Goal: Transaction & Acquisition: Purchase product/service

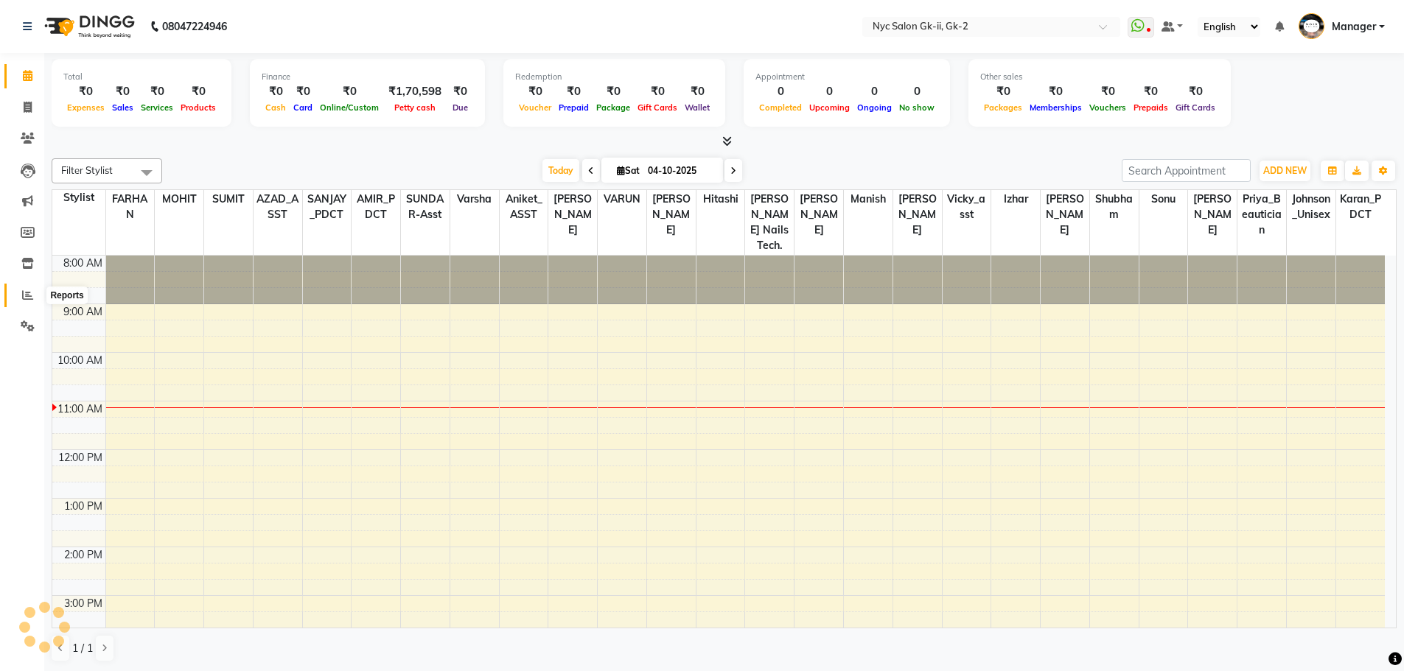
click at [27, 298] on icon at bounding box center [27, 295] width 11 height 11
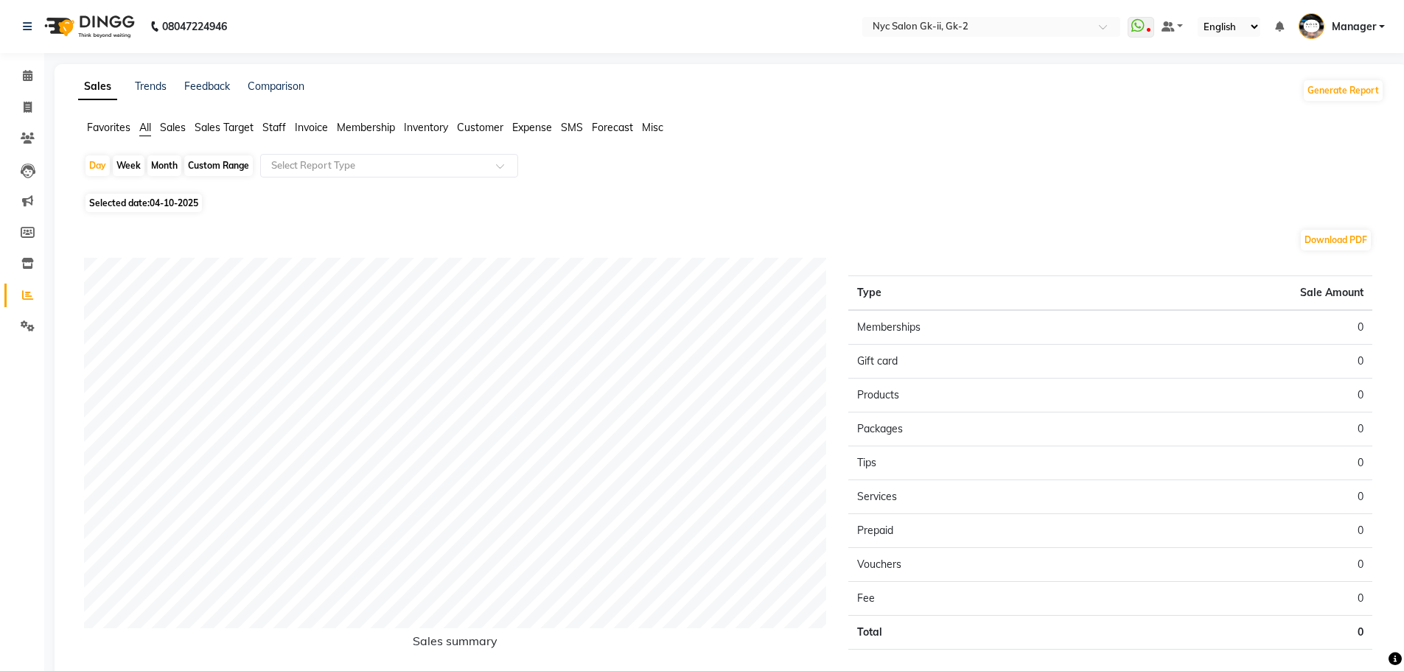
click at [267, 129] on span "Staff" at bounding box center [274, 127] width 24 height 13
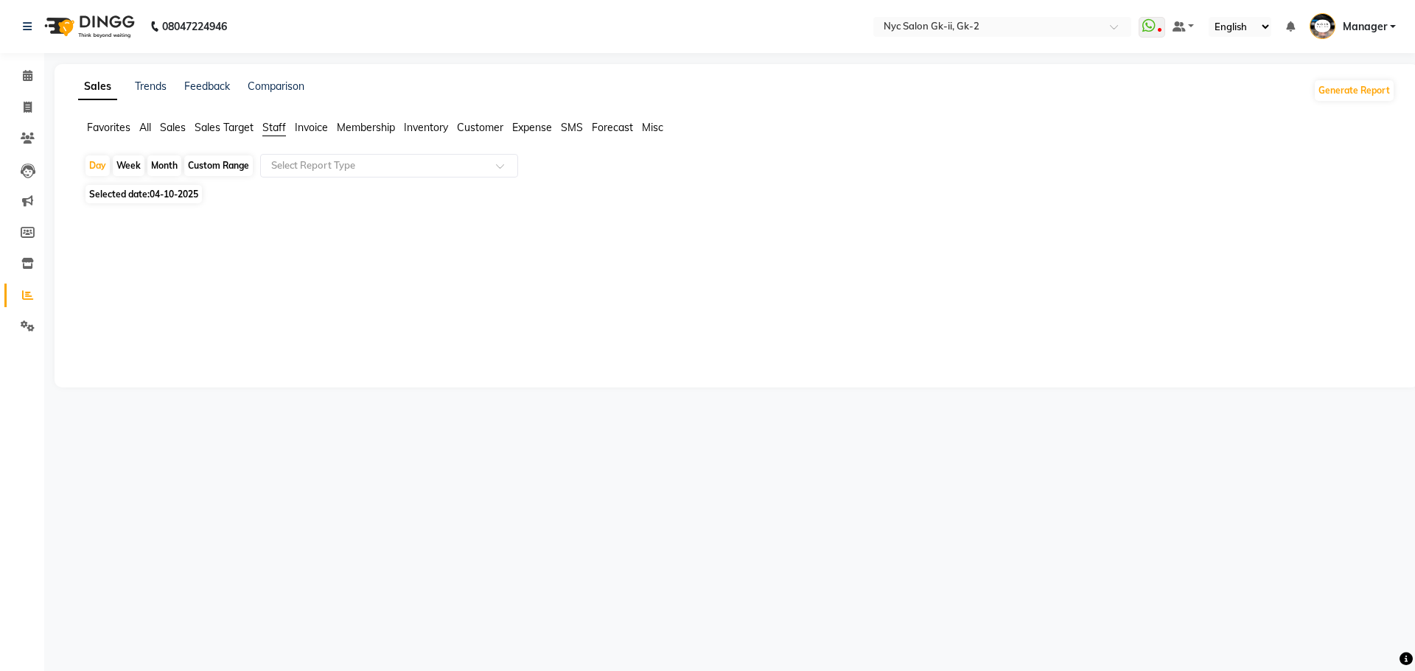
click at [207, 161] on div "Custom Range" at bounding box center [218, 165] width 69 height 21
select select "10"
select select "2025"
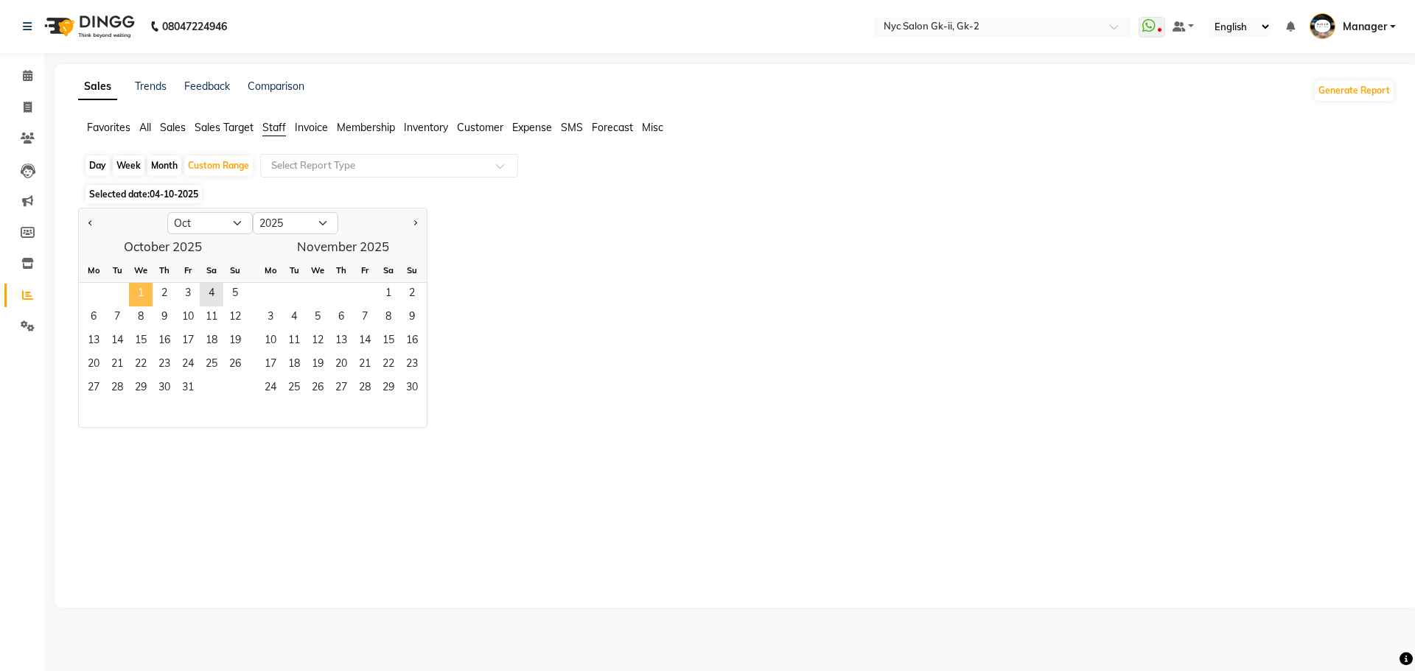
click at [139, 289] on span "1" at bounding box center [141, 295] width 24 height 24
click at [208, 290] on span "4" at bounding box center [212, 295] width 24 height 24
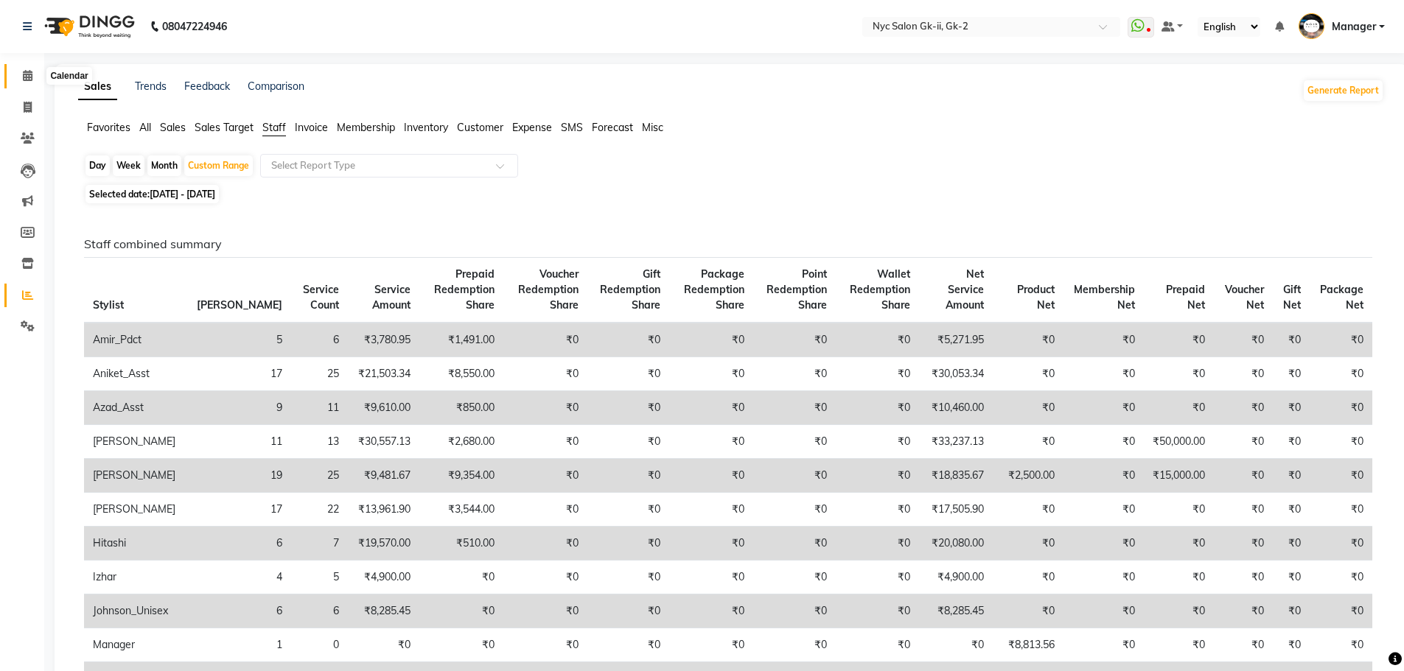
click at [28, 74] on icon at bounding box center [28, 75] width 10 height 11
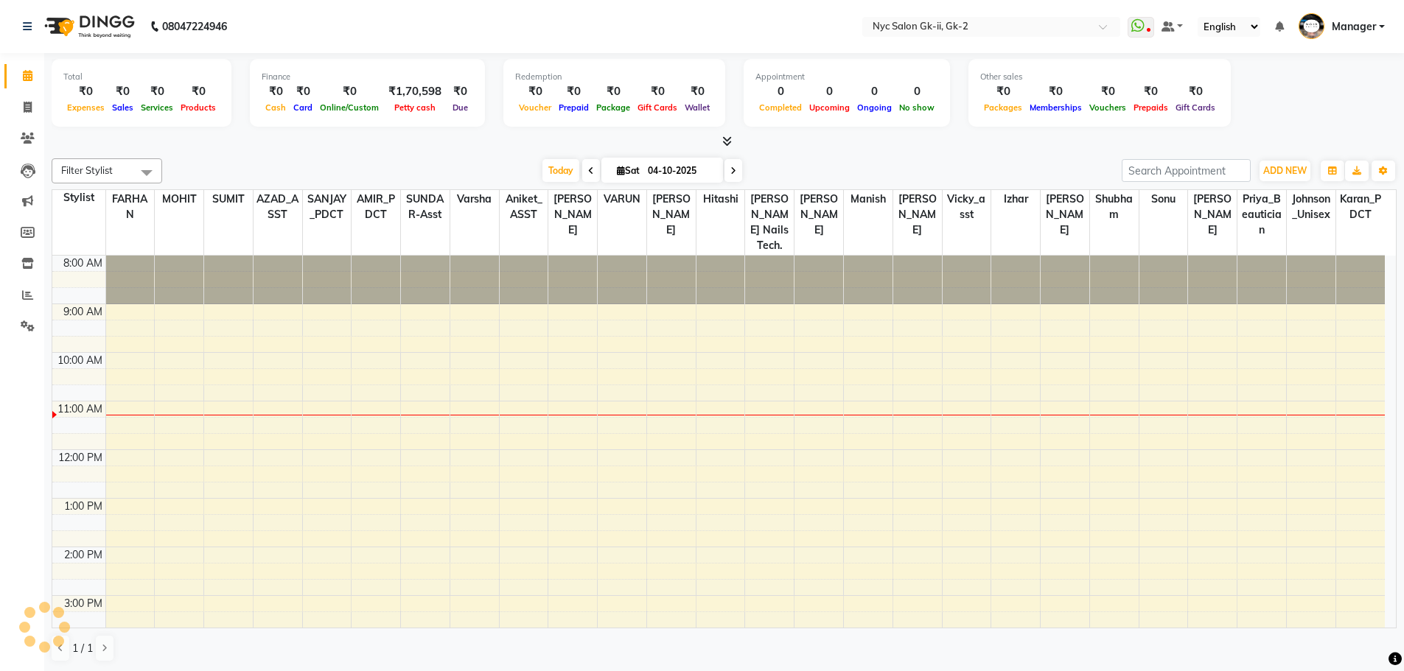
click at [217, 145] on div at bounding box center [724, 141] width 1345 height 15
drag, startPoint x: 24, startPoint y: 105, endPoint x: 60, endPoint y: 104, distance: 36.1
click at [24, 105] on icon at bounding box center [28, 107] width 8 height 11
select select "service"
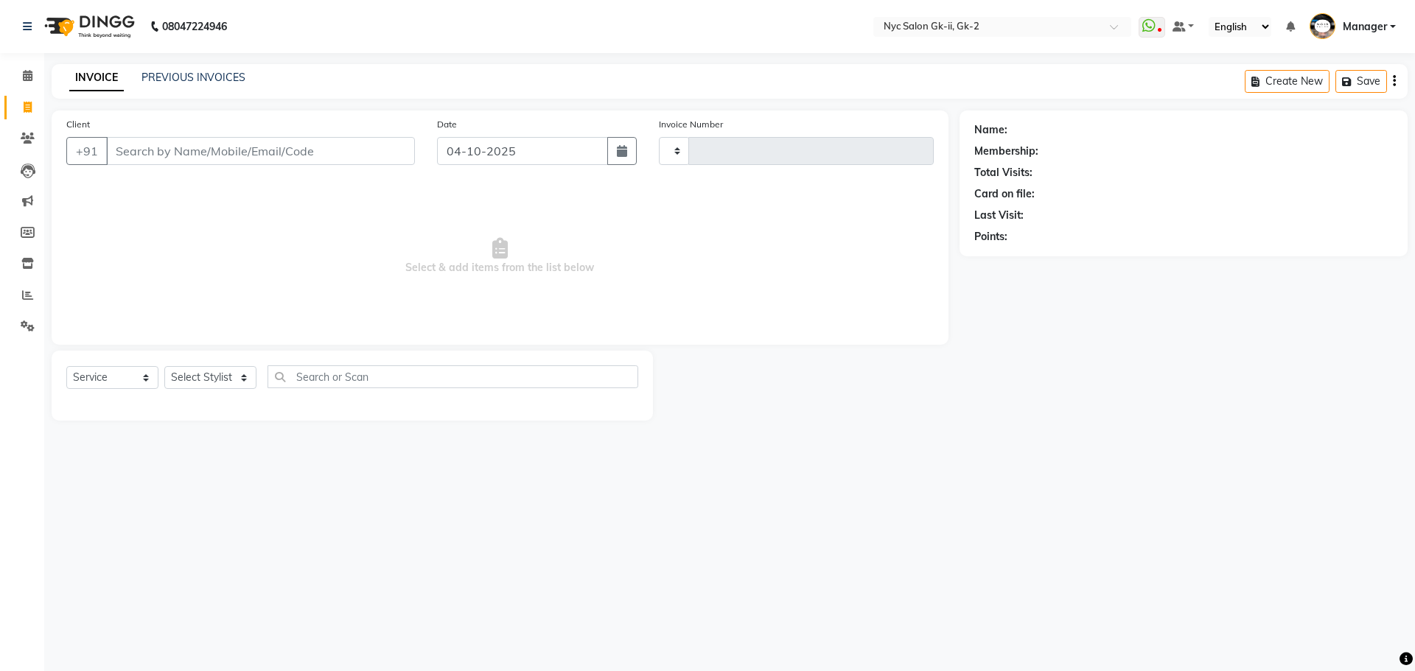
type input "6312"
select select "5936"
click at [200, 71] on link "PREVIOUS INVOICES" at bounding box center [193, 77] width 104 height 13
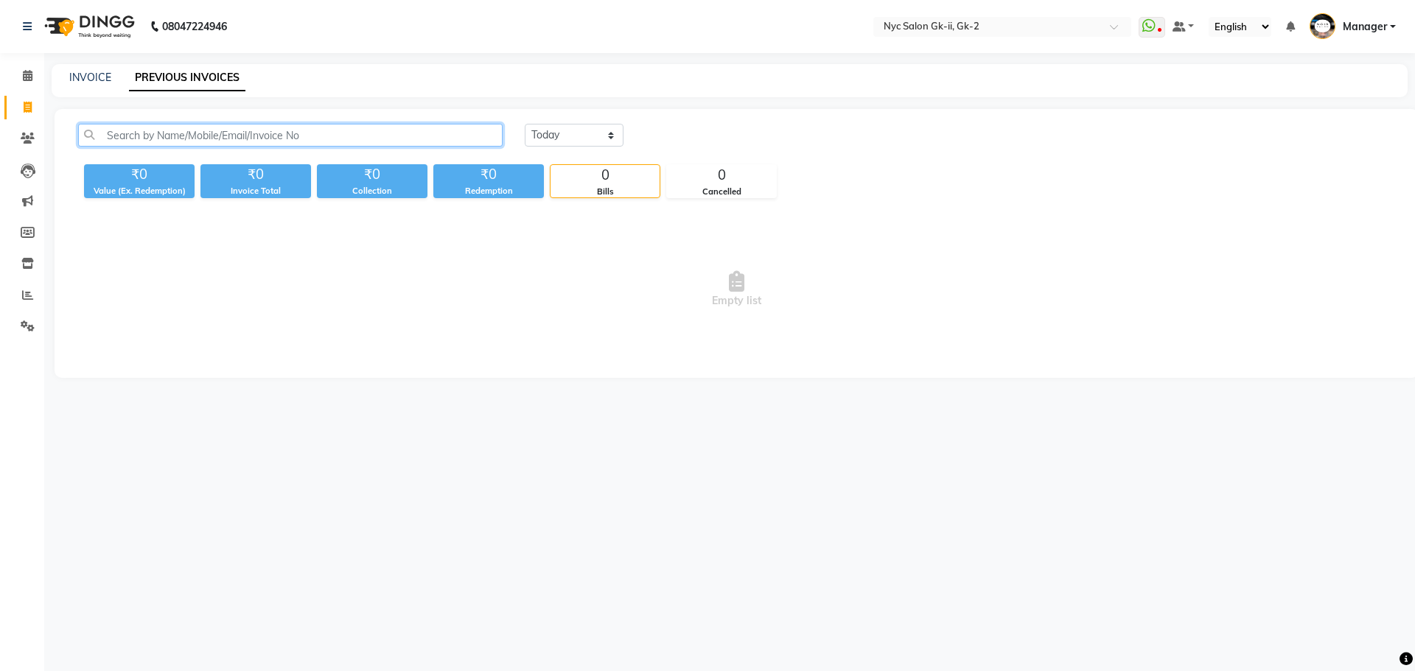
drag, startPoint x: 164, startPoint y: 133, endPoint x: 153, endPoint y: 133, distance: 10.3
click at [164, 133] on input "text" at bounding box center [290, 135] width 424 height 23
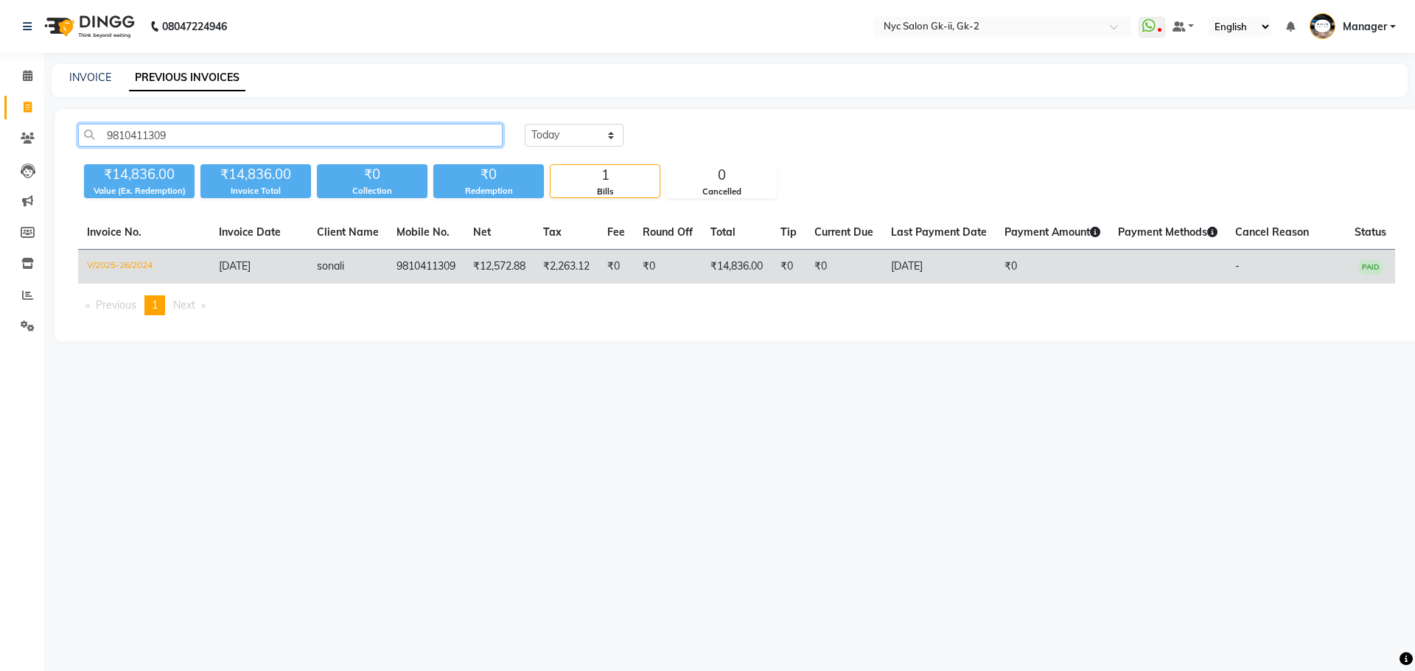
type input "9810411309"
click at [115, 268] on td "V/2025-26/2024" at bounding box center [144, 267] width 132 height 35
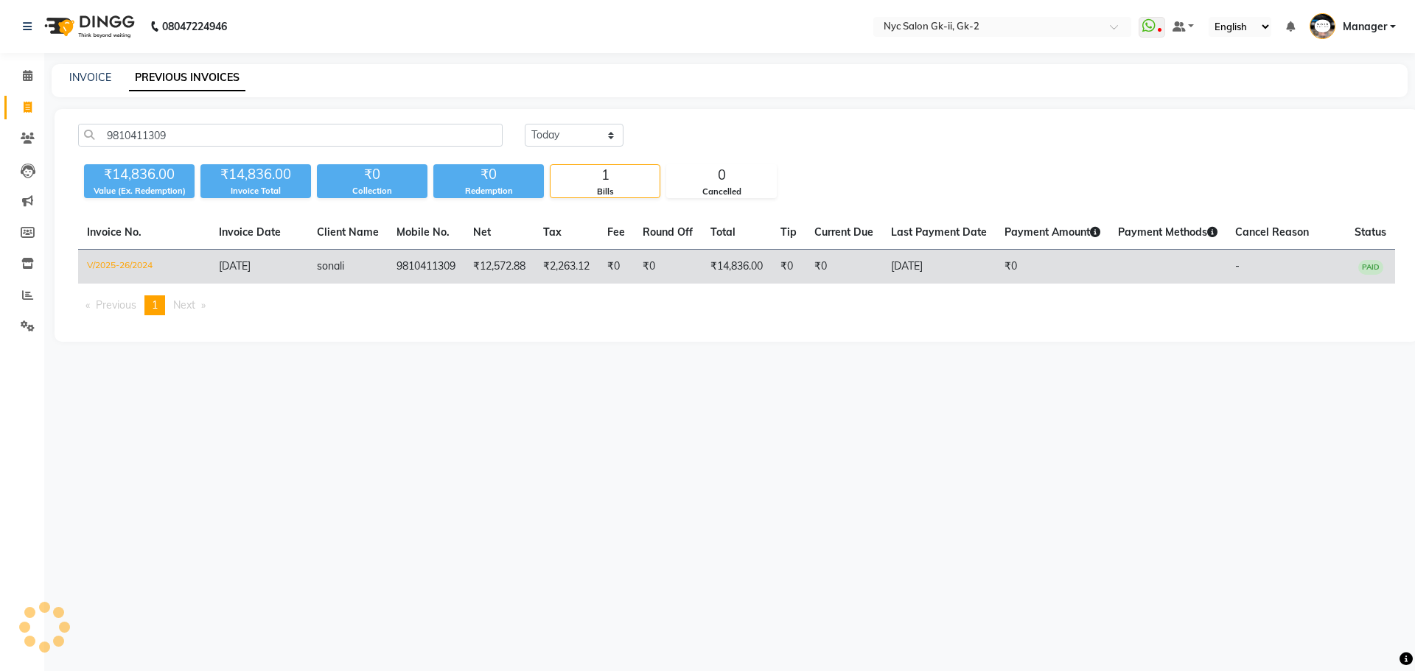
click at [151, 274] on td "V/2025-26/2024" at bounding box center [144, 267] width 132 height 35
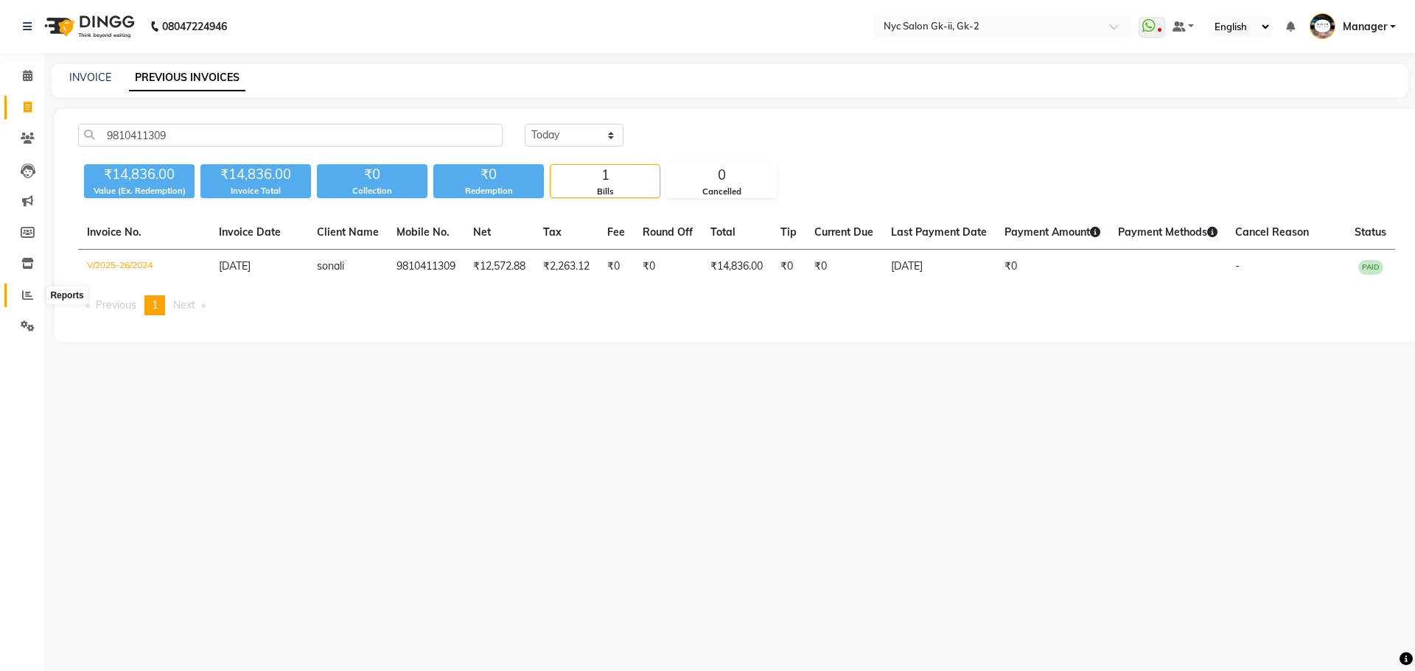
click at [20, 298] on span at bounding box center [28, 295] width 26 height 17
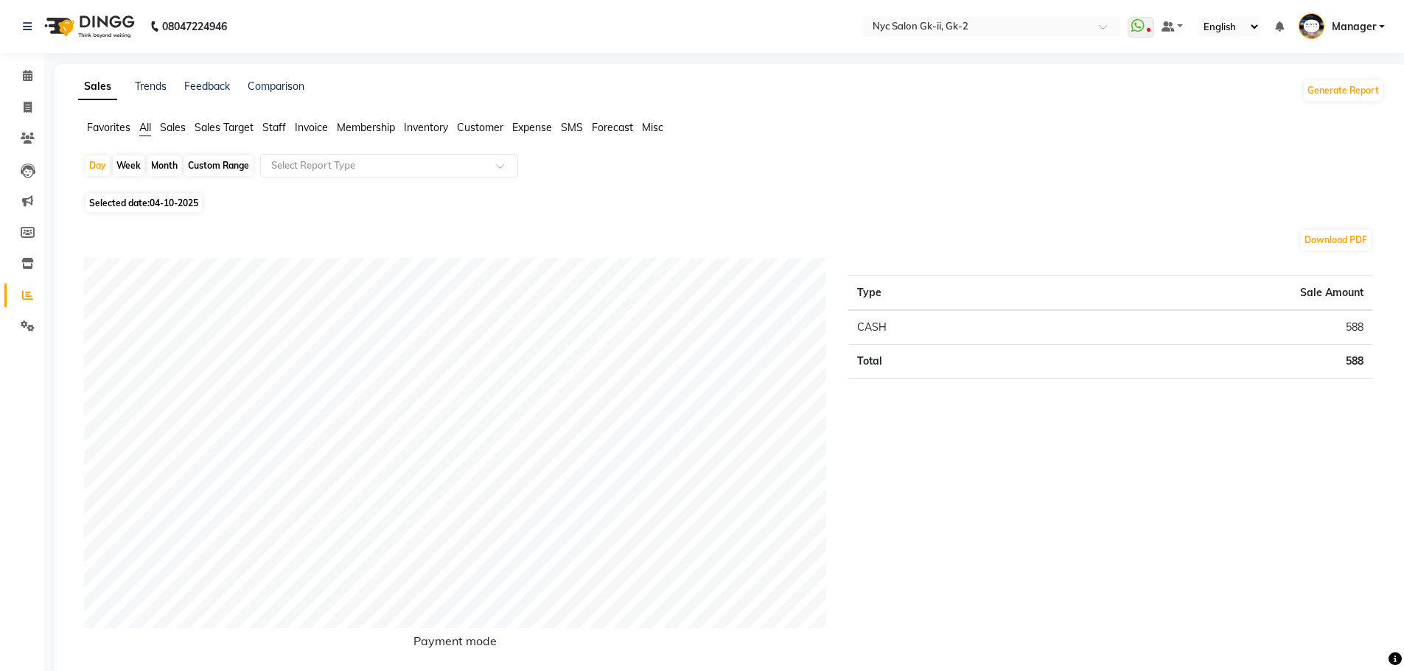
click at [286, 124] on span "Staff" at bounding box center [274, 127] width 24 height 13
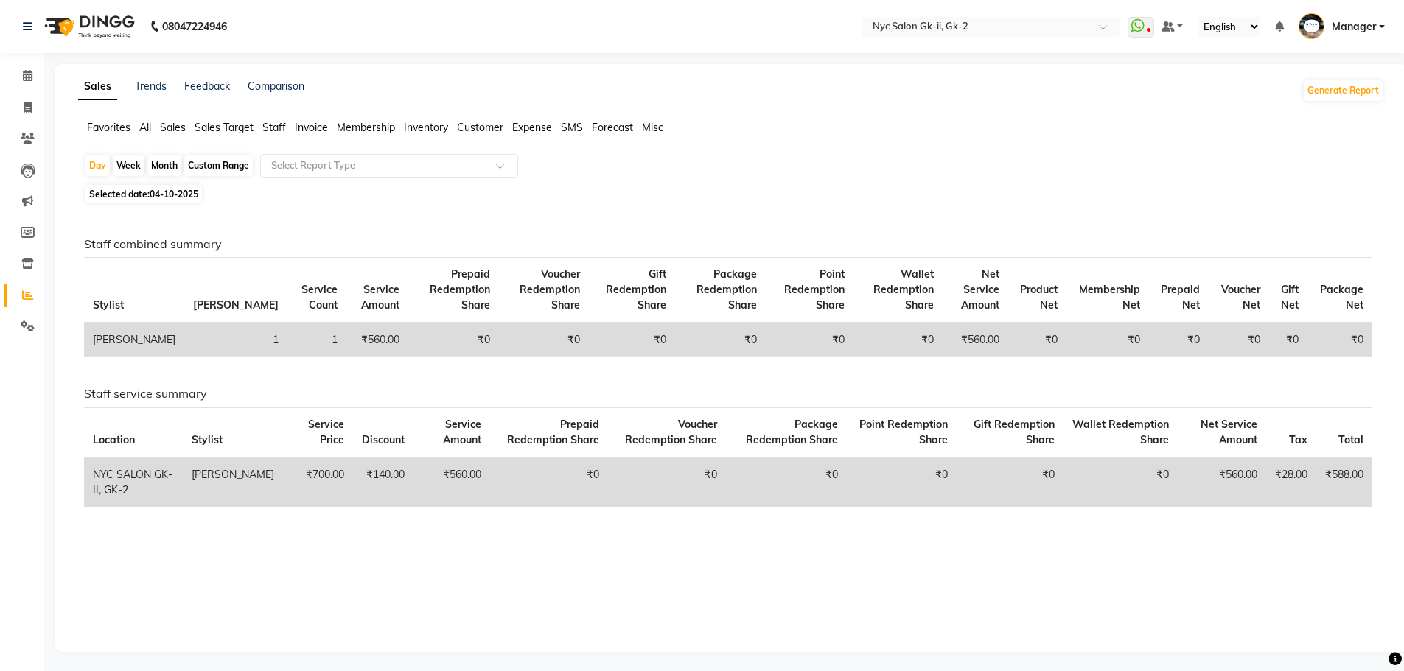
click at [231, 170] on div "Custom Range" at bounding box center [218, 165] width 69 height 21
select select "10"
select select "2025"
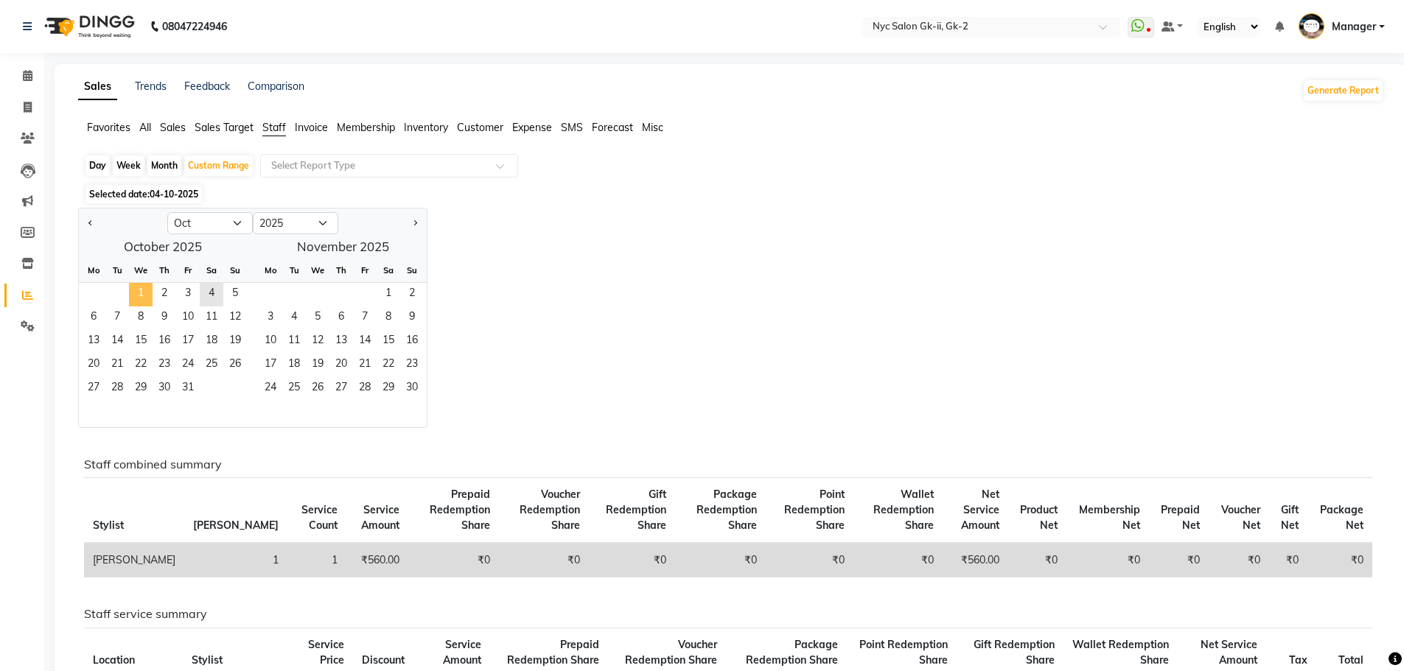
click at [141, 288] on span "1" at bounding box center [141, 295] width 24 height 24
click at [217, 303] on span "4" at bounding box center [212, 295] width 24 height 24
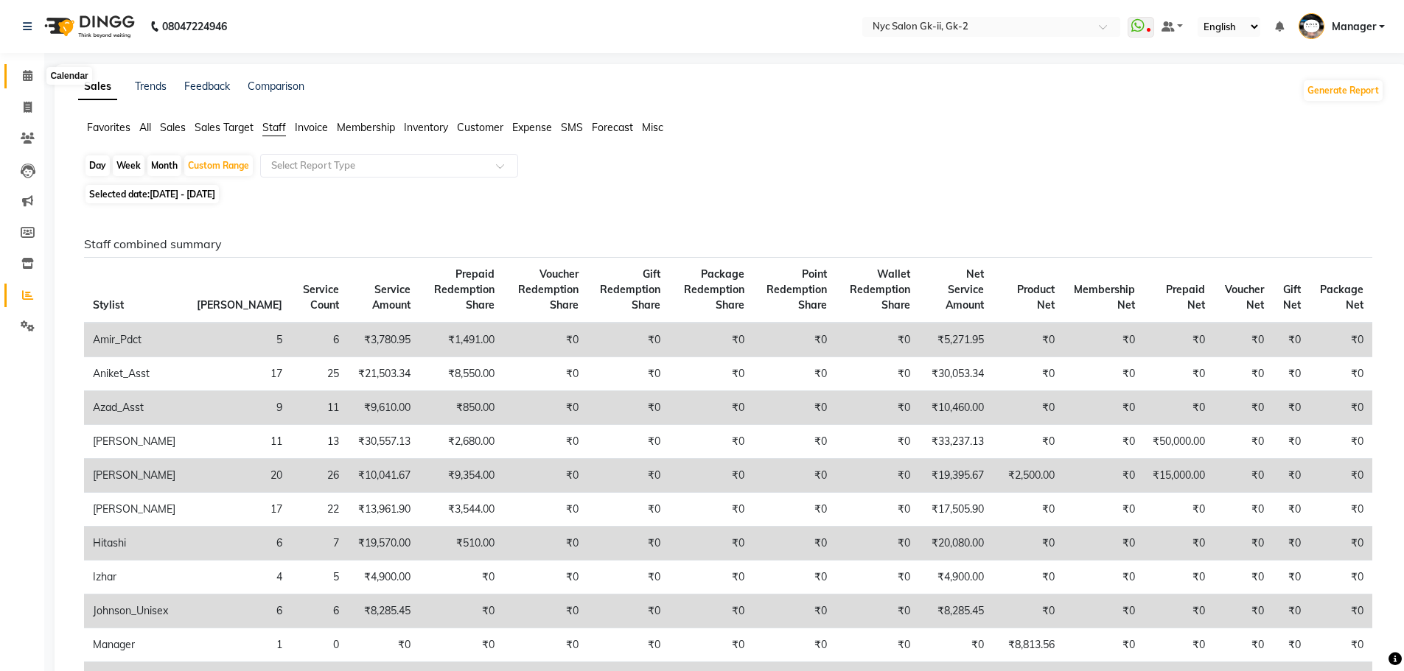
click at [32, 80] on icon at bounding box center [28, 75] width 10 height 11
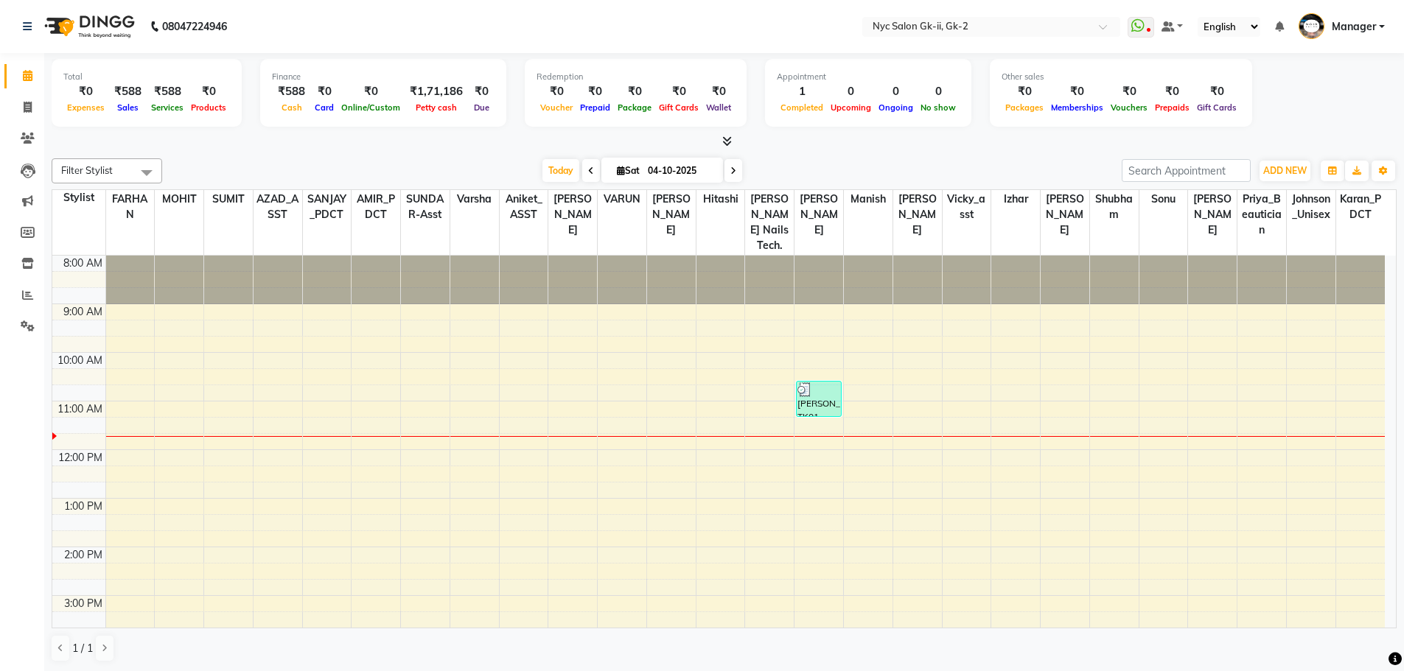
click at [234, 147] on div at bounding box center [724, 141] width 1345 height 15
click at [17, 111] on span at bounding box center [28, 107] width 26 height 17
select select "service"
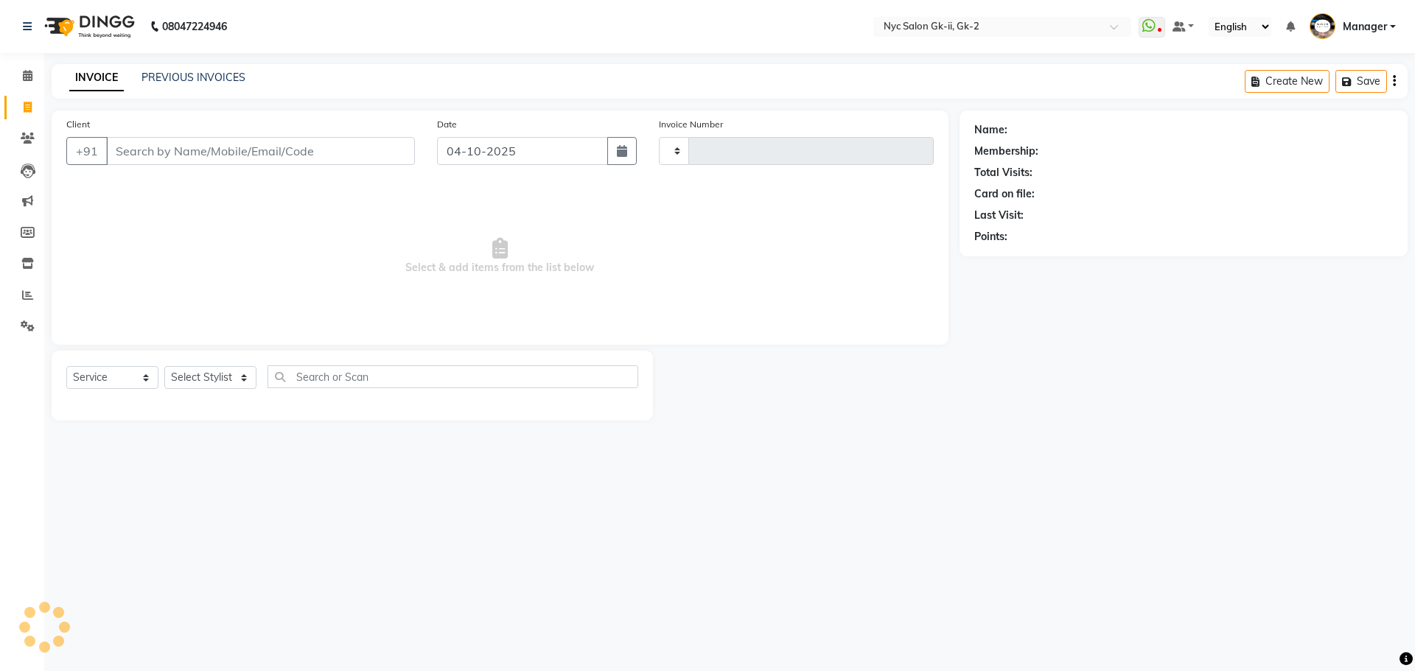
click at [217, 391] on div "Select Service Product Membership Package Voucher Prepaid Gift Card Select Styl…" at bounding box center [352, 382] width 572 height 35
type input "6313"
select select "5936"
click at [156, 373] on select "Select Service Product Membership Package Voucher Prepaid Gift Card" at bounding box center [112, 377] width 92 height 23
click at [188, 377] on select "Select Stylist AMIR_PDCT aniket_ASST AZAD_ASST Deepak Thakur Faiz khan FARHAN H…" at bounding box center [215, 377] width 102 height 23
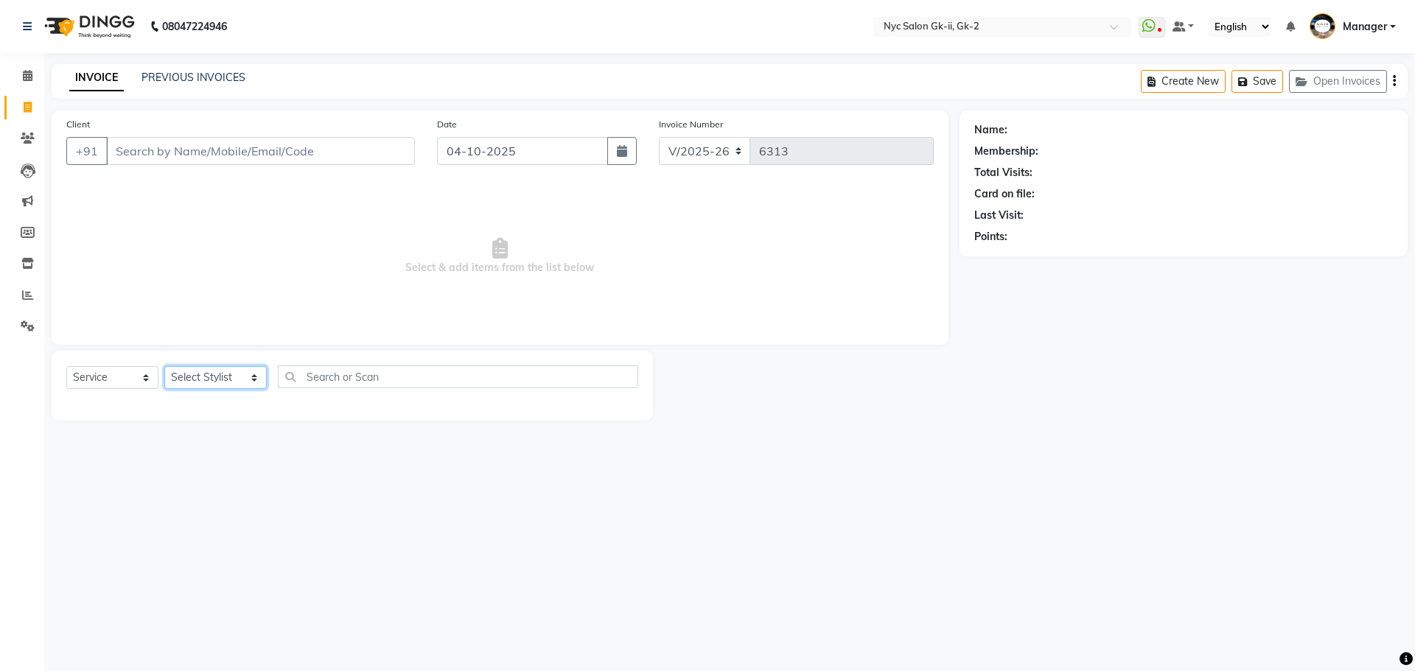
select select "42211"
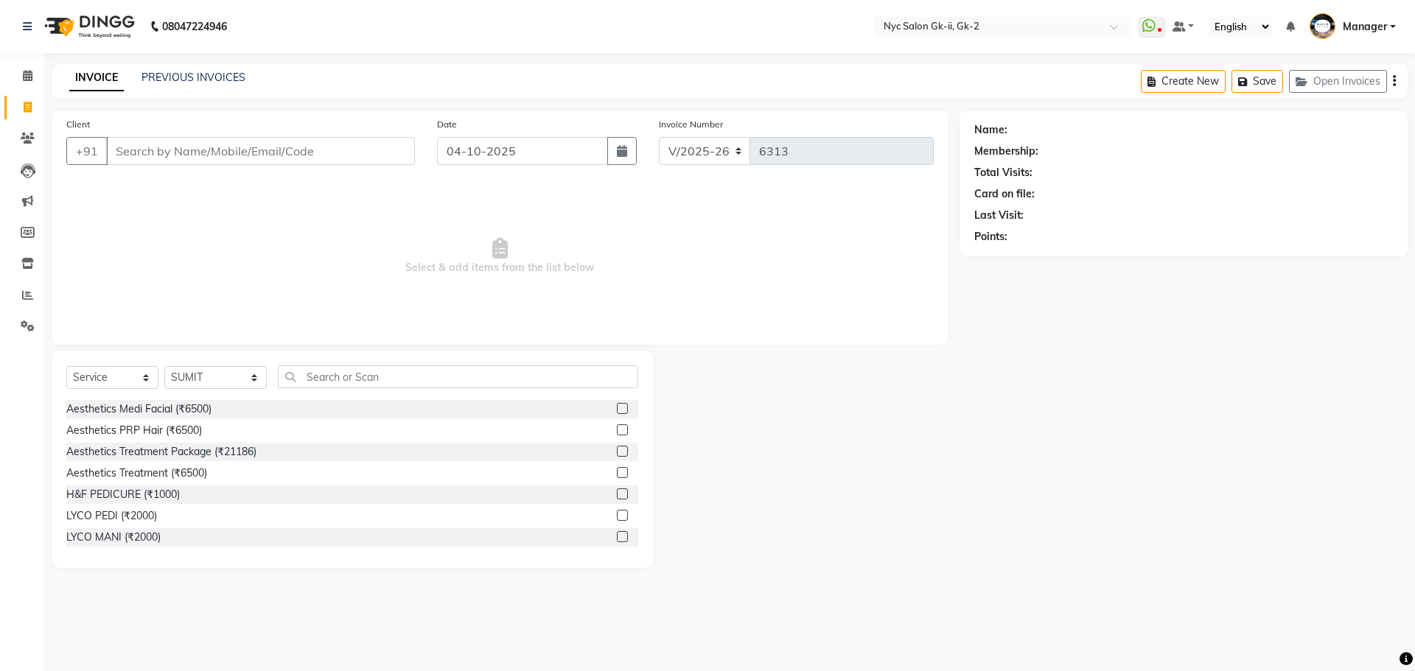
drag, startPoint x: 314, startPoint y: 607, endPoint x: 370, endPoint y: 377, distance: 236.6
click at [314, 606] on div "08047224946 Select Location × Nyc Salon Gk-ii, Gk-2 WhatsApp Status ✕ Status: D…" at bounding box center [707, 335] width 1415 height 671
click at [375, 381] on input "text" at bounding box center [458, 376] width 361 height 23
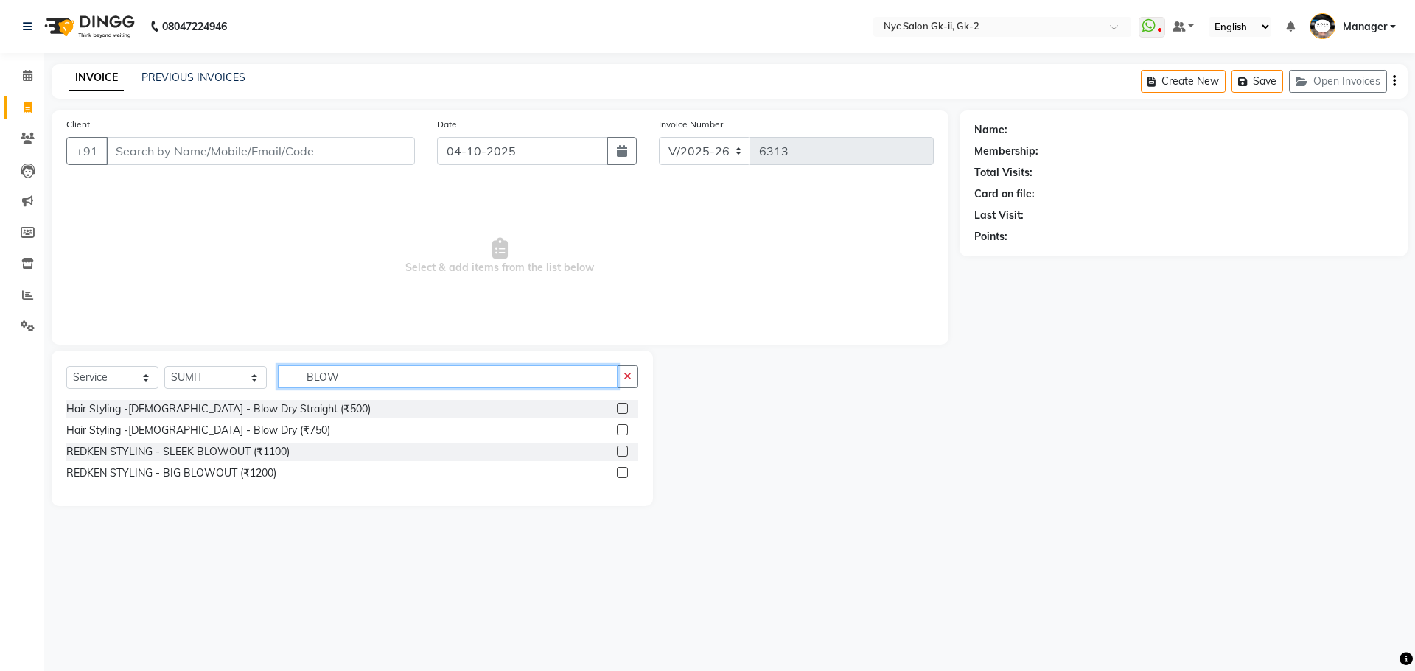
type input "BLOW"
click at [623, 452] on label at bounding box center [622, 451] width 11 height 11
click at [623, 452] on input "checkbox" at bounding box center [622, 452] width 10 height 10
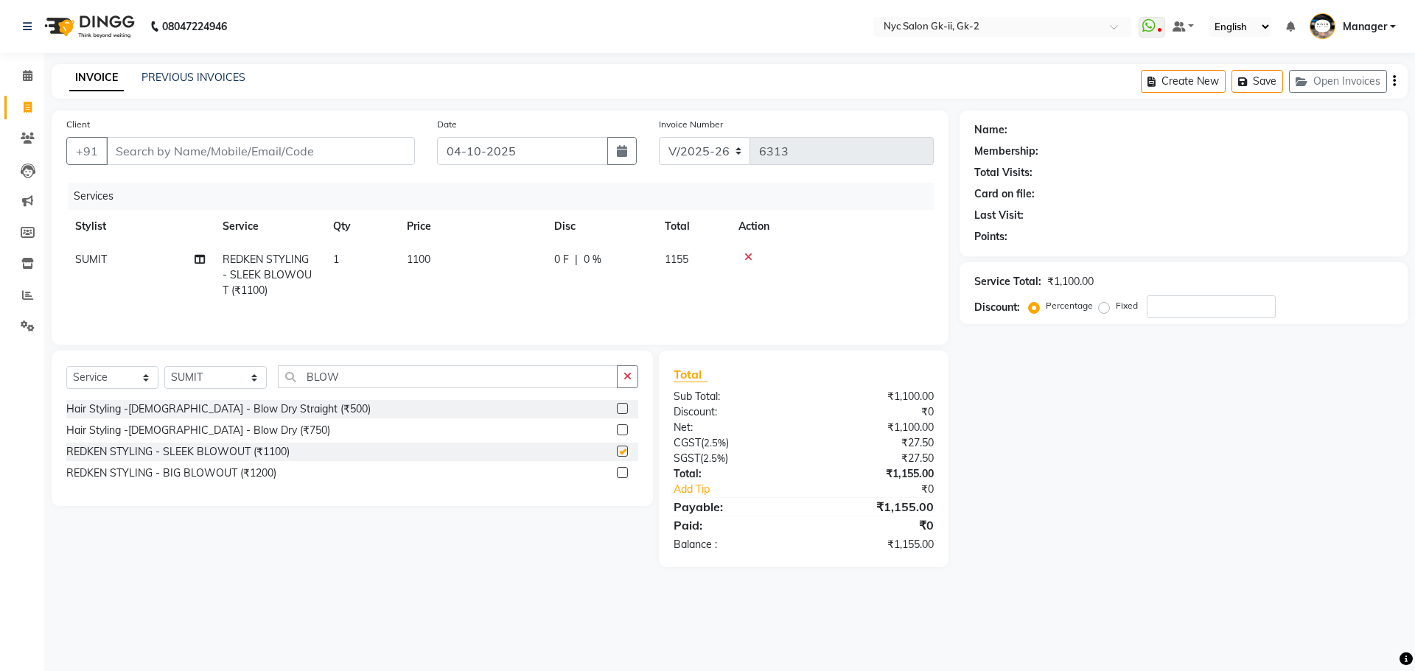
checkbox input "false"
click at [483, 256] on td "1100" at bounding box center [471, 275] width 147 height 64
select select "42211"
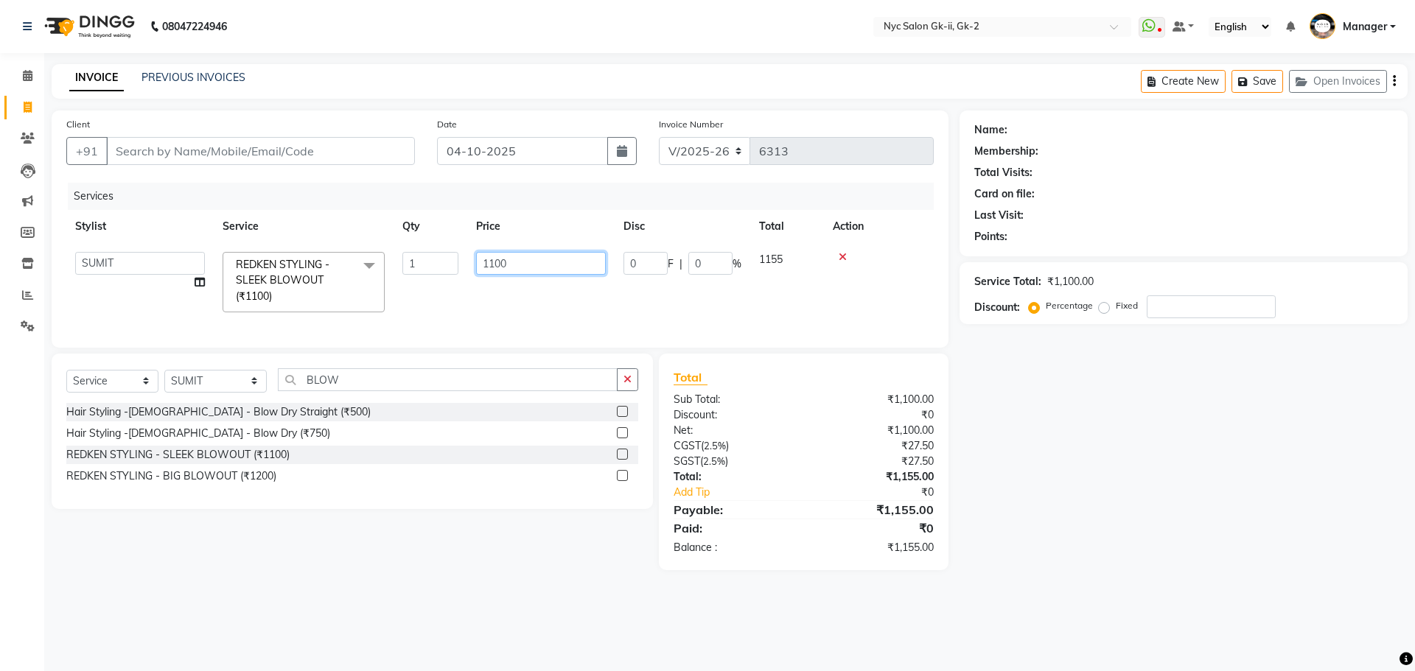
drag, startPoint x: 528, startPoint y: 259, endPoint x: 60, endPoint y: 228, distance: 469.6
click at [60, 228] on div "Client +91 Date 04-10-2025 Invoice Number V/2025 V/2025-26 6313 Services Stylis…" at bounding box center [500, 229] width 897 height 237
type input "1000"
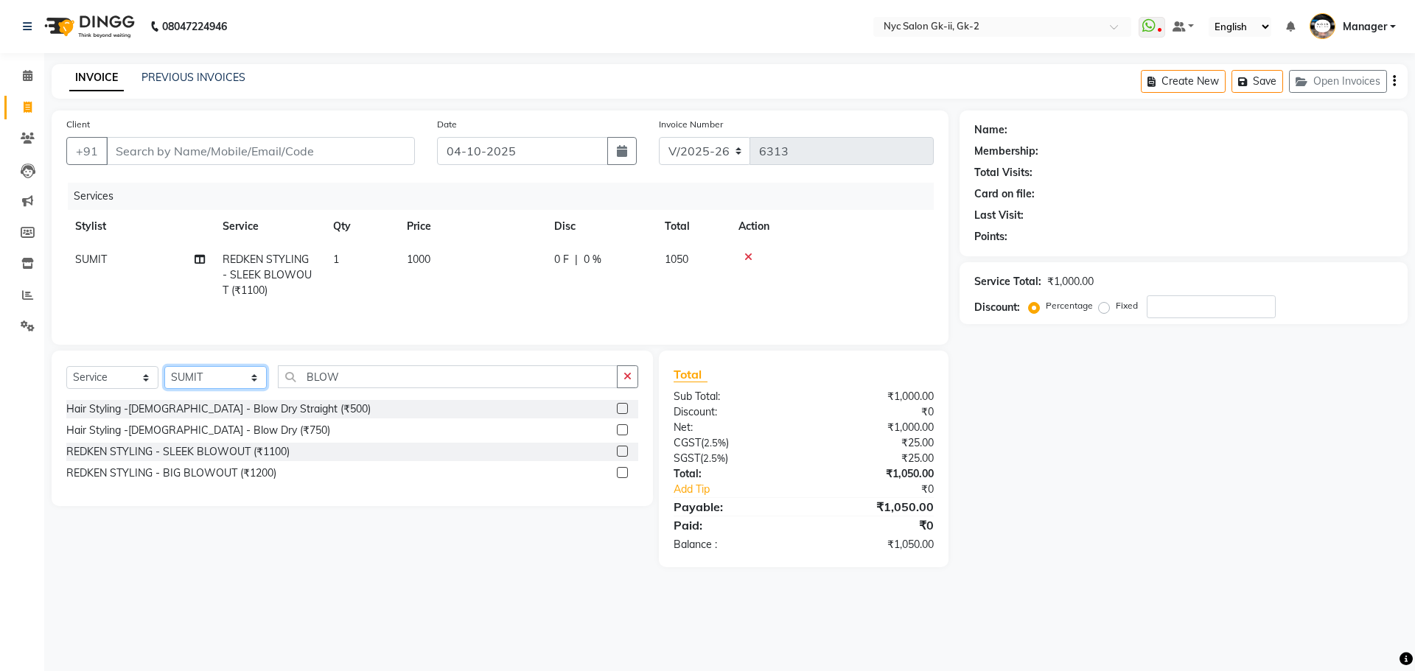
click at [225, 393] on div "Select Service Product Membership Package Voucher Prepaid Gift Card Select Styl…" at bounding box center [352, 382] width 572 height 35
select select "42214"
drag, startPoint x: 307, startPoint y: 617, endPoint x: 312, endPoint y: 598, distance: 19.8
click at [307, 617] on div "08047224946 Select Location × Nyc Salon Gk-ii, Gk-2 WhatsApp Status ✕ Status: D…" at bounding box center [707, 335] width 1415 height 671
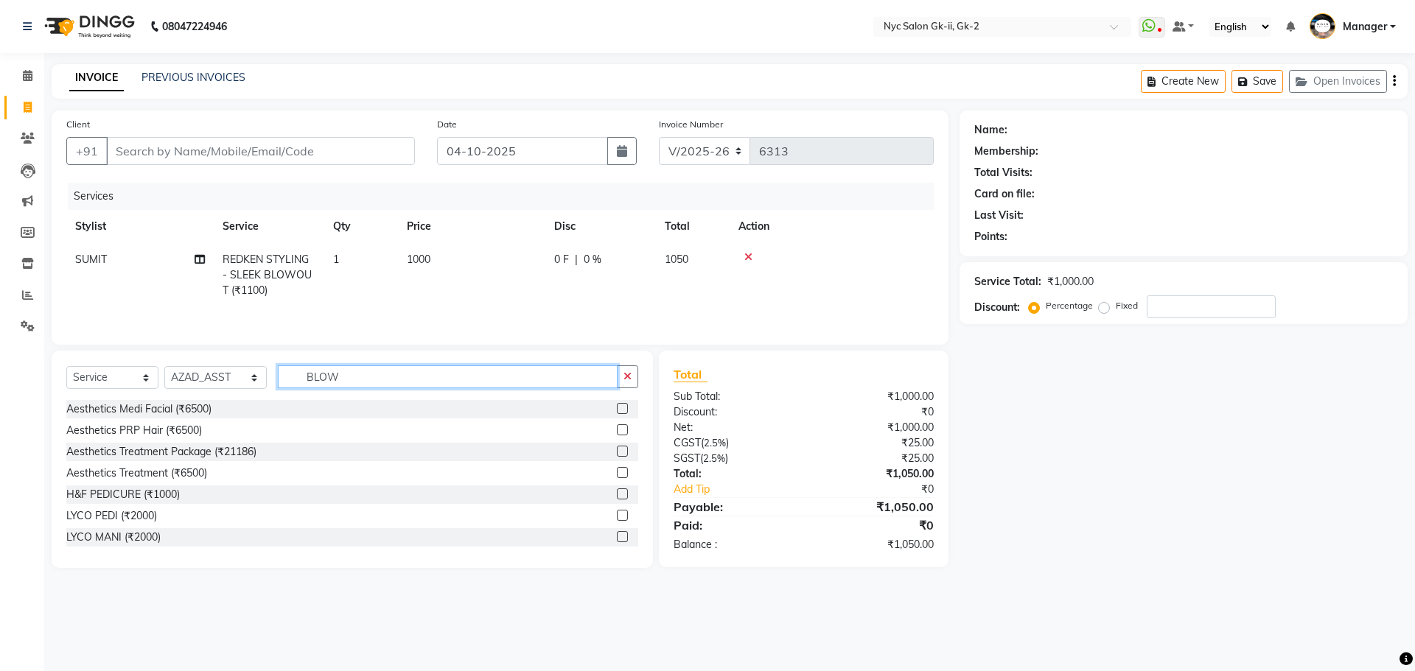
drag, startPoint x: 363, startPoint y: 379, endPoint x: 1, endPoint y: 357, distance: 361.7
click at [102, 357] on div "Select Service Product Membership Package Voucher Prepaid Gift Card Select Styl…" at bounding box center [352, 459] width 601 height 217
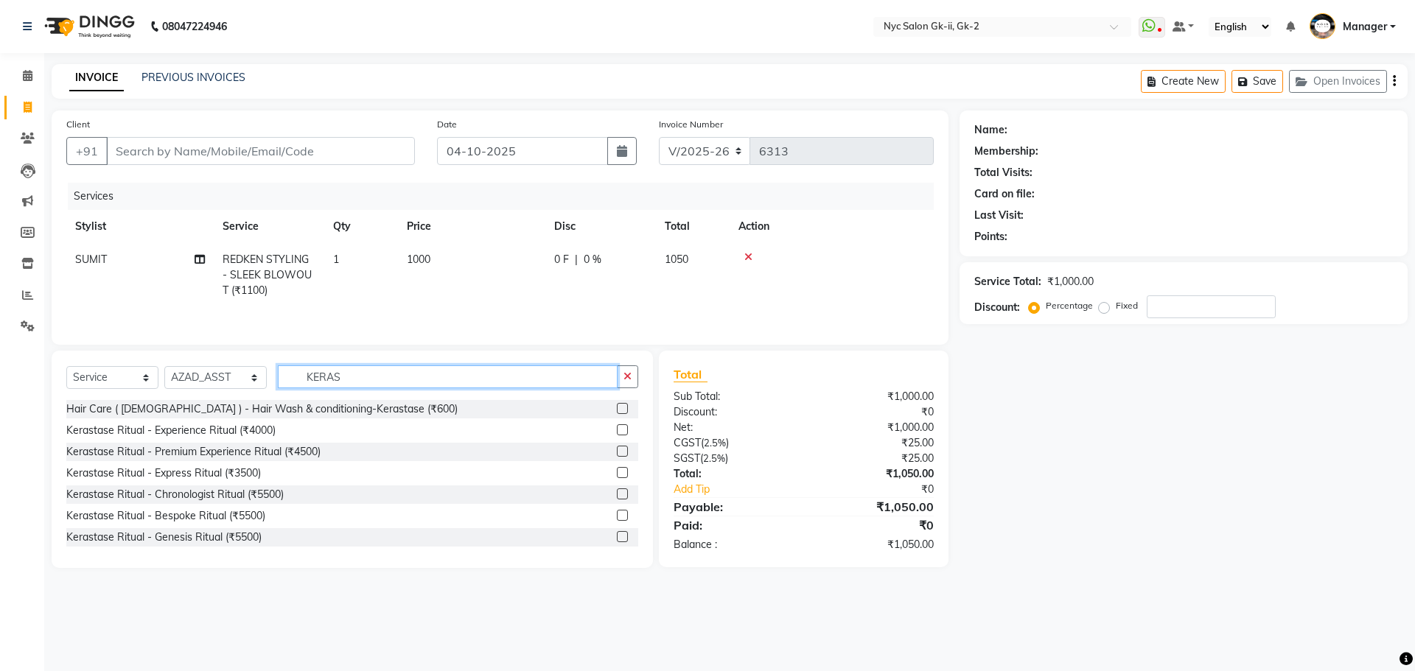
type input "KERAS"
click at [604, 407] on div "Hair Care ( Ladies ) - Hair Wash & conditioning-Kerastase (₹600)" at bounding box center [352, 409] width 572 height 18
click at [617, 407] on label at bounding box center [622, 408] width 11 height 11
click at [617, 407] on input "checkbox" at bounding box center [622, 410] width 10 height 10
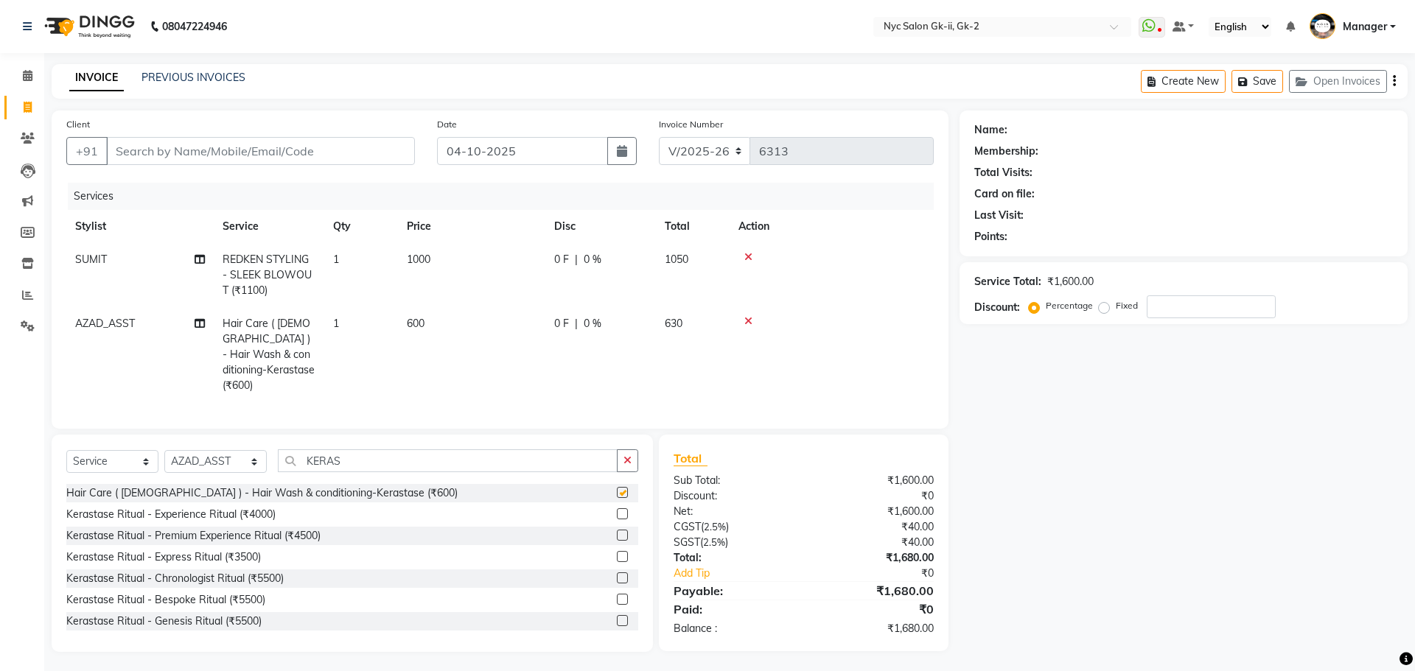
checkbox input "false"
click at [310, 161] on input "Client" at bounding box center [260, 151] width 309 height 28
type input "9"
type input "0"
type input "9910666829"
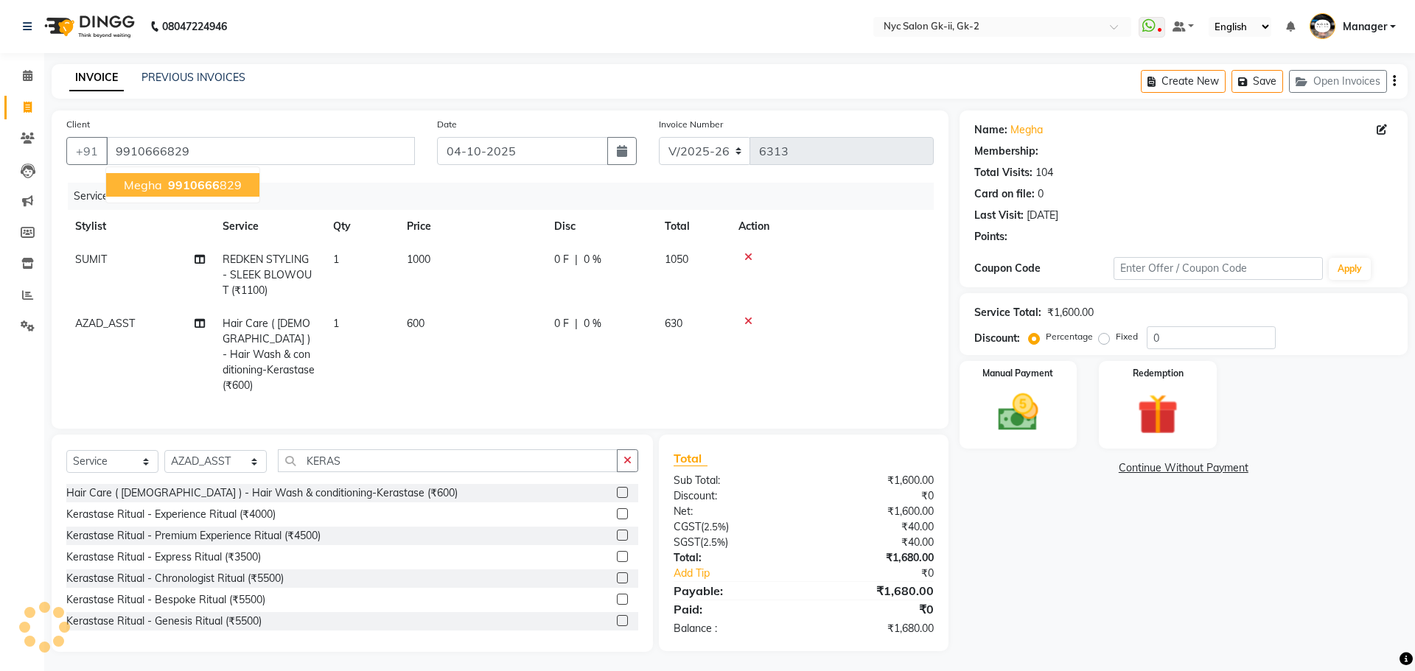
select select "1: Object"
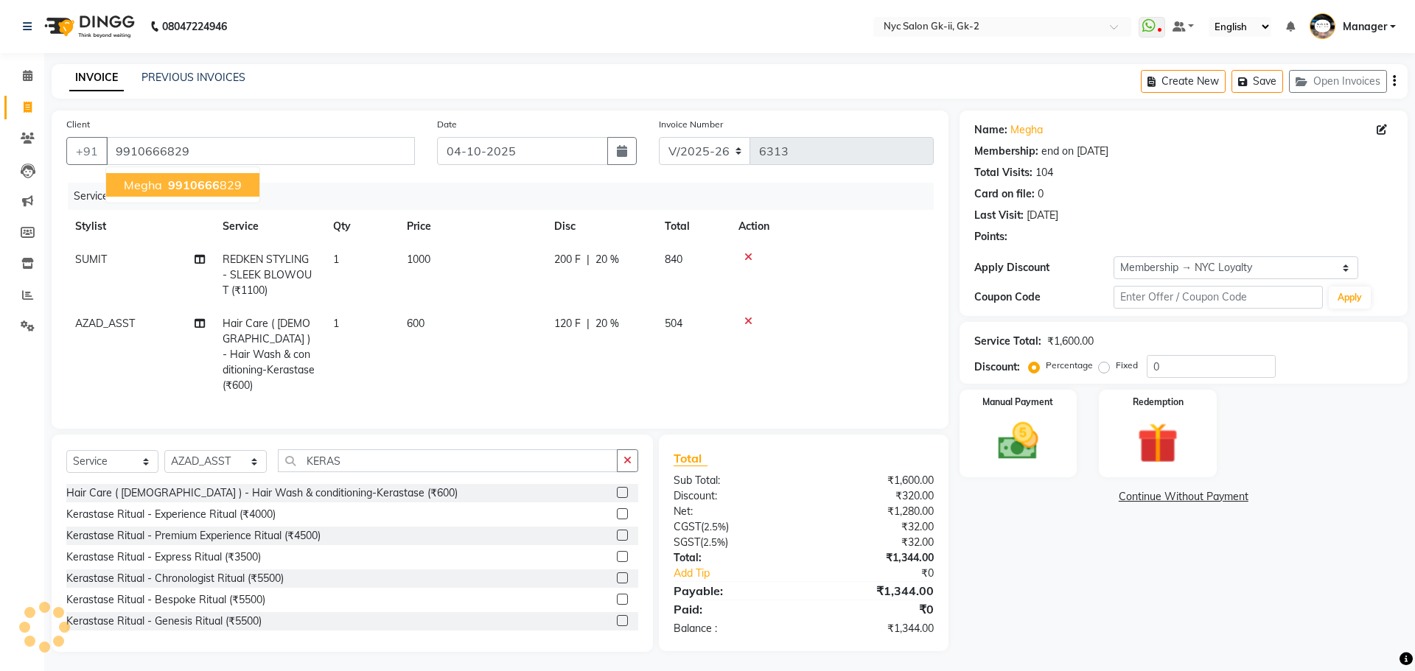
type input "20"
click at [1225, 595] on div "Name: Megha Membership: end on 27-05-2026 Total Visits: 104 Card on file: 0 Las…" at bounding box center [1188, 382] width 459 height 542
click at [440, 317] on td "600" at bounding box center [471, 354] width 147 height 95
select select "42214"
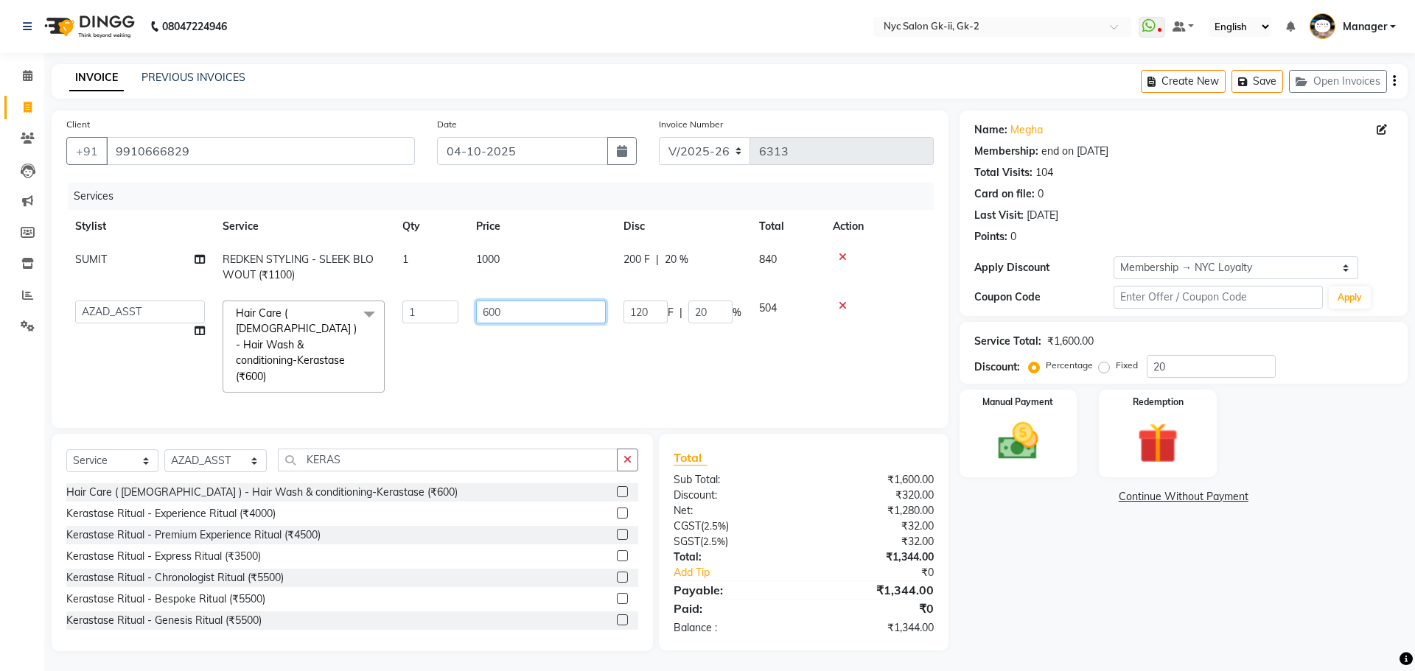
drag, startPoint x: 531, startPoint y: 321, endPoint x: 313, endPoint y: 314, distance: 217.5
click at [363, 318] on tr "AMIR_PDCT aniket_ASST AZAD_ASST Deepak Thakur Faiz khan FARHAN Hitashi Inventor…" at bounding box center [499, 347] width 867 height 110
type input "500"
drag, startPoint x: 1107, startPoint y: 507, endPoint x: 1113, endPoint y: 518, distance: 12.5
click at [1107, 507] on div "Name: Megha Membership: end on 27-05-2026 Total Visits: 104 Card on file: 0 Las…" at bounding box center [1188, 381] width 459 height 541
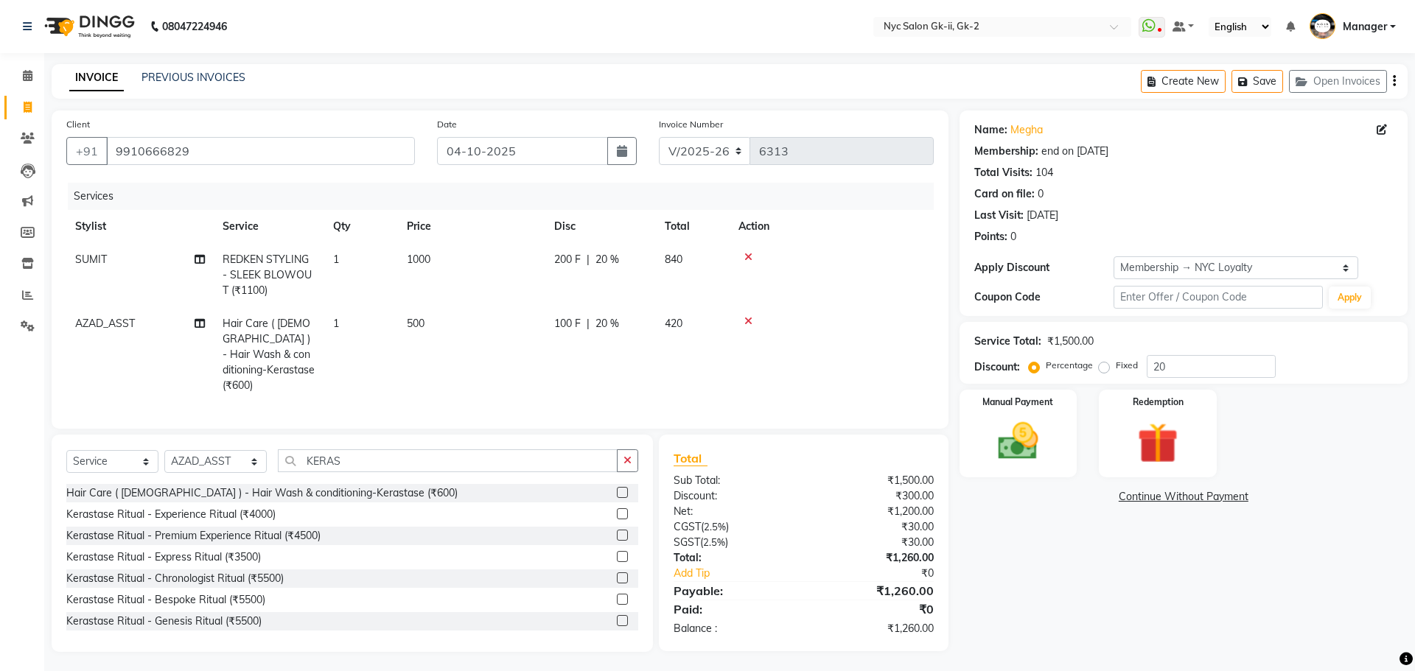
click at [1121, 577] on div "Name: Megha Membership: end on 27-05-2026 Total Visits: 104 Card on file: 0 Las…" at bounding box center [1188, 382] width 459 height 542
click at [1030, 444] on img at bounding box center [1018, 441] width 69 height 49
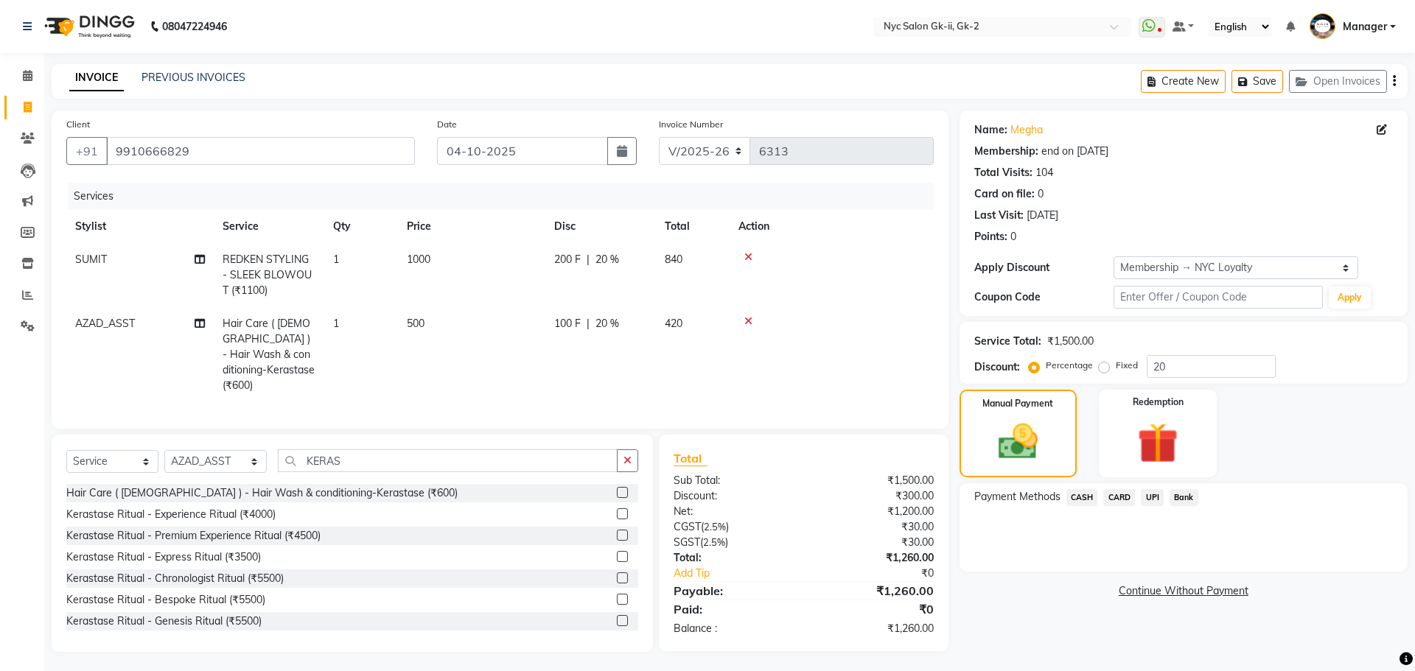
click at [1113, 494] on span "CARD" at bounding box center [1119, 497] width 32 height 17
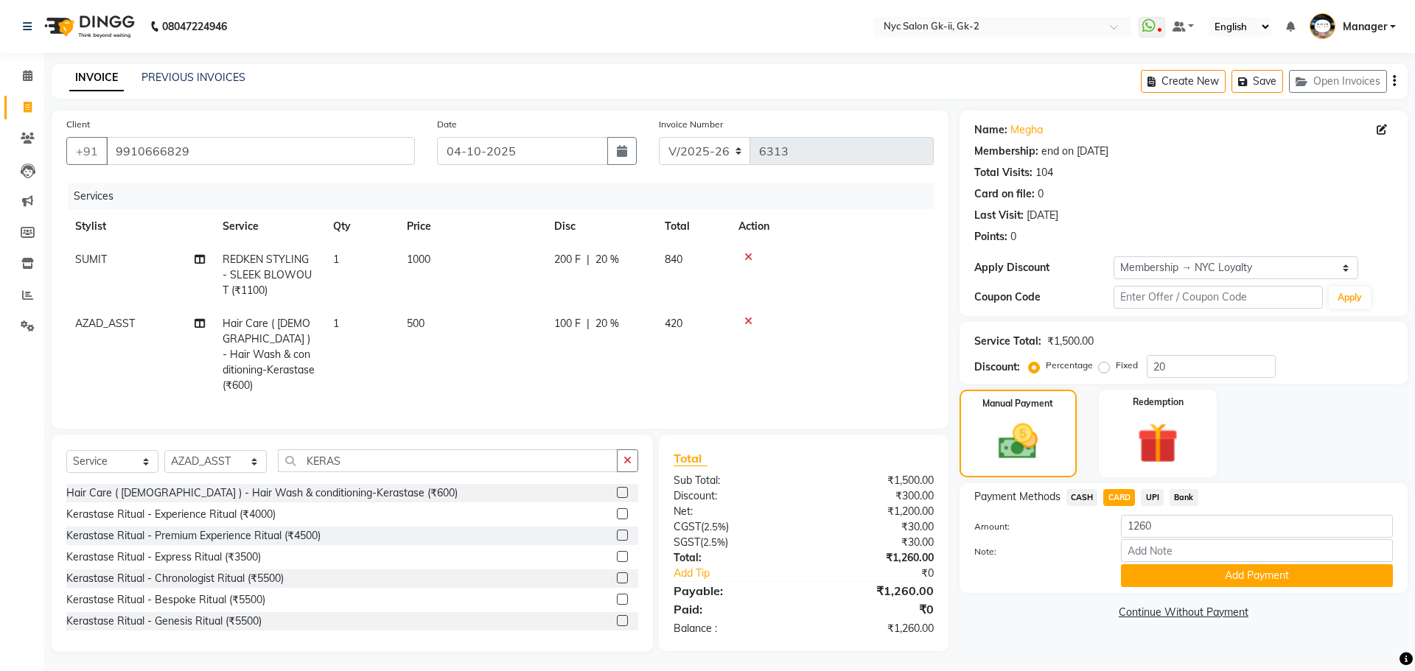
click at [1173, 606] on link "Continue Without Payment" at bounding box center [1183, 612] width 442 height 15
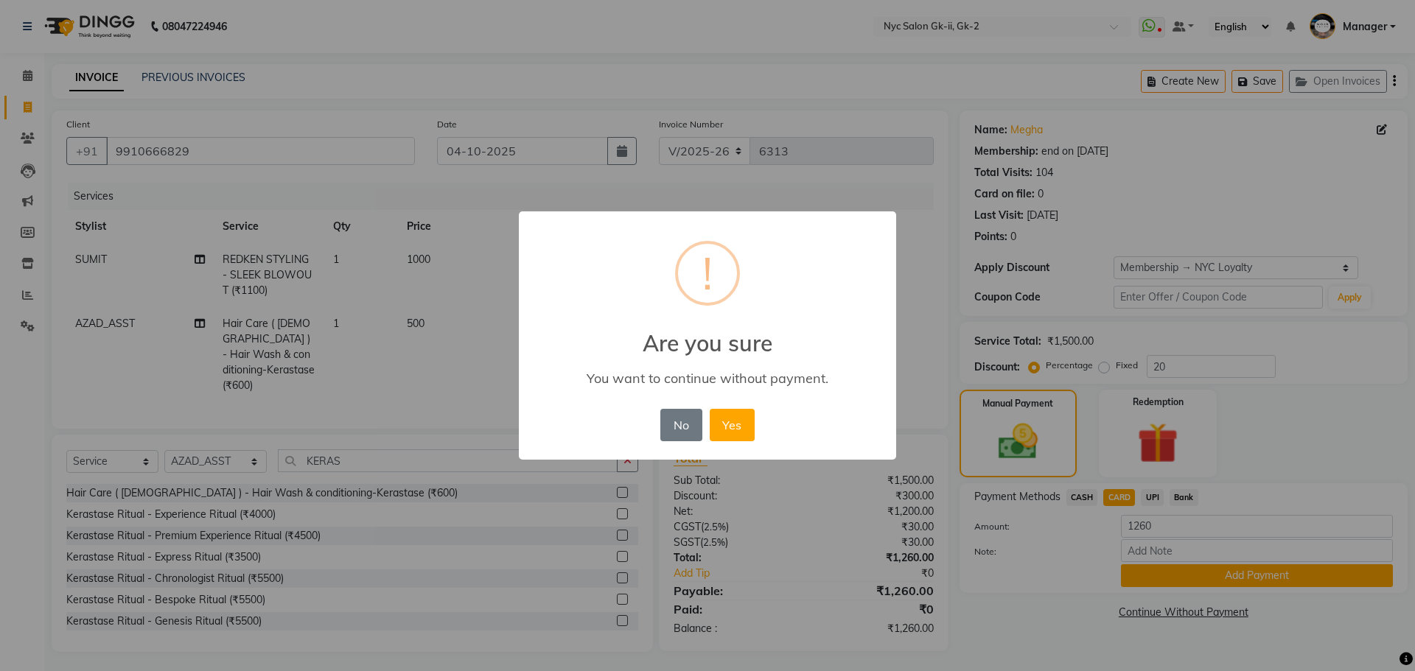
click at [1172, 578] on div "× ! Are you sure You want to continue without payment. No No Yes" at bounding box center [707, 335] width 1415 height 671
click at [693, 430] on button "No" at bounding box center [680, 425] width 41 height 32
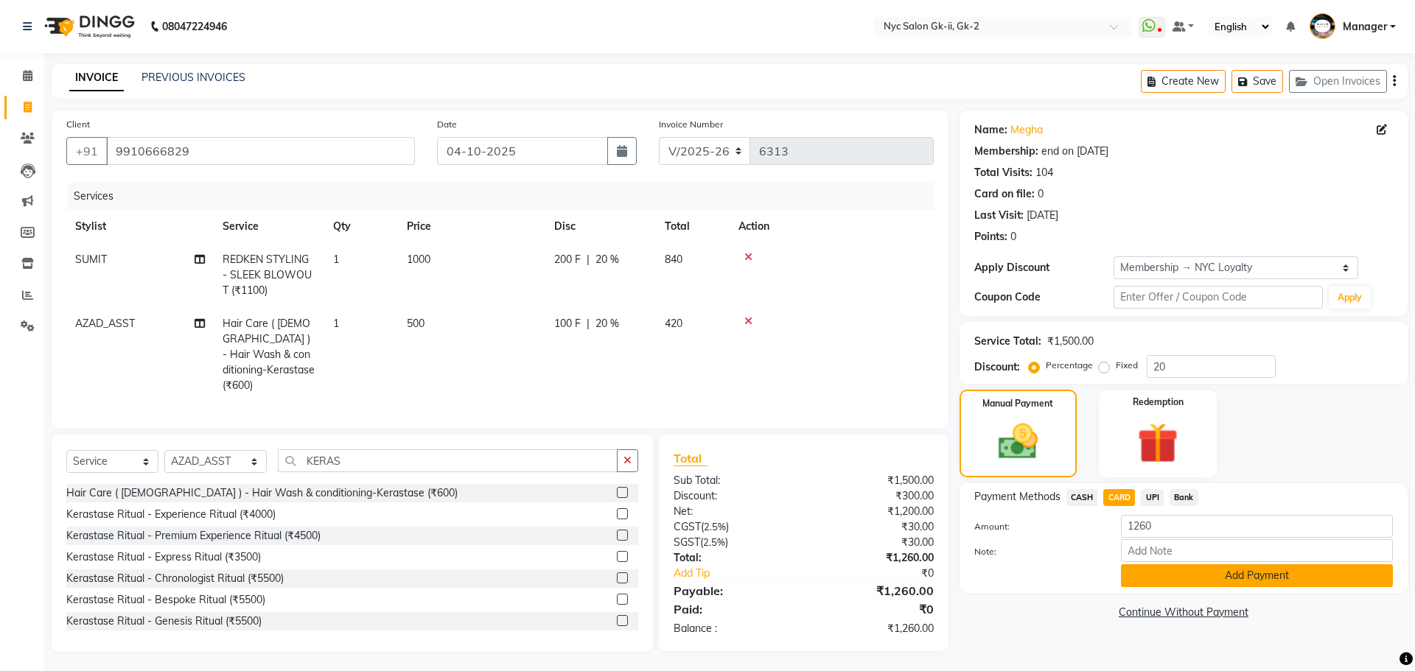
click at [1168, 580] on button "Add Payment" at bounding box center [1257, 575] width 272 height 23
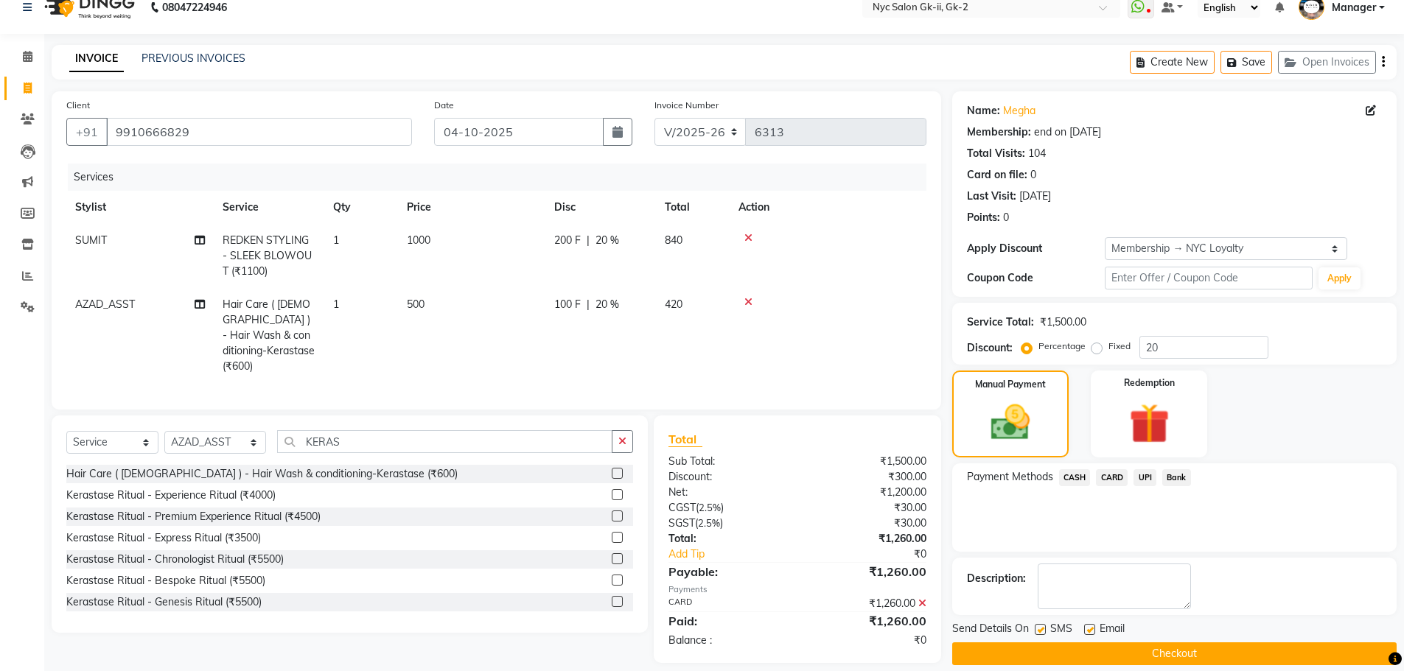
scroll to position [35, 0]
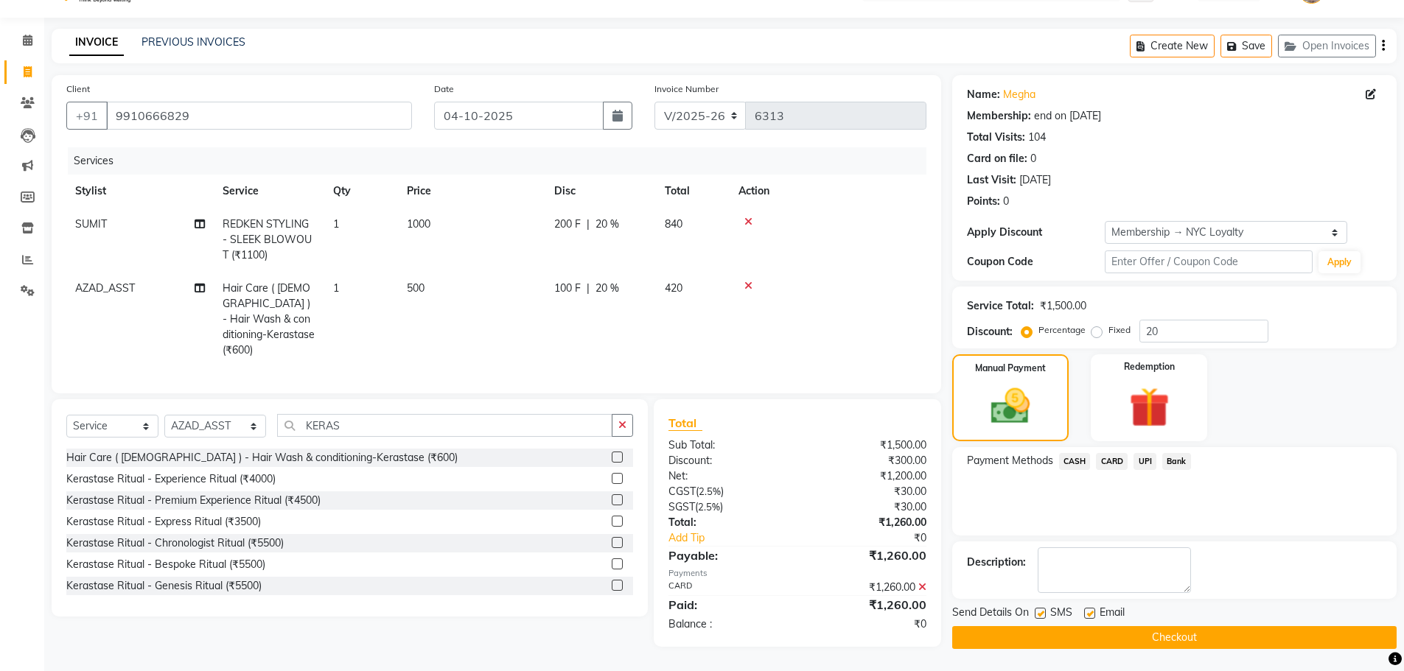
click at [1076, 637] on button "Checkout" at bounding box center [1174, 637] width 444 height 23
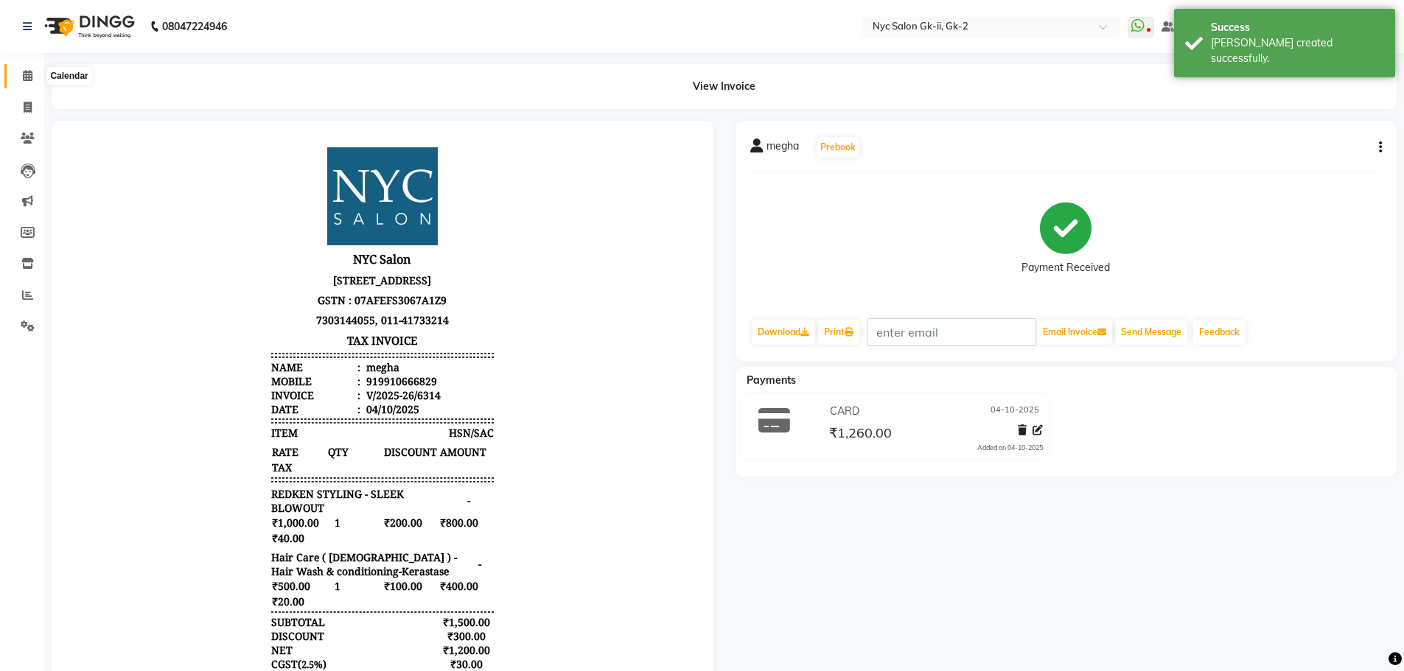
click at [25, 77] on icon at bounding box center [28, 75] width 10 height 11
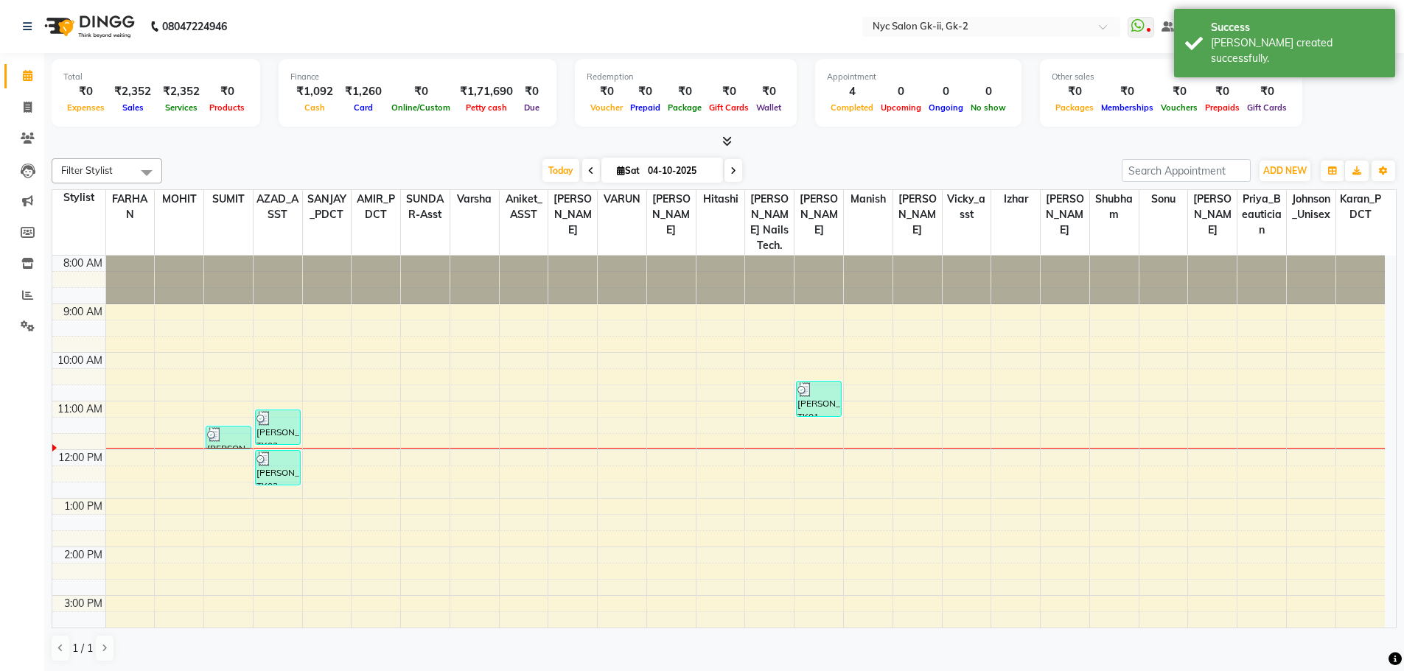
click at [289, 156] on div "Filter Stylist Select All AMIR_PDCT aniket_ASST AZAD_ASST Deepak Thakur Faiz kh…" at bounding box center [724, 411] width 1345 height 516
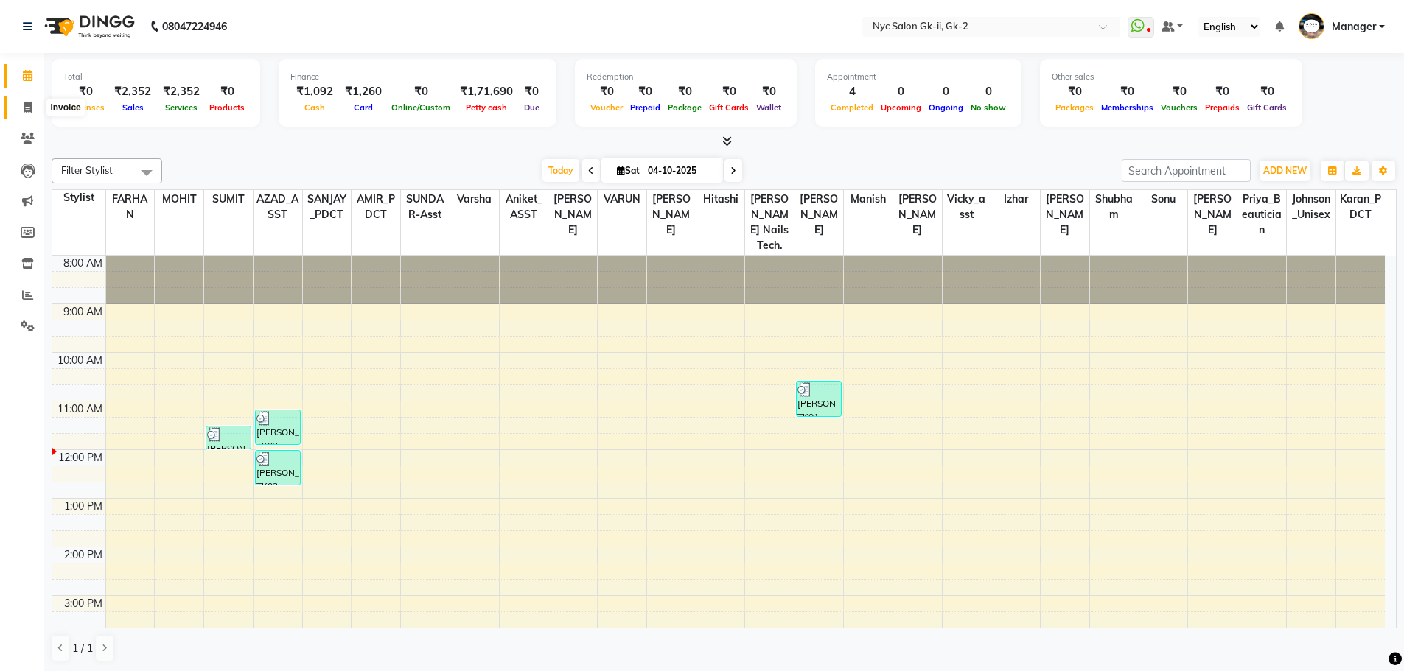
click at [36, 99] on span at bounding box center [28, 107] width 26 height 17
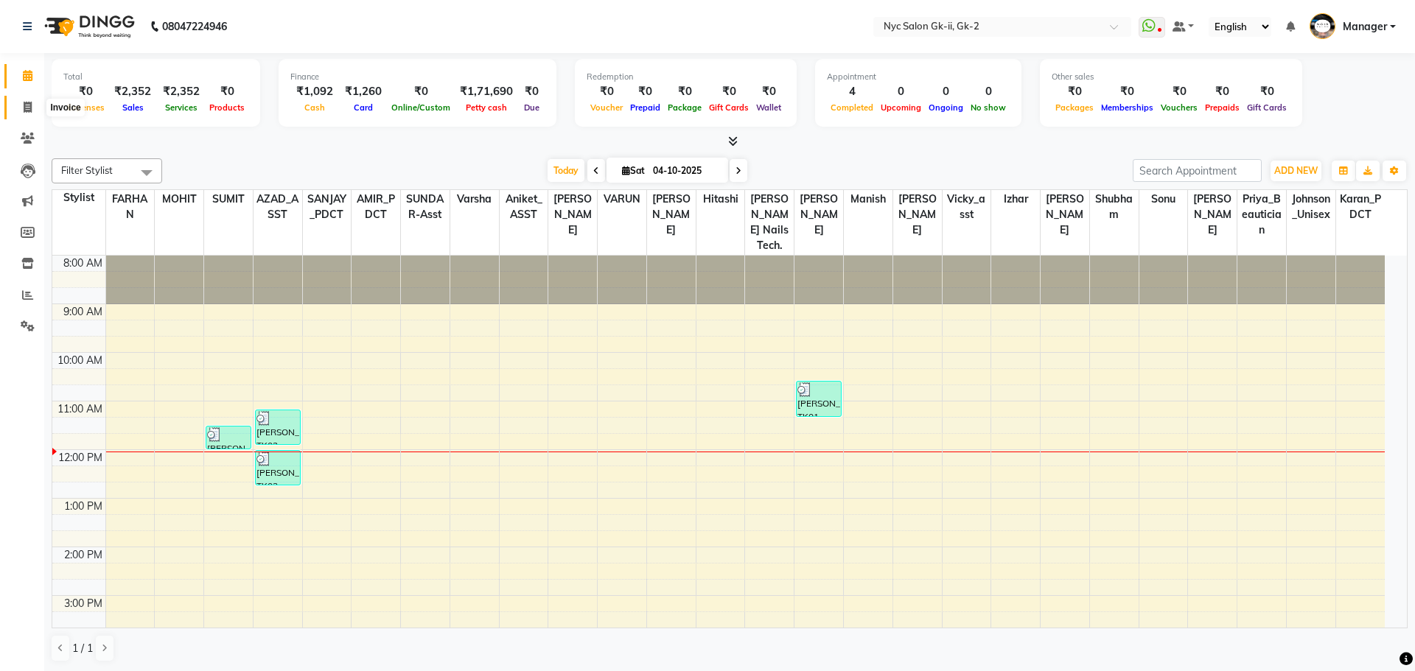
select select "service"
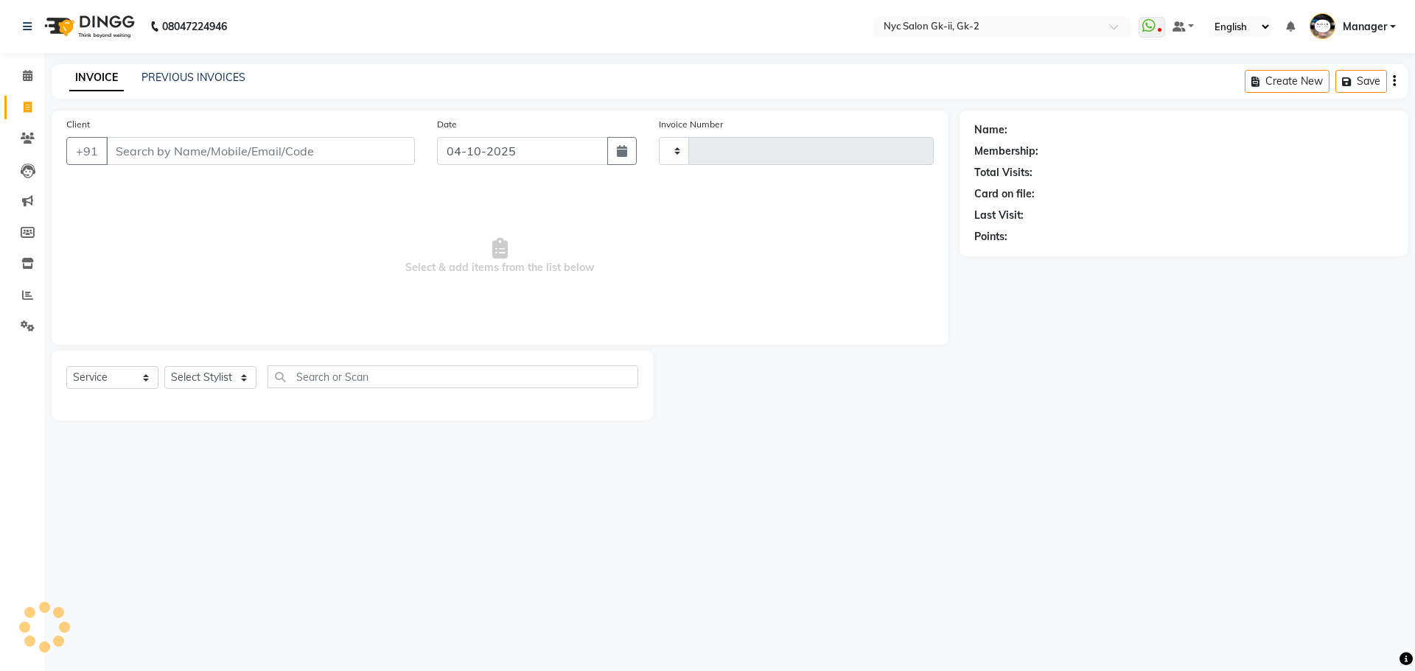
type input "6315"
select select "5936"
click at [224, 374] on select "Select Stylist" at bounding box center [210, 377] width 92 height 23
select select "43731"
click at [502, 421] on div "Select Service Product Membership Package Voucher Prepaid Gift Card Select Styl…" at bounding box center [352, 386] width 601 height 70
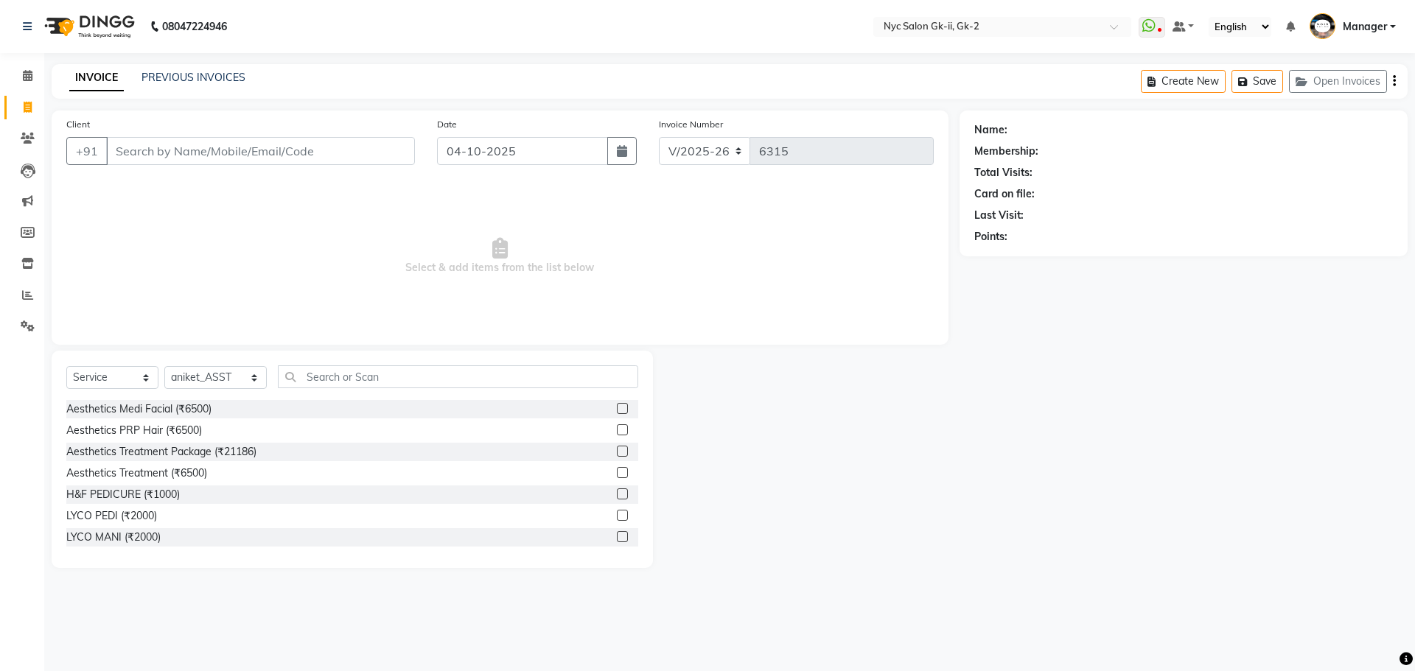
click at [393, 389] on div "Select Service Product Membership Package Voucher Prepaid Gift Card Select Styl…" at bounding box center [352, 382] width 572 height 35
click at [396, 378] on input "text" at bounding box center [458, 376] width 361 height 23
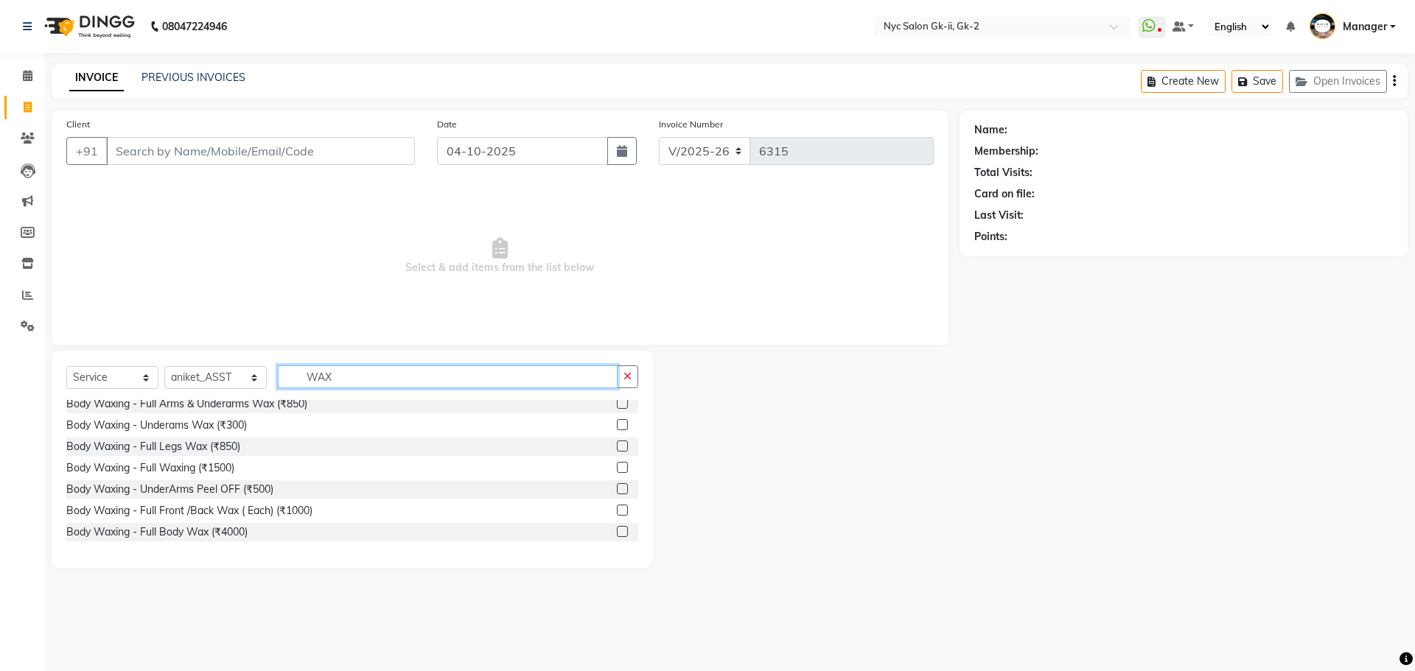
scroll to position [74, 0]
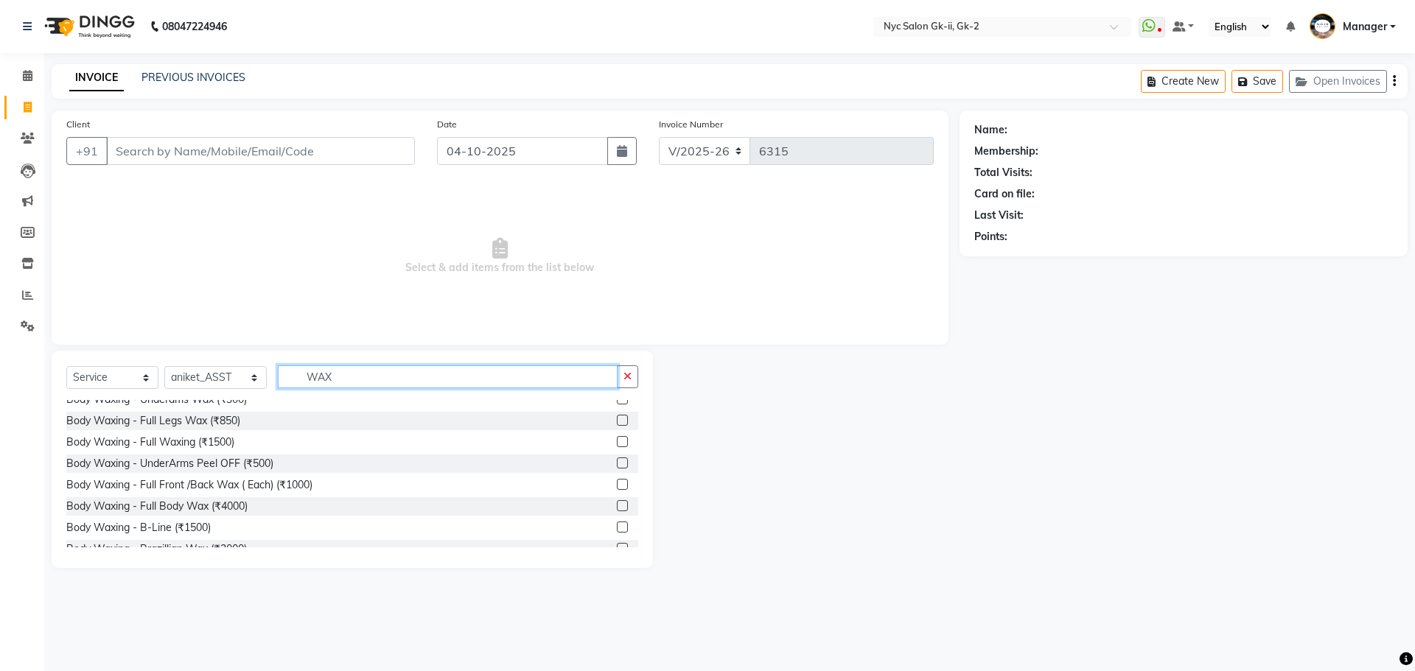
type input "WAX"
click at [617, 480] on label at bounding box center [622, 484] width 11 height 11
click at [617, 480] on input "checkbox" at bounding box center [622, 485] width 10 height 10
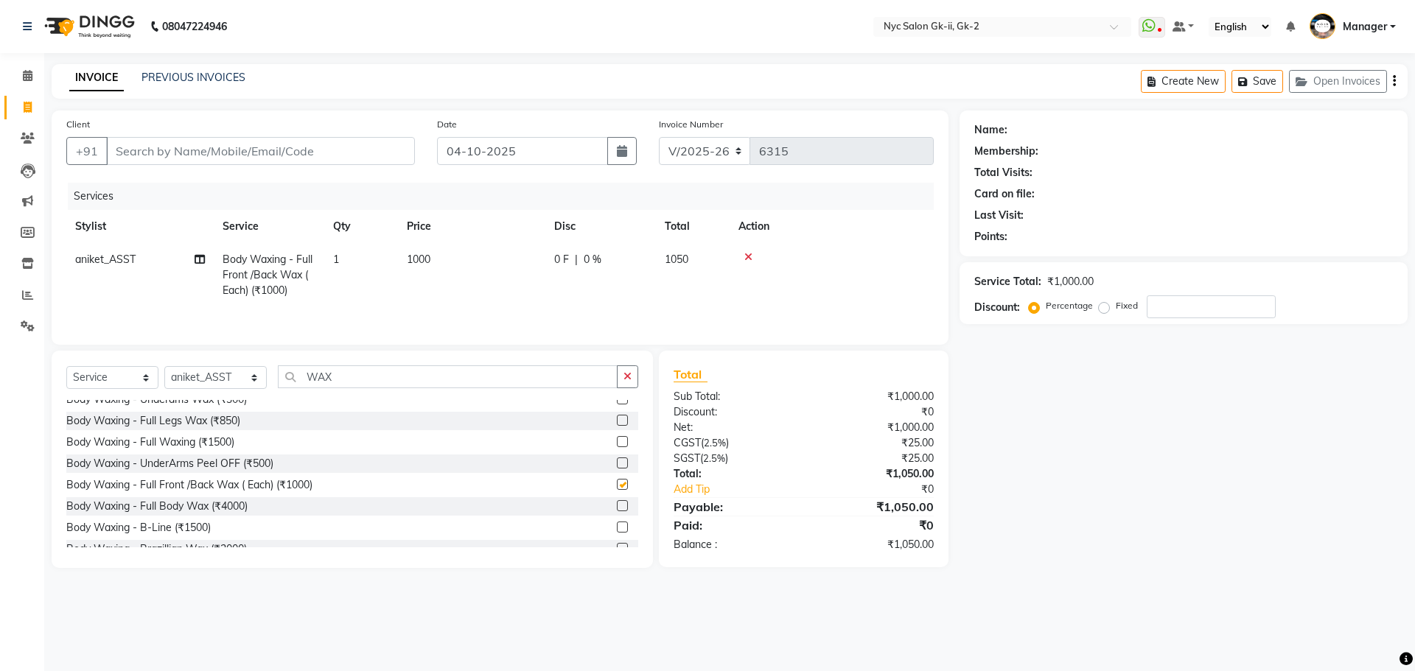
checkbox input "false"
click at [1228, 505] on div "Name: Membership: Total Visits: Card on file: Last Visit: Points: Service Total…" at bounding box center [1188, 340] width 459 height 458
click at [183, 379] on select "Select Stylist AMIR_PDCT aniket_ASST AZAD_ASST [PERSON_NAME] [PERSON_NAME] [PER…" at bounding box center [215, 377] width 102 height 23
select select "54057"
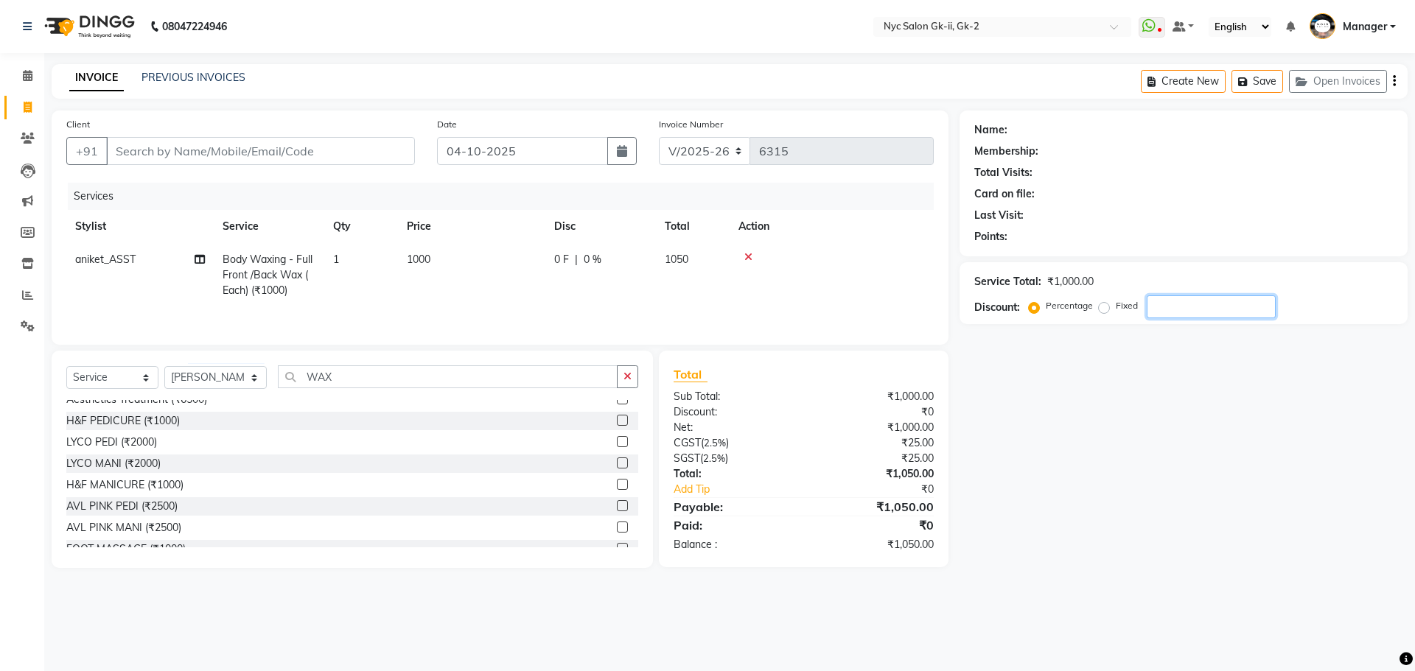
click at [1320, 551] on div "Name: Membership: Total Visits: Card on file: Last Visit: Points: Service Total…" at bounding box center [1188, 340] width 459 height 458
drag, startPoint x: 435, startPoint y: 382, endPoint x: 4, endPoint y: 372, distance: 431.9
click at [262, 375] on div "Select Service Product Membership Package Voucher Prepaid Gift Card Select Styl…" at bounding box center [352, 382] width 572 height 35
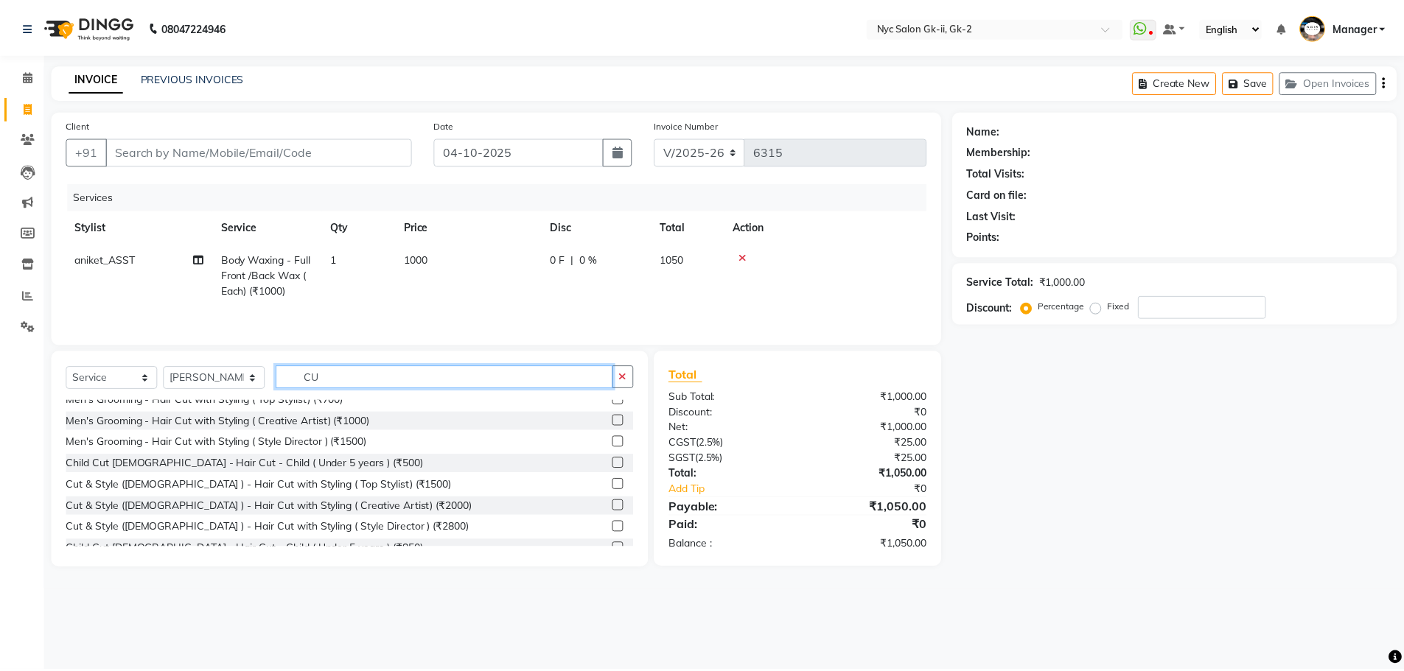
scroll to position [0, 0]
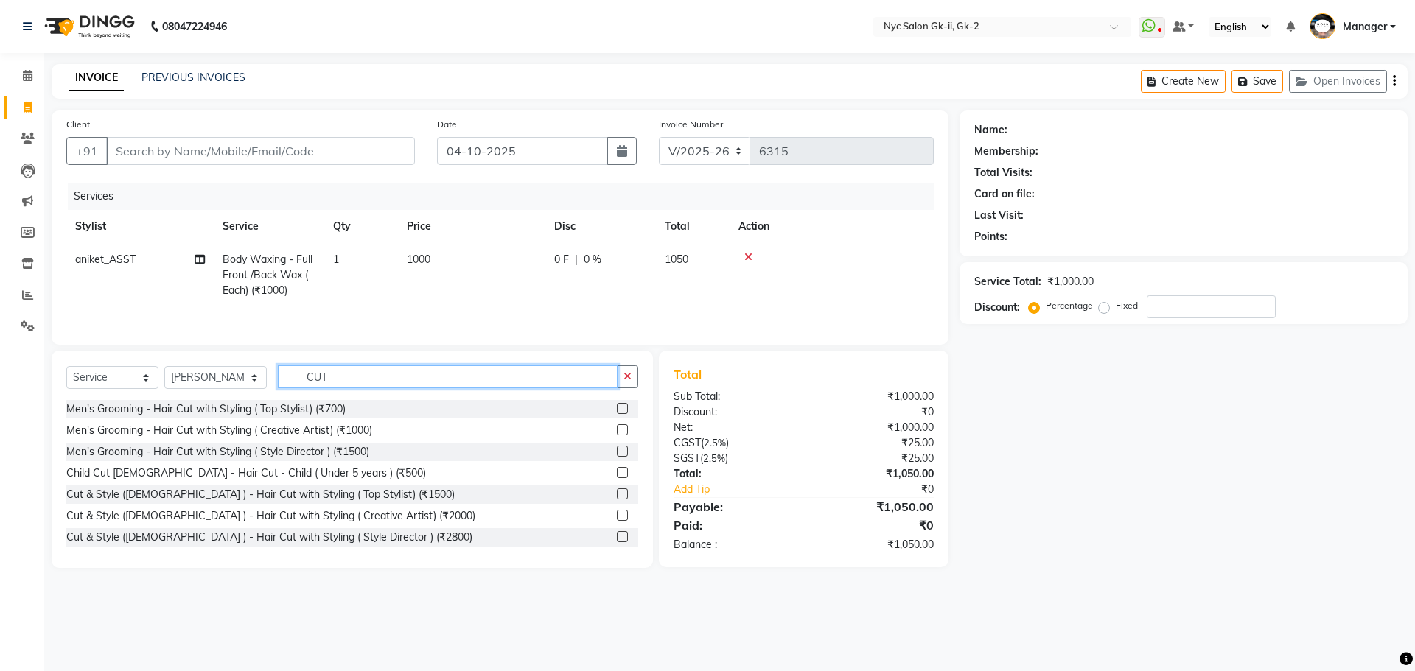
type input "CUT"
click at [617, 408] on label at bounding box center [622, 408] width 11 height 11
click at [617, 408] on input "checkbox" at bounding box center [622, 410] width 10 height 10
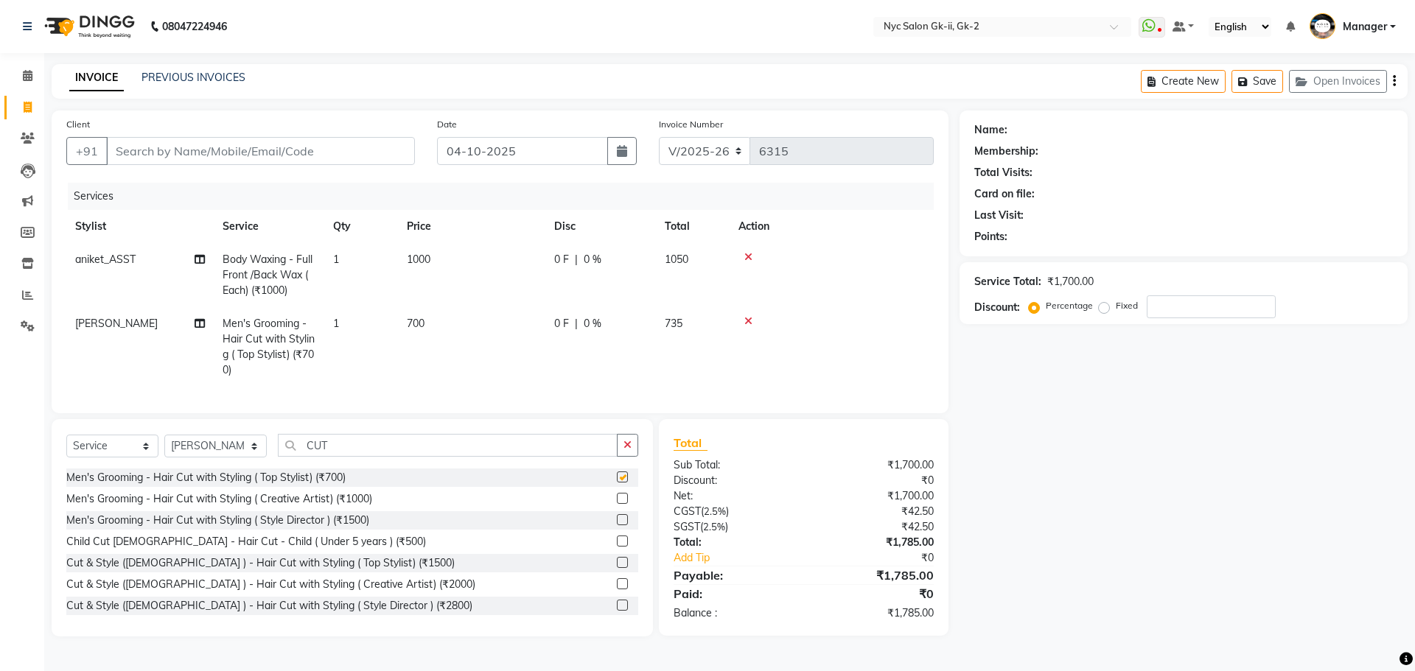
checkbox input "false"
drag, startPoint x: 330, startPoint y: 460, endPoint x: 199, endPoint y: 453, distance: 131.3
click at [226, 452] on div "Select Service Product Membership Package Voucher Prepaid Gift Card Select Styl…" at bounding box center [352, 451] width 572 height 35
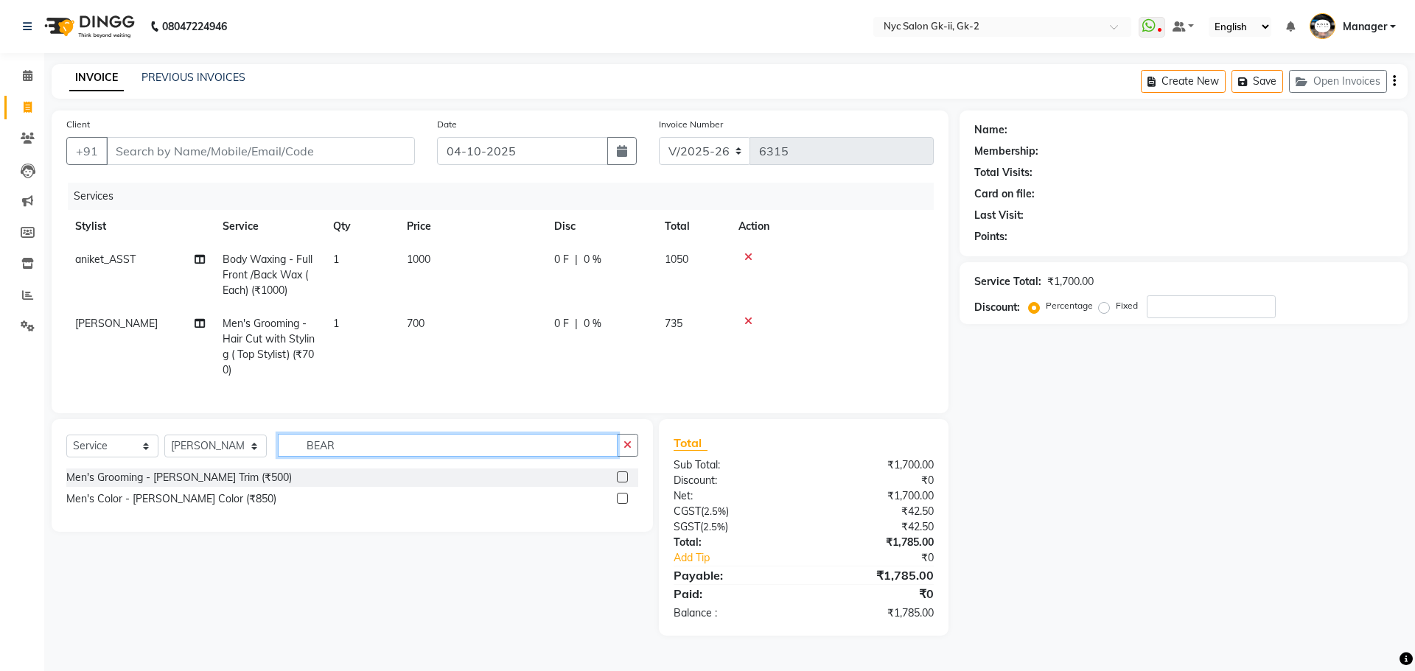
type input "BEAR"
click at [622, 483] on label at bounding box center [622, 477] width 11 height 11
click at [622, 483] on input "checkbox" at bounding box center [622, 478] width 10 height 10
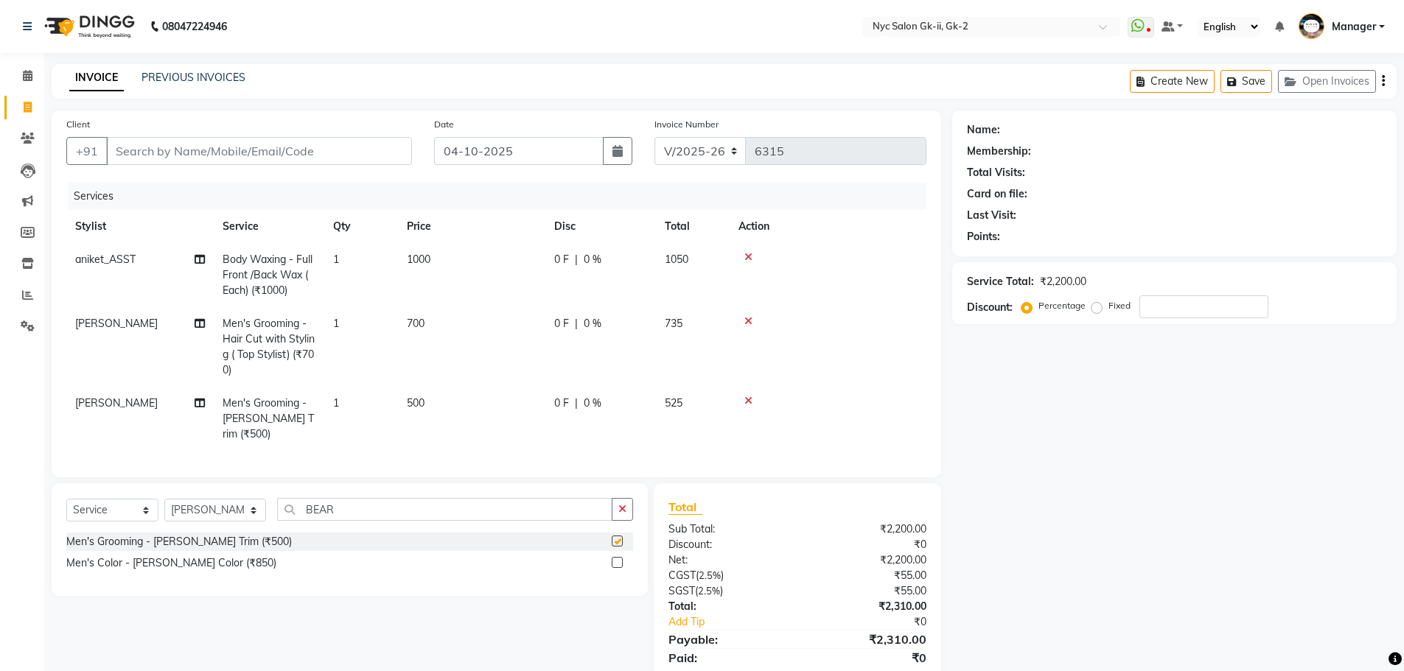
checkbox input "false"
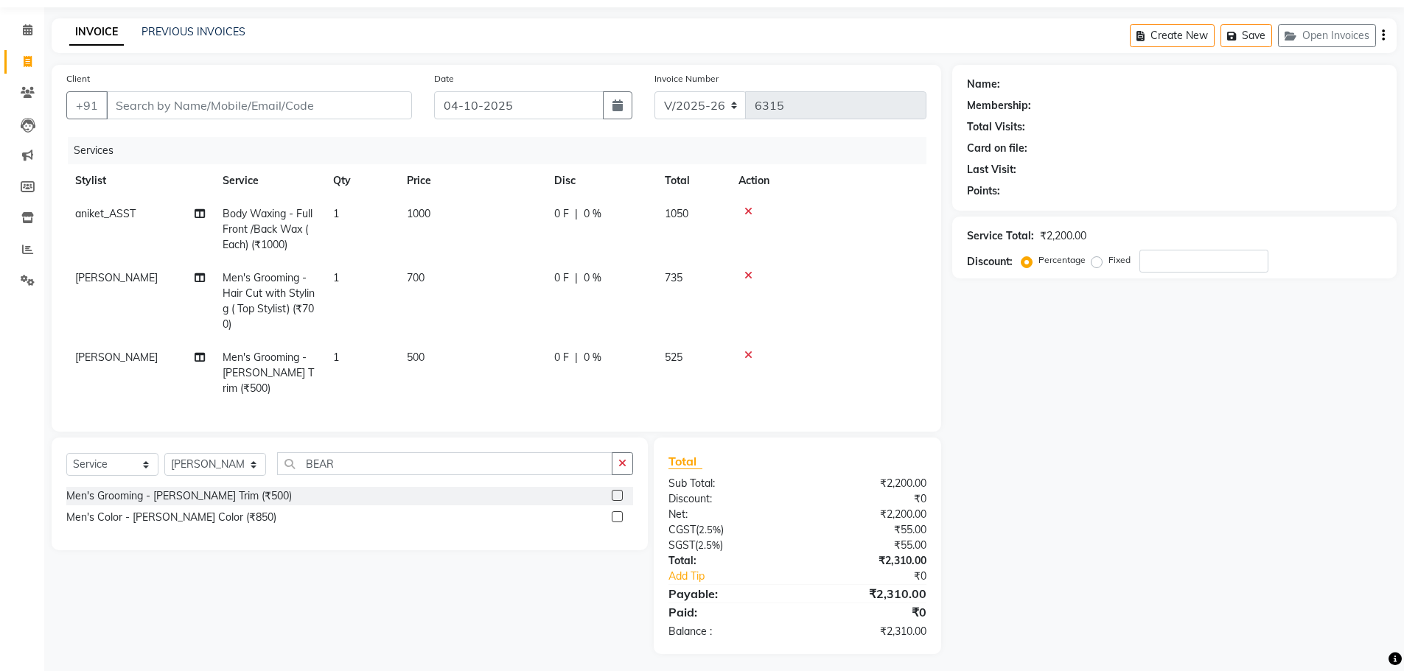
scroll to position [46, 0]
click at [749, 355] on icon at bounding box center [748, 354] width 8 height 10
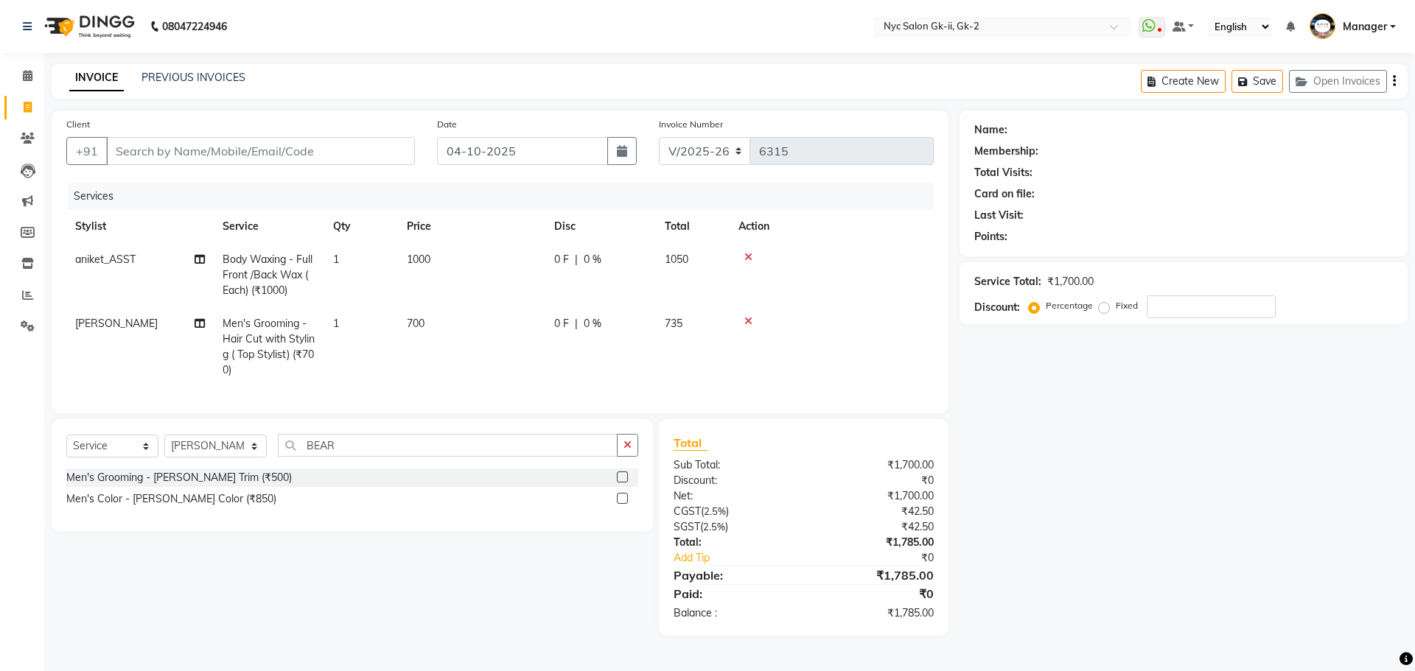
click at [864, 330] on td at bounding box center [831, 347] width 204 height 80
click at [1097, 463] on div "Name: Membership: Total Visits: Card on file: Last Visit: Points: Service Total…" at bounding box center [1188, 373] width 459 height 525
click at [228, 155] on input "Client" at bounding box center [260, 151] width 309 height 28
type input "W"
type input "0"
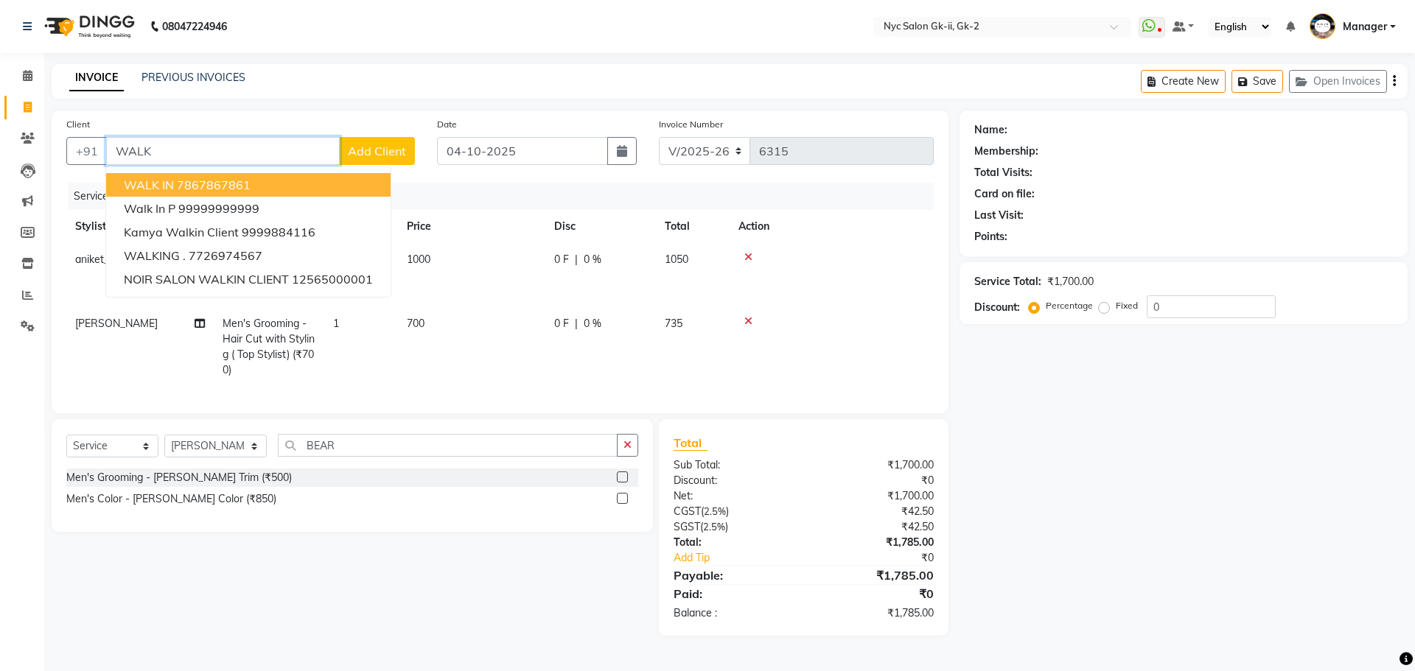
click at [216, 178] on ngb-highlight "7867867861" at bounding box center [214, 185] width 74 height 15
type input "7867867861"
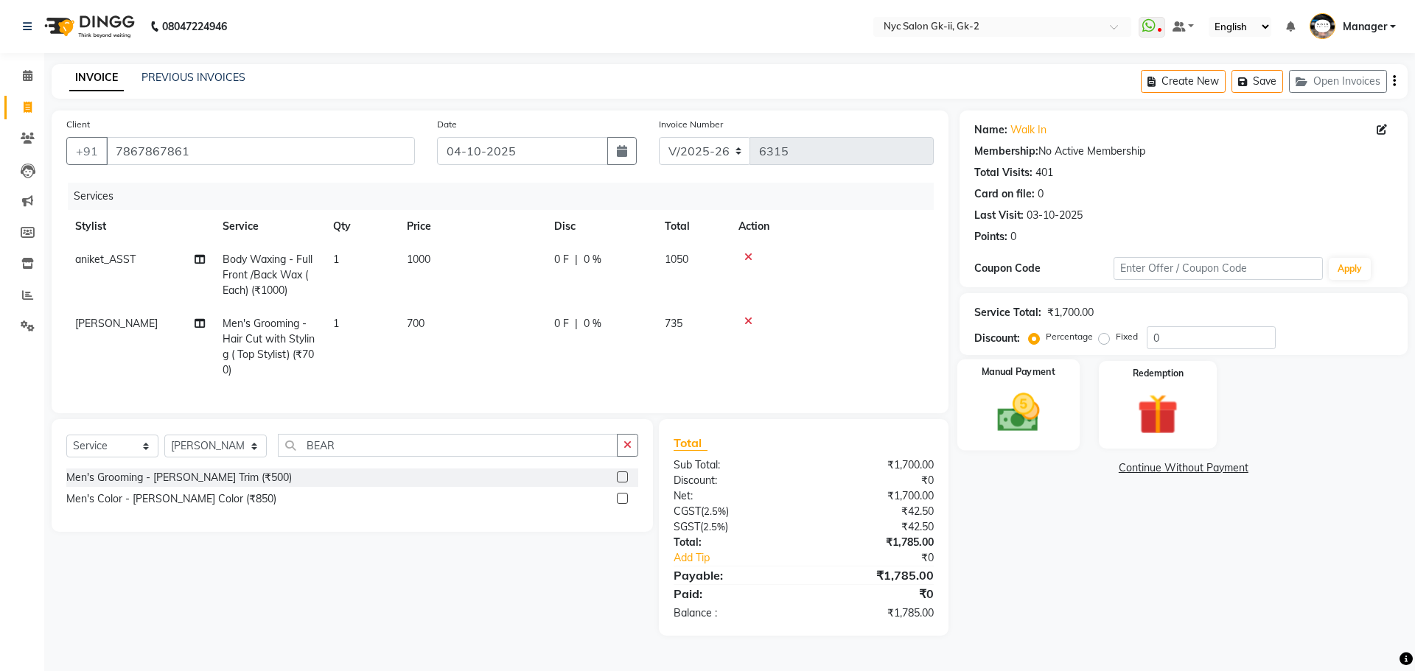
click at [1029, 403] on img at bounding box center [1018, 412] width 69 height 49
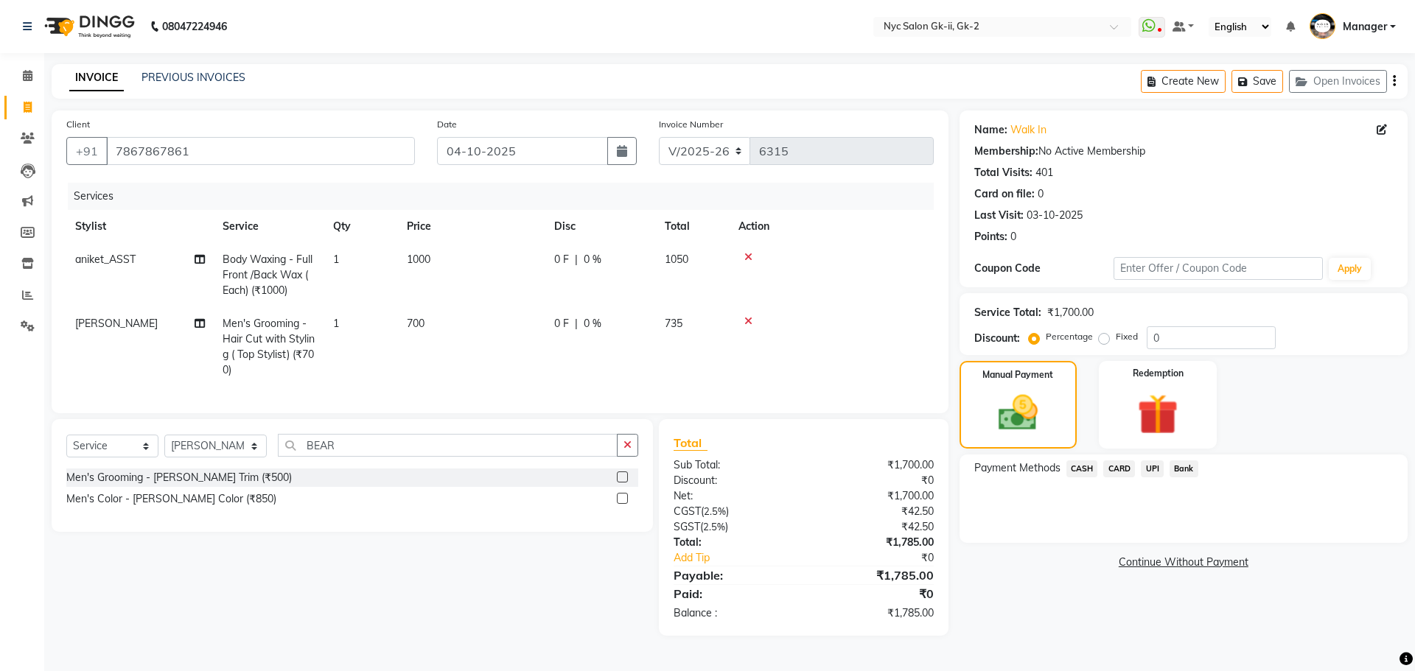
click at [1029, 636] on div "Name: Walk In Membership: No Active Membership Total Visits: 401 Card on file: …" at bounding box center [1188, 373] width 459 height 525
click at [1110, 466] on span "CARD" at bounding box center [1119, 469] width 32 height 17
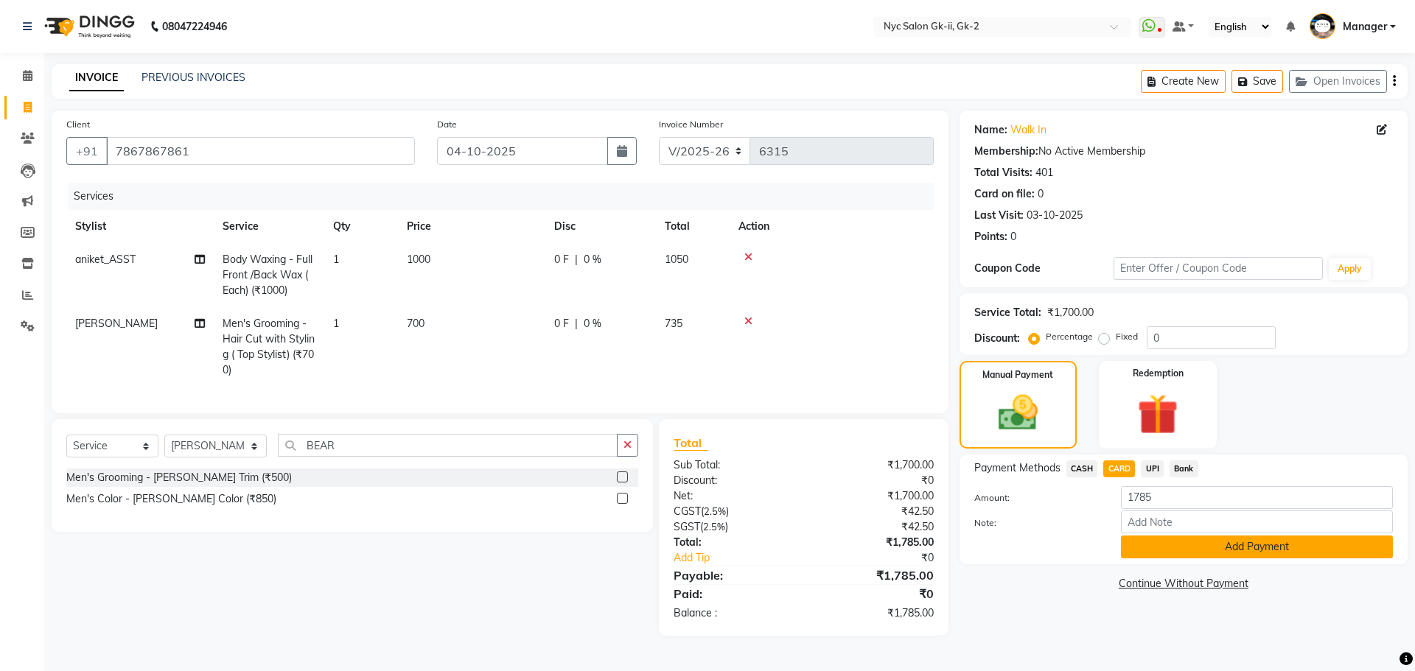
click at [1158, 539] on button "Add Payment" at bounding box center [1257, 547] width 272 height 23
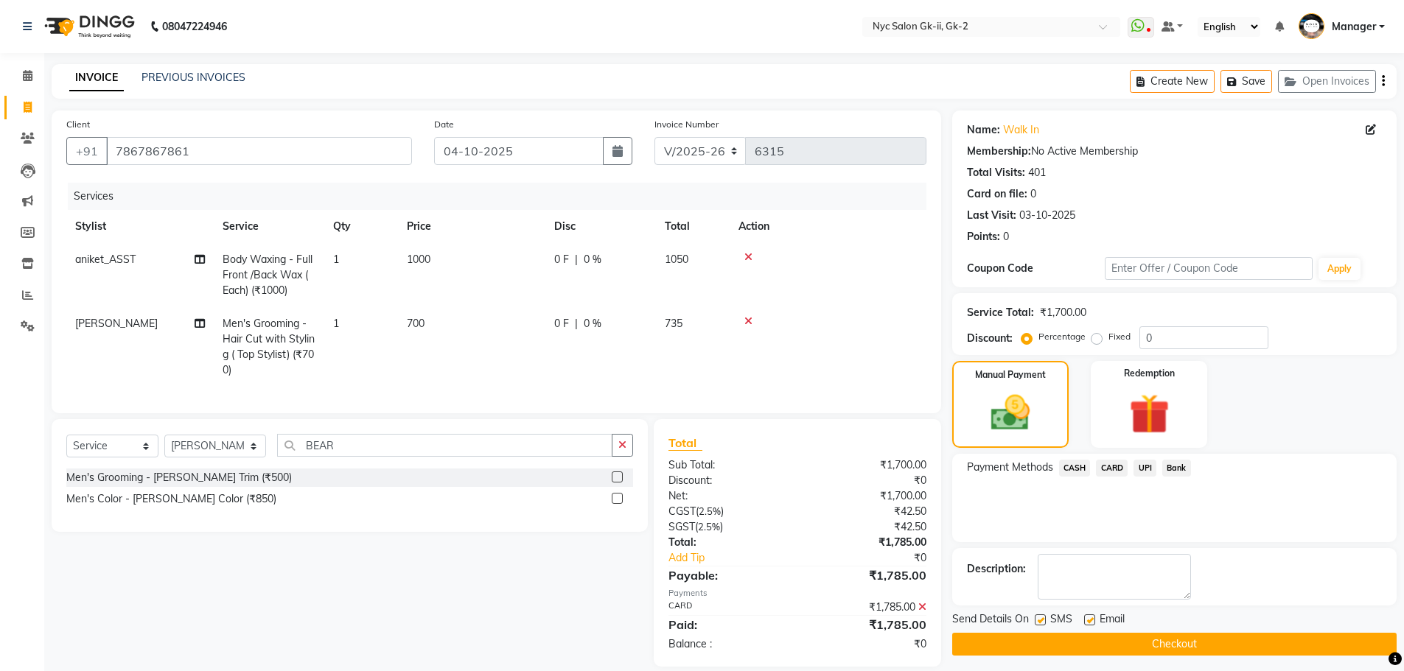
scroll to position [29, 0]
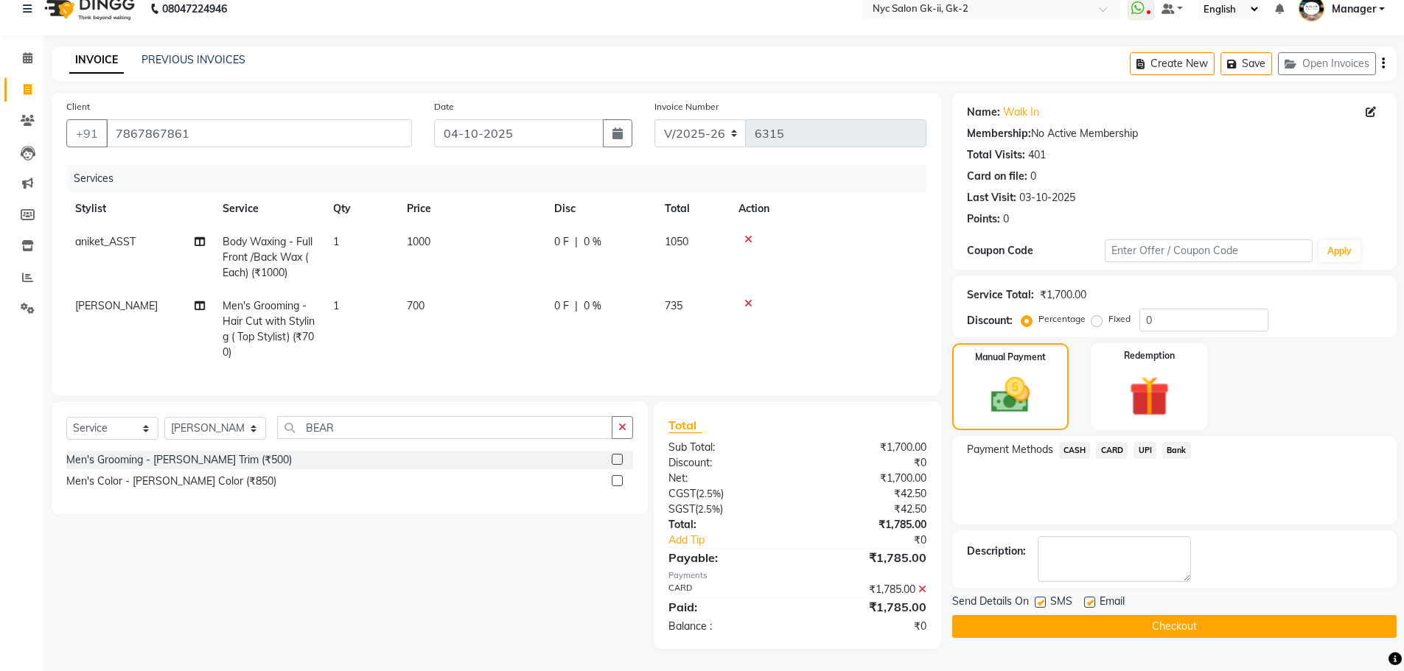
click at [1165, 617] on button "Checkout" at bounding box center [1174, 626] width 444 height 23
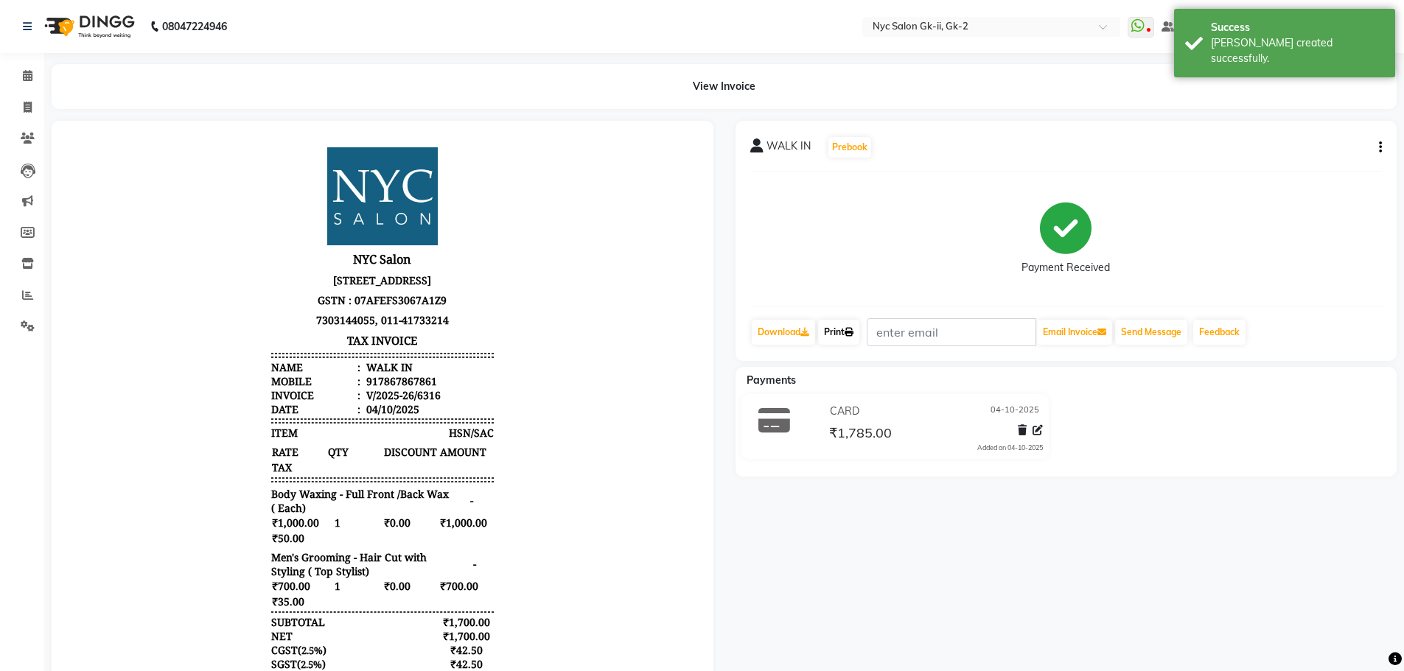
drag, startPoint x: 858, startPoint y: 326, endPoint x: 888, endPoint y: 355, distance: 41.2
click at [858, 326] on link "Print" at bounding box center [838, 332] width 41 height 25
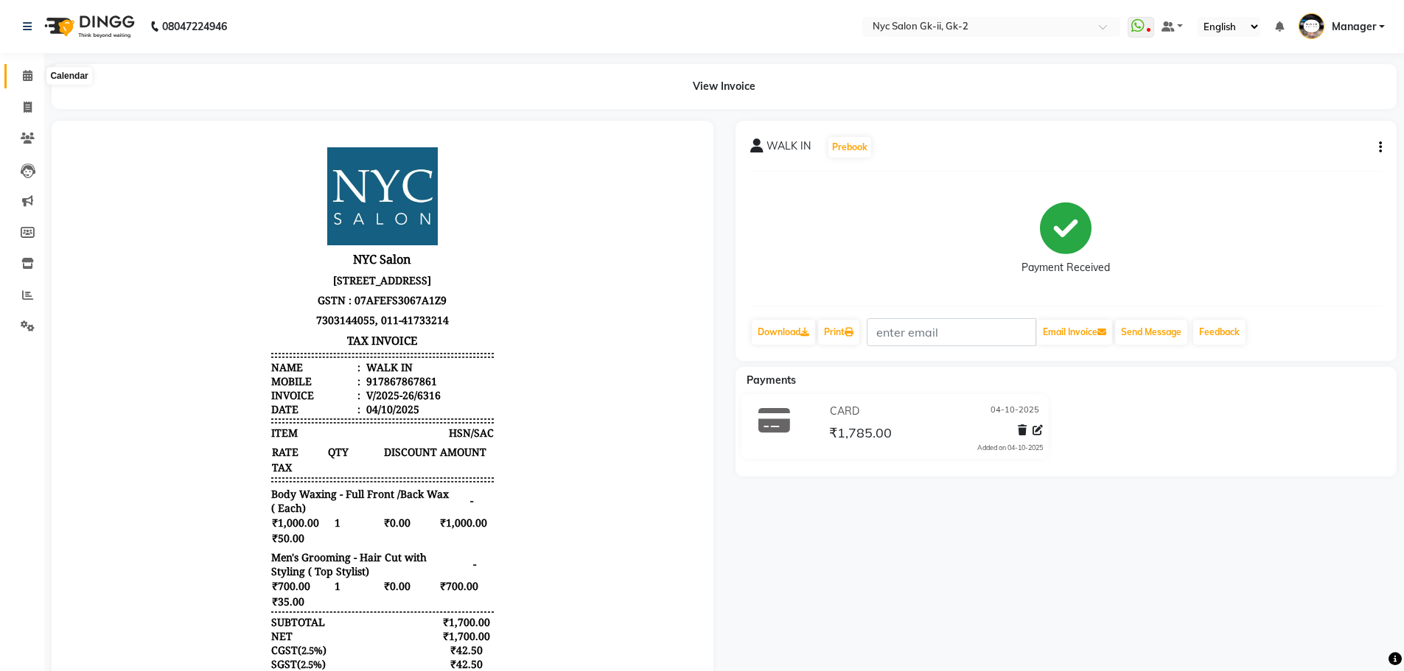
click at [21, 68] on span at bounding box center [28, 76] width 26 height 17
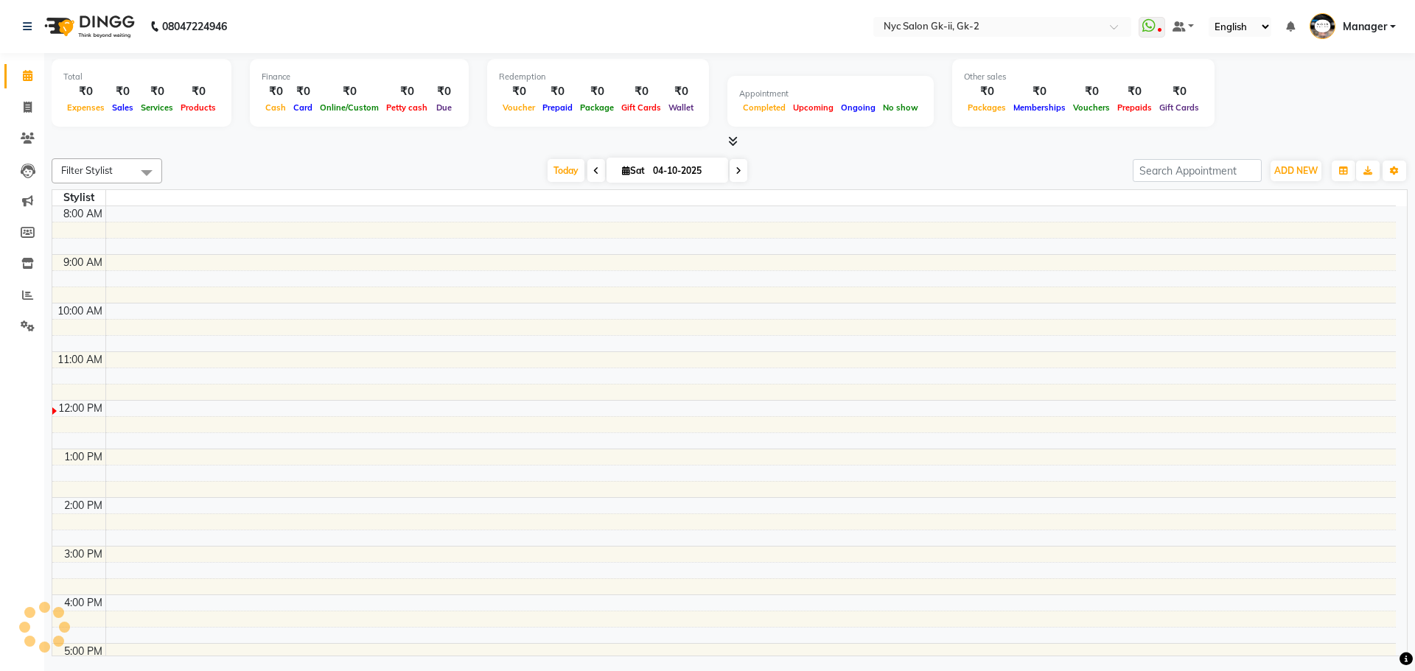
click at [383, 156] on div "Filter Stylist No data available Today Sat 04-10-2025 Toggle Dropdown Add Appoi…" at bounding box center [730, 405] width 1356 height 504
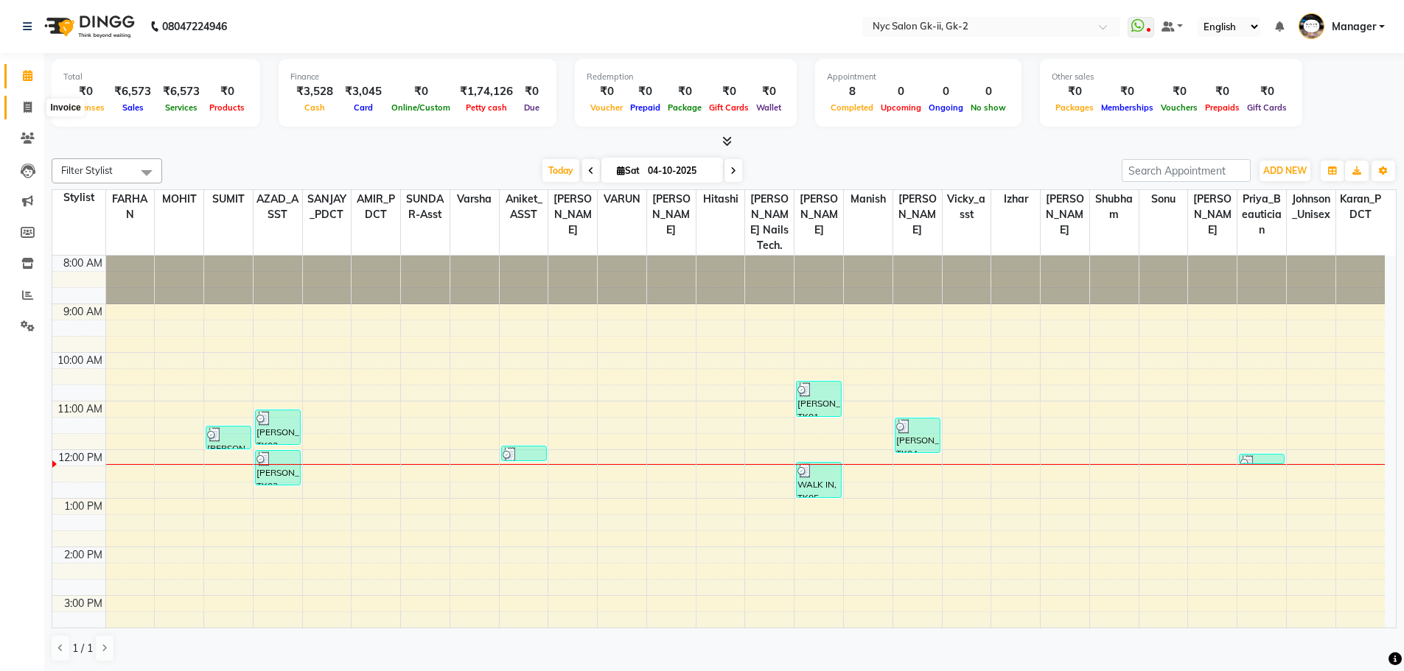
click at [35, 105] on span at bounding box center [28, 107] width 26 height 17
select select "service"
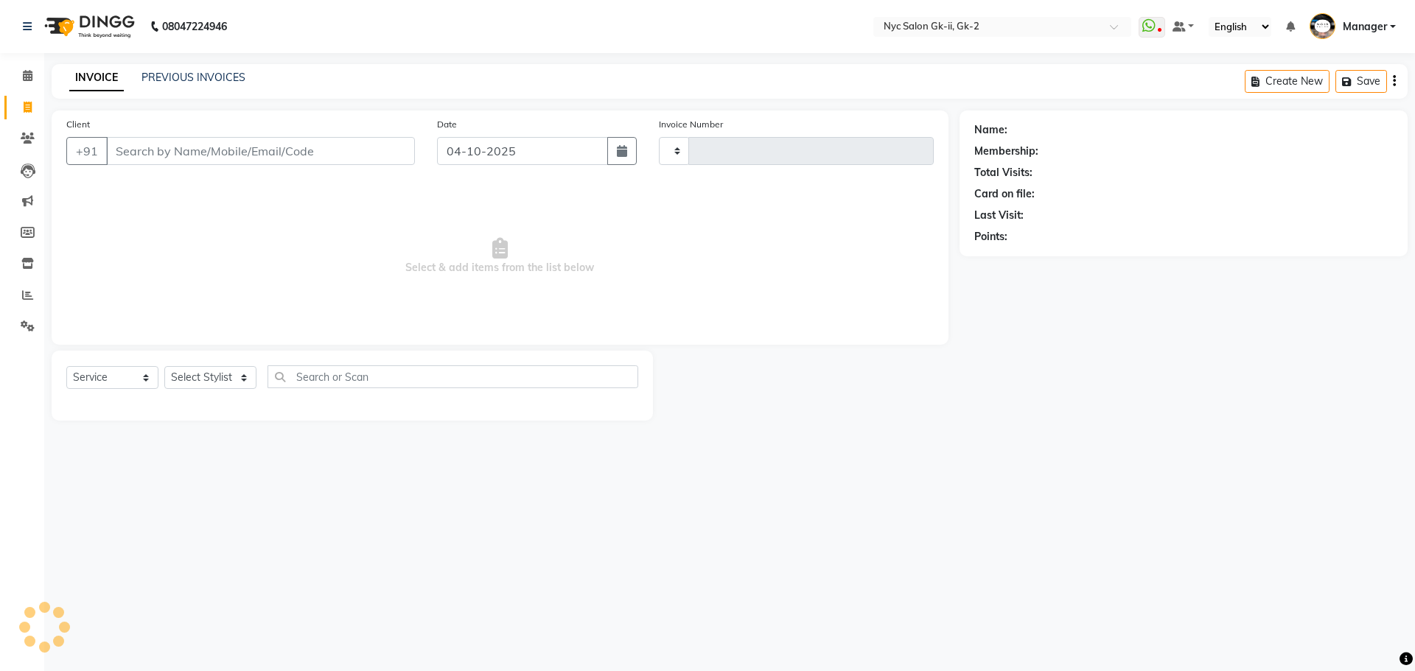
type input "6317"
select select "5936"
click at [32, 74] on icon at bounding box center [28, 75] width 10 height 11
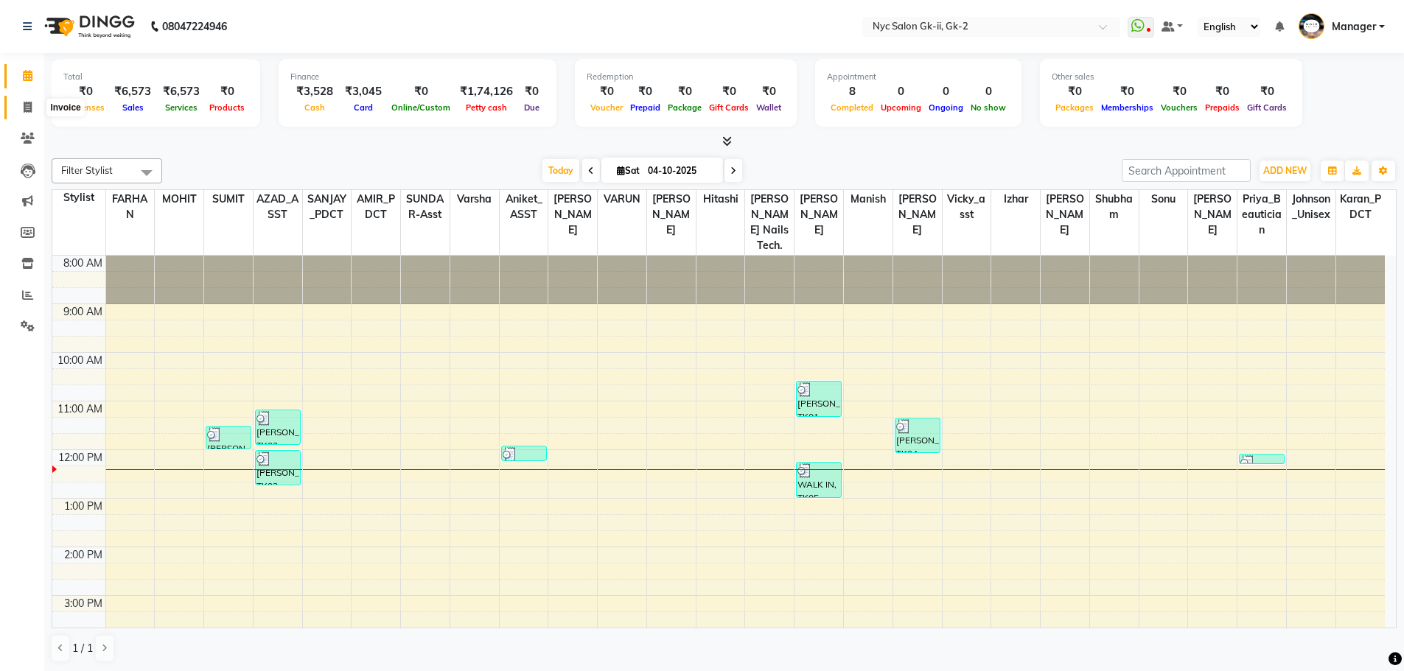
click at [20, 110] on span at bounding box center [28, 107] width 26 height 17
select select "5936"
select select "service"
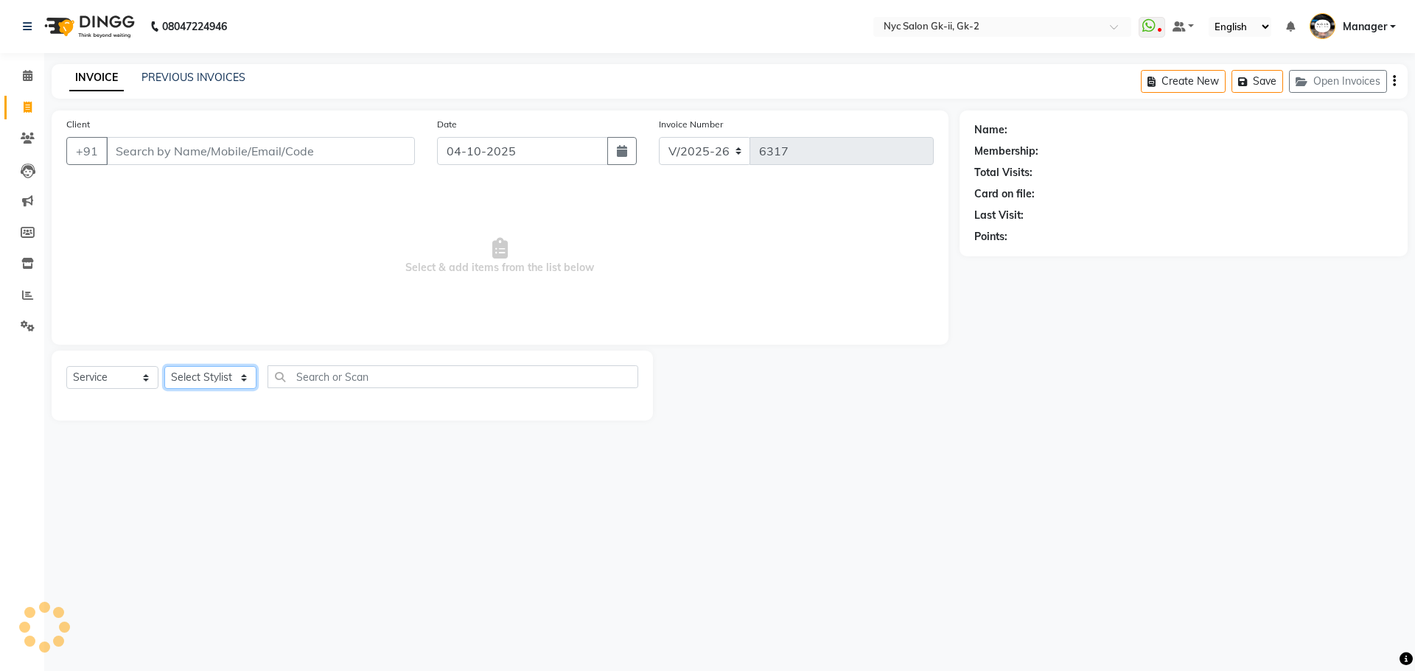
click at [200, 388] on select "Select Stylist" at bounding box center [210, 377] width 92 height 23
select select "42208"
click at [164, 366] on select "Select Stylist AMIR_PDCT aniket_ASST AZAD_ASST [PERSON_NAME] [PERSON_NAME] [PER…" at bounding box center [215, 377] width 102 height 23
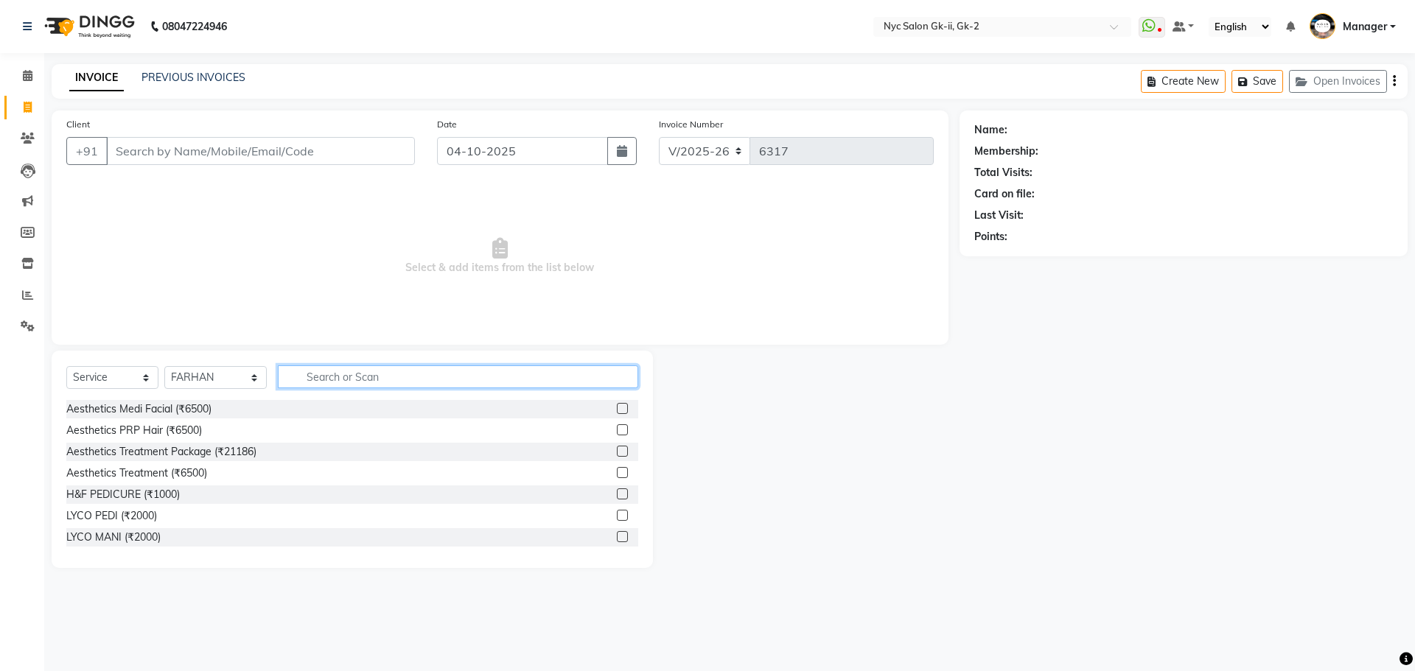
click at [332, 377] on input "text" at bounding box center [458, 376] width 361 height 23
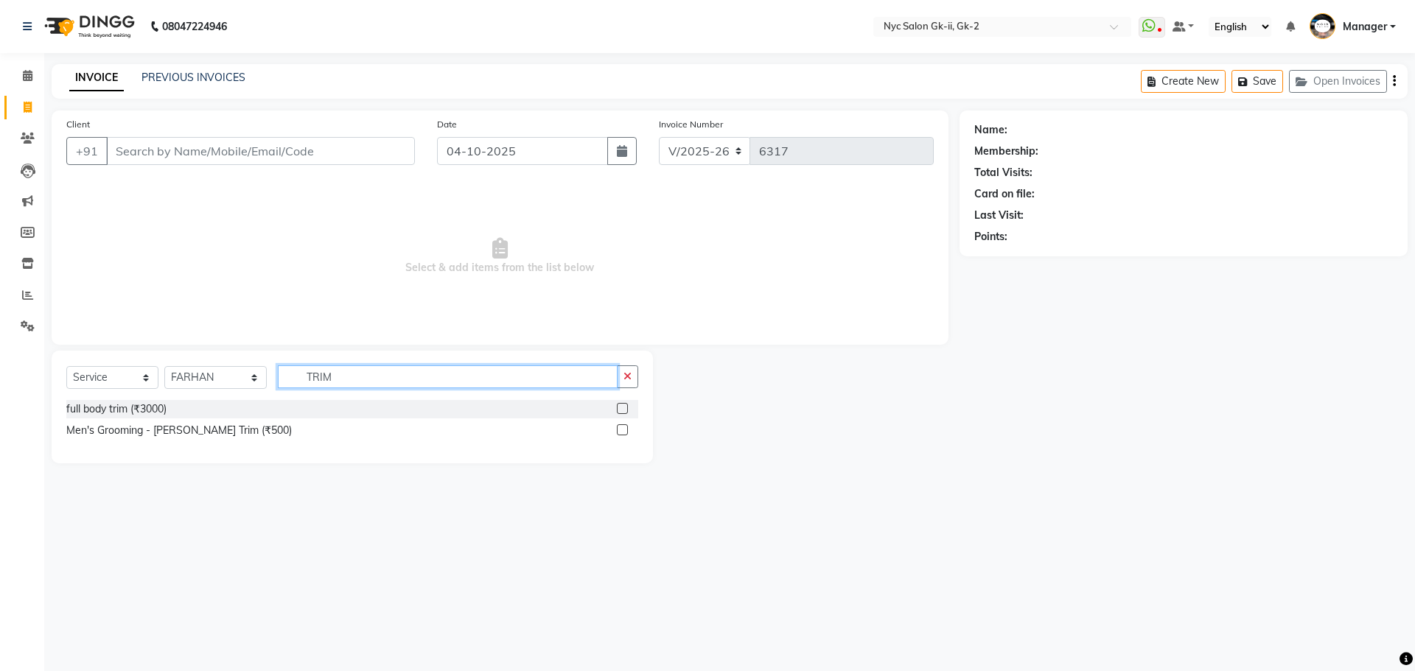
type input "TRIM"
drag, startPoint x: 623, startPoint y: 430, endPoint x: 612, endPoint y: 430, distance: 11.1
click at [622, 430] on label at bounding box center [622, 429] width 11 height 11
click at [622, 430] on input "checkbox" at bounding box center [622, 431] width 10 height 10
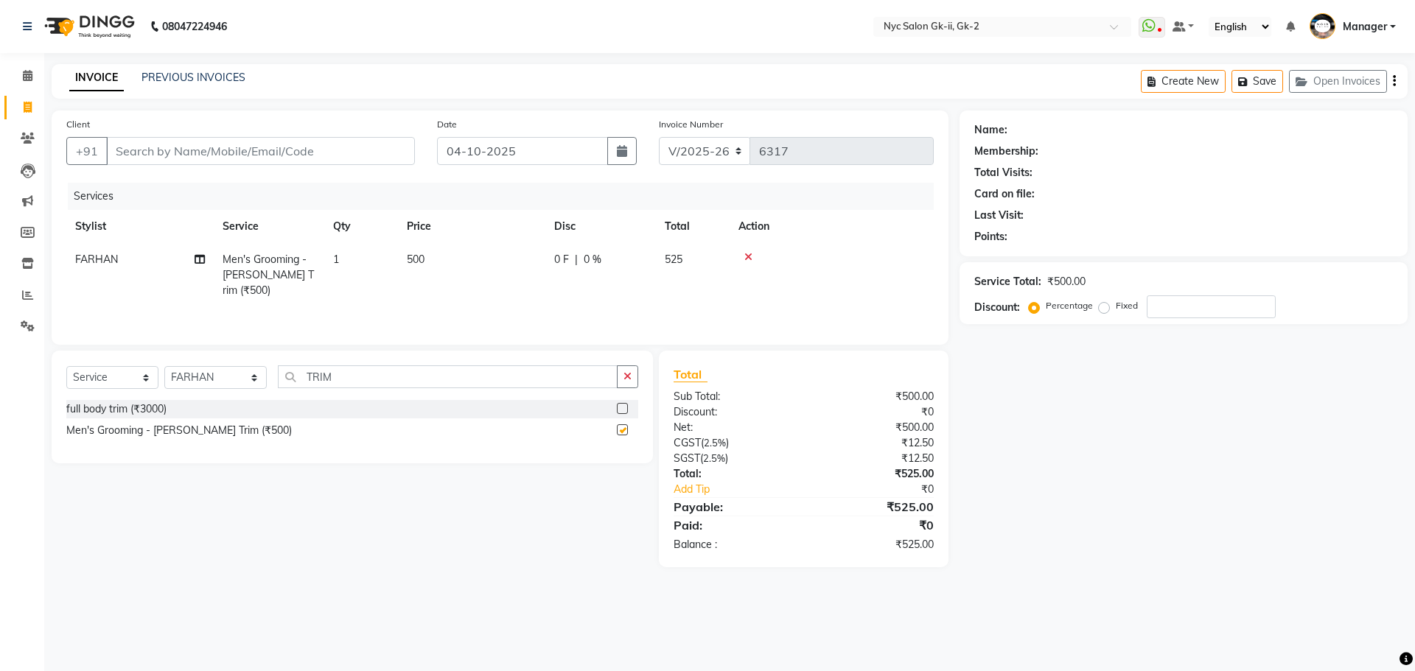
checkbox input "false"
drag, startPoint x: 373, startPoint y: 376, endPoint x: 236, endPoint y: 404, distance: 139.9
click at [236, 404] on div "Select Service Product Membership Package Voucher Prepaid Gift Card Select Styl…" at bounding box center [352, 407] width 601 height 113
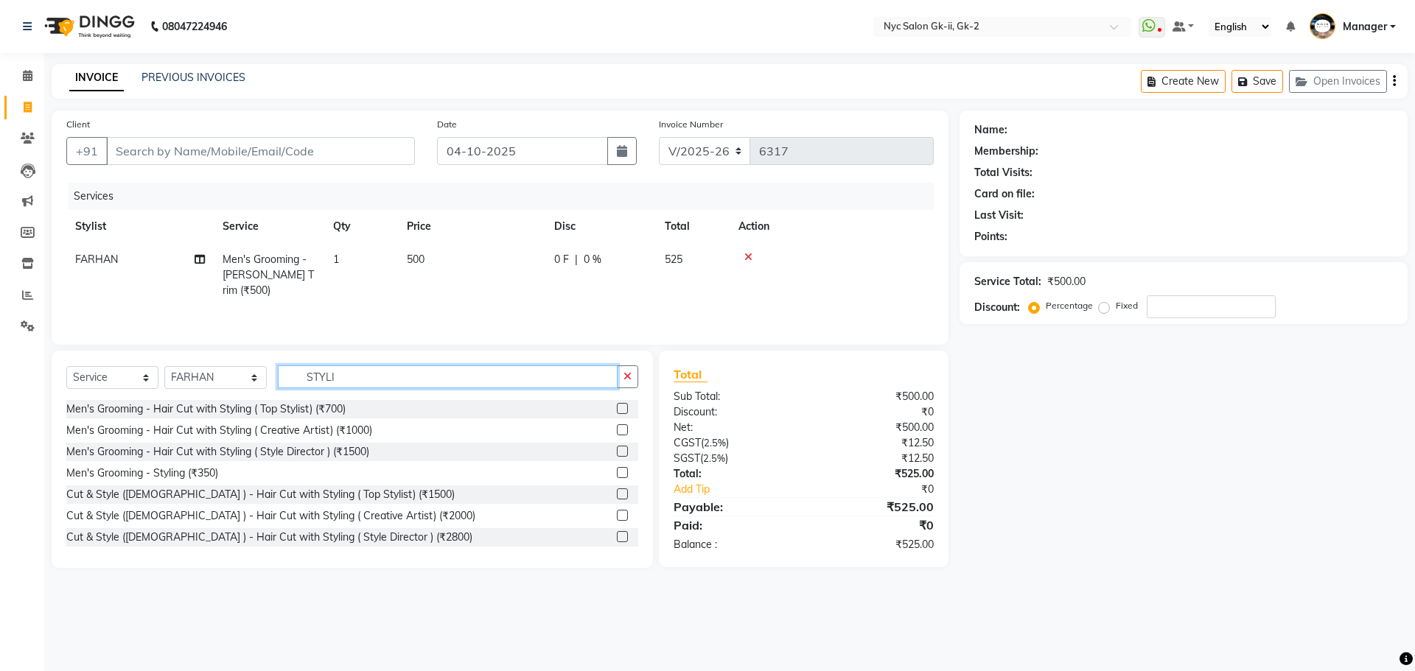
type input "STYLI"
click at [617, 472] on label at bounding box center [622, 472] width 11 height 11
click at [617, 472] on input "checkbox" at bounding box center [622, 474] width 10 height 10
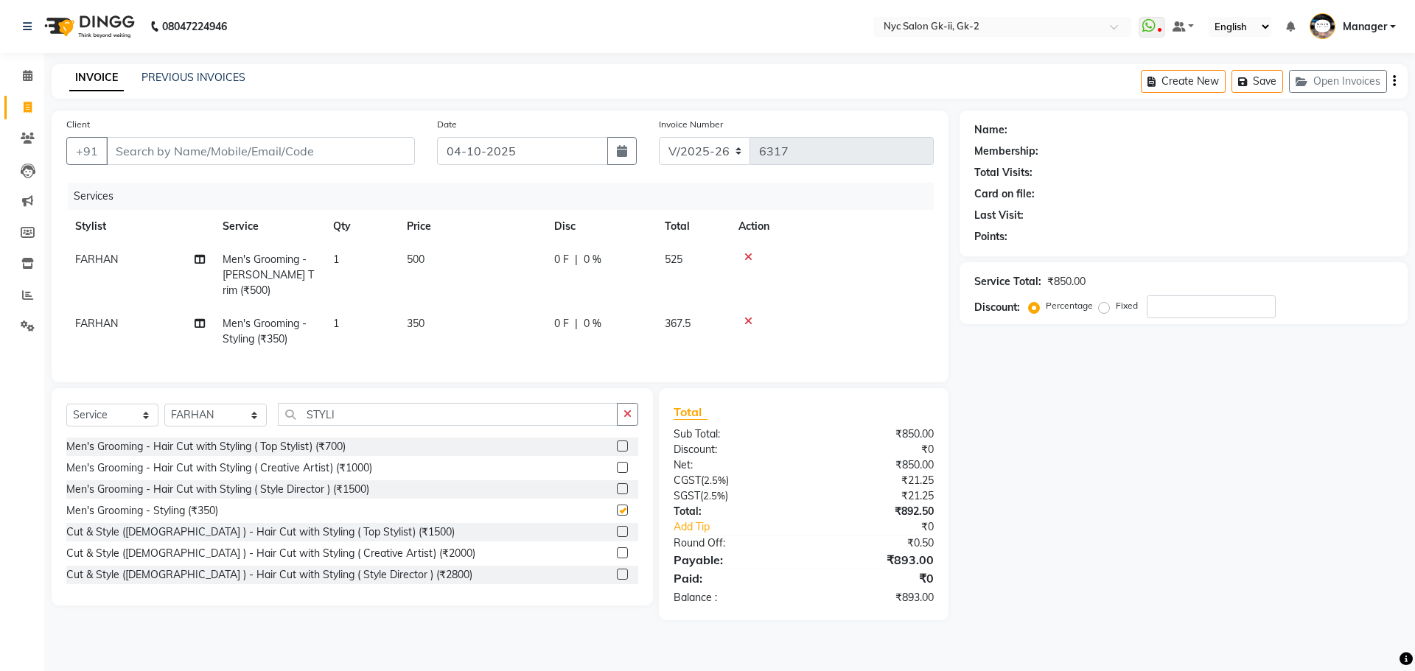
checkbox input "false"
click at [263, 150] on input "Client" at bounding box center [260, 151] width 309 height 28
type input "A"
type input "0"
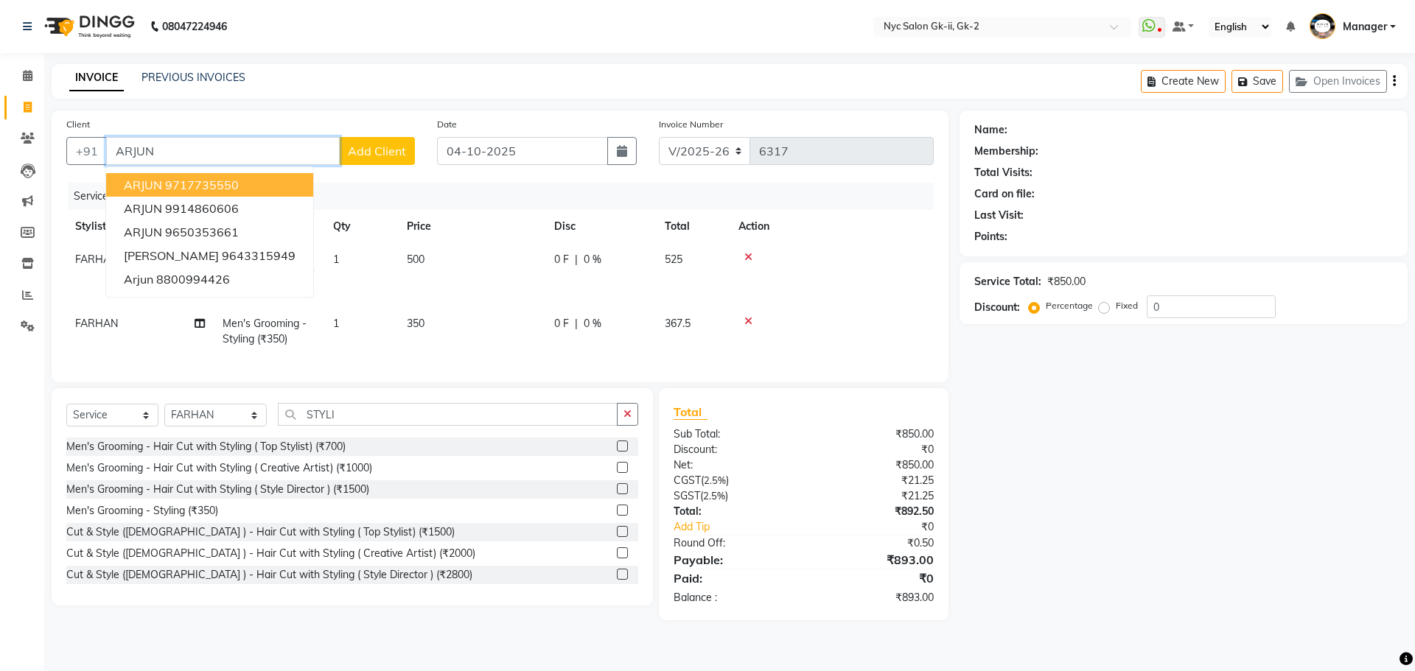
click at [169, 186] on ngb-highlight "9717735550" at bounding box center [202, 185] width 74 height 15
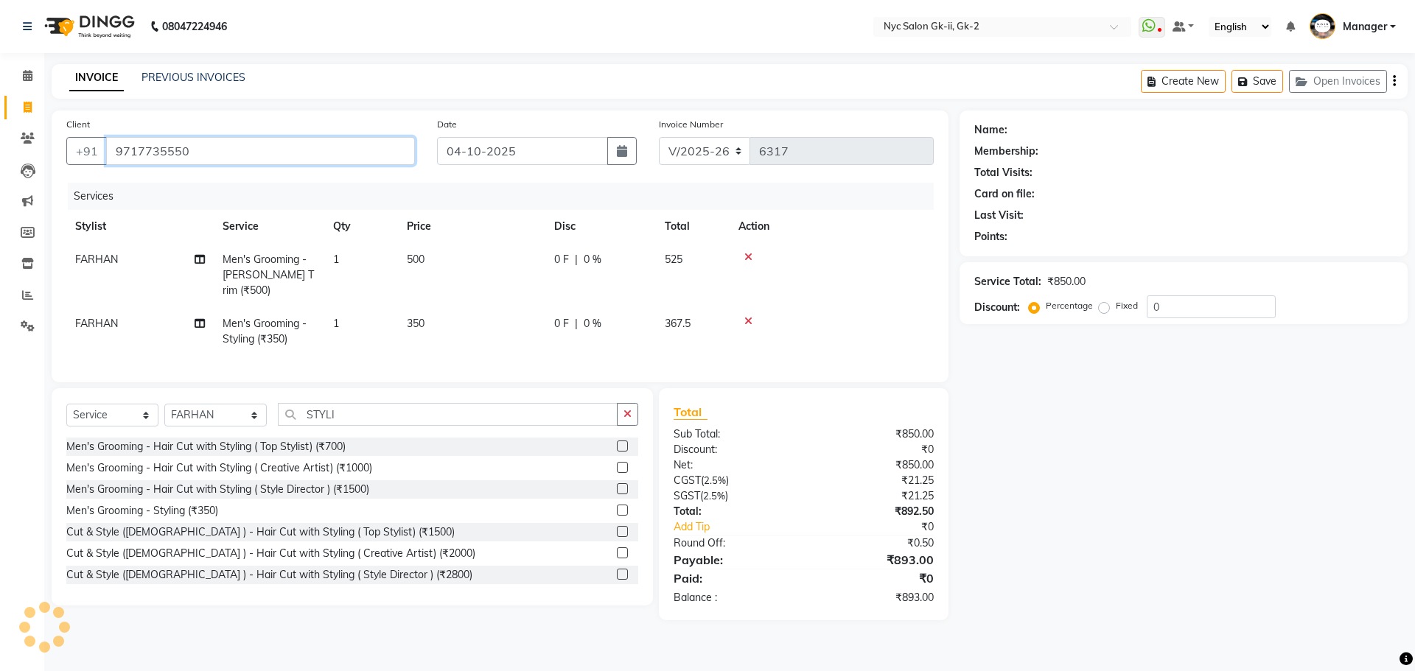
type input "9717735550"
click at [1167, 603] on div "Name: Membership: Total Visits: Card on file: Last Visit: Points: Service Total…" at bounding box center [1188, 366] width 459 height 510
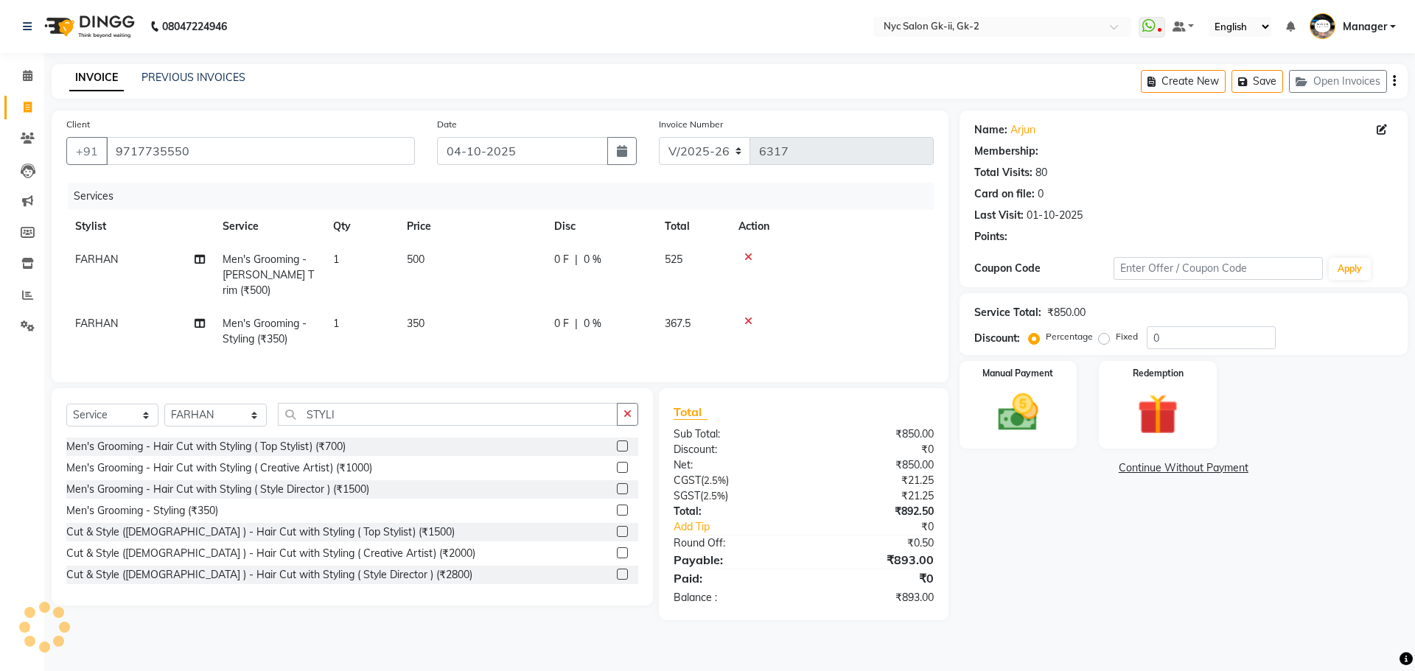
type input "20"
select select "1: Object"
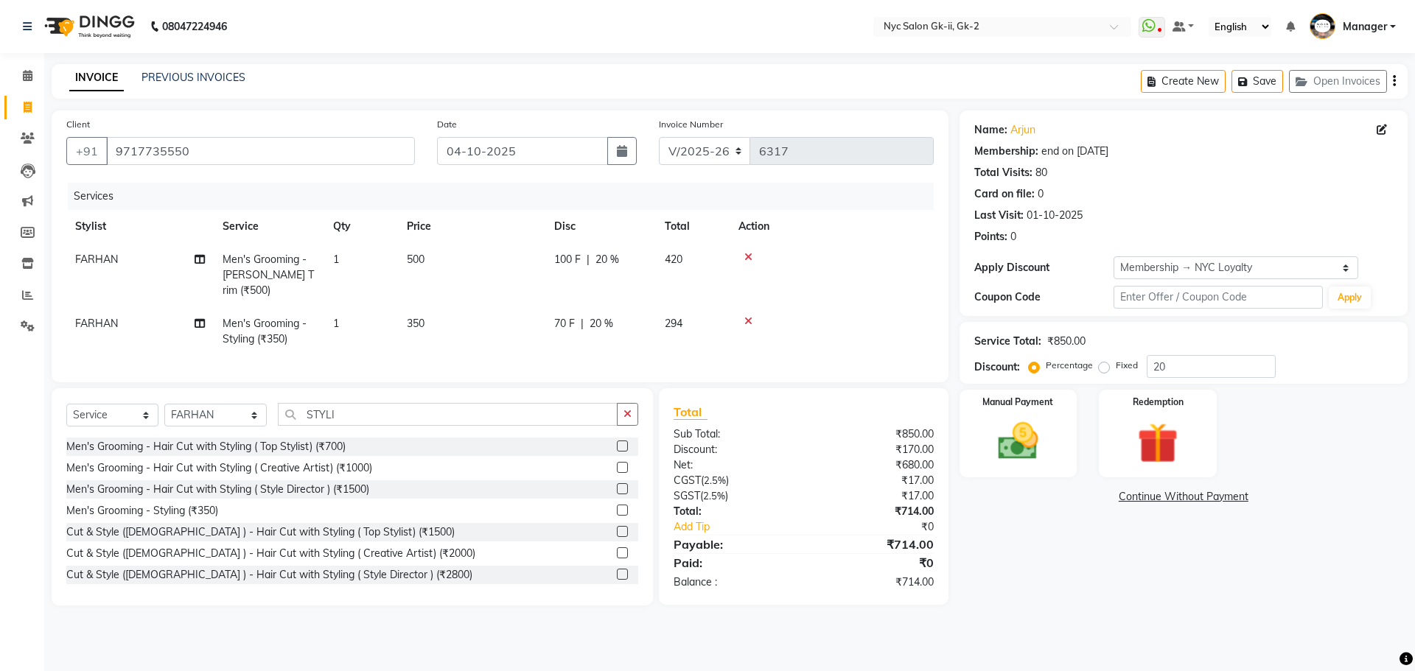
click at [452, 261] on td "500" at bounding box center [471, 275] width 147 height 64
select select "42208"
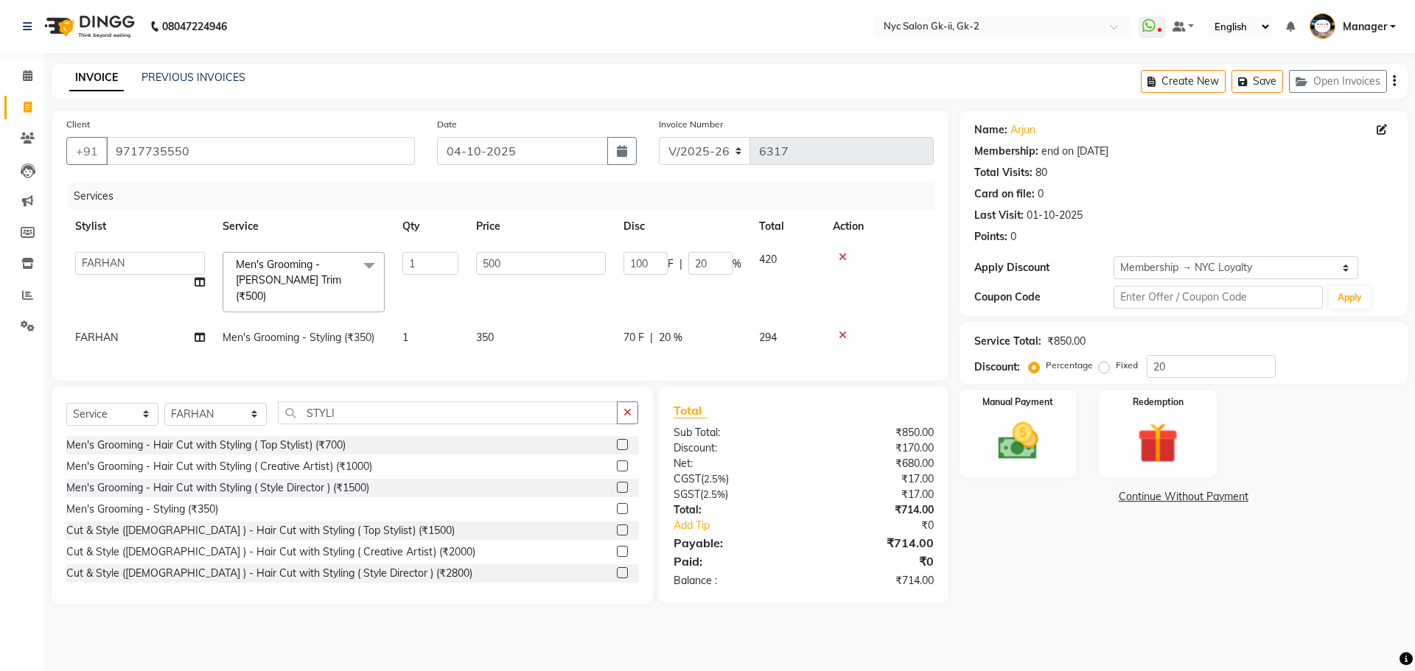
click at [500, 321] on td "350" at bounding box center [540, 337] width 147 height 33
select select "42208"
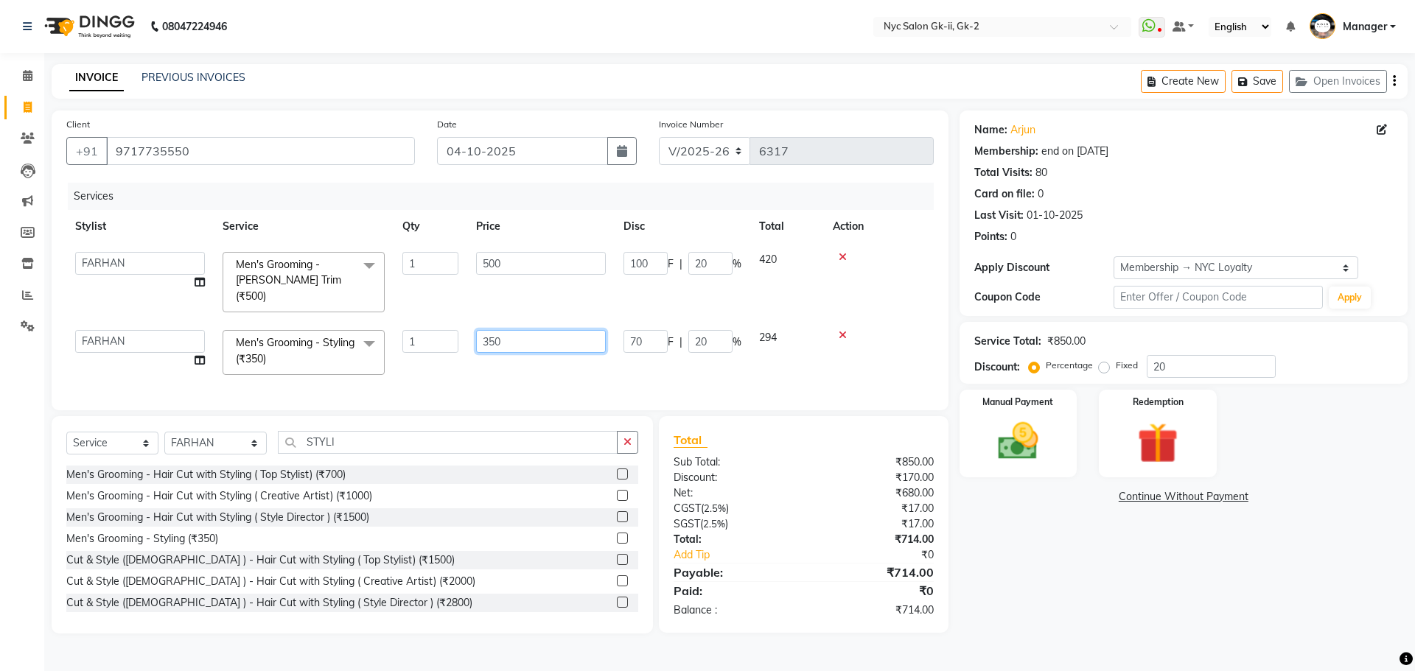
drag, startPoint x: 517, startPoint y: 332, endPoint x: 405, endPoint y: 368, distance: 118.4
click at [405, 368] on div "Services Stylist Service Qty Price Disc Total Action AMIR_PDCT aniket_ASST AZAD…" at bounding box center [499, 289] width 867 height 213
click at [1180, 606] on main "INVOICE PREVIOUS INVOICES Create New Save Open Invoices Client +91 9717735550 D…" at bounding box center [729, 360] width 1371 height 592
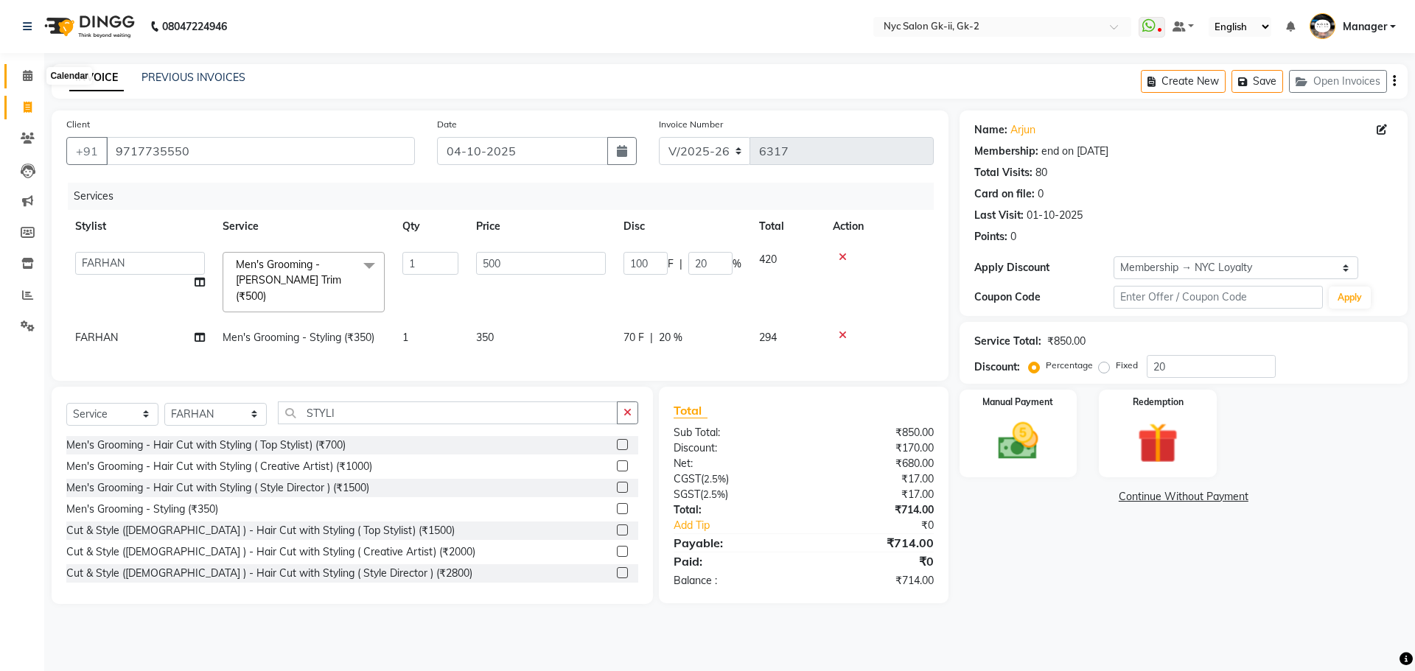
click at [35, 74] on span at bounding box center [28, 76] width 26 height 17
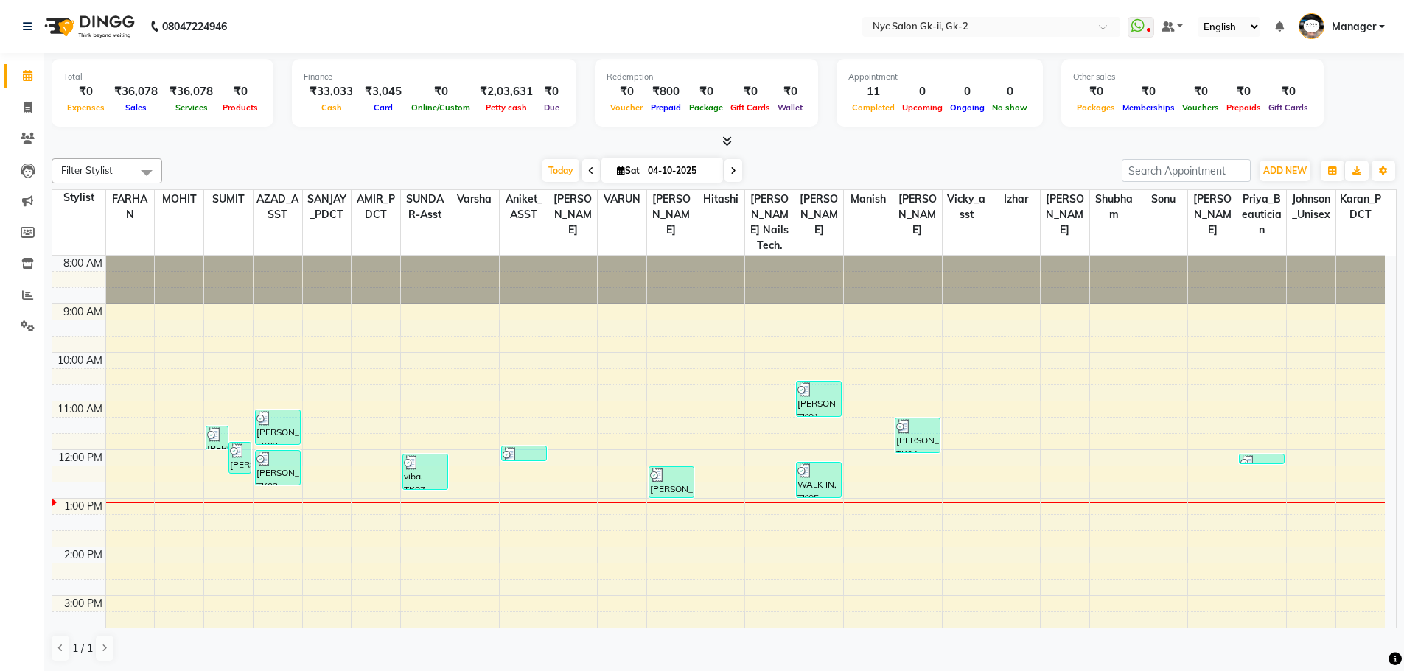
click at [181, 144] on div at bounding box center [724, 141] width 1345 height 15
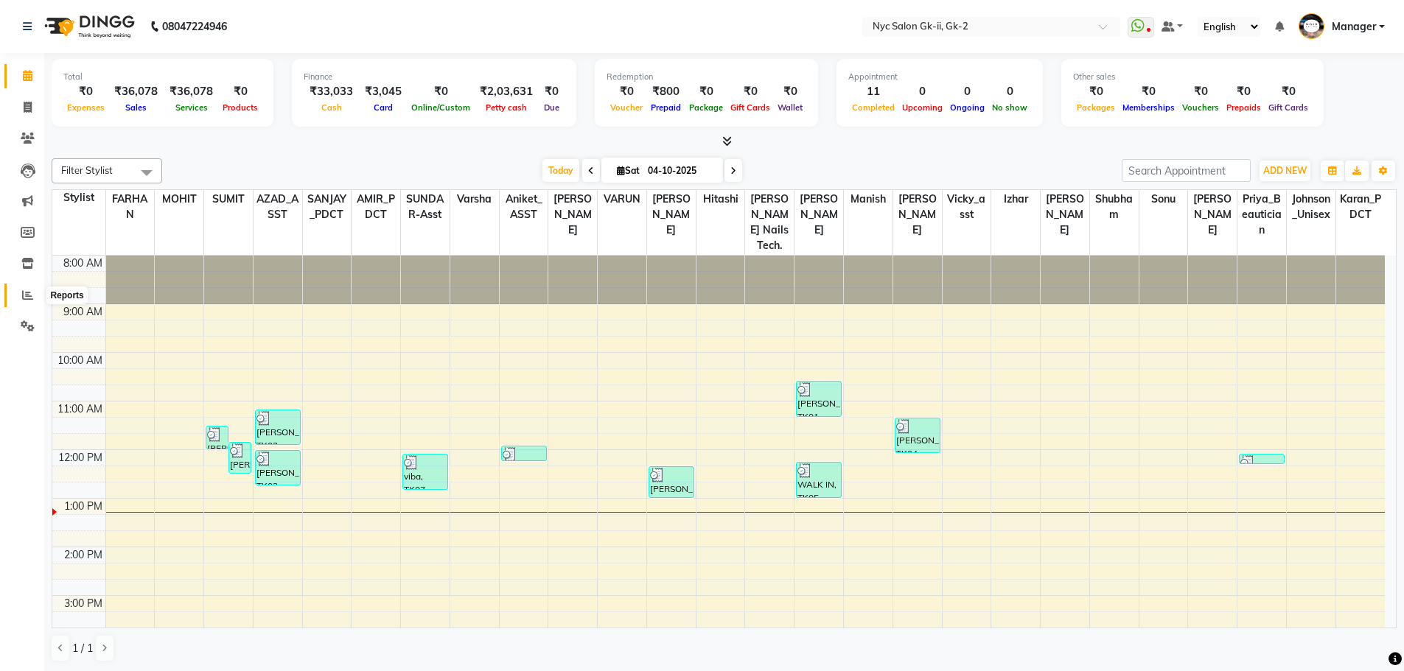
click at [21, 293] on span at bounding box center [28, 295] width 26 height 17
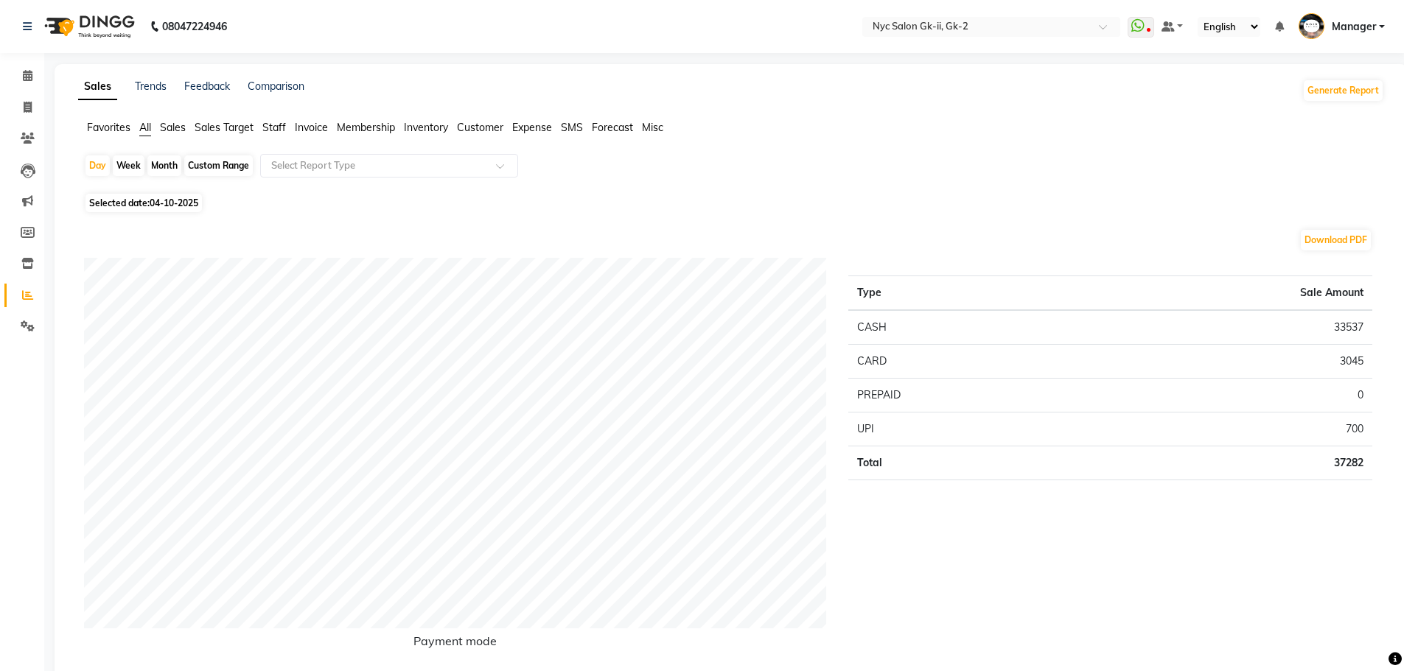
click at [269, 127] on span "Staff" at bounding box center [274, 127] width 24 height 13
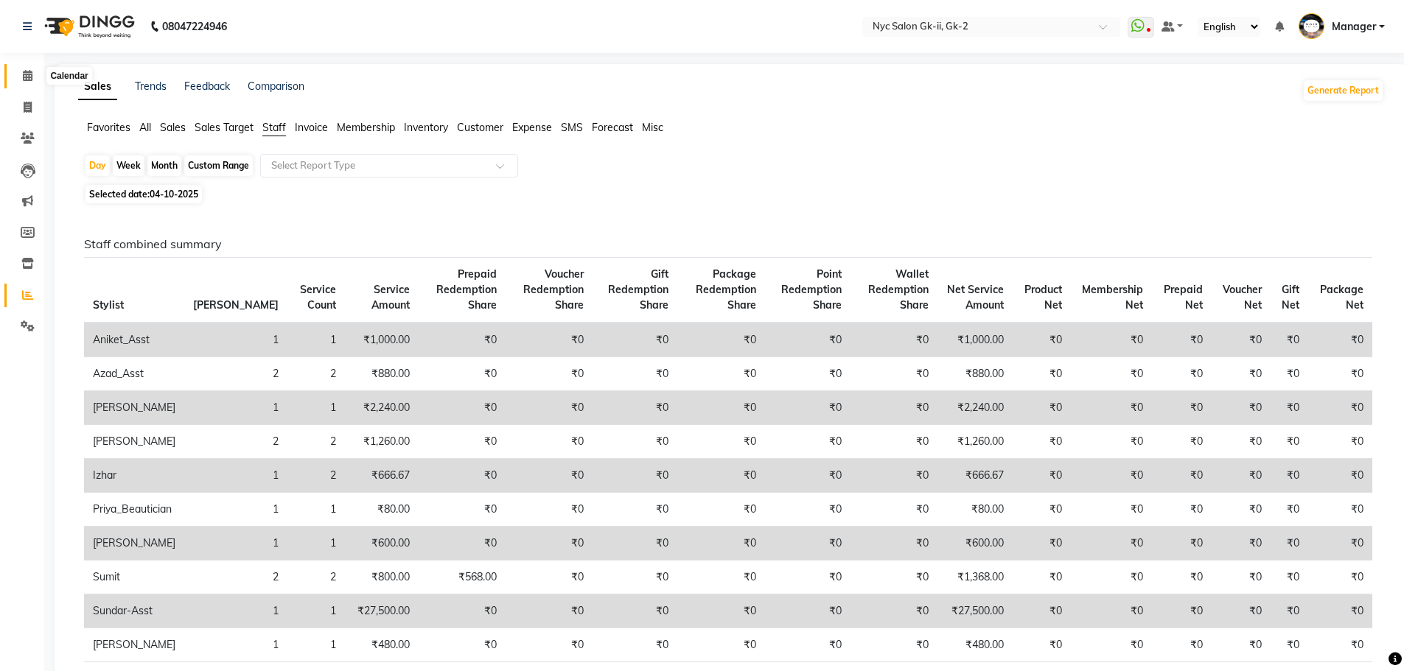
click at [30, 72] on icon at bounding box center [28, 75] width 10 height 11
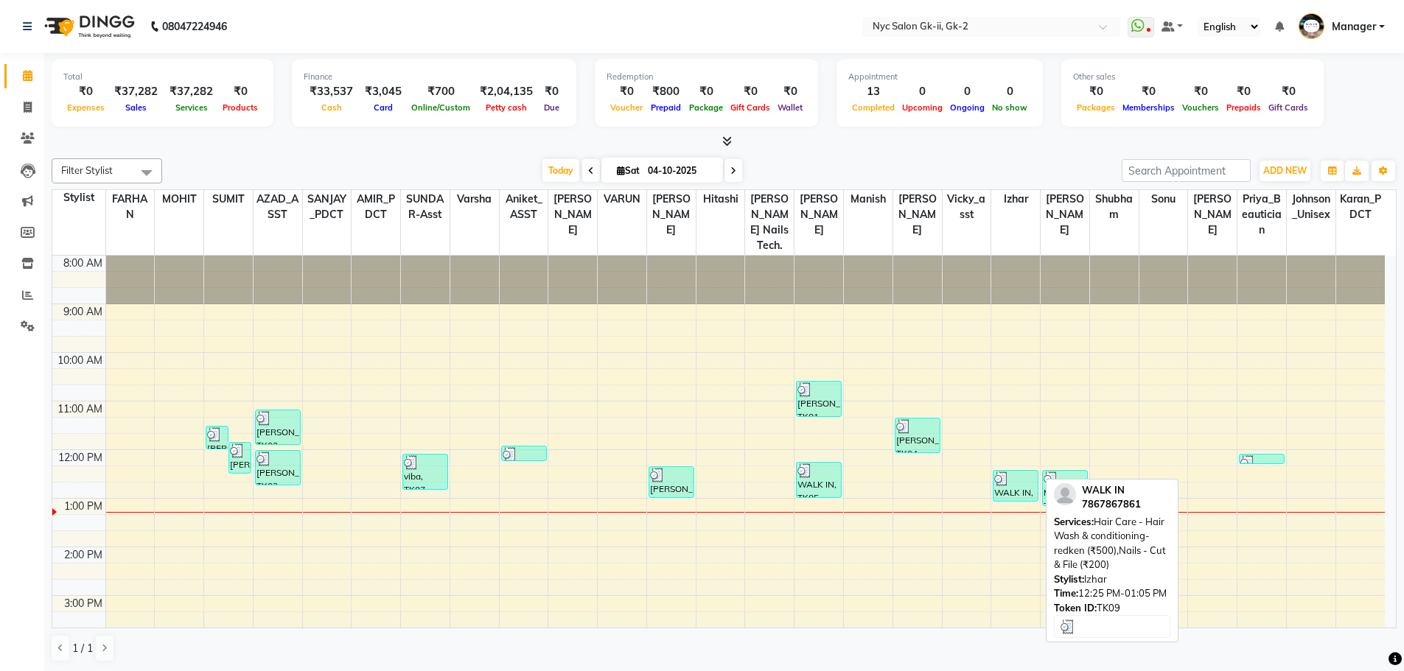
click at [1011, 480] on div "WALK IN, TK09, 12:25 PM-01:05 PM, Hair Care - Hair Wash & conditioning-redken (…" at bounding box center [1015, 486] width 44 height 30
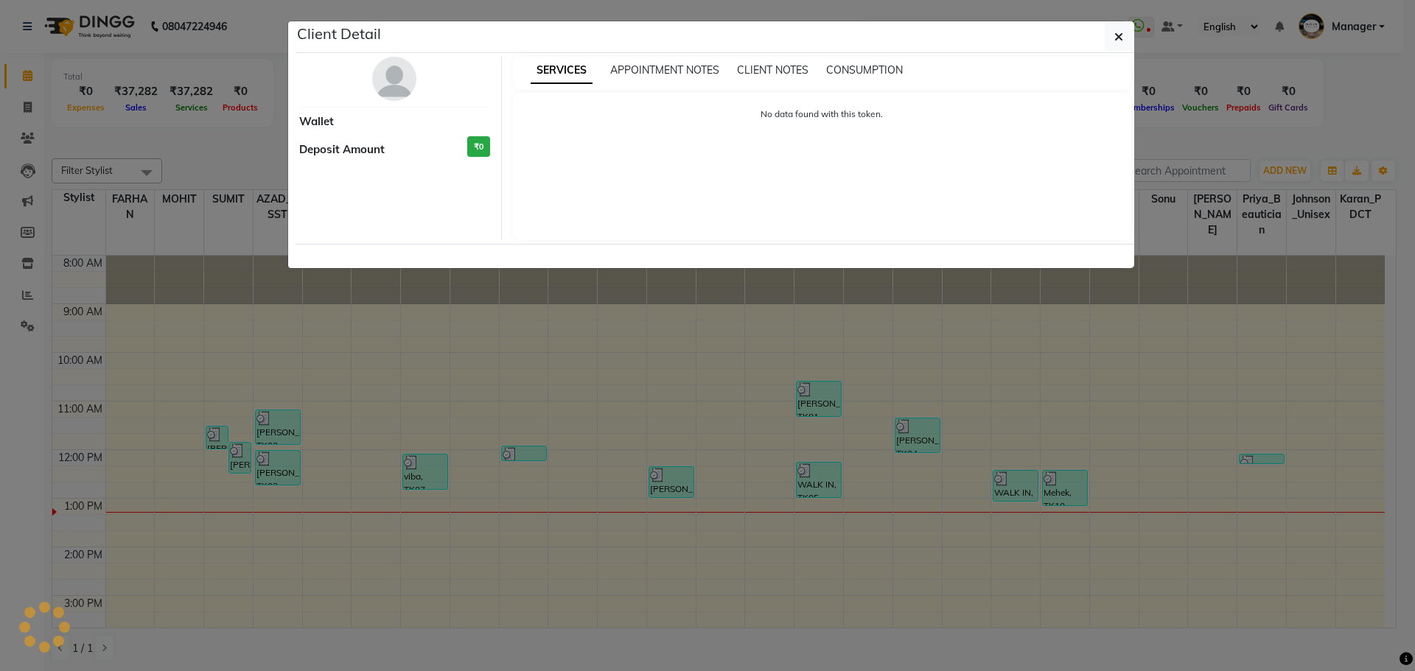
select select "3"
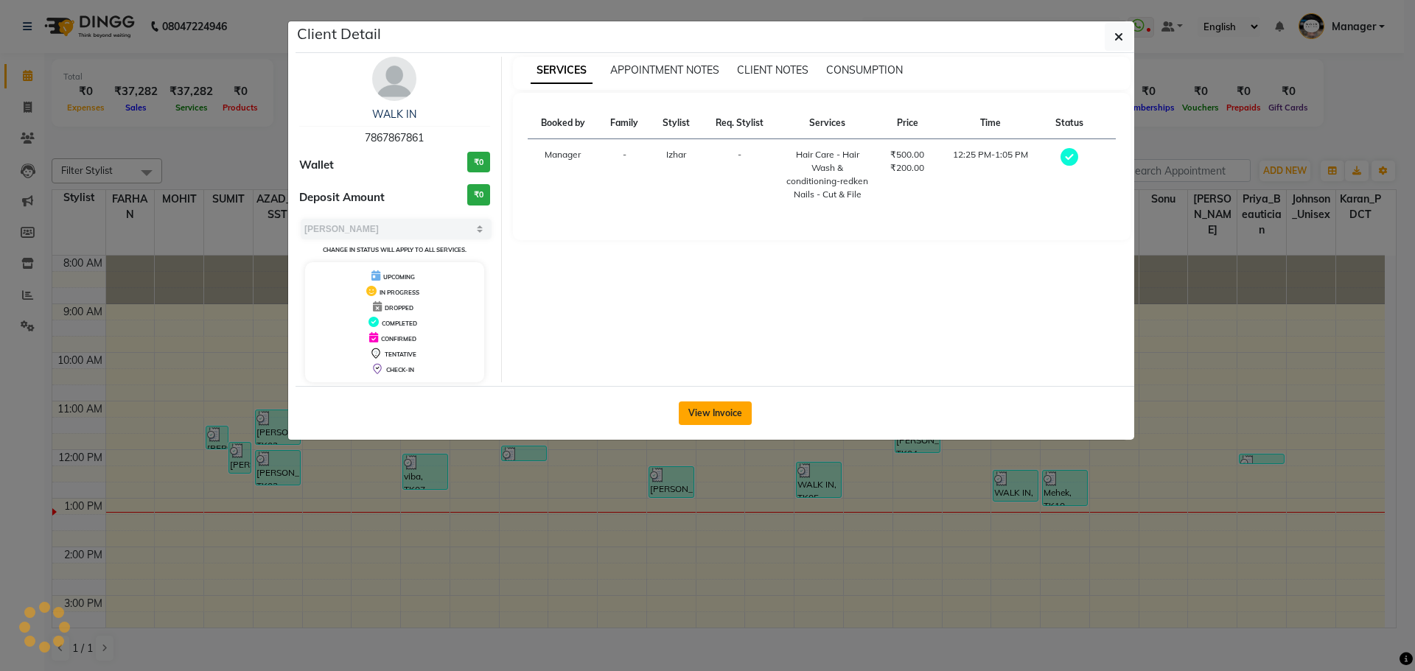
click at [702, 414] on button "View Invoice" at bounding box center [715, 414] width 73 height 24
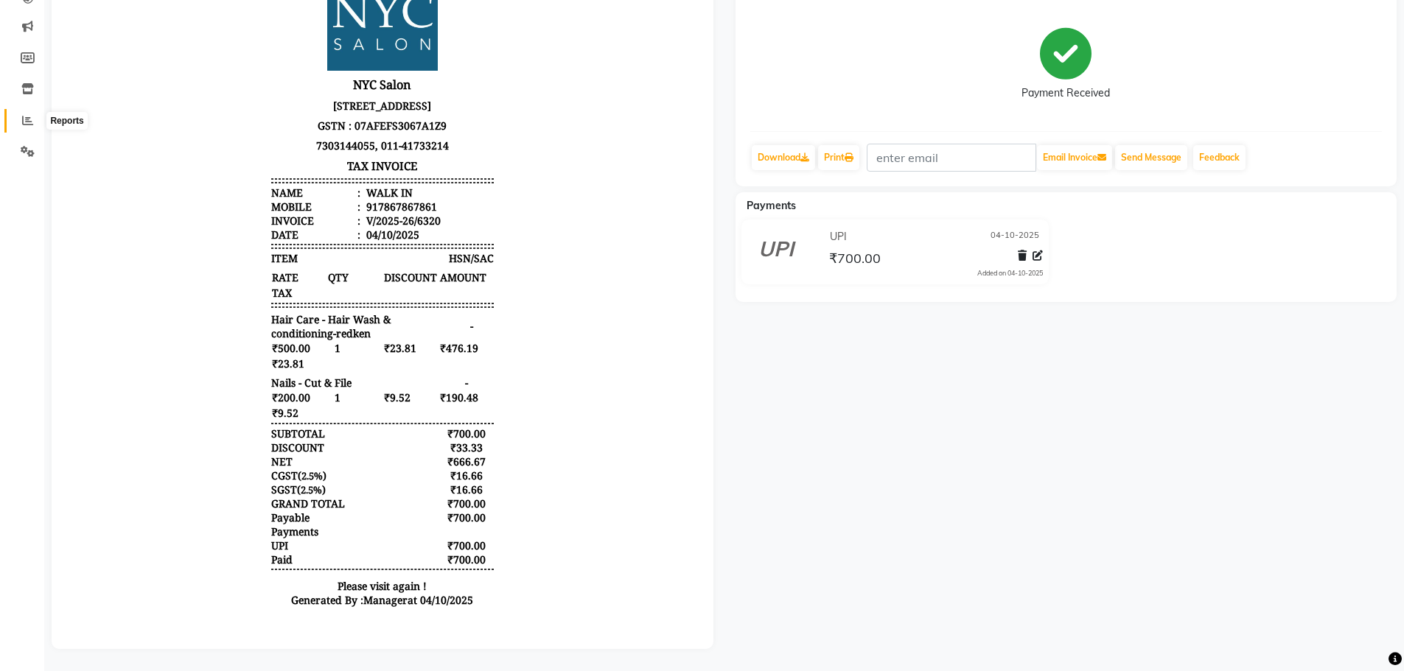
click at [31, 115] on icon at bounding box center [27, 120] width 11 height 11
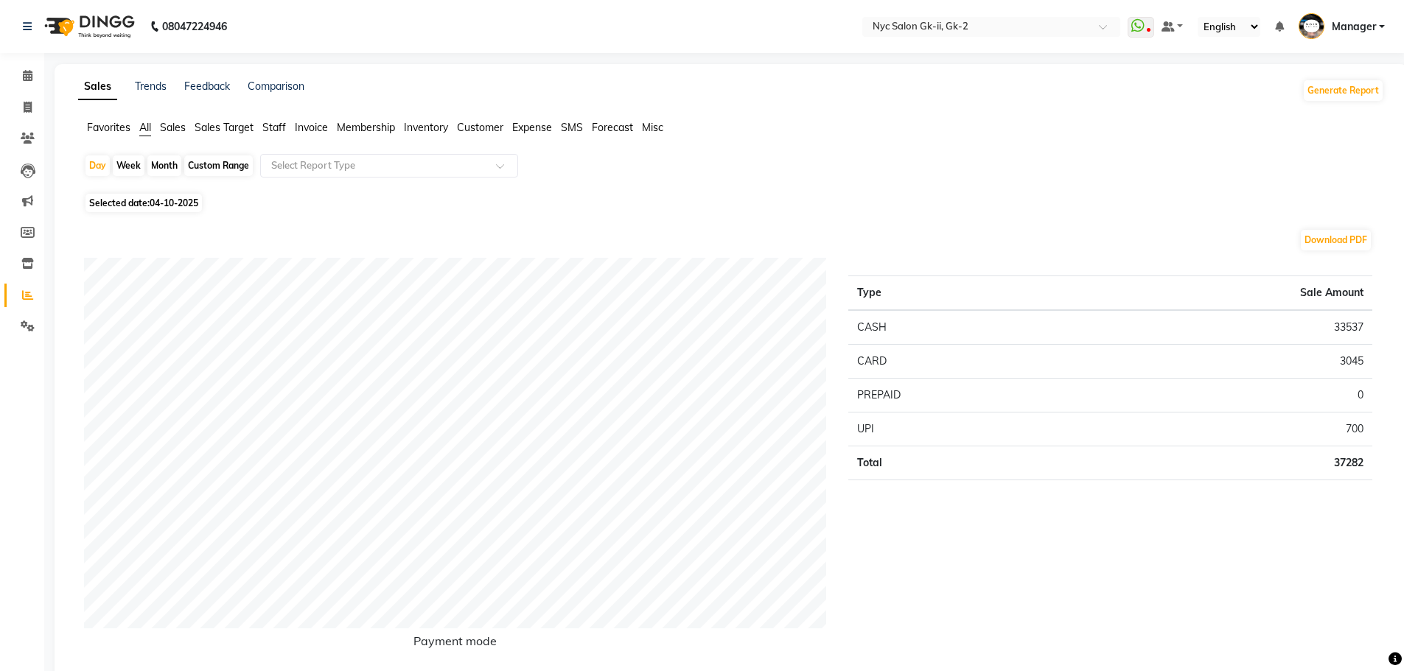
click at [290, 131] on ul "Favorites All Sales Sales Target Staff Invoice Membership Inventory Customer Ex…" at bounding box center [731, 128] width 1306 height 16
click at [277, 124] on span "Staff" at bounding box center [274, 127] width 24 height 13
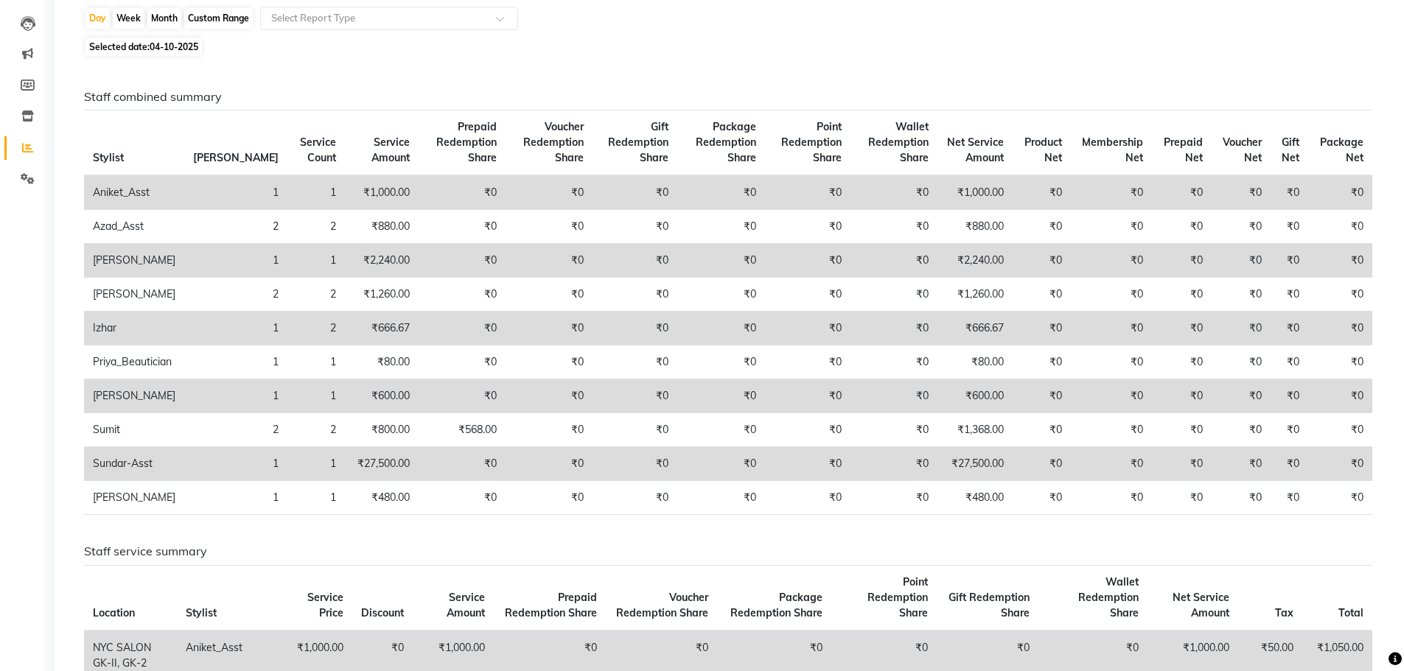
scroll to position [74, 0]
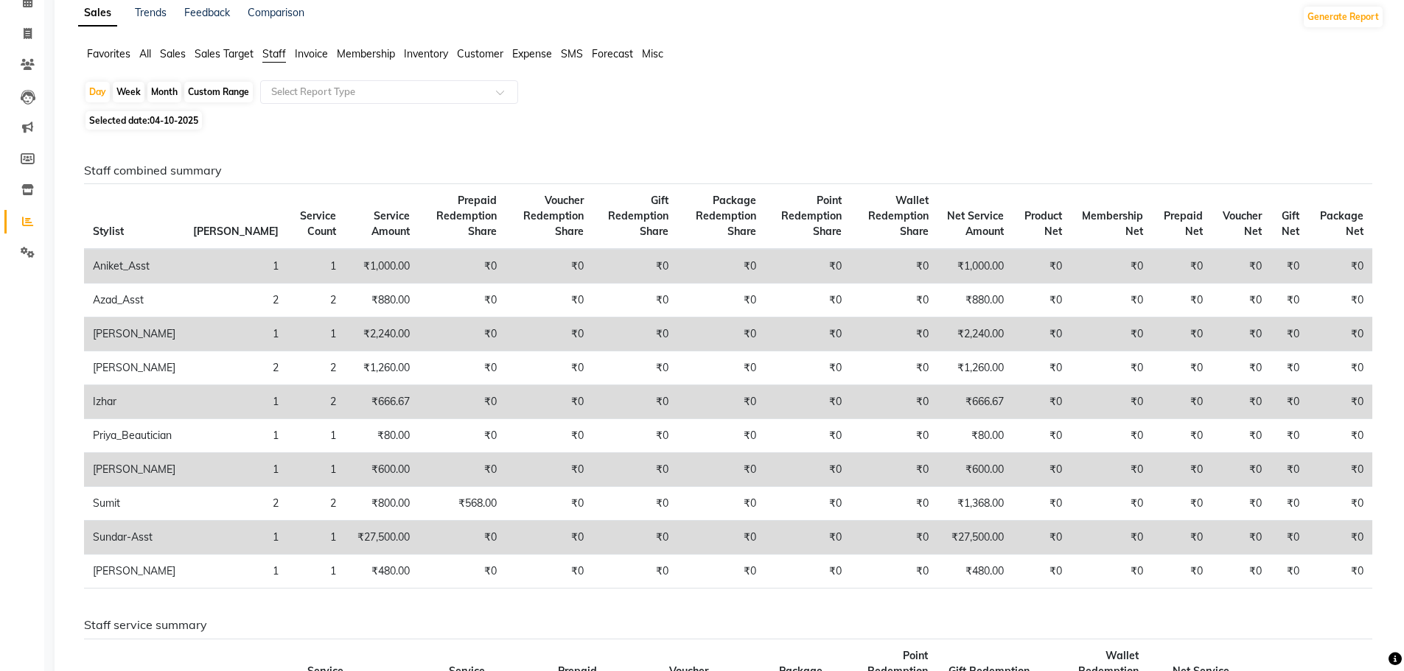
click at [172, 113] on span "Selected date: 04-10-2025" at bounding box center [143, 120] width 116 height 18
select select "10"
select select "2025"
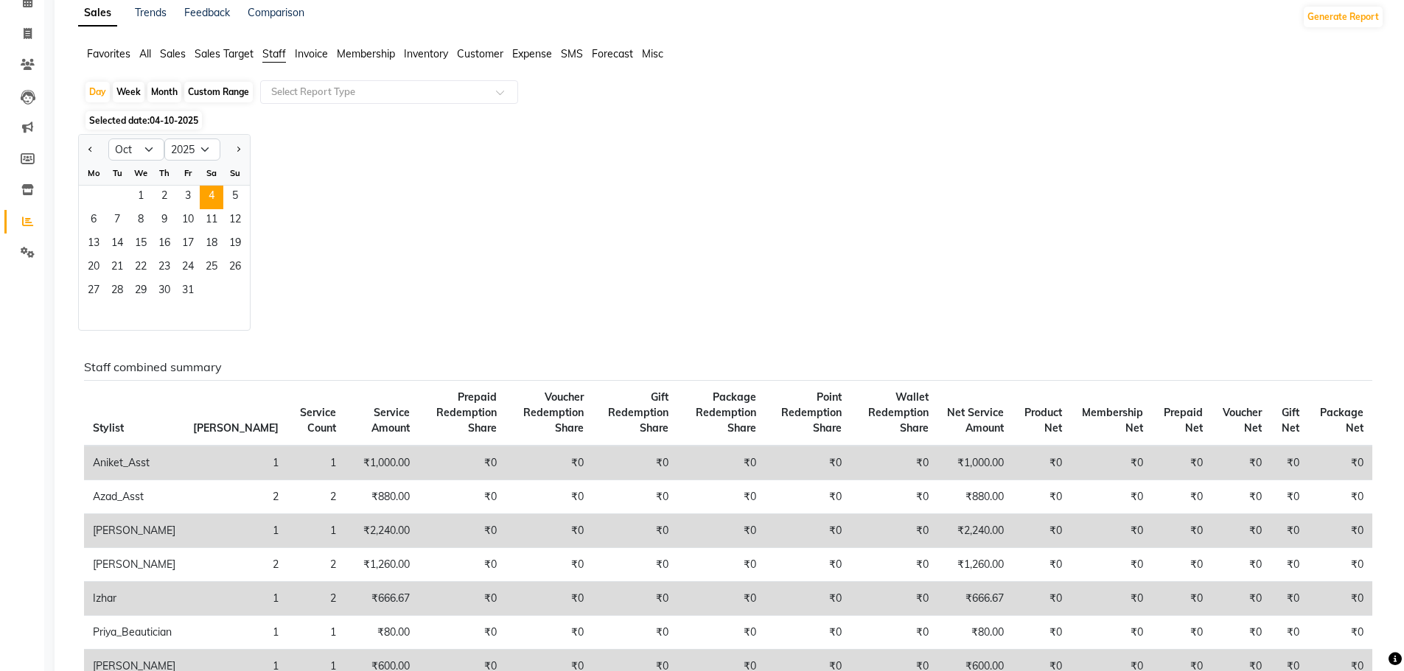
click at [784, 183] on div "Jan Feb Mar Apr May Jun Jul Aug Sep Oct Nov Dec 2015 2016 2017 2018 2019 2020 2…" at bounding box center [731, 232] width 1306 height 197
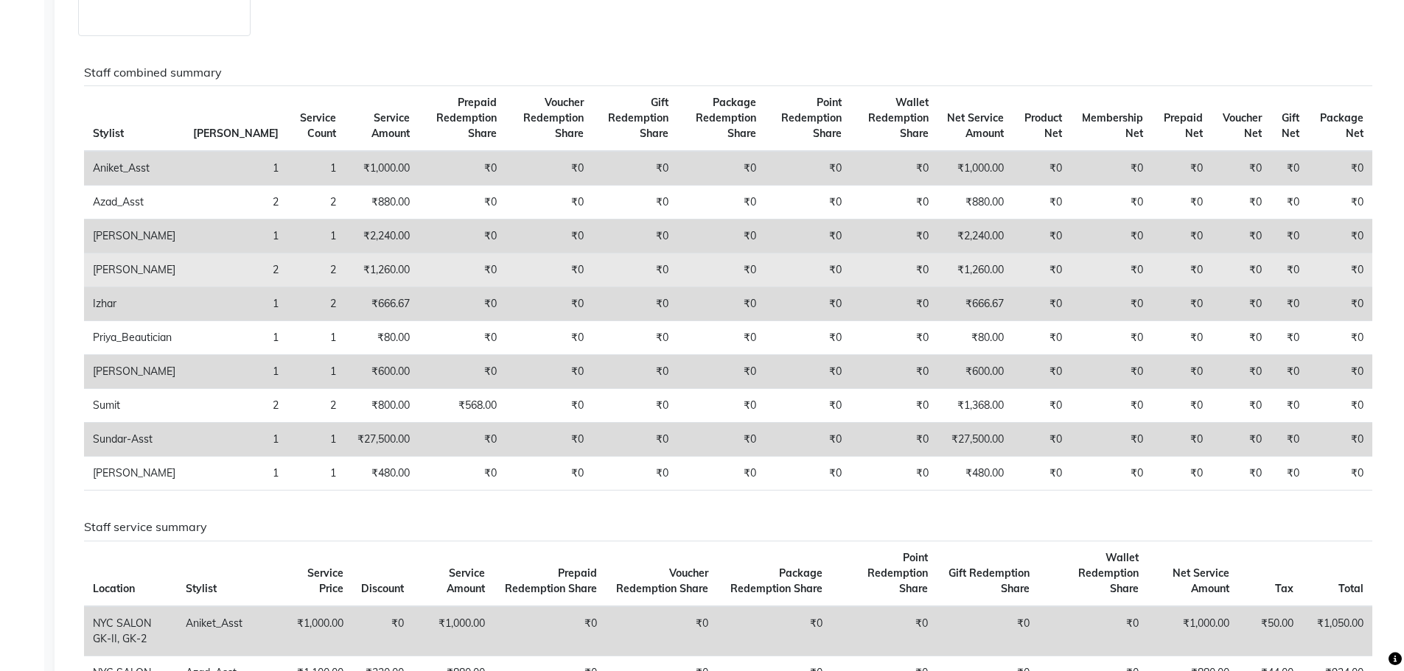
scroll to position [295, 0]
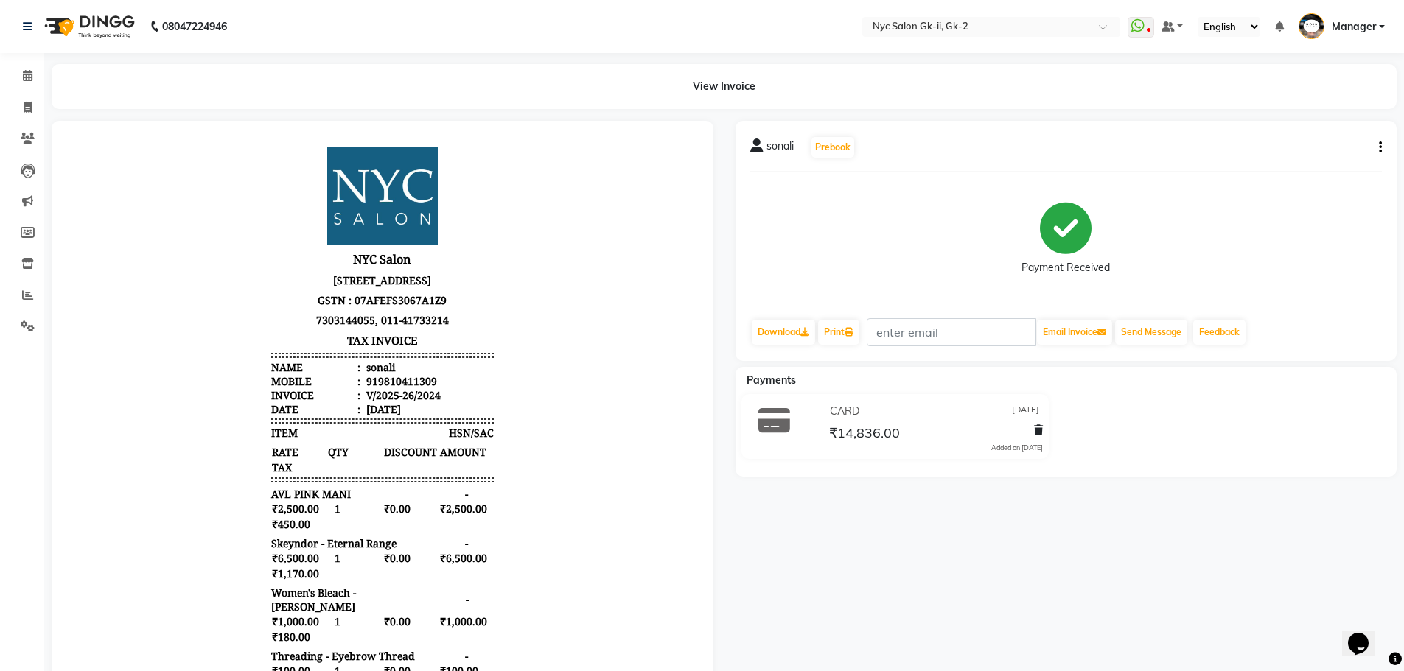
scroll to position [12, 0]
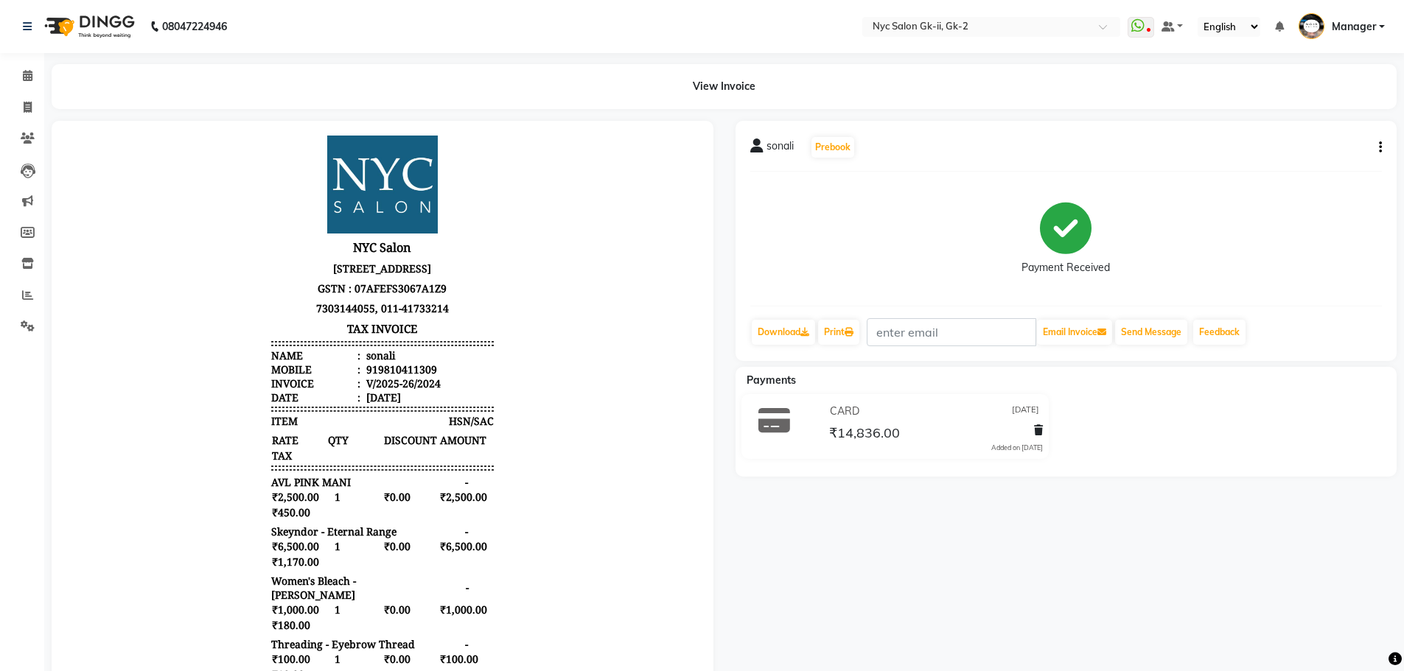
click at [1375, 149] on button "button" at bounding box center [1377, 147] width 9 height 15
click at [1326, 152] on div "Edit Invoice" at bounding box center [1306, 156] width 101 height 18
select select "service"
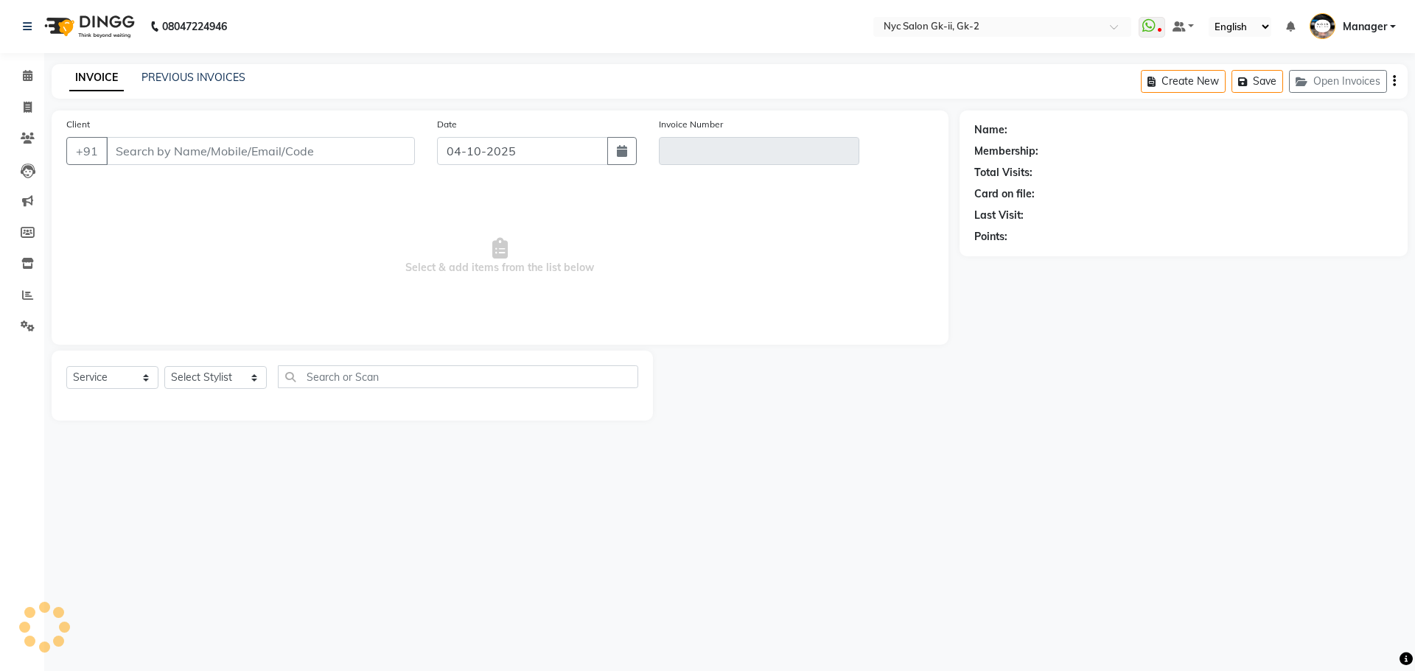
type input "9810411309"
type input "V/2025-26/2024"
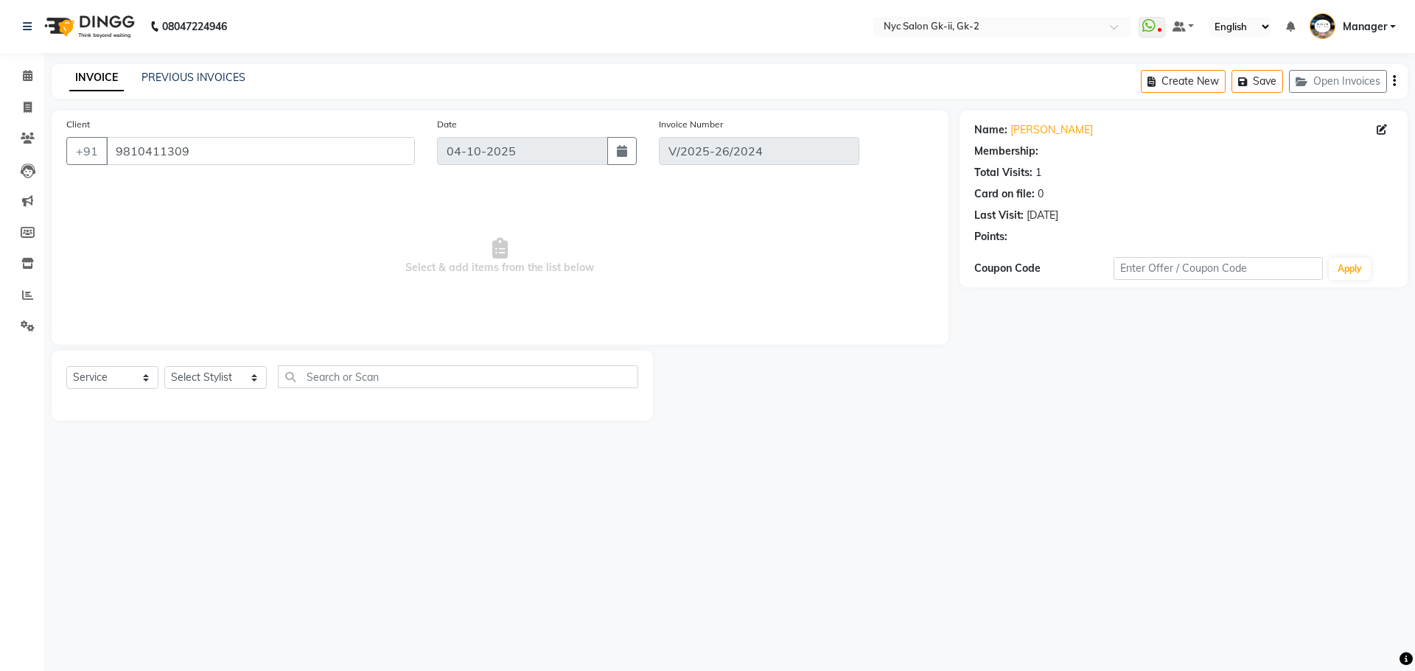
type input "[DATE]"
select select "select"
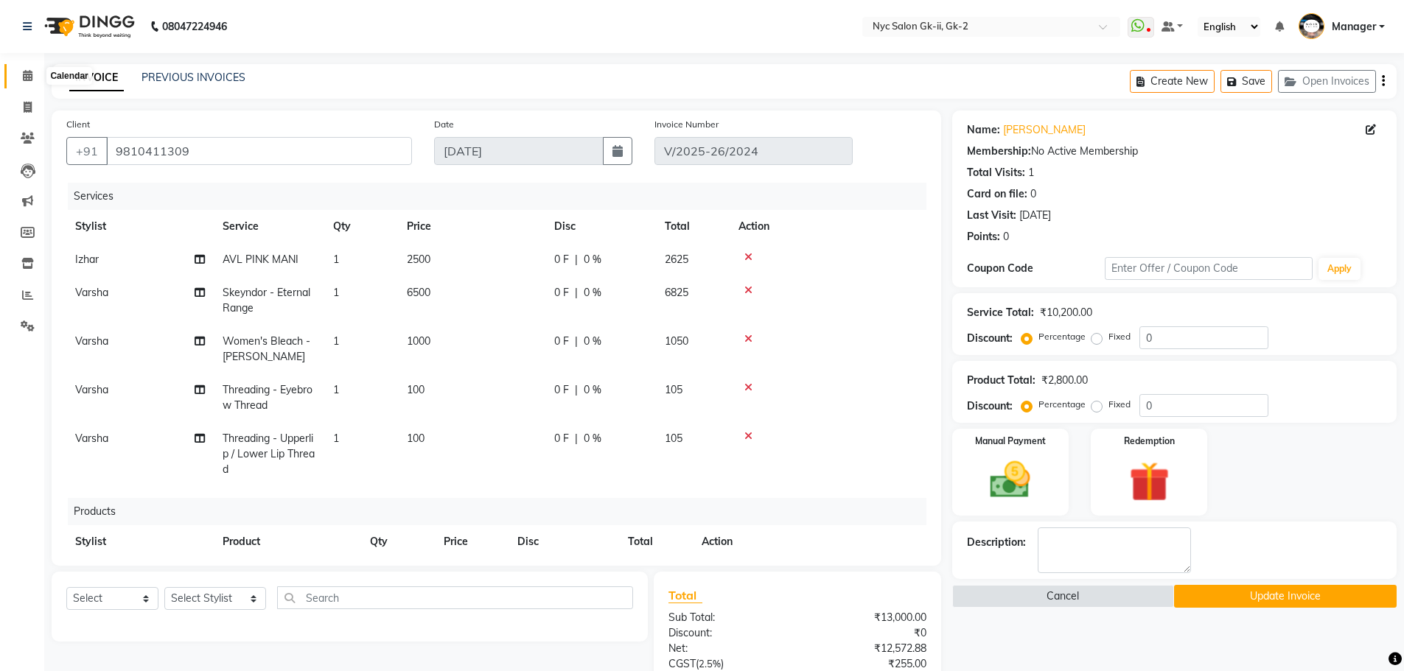
click at [32, 80] on icon at bounding box center [28, 75] width 10 height 11
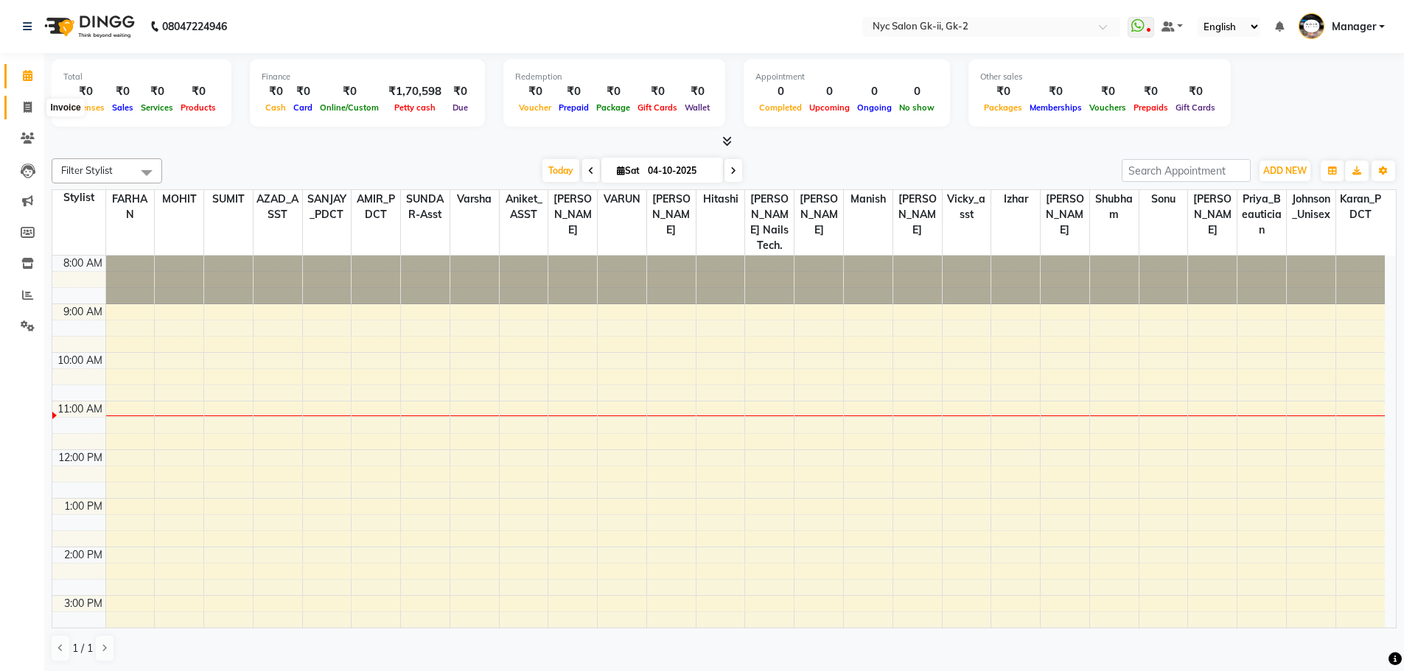
click at [29, 108] on icon at bounding box center [28, 107] width 8 height 11
select select "service"
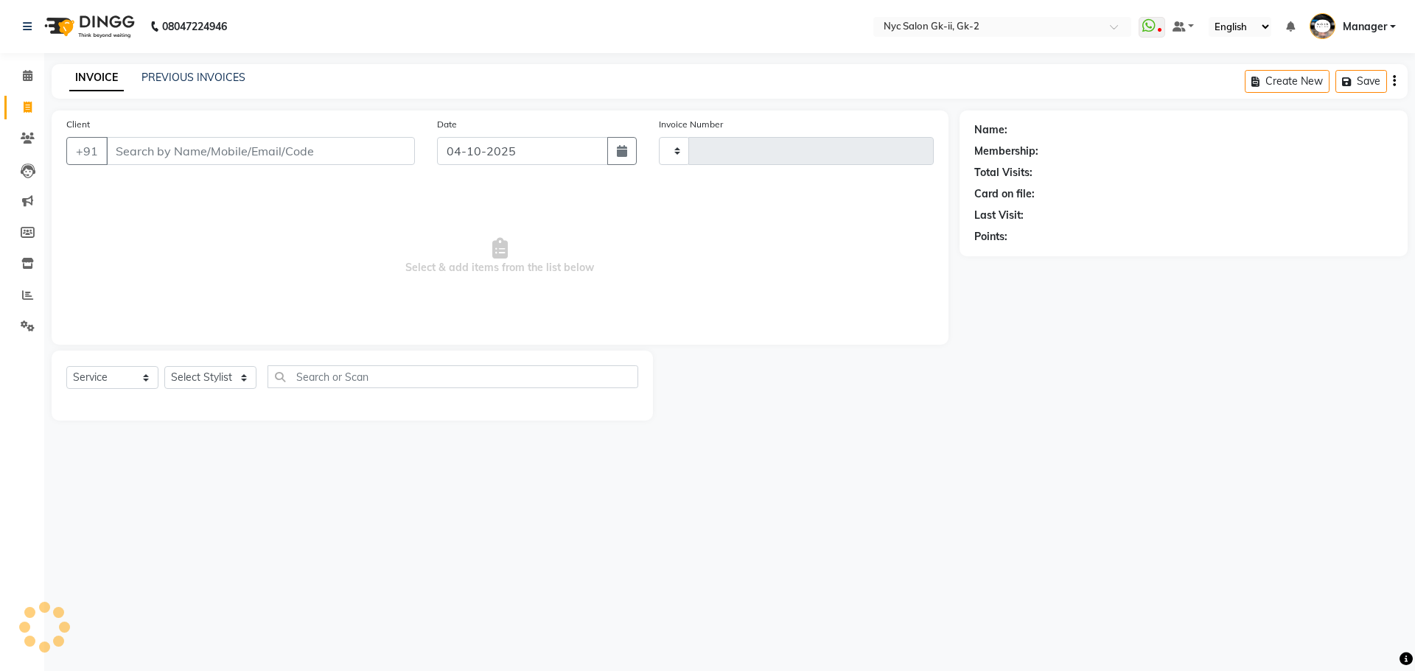
type input "6312"
select select "5936"
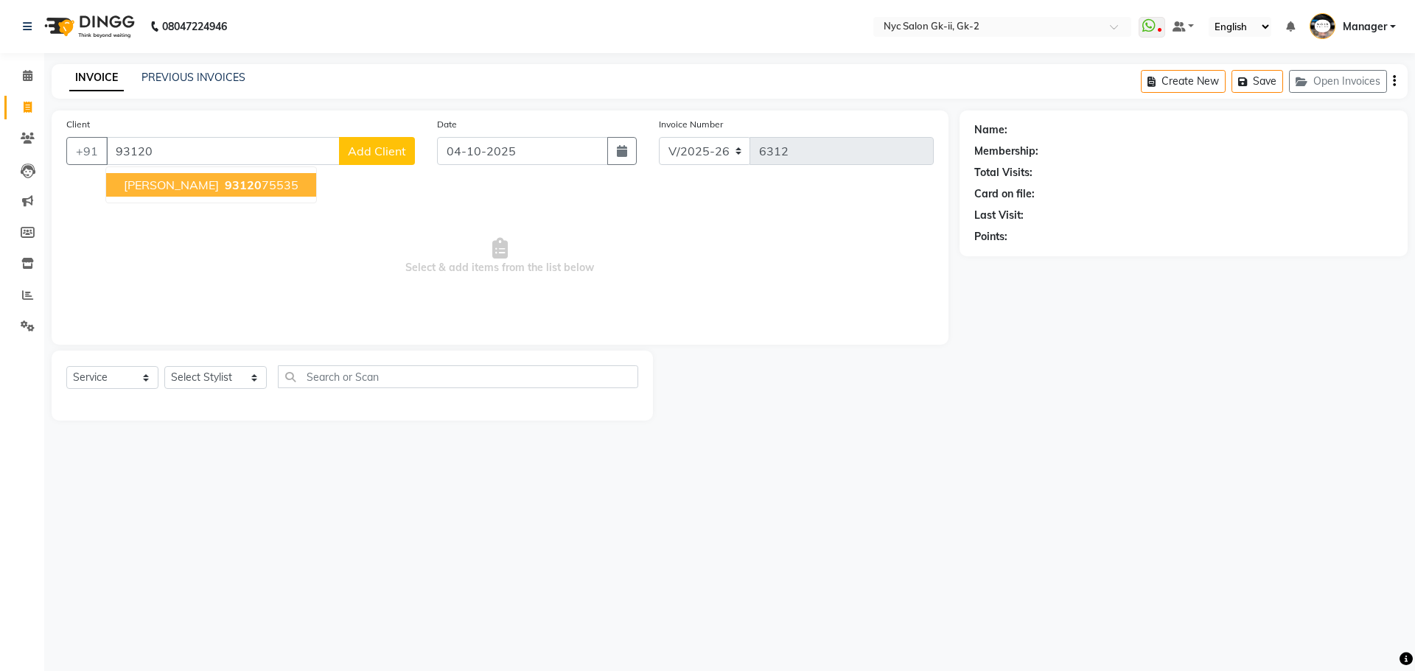
click at [265, 192] on button "NANY KAKAR 93120 75535" at bounding box center [211, 185] width 210 height 24
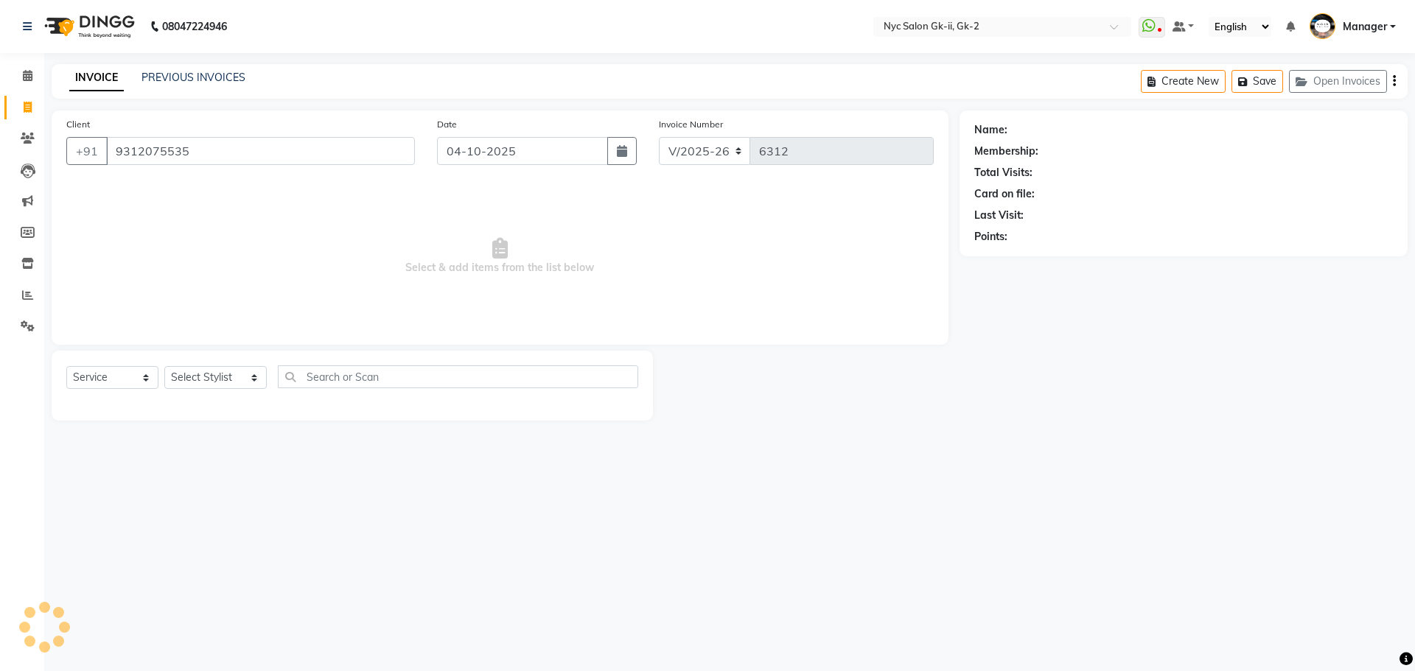
type input "9312075535"
select select "1: Object"
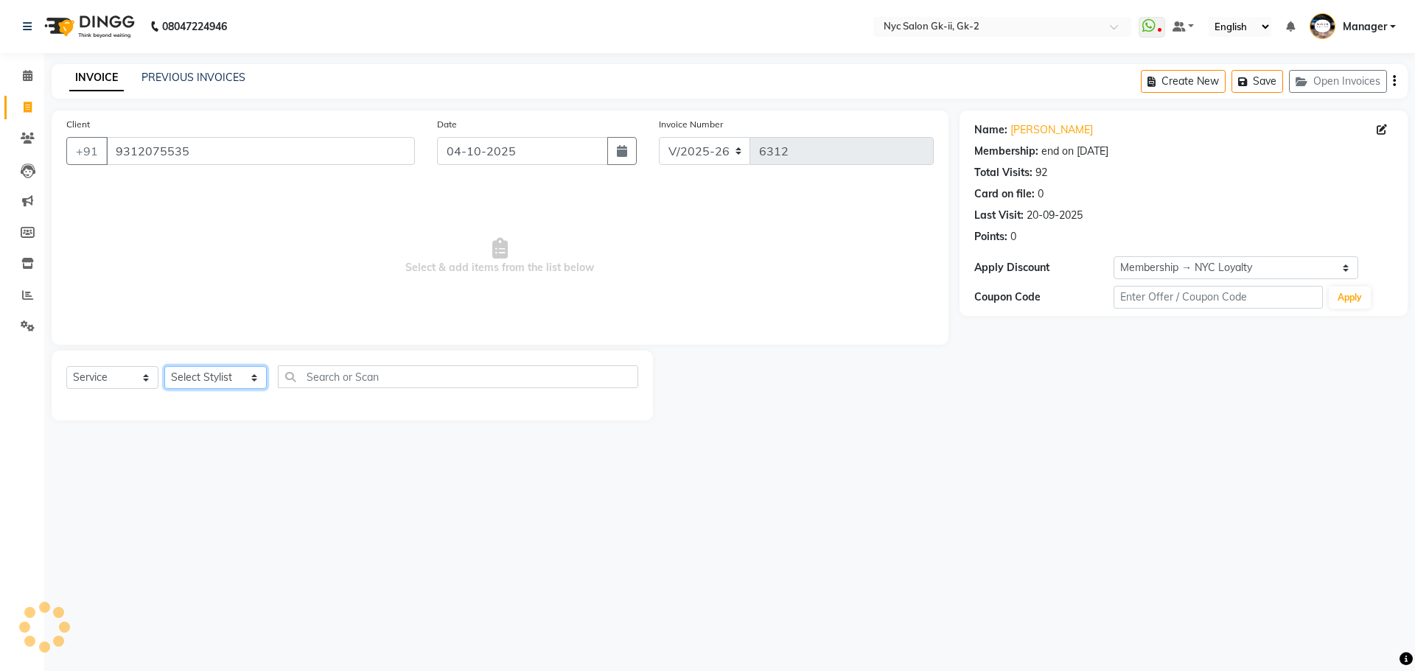
click at [233, 382] on select "Select Stylist AMIR_PDCT aniket_ASST AZAD_ASST Deepak Thakur Faiz khan FARHAN H…" at bounding box center [215, 377] width 102 height 23
select select "54057"
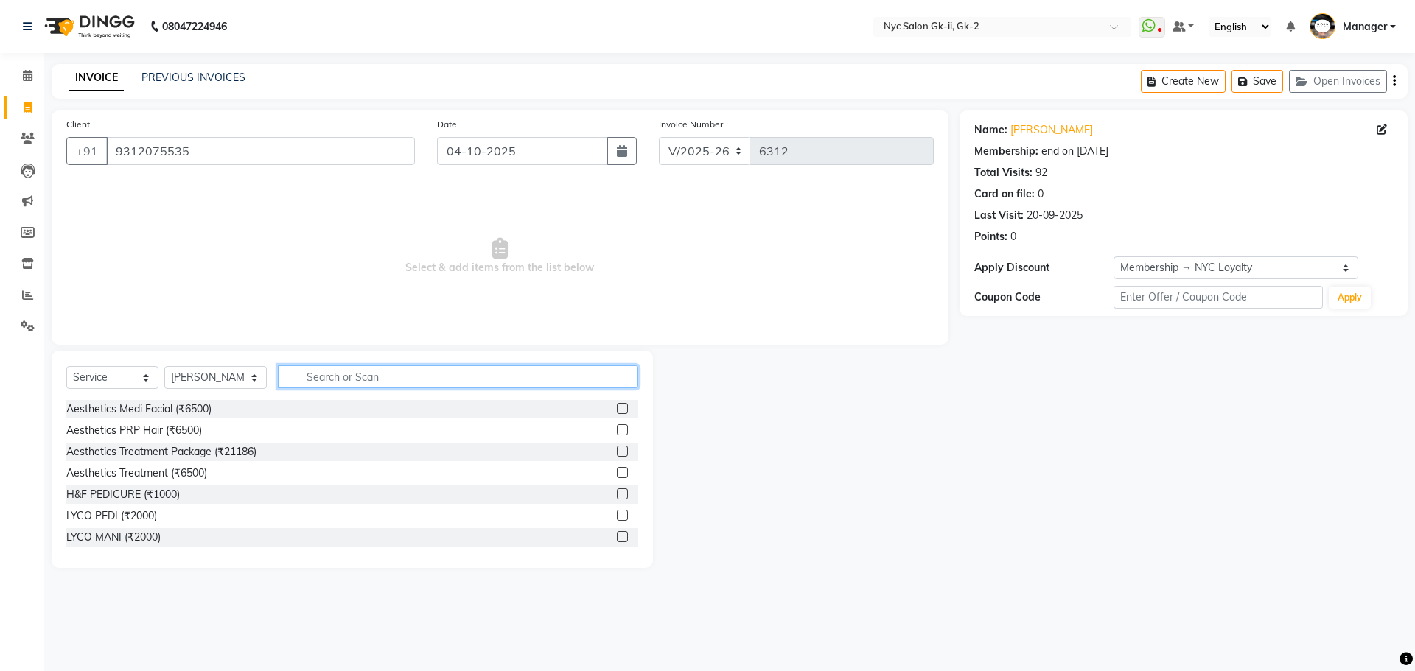
click at [449, 379] on input "text" at bounding box center [458, 376] width 361 height 23
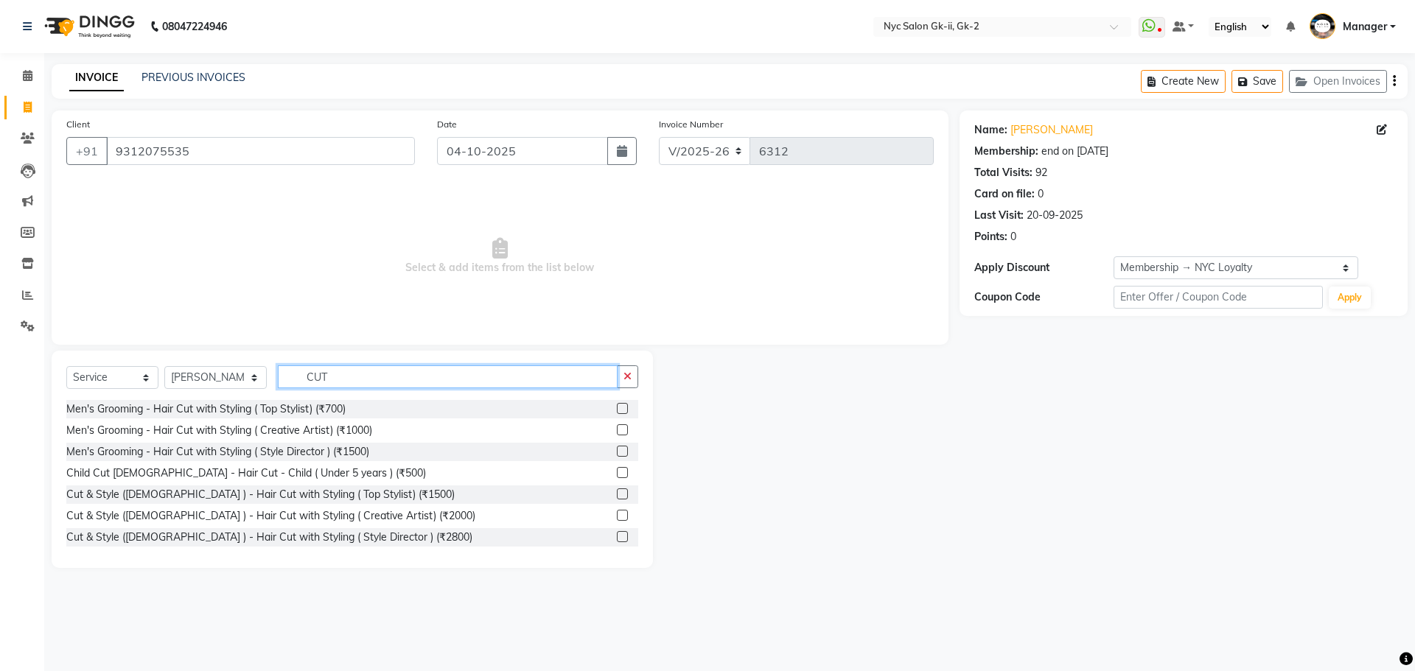
type input "CUT"
click at [617, 406] on label at bounding box center [622, 408] width 11 height 11
click at [617, 406] on input "checkbox" at bounding box center [622, 410] width 10 height 10
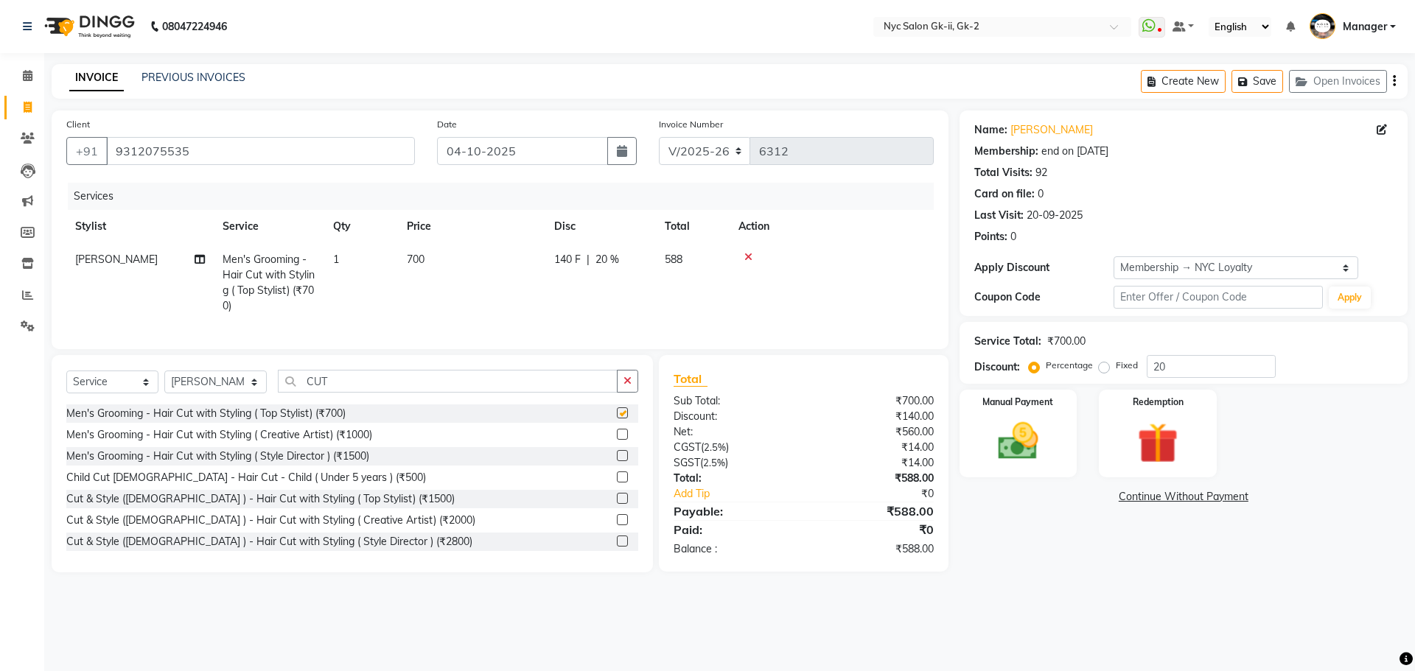
checkbox input "false"
click at [1039, 455] on img at bounding box center [1018, 441] width 69 height 49
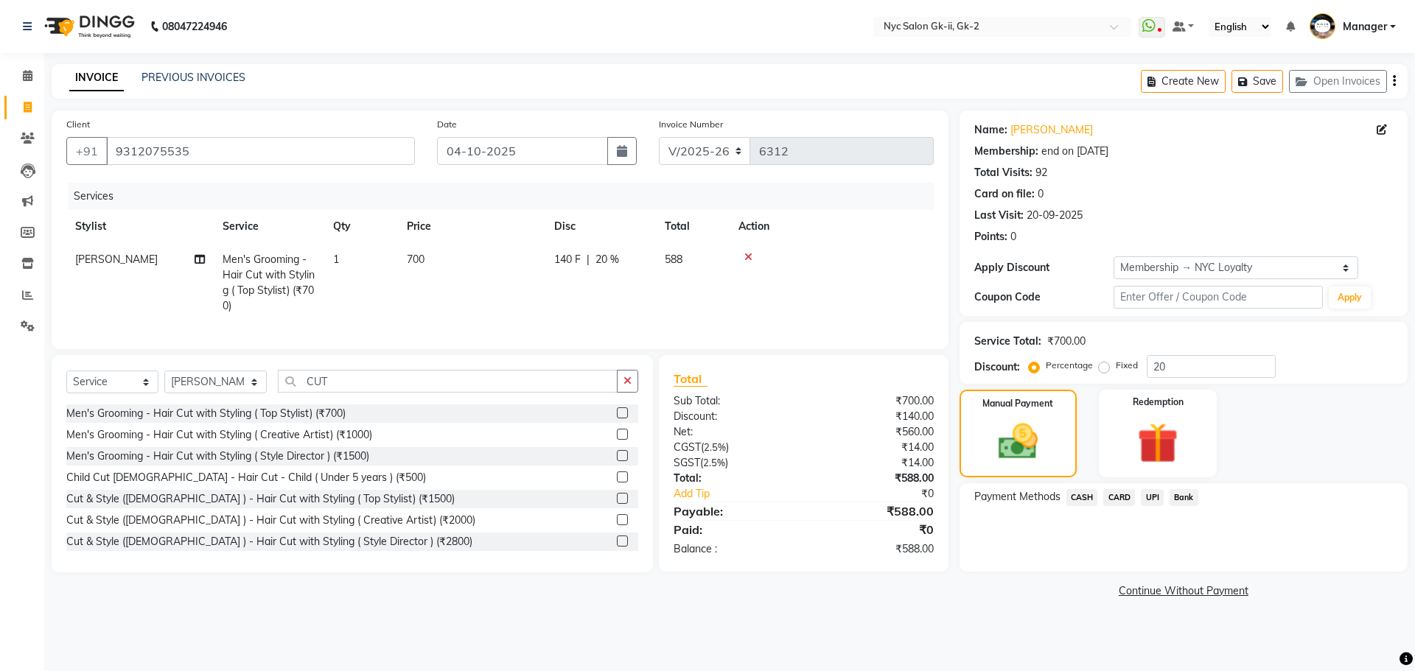
click at [1074, 500] on span "CASH" at bounding box center [1082, 497] width 32 height 17
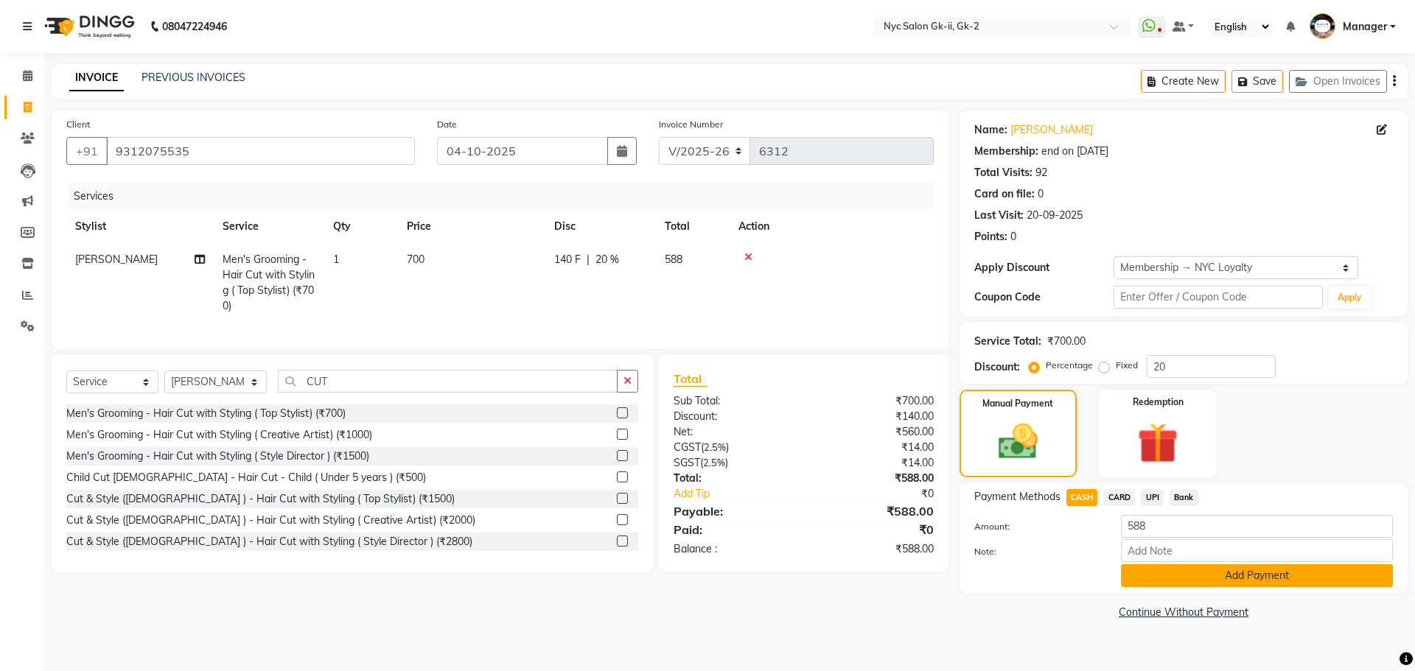
click at [1253, 575] on button "Add Payment" at bounding box center [1257, 575] width 272 height 23
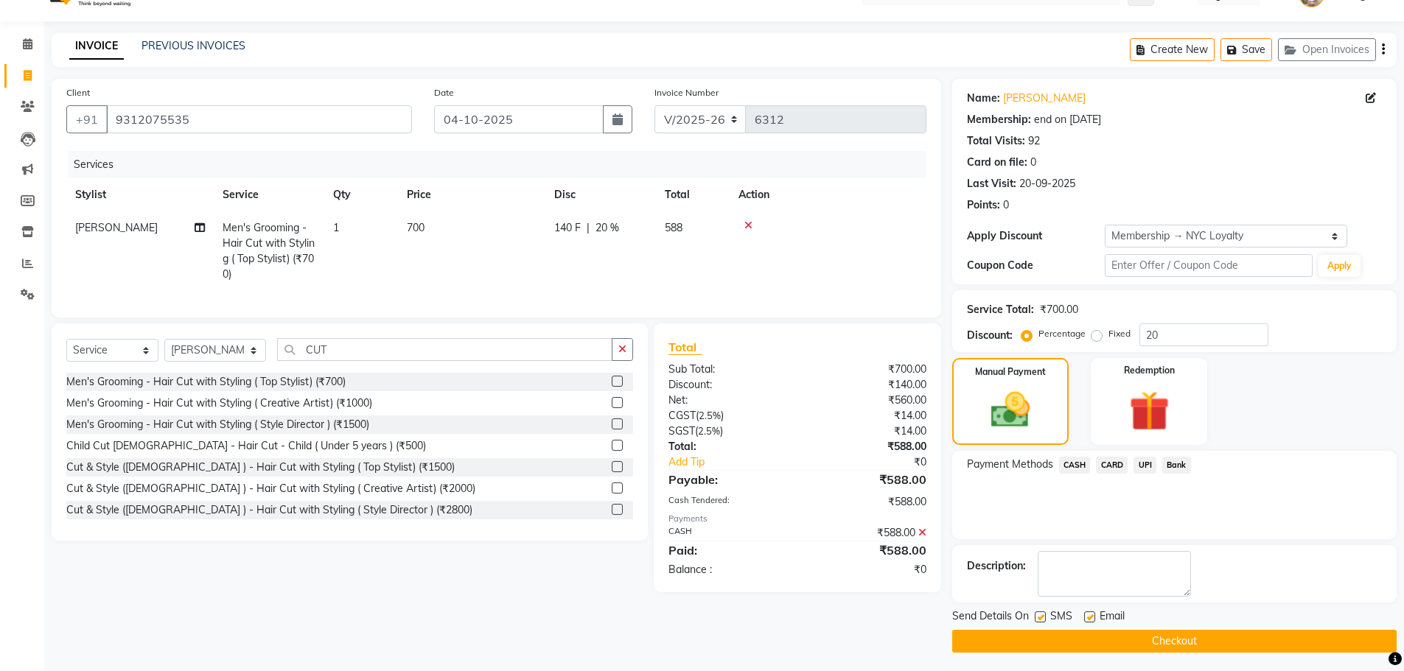
scroll to position [35, 0]
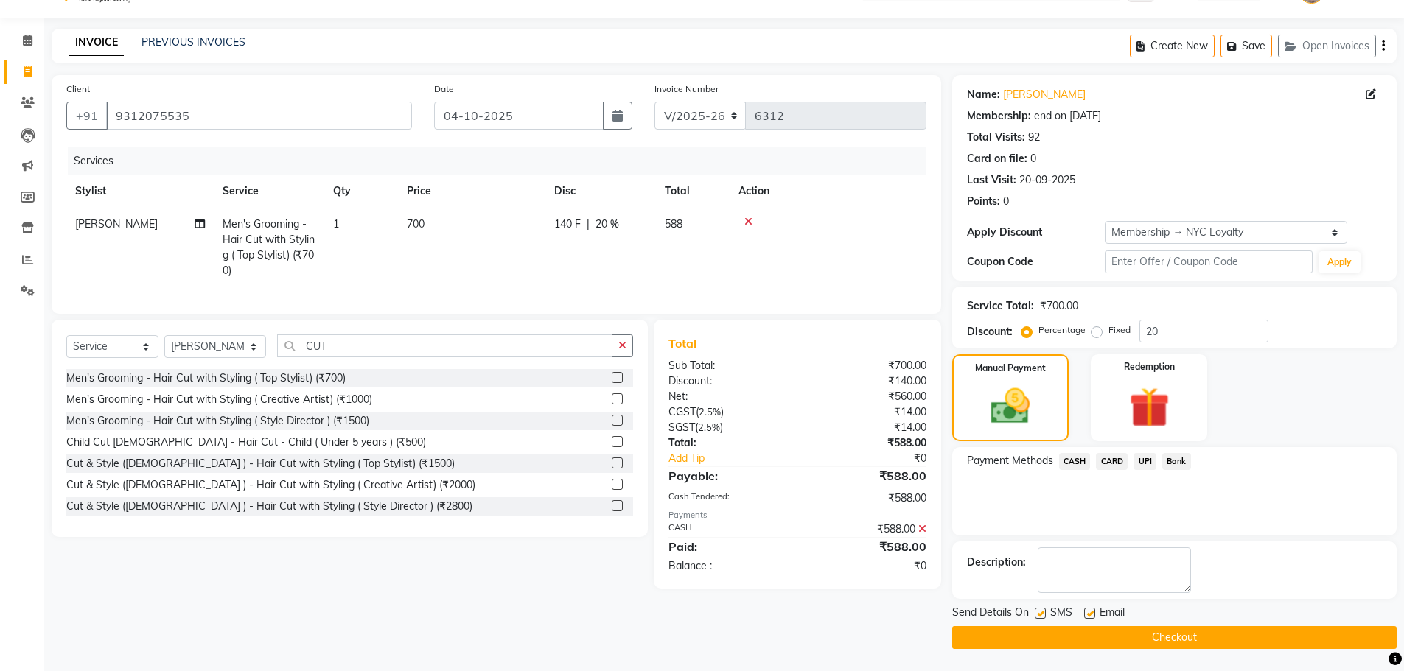
click at [1132, 609] on div "Email" at bounding box center [1110, 614] width 52 height 18
click at [1120, 639] on button "Checkout" at bounding box center [1174, 637] width 444 height 23
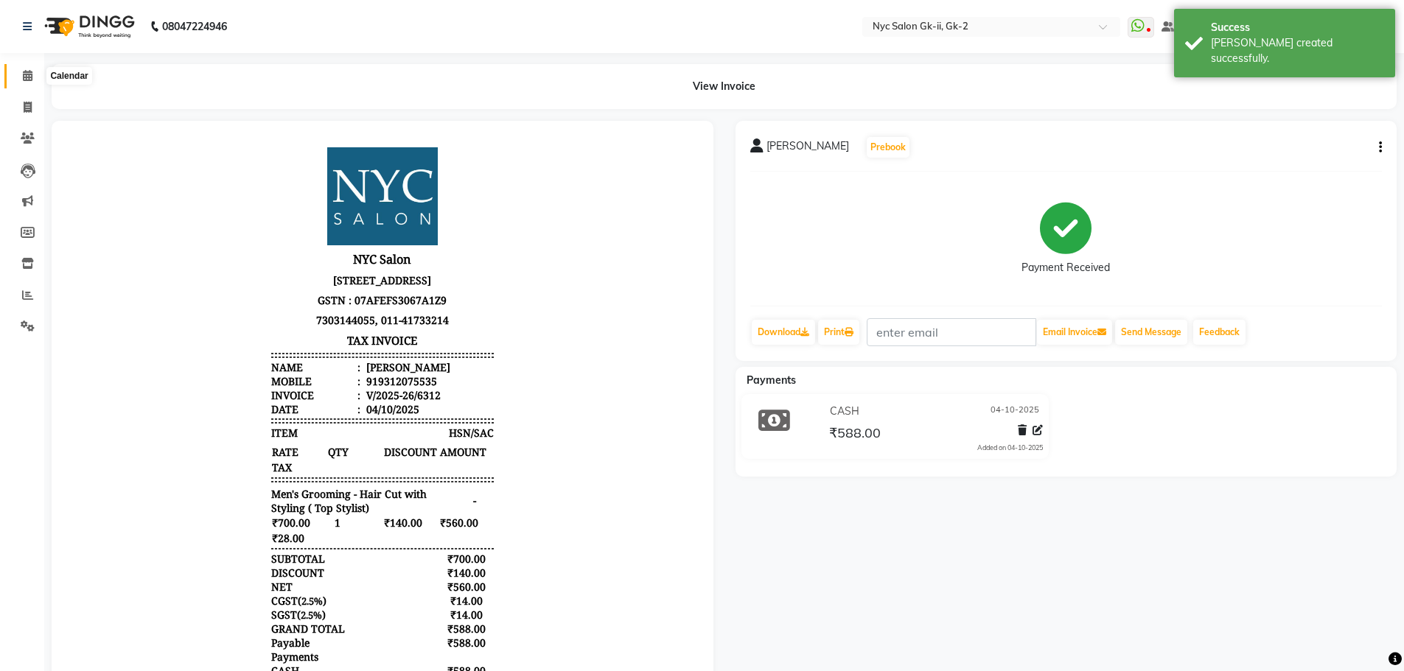
click at [18, 81] on span at bounding box center [28, 76] width 26 height 17
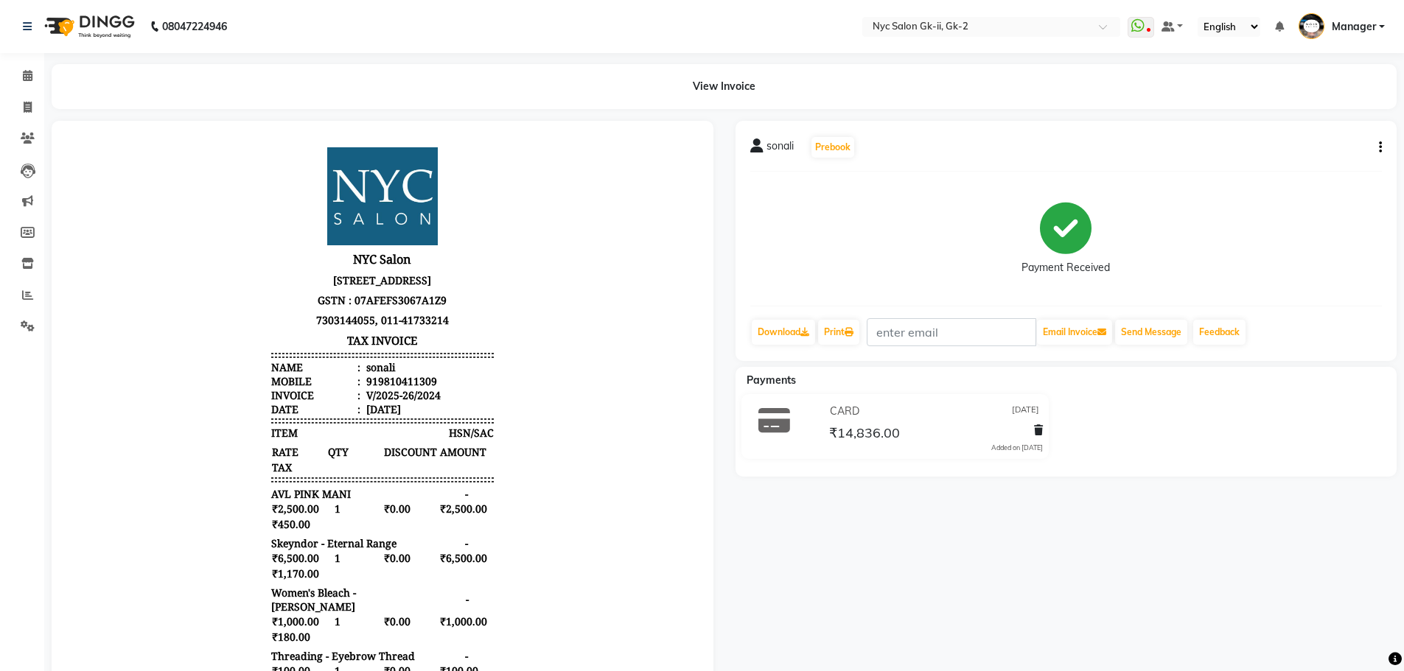
click at [1377, 151] on button "button" at bounding box center [1377, 147] width 9 height 15
click at [1311, 161] on div "Edit Invoice" at bounding box center [1306, 156] width 101 height 18
select select "service"
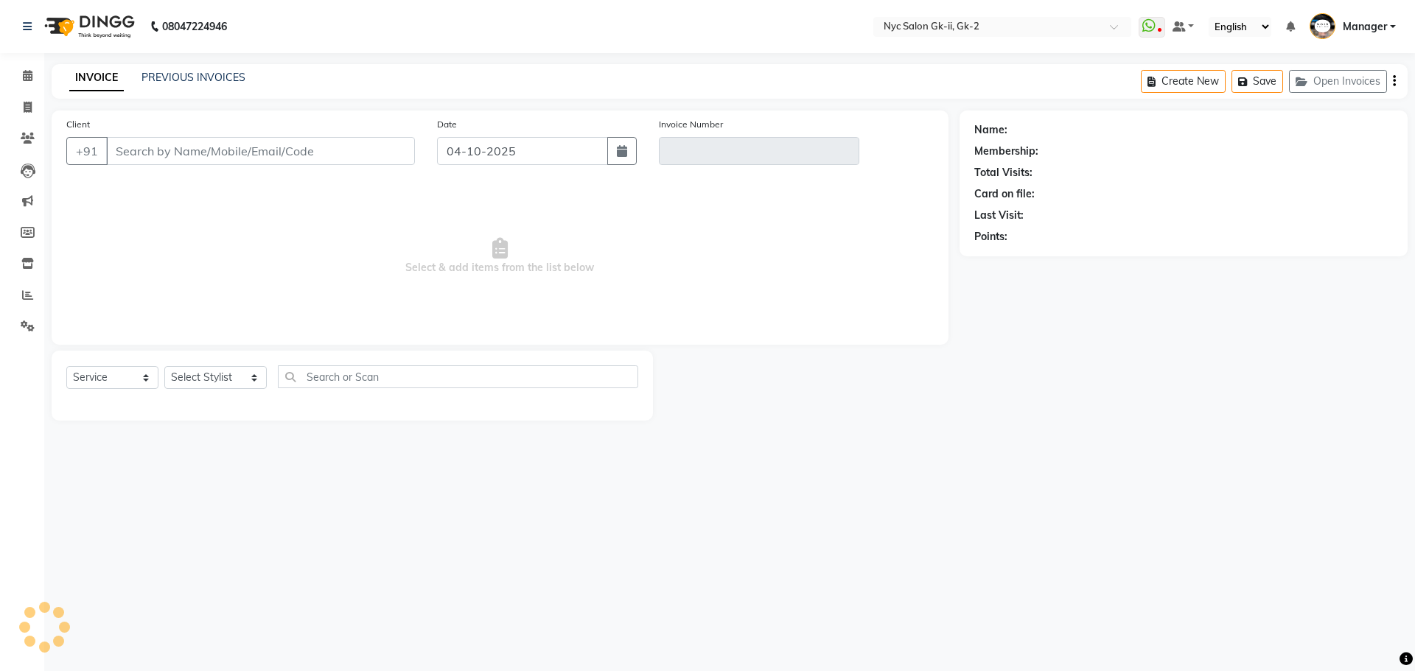
type input "9810411309"
type input "V/2025-26/2024"
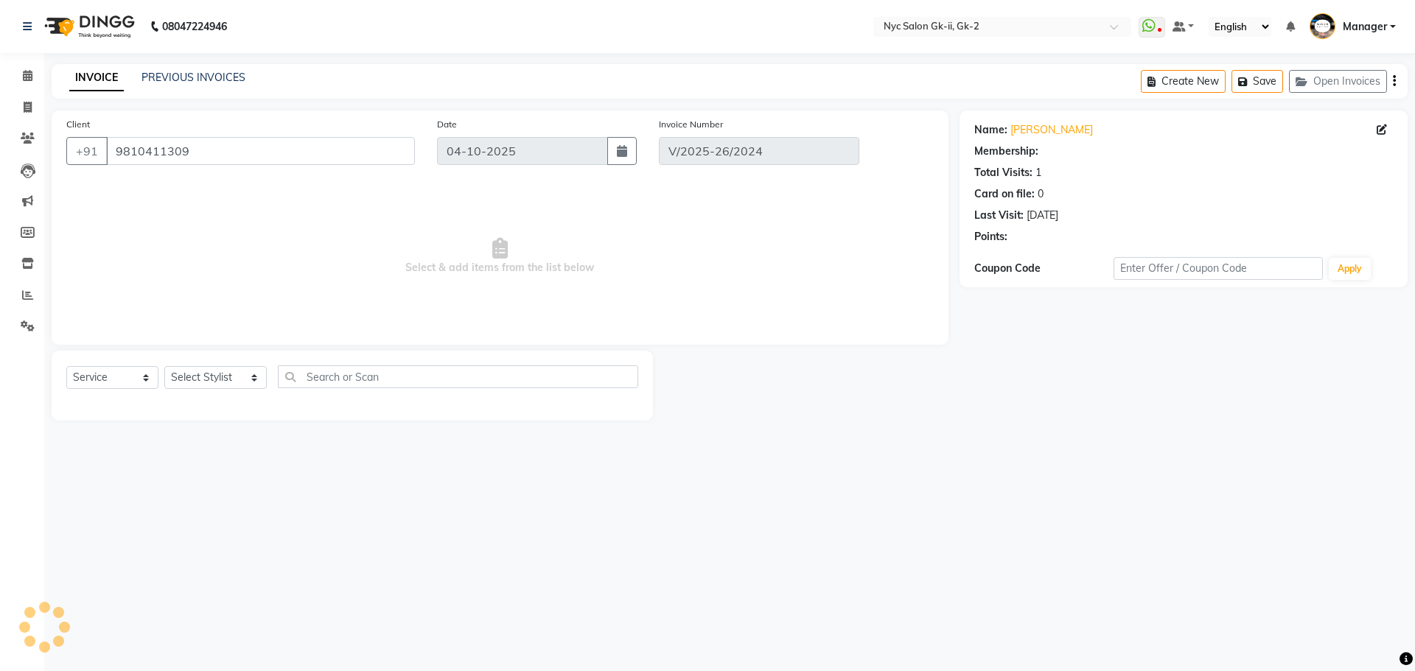
type input "29-05-2025"
select select "select"
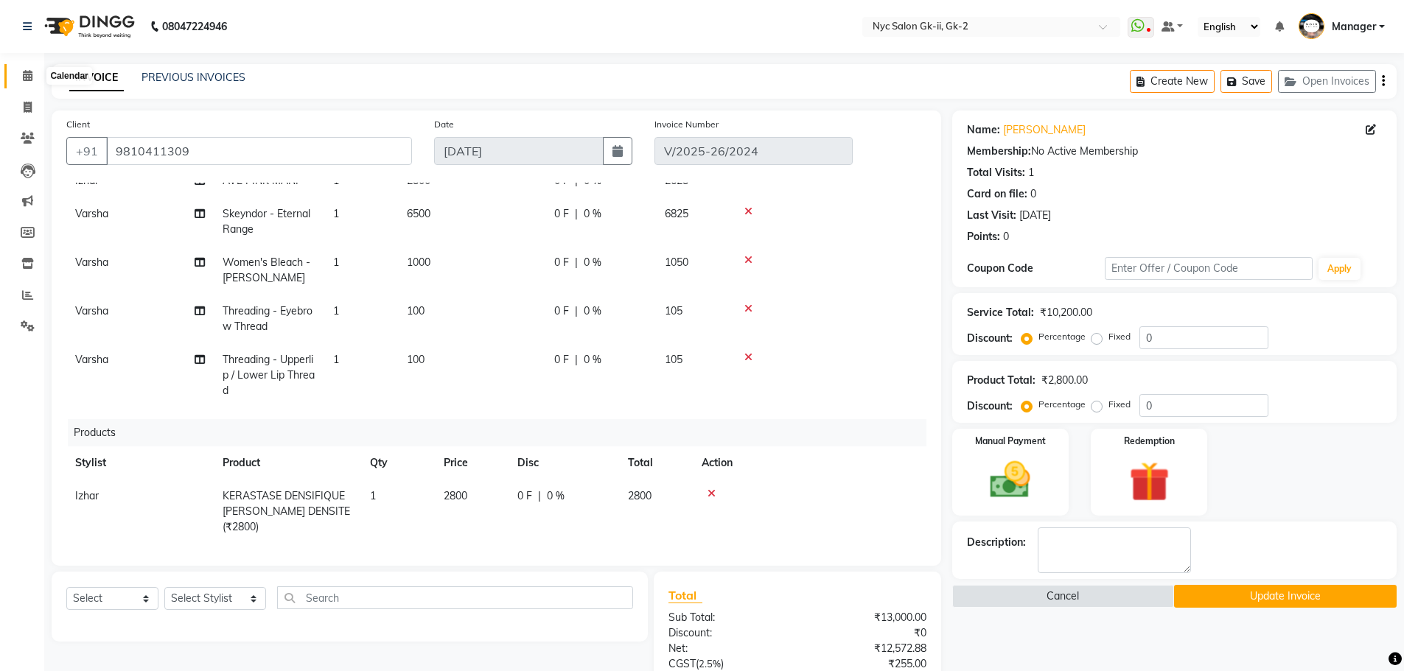
click at [24, 72] on icon at bounding box center [28, 75] width 10 height 11
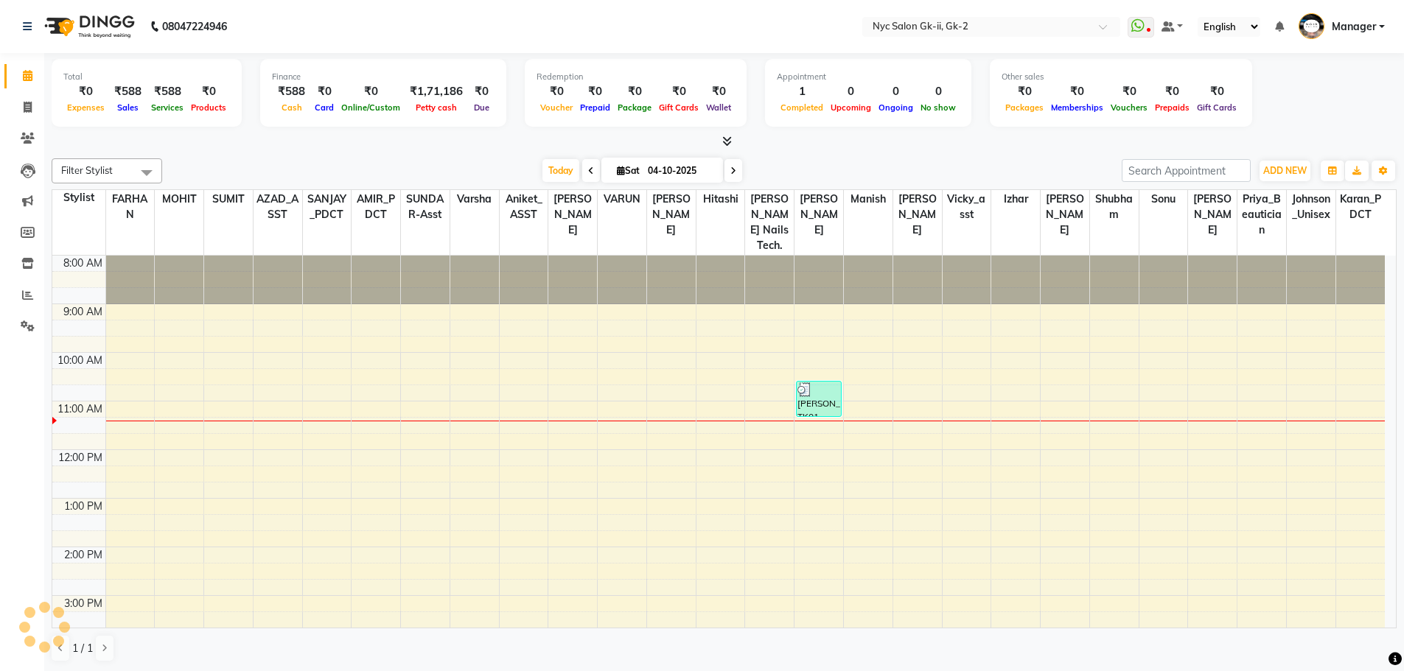
click at [440, 174] on div "Today Sat 04-10-2025" at bounding box center [641, 171] width 945 height 22
click at [22, 295] on icon at bounding box center [27, 295] width 11 height 11
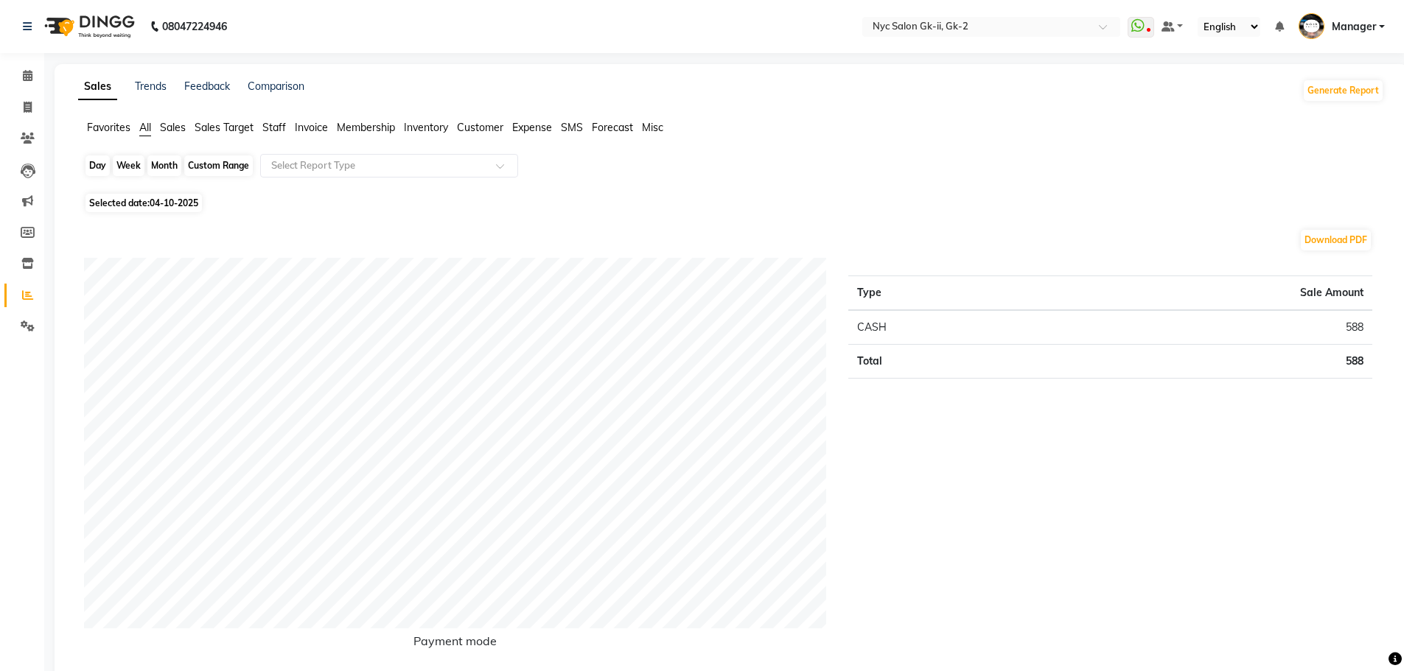
click at [85, 165] on div "Day" at bounding box center [97, 165] width 24 height 21
select select "10"
select select "2025"
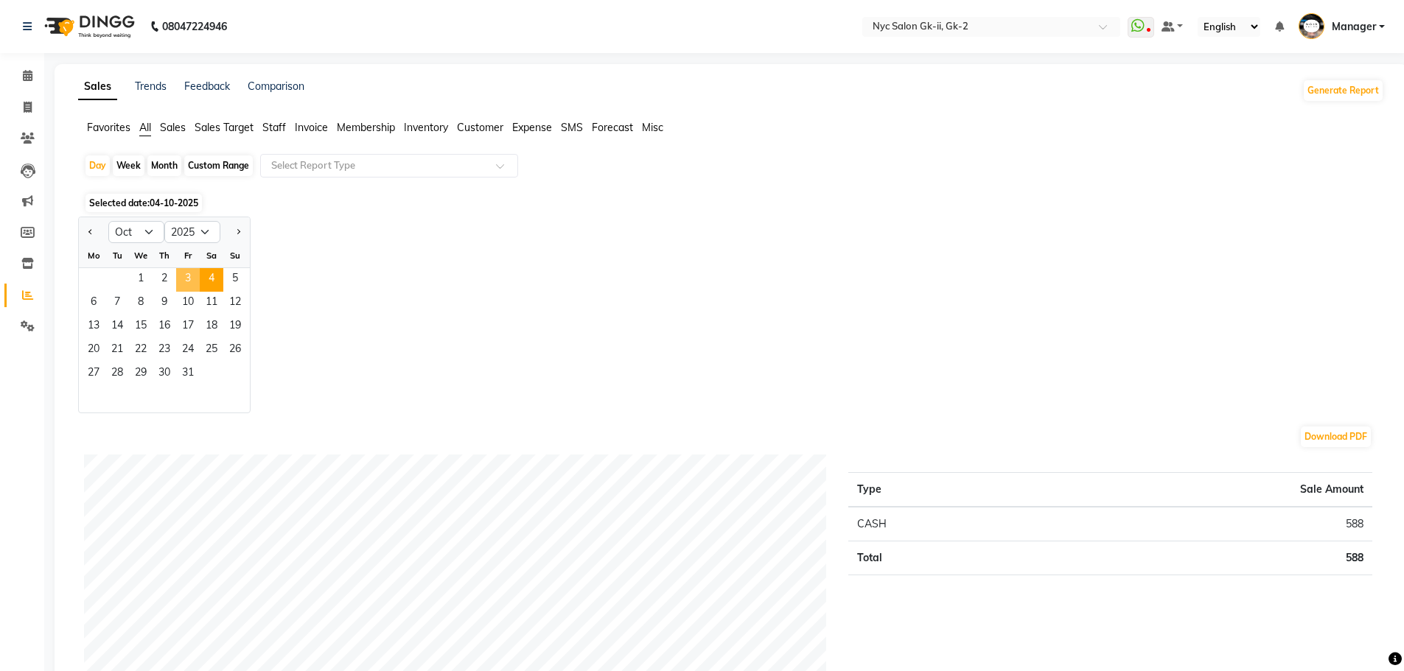
click at [183, 279] on span "3" at bounding box center [188, 280] width 24 height 24
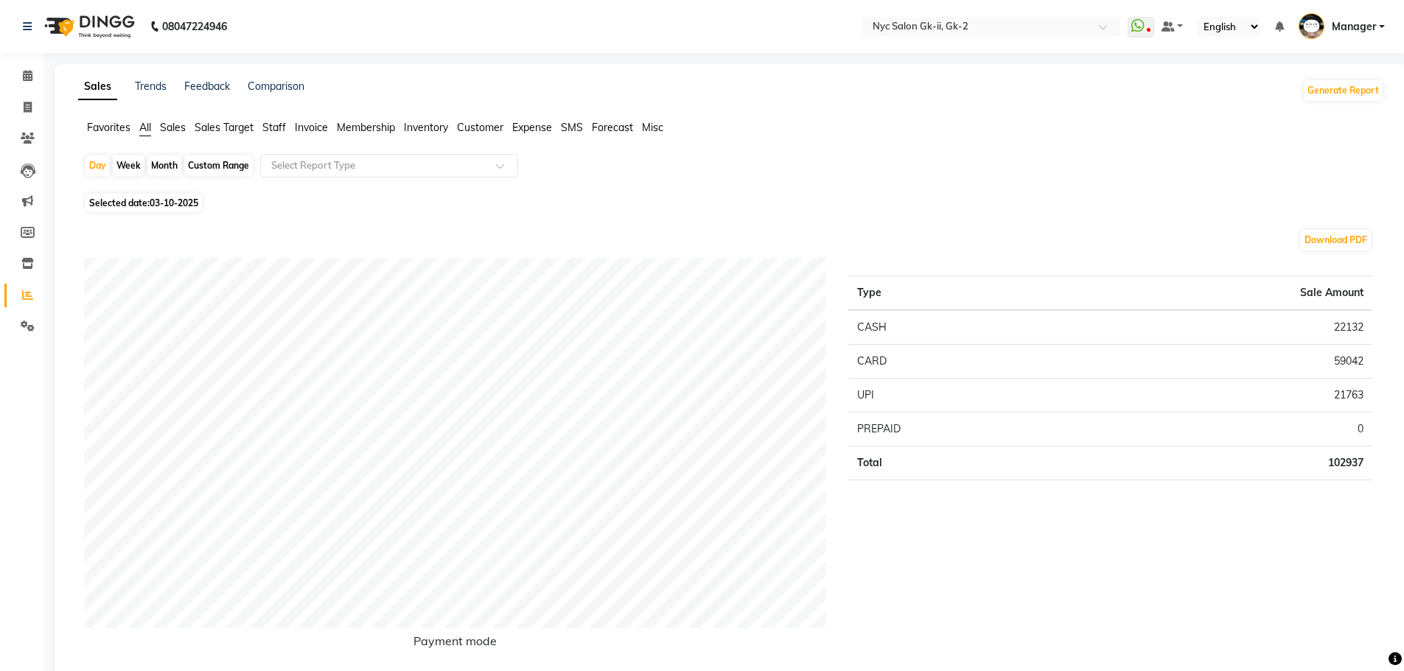
click at [234, 167] on div "Custom Range" at bounding box center [218, 165] width 69 height 21
select select "10"
select select "2025"
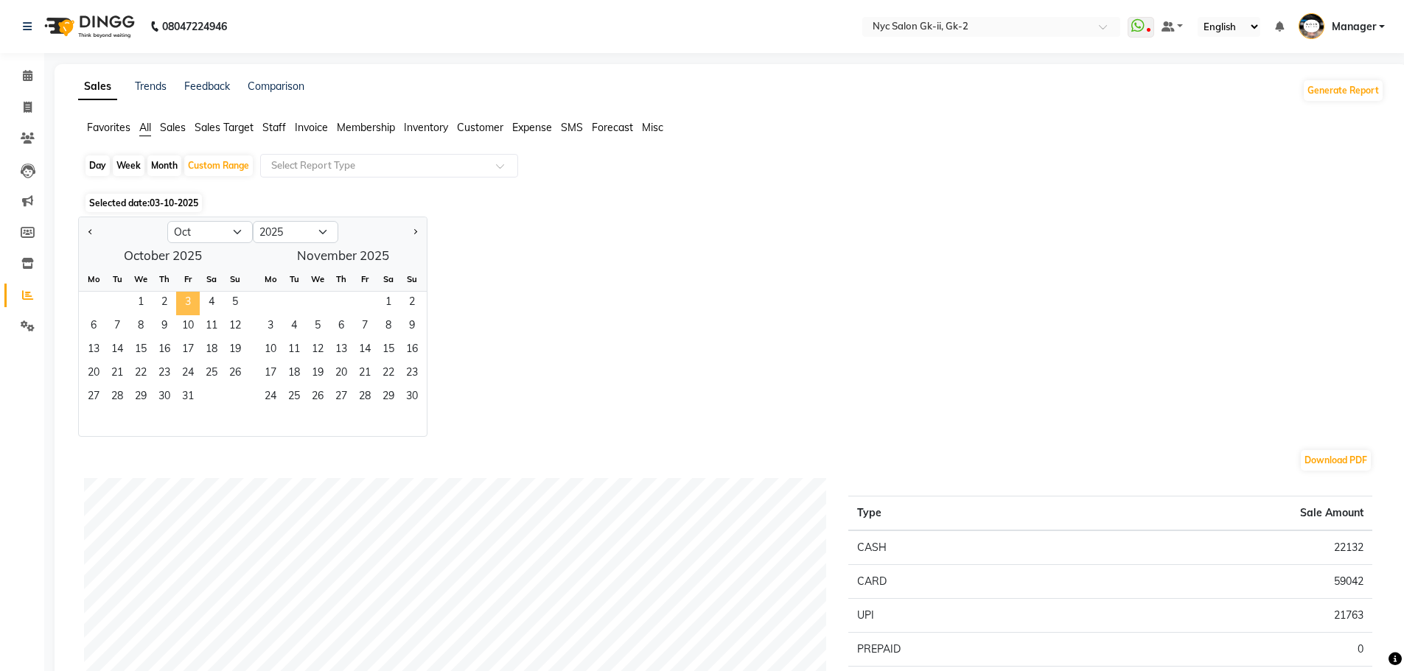
click at [188, 301] on span "3" at bounding box center [188, 304] width 24 height 24
click at [183, 303] on span "3" at bounding box center [188, 304] width 24 height 24
click at [94, 160] on div "Day" at bounding box center [97, 165] width 24 height 21
select select "10"
select select "2025"
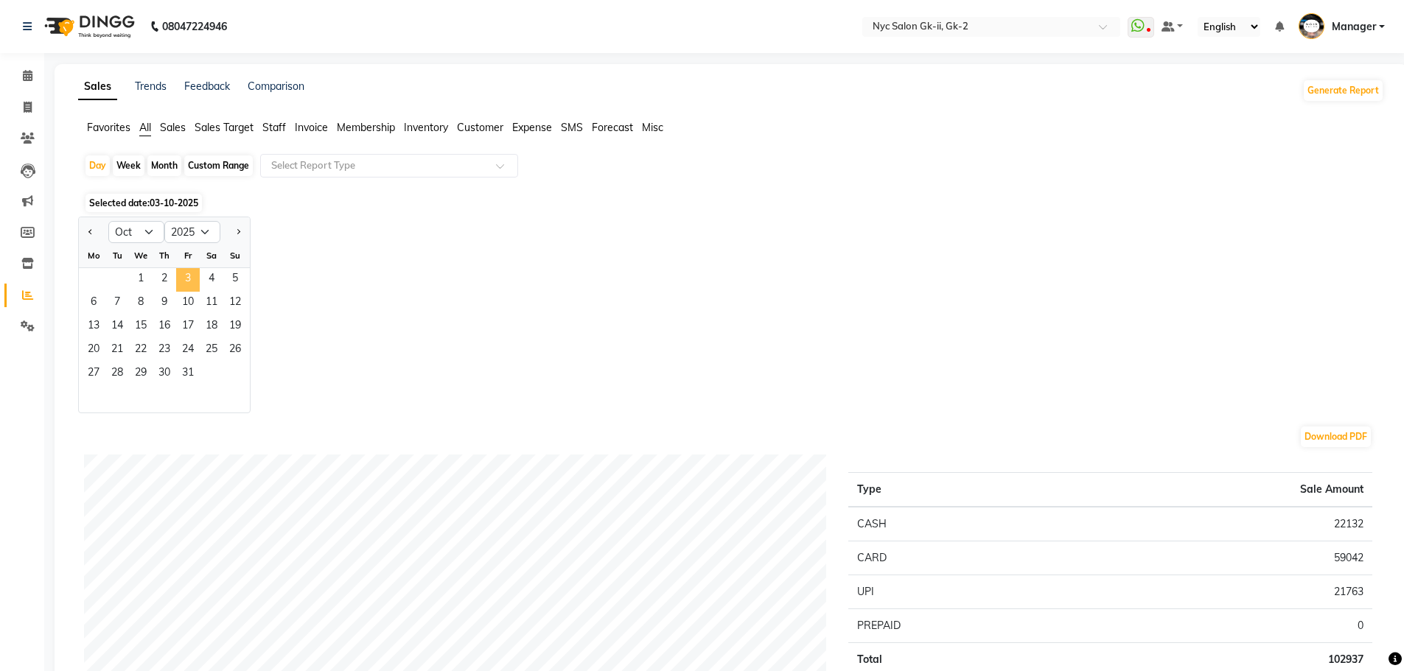
click at [182, 274] on span "3" at bounding box center [188, 280] width 24 height 24
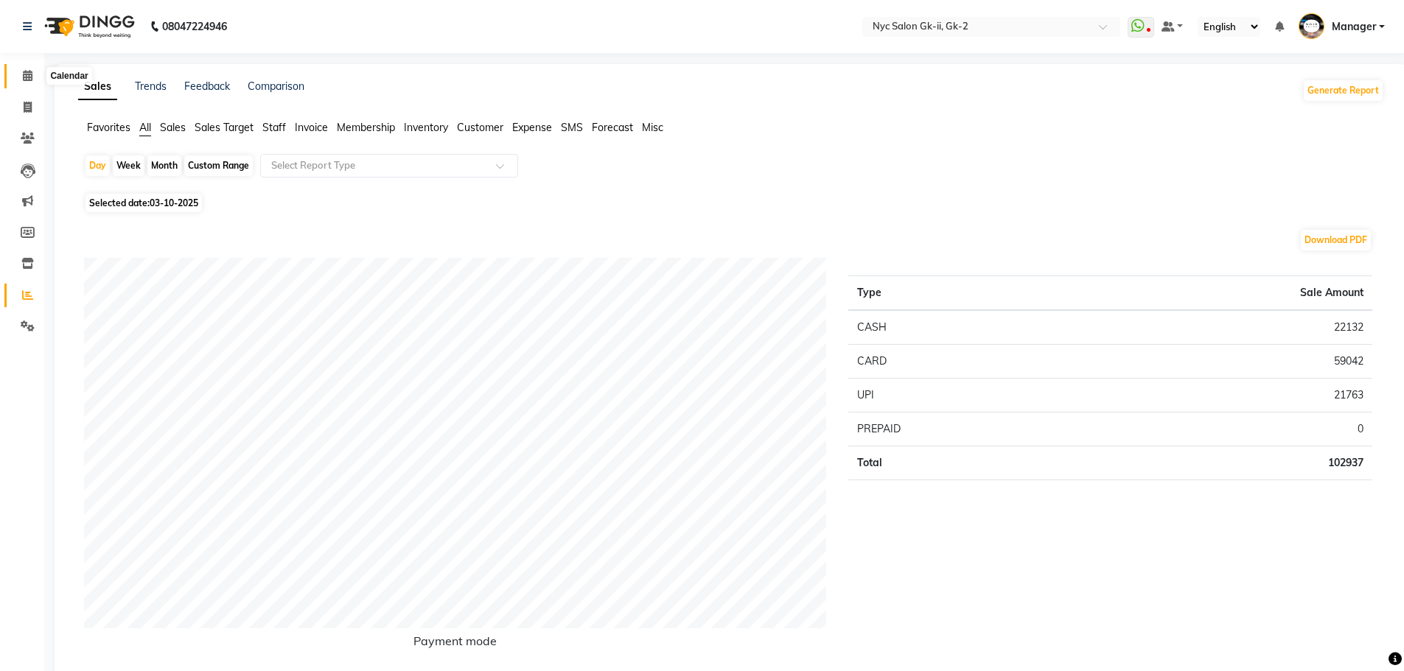
click at [28, 74] on icon at bounding box center [28, 75] width 10 height 11
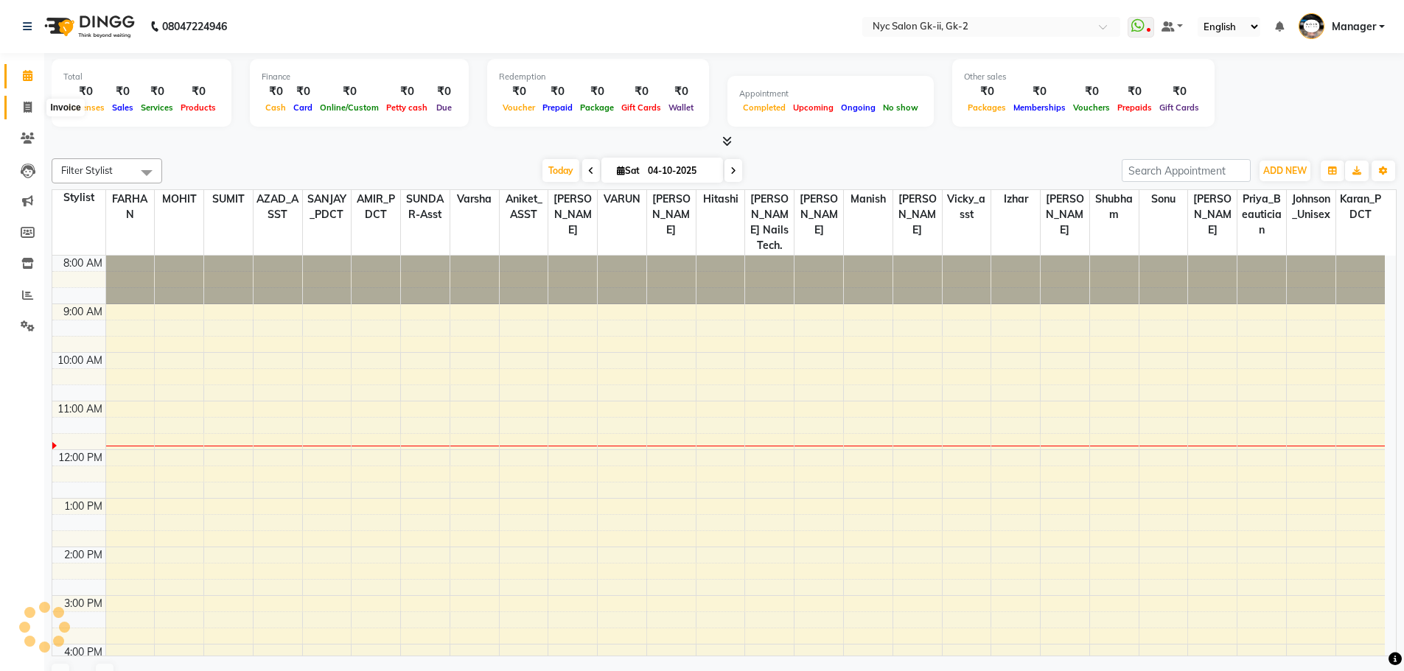
click at [27, 102] on icon at bounding box center [28, 107] width 8 height 11
select select "service"
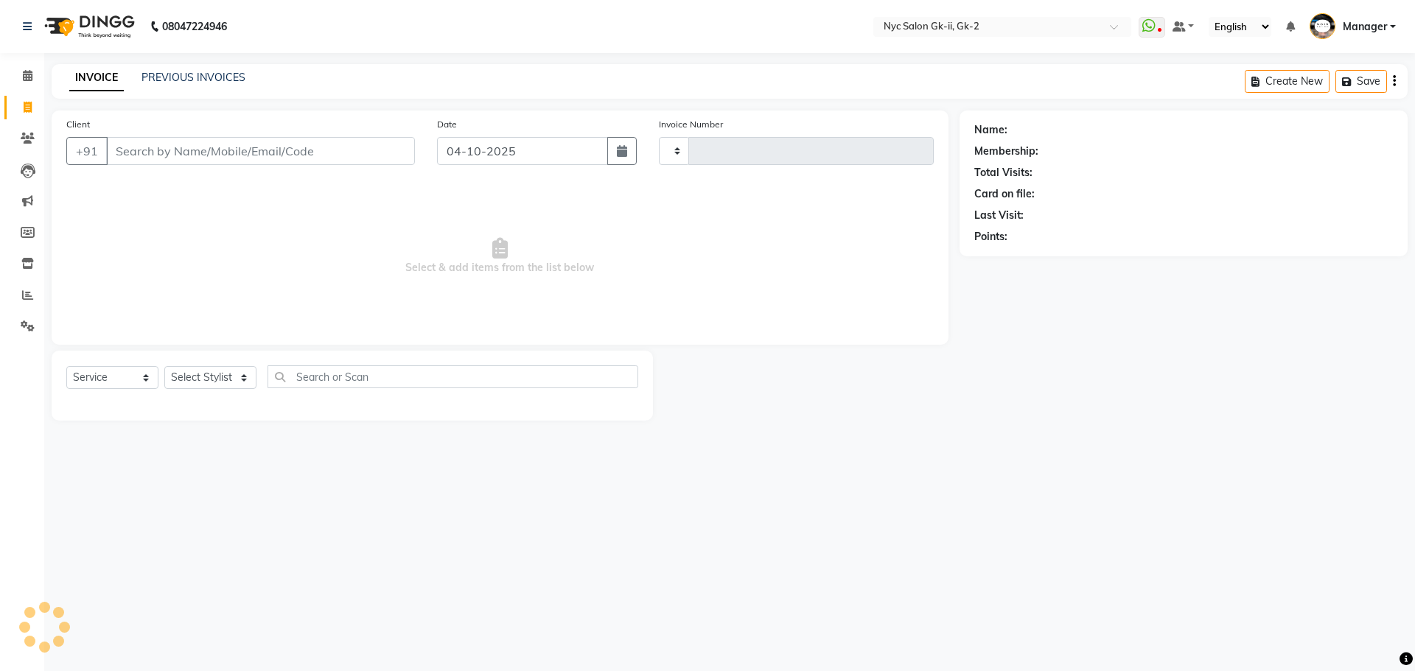
type input "6313"
select select "5936"
click at [162, 150] on input "Client" at bounding box center [260, 151] width 309 height 28
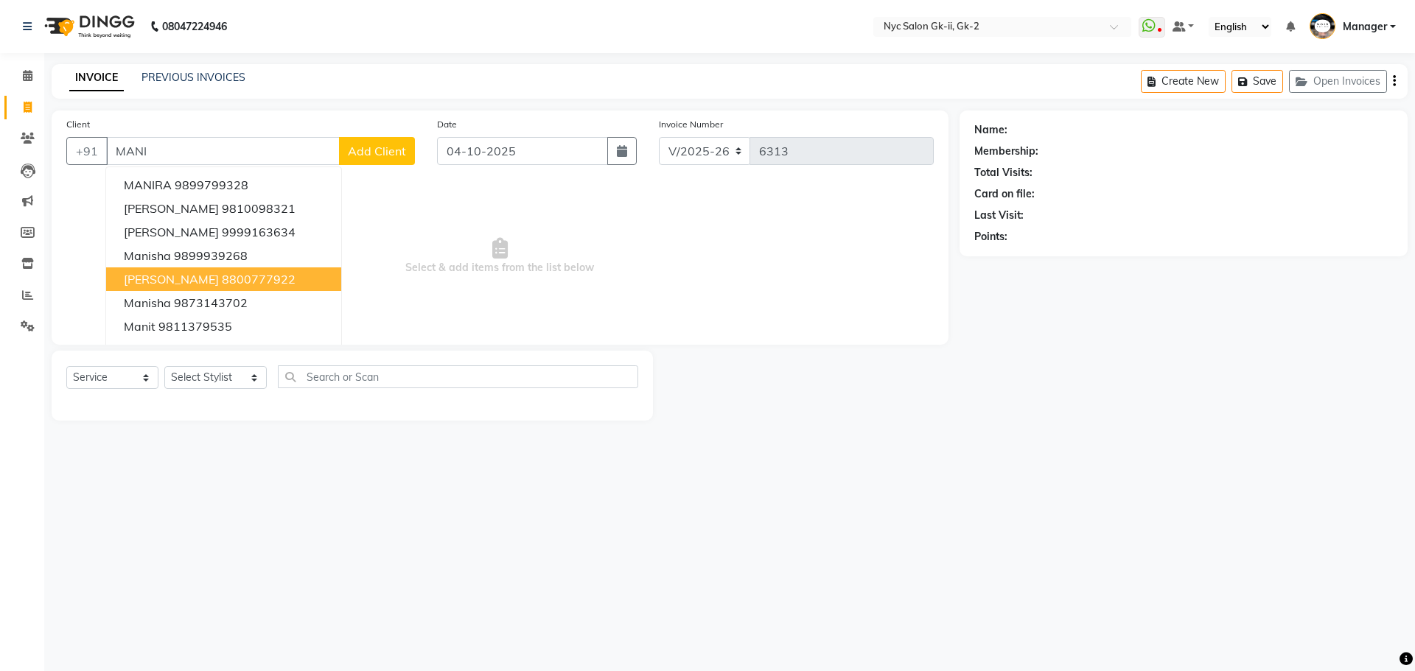
click at [186, 290] on button "MANI Maam 8800777922" at bounding box center [223, 279] width 235 height 24
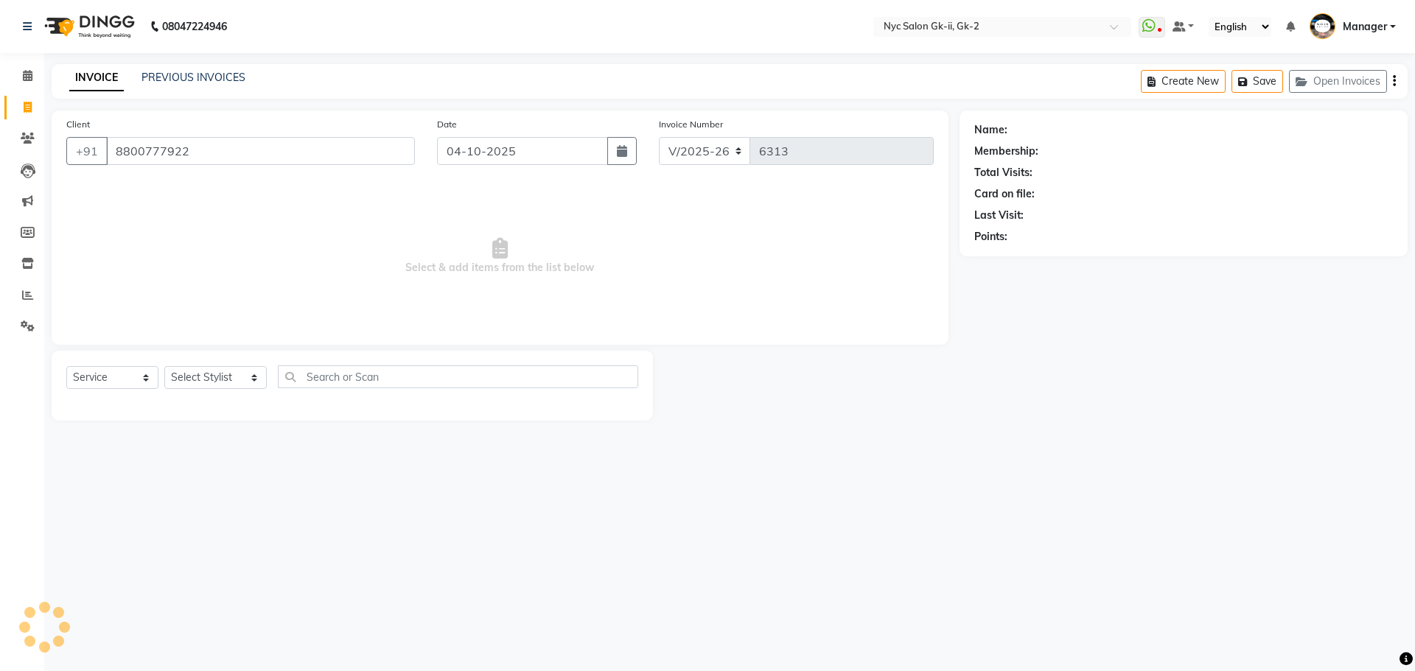
type input "8800777922"
click at [196, 371] on select "Select Stylist AMIR_PDCT aniket_ASST AZAD_ASST Deepak Thakur Faiz khan FARHAN H…" at bounding box center [215, 377] width 102 height 23
select select "1: Object"
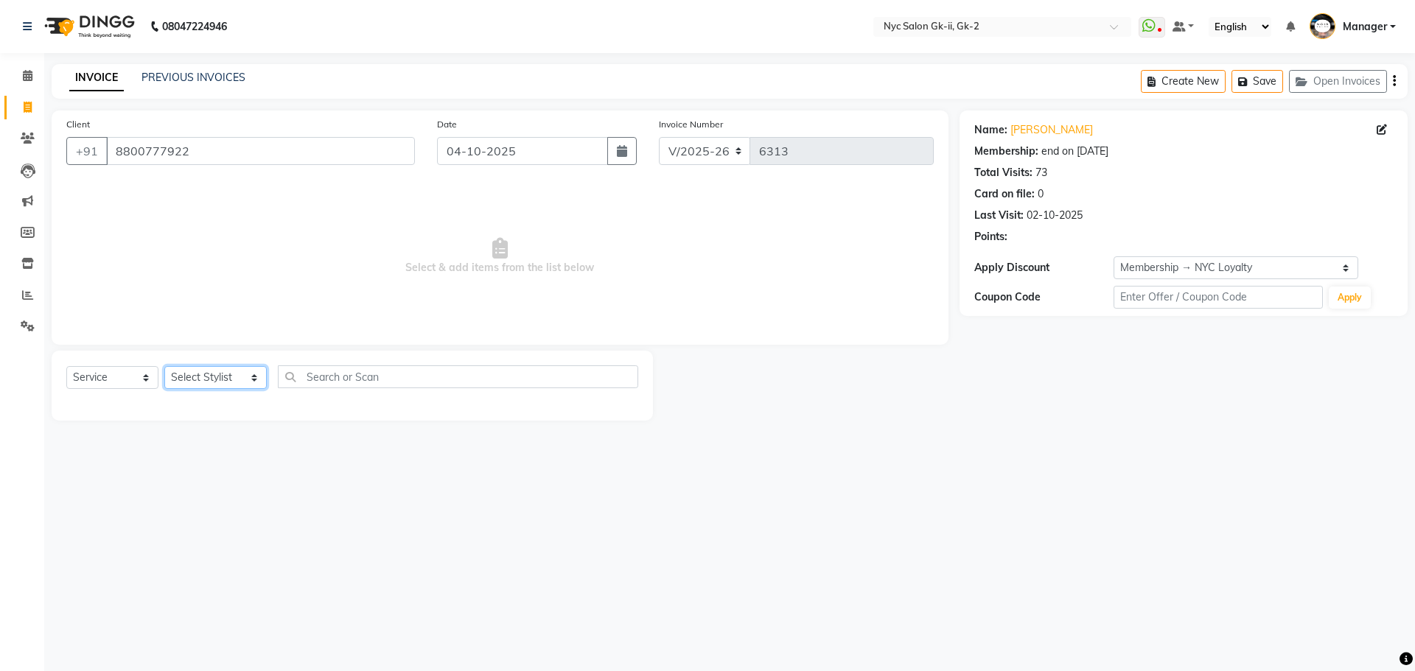
select select "42214"
click at [164, 366] on select "Select Stylist AMIR_PDCT aniket_ASST AZAD_ASST Deepak Thakur Faiz khan FARHAN H…" at bounding box center [215, 377] width 102 height 23
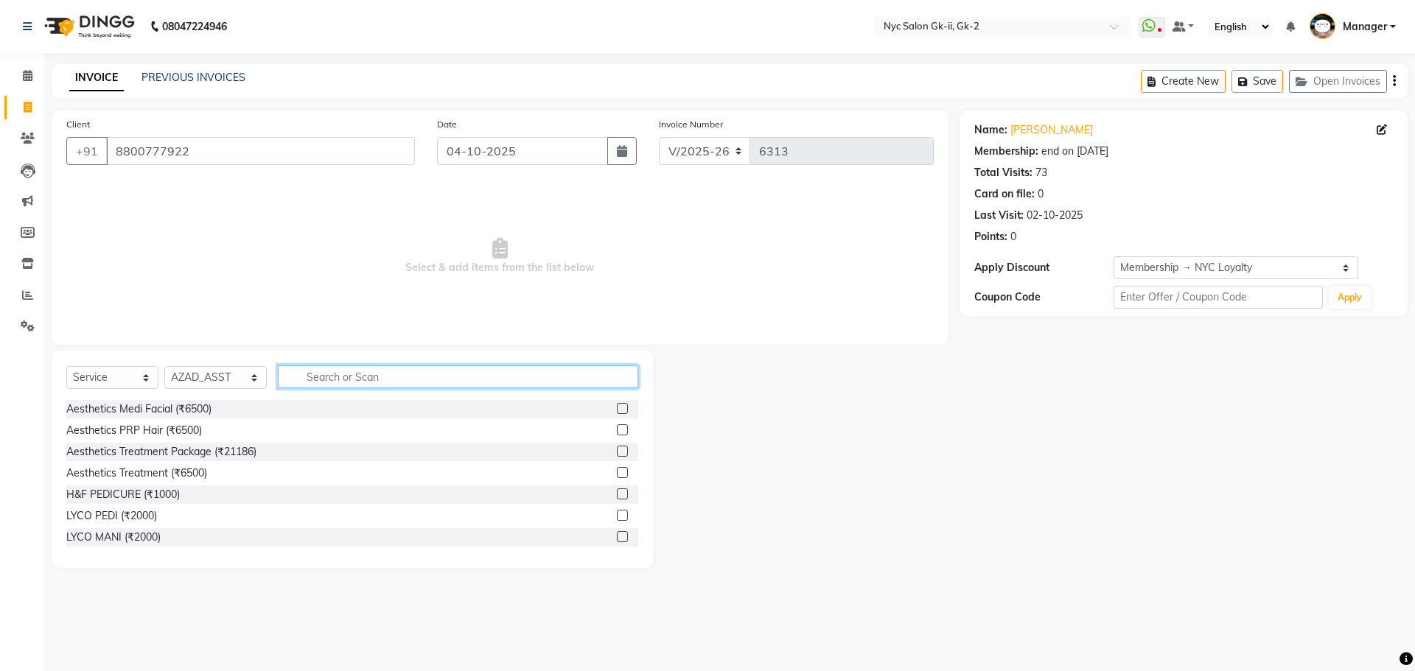
click at [371, 382] on input "text" at bounding box center [458, 376] width 361 height 23
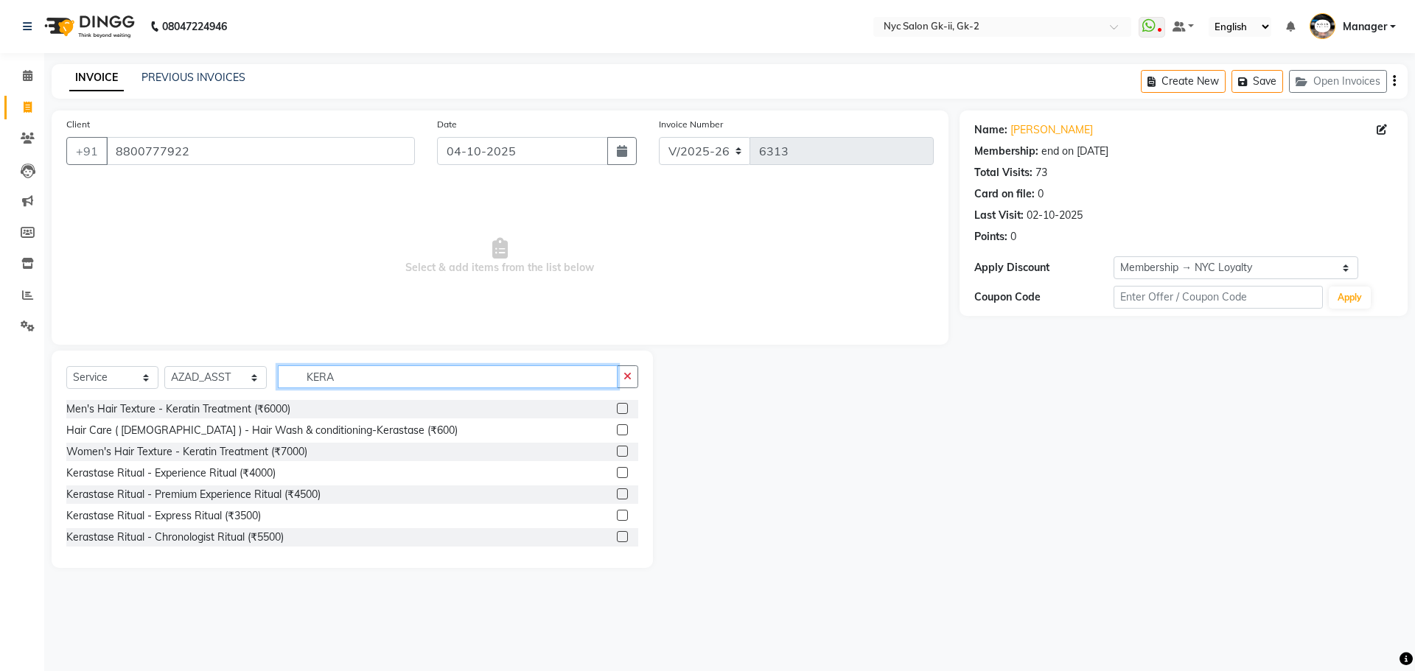
type input "KERA"
click at [617, 430] on label at bounding box center [622, 429] width 11 height 11
click at [617, 430] on input "checkbox" at bounding box center [622, 431] width 10 height 10
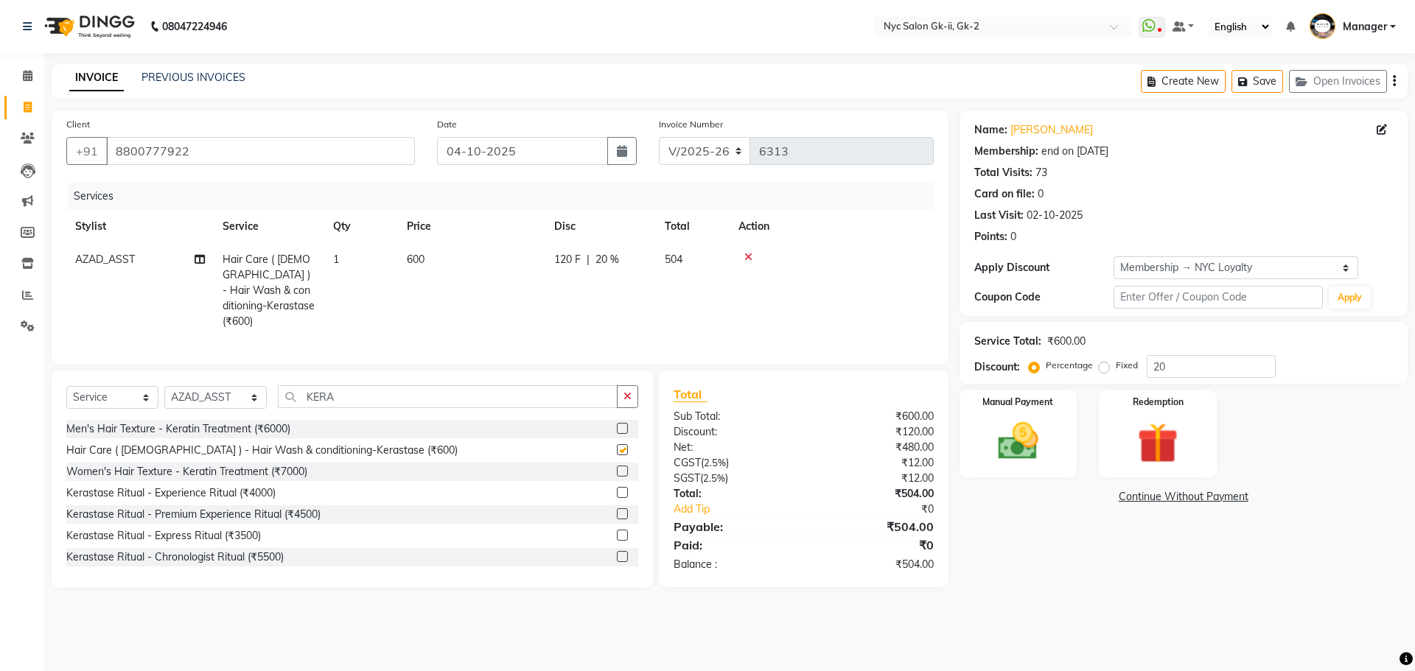
checkbox input "false"
click at [1057, 606] on div "08047224946 Select Location × Nyc Salon Gk-ii, Gk-2 WhatsApp Status ✕ Status: D…" at bounding box center [707, 335] width 1415 height 671
click at [1048, 432] on img at bounding box center [1018, 441] width 69 height 49
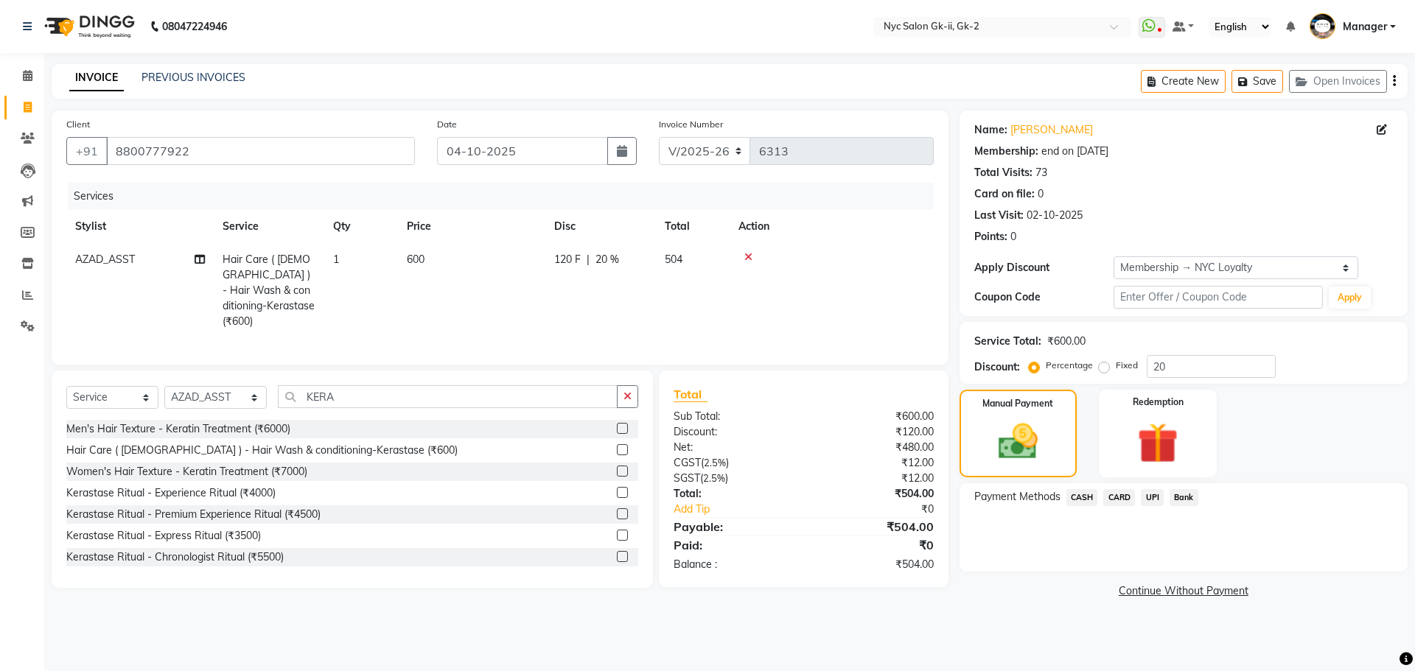
click at [1092, 502] on span "CASH" at bounding box center [1082, 497] width 32 height 17
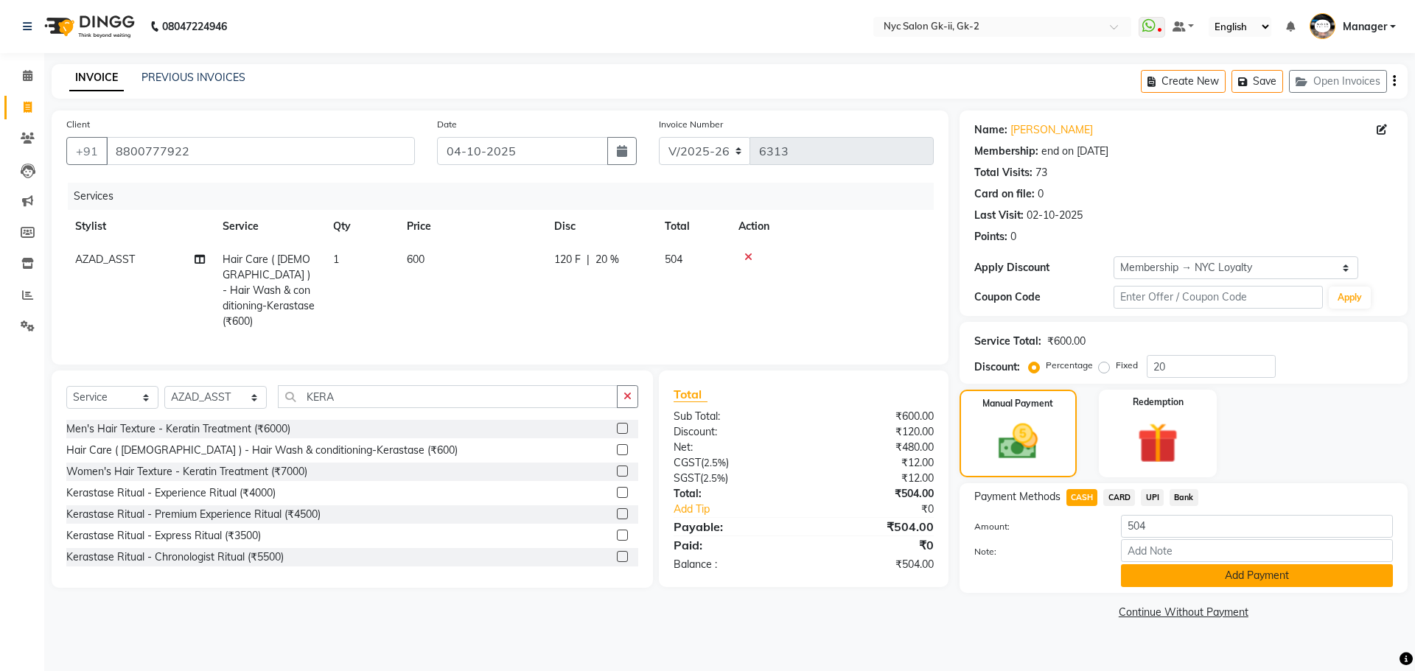
click at [1214, 581] on button "Add Payment" at bounding box center [1257, 575] width 272 height 23
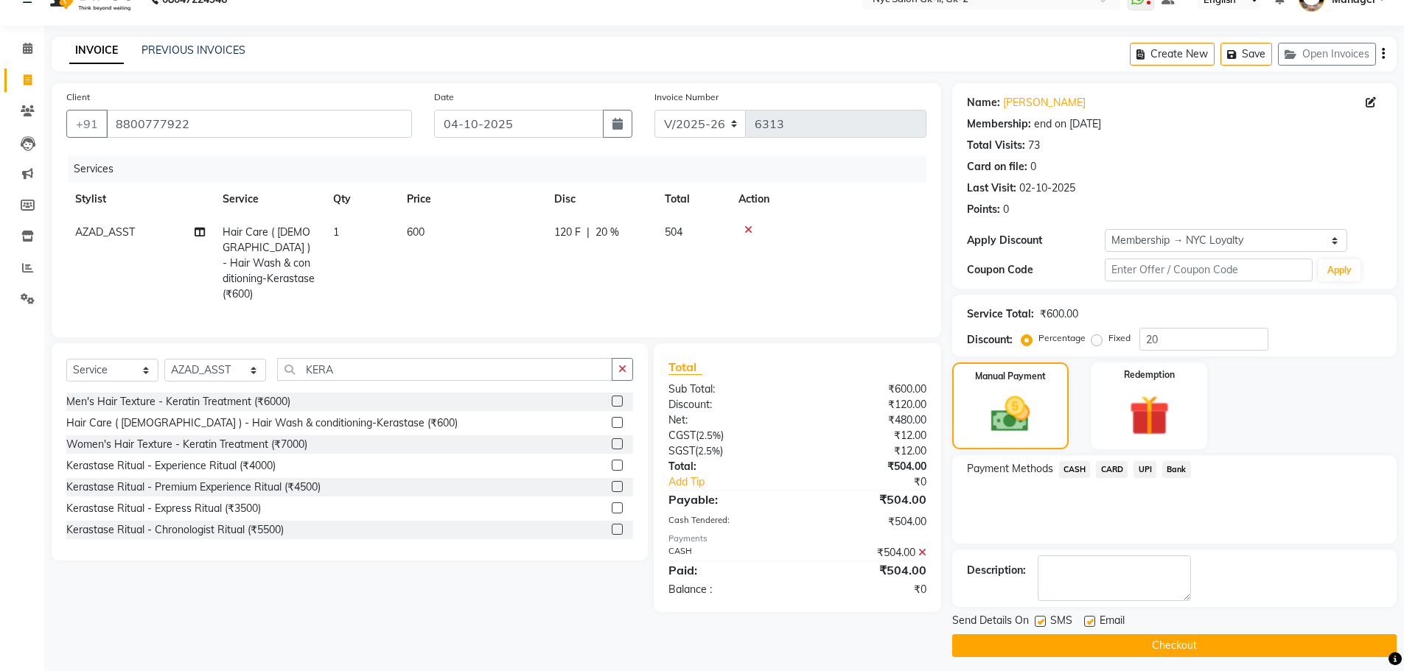
scroll to position [35, 0]
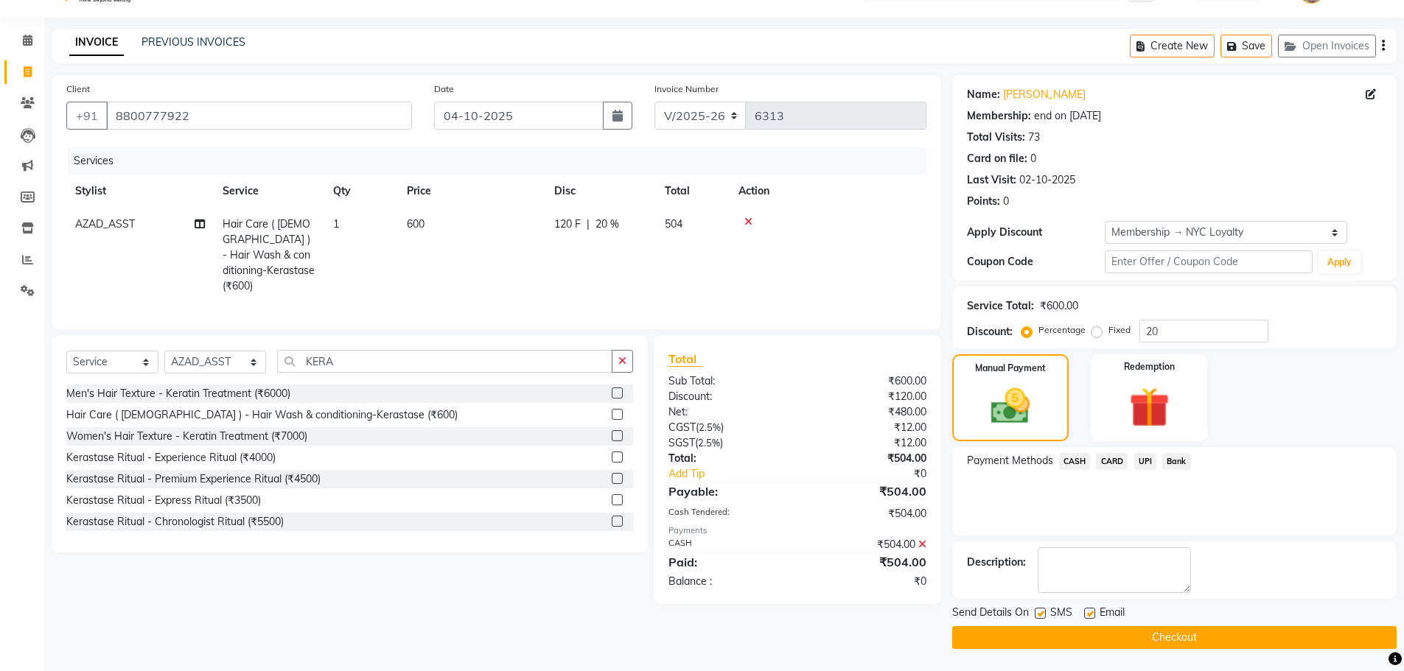
click at [1226, 632] on button "Checkout" at bounding box center [1174, 637] width 444 height 23
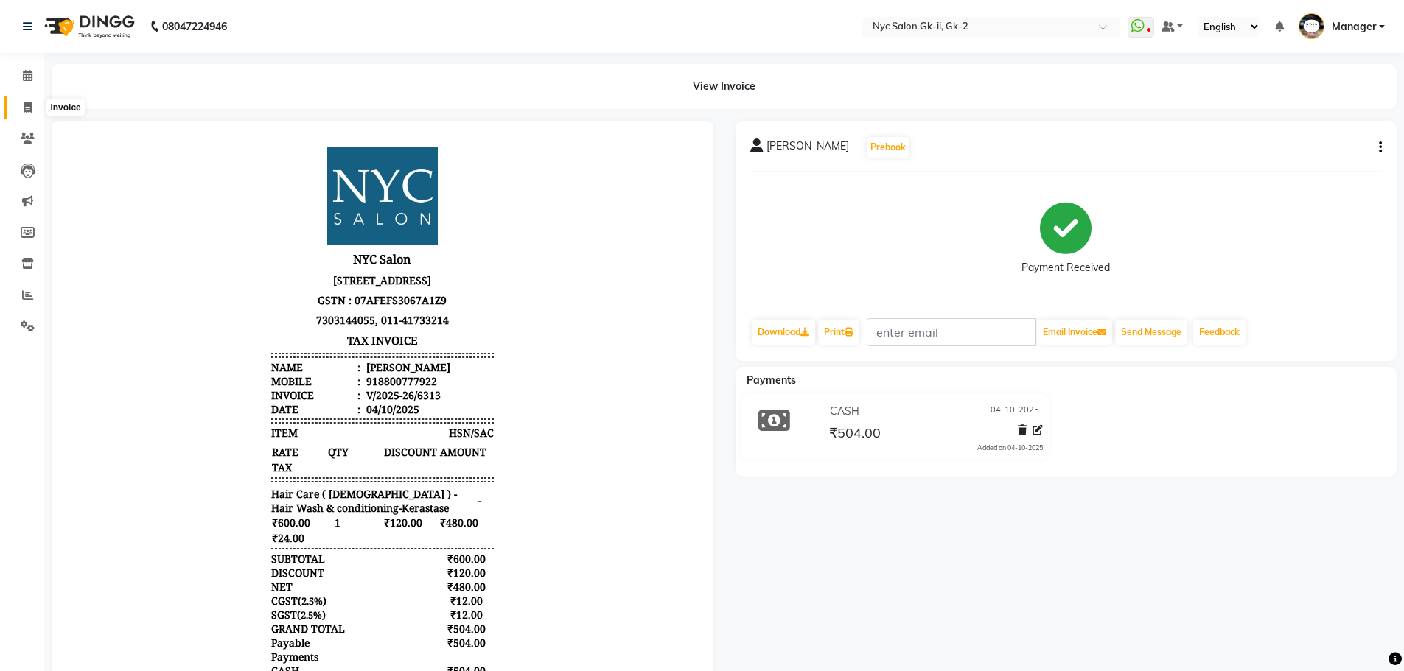
click at [37, 104] on span at bounding box center [28, 107] width 26 height 17
select select "5936"
select select "service"
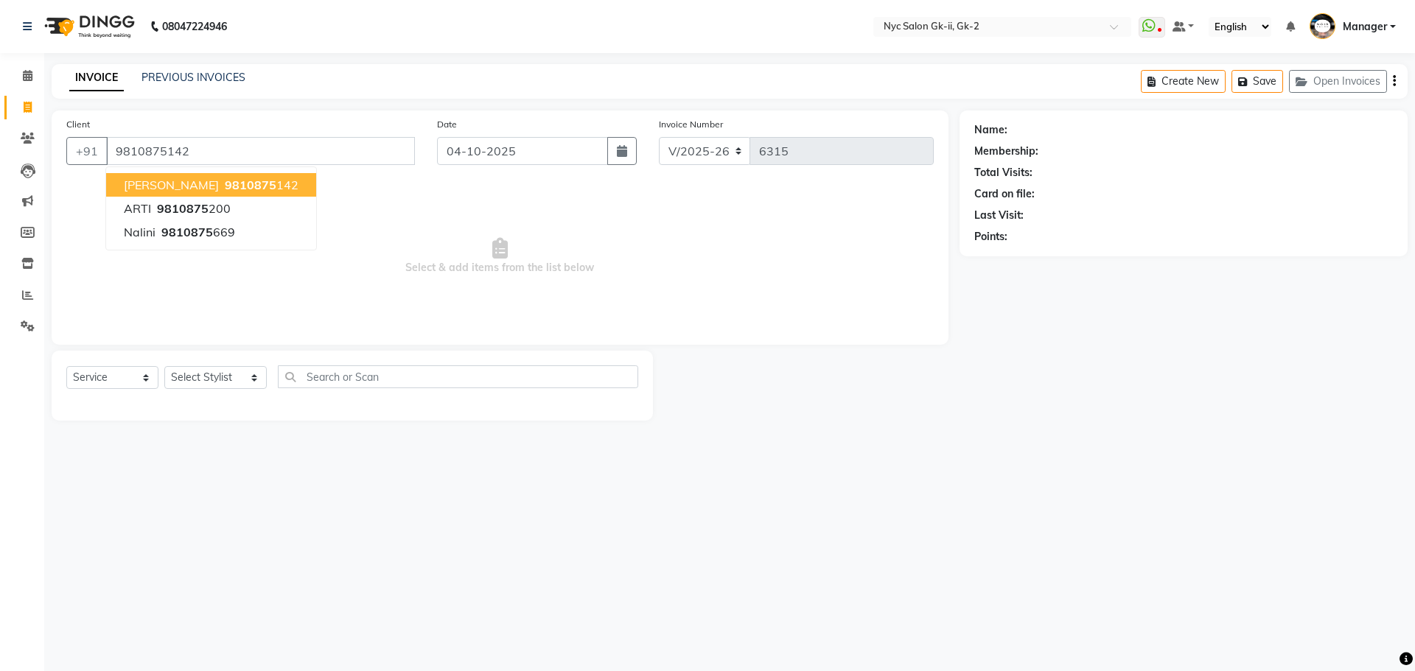
type input "9810875142"
select select "1: Object"
click at [1053, 460] on div "08047224946 Select Location × Nyc Salon Gk-ii, Gk-2 WhatsApp Status ✕ Status: D…" at bounding box center [707, 335] width 1415 height 671
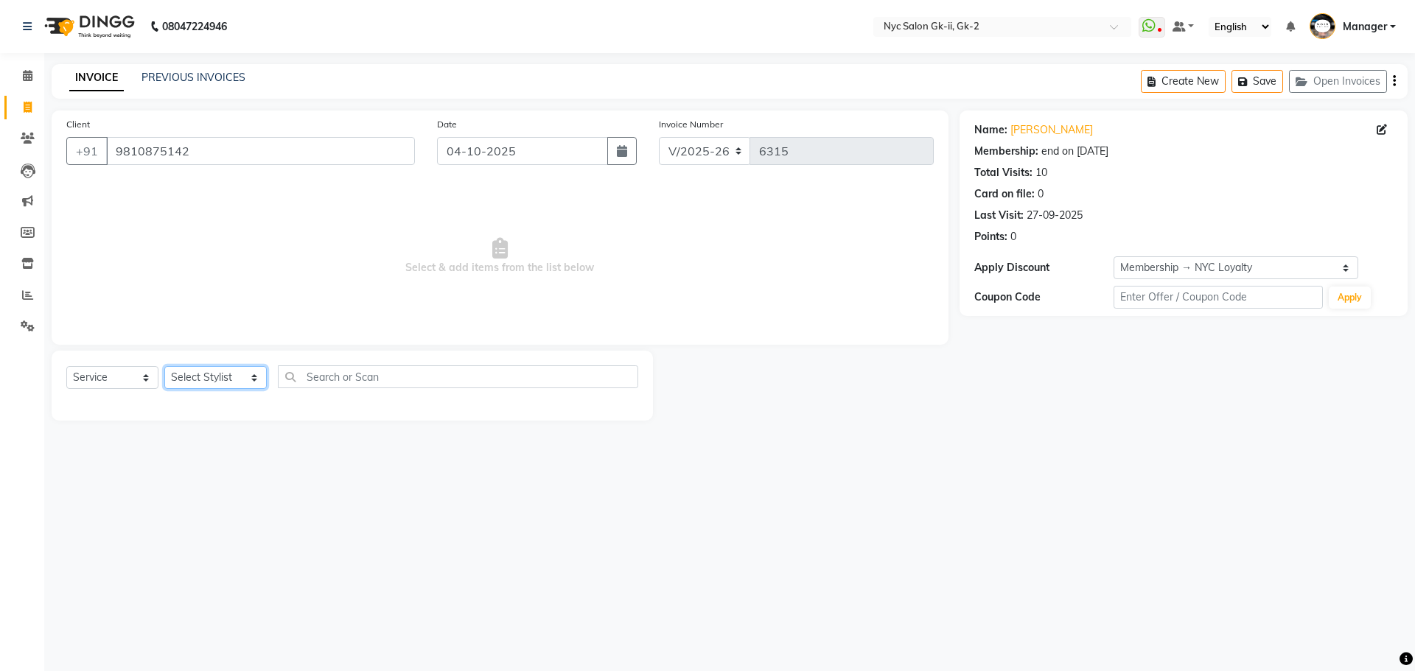
click at [206, 374] on select "Select Stylist AMIR_PDCT aniket_ASST AZAD_ASST [PERSON_NAME] [PERSON_NAME] [PER…" at bounding box center [215, 377] width 102 height 23
select select "58937"
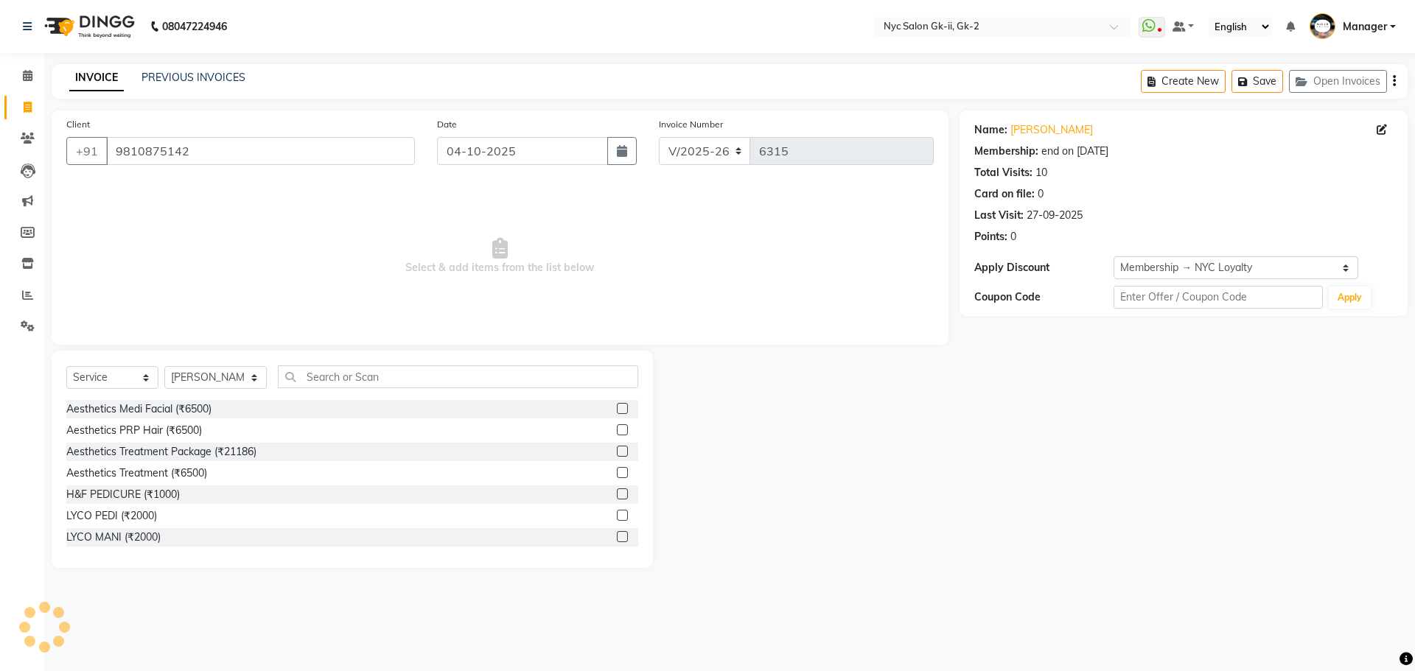
click at [269, 522] on div "LYCO PEDI (₹2000)" at bounding box center [352, 516] width 572 height 18
click at [332, 374] on input "text" at bounding box center [458, 376] width 361 height 23
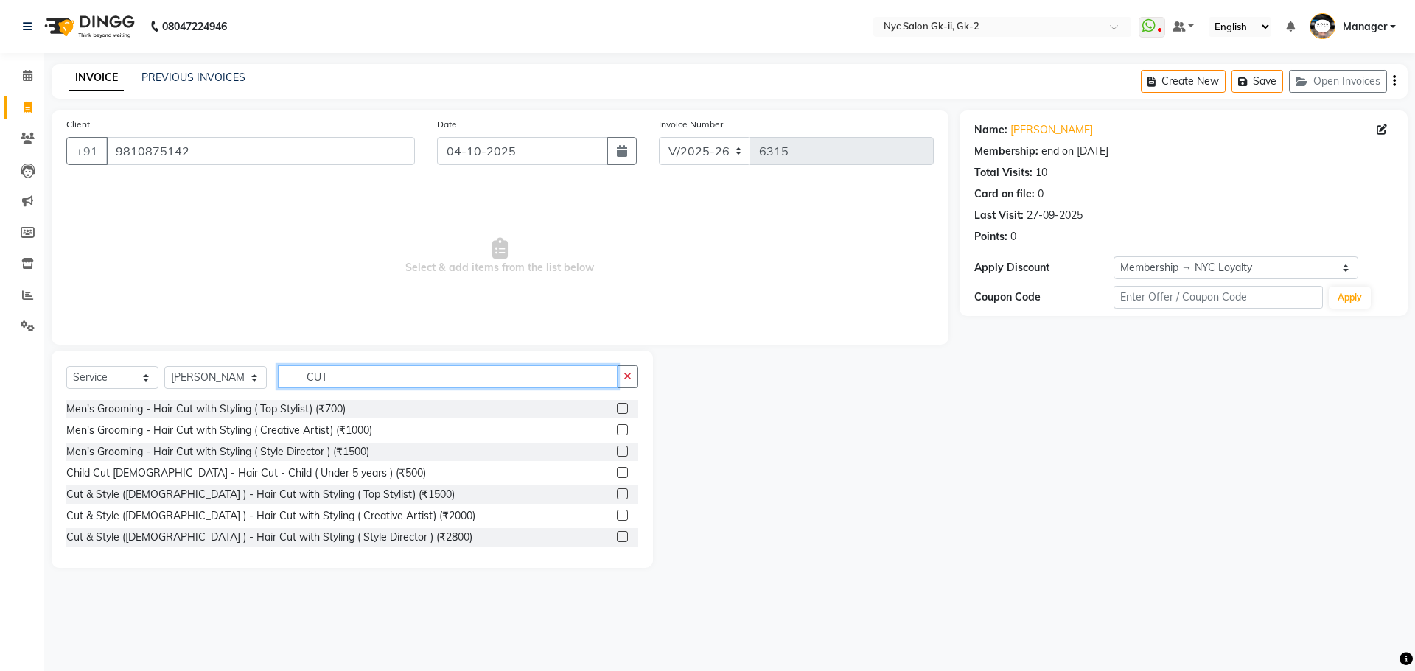
type input "CUT"
click at [617, 531] on label at bounding box center [622, 536] width 11 height 11
click at [617, 533] on input "checkbox" at bounding box center [622, 538] width 10 height 10
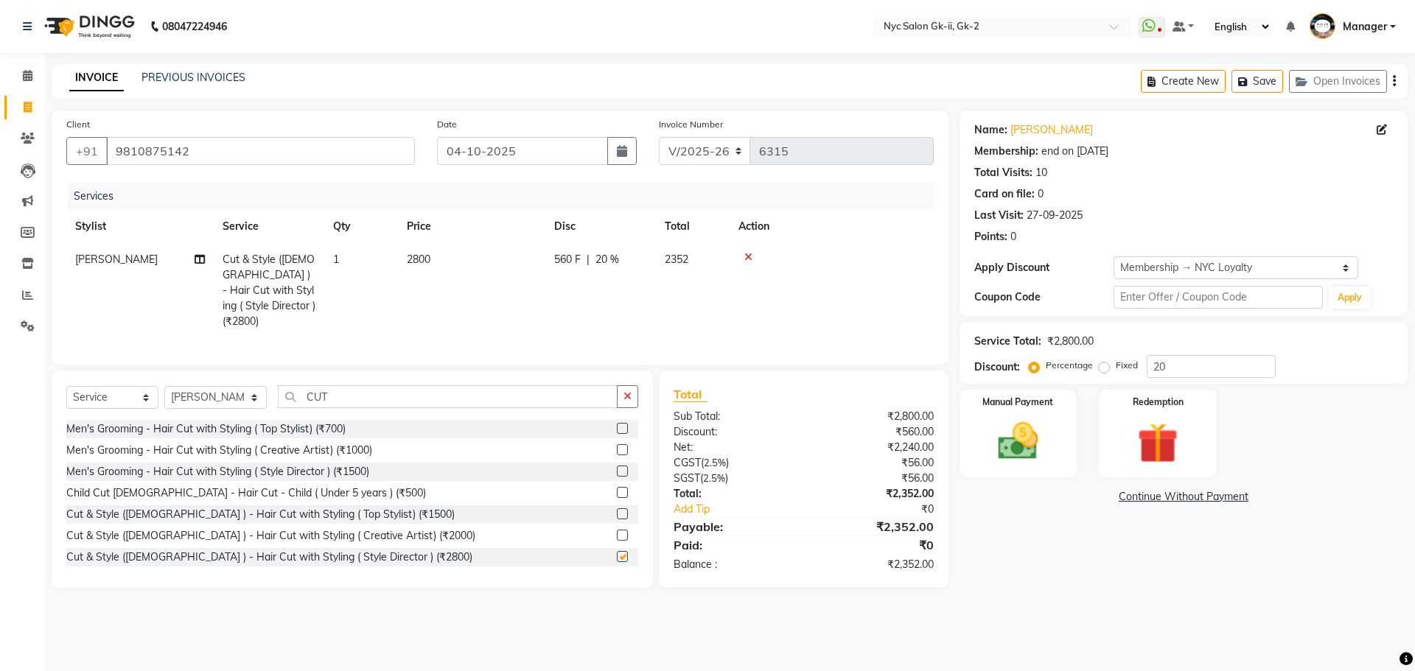
checkbox input "false"
click at [209, 386] on select "Select Stylist AMIR_PDCT aniket_ASST AZAD_ASST [PERSON_NAME] [PERSON_NAME] [PER…" at bounding box center [215, 397] width 102 height 23
select select "85730"
drag, startPoint x: 346, startPoint y: 396, endPoint x: 155, endPoint y: 389, distance: 191.7
click at [175, 389] on div "Select Service Product Membership Package Voucher Prepaid Gift Card Select Styl…" at bounding box center [352, 402] width 572 height 35
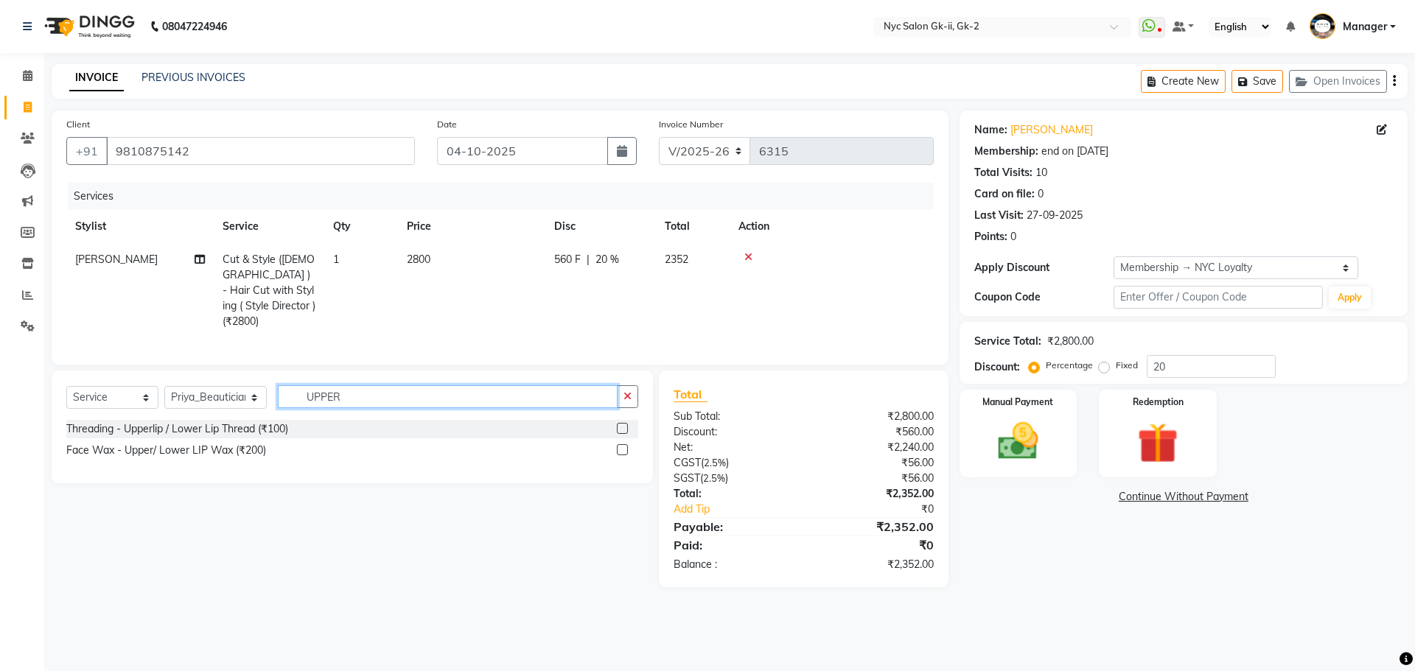
type input "UPPER"
click at [620, 427] on label at bounding box center [622, 428] width 11 height 11
click at [620, 427] on input "checkbox" at bounding box center [622, 429] width 10 height 10
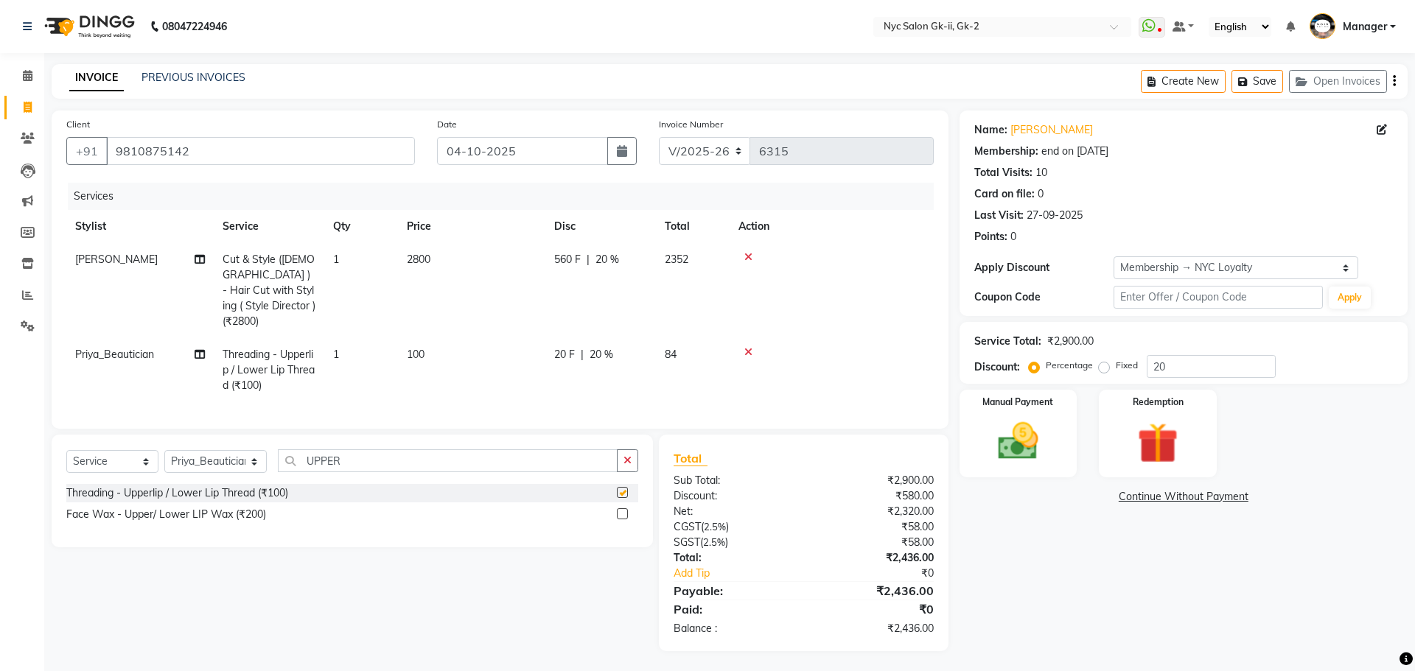
checkbox input "false"
click at [1021, 448] on img at bounding box center [1018, 441] width 69 height 49
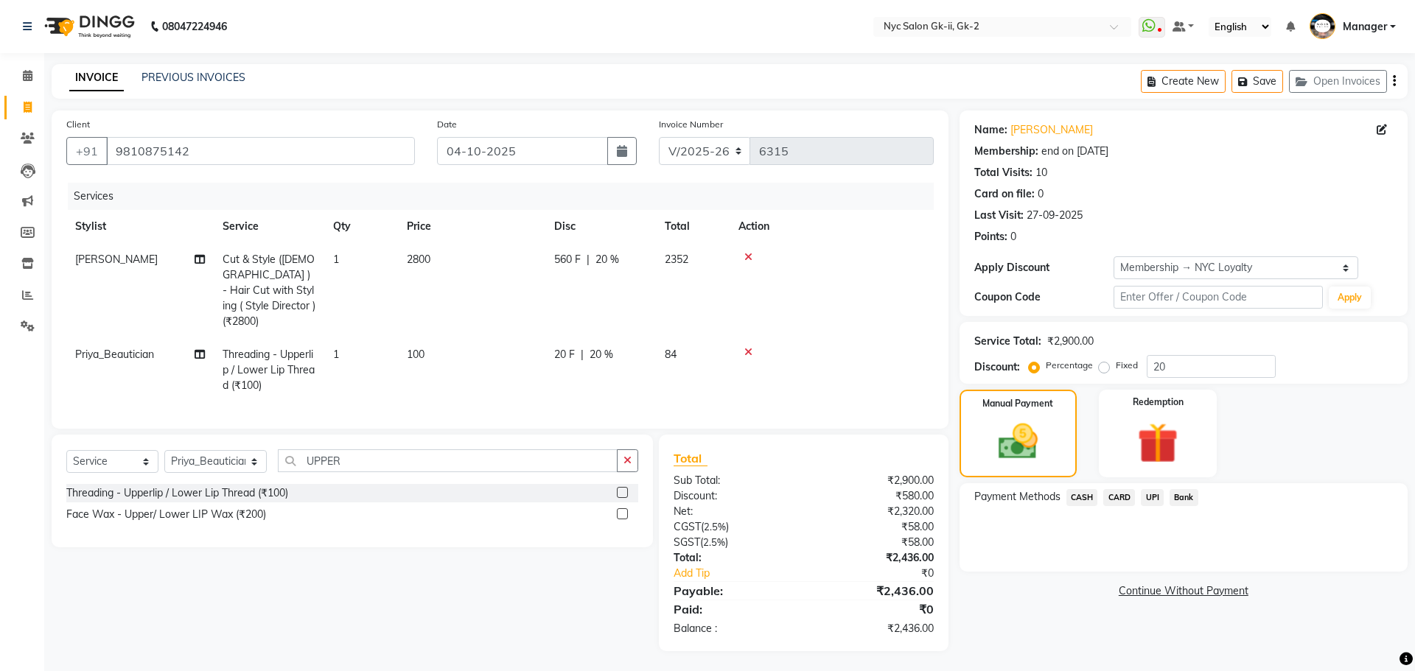
click at [1079, 495] on span "CASH" at bounding box center [1082, 497] width 32 height 17
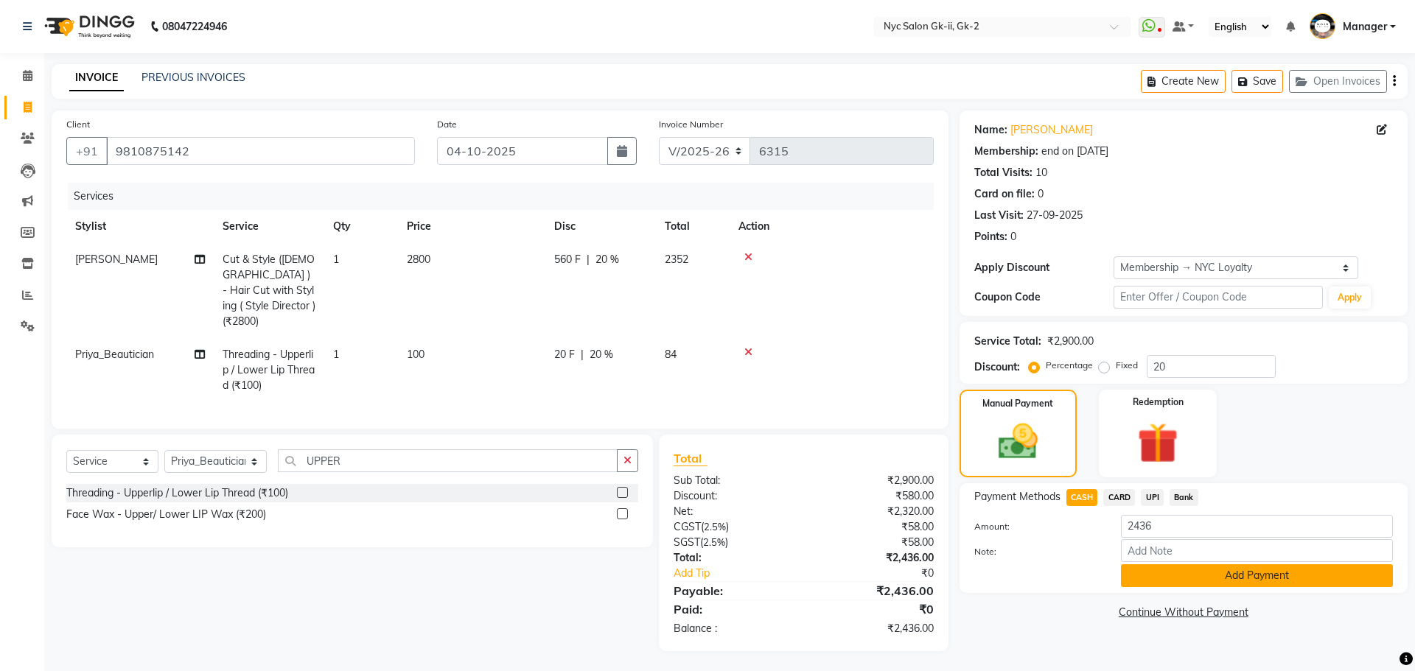
click at [1216, 569] on button "Add Payment" at bounding box center [1257, 575] width 272 height 23
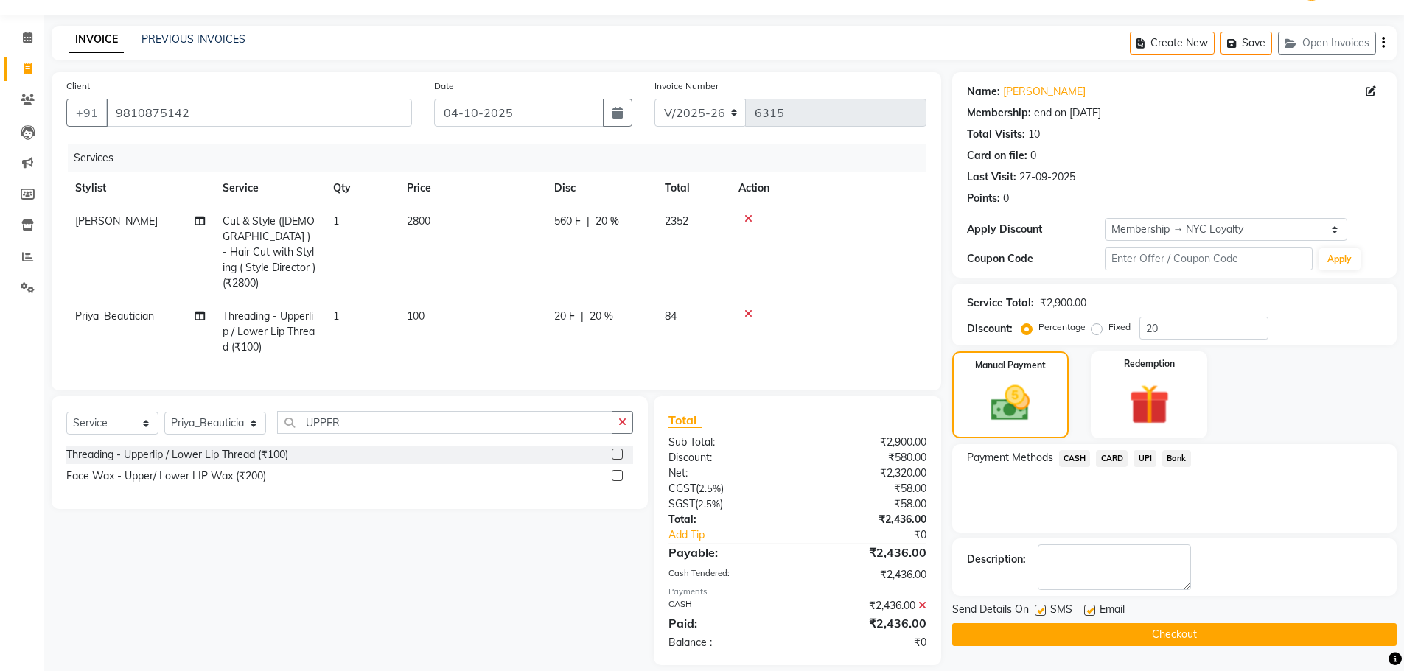
scroll to position [50, 0]
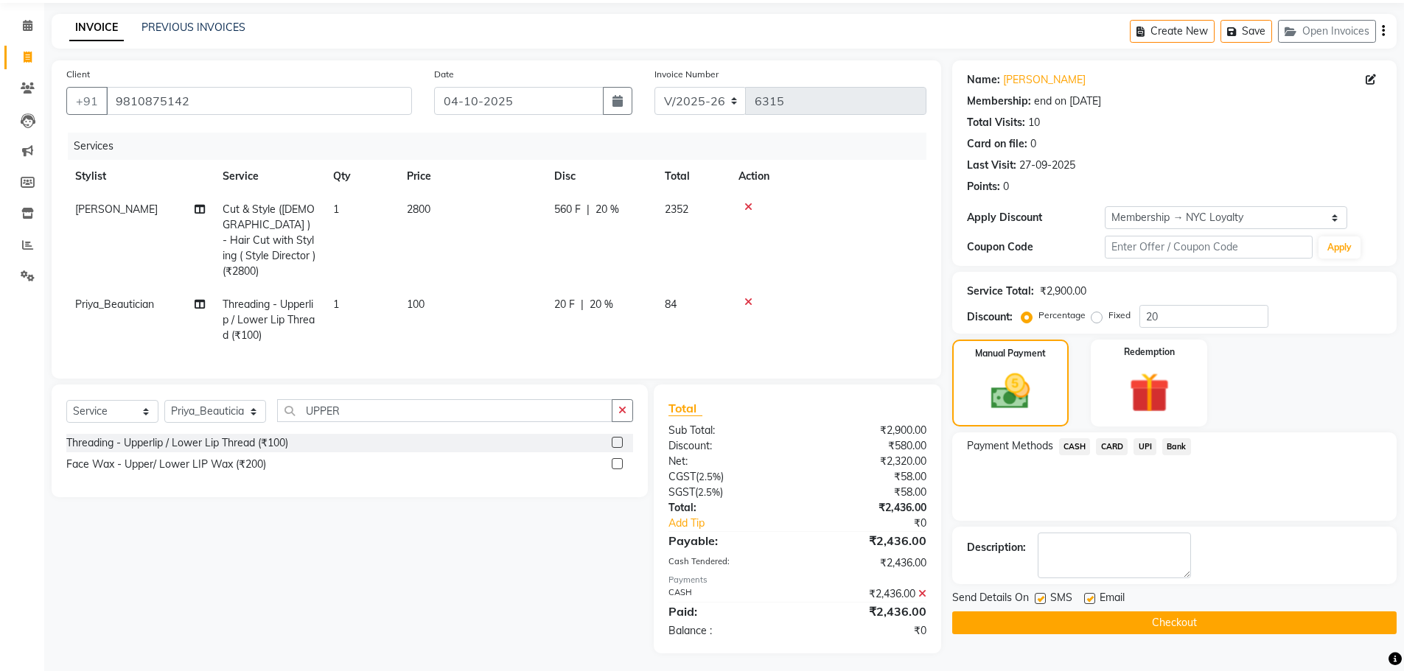
click at [1219, 625] on button "Checkout" at bounding box center [1174, 623] width 444 height 23
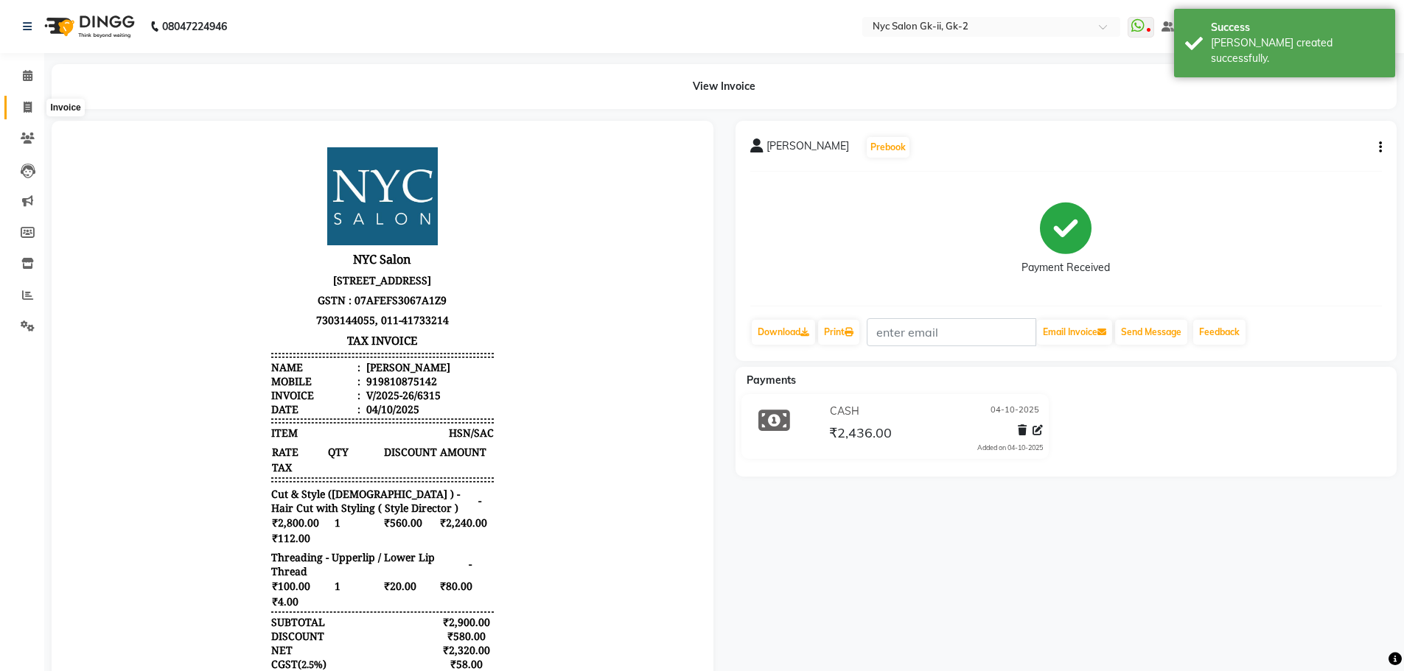
click at [18, 112] on span at bounding box center [28, 107] width 26 height 17
select select "5936"
select select "service"
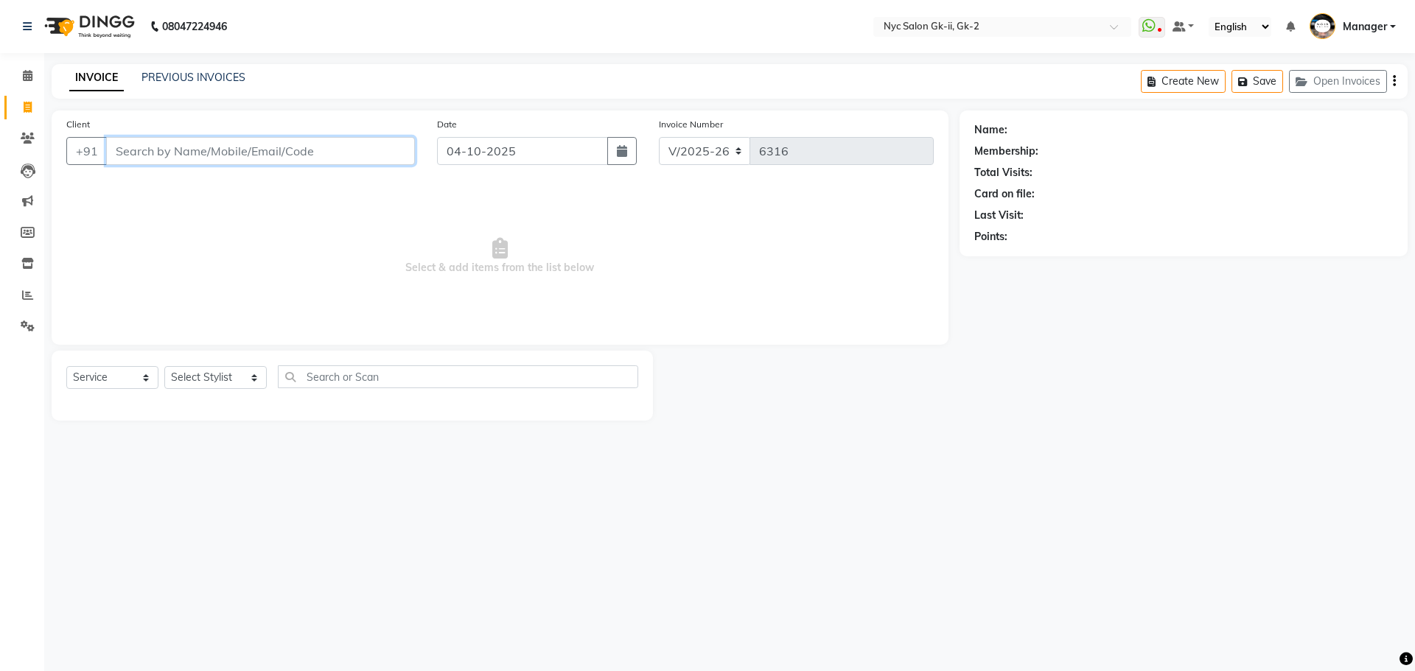
click at [140, 150] on input "Client" at bounding box center [260, 151] width 309 height 28
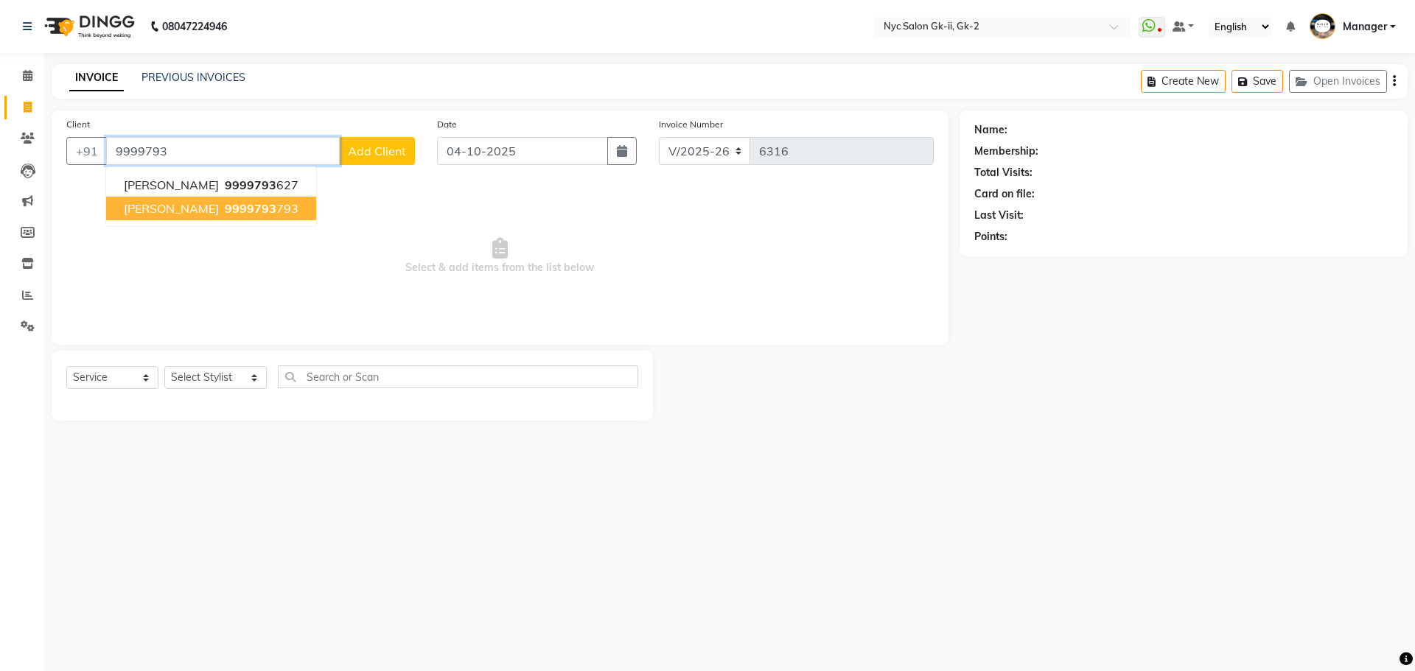
drag, startPoint x: 213, startPoint y: 193, endPoint x: 216, endPoint y: 205, distance: 12.2
click at [216, 205] on ngb-typeahead-window "rupali 9999793 627 Sugandha 9999793 793" at bounding box center [210, 197] width 211 height 60
click at [225, 205] on span "9999793" at bounding box center [251, 208] width 52 height 15
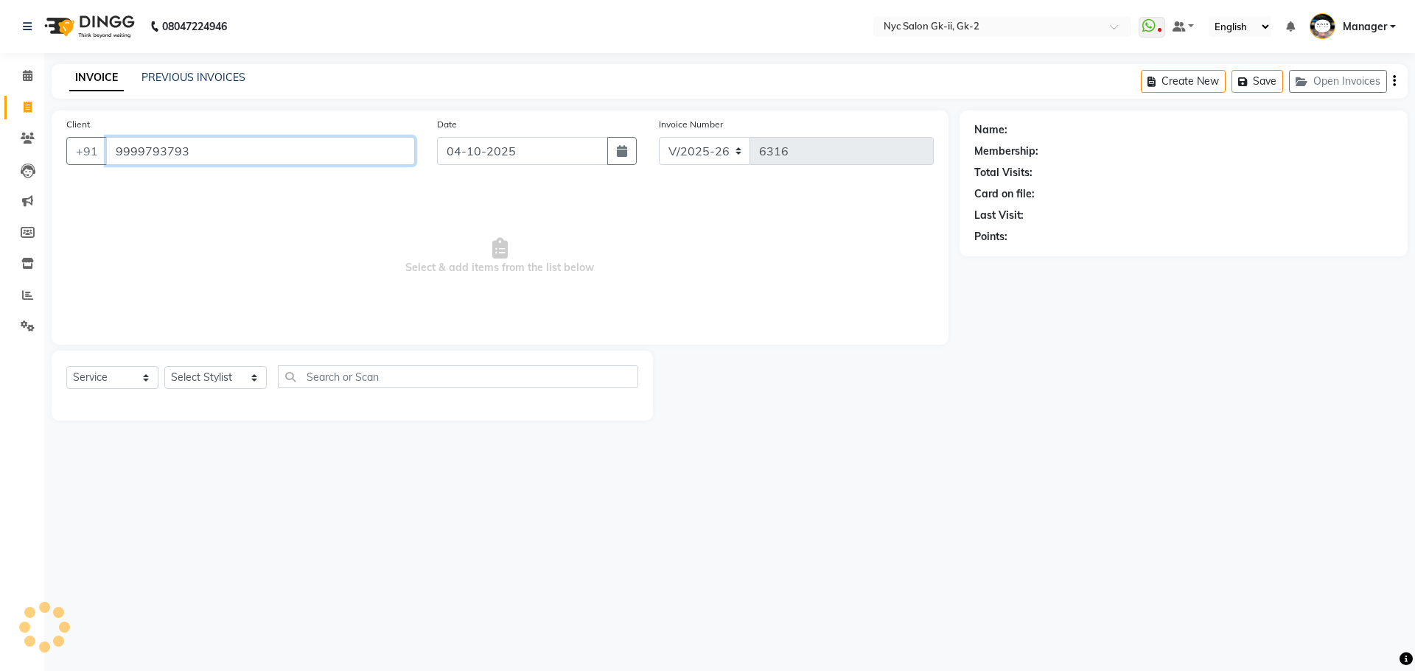
type input "9999793793"
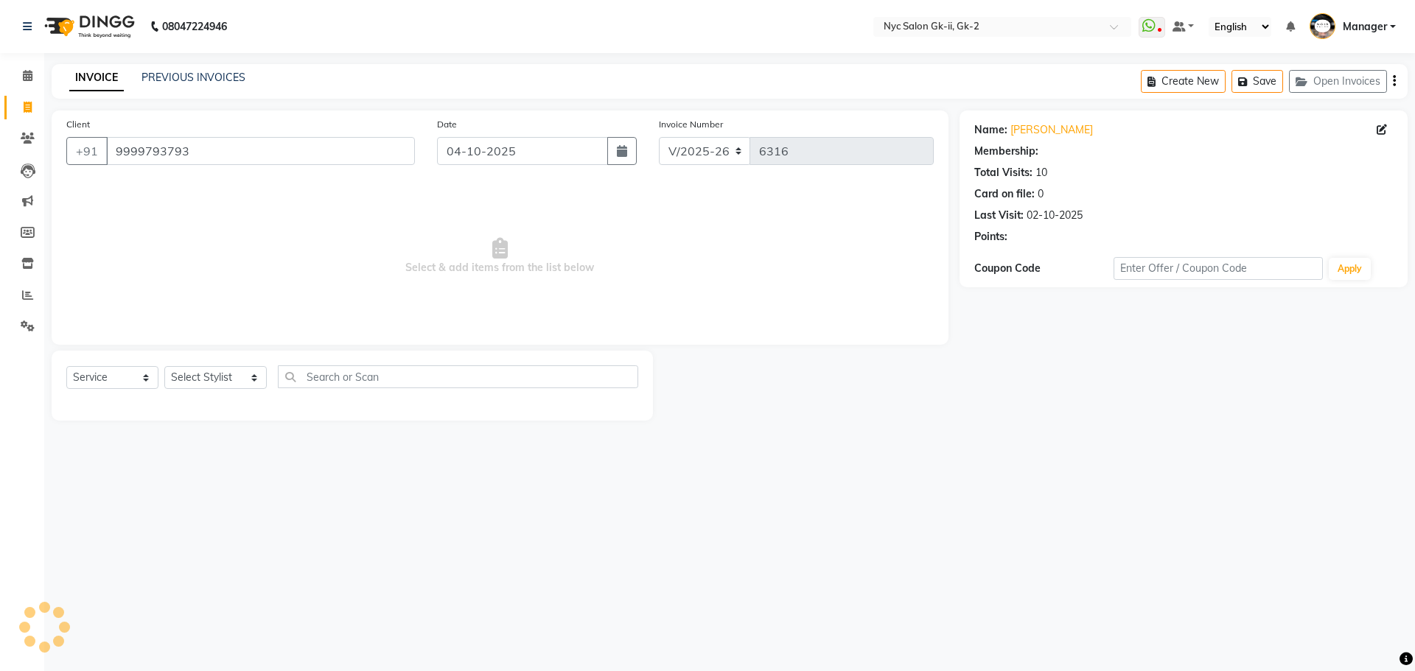
select select "1: Object"
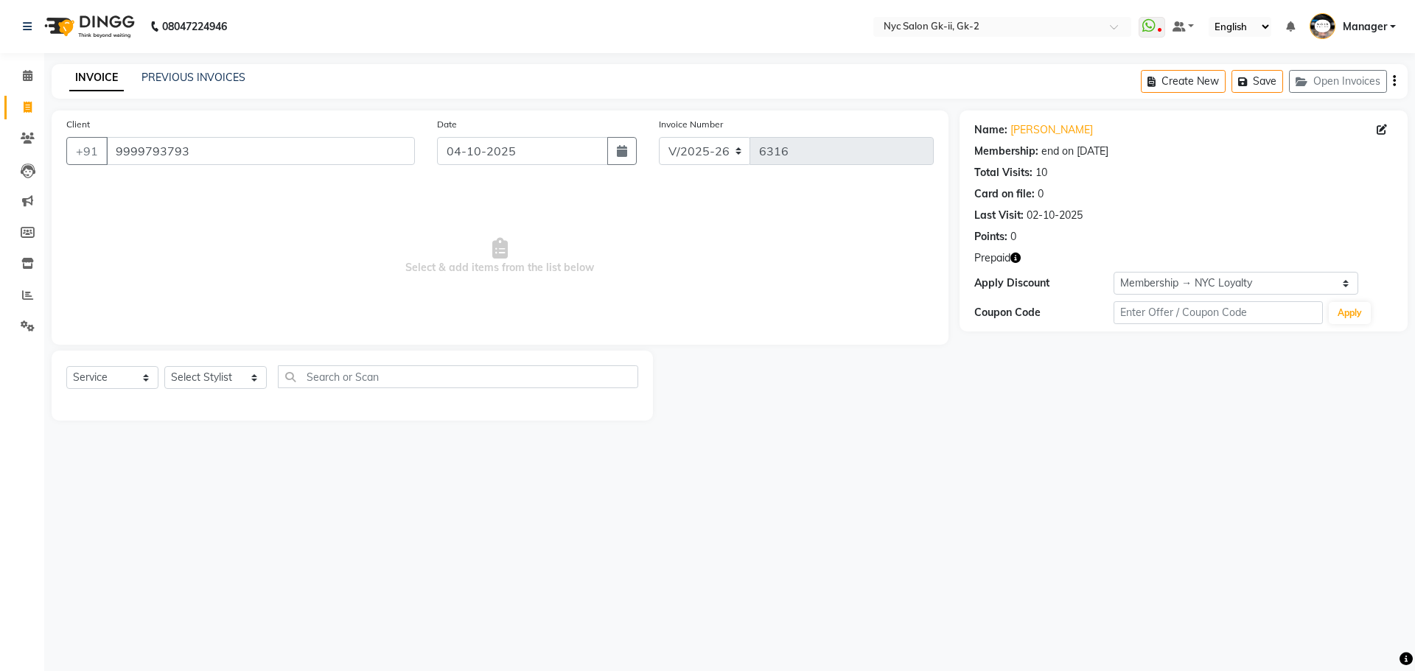
click at [1015, 259] on icon "button" at bounding box center [1015, 258] width 10 height 10
click at [212, 378] on select "Select Stylist AMIR_PDCT aniket_ASST AZAD_ASST Deepak Thakur Faiz khan FARHAN H…" at bounding box center [215, 377] width 102 height 23
select select "42211"
click at [164, 366] on select "Select Stylist AMIR_PDCT aniket_ASST AZAD_ASST Deepak Thakur Faiz khan FARHAN H…" at bounding box center [215, 377] width 102 height 23
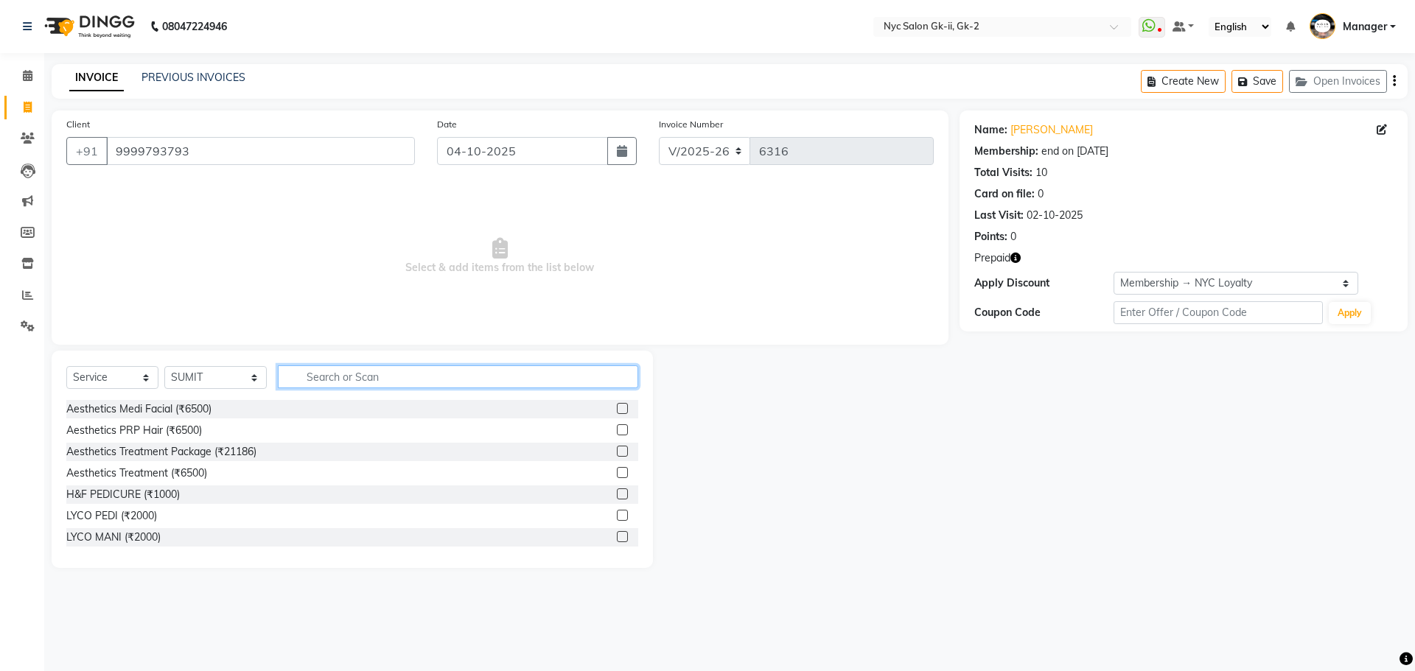
click at [317, 372] on input "text" at bounding box center [458, 376] width 361 height 23
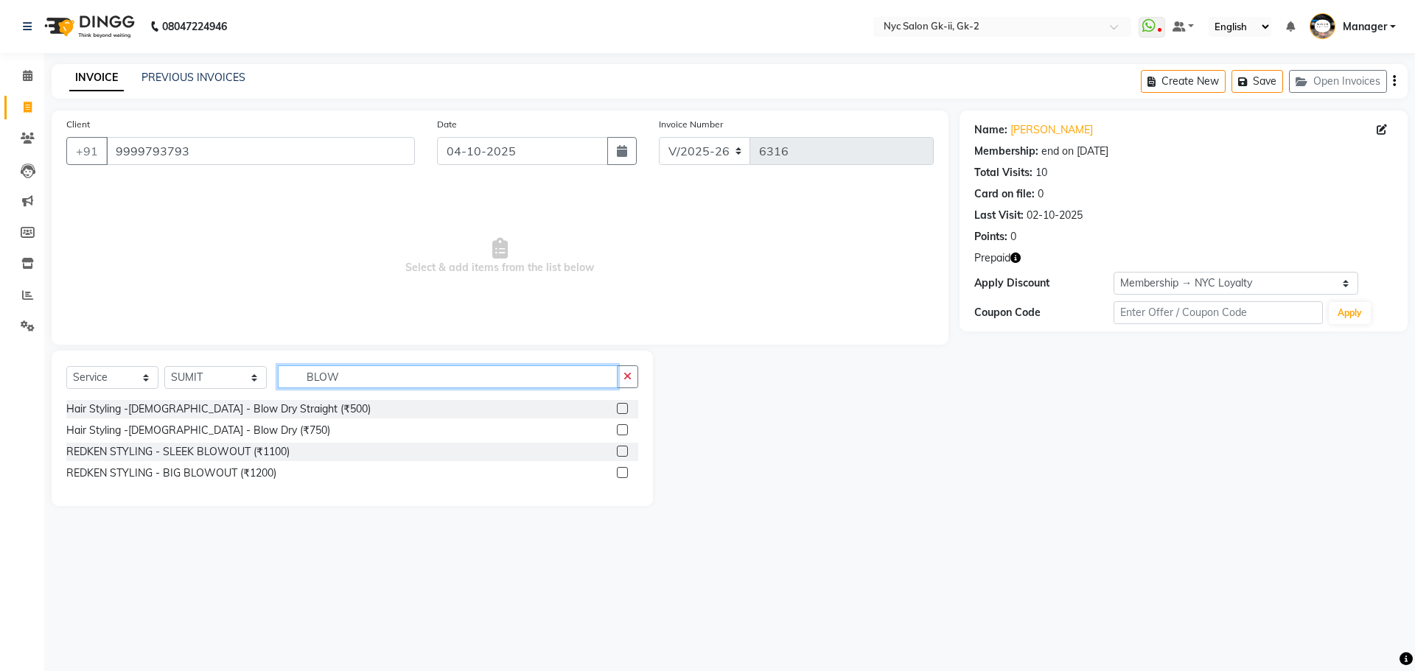
type input "BLOW"
click at [623, 433] on label at bounding box center [622, 429] width 11 height 11
click at [623, 433] on input "checkbox" at bounding box center [622, 431] width 10 height 10
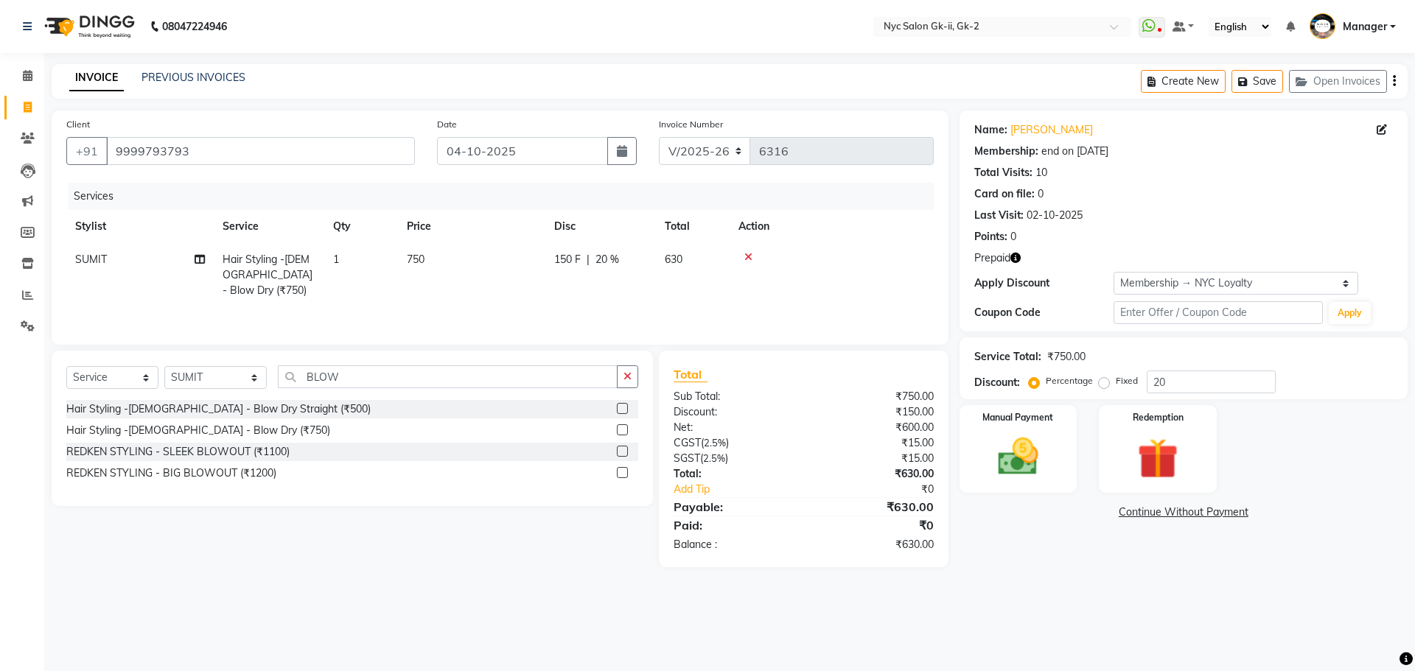
checkbox input "false"
click at [513, 282] on td "750" at bounding box center [471, 275] width 147 height 64
select select "42211"
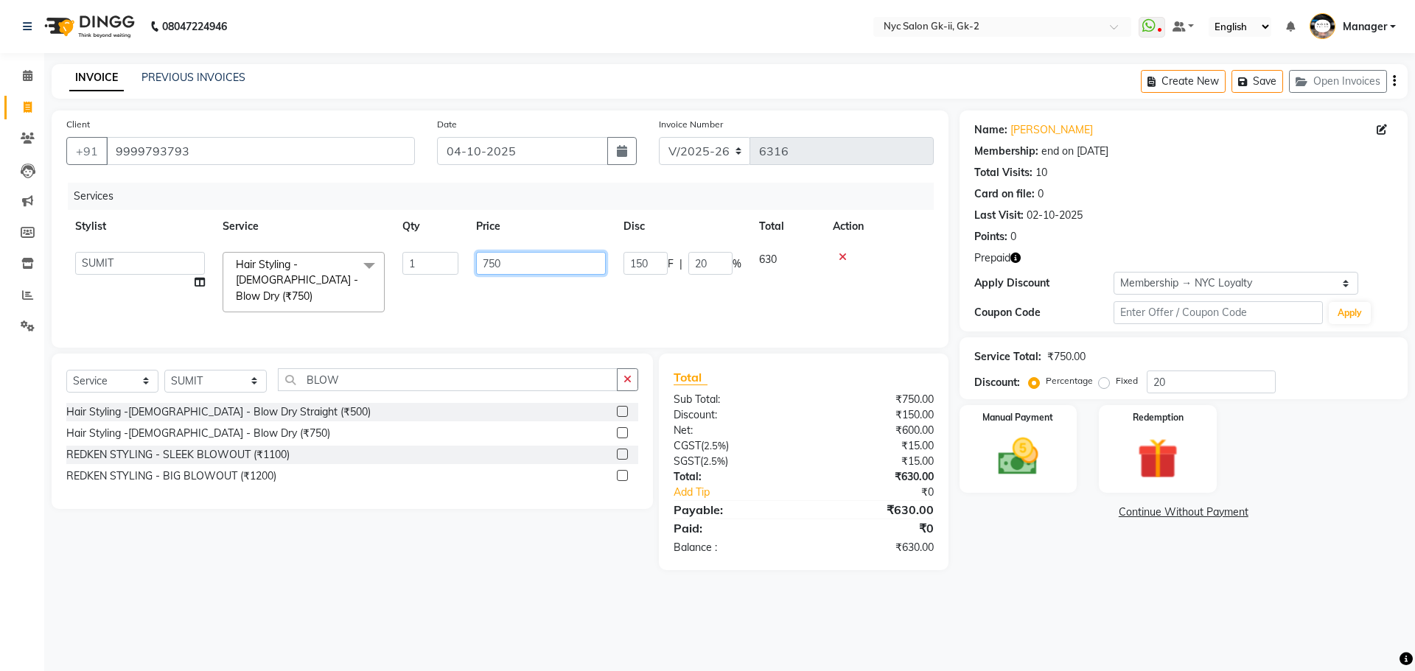
drag, startPoint x: 542, startPoint y: 263, endPoint x: 419, endPoint y: 287, distance: 126.2
click at [419, 287] on tr "AMIR_PDCT aniket_ASST AZAD_ASST Deepak Thakur Faiz khan FARHAN Hitashi Inventor…" at bounding box center [499, 282] width 867 height 78
type input "800"
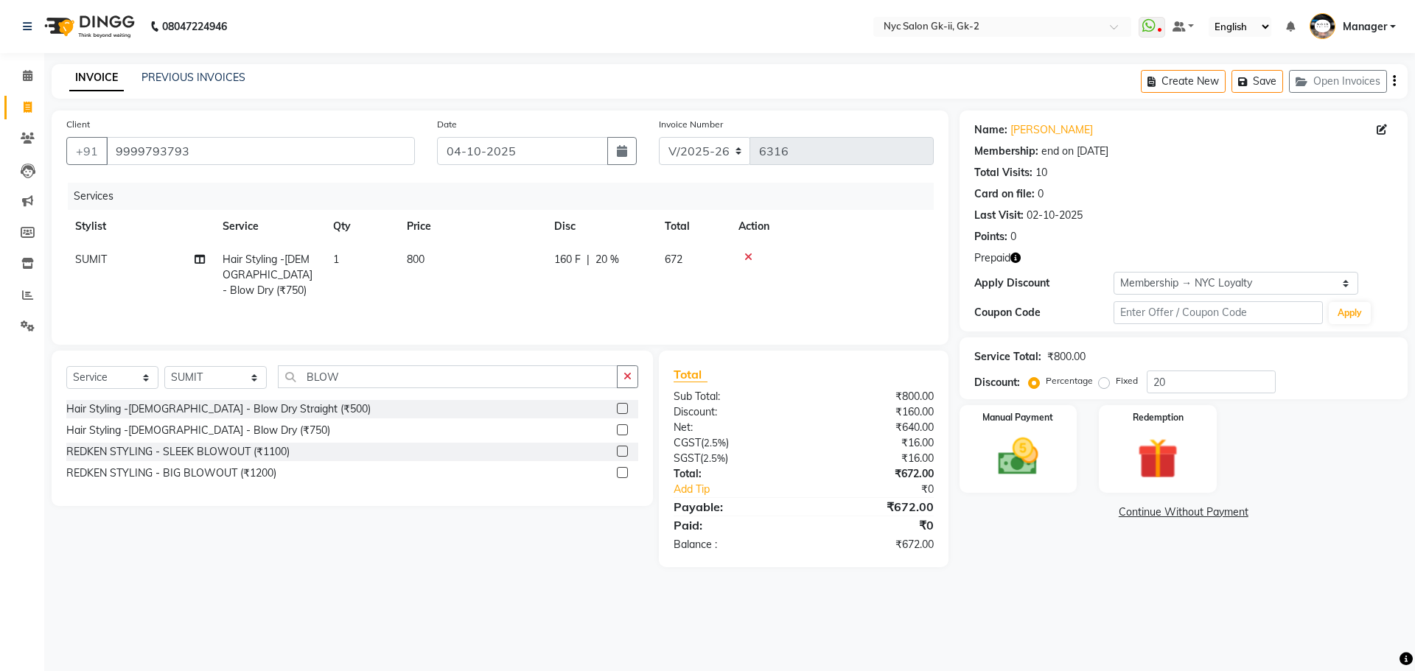
click at [1149, 576] on main "INVOICE PREVIOUS INVOICES Create New Save Open Invoices Client +91 9999793793 D…" at bounding box center [729, 326] width 1371 height 525
click at [1201, 387] on input "20" at bounding box center [1211, 382] width 129 height 23
type input "2"
click at [1172, 453] on img at bounding box center [1157, 459] width 69 height 52
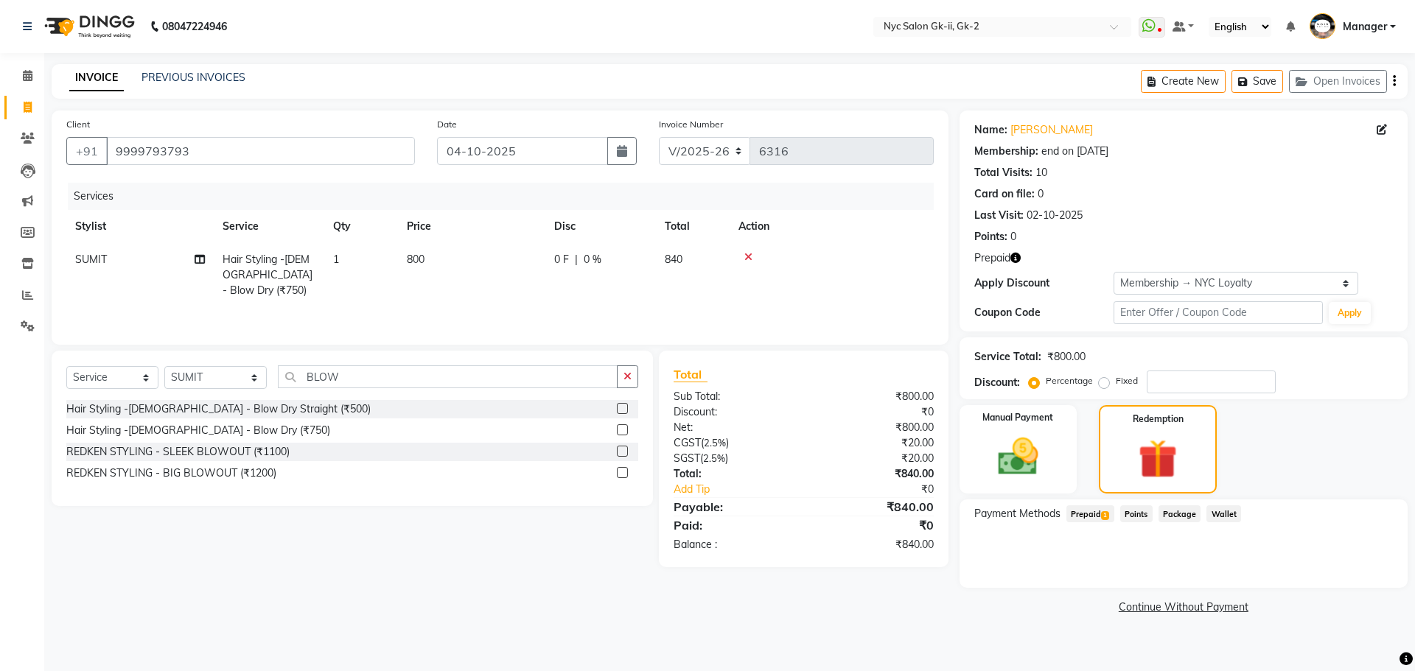
click at [1105, 511] on span "1" at bounding box center [1105, 515] width 8 height 9
click at [1354, 567] on button "Add" at bounding box center [1358, 573] width 54 height 25
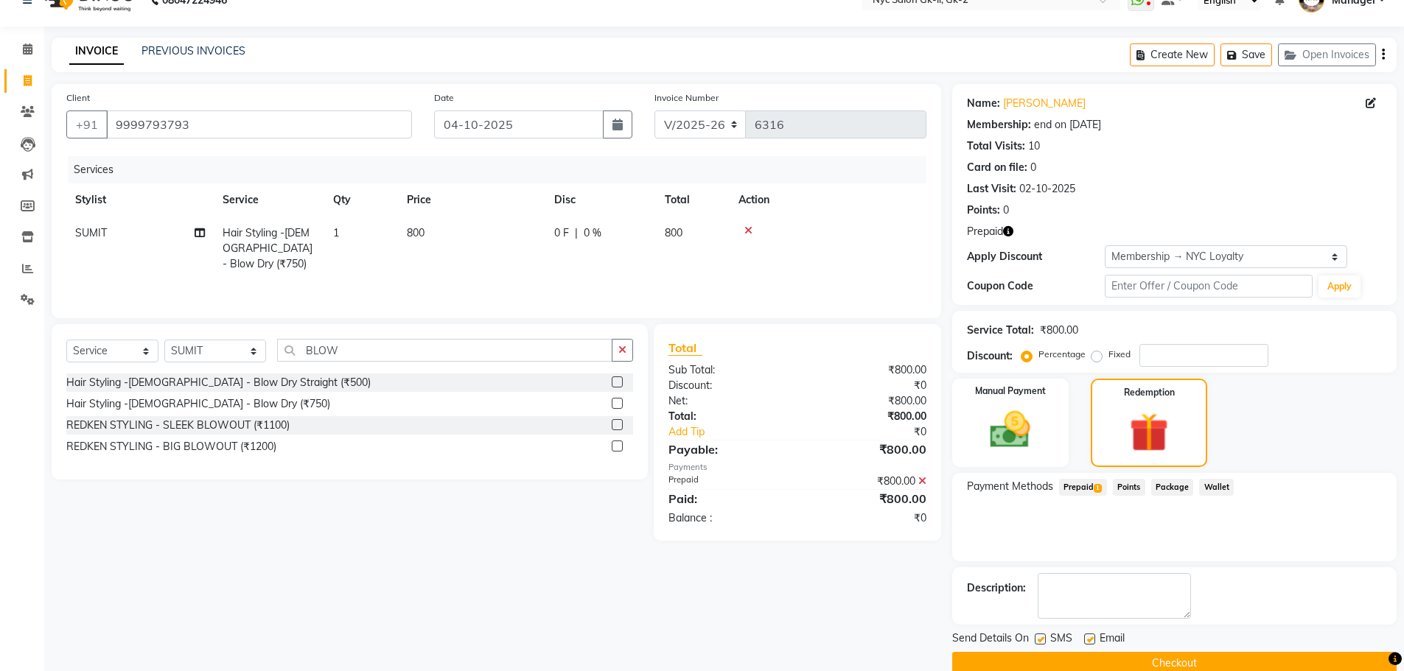
scroll to position [52, 0]
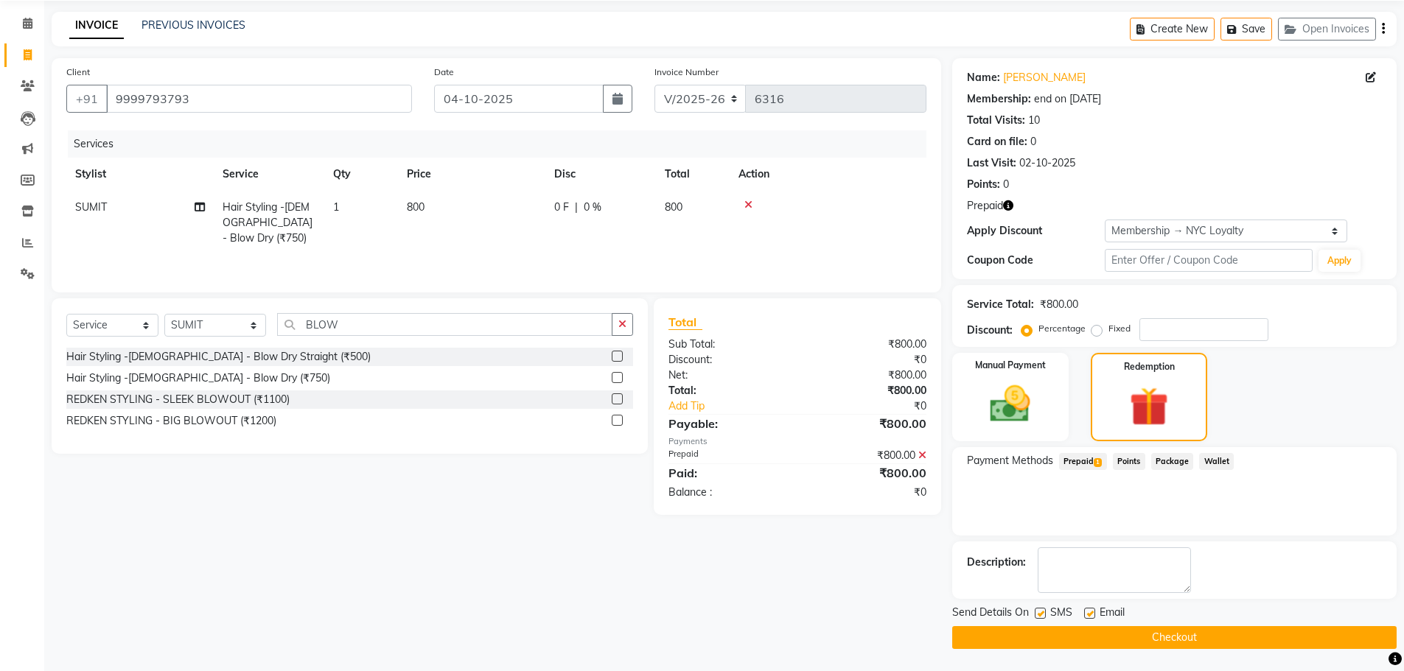
click at [1213, 635] on button "Checkout" at bounding box center [1174, 637] width 444 height 23
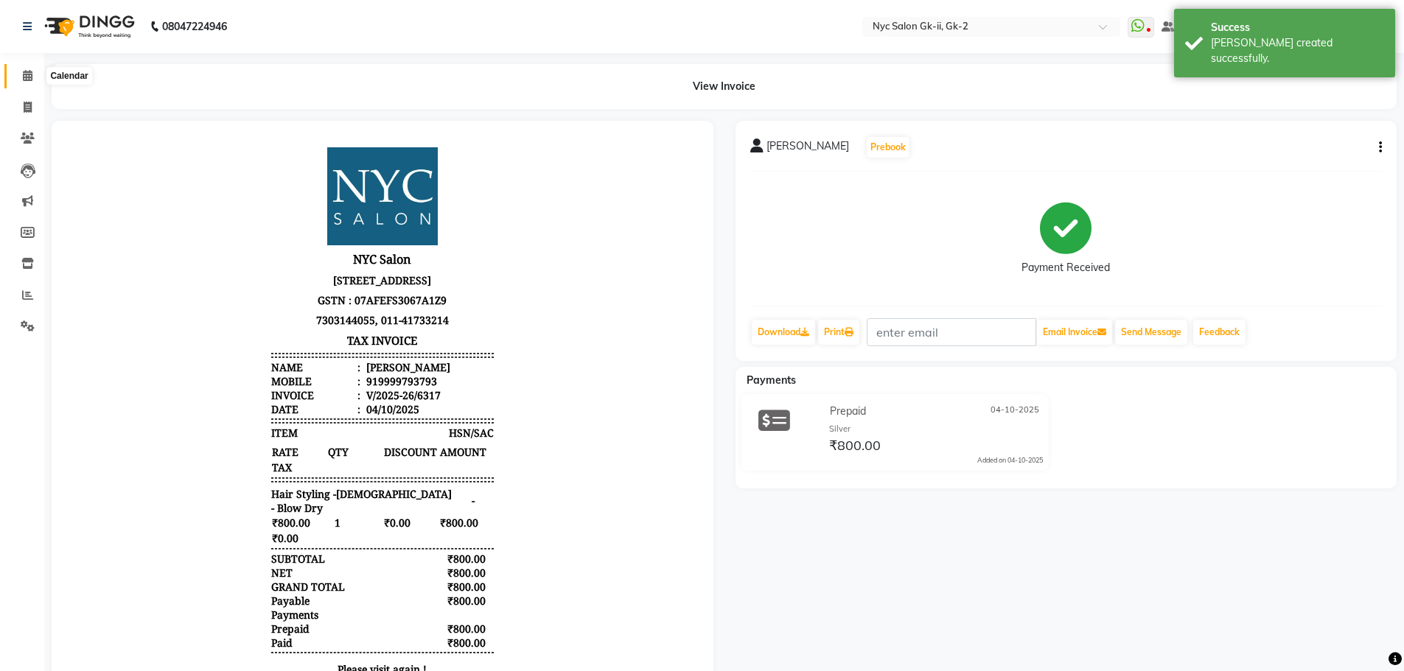
click at [21, 83] on span at bounding box center [28, 76] width 26 height 17
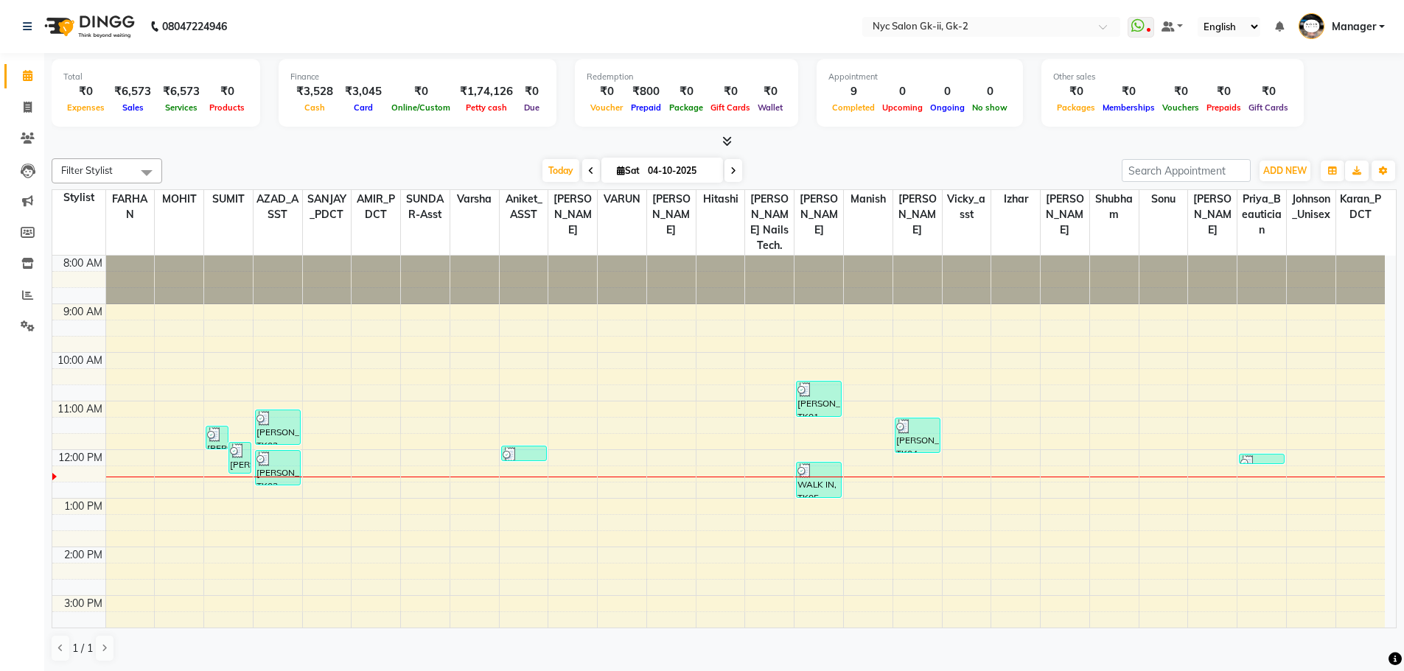
click at [439, 172] on div "Today Sat 04-10-2025" at bounding box center [641, 171] width 945 height 22
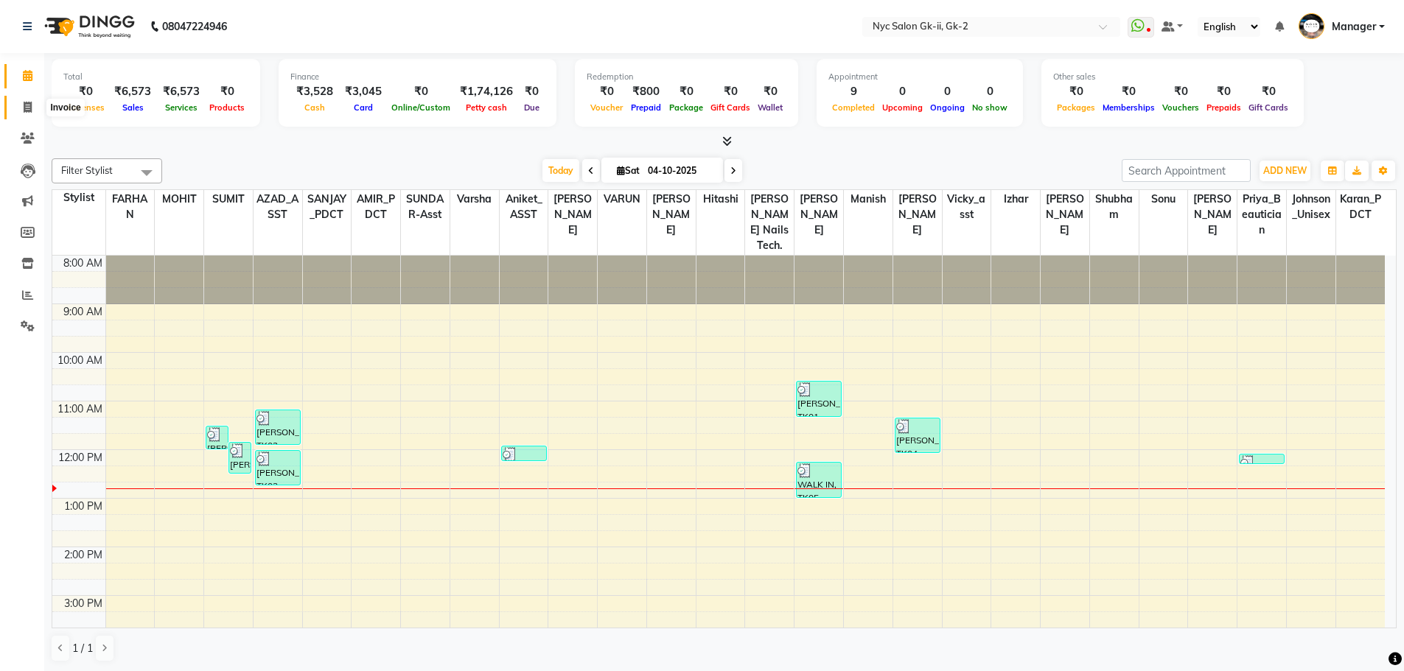
click at [32, 104] on icon at bounding box center [28, 107] width 8 height 11
select select "service"
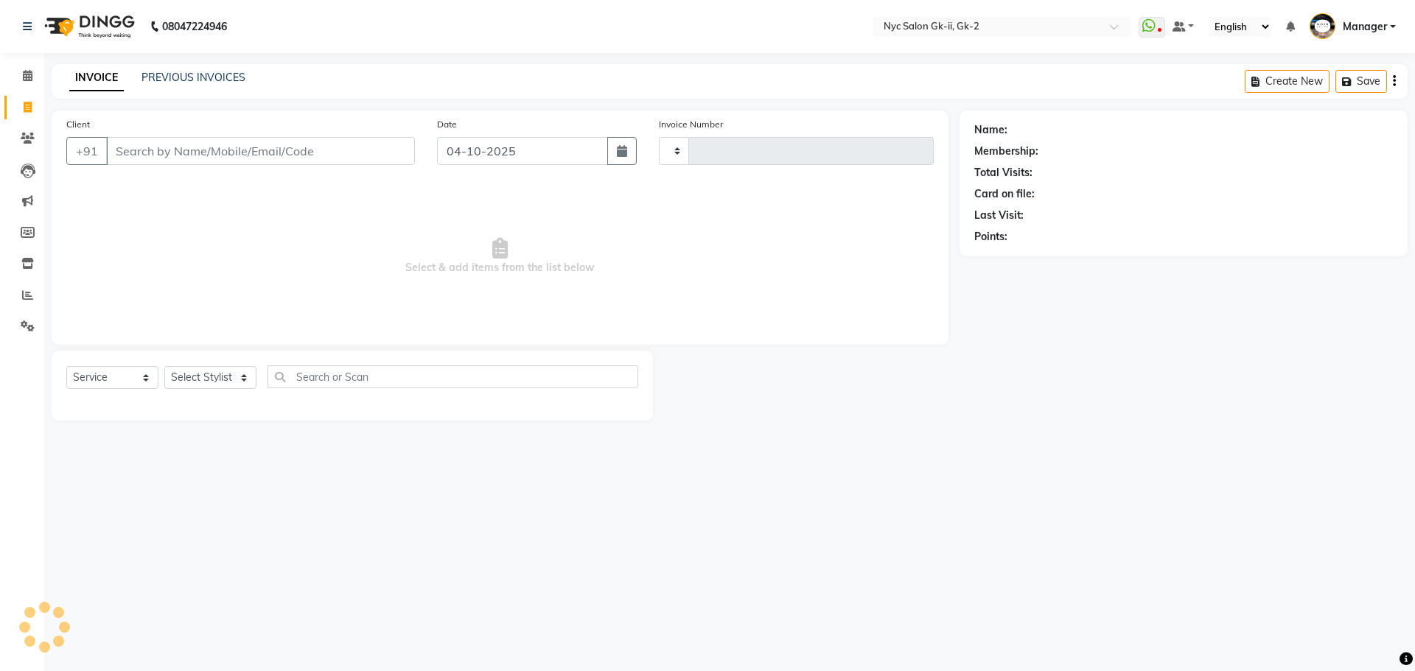
type input "6318"
select select "5936"
click at [212, 388] on select "Select Stylist" at bounding box center [210, 377] width 92 height 23
select select "42218"
click at [634, 601] on div "08047224946 Select Location × Nyc Salon Gk-ii, Gk-2 WhatsApp Status ✕ Status: D…" at bounding box center [707, 335] width 1415 height 671
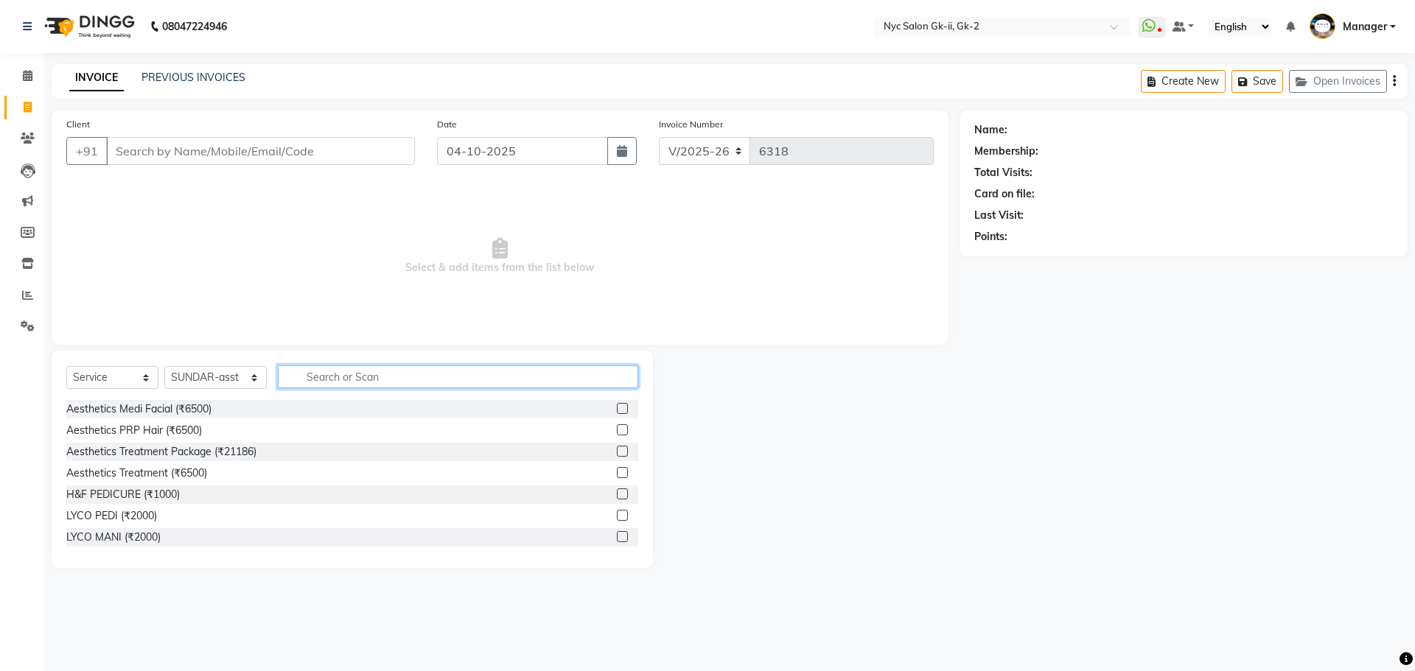
click at [315, 370] on input "text" at bounding box center [458, 376] width 361 height 23
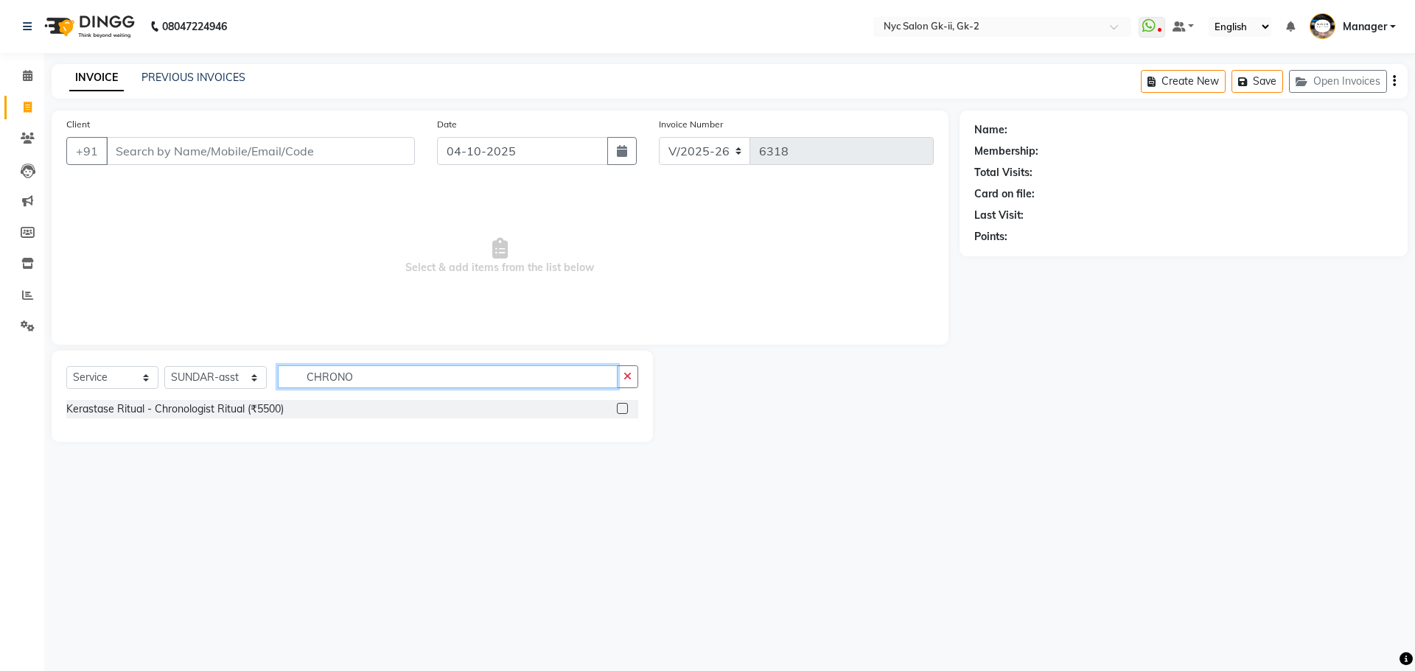
type input "CHRONO"
click at [620, 407] on label at bounding box center [622, 408] width 11 height 11
click at [620, 407] on input "checkbox" at bounding box center [622, 410] width 10 height 10
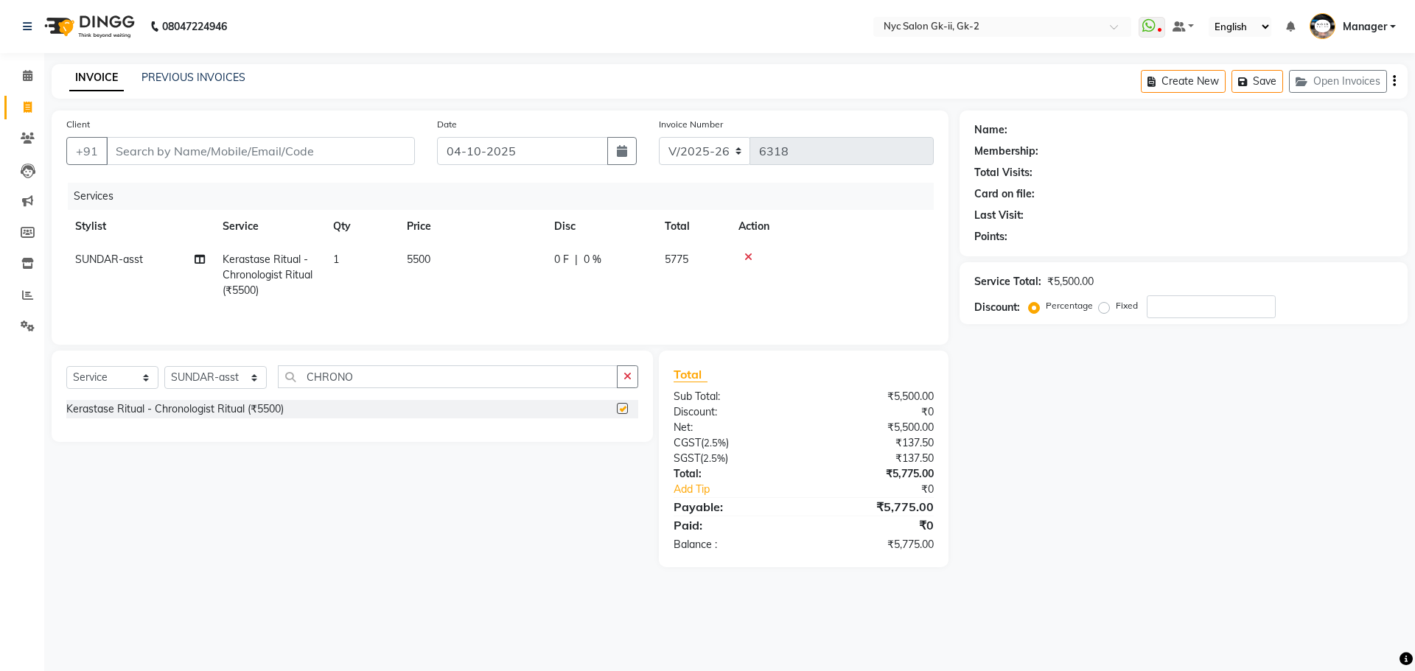
checkbox input "false"
click at [446, 259] on td "5500" at bounding box center [471, 275] width 147 height 64
select select "42218"
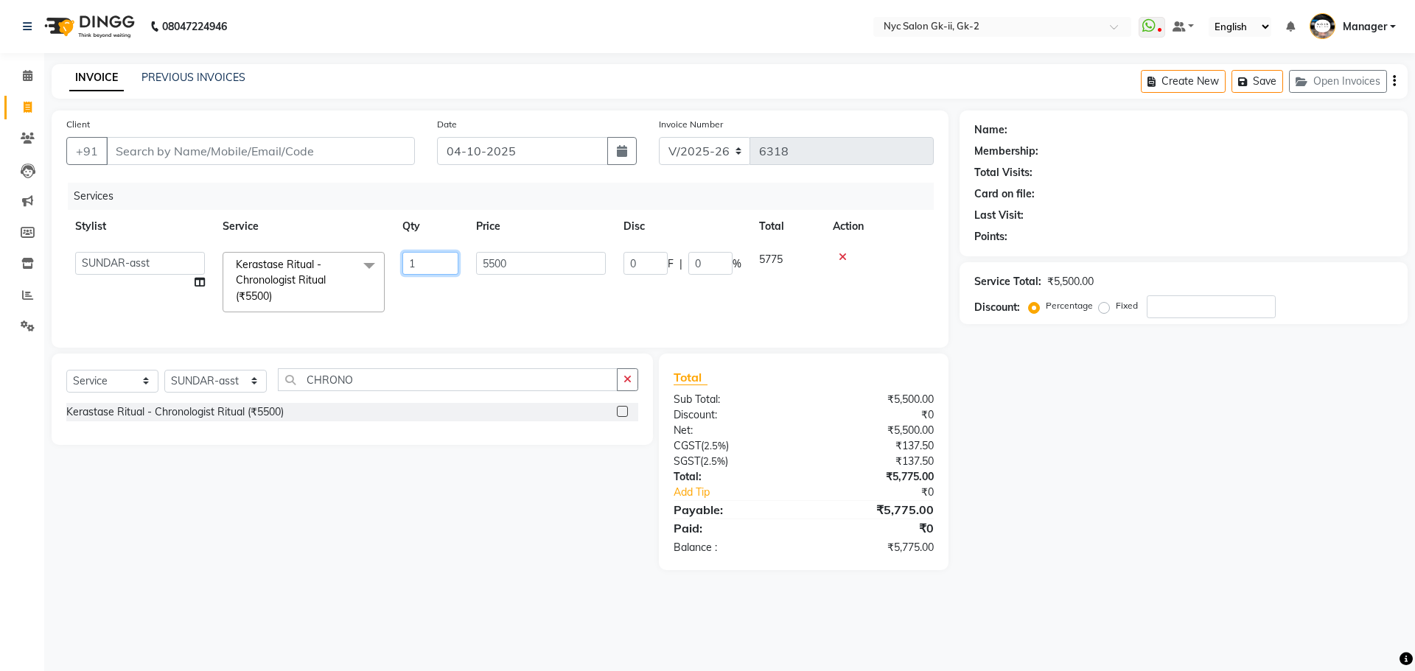
drag, startPoint x: 427, startPoint y: 263, endPoint x: 336, endPoint y: 265, distance: 91.4
click at [338, 265] on tr "AMIR_PDCT aniket_ASST AZAD_ASST Deepak Thakur Faiz khan FARHAN Hitashi Inventor…" at bounding box center [499, 282] width 867 height 78
type input "5"
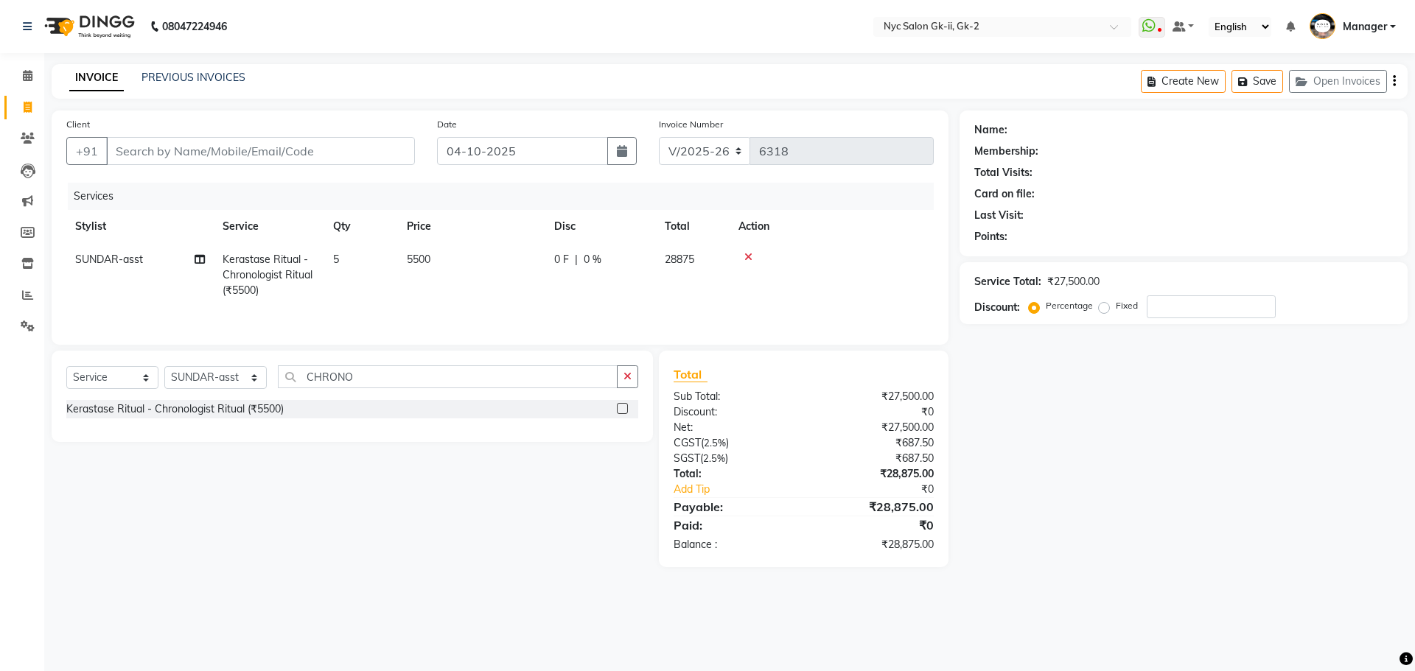
click at [1231, 532] on div "Name: Membership: Total Visits: Card on file: Last Visit: Points: Service Total…" at bounding box center [1188, 339] width 459 height 457
click at [252, 145] on input "Client" at bounding box center [260, 151] width 309 height 28
click at [203, 141] on input "Client" at bounding box center [260, 151] width 309 height 28
type input "9"
type input "0"
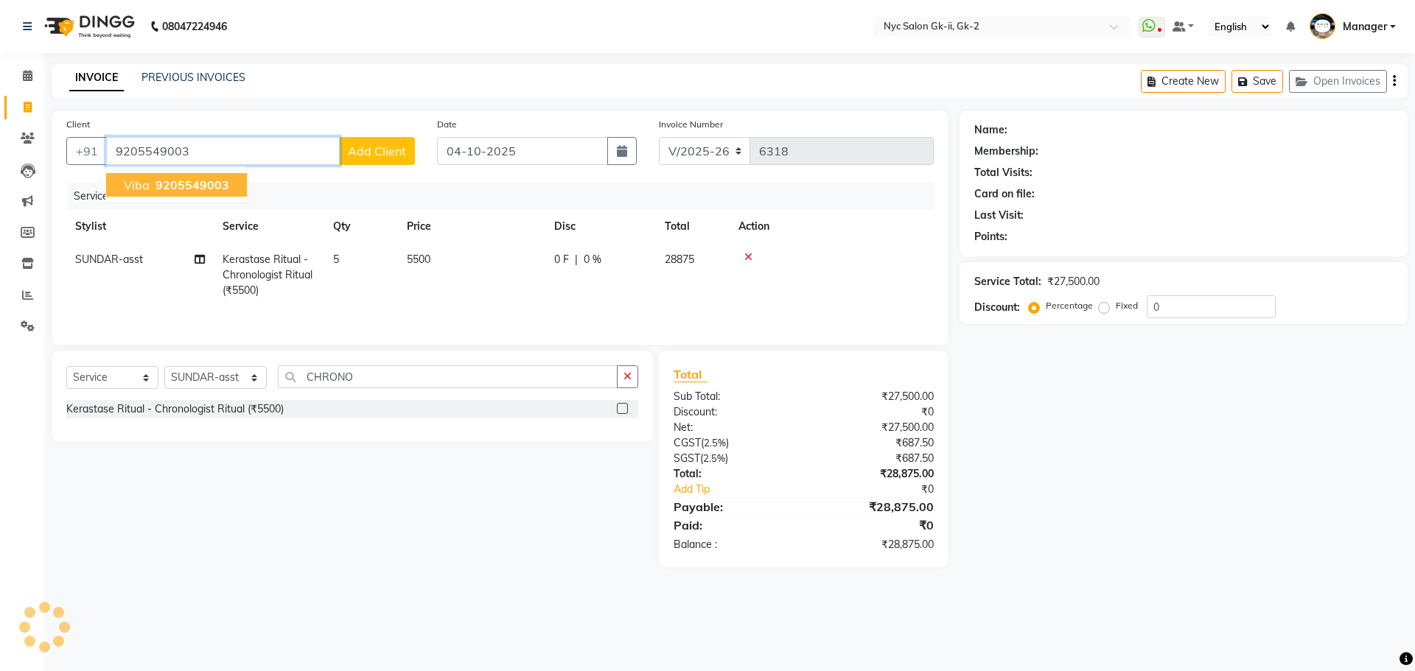
type input "9205549003"
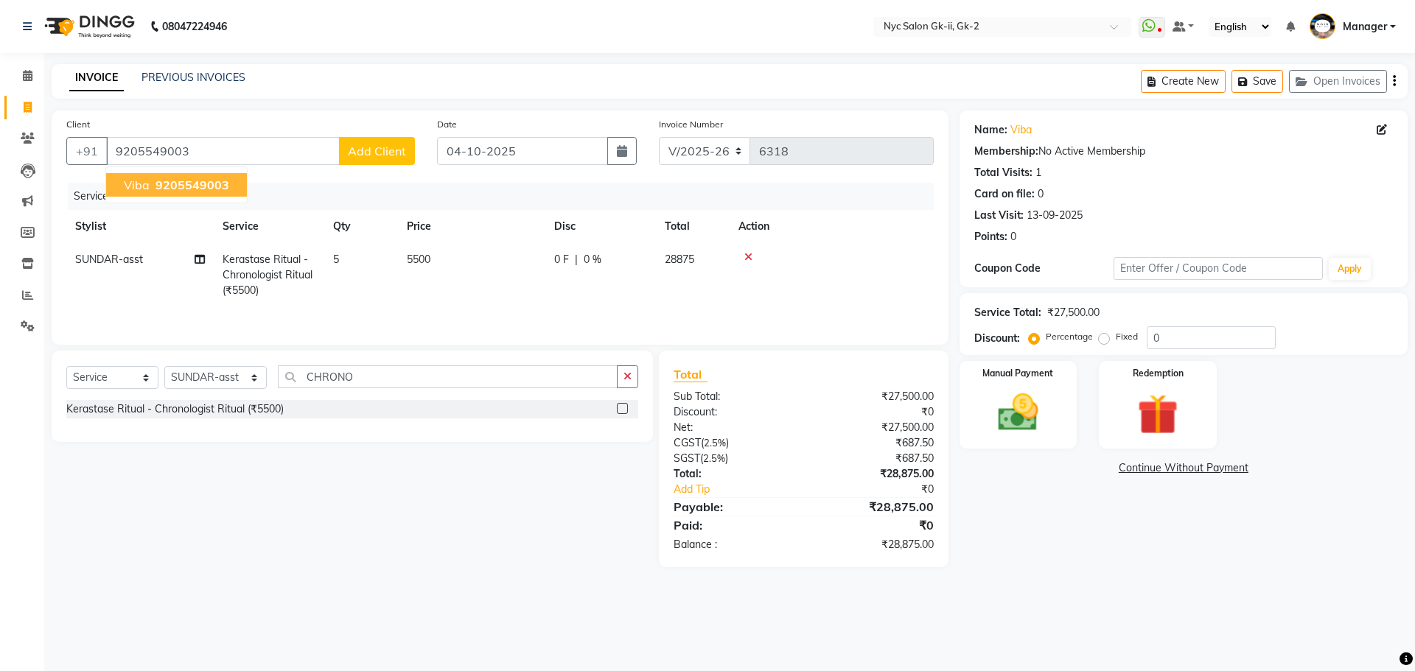
click at [1145, 578] on main "INVOICE PREVIOUS INVOICES Create New Save Open Invoices Client +91 9205549003 v…" at bounding box center [729, 326] width 1371 height 525
drag, startPoint x: 1017, startPoint y: 418, endPoint x: 1039, endPoint y: 443, distance: 33.4
click at [1016, 418] on img at bounding box center [1018, 412] width 69 height 49
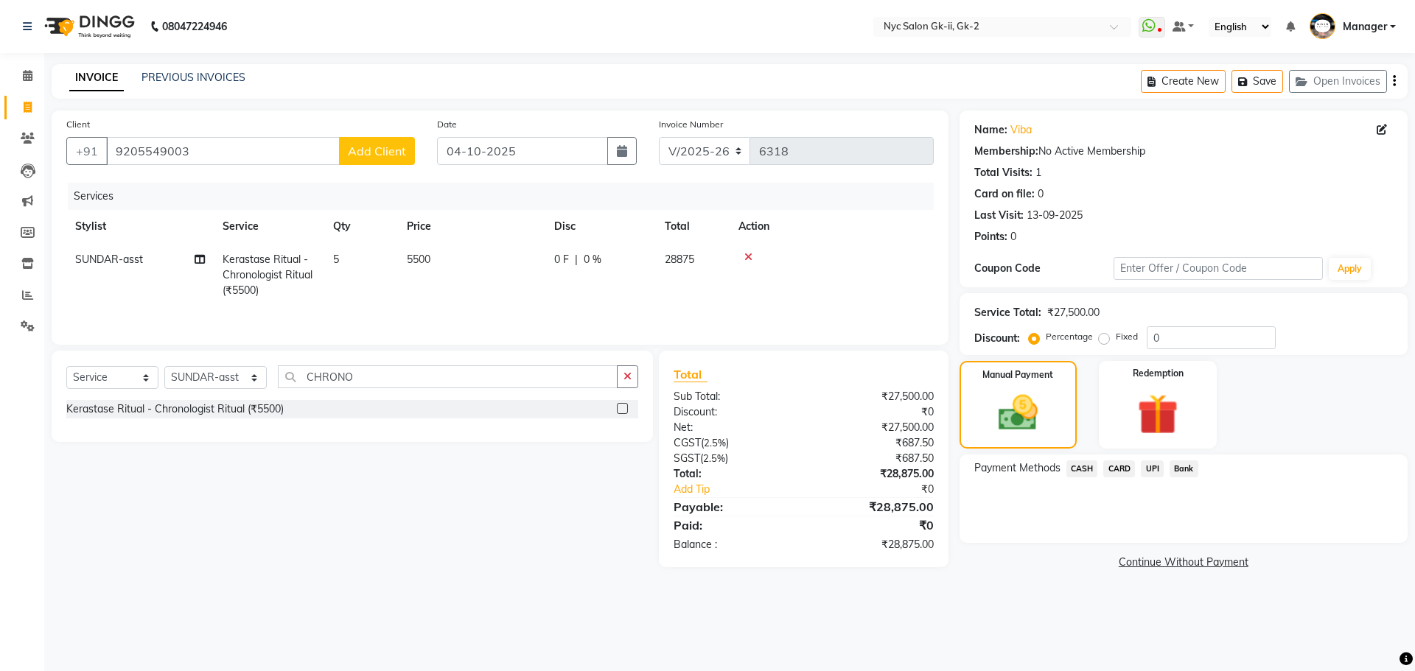
click at [1084, 468] on span "CASH" at bounding box center [1082, 469] width 32 height 17
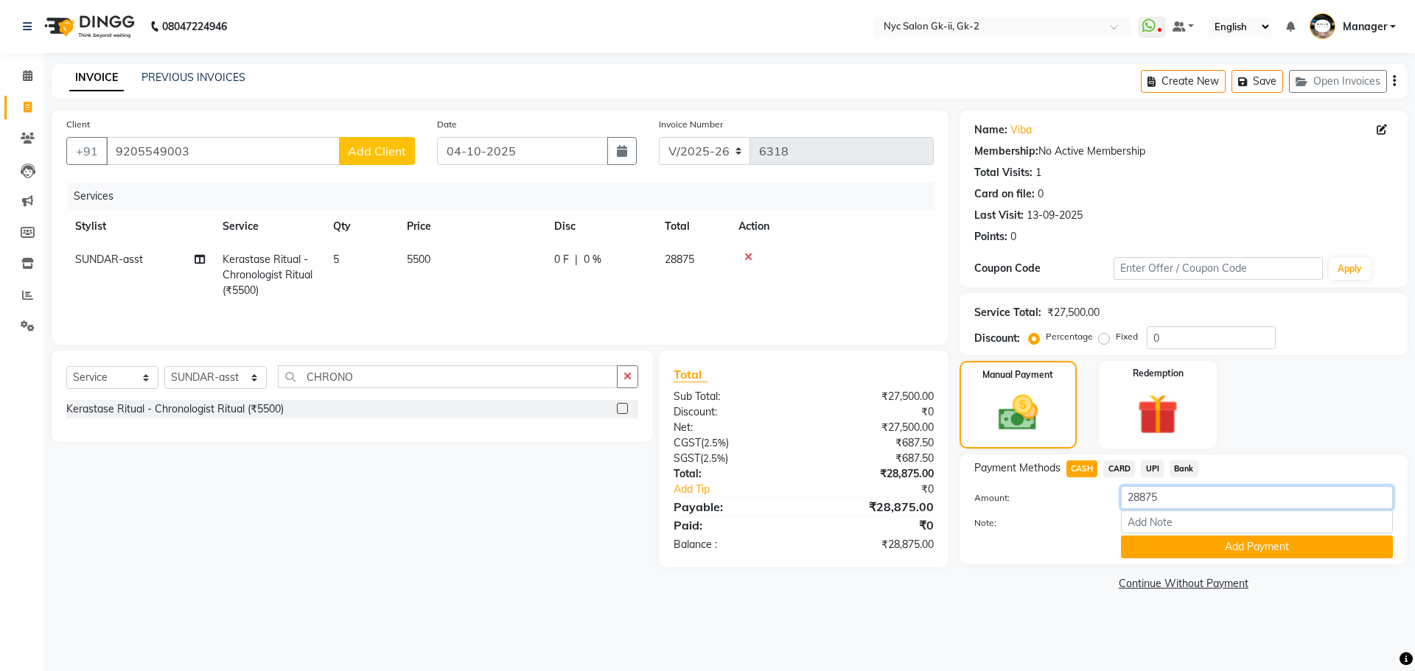
drag, startPoint x: 1205, startPoint y: 508, endPoint x: 1038, endPoint y: 505, distance: 167.3
click at [1038, 505] on div "Amount: 28875" at bounding box center [1183, 498] width 441 height 25
click at [1240, 551] on button "Add Payment" at bounding box center [1257, 547] width 272 height 23
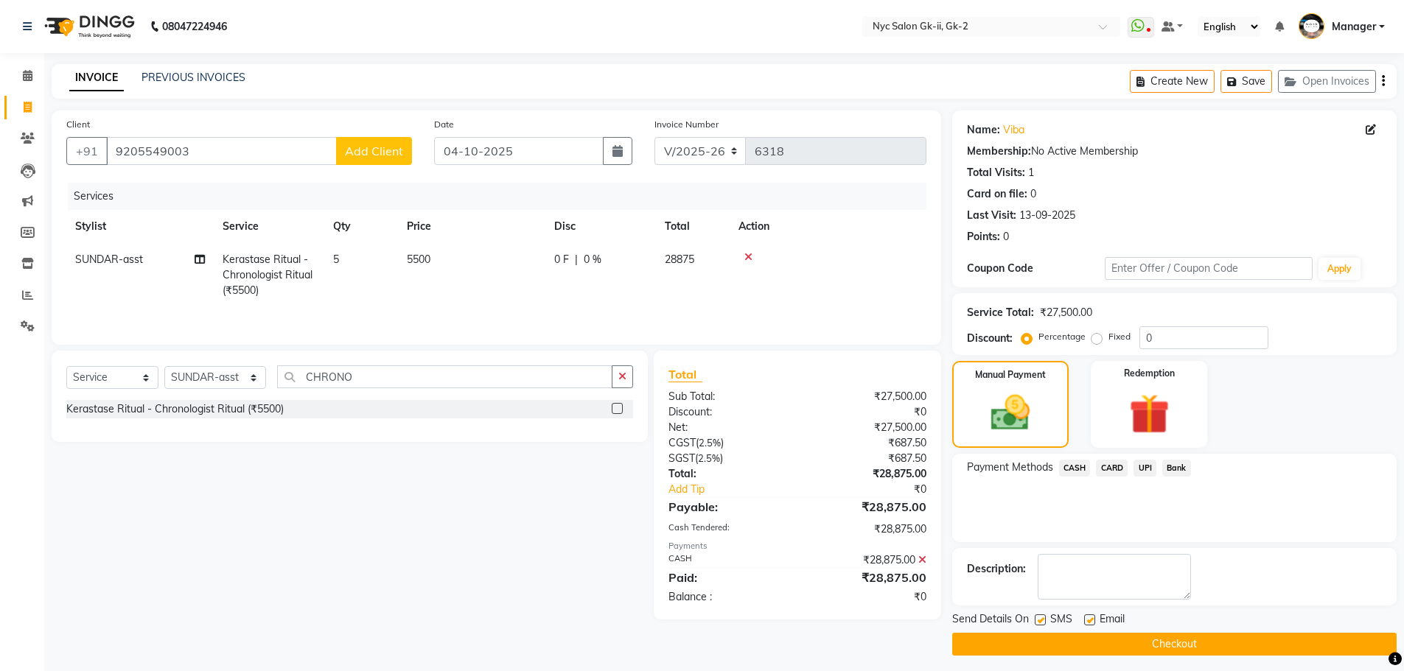
scroll to position [7, 0]
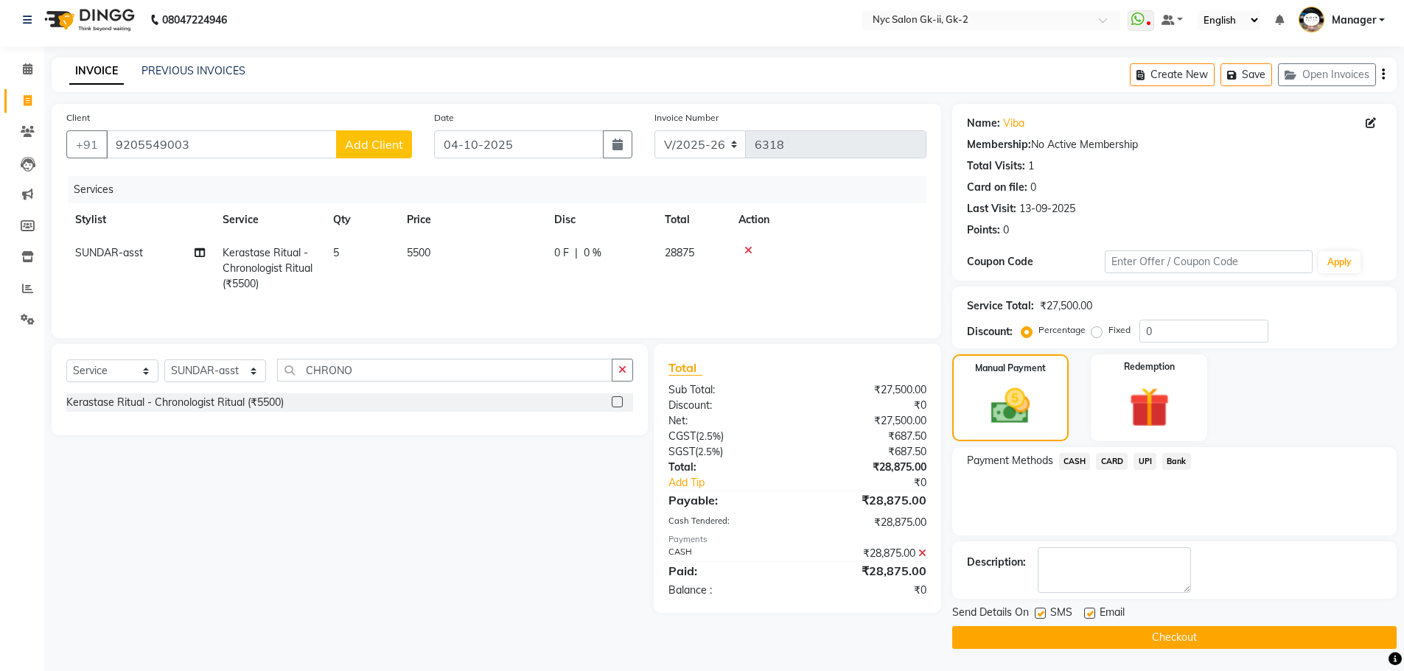
click at [1232, 634] on button "Checkout" at bounding box center [1174, 637] width 444 height 23
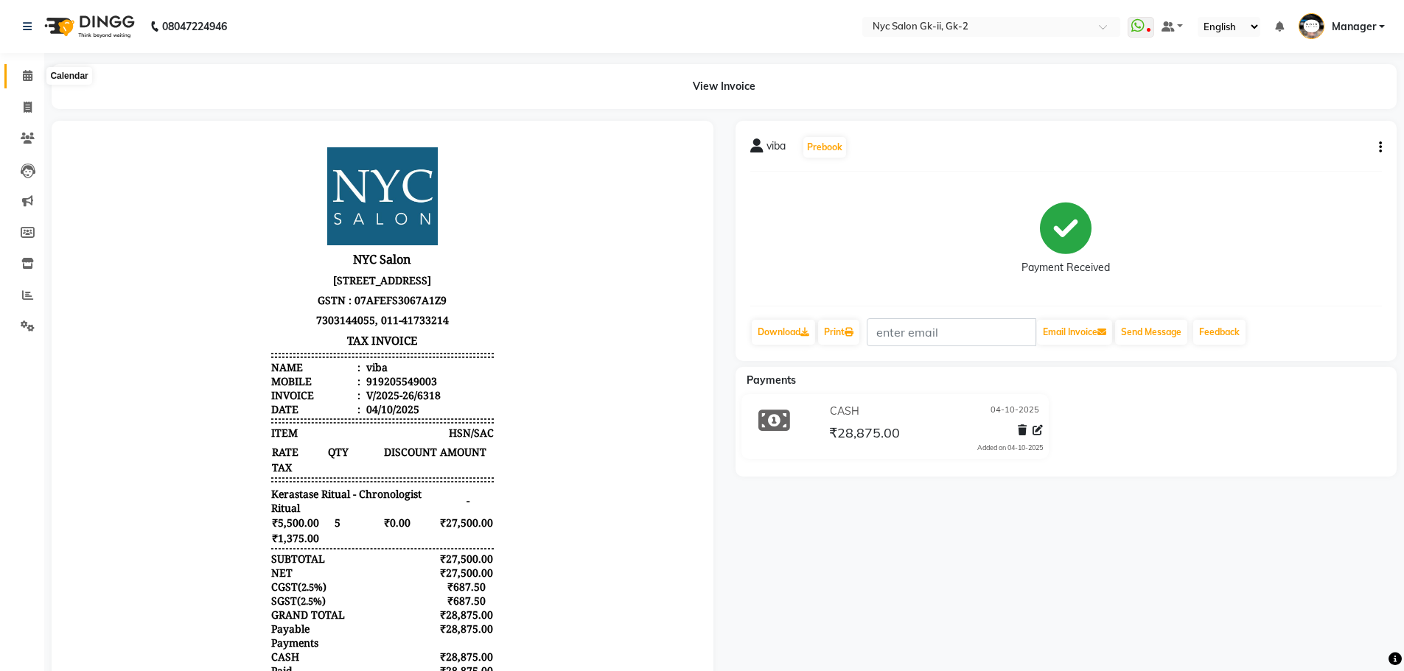
click at [35, 72] on span at bounding box center [28, 76] width 26 height 17
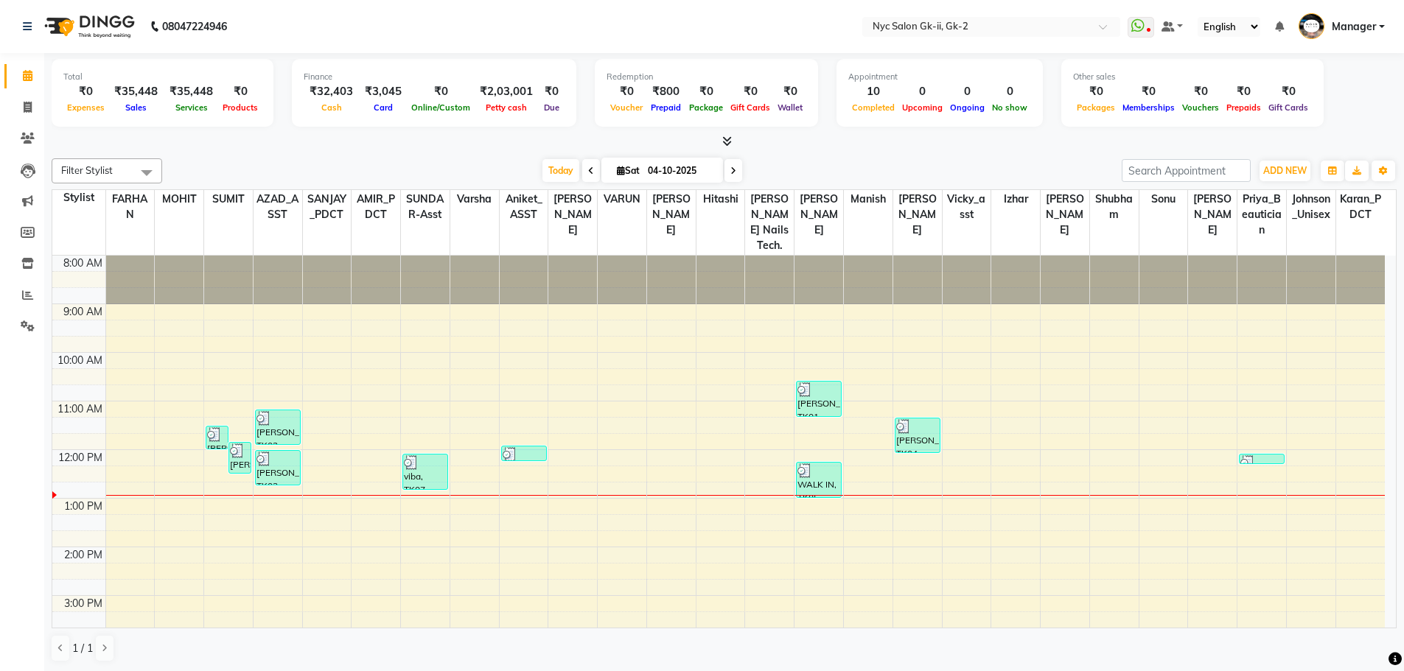
click at [363, 165] on div "Today Sat 04-10-2025" at bounding box center [641, 171] width 945 height 22
click at [29, 107] on icon at bounding box center [28, 107] width 8 height 11
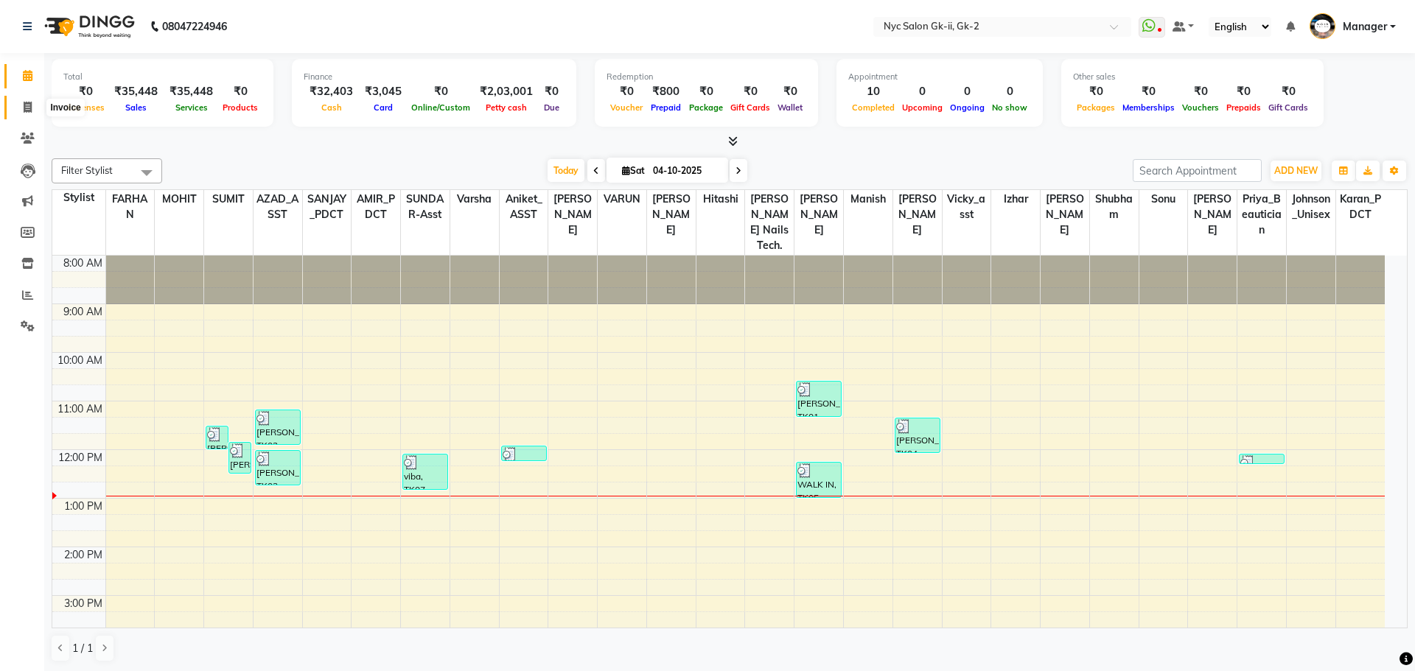
select select "service"
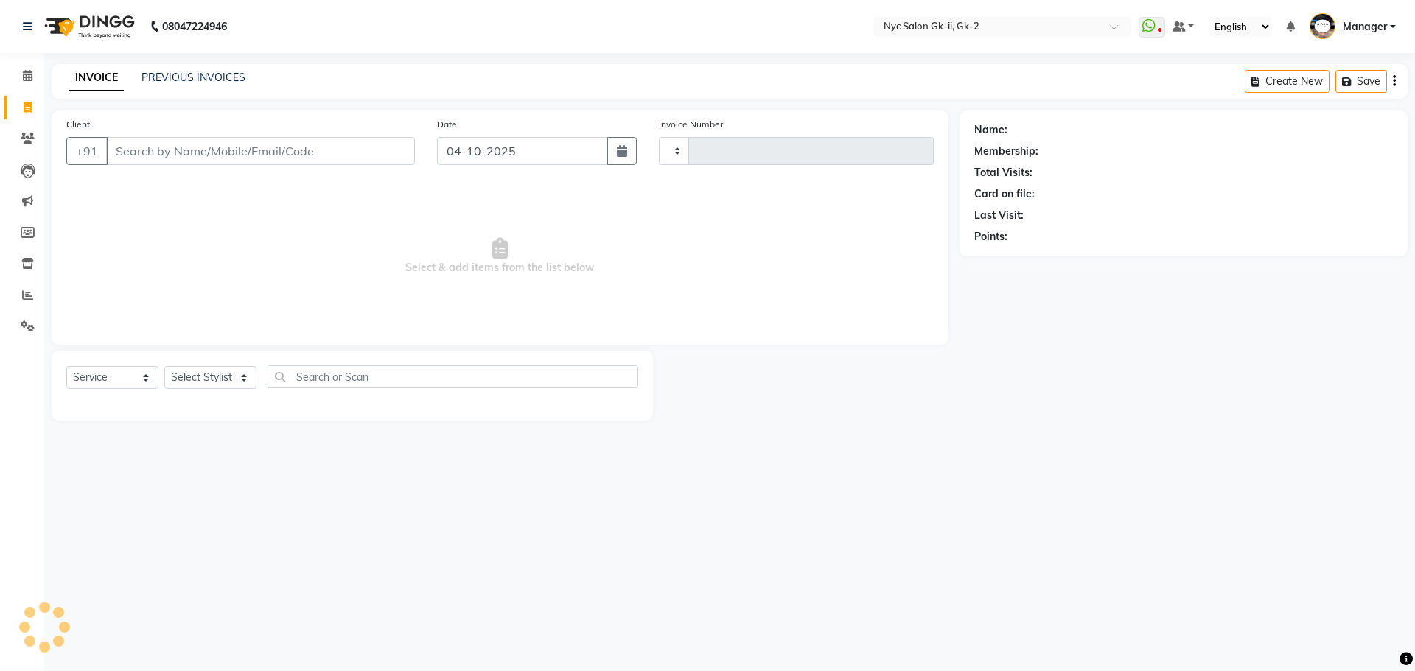
type input "6319"
select select "5936"
click at [220, 378] on select "Select Stylist" at bounding box center [210, 377] width 92 height 23
select select "63332"
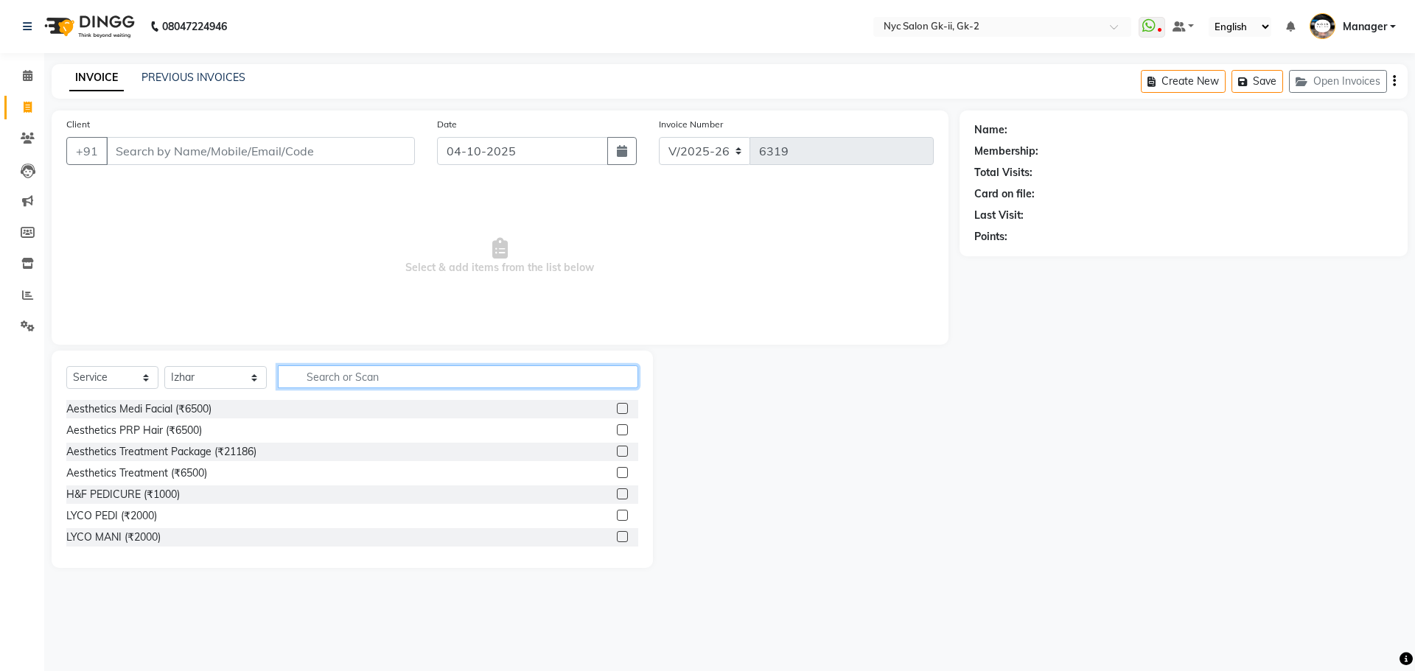
click at [332, 368] on input "text" at bounding box center [458, 376] width 361 height 23
type input "REDKEN"
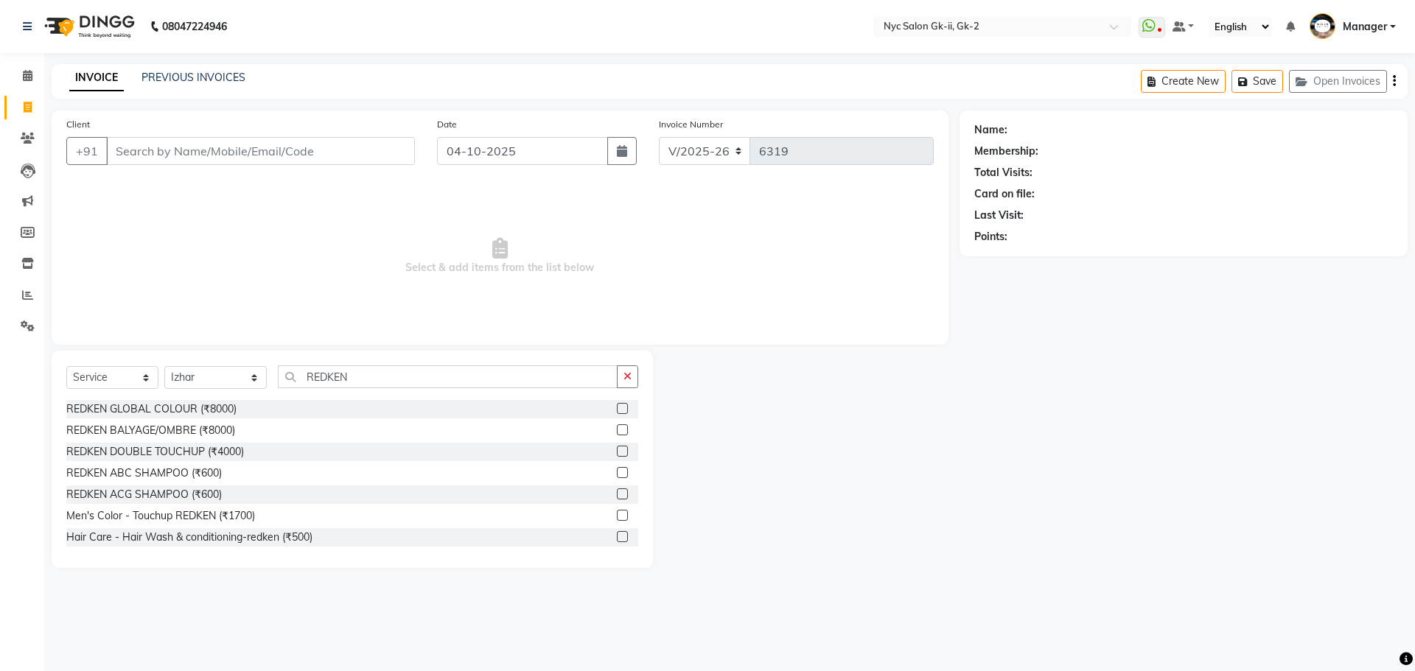
click at [617, 536] on label at bounding box center [622, 536] width 11 height 11
click at [617, 536] on input "checkbox" at bounding box center [622, 538] width 10 height 10
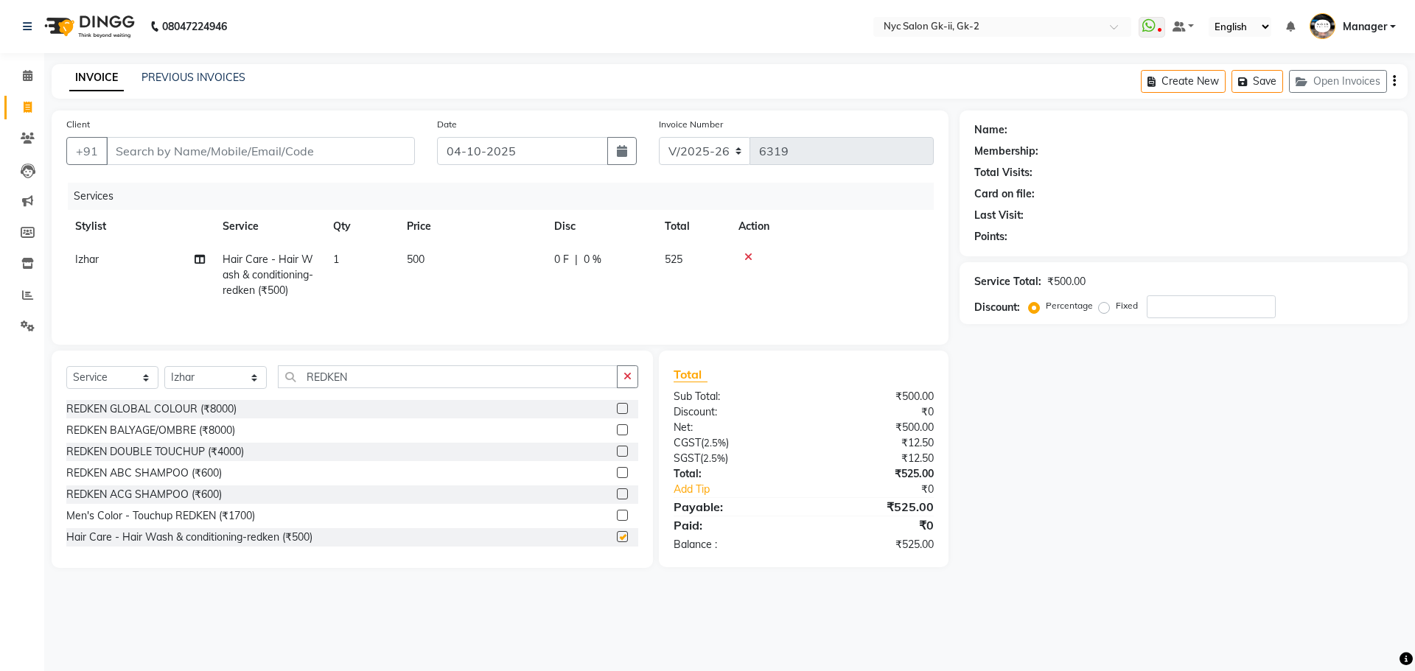
checkbox input "false"
drag, startPoint x: 344, startPoint y: 379, endPoint x: 253, endPoint y: 374, distance: 91.5
click at [253, 374] on div "Select Service Product Membership Package Voucher Prepaid Gift Card Select Styl…" at bounding box center [352, 382] width 572 height 35
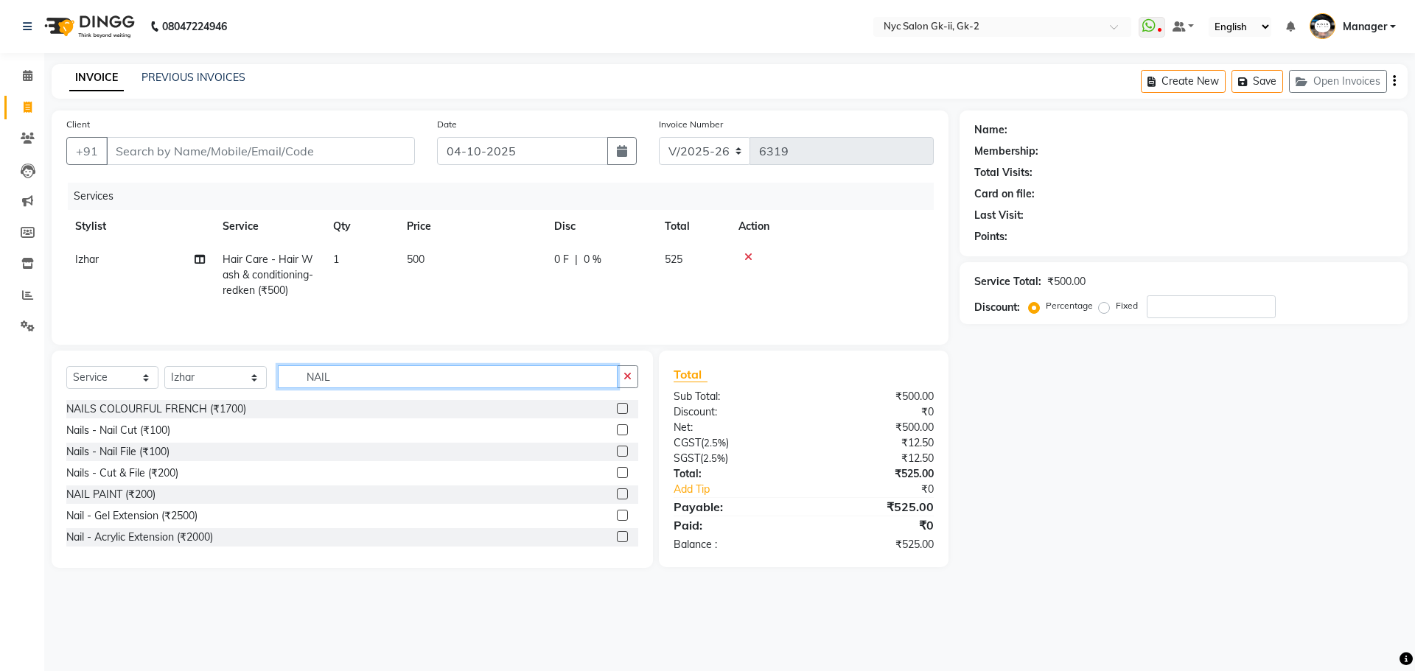
type input "NAIL"
click at [617, 474] on label at bounding box center [622, 472] width 11 height 11
click at [617, 474] on input "checkbox" at bounding box center [622, 474] width 10 height 10
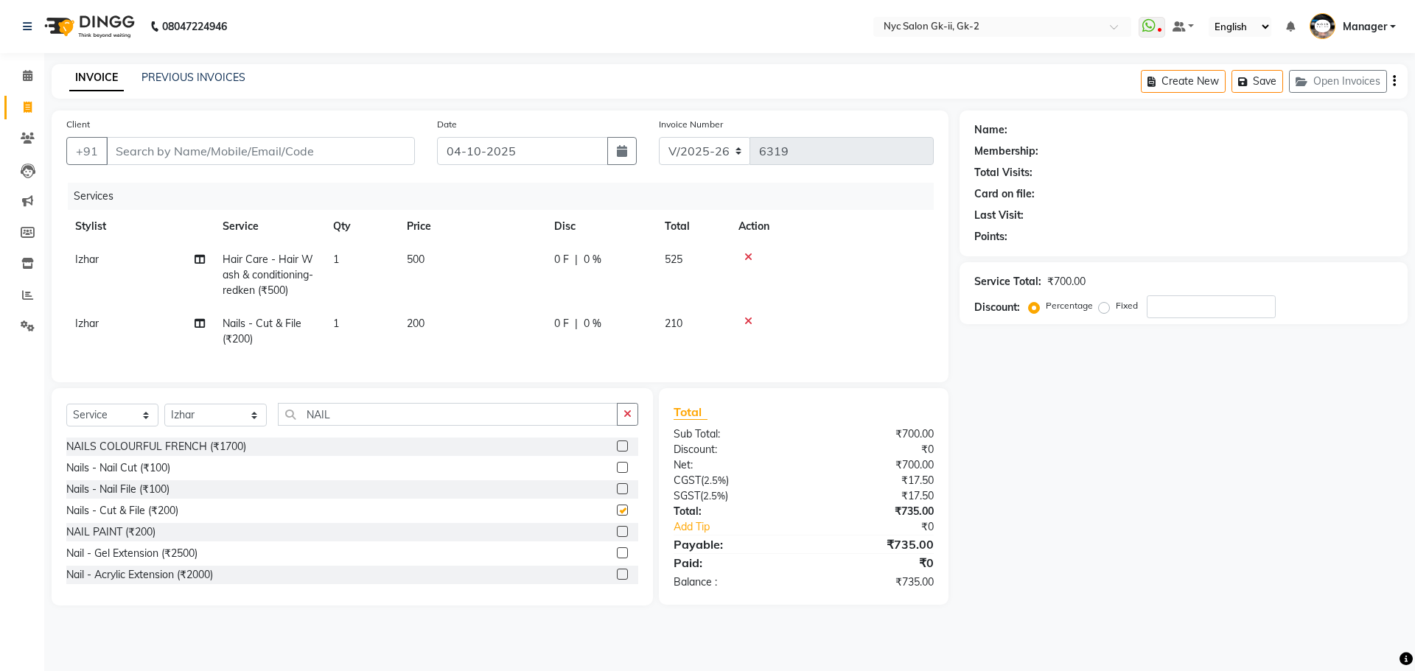
checkbox input "false"
click at [358, 315] on td "1" at bounding box center [361, 331] width 74 height 49
select select "63332"
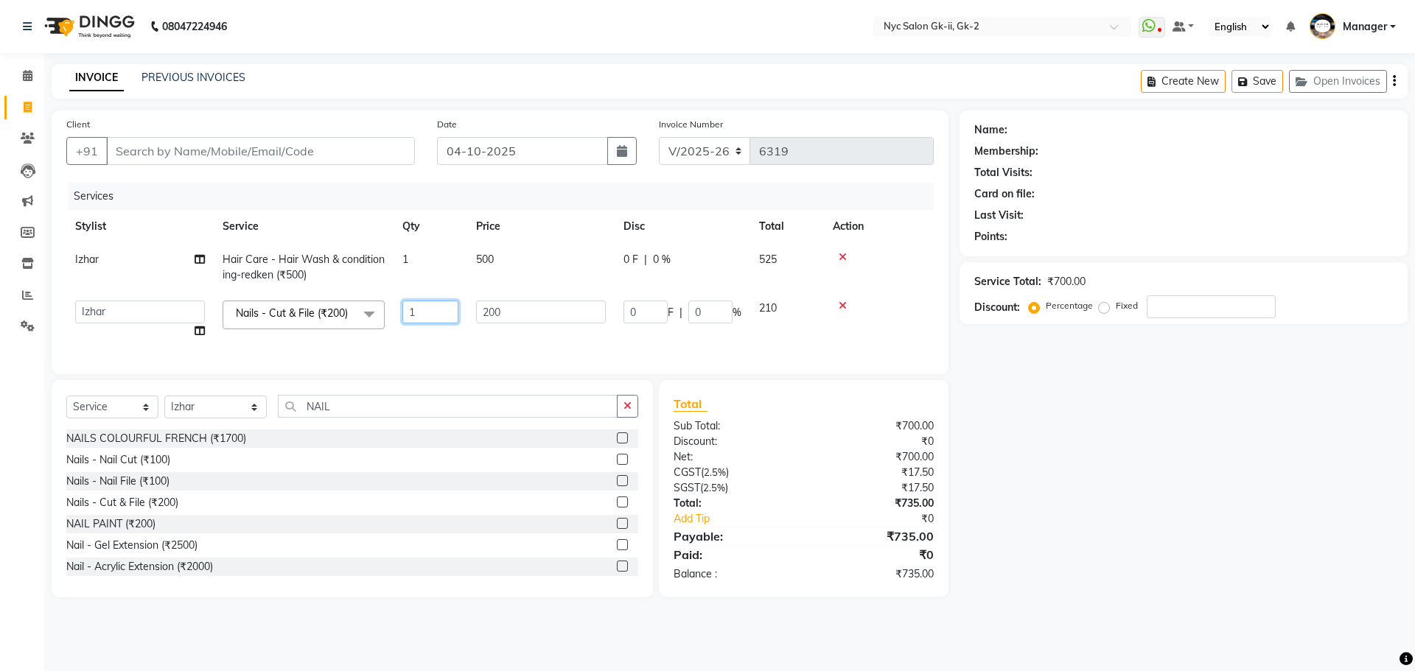
drag, startPoint x: 429, startPoint y: 308, endPoint x: 332, endPoint y: 307, distance: 96.5
click at [340, 307] on tr "AMIR_PDCT aniket_ASST AZAD_ASST Deepak Thakur Faiz khan FARHAN Hitashi Inventor…" at bounding box center [499, 320] width 867 height 56
type input "2"
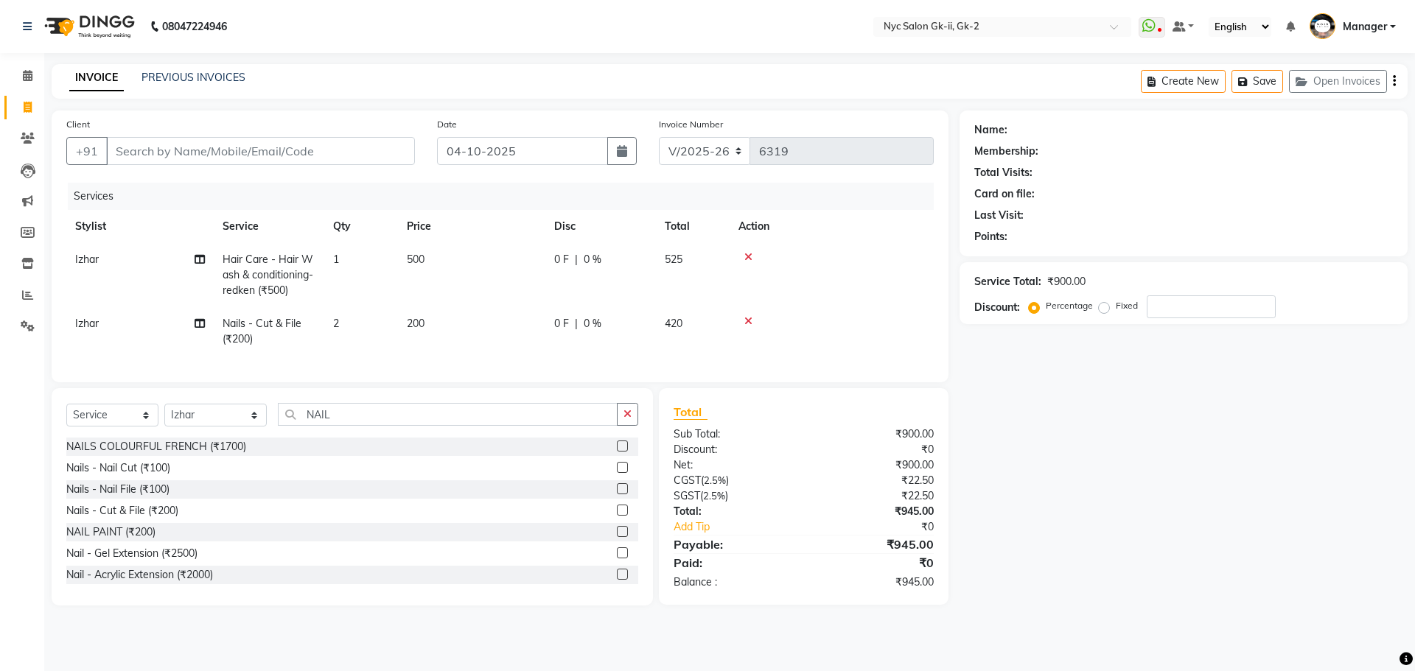
click at [1175, 550] on div "Name: Membership: Total Visits: Card on file: Last Visit: Points: Service Total…" at bounding box center [1188, 358] width 459 height 495
click at [367, 313] on td "2" at bounding box center [361, 331] width 74 height 49
select select "63332"
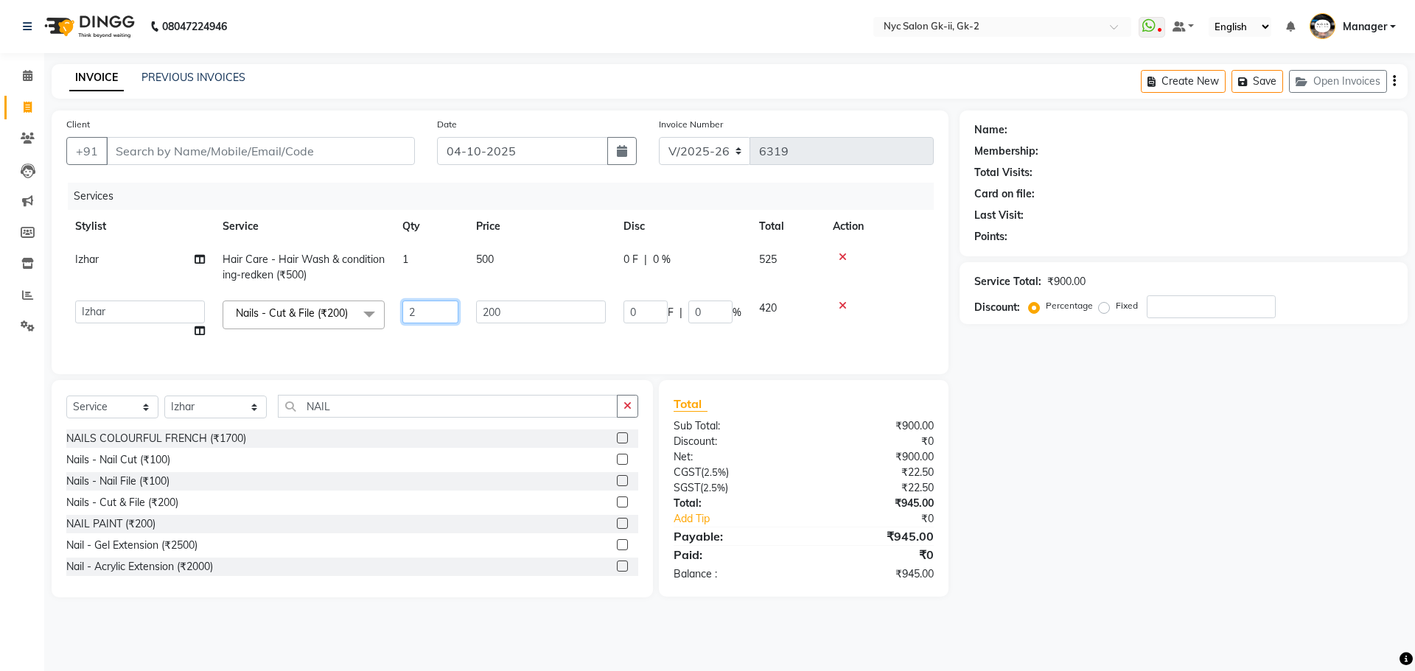
drag, startPoint x: 426, startPoint y: 306, endPoint x: 184, endPoint y: 279, distance: 243.1
click at [416, 304] on input "2" at bounding box center [430, 312] width 56 height 23
type input "1"
click at [1293, 520] on div "Name: Membership: Total Visits: Card on file: Last Visit: Points: Service Total…" at bounding box center [1188, 354] width 459 height 487
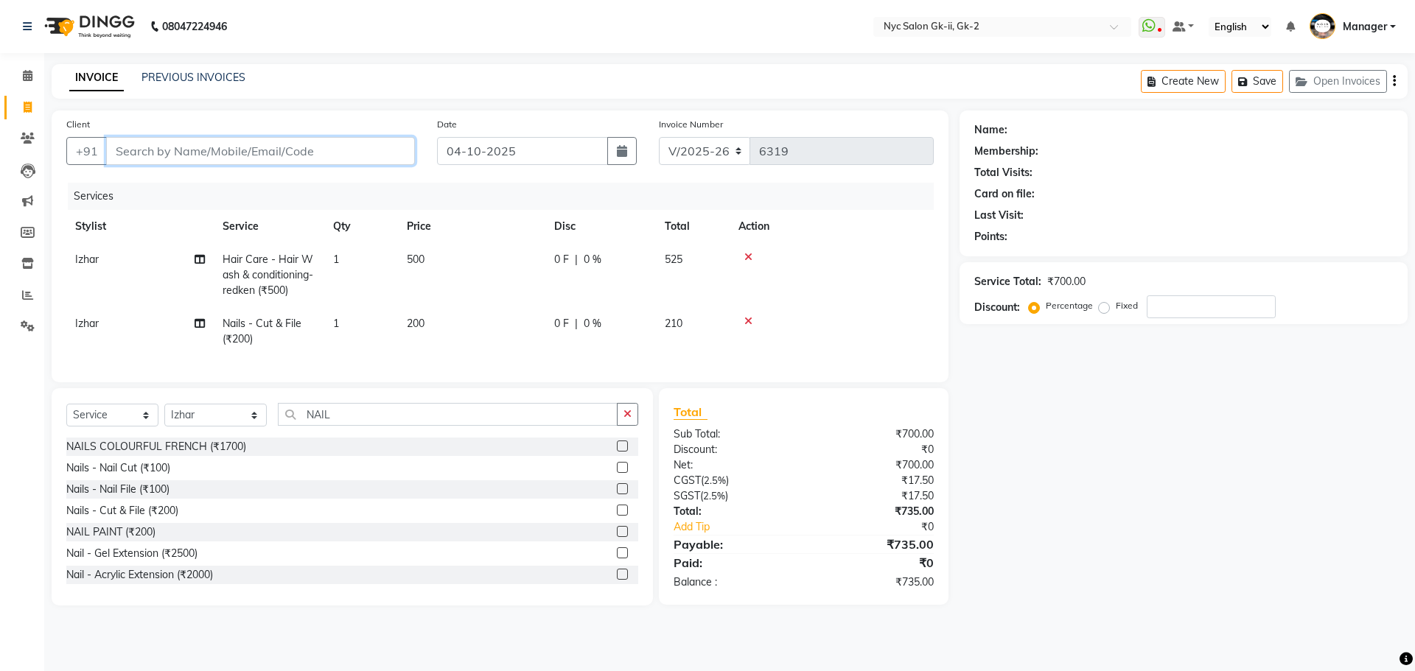
click at [157, 161] on input "Client" at bounding box center [260, 151] width 309 height 28
type input "W"
type input "0"
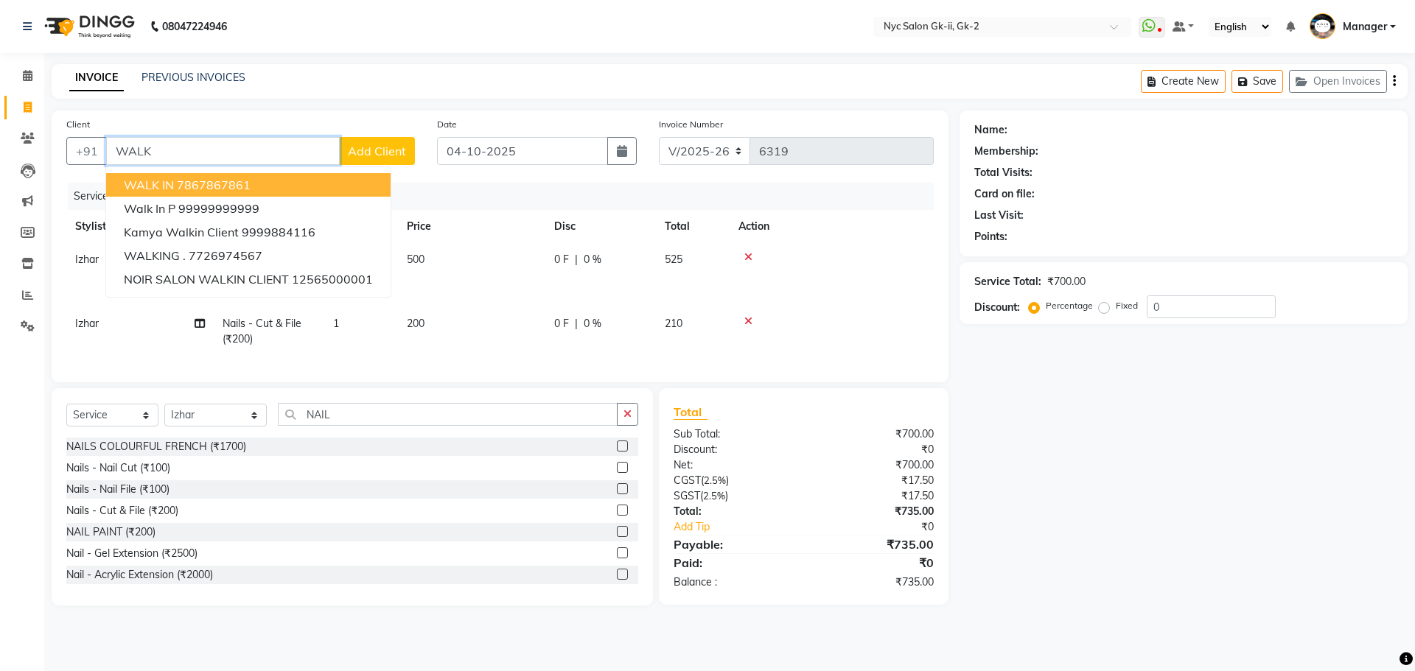
click at [171, 181] on span "WALK IN" at bounding box center [149, 185] width 50 height 15
type input "7867867861"
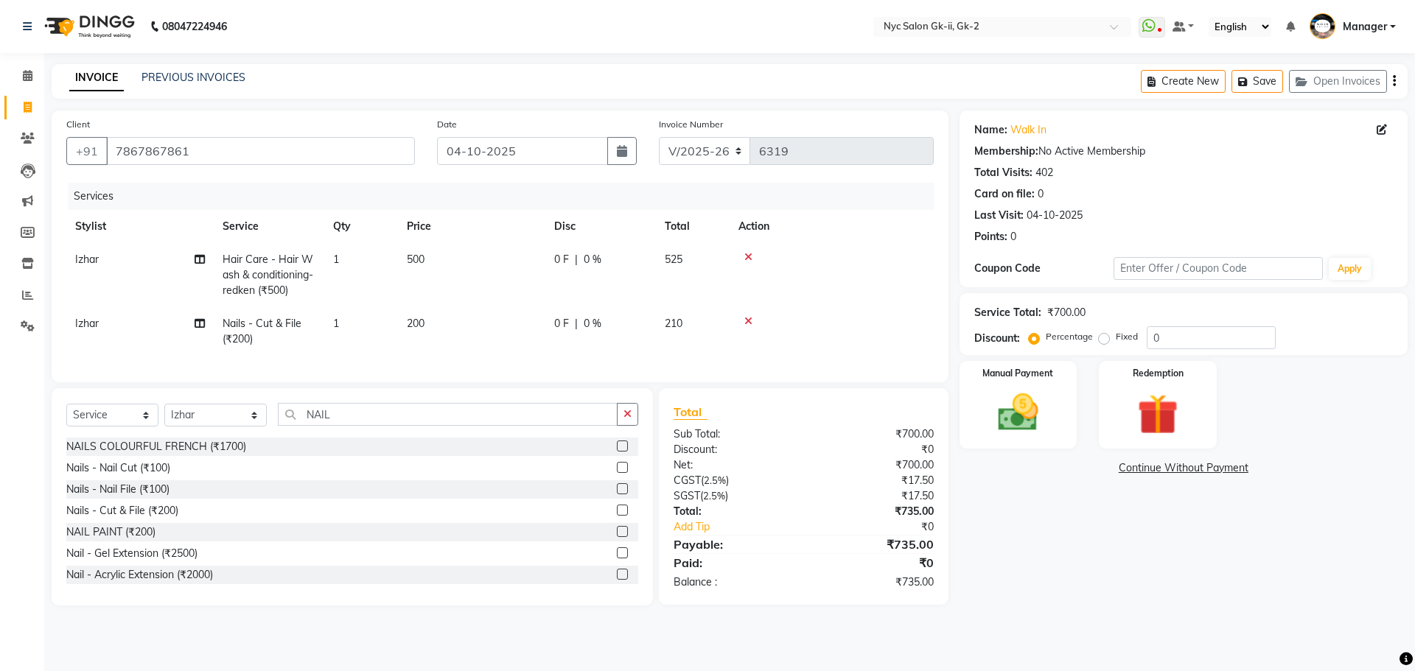
click at [1105, 346] on div "Percentage Fixed" at bounding box center [1089, 337] width 115 height 19
click at [1116, 341] on label "Fixed" at bounding box center [1127, 336] width 22 height 13
click at [1103, 341] on input "Fixed" at bounding box center [1107, 337] width 10 height 10
radio input "true"
drag, startPoint x: 1189, startPoint y: 343, endPoint x: 854, endPoint y: 355, distance: 334.7
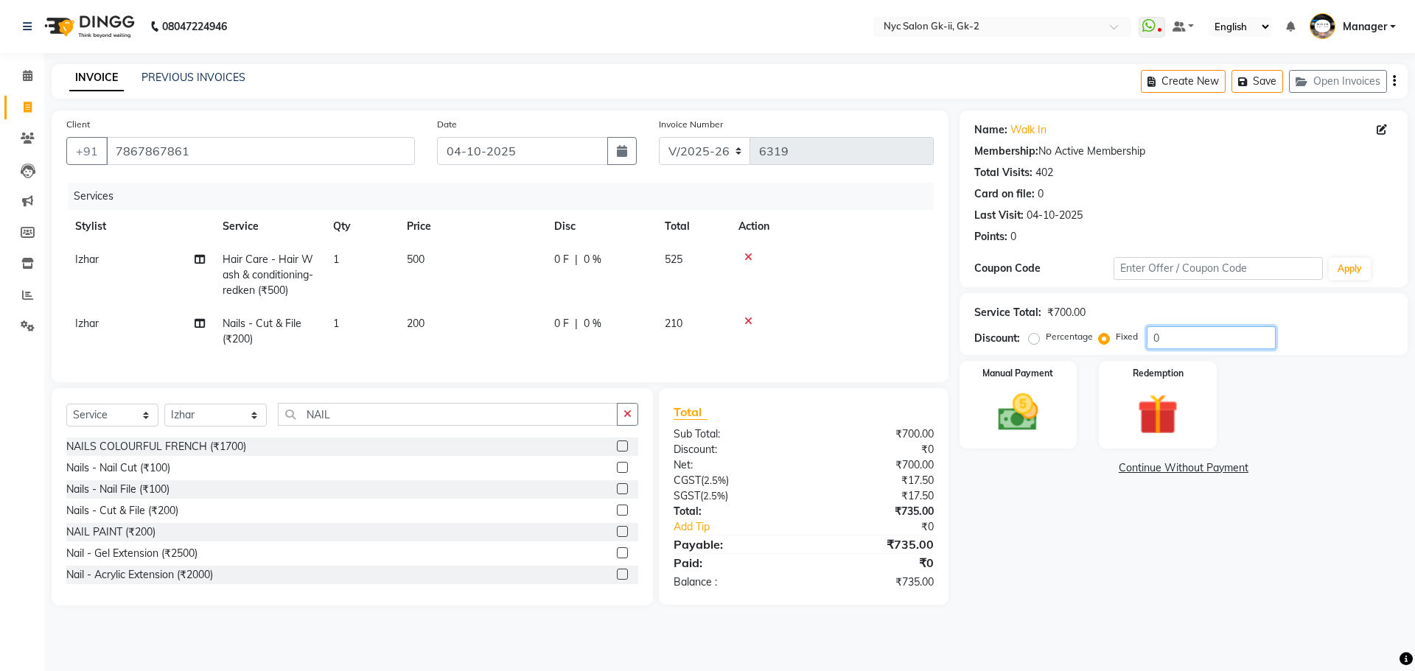
click at [976, 348] on div "Discount: Percentage Fixed 0" at bounding box center [1183, 337] width 419 height 23
type input "35"
click at [1046, 411] on img at bounding box center [1018, 412] width 69 height 49
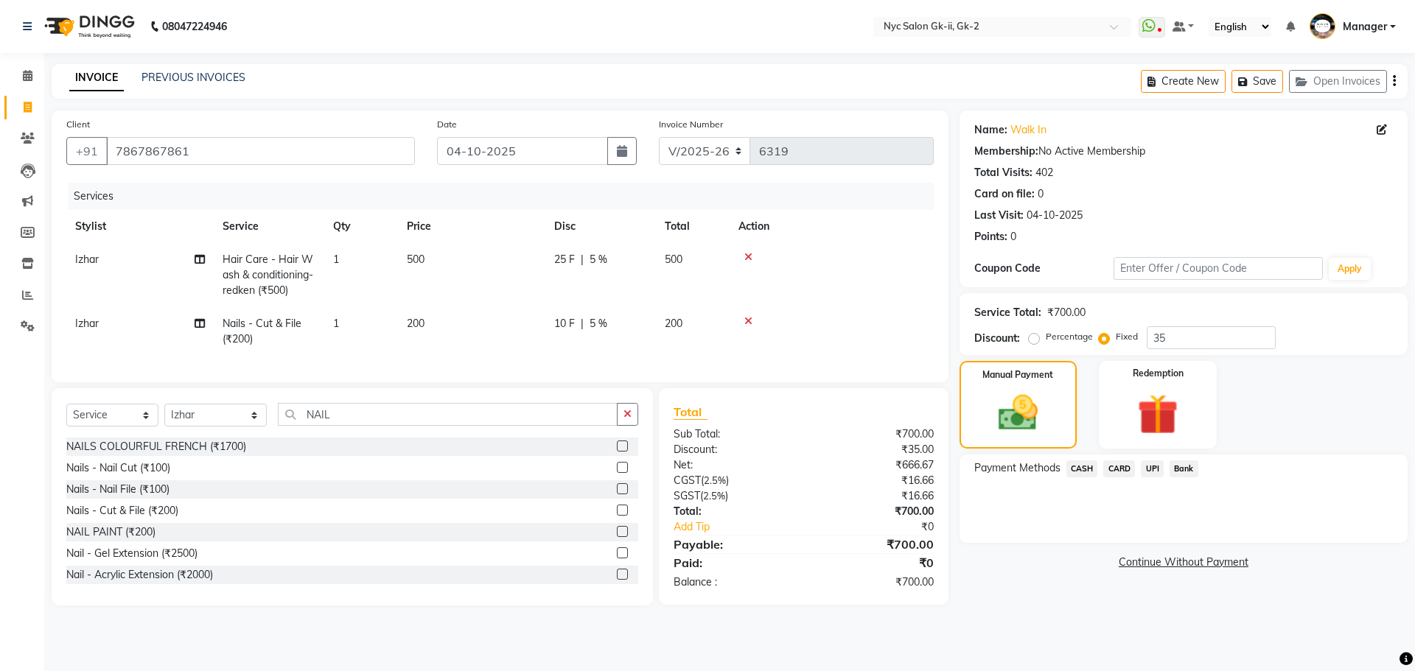
click at [1152, 470] on span "UPI" at bounding box center [1152, 469] width 23 height 17
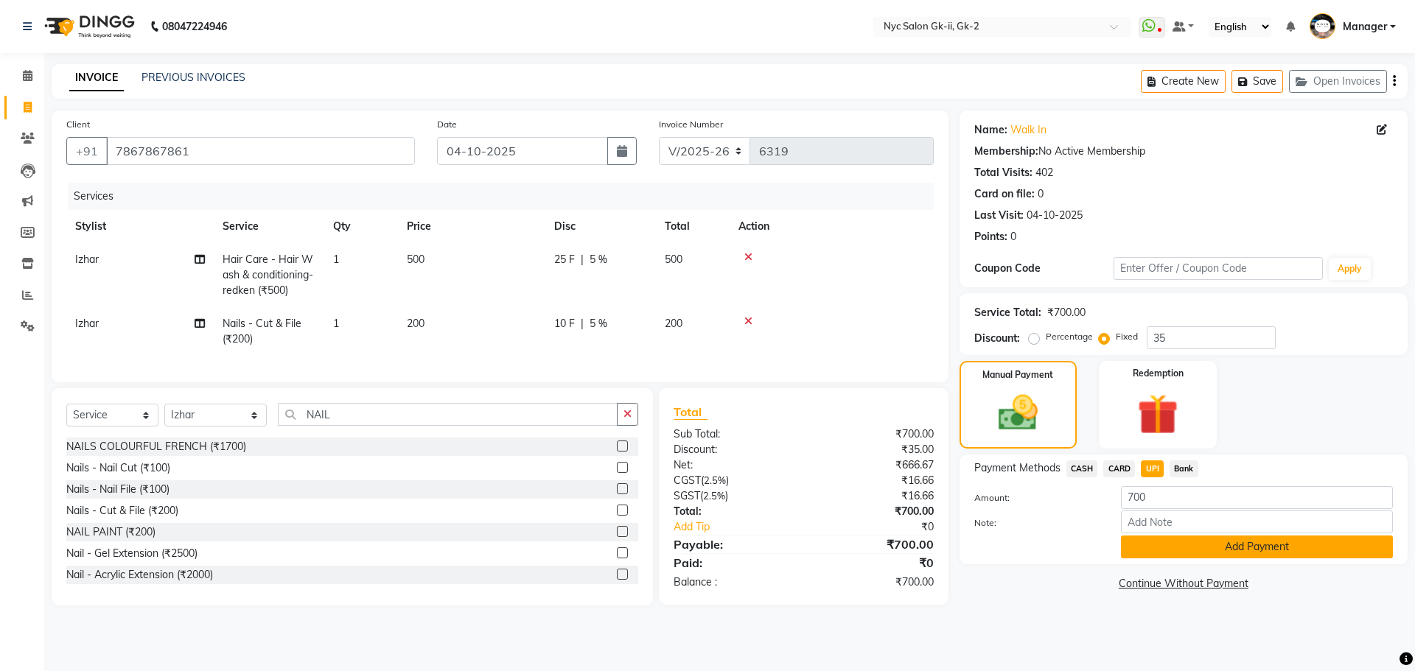
click at [1195, 546] on button "Add Payment" at bounding box center [1257, 547] width 272 height 23
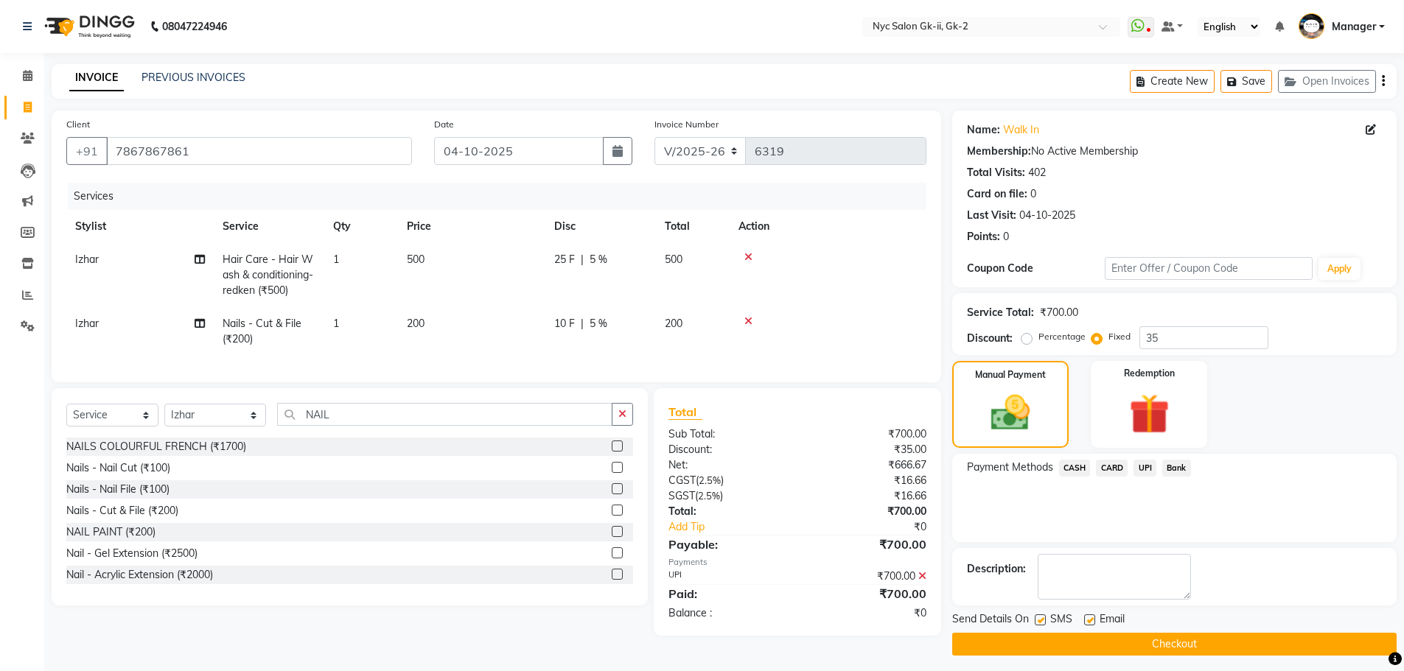
scroll to position [7, 0]
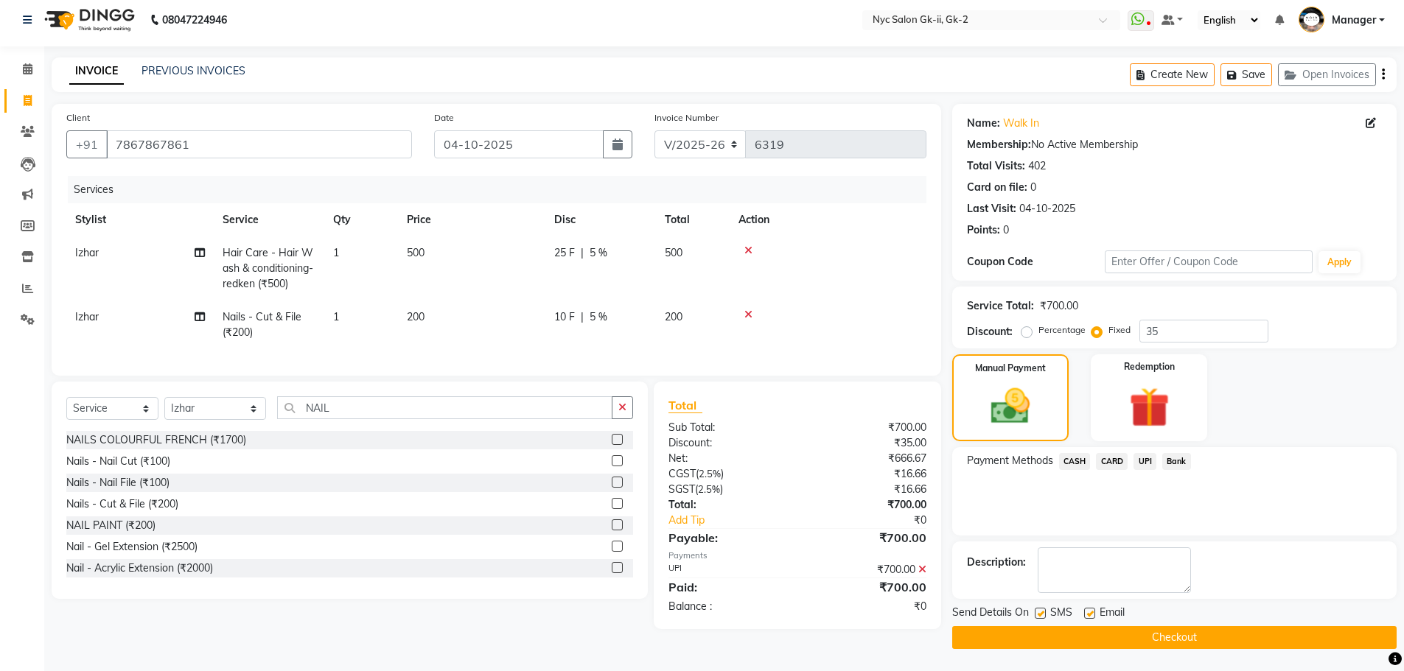
click at [1253, 629] on button "Checkout" at bounding box center [1174, 637] width 444 height 23
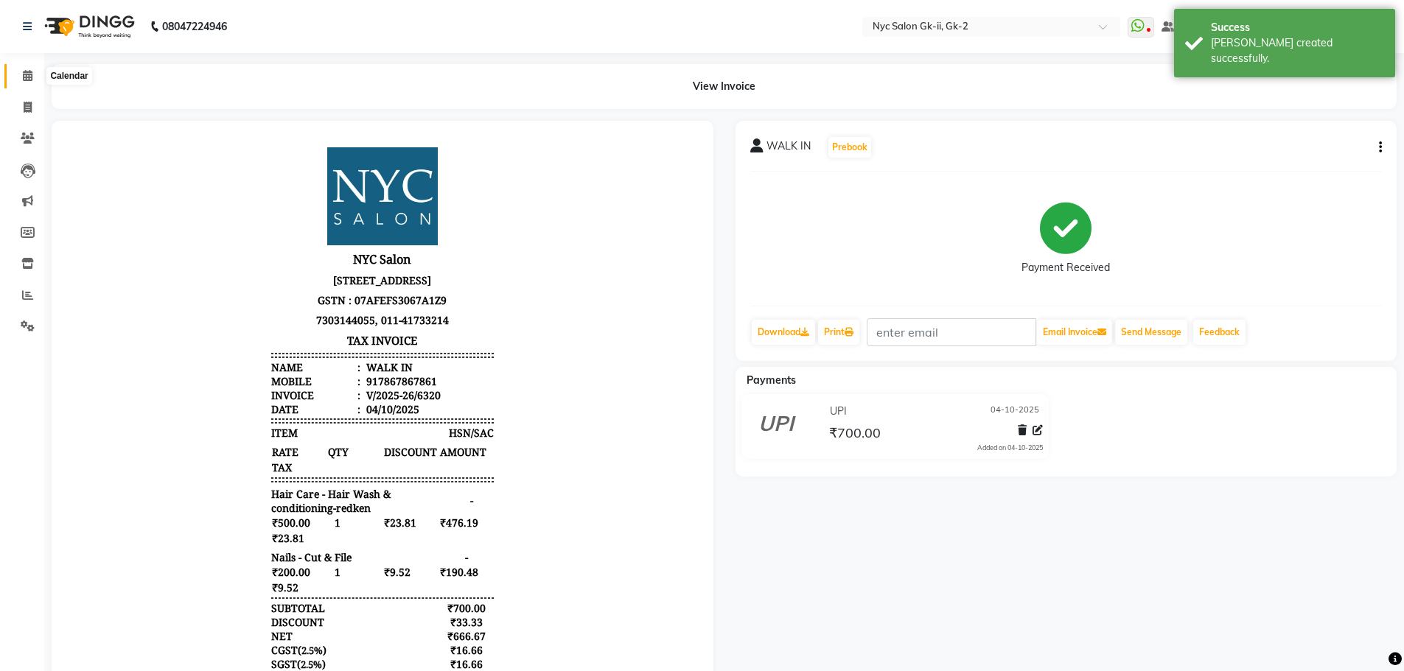
click at [39, 76] on span at bounding box center [28, 76] width 26 height 17
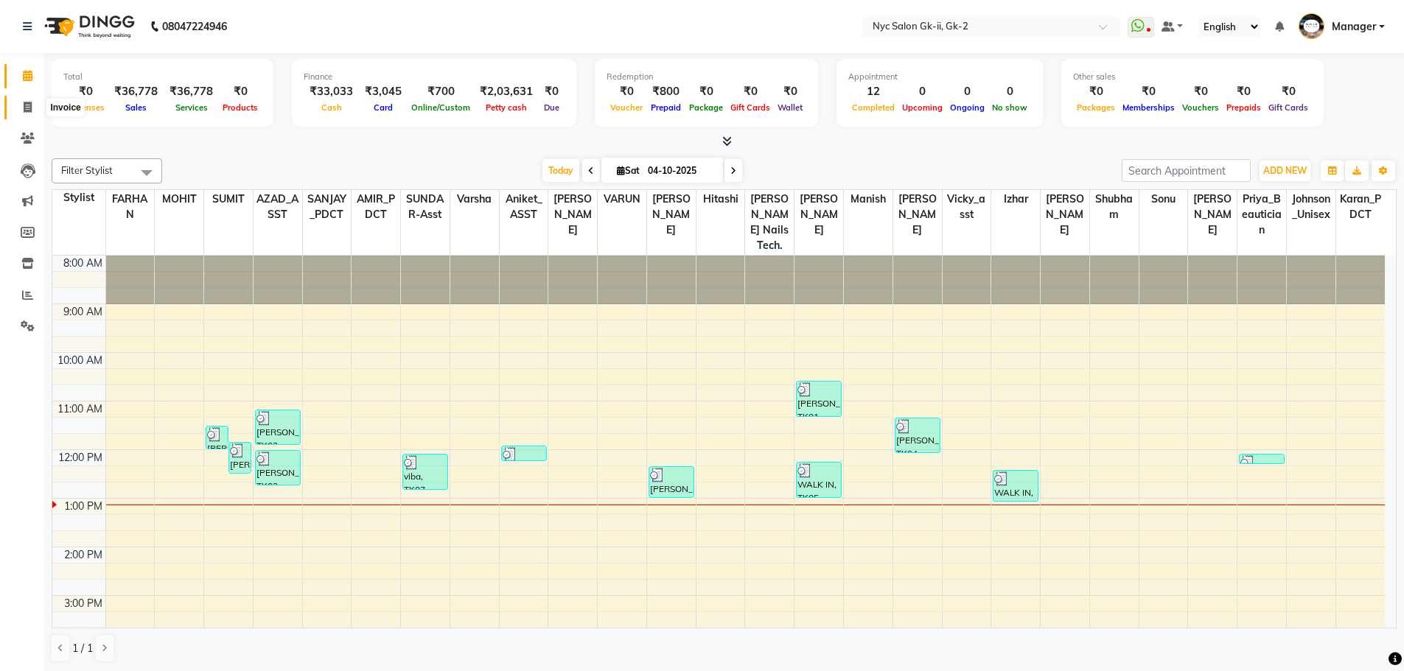
click at [31, 103] on icon at bounding box center [28, 107] width 8 height 11
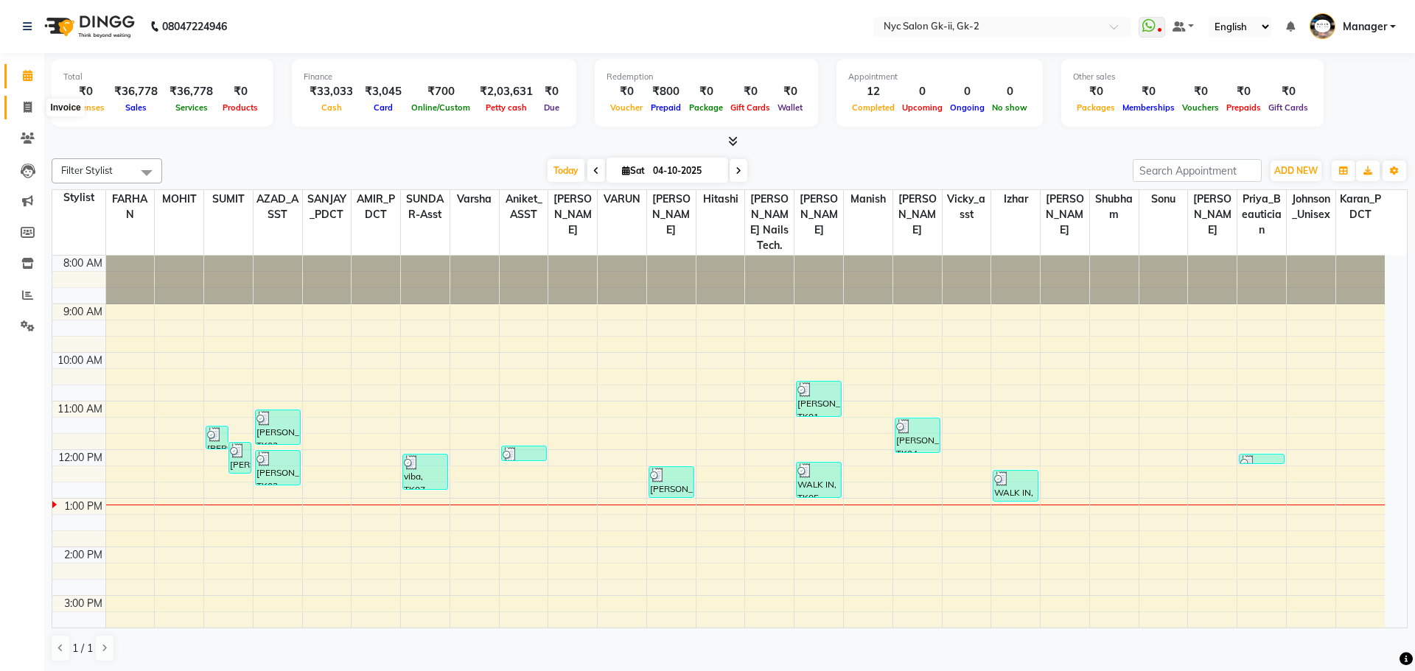
select select "service"
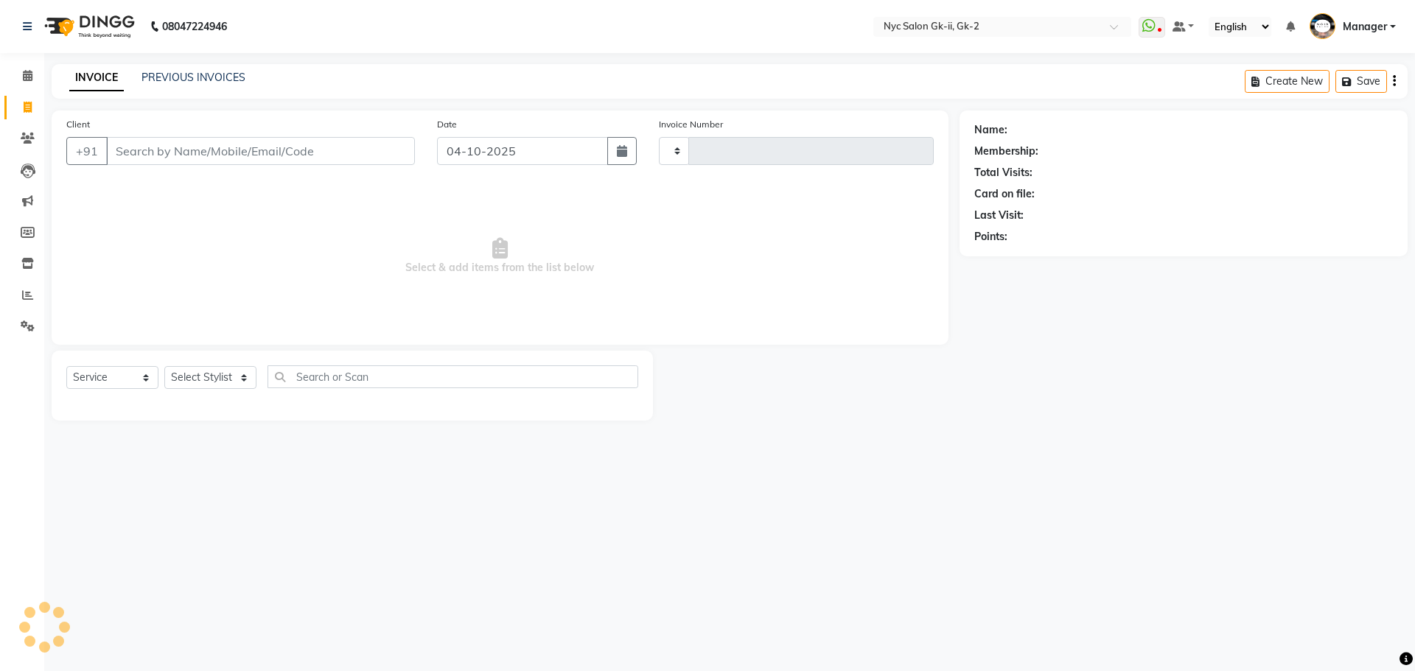
type input "6321"
select select "5936"
click at [220, 161] on input "Client" at bounding box center [260, 151] width 309 height 28
click at [225, 372] on select "Select Stylist AMIR_PDCT aniket_ASST AZAD_ASST [PERSON_NAME] [PERSON_NAME] [PER…" at bounding box center [215, 377] width 102 height 23
select select "69239"
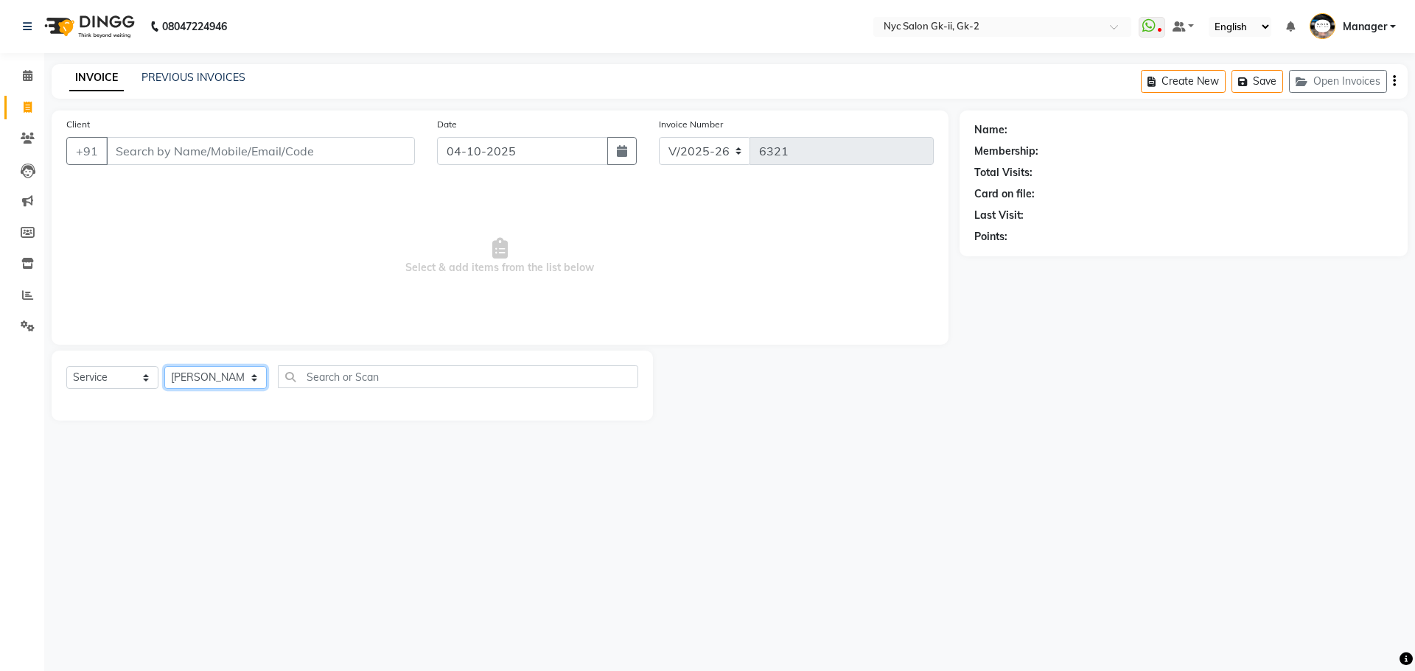
click at [164, 366] on select "Select Stylist AMIR_PDCT aniket_ASST AZAD_ASST [PERSON_NAME] [PERSON_NAME] [PER…" at bounding box center [215, 377] width 102 height 23
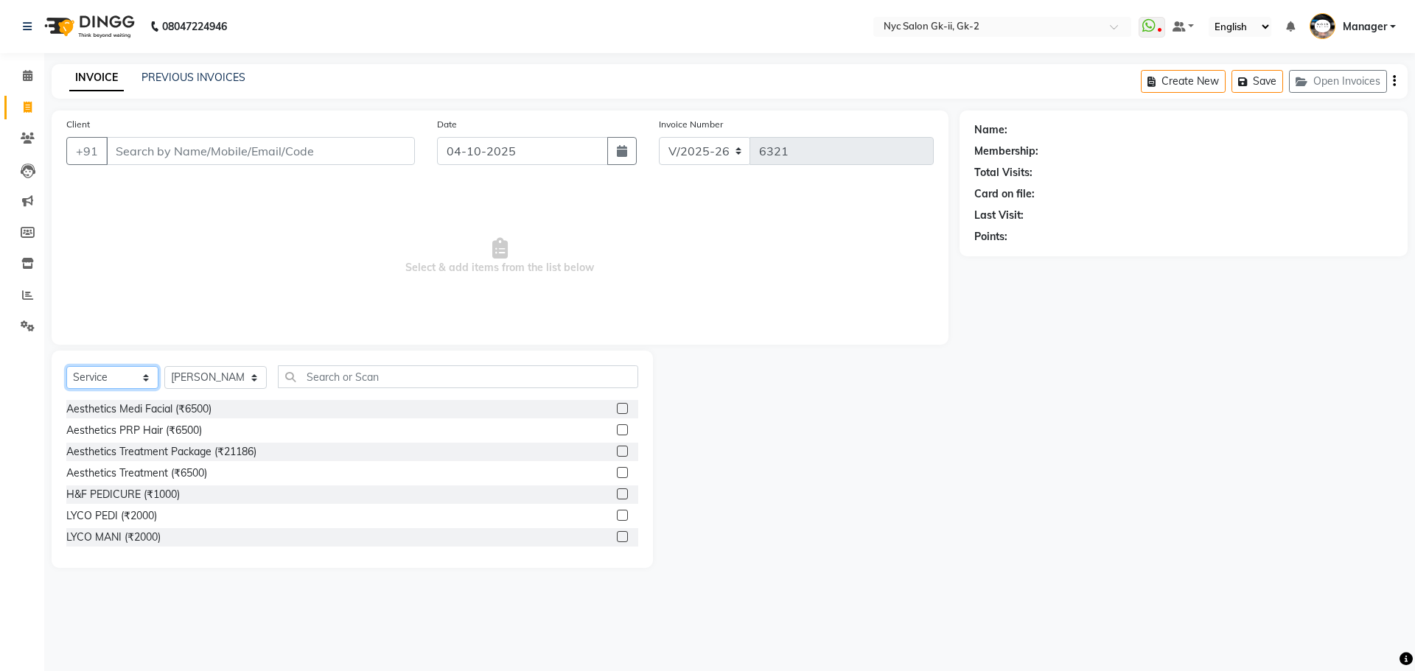
click at [137, 370] on select "Select Service Product Membership Package Voucher Prepaid Gift Card" at bounding box center [112, 377] width 92 height 23
click at [134, 371] on select "Select Service Product Membership Package Voucher Prepaid Gift Card" at bounding box center [112, 377] width 92 height 23
click at [315, 373] on input "text" at bounding box center [458, 376] width 361 height 23
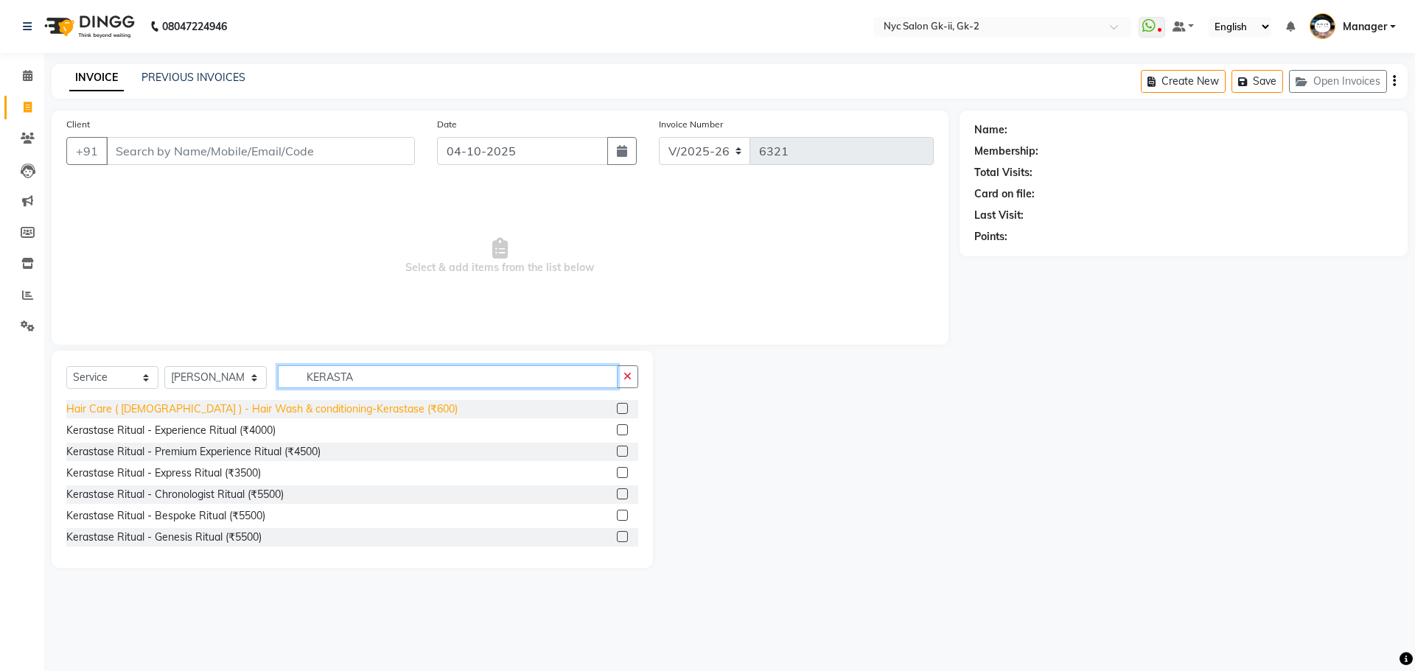
type input "KERASTA"
click at [336, 410] on div "Hair Care ( [DEMOGRAPHIC_DATA] ) - Hair Wash & conditioning-Kerastase (₹600)" at bounding box center [261, 409] width 391 height 15
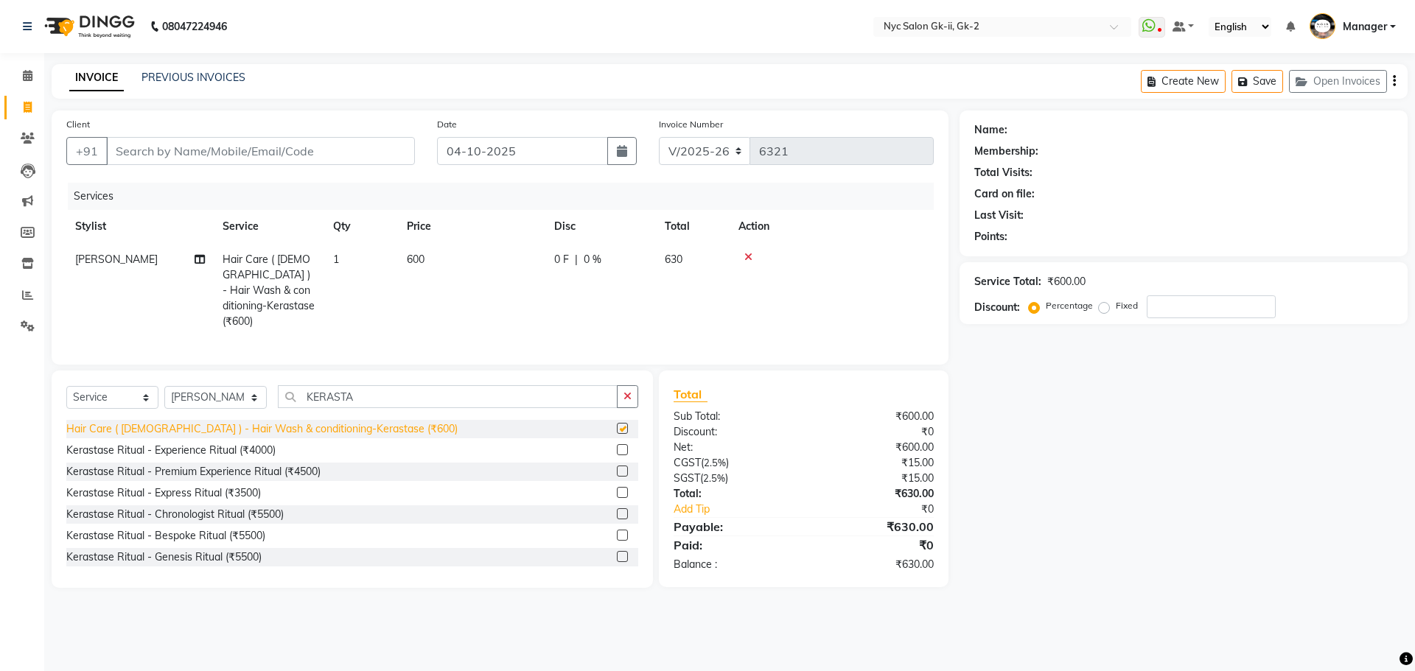
checkbox input "false"
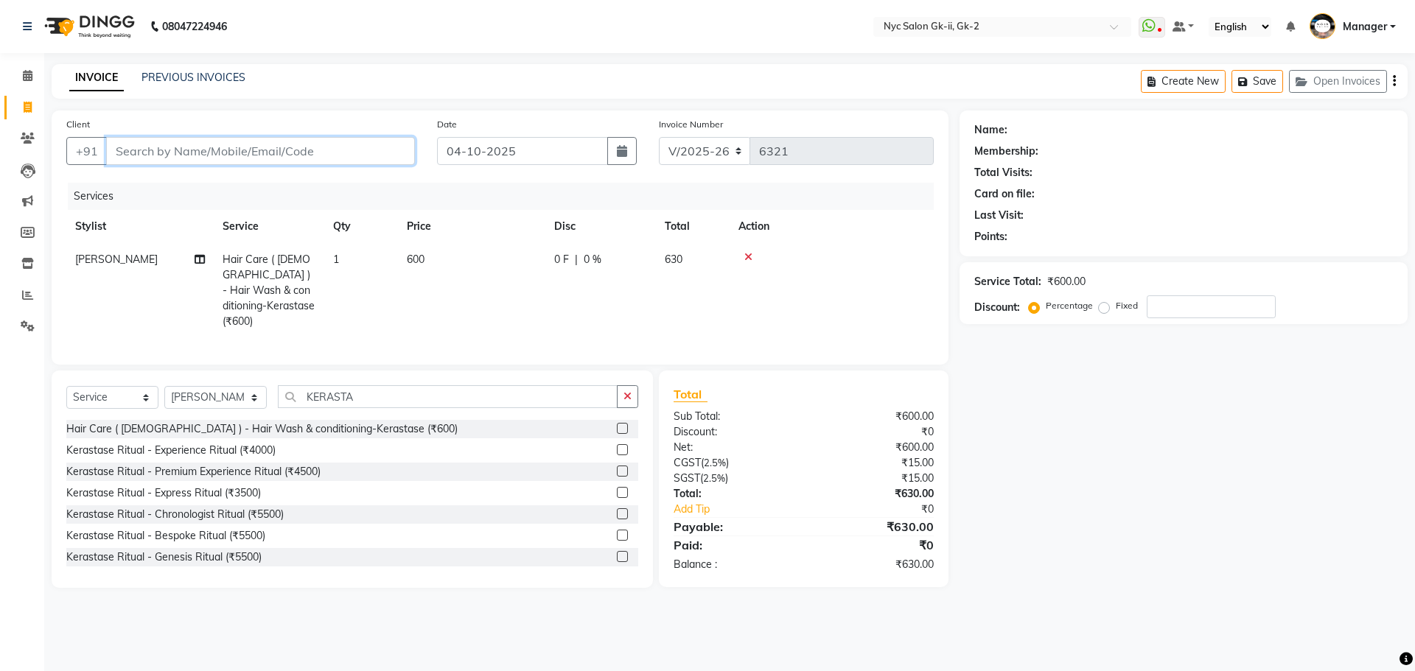
click at [222, 158] on input "Client" at bounding box center [260, 151] width 309 height 28
click at [144, 160] on input "Client" at bounding box center [260, 151] width 309 height 28
type input "9"
type input "0"
click at [178, 176] on button "Mehek 9999266 036" at bounding box center [181, 185] width 151 height 24
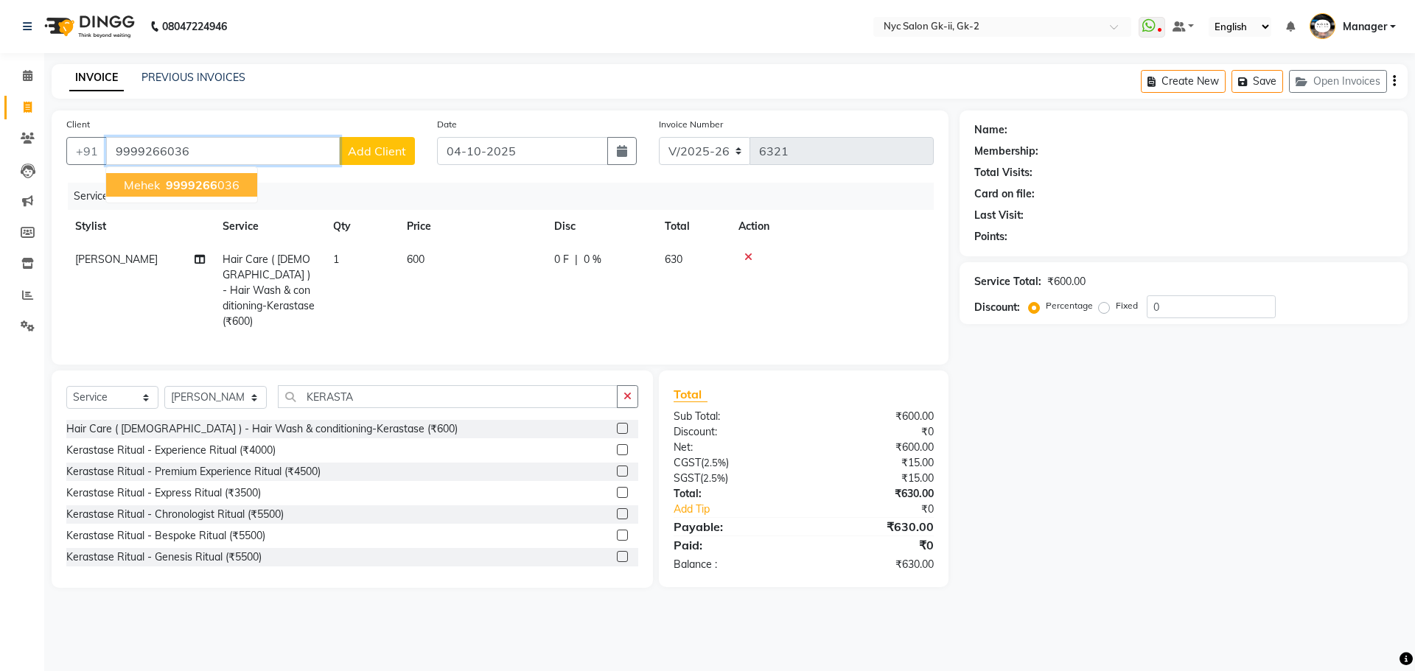
type input "9999266036"
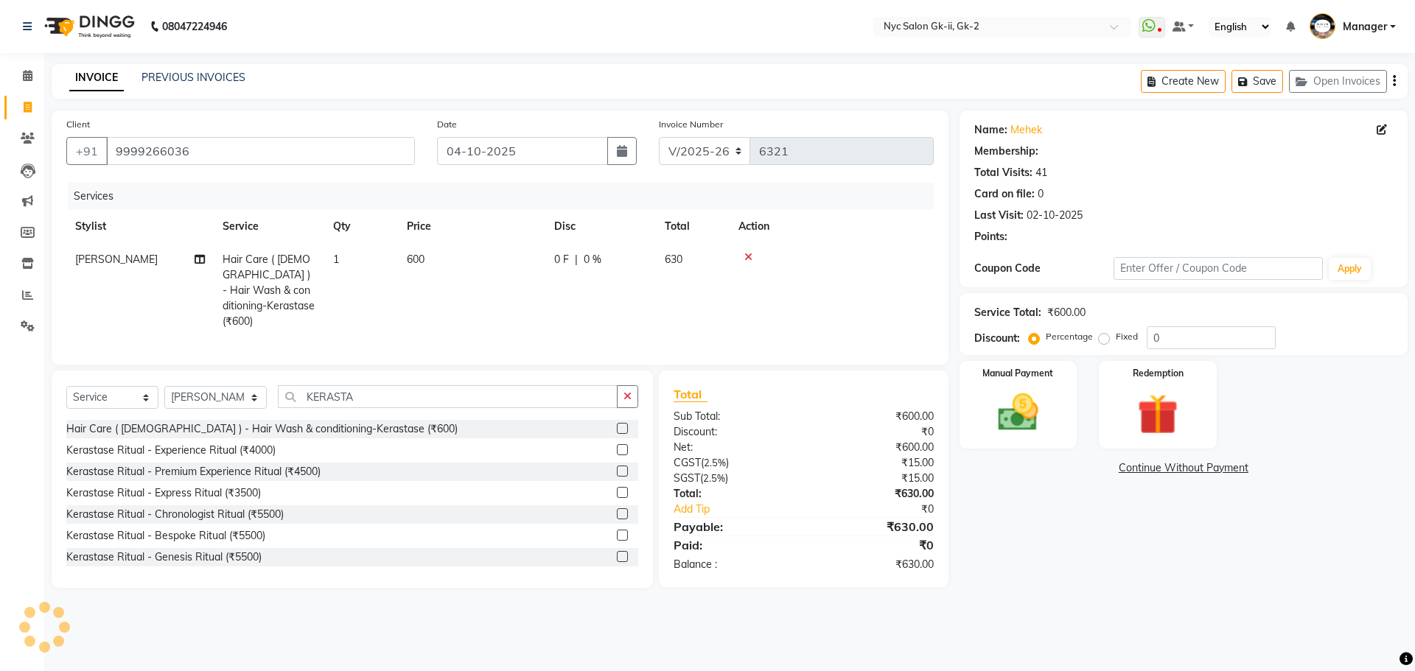
select select "1: Object"
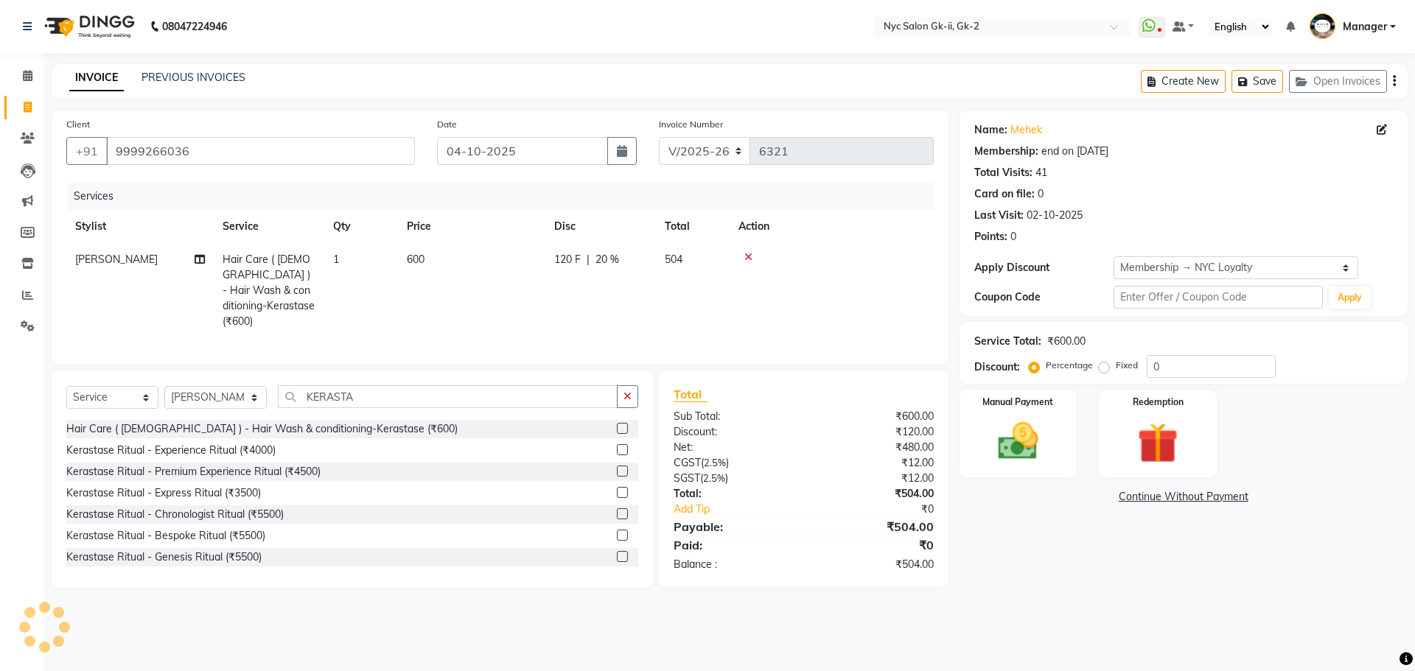
type input "20"
click at [1105, 613] on div "08047224946 Select Location × Nyc Salon Gk-ii, Gk-2 WhatsApp Status ✕ Status: D…" at bounding box center [707, 335] width 1415 height 671
click at [1023, 434] on img at bounding box center [1018, 441] width 69 height 49
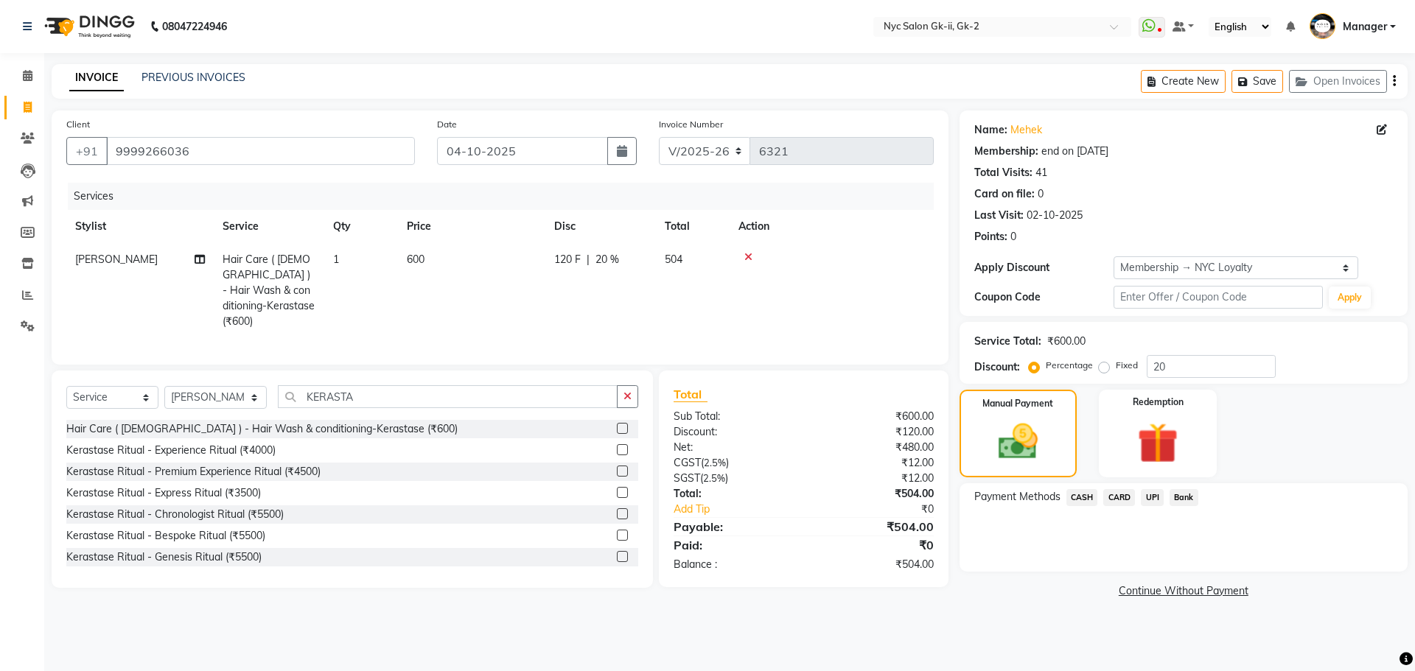
click at [1071, 497] on span "CASH" at bounding box center [1082, 497] width 32 height 17
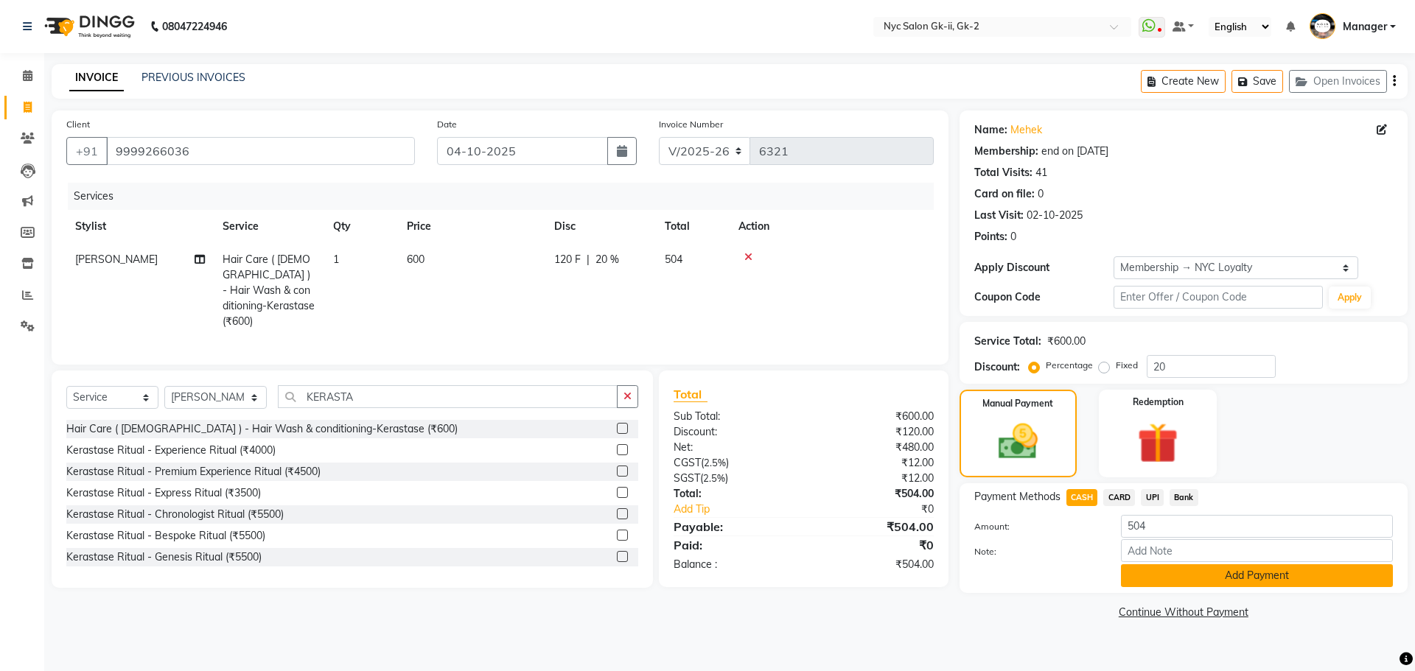
click at [1141, 566] on button "Add Payment" at bounding box center [1257, 575] width 272 height 23
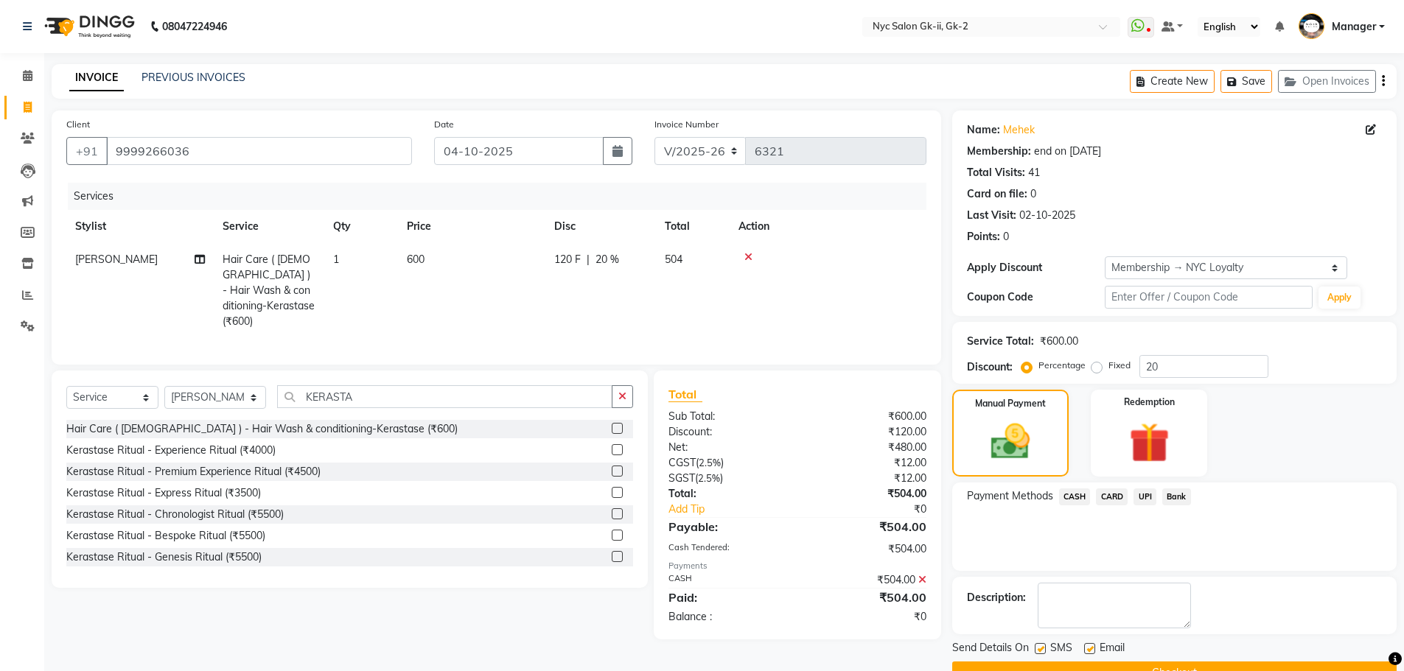
scroll to position [35, 0]
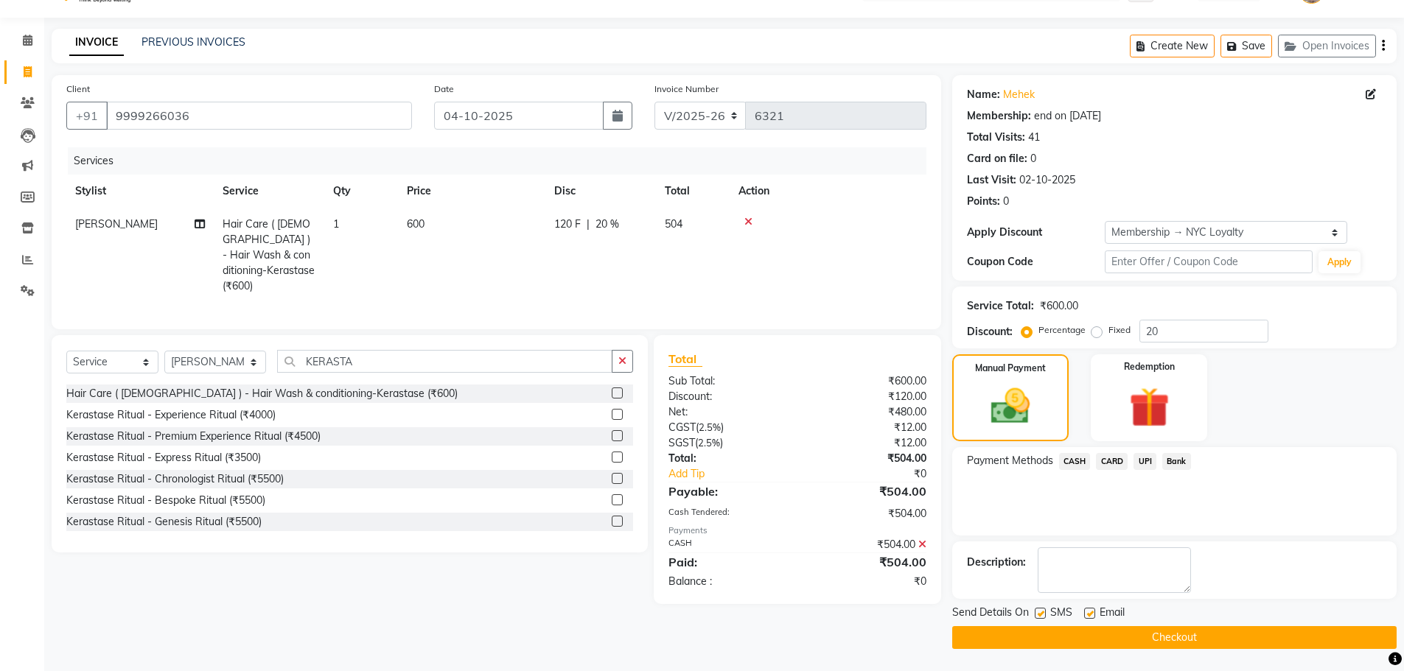
click at [1153, 640] on button "Checkout" at bounding box center [1174, 637] width 444 height 23
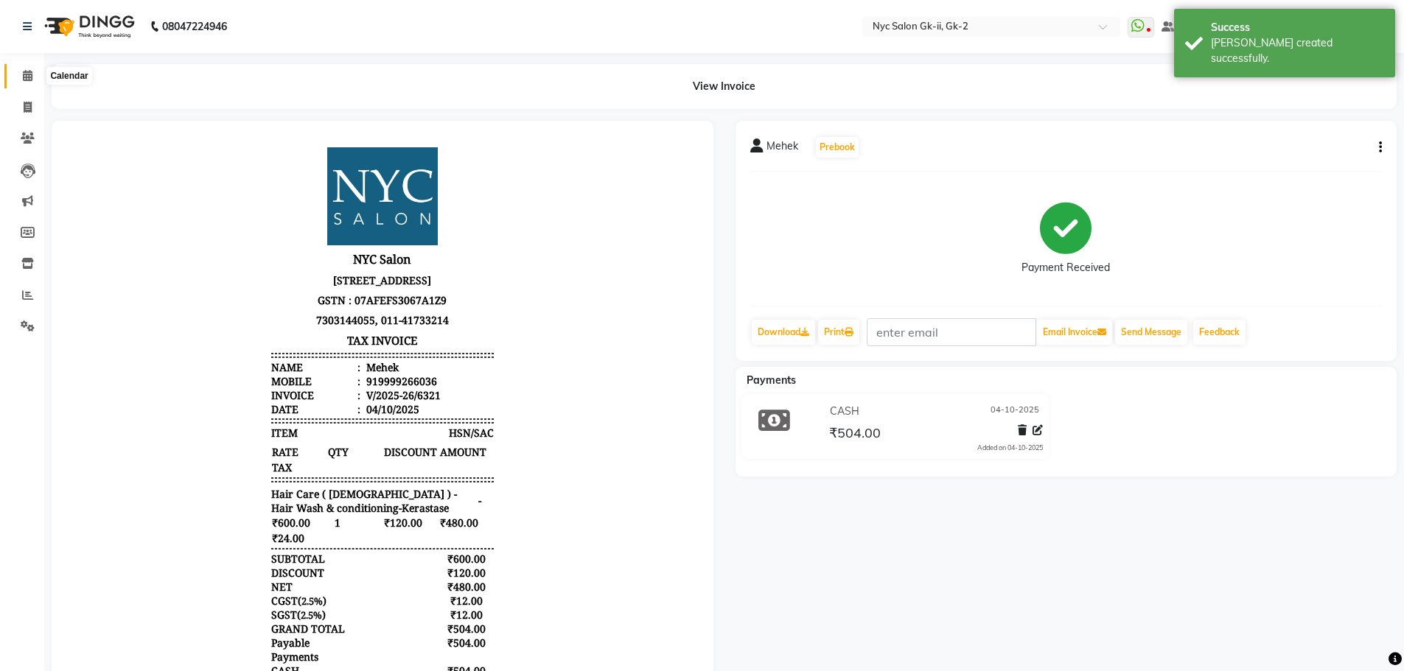
click at [24, 73] on icon at bounding box center [28, 75] width 10 height 11
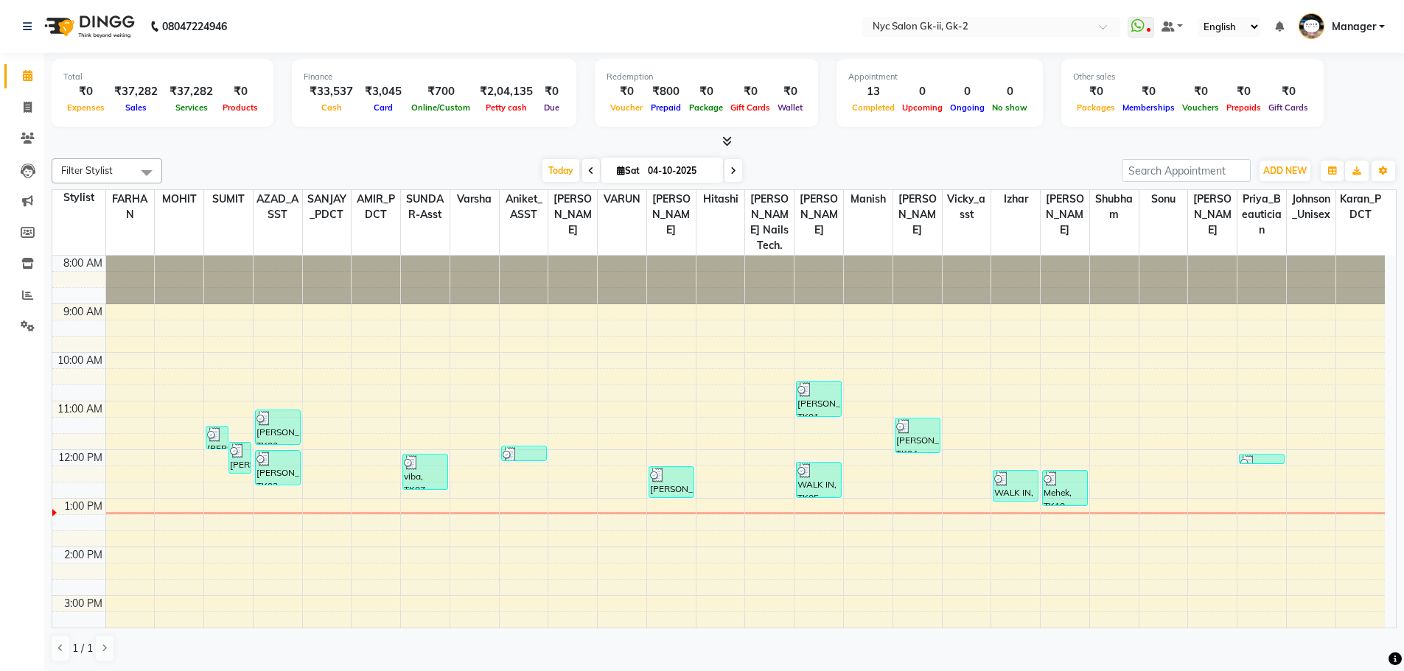
drag, startPoint x: 516, startPoint y: 14, endPoint x: 104, endPoint y: 360, distance: 538.1
click at [104, 368] on td at bounding box center [78, 376] width 53 height 16
click at [35, 292] on span at bounding box center [28, 295] width 26 height 17
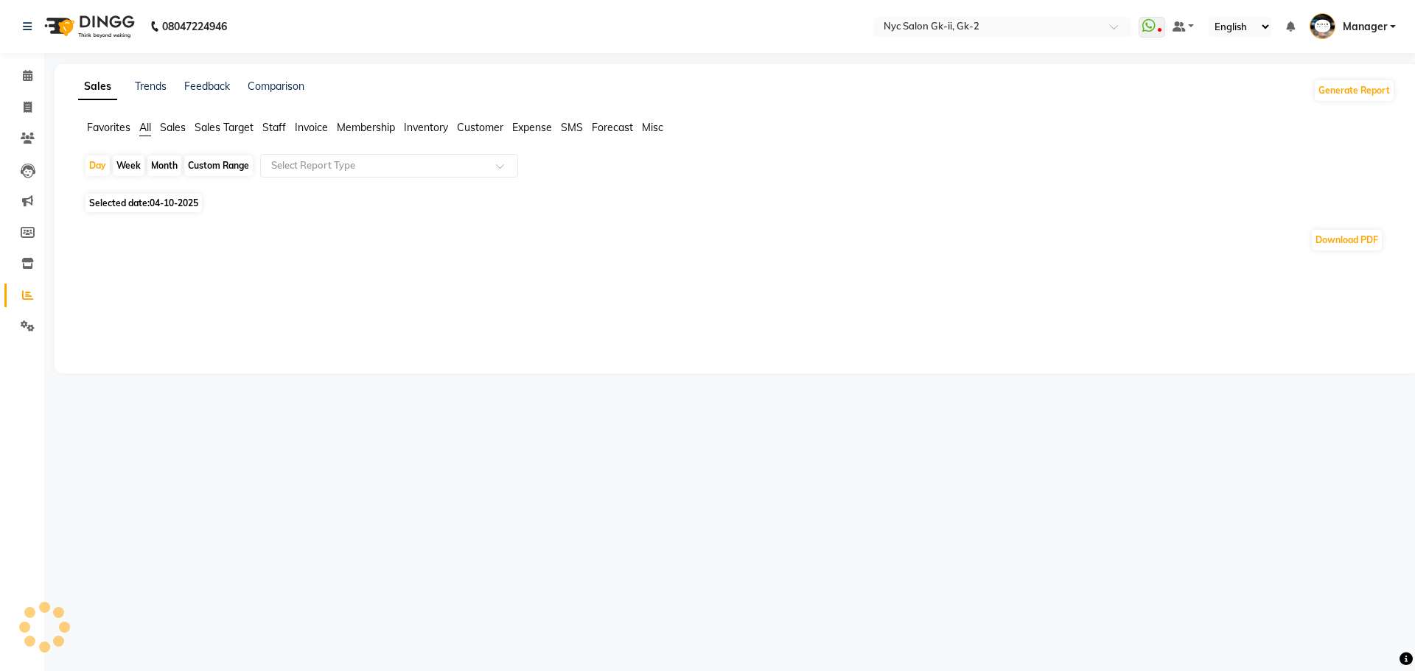
click at [249, 161] on div "Custom Range" at bounding box center [218, 165] width 69 height 21
click at [183, 206] on span "04-10-2025" at bounding box center [174, 202] width 49 height 11
select select "10"
select select "2025"
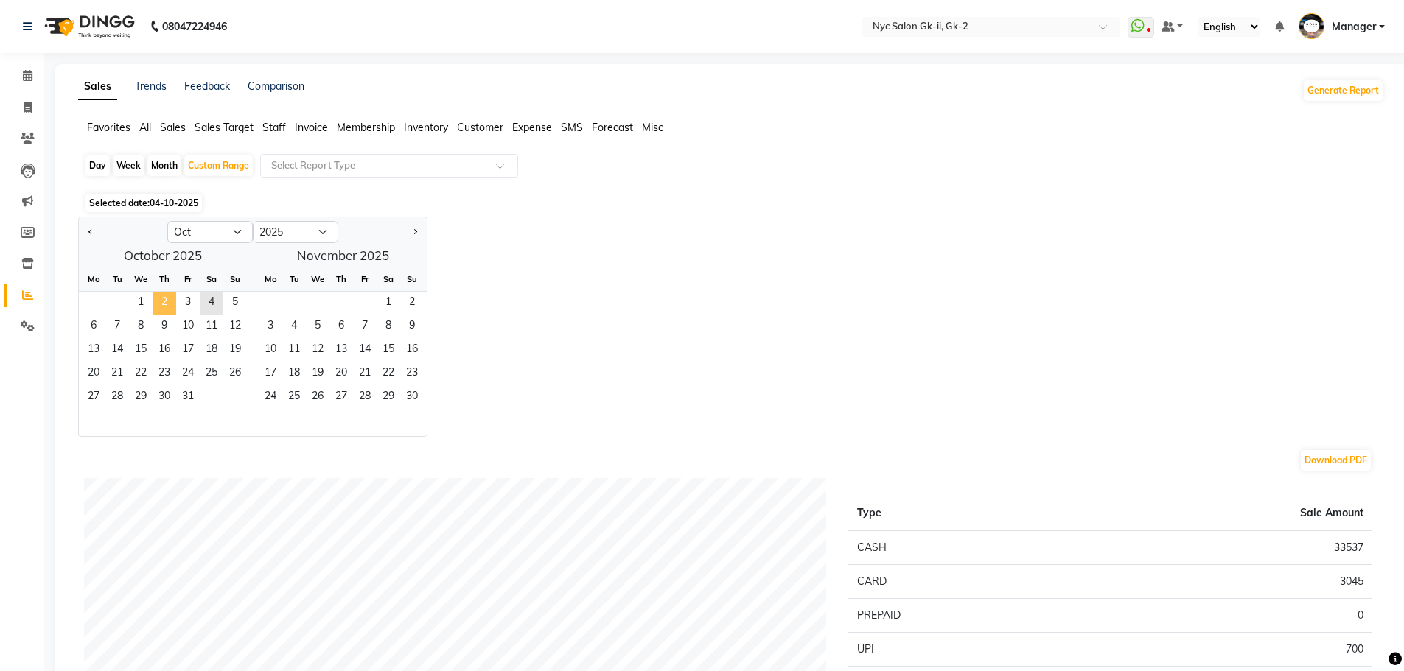
click at [167, 298] on span "2" at bounding box center [165, 304] width 24 height 24
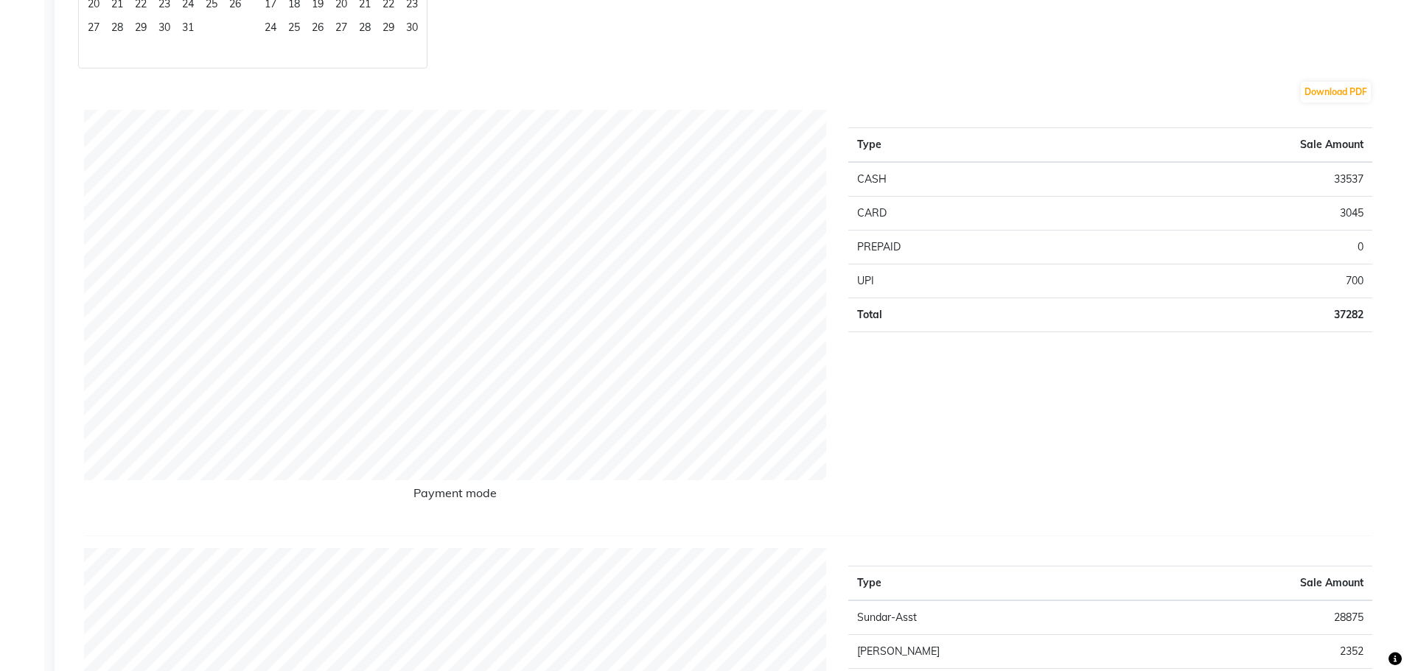
scroll to position [147, 0]
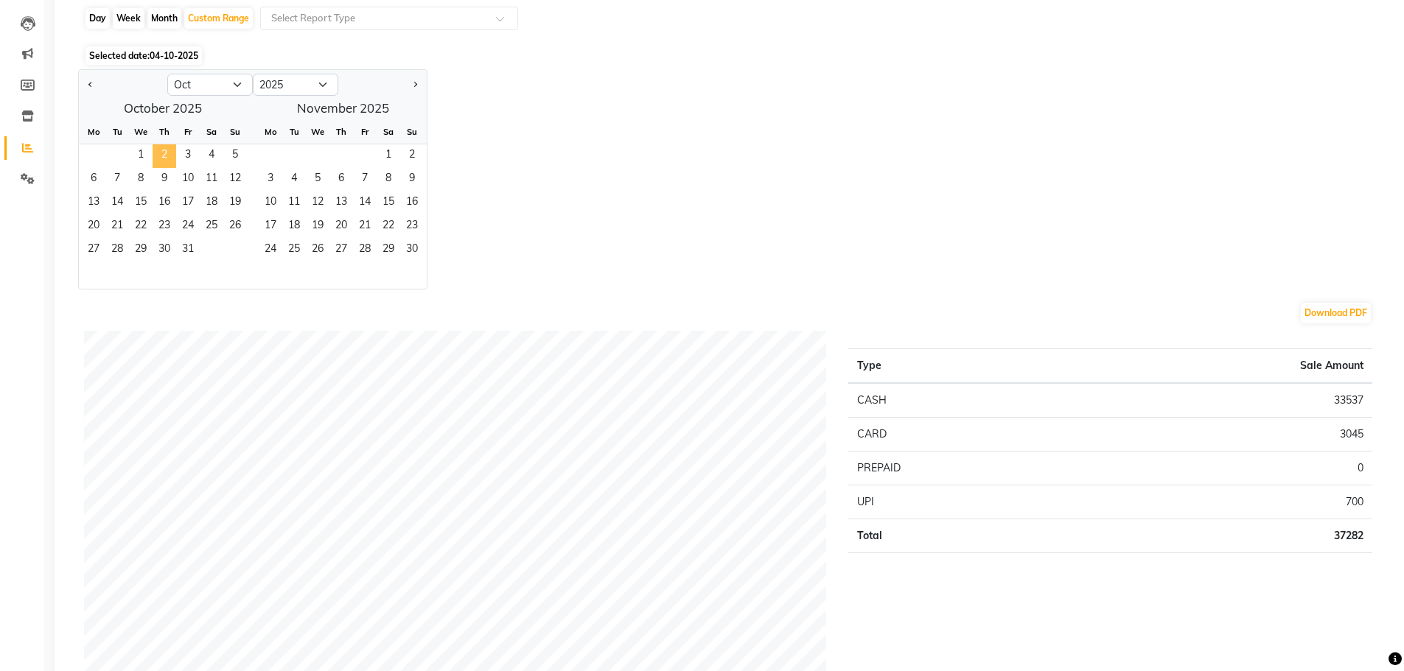
click at [163, 149] on span "2" at bounding box center [165, 156] width 24 height 24
click at [160, 155] on span "2" at bounding box center [165, 156] width 24 height 24
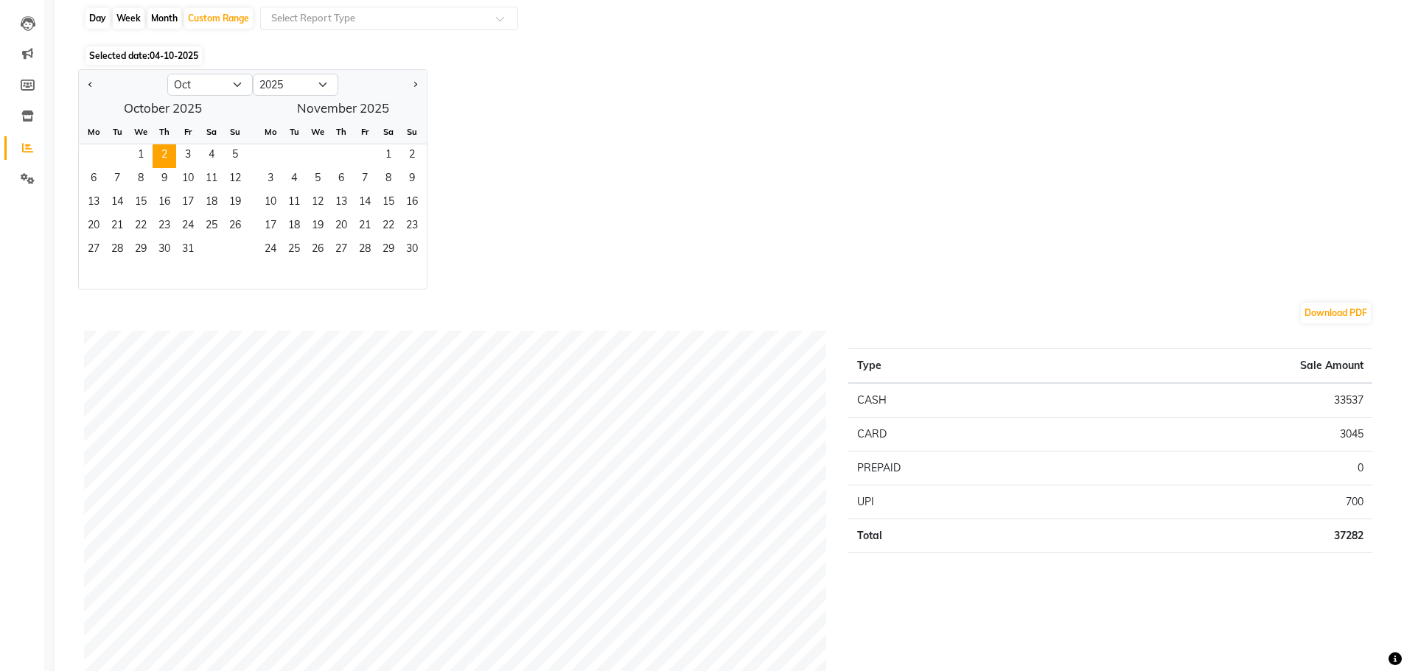
click at [92, 15] on div "Day" at bounding box center [97, 18] width 24 height 21
select select "10"
select select "2025"
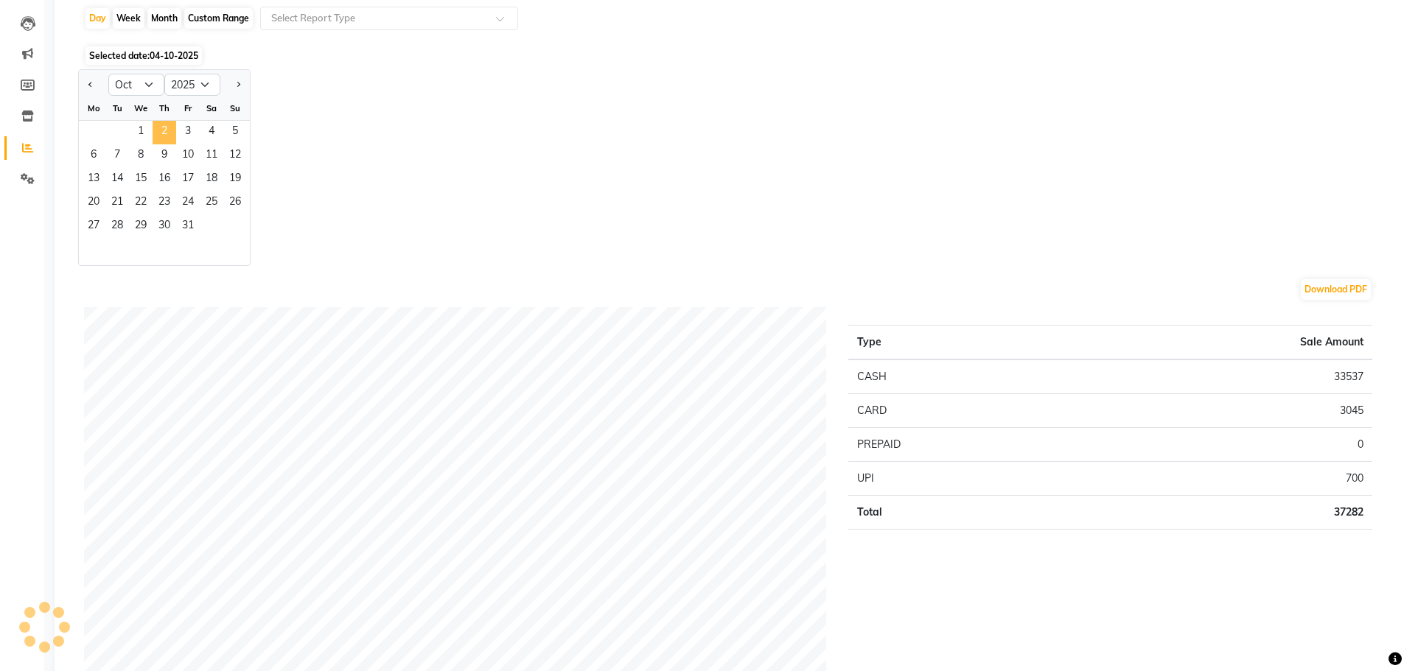
click at [155, 126] on span "2" at bounding box center [165, 133] width 24 height 24
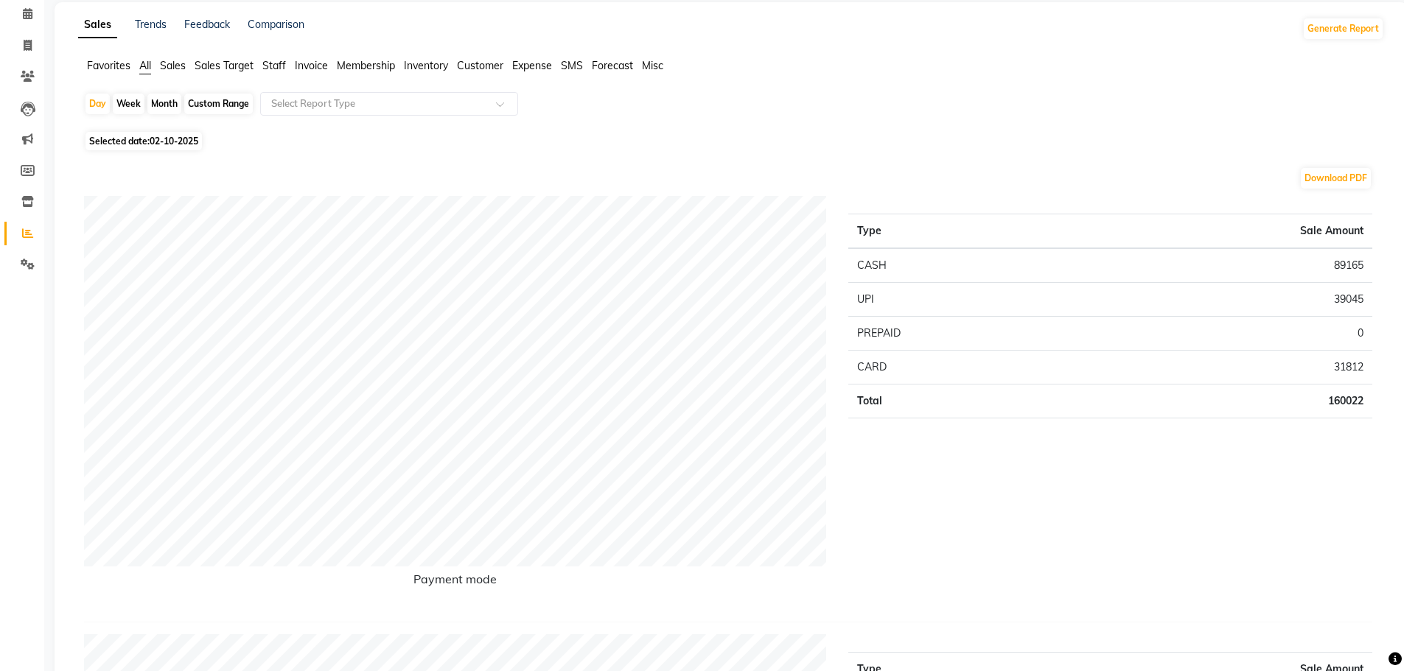
scroll to position [0, 0]
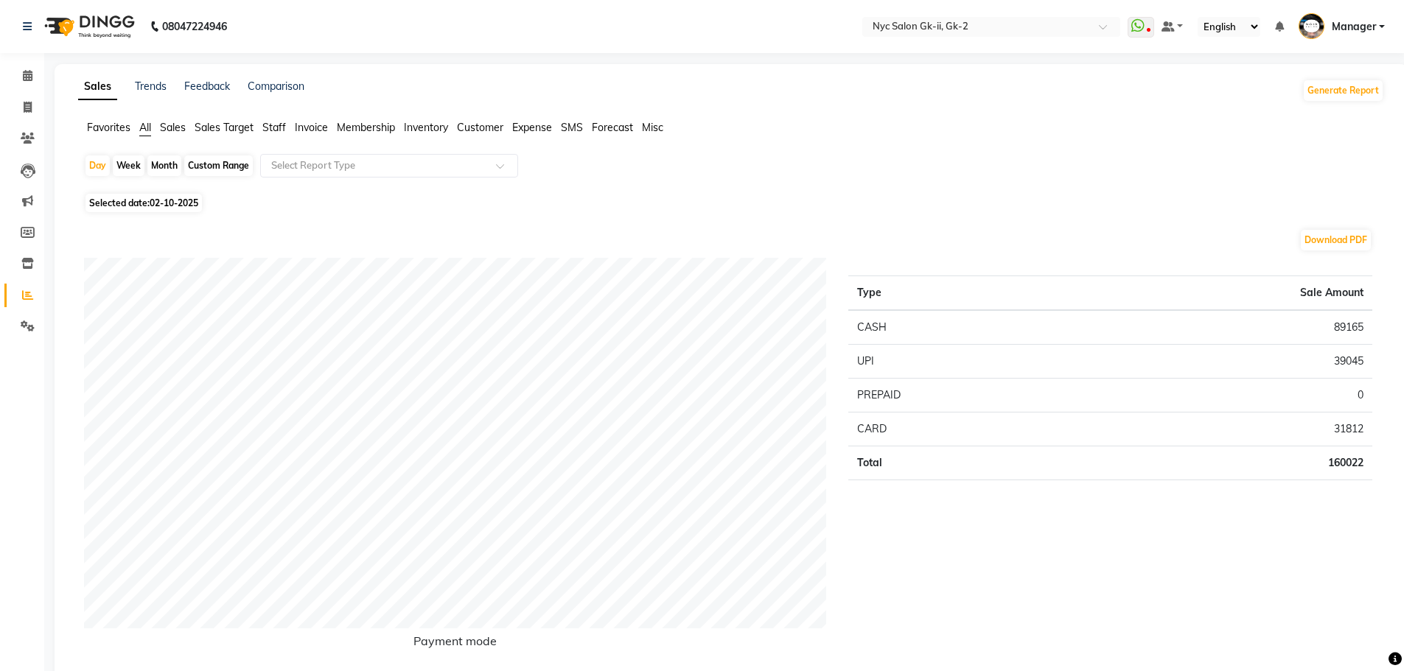
click at [284, 127] on span "Staff" at bounding box center [274, 127] width 24 height 13
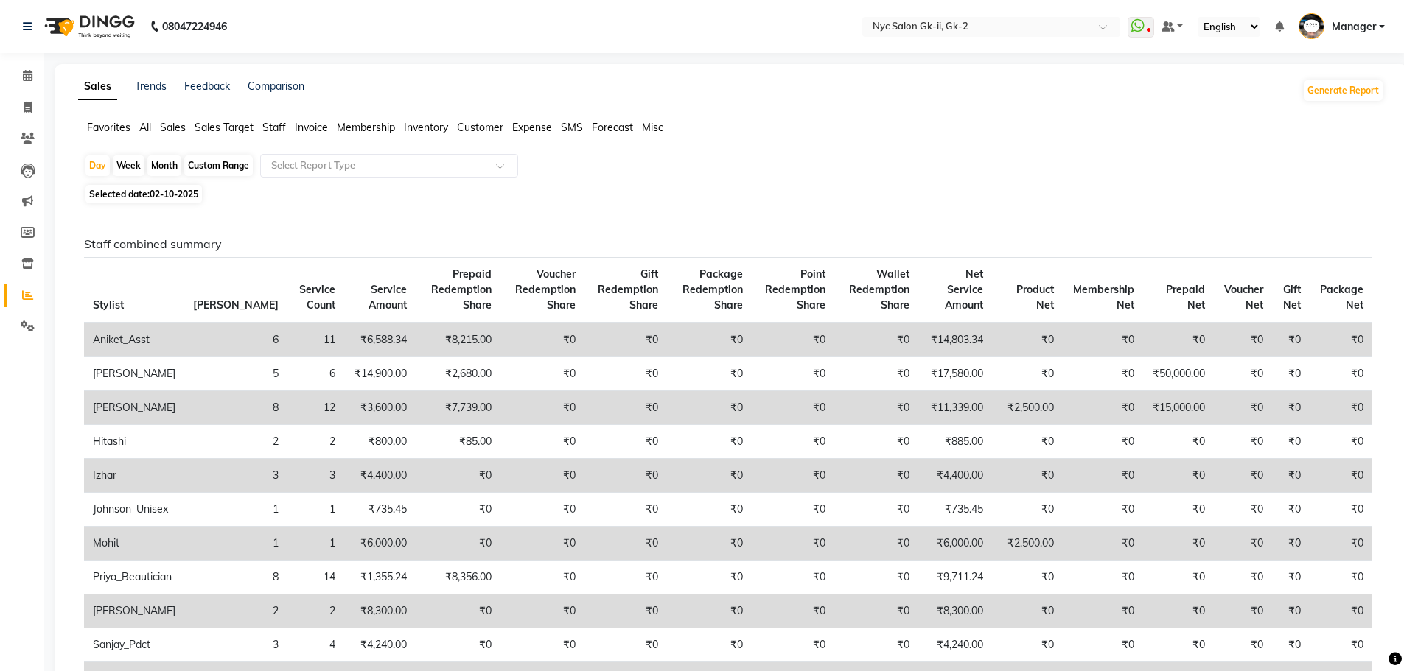
click at [206, 158] on div "Custom Range" at bounding box center [218, 165] width 69 height 21
select select "10"
select select "2025"
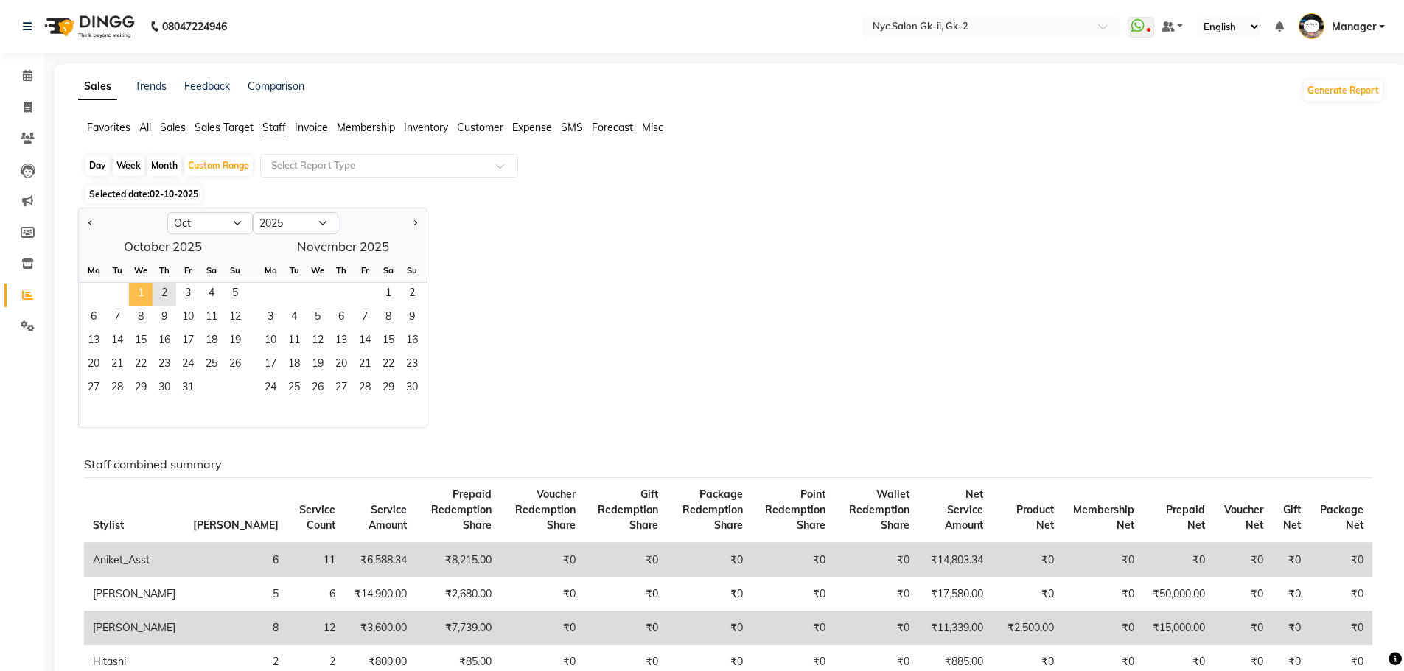
click at [136, 290] on span "1" at bounding box center [141, 295] width 24 height 24
click at [219, 299] on span "4" at bounding box center [212, 295] width 24 height 24
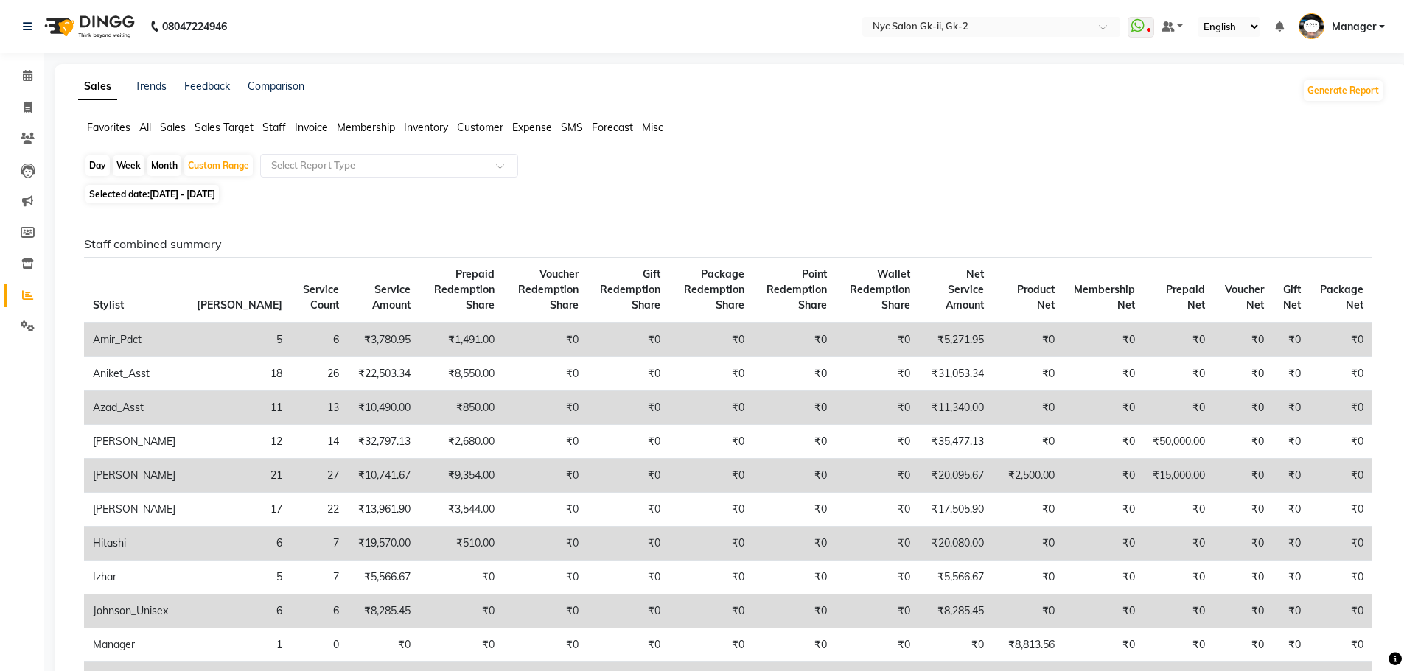
click at [136, 129] on ul "Favorites All Sales Sales Target Staff Invoice Membership Inventory Customer Ex…" at bounding box center [731, 128] width 1306 height 16
click at [143, 122] on span "All" at bounding box center [145, 127] width 12 height 13
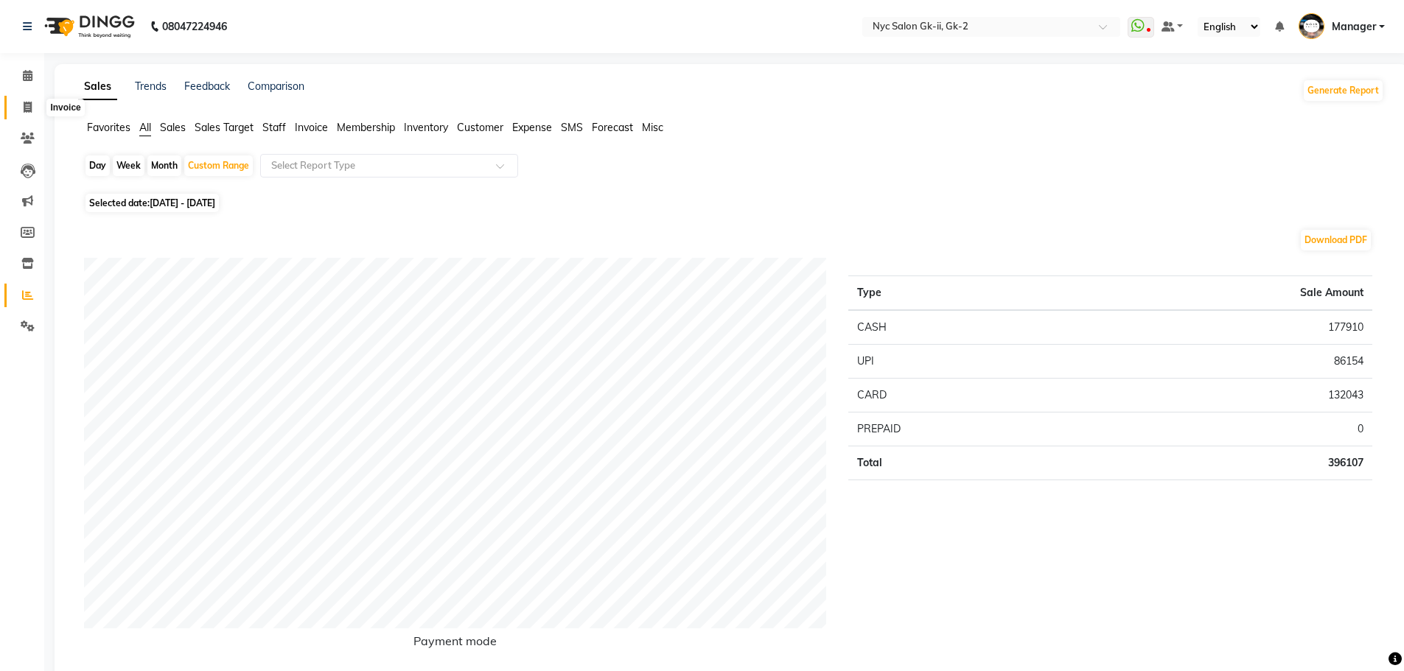
click at [26, 110] on icon at bounding box center [28, 107] width 8 height 11
select select "service"
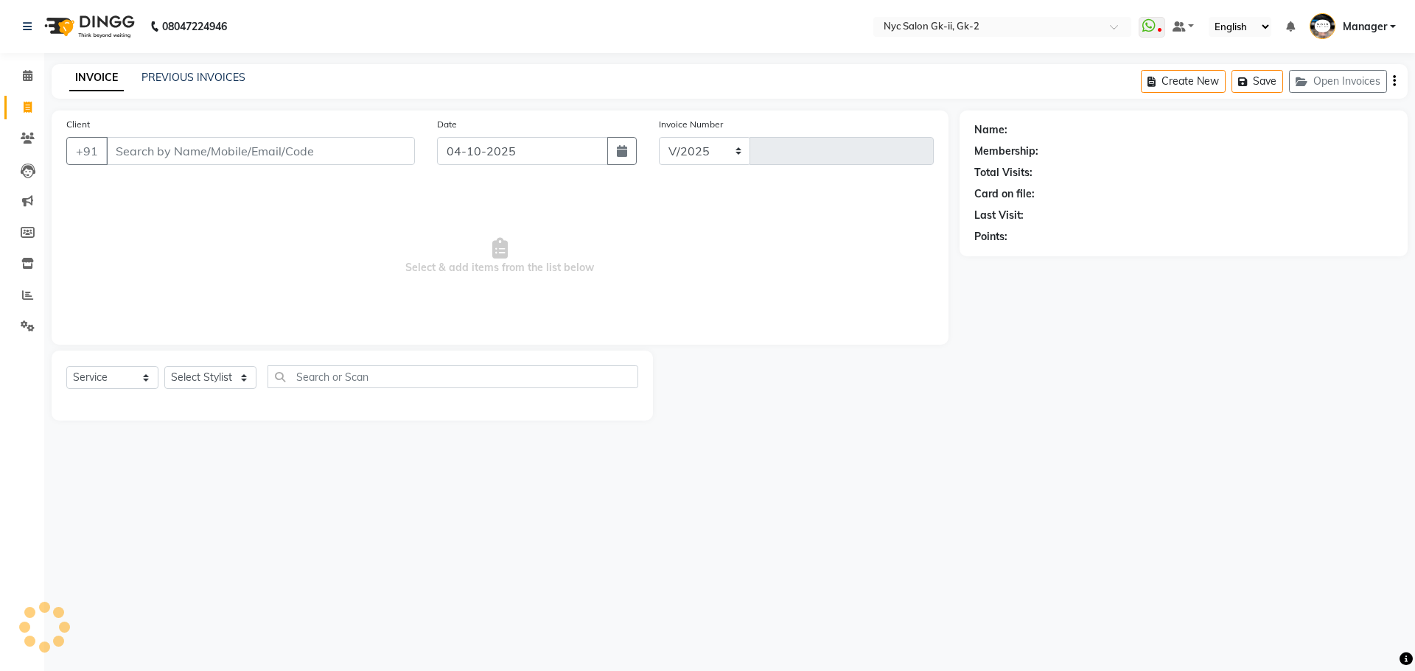
select select "5936"
type input "6322"
click at [144, 144] on input "Client" at bounding box center [260, 151] width 309 height 28
click at [144, 151] on input "Client" at bounding box center [260, 151] width 309 height 28
click at [278, 158] on input "Client" at bounding box center [260, 151] width 309 height 28
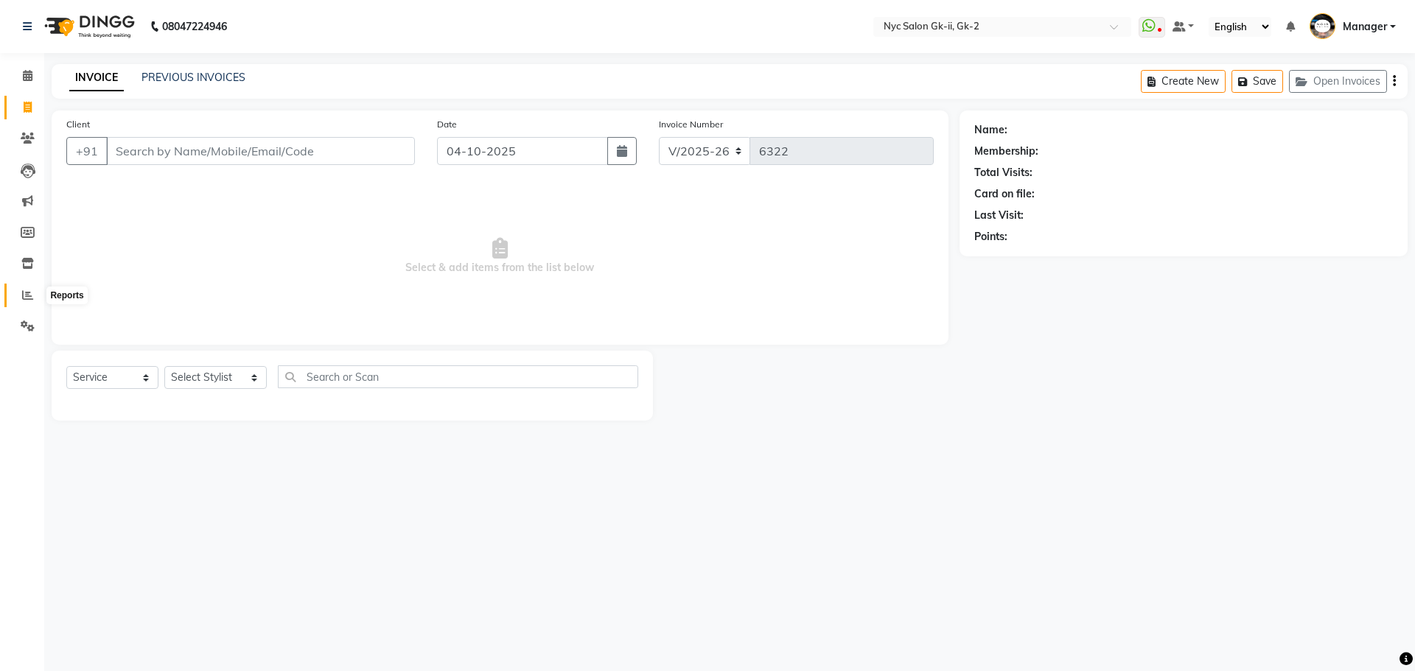
click at [29, 301] on span at bounding box center [28, 295] width 26 height 17
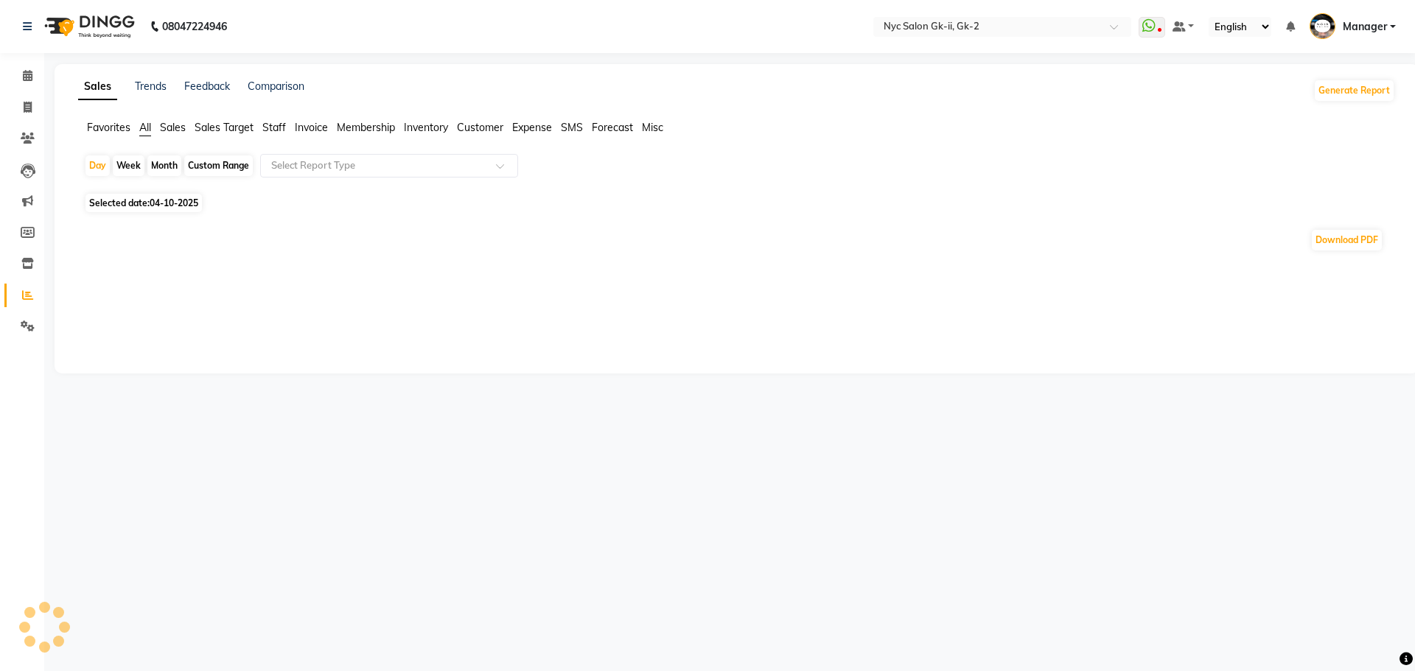
click at [231, 155] on div "Day Week Month Custom Range Select Report Type" at bounding box center [736, 171] width 1305 height 35
click at [228, 166] on div "Custom Range" at bounding box center [218, 165] width 69 height 21
select select "10"
select select "2025"
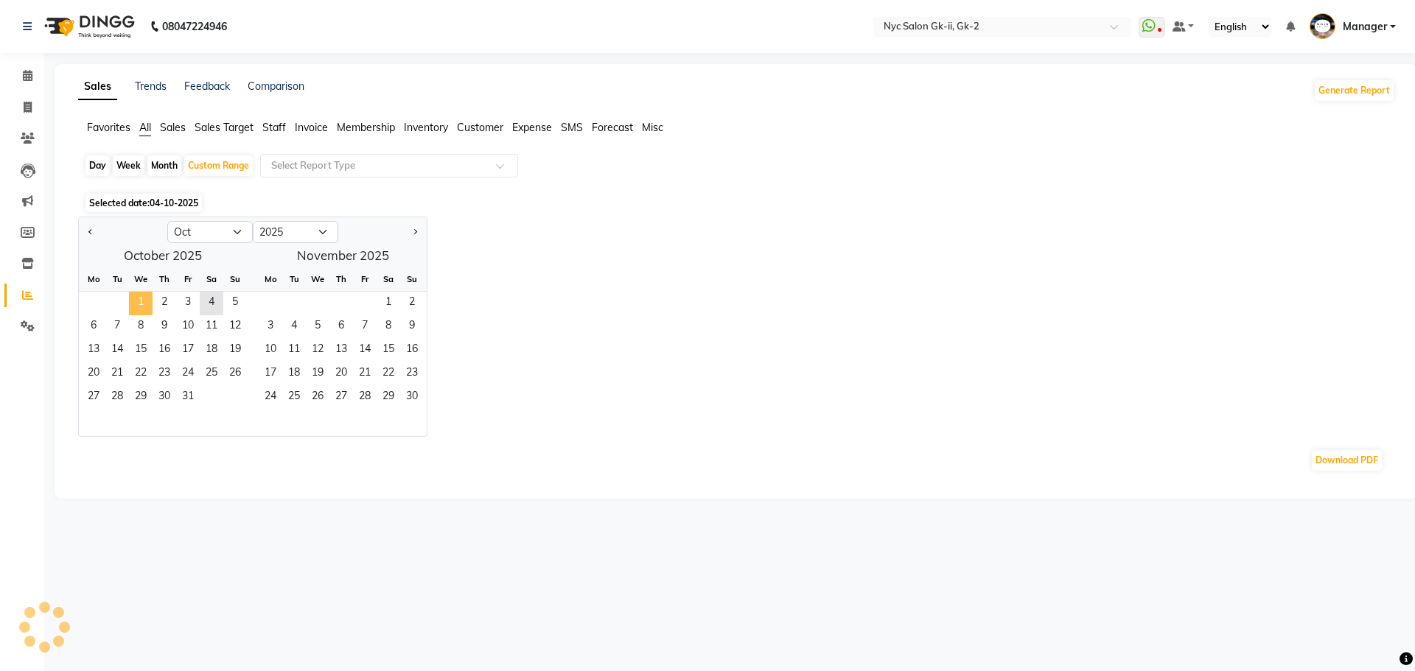
click at [141, 298] on span "1" at bounding box center [141, 304] width 24 height 24
click at [223, 304] on span "4" at bounding box center [212, 304] width 24 height 24
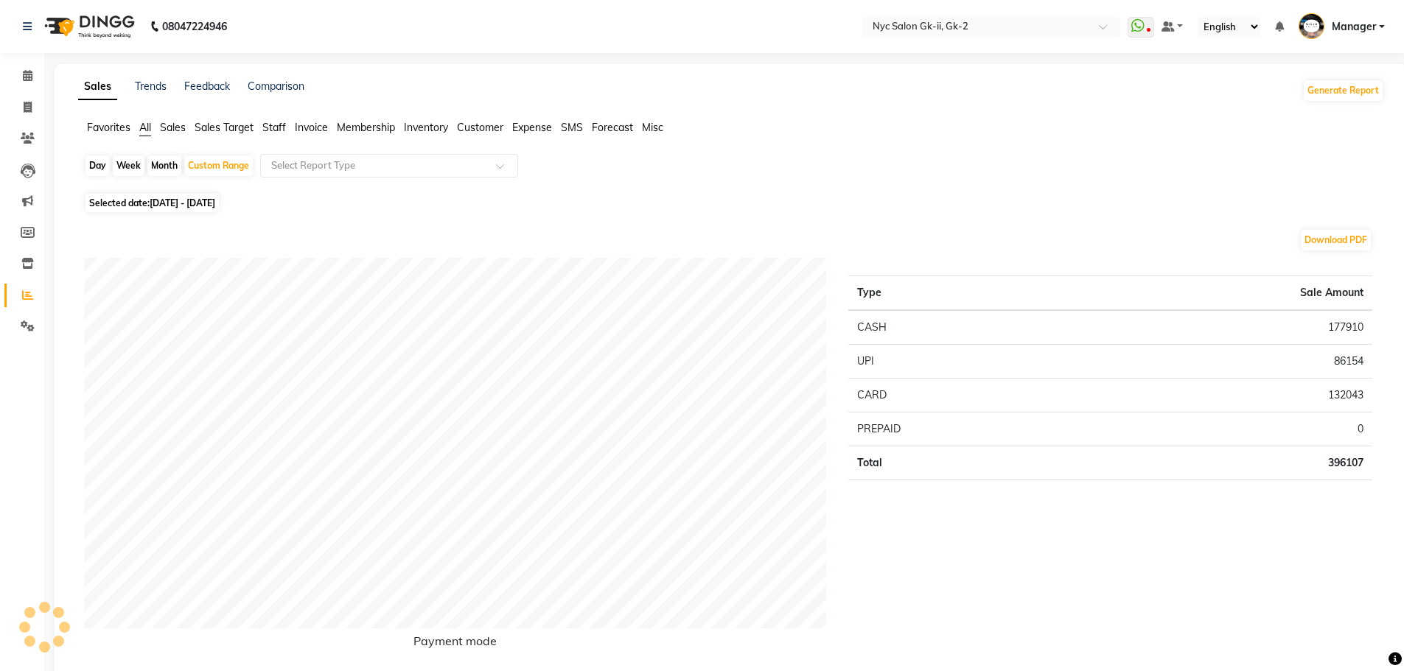
click at [274, 130] on span "Staff" at bounding box center [274, 127] width 24 height 13
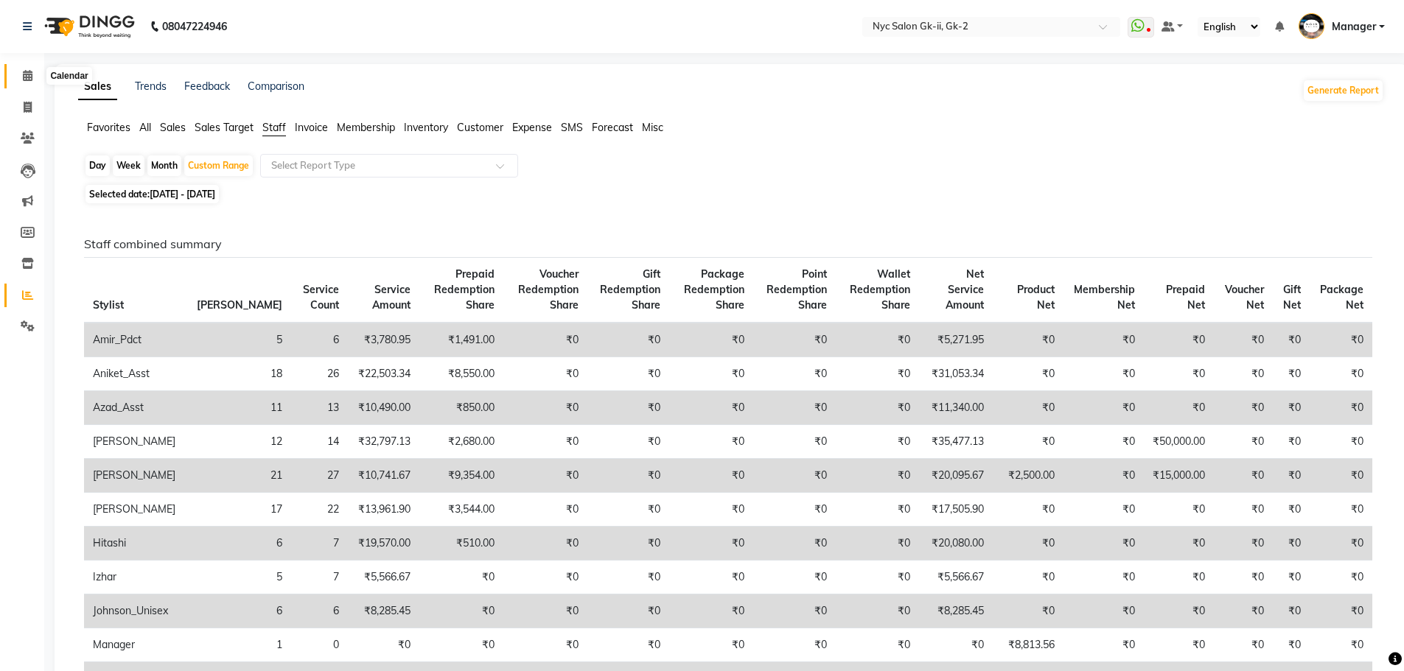
click at [26, 79] on icon at bounding box center [28, 75] width 10 height 11
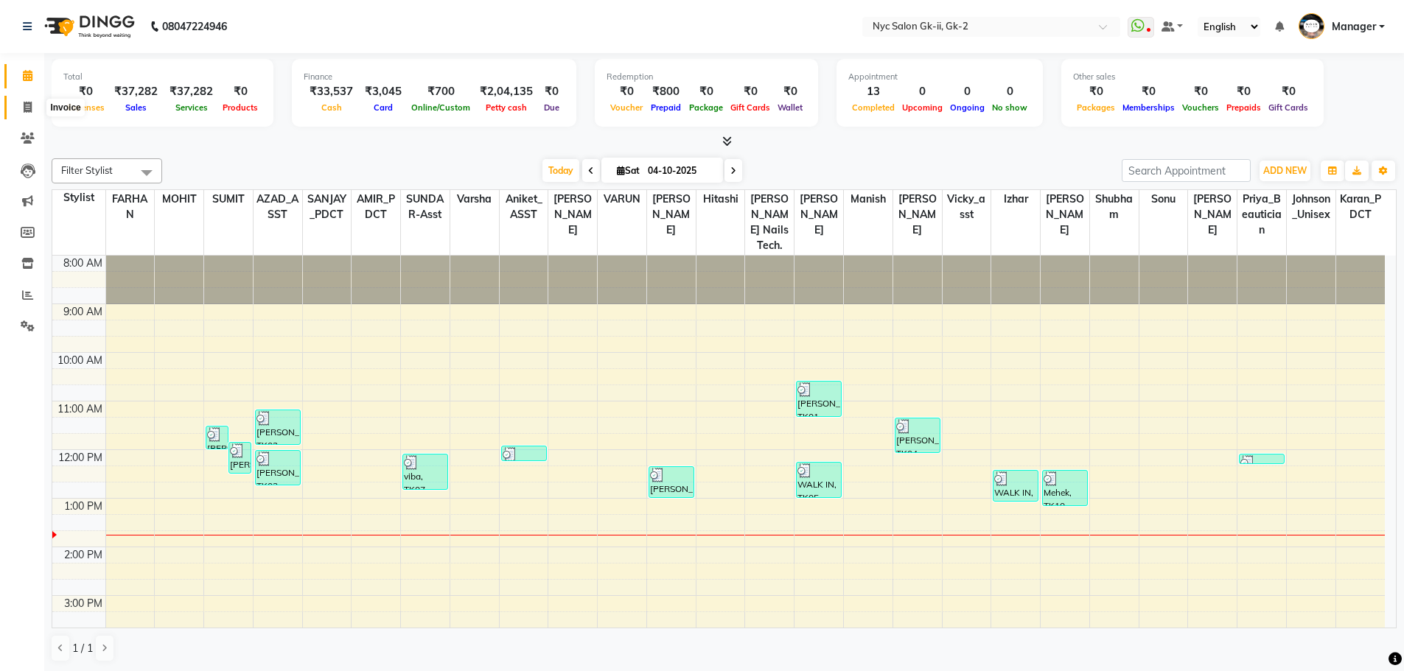
click at [33, 106] on span at bounding box center [28, 107] width 26 height 17
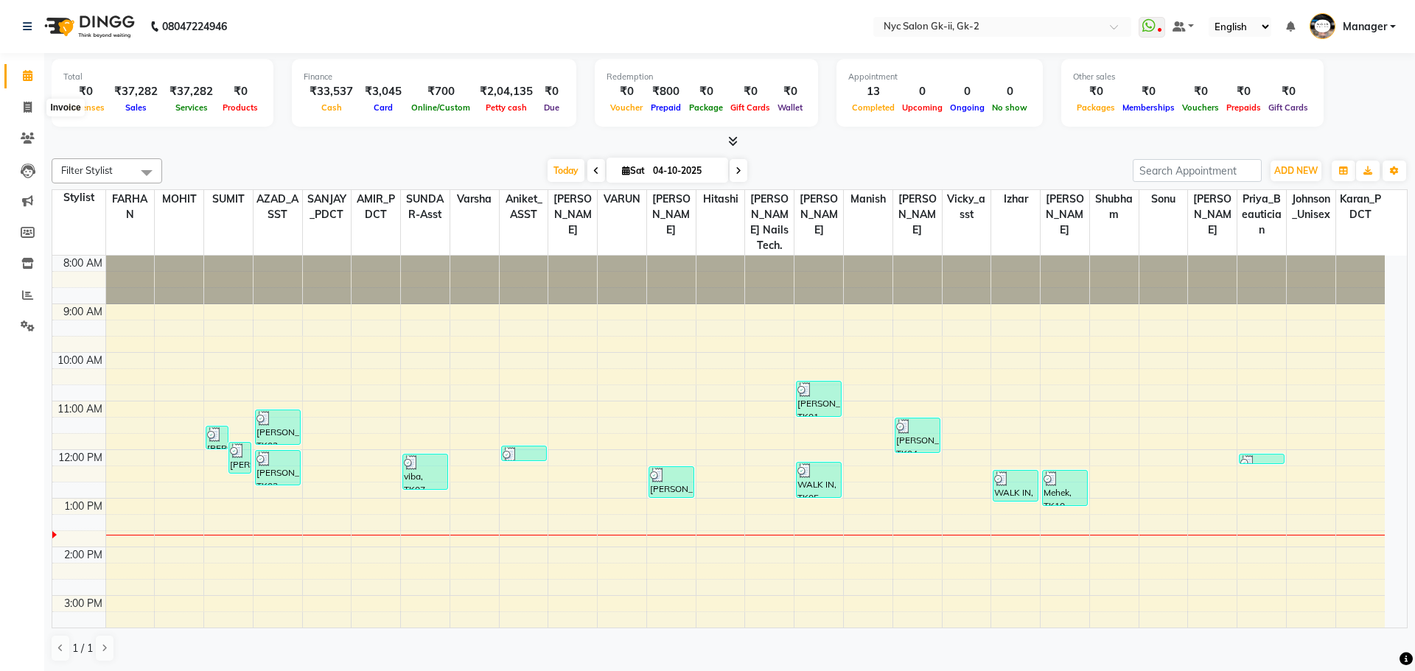
select select "5936"
select select "service"
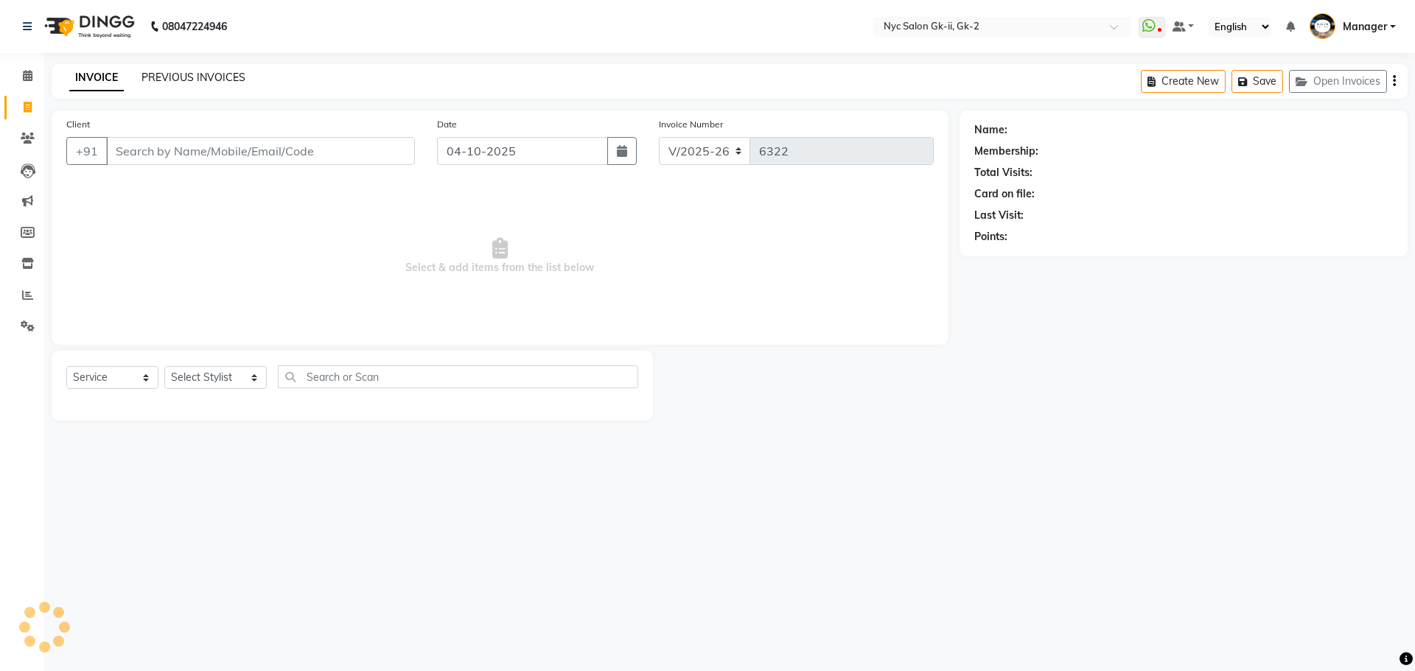
click at [217, 77] on link "PREVIOUS INVOICES" at bounding box center [193, 77] width 104 height 13
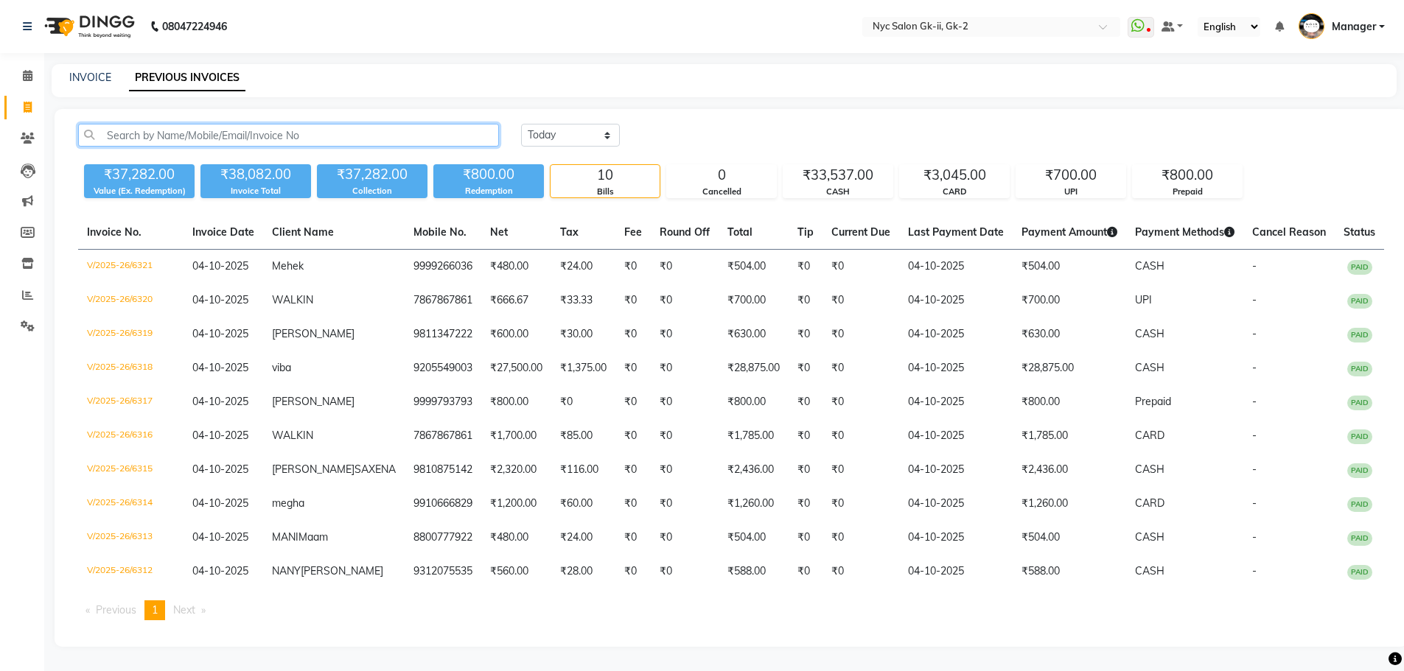
click at [223, 141] on input "text" at bounding box center [288, 135] width 421 height 23
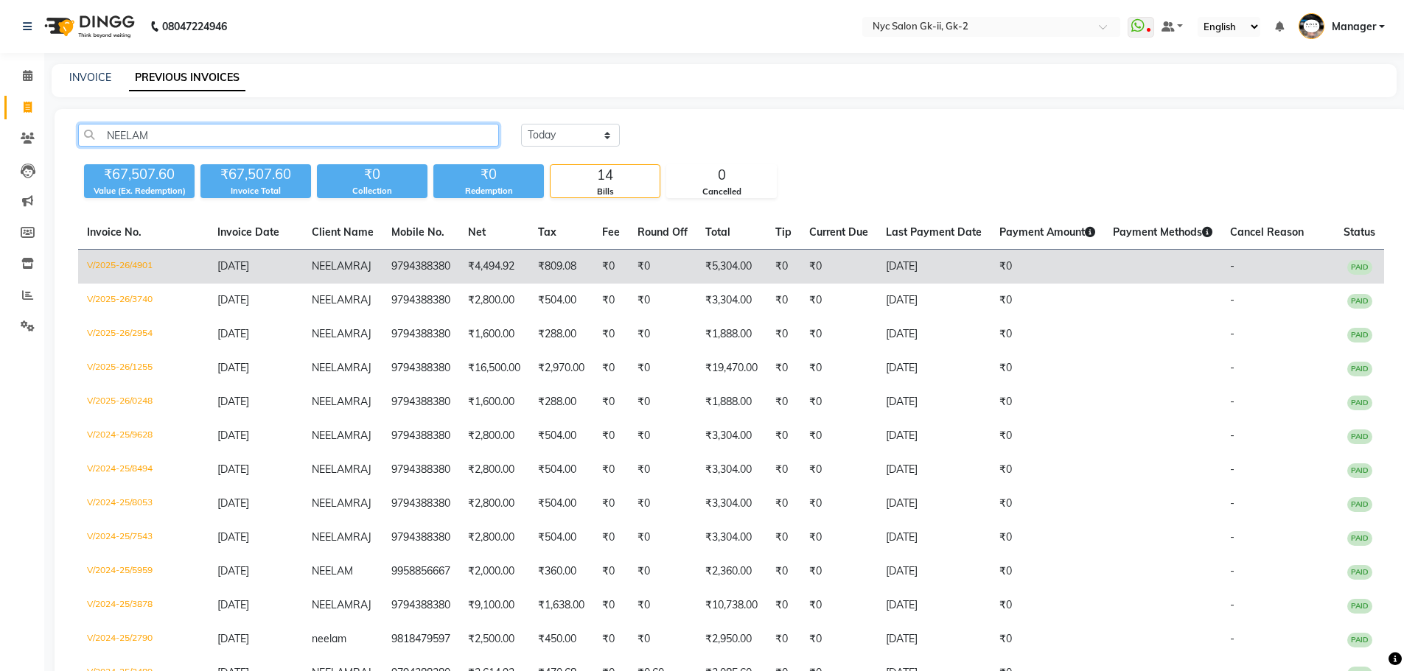
type input "NEELAM"
click at [119, 259] on td "V/2025-26/4901" at bounding box center [143, 267] width 130 height 35
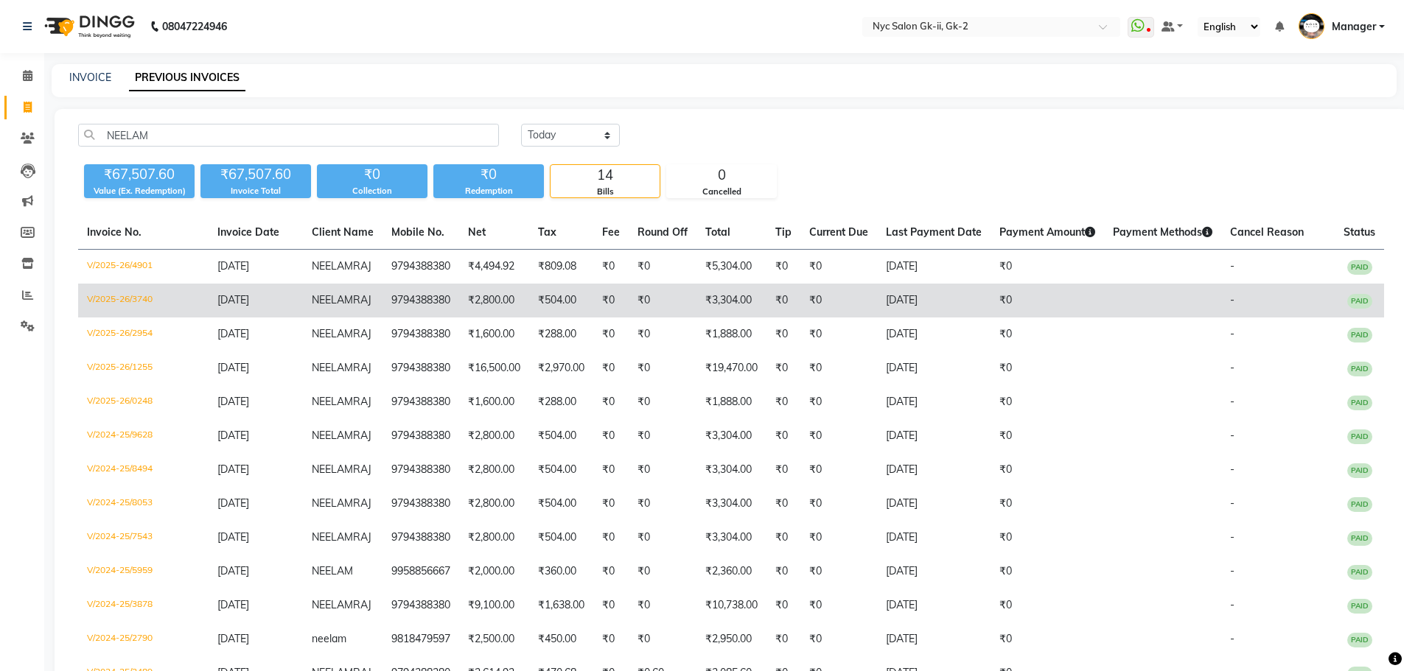
click at [128, 313] on td "V/2025-26/3740" at bounding box center [143, 301] width 130 height 34
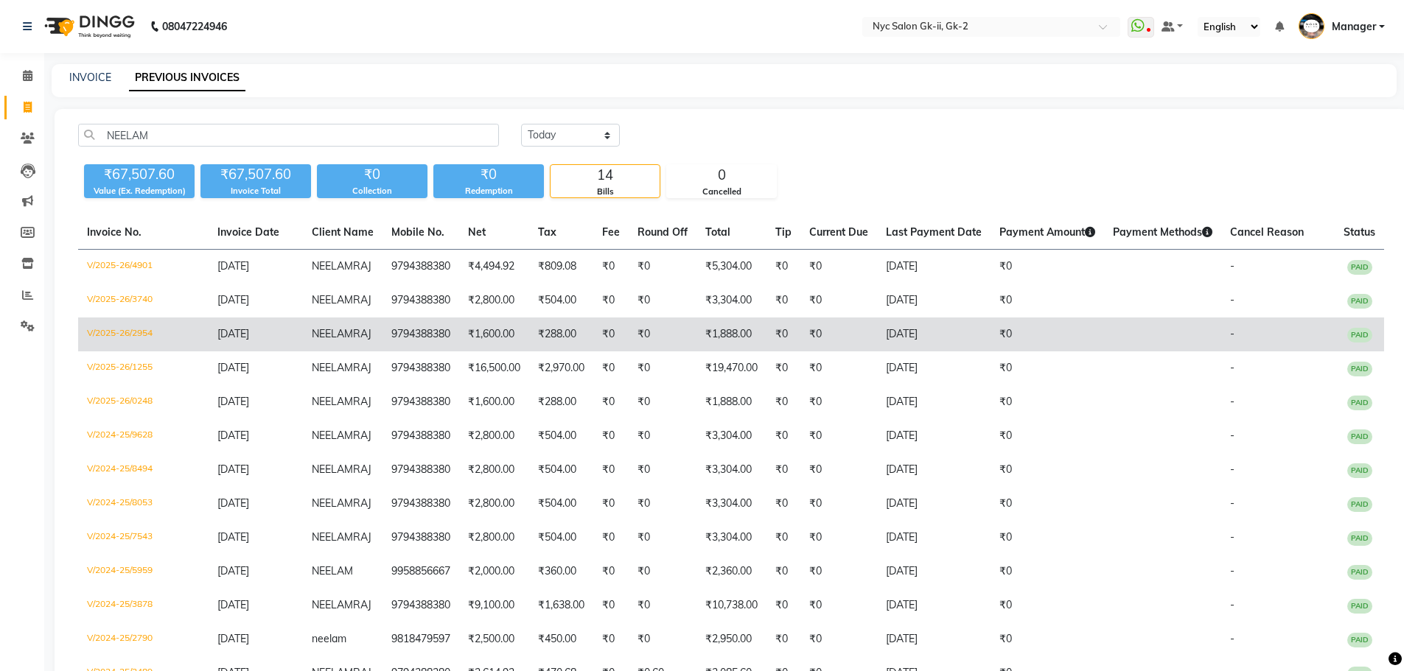
click at [141, 351] on td "V/2025-26/2954" at bounding box center [143, 335] width 130 height 34
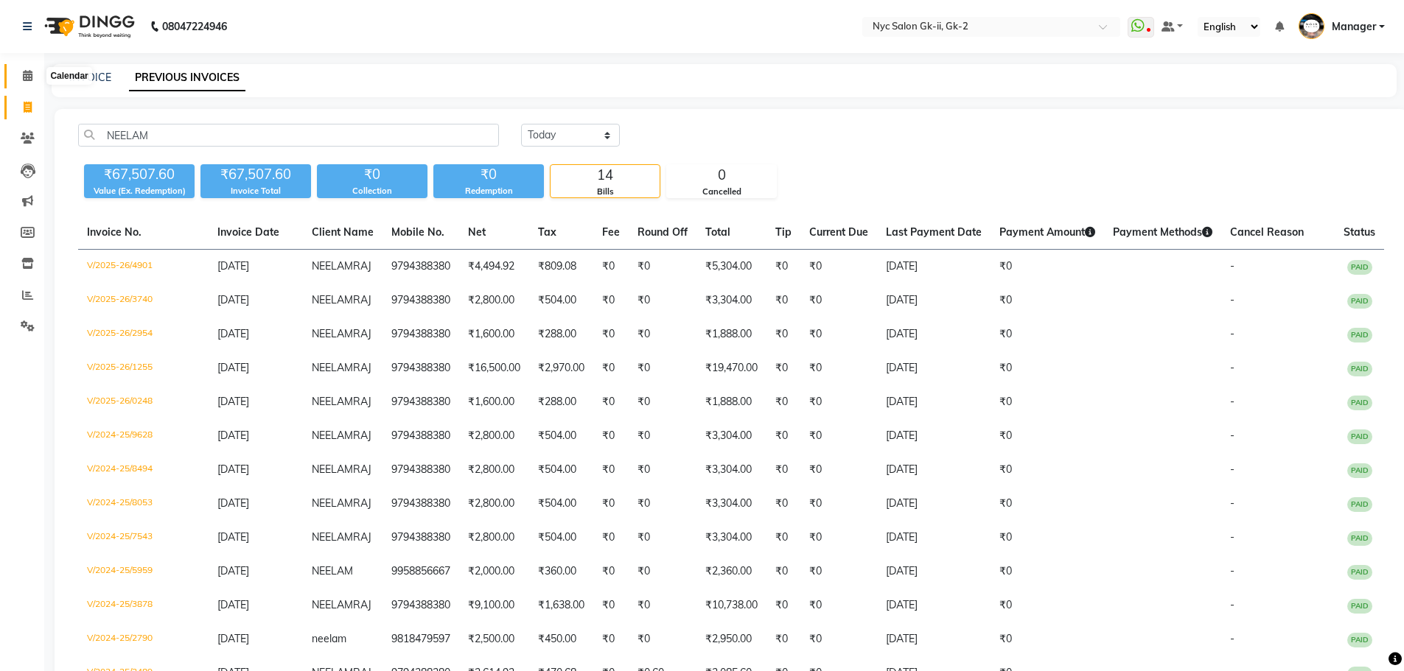
click at [26, 71] on icon at bounding box center [28, 75] width 10 height 11
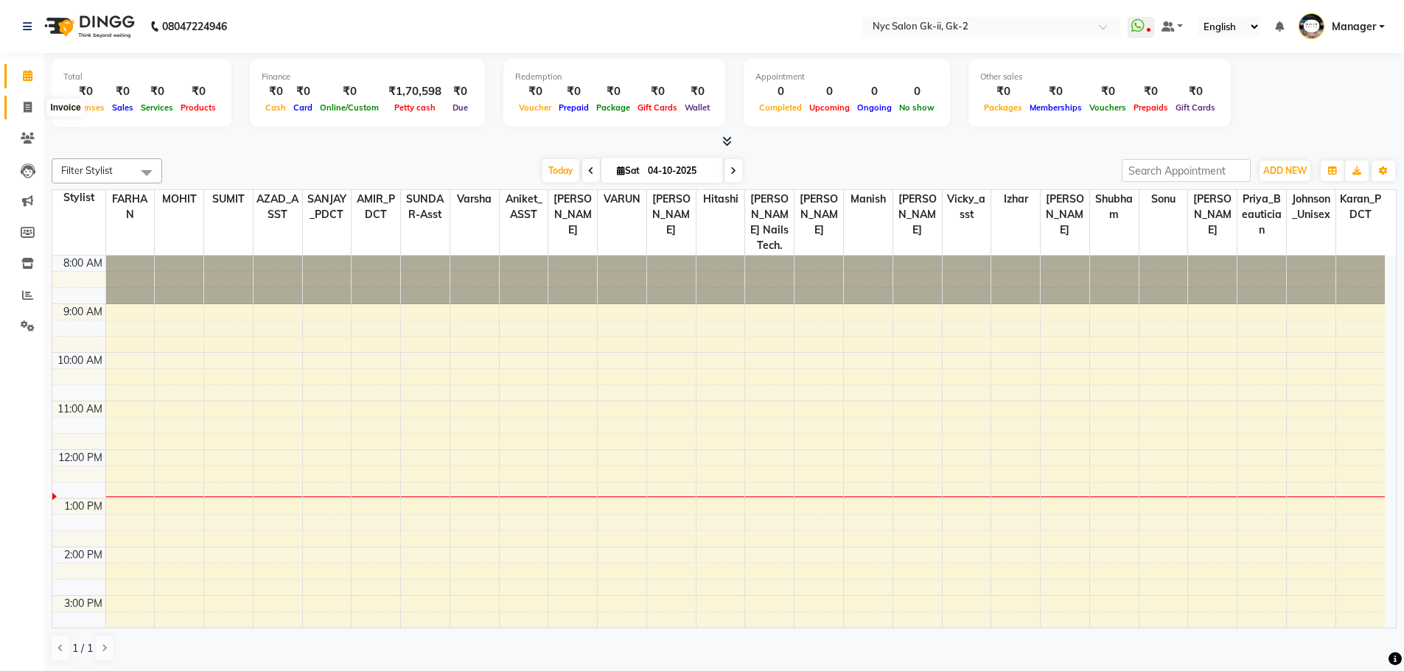
click at [25, 105] on icon at bounding box center [28, 107] width 8 height 11
select select "service"
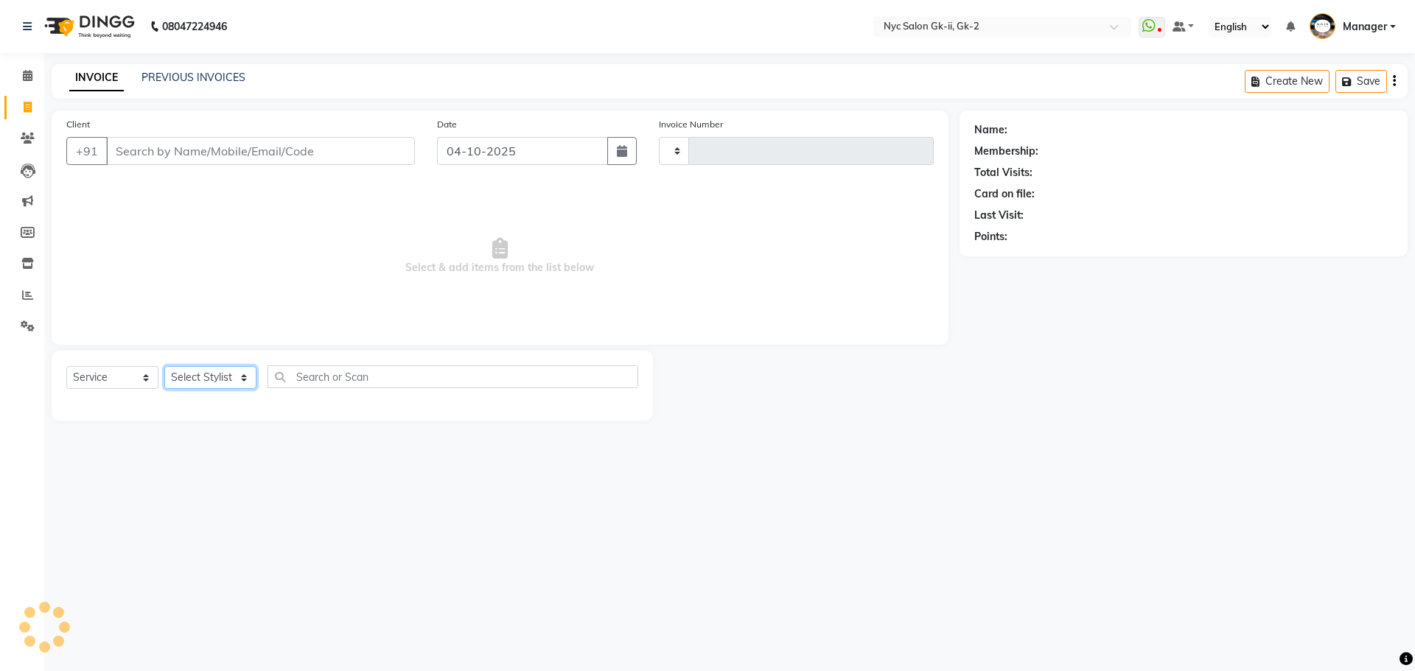
click at [214, 385] on select "Select Stylist" at bounding box center [210, 377] width 92 height 23
type input "6319"
select select "5936"
select select "47593"
click at [164, 366] on select "Select Stylist AMIR_PDCT aniket_ASST AZAD_ASST [PERSON_NAME] [PERSON_NAME] [PER…" at bounding box center [215, 377] width 102 height 23
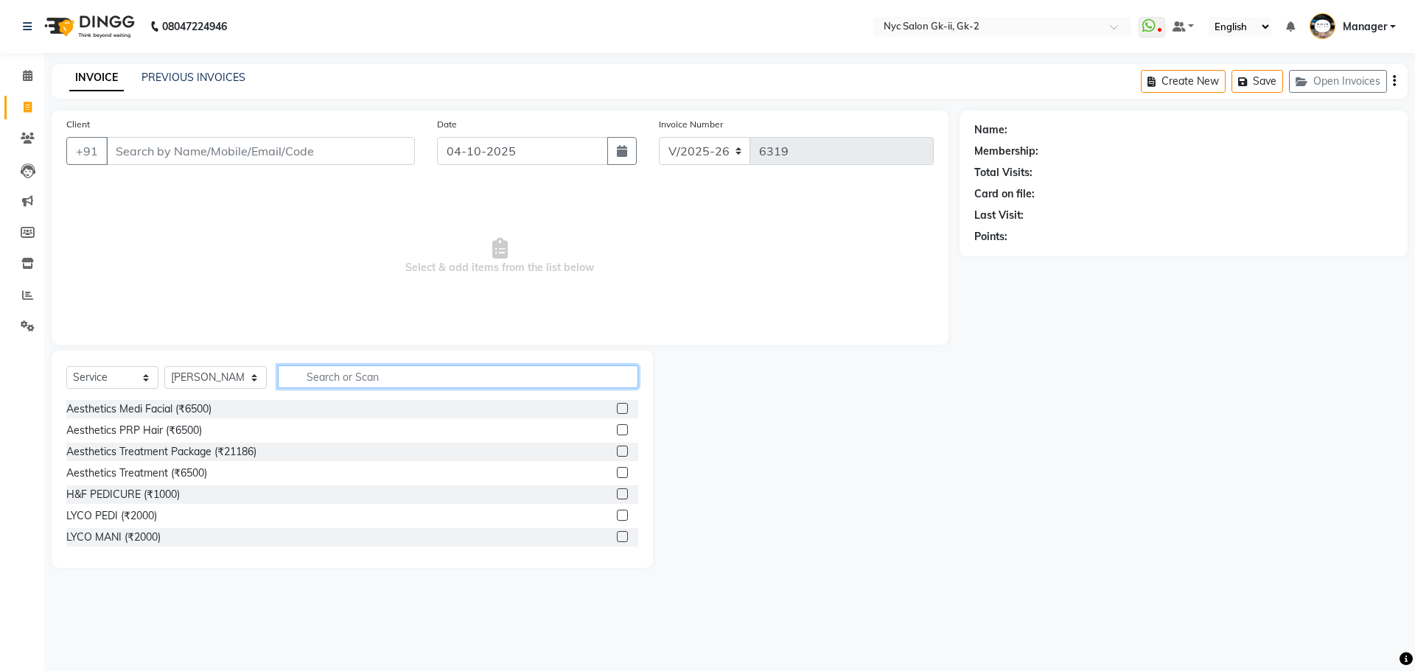
click at [301, 378] on input "text" at bounding box center [458, 376] width 361 height 23
type input "B"
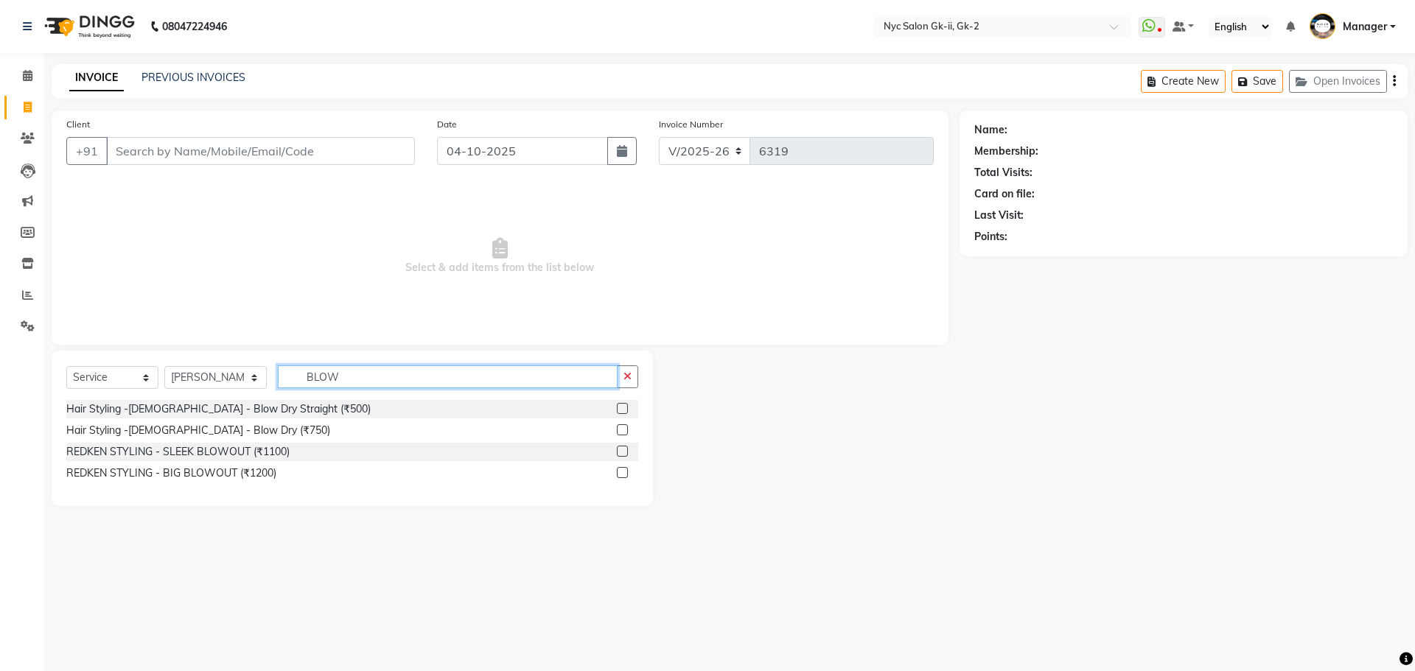
type input "BLOW"
click at [619, 427] on label at bounding box center [622, 429] width 11 height 11
click at [619, 427] on input "checkbox" at bounding box center [622, 431] width 10 height 10
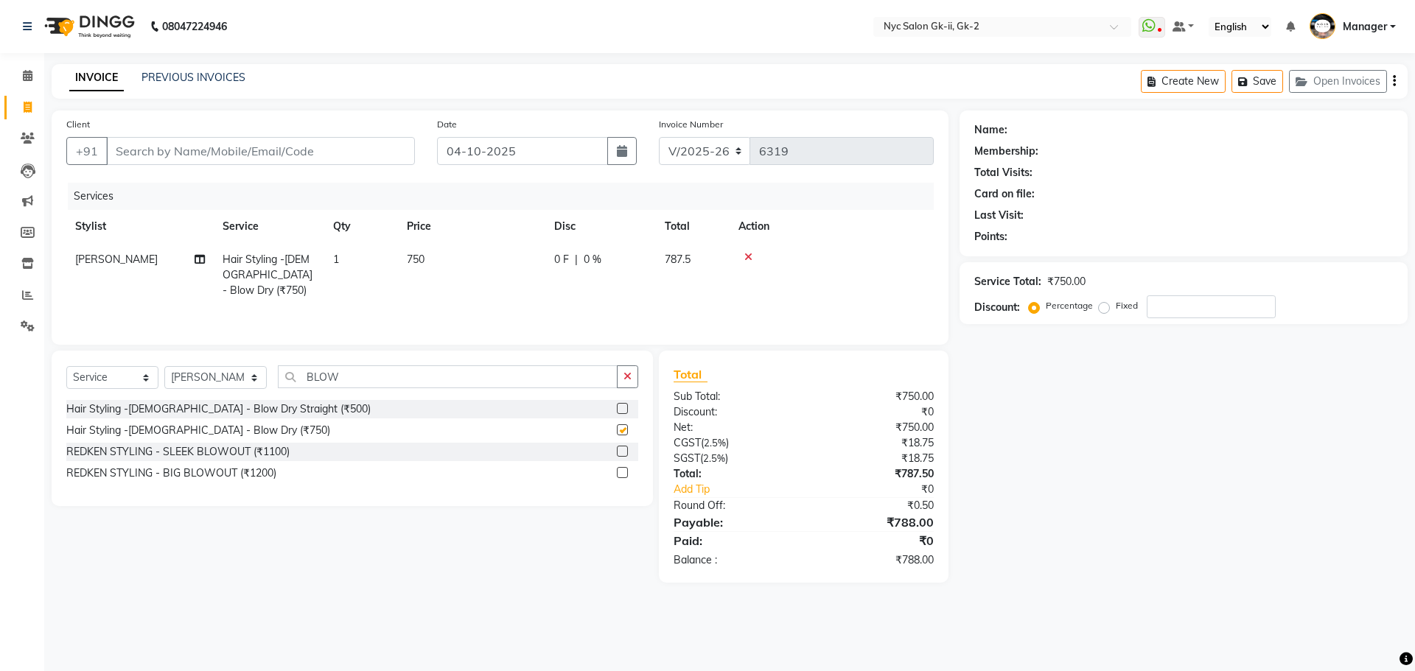
checkbox input "false"
click at [342, 159] on input "Client" at bounding box center [260, 151] width 309 height 28
type input "V"
type input "0"
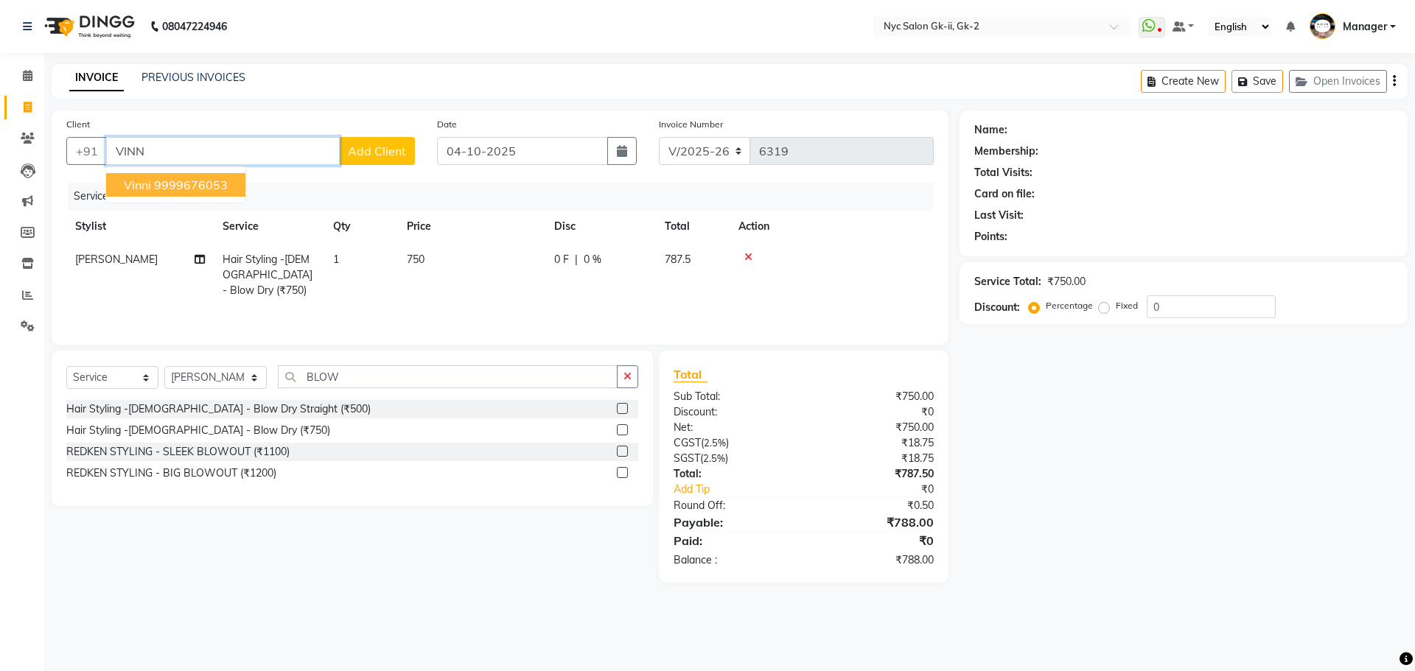
click at [116, 188] on button "vinni 9999676053" at bounding box center [175, 185] width 139 height 24
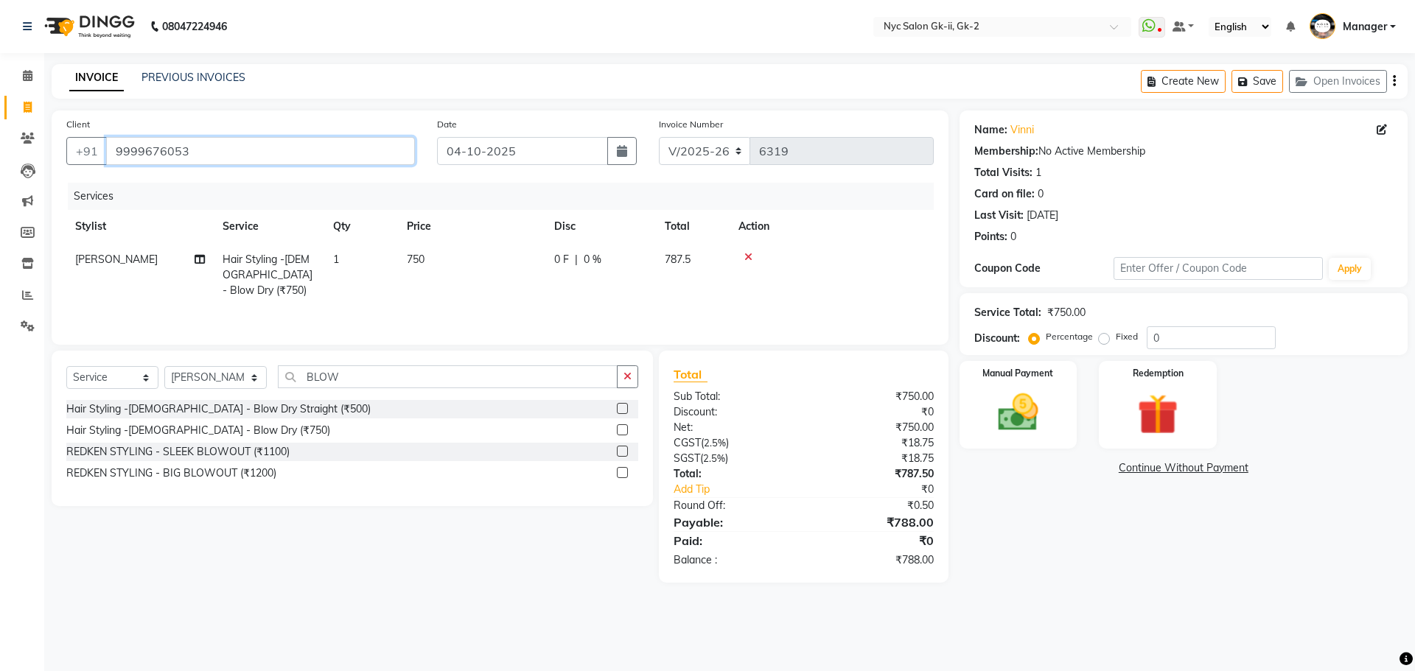
drag, startPoint x: 269, startPoint y: 164, endPoint x: 0, endPoint y: 182, distance: 269.6
click at [0, 166] on app-home "08047224946 Select Location × Nyc Salon Gk-ii, Gk-2 WhatsApp Status ✕ Status: D…" at bounding box center [707, 302] width 1415 height 605
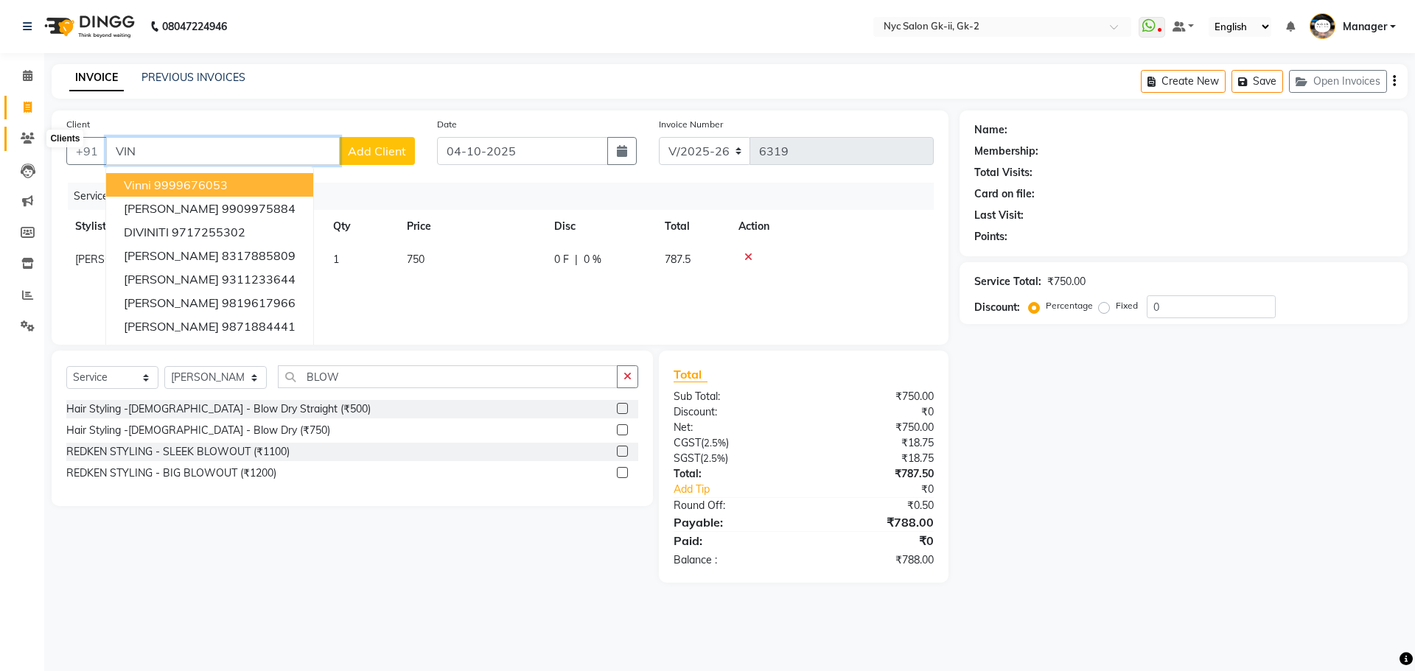
drag, startPoint x: 138, startPoint y: 151, endPoint x: 6, endPoint y: 144, distance: 132.1
click at [24, 139] on app-home "08047224946 Select Location × Nyc Salon Gk-ii, Gk-2 WhatsApp Status ✕ Status: D…" at bounding box center [707, 302] width 1415 height 605
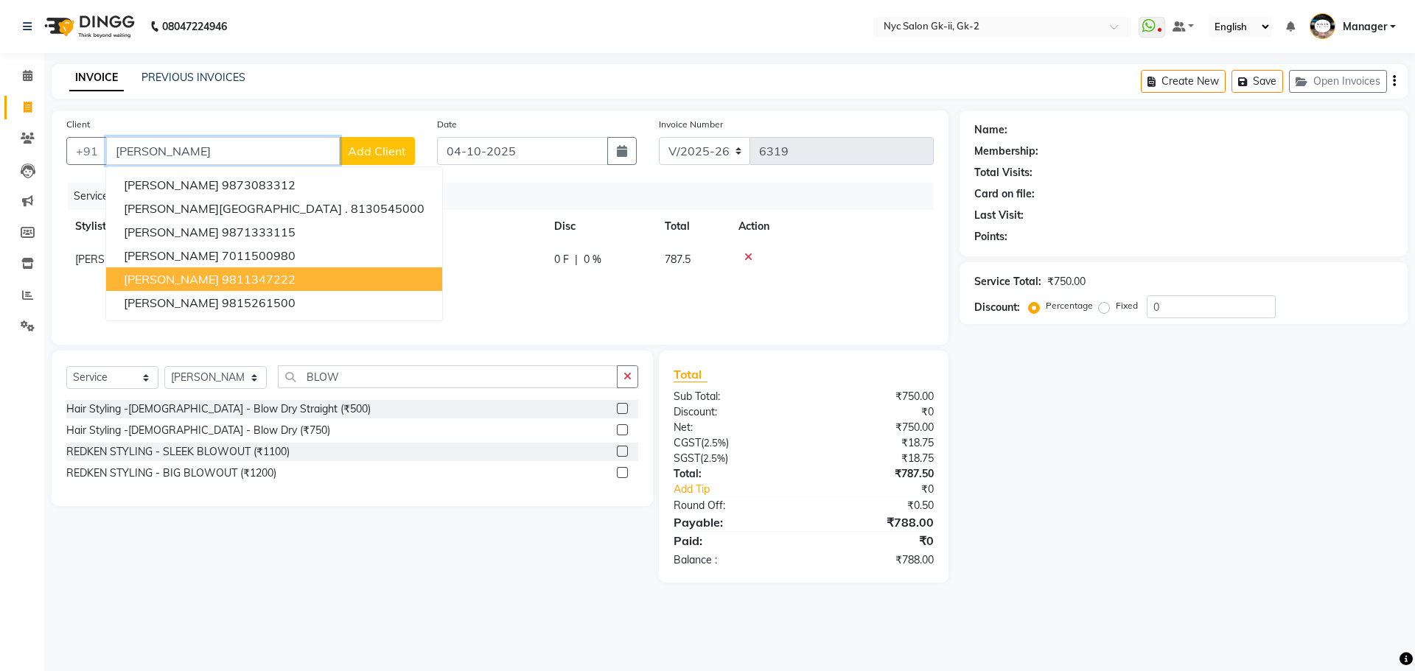
click at [150, 281] on span "[PERSON_NAME]" at bounding box center [171, 279] width 95 height 15
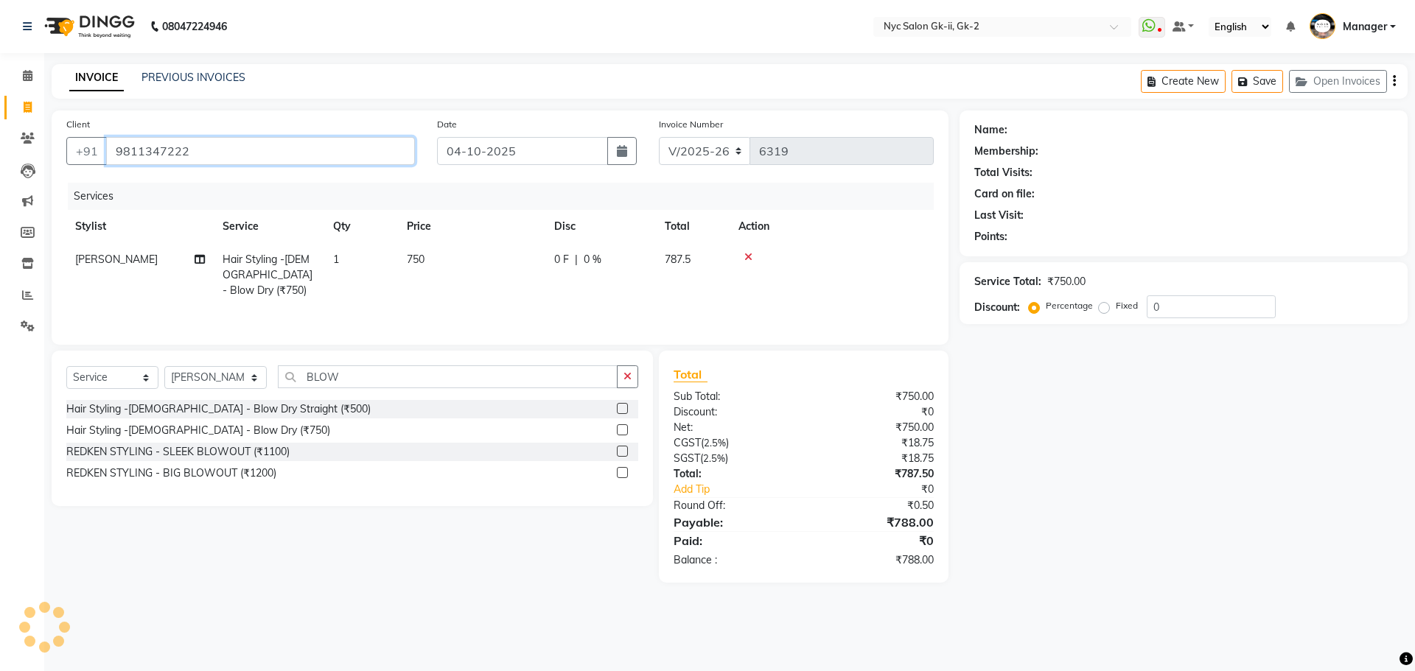
type input "9811347222"
select select "1: Object"
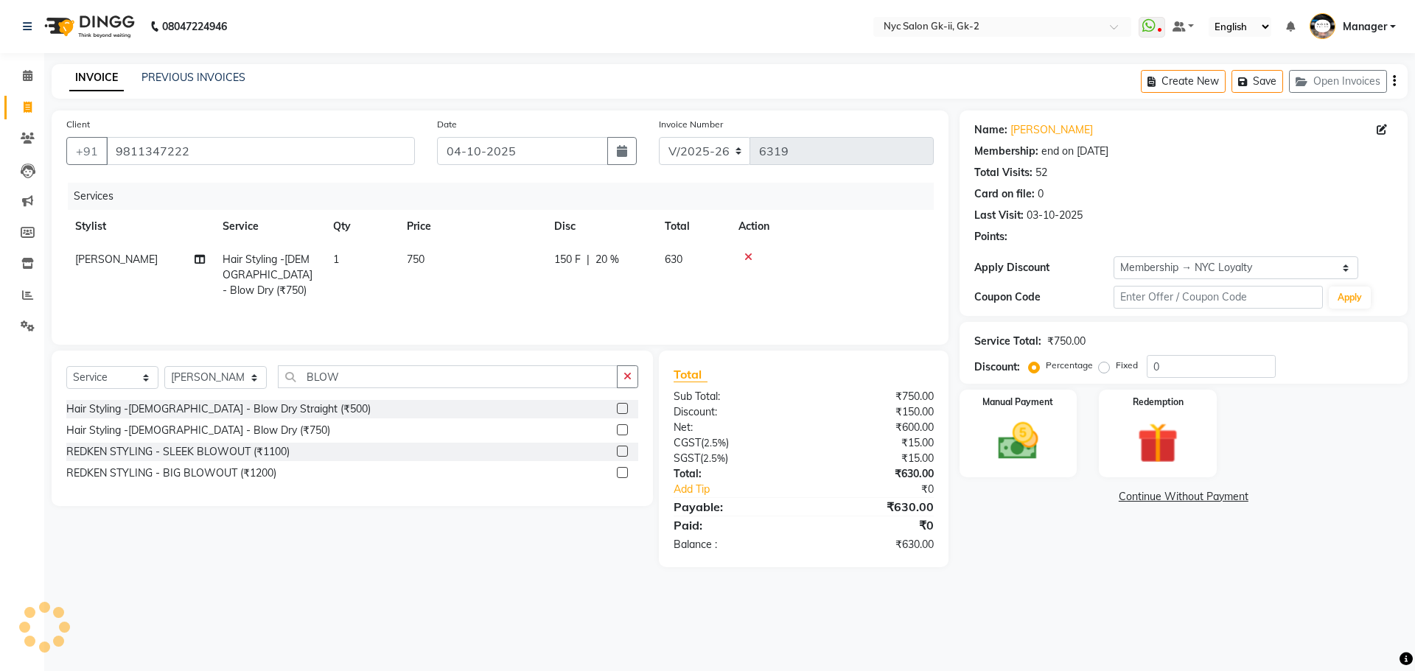
type input "20"
click at [998, 425] on img at bounding box center [1018, 441] width 69 height 49
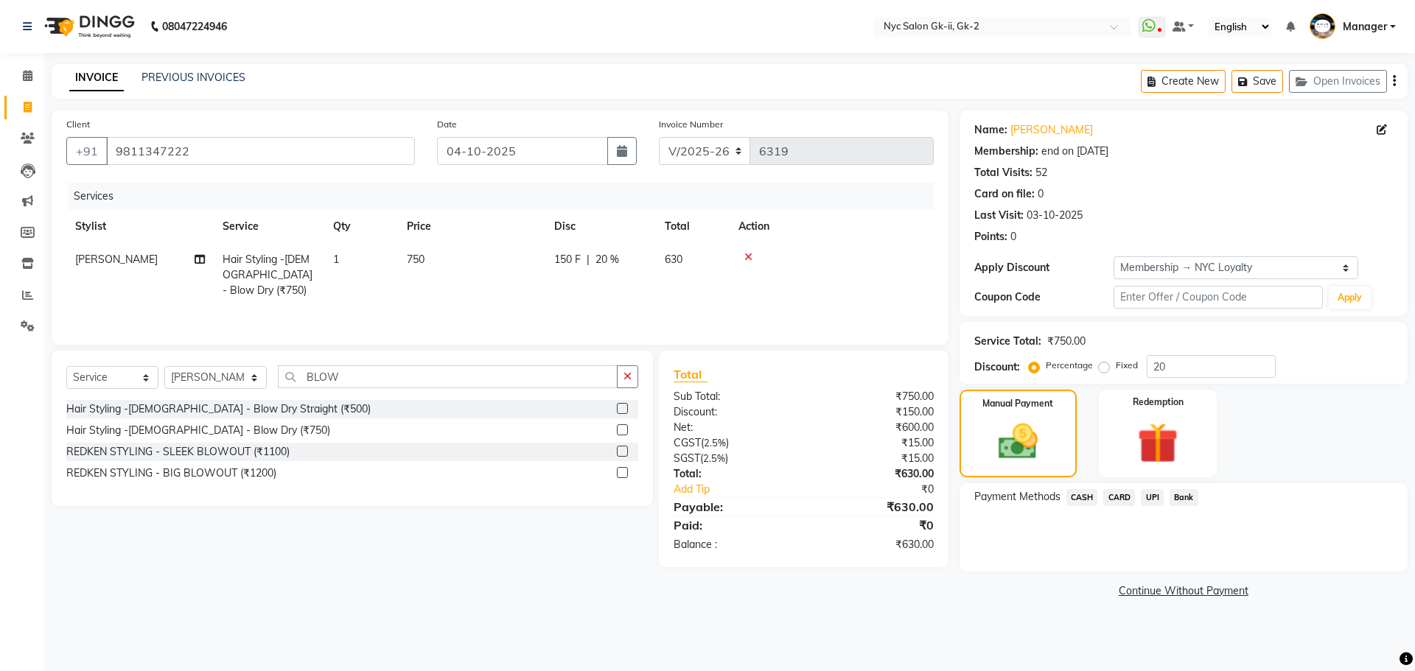
click at [1091, 496] on span "CASH" at bounding box center [1082, 497] width 32 height 17
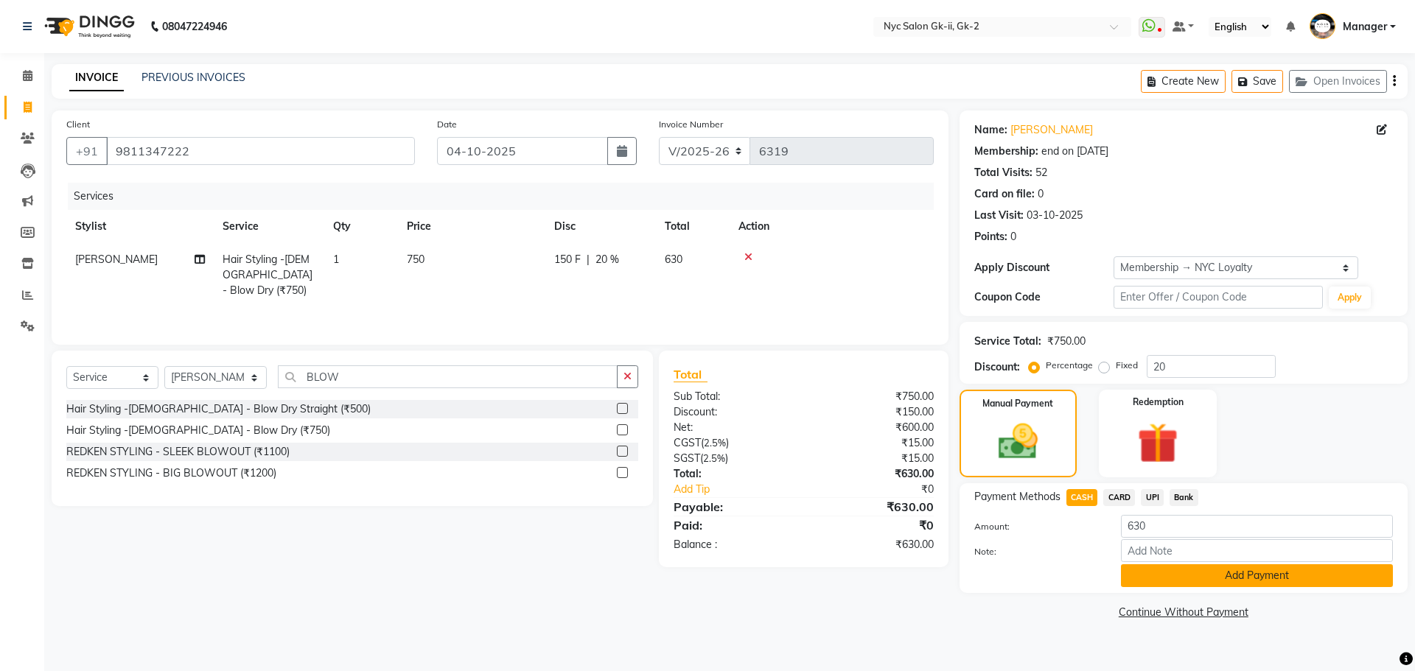
click at [1245, 577] on button "Add Payment" at bounding box center [1257, 575] width 272 height 23
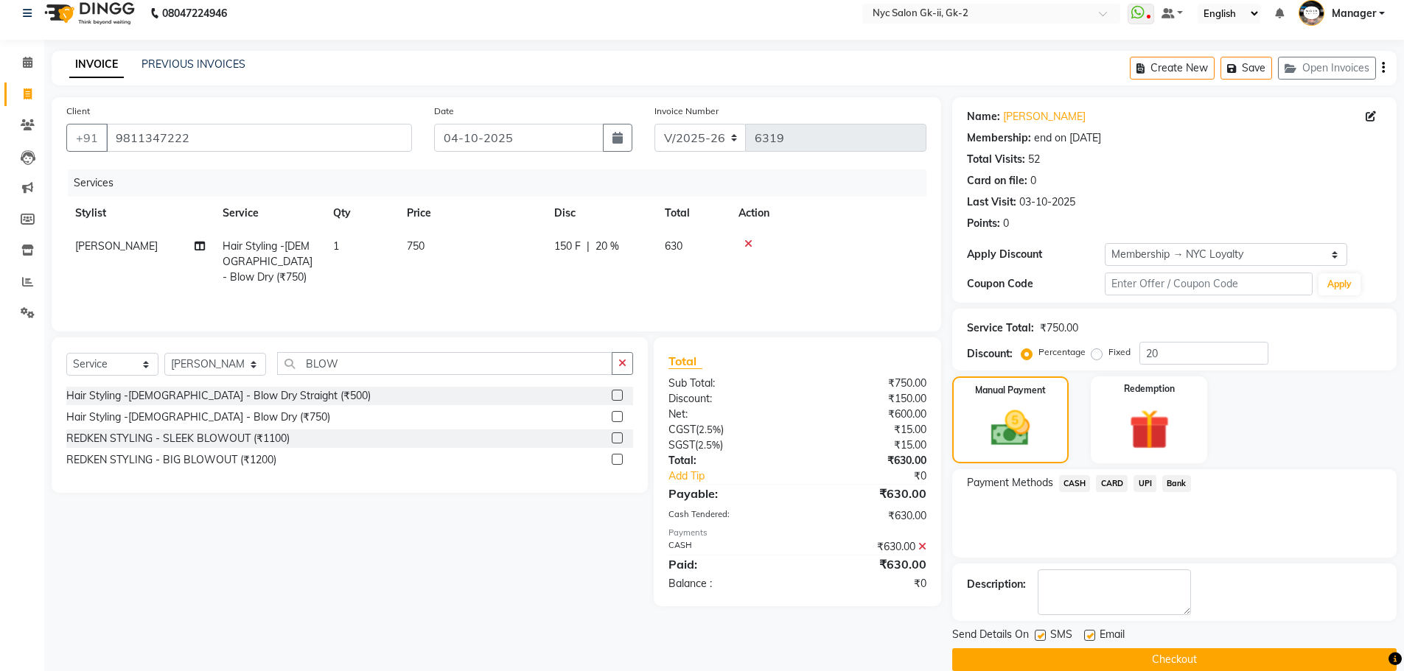
scroll to position [35, 0]
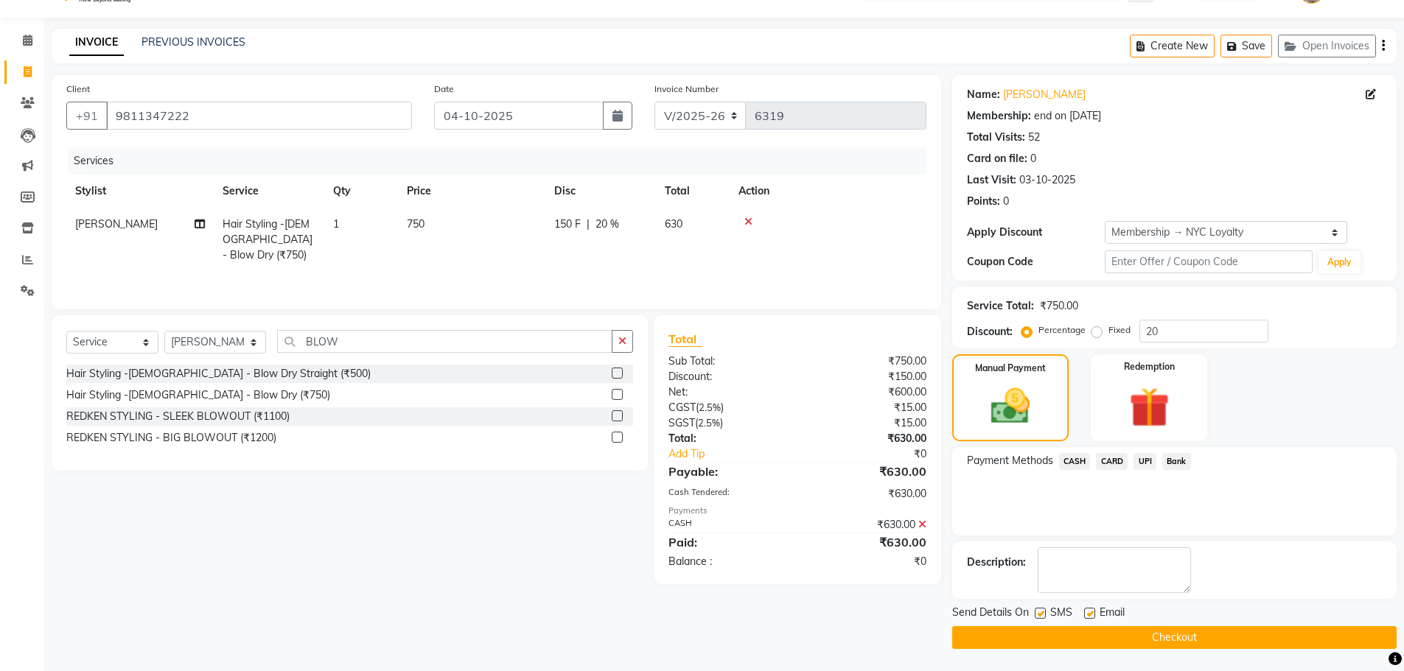
click at [1251, 632] on button "Checkout" at bounding box center [1174, 637] width 444 height 23
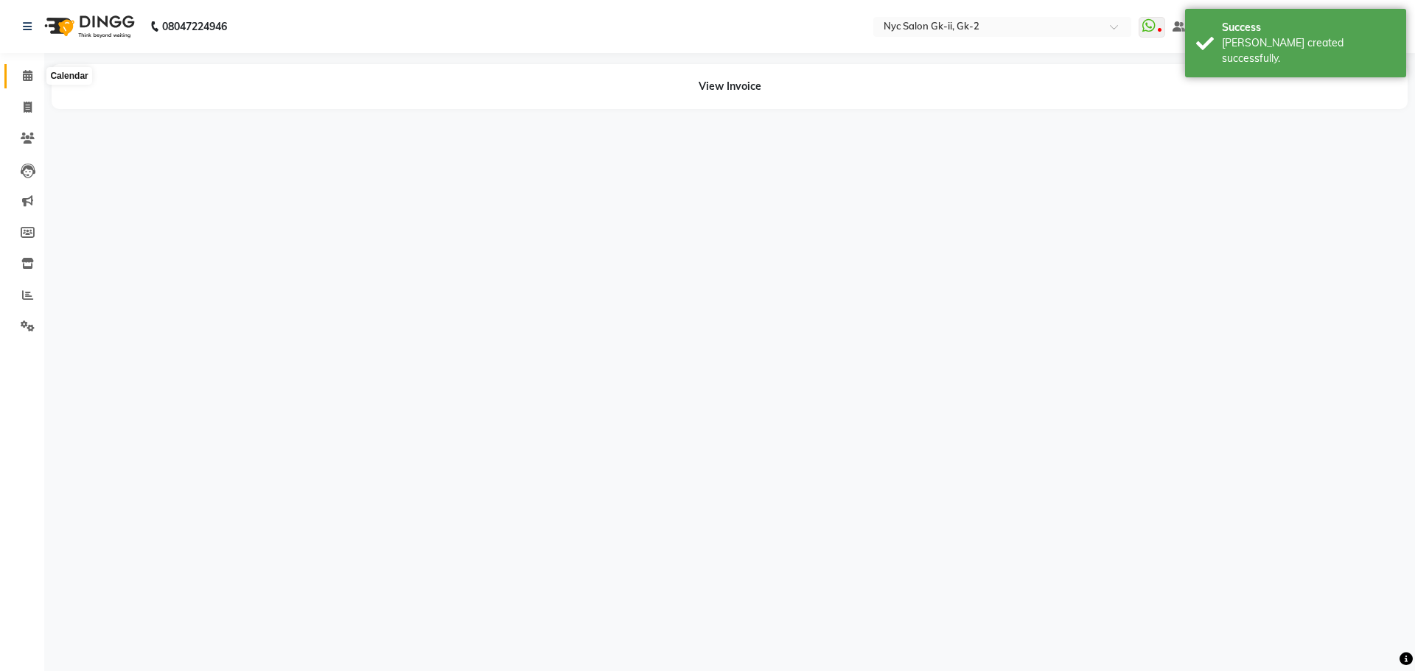
drag, startPoint x: 16, startPoint y: 76, endPoint x: 28, endPoint y: 88, distance: 16.7
click at [16, 76] on span at bounding box center [28, 76] width 26 height 17
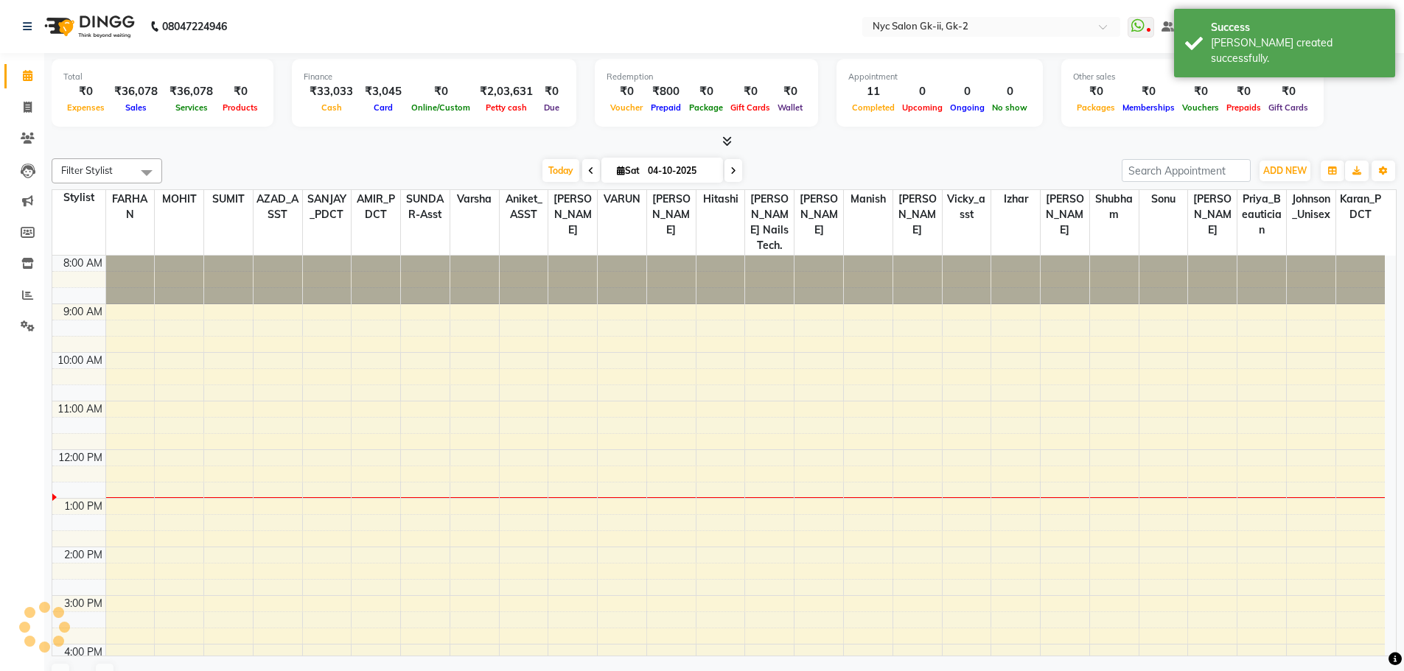
scroll to position [182, 0]
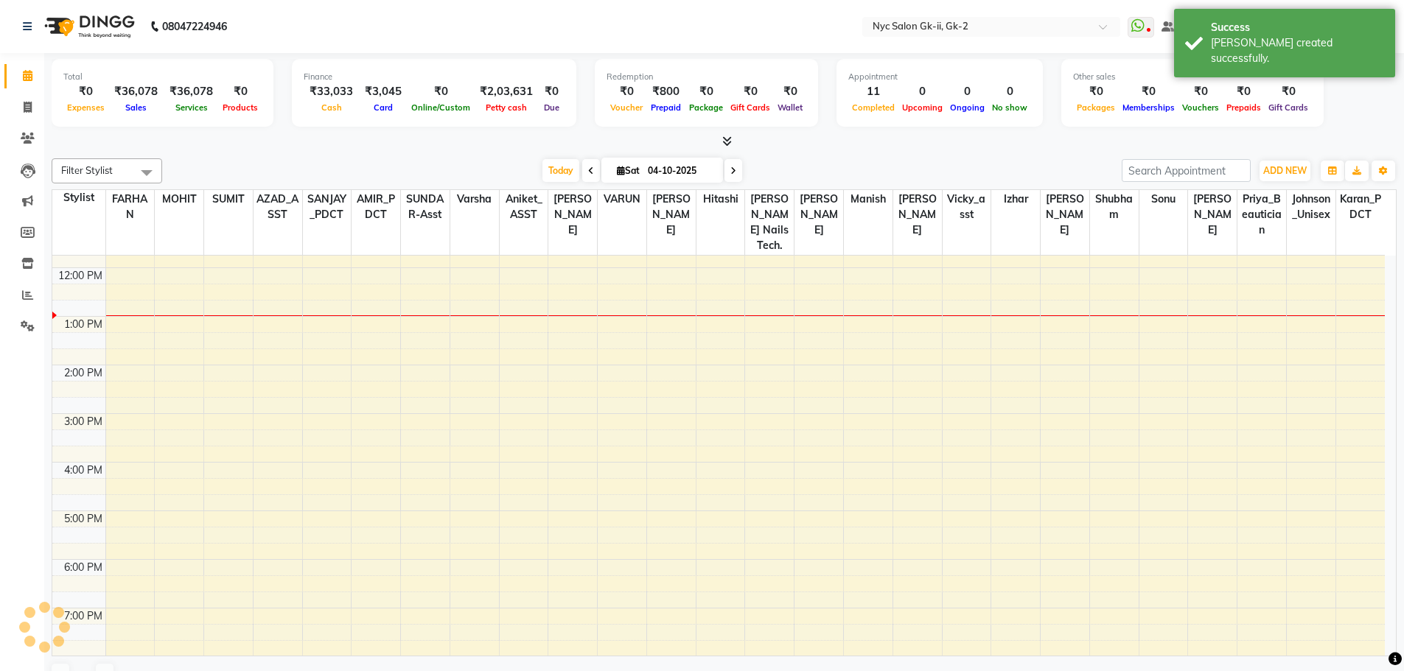
click at [258, 135] on div at bounding box center [724, 141] width 1345 height 15
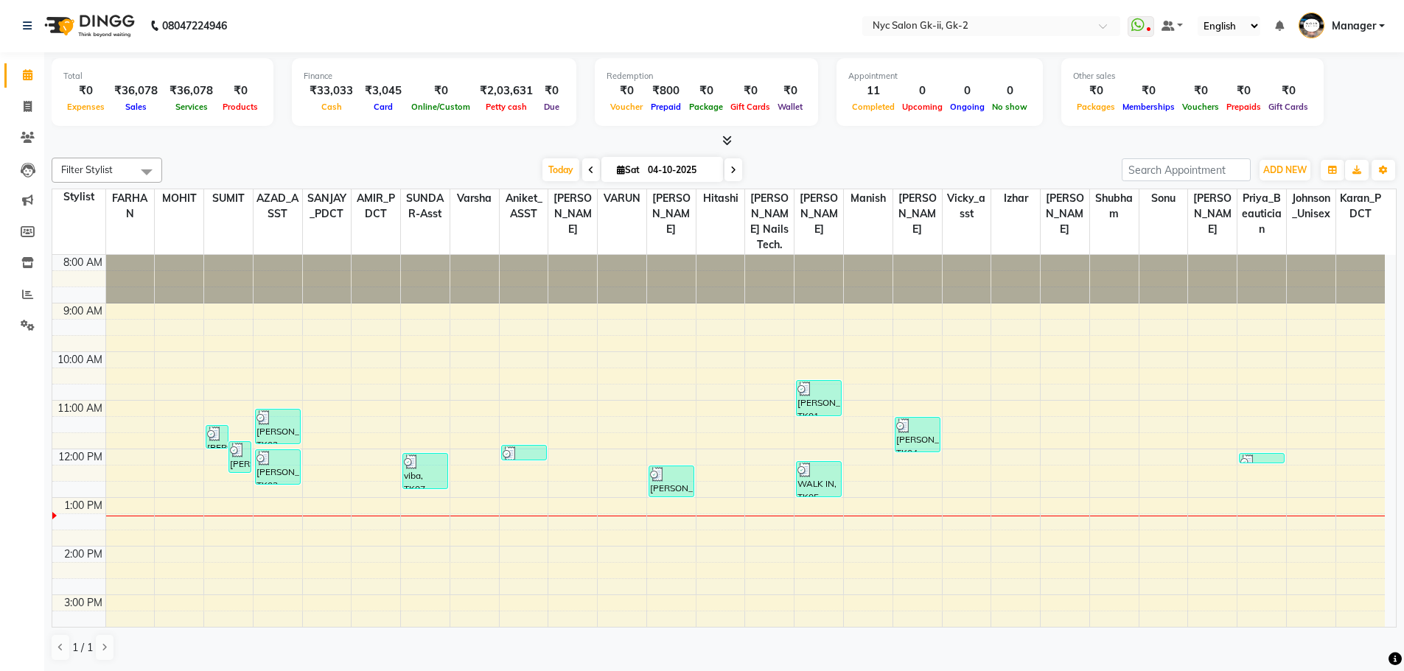
scroll to position [0, 0]
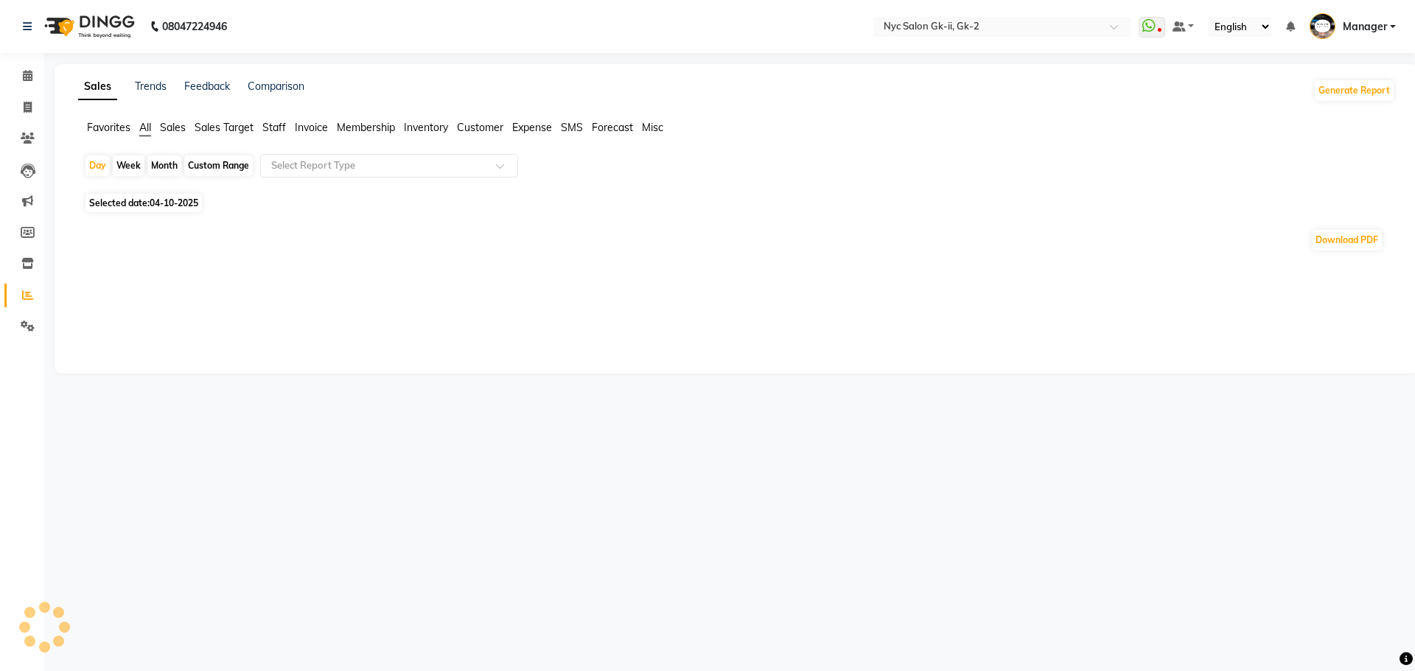
select select "en"
click at [28, 69] on span at bounding box center [28, 76] width 26 height 17
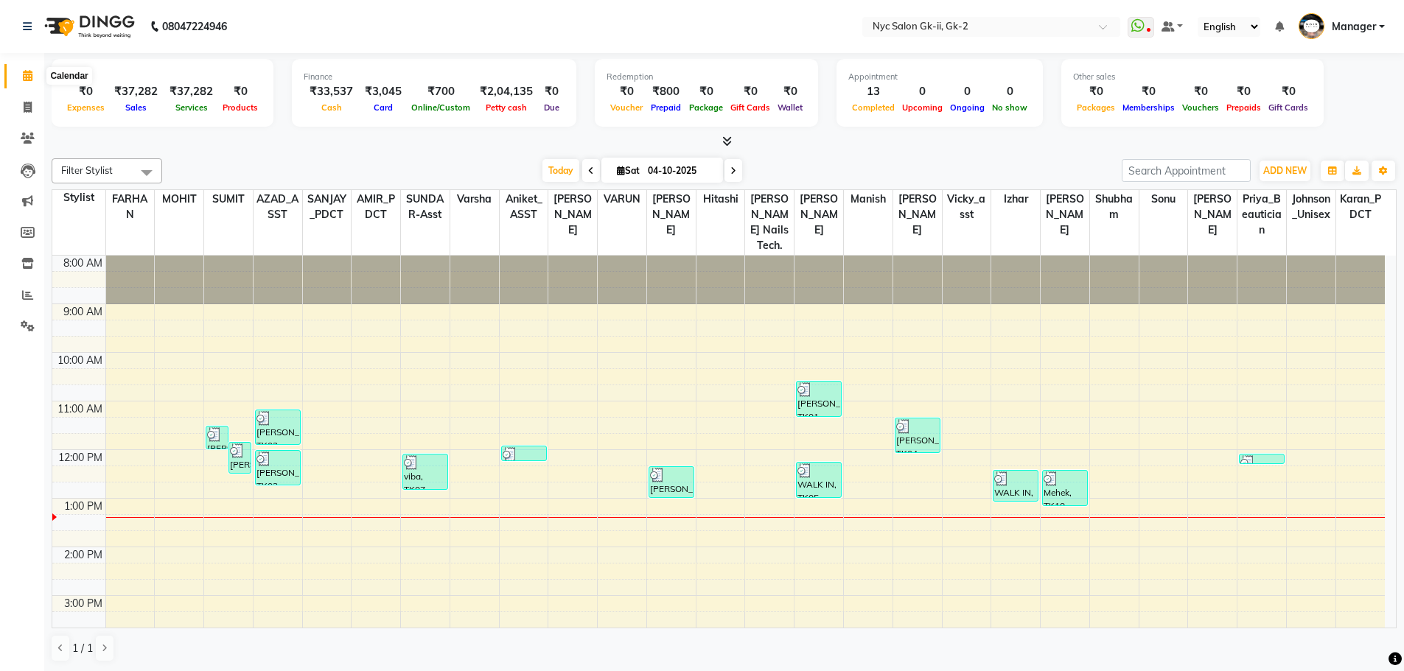
click at [29, 73] on icon at bounding box center [28, 75] width 10 height 11
click at [24, 102] on icon at bounding box center [28, 107] width 8 height 11
select select "service"
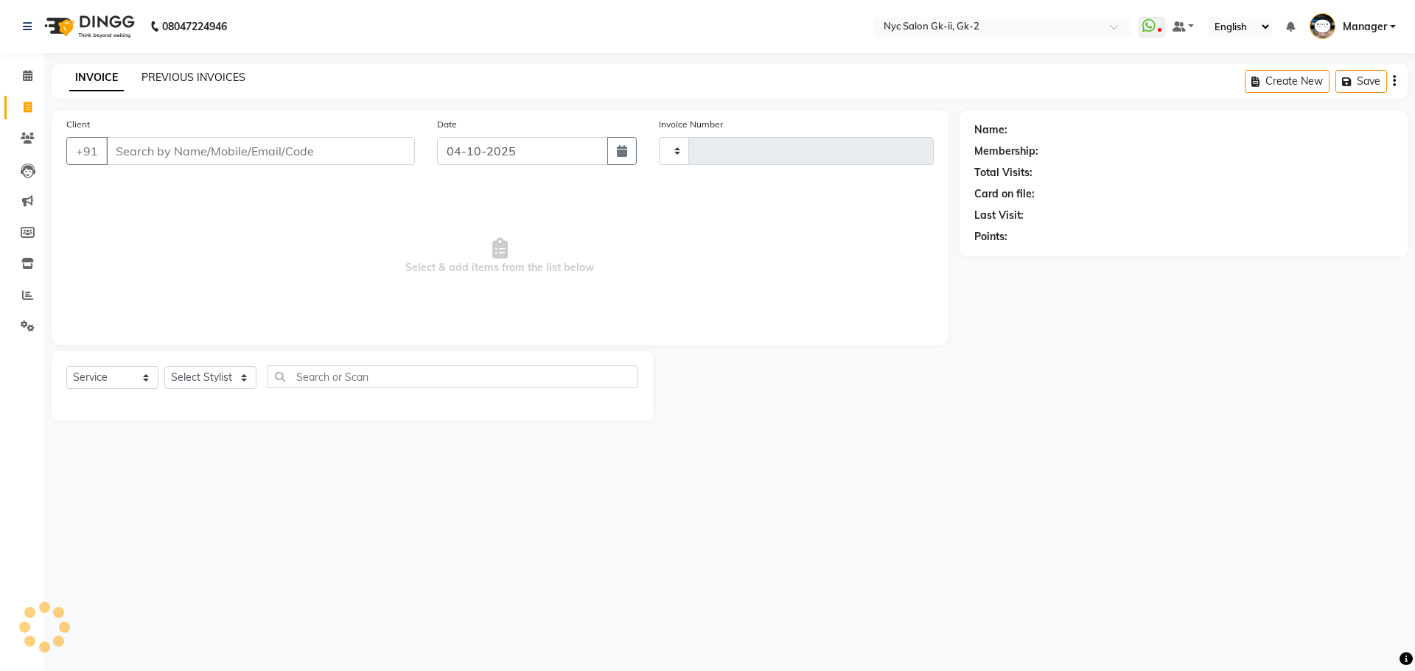
drag, startPoint x: 159, startPoint y: 67, endPoint x: 181, endPoint y: 74, distance: 23.3
click at [174, 71] on div "INVOICE PREVIOUS INVOICES Create New Save" at bounding box center [730, 81] width 1356 height 35
click at [184, 76] on link "PREVIOUS INVOICES" at bounding box center [193, 77] width 104 height 13
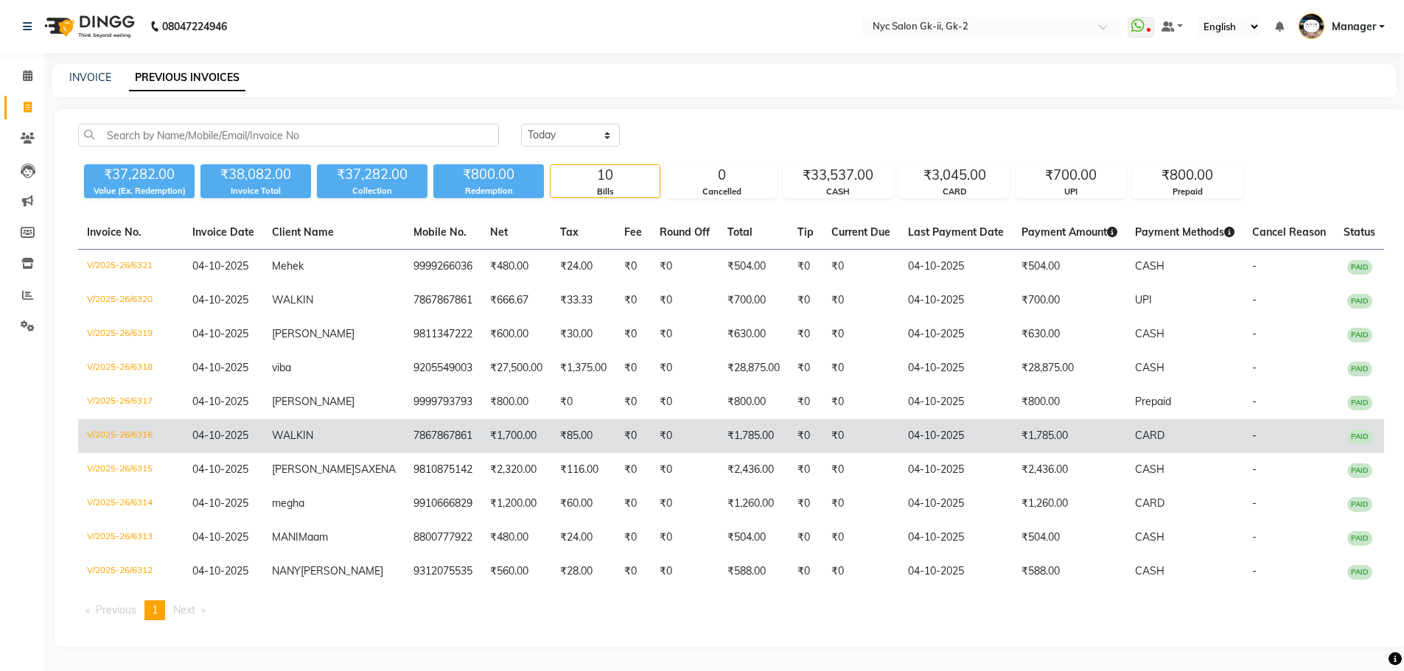
scroll to position [27, 0]
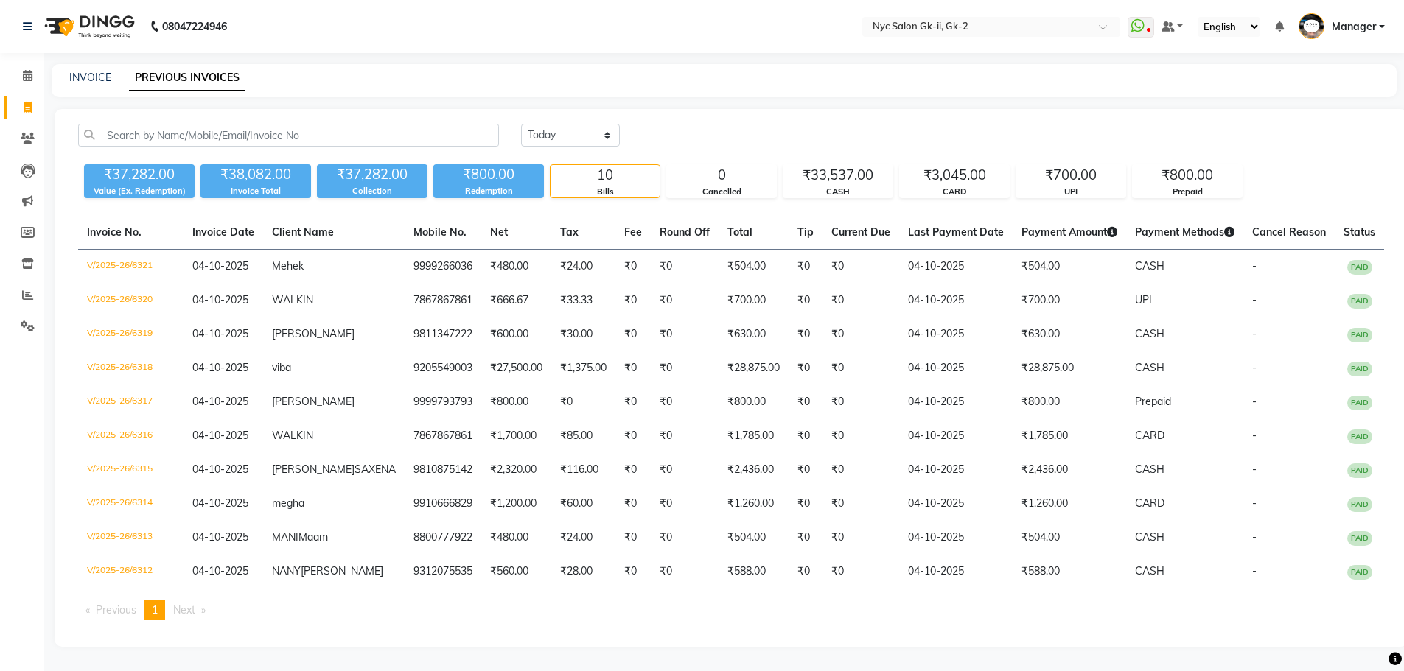
click at [194, 612] on span "Next page" at bounding box center [184, 609] width 22 height 13
click at [27, 82] on span at bounding box center [28, 76] width 26 height 17
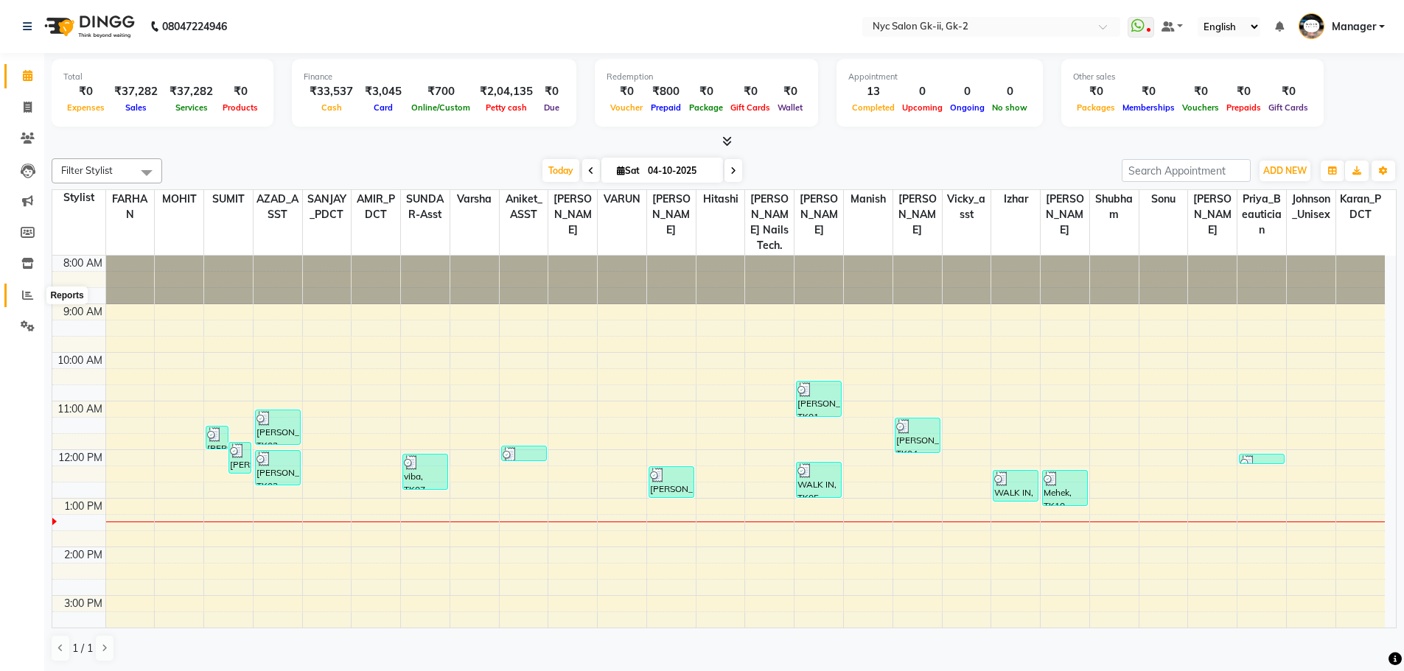
click at [27, 290] on icon at bounding box center [27, 295] width 11 height 11
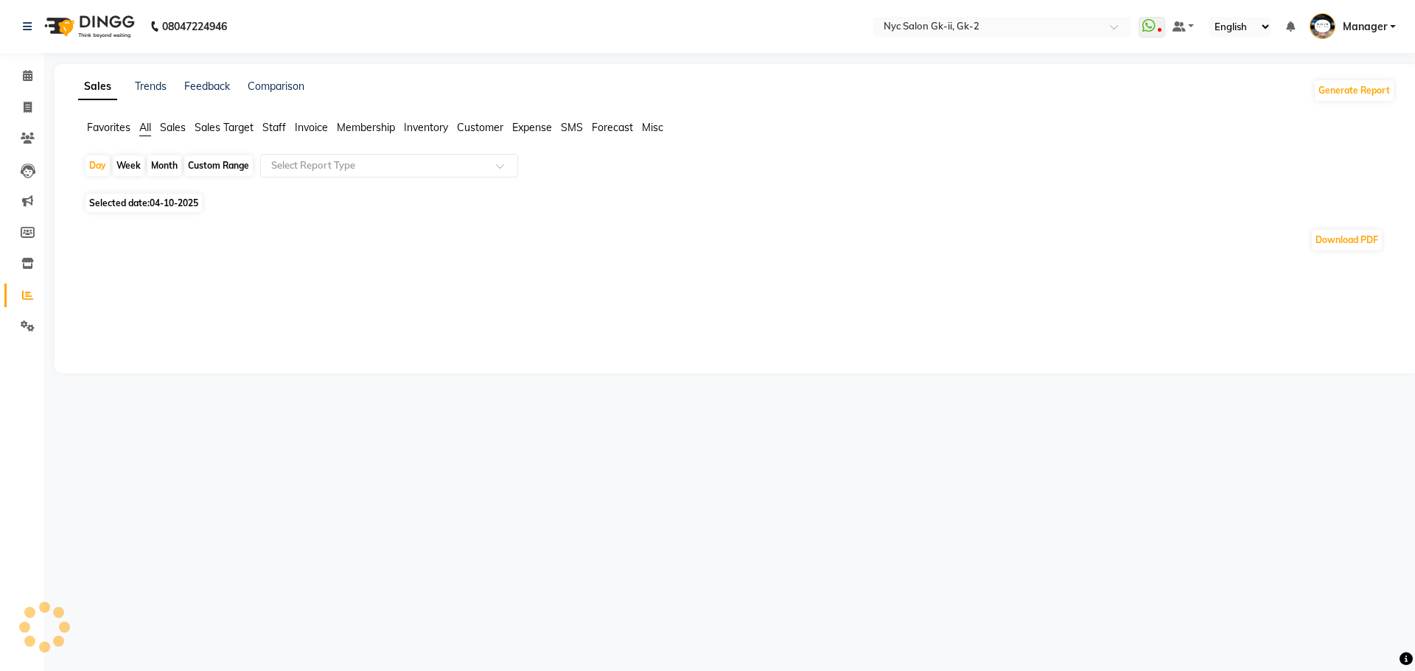
click at [216, 167] on div "Custom Range" at bounding box center [218, 165] width 69 height 21
click at [181, 204] on span "04-10-2025" at bounding box center [174, 202] width 49 height 11
select select "10"
select select "2025"
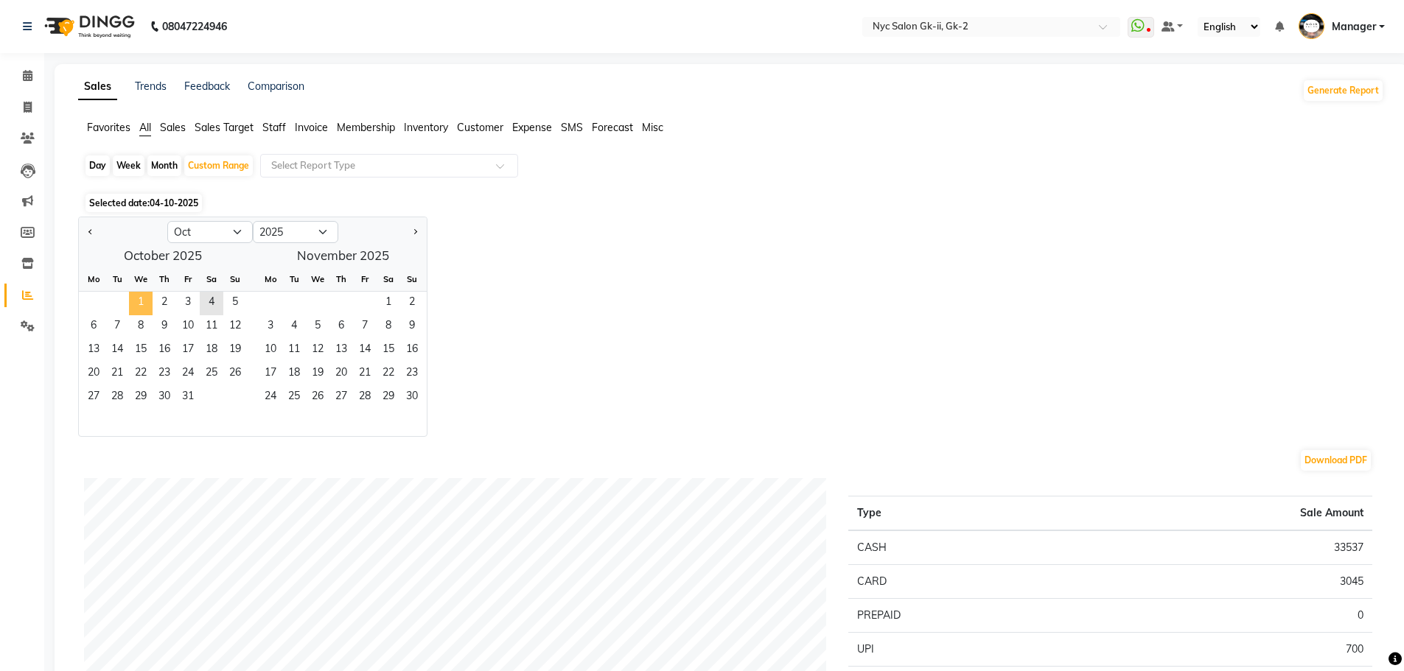
click at [138, 300] on span "1" at bounding box center [141, 304] width 24 height 24
click at [211, 303] on span "4" at bounding box center [212, 304] width 24 height 24
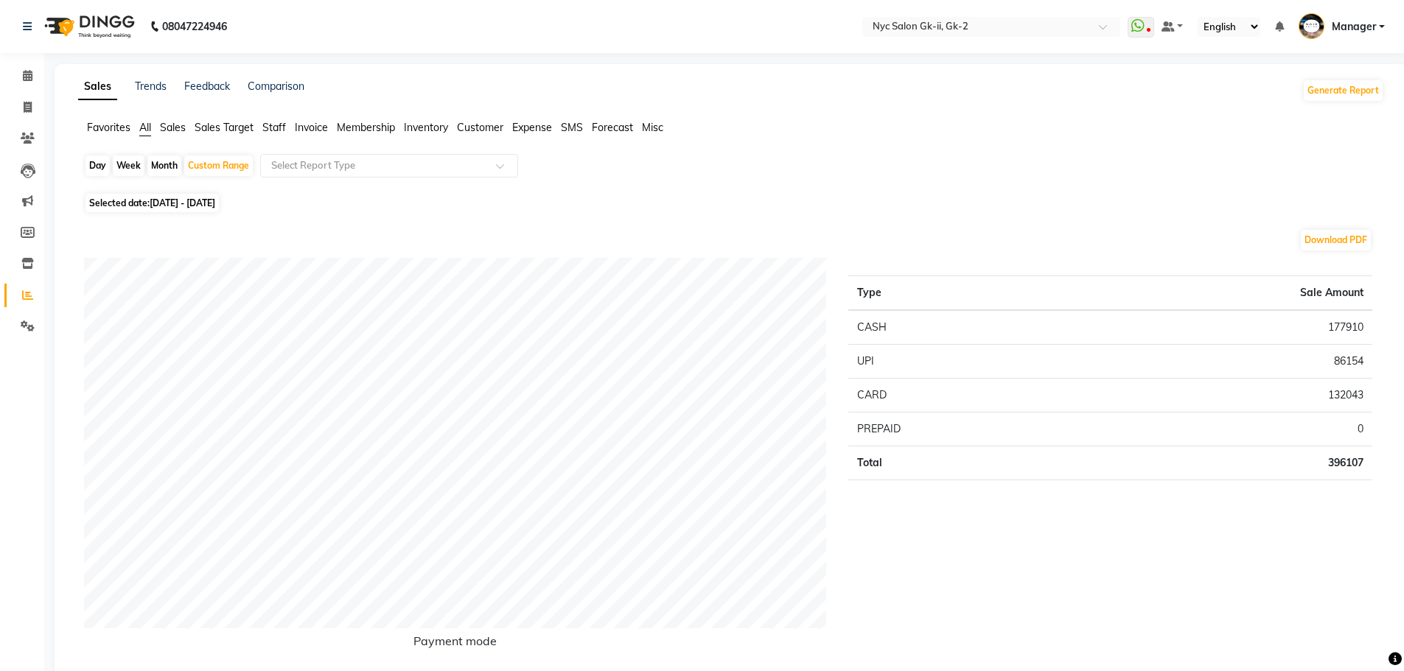
click at [282, 125] on span "Staff" at bounding box center [274, 127] width 24 height 13
click at [27, 112] on icon at bounding box center [28, 107] width 8 height 11
select select "5936"
select select "service"
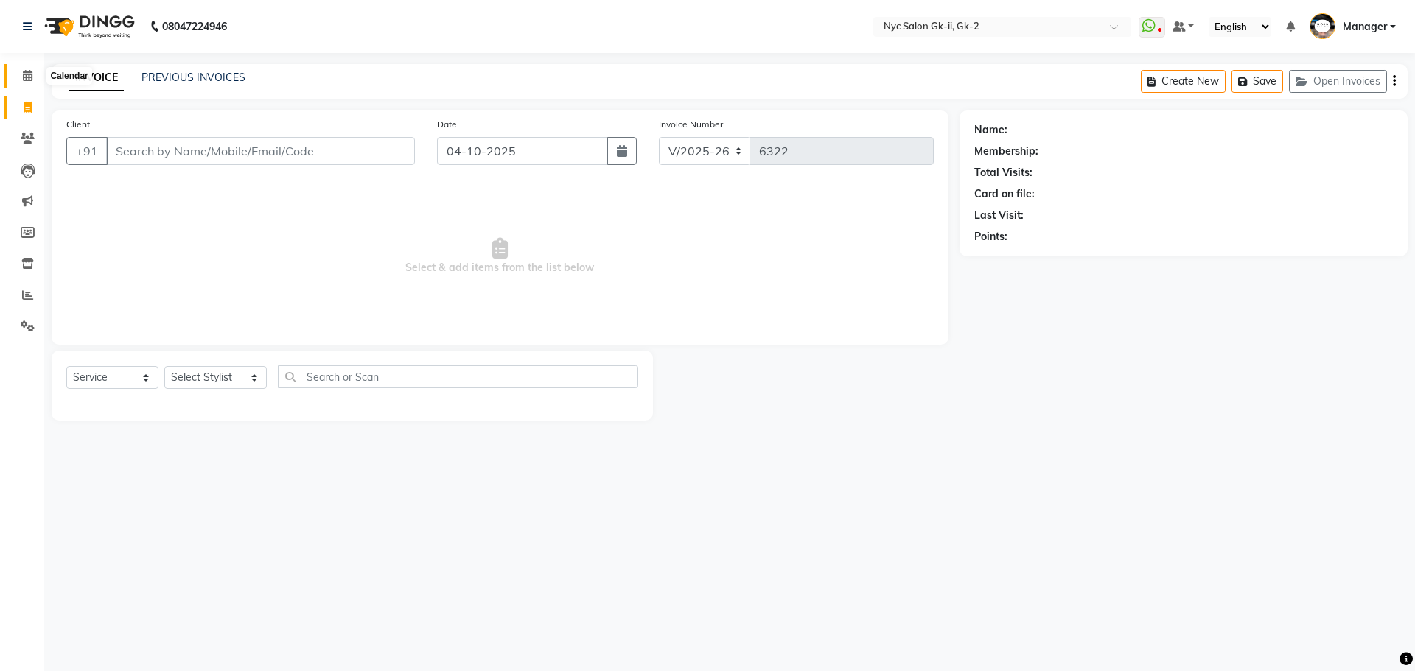
drag, startPoint x: 15, startPoint y: 80, endPoint x: 87, endPoint y: 73, distance: 71.8
click at [16, 80] on span at bounding box center [28, 76] width 26 height 17
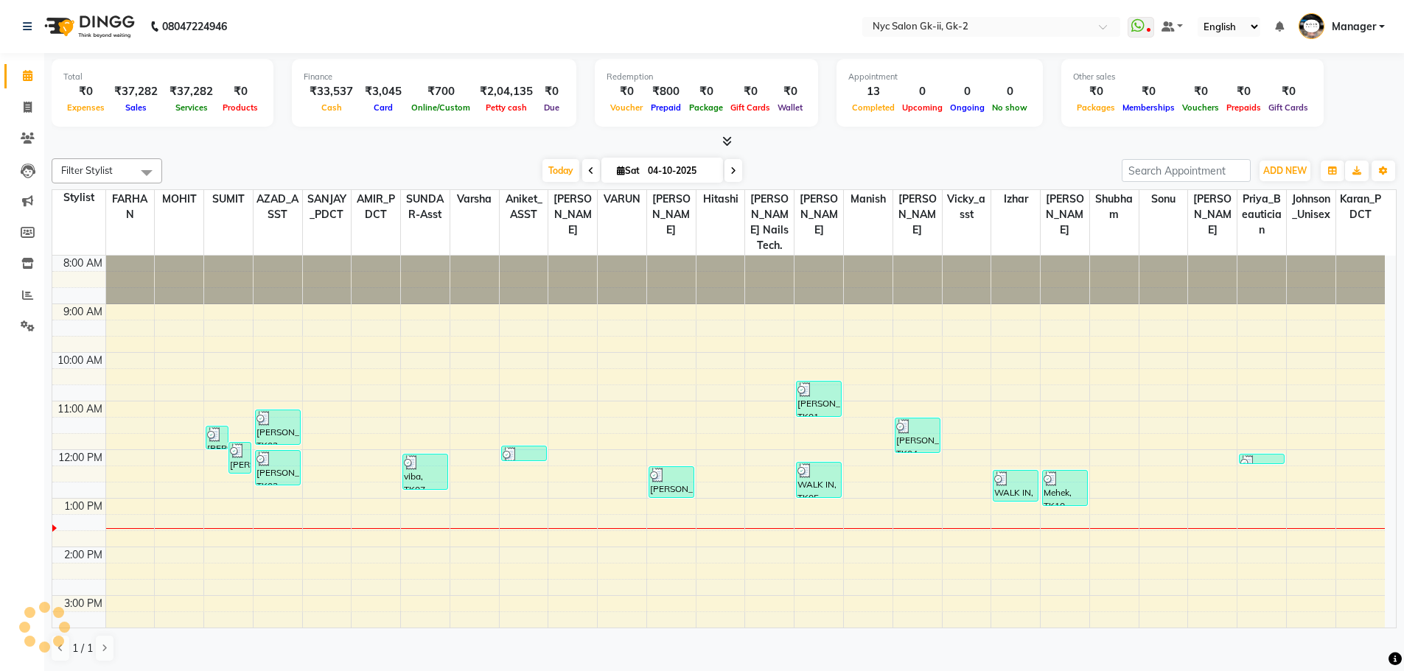
scroll to position [216, 0]
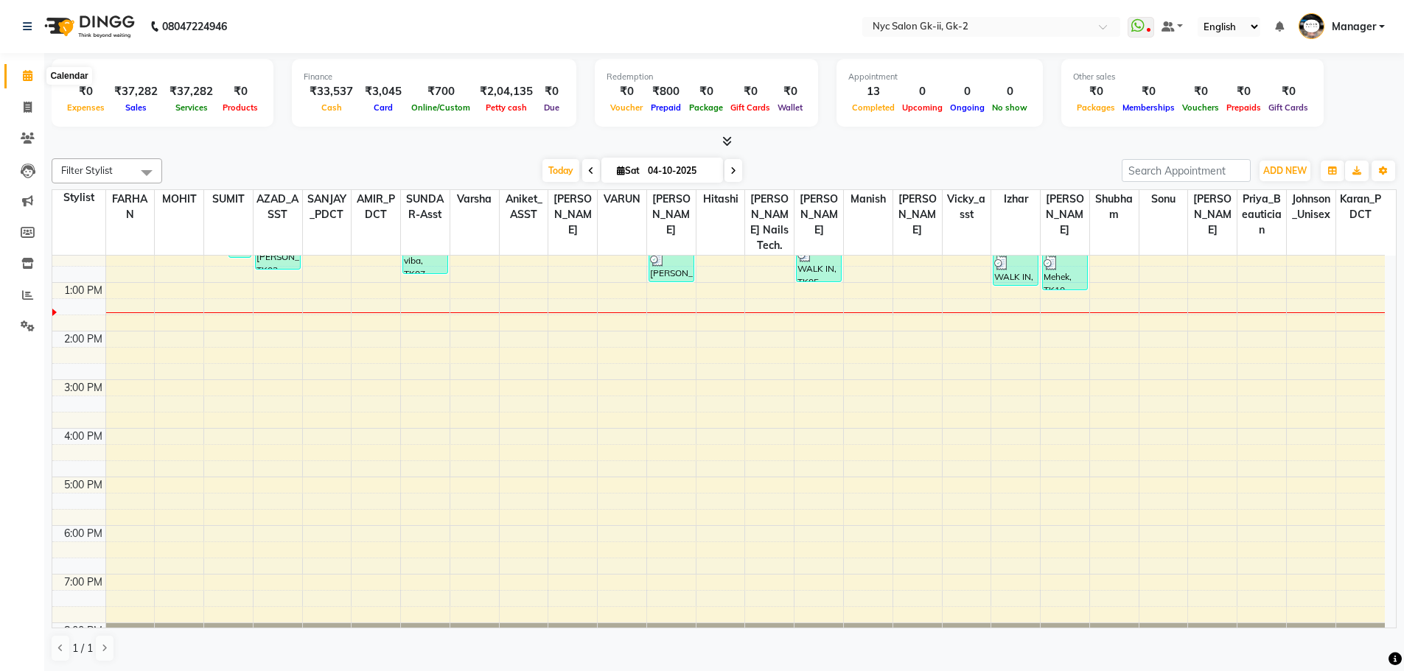
click at [26, 69] on span at bounding box center [28, 76] width 26 height 17
click at [26, 99] on li "Invoice" at bounding box center [22, 108] width 44 height 32
click at [26, 102] on icon at bounding box center [28, 107] width 8 height 11
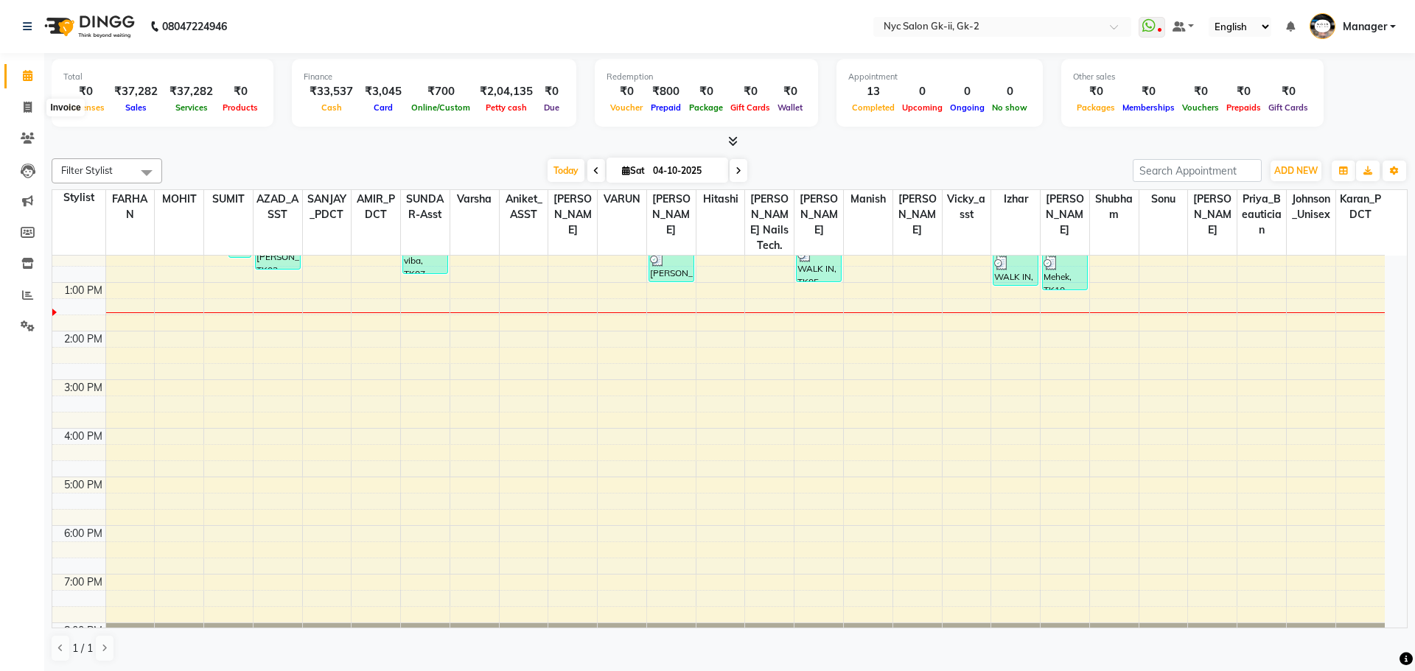
select select "5936"
select select "service"
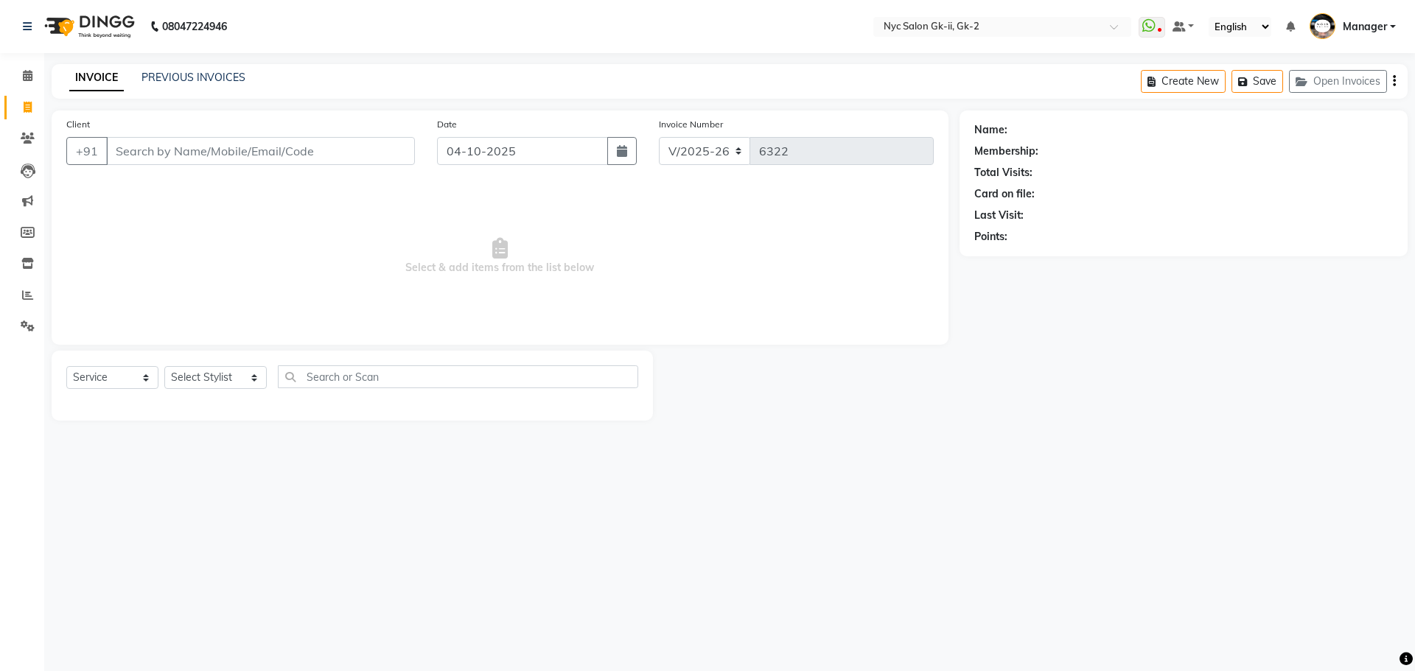
click at [213, 69] on div "INVOICE PREVIOUS INVOICES Create New Save Open Invoices" at bounding box center [730, 81] width 1356 height 35
click at [186, 77] on link "PREVIOUS INVOICES" at bounding box center [193, 77] width 104 height 13
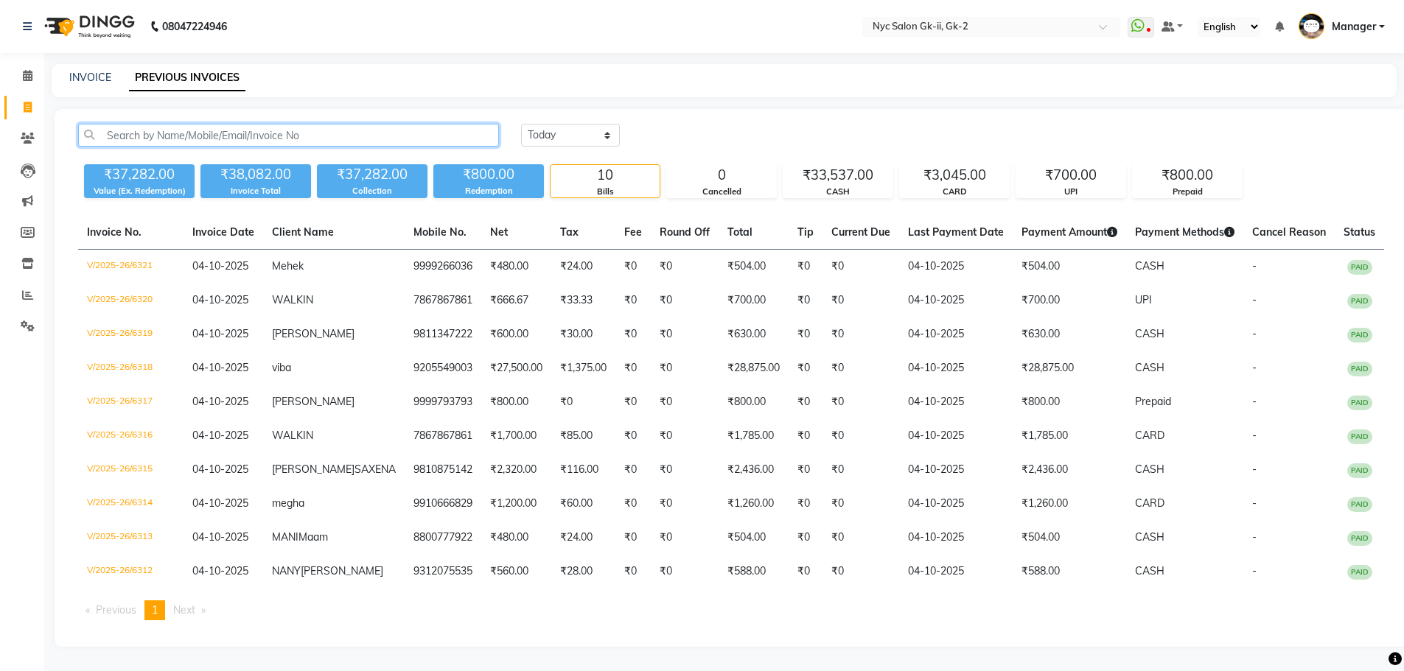
click at [365, 133] on input "text" at bounding box center [288, 135] width 421 height 23
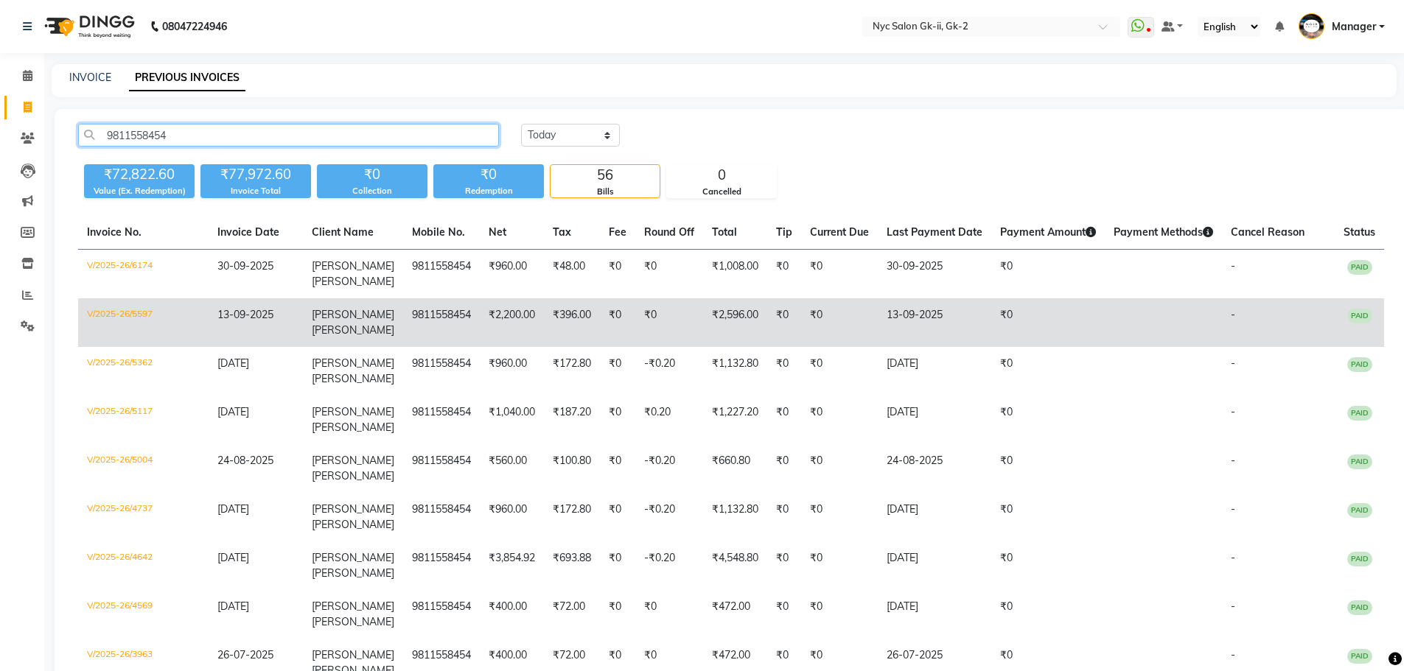
type input "9811558454"
click at [353, 321] on td "kanika CHUGH" at bounding box center [353, 322] width 100 height 49
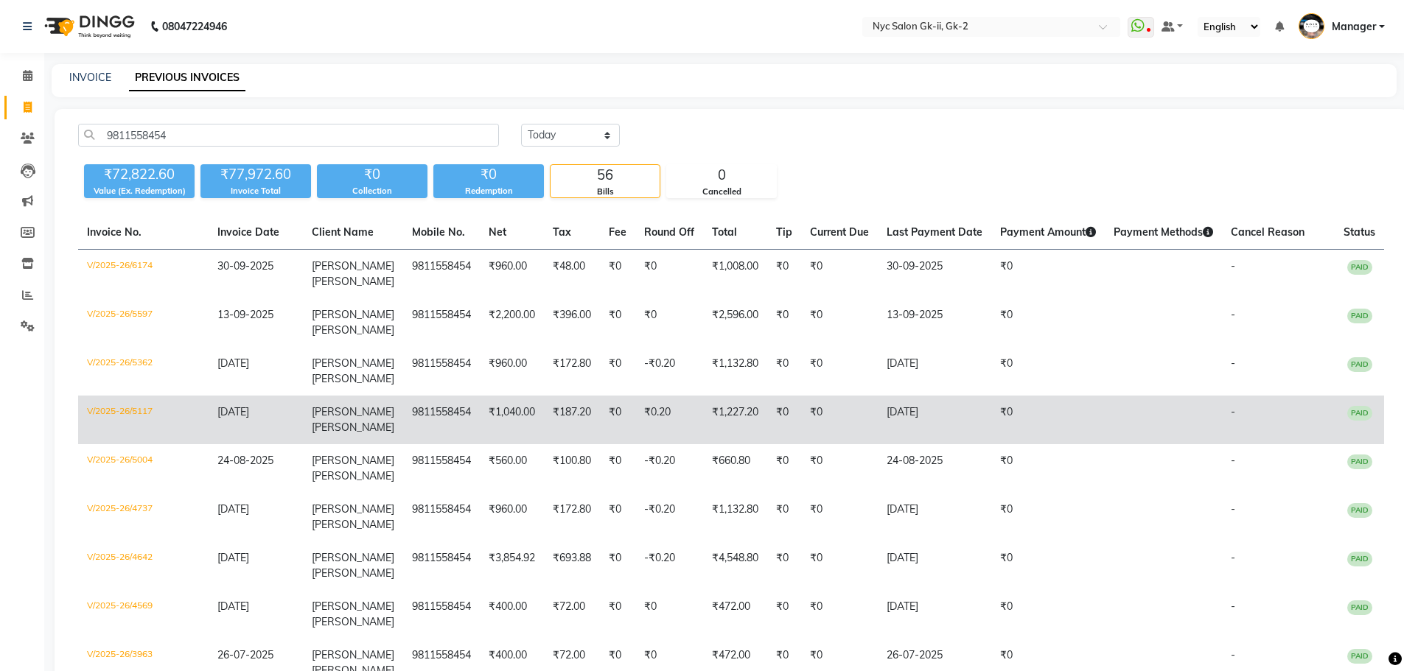
click at [138, 413] on td "V/2025-26/5117" at bounding box center [143, 420] width 130 height 49
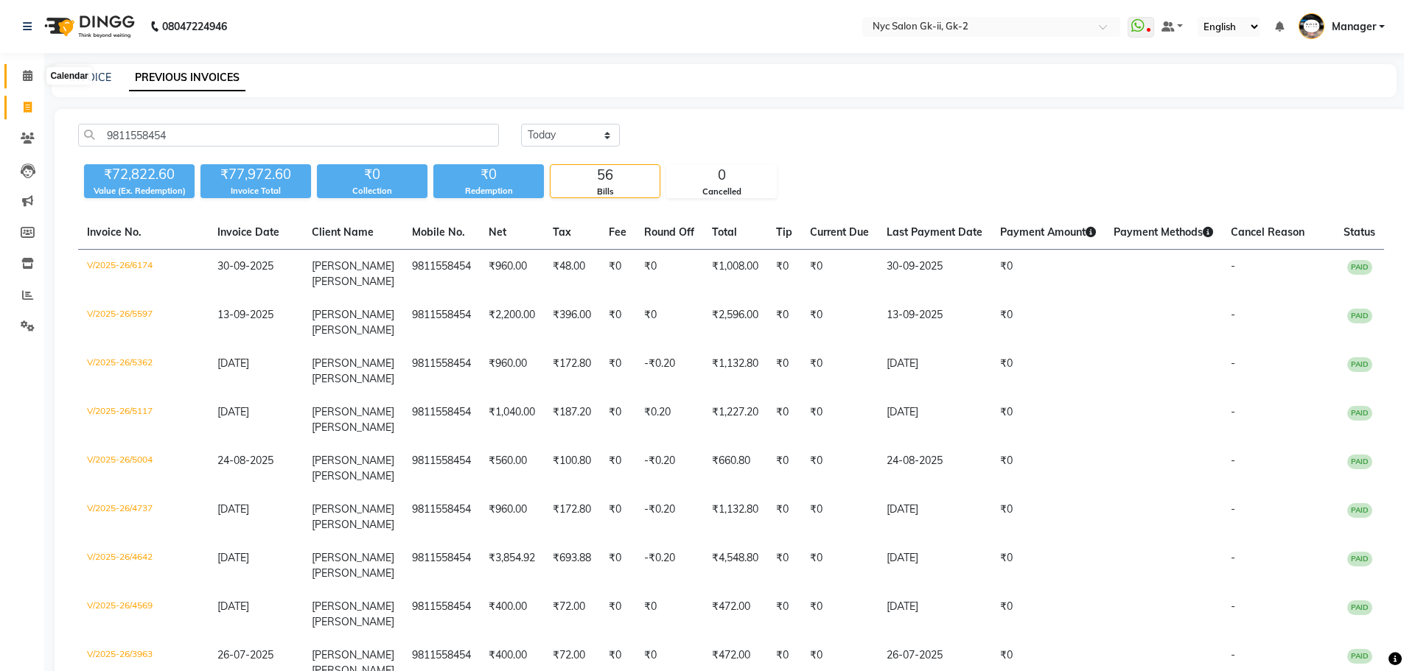
click at [33, 77] on span at bounding box center [28, 76] width 26 height 17
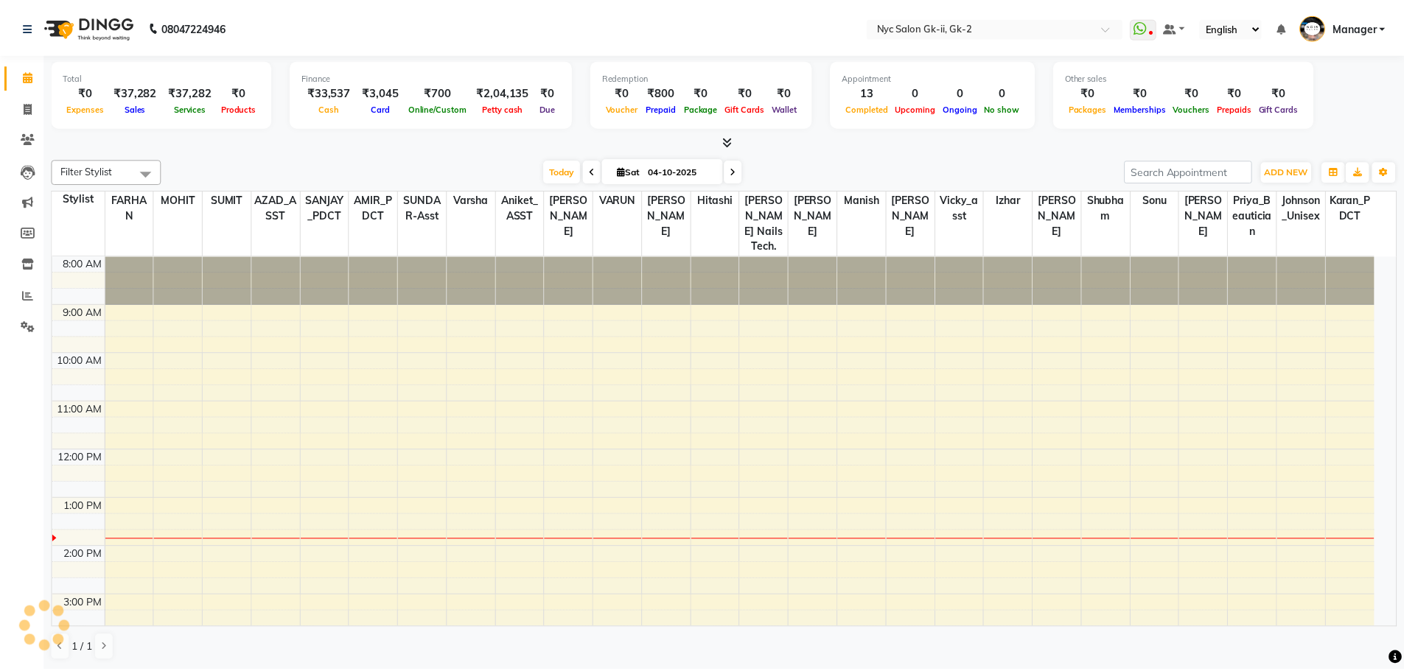
scroll to position [216, 0]
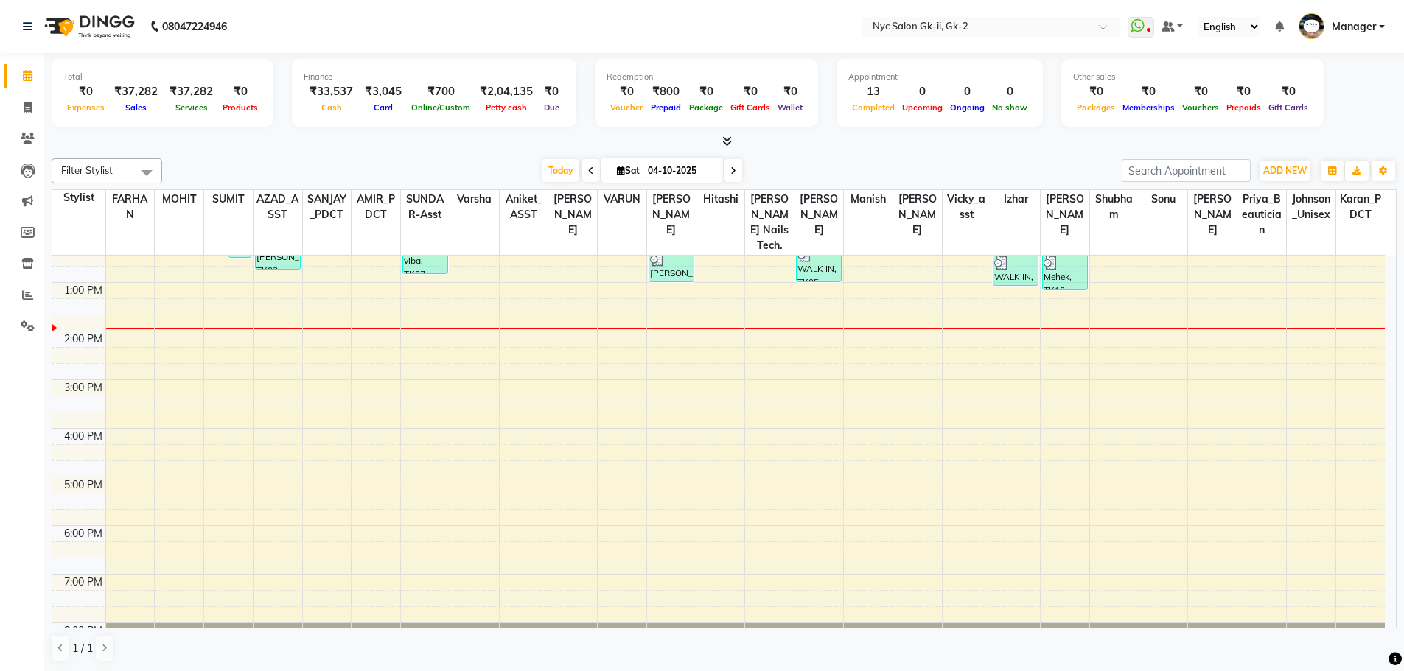
click at [367, 145] on div at bounding box center [724, 141] width 1345 height 15
click at [937, 173] on div "Today Sat 04-10-2025" at bounding box center [641, 171] width 945 height 22
click at [397, 153] on div "Filter Stylist Select All AMIR_PDCT aniket_ASST AZAD_ASST Deepak Thakur Faiz kh…" at bounding box center [724, 411] width 1345 height 516
click at [335, 166] on div "[DATE] [DATE]" at bounding box center [641, 171] width 945 height 22
click at [213, 155] on div "Filter Stylist Select All AMIR_PDCT aniket_ASST AZAD_ASST Deepak Thakur Faiz kh…" at bounding box center [724, 411] width 1345 height 516
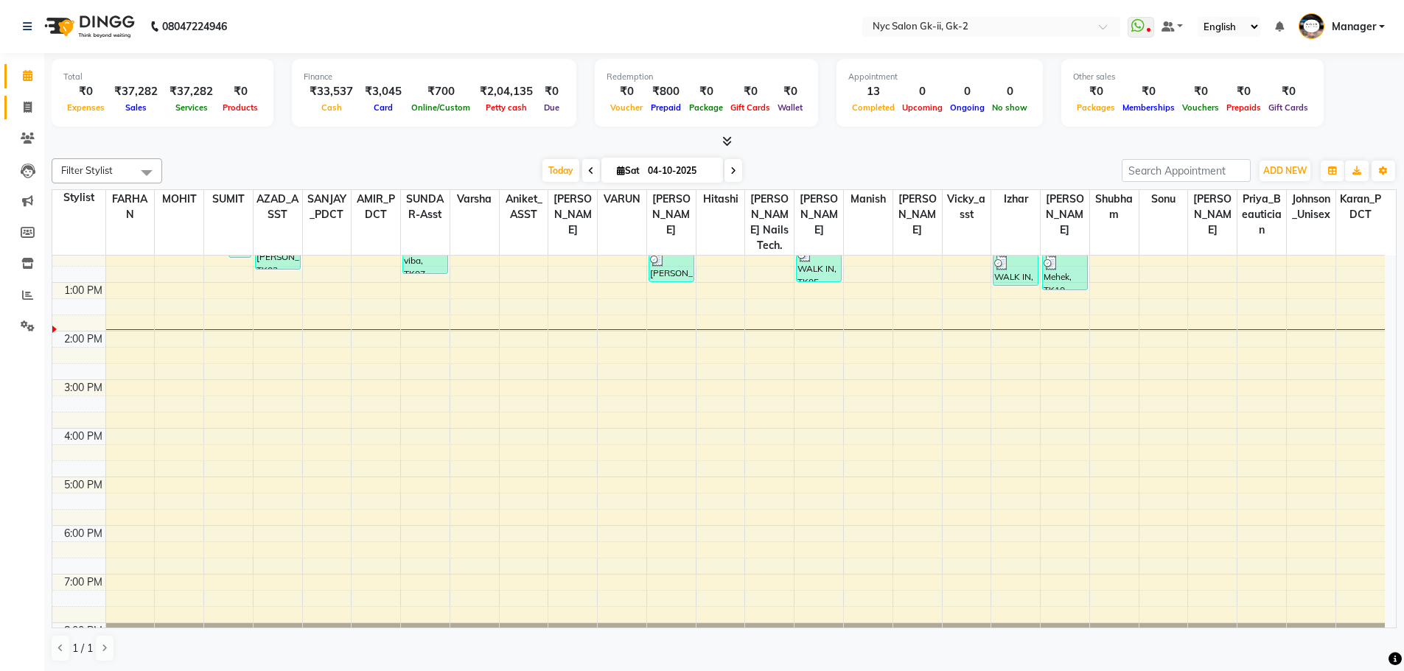
click at [27, 96] on link "Invoice" at bounding box center [21, 108] width 35 height 24
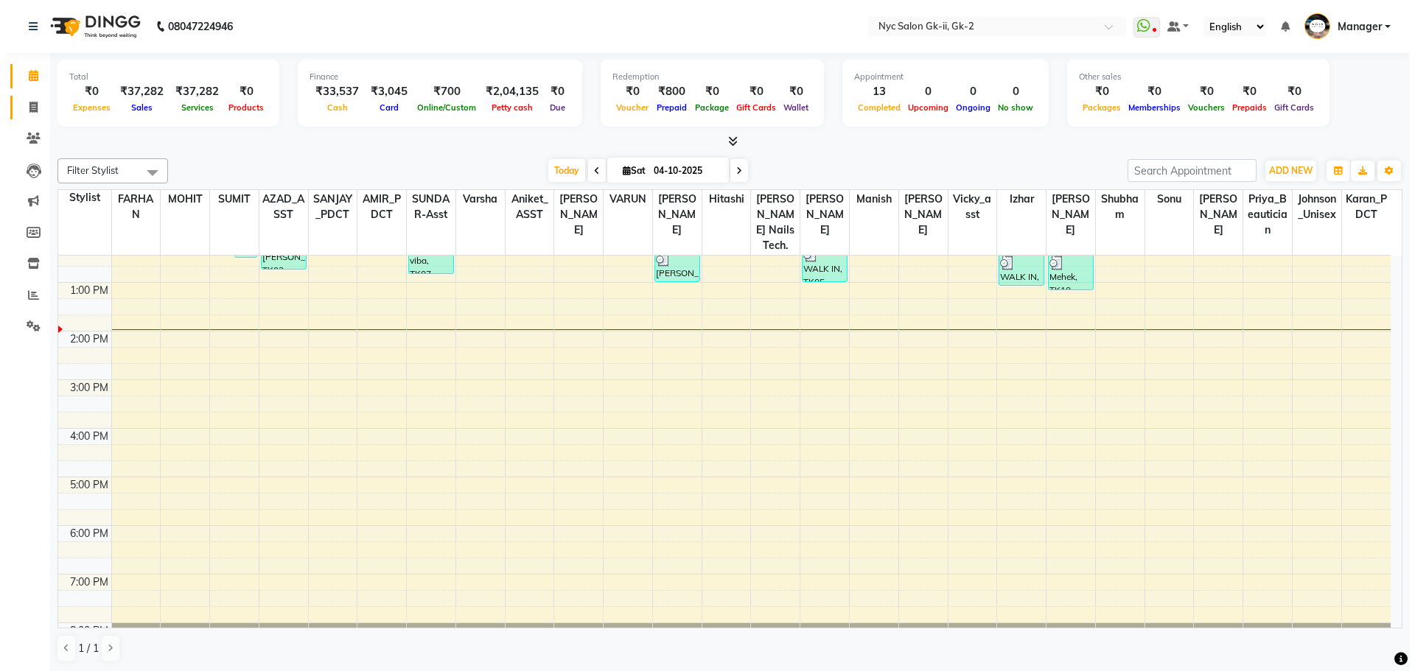
select select "service"
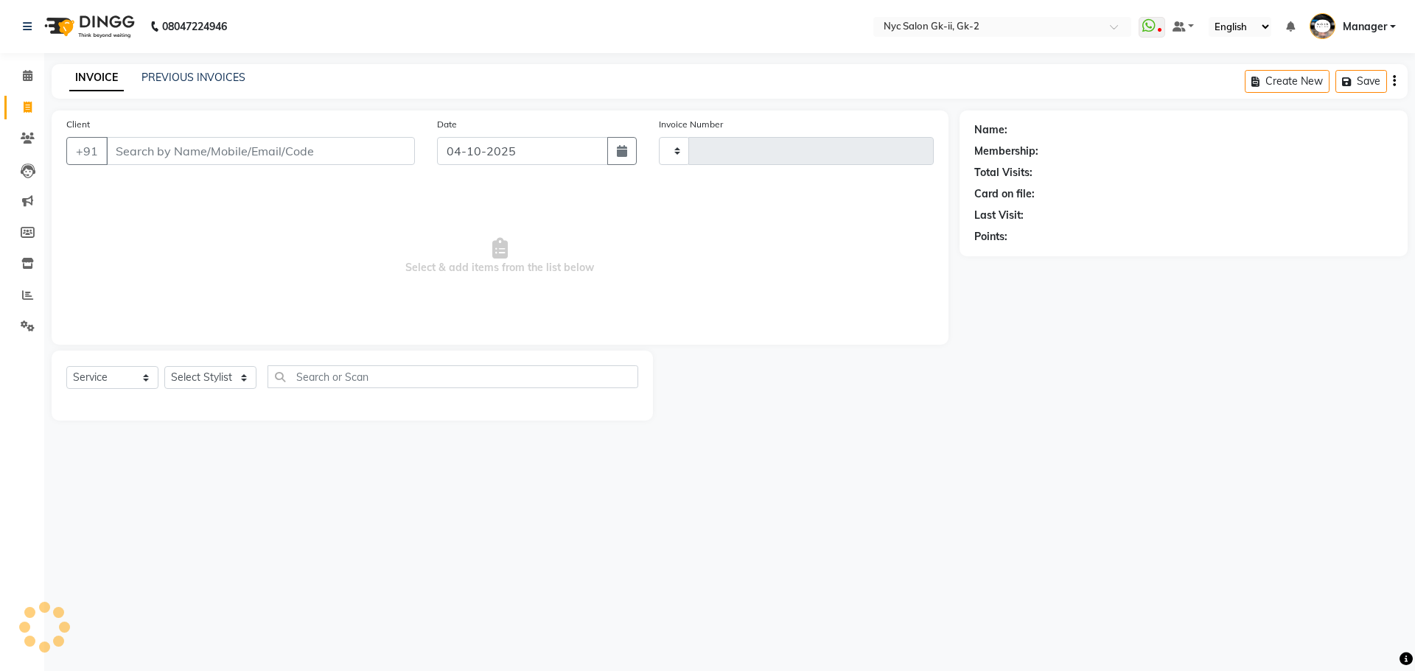
type input "6322"
select select "5936"
click at [225, 379] on select "Select Stylist" at bounding box center [210, 377] width 92 height 23
select select "42208"
click at [164, 366] on select "Select Stylist AMIR_PDCT aniket_ASST AZAD_ASST Deepak Thakur Faiz khan FARHAN H…" at bounding box center [215, 377] width 102 height 23
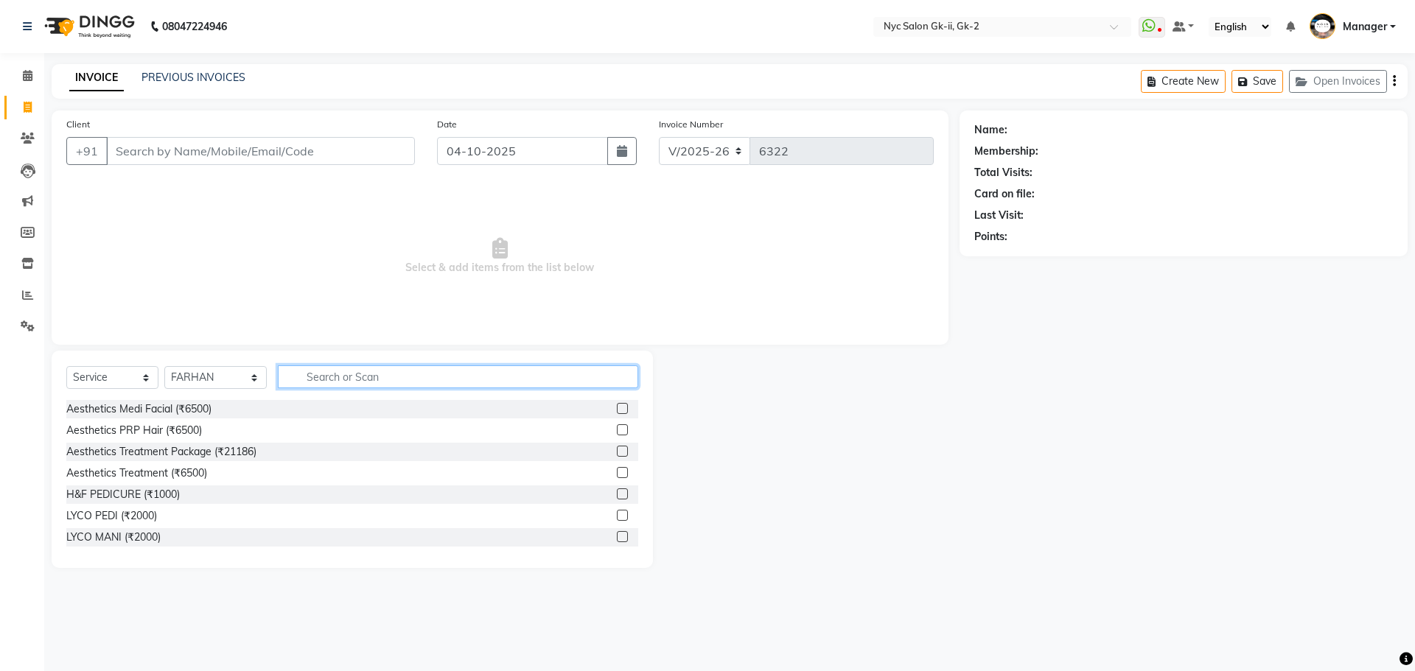
click at [449, 386] on input "text" at bounding box center [458, 376] width 361 height 23
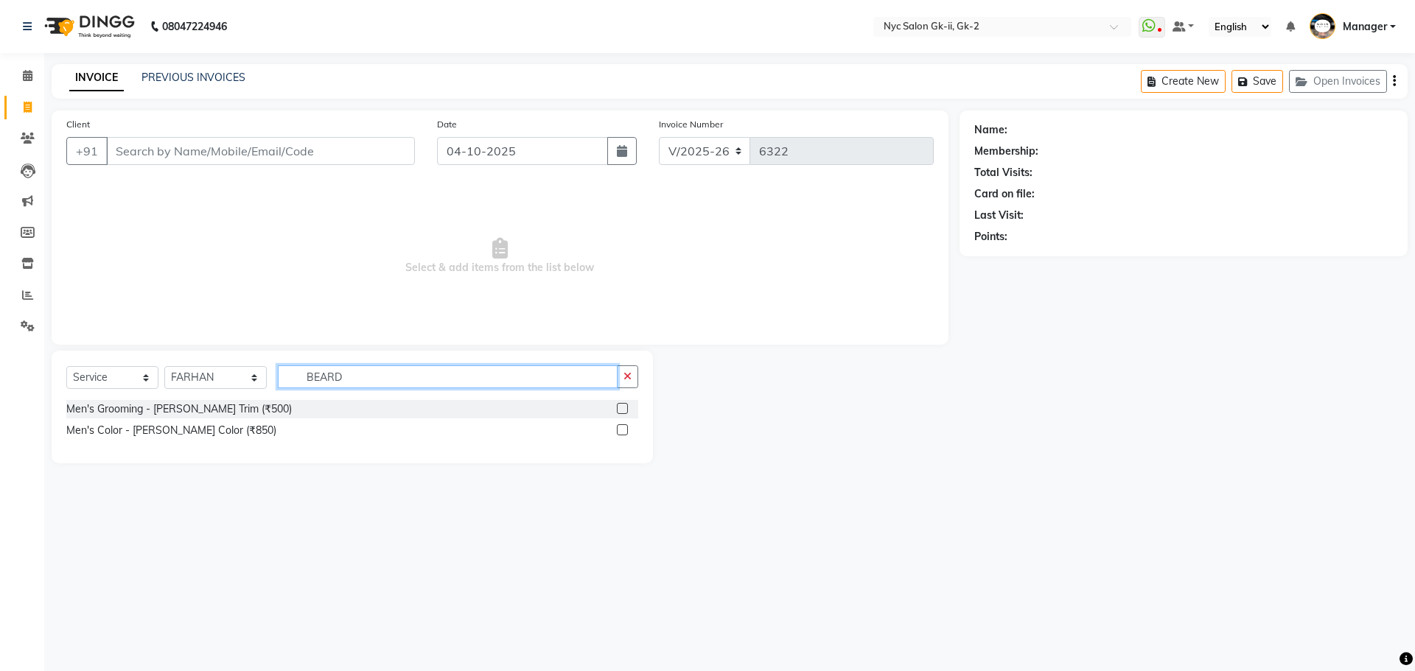
type input "BEARD"
click at [621, 405] on label at bounding box center [622, 408] width 11 height 11
click at [621, 405] on input "checkbox" at bounding box center [622, 410] width 10 height 10
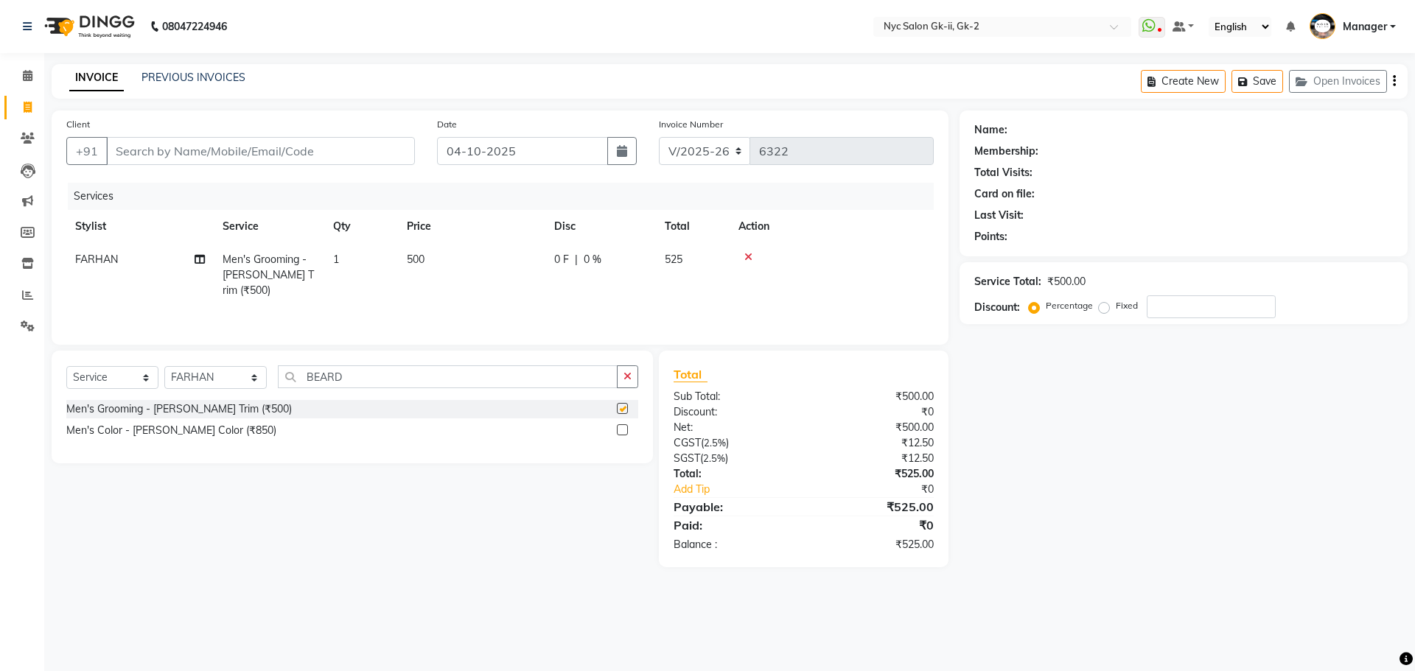
checkbox input "false"
click at [207, 149] on input "Client" at bounding box center [260, 151] width 309 height 28
type input "8"
type input "0"
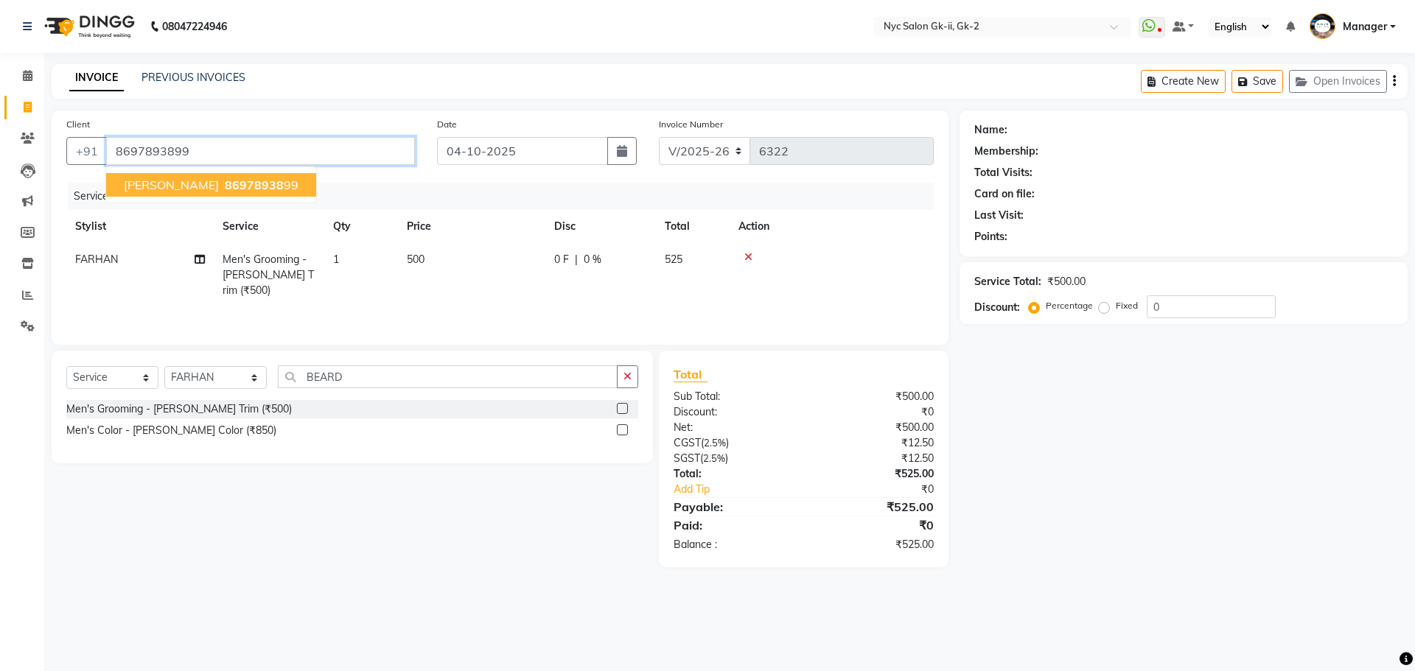
type input "8697893899"
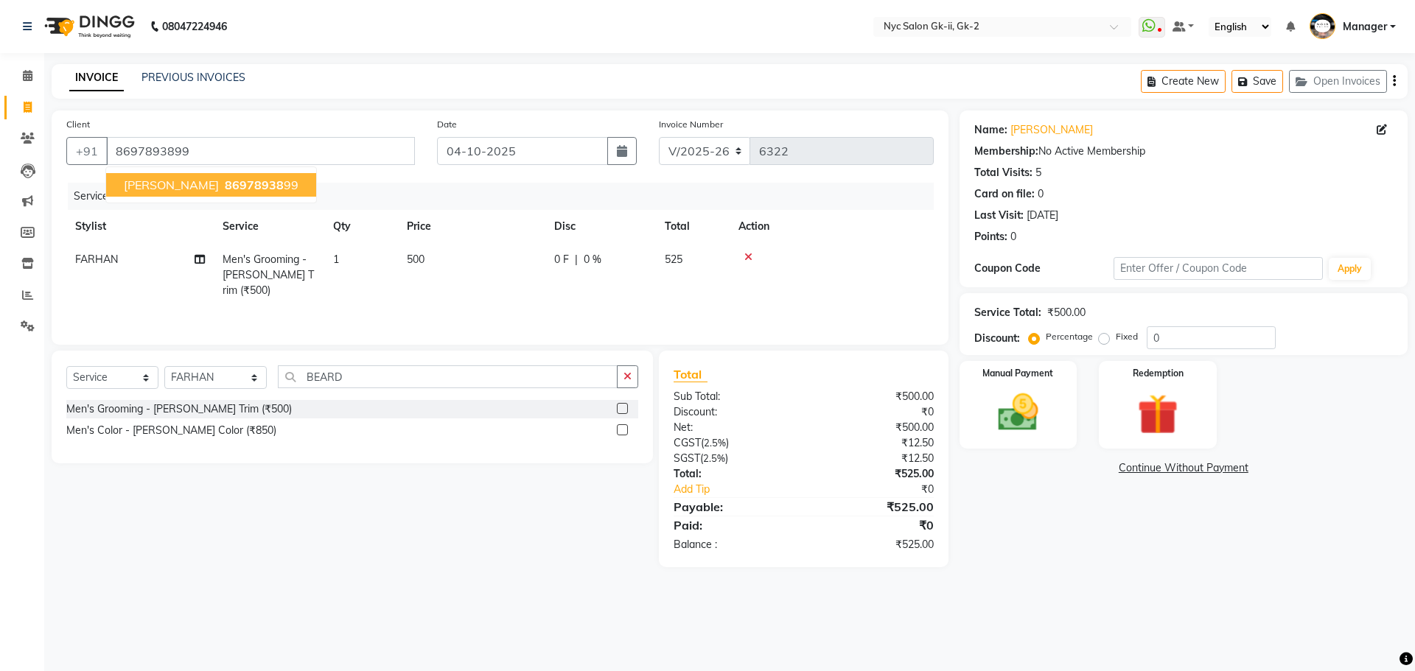
click at [149, 192] on span "[PERSON_NAME]" at bounding box center [171, 185] width 95 height 15
click at [1023, 410] on img at bounding box center [1018, 412] width 69 height 49
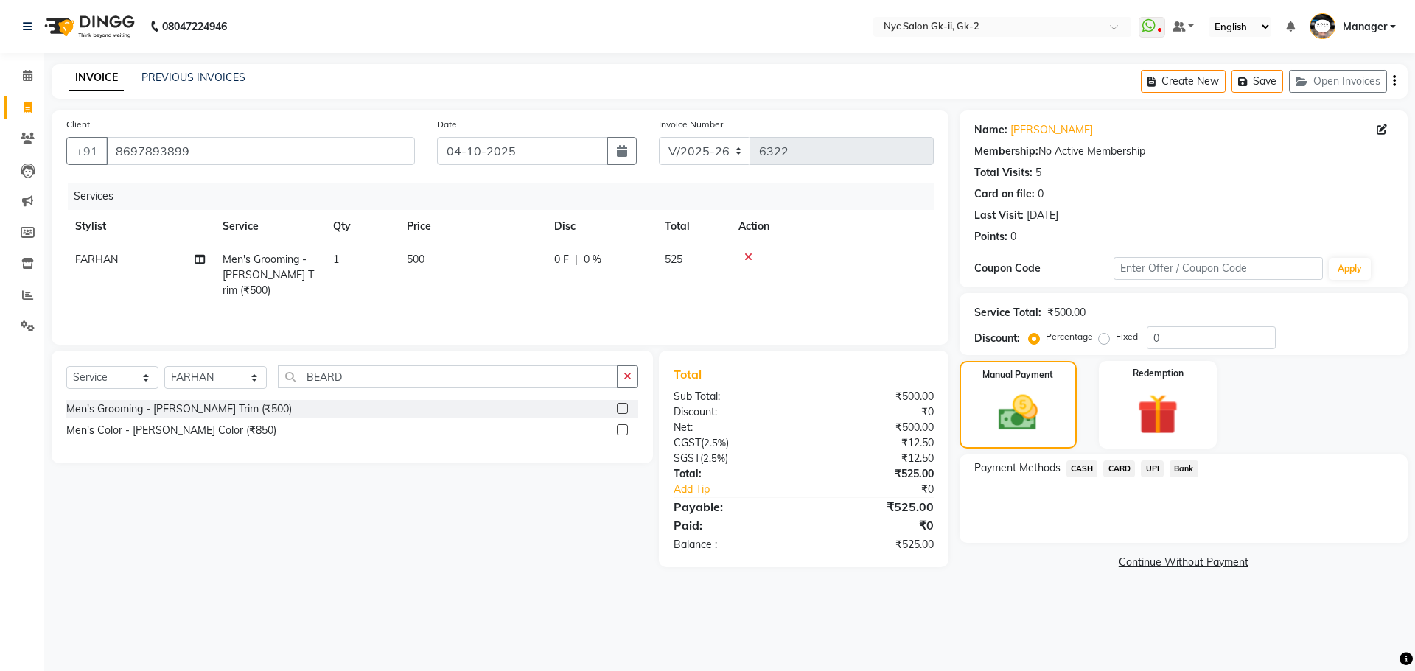
click at [1160, 470] on span "UPI" at bounding box center [1152, 469] width 23 height 17
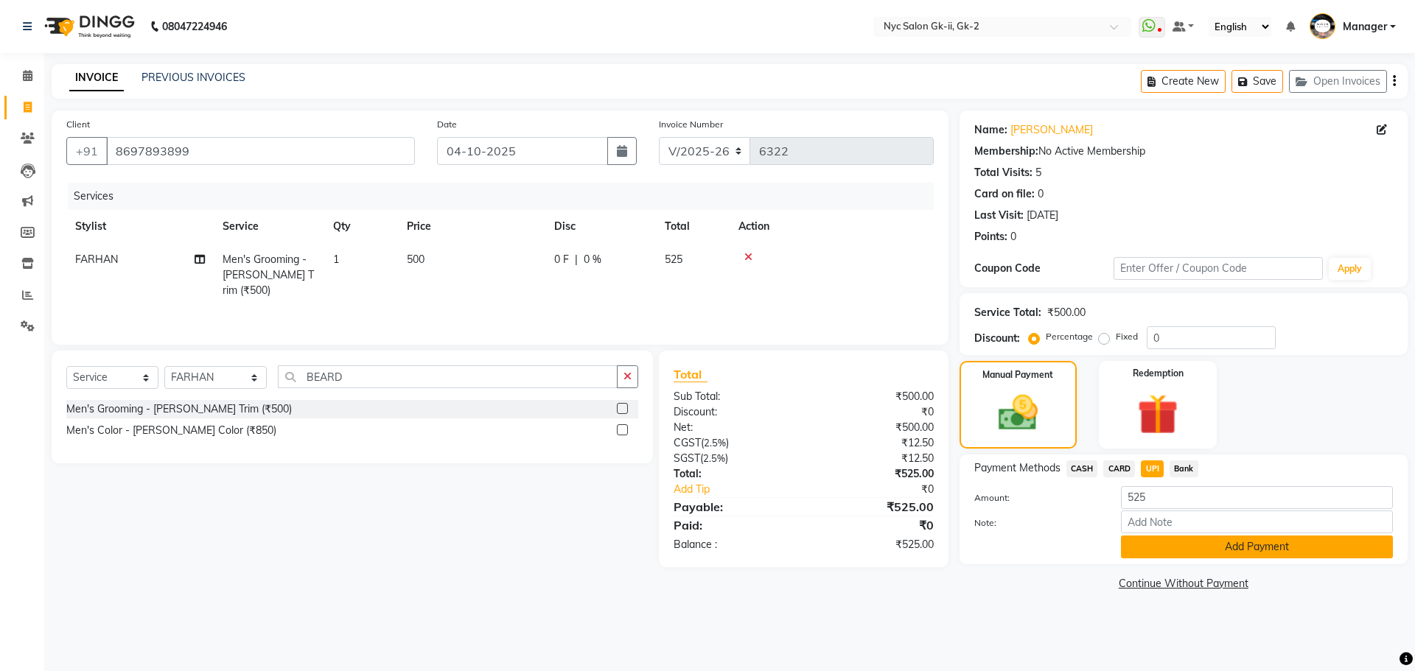
click at [1278, 550] on button "Add Payment" at bounding box center [1257, 547] width 272 height 23
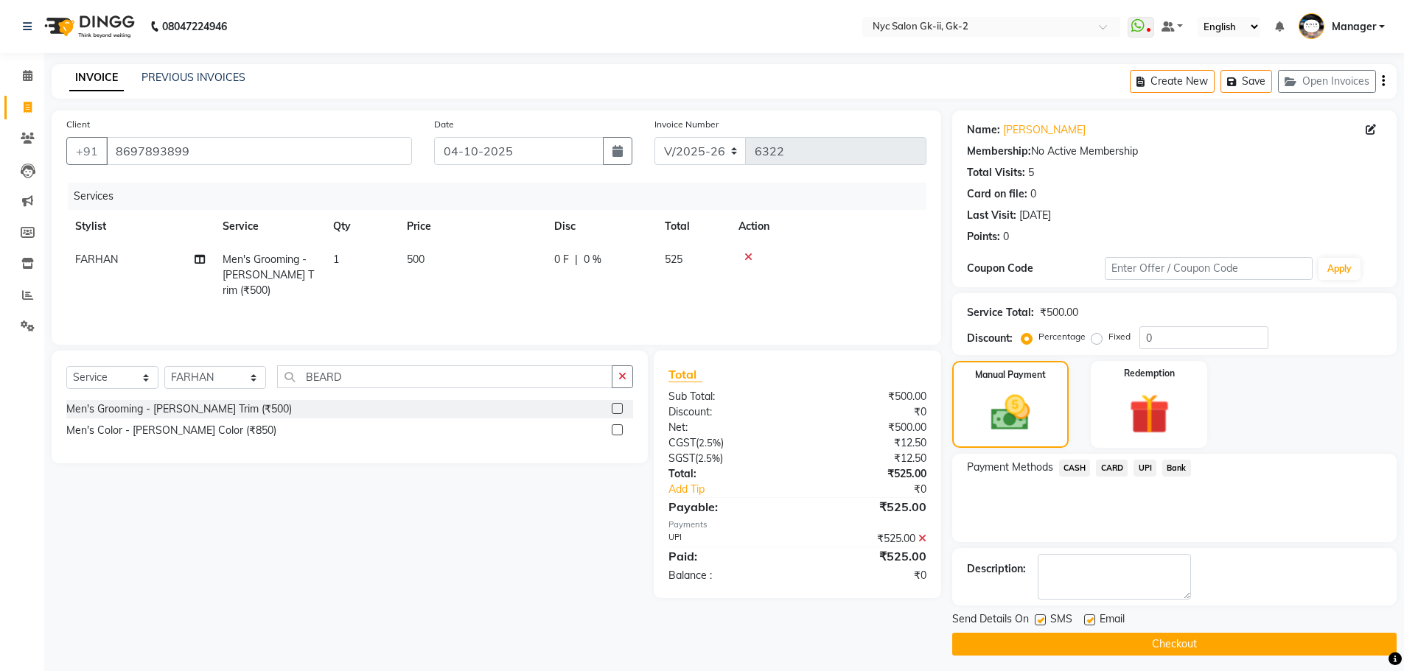
scroll to position [7, 0]
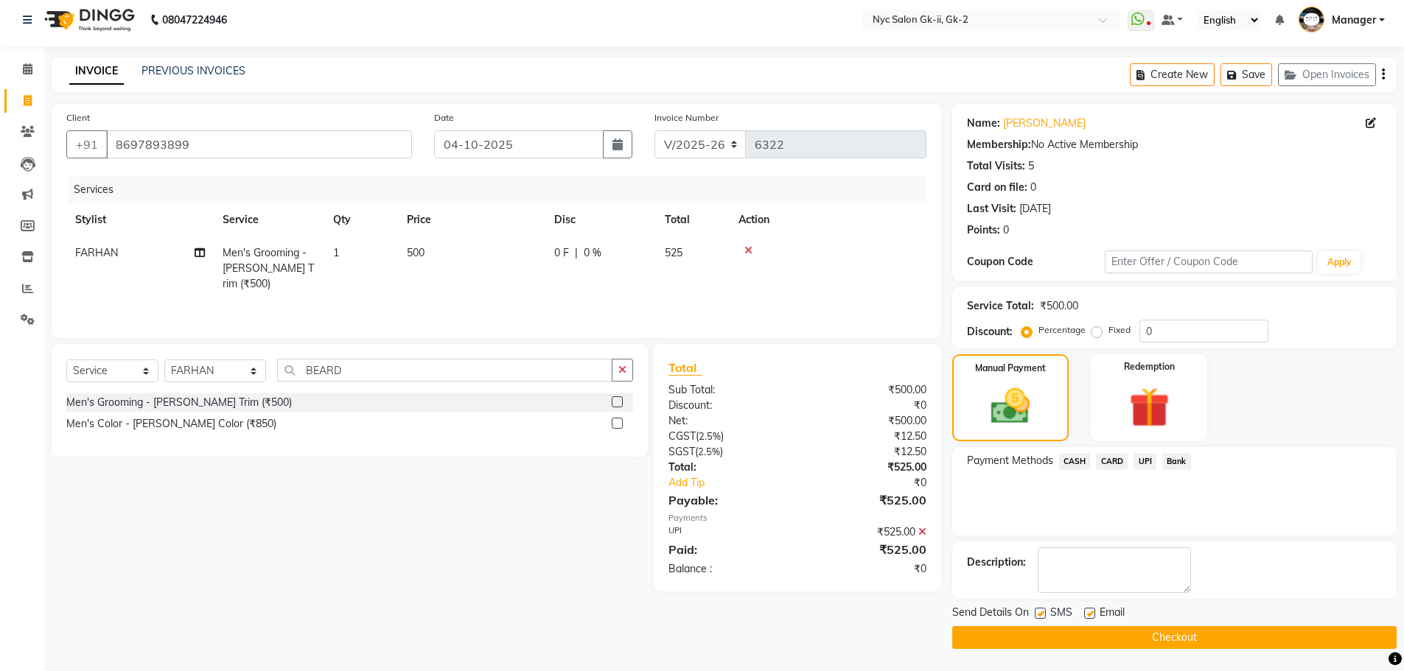
click at [1202, 636] on button "Checkout" at bounding box center [1174, 637] width 444 height 23
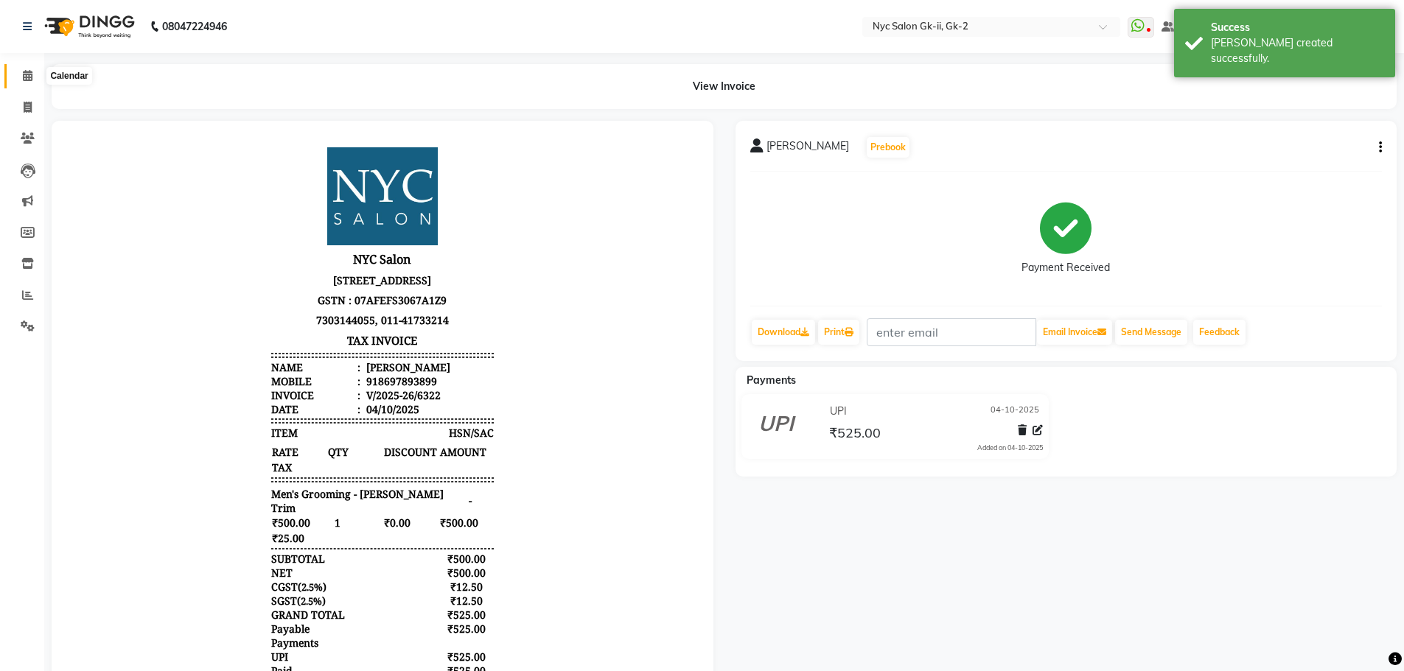
click at [28, 71] on icon at bounding box center [28, 75] width 10 height 11
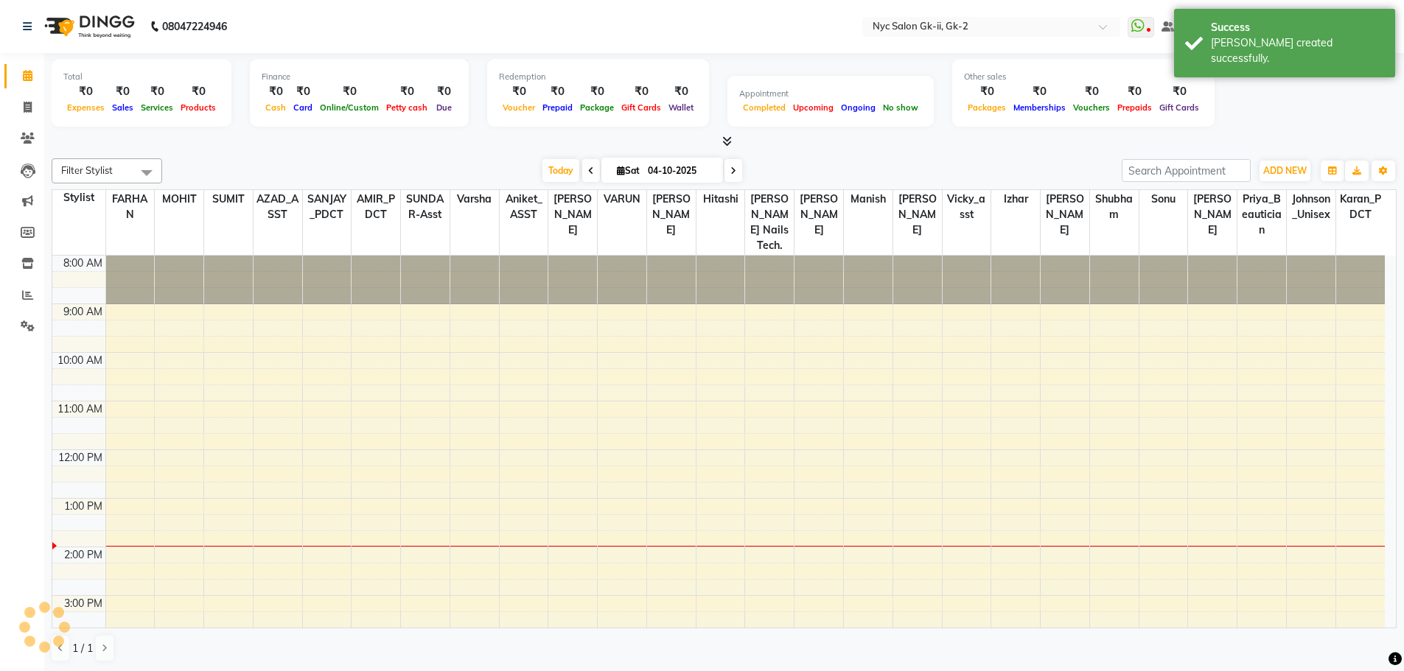
scroll to position [216, 0]
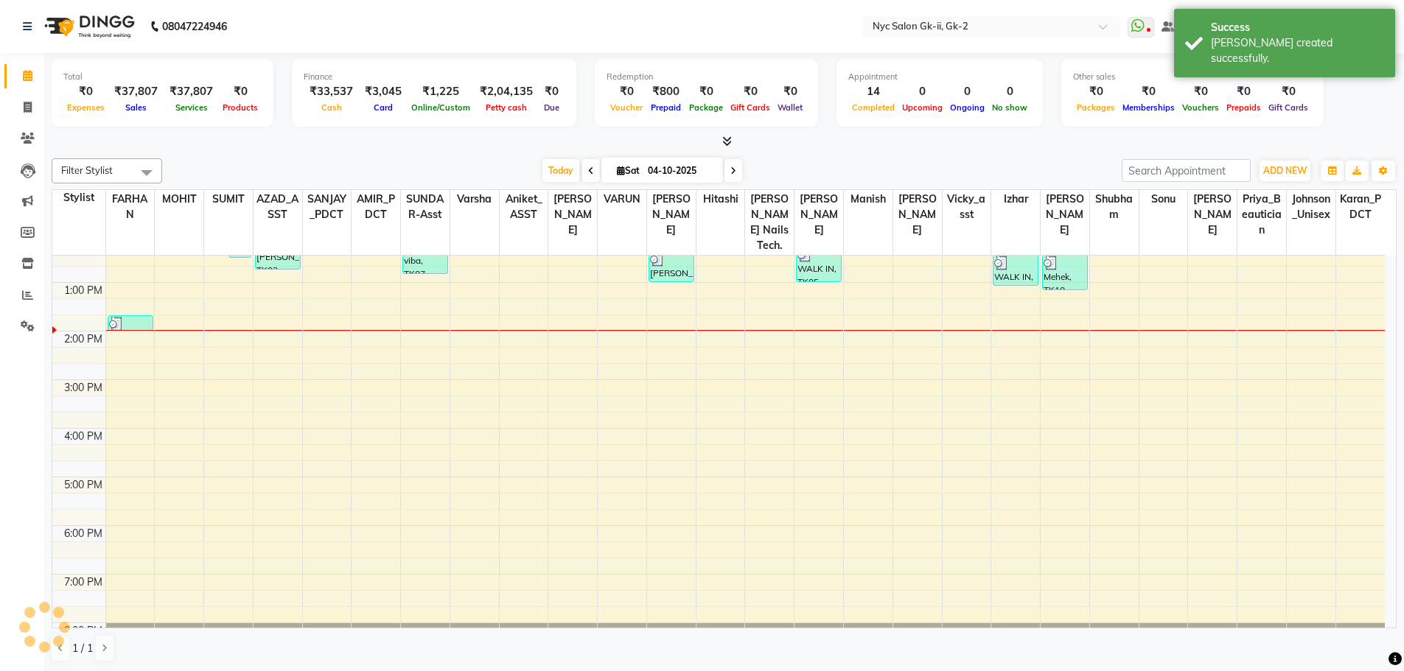
click at [368, 158] on div "Filter Stylist Select All AMIR_PDCT aniket_ASST AZAD_ASST Deepak Thakur Faiz kh…" at bounding box center [724, 411] width 1345 height 516
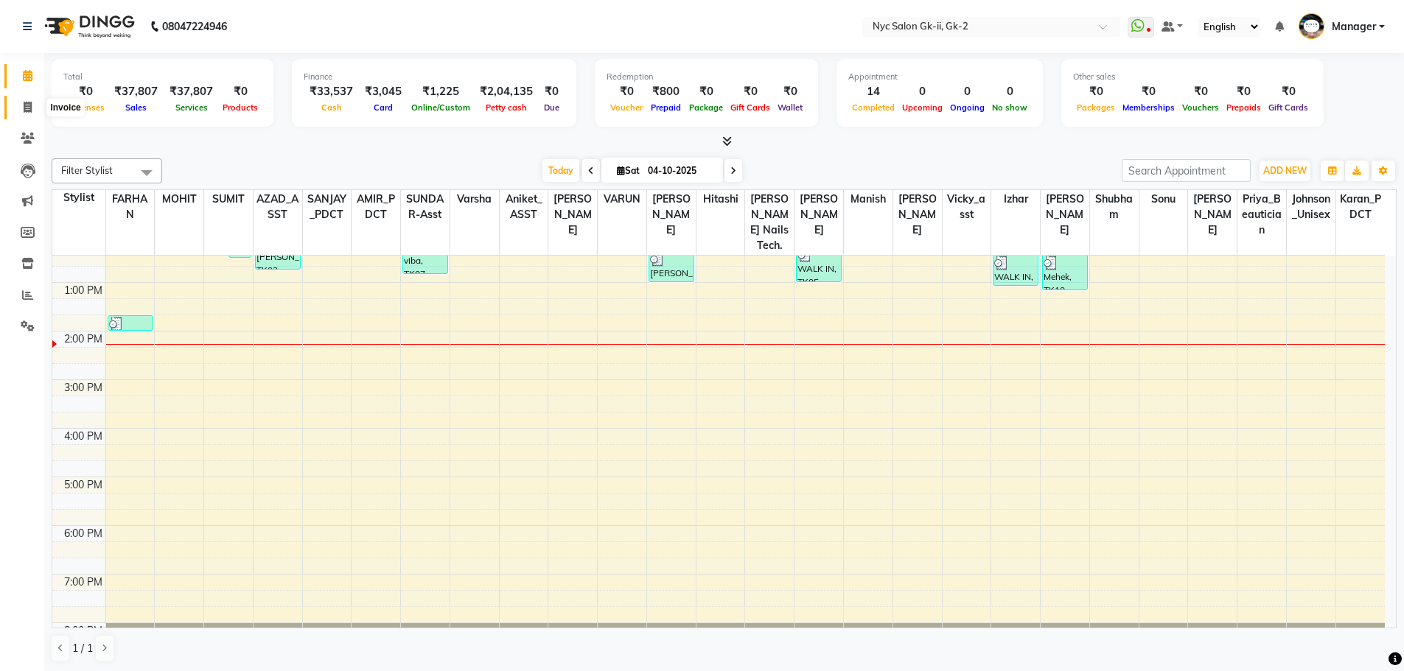
click at [23, 100] on span at bounding box center [28, 107] width 26 height 17
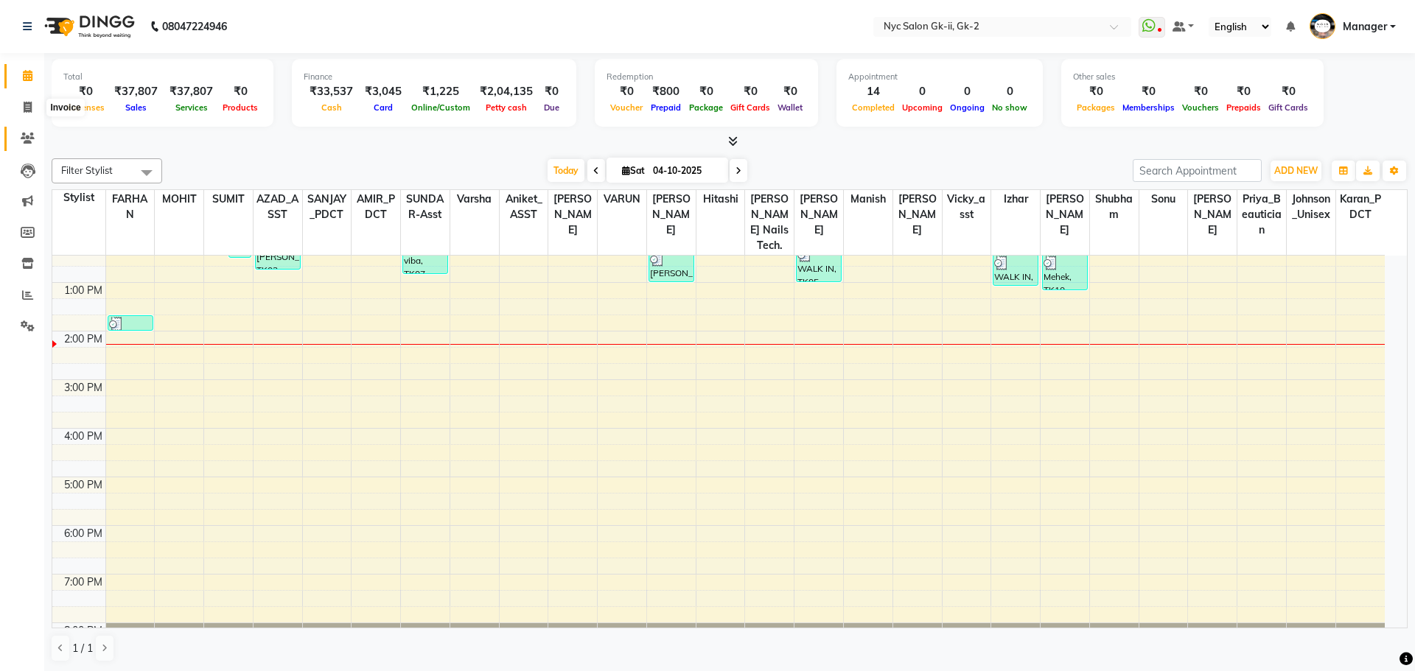
select select "service"
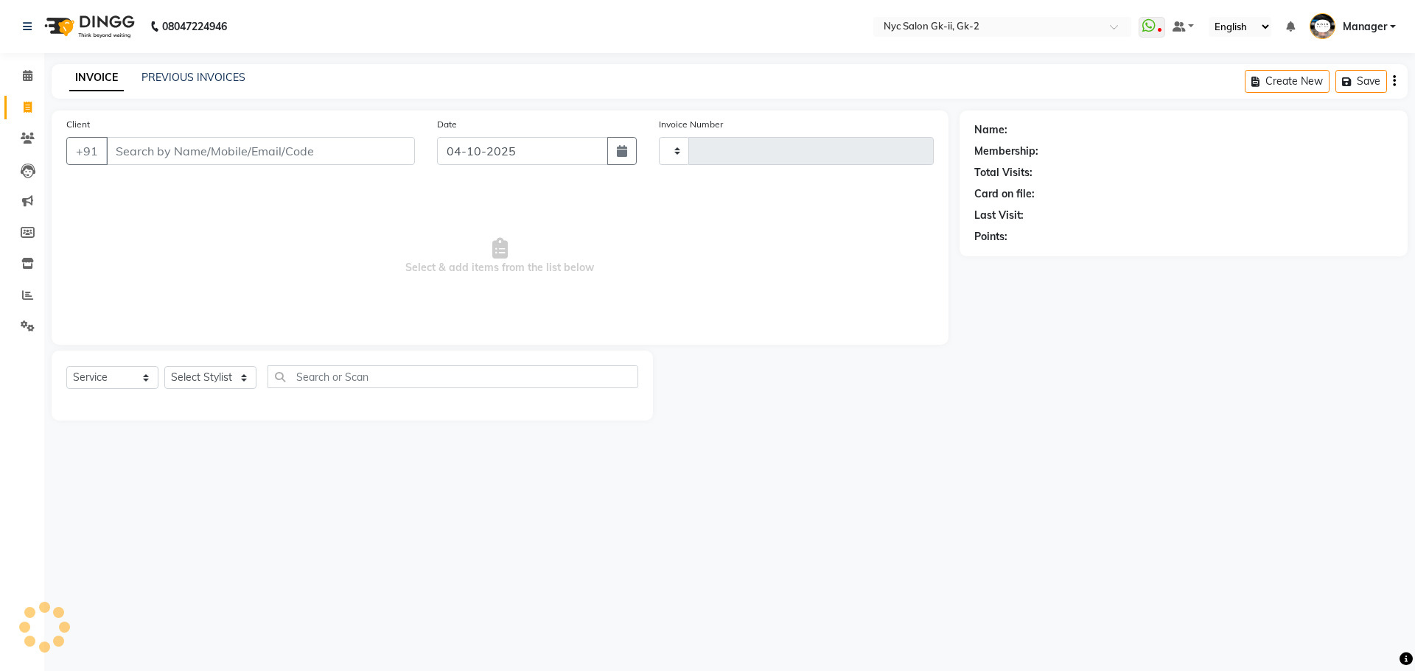
type input "6323"
select select "5936"
click at [197, 371] on select "Select Stylist" at bounding box center [210, 377] width 92 height 23
select select "54057"
click at [164, 366] on select "Select Stylist AMIR_PDCT aniket_ASST AZAD_ASST [PERSON_NAME] [PERSON_NAME] [PER…" at bounding box center [215, 377] width 102 height 23
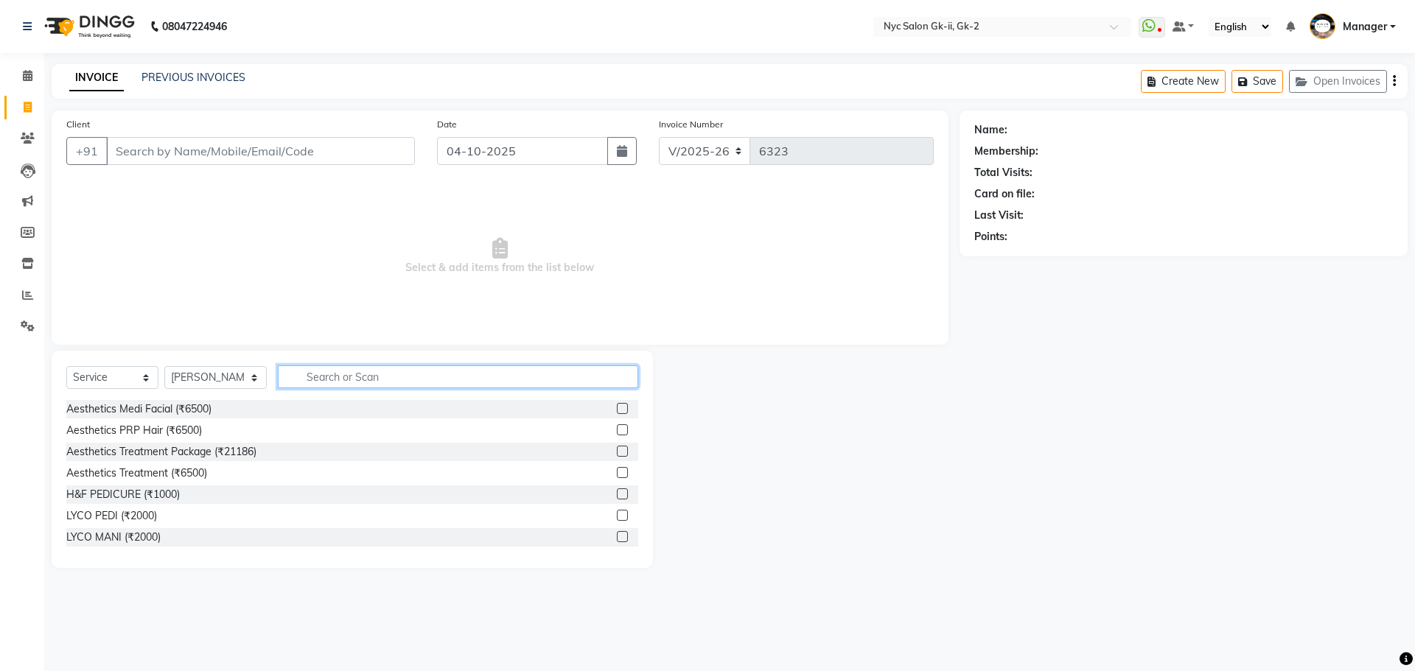
click at [398, 371] on input "text" at bounding box center [458, 376] width 361 height 23
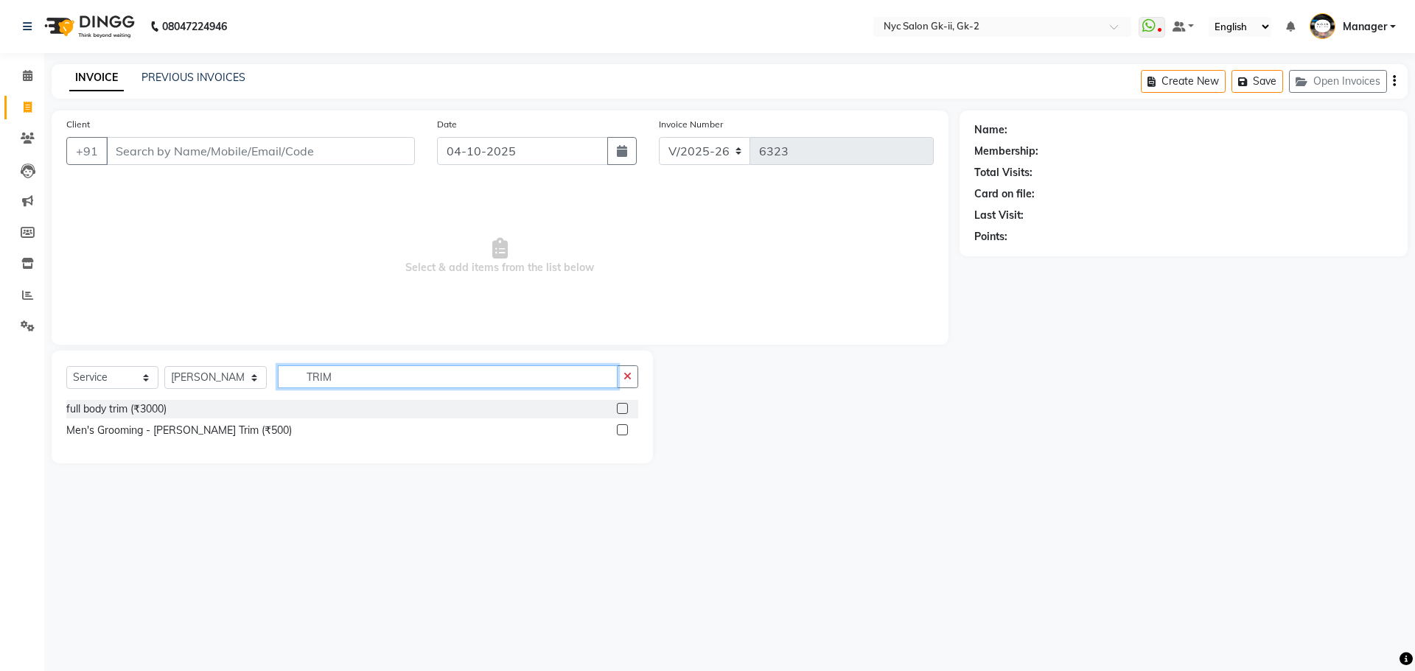
type input "TRIM"
drag, startPoint x: 620, startPoint y: 429, endPoint x: 612, endPoint y: 427, distance: 9.0
click at [618, 429] on label at bounding box center [622, 429] width 11 height 11
click at [618, 429] on input "checkbox" at bounding box center [622, 431] width 10 height 10
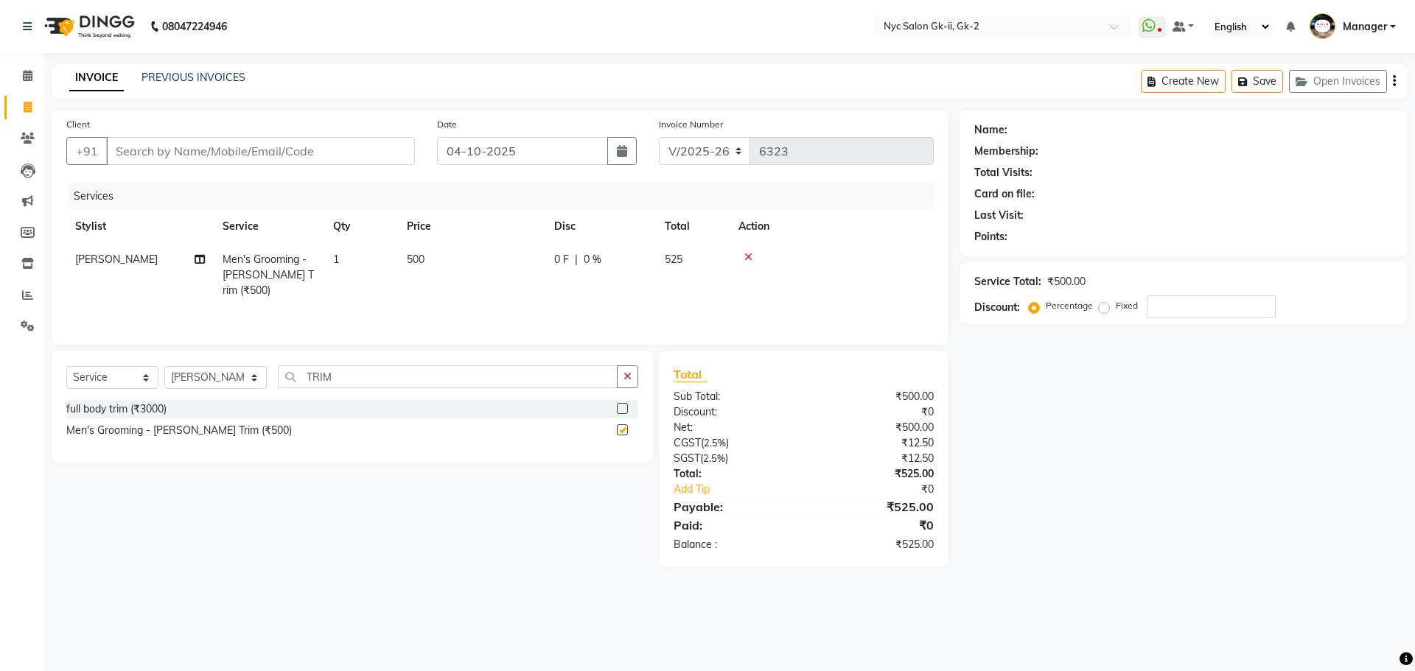
checkbox input "false"
click at [203, 144] on input "Client" at bounding box center [260, 151] width 309 height 28
type input "W"
type input "0"
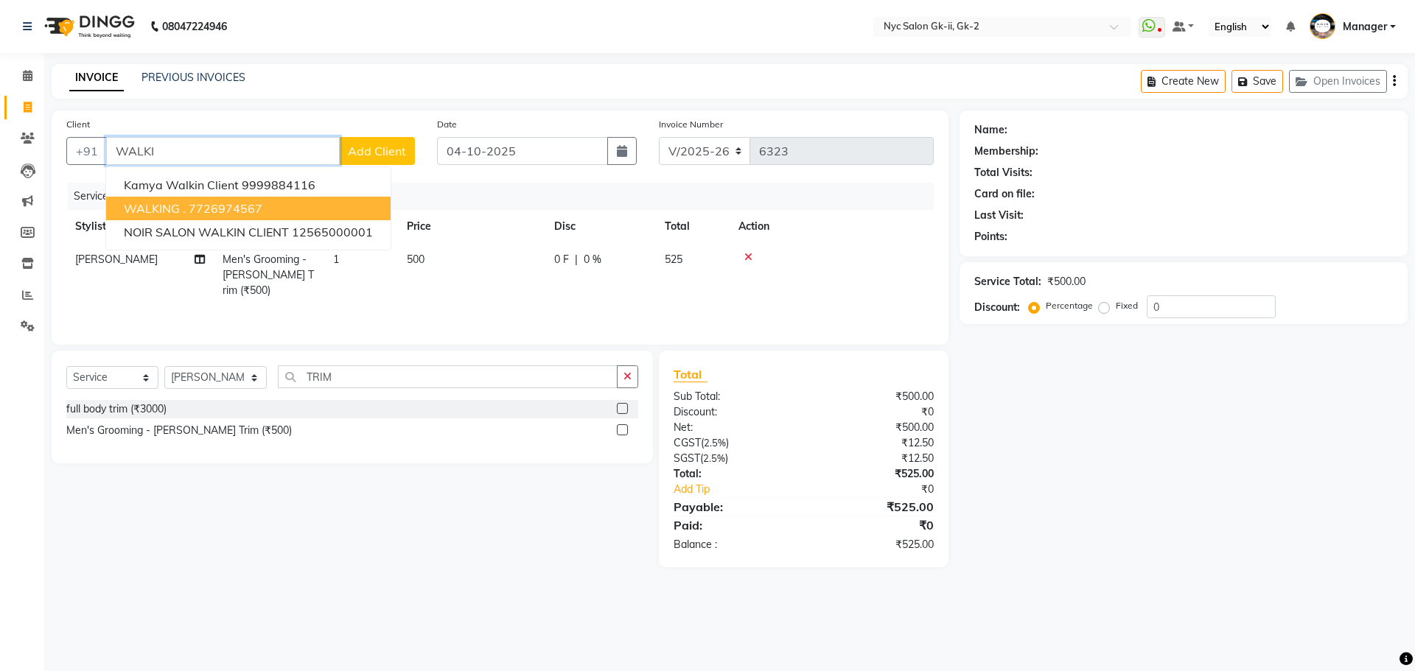
click at [185, 204] on button "WALKING . 7726974567" at bounding box center [248, 209] width 284 height 24
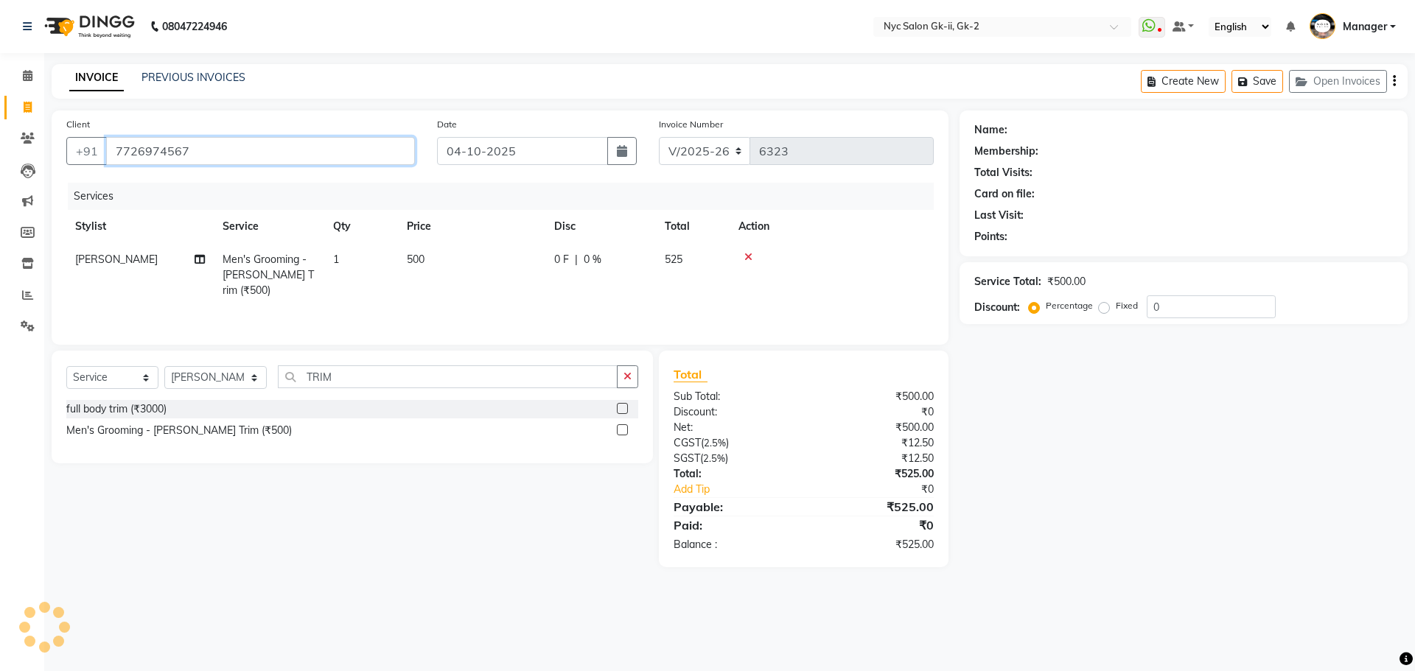
type input "7726974567"
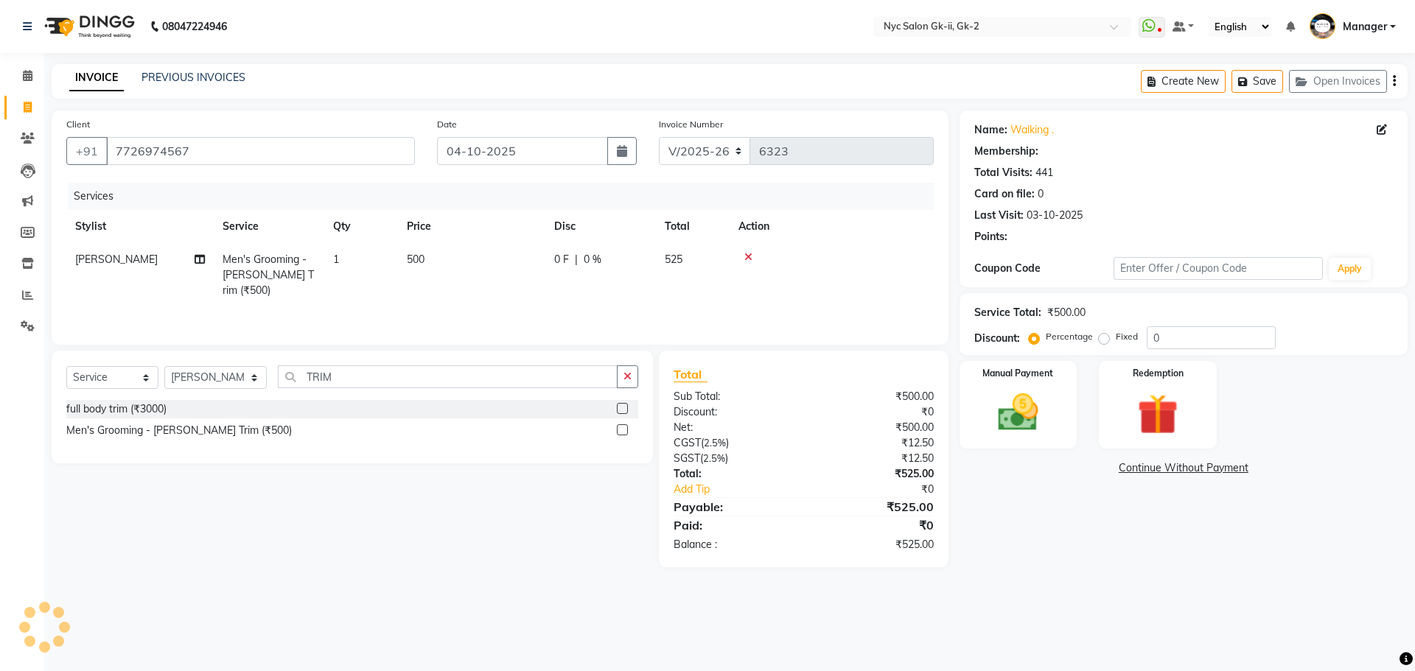
click at [466, 270] on td "500" at bounding box center [471, 275] width 147 height 64
select select "54057"
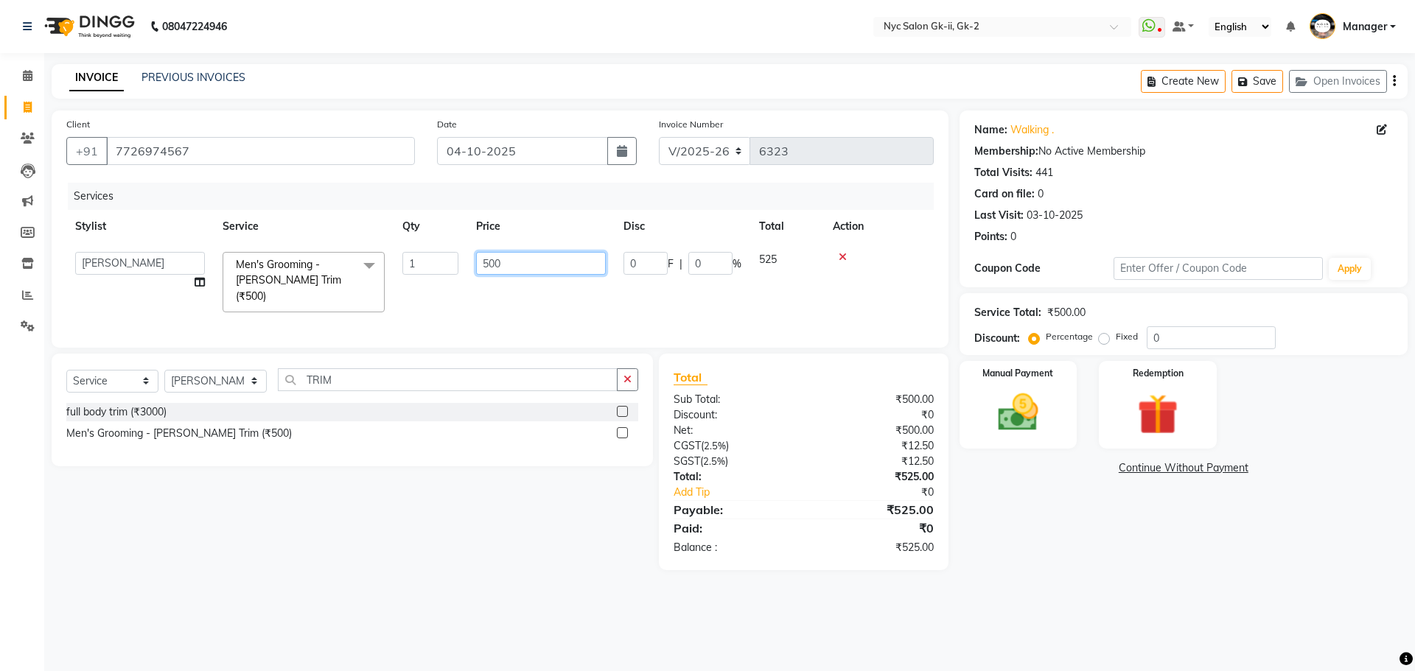
click at [521, 263] on input "500" at bounding box center [541, 263] width 130 height 23
type input "505"
click at [1063, 590] on div "08047224946 Select Location × Nyc Salon Gk-ii, Gk-2 WhatsApp Status ✕ Status: D…" at bounding box center [707, 335] width 1415 height 671
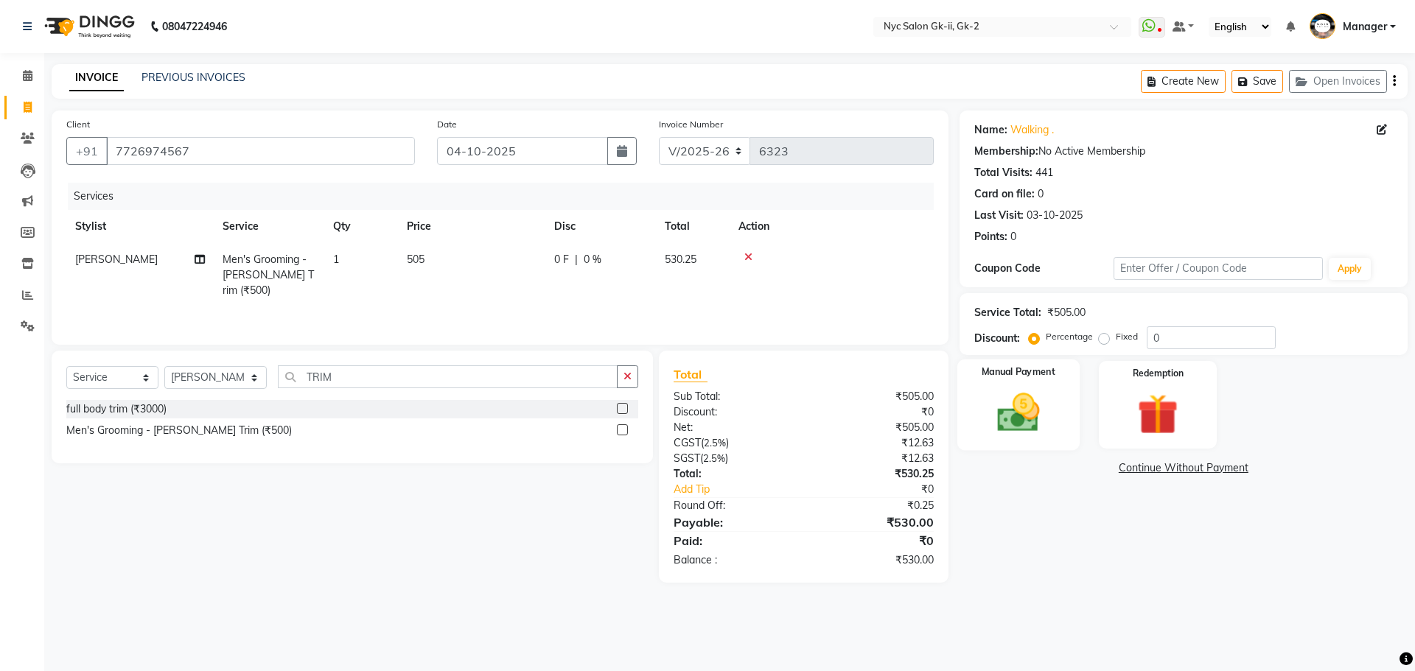
click at [1013, 380] on div "Manual Payment" at bounding box center [1017, 405] width 122 height 91
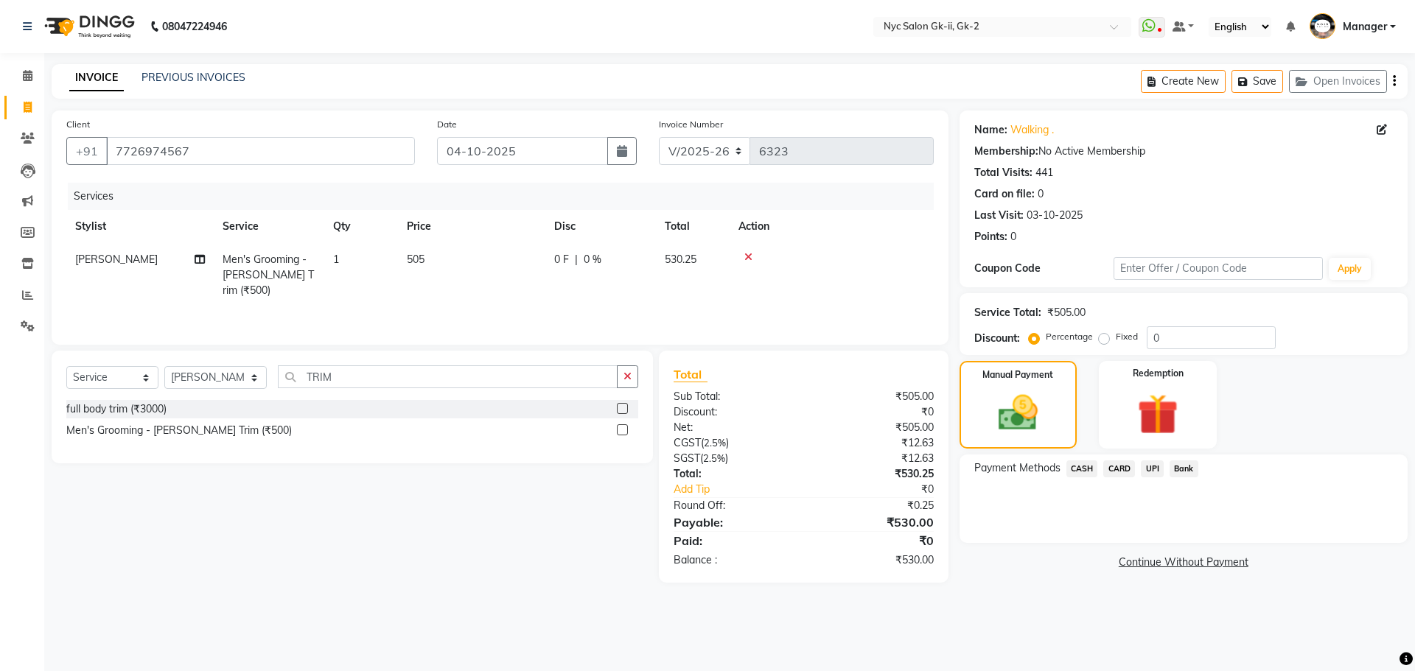
click at [1158, 472] on span "UPI" at bounding box center [1152, 469] width 23 height 17
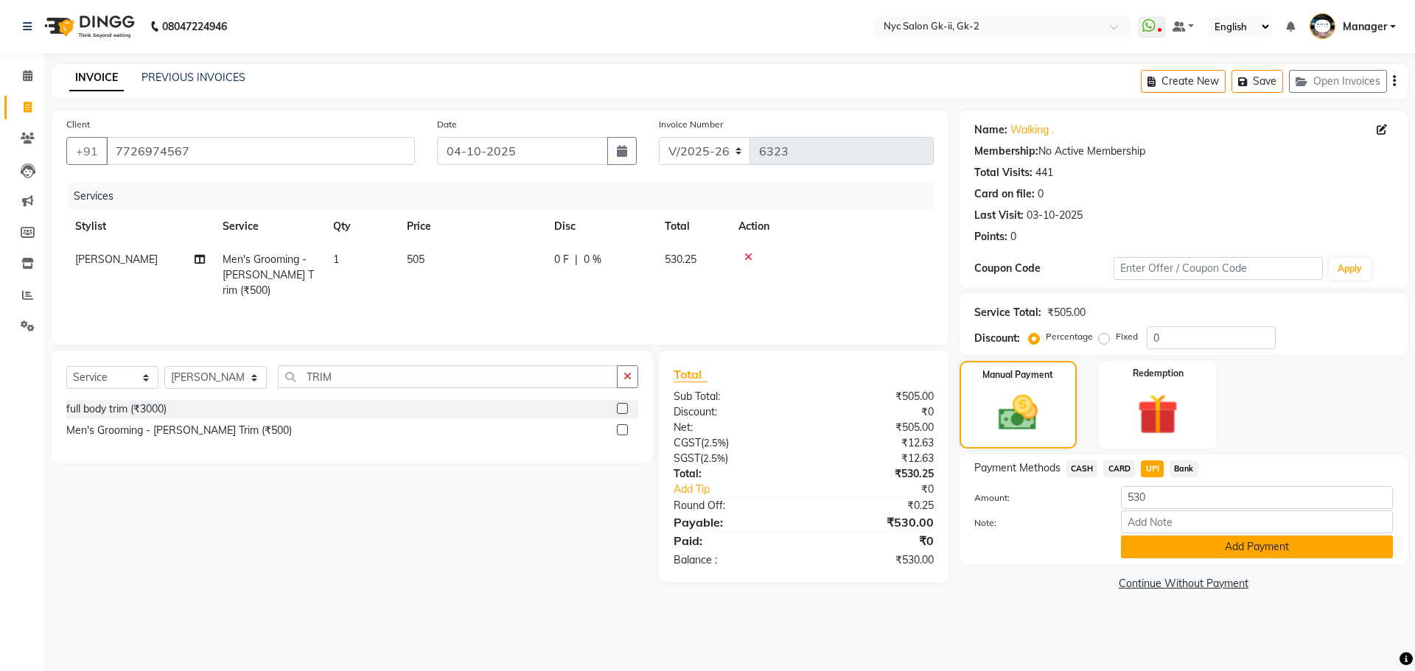
click at [1149, 548] on button "Add Payment" at bounding box center [1257, 547] width 272 height 23
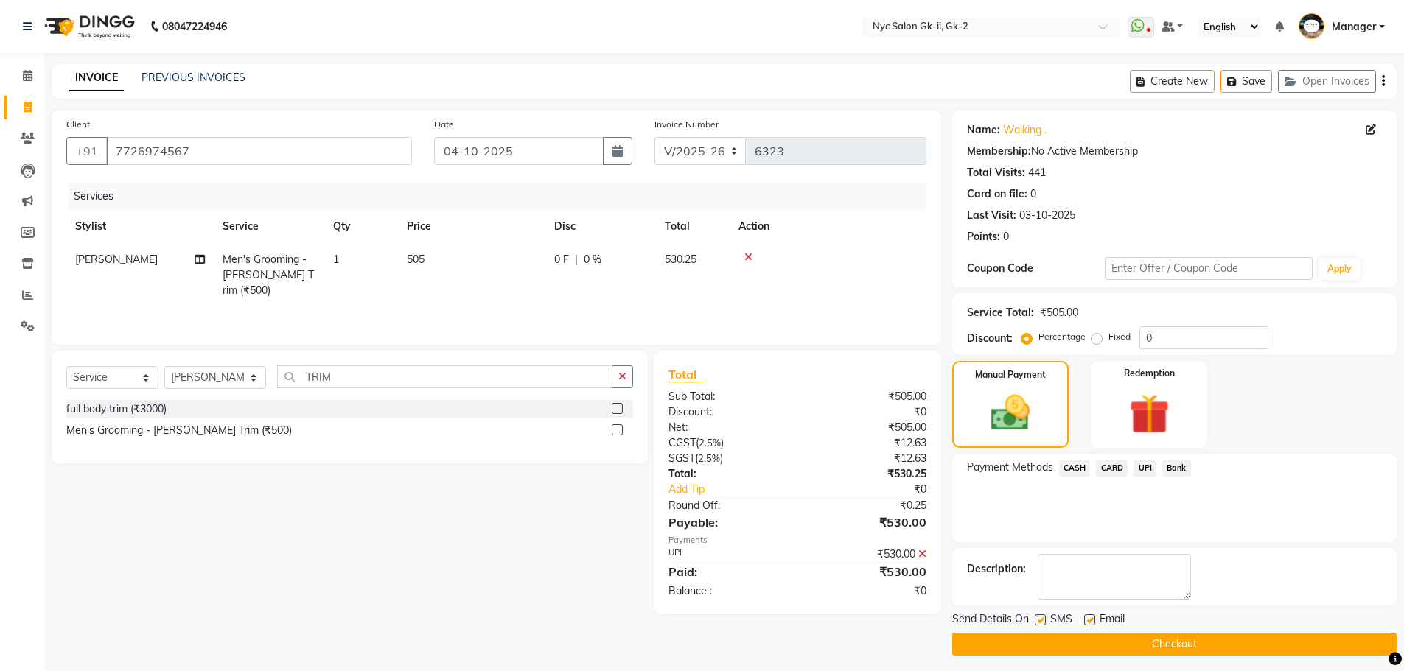
click at [1122, 645] on button "Checkout" at bounding box center [1174, 644] width 444 height 23
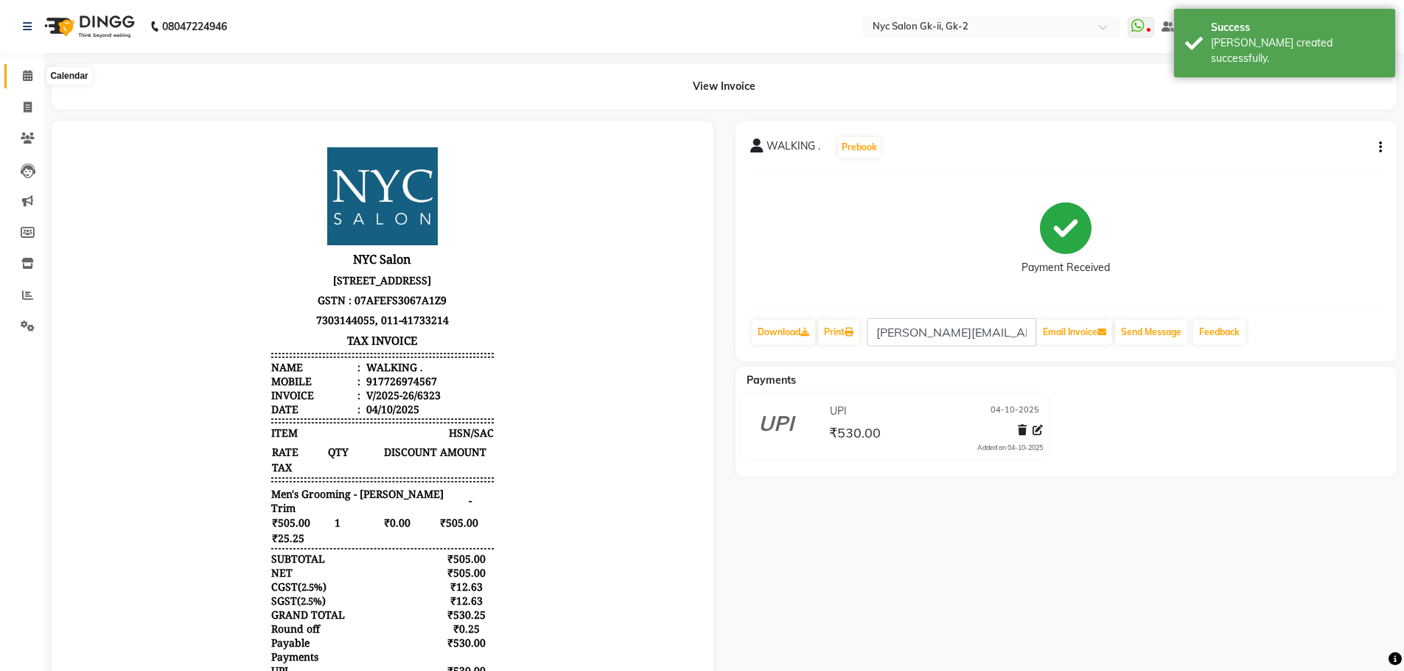
click at [38, 77] on span at bounding box center [28, 76] width 26 height 17
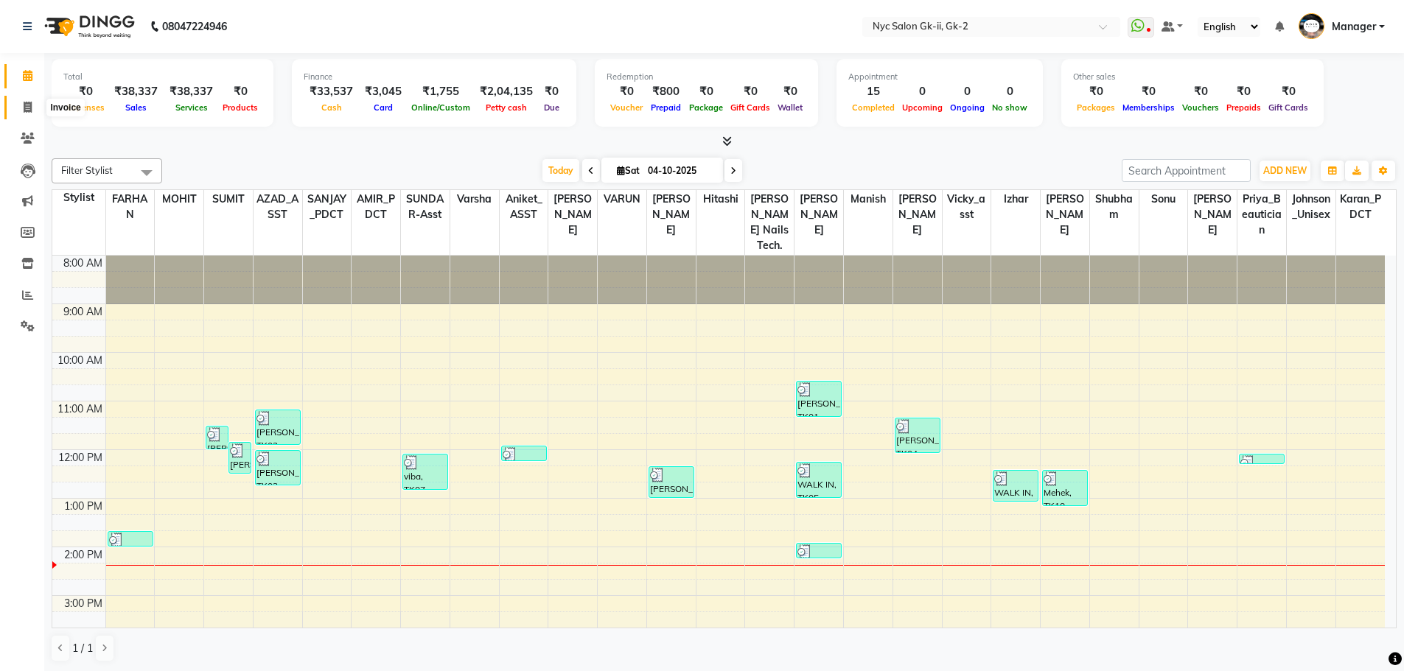
click at [24, 106] on icon at bounding box center [28, 107] width 8 height 11
select select "service"
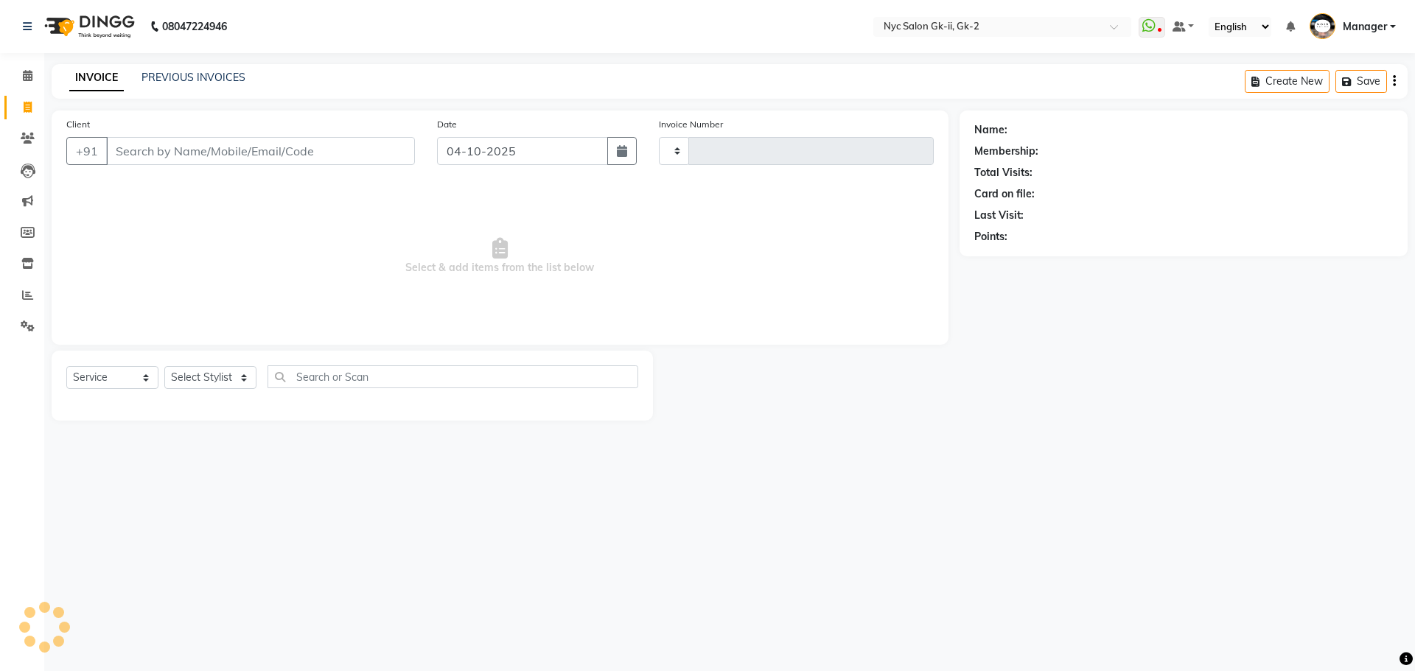
click at [240, 147] on input "Client" at bounding box center [260, 151] width 309 height 28
type input "6324"
select select "5936"
click at [190, 150] on input "Client" at bounding box center [260, 151] width 309 height 28
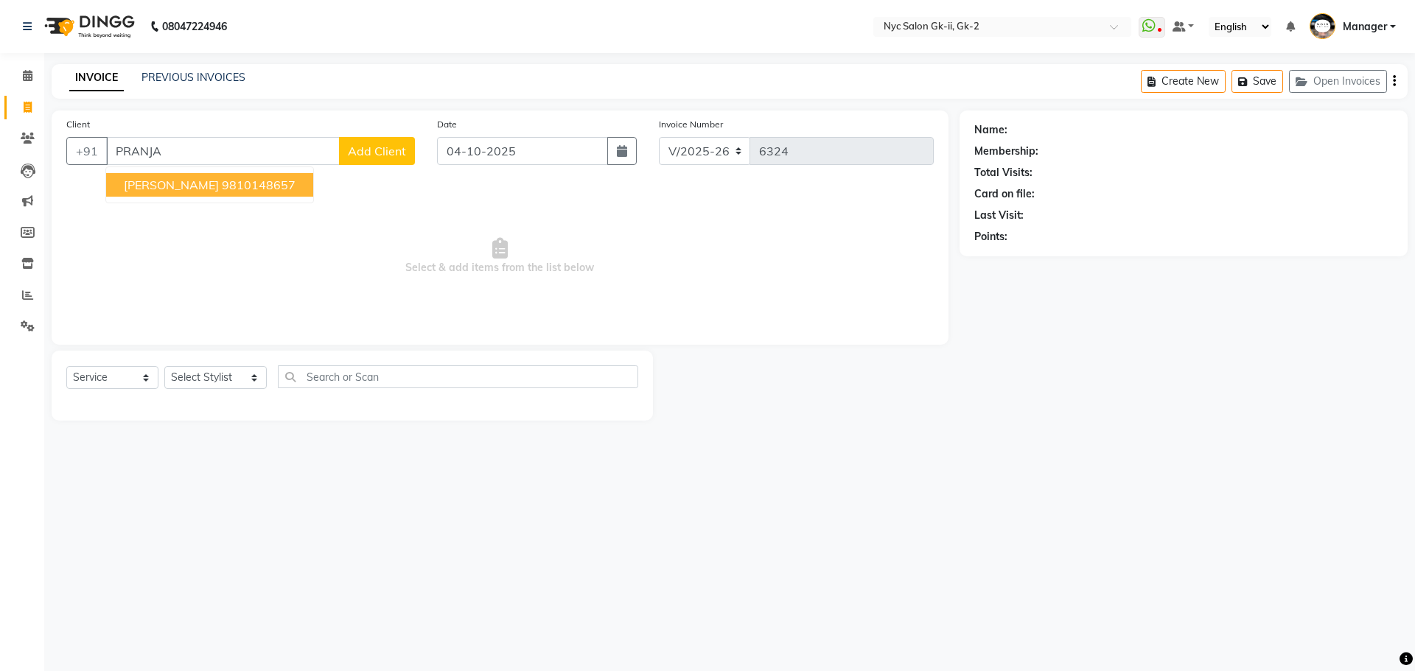
click at [189, 195] on button "PRANJAY SETHI 9810148657" at bounding box center [209, 185] width 207 height 24
type input "9810148657"
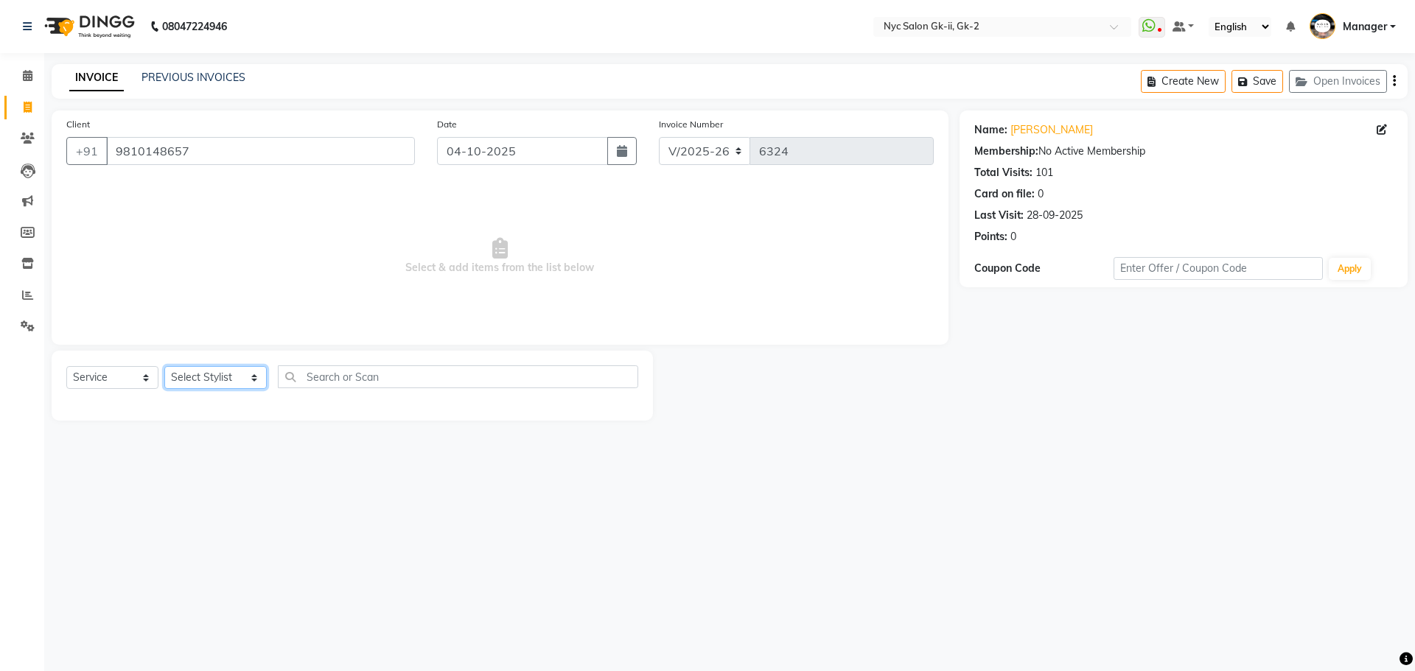
click at [201, 371] on select "Select Stylist AMIR_PDCT aniket_ASST AZAD_ASST [PERSON_NAME] [PERSON_NAME] [PER…" at bounding box center [215, 377] width 102 height 23
select select "42214"
click at [164, 366] on select "Select Stylist AMIR_PDCT aniket_ASST AZAD_ASST [PERSON_NAME] [PERSON_NAME] [PER…" at bounding box center [215, 377] width 102 height 23
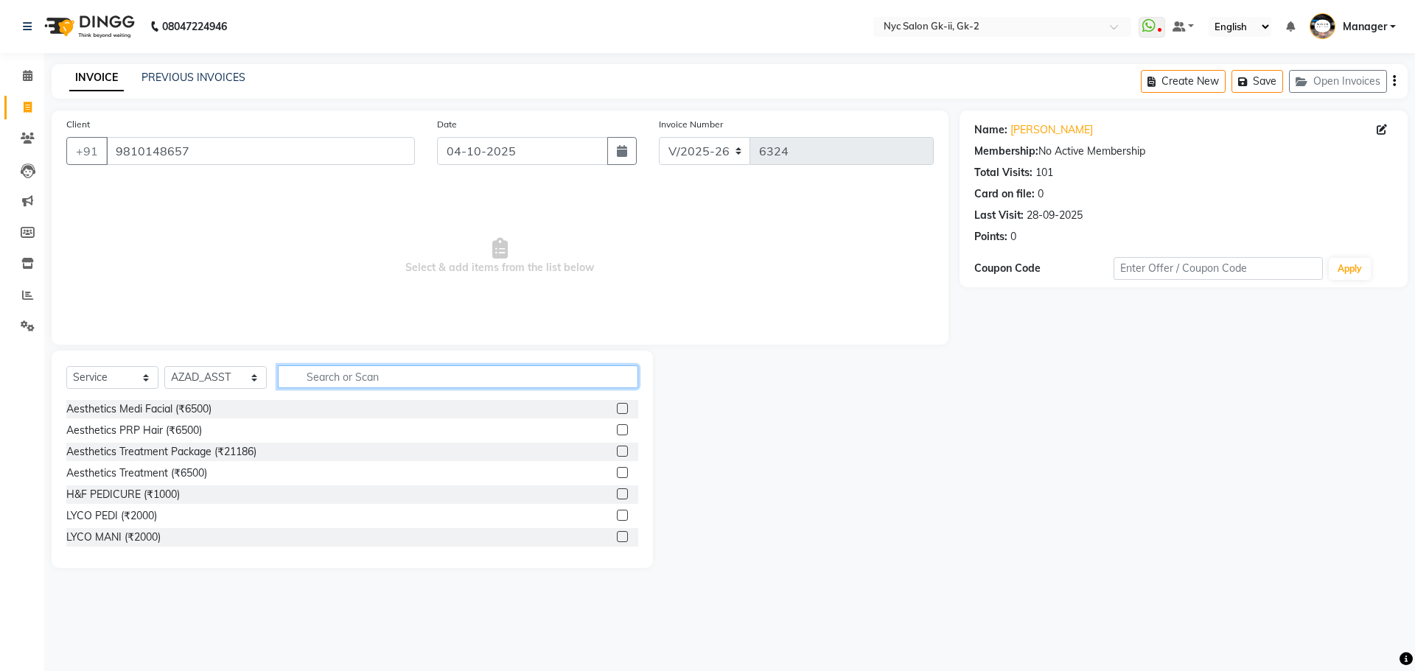
click at [301, 367] on input "text" at bounding box center [458, 376] width 361 height 23
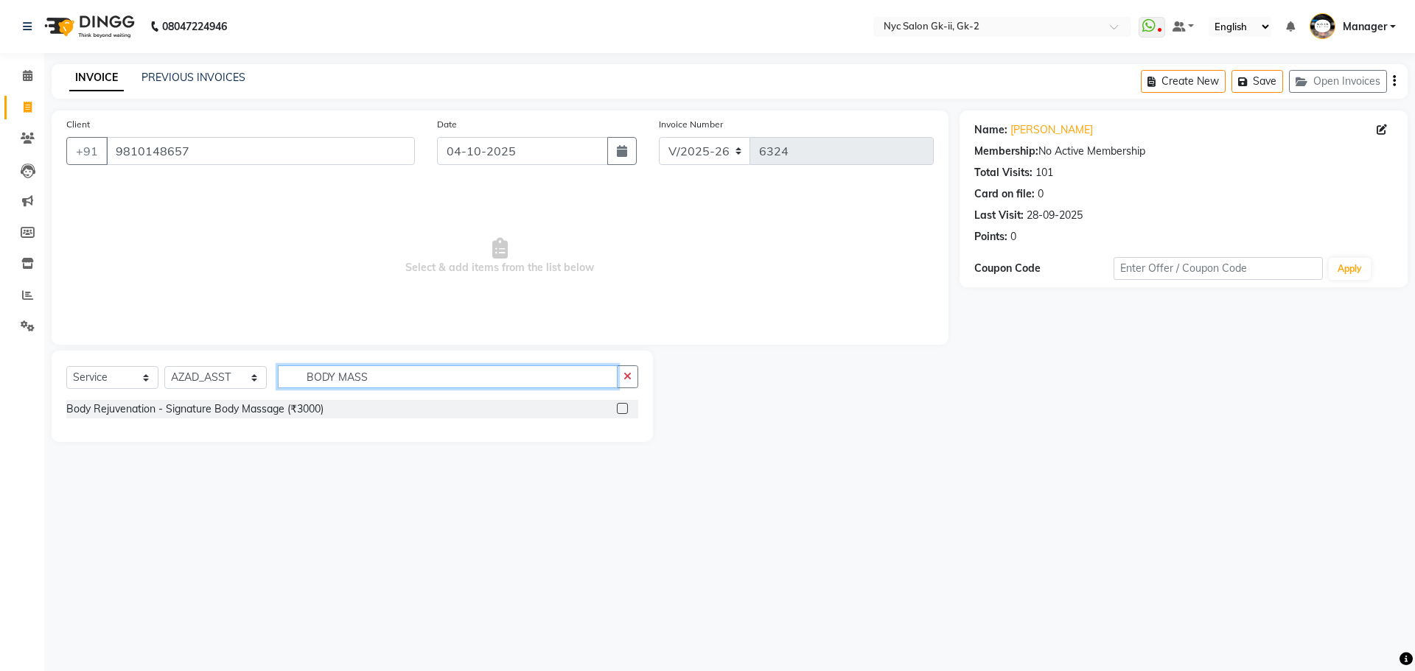
type input "BODY MASS"
click at [623, 411] on label at bounding box center [622, 408] width 11 height 11
click at [623, 411] on input "checkbox" at bounding box center [622, 410] width 10 height 10
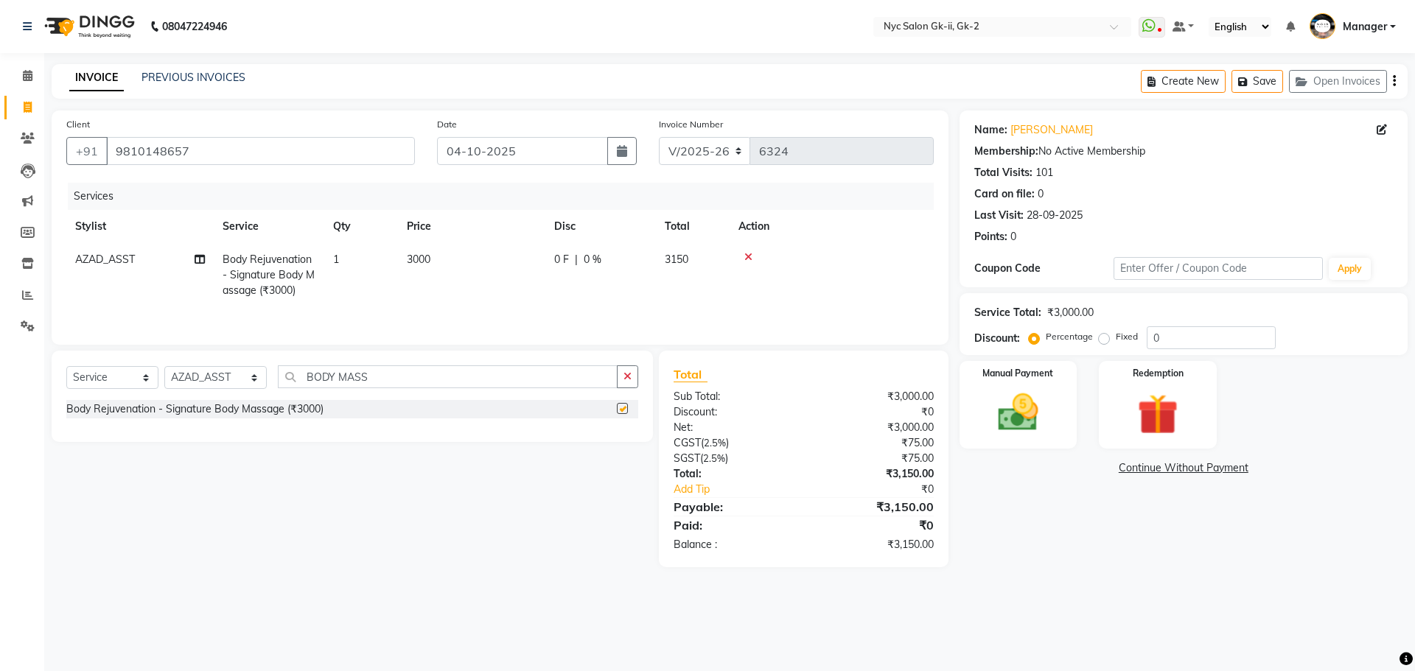
checkbox input "false"
click at [473, 252] on td "3000" at bounding box center [471, 275] width 147 height 64
select select "42214"
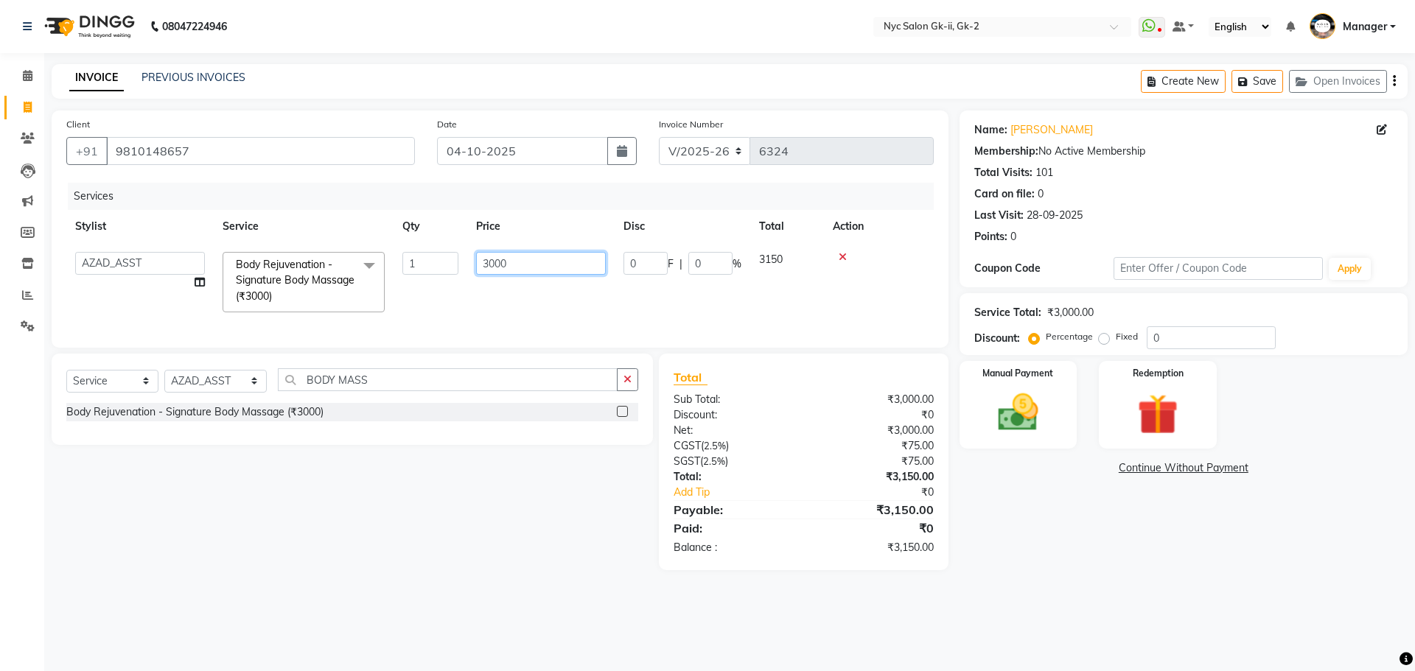
drag, startPoint x: 522, startPoint y: 257, endPoint x: 383, endPoint y: 289, distance: 142.8
click at [383, 290] on tr "AMIR_PDCT aniket_ASST AZAD_ASST Deepak Thakur Faiz khan FARHAN Hitashi Inventor…" at bounding box center [499, 282] width 867 height 78
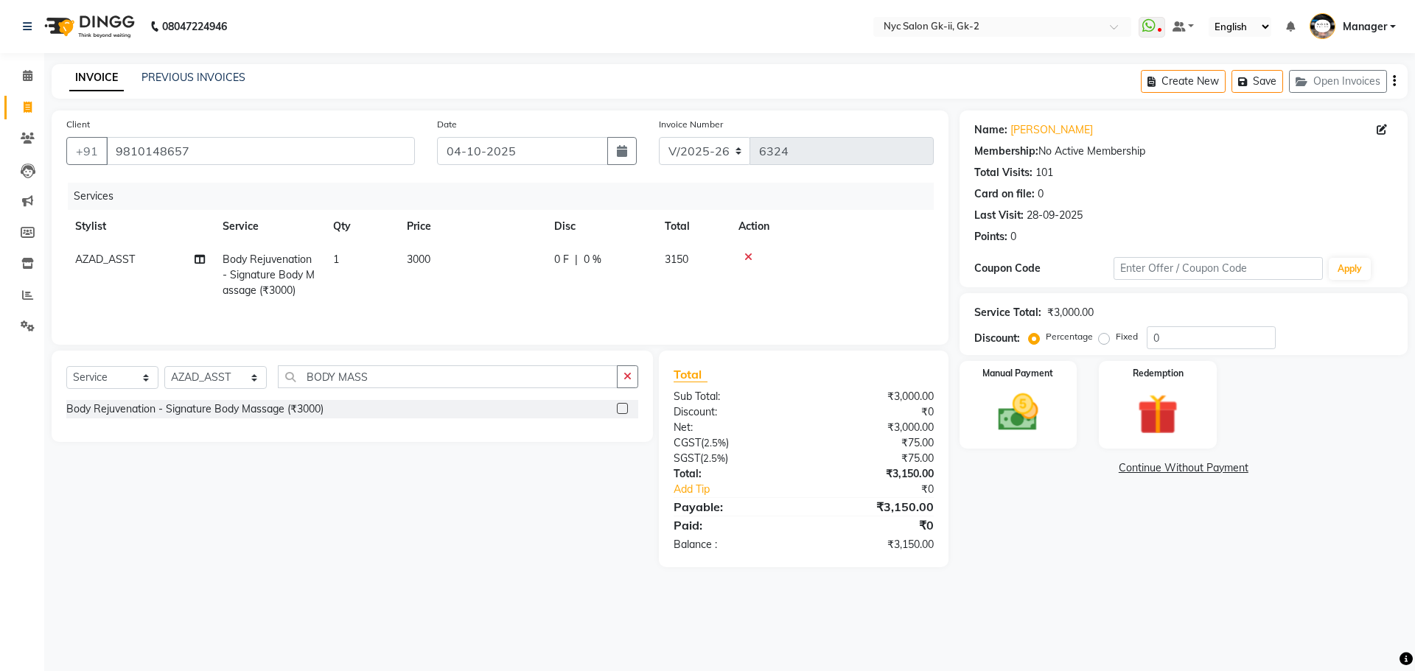
click at [430, 637] on div "08047224946 Select Location × Nyc Salon Gk-ii, Gk-2 WhatsApp Status ✕ Status: D…" at bounding box center [707, 335] width 1415 height 671
click at [199, 375] on select "Select Stylist AMIR_PDCT aniket_ASST AZAD_ASST [PERSON_NAME] [PERSON_NAME] [PER…" at bounding box center [215, 377] width 102 height 23
select select "42208"
click at [164, 366] on select "Select Stylist AMIR_PDCT aniket_ASST AZAD_ASST [PERSON_NAME] [PERSON_NAME] [PER…" at bounding box center [215, 377] width 102 height 23
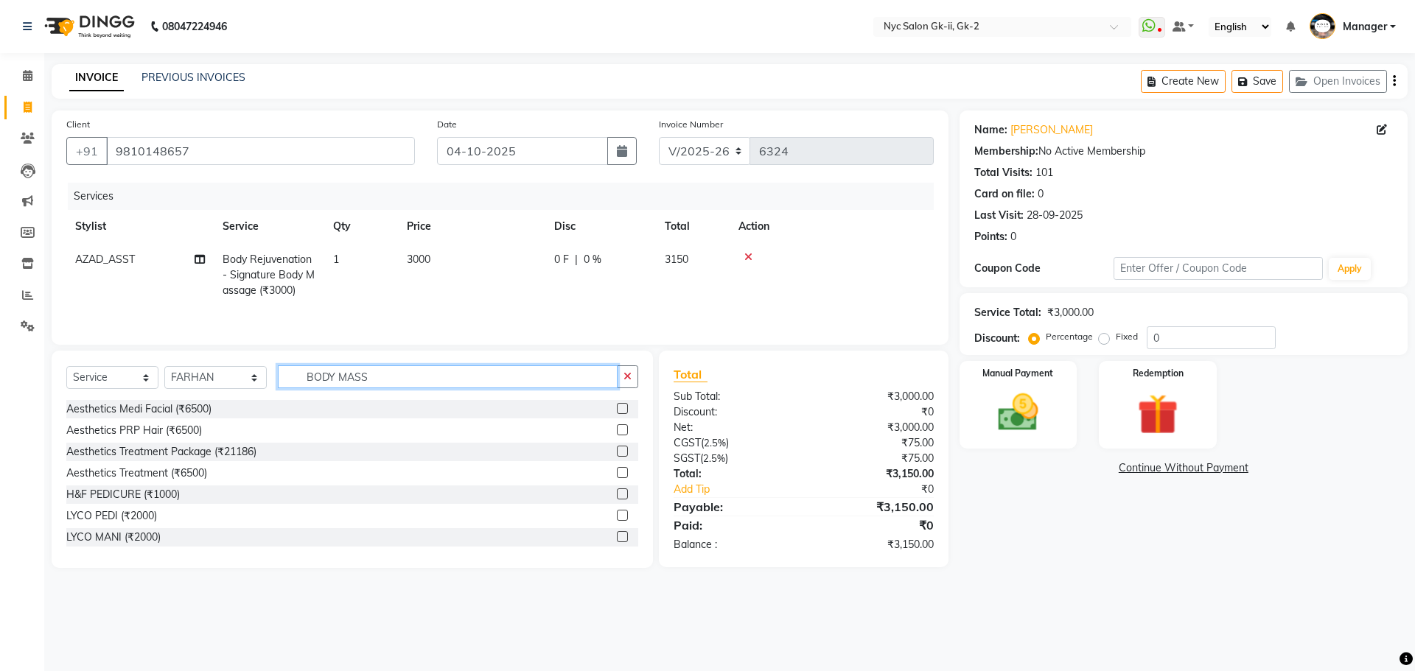
drag, startPoint x: 370, startPoint y: 382, endPoint x: 195, endPoint y: 392, distance: 174.9
click at [195, 392] on div "Select Service Product Membership Package Voucher Prepaid Gift Card Select Styl…" at bounding box center [352, 382] width 572 height 35
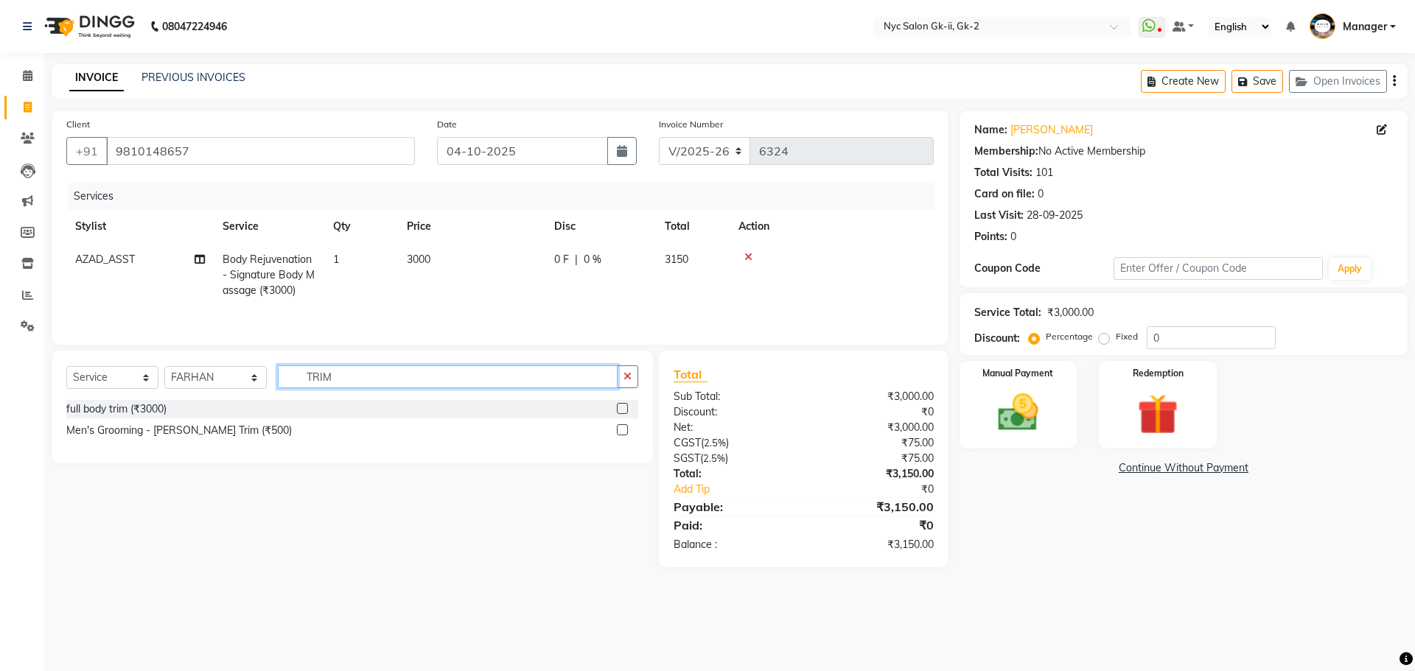
type input "TRIM"
click at [626, 429] on label at bounding box center [622, 429] width 11 height 11
click at [626, 429] on input "checkbox" at bounding box center [622, 431] width 10 height 10
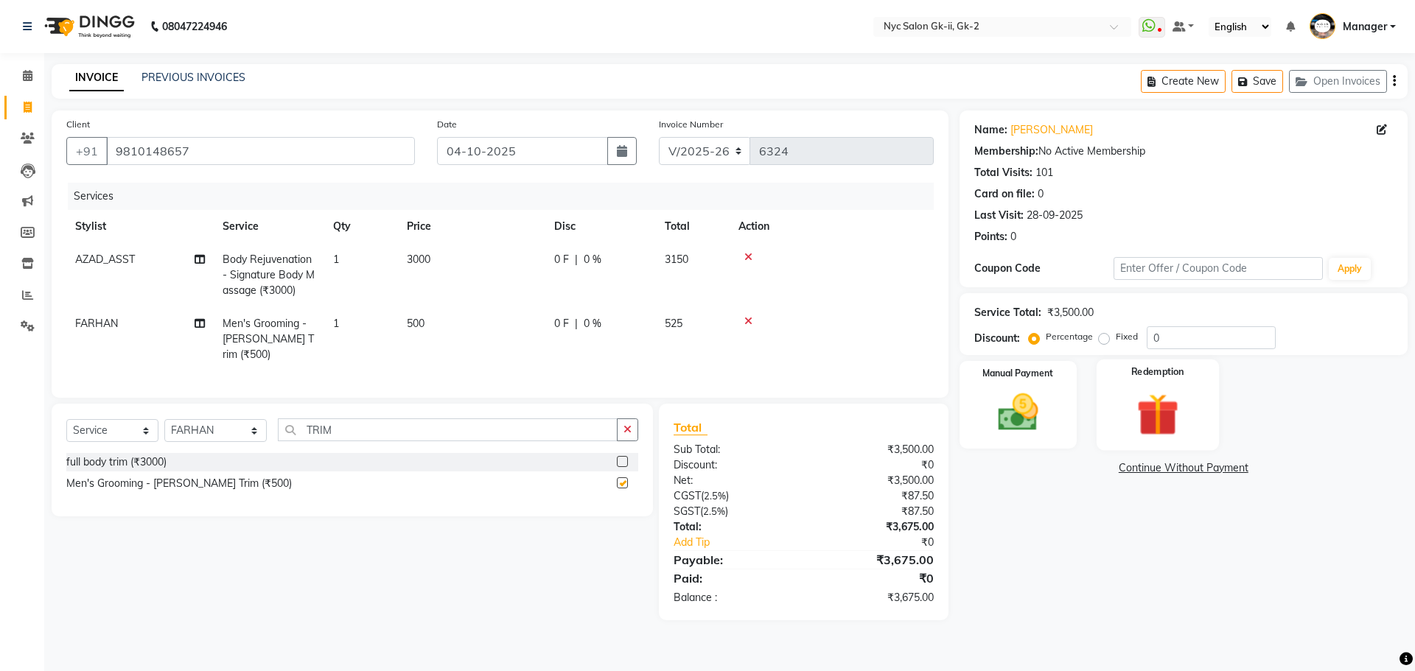
checkbox input "false"
click at [1170, 345] on input "0" at bounding box center [1211, 337] width 129 height 23
type input "10"
click at [1138, 624] on div "Name: Pranjay Sethi Membership: No Active Membership Total Visits: 101 Card on …" at bounding box center [1188, 373] width 459 height 525
drag, startPoint x: 1009, startPoint y: 395, endPoint x: 1041, endPoint y: 436, distance: 52.0
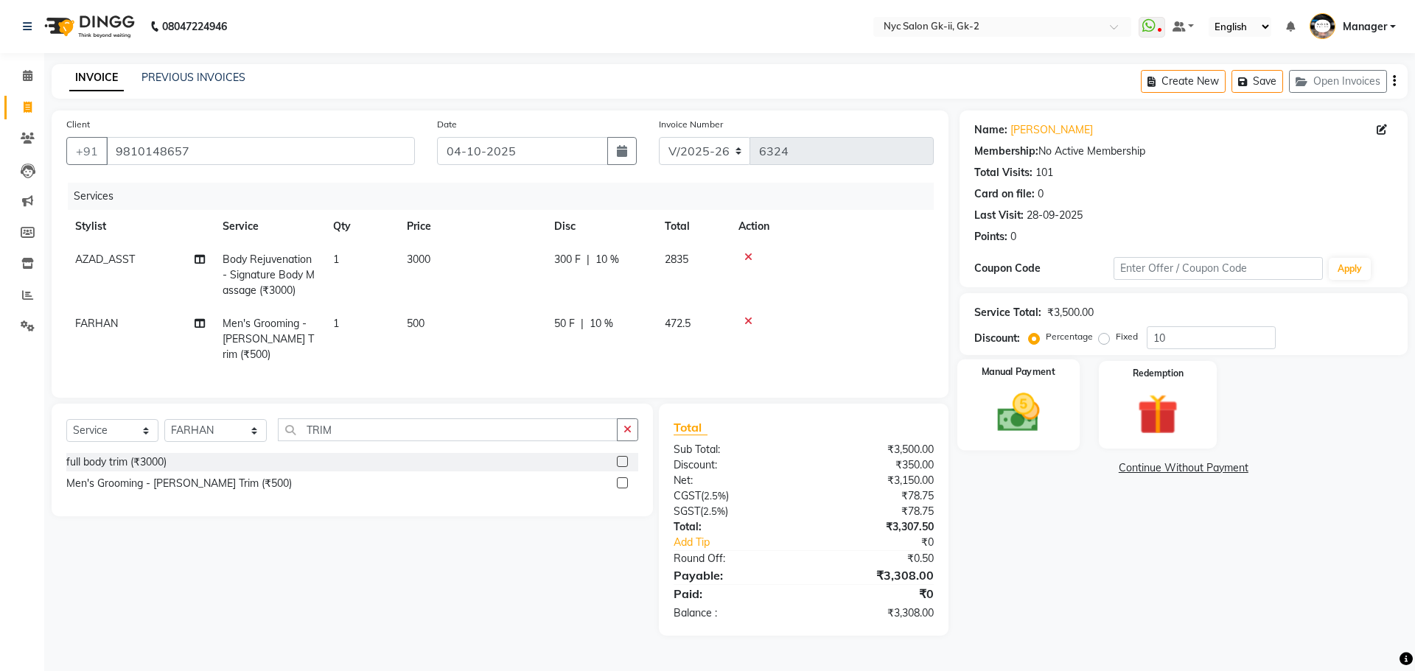
click at [1010, 395] on img at bounding box center [1018, 412] width 69 height 49
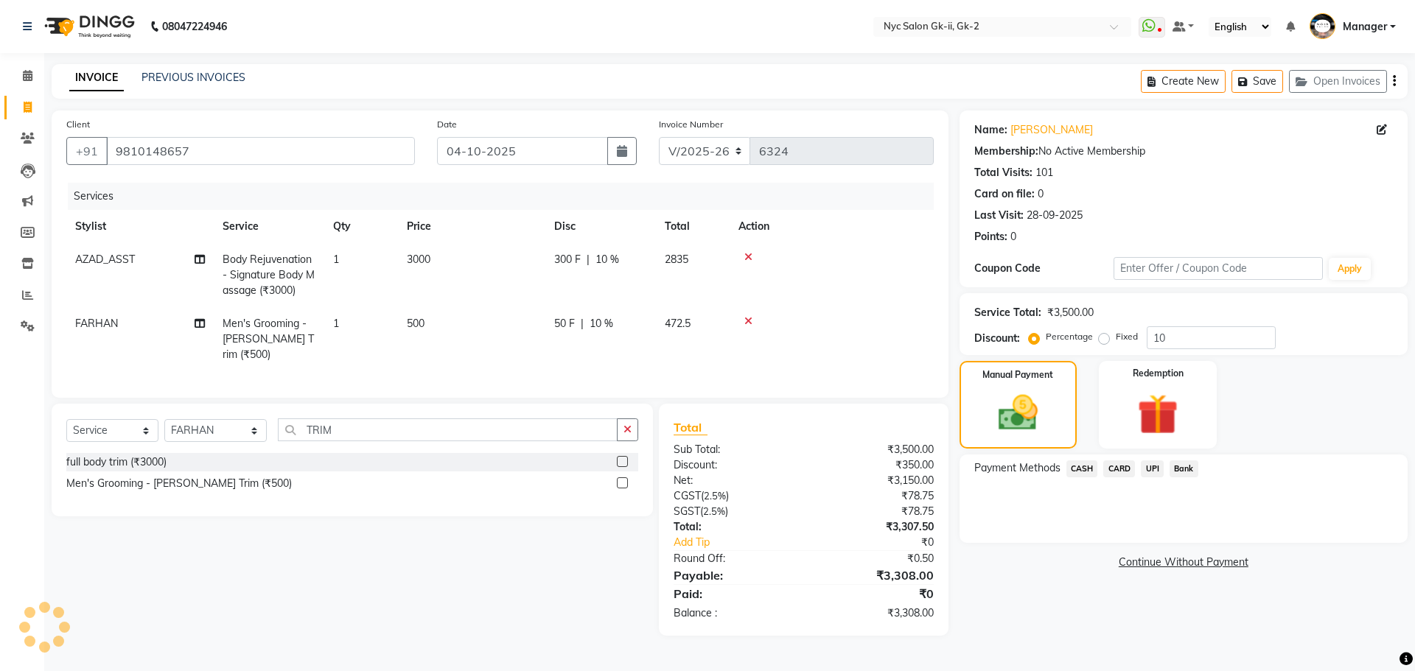
click at [1109, 469] on span "CARD" at bounding box center [1119, 469] width 32 height 17
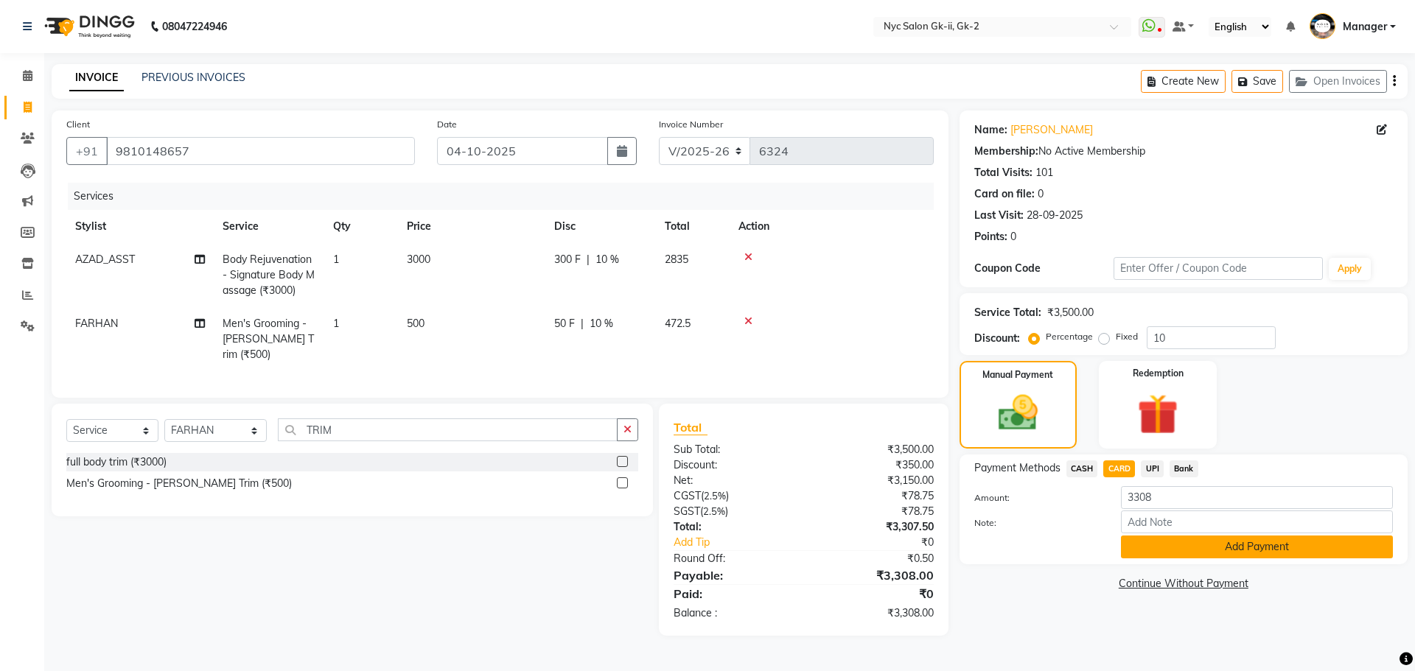
click at [1158, 544] on button "Add Payment" at bounding box center [1257, 547] width 272 height 23
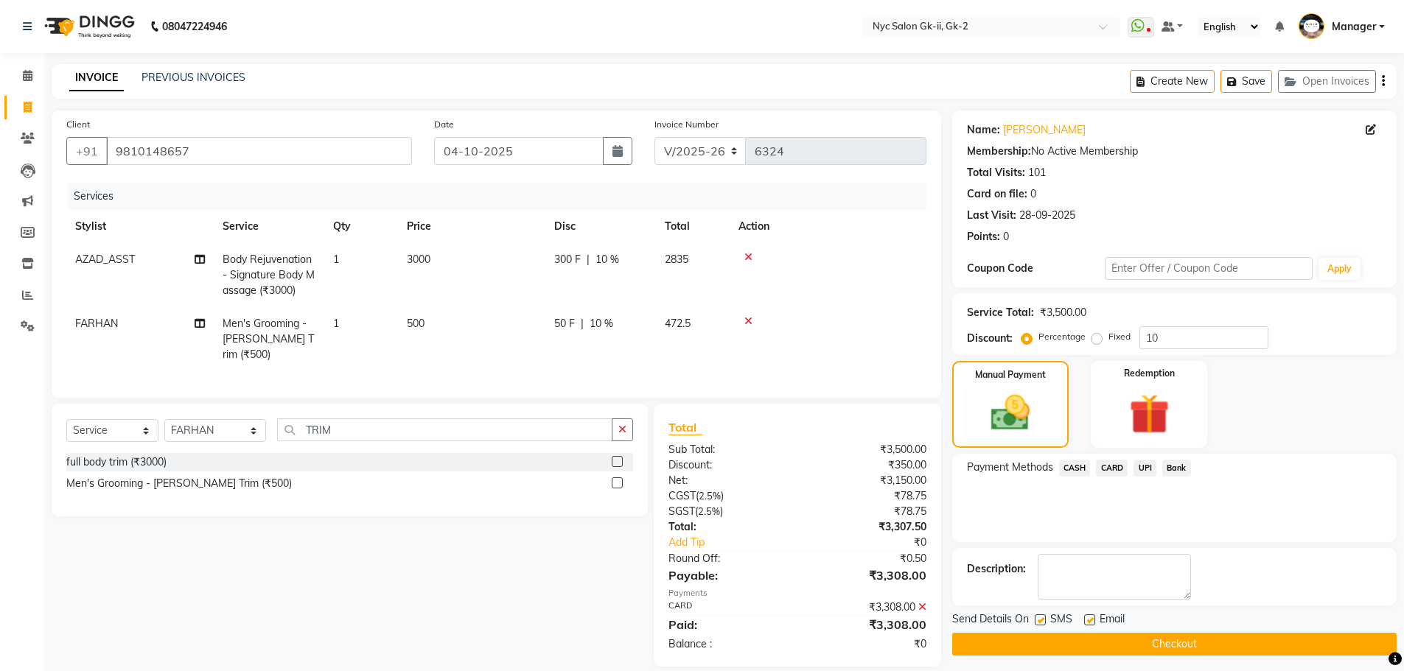
click at [1146, 637] on button "Checkout" at bounding box center [1174, 644] width 444 height 23
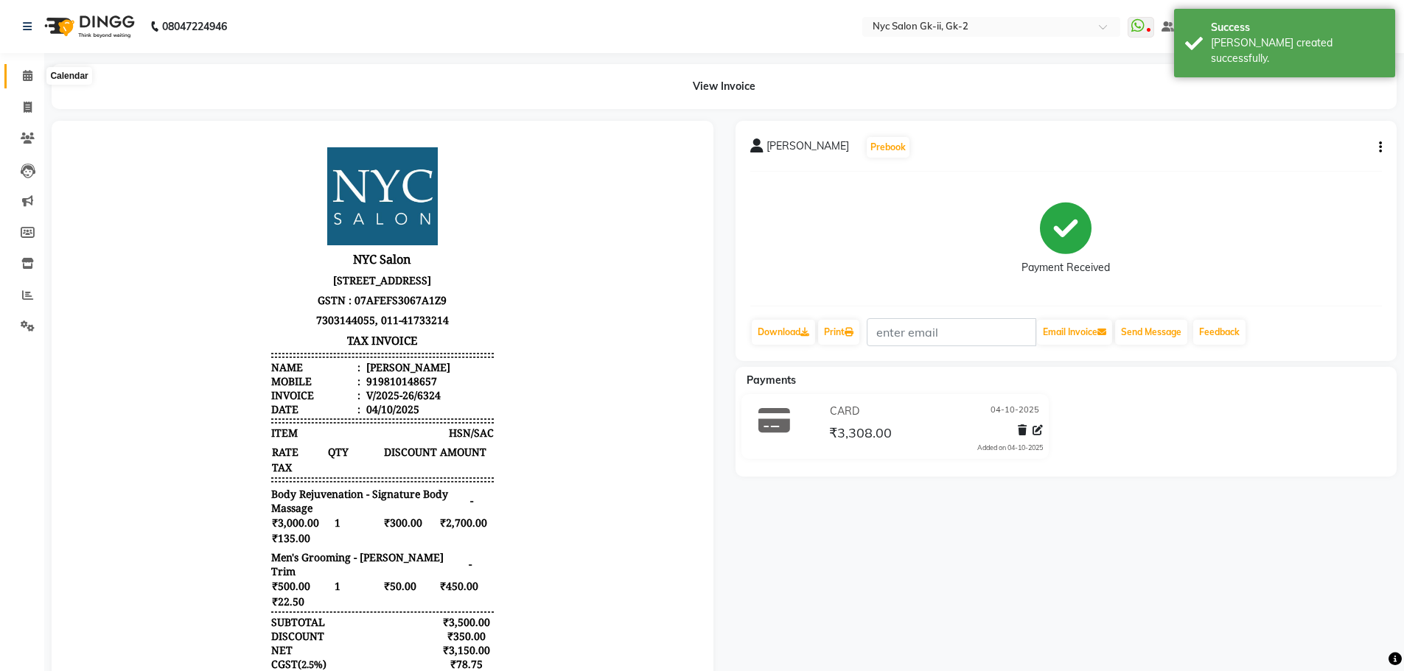
click at [20, 71] on span at bounding box center [28, 76] width 26 height 17
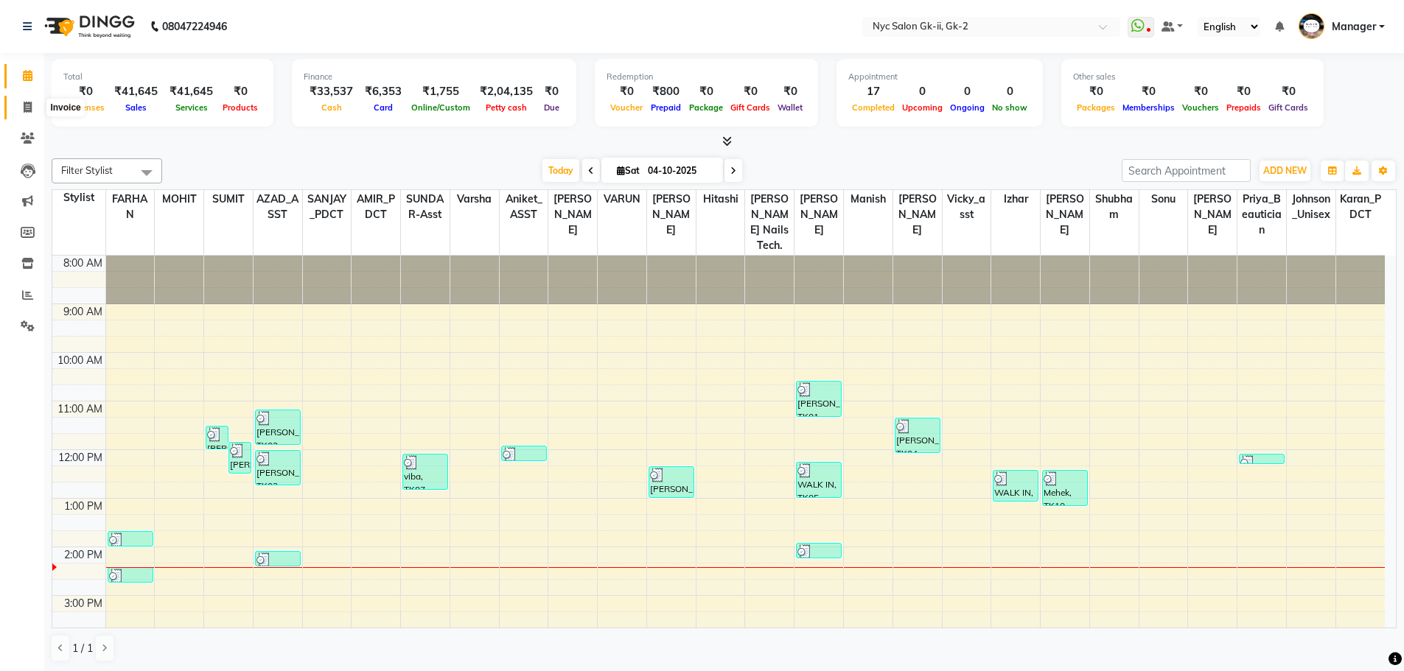
click at [24, 108] on icon at bounding box center [28, 107] width 8 height 11
select select "service"
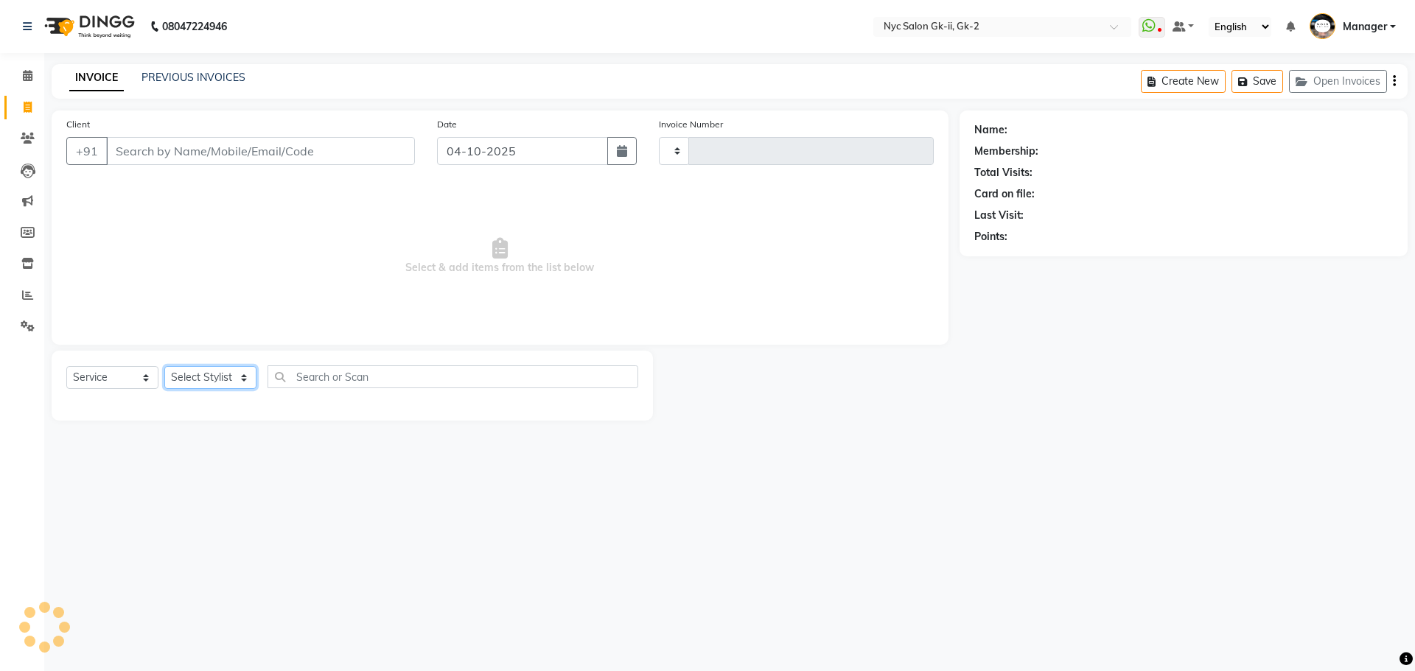
type input "6325"
click at [190, 375] on select "Select Stylist" at bounding box center [210, 377] width 92 height 23
select select "5936"
select select "58937"
click at [164, 366] on select "Select Stylist AMIR_PDCT aniket_ASST AZAD_ASST [PERSON_NAME] [PERSON_NAME] [PER…" at bounding box center [215, 377] width 102 height 23
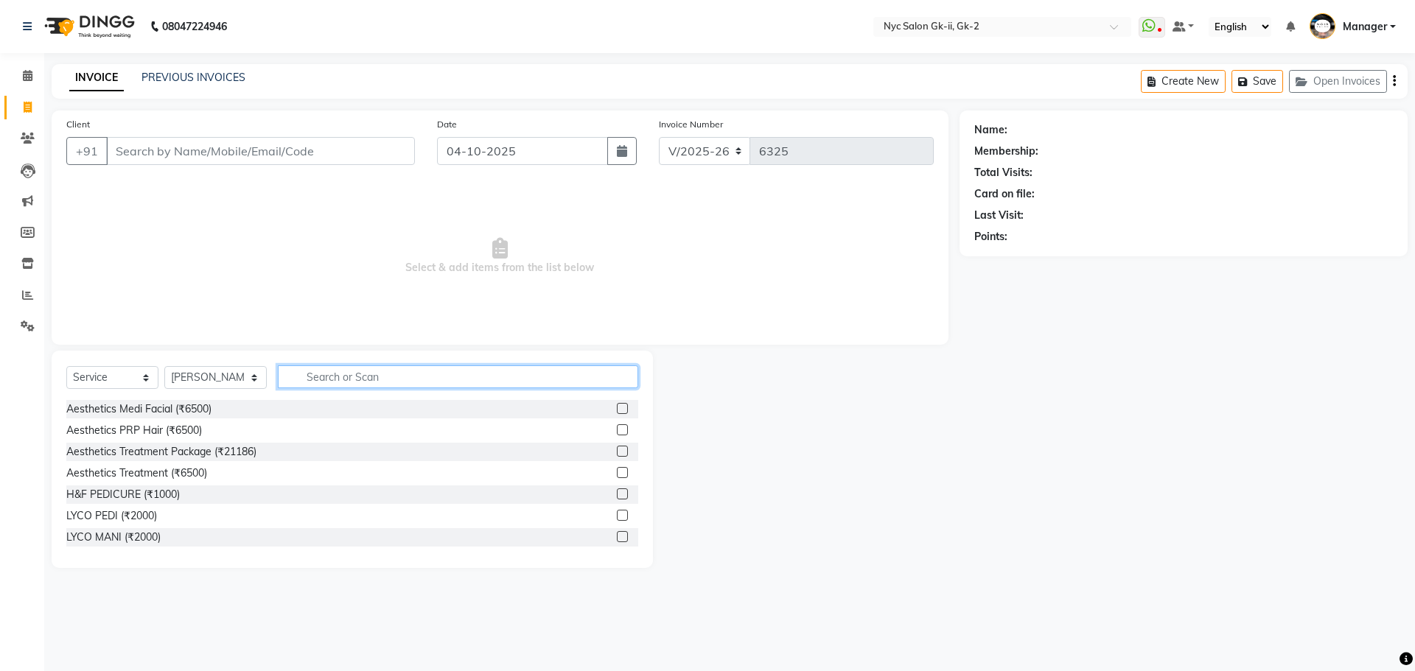
click at [368, 380] on input "text" at bounding box center [458, 376] width 361 height 23
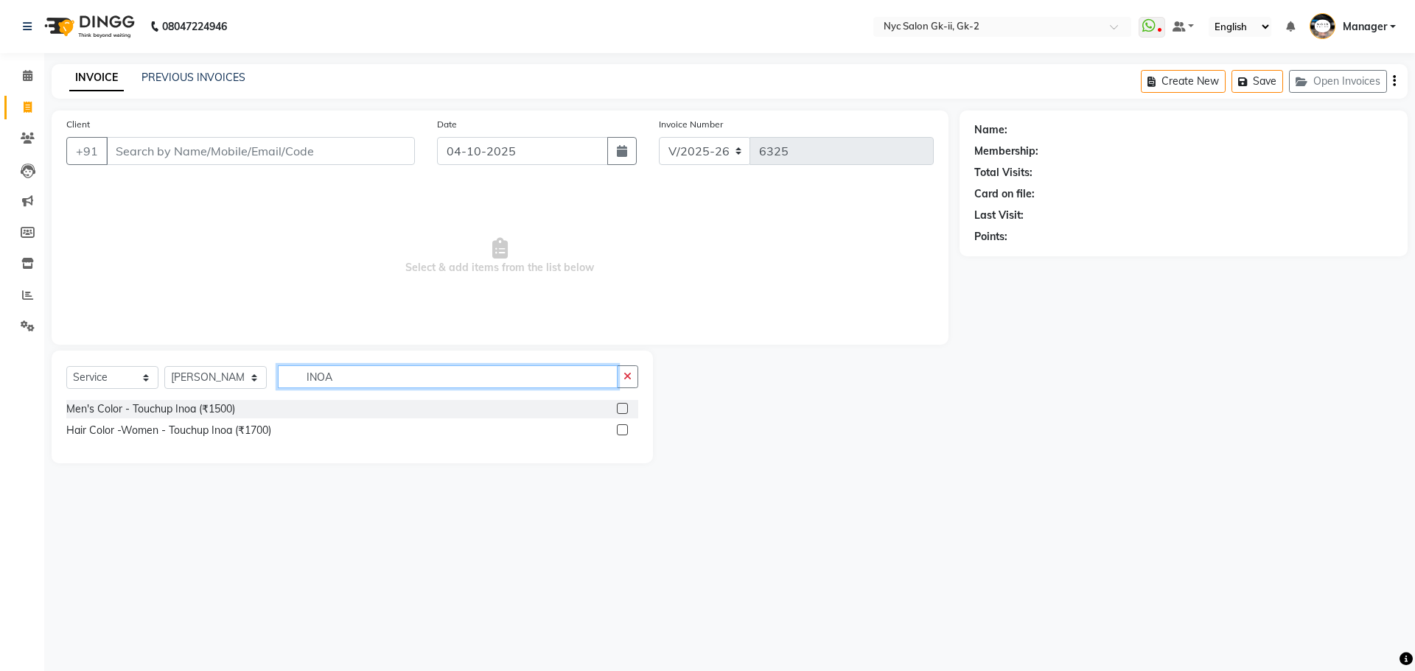
type input "INOA"
click at [617, 427] on label at bounding box center [622, 429] width 11 height 11
click at [617, 427] on input "checkbox" at bounding box center [622, 431] width 10 height 10
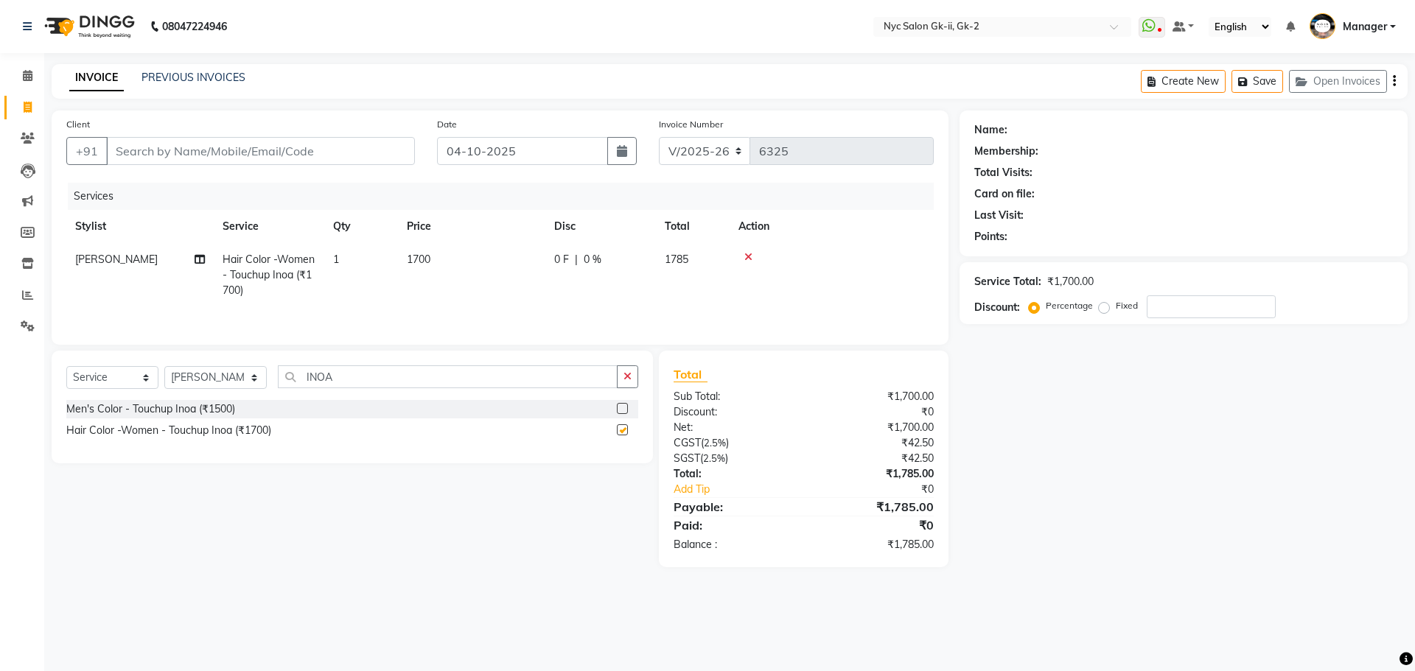
click at [479, 244] on td "1700" at bounding box center [471, 275] width 147 height 64
checkbox input "false"
select select "58937"
drag, startPoint x: 517, startPoint y: 264, endPoint x: 413, endPoint y: 274, distance: 105.1
click at [414, 285] on tr "AMIR_PDCT aniket_ASST AZAD_ASST Deepak Thakur Faiz khan FARHAN Hitashi Inventor…" at bounding box center [499, 274] width 867 height 63
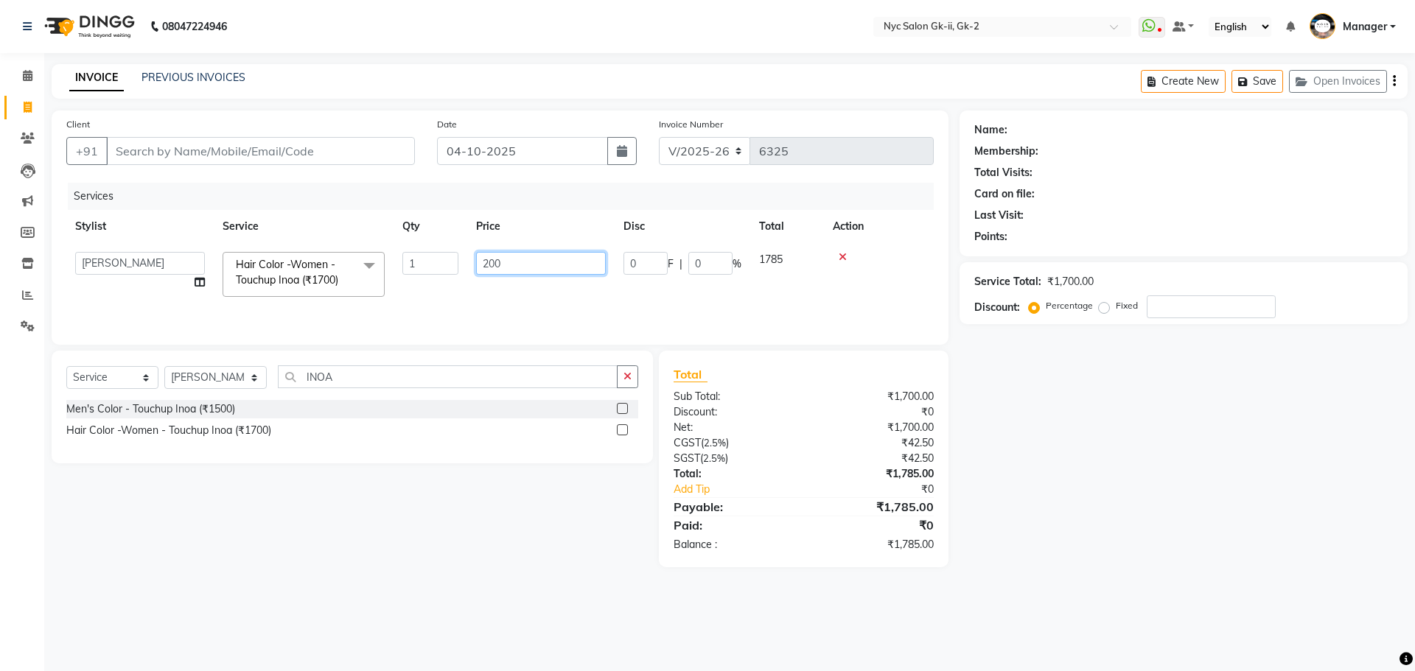
type input "2000"
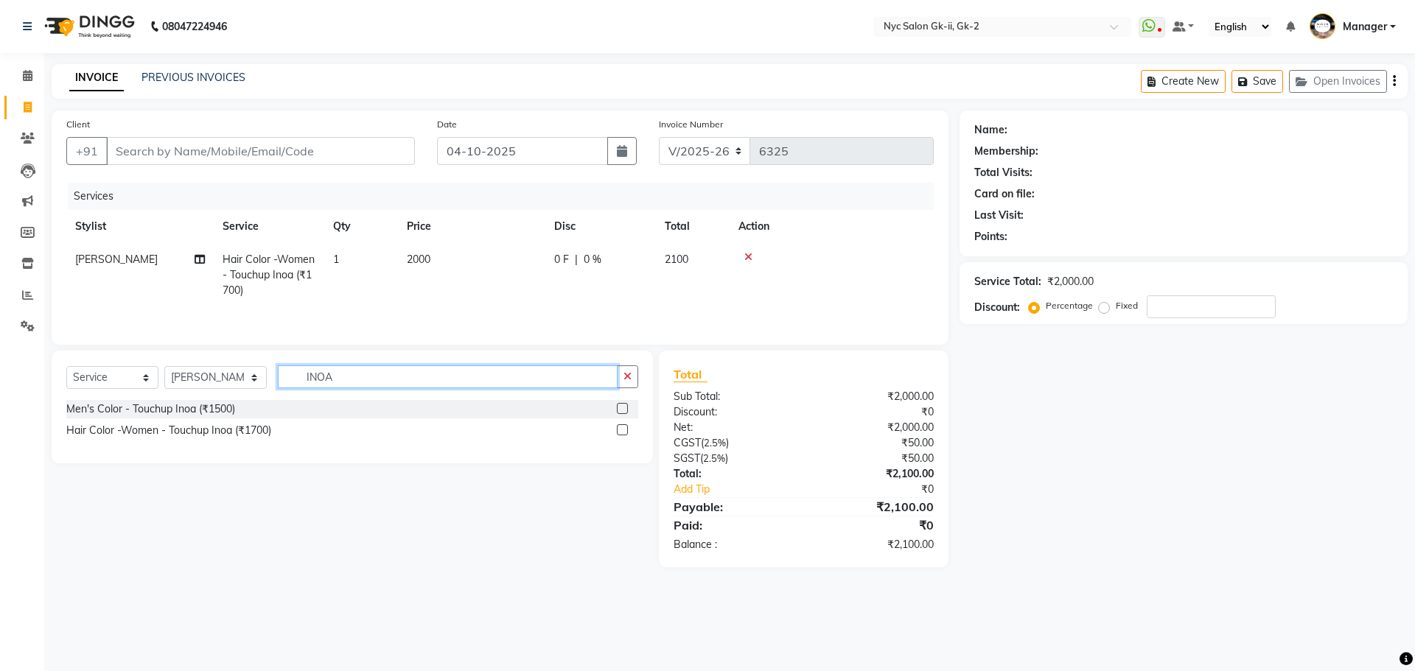
drag, startPoint x: 360, startPoint y: 377, endPoint x: 270, endPoint y: 396, distance: 91.3
click at [273, 399] on div "Select Service Product Membership Package Voucher Prepaid Gift Card Select Styl…" at bounding box center [352, 382] width 572 height 35
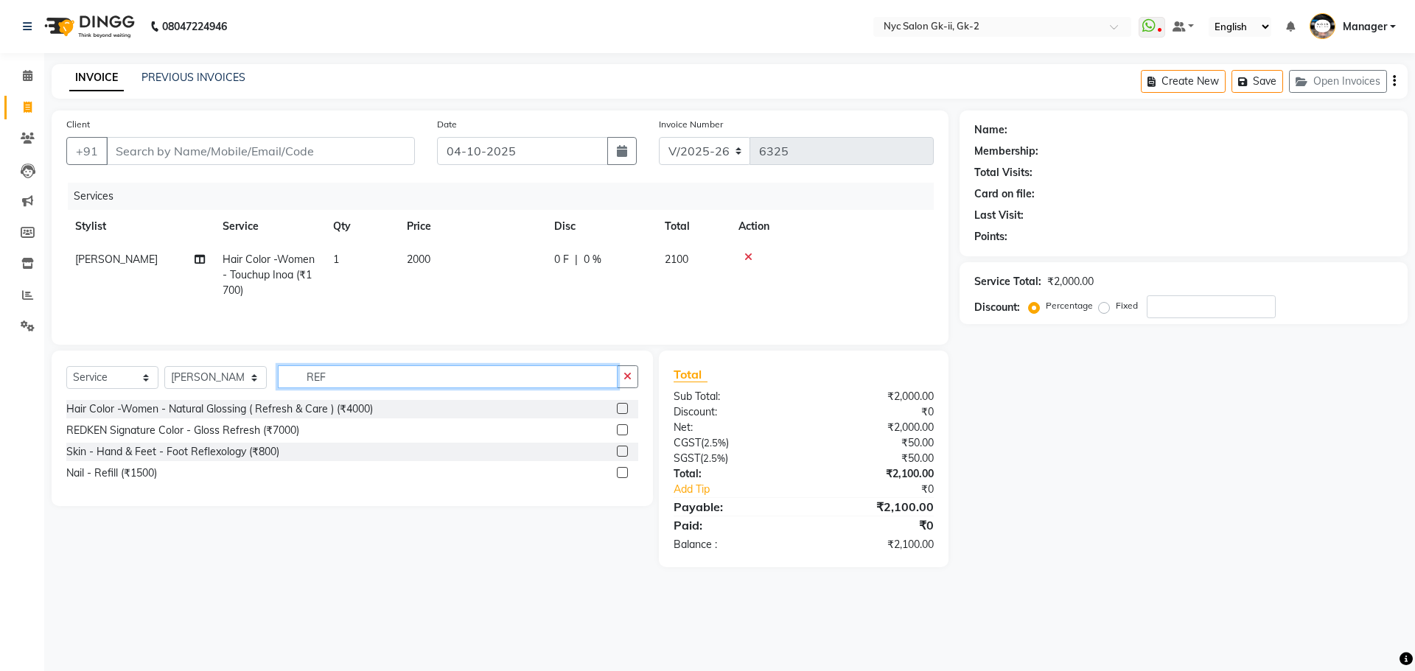
type input "REF"
click at [629, 407] on div at bounding box center [627, 409] width 21 height 18
click at [623, 407] on label at bounding box center [622, 408] width 11 height 11
click at [623, 407] on input "checkbox" at bounding box center [622, 410] width 10 height 10
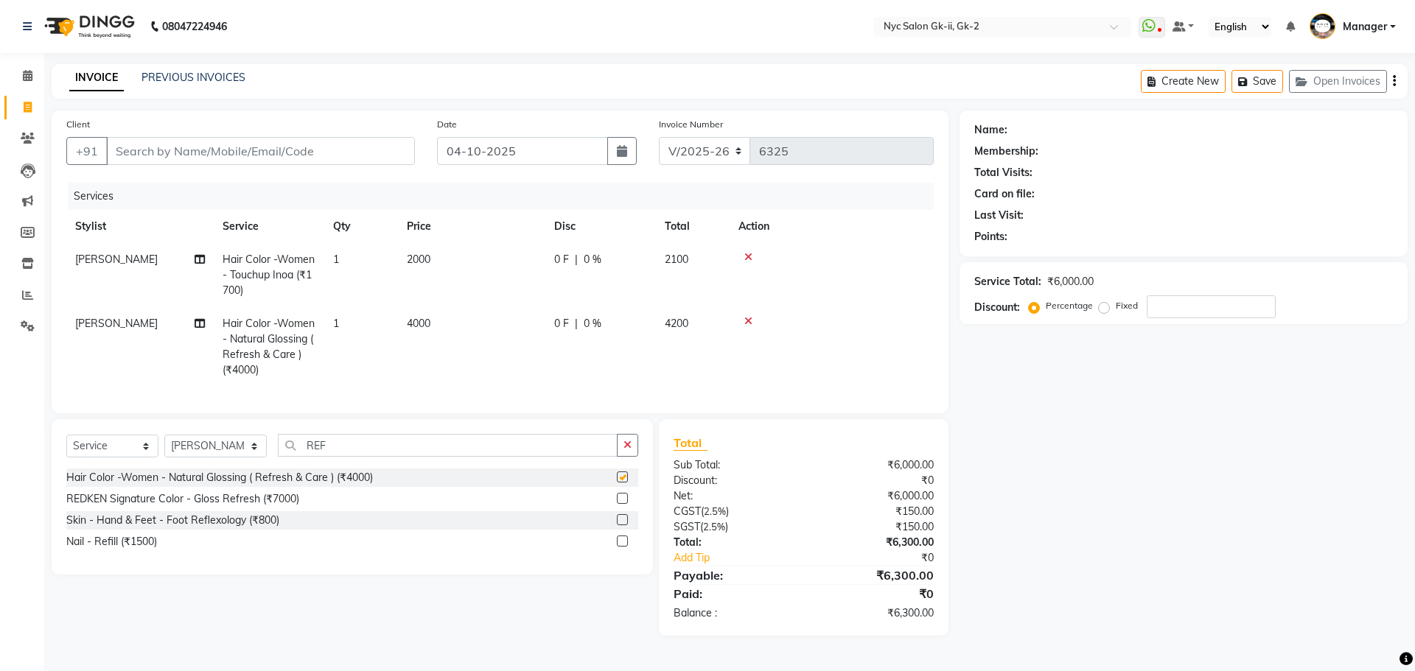
checkbox input "false"
drag, startPoint x: 373, startPoint y: 459, endPoint x: 237, endPoint y: 475, distance: 137.3
click at [237, 469] on div "Select Service Product Membership Package Voucher Prepaid Gift Card Select Styl…" at bounding box center [352, 451] width 572 height 35
click at [202, 450] on select "Select Stylist AMIR_PDCT aniket_ASST AZAD_ASST [PERSON_NAME] [PERSON_NAME] [PER…" at bounding box center [215, 446] width 102 height 23
select select "58938"
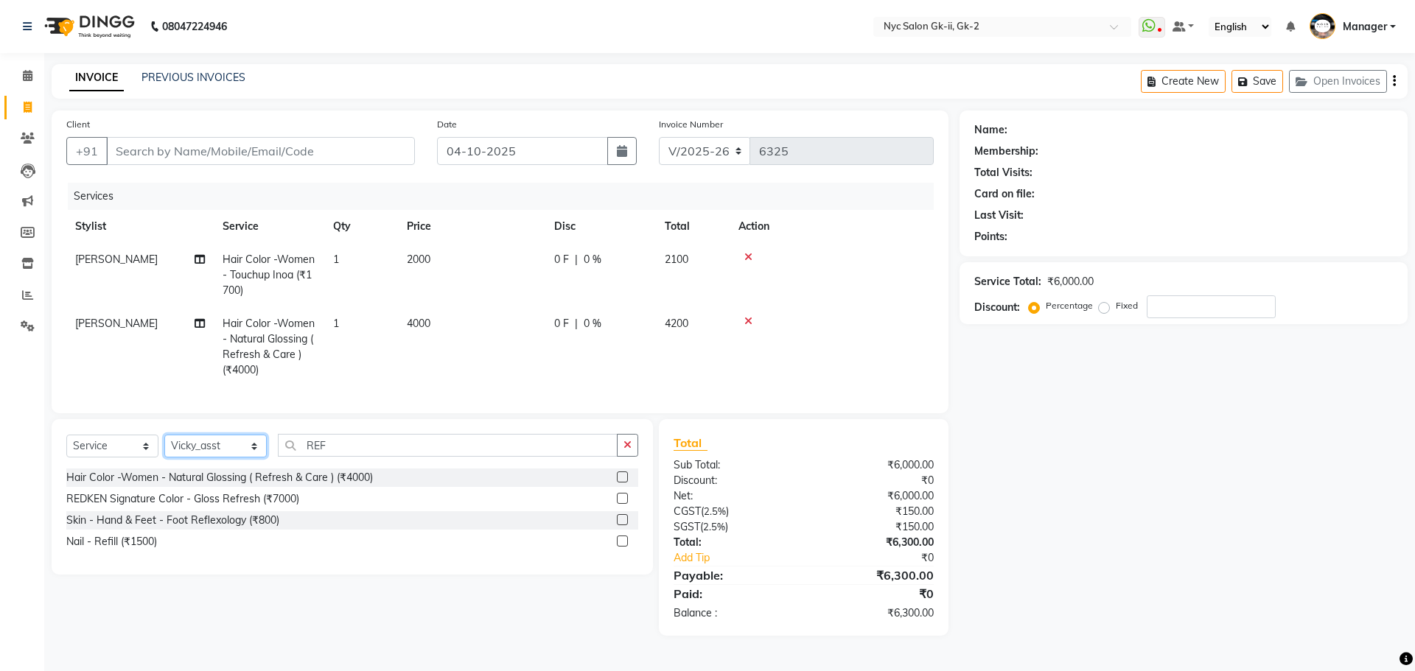
click at [164, 446] on select "Select Stylist AMIR_PDCT aniket_ASST AZAD_ASST [PERSON_NAME] [PERSON_NAME] [PER…" at bounding box center [215, 446] width 102 height 23
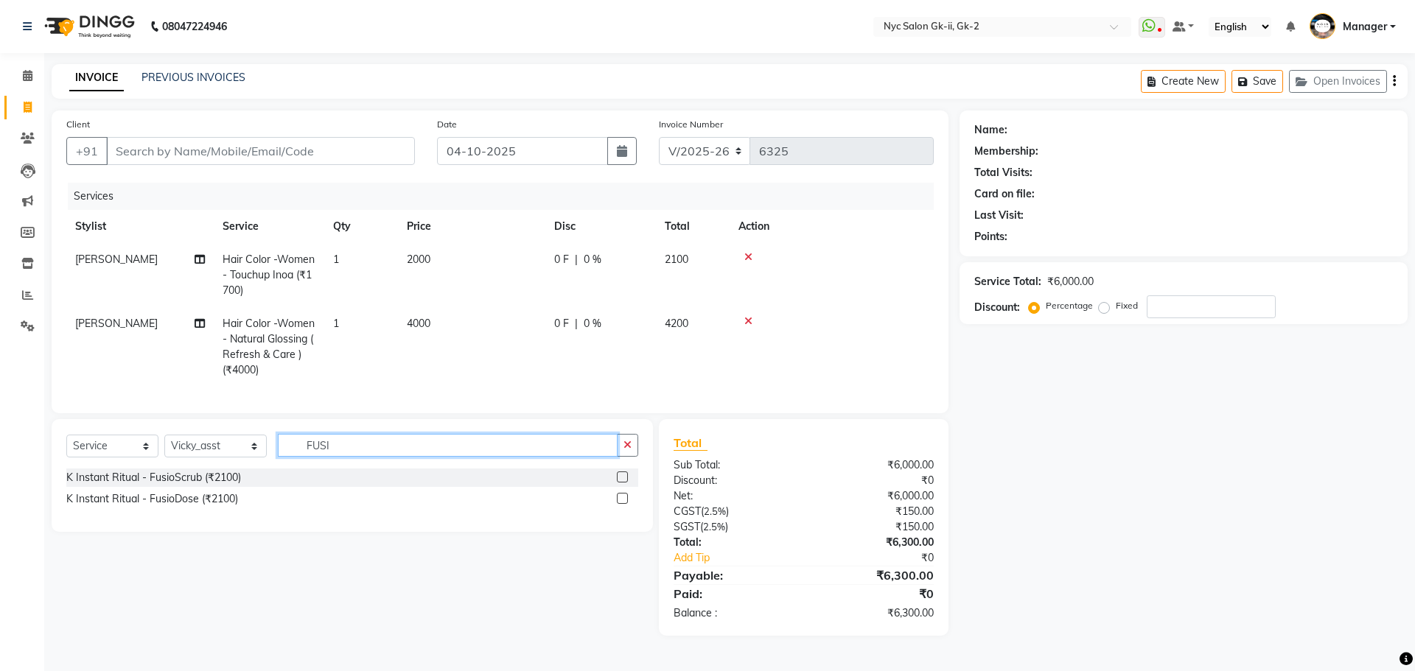
type input "FUSI"
click at [620, 504] on label at bounding box center [622, 498] width 11 height 11
click at [620, 504] on input "checkbox" at bounding box center [622, 499] width 10 height 10
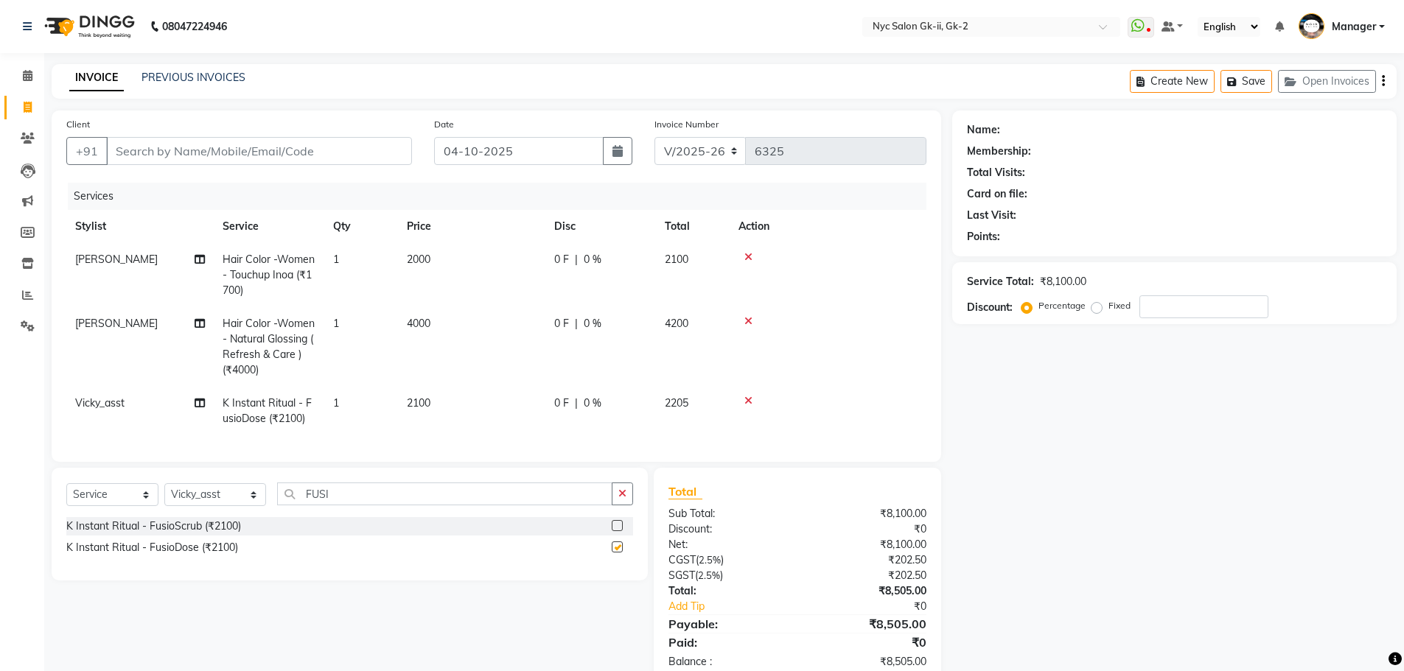
checkbox input "false"
click at [192, 506] on select "Select Stylist AMIR_PDCT aniket_ASST AZAD_ASST [PERSON_NAME] [PERSON_NAME] [PER…" at bounding box center [215, 494] width 102 height 23
select select "42217"
click at [164, 494] on select "Select Stylist AMIR_PDCT aniket_ASST AZAD_ASST [PERSON_NAME] [PERSON_NAME] [PER…" at bounding box center [215, 494] width 102 height 23
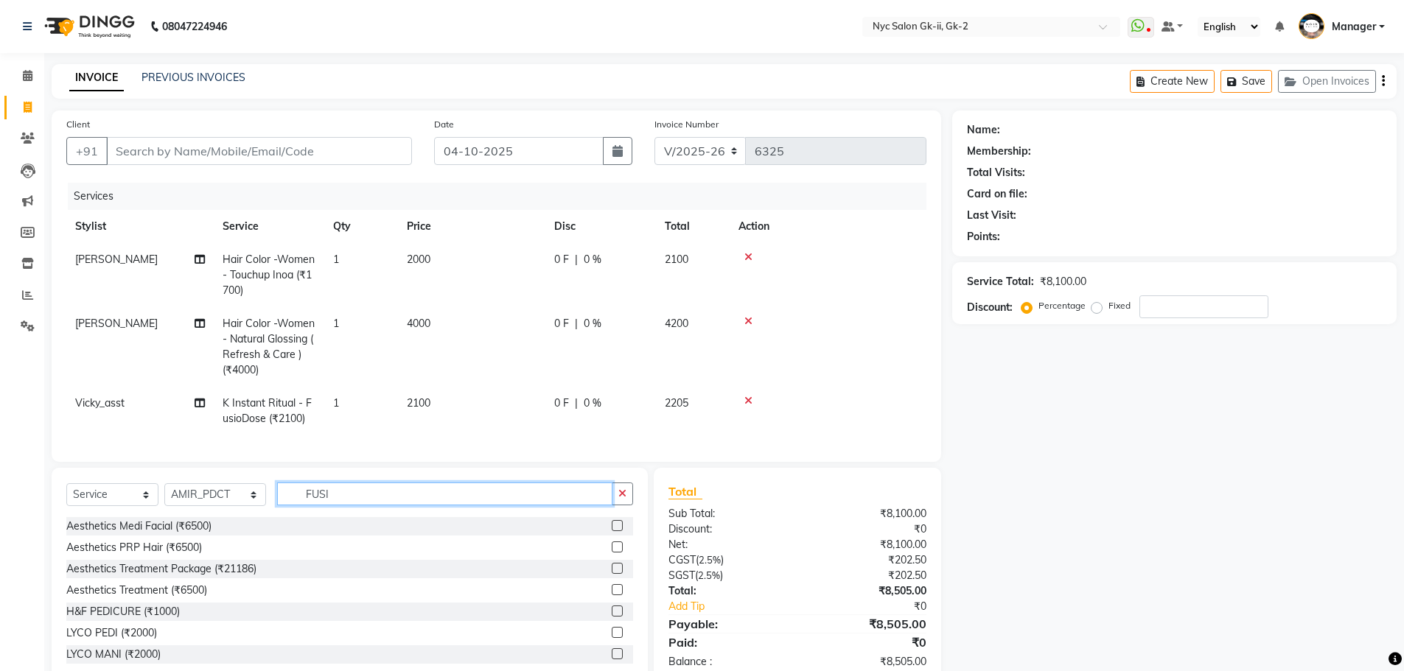
drag, startPoint x: 335, startPoint y: 502, endPoint x: 263, endPoint y: 514, distance: 73.2
click at [268, 517] on div "Select Service Product Membership Package Voucher Prepaid Gift Card Select Styl…" at bounding box center [349, 500] width 567 height 35
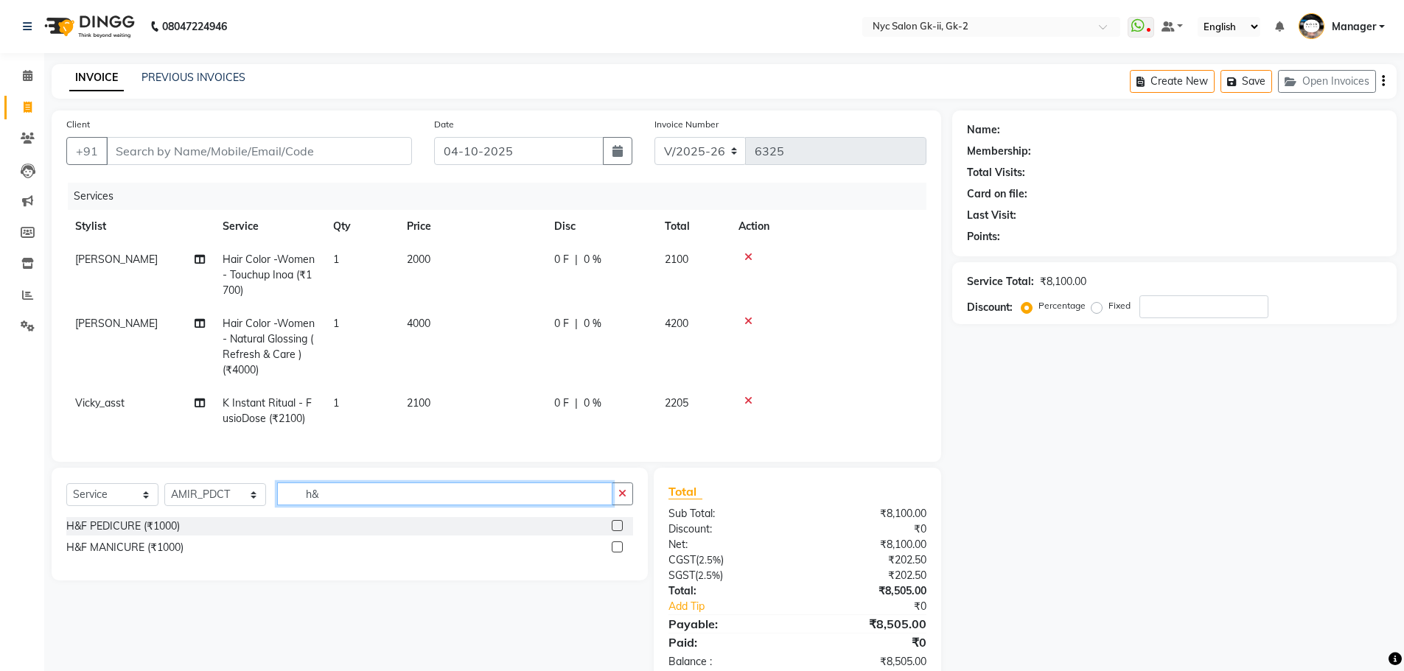
type input "h&"
click at [617, 531] on label at bounding box center [617, 525] width 11 height 11
click at [617, 531] on input "checkbox" at bounding box center [617, 527] width 10 height 10
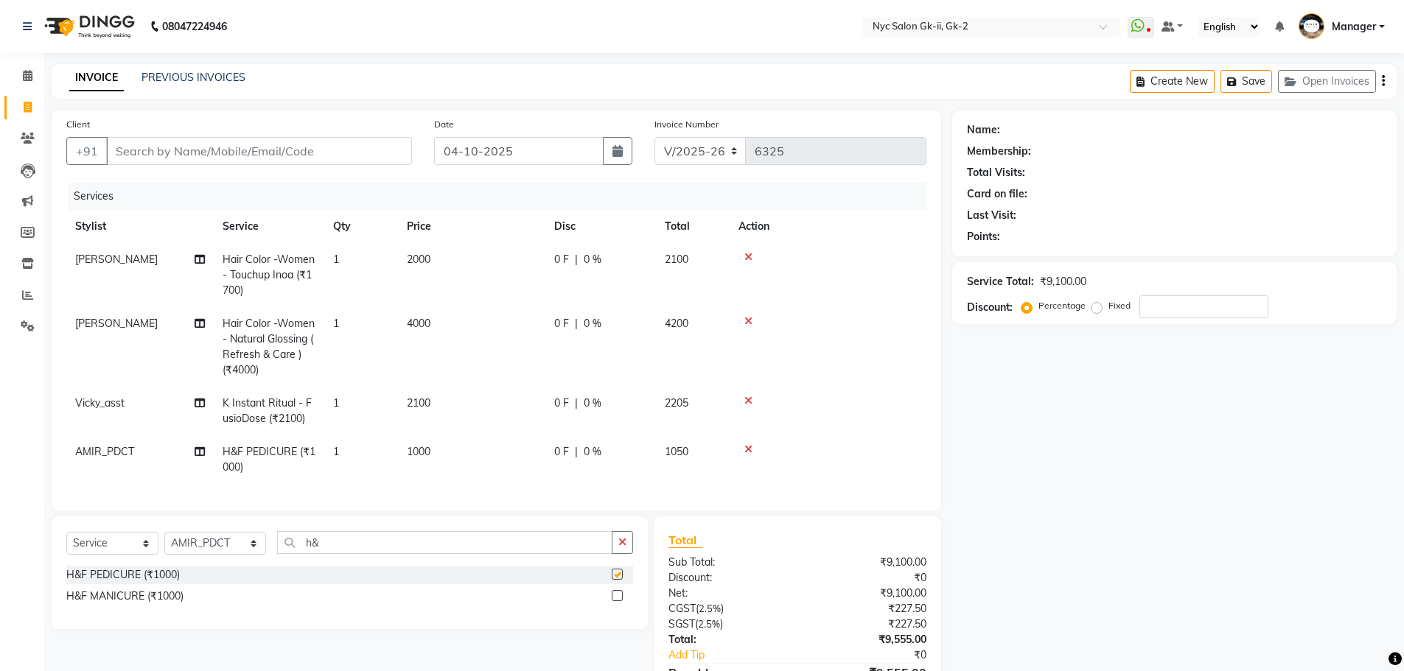
checkbox input "false"
click at [1130, 514] on div "Name: Membership: Total Visits: Card on file: Last Visit: Points: Service Total…" at bounding box center [1179, 422] width 455 height 623
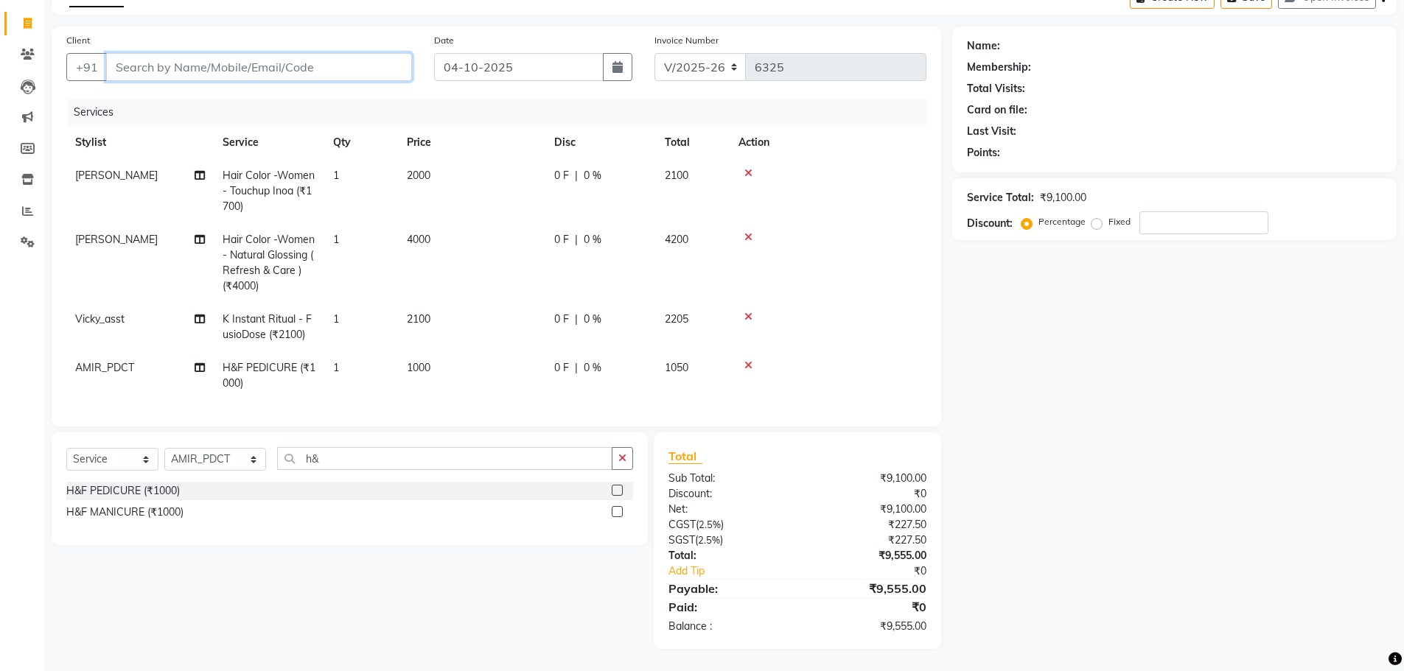
click at [348, 53] on input "Client" at bounding box center [259, 67] width 306 height 28
type input "W"
type input "0"
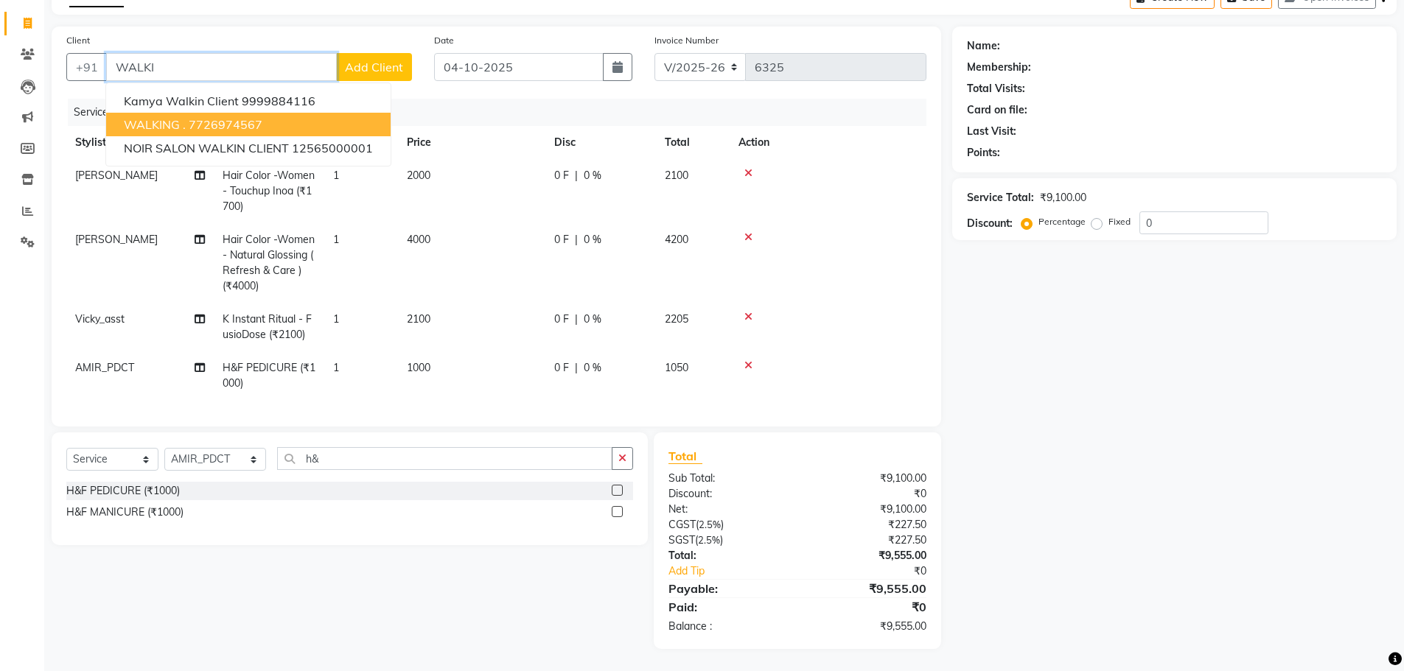
click at [270, 116] on button "WALKING . 7726974567" at bounding box center [248, 125] width 284 height 24
type input "7726974567"
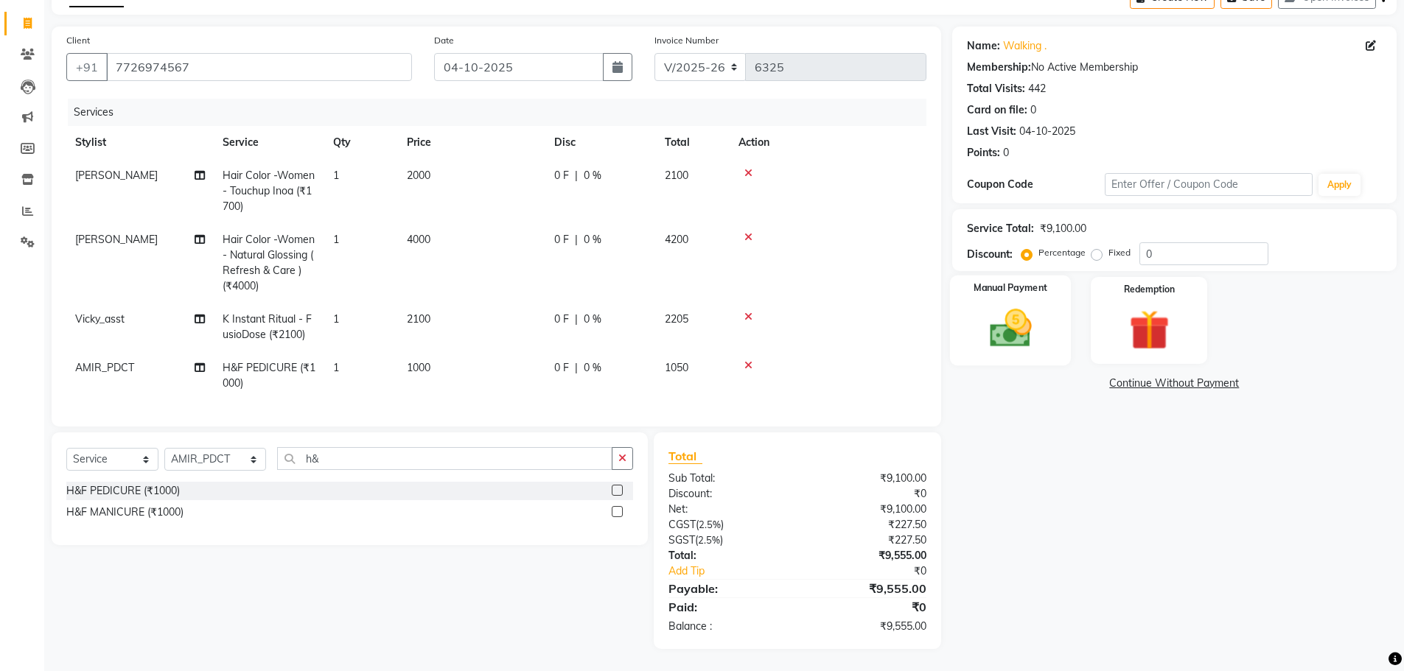
click at [1009, 306] on img at bounding box center [1010, 328] width 68 height 48
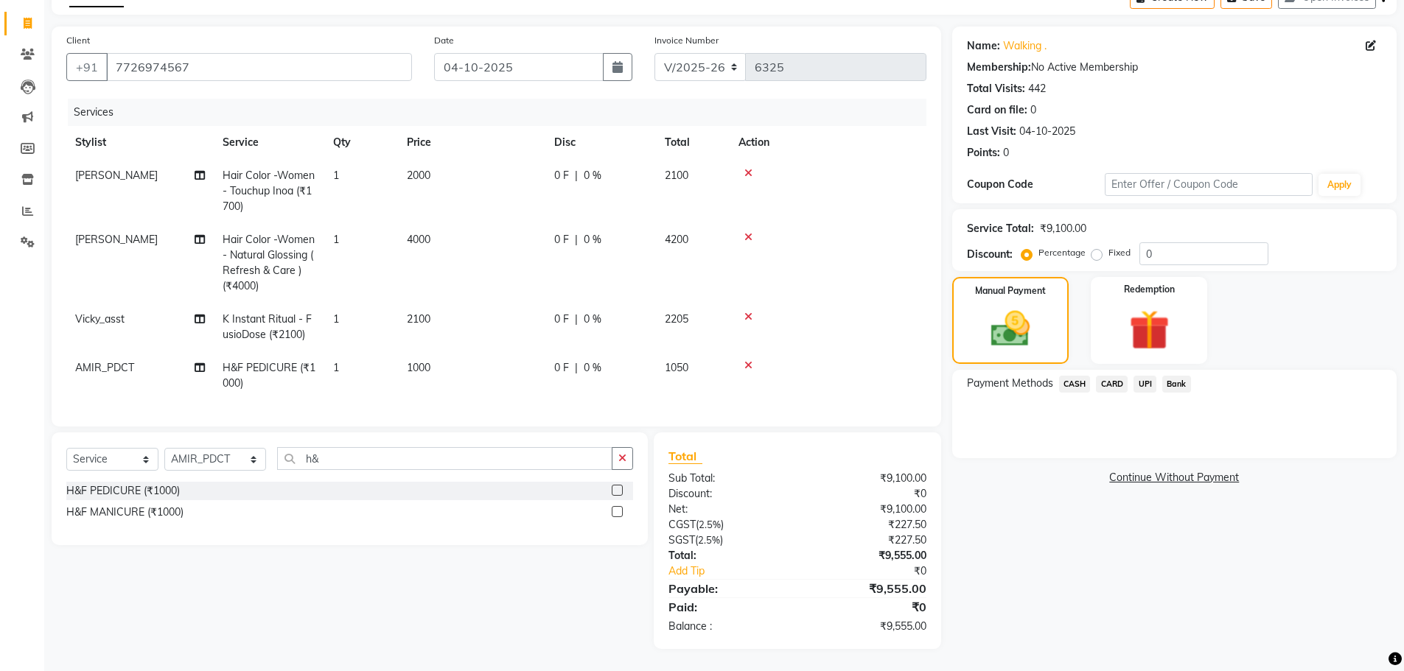
click at [1112, 377] on span "CARD" at bounding box center [1112, 384] width 32 height 17
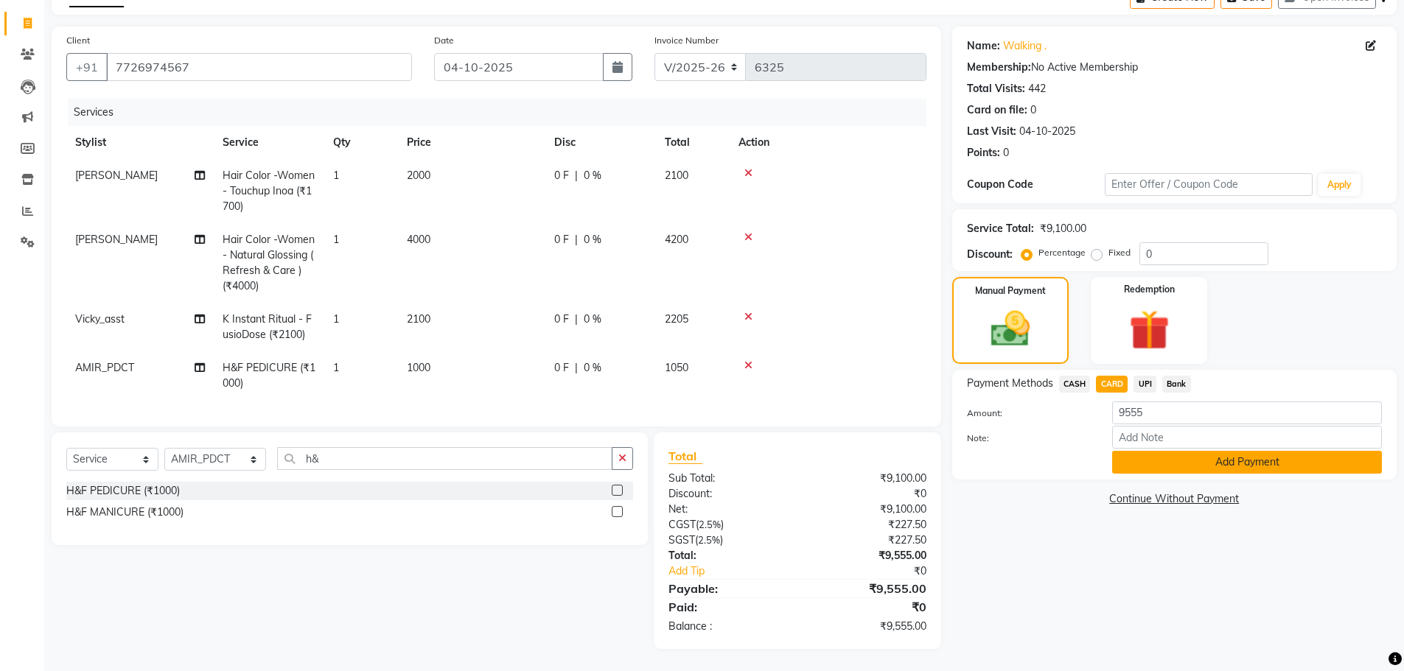
click at [1150, 452] on button "Add Payment" at bounding box center [1247, 462] width 270 height 23
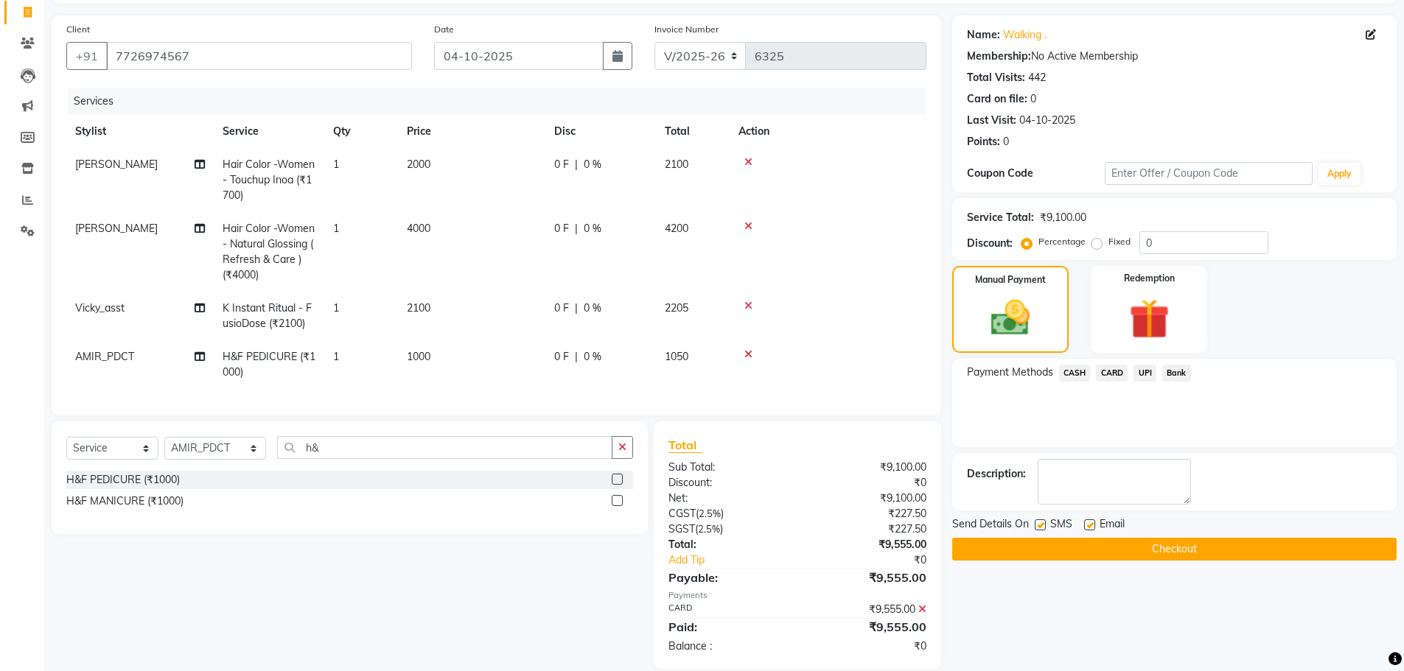
click at [1208, 558] on button "Checkout" at bounding box center [1174, 549] width 444 height 23
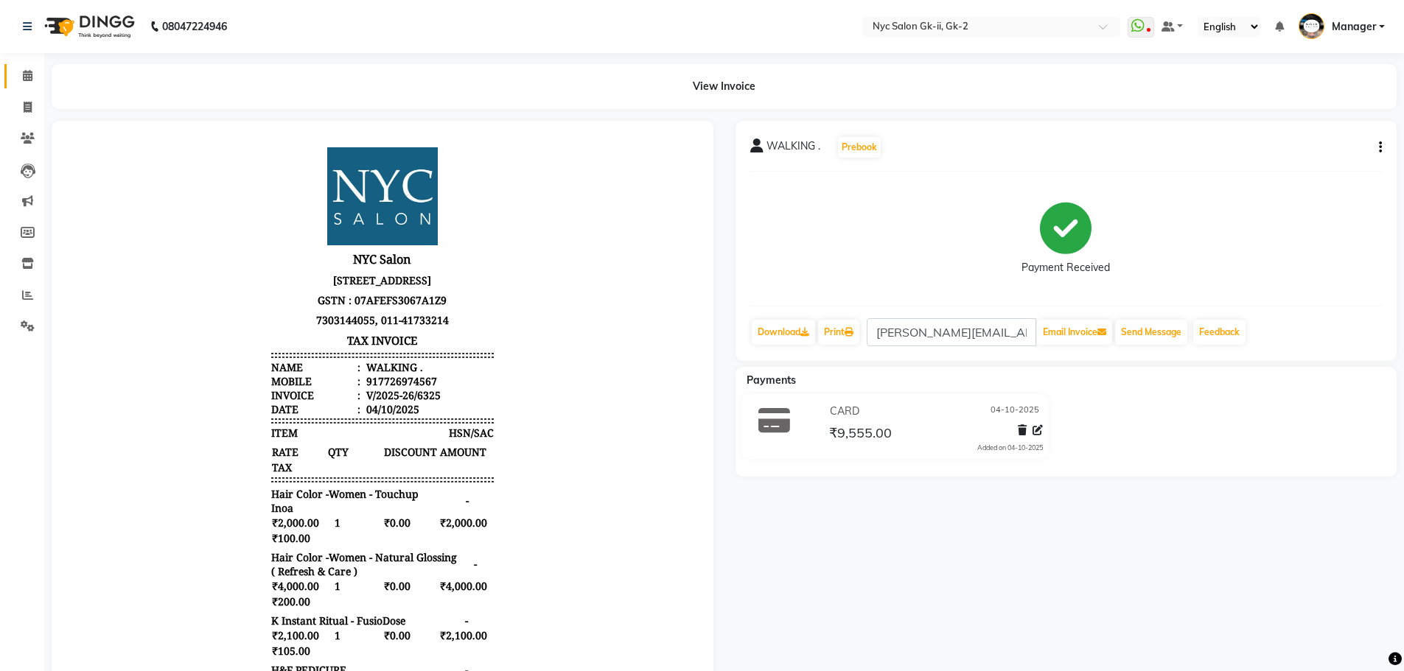
click at [13, 77] on link "Calendar" at bounding box center [21, 76] width 35 height 24
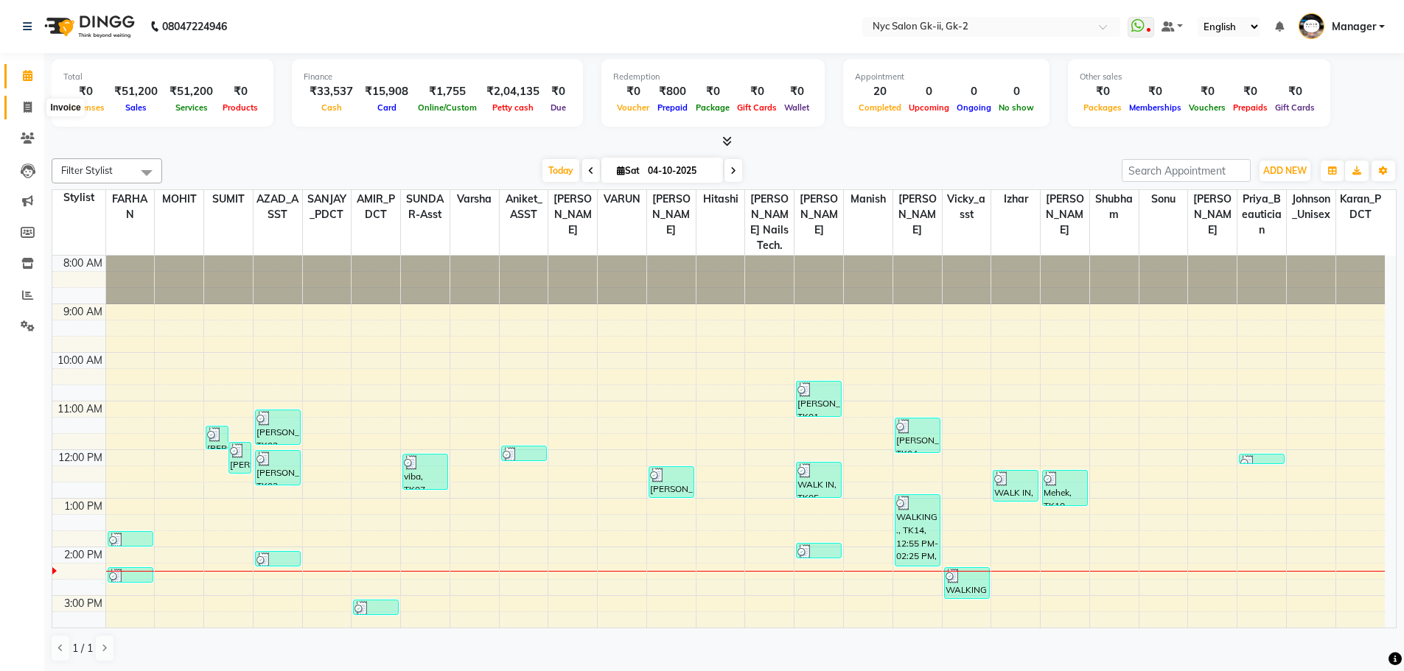
click at [29, 99] on span at bounding box center [28, 107] width 26 height 17
select select "service"
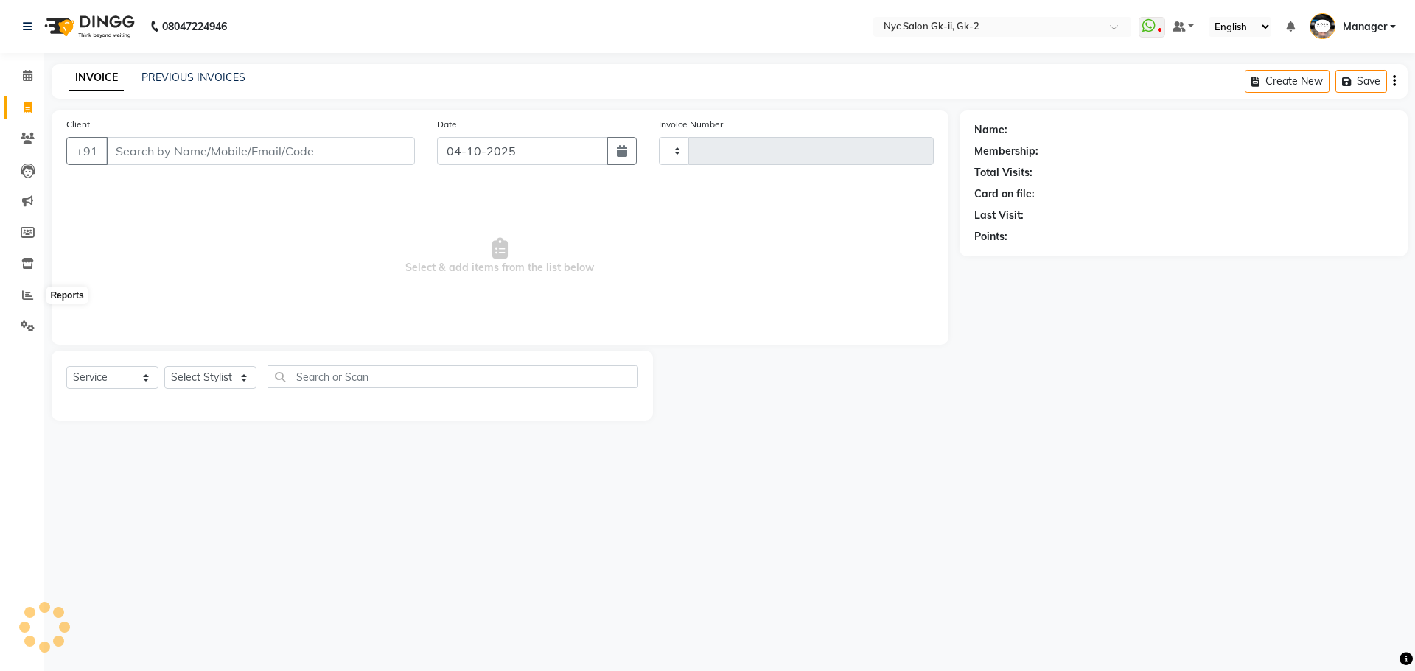
type input "6326"
select select "5936"
click at [115, 375] on select "Select Service Product Membership Package Voucher Prepaid Gift Card" at bounding box center [112, 377] width 92 height 23
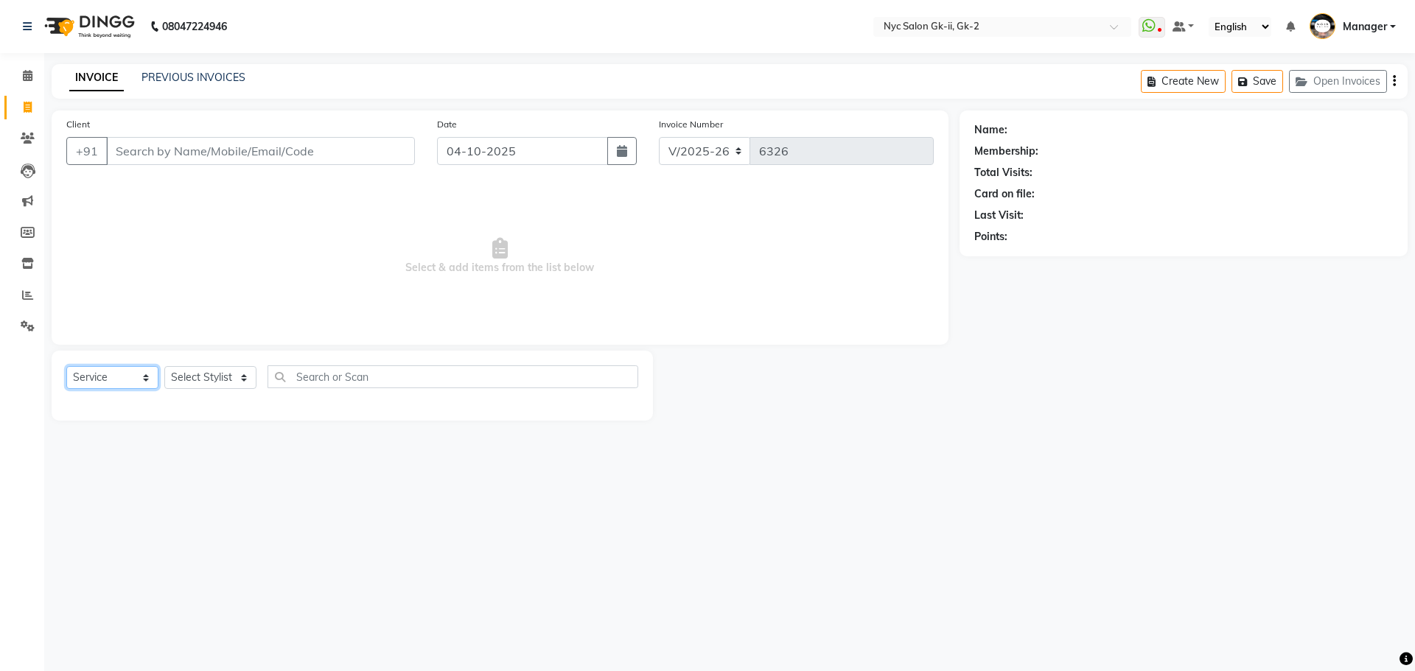
select select "product"
click at [66, 366] on select "Select Service Product Membership Package Voucher Prepaid Gift Card" at bounding box center [112, 377] width 92 height 23
click at [228, 371] on select "Select Stylist" at bounding box center [210, 377] width 92 height 23
select select "63332"
drag, startPoint x: 337, startPoint y: 530, endPoint x: 339, endPoint y: 520, distance: 9.7
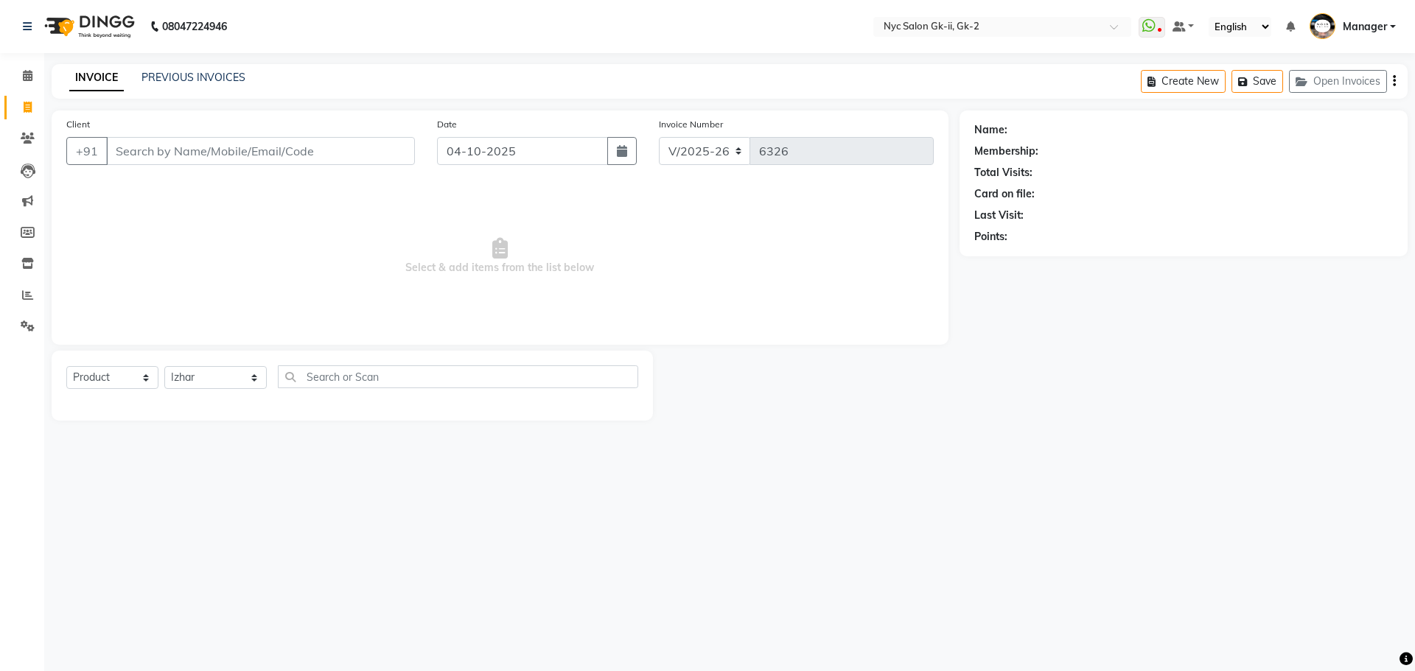
click at [339, 520] on div "08047224946 Select Location × Nyc Salon Gk-ii, Gk-2 WhatsApp Status ✕ Status: D…" at bounding box center [707, 335] width 1415 height 671
click at [373, 379] on input "text" at bounding box center [458, 376] width 361 height 23
type input "3474636397969"
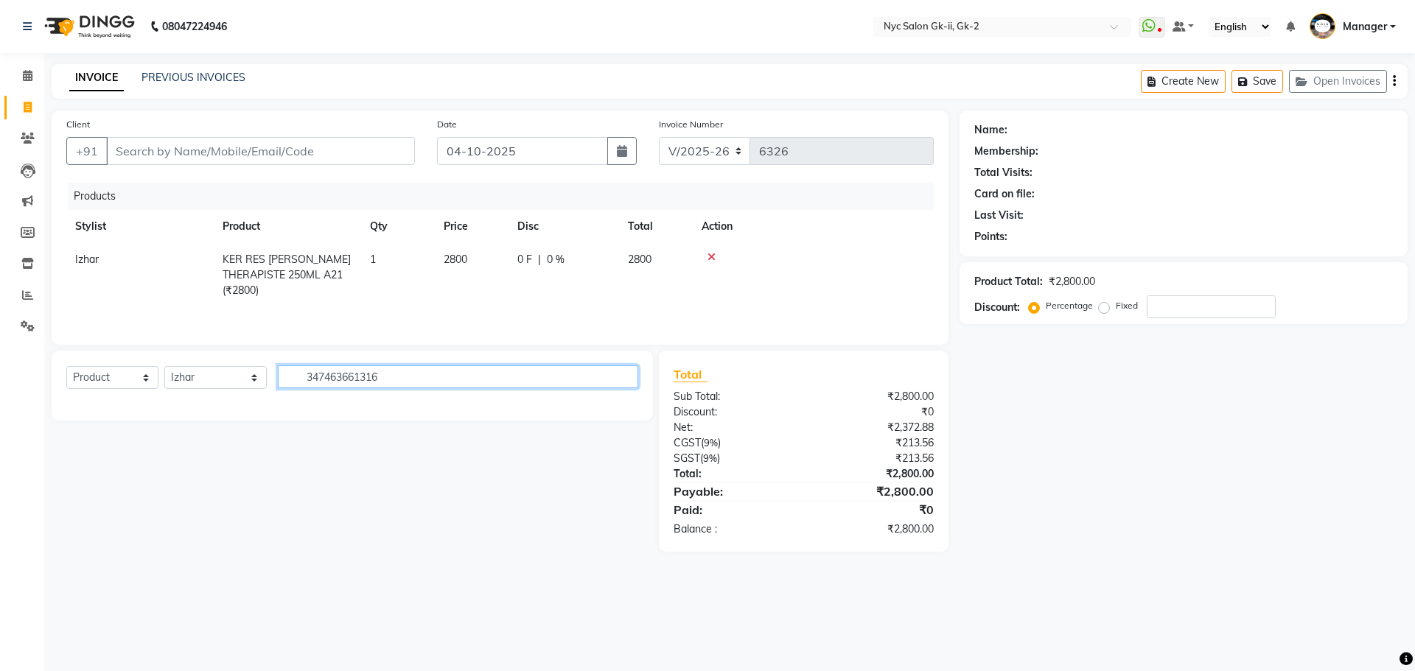
type input "3474636613168"
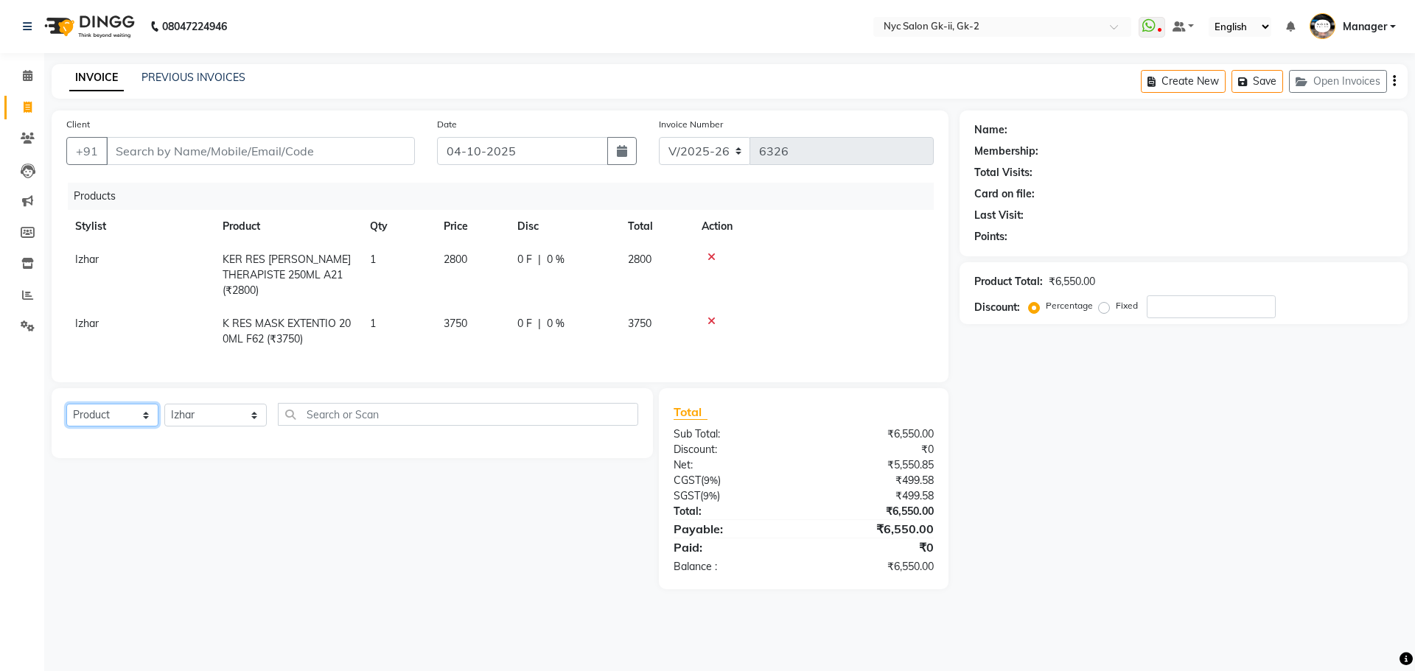
click at [100, 416] on select "Select Service Product Membership Package Voucher Prepaid Gift Card" at bounding box center [112, 415] width 92 height 23
select select "service"
click at [66, 404] on select "Select Service Product Membership Package Voucher Prepaid Gift Card" at bounding box center [112, 415] width 92 height 23
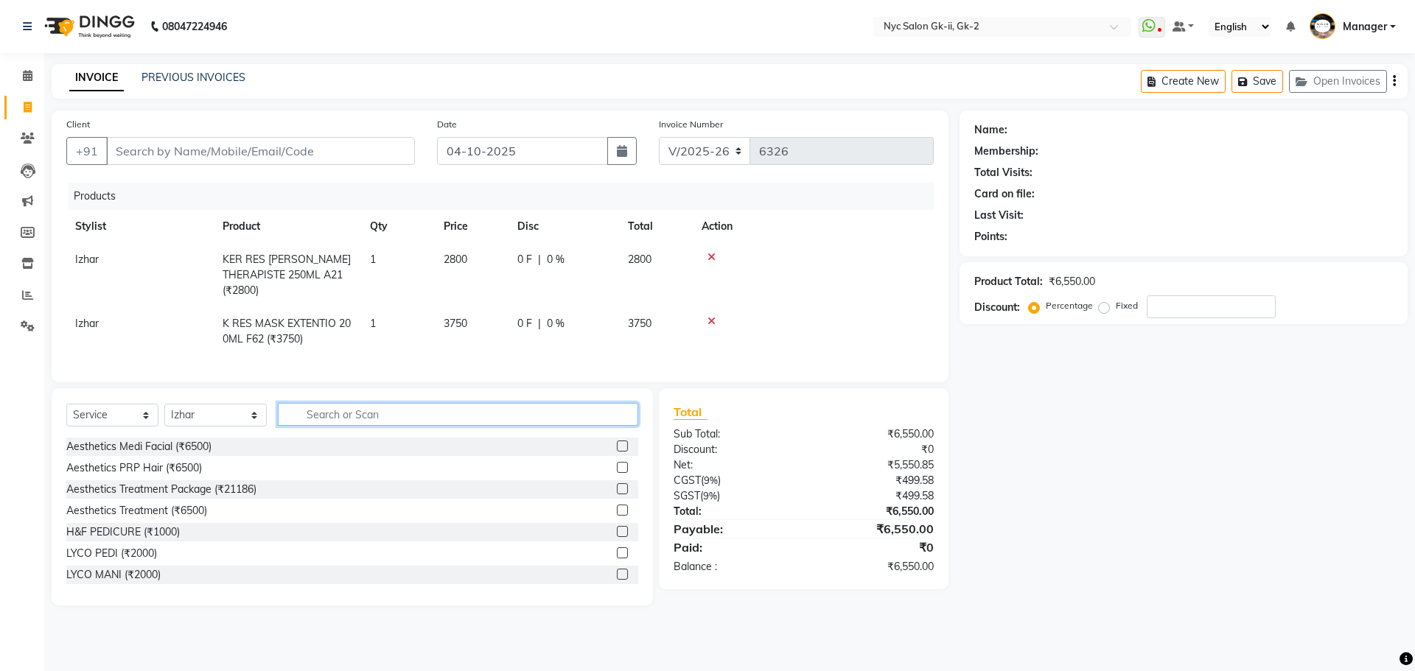
click at [358, 407] on input "text" at bounding box center [458, 414] width 361 height 23
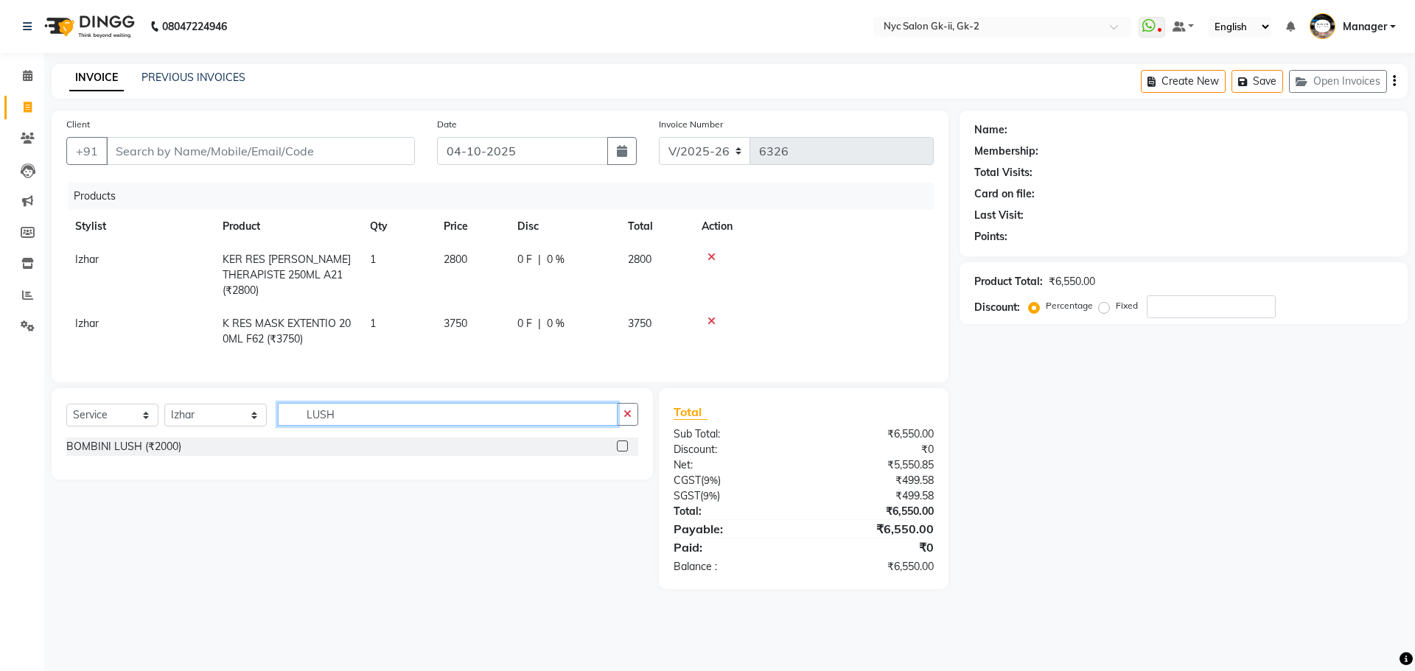
type input "LUSH"
click at [617, 441] on label at bounding box center [622, 446] width 11 height 11
click at [617, 442] on input "checkbox" at bounding box center [622, 447] width 10 height 10
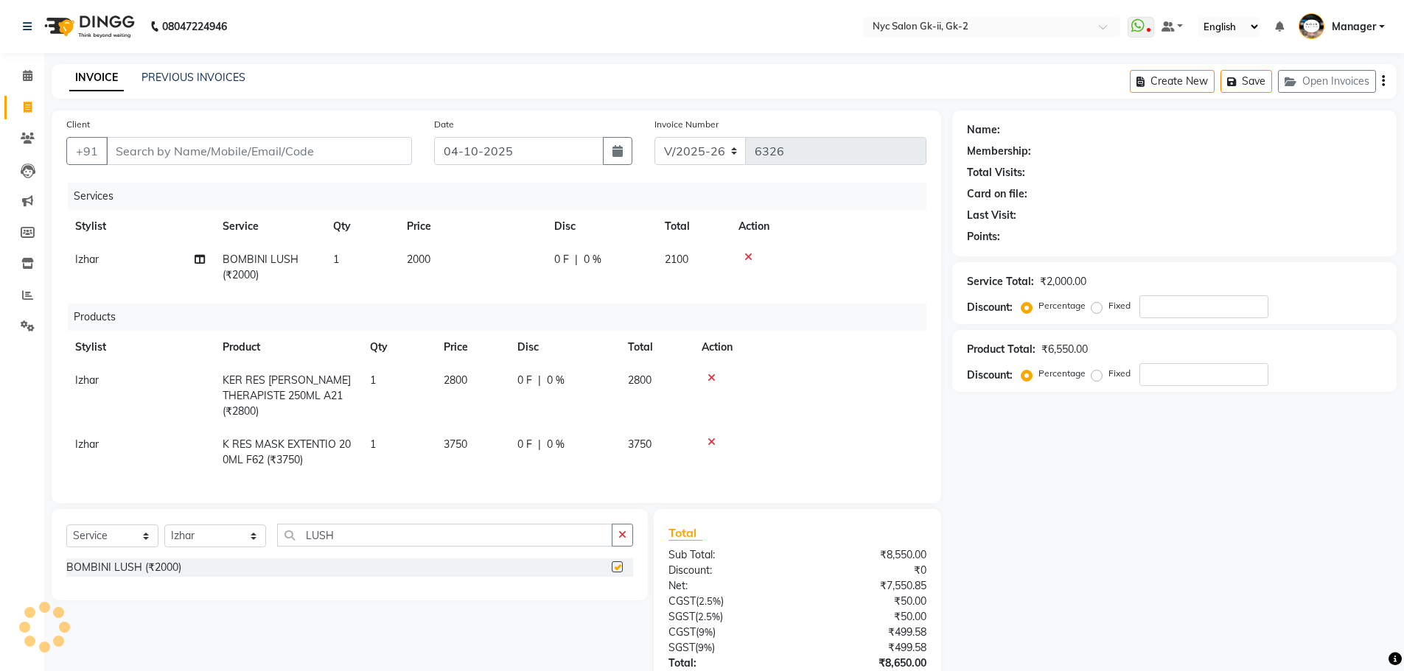
checkbox input "false"
click at [230, 528] on select "Select Stylist AMIR_PDCT aniket_ASST AZAD_ASST [PERSON_NAME] [PERSON_NAME] [PER…" at bounding box center [215, 536] width 102 height 23
select select "42221"
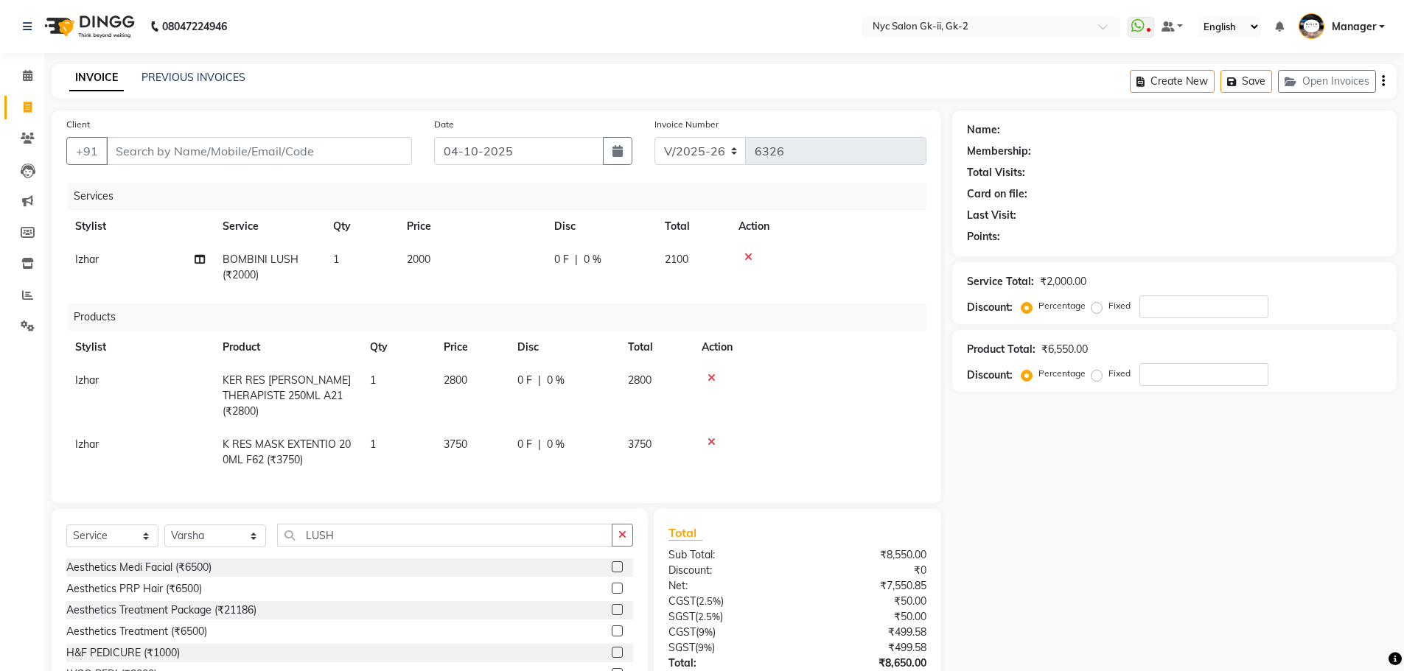
click at [276, 633] on div "Aesthetics Treatment (₹6500)" at bounding box center [349, 632] width 567 height 18
drag, startPoint x: 337, startPoint y: 528, endPoint x: 109, endPoint y: 545, distance: 229.0
click at [167, 541] on div "Select Service Product Membership Package Voucher Prepaid Gift Card Select Styl…" at bounding box center [349, 541] width 567 height 35
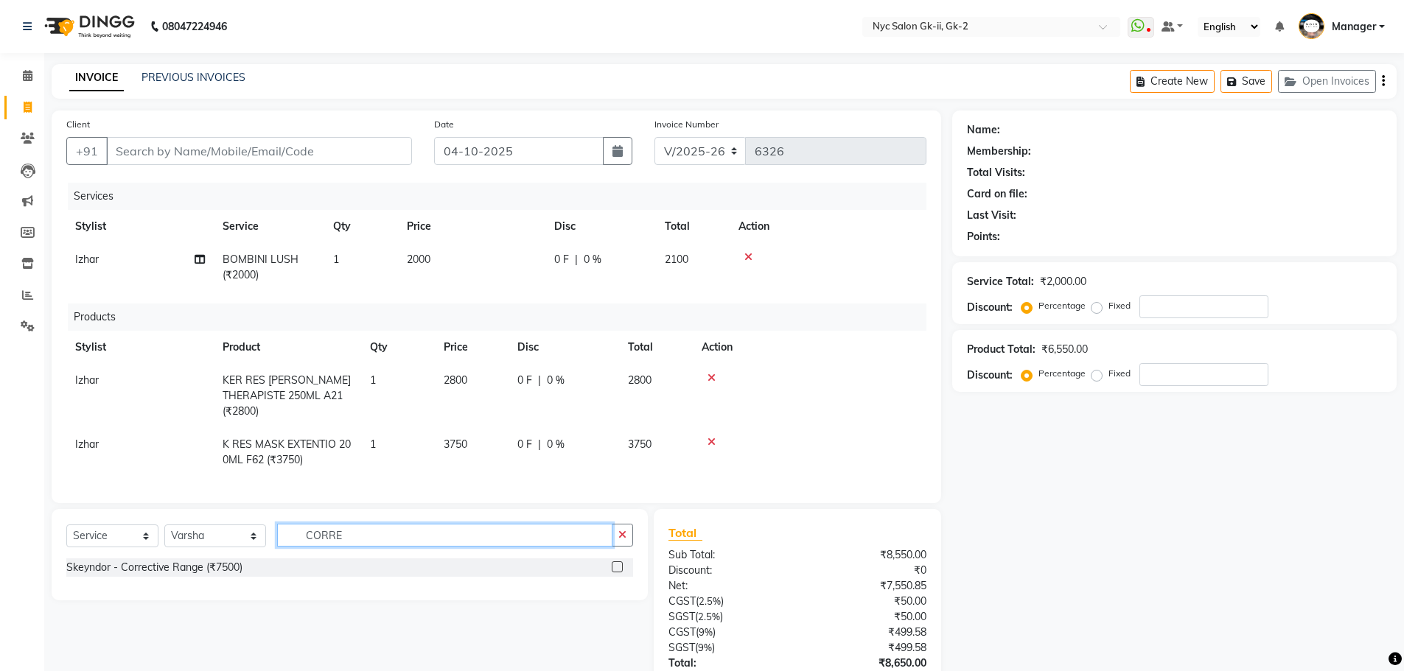
type input "CORRE"
click at [617, 562] on label at bounding box center [617, 566] width 11 height 11
click at [617, 563] on input "checkbox" at bounding box center [617, 568] width 10 height 10
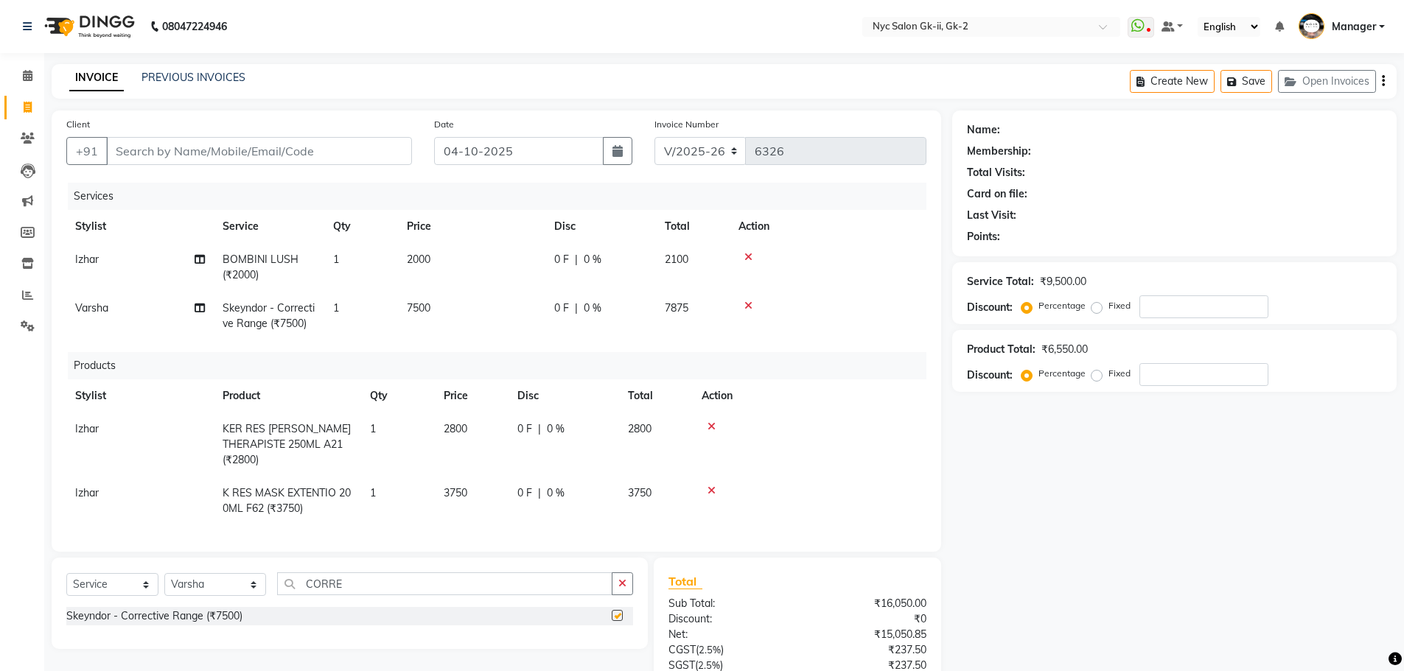
checkbox input "false"
click at [475, 321] on td "7500" at bounding box center [471, 316] width 147 height 49
select select "42221"
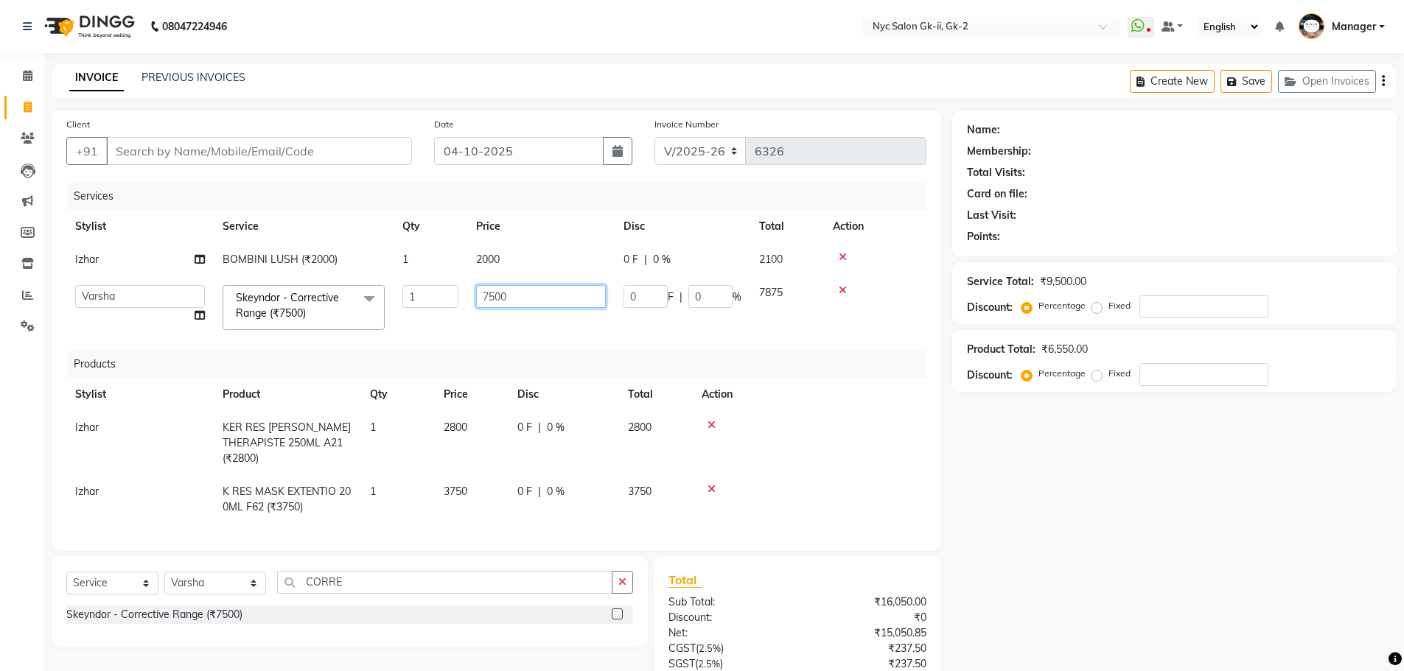
drag, startPoint x: 563, startPoint y: 302, endPoint x: 0, endPoint y: 270, distance: 563.8
click at [274, 293] on tr "AMIR_PDCT aniket_ASST AZAD_ASST Deepak Thakur Faiz khan FARHAN Hitashi Inventor…" at bounding box center [496, 307] width 860 height 63
type input "7000"
click at [1076, 530] on div "Name: Membership: Total Visits: Card on file: Last Visit: Points: Service Total…" at bounding box center [1179, 457] width 455 height 693
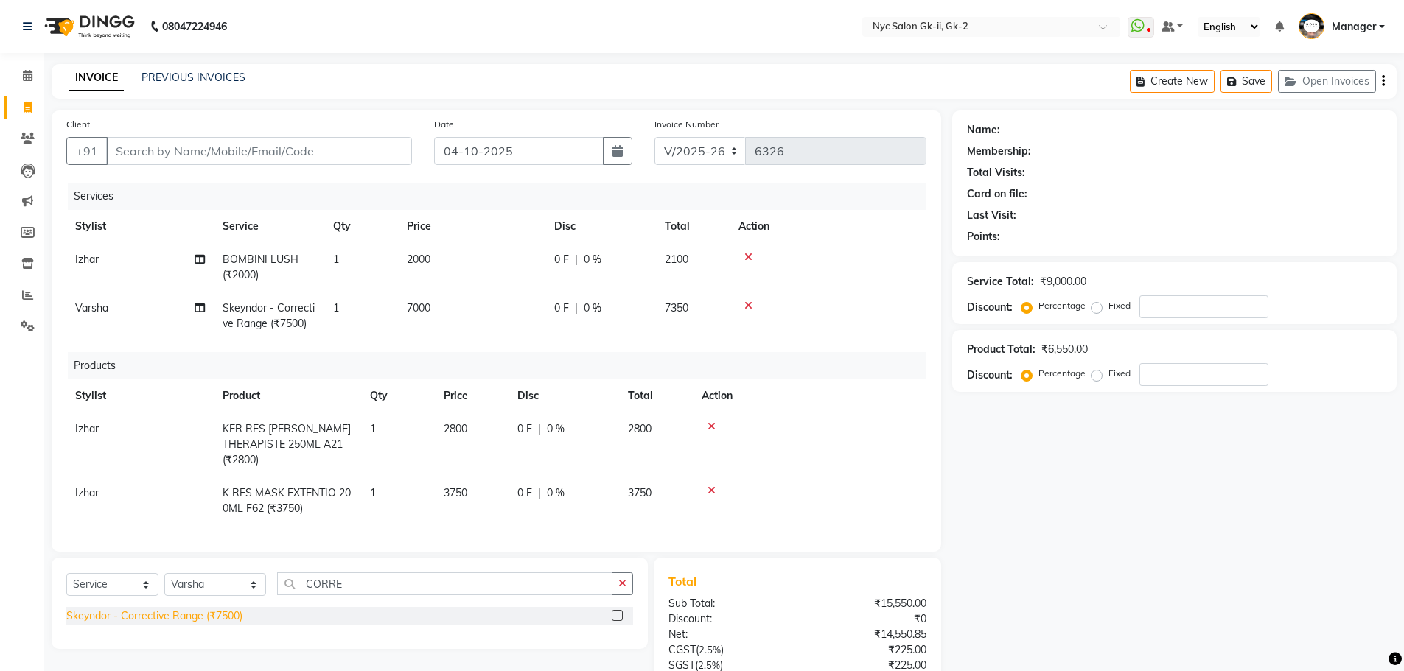
scroll to position [152, 0]
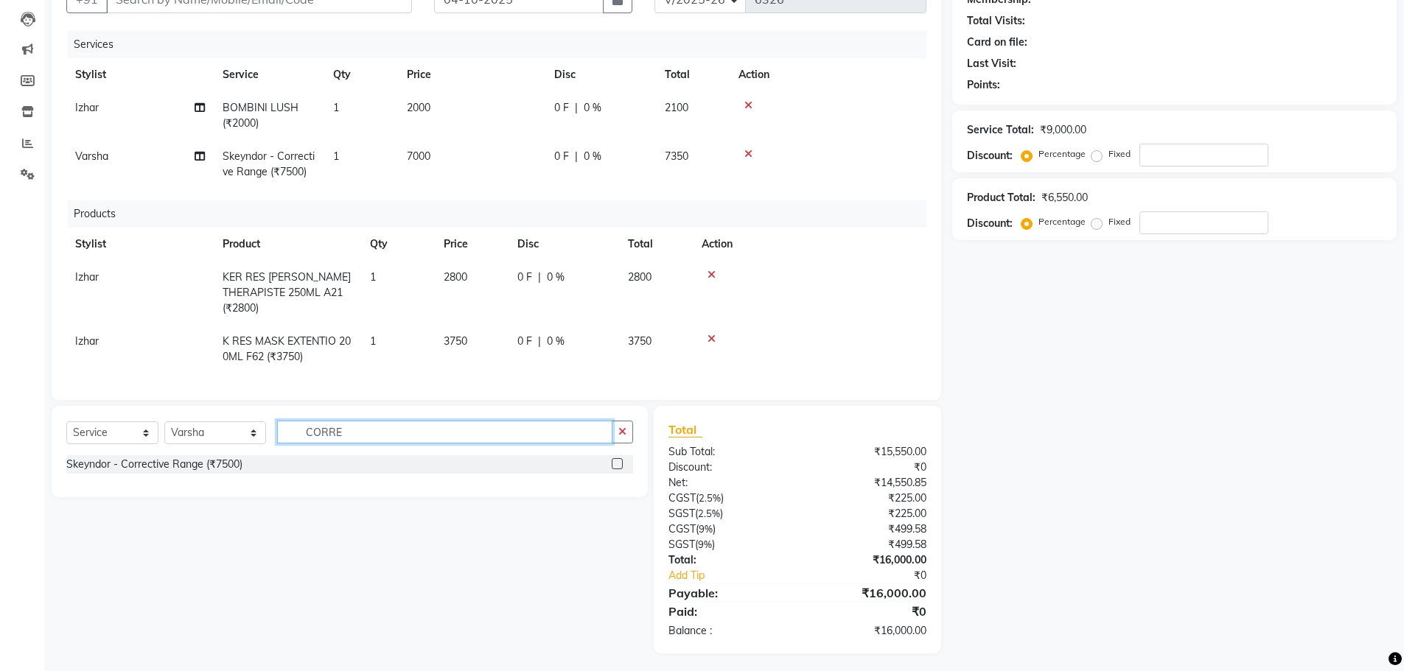
drag, startPoint x: 343, startPoint y: 436, endPoint x: 104, endPoint y: 415, distance: 240.4
click at [108, 415] on div "Select Service Product Membership Package Voucher Prepaid Gift Card Select Styl…" at bounding box center [350, 451] width 596 height 91
type input "DE TAN"
click at [621, 458] on label at bounding box center [617, 463] width 11 height 11
click at [621, 460] on input "checkbox" at bounding box center [617, 465] width 10 height 10
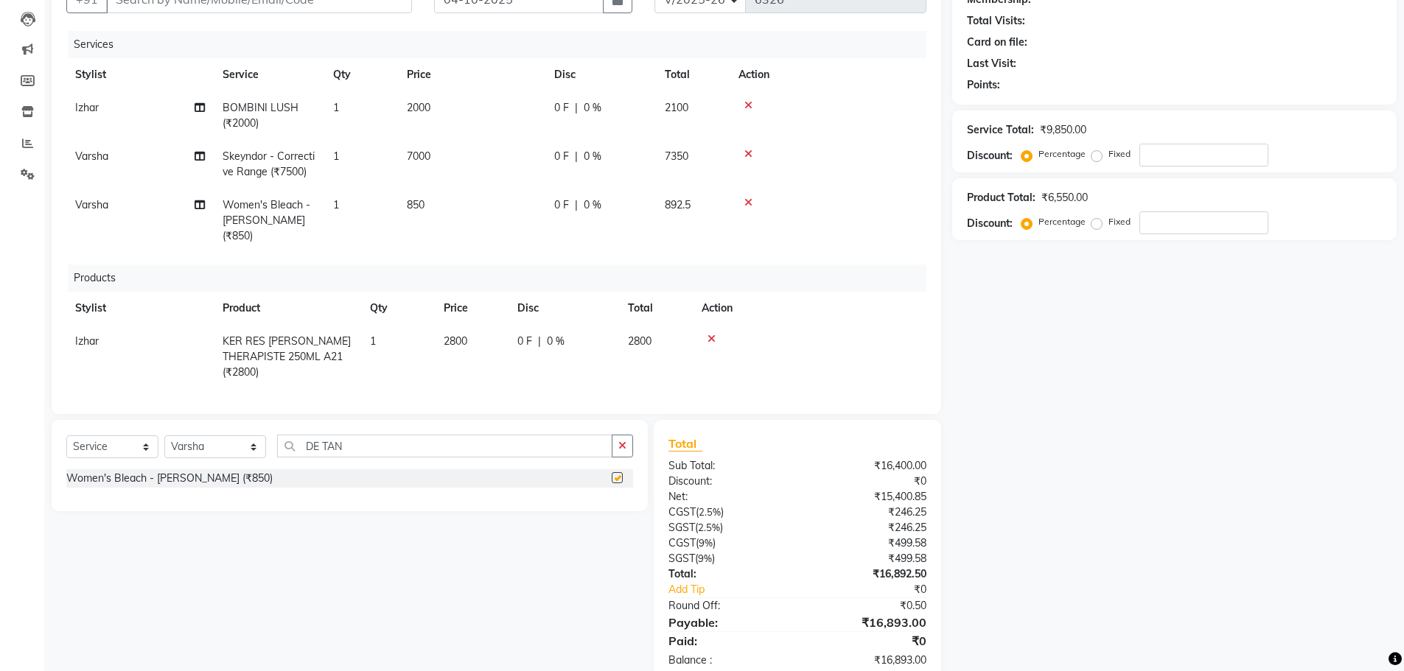
checkbox input "false"
click at [429, 206] on td "850" at bounding box center [471, 221] width 147 height 64
select select "42221"
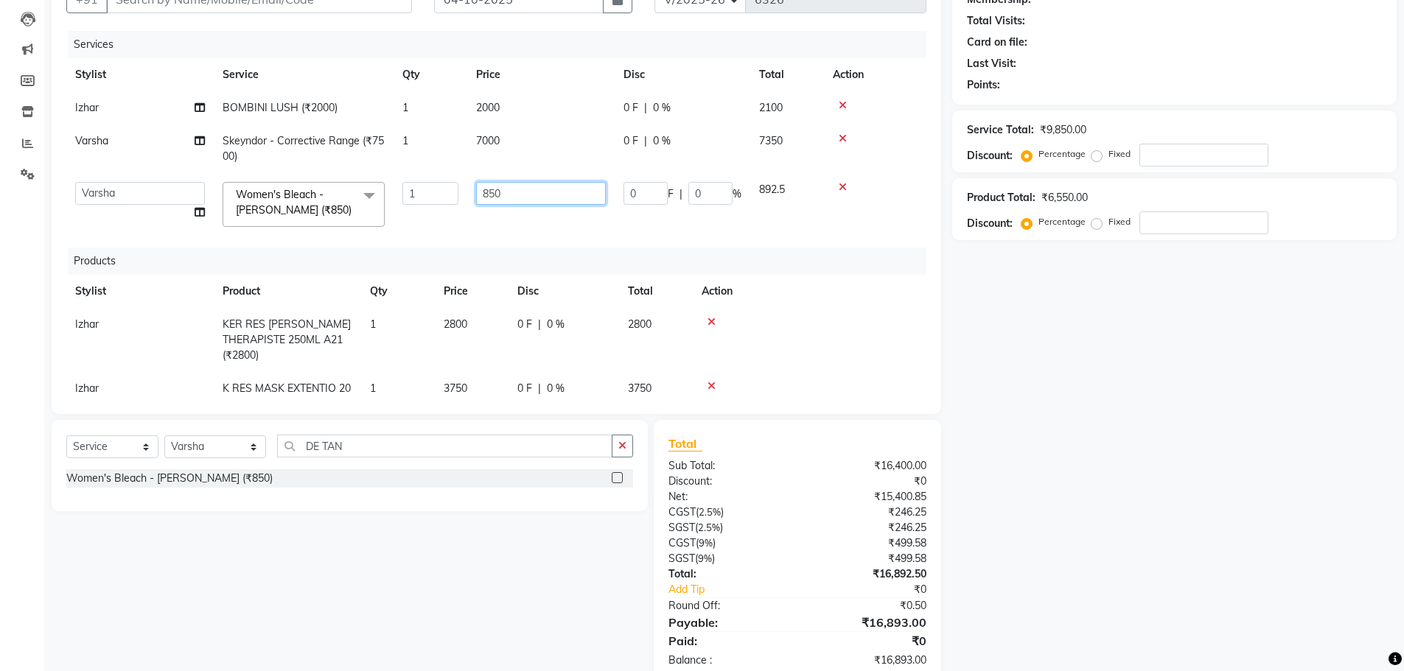
drag, startPoint x: 512, startPoint y: 197, endPoint x: 199, endPoint y: 205, distance: 313.2
click at [209, 205] on tr "AMIR_PDCT aniket_ASST AZAD_ASST Deepak Thakur Faiz khan FARHAN Hitashi Inventor…" at bounding box center [496, 204] width 860 height 63
type input "1000"
click at [1288, 379] on div "Name: Membership: Total Visits: Card on file: Last Visit: Points: Service Total…" at bounding box center [1179, 321] width 455 height 724
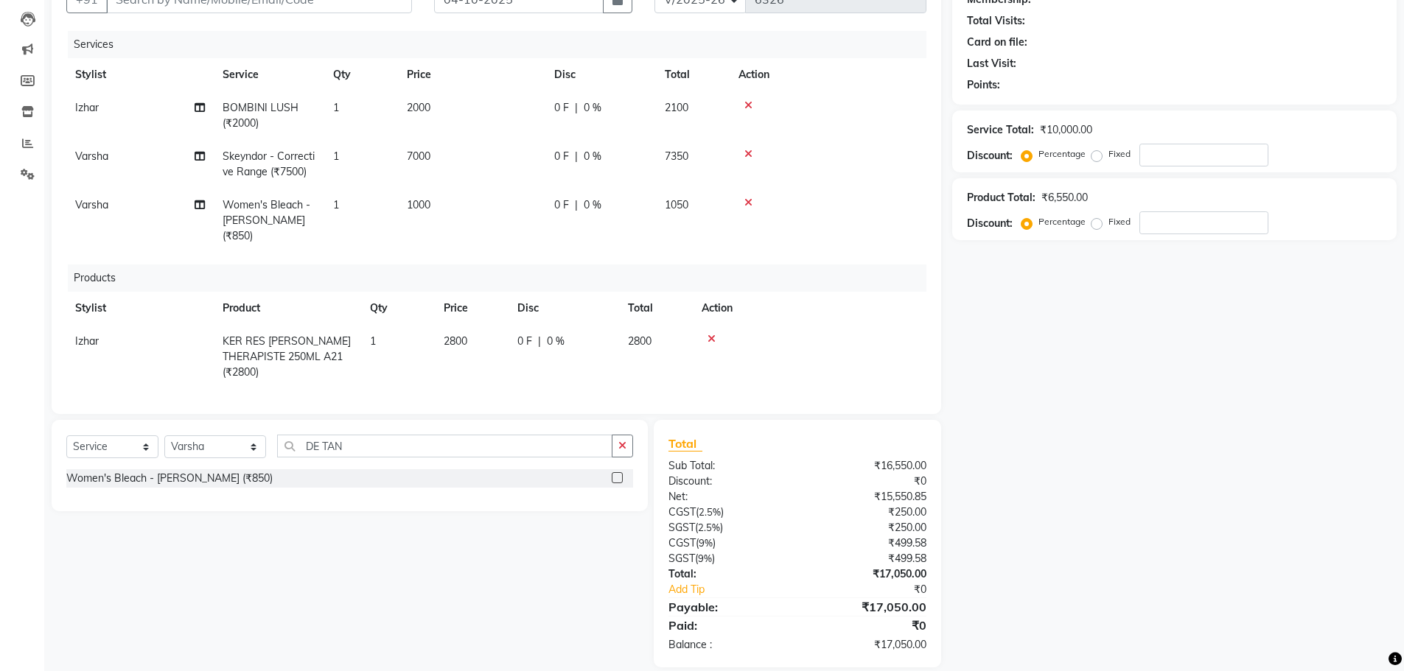
scroll to position [0, 0]
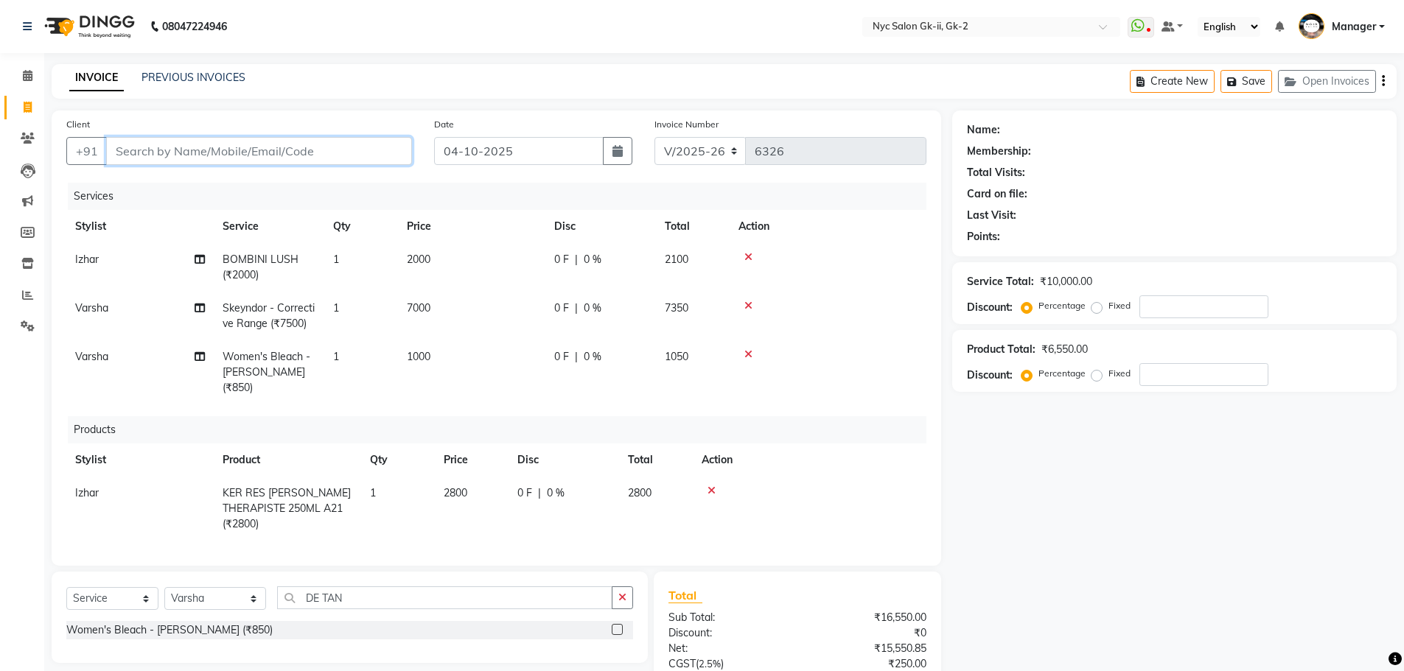
click at [195, 152] on input "Client" at bounding box center [259, 151] width 306 height 28
type input "9"
type input "0"
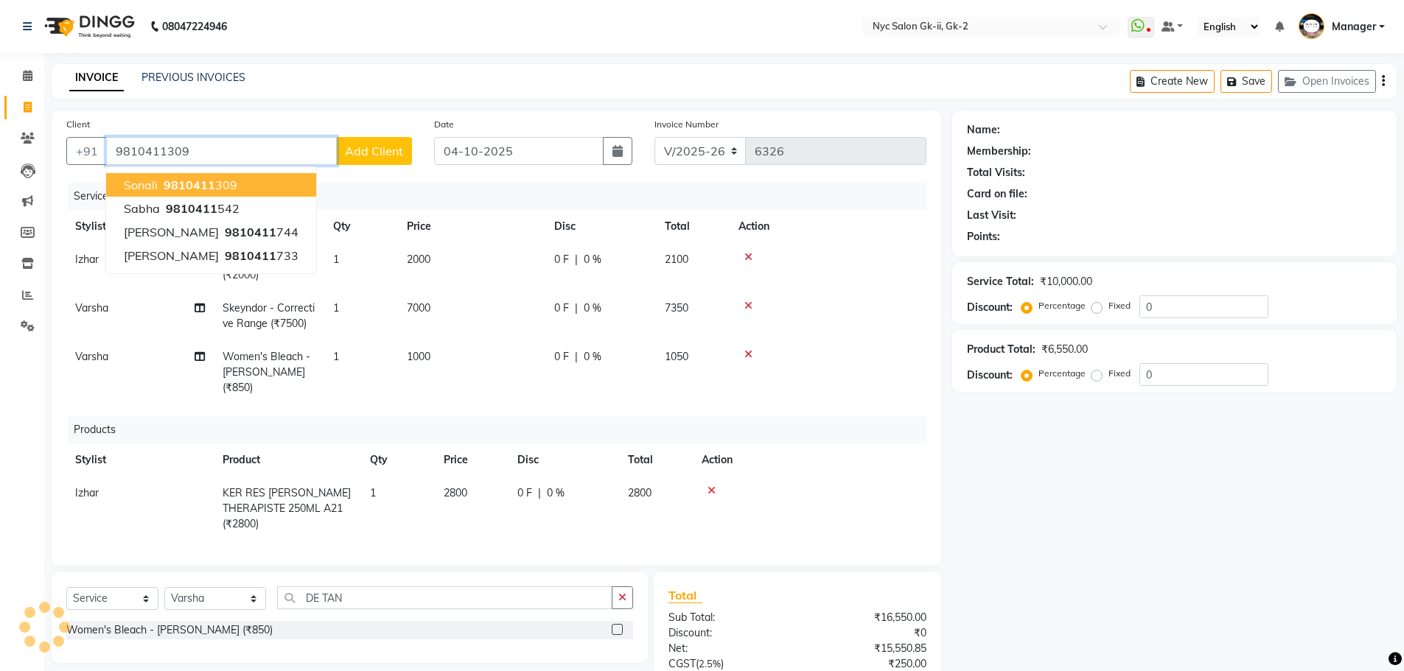
type input "9810411309"
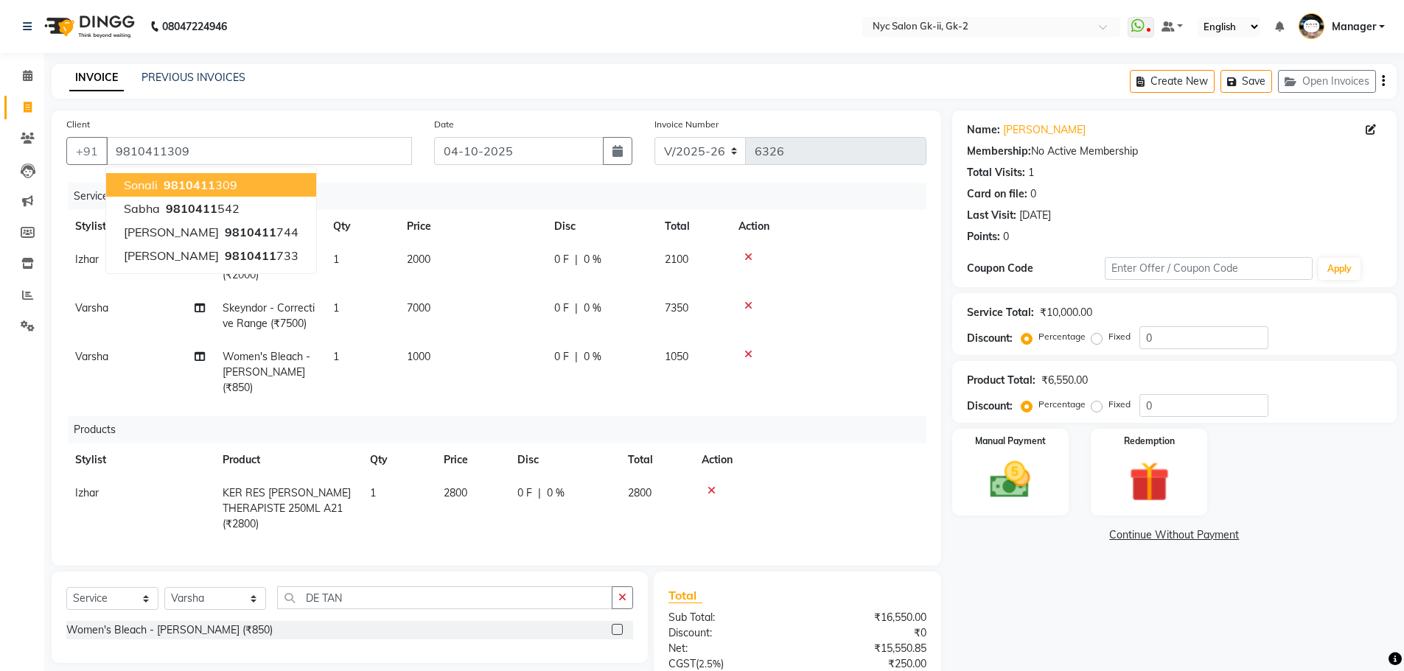
click at [1040, 577] on div "Name: Sonali Membership: No Active Membership Total Visits: 1 Card on file: 0 L…" at bounding box center [1179, 465] width 455 height 709
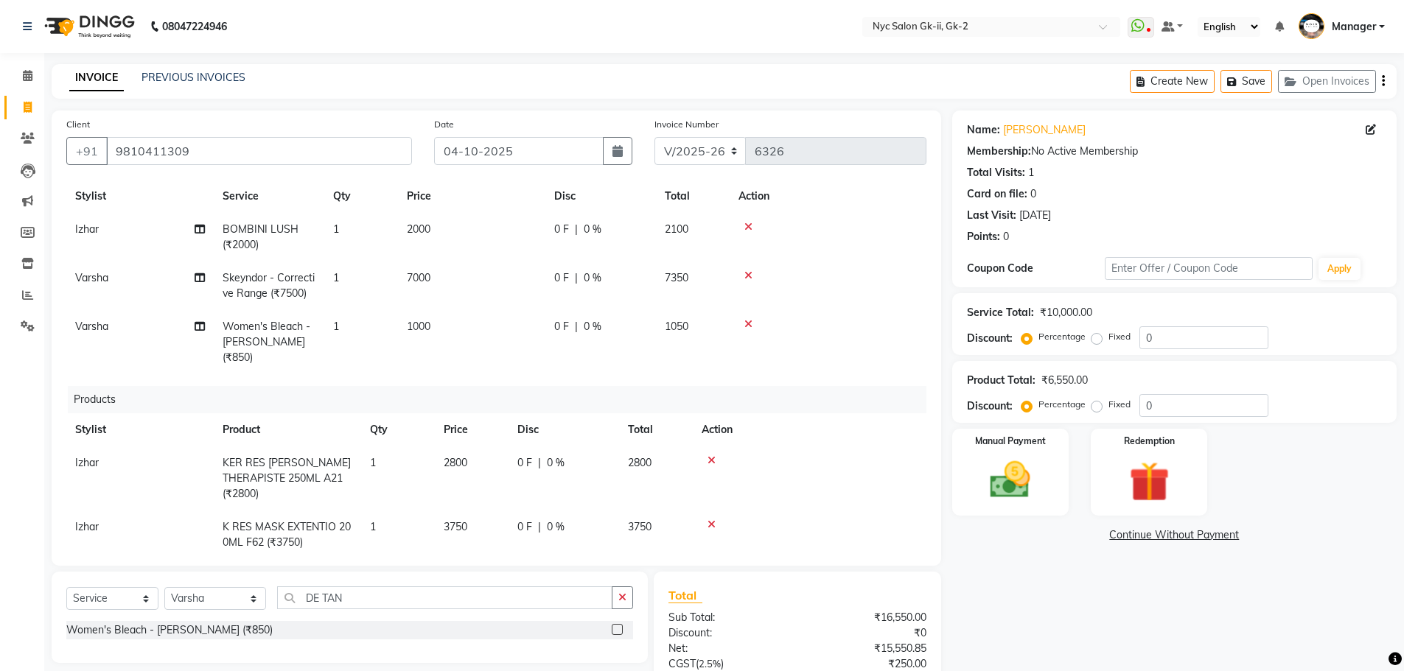
scroll to position [170, 0]
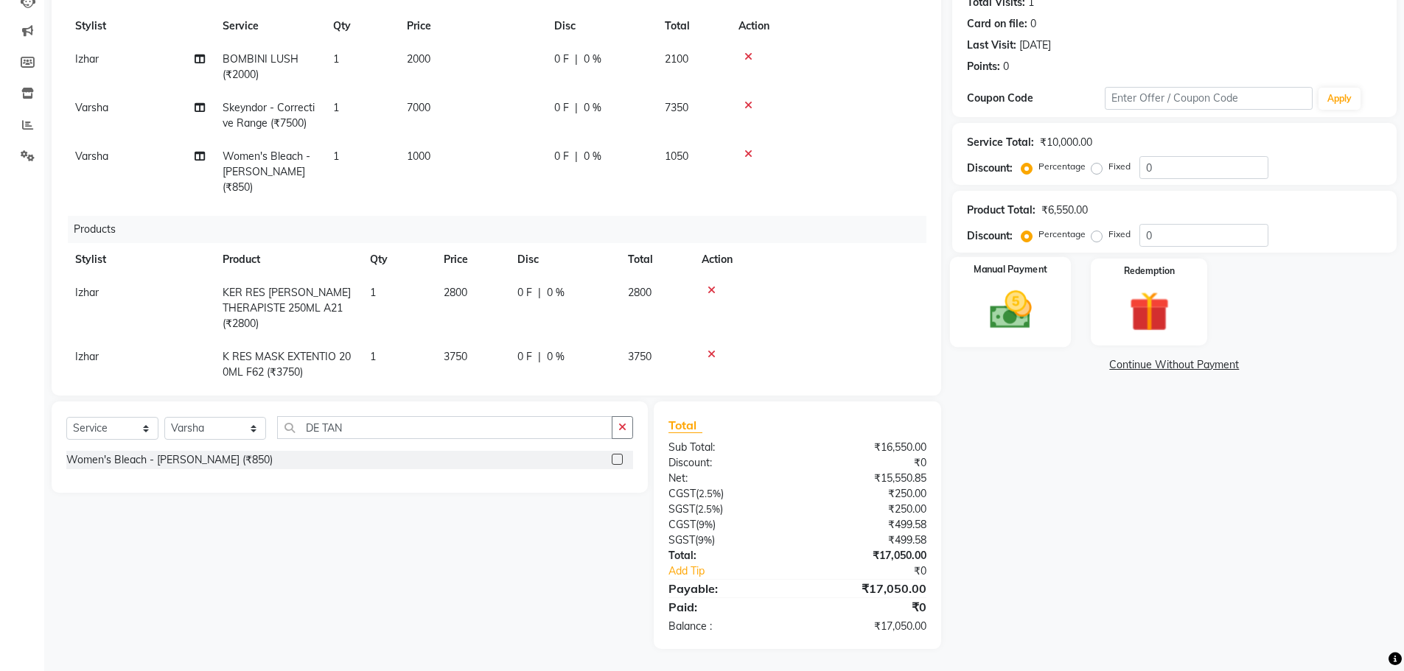
click at [1023, 312] on img at bounding box center [1010, 310] width 68 height 48
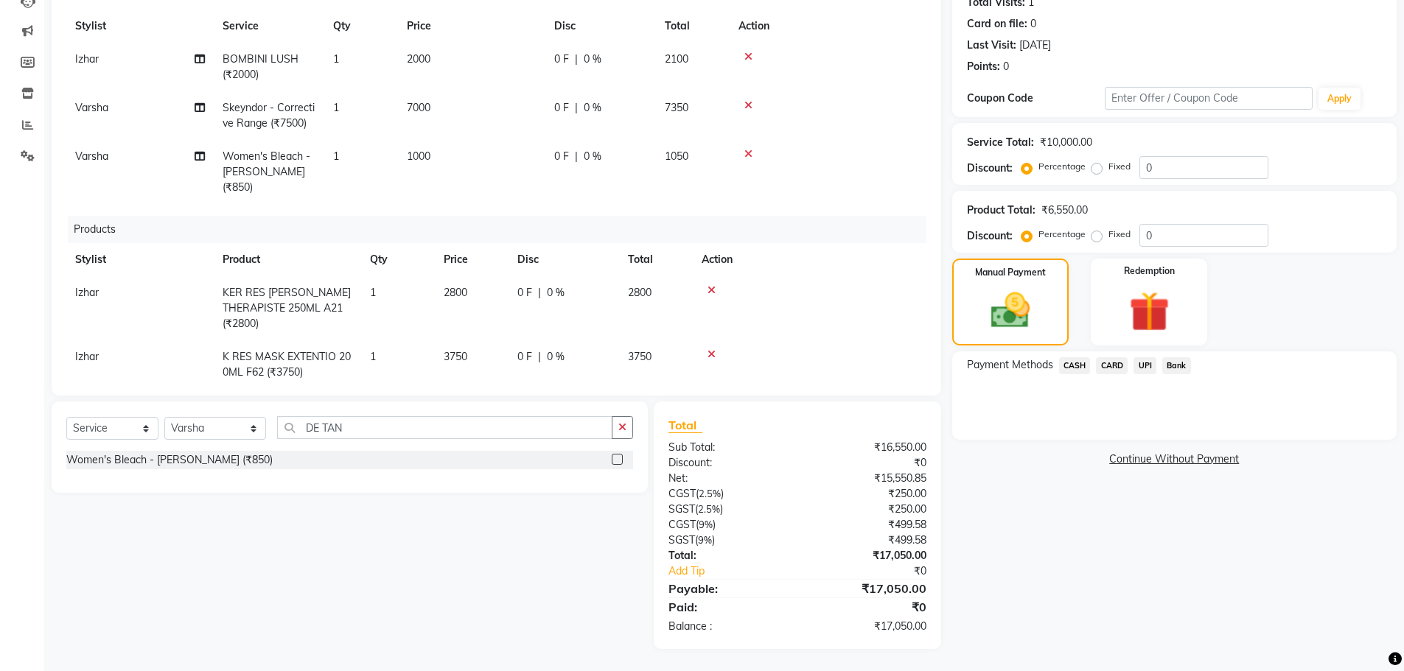
click at [1123, 368] on span "CARD" at bounding box center [1112, 365] width 32 height 17
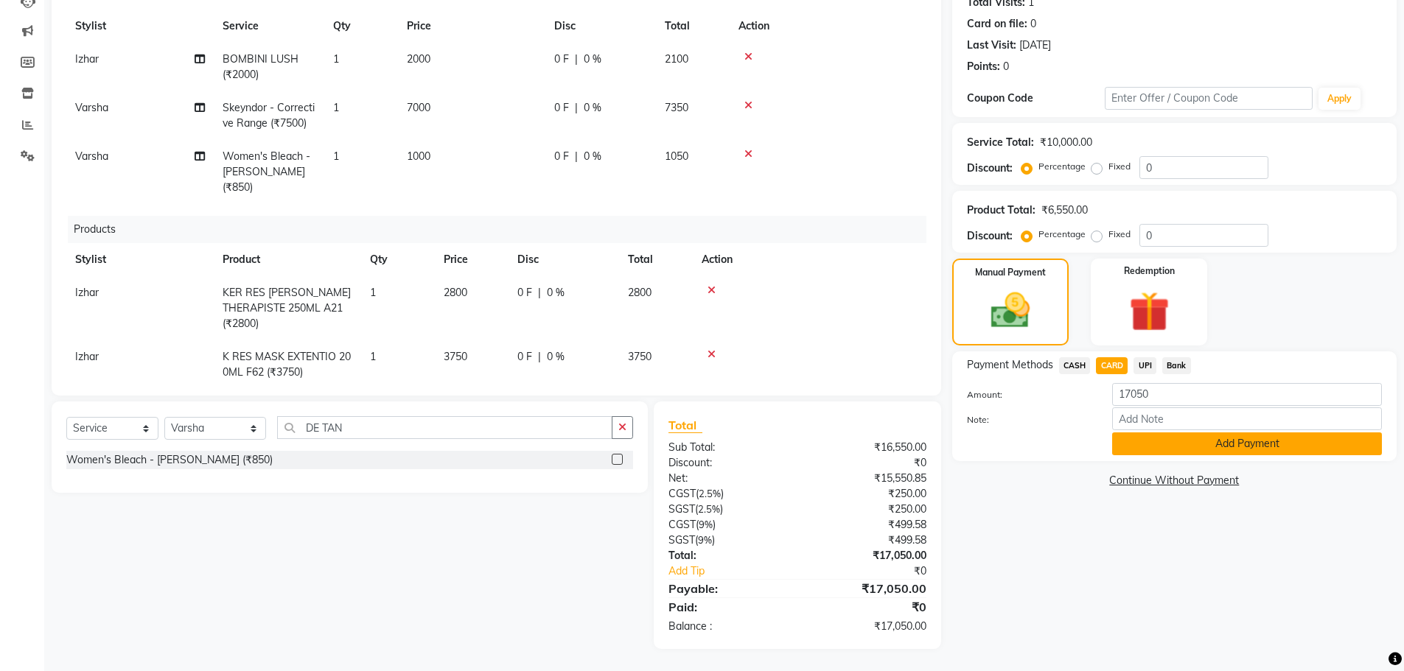
click at [1197, 440] on button "Add Payment" at bounding box center [1247, 444] width 270 height 23
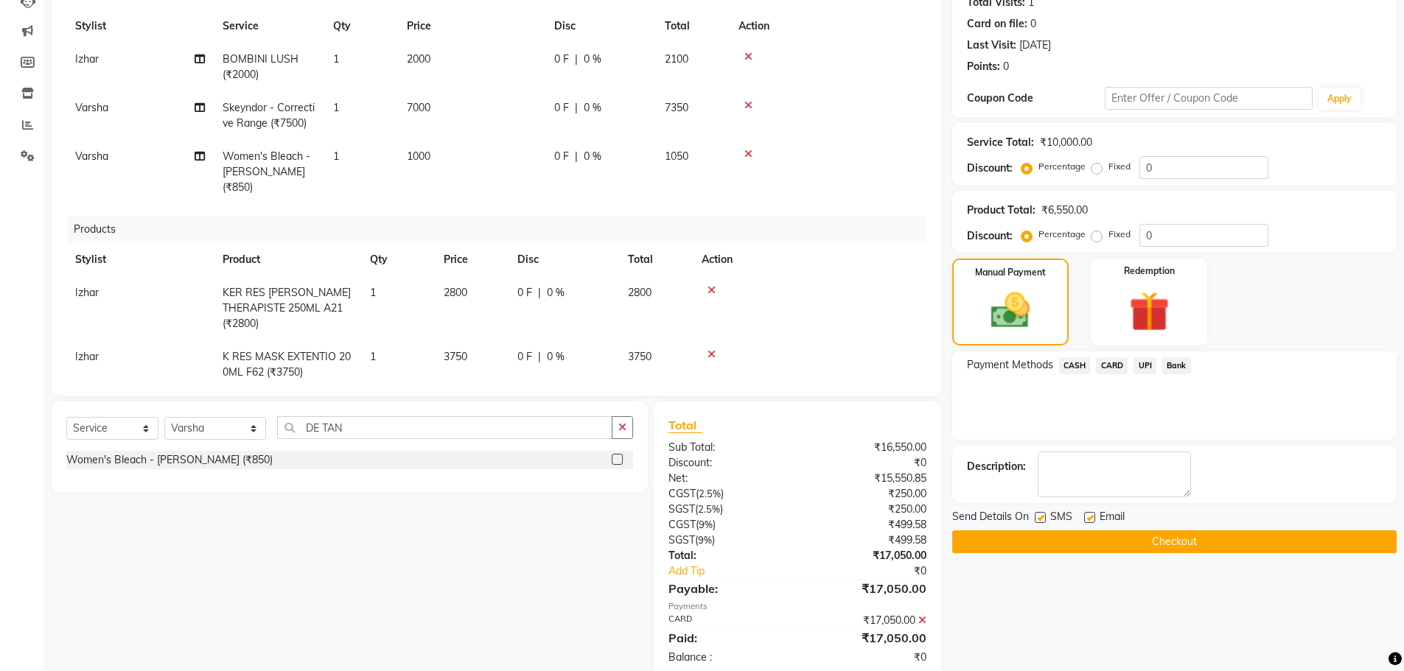
scroll to position [201, 0]
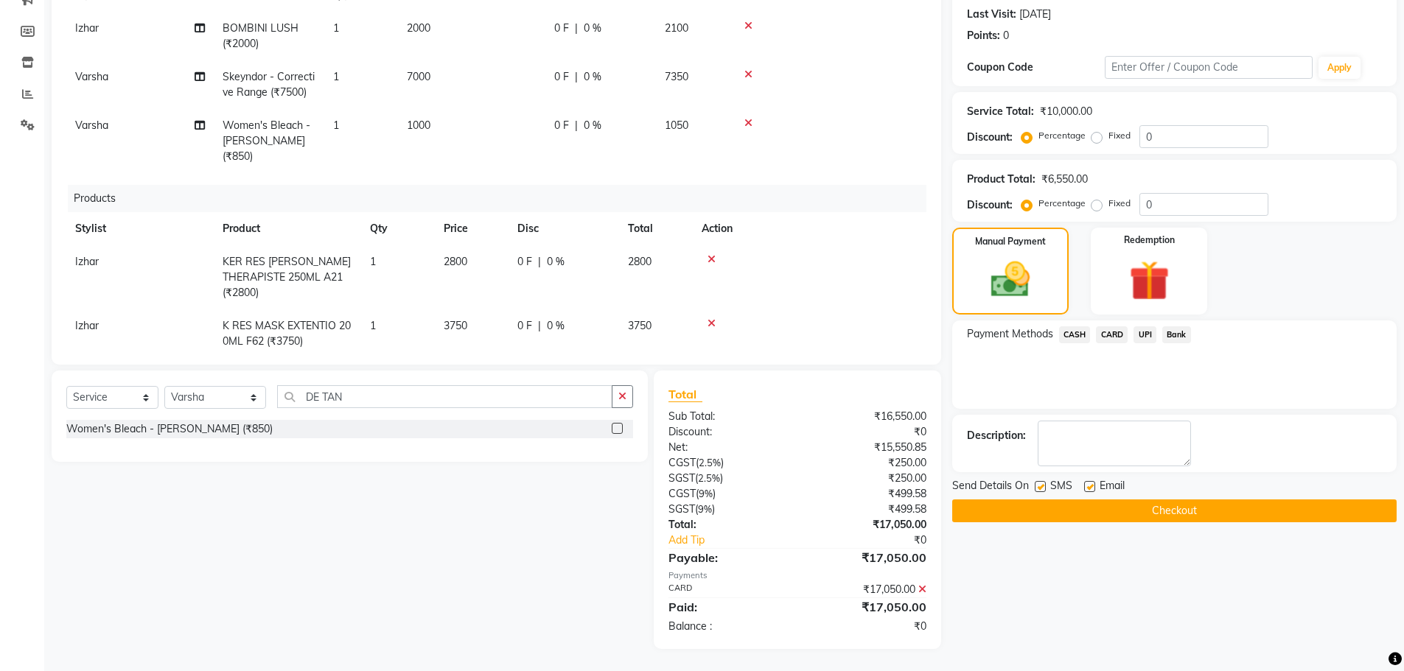
click at [1208, 514] on button "Checkout" at bounding box center [1174, 511] width 444 height 23
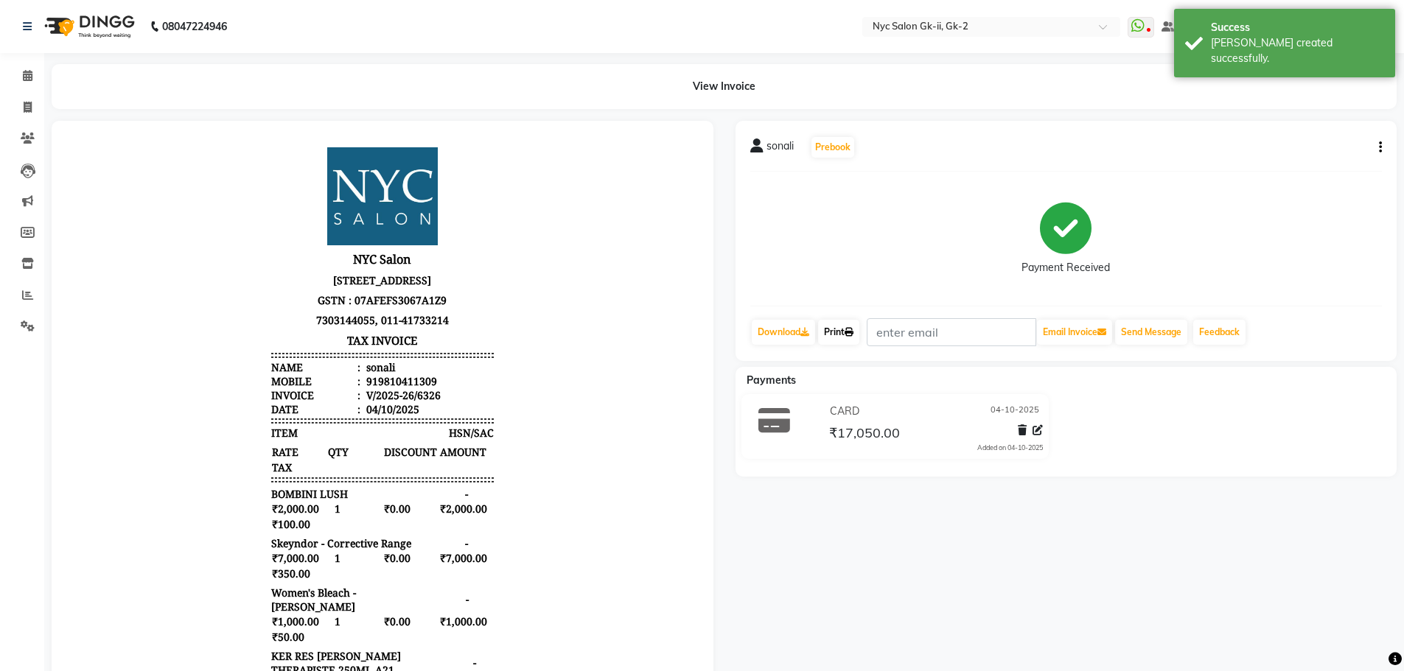
click at [847, 323] on link "Print" at bounding box center [838, 332] width 41 height 25
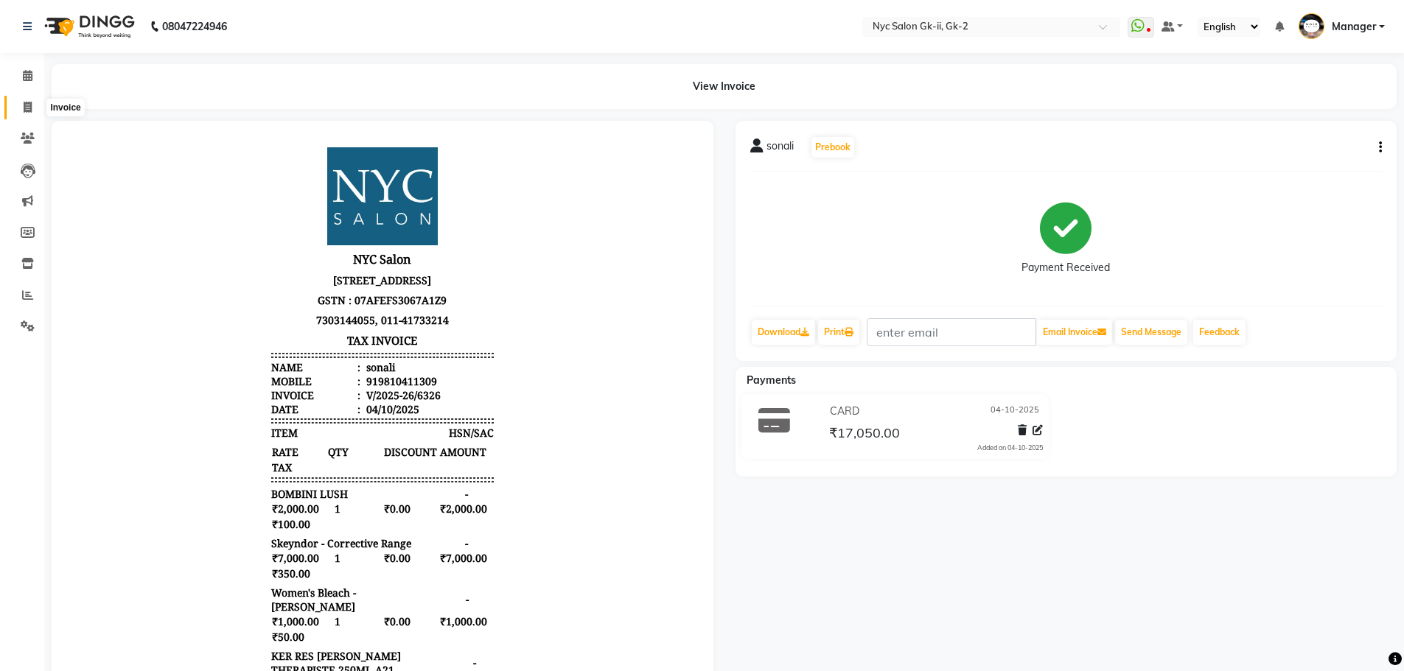
drag, startPoint x: 35, startPoint y: 106, endPoint x: 41, endPoint y: 116, distance: 11.9
click at [35, 106] on span at bounding box center [28, 107] width 26 height 17
select select "service"
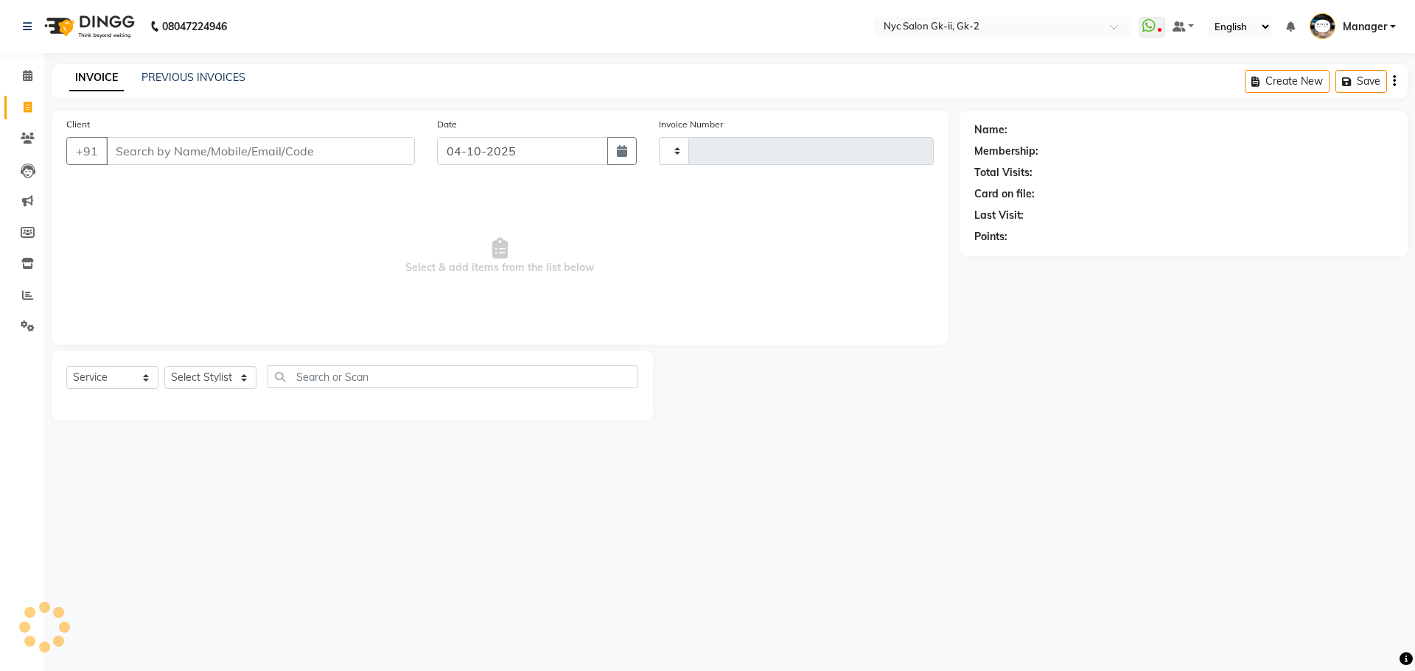
type input "6327"
select select "5936"
click at [113, 379] on select "Select Service Product Membership Package Voucher Prepaid Gift Card" at bounding box center [112, 377] width 92 height 23
click at [114, 375] on select "Select Service Product Membership Package Voucher Prepaid Gift Card" at bounding box center [112, 377] width 92 height 23
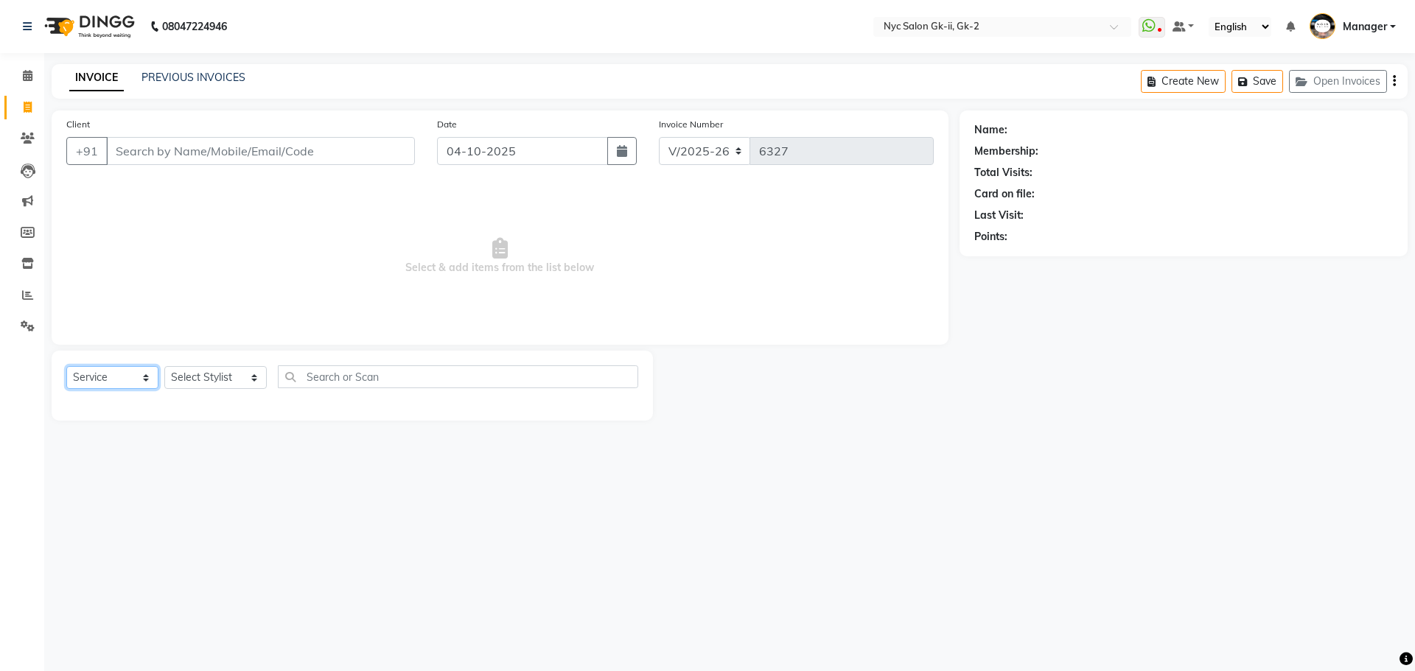
select select "product"
click at [66, 366] on select "Select Service Product Membership Package Voucher Prepaid Gift Card" at bounding box center [112, 377] width 92 height 23
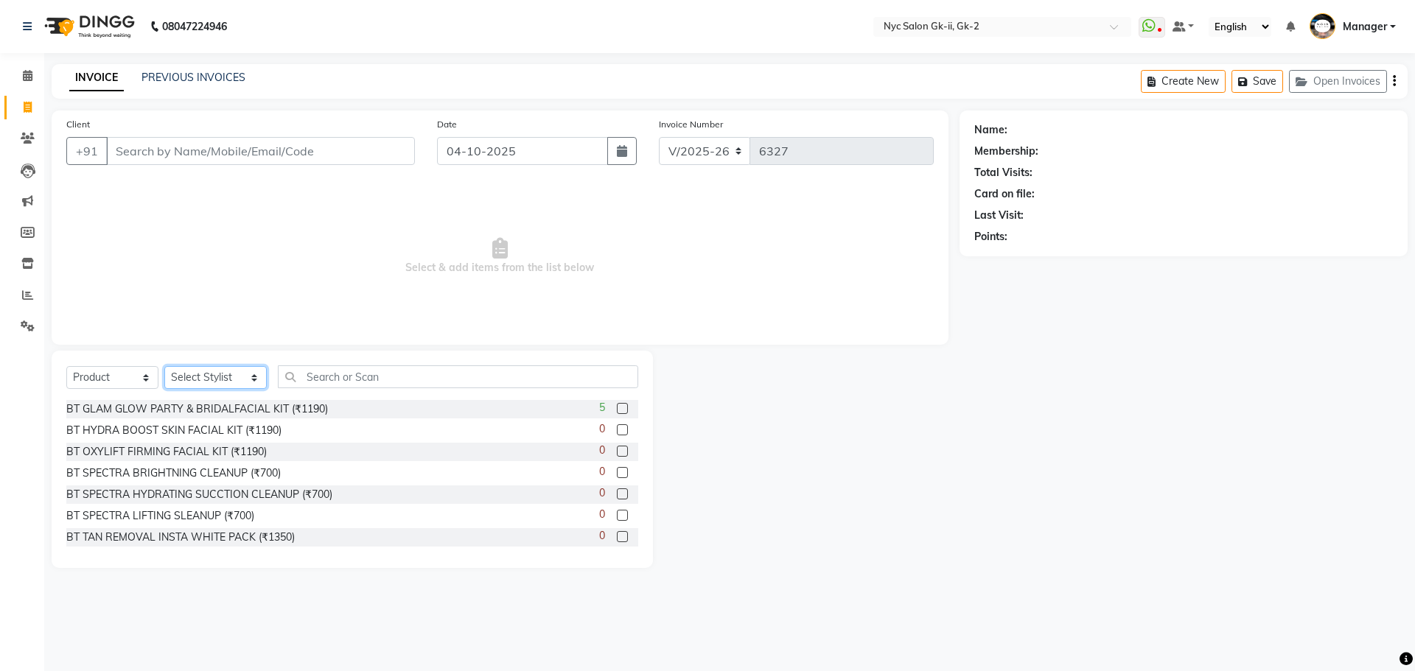
click at [197, 382] on select "Select Stylist AMIR_PDCT aniket_ASST AZAD_ASST [PERSON_NAME] [PERSON_NAME] [PER…" at bounding box center [215, 377] width 102 height 23
select select "63332"
click at [914, 535] on div at bounding box center [806, 459] width 307 height 217
click at [386, 374] on input "text" at bounding box center [458, 376] width 361 height 23
type input "3474636612666"
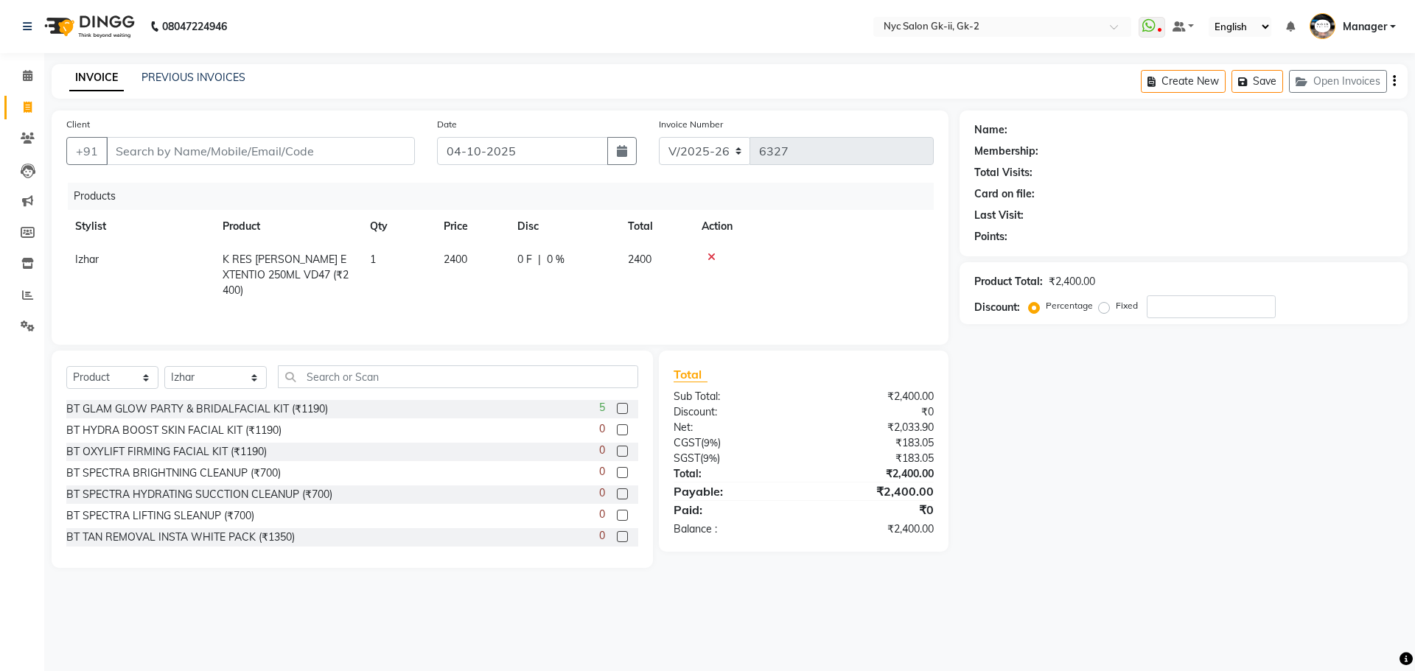
click at [481, 258] on td "2400" at bounding box center [472, 275] width 74 height 64
select select "63332"
drag, startPoint x: 485, startPoint y: 262, endPoint x: 0, endPoint y: 117, distance: 506.1
click at [46, 200] on div "Client +91 Date 04-10-2025 Invoice Number V/2025 V/2025-26 6327 Products Stylis…" at bounding box center [500, 340] width 919 height 458
type input "2600"
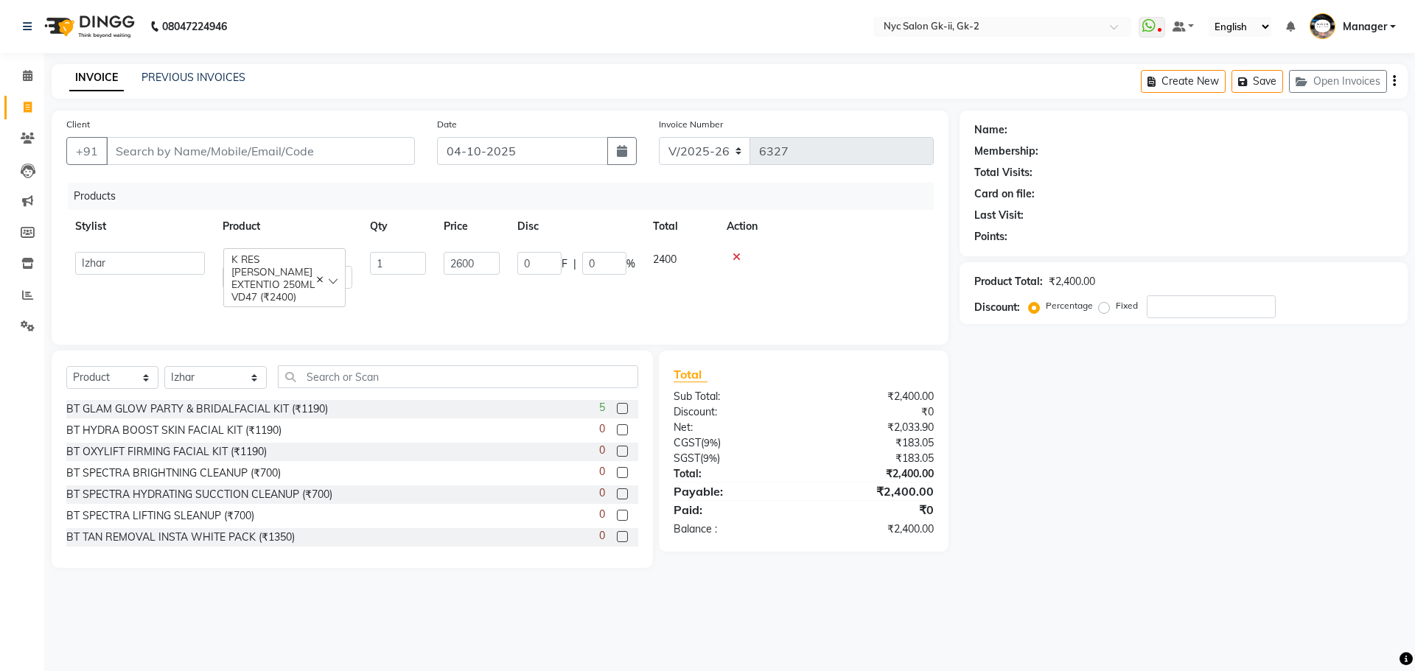
click at [1180, 522] on div "Name: Membership: Total Visits: Card on file: Last Visit: Points: Product Total…" at bounding box center [1188, 340] width 459 height 458
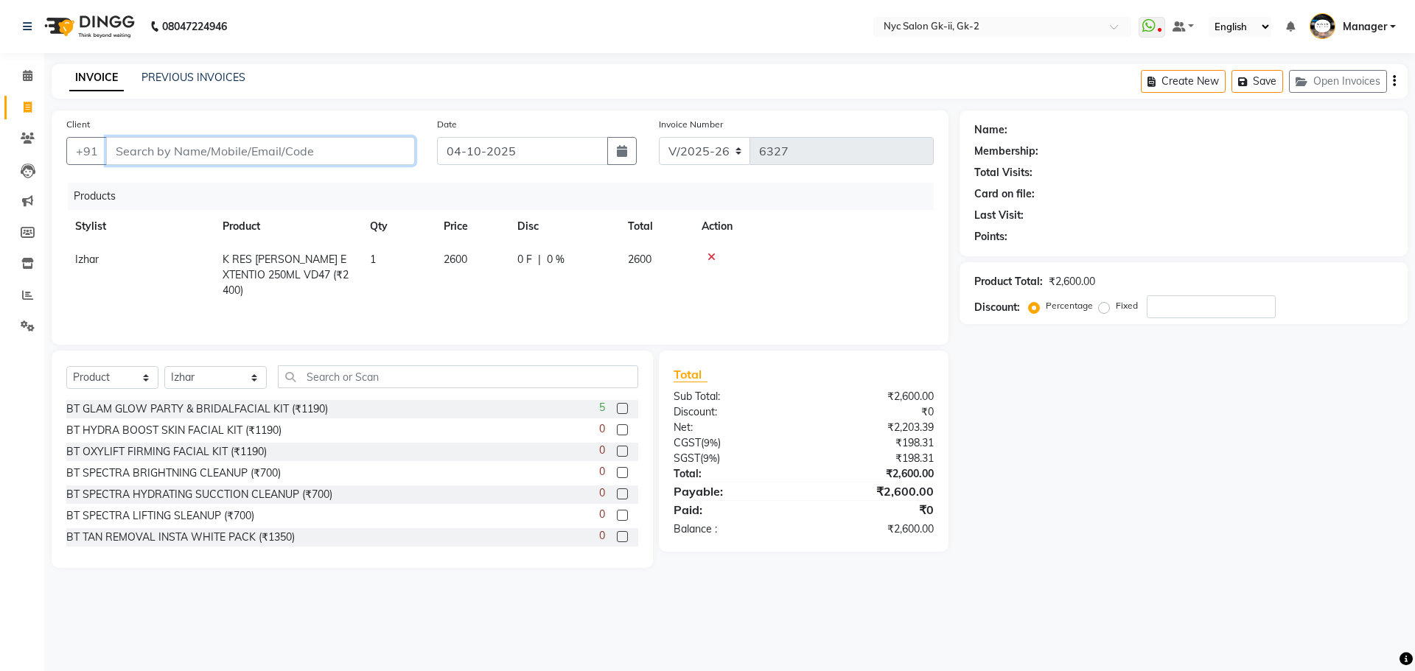
click at [280, 144] on input "Client" at bounding box center [260, 151] width 309 height 28
paste input "9810411309"
type input "9810411309"
type input "0"
type input "9810411309"
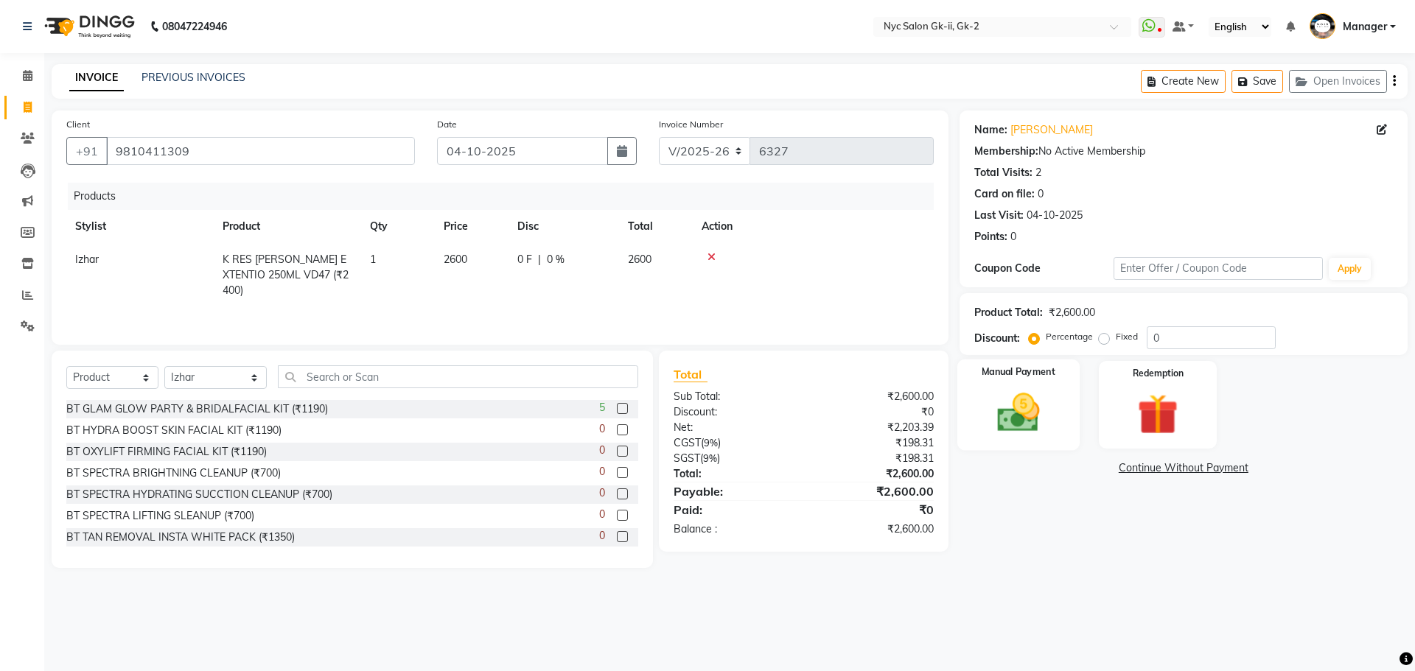
click at [1027, 421] on img at bounding box center [1018, 412] width 69 height 49
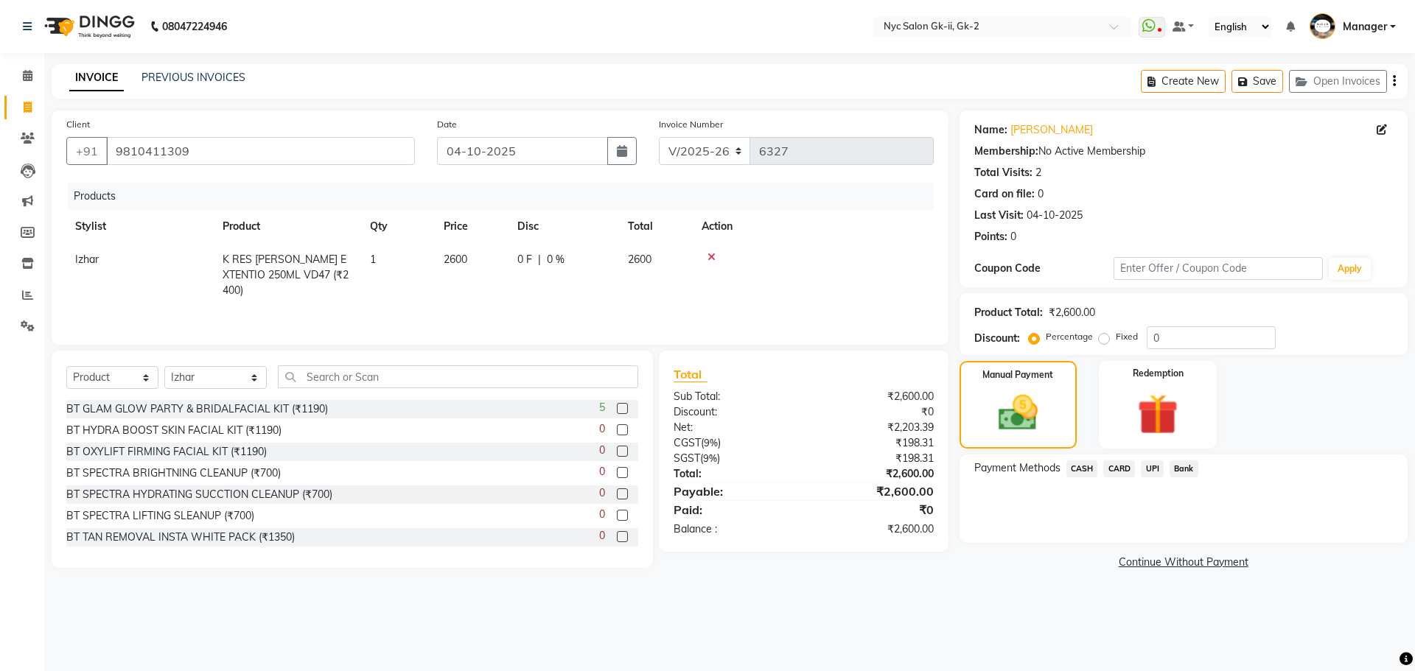
click at [1114, 466] on span "CARD" at bounding box center [1119, 469] width 32 height 17
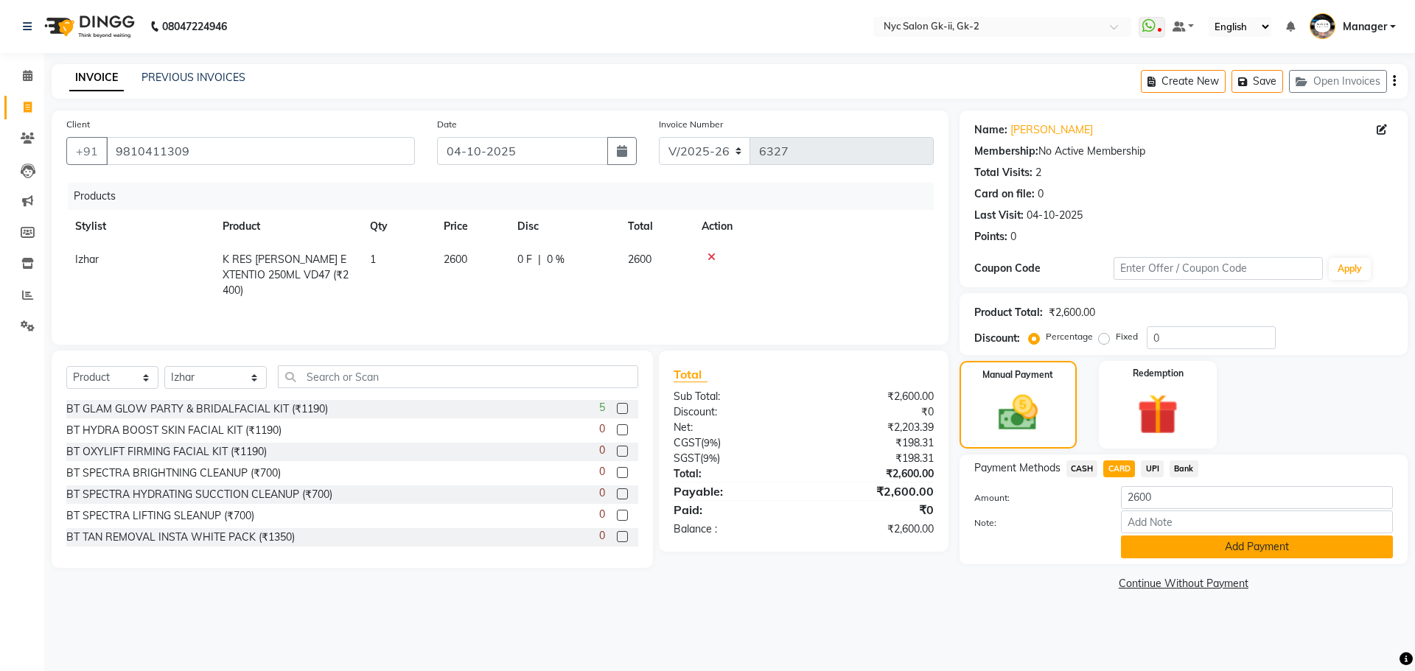
click at [1220, 547] on button "Add Payment" at bounding box center [1257, 547] width 272 height 23
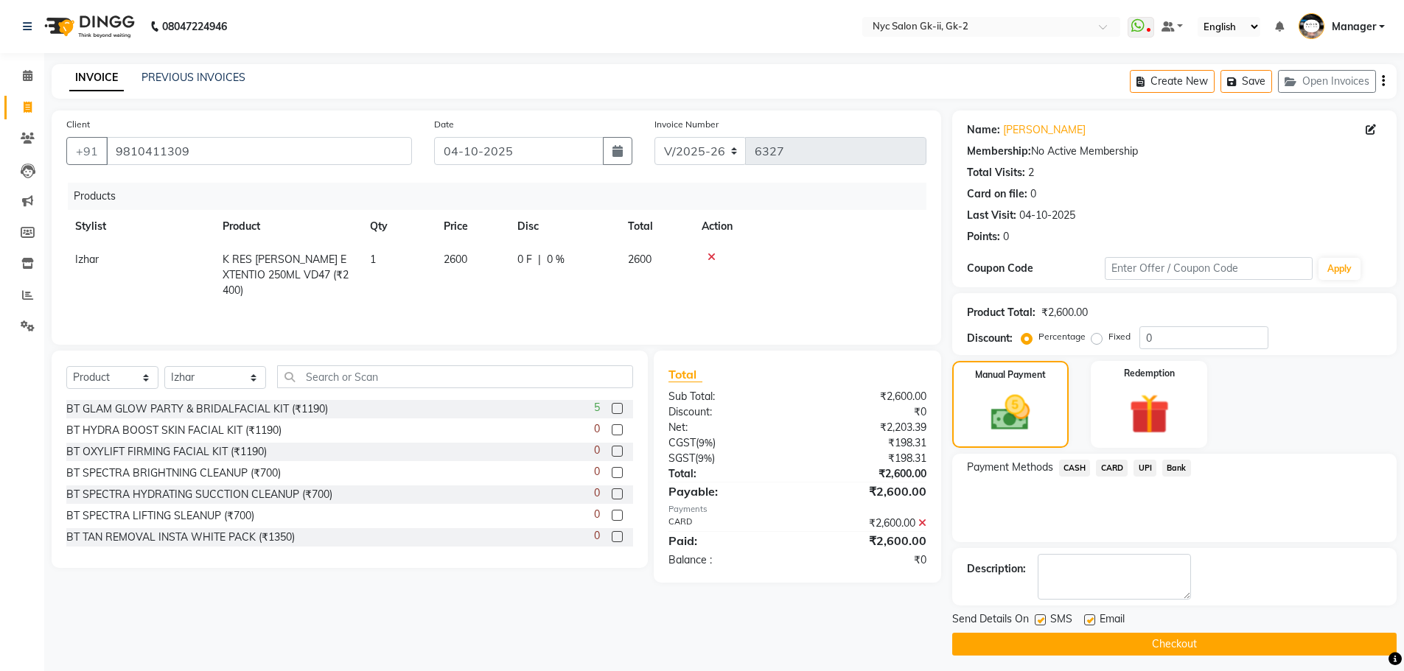
scroll to position [7, 0]
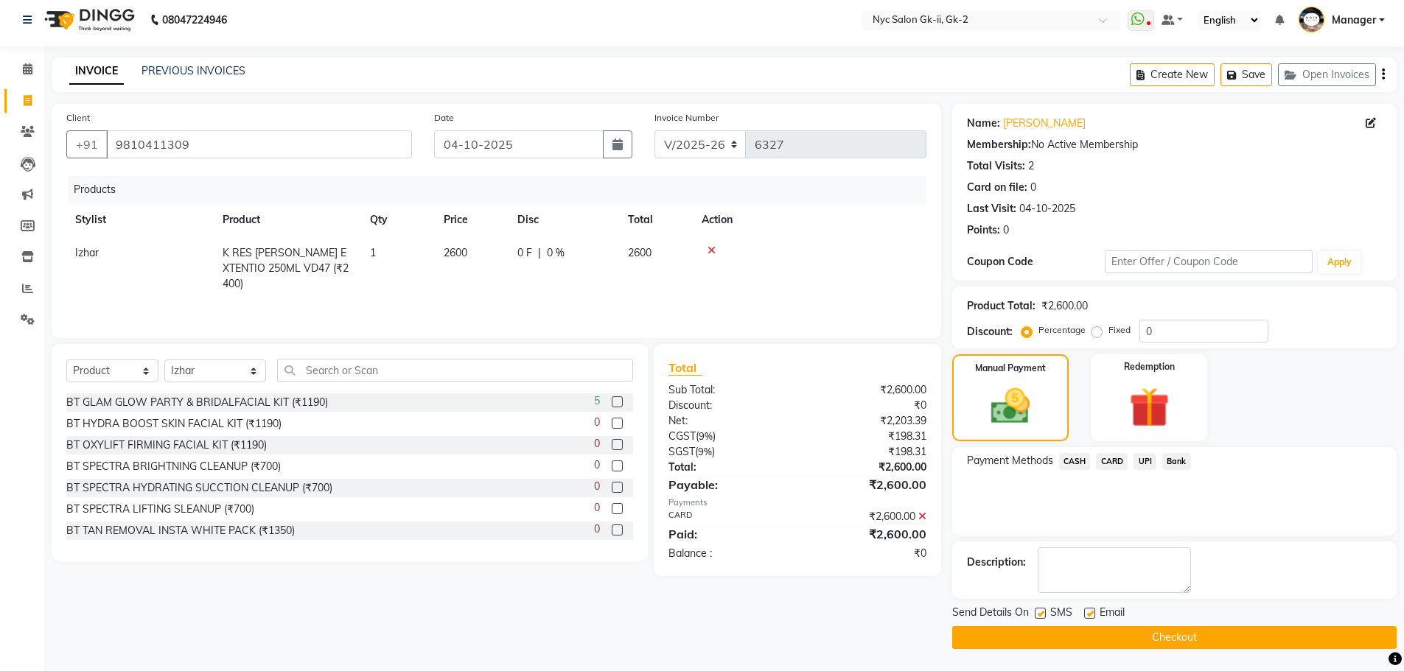
click at [1200, 640] on button "Checkout" at bounding box center [1174, 637] width 444 height 23
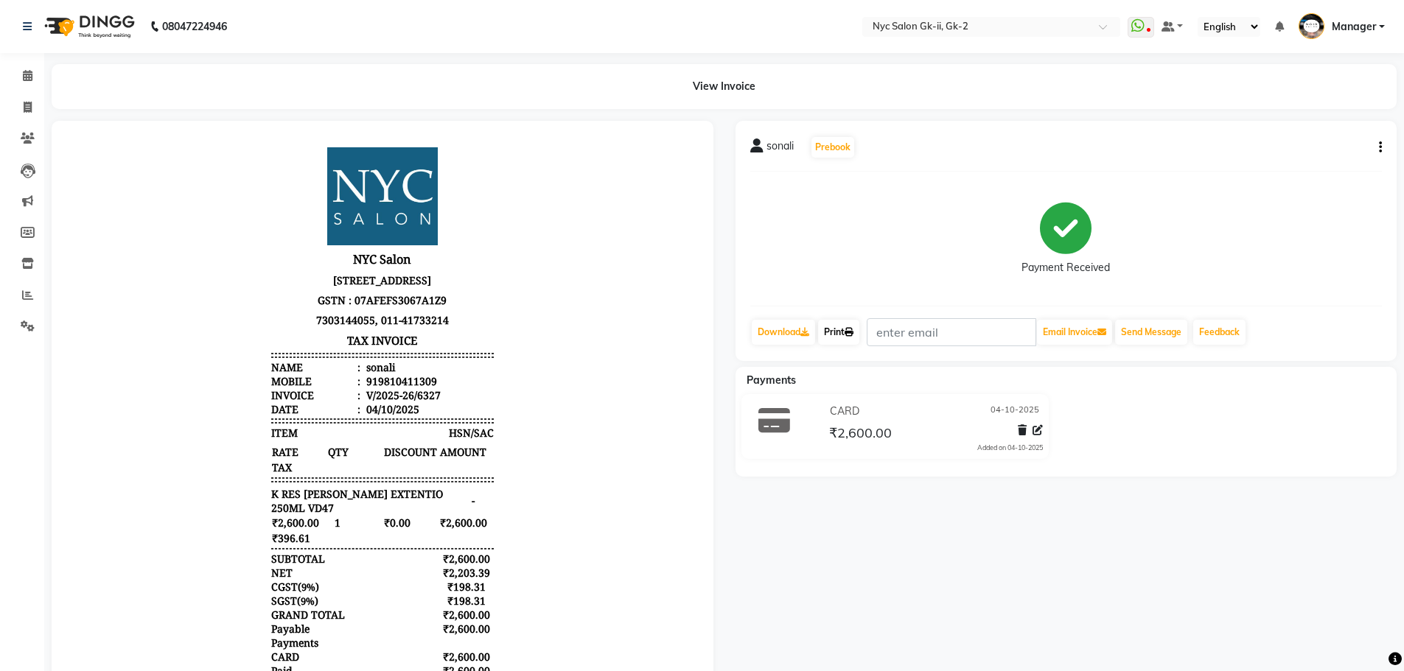
click at [845, 328] on link "Print" at bounding box center [838, 332] width 41 height 25
click at [38, 74] on span at bounding box center [28, 76] width 26 height 17
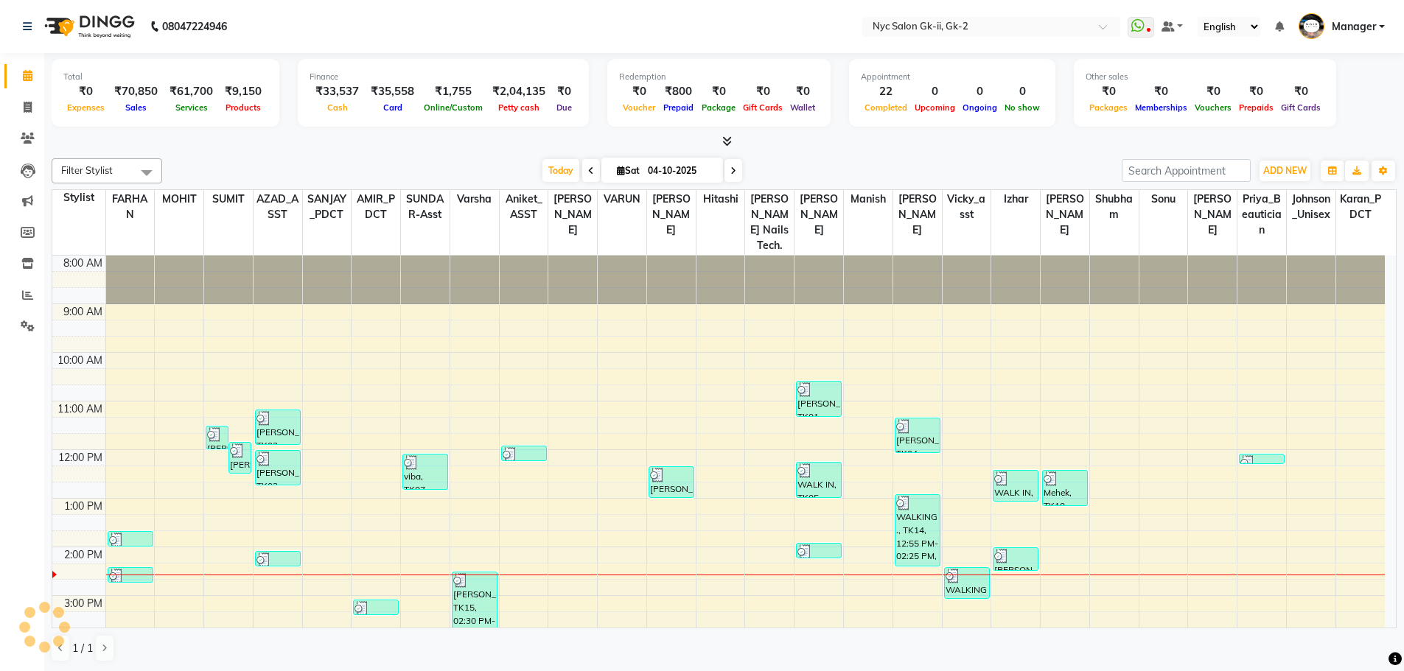
click at [224, 150] on div "Total ₹0 Expenses ₹70,850 Sales ₹61,700 Services ₹9,150 Products Finance ₹33,53…" at bounding box center [723, 362] width 1359 height 619
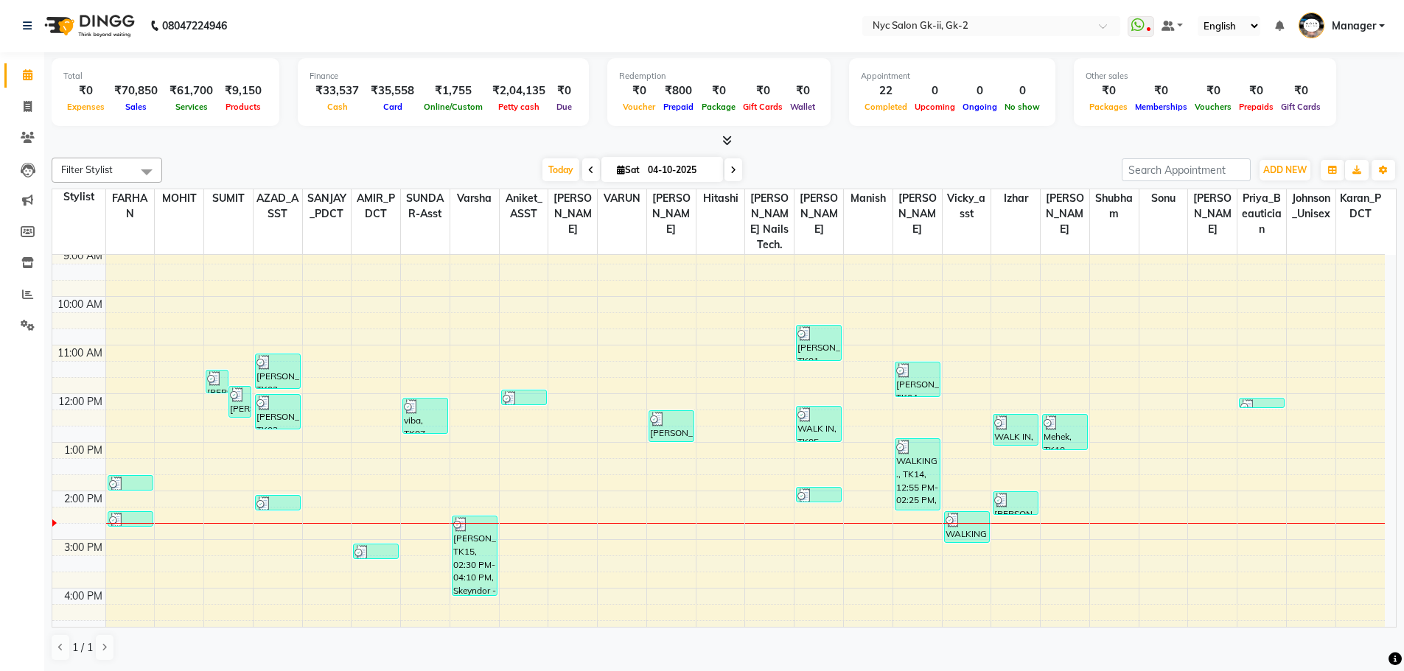
scroll to position [147, 0]
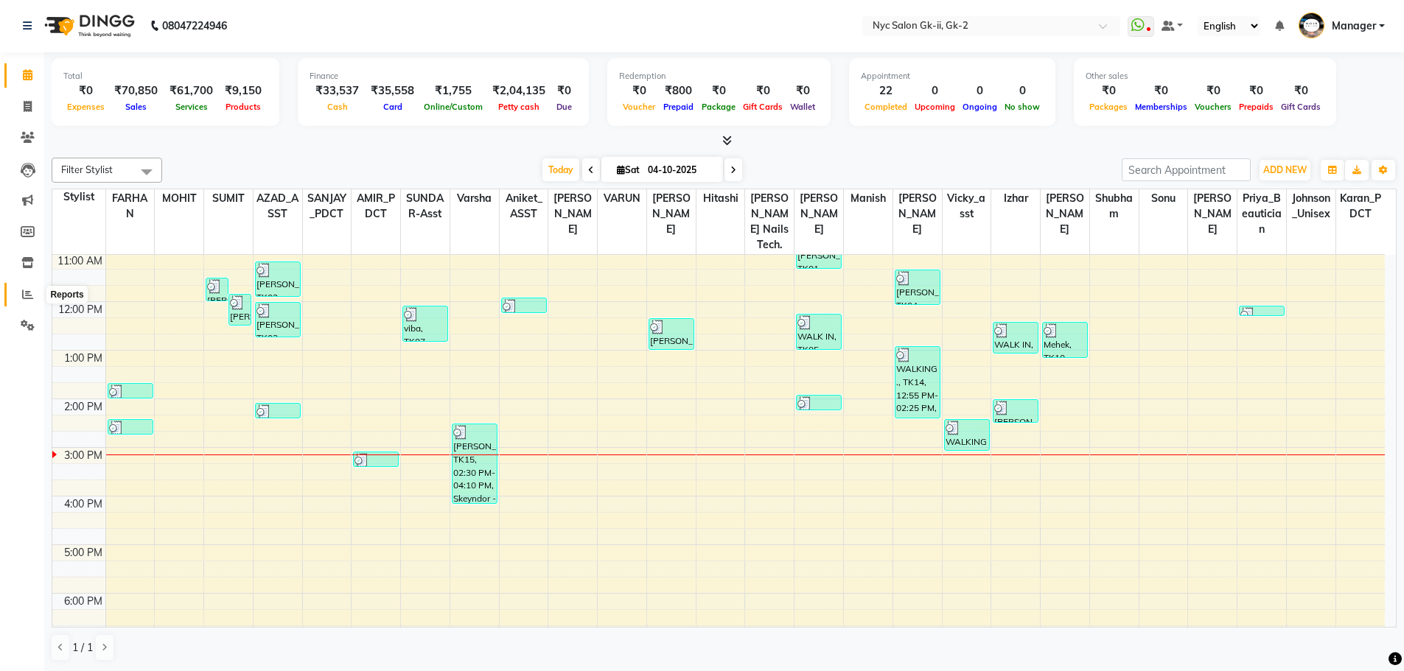
click at [34, 295] on span at bounding box center [28, 295] width 26 height 17
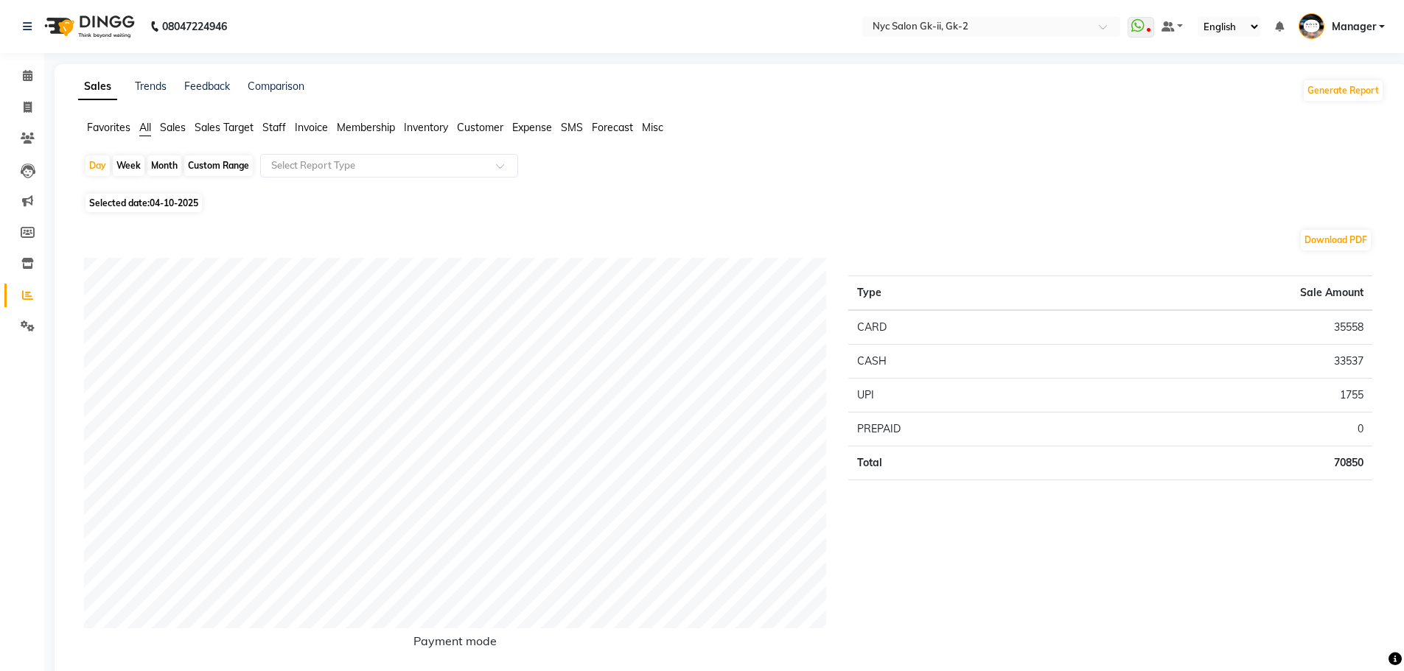
click at [275, 127] on span "Staff" at bounding box center [274, 127] width 24 height 13
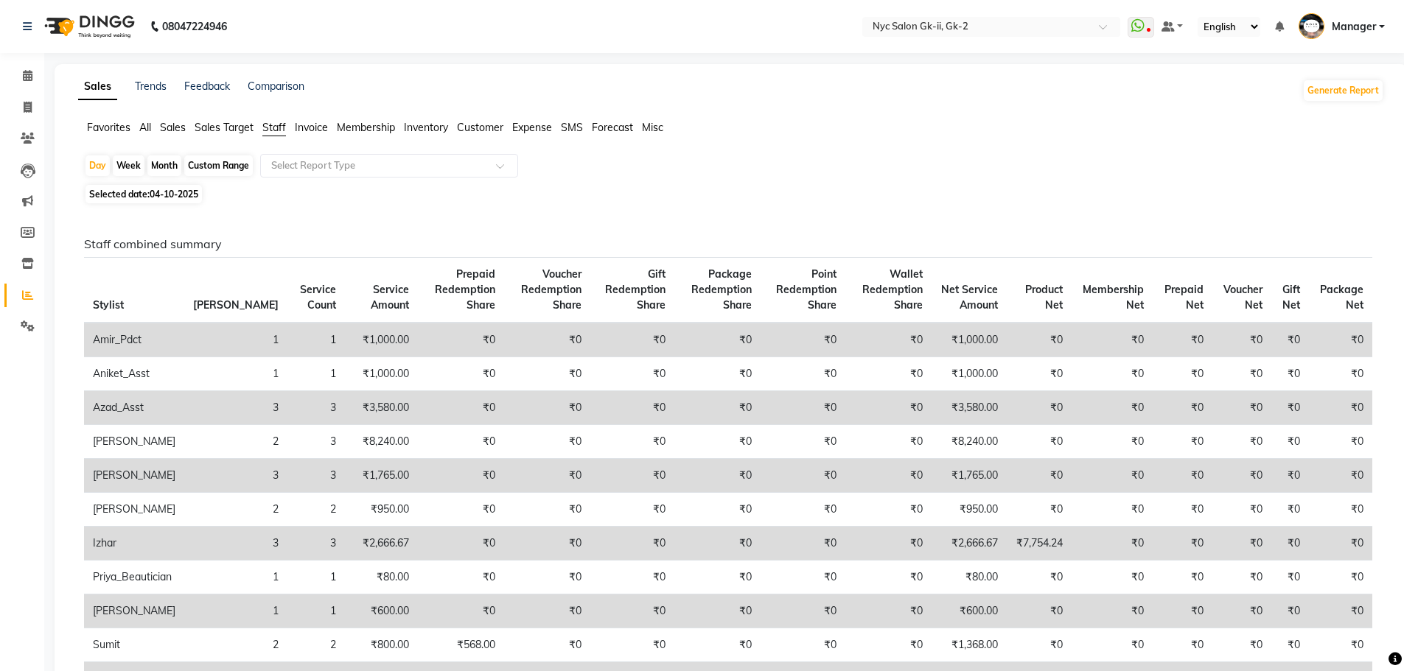
click at [197, 160] on div "Custom Range" at bounding box center [218, 165] width 69 height 21
select select "10"
select select "2025"
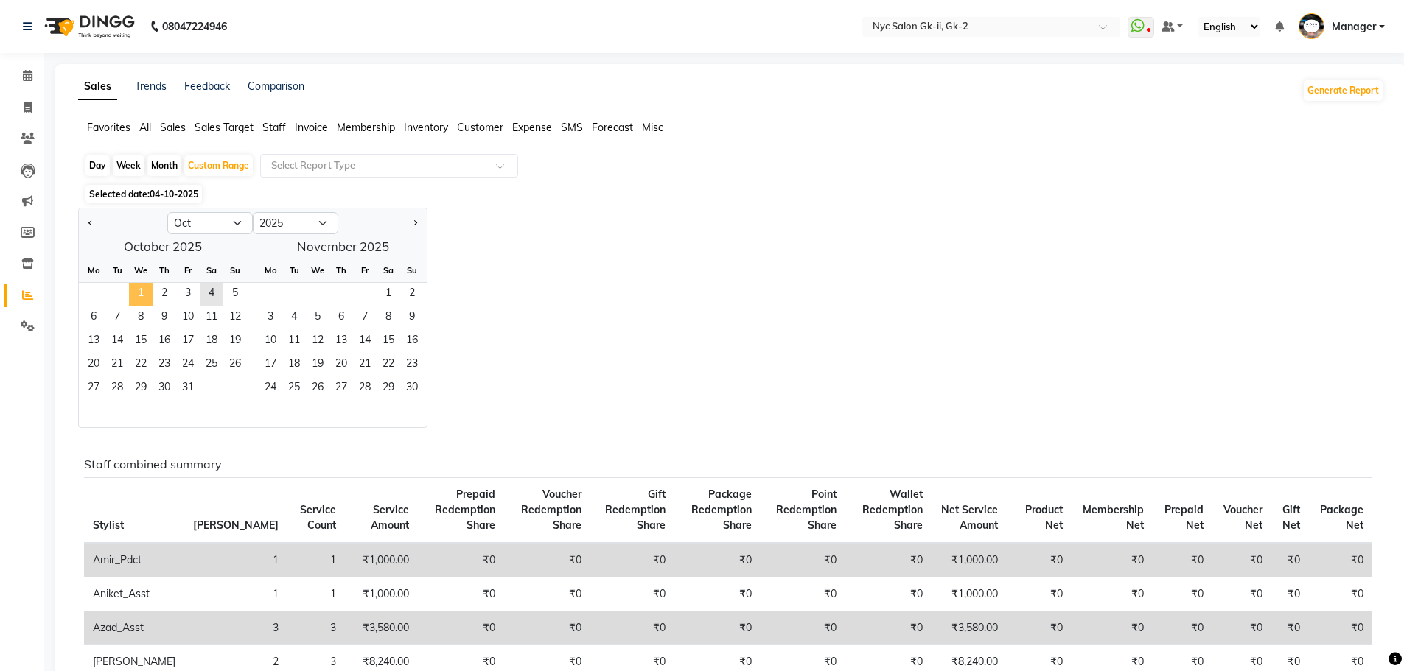
click at [147, 283] on span "1" at bounding box center [141, 295] width 24 height 24
click at [210, 290] on span "4" at bounding box center [212, 295] width 24 height 24
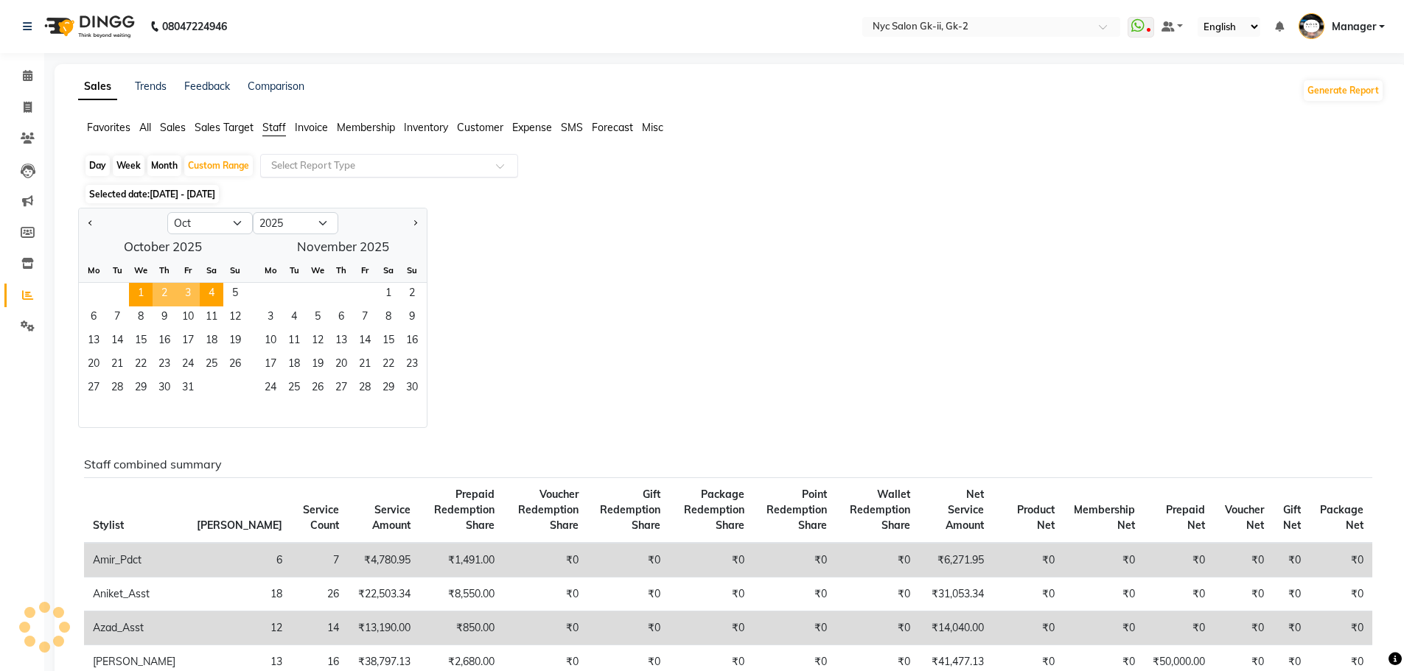
drag, startPoint x: 435, startPoint y: 178, endPoint x: 442, endPoint y: 175, distance: 7.7
click at [435, 178] on div "Day Week Month Custom Range Select Report Type" at bounding box center [731, 167] width 1294 height 27
click at [377, 172] on input "text" at bounding box center [374, 165] width 212 height 15
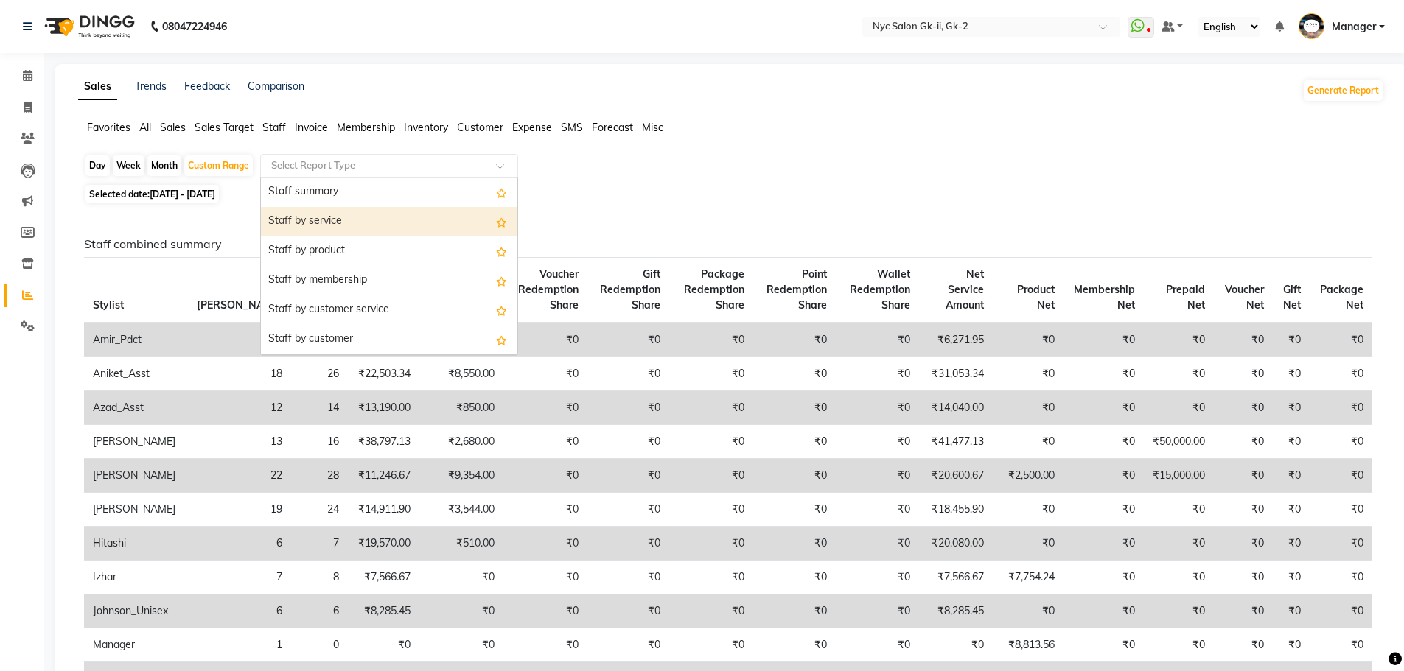
click at [343, 229] on div "Staff by service" at bounding box center [389, 221] width 256 height 29
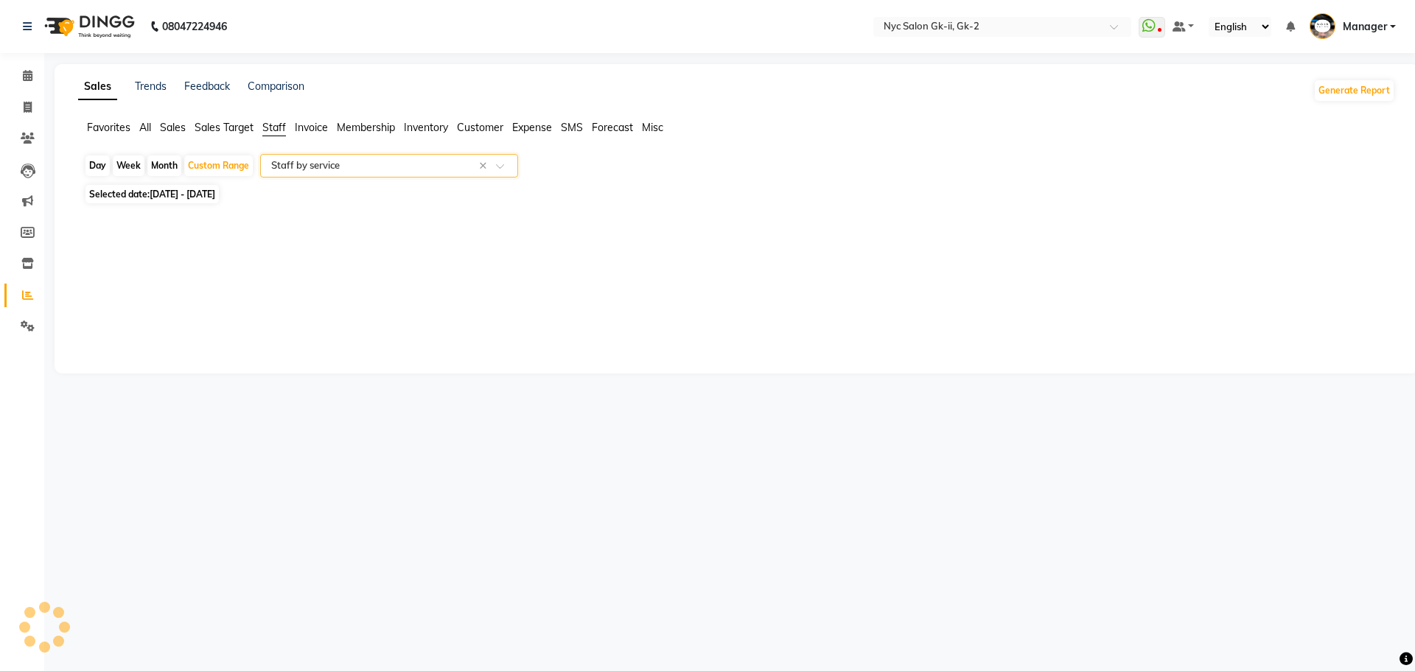
select select "full_report"
select select "csv"
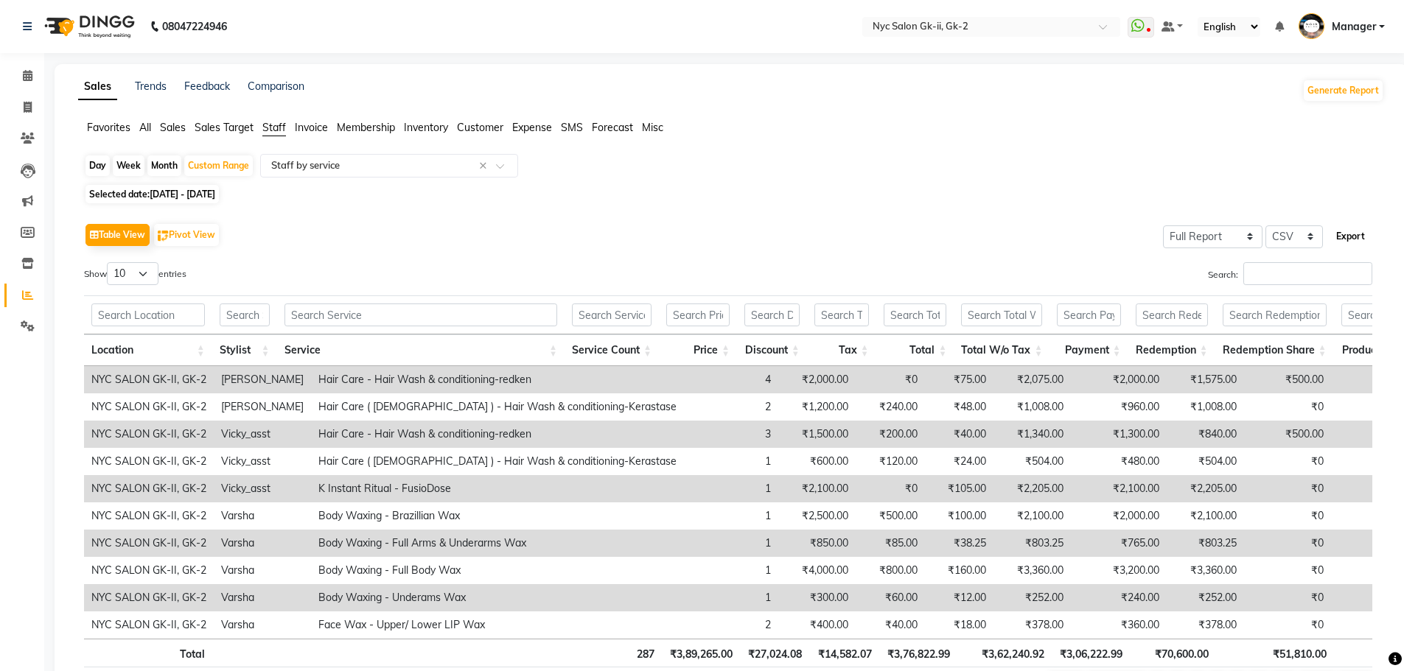
click at [1345, 236] on button "Export" at bounding box center [1350, 236] width 41 height 25
click at [638, 260] on div "Table View Pivot View Select Full Report Filtered Report Select CSV PDF Export …" at bounding box center [728, 461] width 1288 height 482
click at [24, 69] on span at bounding box center [28, 76] width 26 height 17
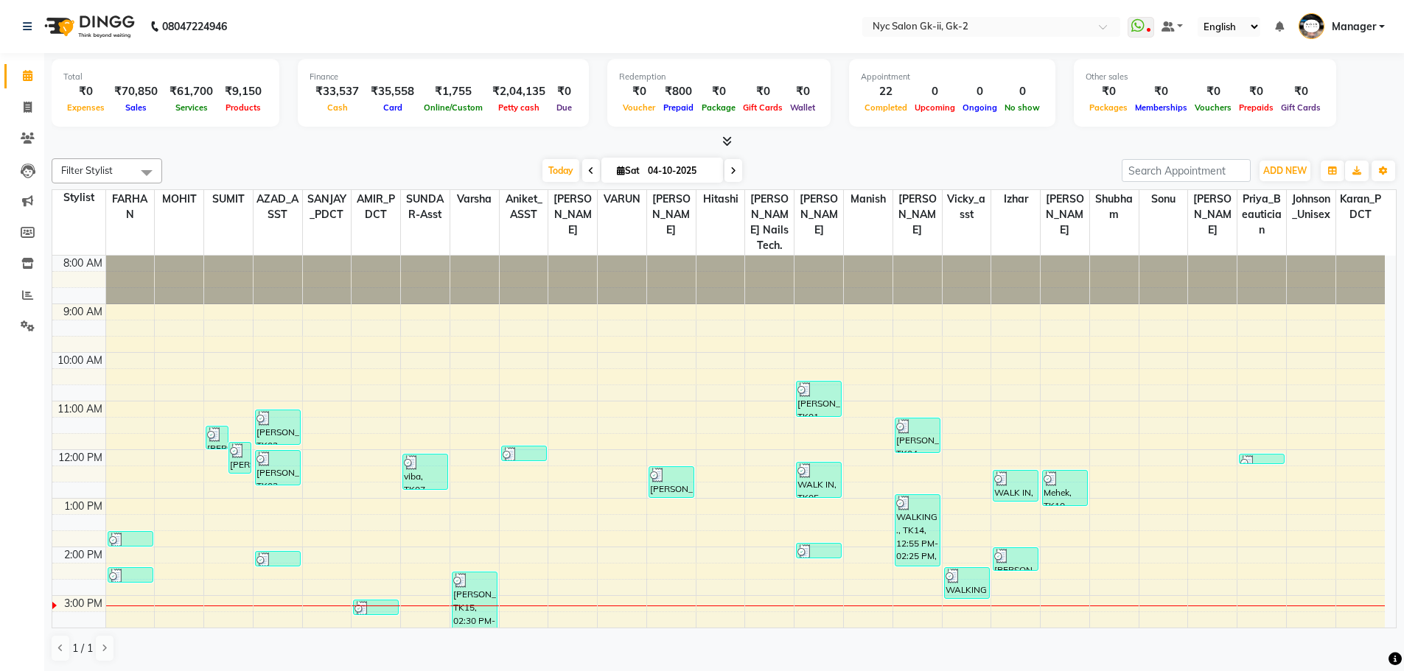
click at [465, 149] on div at bounding box center [724, 141] width 1345 height 15
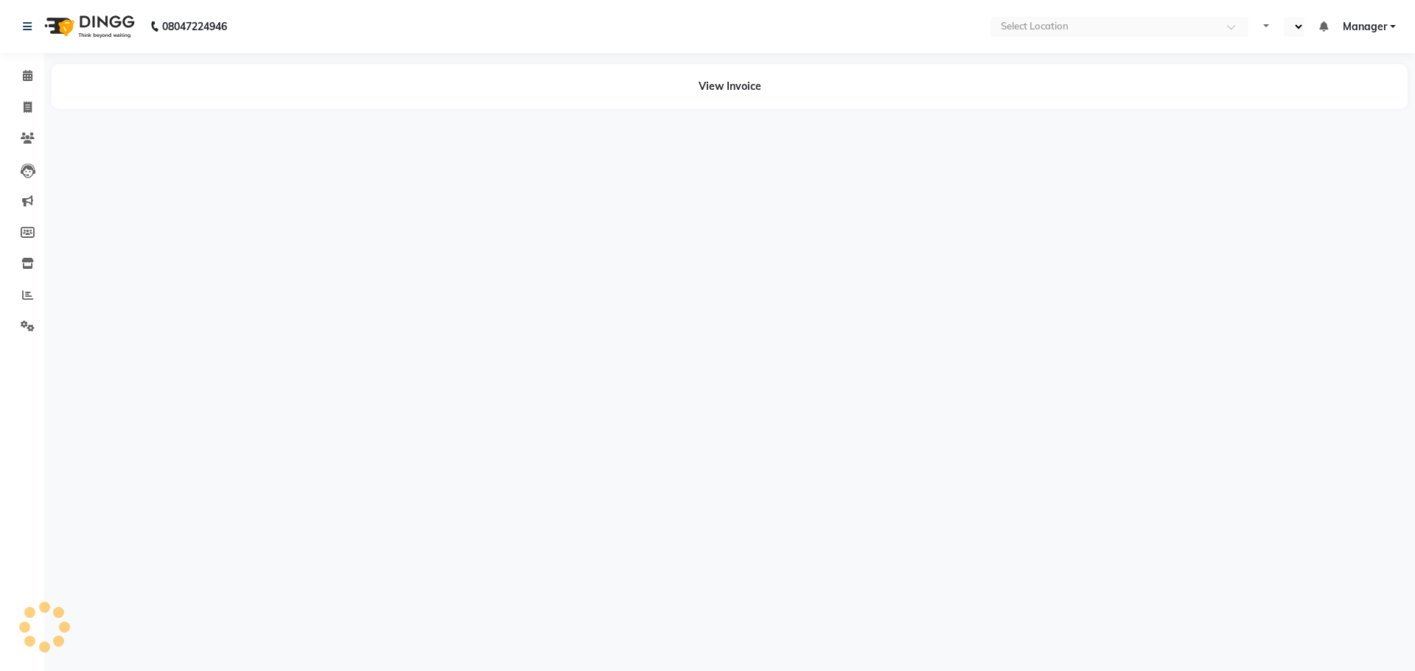
select select "en"
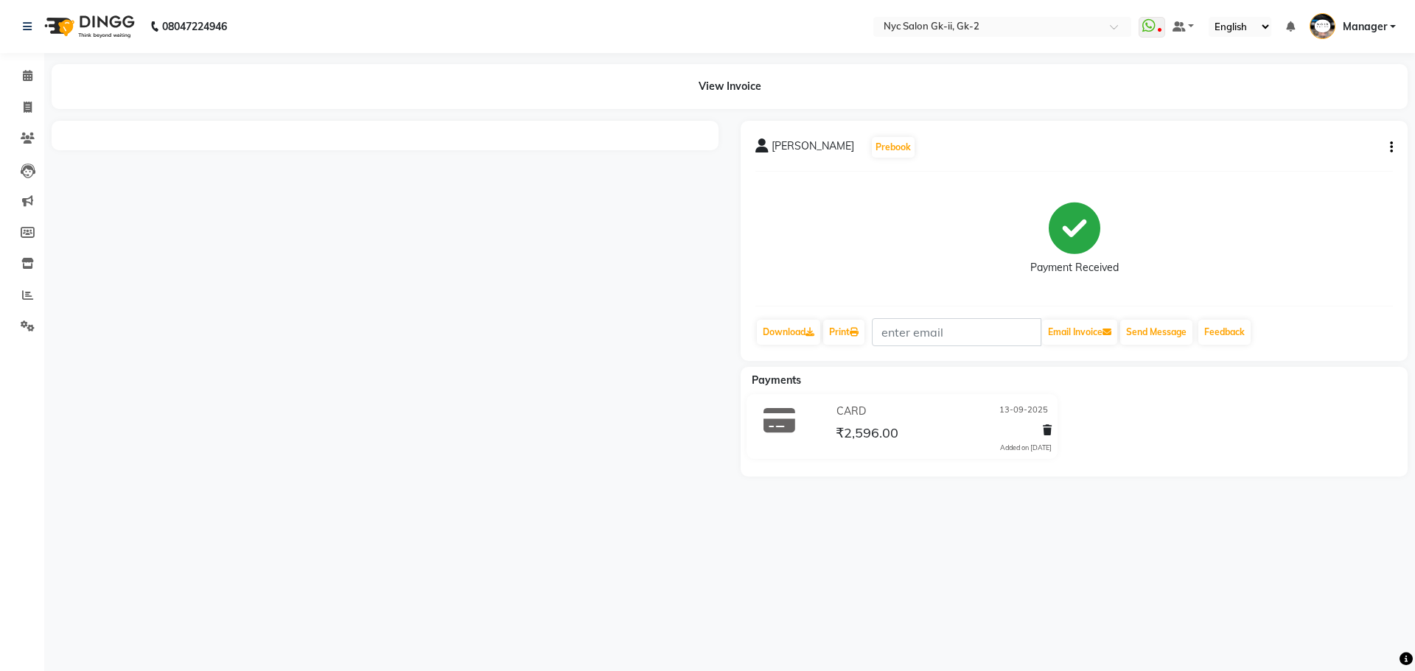
click at [1391, 155] on button "button" at bounding box center [1388, 147] width 9 height 15
click at [1295, 164] on div "Edit Invoice" at bounding box center [1317, 156] width 101 height 18
select select "service"
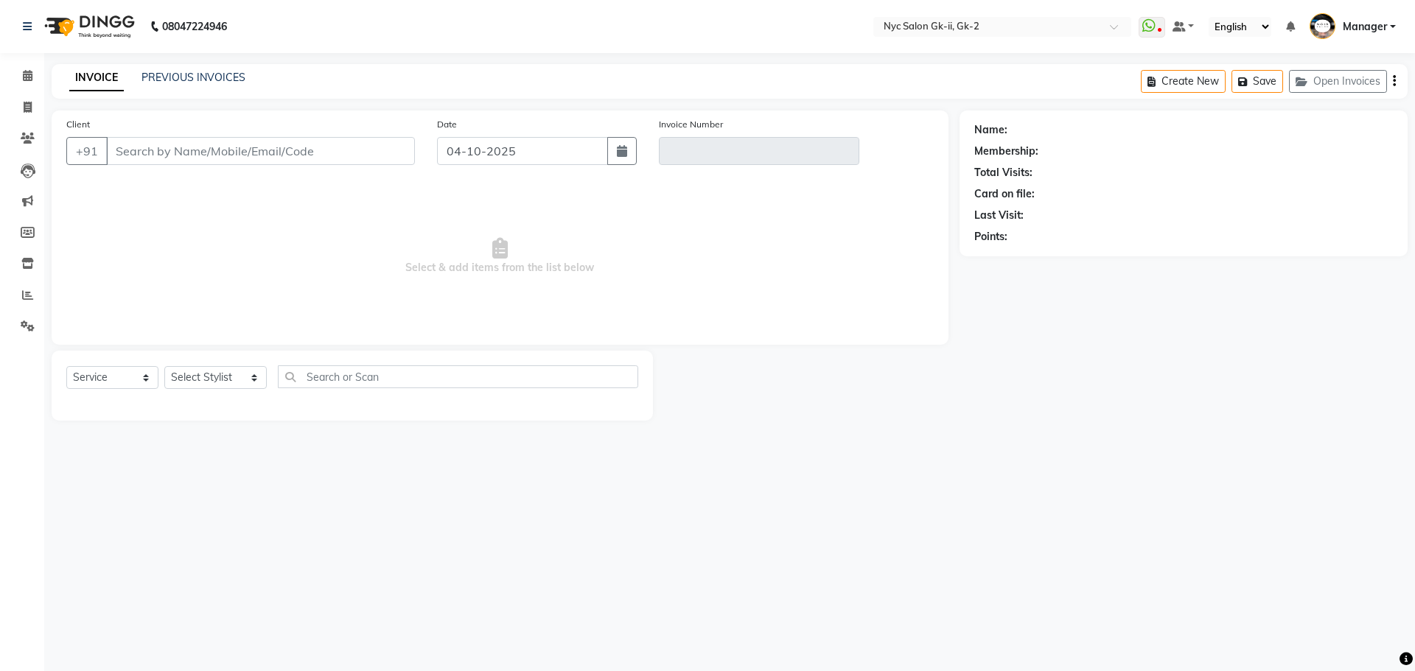
type input "9811558454"
type input "V/2025-26/5597"
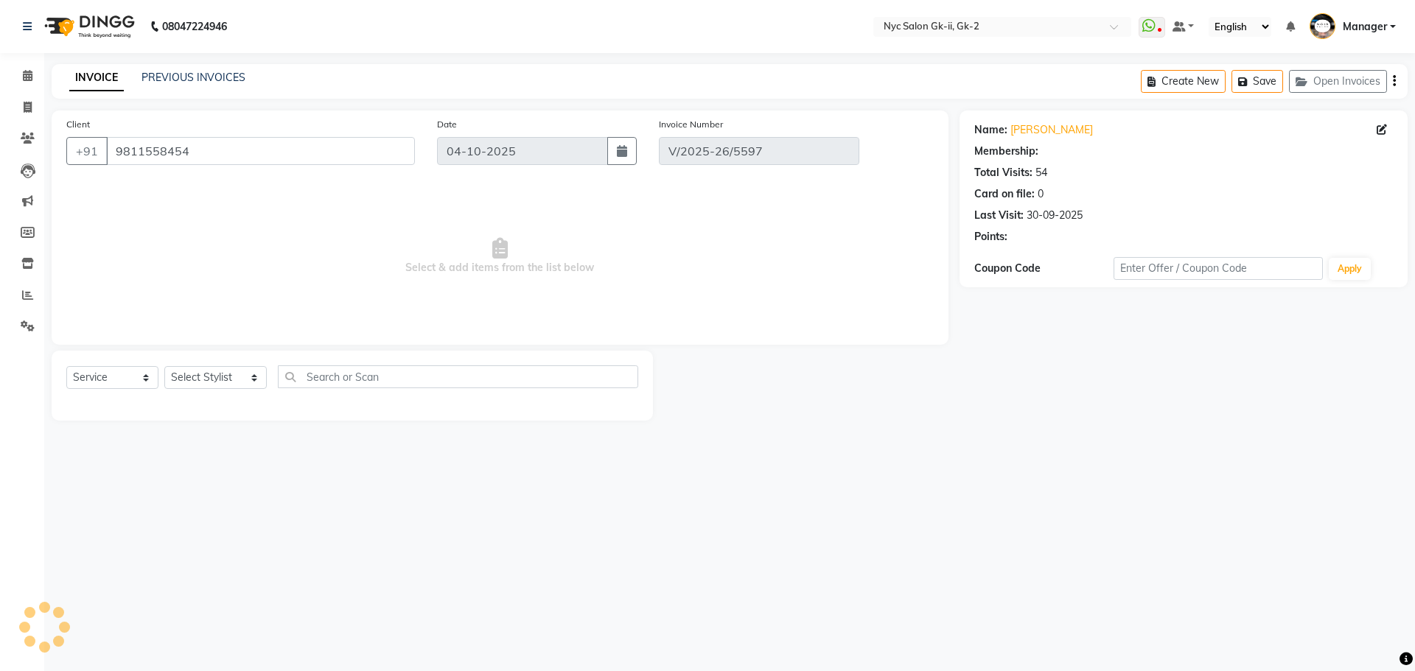
select select "1: Object"
type input "13-09-2025"
select select "select"
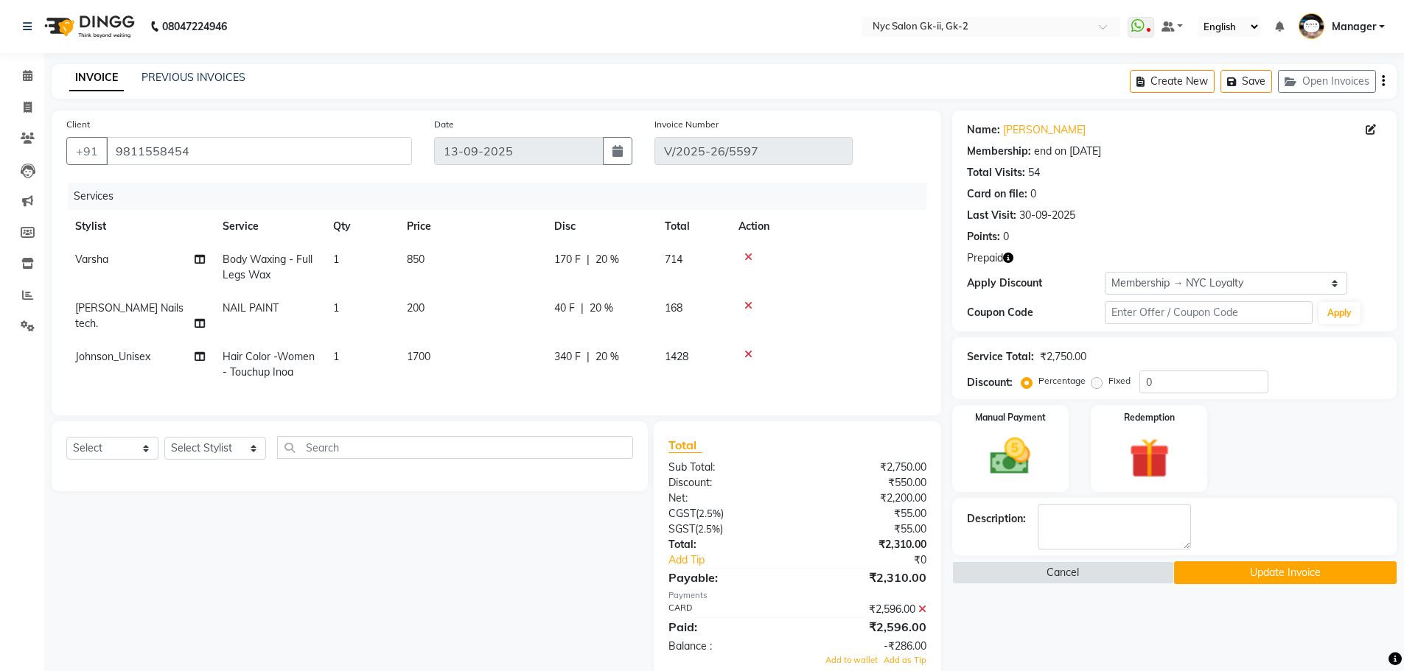
type input "20"
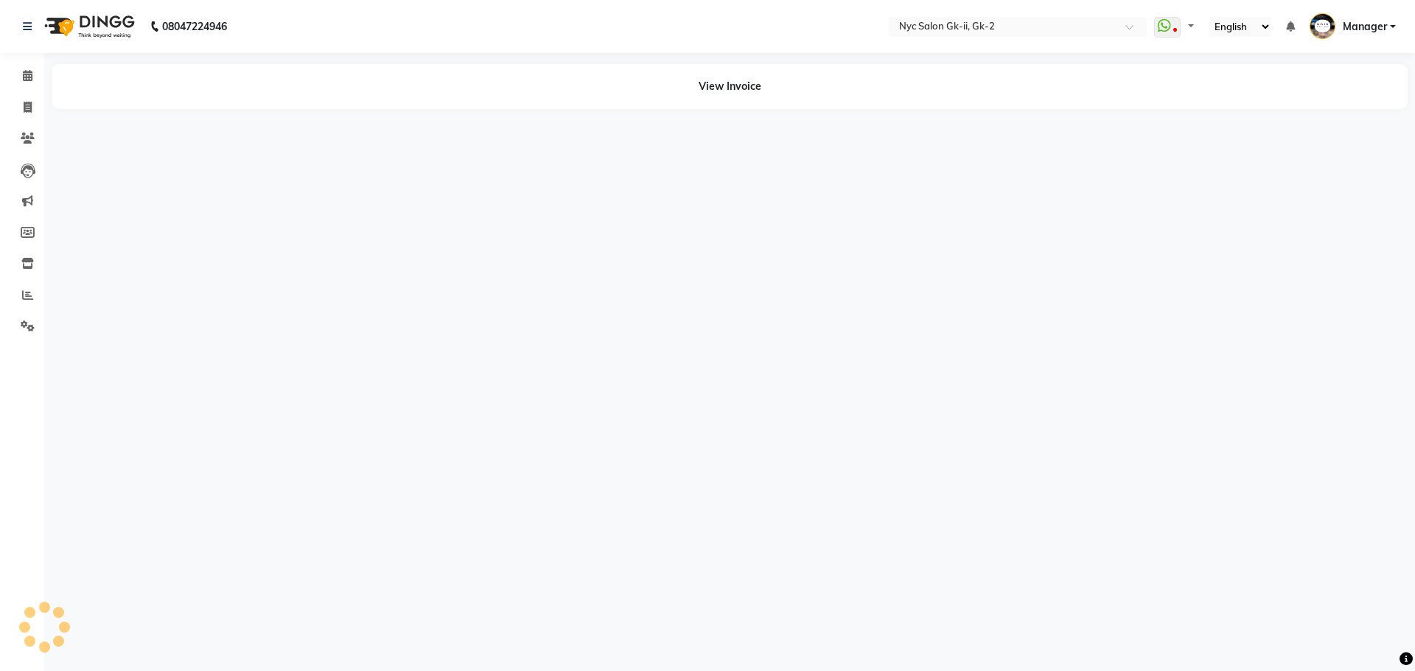
select select "en"
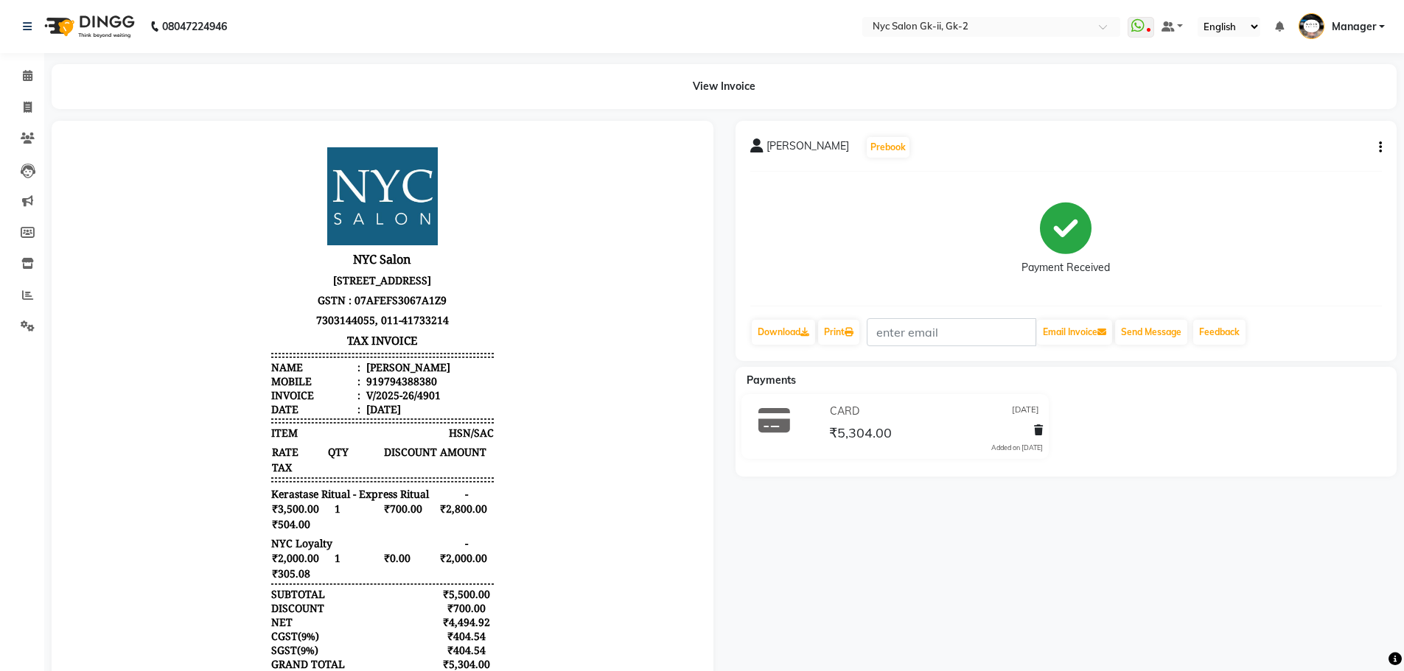
drag, startPoint x: 391, startPoint y: 321, endPoint x: 89, endPoint y: 173, distance: 335.8
click at [35, 75] on span at bounding box center [28, 76] width 26 height 17
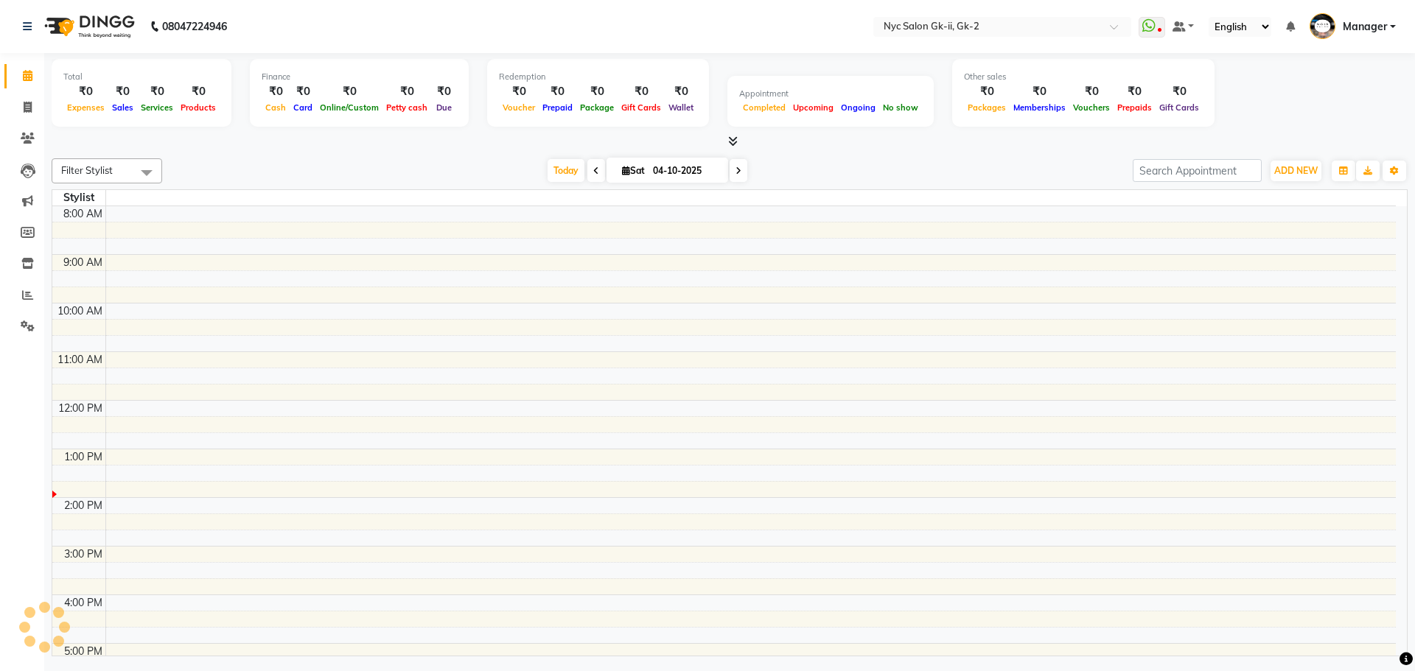
click at [279, 160] on div "[DATE] [DATE]" at bounding box center [647, 171] width 956 height 22
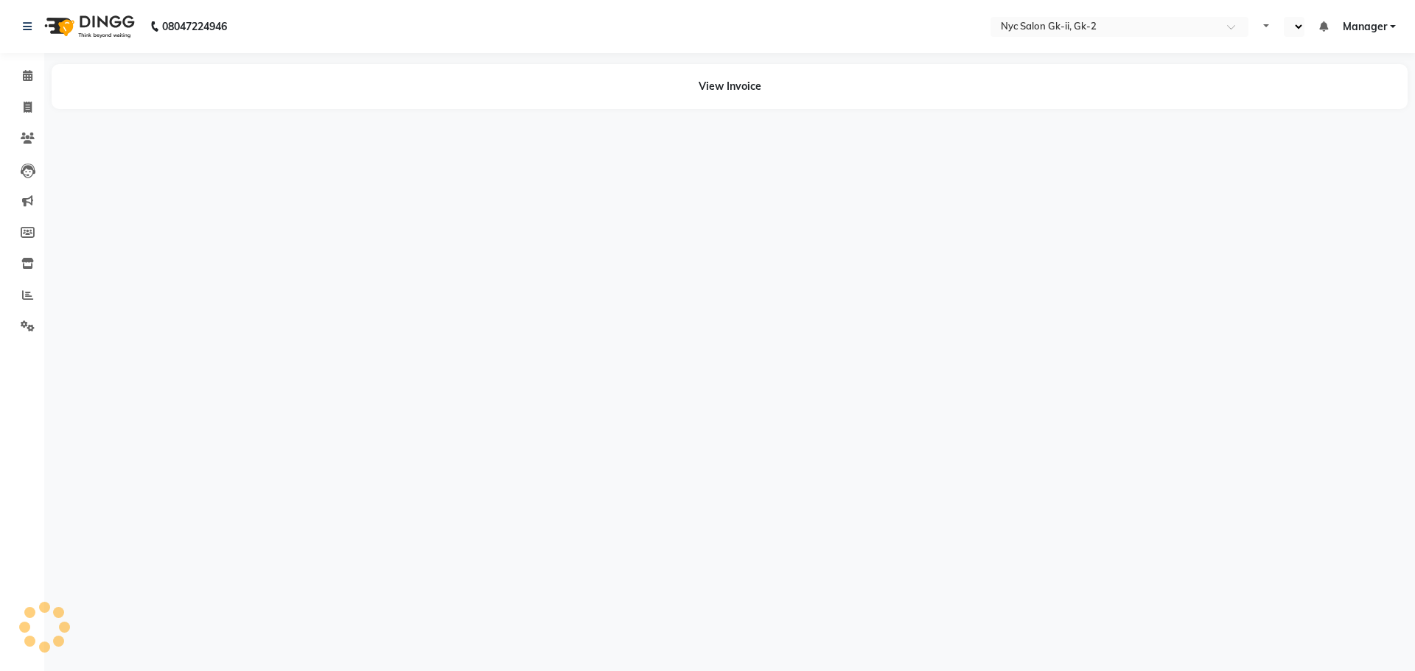
select select "en"
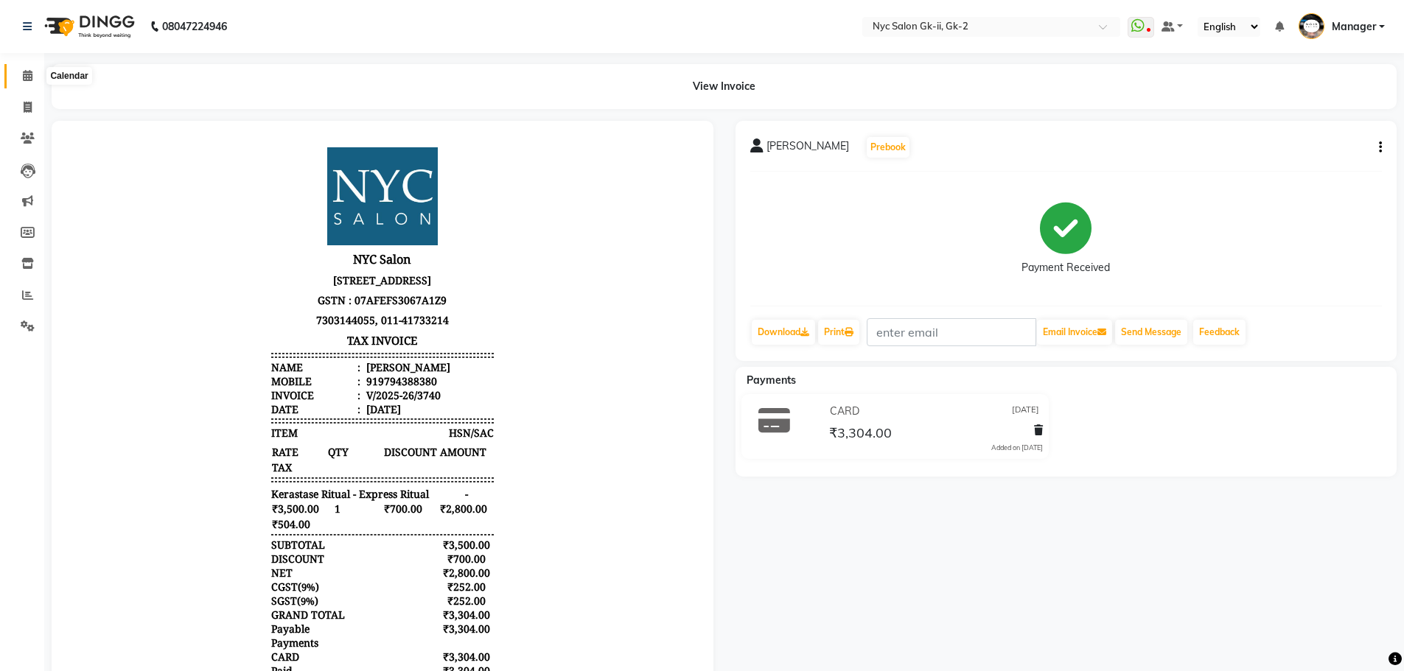
click at [24, 77] on icon at bounding box center [28, 75] width 10 height 11
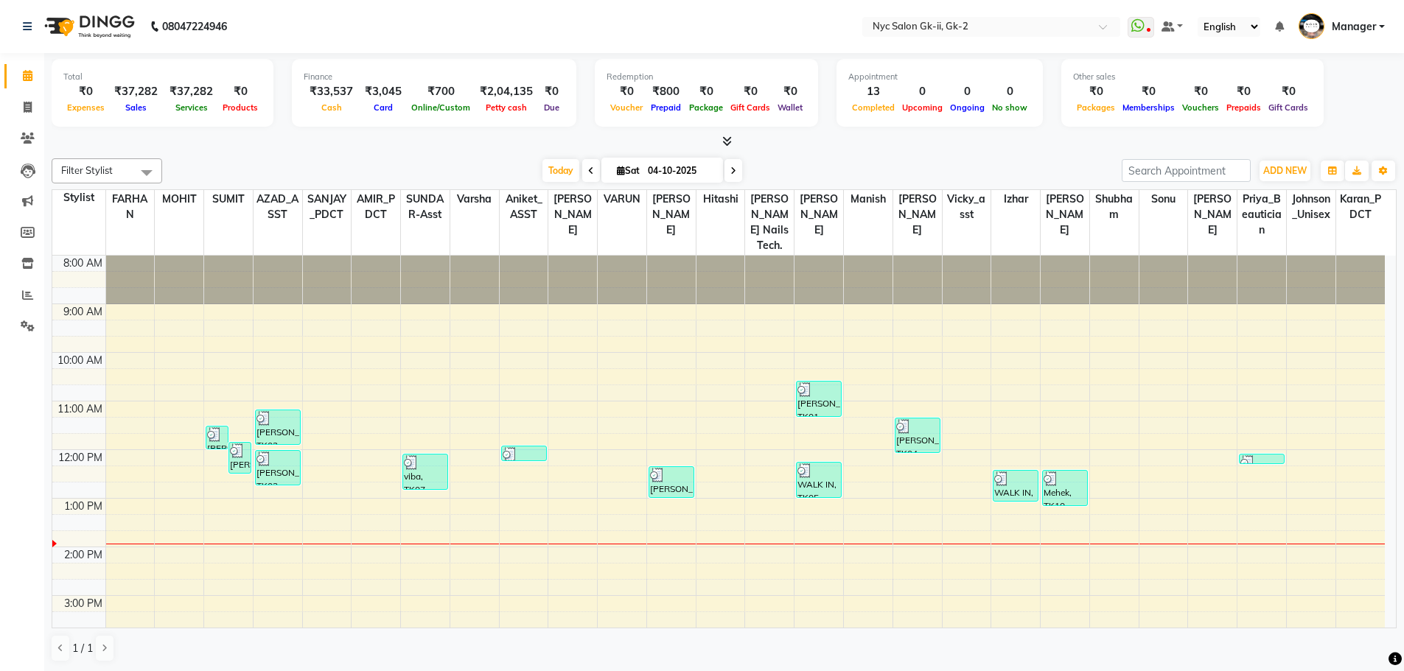
click at [852, 165] on div "[DATE] [DATE]" at bounding box center [641, 171] width 945 height 22
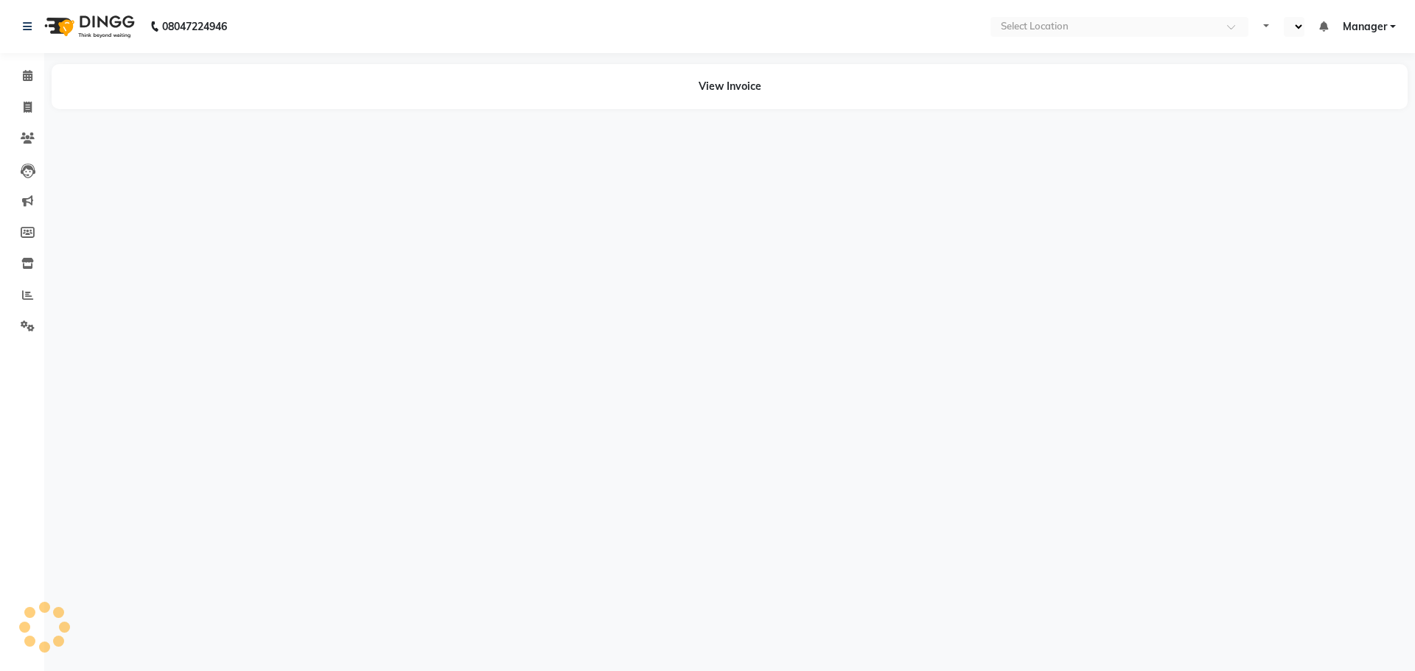
select select "en"
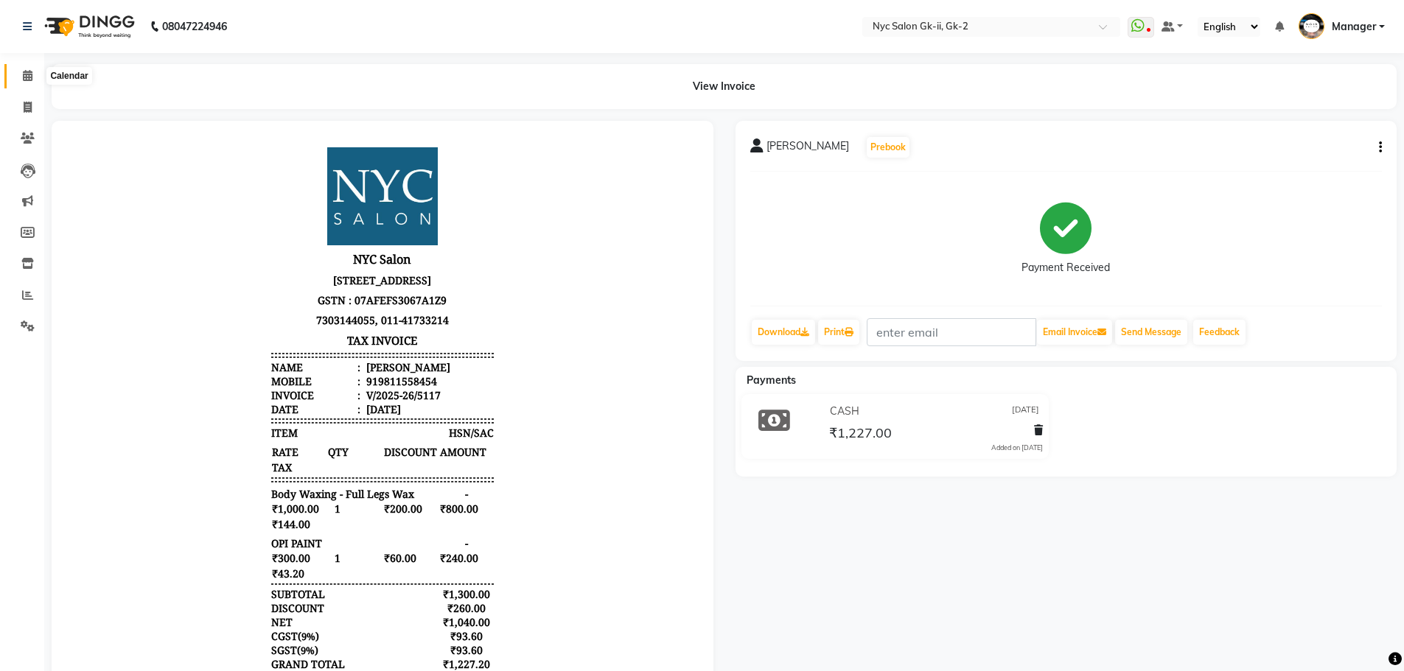
click at [27, 77] on icon at bounding box center [28, 75] width 10 height 11
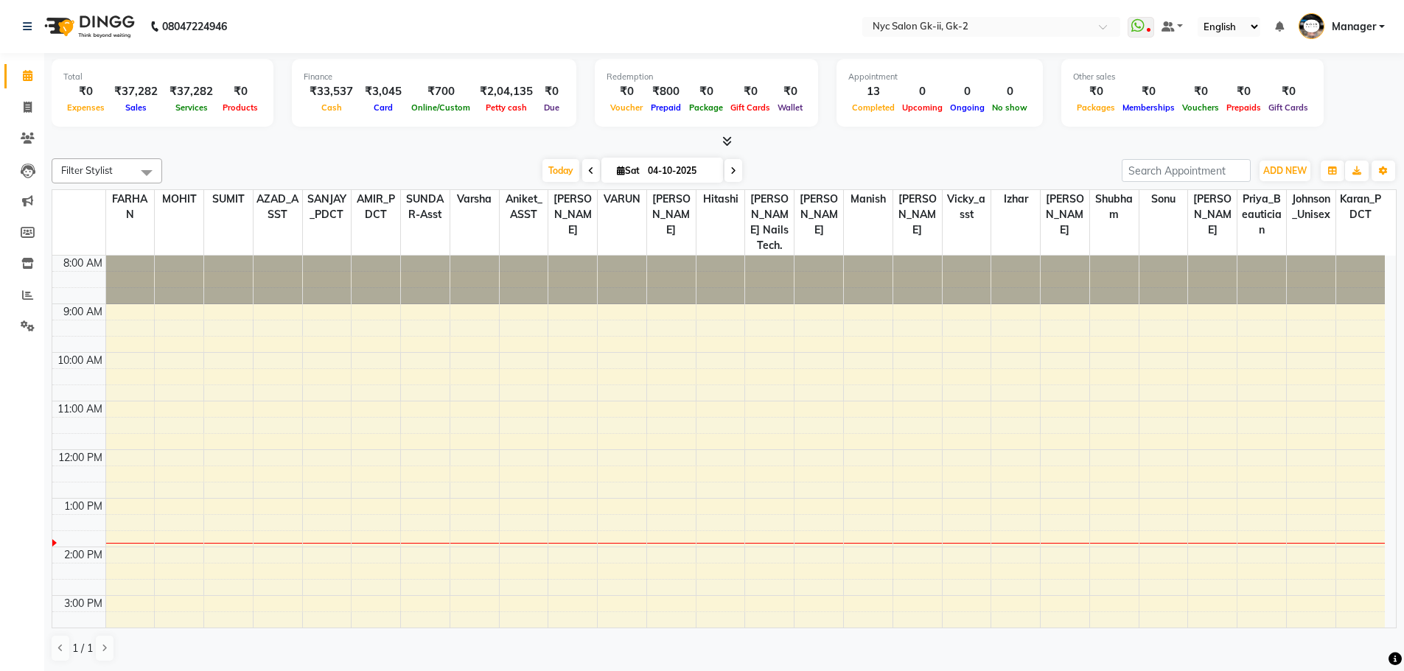
scroll to position [216, 0]
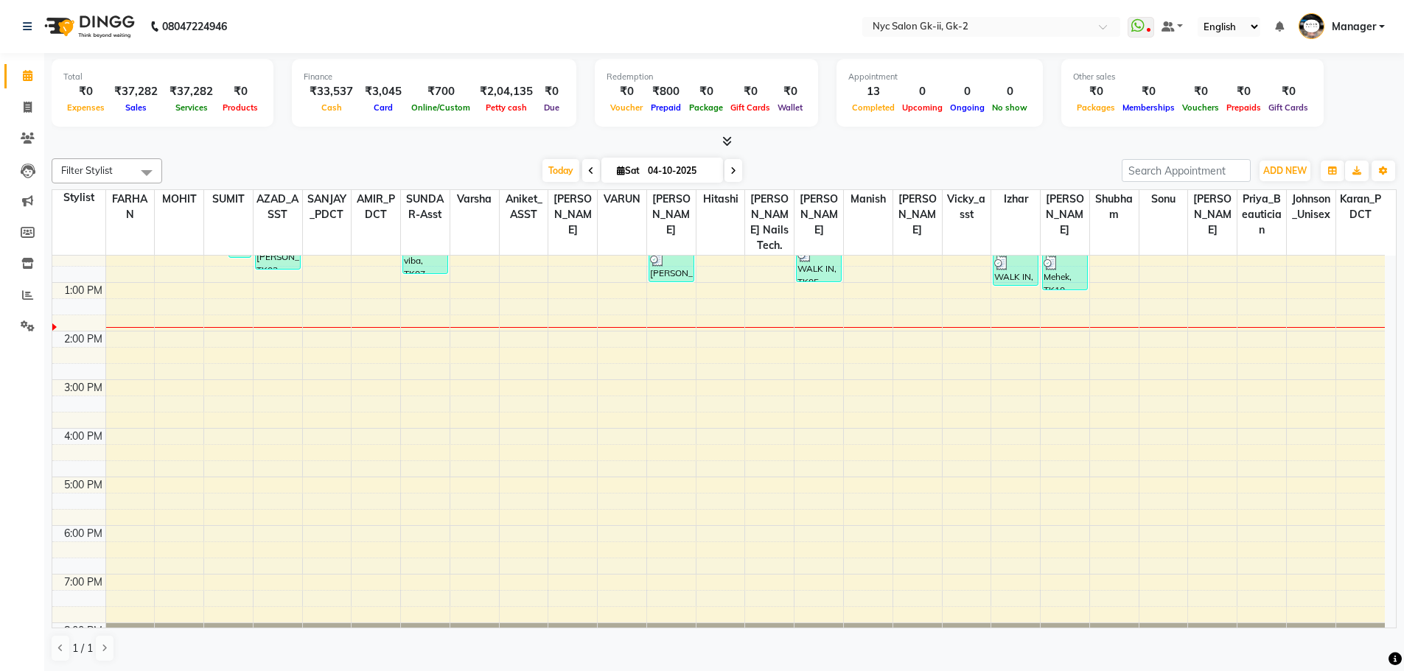
click at [851, 134] on div at bounding box center [724, 141] width 1345 height 15
click at [402, 161] on div "[DATE] [DATE]" at bounding box center [641, 171] width 945 height 22
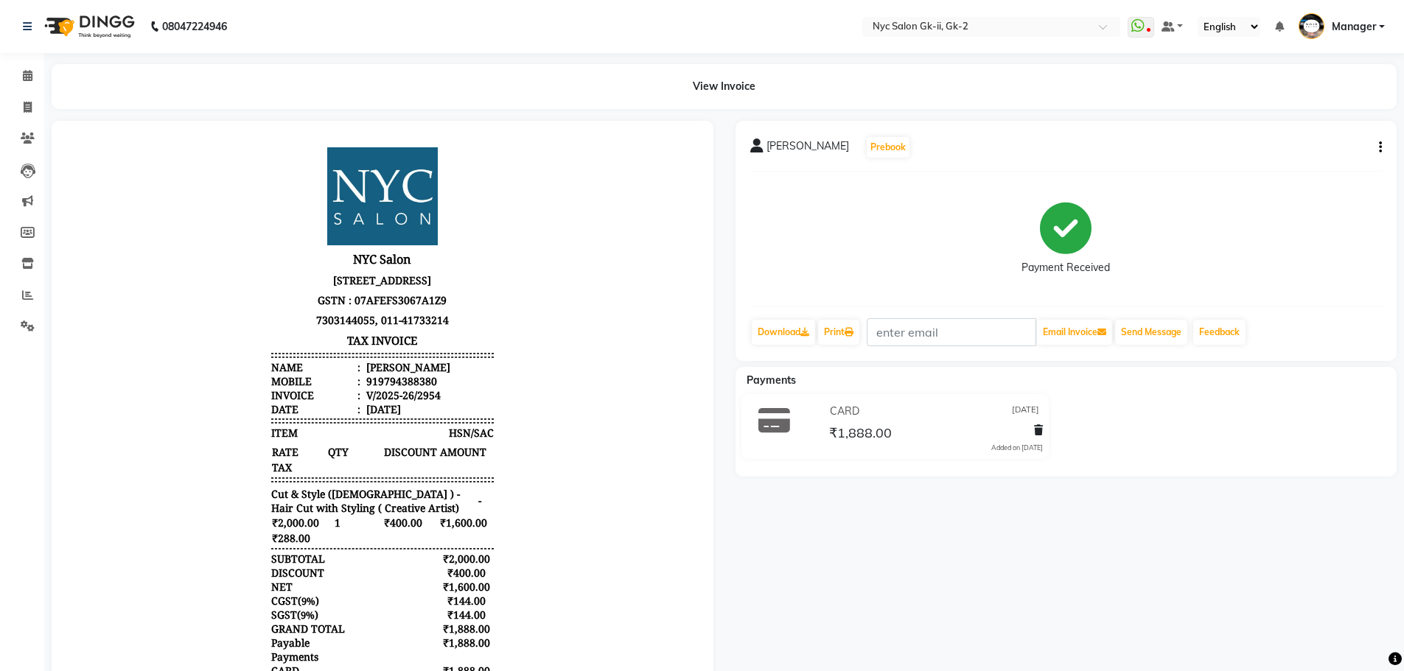
click at [1378, 146] on button "button" at bounding box center [1377, 147] width 9 height 15
click at [1263, 157] on div "Edit Invoice" at bounding box center [1306, 156] width 101 height 18
select select "service"
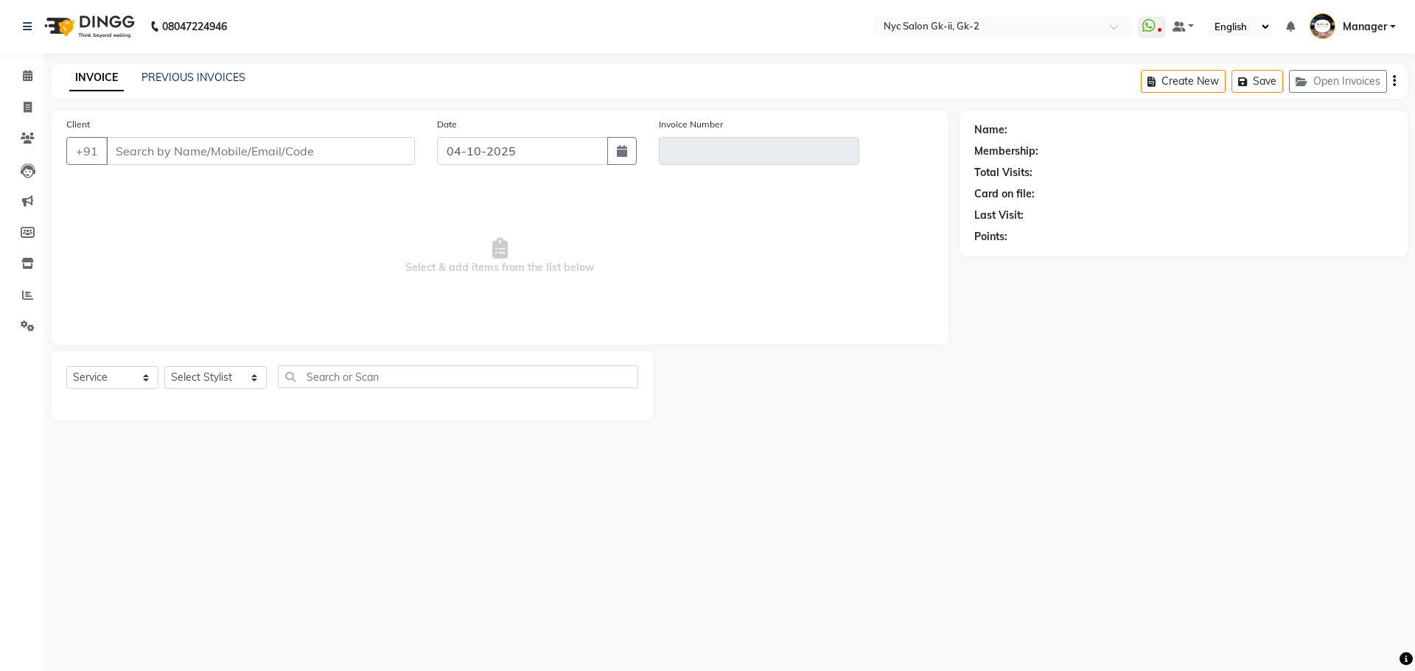
type input "9794388380"
type input "V/2025-26/2954"
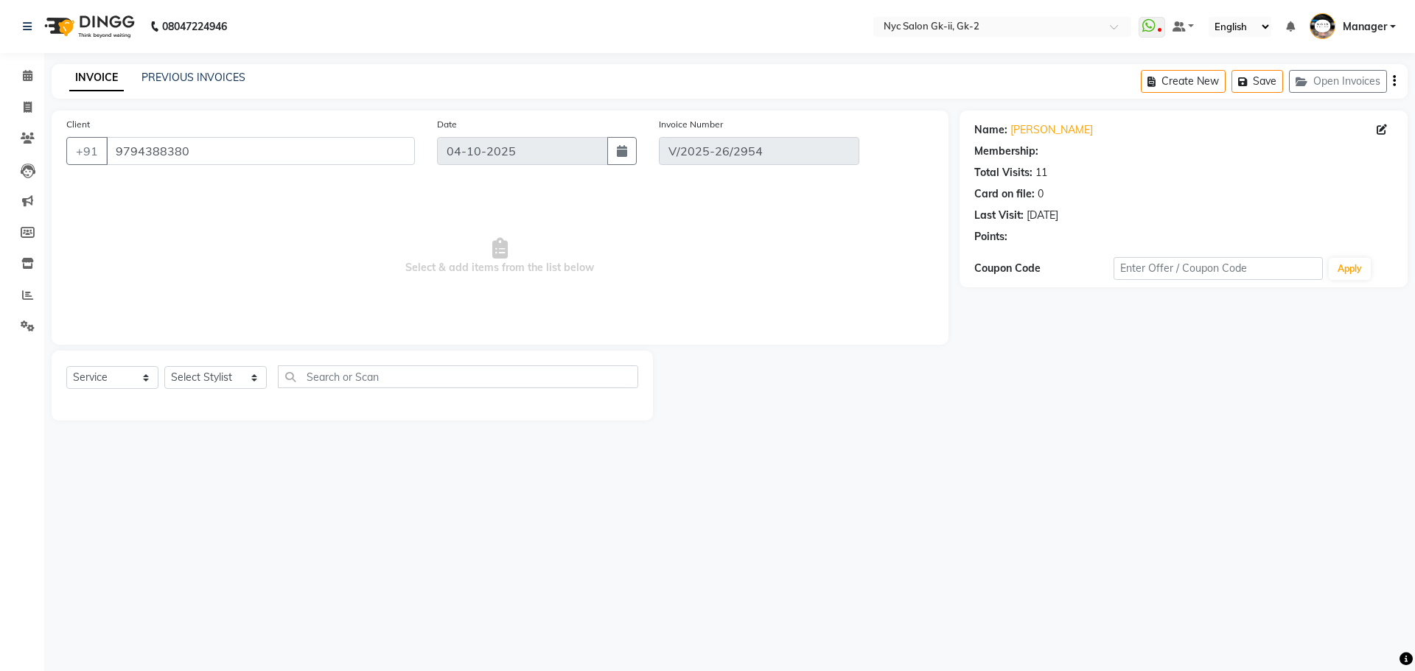
select select "1: Object"
type input "27-06-2025"
select select "select"
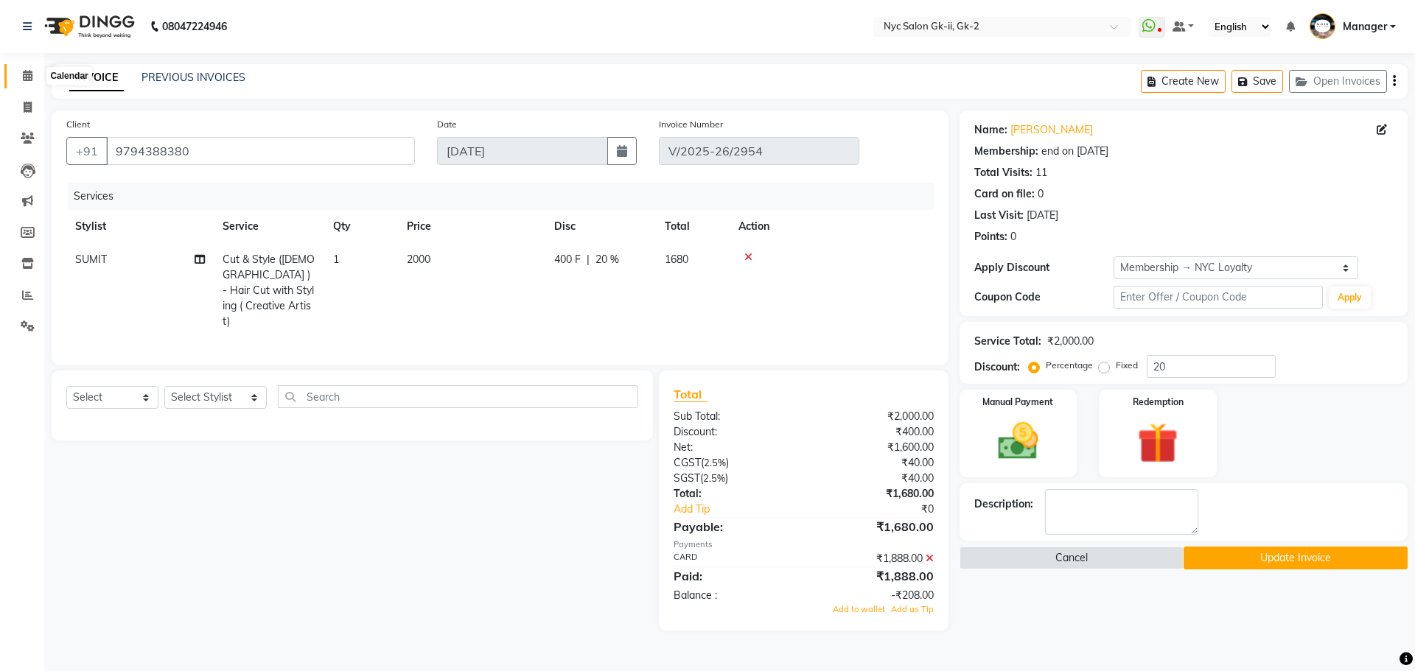
click at [31, 81] on span at bounding box center [28, 76] width 26 height 17
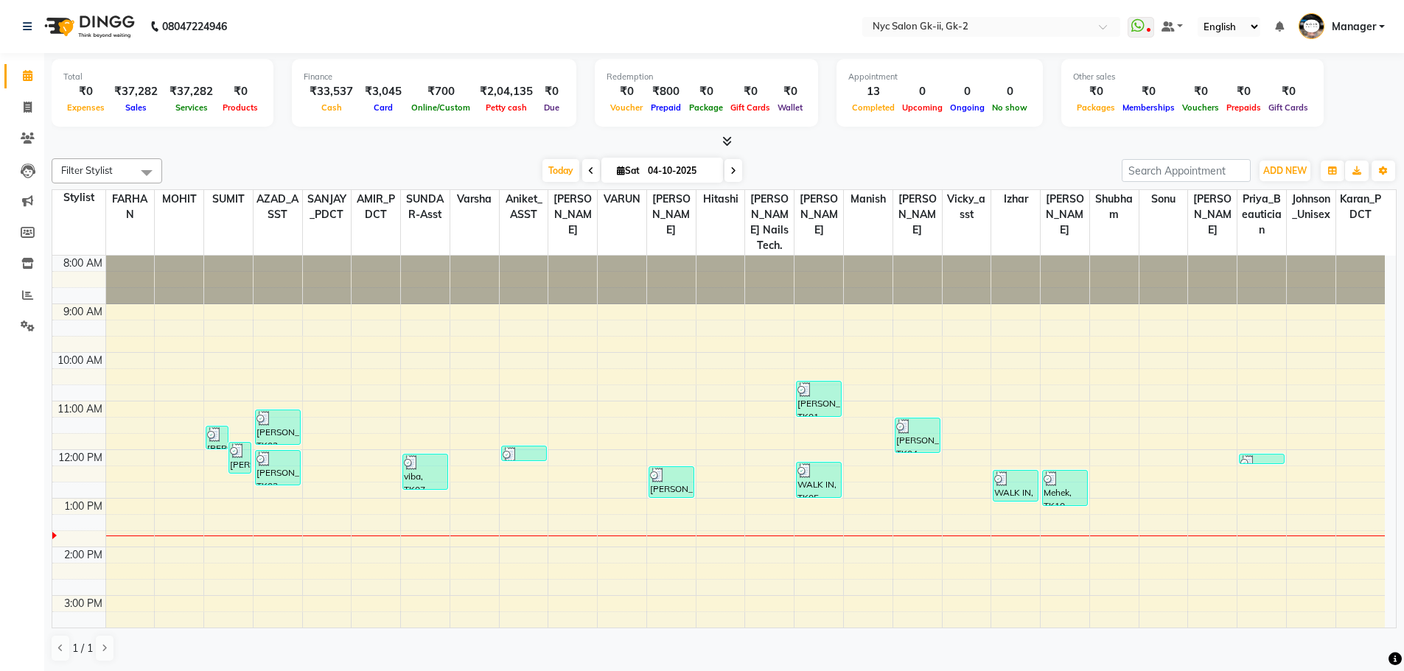
click at [939, 155] on div "Filter Stylist Select All AMIR_PDCT aniket_ASST AZAD_ASST Deepak Thakur Faiz kh…" at bounding box center [724, 411] width 1345 height 516
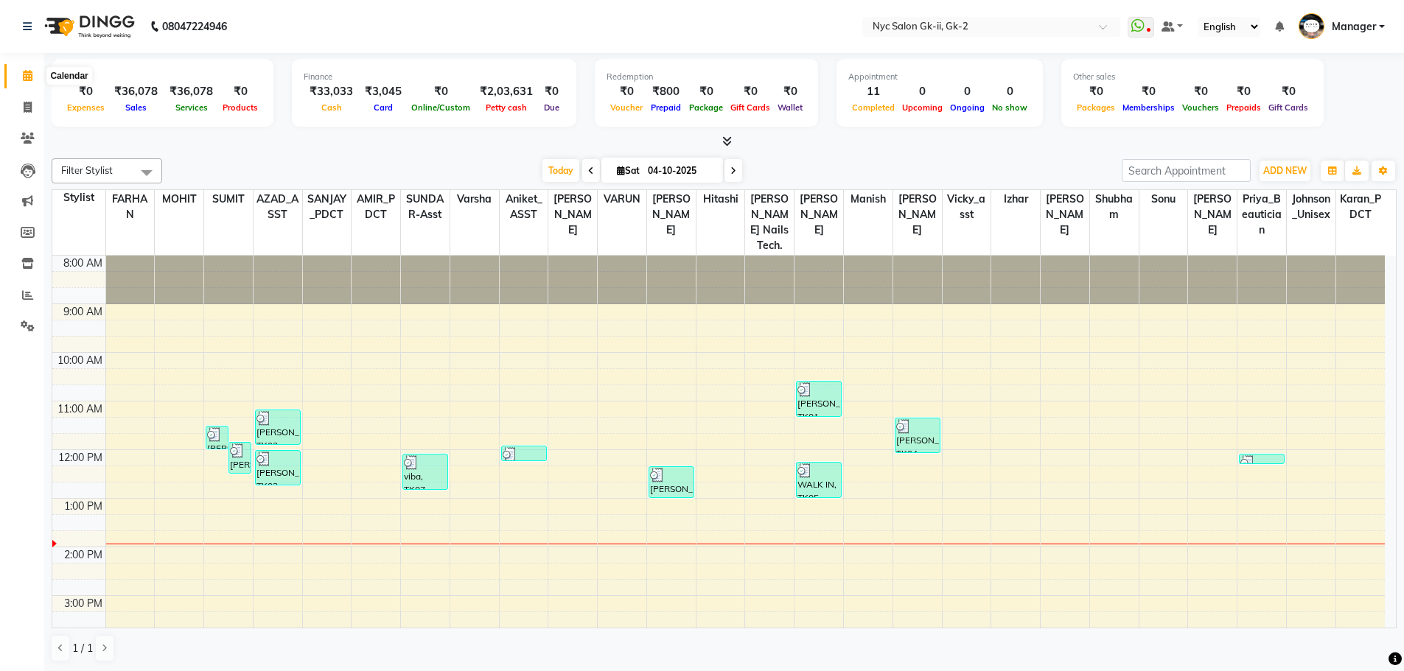
drag, startPoint x: 19, startPoint y: 77, endPoint x: 45, endPoint y: 90, distance: 29.0
click at [19, 77] on span at bounding box center [28, 76] width 26 height 17
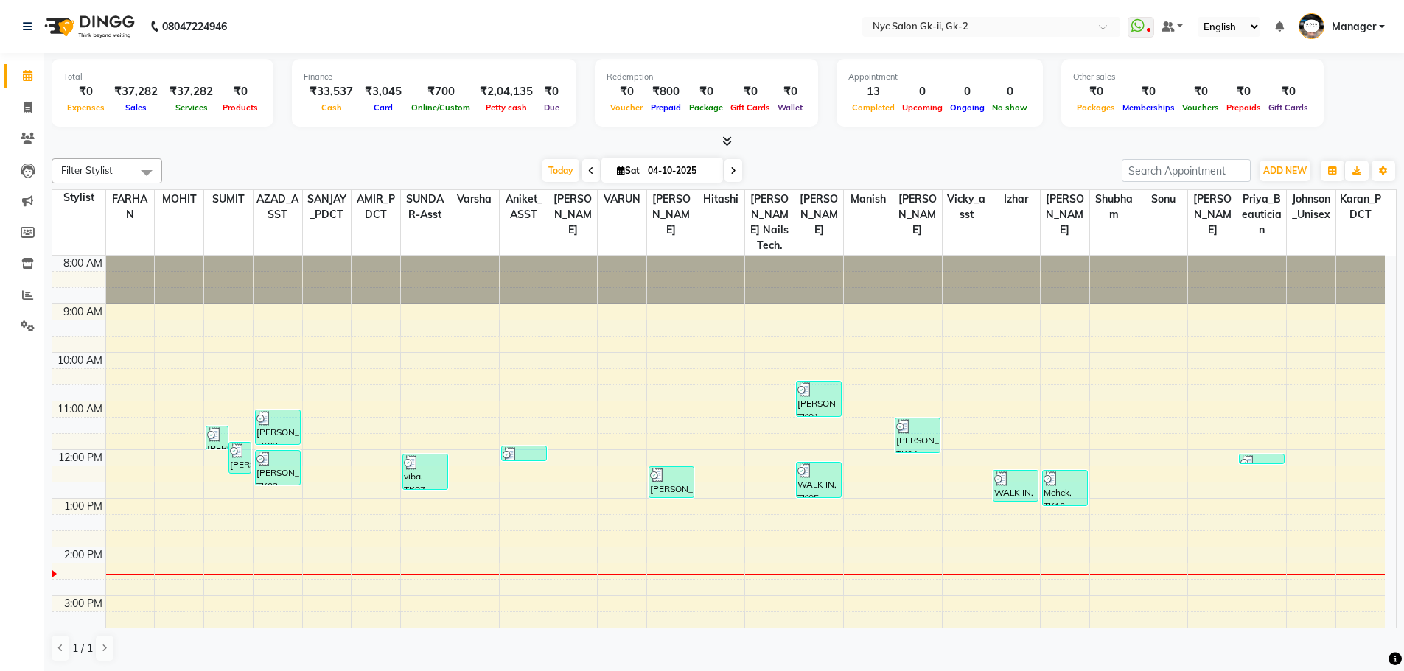
scroll to position [216, 0]
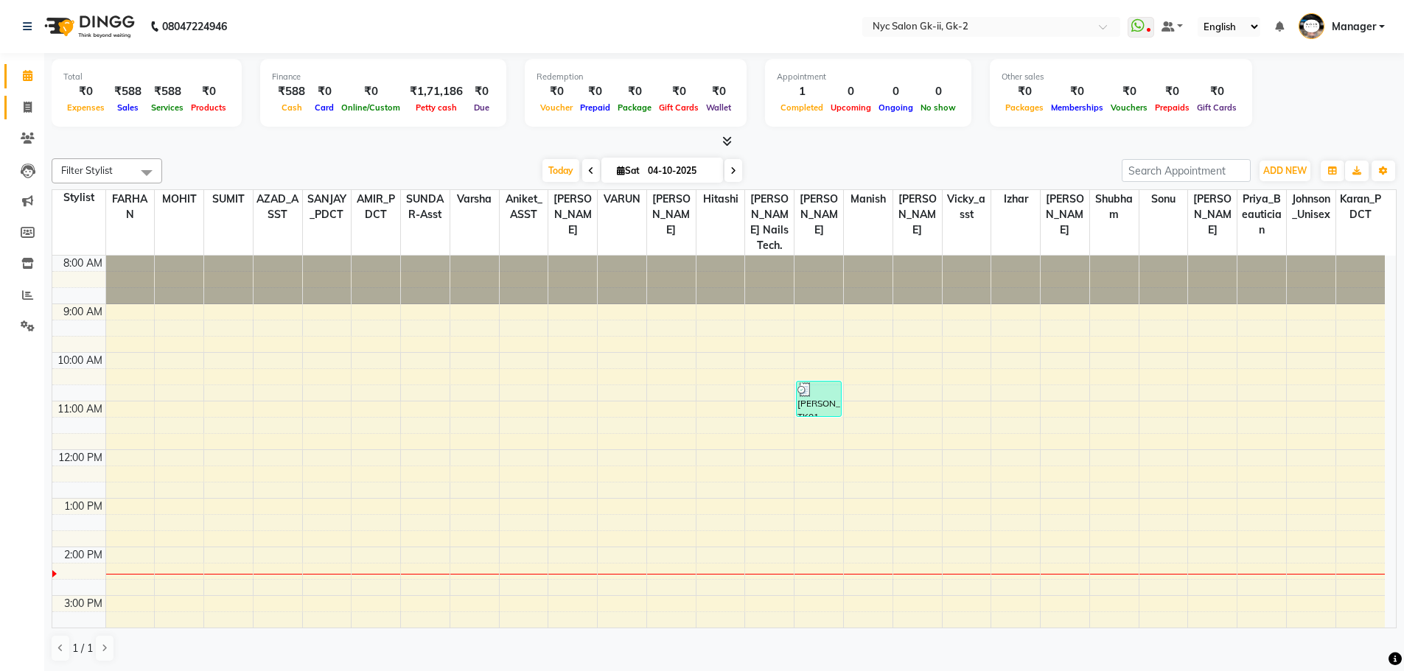
click at [13, 100] on link "Invoice" at bounding box center [21, 108] width 35 height 24
select select "service"
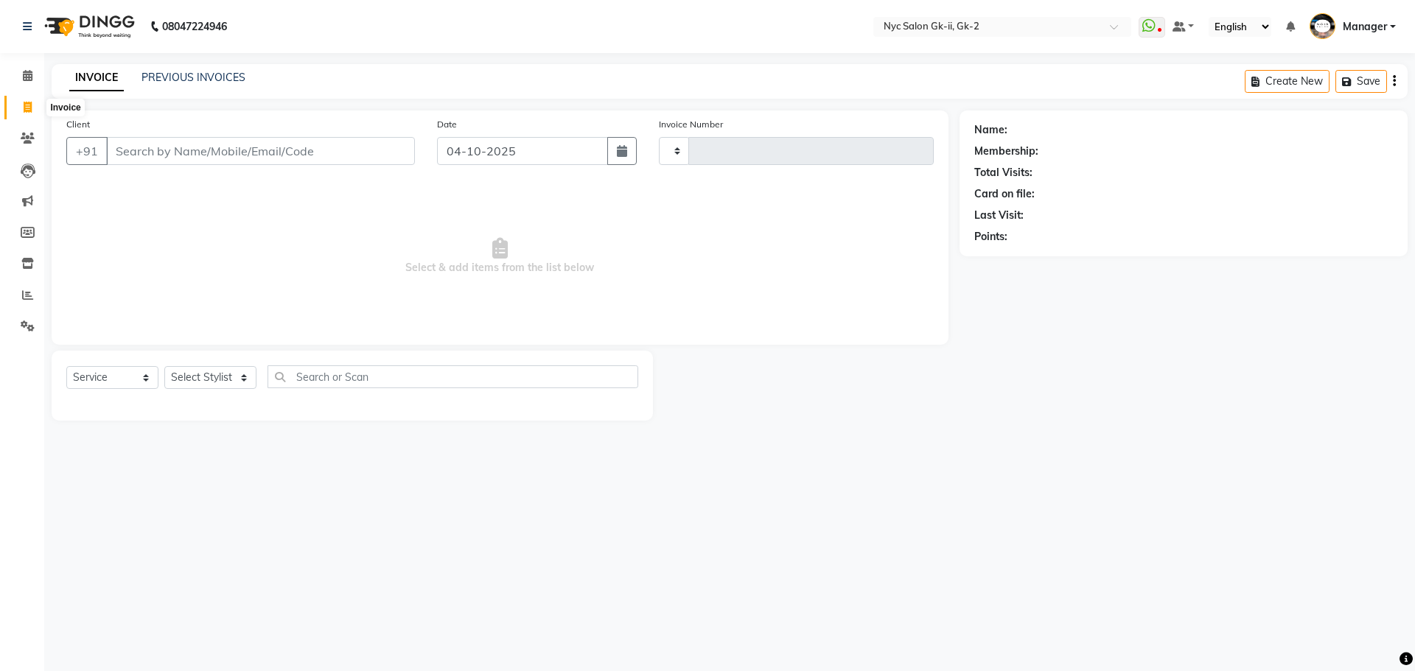
type input "6327"
select select "5936"
click at [211, 85] on div "INVOICE PREVIOUS INVOICES" at bounding box center [157, 78] width 211 height 17
click at [211, 76] on link "PREVIOUS INVOICES" at bounding box center [193, 77] width 104 height 13
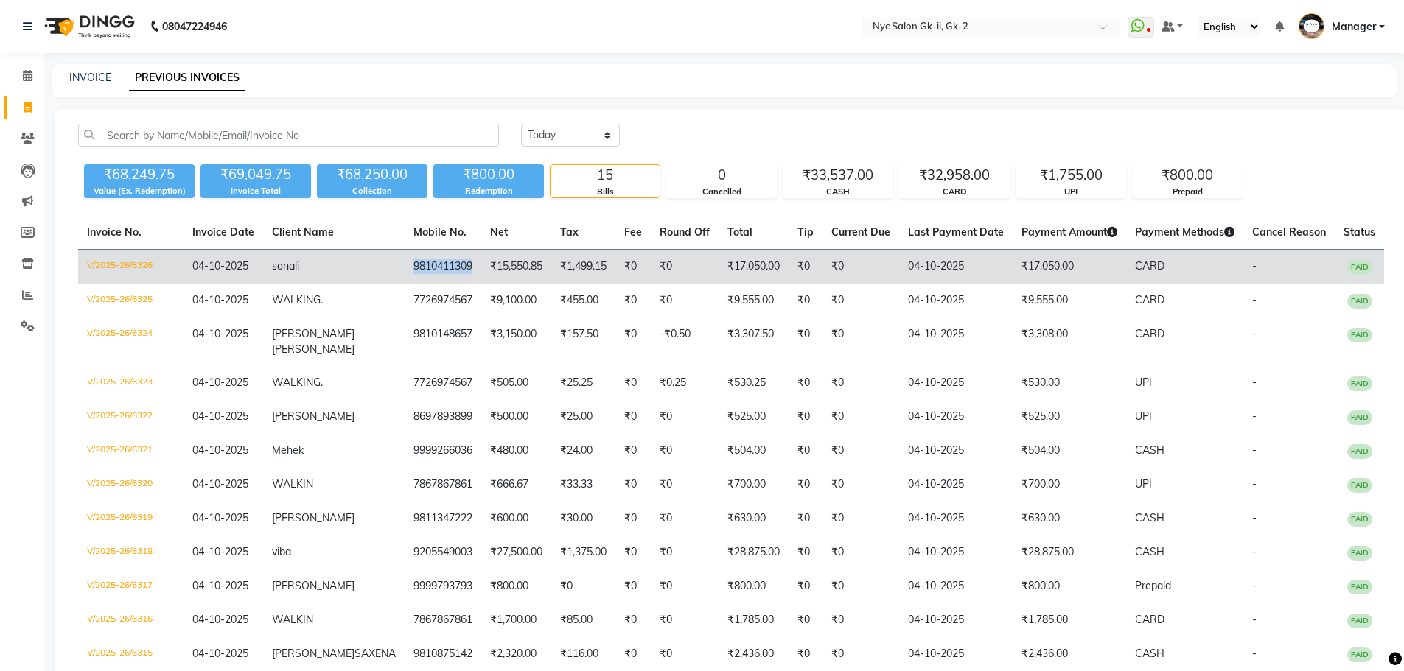
copy td "9810411309"
drag, startPoint x: 452, startPoint y: 270, endPoint x: 381, endPoint y: 274, distance: 71.6
click at [405, 274] on td "9810411309" at bounding box center [443, 267] width 77 height 35
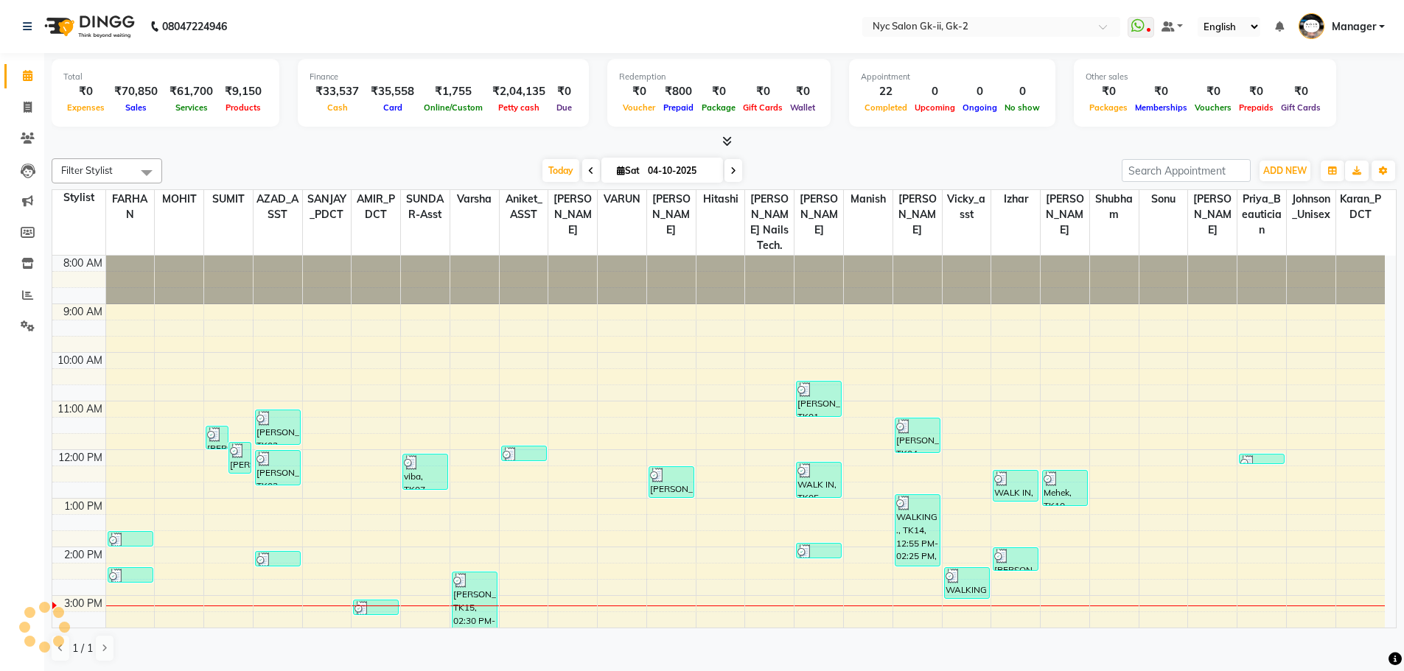
click at [281, 154] on div "Filter Stylist Select All AMIR_PDCT aniket_ASST AZAD_ASST Deepak Thakur Faiz kh…" at bounding box center [724, 411] width 1345 height 516
click at [29, 110] on icon at bounding box center [28, 107] width 8 height 11
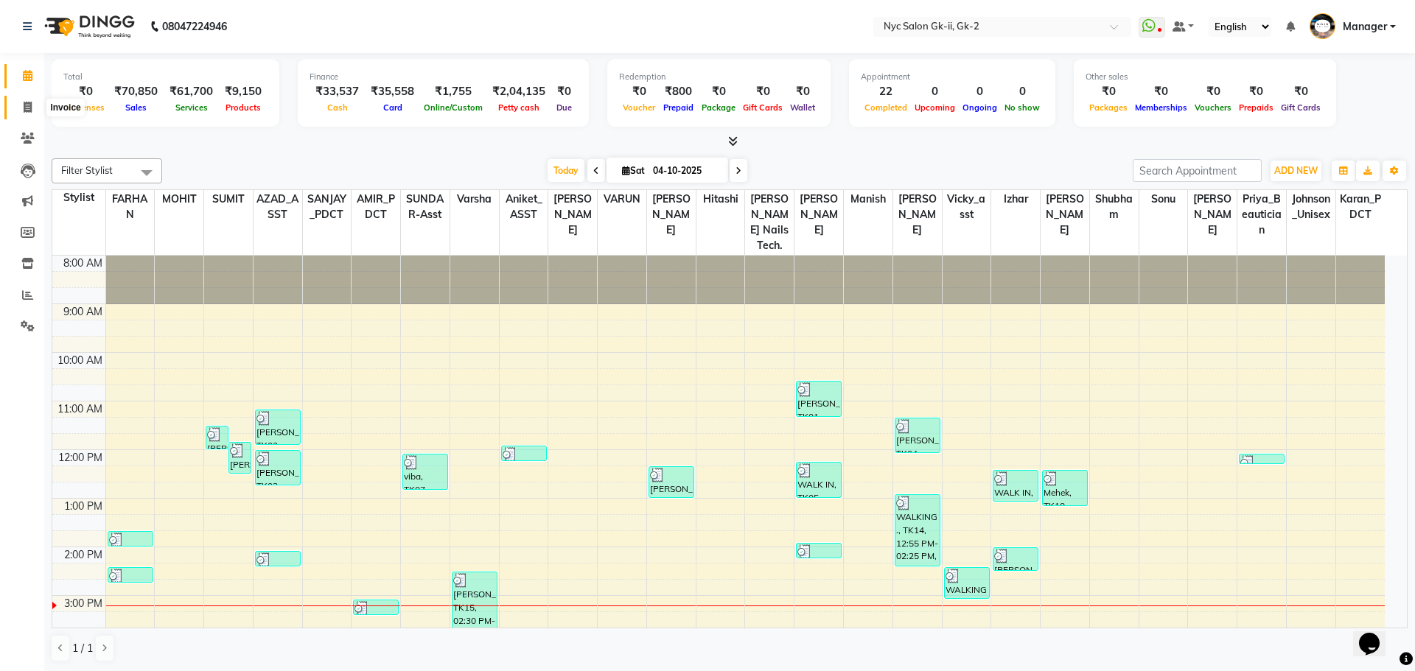
select select "5936"
select select "service"
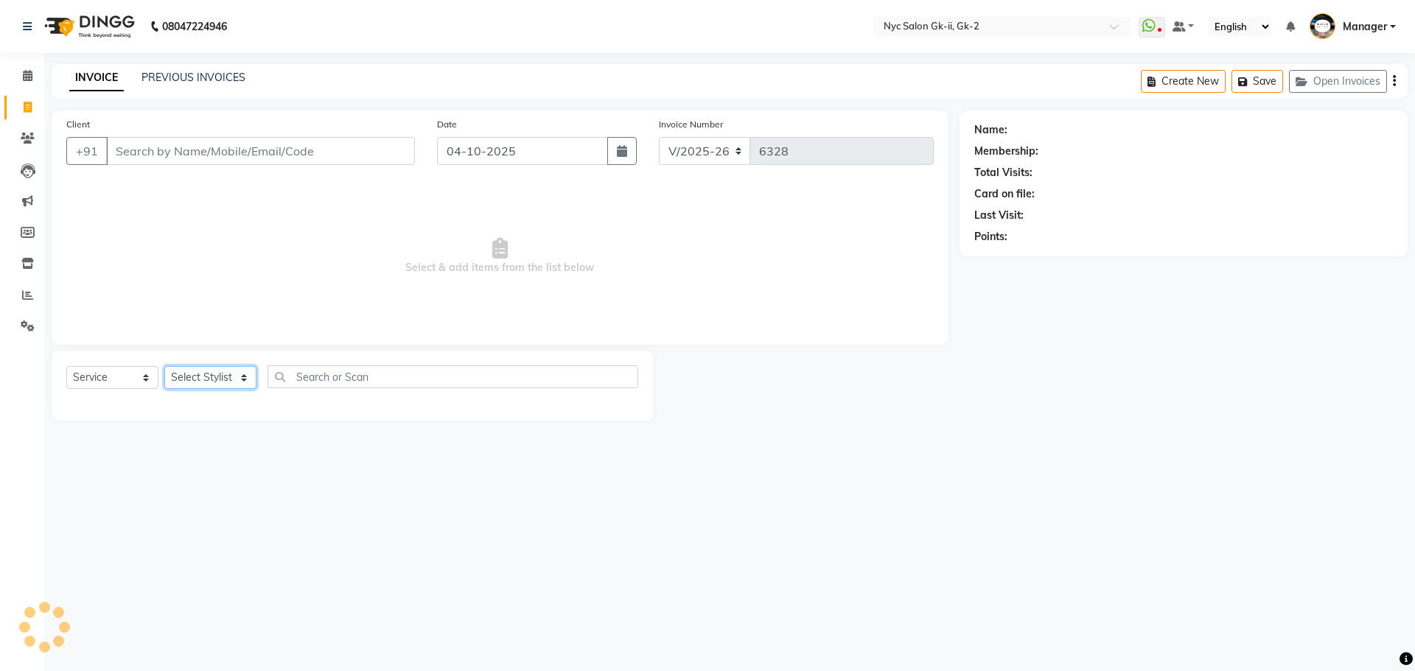
click at [225, 386] on select "Select Stylist" at bounding box center [210, 377] width 92 height 23
click at [381, 465] on div "08047224946 Select Location × Nyc Salon Gk-ii, Gk-2 WhatsApp Status ✕ Status: D…" at bounding box center [707, 335] width 1415 height 671
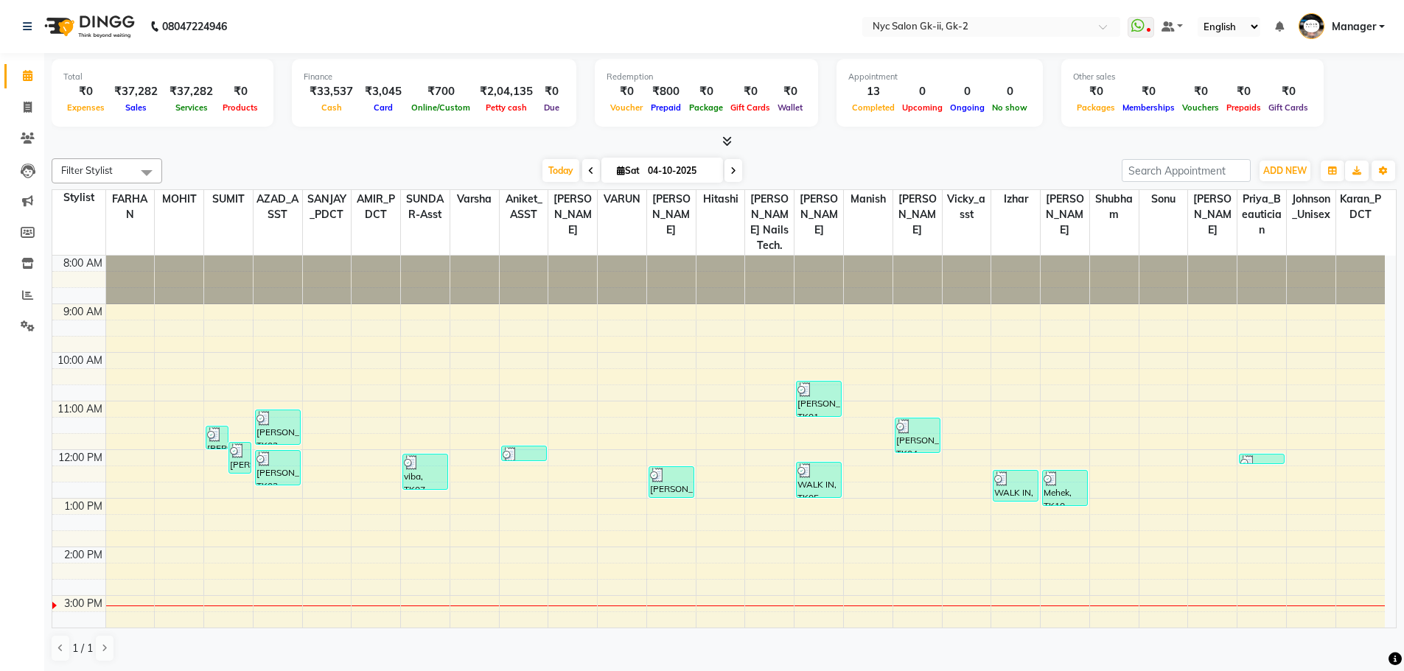
scroll to position [216, 0]
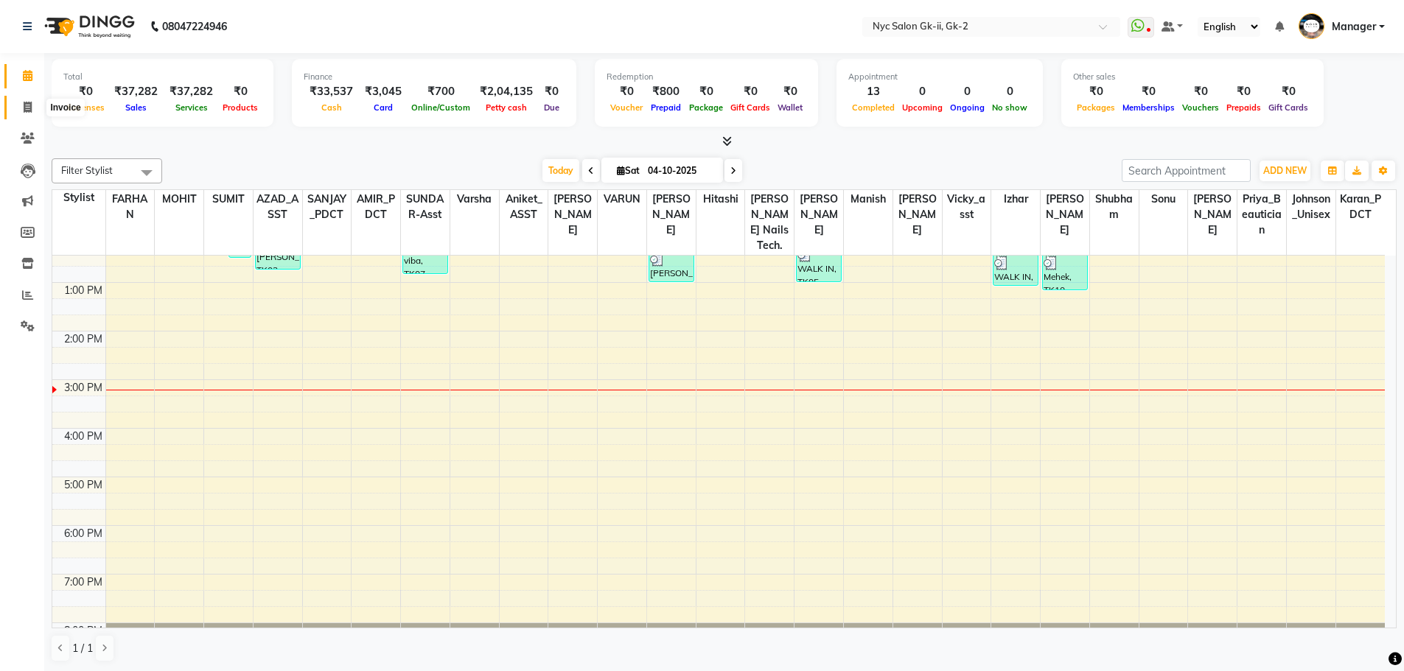
click at [26, 111] on icon at bounding box center [28, 107] width 8 height 11
select select "5936"
select select "service"
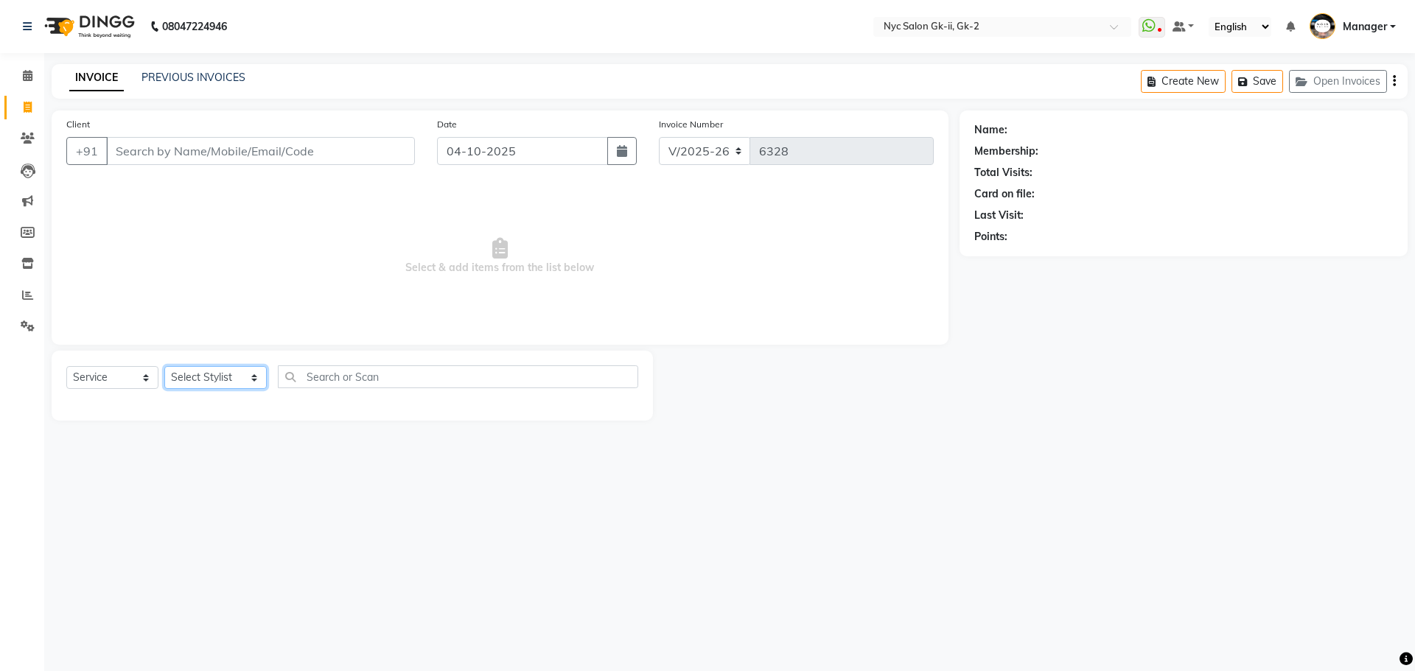
click at [179, 379] on select "Select Stylist AMIR_PDCT aniket_ASST AZAD_ASST [PERSON_NAME] [PERSON_NAME] [PER…" at bounding box center [215, 377] width 102 height 23
select select "42209"
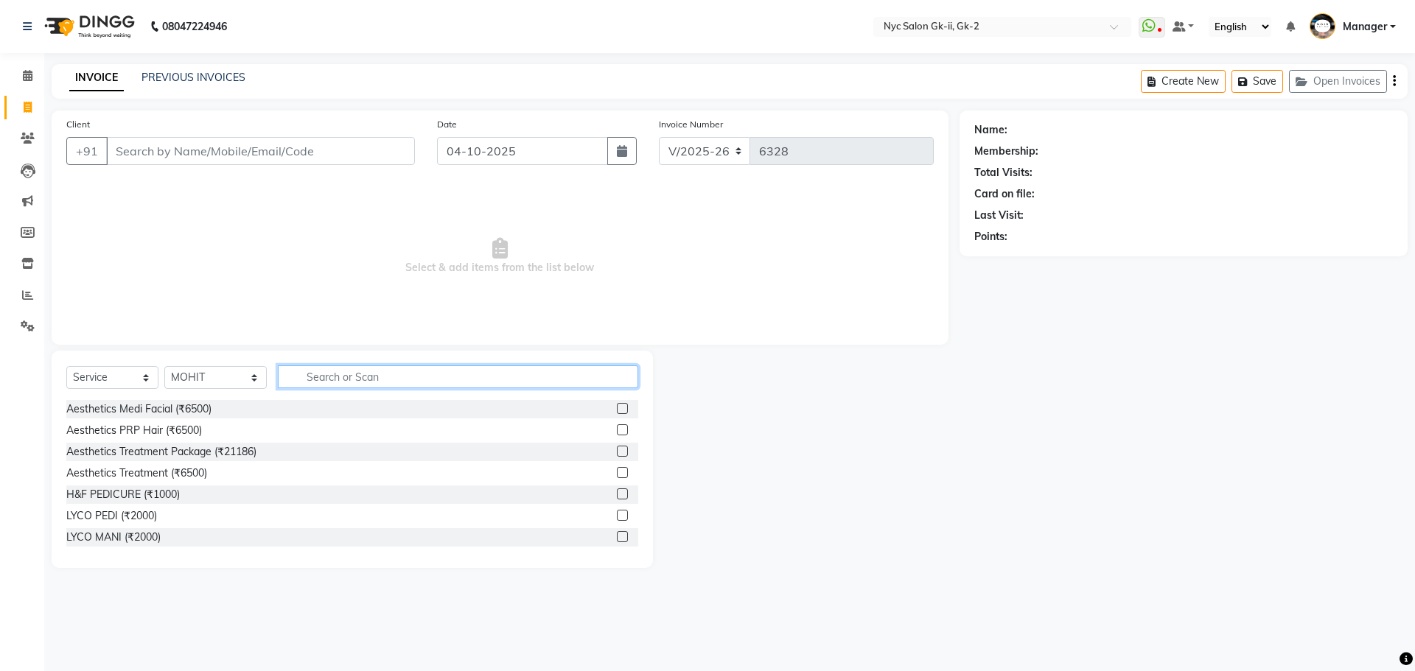
click at [319, 382] on input "text" at bounding box center [458, 376] width 361 height 23
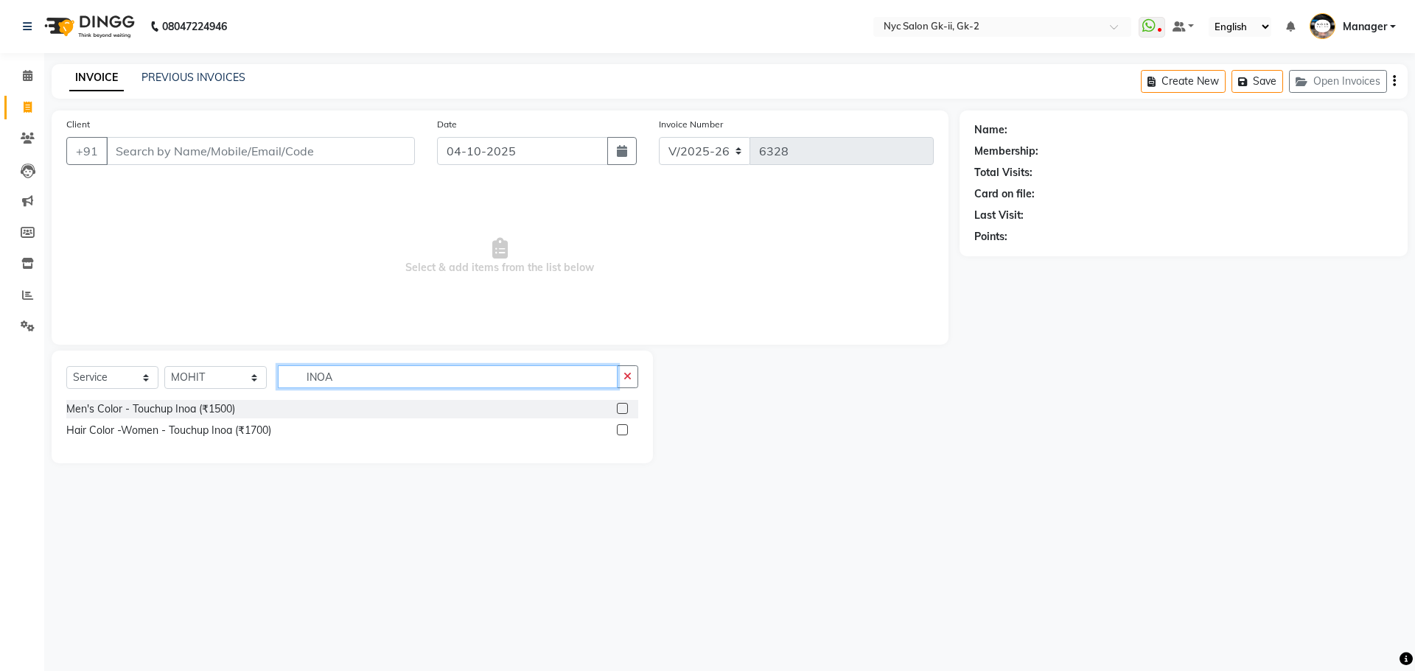
type input "INOA"
click at [623, 425] on label at bounding box center [622, 429] width 11 height 11
click at [623, 426] on input "checkbox" at bounding box center [622, 431] width 10 height 10
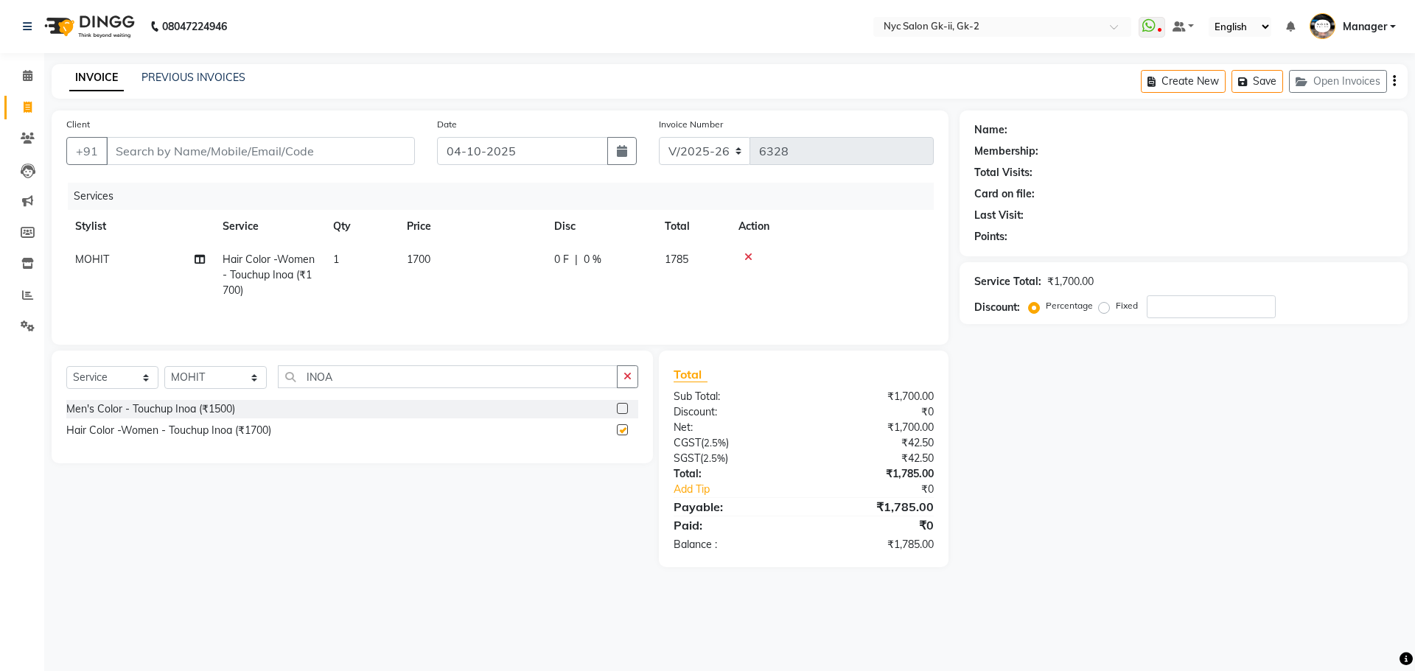
checkbox input "false"
click at [225, 382] on select "Select Stylist AMIR_PDCT aniket_ASST AZAD_ASST [PERSON_NAME] [PERSON_NAME] [PER…" at bounding box center [215, 377] width 102 height 23
select select "42217"
click at [164, 366] on select "Select Stylist AMIR_PDCT aniket_ASST AZAD_ASST [PERSON_NAME] [PERSON_NAME] [PER…" at bounding box center [215, 377] width 102 height 23
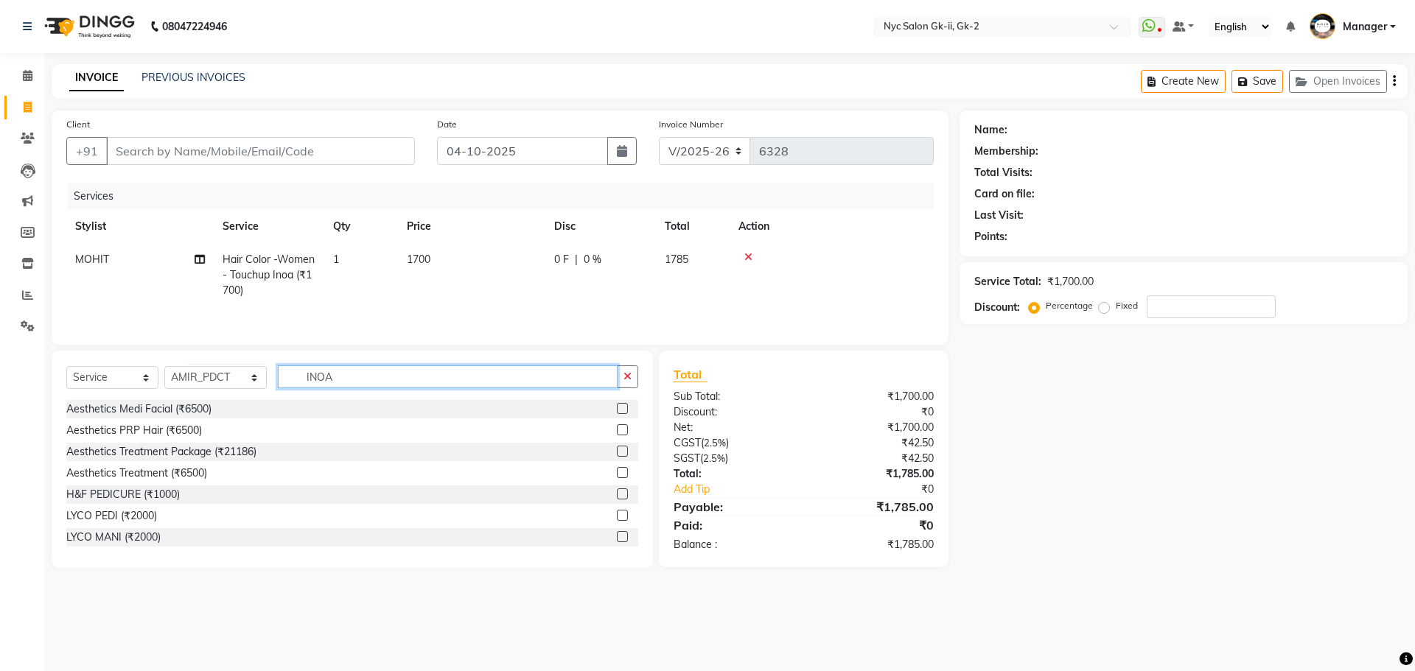
drag, startPoint x: 321, startPoint y: 379, endPoint x: 278, endPoint y: 374, distance: 43.1
click at [279, 374] on input "INOA" at bounding box center [448, 376] width 340 height 23
type input "PEDI"
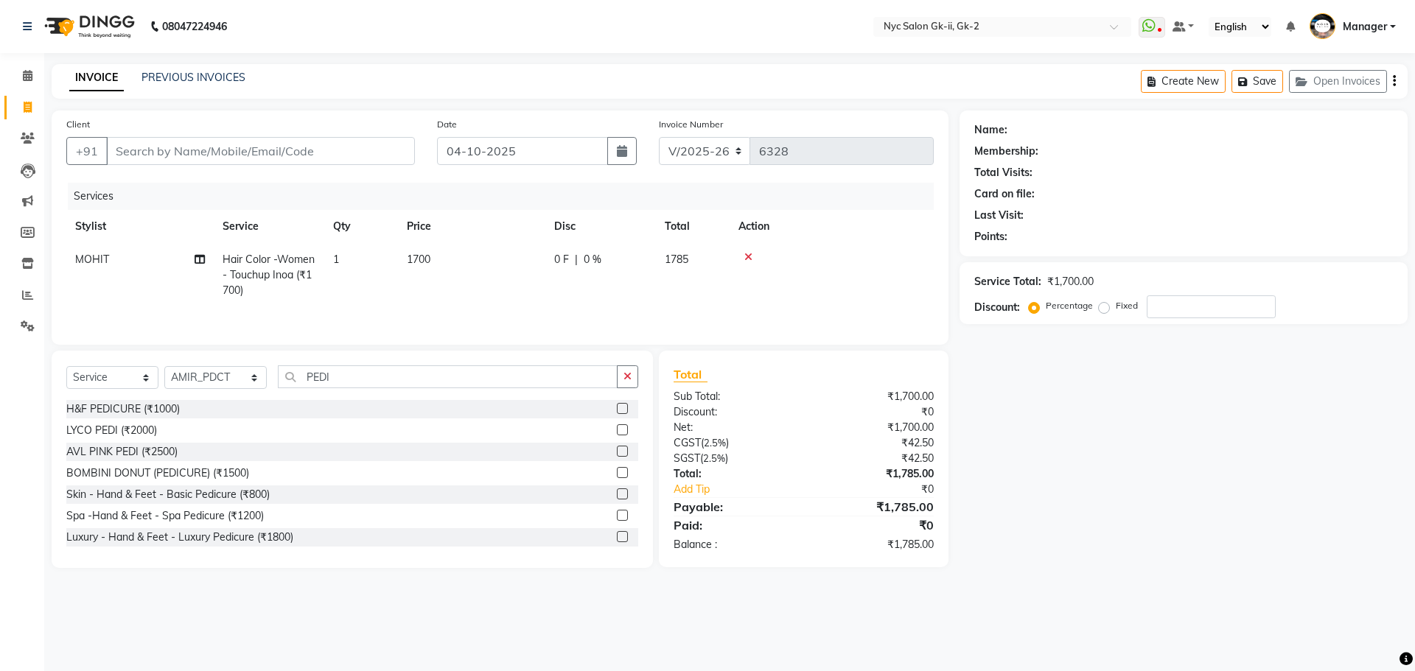
click at [605, 410] on div "H&F PEDICURE (₹1000)" at bounding box center [352, 409] width 572 height 18
click at [617, 410] on label at bounding box center [622, 408] width 11 height 11
click at [617, 410] on input "checkbox" at bounding box center [622, 410] width 10 height 10
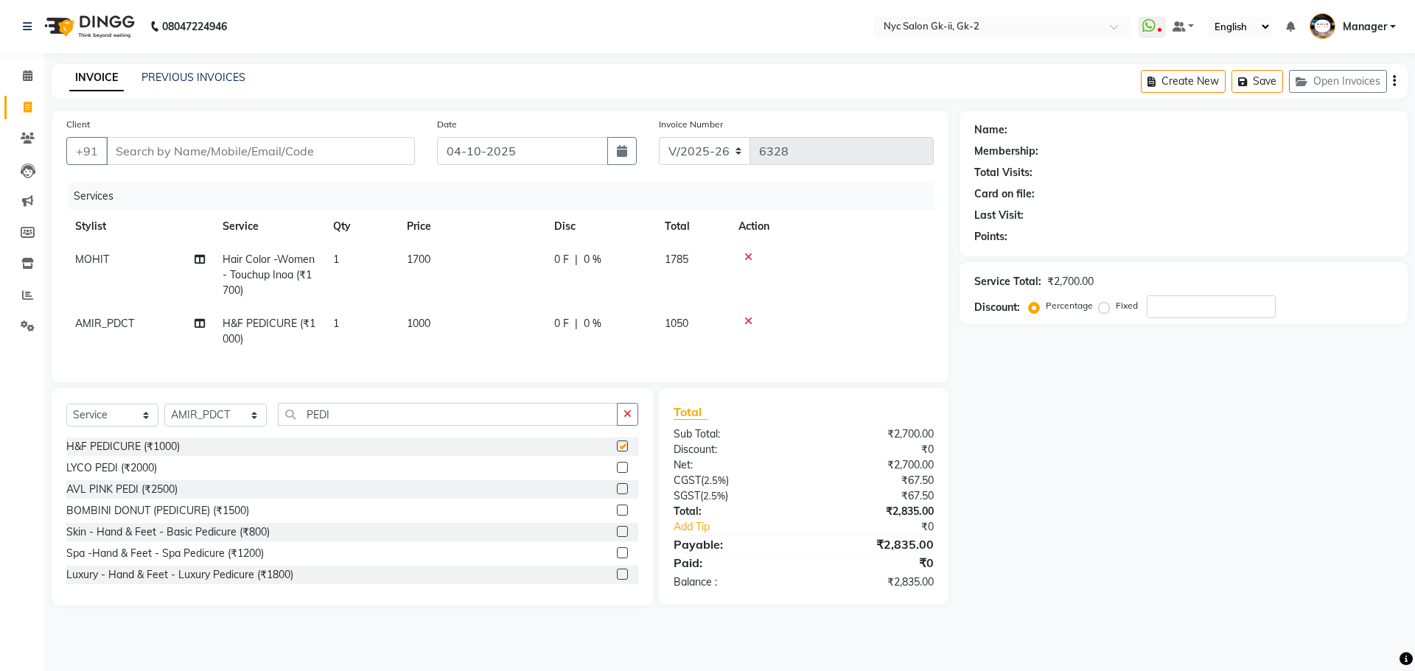
checkbox input "false"
click at [334, 146] on input "Client" at bounding box center [260, 151] width 309 height 28
type input "K"
type input "0"
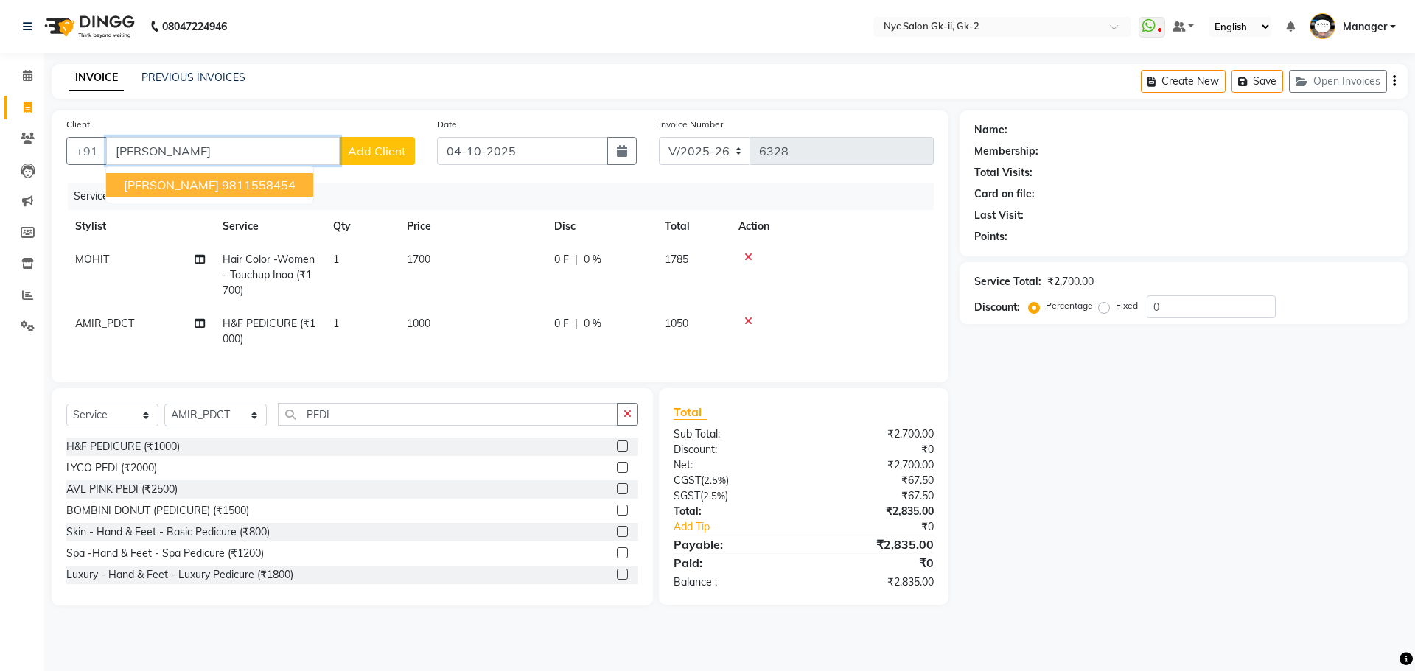
click at [232, 189] on ngb-highlight "9811558454" at bounding box center [259, 185] width 74 height 15
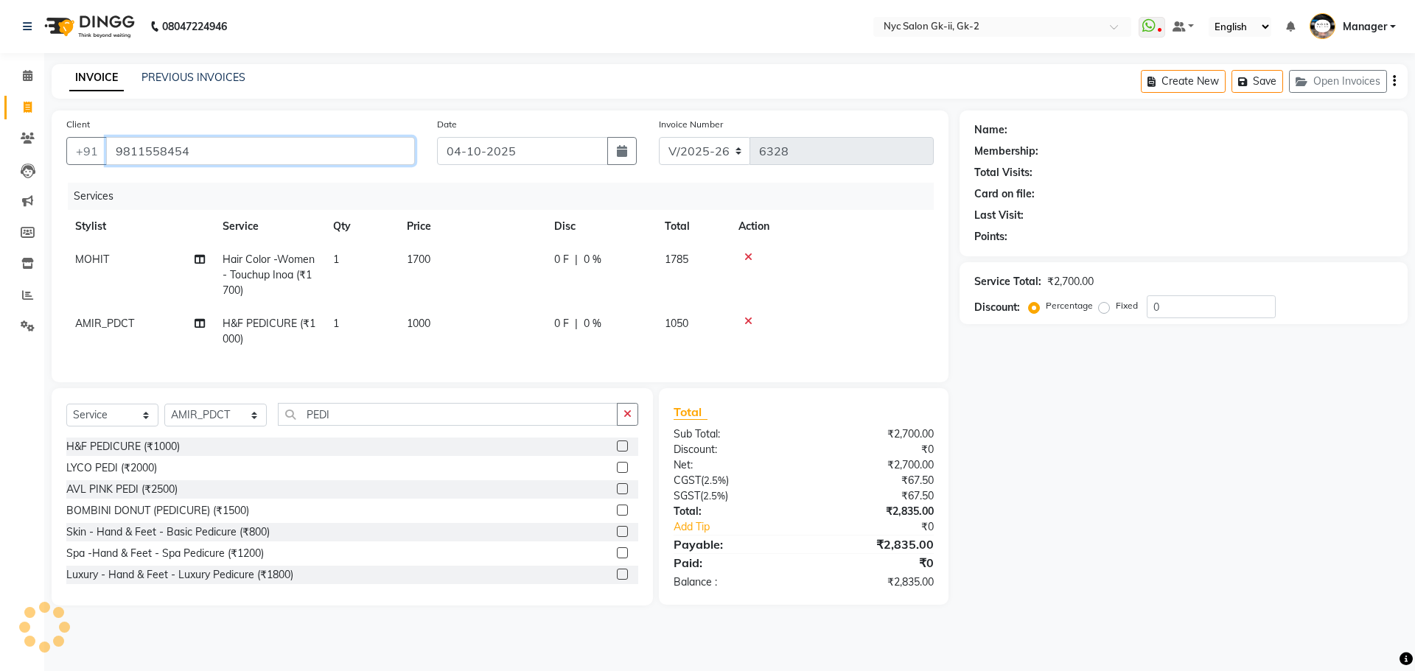
type input "9811558454"
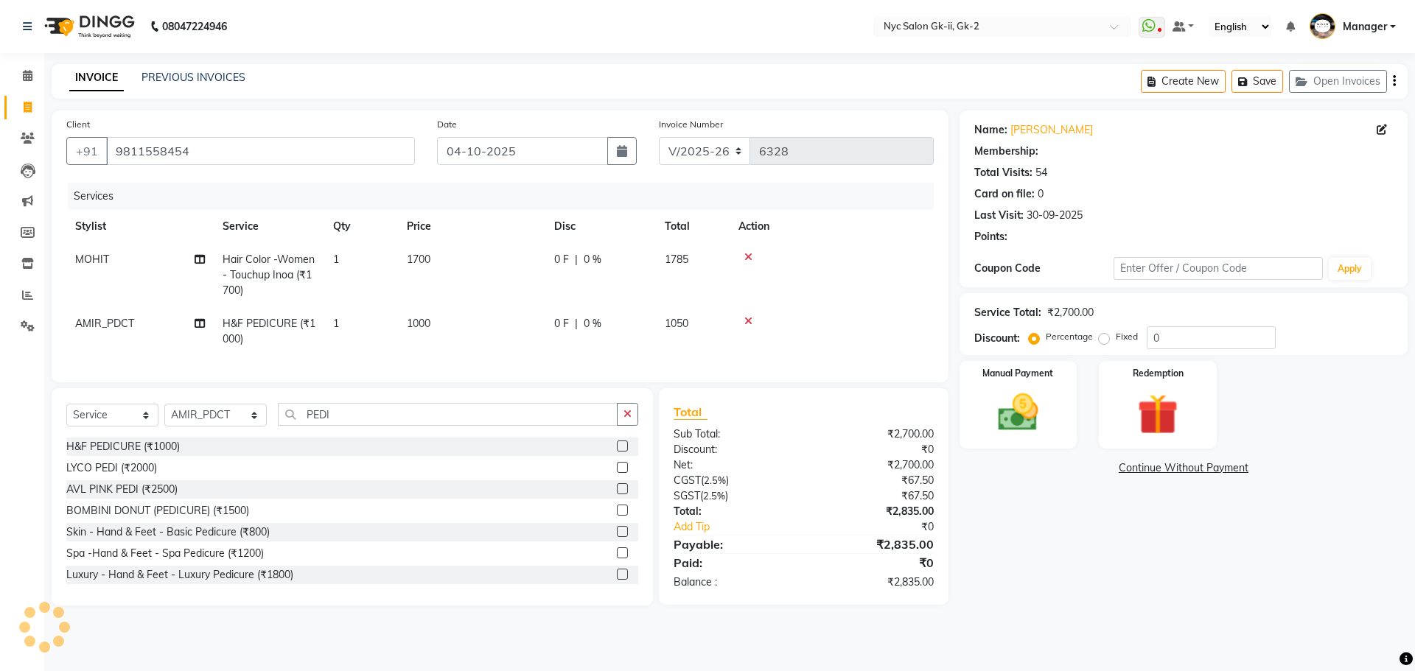
select select "1: Object"
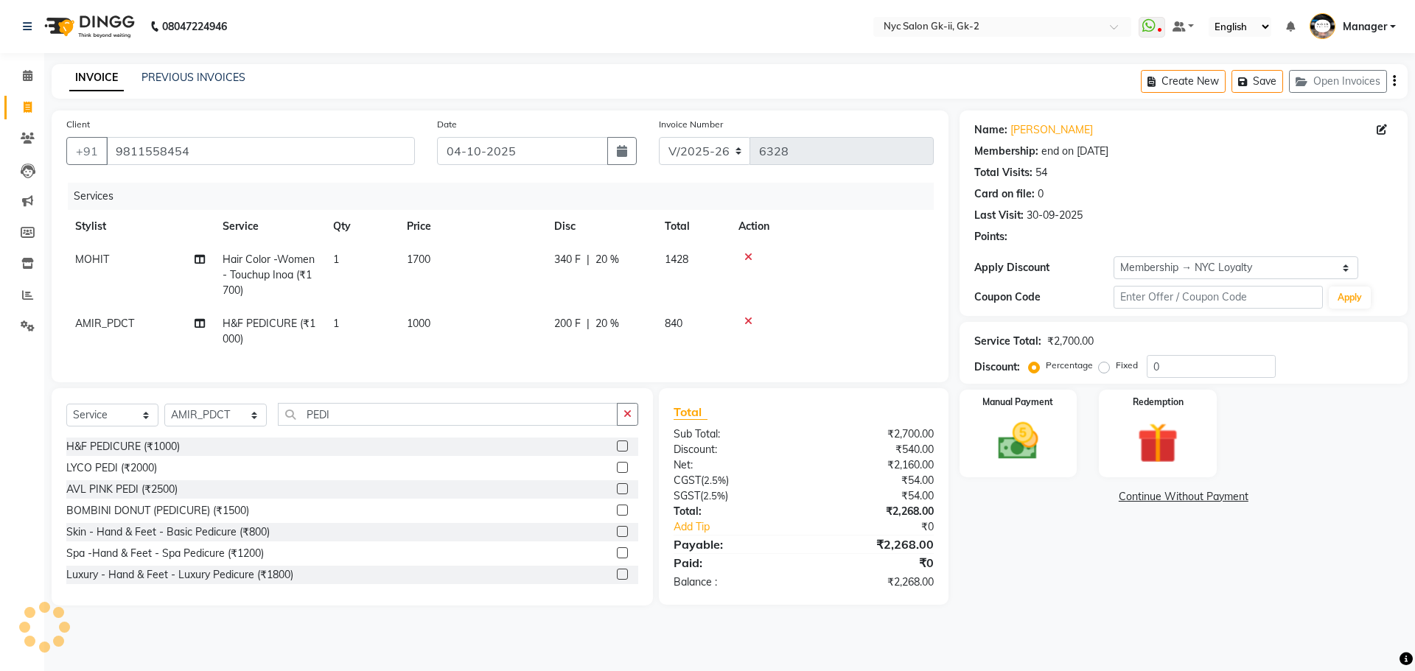
type input "20"
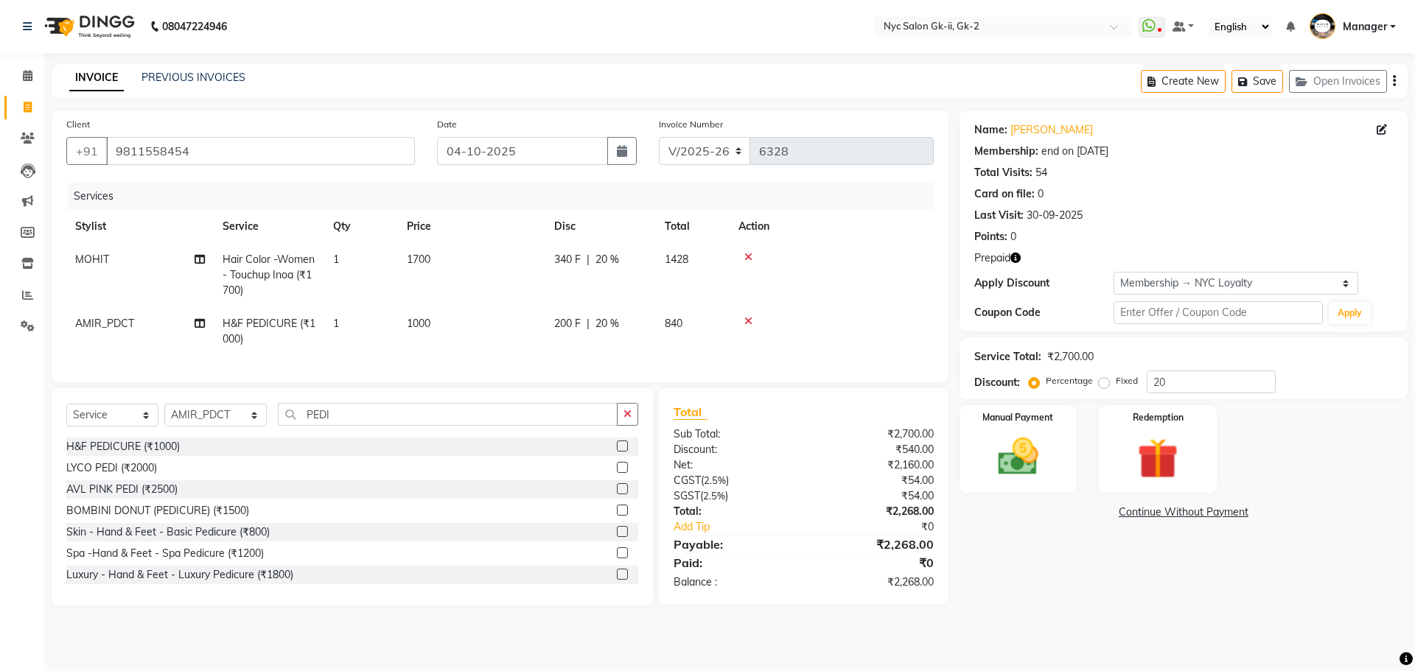
click at [1011, 263] on button "button" at bounding box center [1015, 258] width 10 height 15
click at [1051, 570] on div "Name: Kanika Chugh Membership: end on 15-08-2026 Total Visits: 54 Card on file:…" at bounding box center [1188, 358] width 459 height 495
click at [1043, 448] on img at bounding box center [1018, 457] width 69 height 49
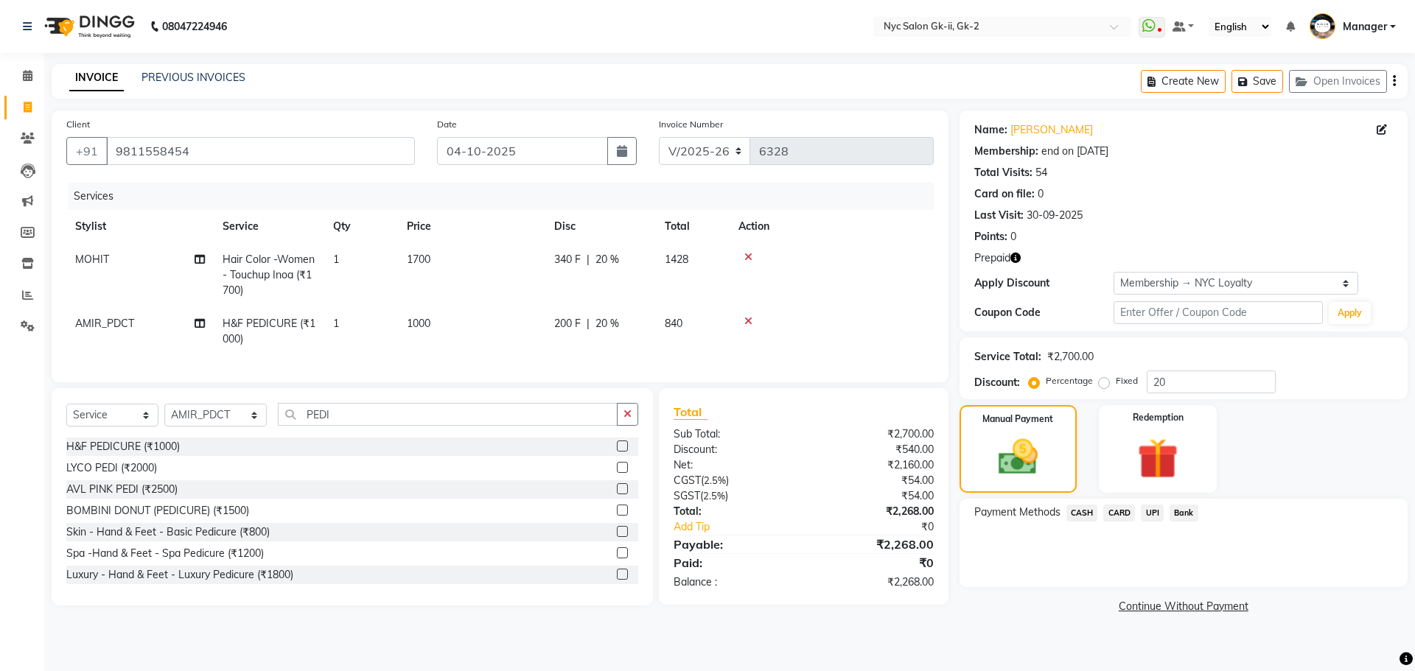
click at [1127, 509] on span "CARD" at bounding box center [1119, 513] width 32 height 17
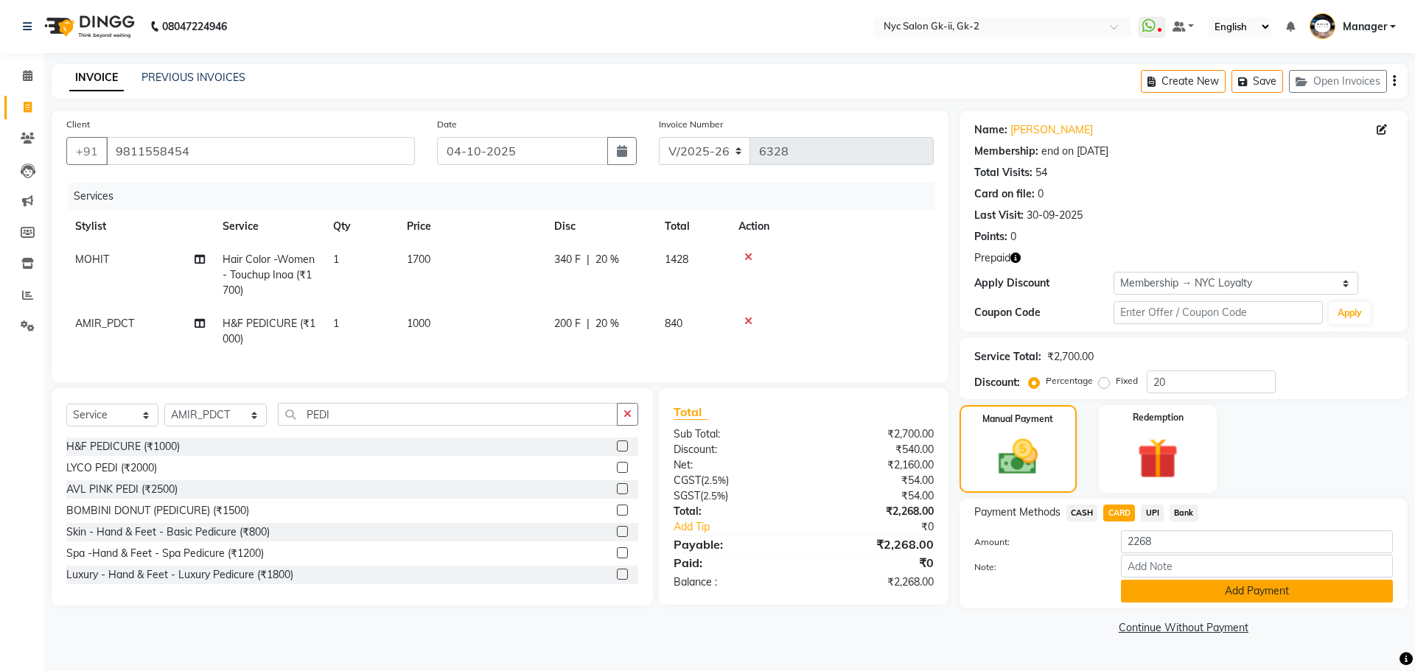
click at [1166, 590] on button "Add Payment" at bounding box center [1257, 591] width 272 height 23
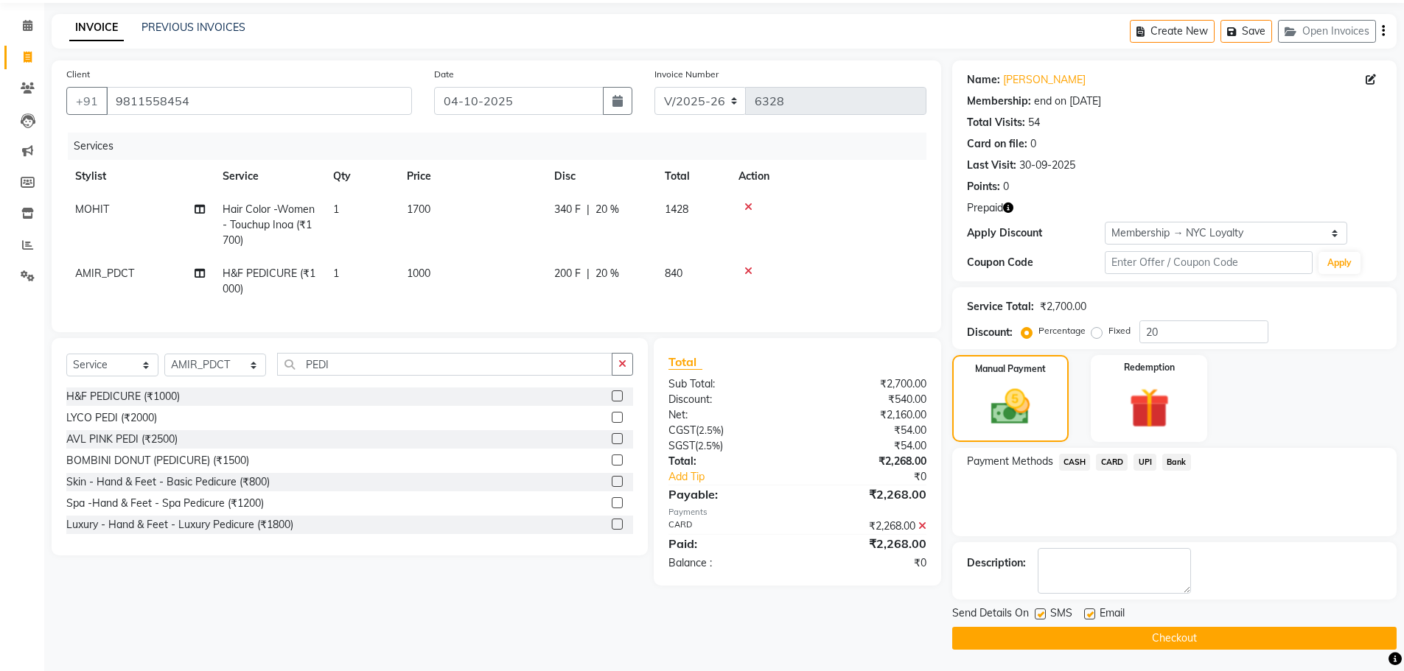
scroll to position [51, 0]
click at [1217, 642] on button "Checkout" at bounding box center [1174, 637] width 444 height 23
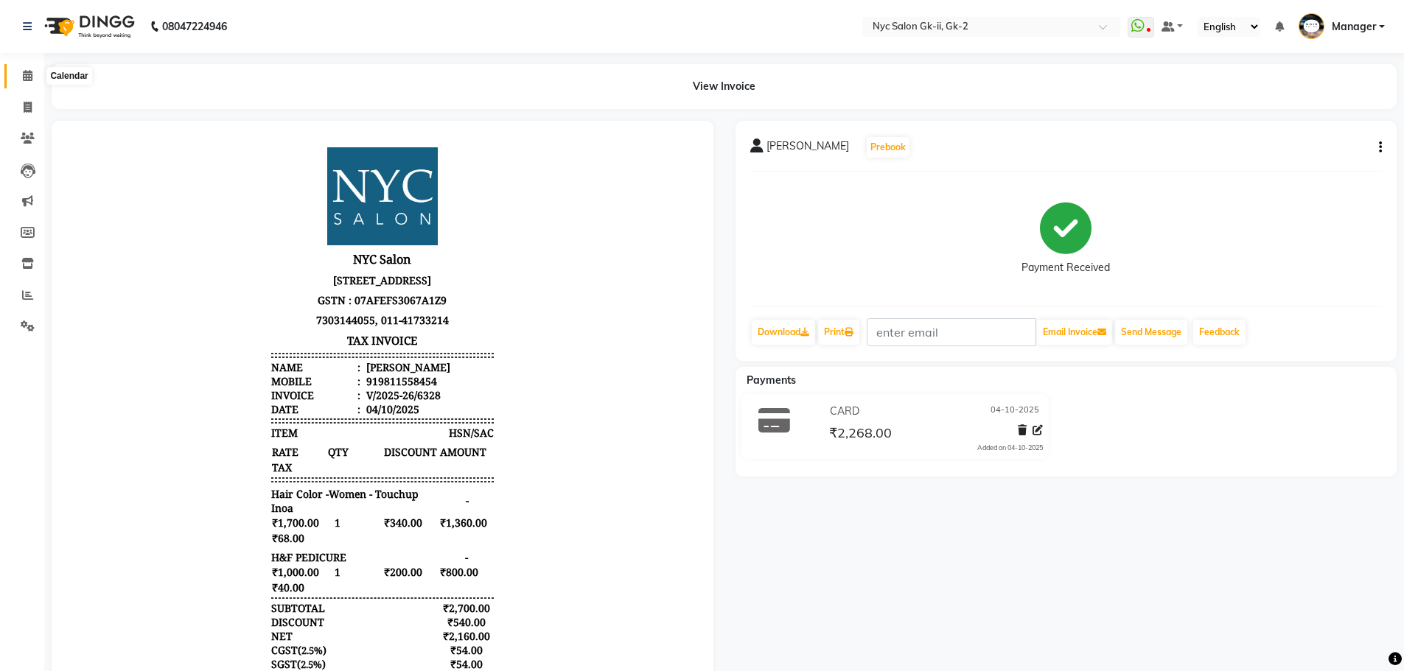
drag, startPoint x: 23, startPoint y: 77, endPoint x: 72, endPoint y: 85, distance: 49.9
click at [23, 77] on icon at bounding box center [28, 75] width 10 height 11
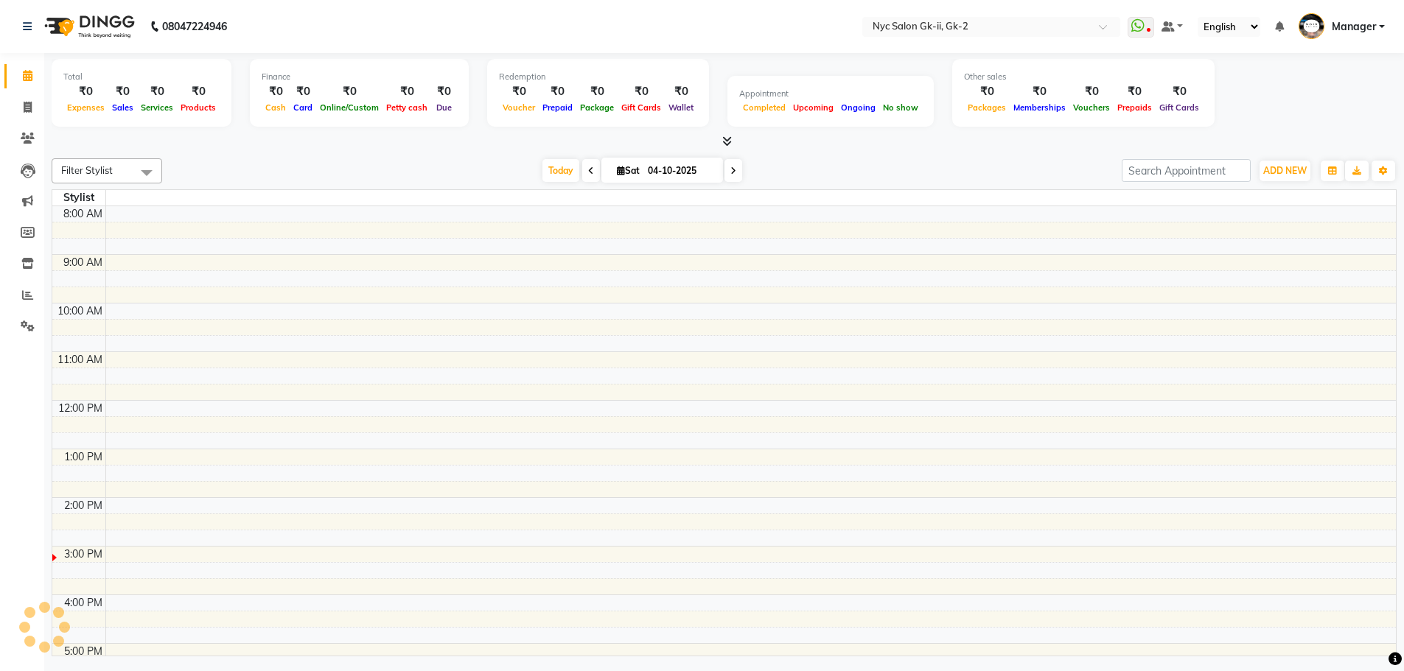
scroll to position [216, 0]
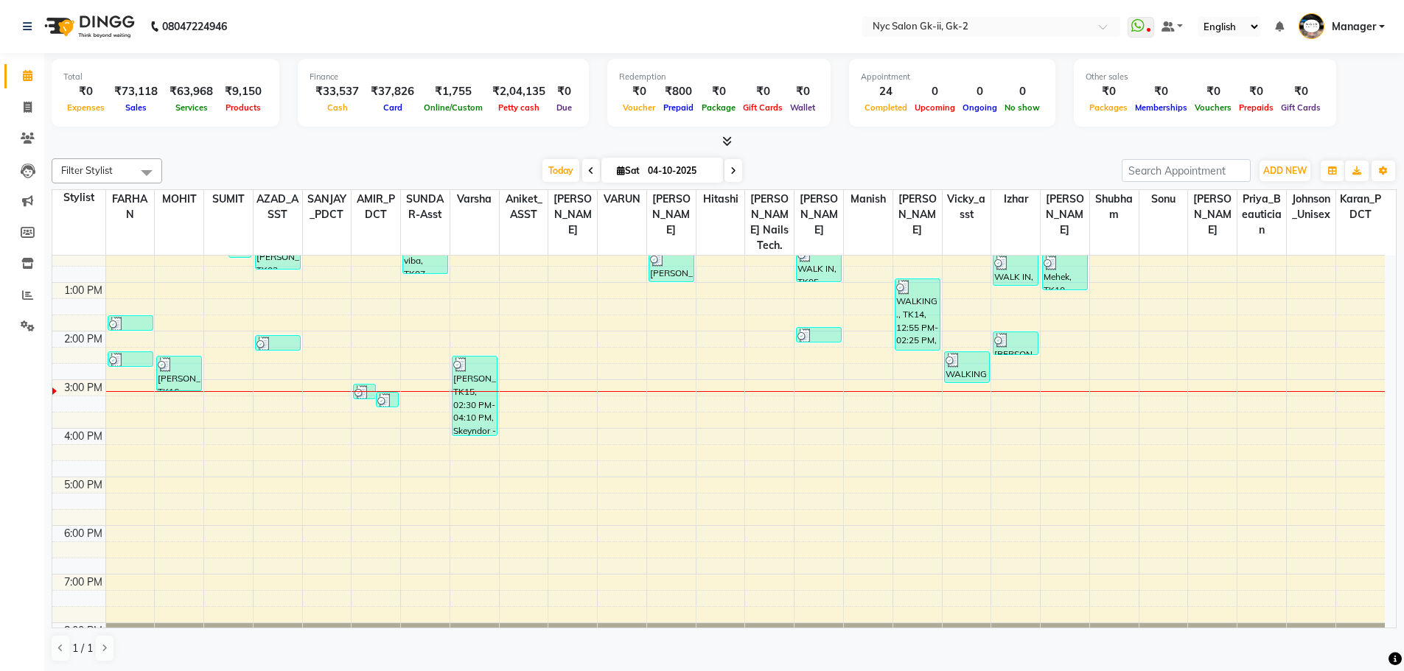
click at [371, 170] on div "Today Sat 04-10-2025" at bounding box center [641, 171] width 945 height 22
click at [590, 175] on span at bounding box center [591, 170] width 18 height 23
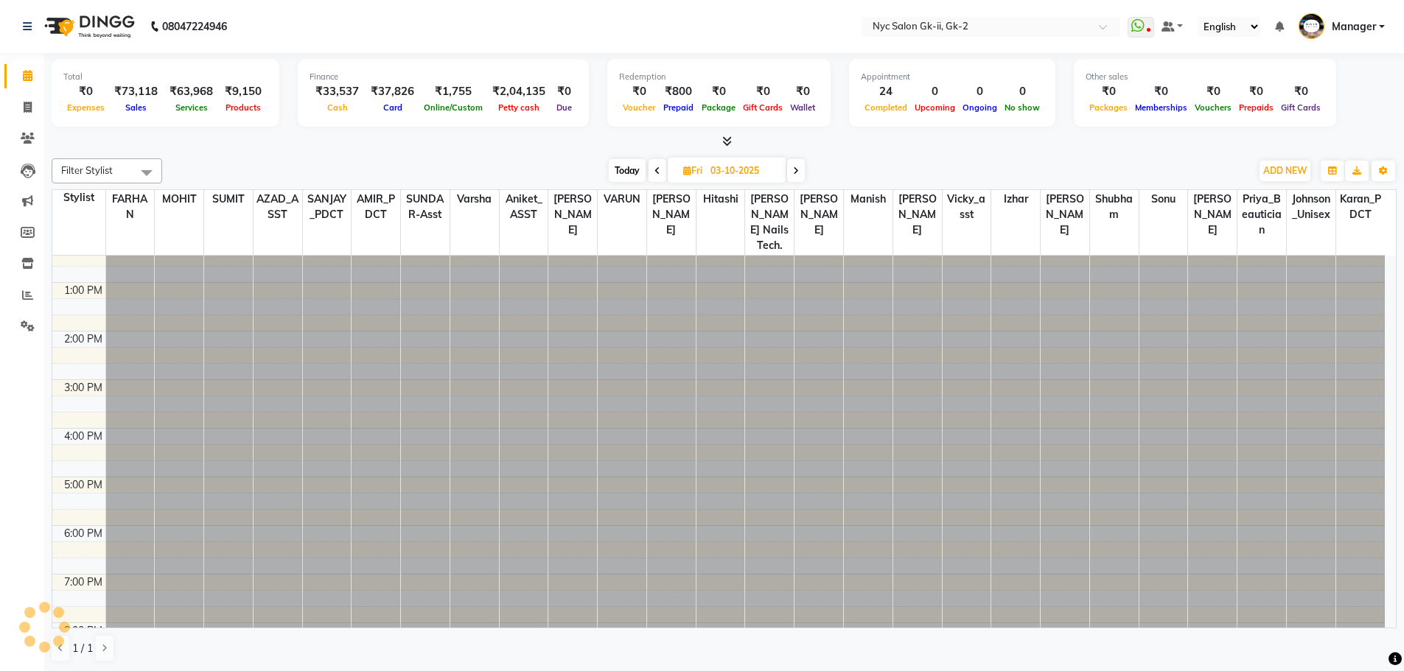
scroll to position [0, 0]
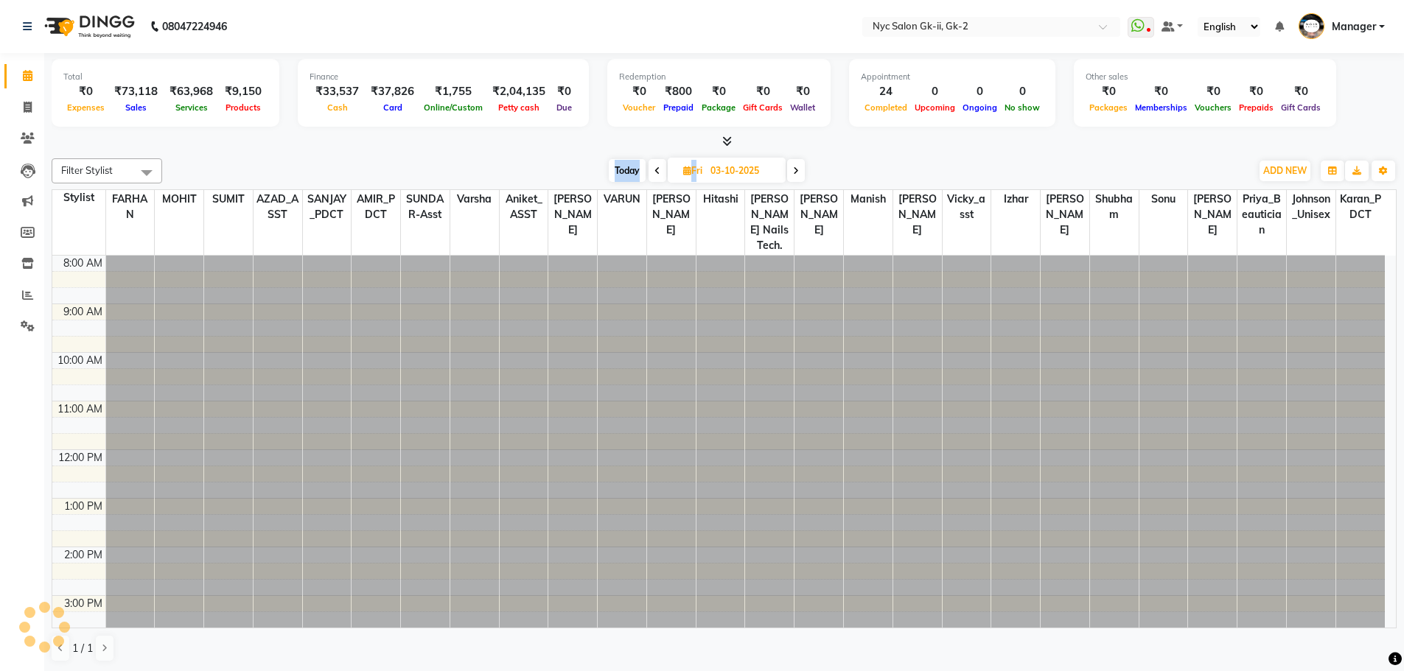
click at [590, 175] on div "Today Fri 03-10-2025" at bounding box center [706, 171] width 1074 height 22
click at [592, 181] on div "Today Fri 03-10-2025" at bounding box center [706, 171] width 1074 height 22
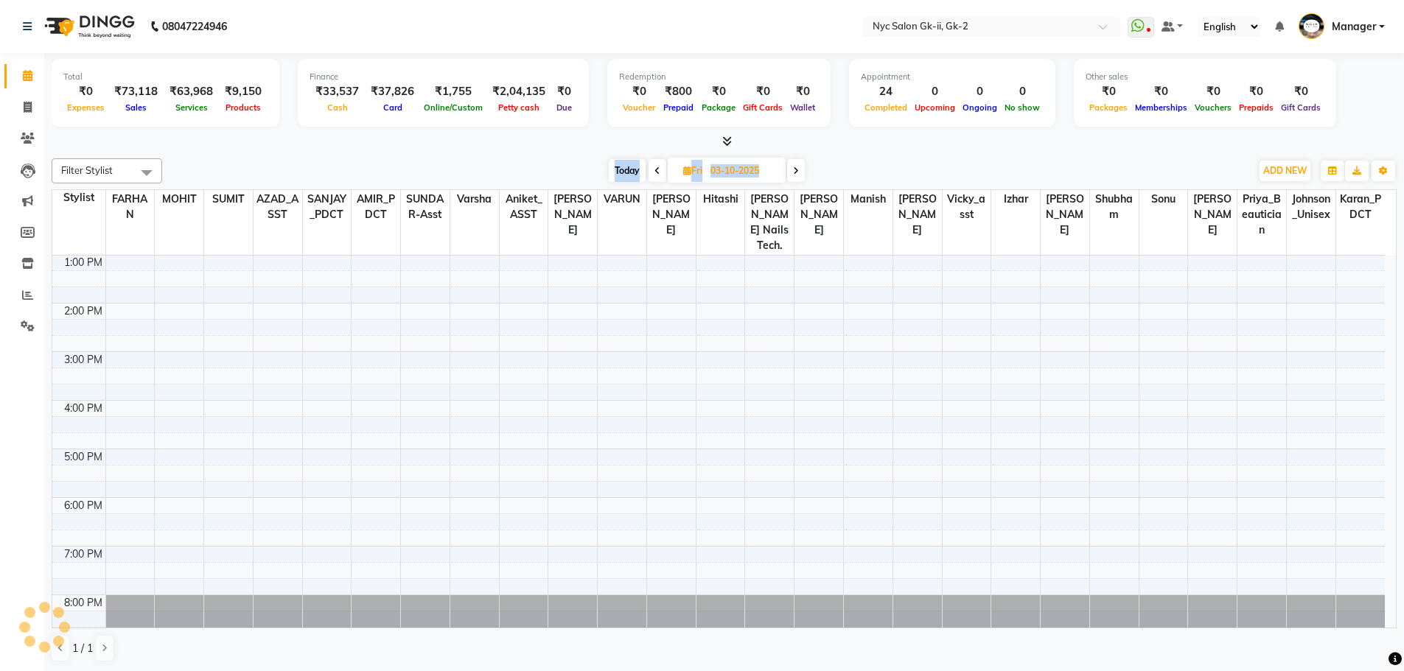
click at [651, 169] on span at bounding box center [657, 170] width 18 height 23
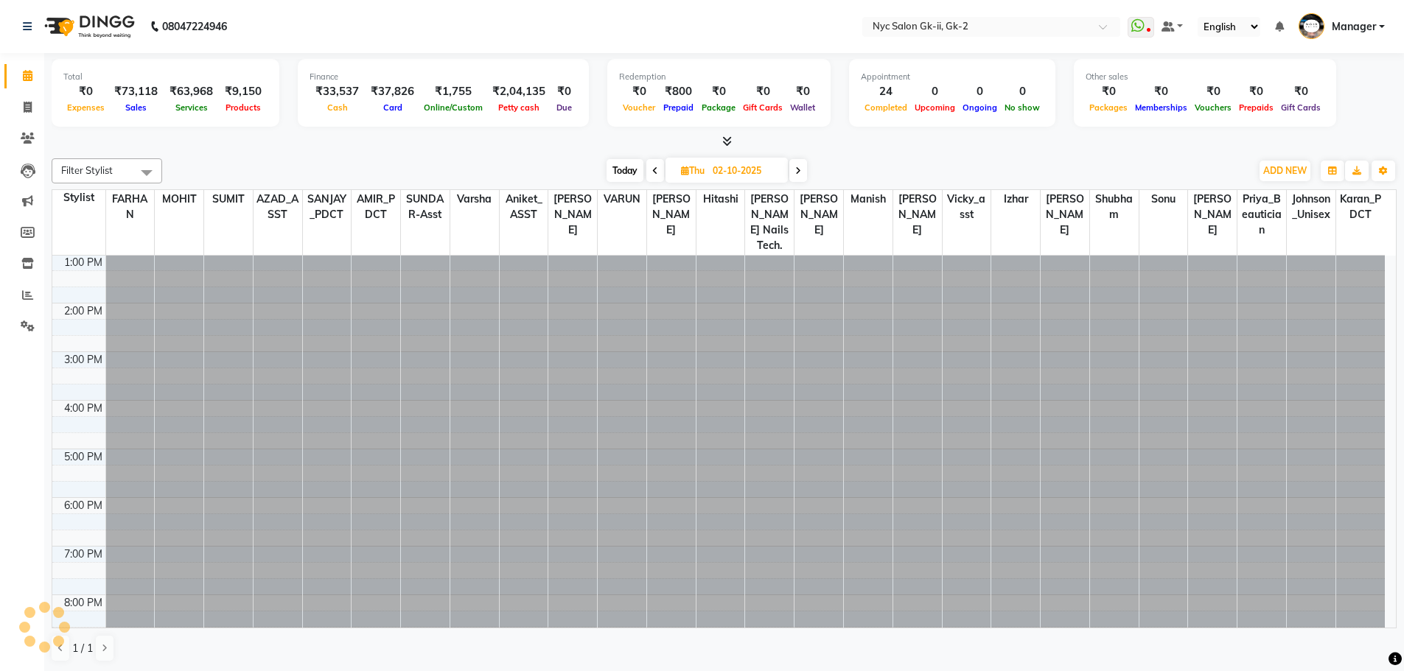
click at [652, 169] on icon at bounding box center [655, 171] width 6 height 9
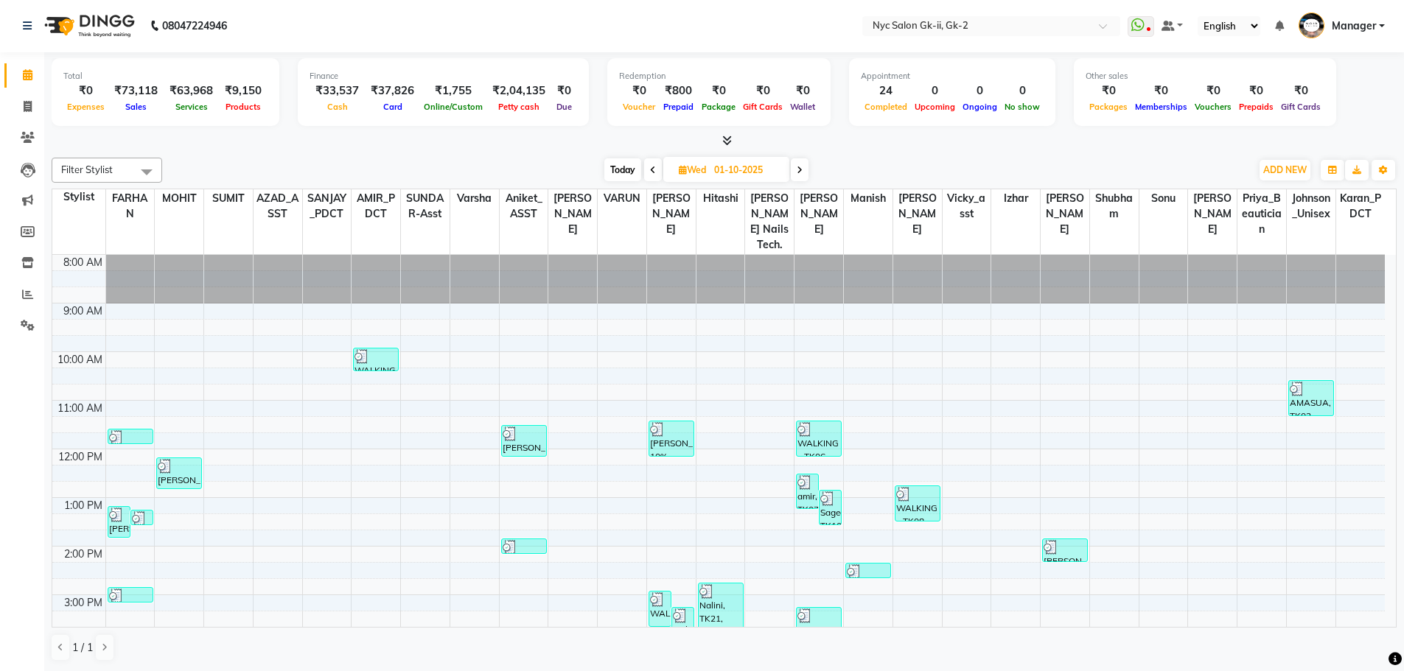
scroll to position [251, 0]
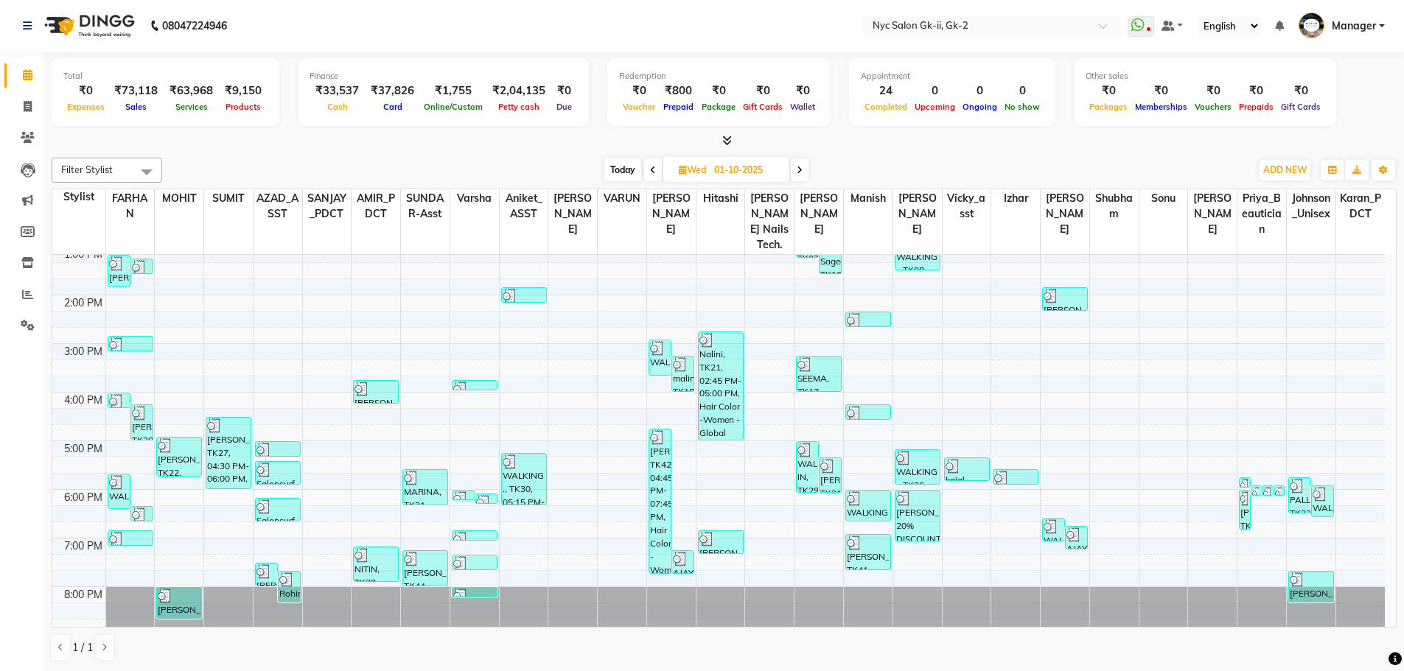
click at [799, 170] on icon at bounding box center [800, 170] width 6 height 9
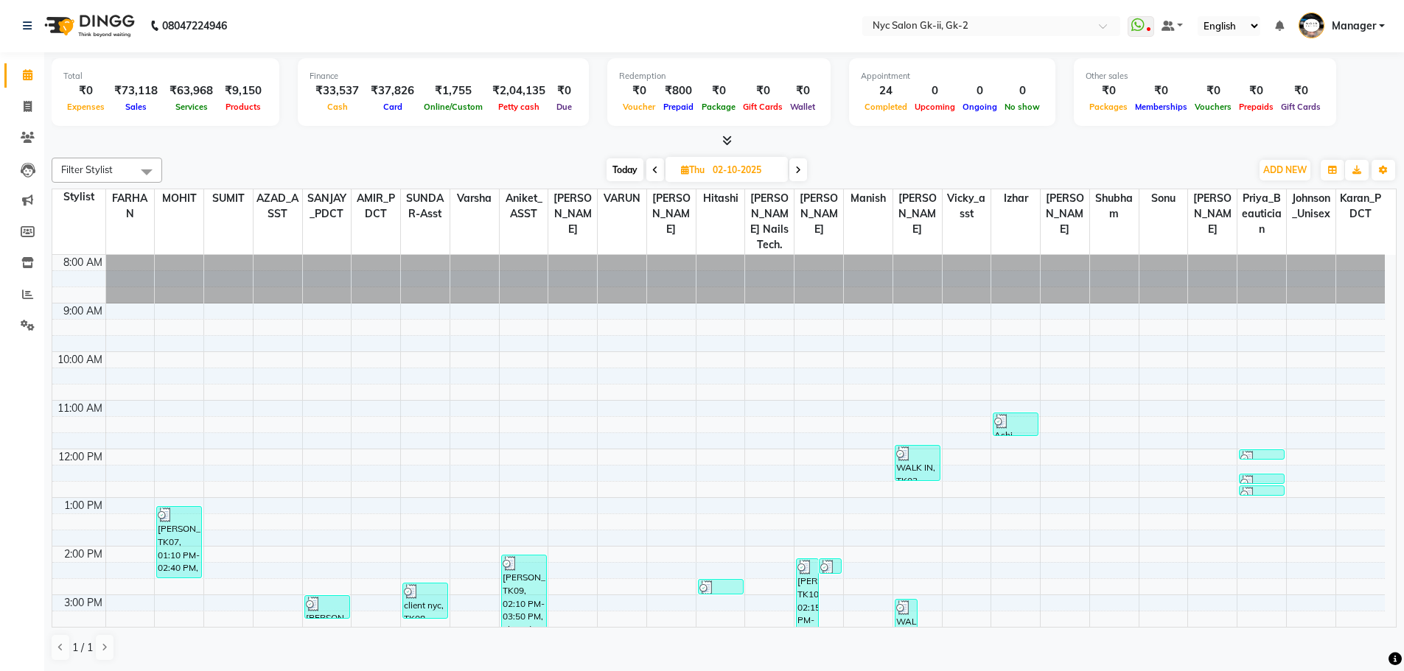
scroll to position [244, 0]
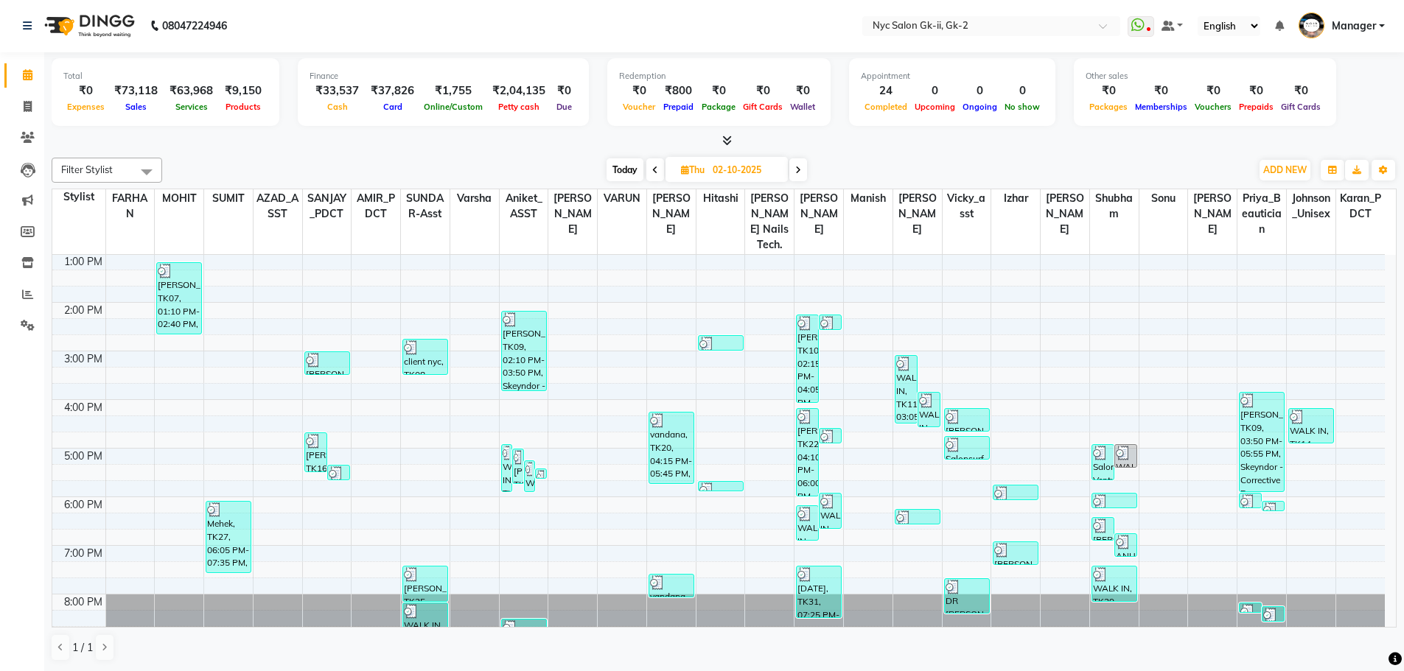
click at [801, 170] on icon at bounding box center [798, 170] width 6 height 9
type input "03-10-2025"
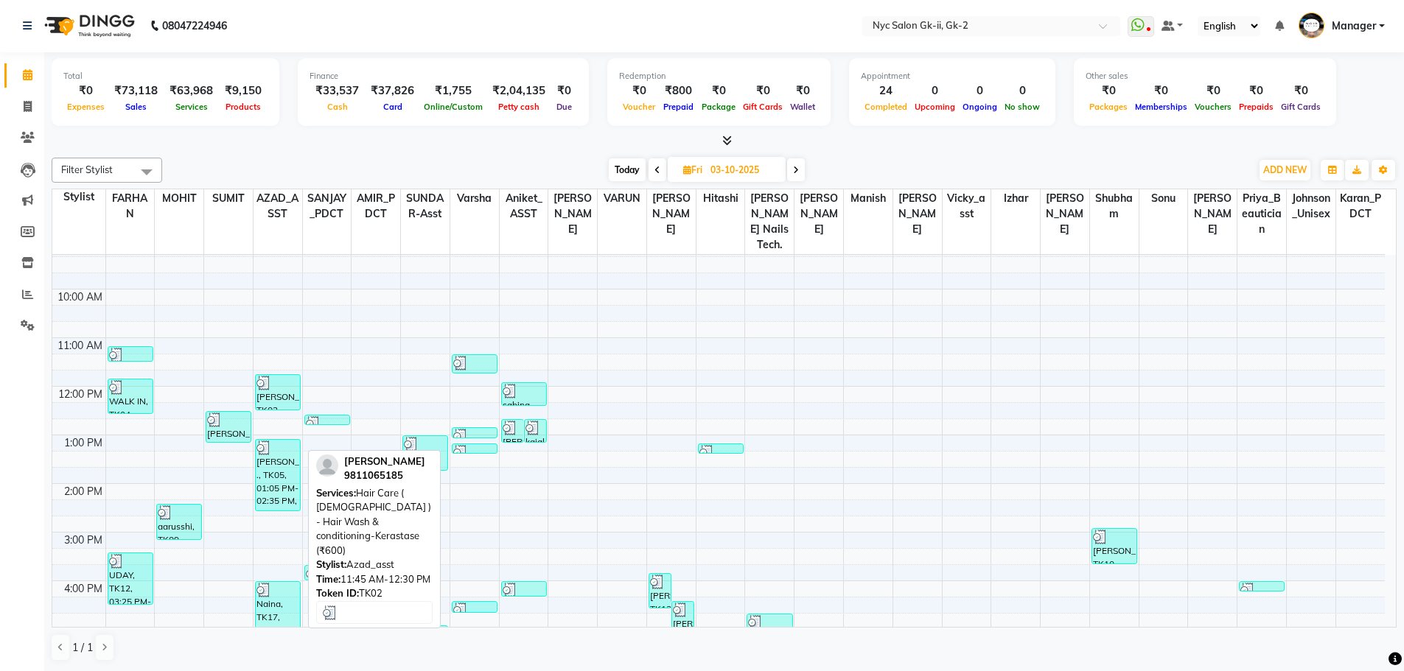
scroll to position [147, 0]
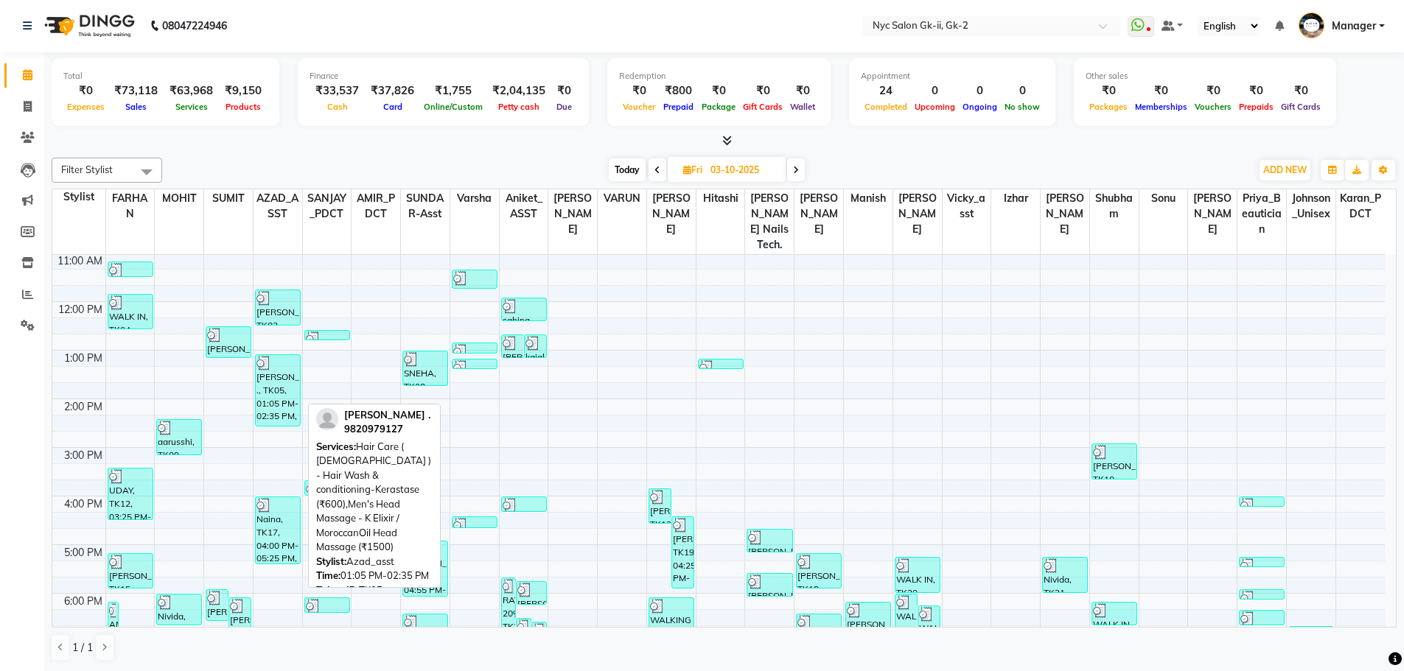
click at [283, 388] on div "[PERSON_NAME] ., TK05, 01:05 PM-02:35 PM, Hair Care ( [DEMOGRAPHIC_DATA] ) - Ha…" at bounding box center [278, 390] width 44 height 71
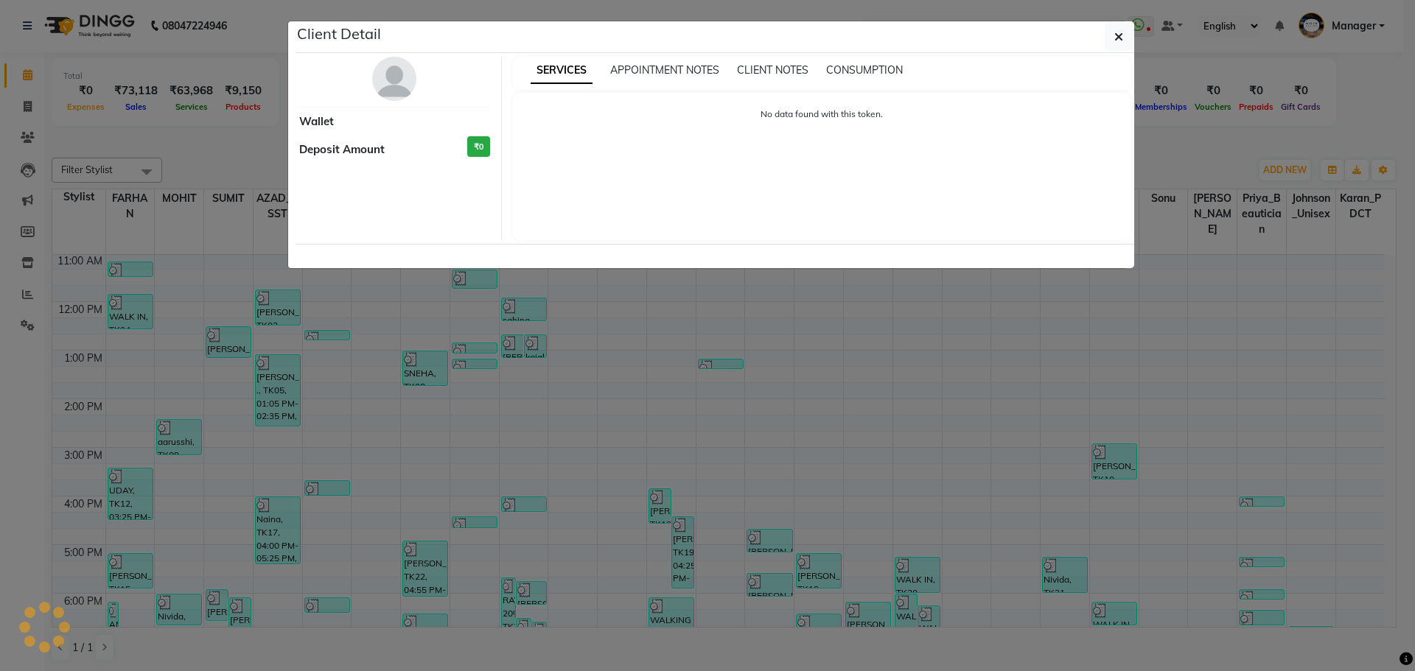
select select "3"
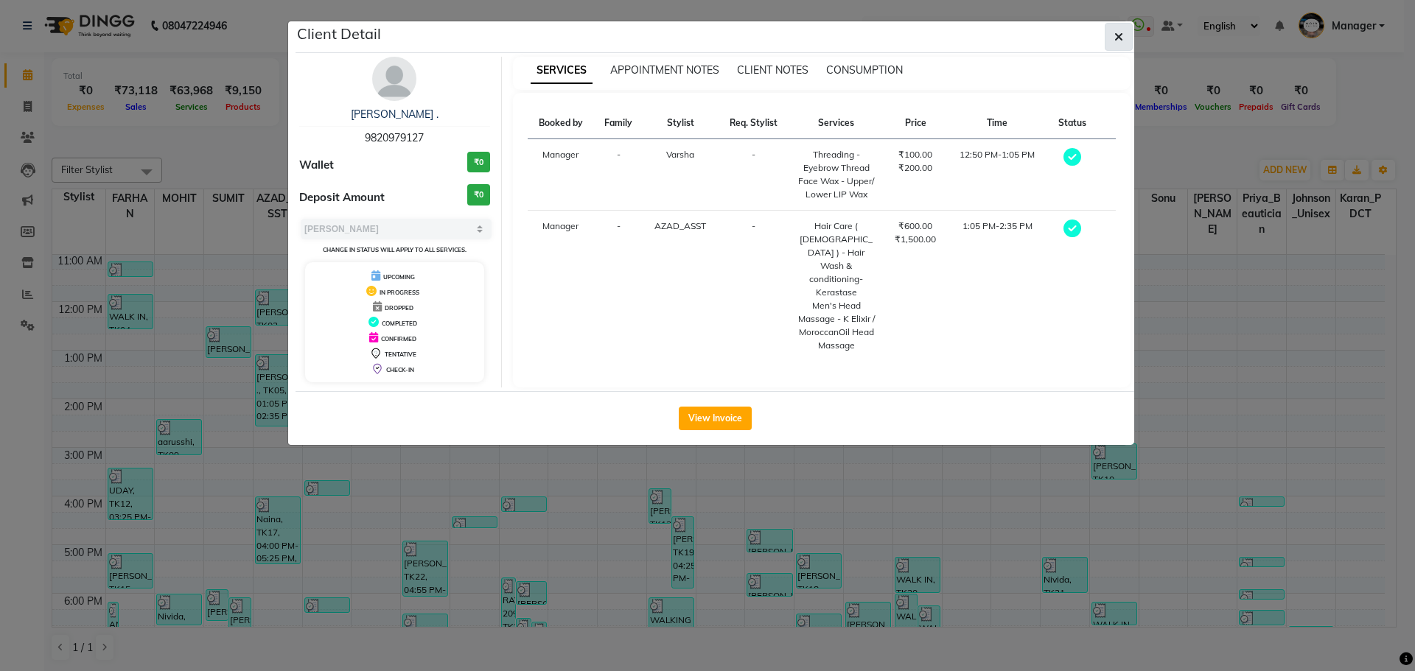
click at [1120, 37] on icon "button" at bounding box center [1118, 37] width 9 height 12
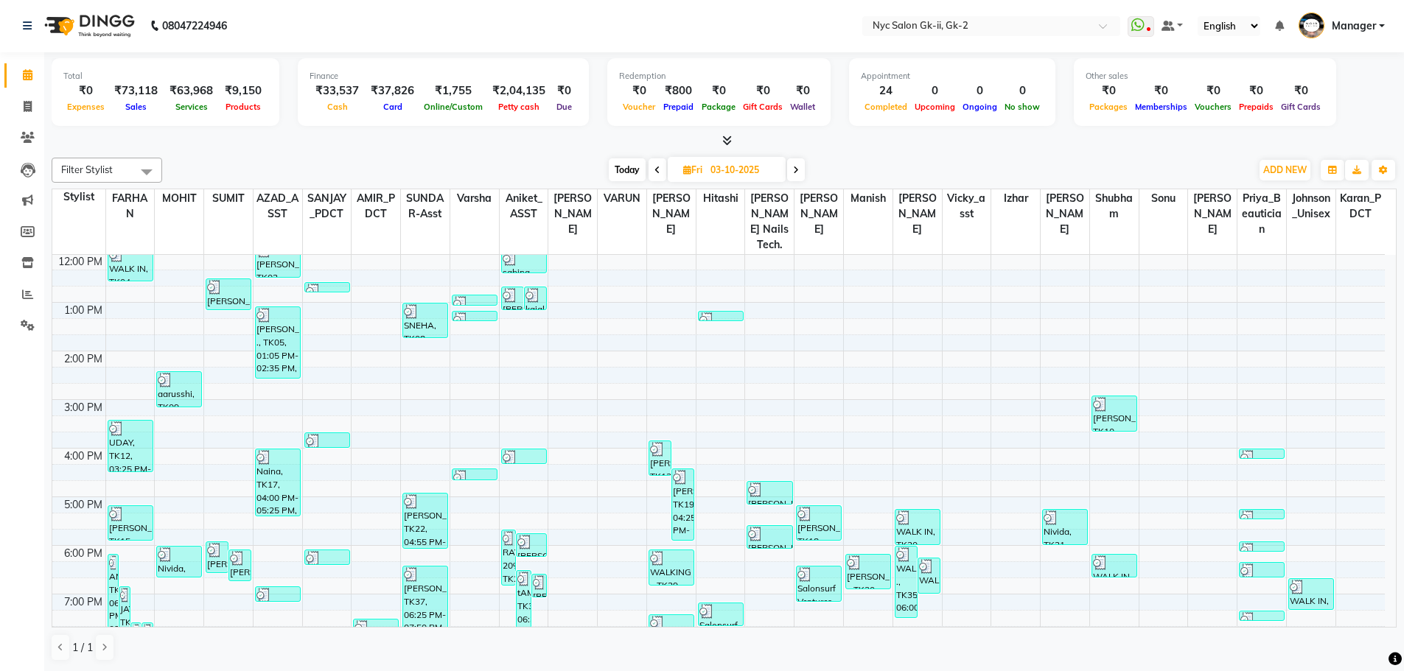
scroll to position [221, 0]
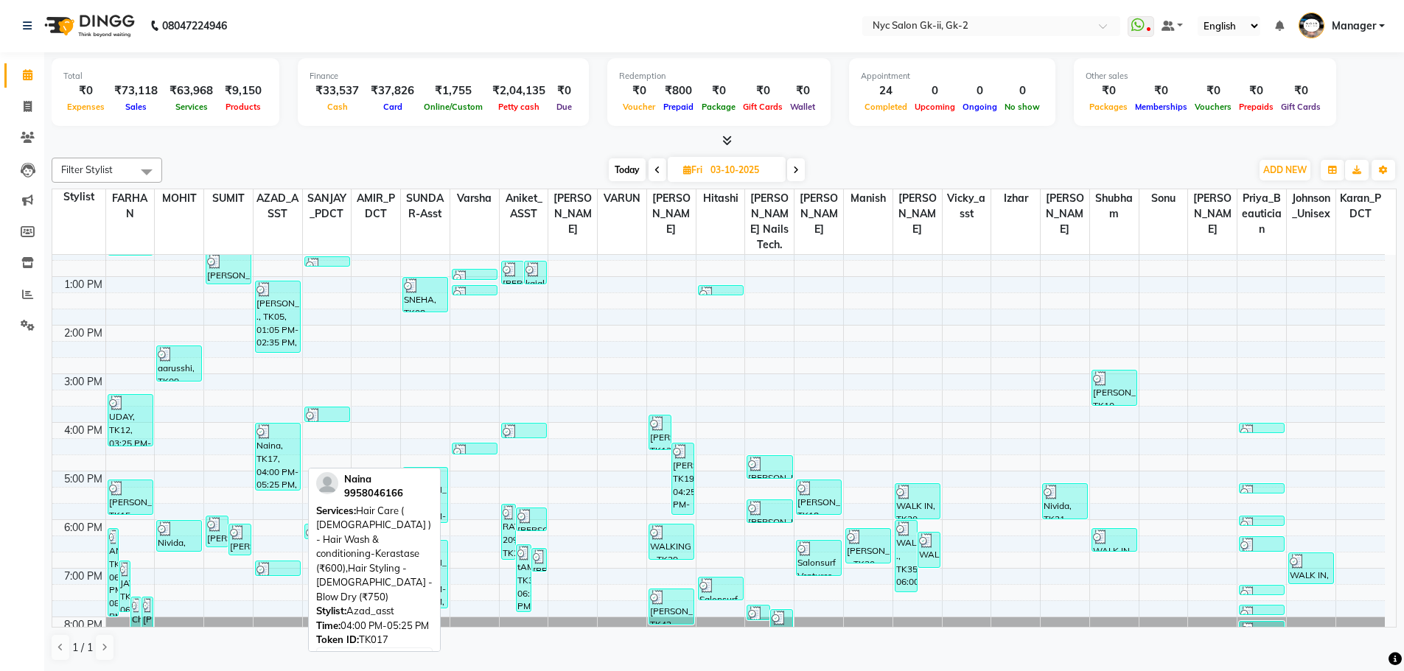
click at [269, 432] on div "Naina, TK17, 04:00 PM-05:25 PM, Hair Care ( [DEMOGRAPHIC_DATA] ) - Hair Wash & …" at bounding box center [278, 457] width 44 height 66
select select "3"
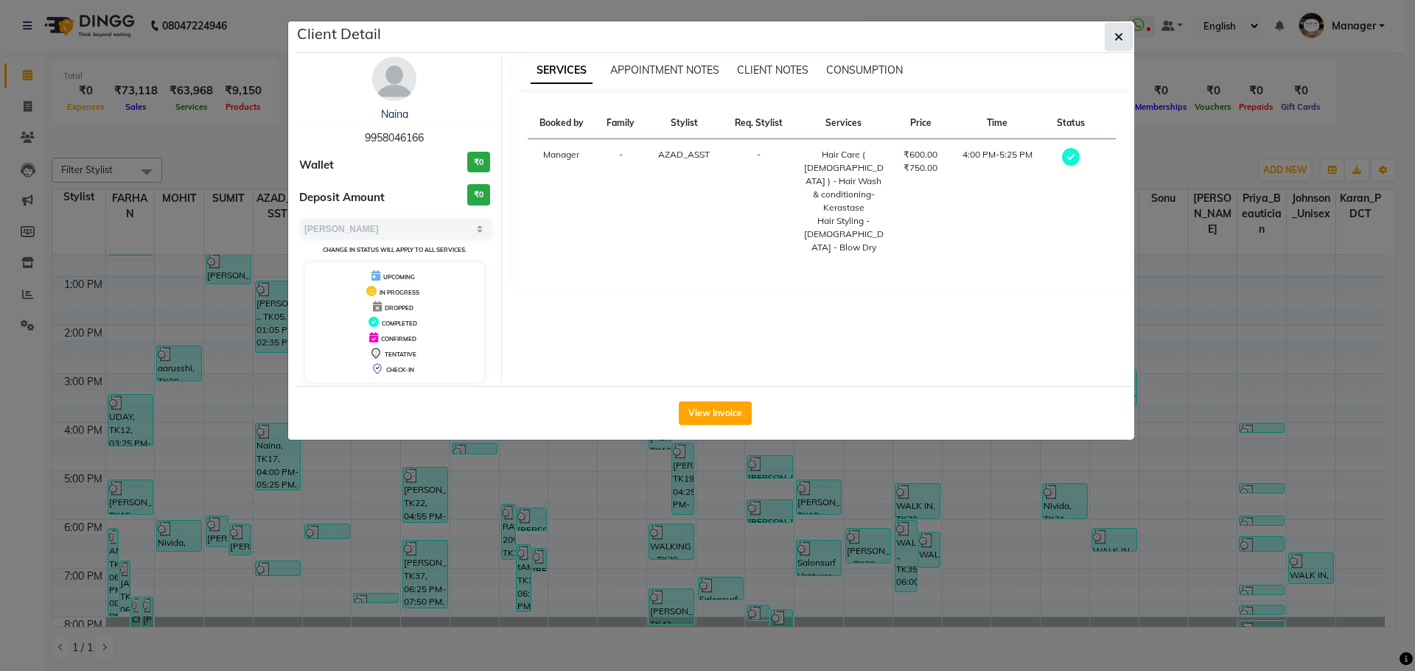
click at [1126, 31] on button "button" at bounding box center [1119, 37] width 28 height 28
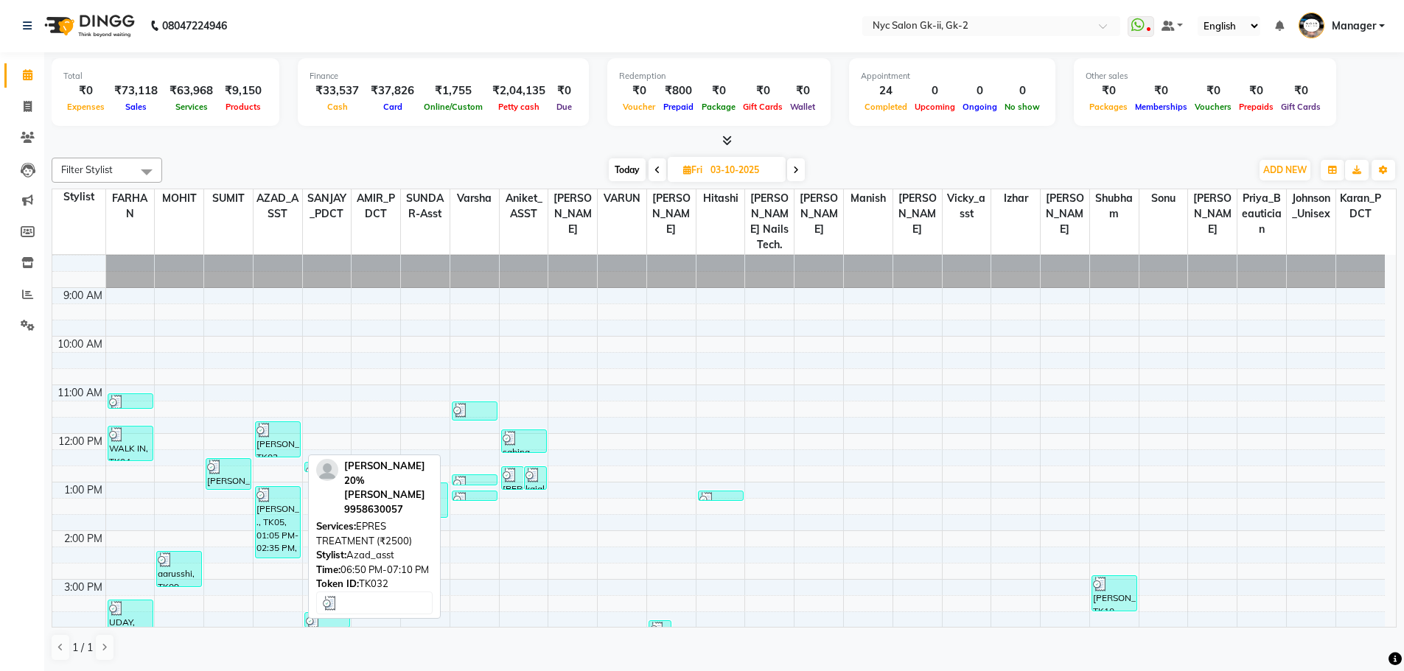
scroll to position [0, 0]
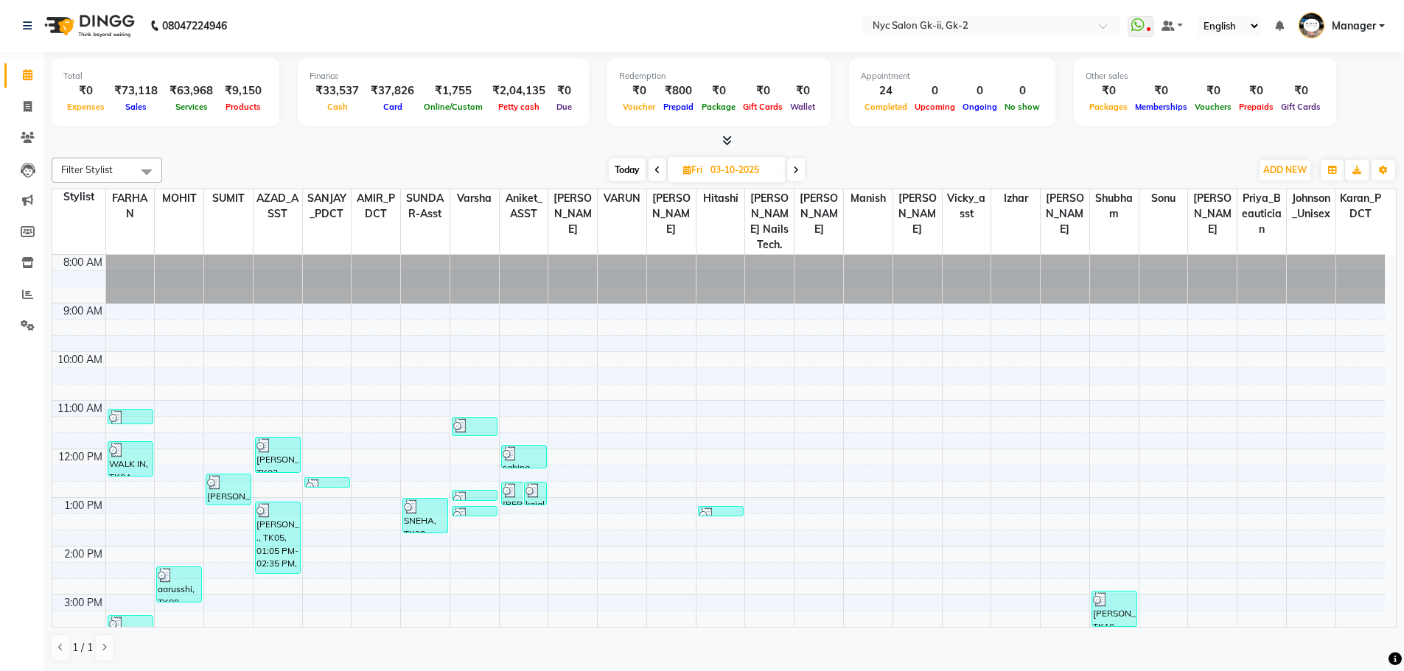
click at [791, 164] on span at bounding box center [796, 169] width 18 height 23
type input "04-10-2025"
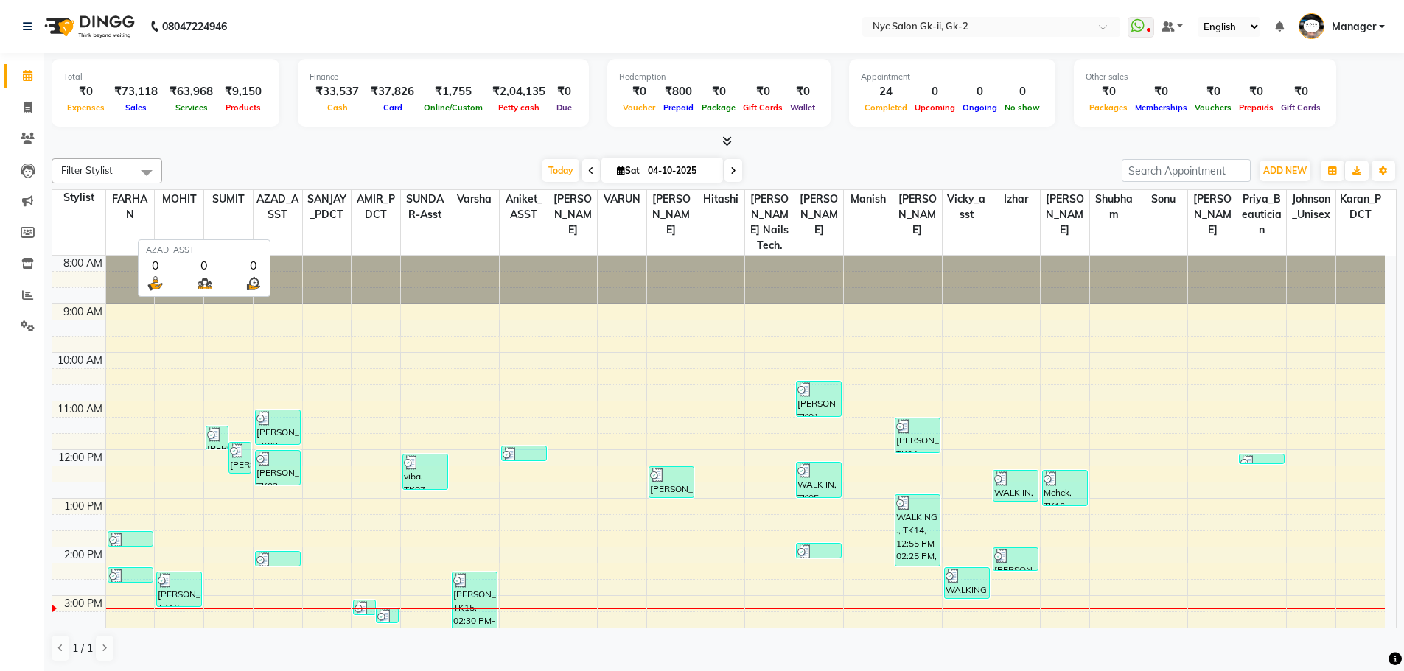
click at [284, 205] on span "AZAD_ASST" at bounding box center [277, 207] width 49 height 34
click at [298, 152] on div "Total ₹0 Expenses ₹73,118 Sales ₹63,968 Services ₹9,150 Products Finance ₹33,53…" at bounding box center [723, 362] width 1359 height 619
click at [23, 294] on icon at bounding box center [27, 295] width 11 height 11
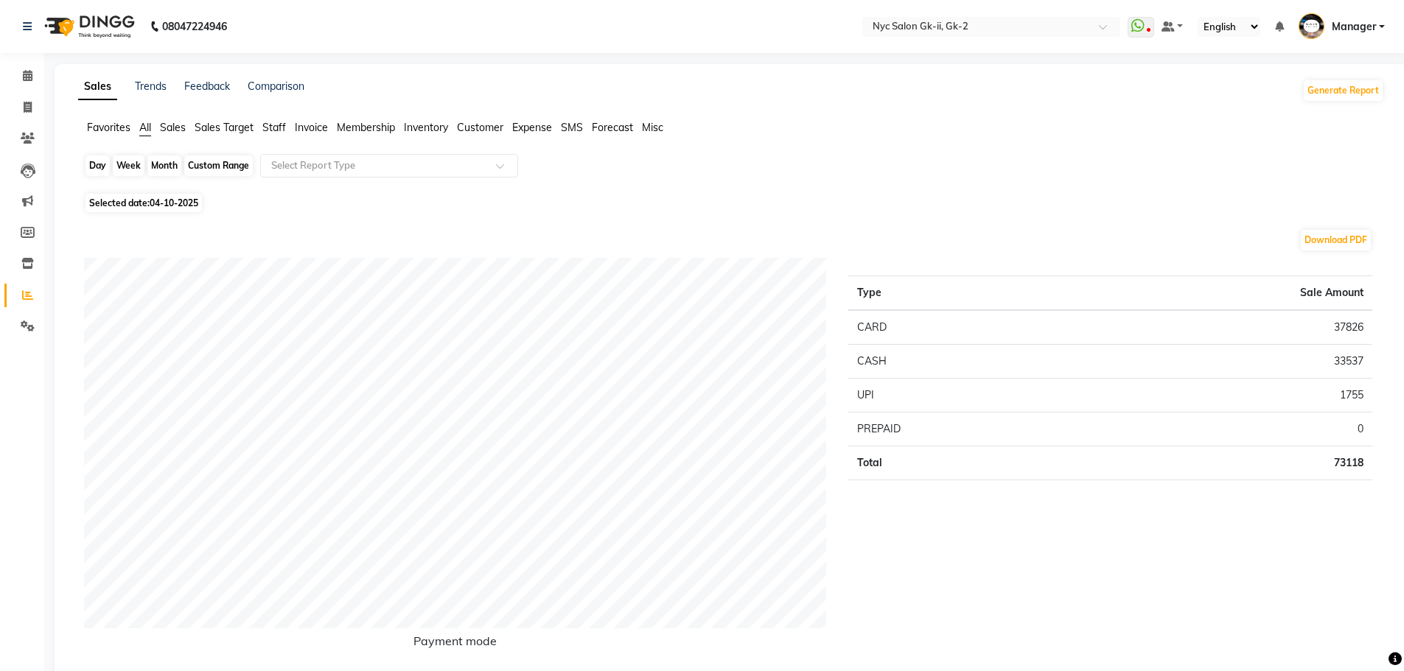
click at [88, 169] on div "Day" at bounding box center [97, 165] width 24 height 21
select select "10"
select select "2025"
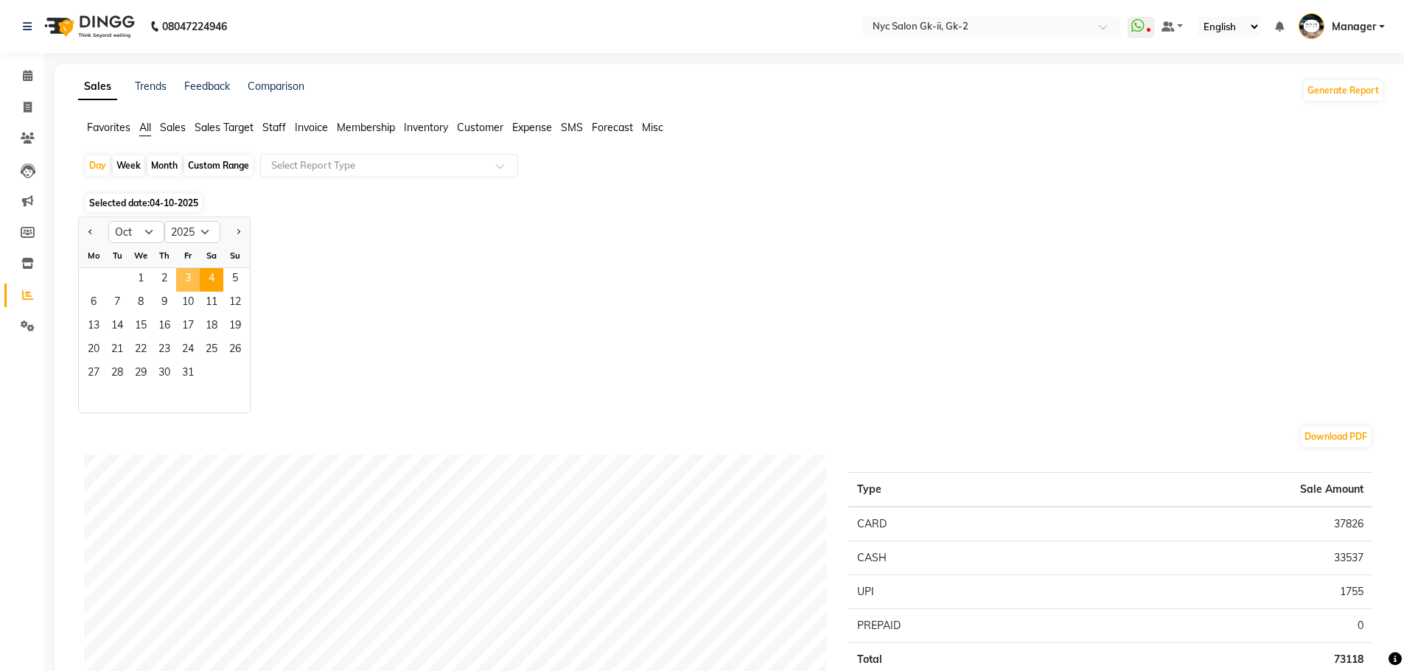
click at [182, 269] on span "3" at bounding box center [188, 280] width 24 height 24
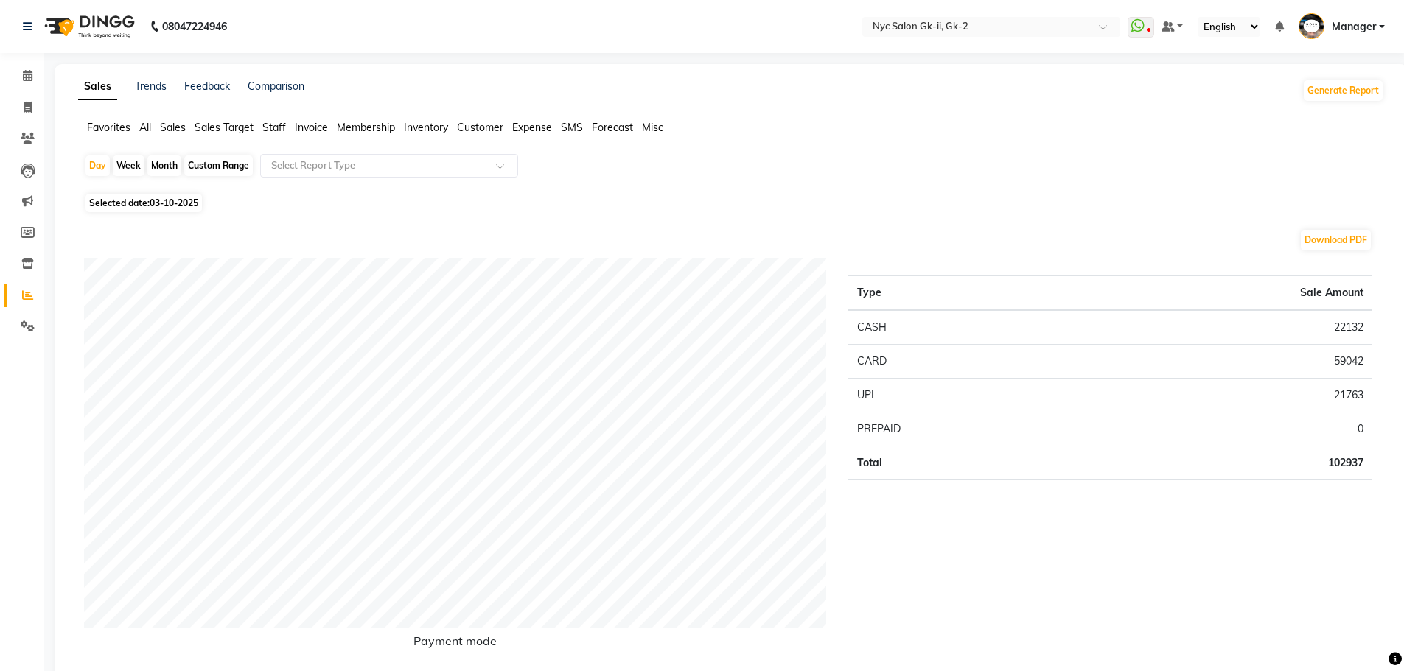
click at [271, 128] on span "Staff" at bounding box center [274, 127] width 24 height 13
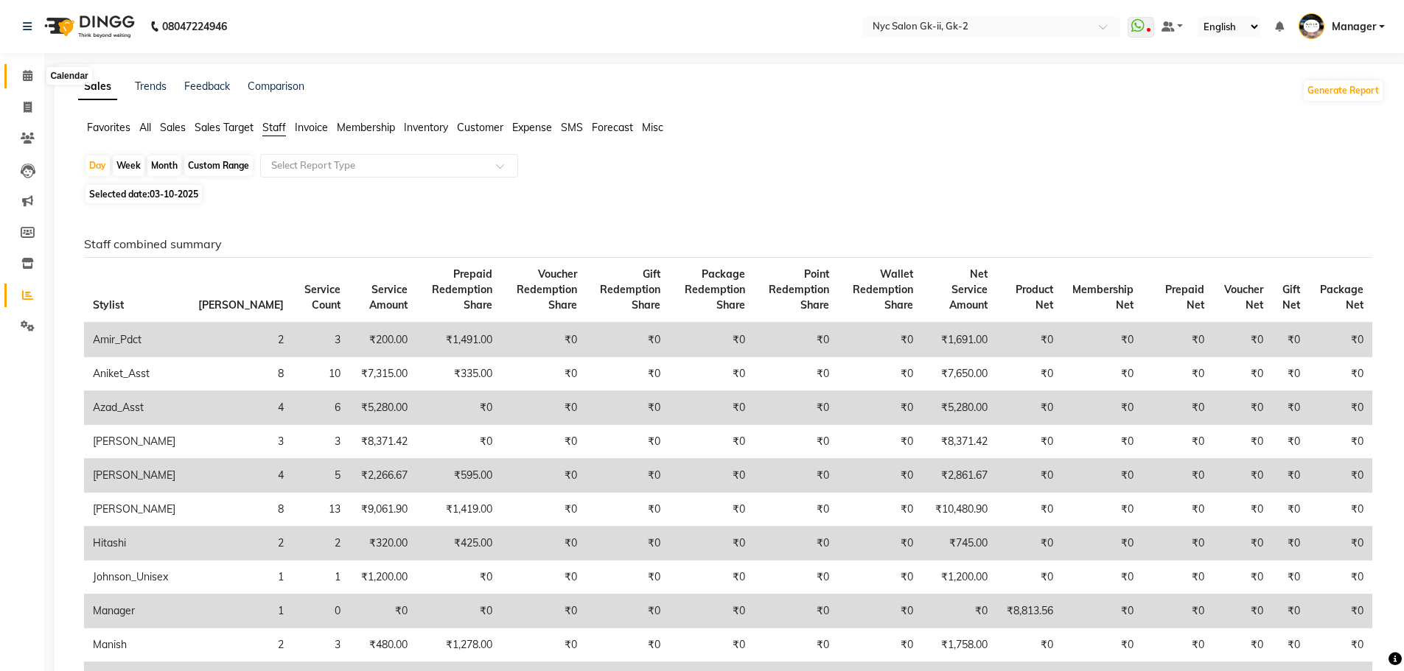
click at [24, 80] on icon at bounding box center [28, 75] width 10 height 11
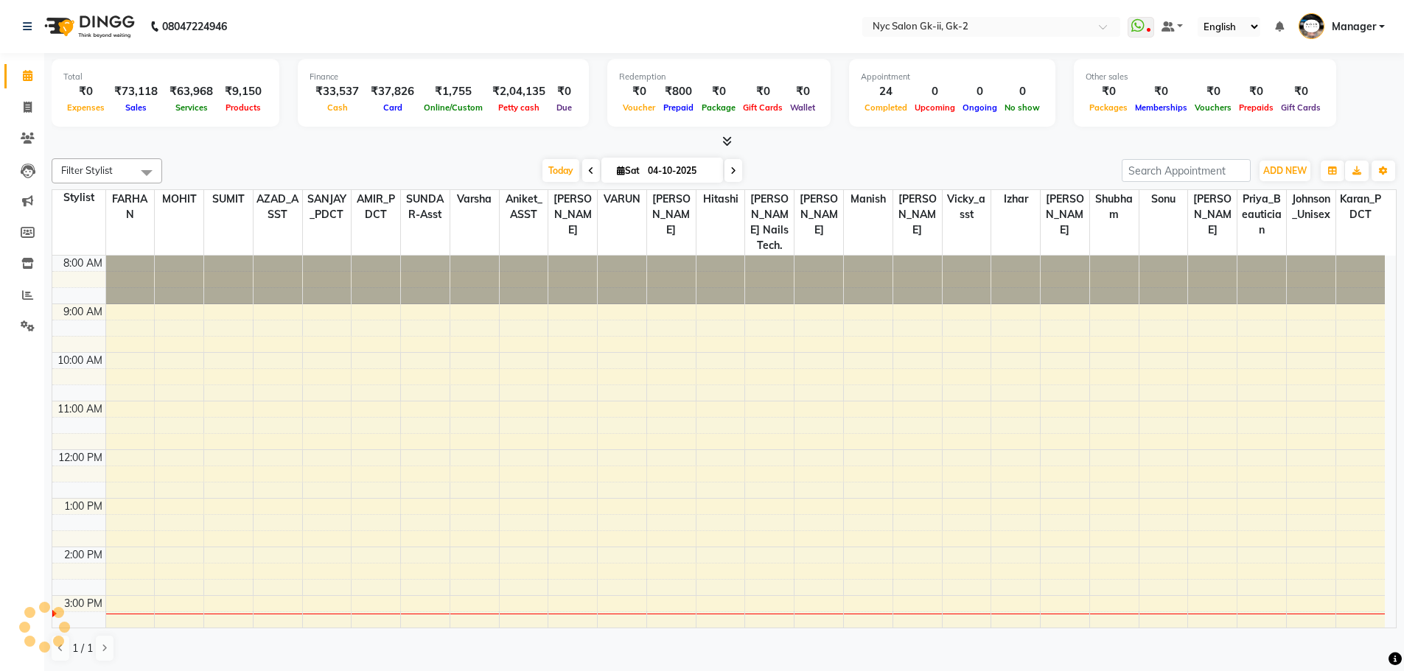
scroll to position [216, 0]
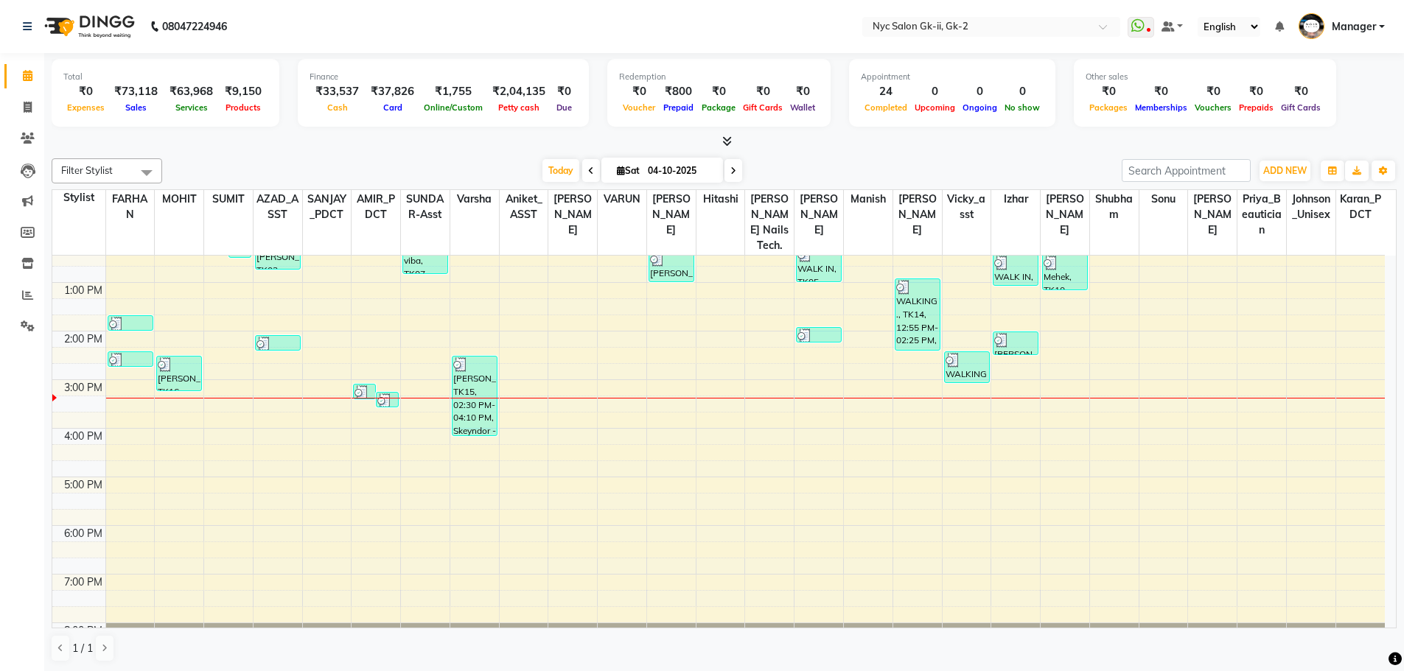
click at [589, 178] on span at bounding box center [591, 170] width 18 height 23
type input "03-10-2025"
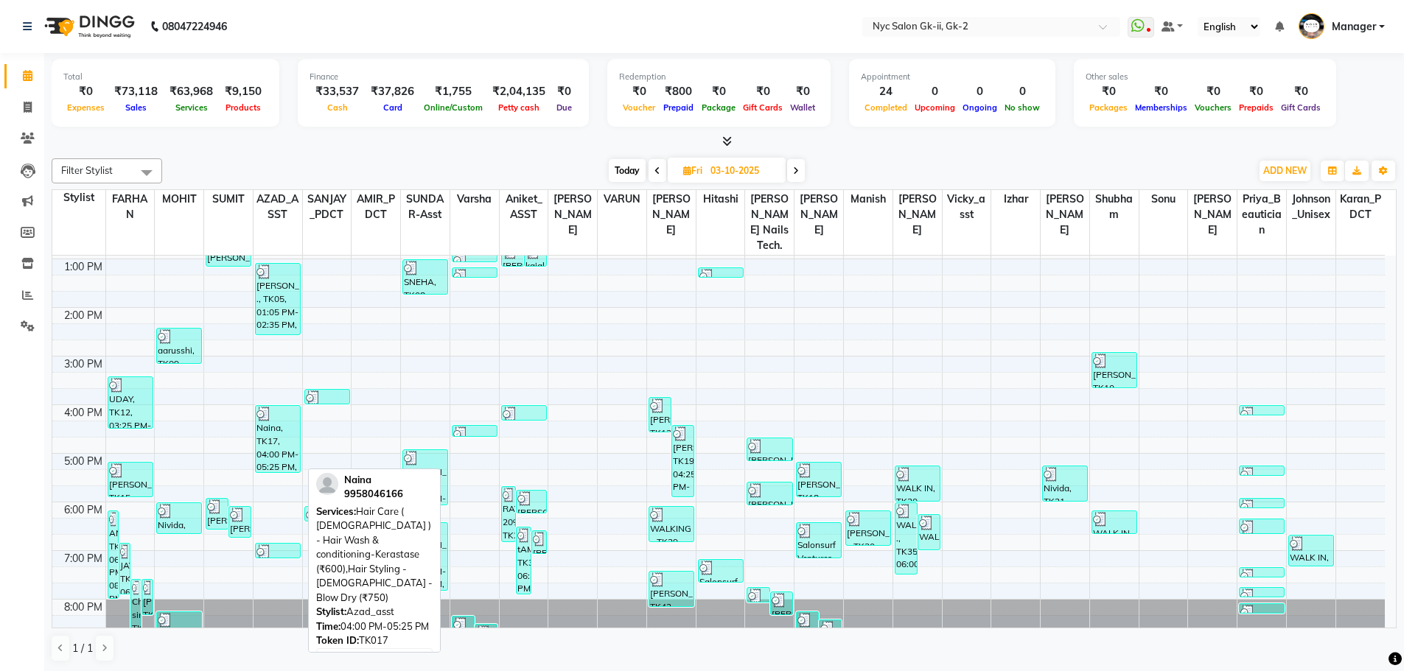
scroll to position [244, 0]
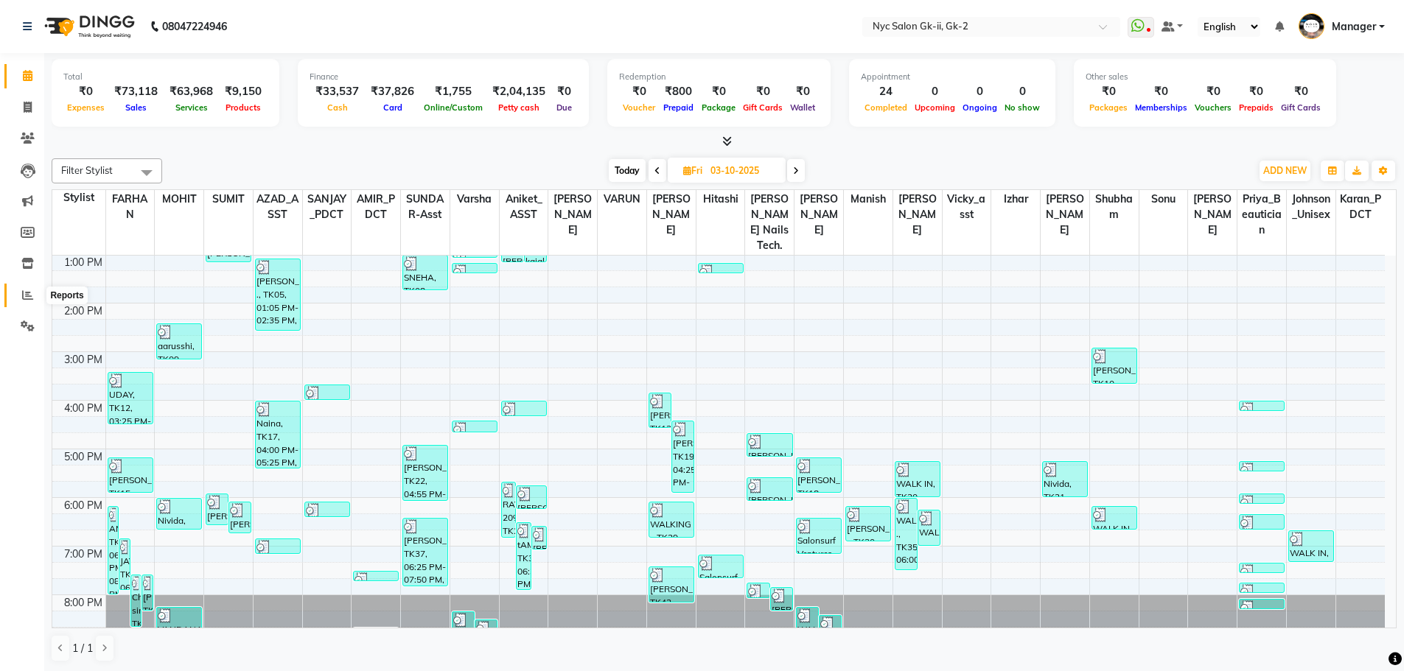
click at [32, 297] on icon at bounding box center [27, 295] width 11 height 11
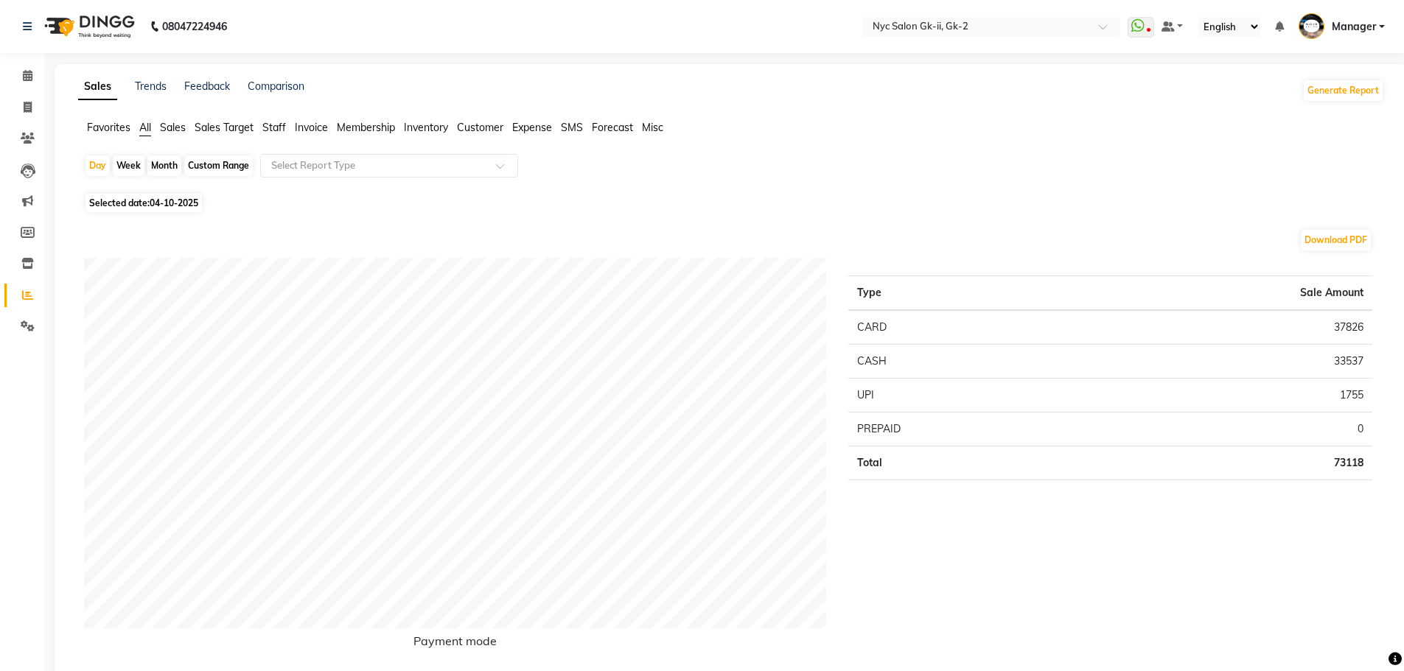
click at [271, 130] on span "Staff" at bounding box center [274, 127] width 24 height 13
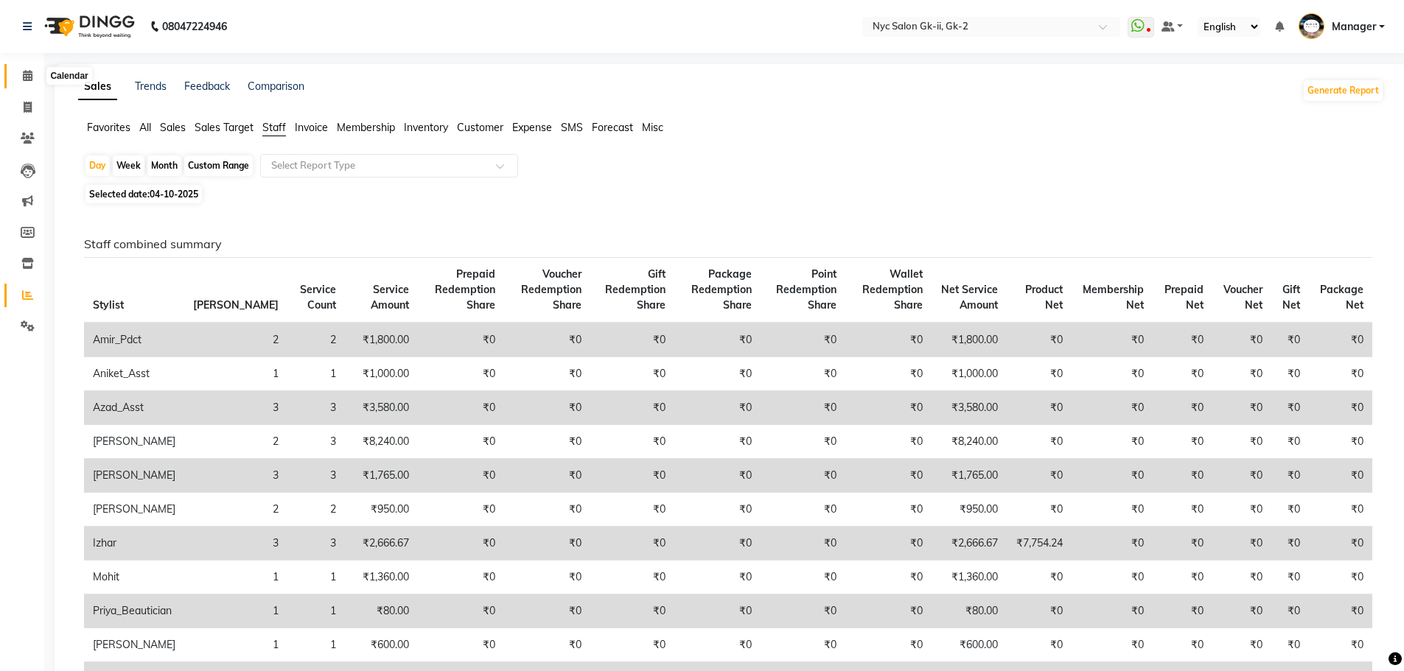
click at [21, 74] on span at bounding box center [28, 76] width 26 height 17
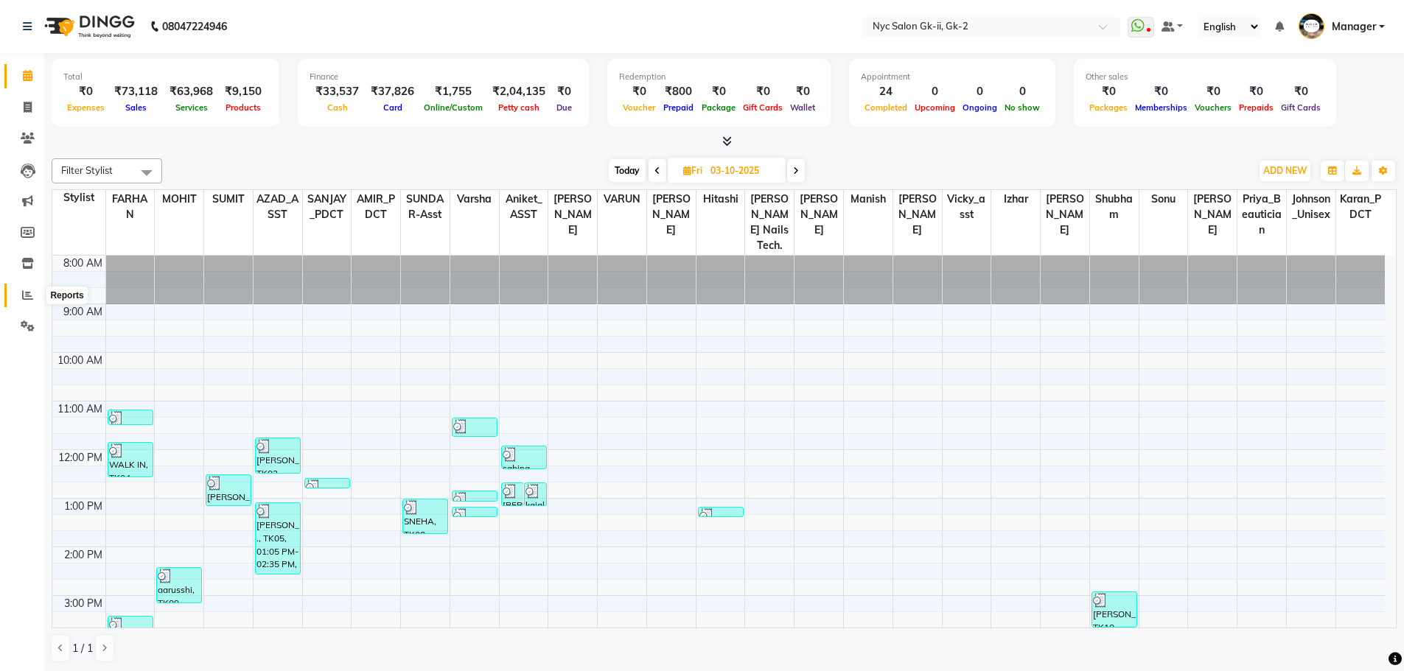
click at [26, 288] on span at bounding box center [28, 295] width 26 height 17
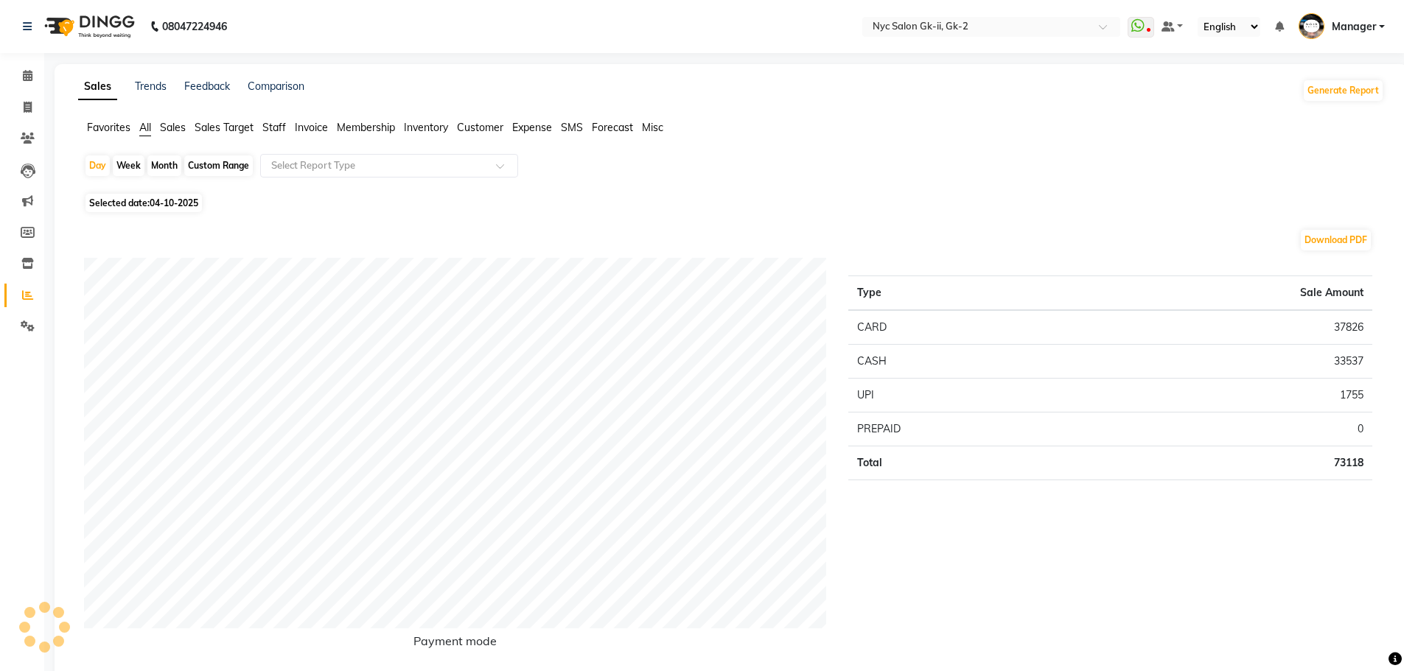
click at [267, 121] on span "Staff" at bounding box center [274, 127] width 24 height 13
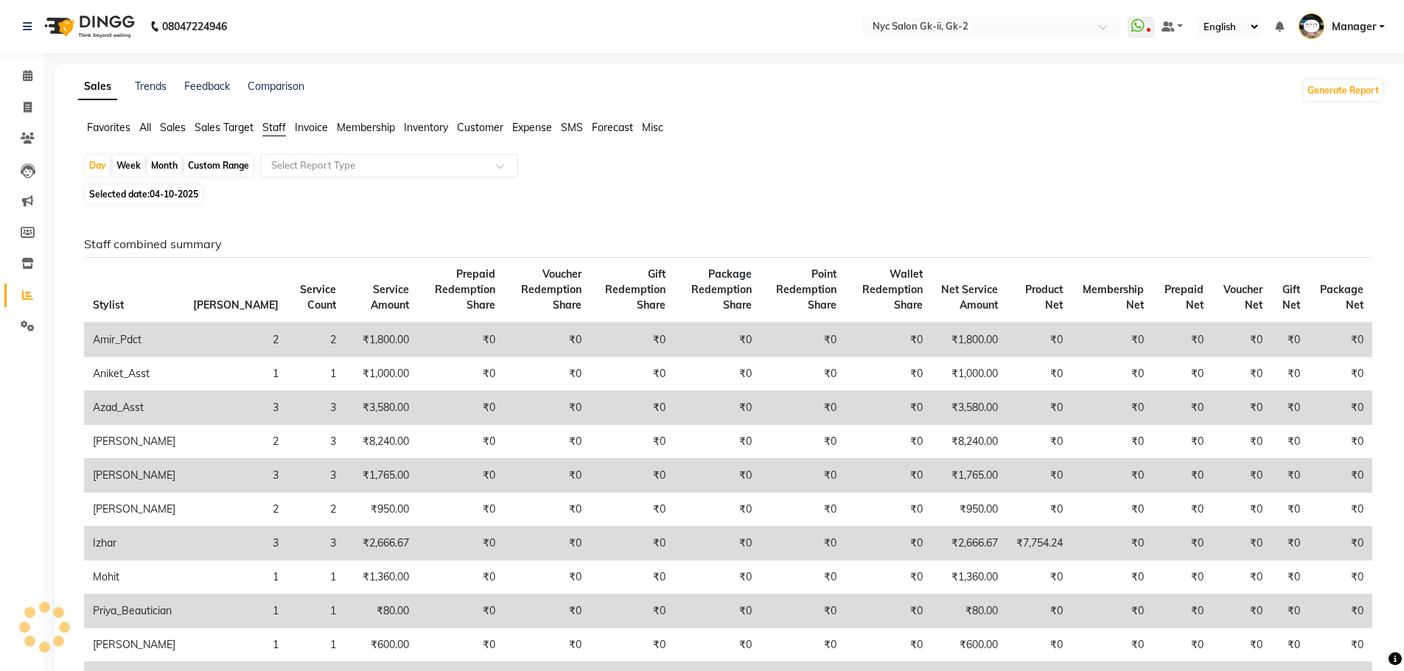
click at [214, 170] on div "Custom Range" at bounding box center [218, 165] width 69 height 21
select select "10"
select select "2025"
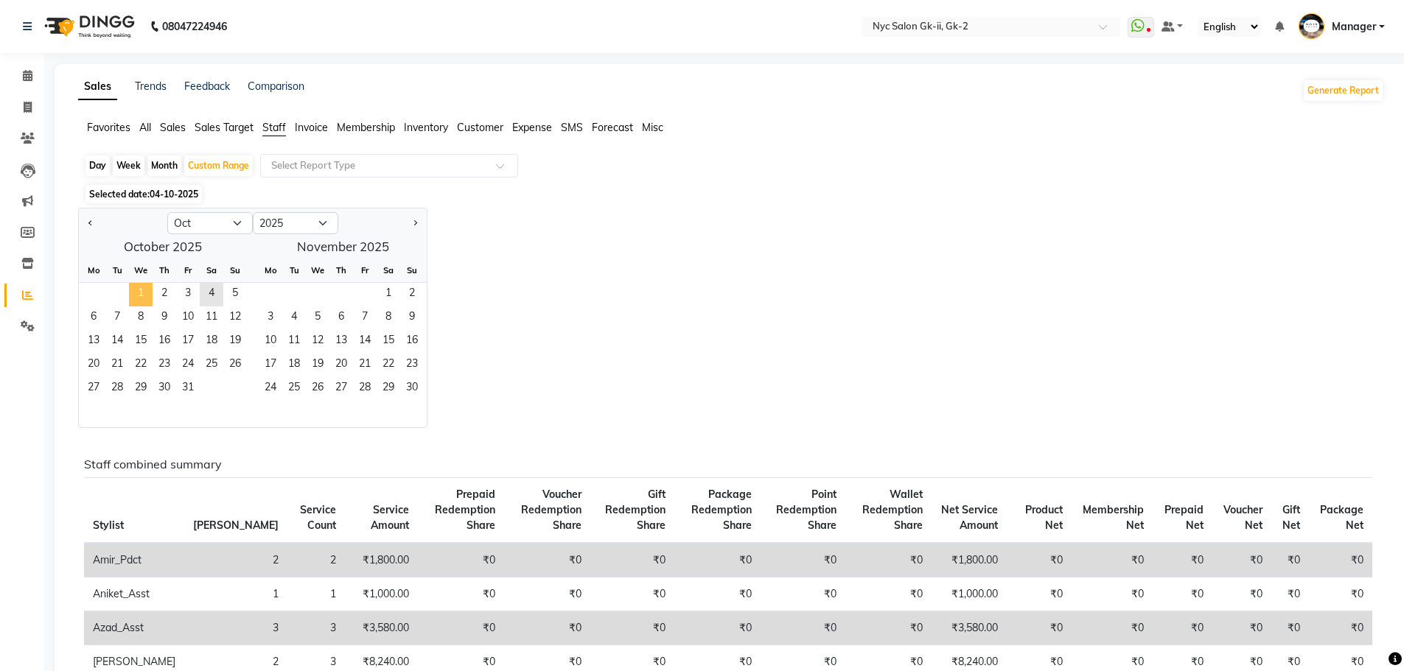
click at [139, 286] on span "1" at bounding box center [141, 295] width 24 height 24
click at [215, 293] on span "4" at bounding box center [212, 295] width 24 height 24
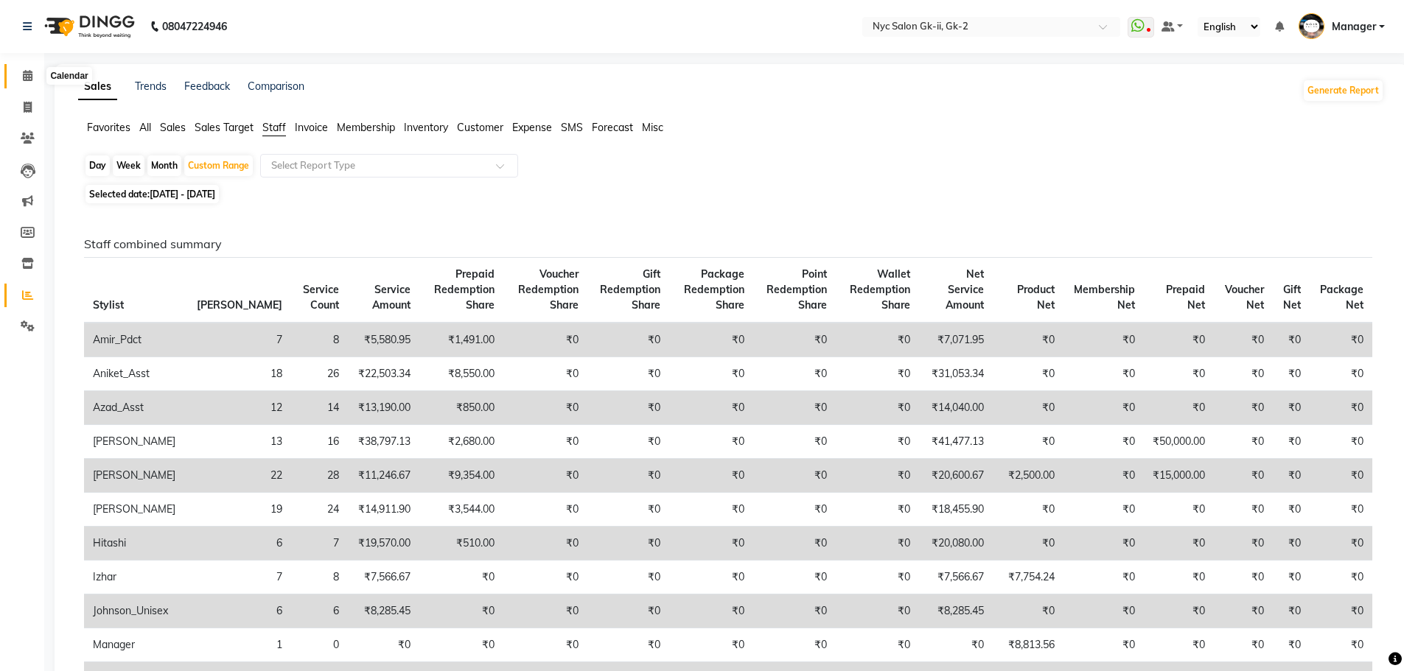
click at [25, 77] on icon at bounding box center [28, 75] width 10 height 11
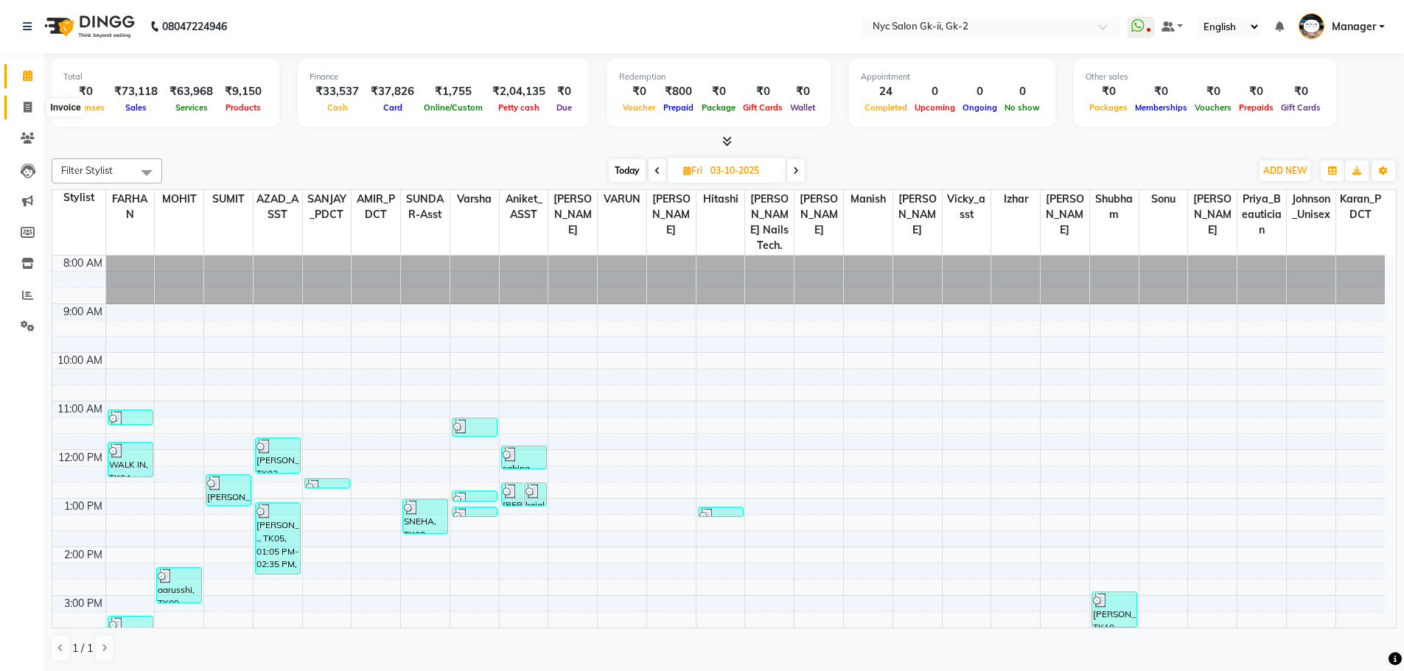
click at [31, 110] on icon at bounding box center [28, 107] width 8 height 11
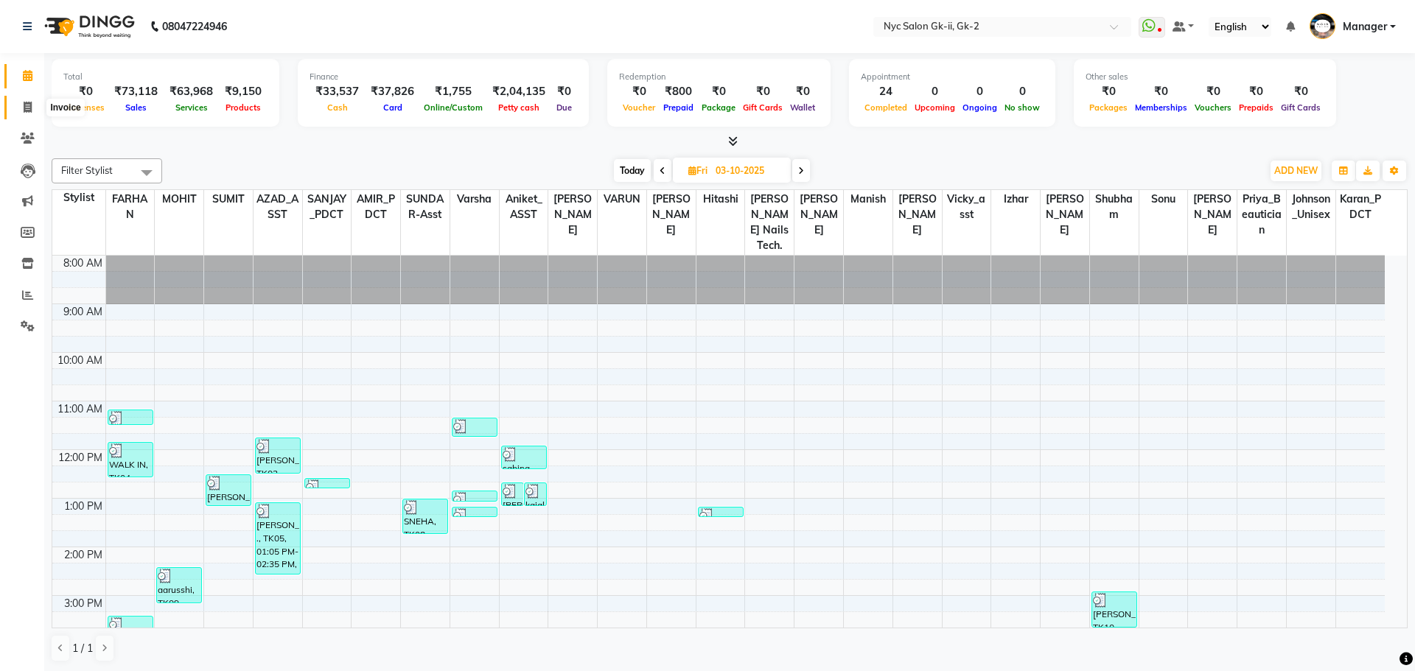
select select "service"
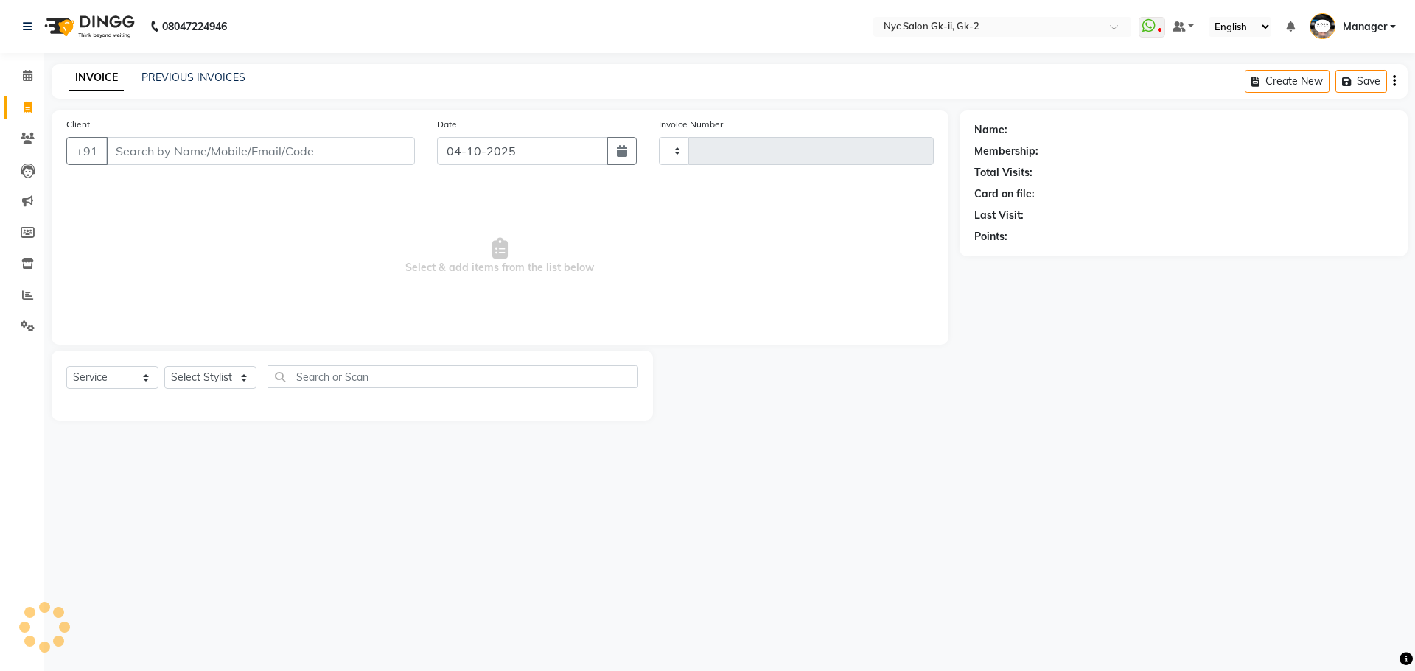
type input "6329"
select select "5936"
click at [181, 378] on select "Select Stylist" at bounding box center [210, 377] width 92 height 23
select select "42211"
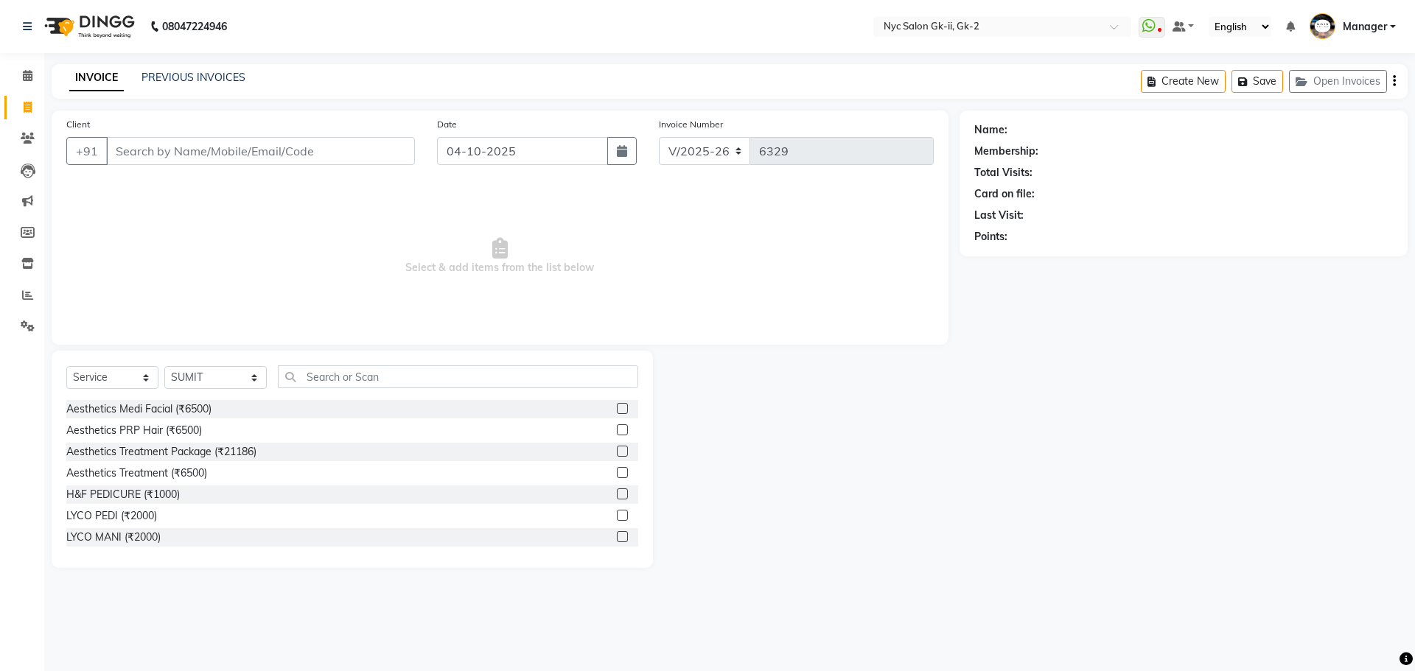
click at [298, 522] on div "Aesthetics Medi Facial (₹6500) Aesthetics PRP Hair (₹6500) Aesthetics Treatment…" at bounding box center [352, 473] width 572 height 147
click at [331, 367] on input "text" at bounding box center [458, 376] width 361 height 23
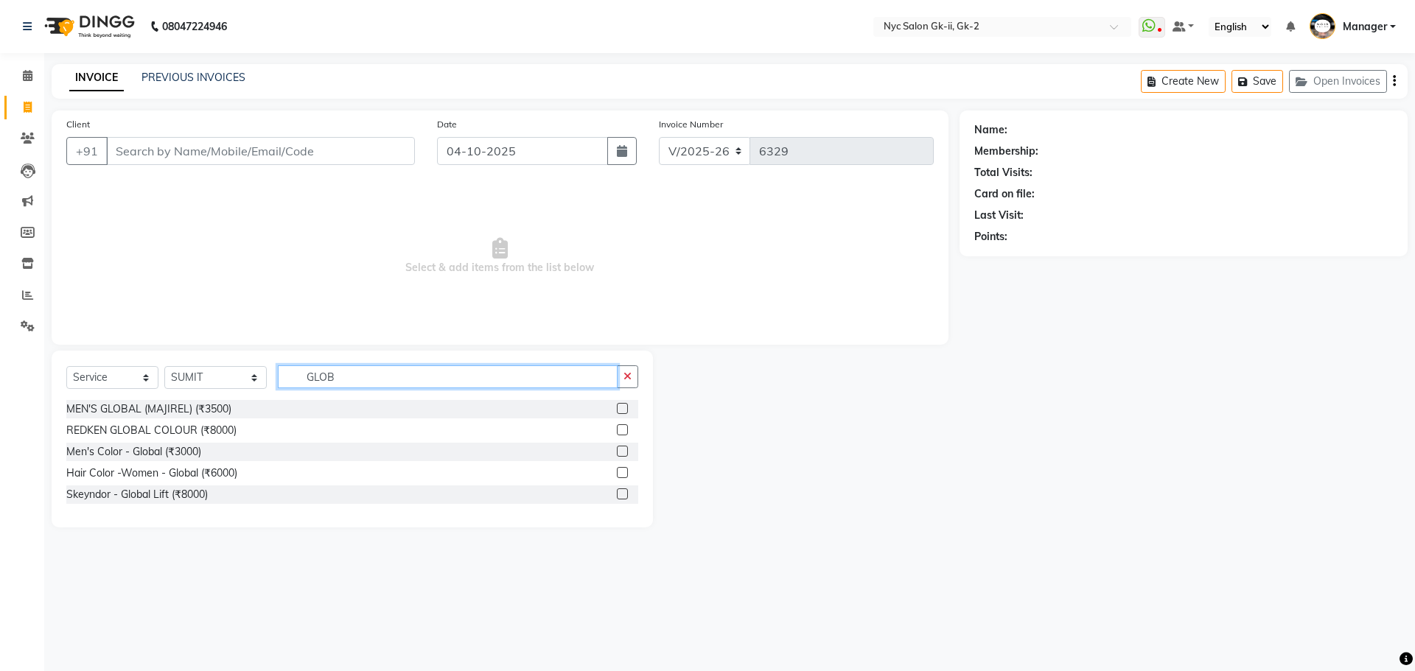
type input "GLOB"
click at [623, 467] on label at bounding box center [622, 472] width 11 height 11
click at [623, 469] on input "checkbox" at bounding box center [622, 474] width 10 height 10
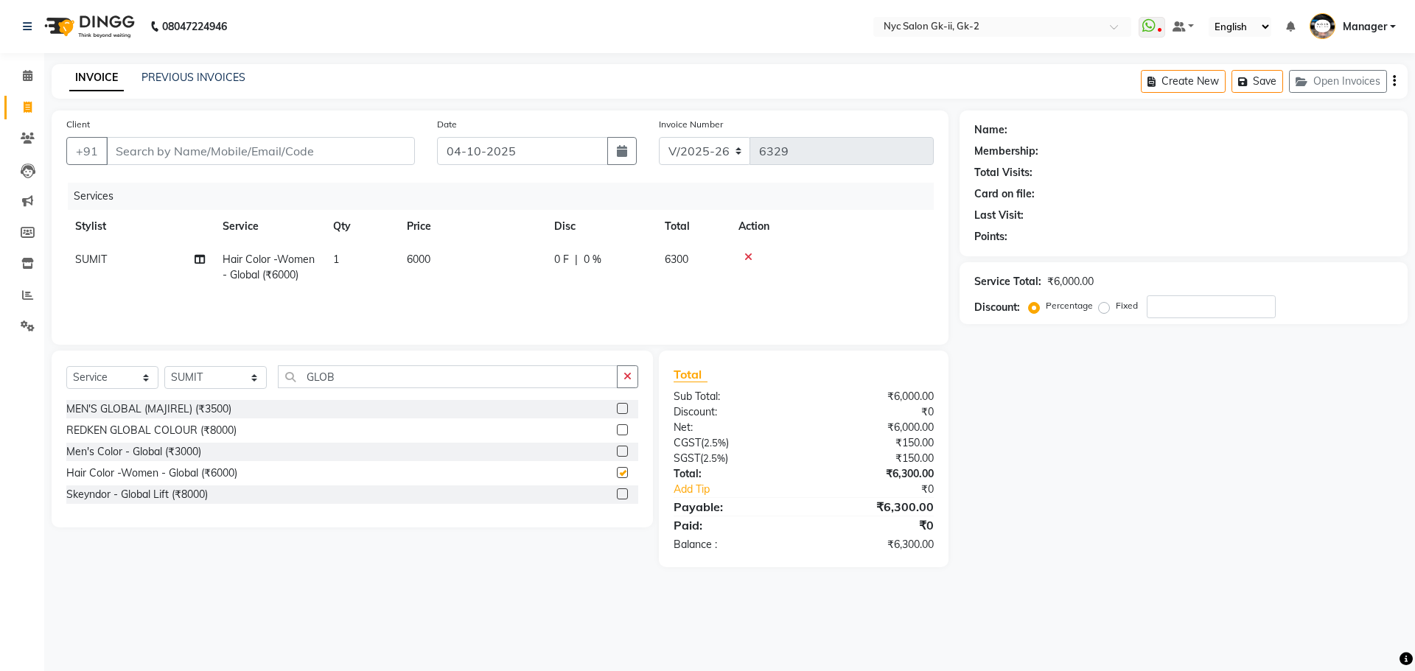
checkbox input "false"
click at [476, 269] on td "6000" at bounding box center [471, 267] width 147 height 49
select select "42211"
drag, startPoint x: 524, startPoint y: 262, endPoint x: 178, endPoint y: 236, distance: 347.3
click at [304, 230] on table "Stylist Service Qty Price Disc Total Action AMIR_PDCT aniket_ASST AZAD_ASST [PE…" at bounding box center [499, 258] width 867 height 96
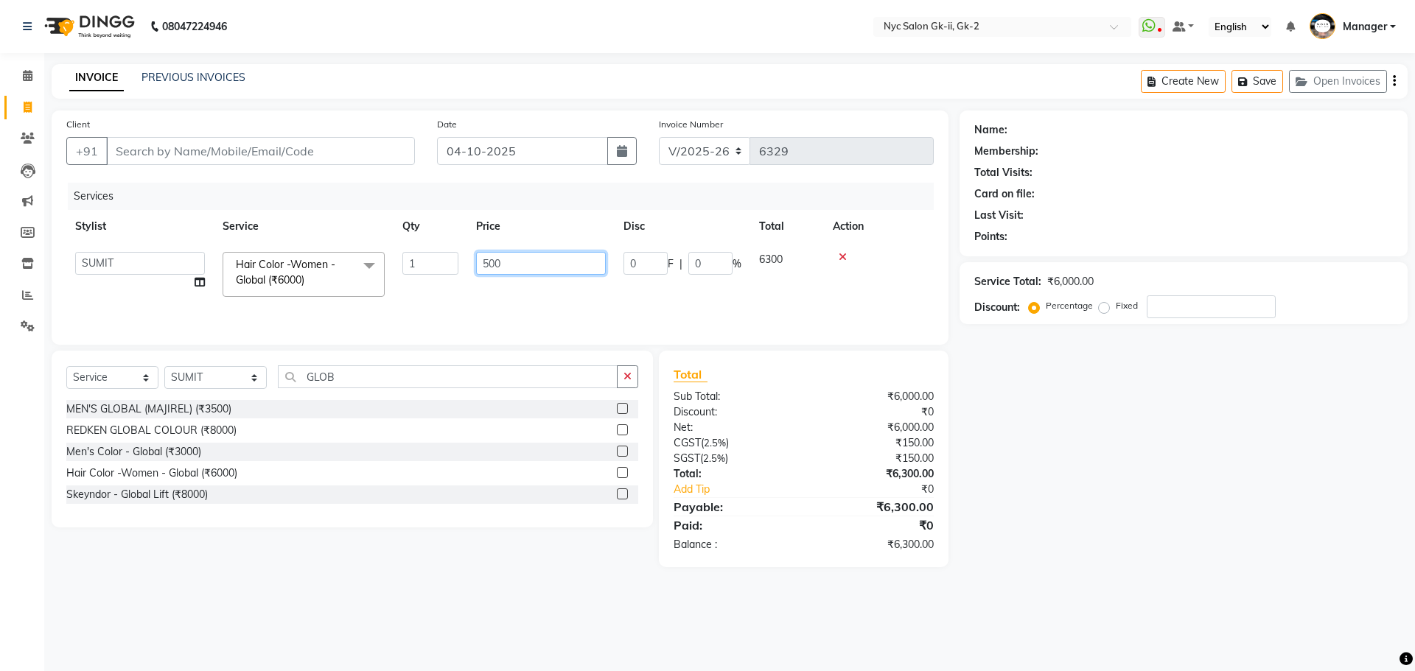
type input "5000"
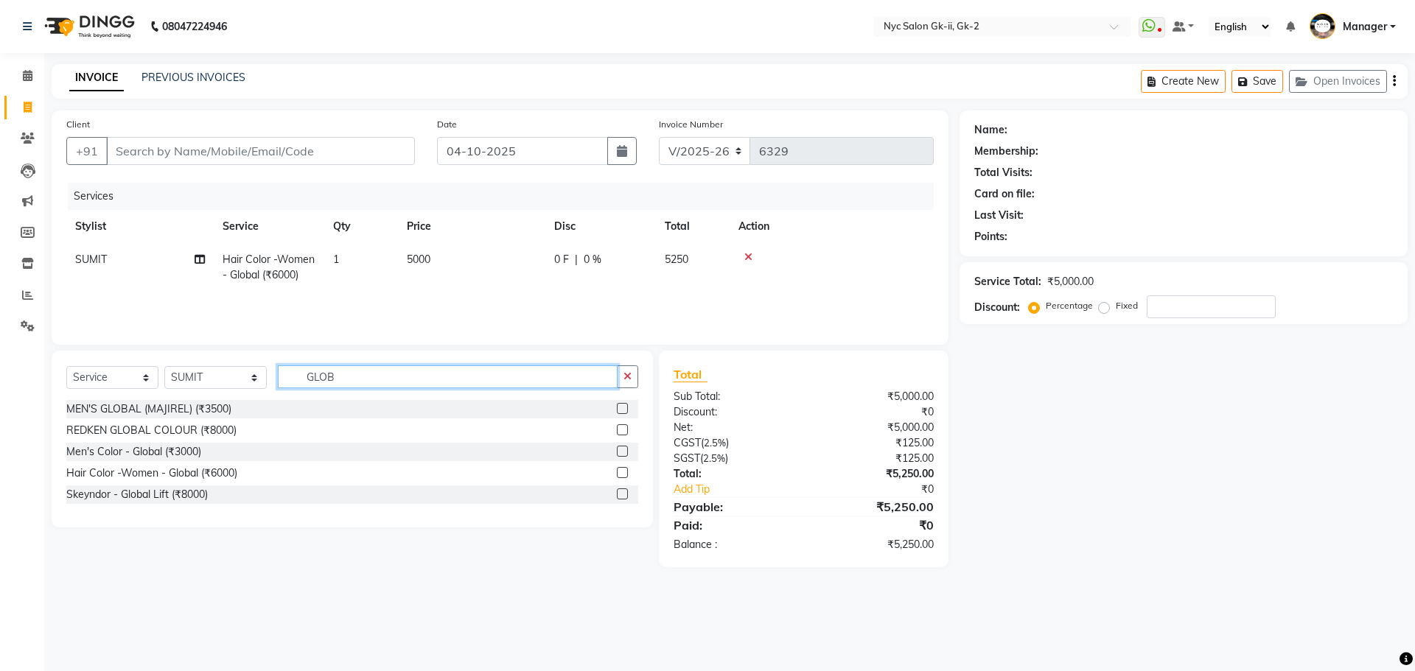
drag, startPoint x: 375, startPoint y: 368, endPoint x: 139, endPoint y: 335, distance: 238.1
click at [152, 337] on div "Client +91 Date [DATE] Invoice Number V/2025 V/[PHONE_NUMBER] Services Stylist …" at bounding box center [500, 339] width 919 height 457
type input "BALY"
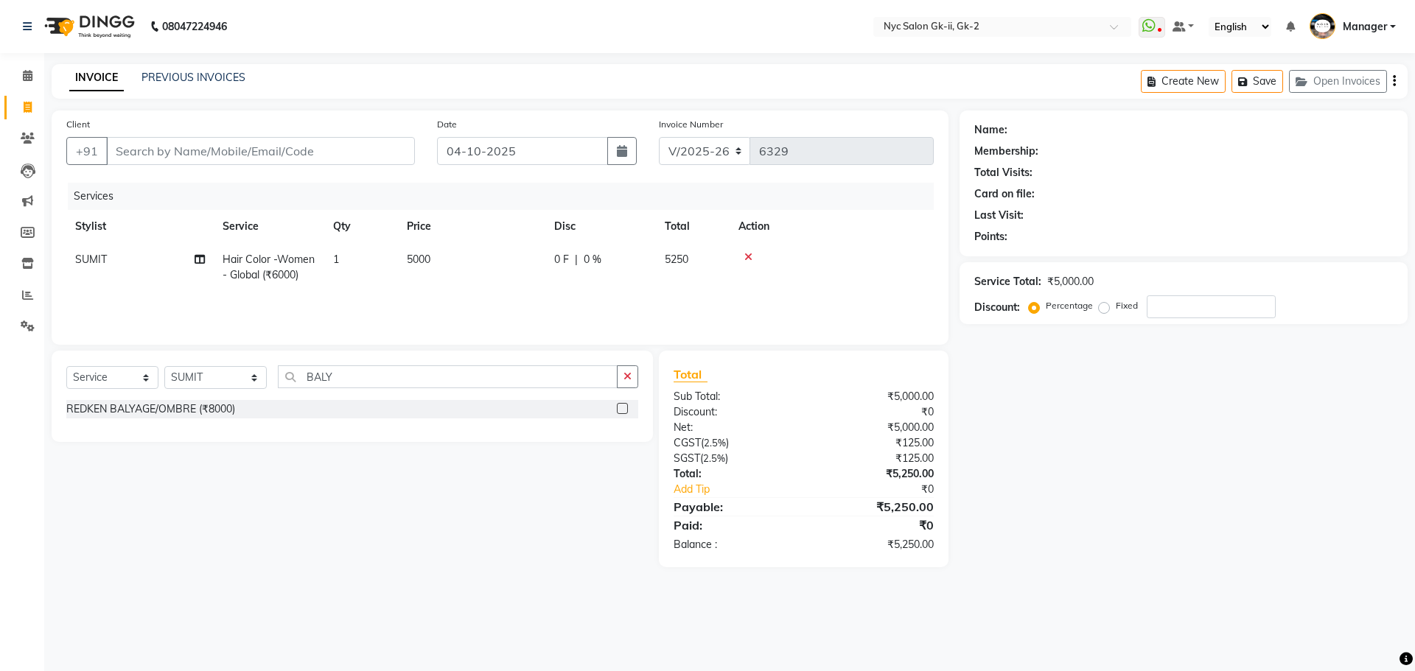
click at [623, 410] on label at bounding box center [622, 408] width 11 height 11
click at [623, 410] on input "checkbox" at bounding box center [622, 410] width 10 height 10
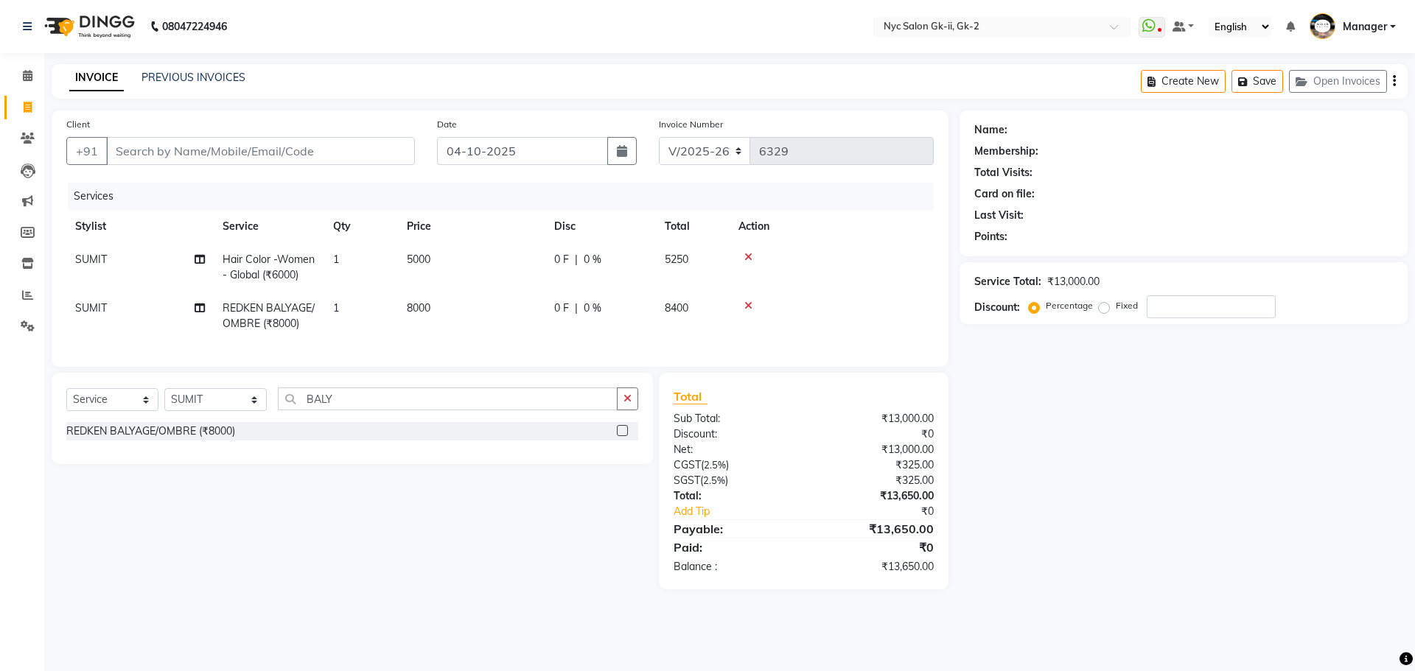
checkbox input "false"
click at [478, 309] on td "8000" at bounding box center [471, 316] width 147 height 49
select select "42211"
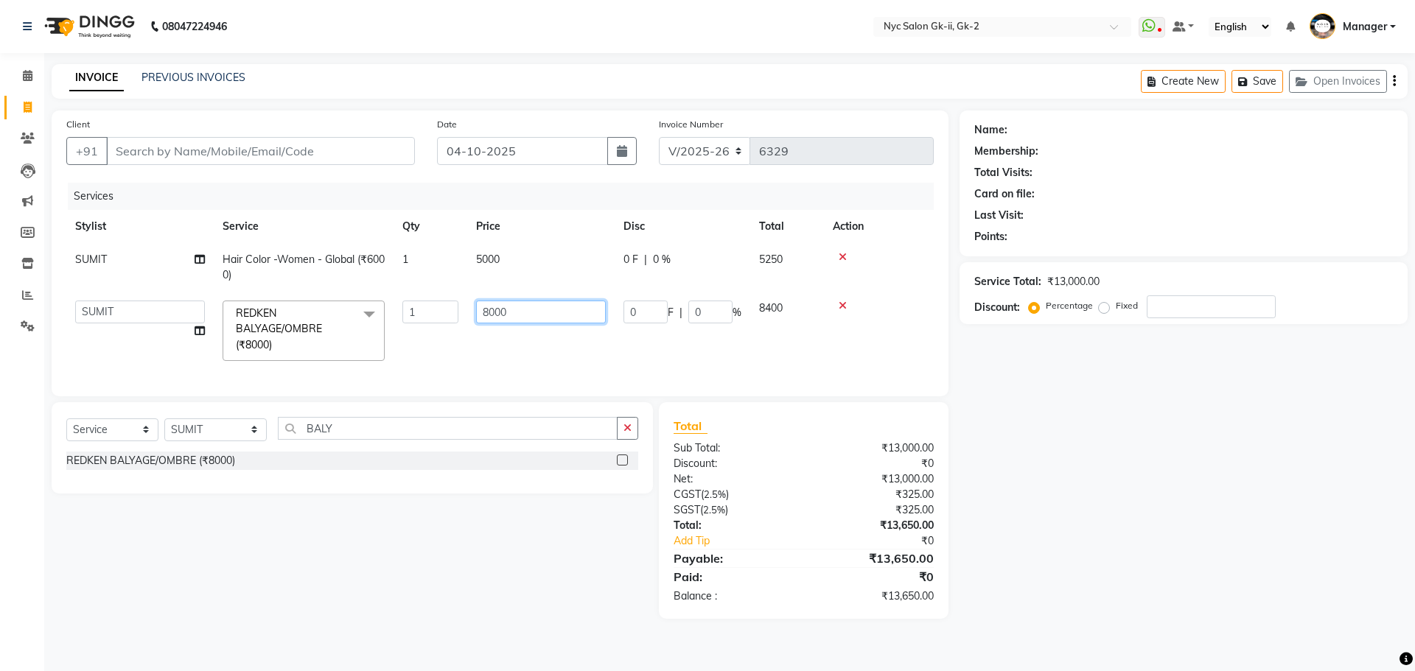
drag, startPoint x: 526, startPoint y: 303, endPoint x: 130, endPoint y: 289, distance: 395.9
click at [259, 275] on tbody "SUMIT Hair Color -Women - Global (₹6000) 1 5000 0 F | 0 % 5250 AMIR_PDCT aniket…" at bounding box center [499, 306] width 867 height 127
type input "9000"
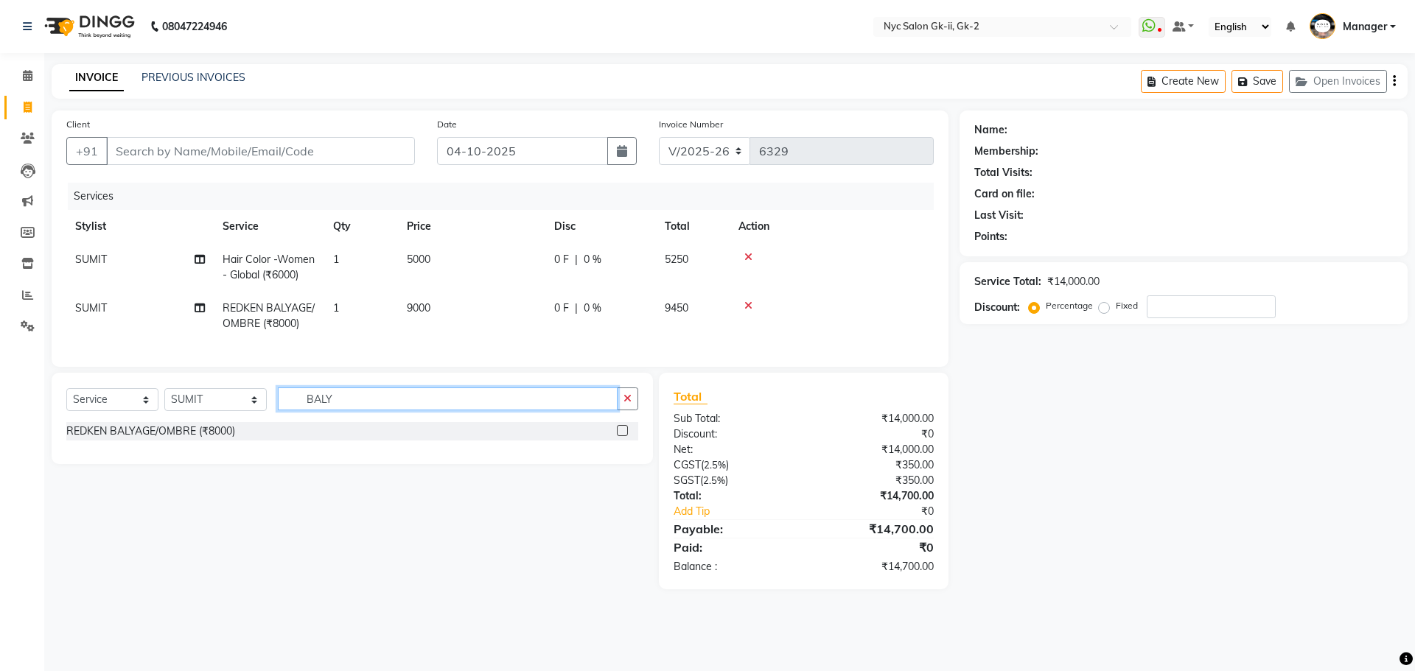
click at [356, 438] on div "Select Service Product Membership Package Voucher Prepaid Gift Card Select Styl…" at bounding box center [352, 418] width 601 height 91
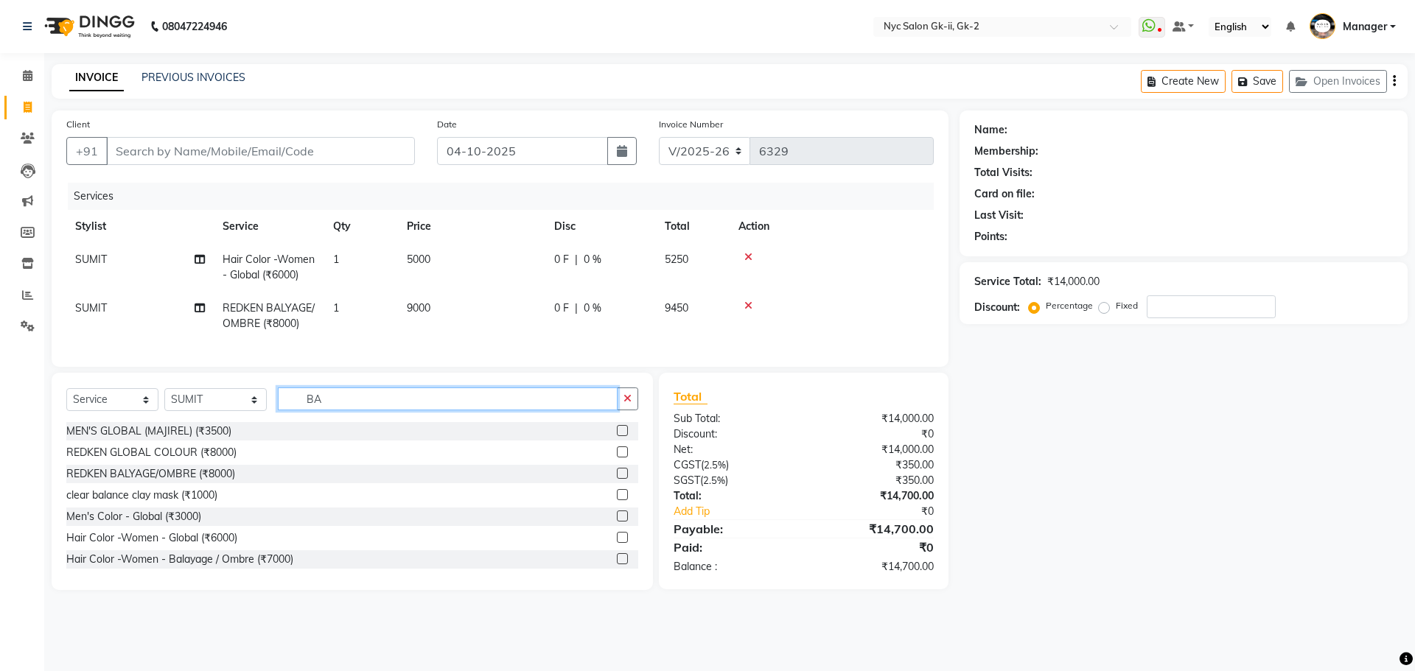
type input "B"
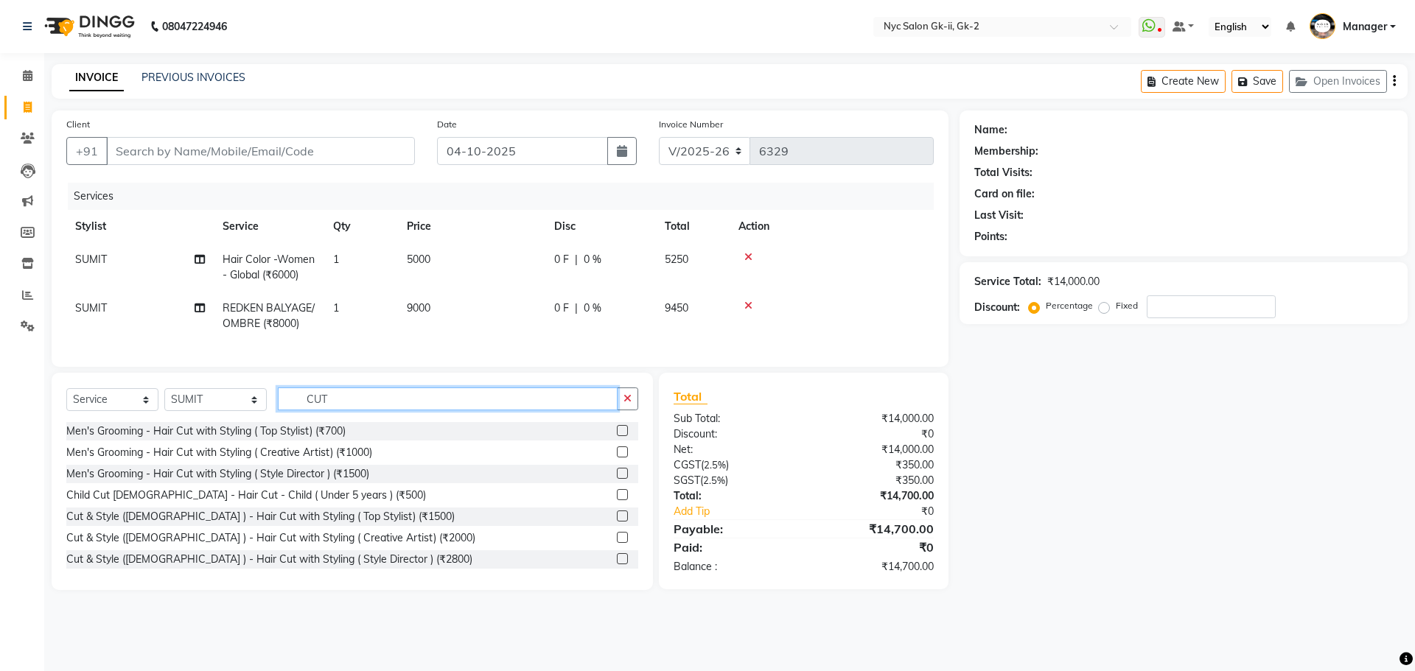
type input "CUT"
click at [617, 543] on label at bounding box center [622, 537] width 11 height 11
click at [617, 543] on input "checkbox" at bounding box center [622, 538] width 10 height 10
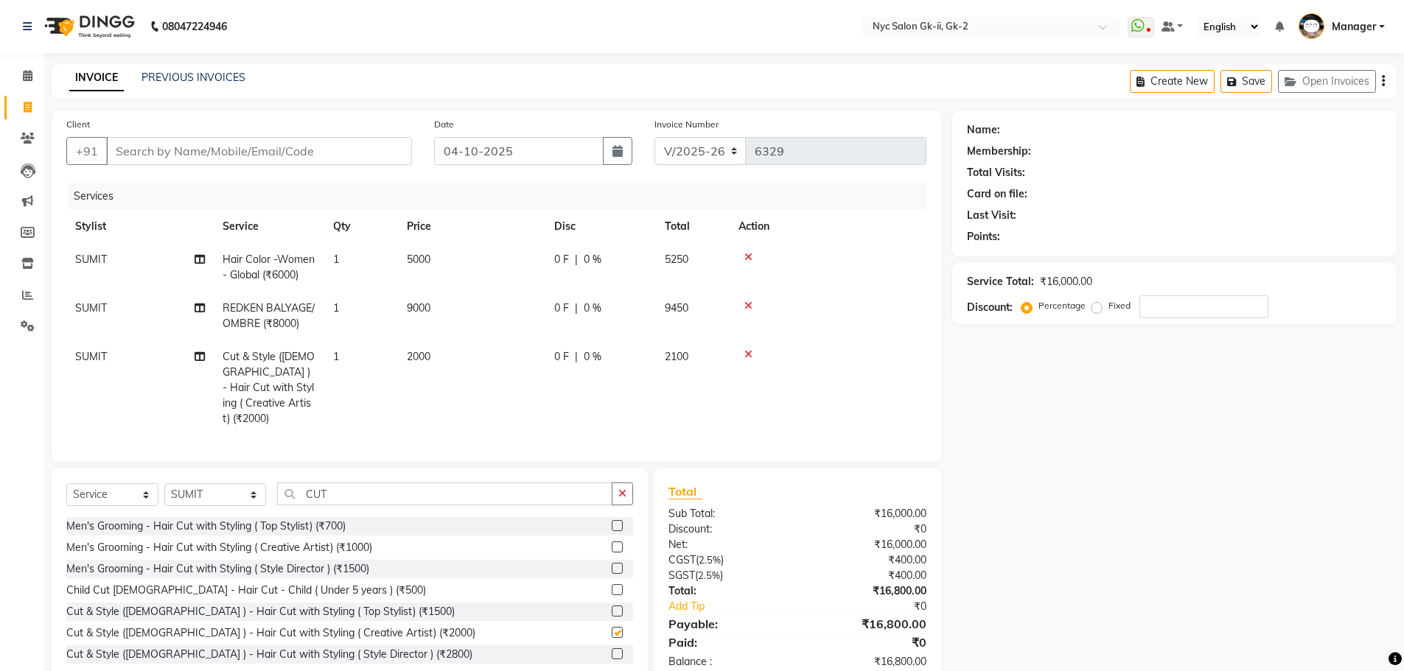
checkbox input "false"
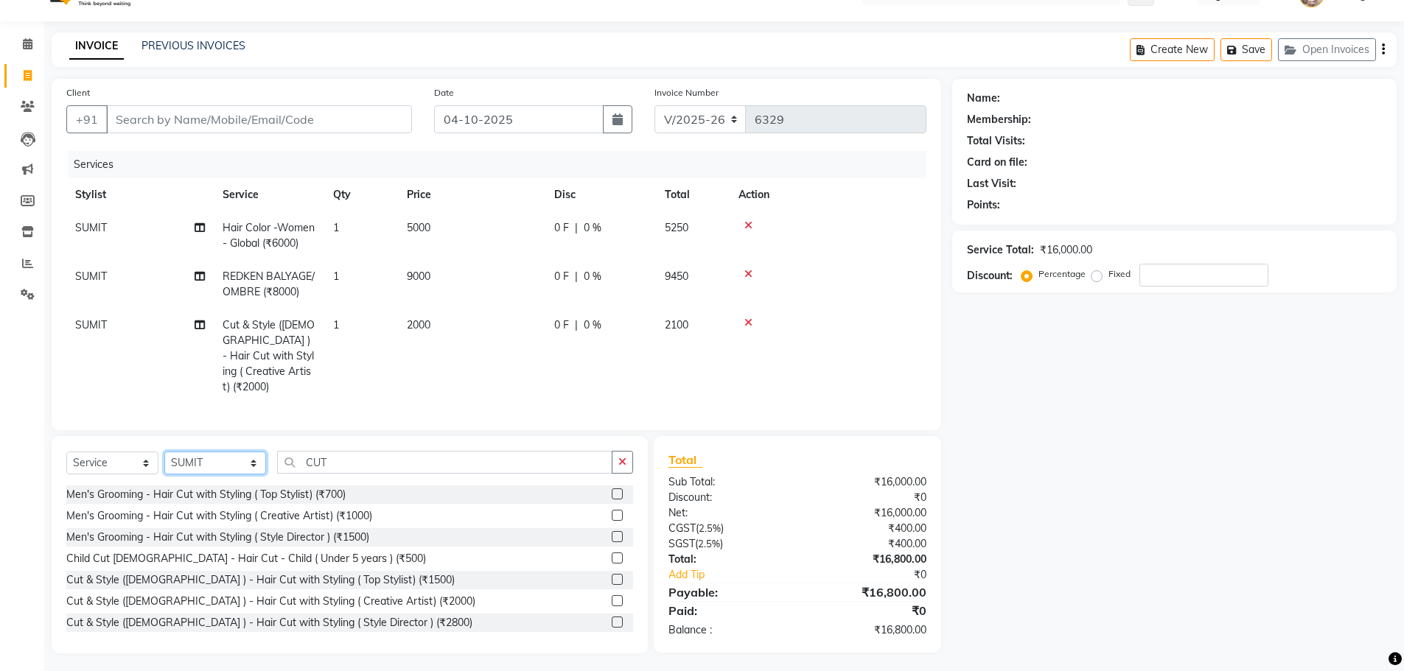
click at [194, 453] on select "Select Stylist AMIR_PDCT aniket_ASST AZAD_ASST [PERSON_NAME] [PERSON_NAME] [PER…" at bounding box center [215, 463] width 102 height 23
select select "57360"
click at [164, 452] on select "Select Stylist AMIR_PDCT aniket_ASST AZAD_ASST [PERSON_NAME] [PERSON_NAME] [PER…" at bounding box center [215, 463] width 102 height 23
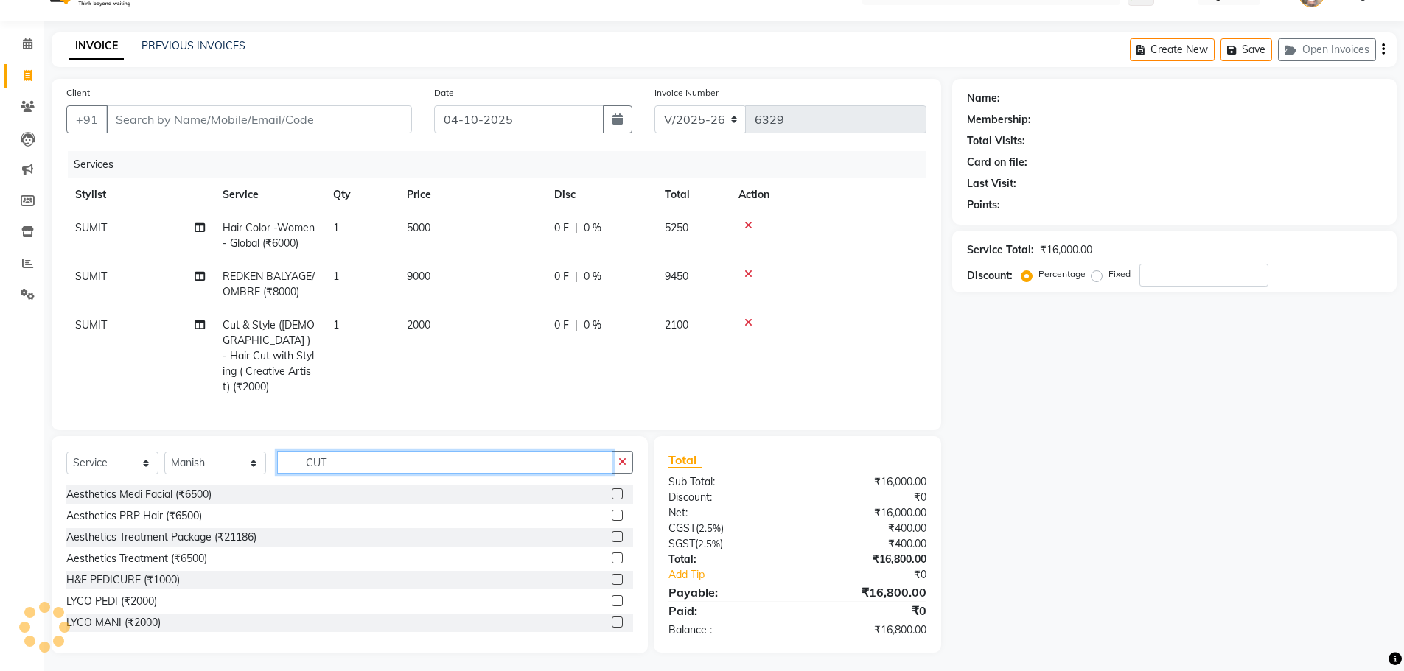
drag, startPoint x: 355, startPoint y: 461, endPoint x: 57, endPoint y: 414, distance: 301.3
click at [127, 425] on div "Client +91 Date 04-10-2025 Invoice Number V/2025 V/2025-26 6329 Services Stylis…" at bounding box center [496, 366] width 911 height 575
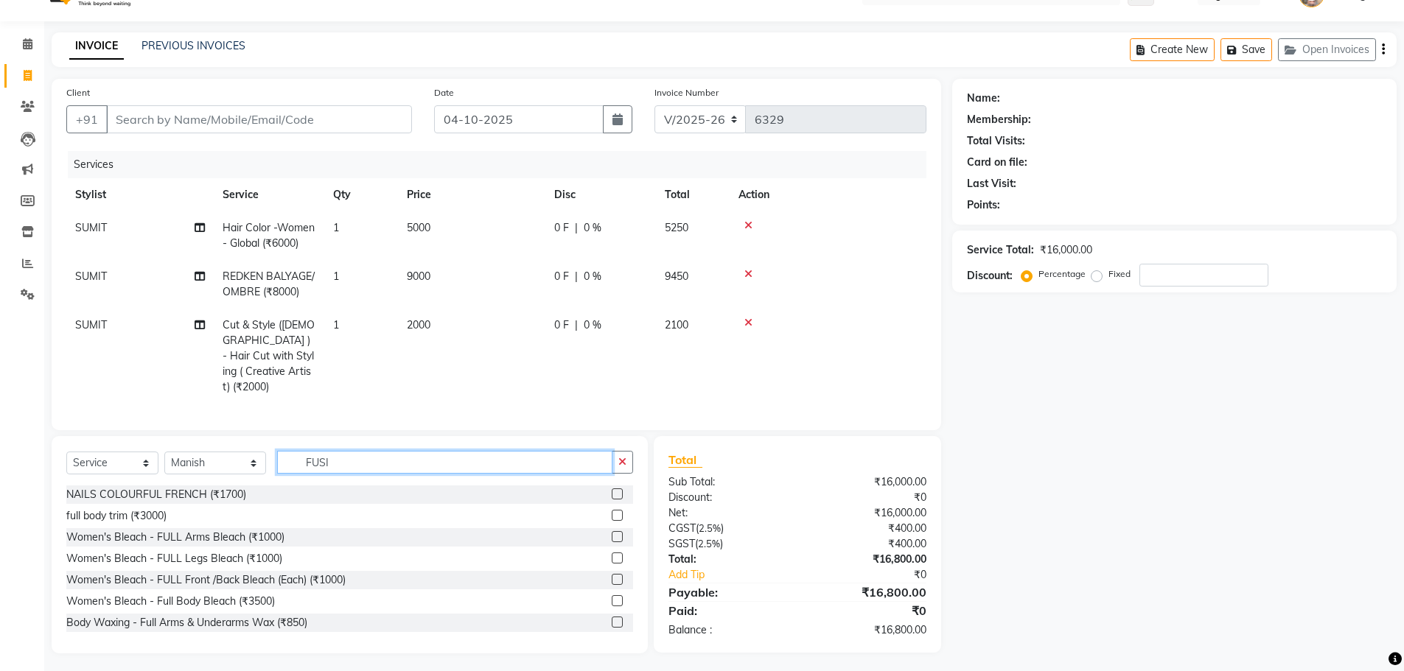
scroll to position [31, 0]
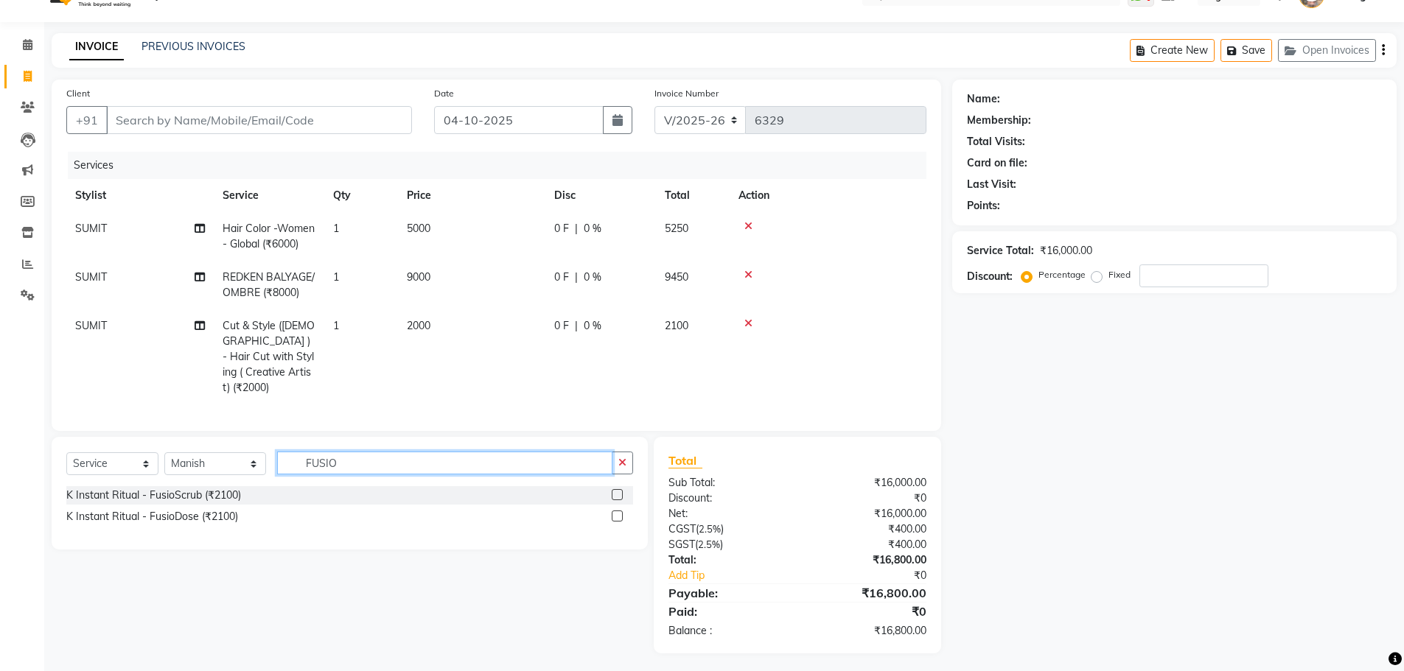
type input "FUSIO"
click at [620, 516] on label at bounding box center [617, 516] width 11 height 11
click at [620, 516] on input "checkbox" at bounding box center [617, 517] width 10 height 10
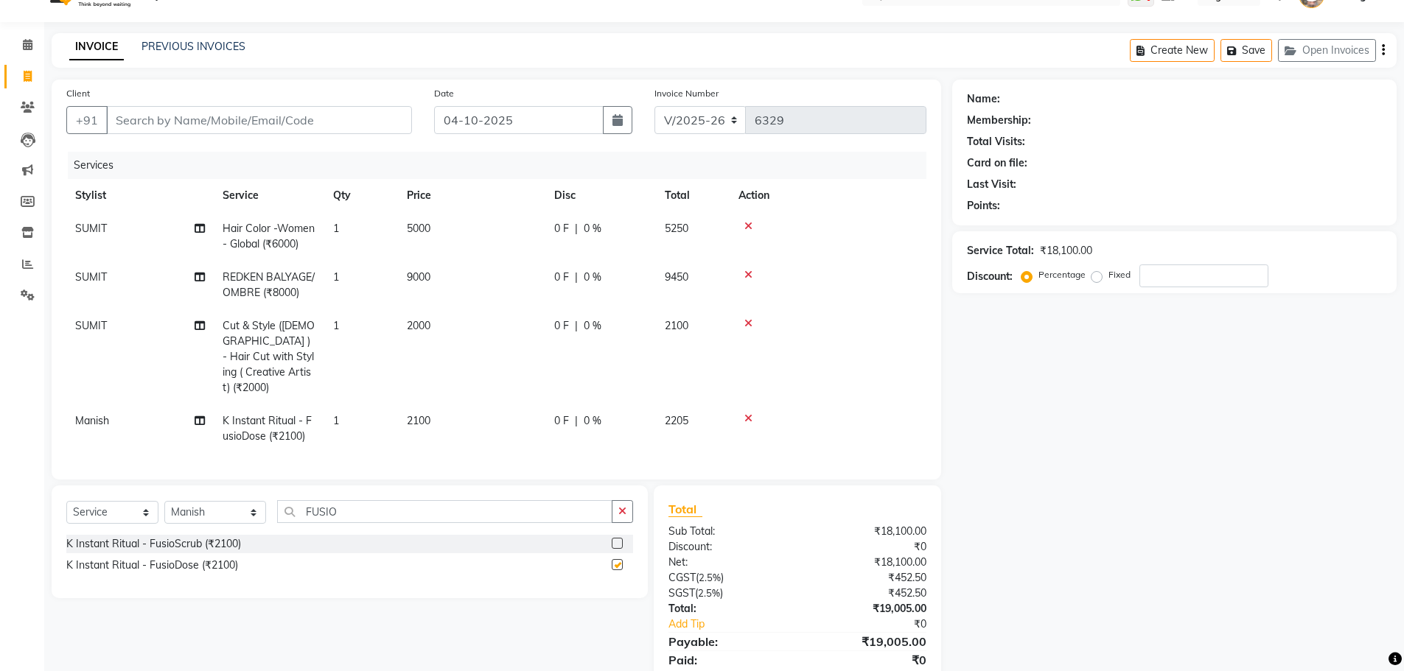
checkbox input "false"
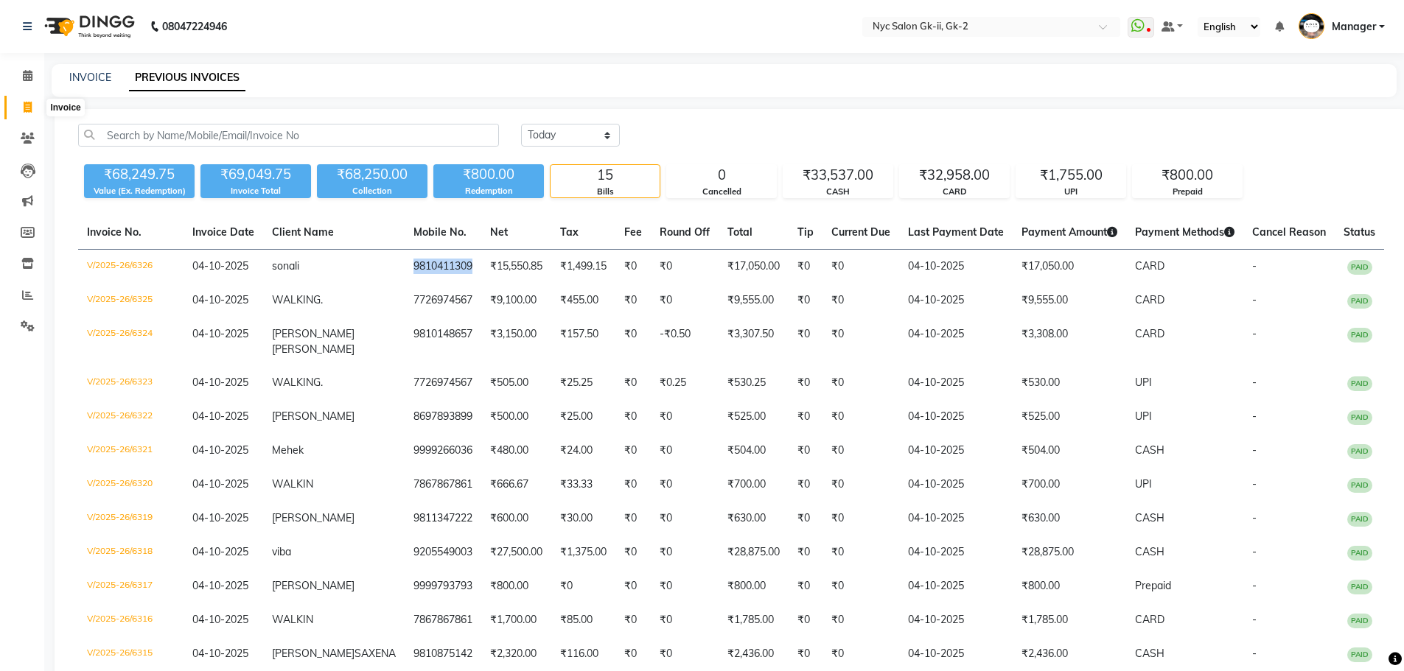
click at [35, 110] on span at bounding box center [28, 107] width 26 height 17
select select "5936"
select select "service"
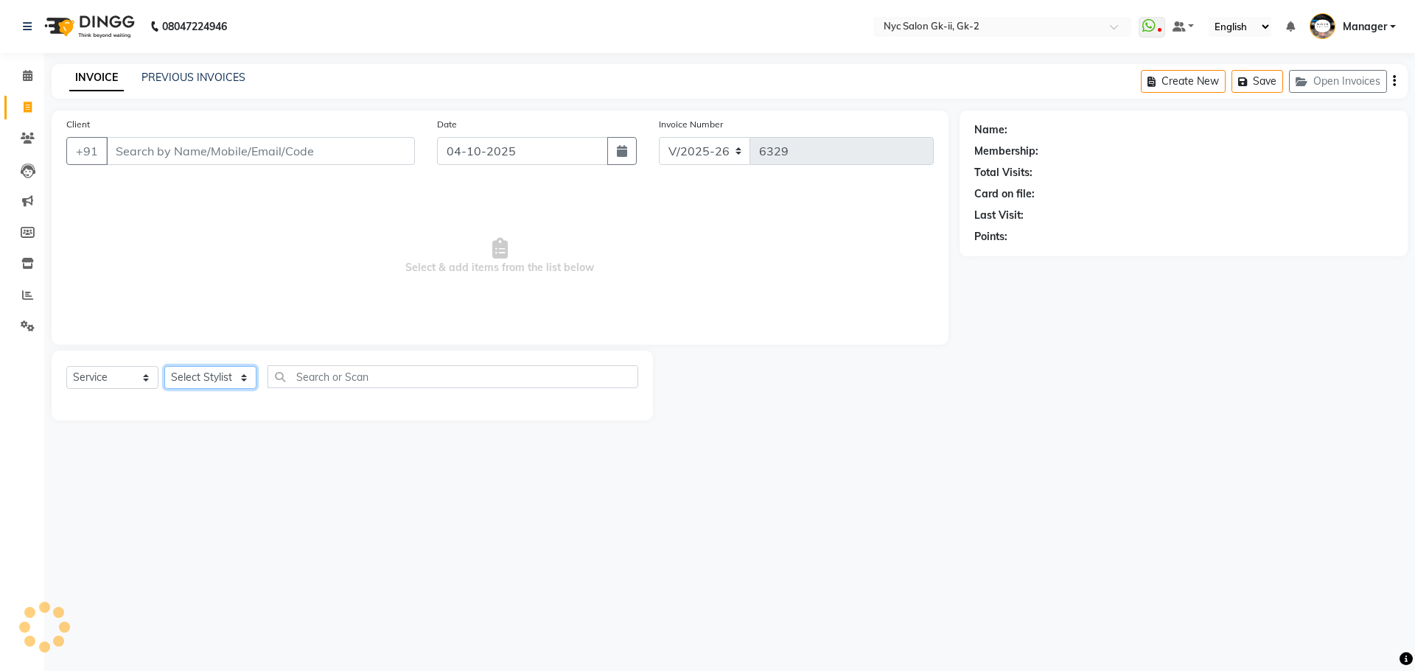
click at [192, 388] on select "Select Stylist" at bounding box center [210, 377] width 92 height 23
select select "86353"
click at [164, 366] on select "Select Stylist AMIR_PDCT aniket_ASST AZAD_ASST [PERSON_NAME] [PERSON_NAME] [PER…" at bounding box center [215, 377] width 102 height 23
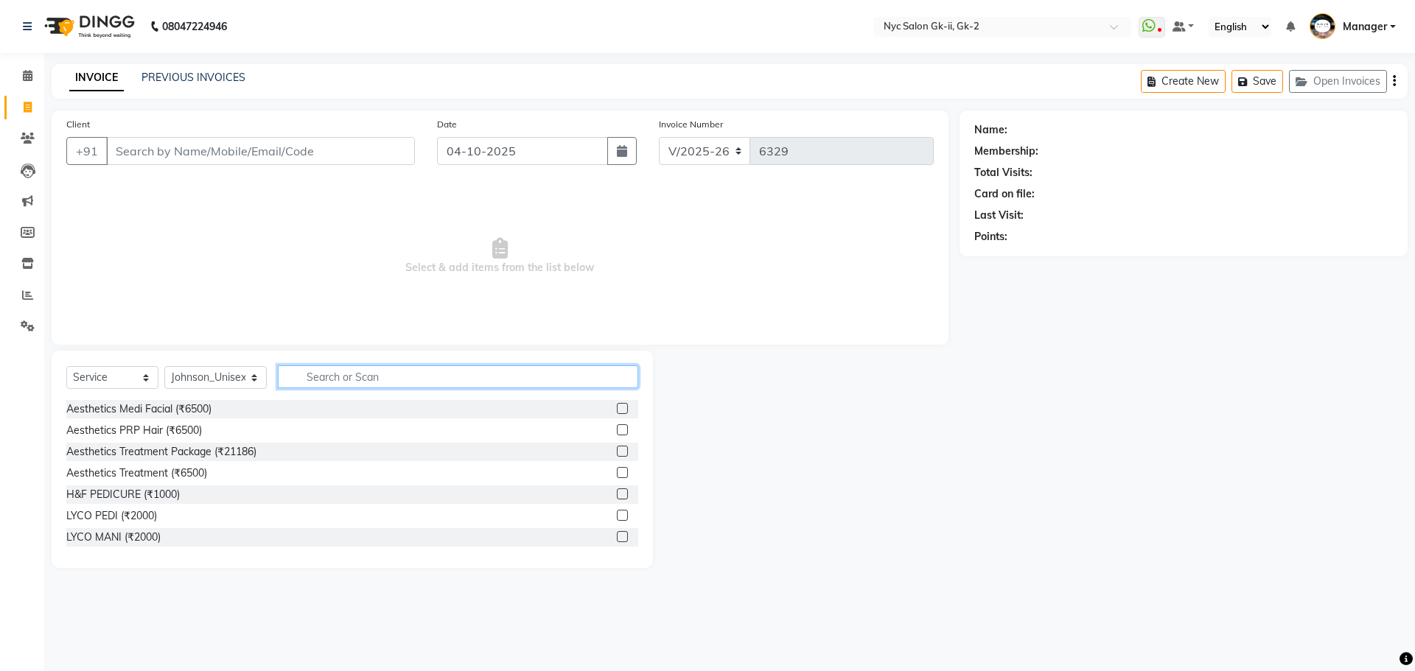
click at [351, 383] on input "text" at bounding box center [458, 376] width 361 height 23
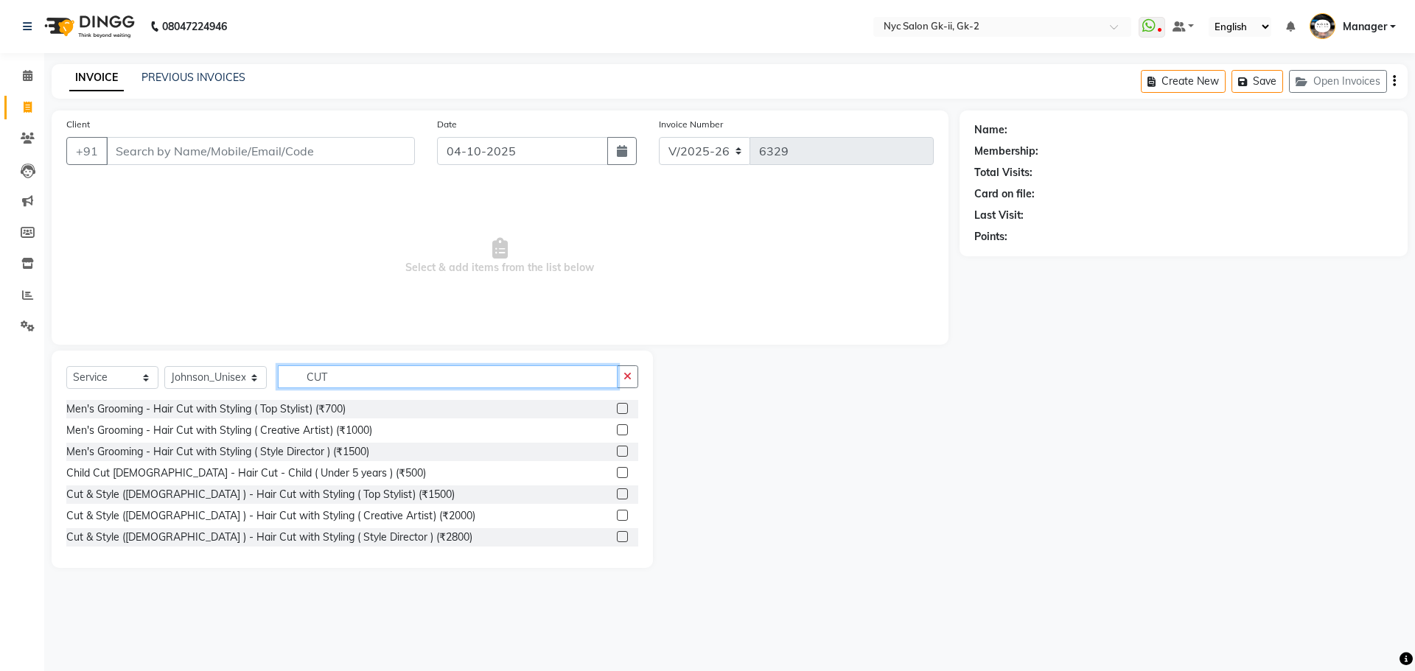
type input "CUT"
click at [617, 515] on label at bounding box center [622, 515] width 11 height 11
click at [617, 515] on input "checkbox" at bounding box center [622, 516] width 10 height 10
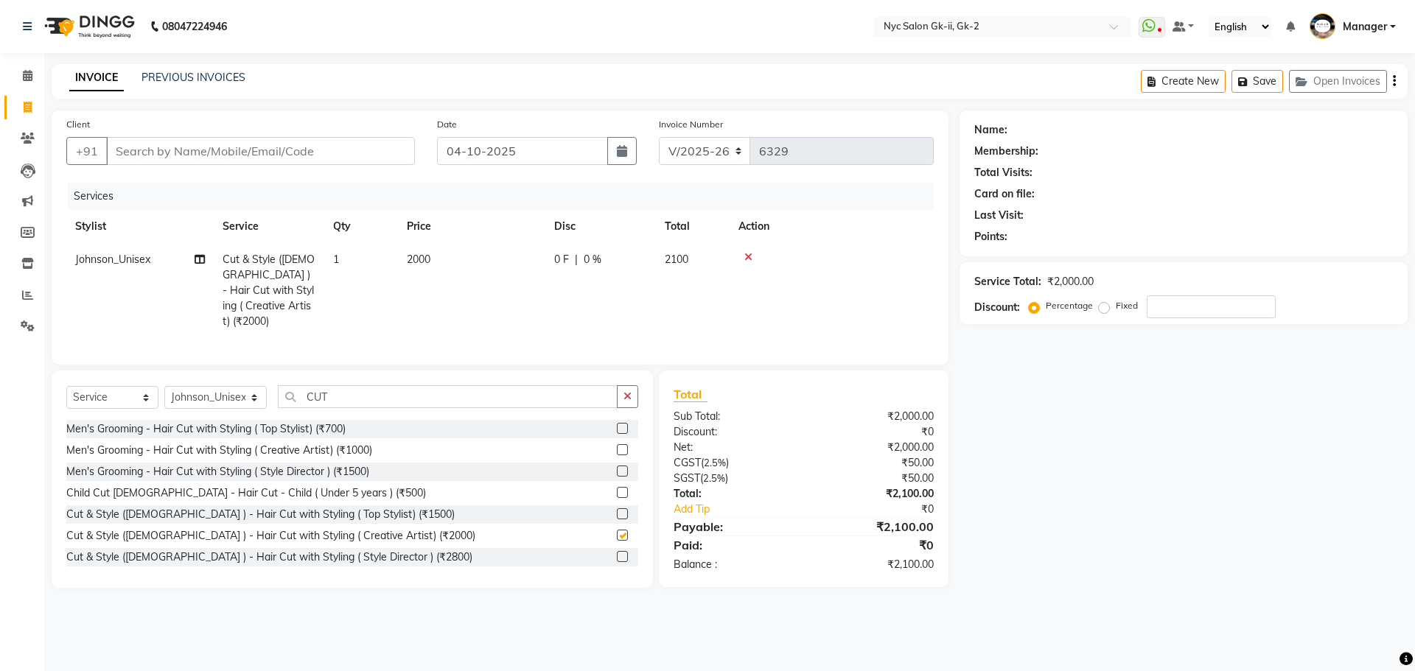
checkbox input "false"
click at [196, 393] on select "Select Stylist AMIR_PDCT aniket_ASST AZAD_ASST [PERSON_NAME] [PERSON_NAME] [PER…" at bounding box center [215, 397] width 102 height 23
select select "81998"
click at [383, 400] on input "CUT" at bounding box center [448, 396] width 340 height 23
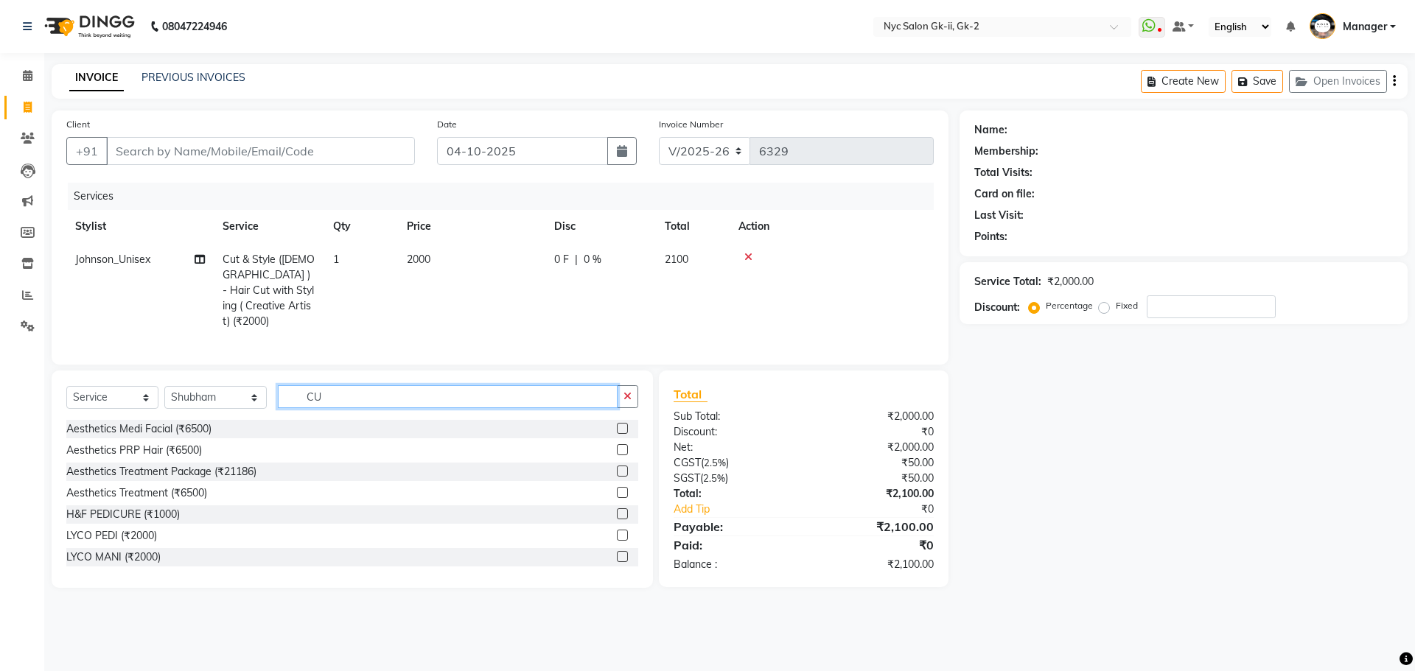
type input "C"
type input "PED"
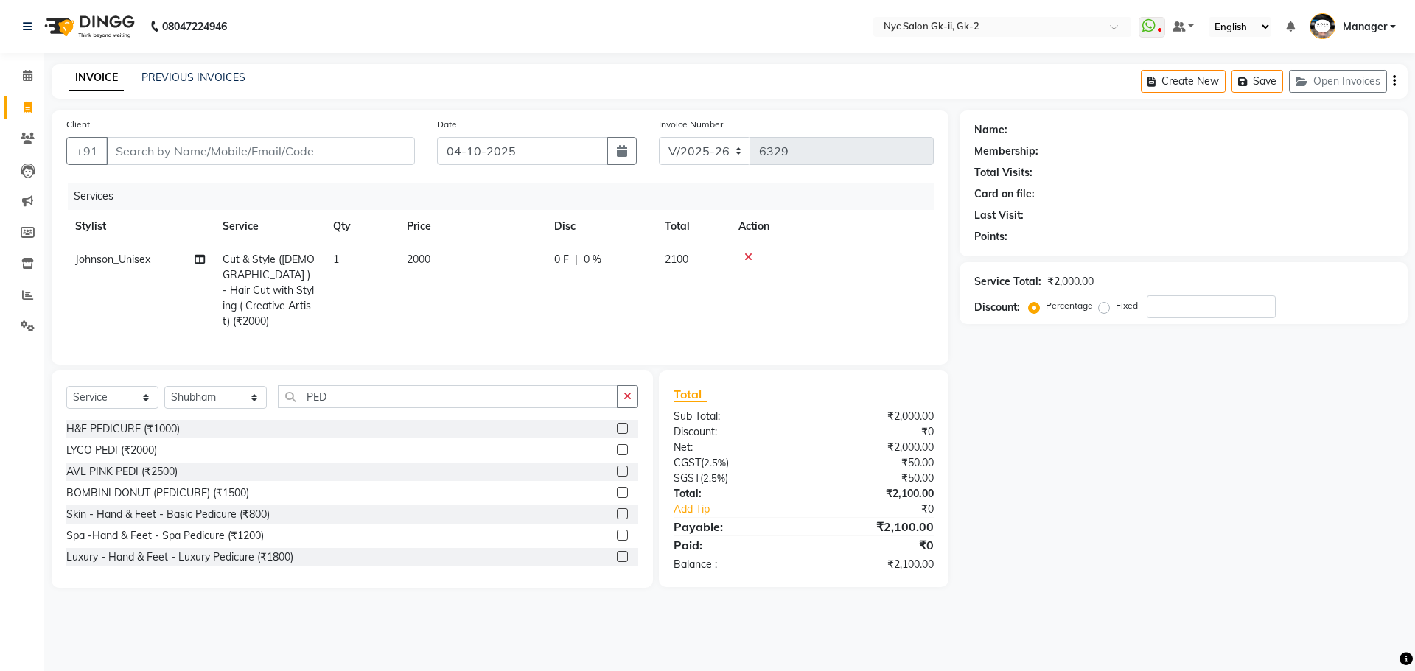
click at [617, 430] on div at bounding box center [622, 430] width 10 height 15
click at [617, 428] on label at bounding box center [622, 428] width 11 height 11
click at [617, 428] on input "checkbox" at bounding box center [622, 429] width 10 height 10
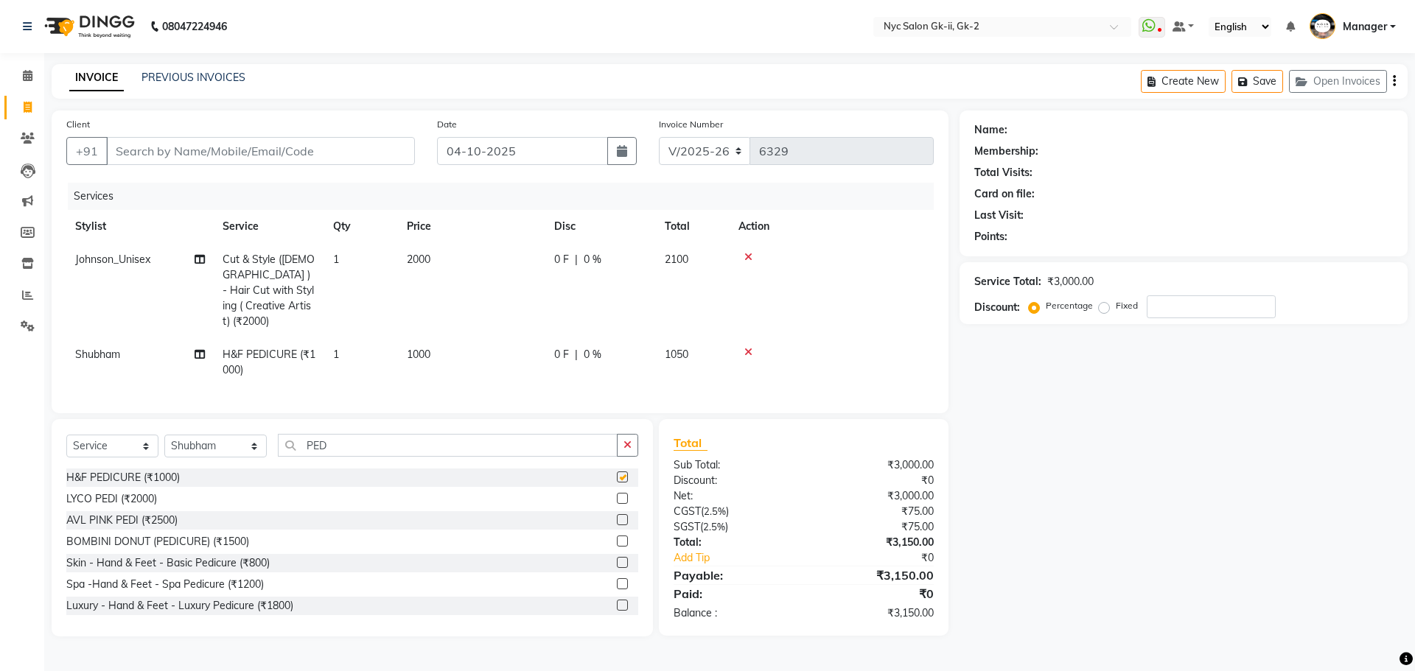
checkbox input "false"
click at [299, 155] on input "Client" at bounding box center [260, 151] width 309 height 28
type input "N"
type input "0"
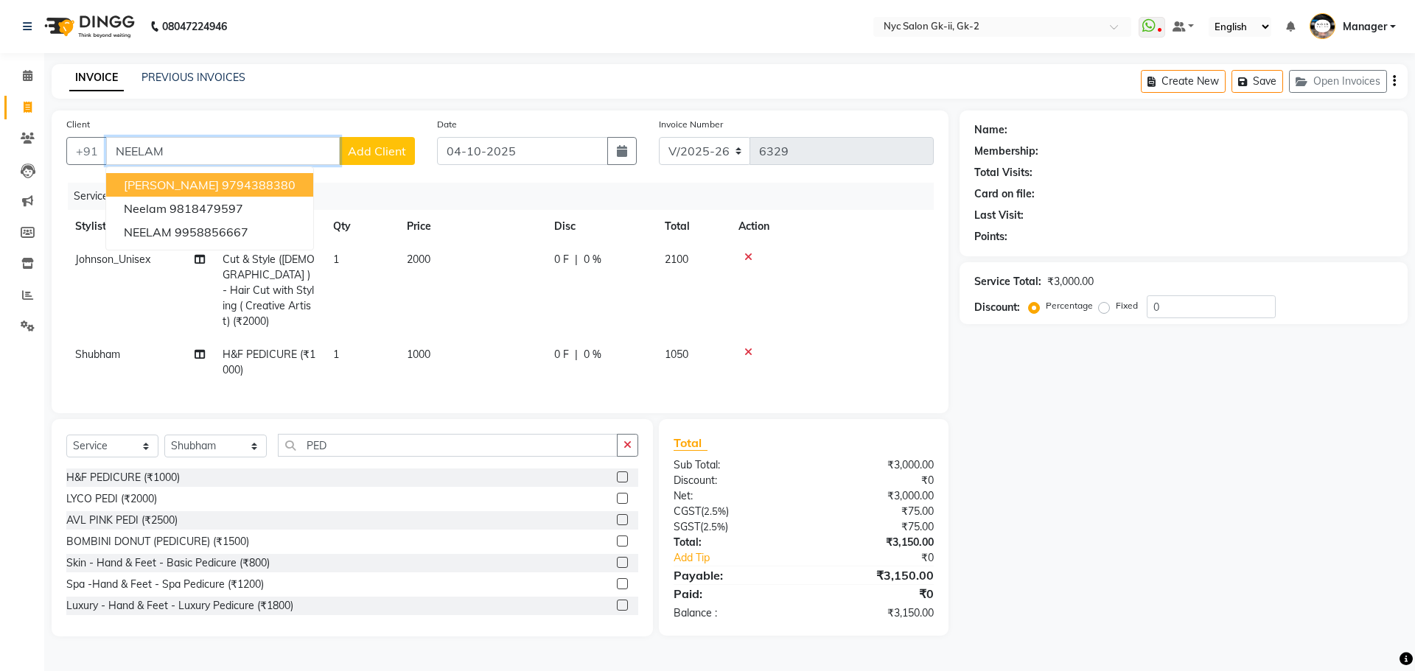
click at [229, 189] on ngb-highlight "9794388380" at bounding box center [259, 185] width 74 height 15
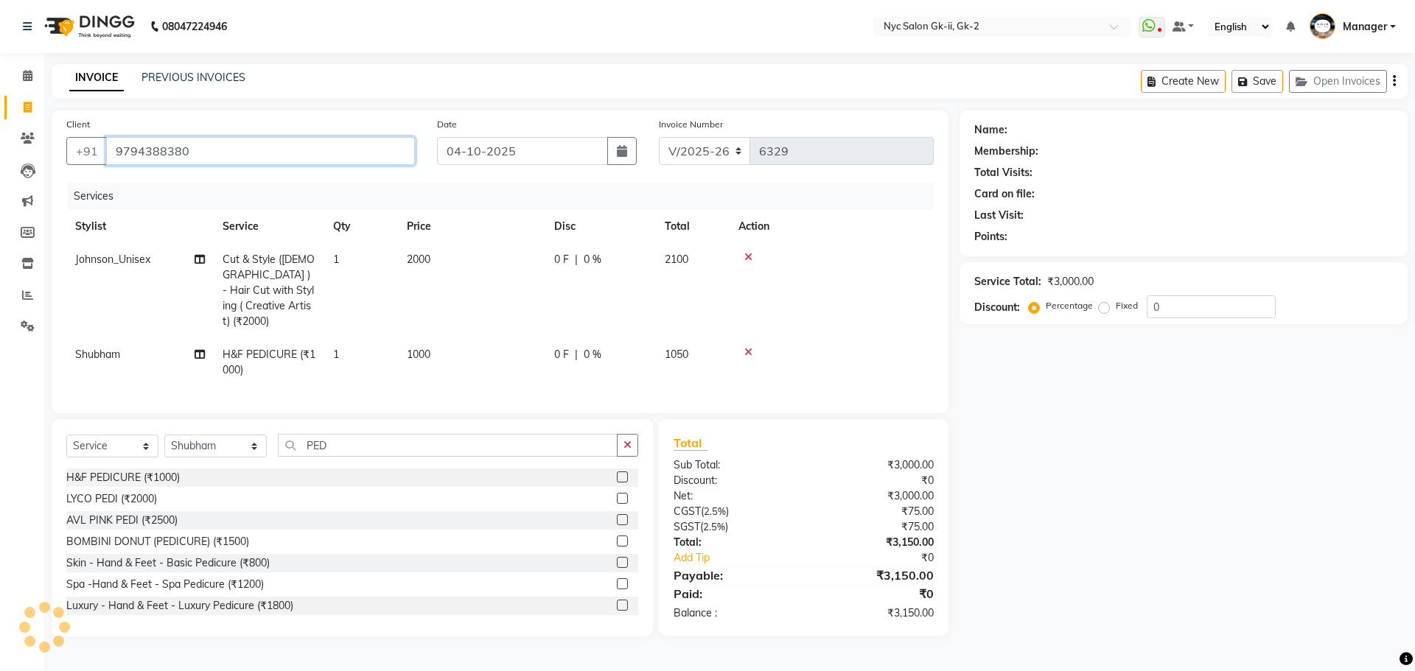
type input "9794388380"
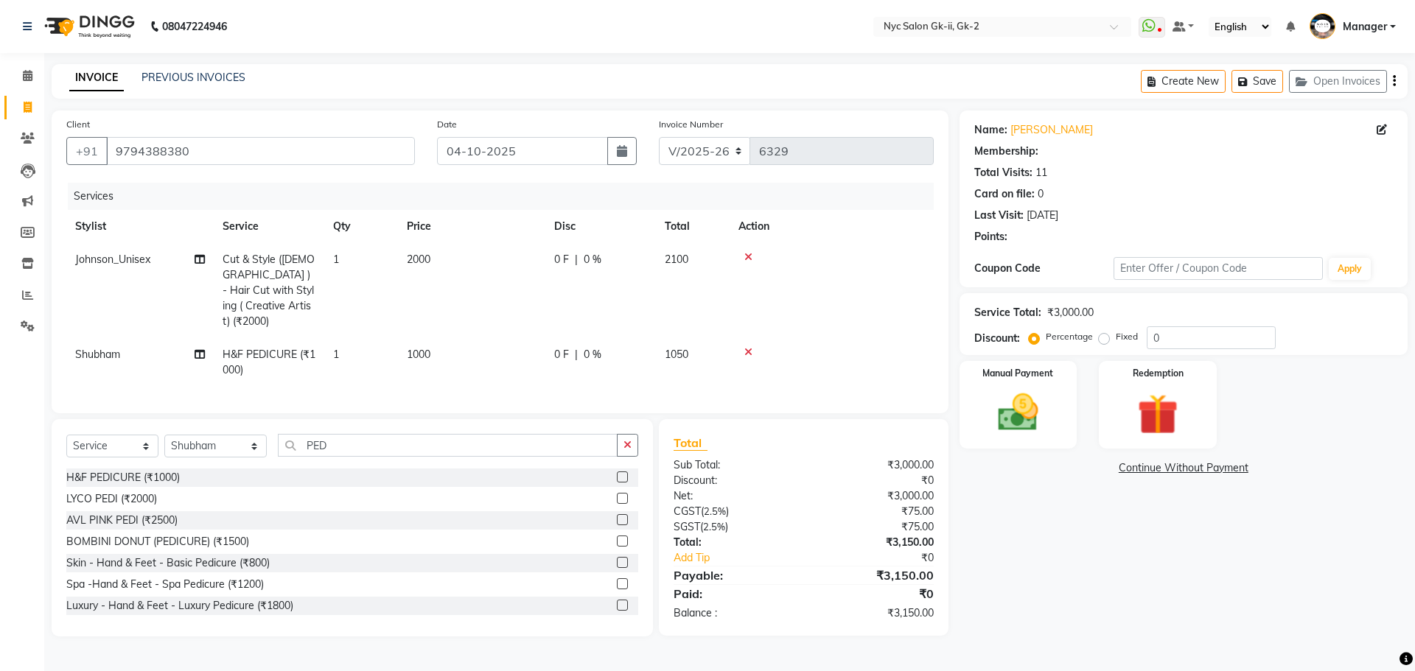
select select "1: Object"
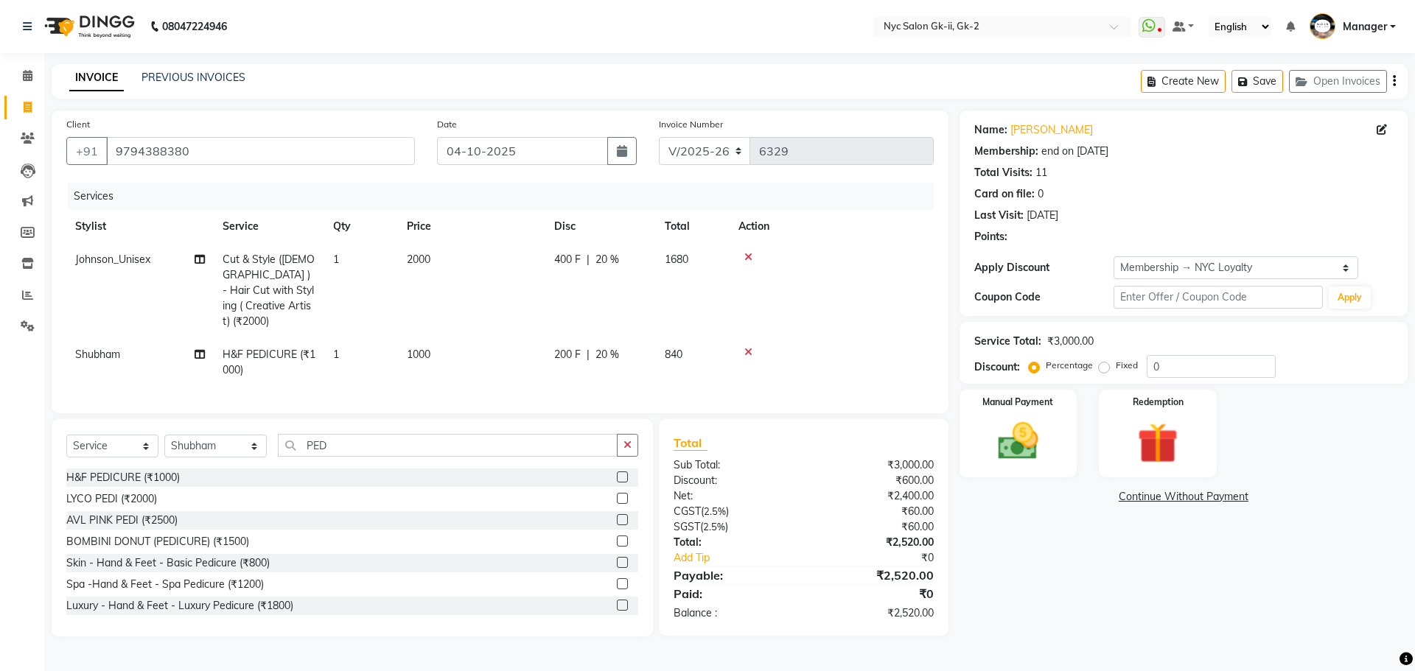
type input "20"
click at [1057, 430] on div "Manual Payment" at bounding box center [1017, 433] width 122 height 91
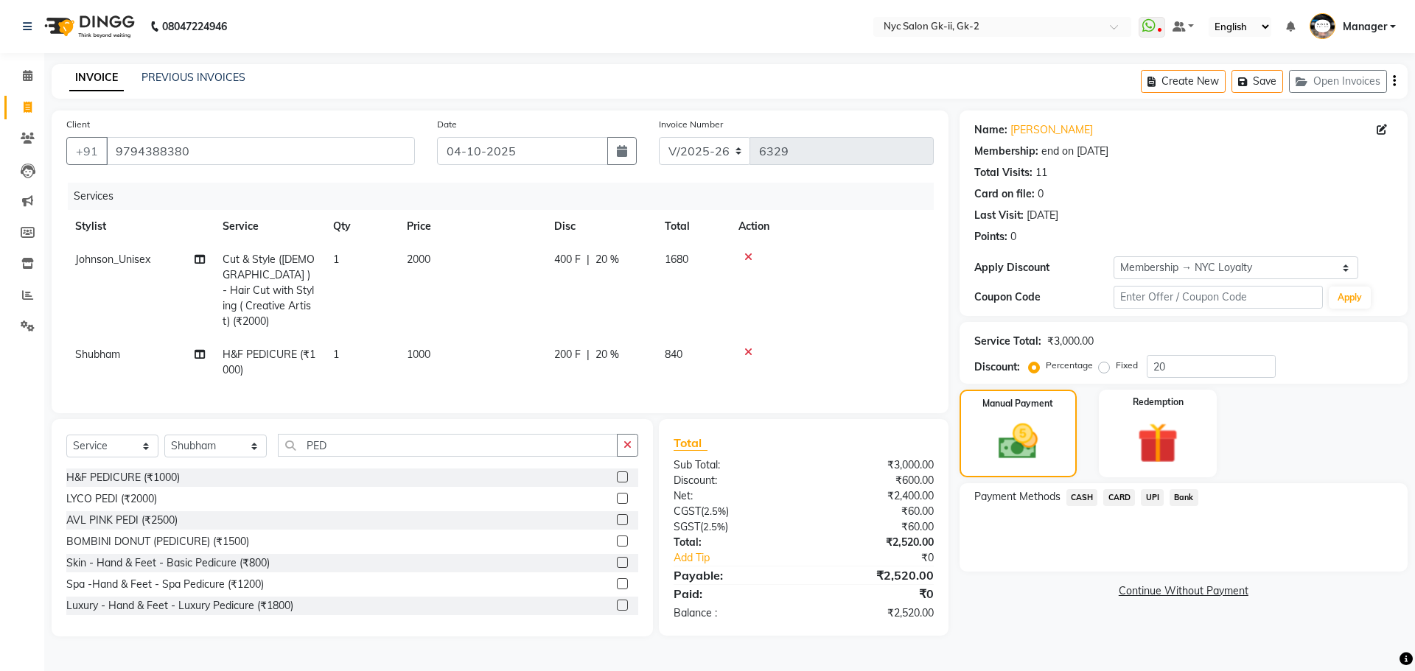
click at [1121, 490] on span "CARD" at bounding box center [1119, 497] width 32 height 17
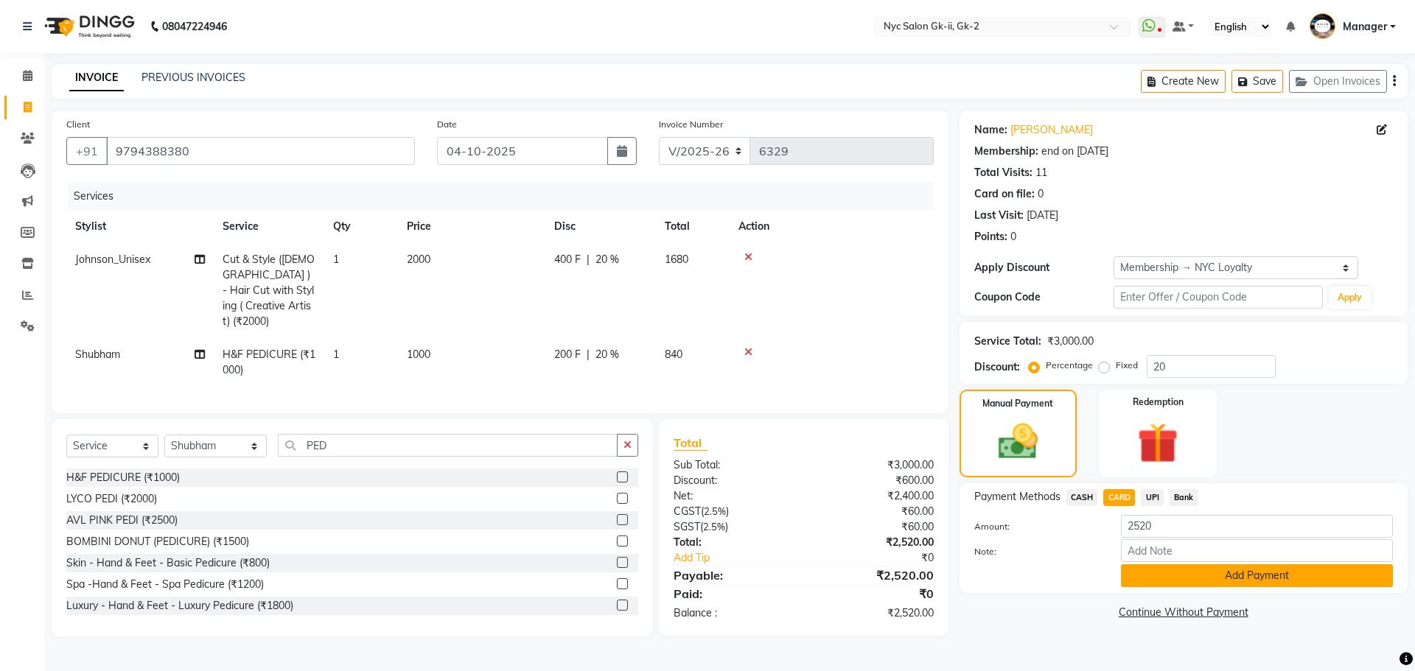
click at [1178, 580] on button "Add Payment" at bounding box center [1257, 575] width 272 height 23
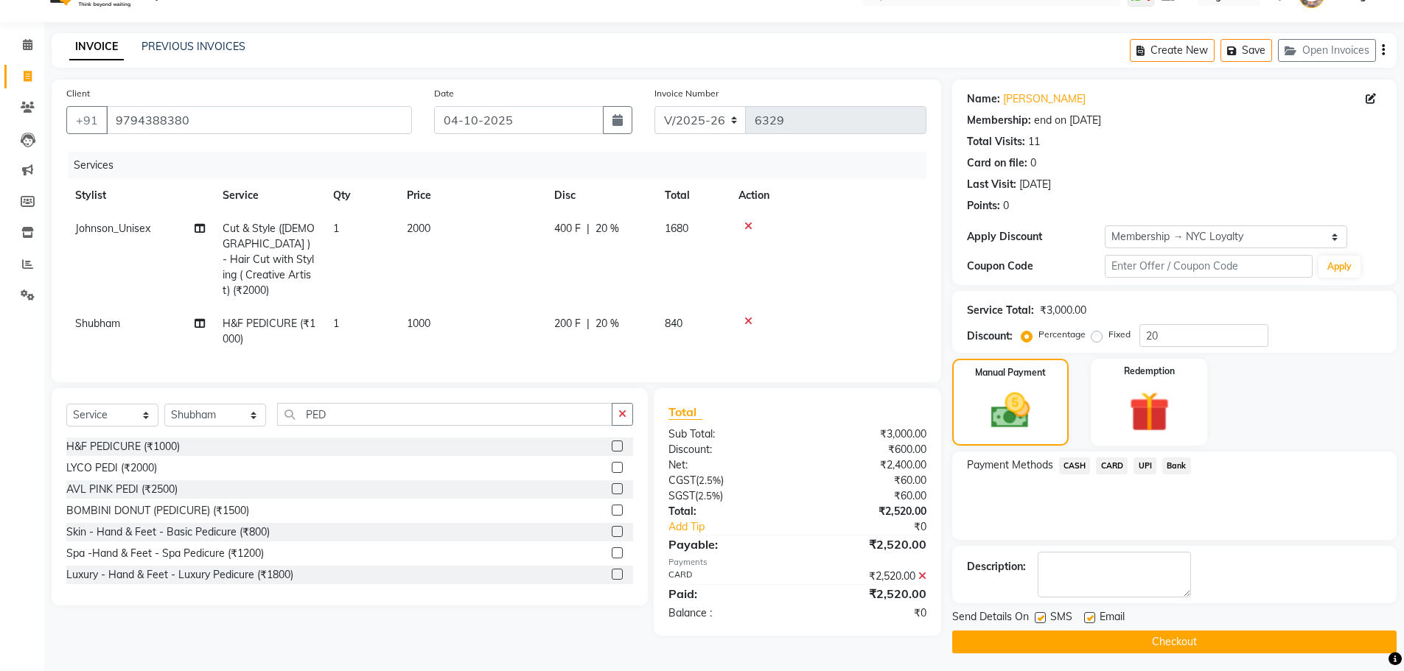
scroll to position [35, 0]
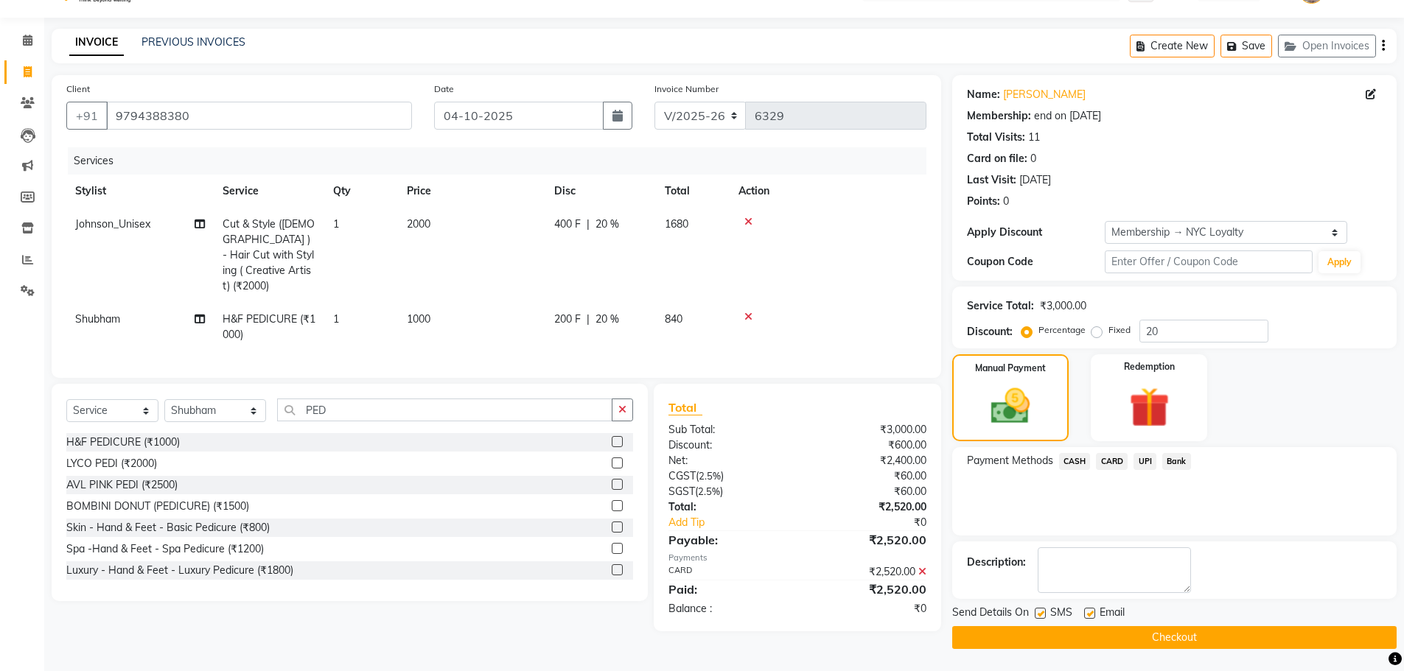
click at [1069, 633] on button "Checkout" at bounding box center [1174, 637] width 444 height 23
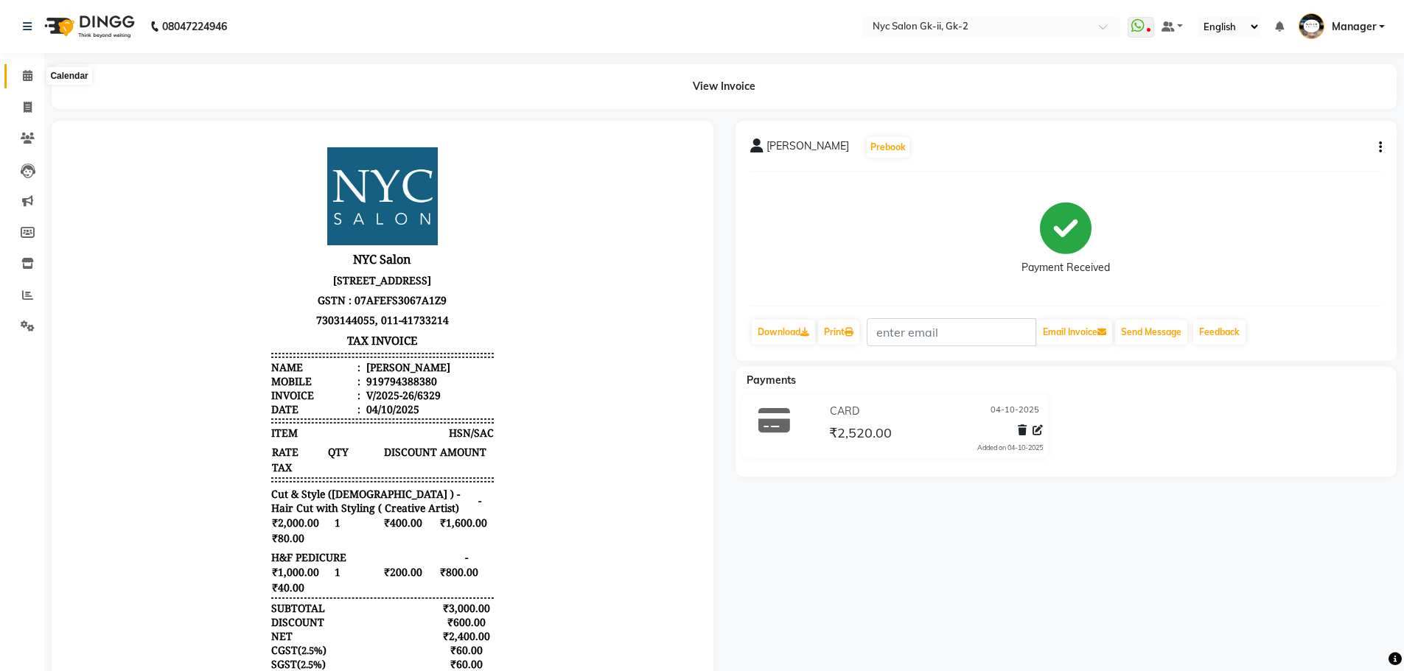
click at [32, 78] on icon at bounding box center [28, 75] width 10 height 11
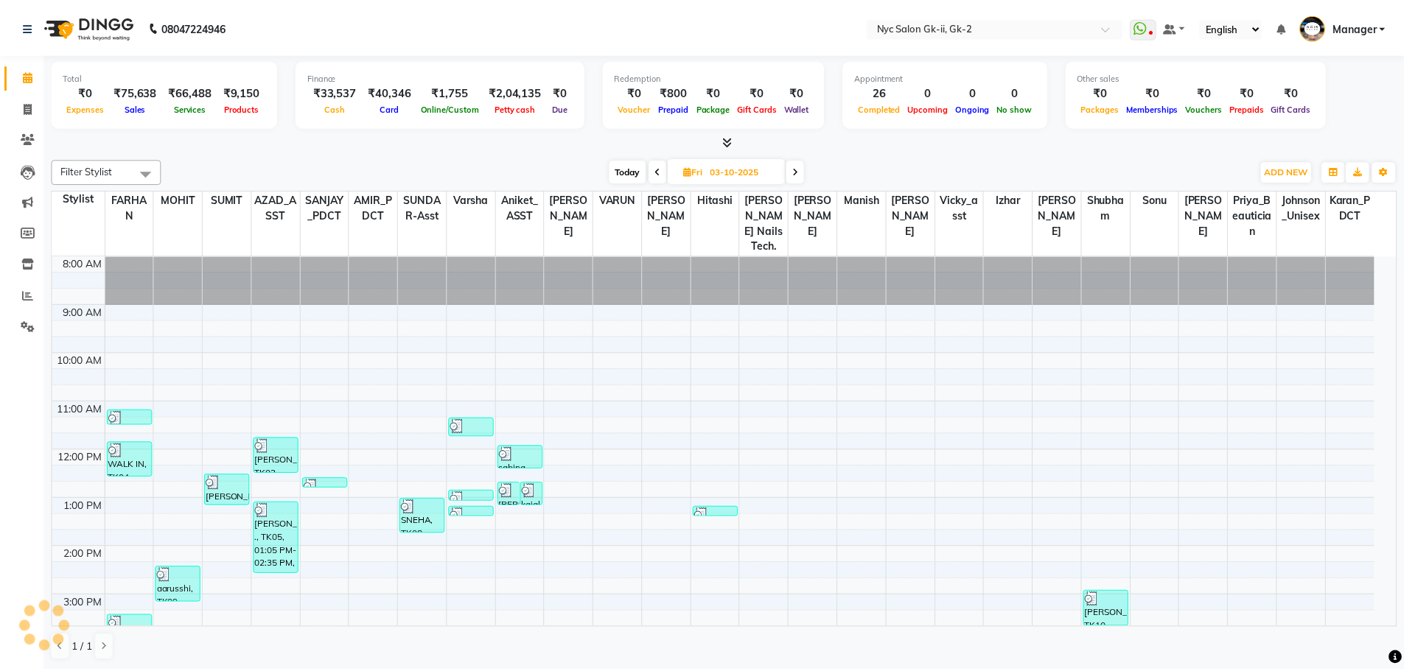
scroll to position [216, 0]
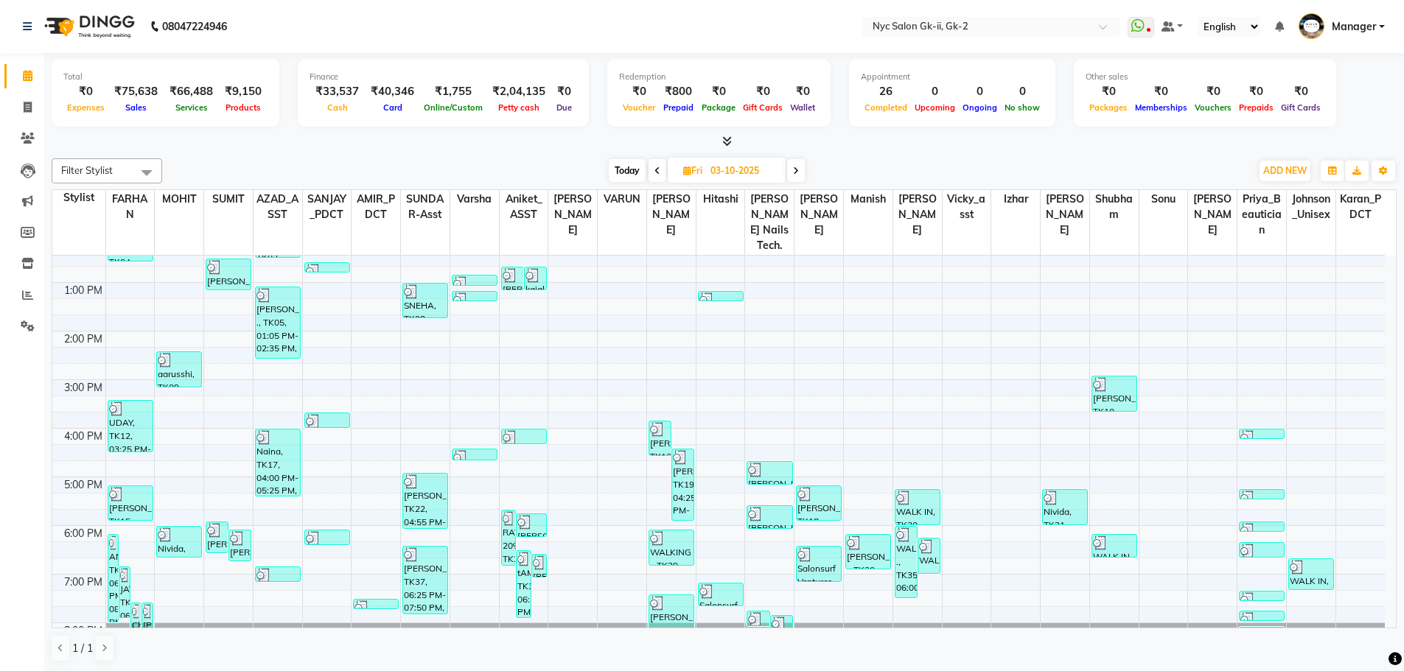
click at [733, 173] on input "03-10-2025" at bounding box center [743, 171] width 74 height 22
select select "10"
select select "2025"
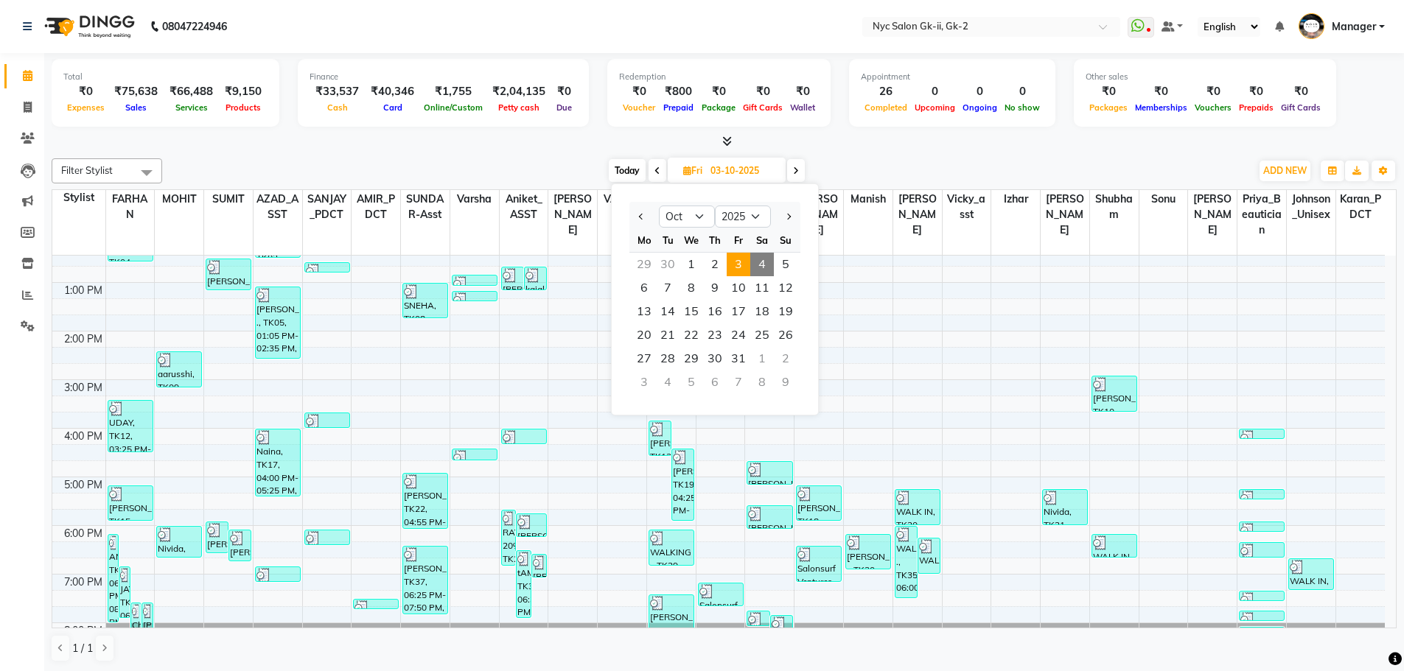
click at [760, 262] on span "4" at bounding box center [762, 265] width 24 height 24
type input "04-10-2025"
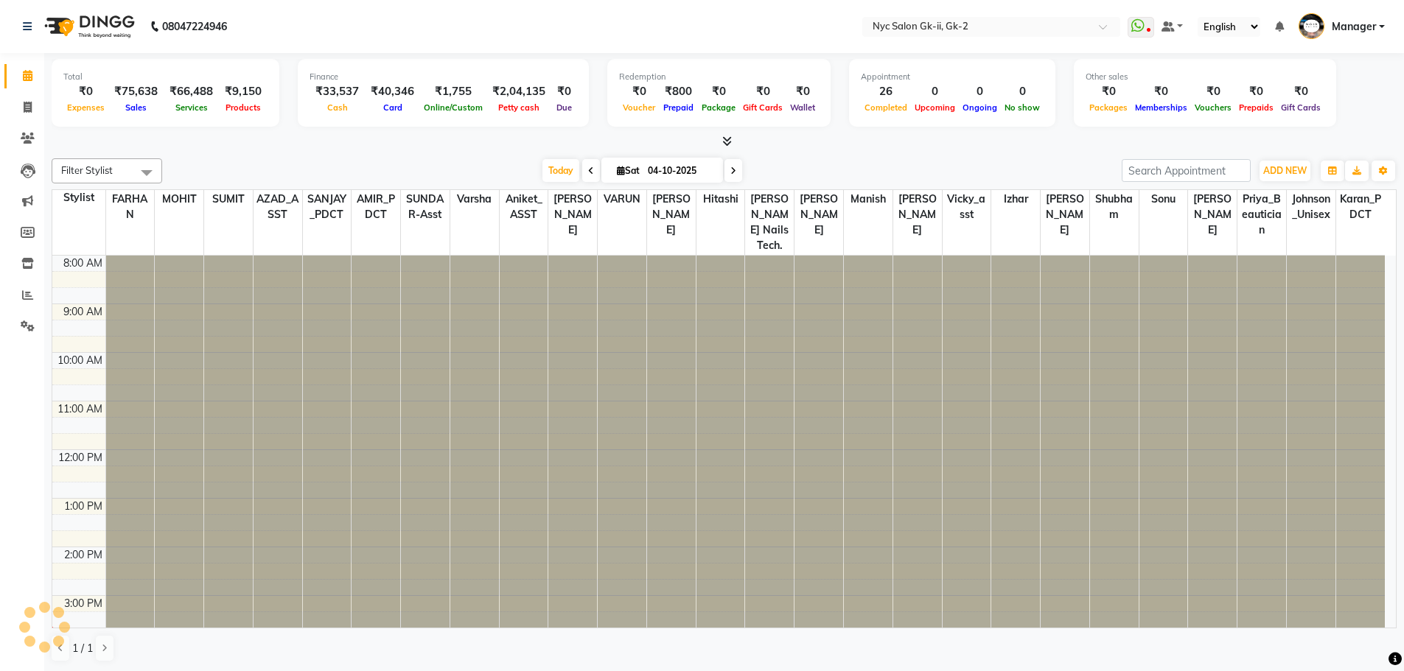
scroll to position [244, 0]
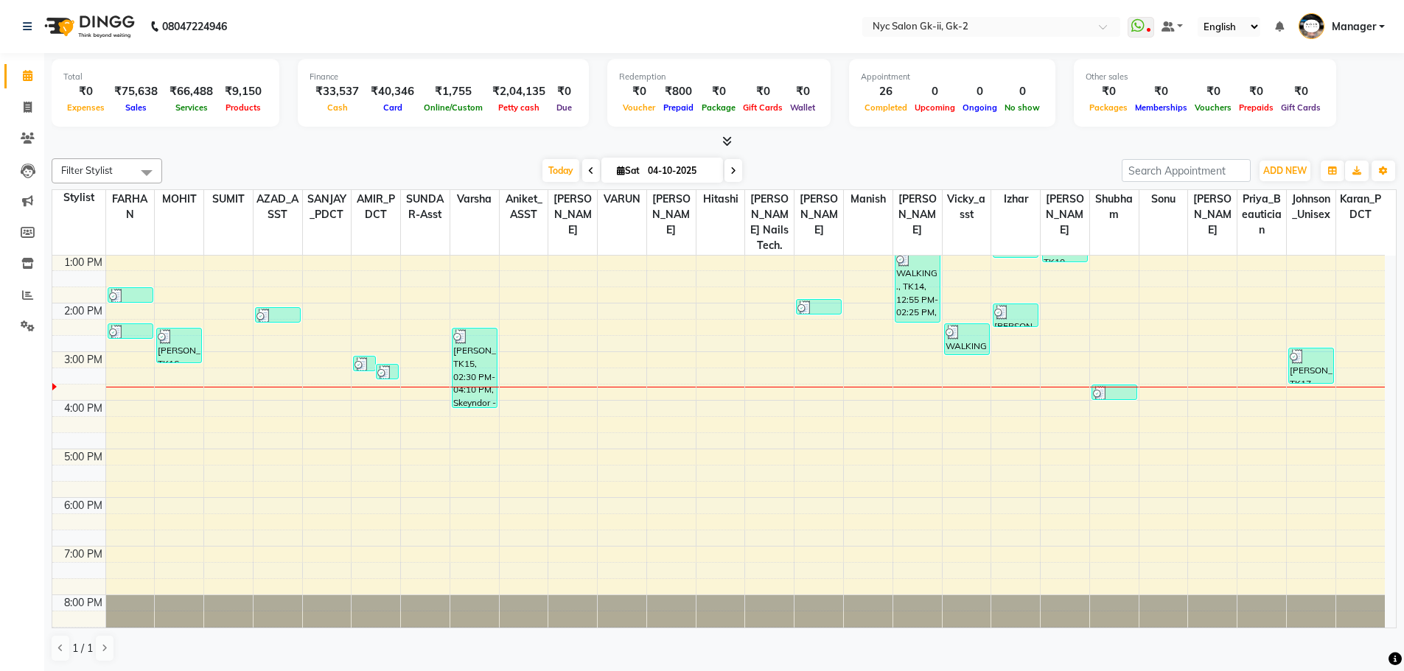
click at [497, 135] on div at bounding box center [724, 141] width 1345 height 15
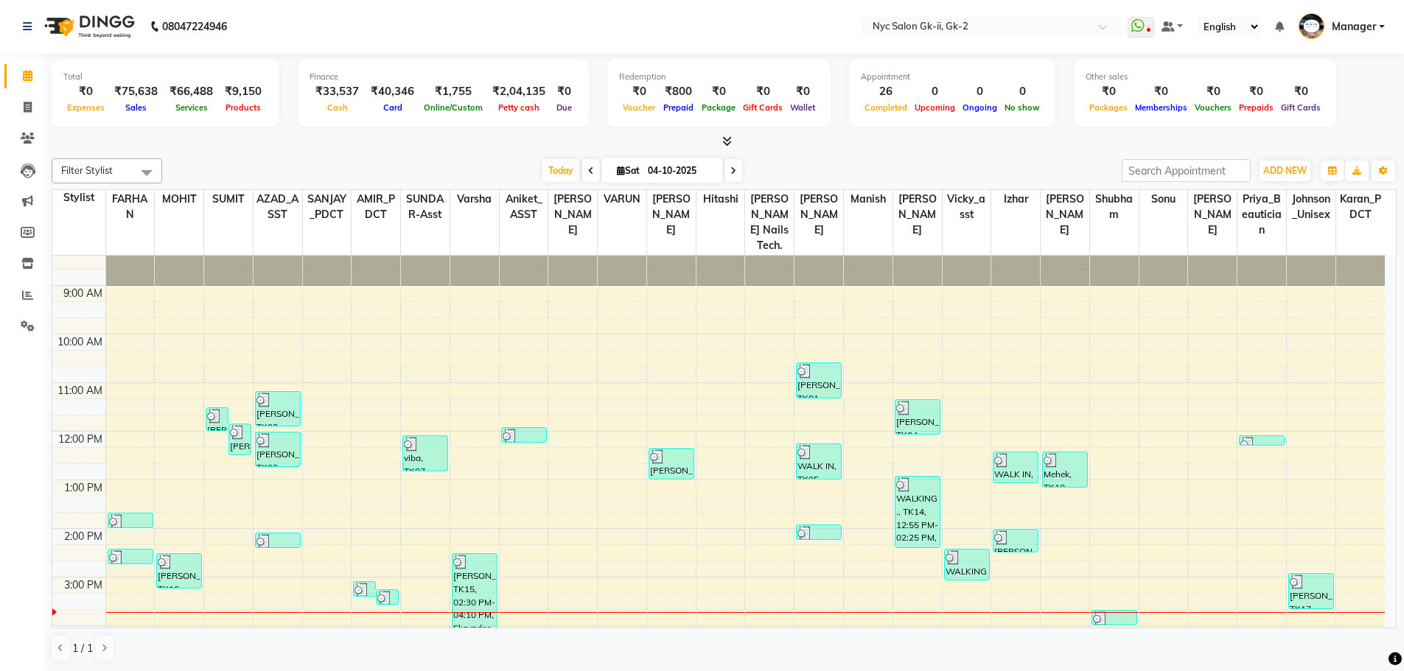
scroll to position [0, 0]
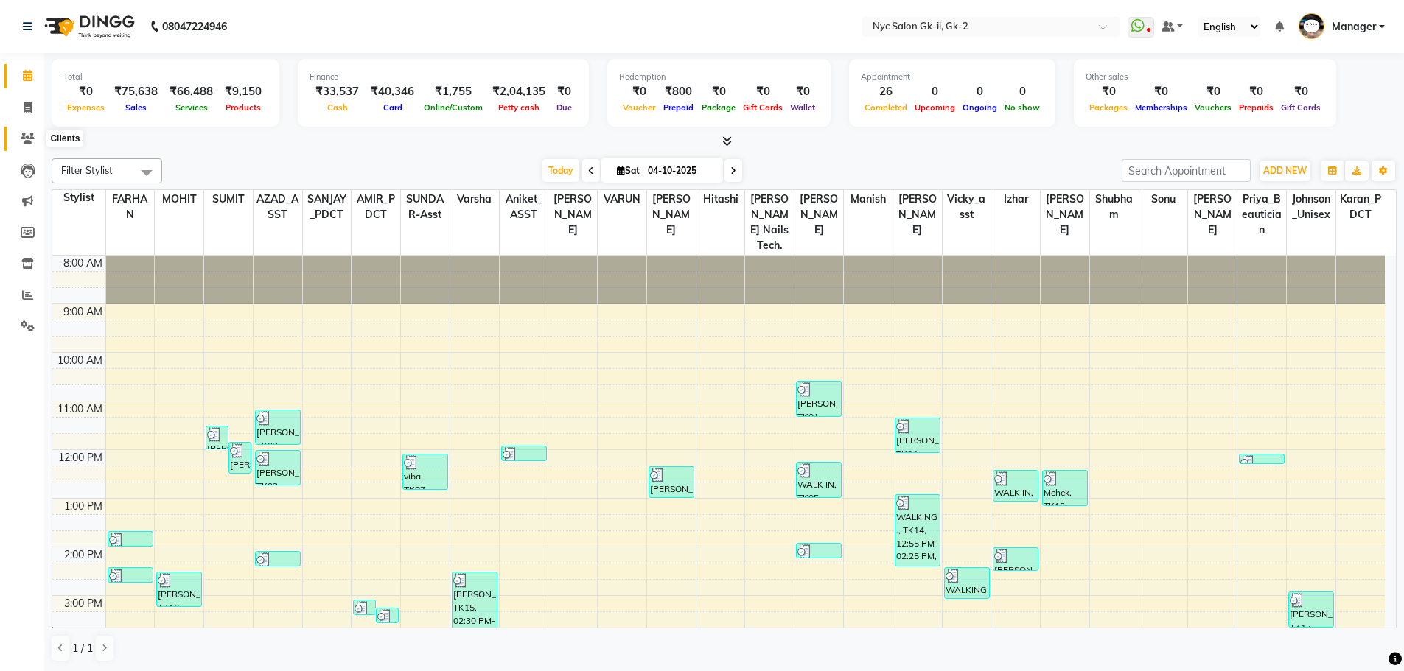
click at [29, 130] on span at bounding box center [28, 138] width 26 height 17
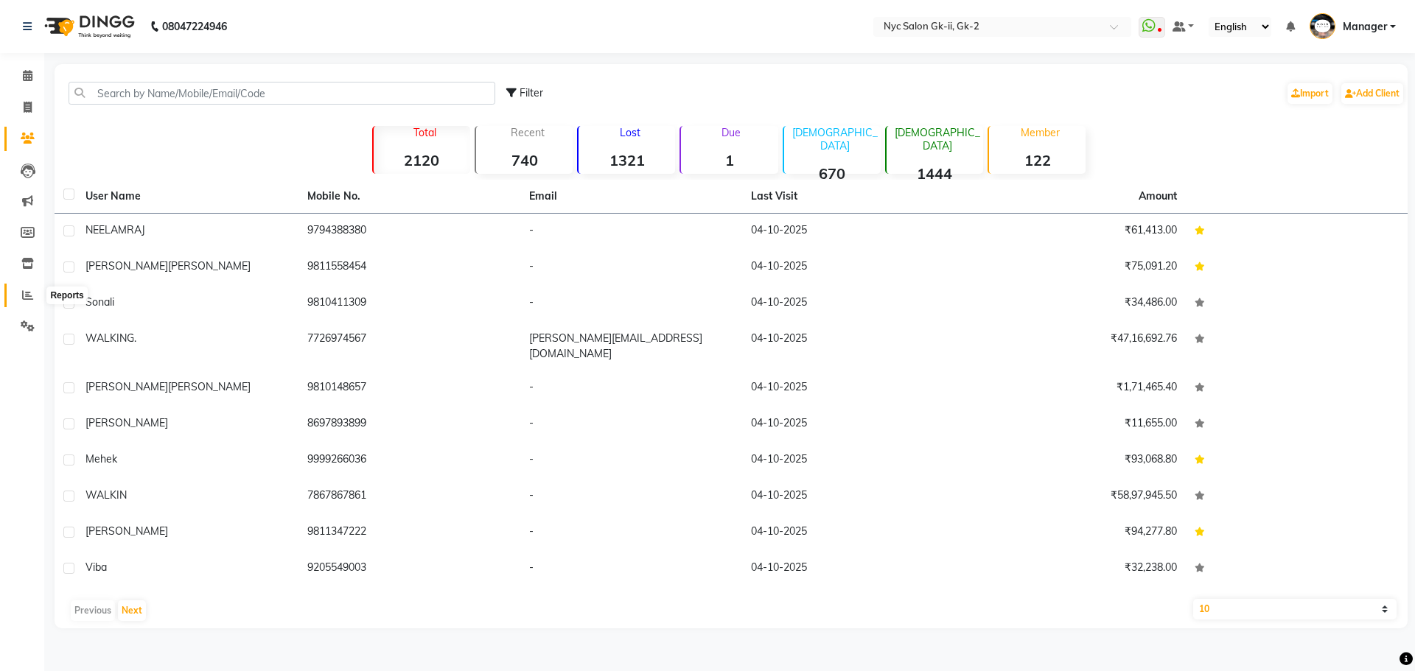
click at [24, 298] on icon at bounding box center [27, 295] width 11 height 11
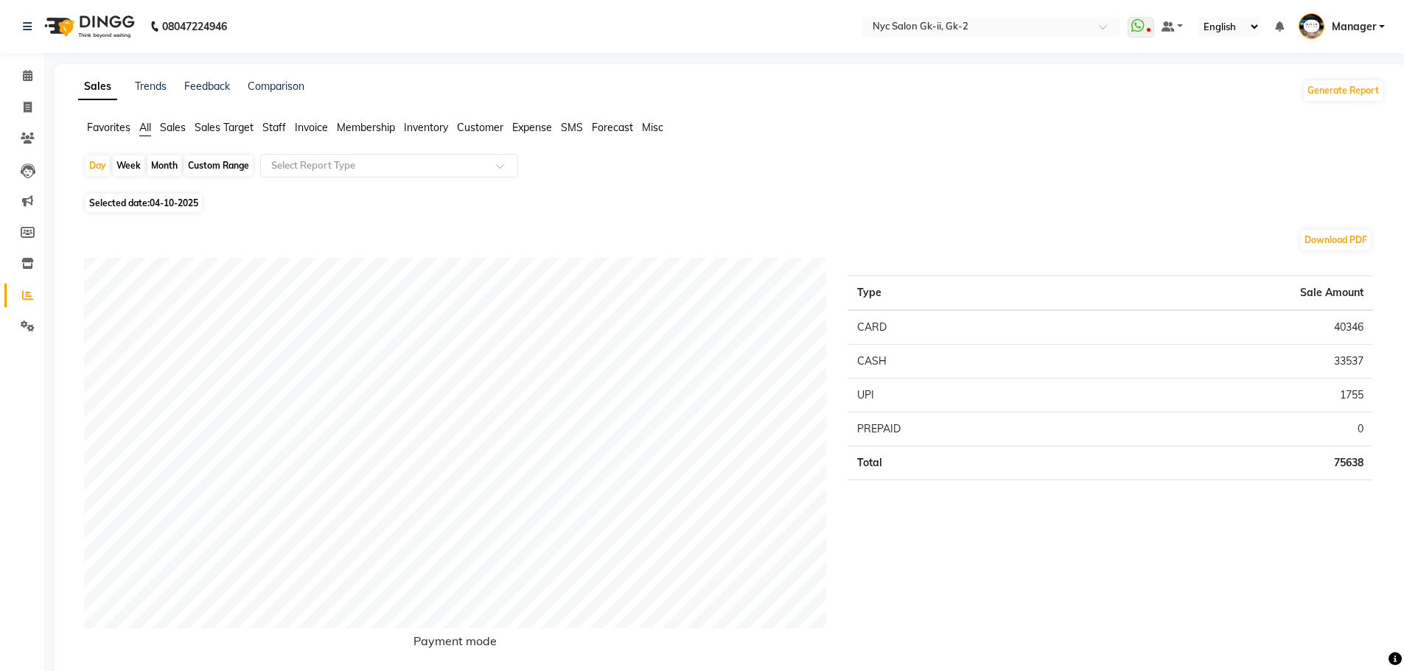
click at [206, 127] on span "Sales Target" at bounding box center [224, 127] width 59 height 13
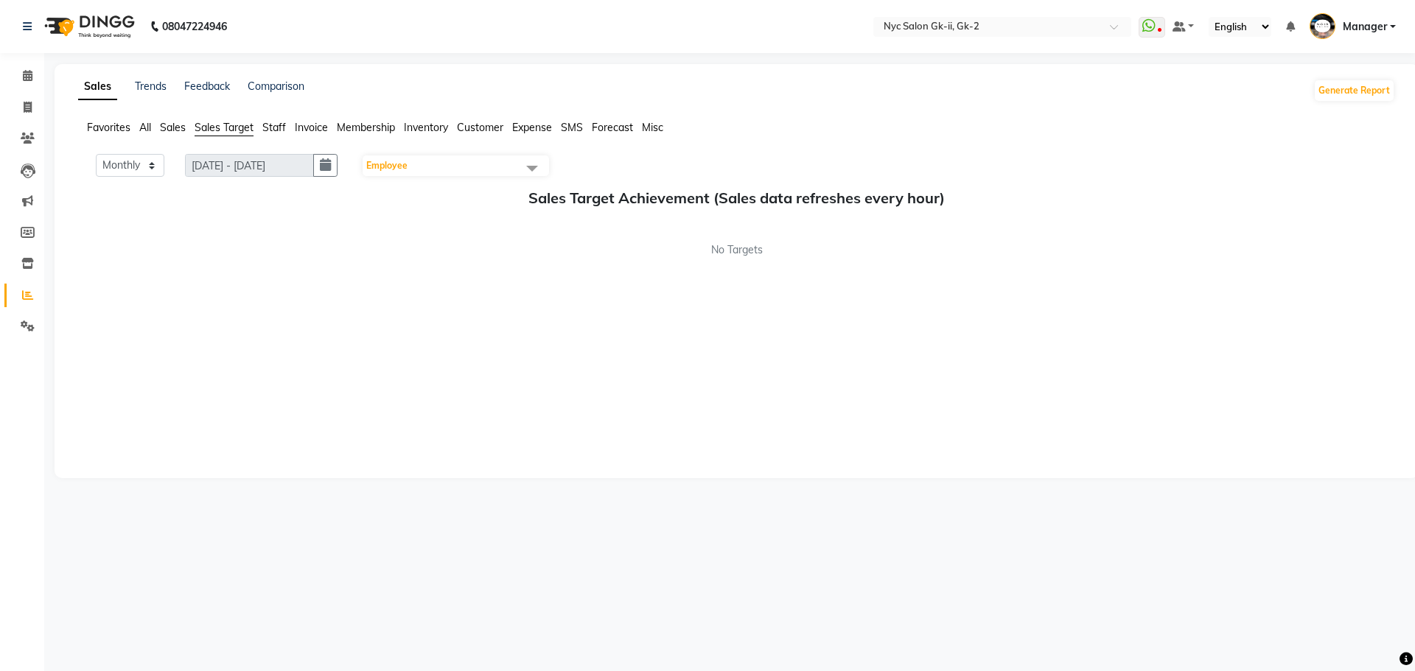
click at [292, 128] on ul "Favorites All Sales Sales Target Staff Invoice Membership Inventory Customer Ex…" at bounding box center [736, 128] width 1317 height 16
click at [278, 131] on span "Staff" at bounding box center [274, 127] width 24 height 13
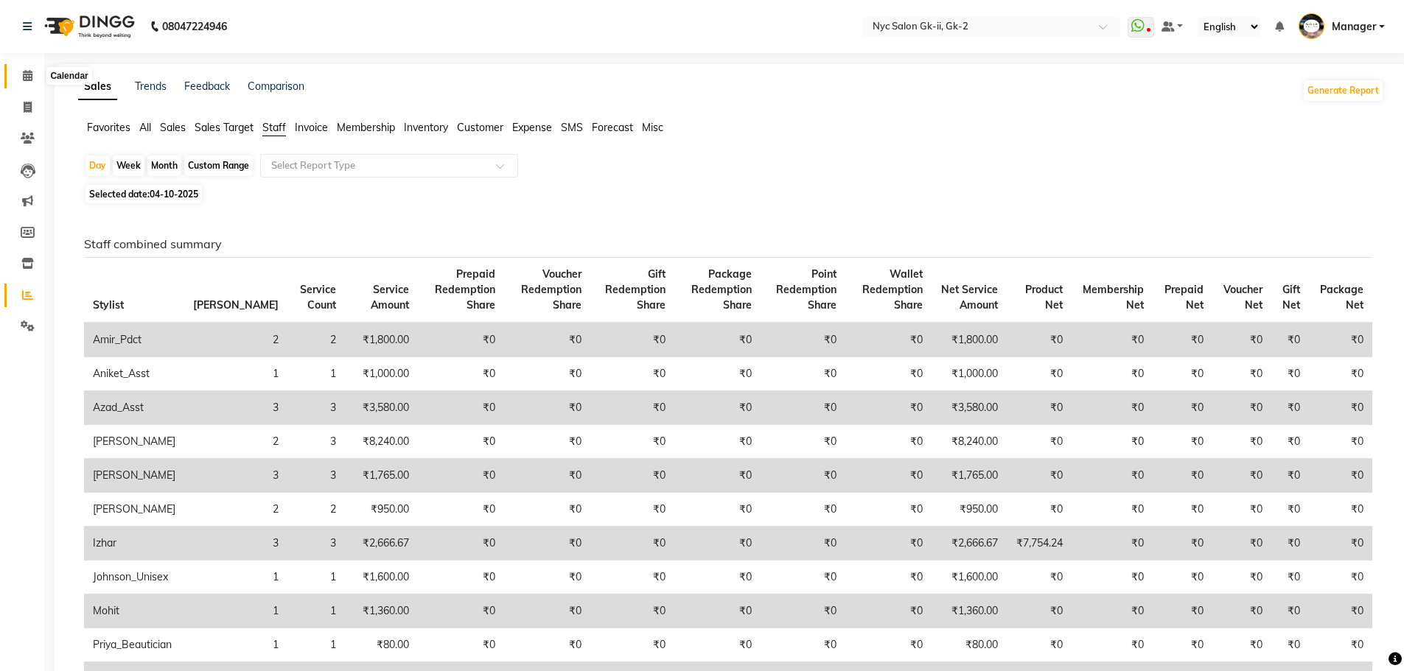
click at [18, 70] on span at bounding box center [28, 76] width 26 height 17
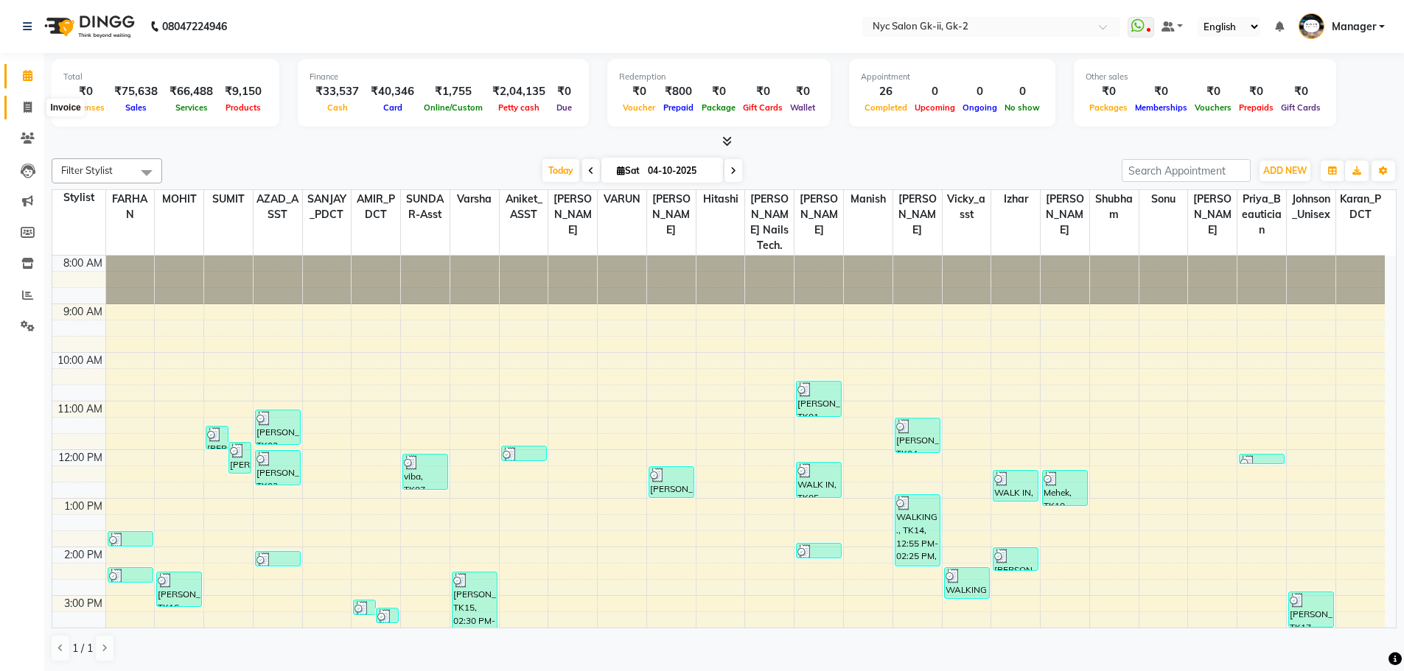
click at [34, 104] on span at bounding box center [28, 107] width 26 height 17
select select "service"
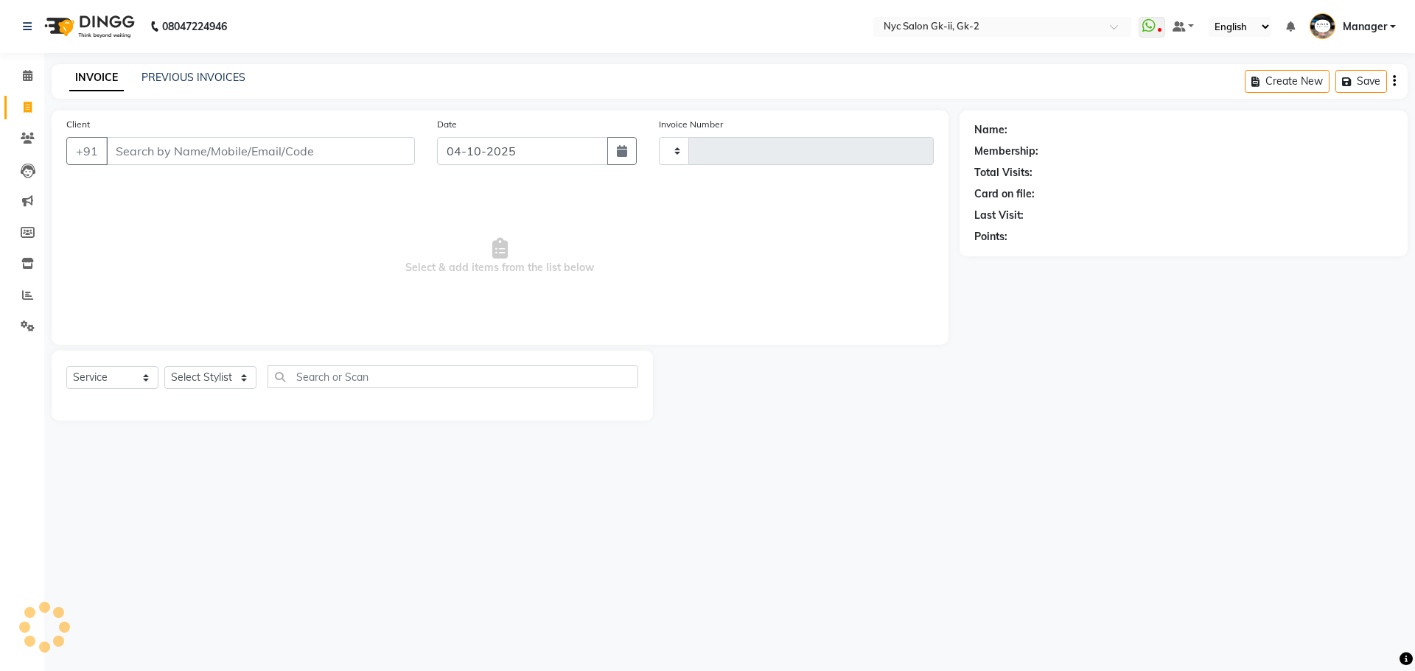
type input "6330"
select select "5936"
click at [228, 382] on select "Select Stylist AMIR_PDCT aniket_ASST AZAD_ASST [PERSON_NAME] [PERSON_NAME] [PER…" at bounding box center [215, 377] width 102 height 23
select select "58937"
click at [164, 366] on select "Select Stylist AMIR_PDCT aniket_ASST AZAD_ASST [PERSON_NAME] [PERSON_NAME] [PER…" at bounding box center [215, 377] width 102 height 23
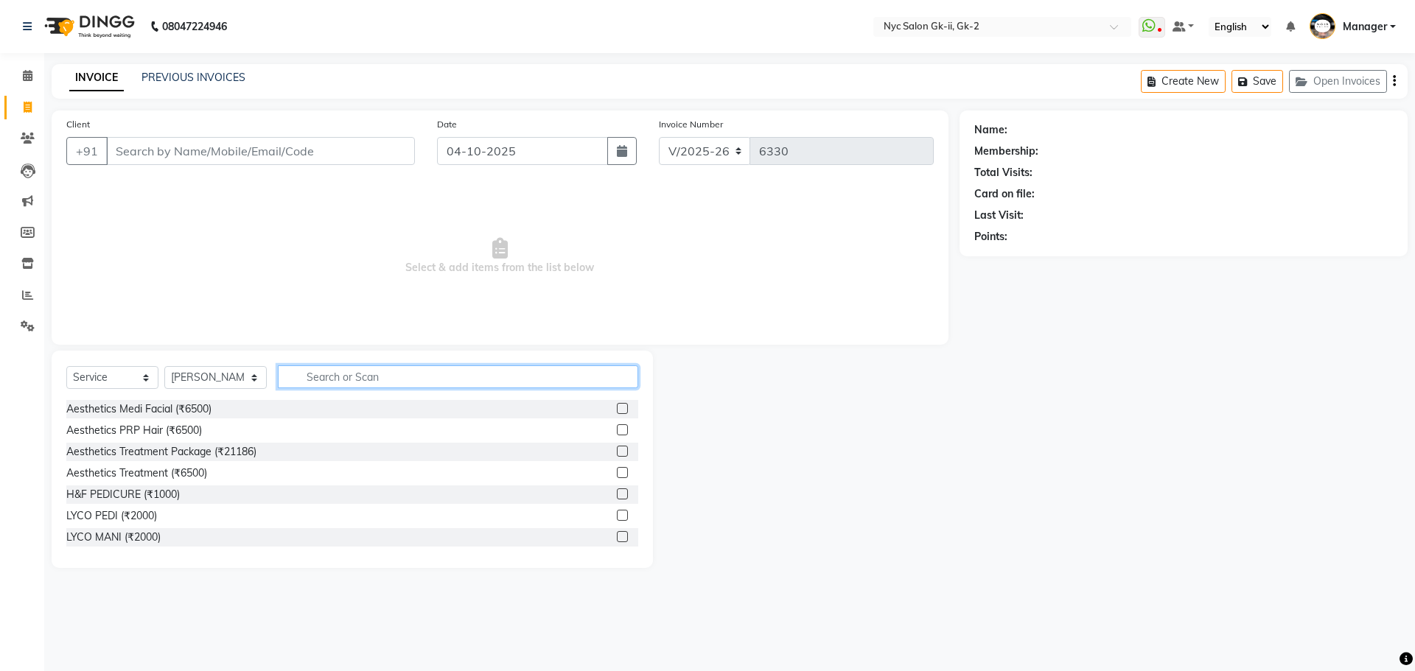
click at [388, 379] on input "text" at bounding box center [458, 376] width 361 height 23
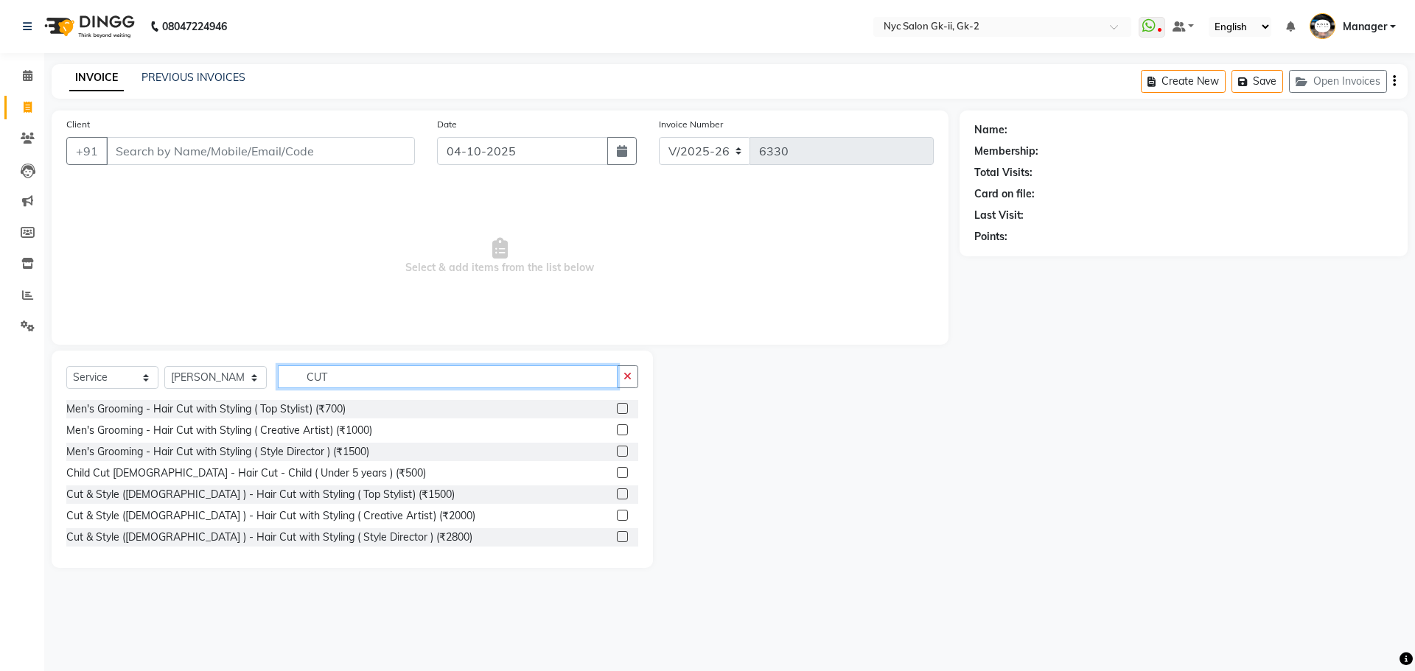
type input "CUT"
click at [617, 529] on div at bounding box center [627, 537] width 21 height 18
click at [617, 539] on label at bounding box center [622, 536] width 11 height 11
click at [617, 539] on input "checkbox" at bounding box center [622, 538] width 10 height 10
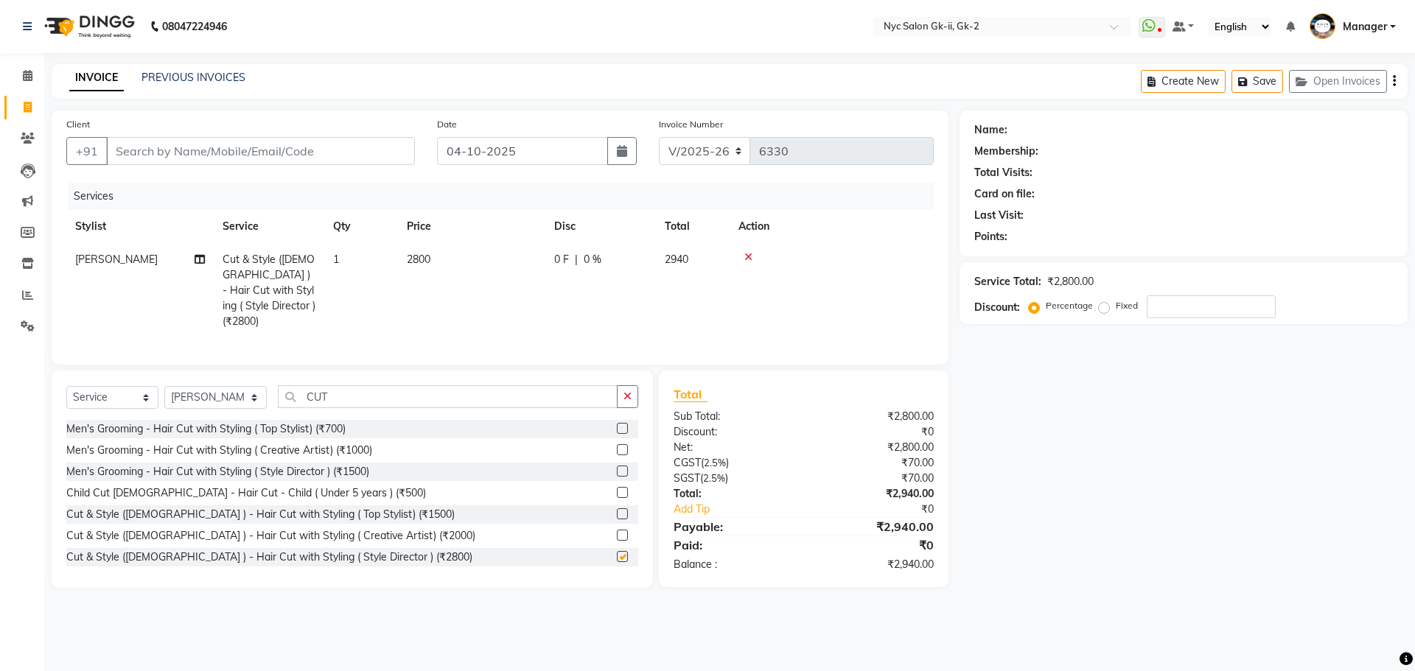
checkbox input "false"
click at [216, 392] on select "Select Stylist AMIR_PDCT aniket_ASST AZAD_ASST [PERSON_NAME] [PERSON_NAME] [PER…" at bounding box center [215, 397] width 102 height 23
select select "42221"
click at [164, 386] on select "Select Stylist AMIR_PDCT aniket_ASST AZAD_ASST [PERSON_NAME] [PERSON_NAME] [PER…" at bounding box center [215, 397] width 102 height 23
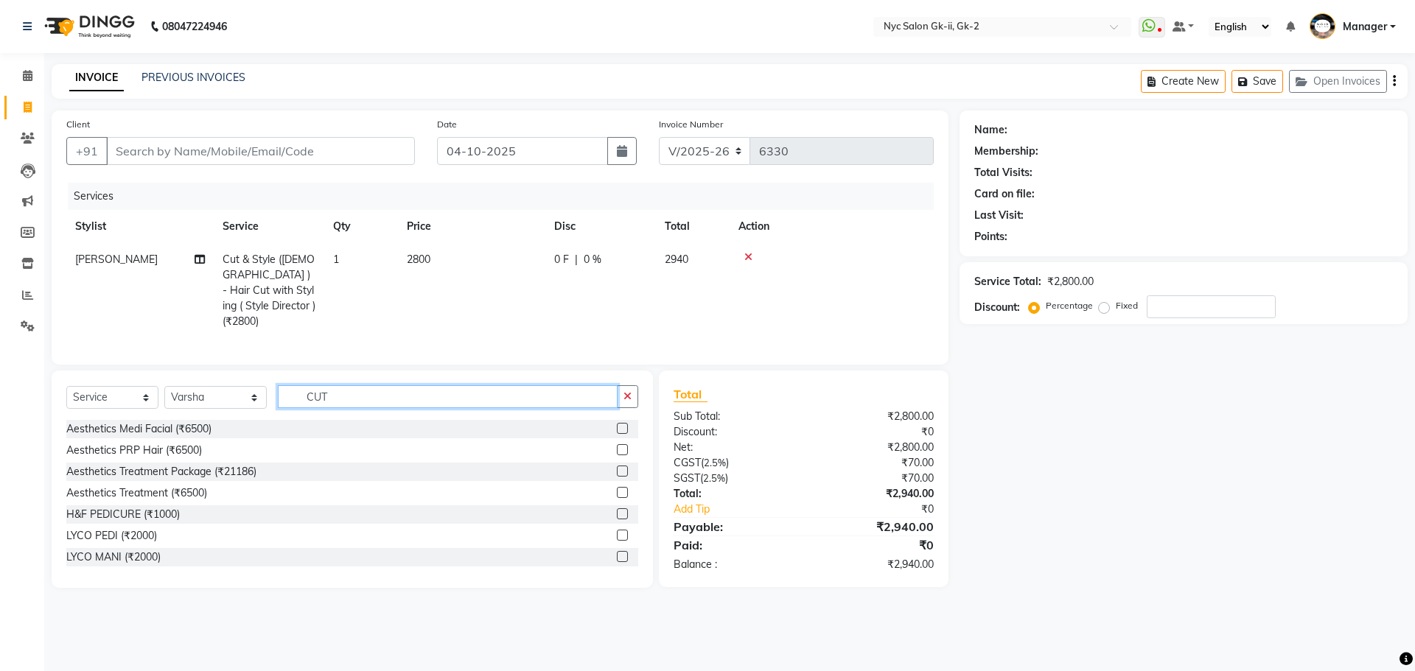
drag, startPoint x: 333, startPoint y: 389, endPoint x: 284, endPoint y: 398, distance: 50.2
click at [284, 398] on input "CUT" at bounding box center [448, 396] width 340 height 23
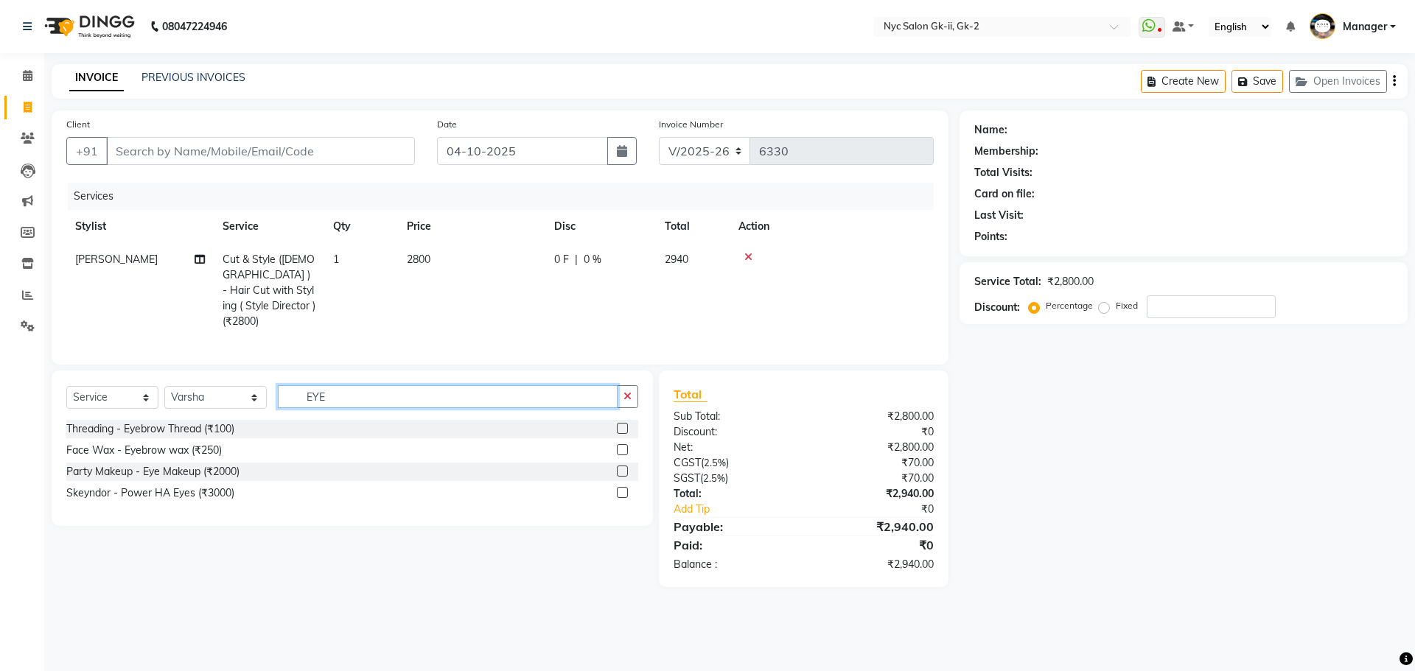
type input "EYE"
click at [619, 424] on label at bounding box center [622, 428] width 11 height 11
click at [619, 424] on input "checkbox" at bounding box center [622, 429] width 10 height 10
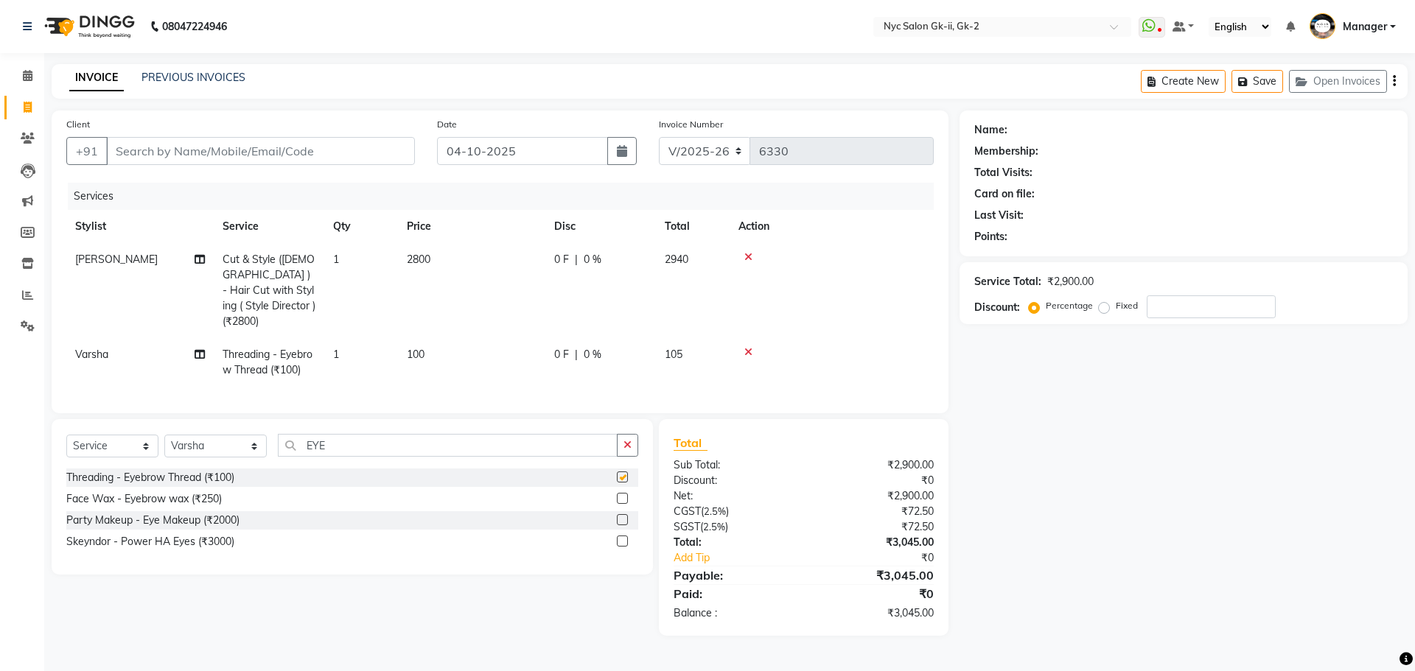
checkbox input "false"
drag, startPoint x: 335, startPoint y: 441, endPoint x: 261, endPoint y: 452, distance: 74.5
click at [261, 452] on div "Select Service Product Membership Package Voucher Prepaid Gift Card Select Styl…" at bounding box center [352, 451] width 572 height 35
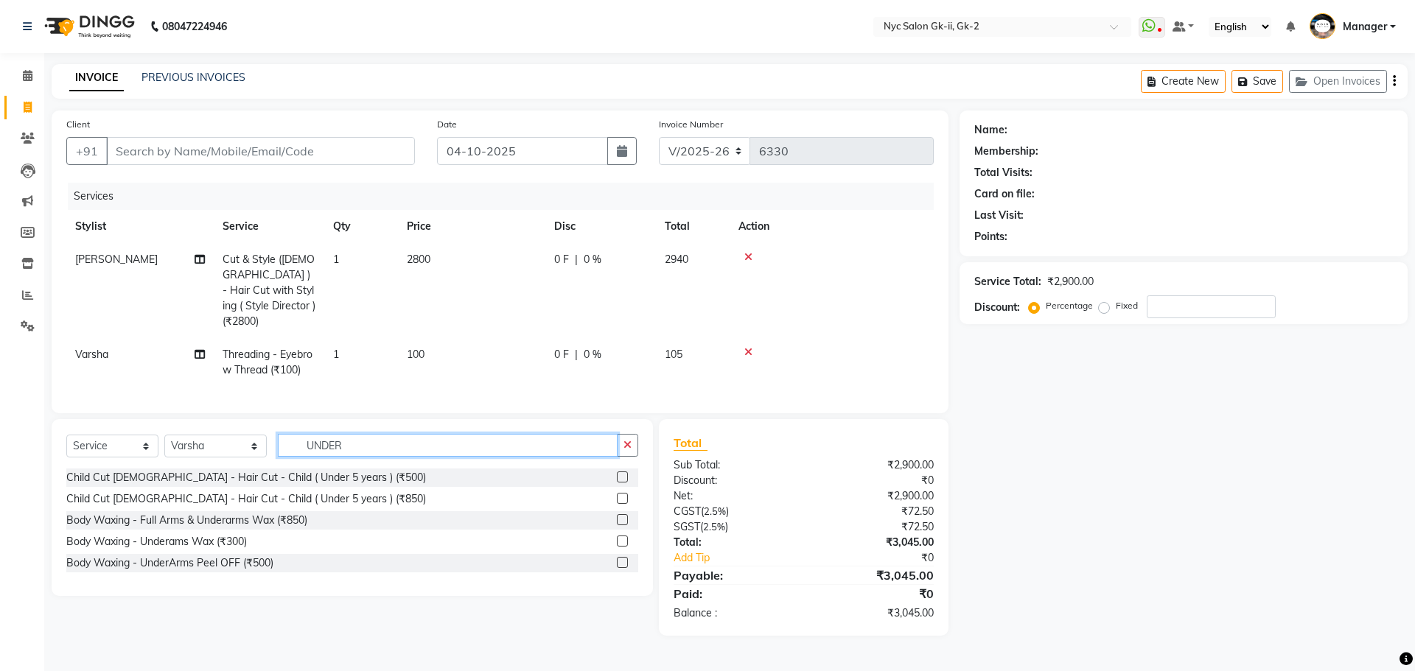
type input "UNDER"
click at [621, 537] on label at bounding box center [622, 541] width 11 height 11
click at [621, 537] on input "checkbox" at bounding box center [622, 542] width 10 height 10
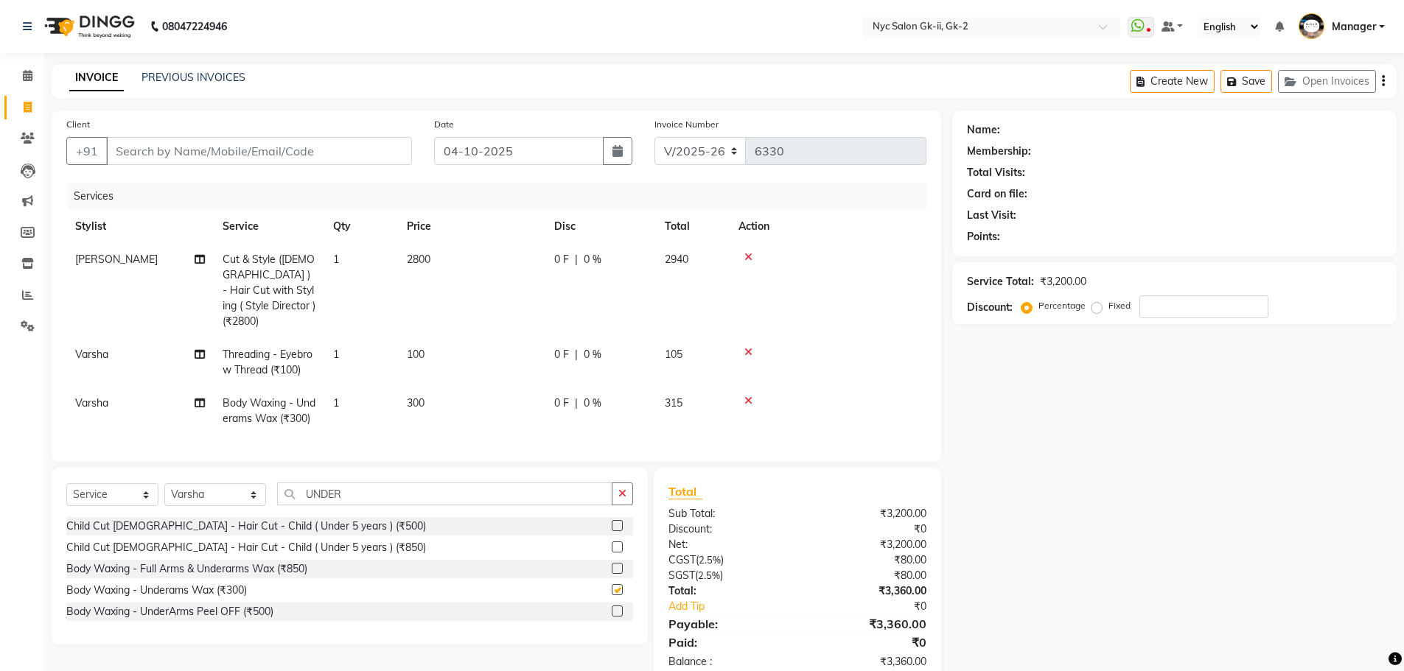
checkbox input "false"
click at [962, 482] on div "Name: Membership: Total Visits: Card on file: Last Visit: Points: Service Total…" at bounding box center [1179, 398] width 455 height 574
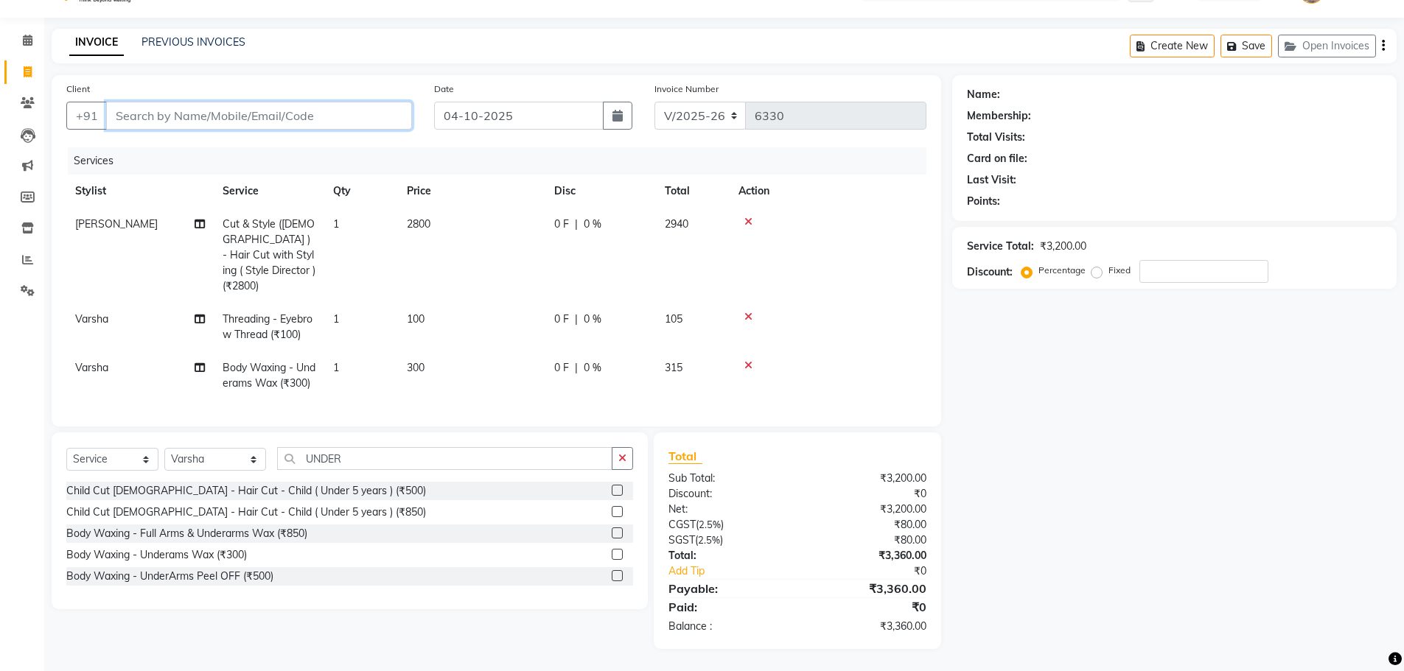
click at [161, 102] on input "Client" at bounding box center [259, 116] width 306 height 28
type input "T"
type input "0"
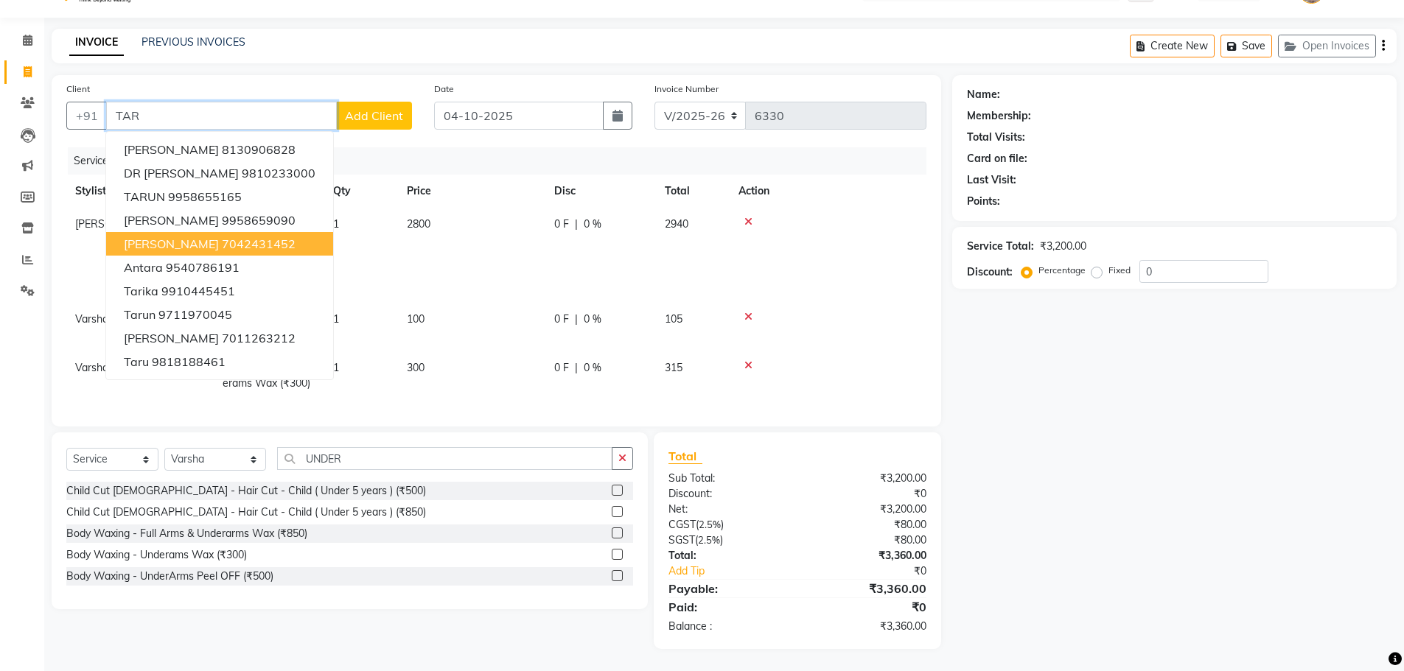
click at [225, 237] on ngb-highlight "7042431452" at bounding box center [259, 244] width 74 height 15
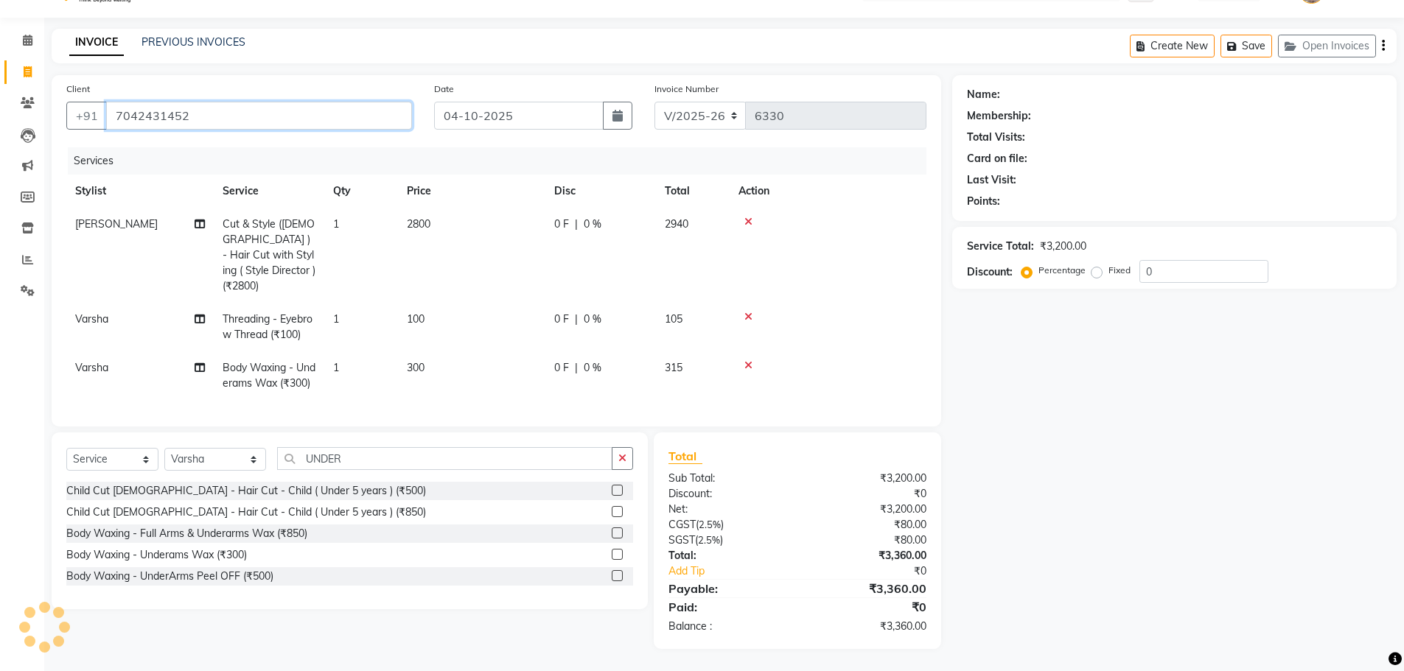
type input "7042431452"
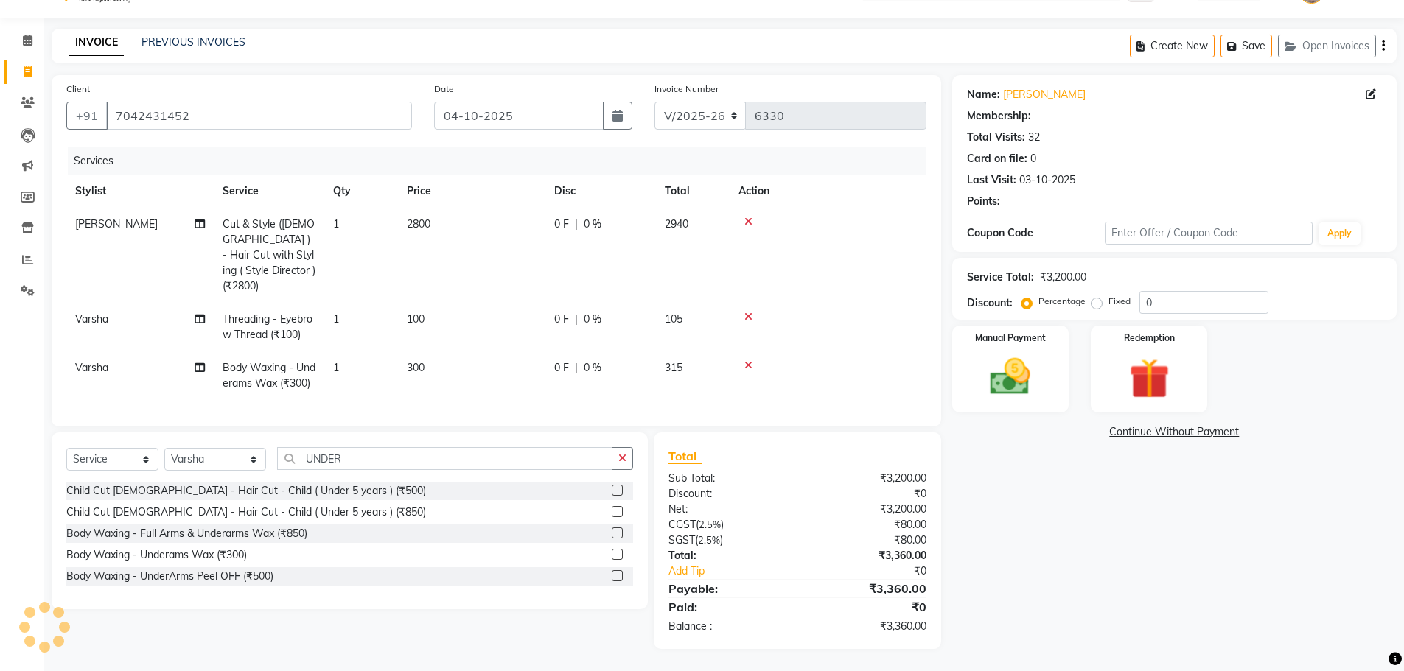
type input "20"
select select "1: Object"
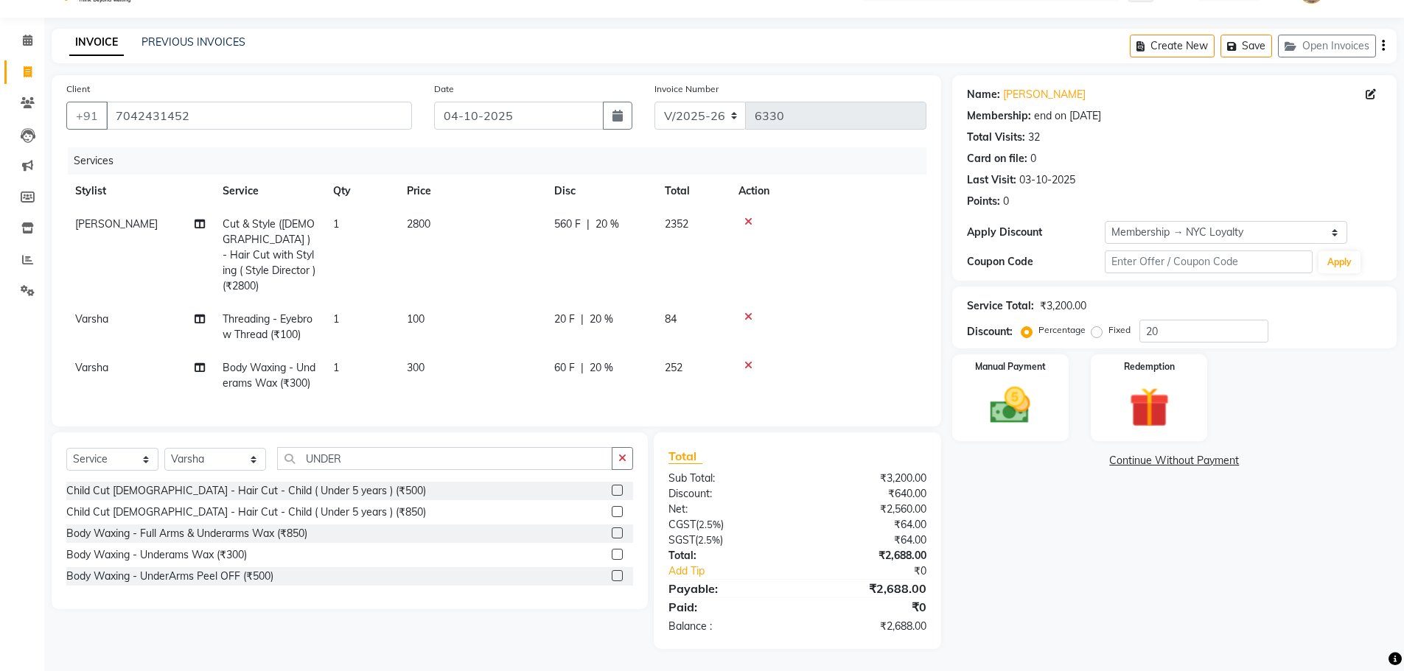
click at [1172, 553] on div "Name: [PERSON_NAME] Membership: end on [DATE] Total Visits: 32 Card on file: 0 …" at bounding box center [1179, 362] width 455 height 574
click at [746, 360] on icon at bounding box center [748, 365] width 8 height 10
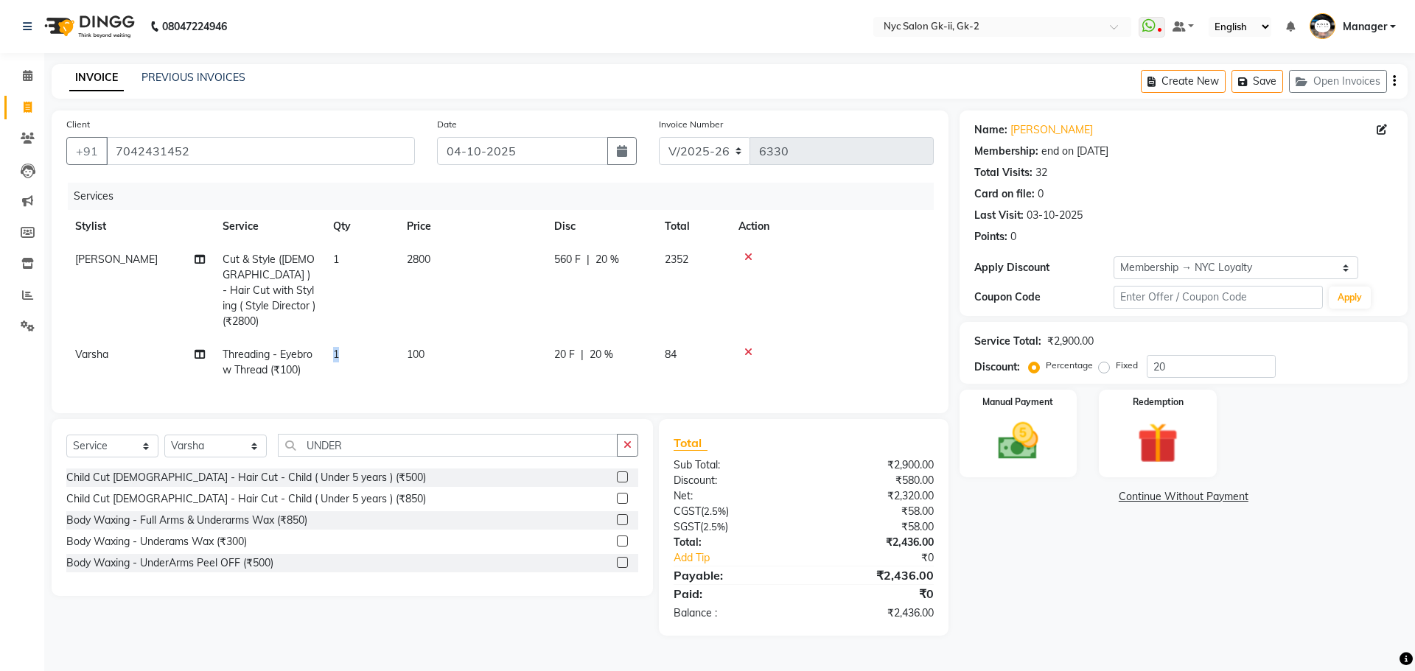
click at [337, 348] on span "1" at bounding box center [336, 354] width 6 height 13
select select "42221"
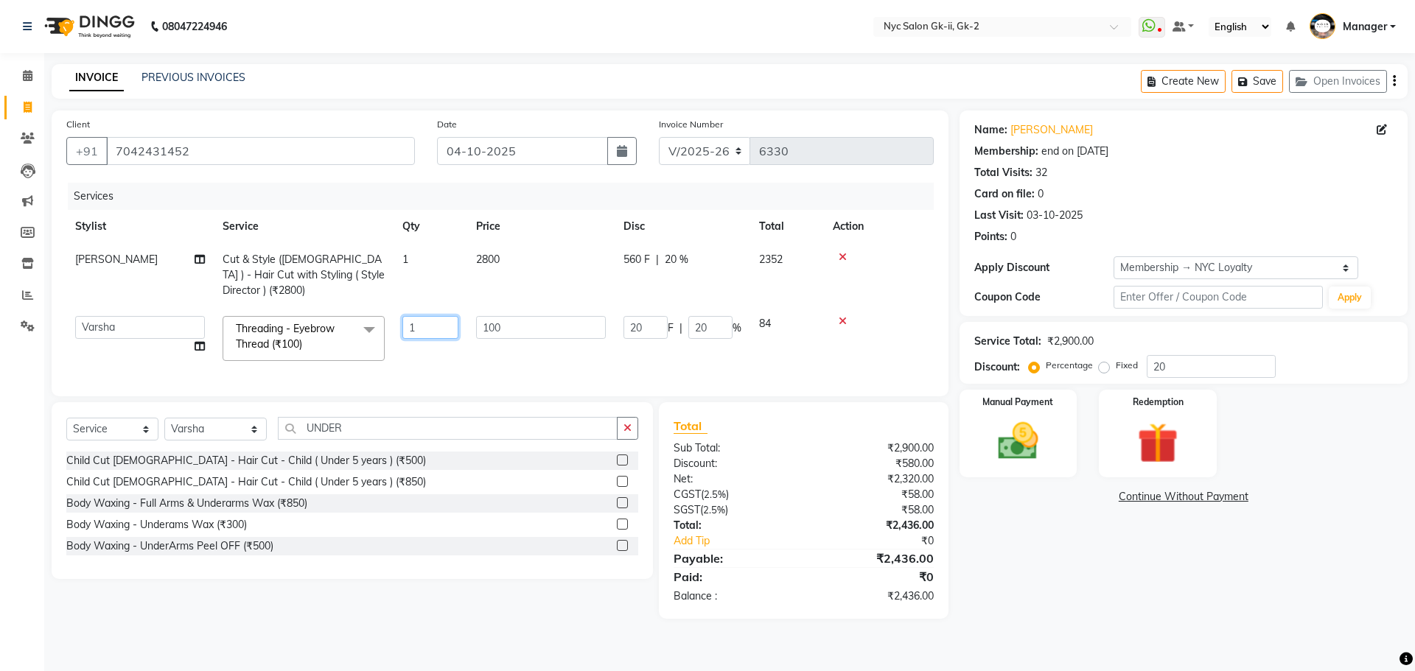
click at [439, 334] on input "1" at bounding box center [430, 327] width 56 height 23
type input "1"
type input "2"
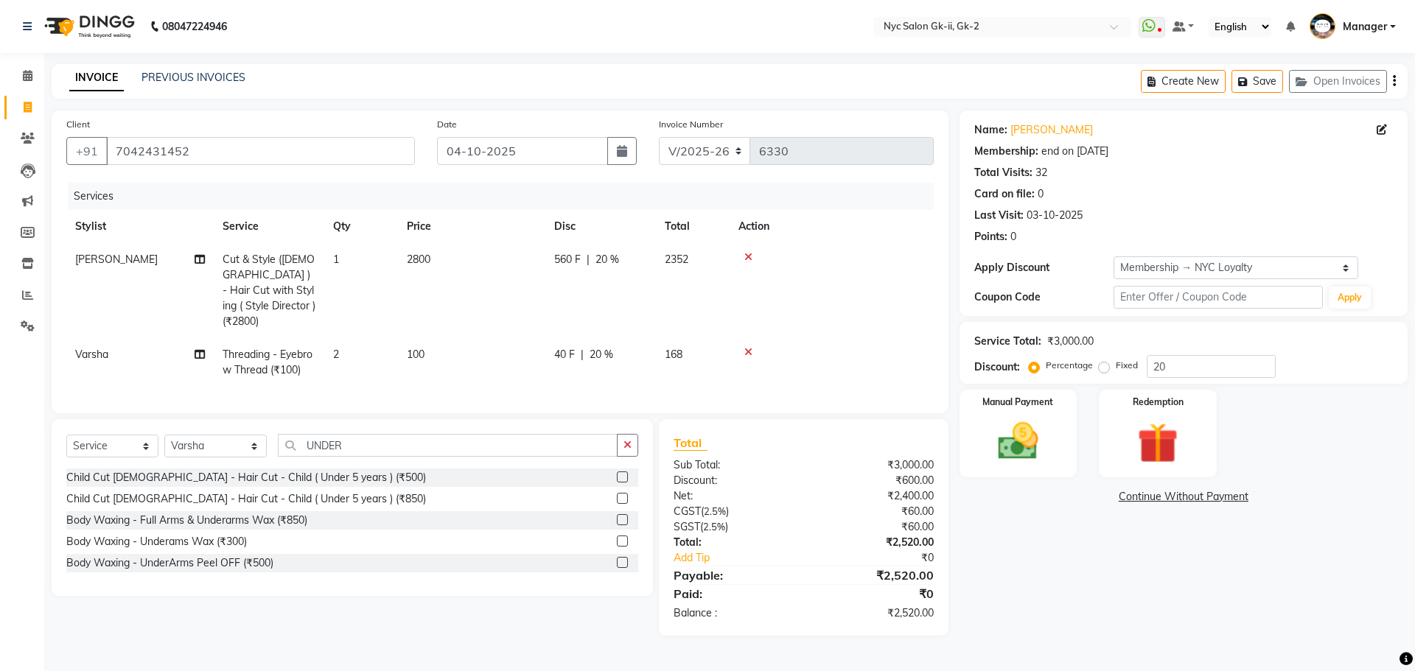
click at [424, 372] on div "Services Stylist Service Qty Price Disc Total Action [PERSON_NAME] Cut & Style …" at bounding box center [499, 291] width 867 height 216
click at [1051, 426] on img at bounding box center [1018, 441] width 69 height 49
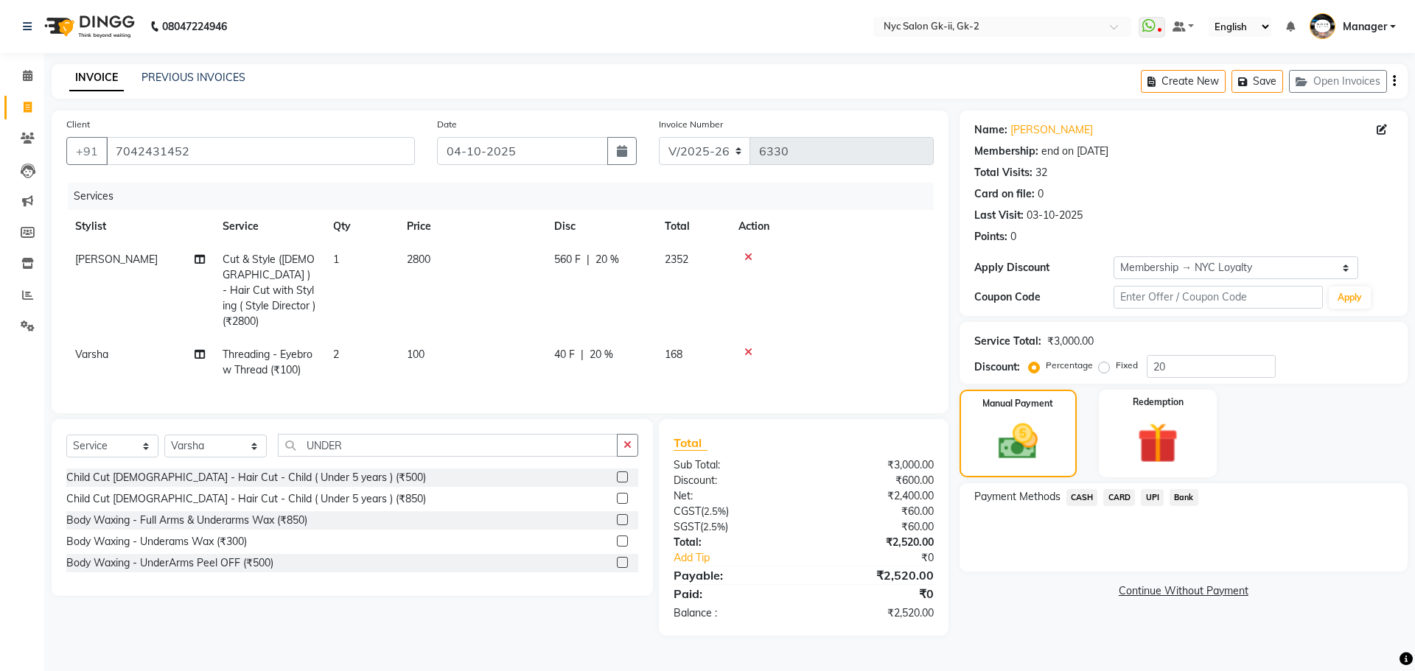
click at [1079, 502] on span "CASH" at bounding box center [1082, 497] width 32 height 17
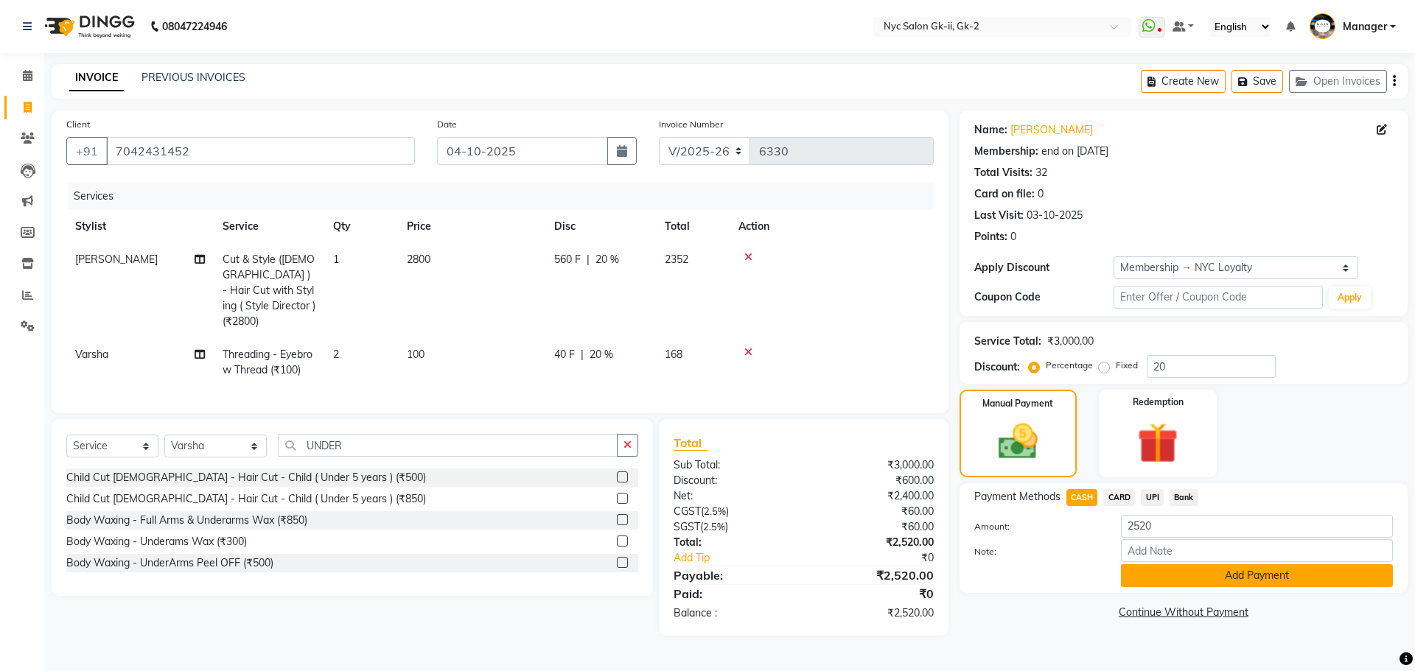
click at [1158, 587] on button "Add Payment" at bounding box center [1257, 575] width 272 height 23
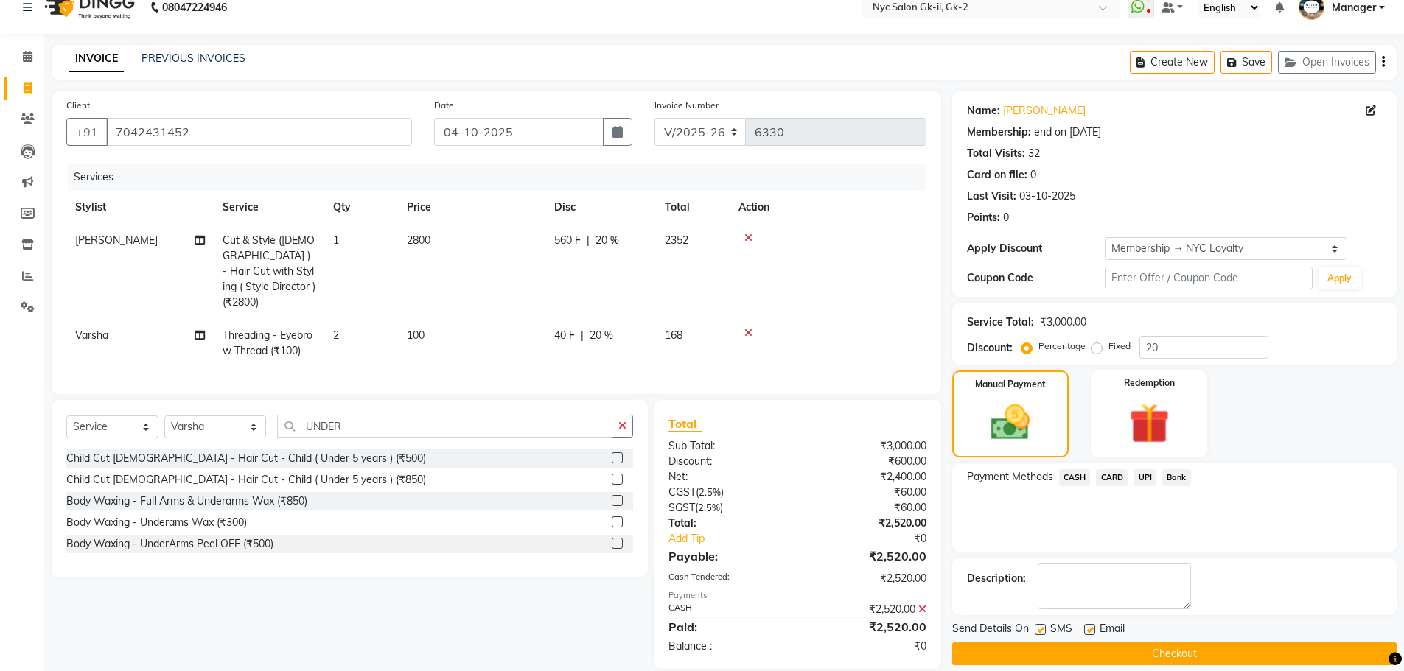
scroll to position [35, 0]
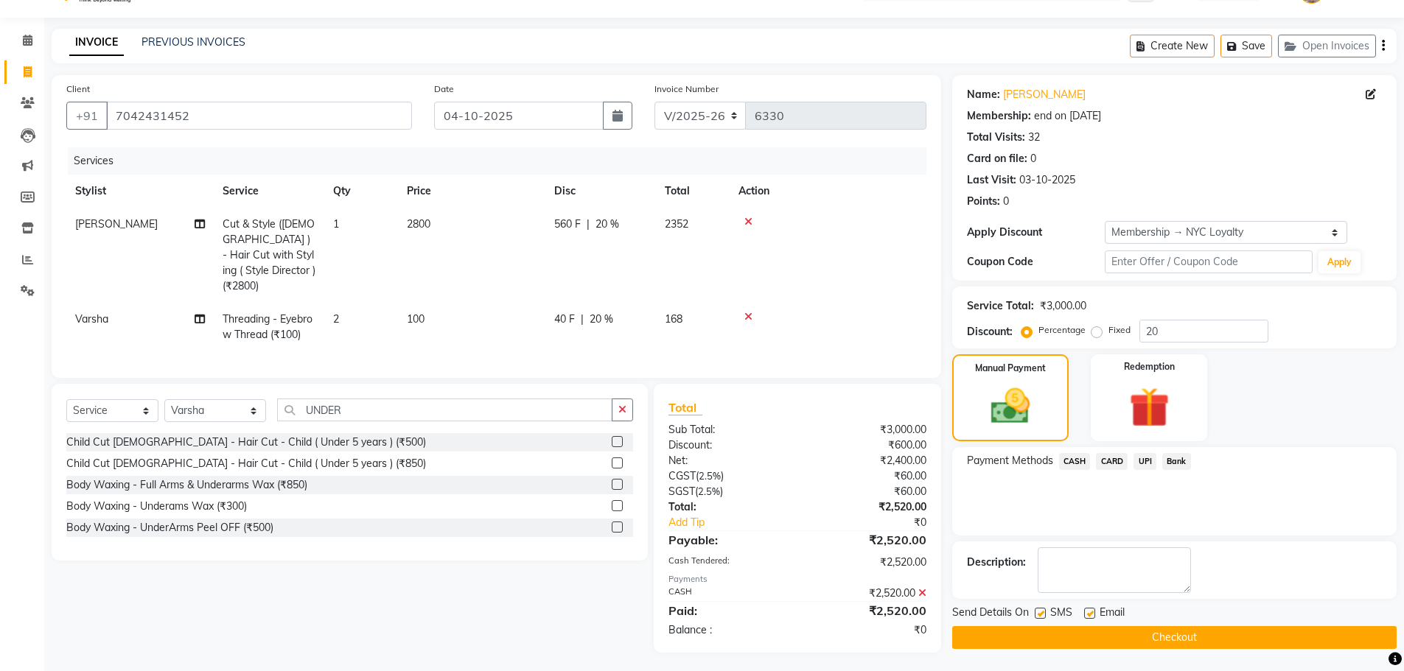
click at [1122, 638] on button "Checkout" at bounding box center [1174, 637] width 444 height 23
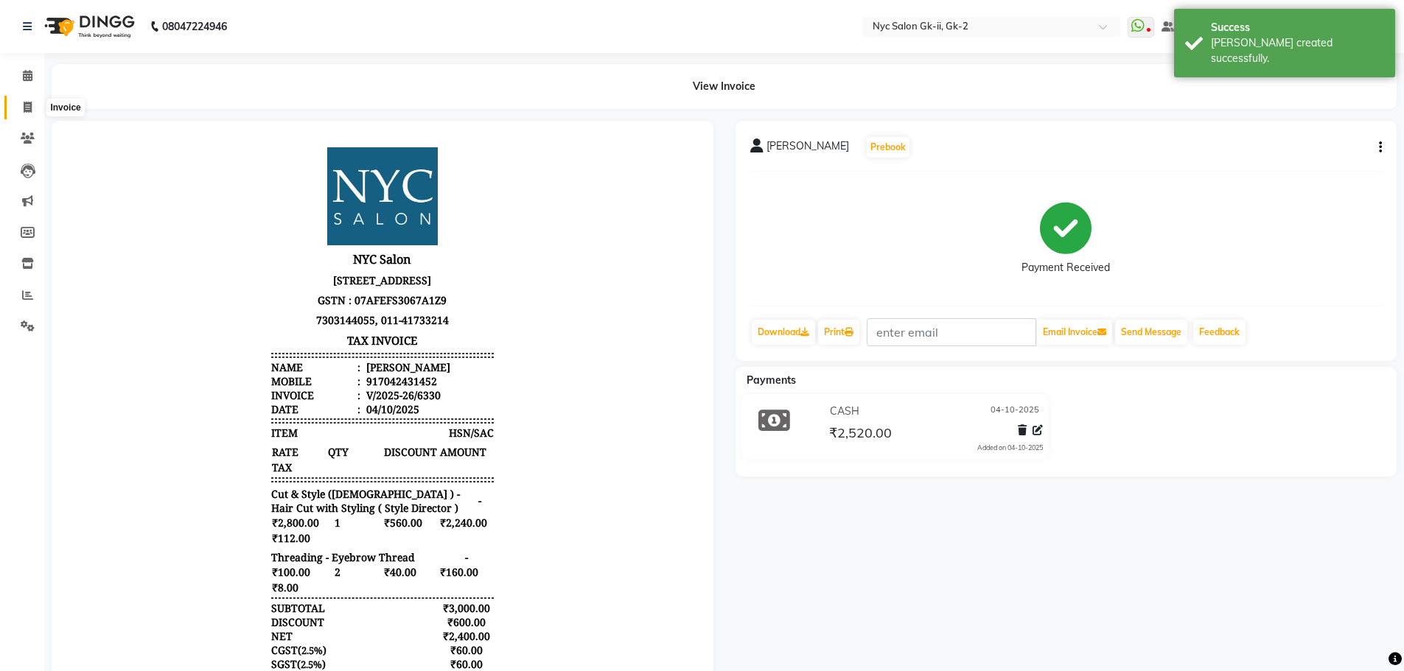
click at [33, 105] on span at bounding box center [28, 107] width 26 height 17
select select "service"
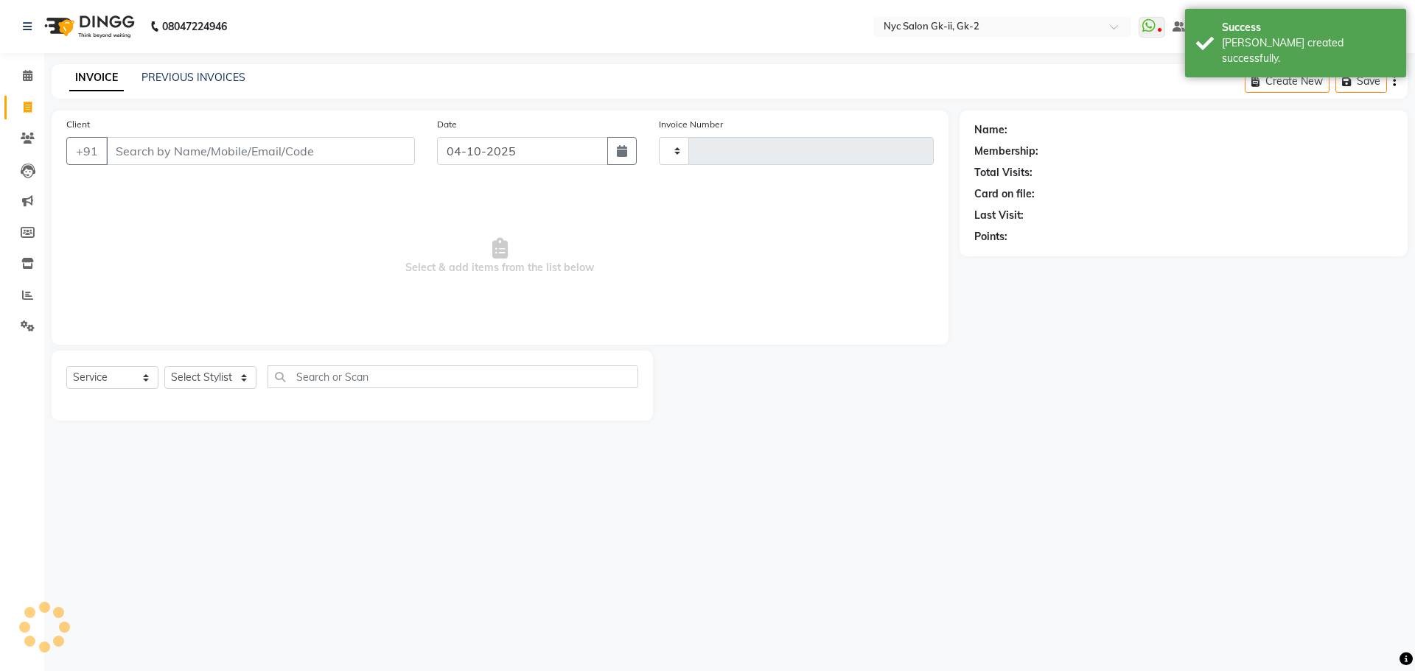
type input "6331"
select select "5936"
click at [135, 147] on input "Client" at bounding box center [260, 151] width 309 height 28
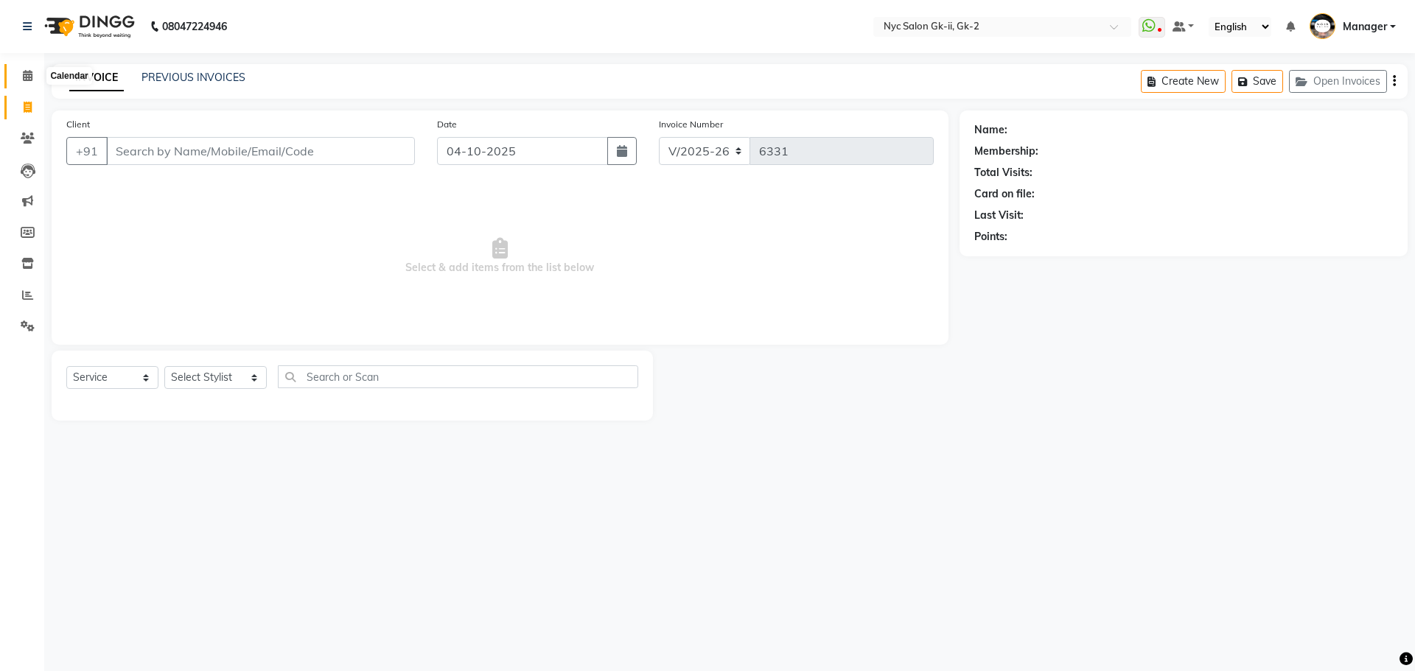
click at [25, 73] on icon at bounding box center [28, 75] width 10 height 11
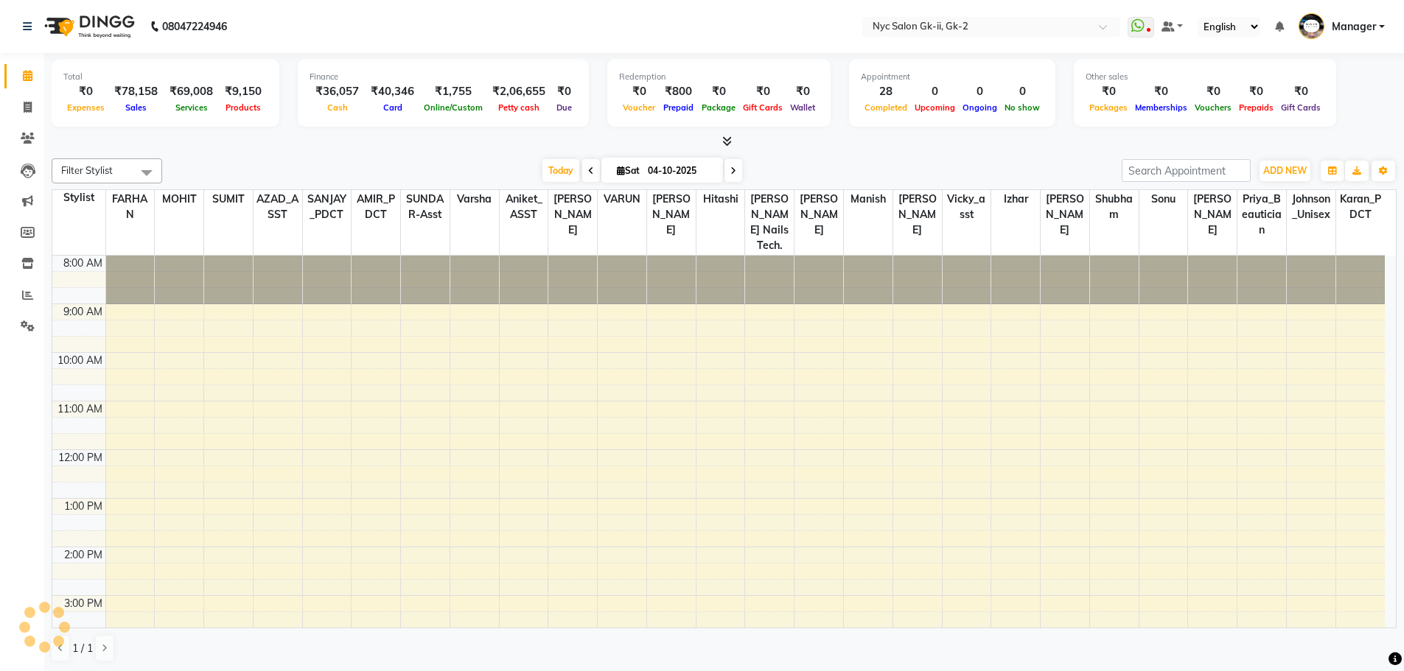
scroll to position [216, 0]
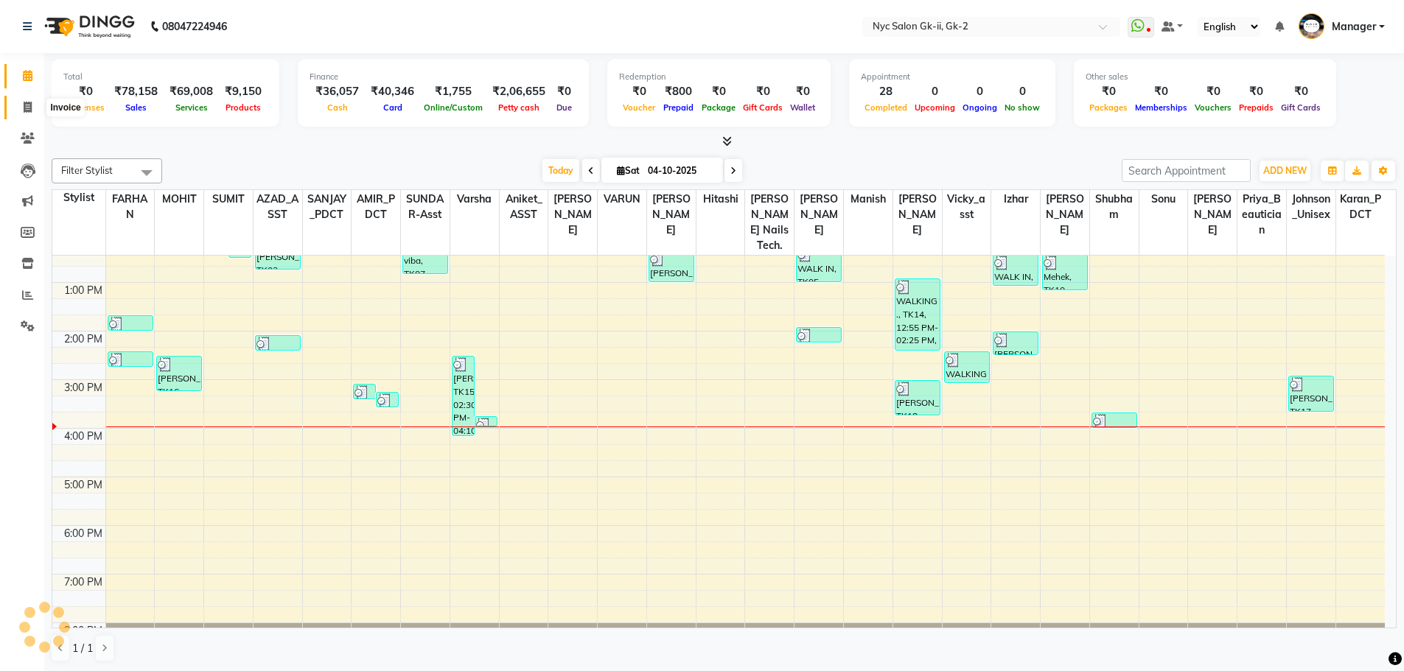
click at [20, 108] on span at bounding box center [28, 107] width 26 height 17
select select "service"
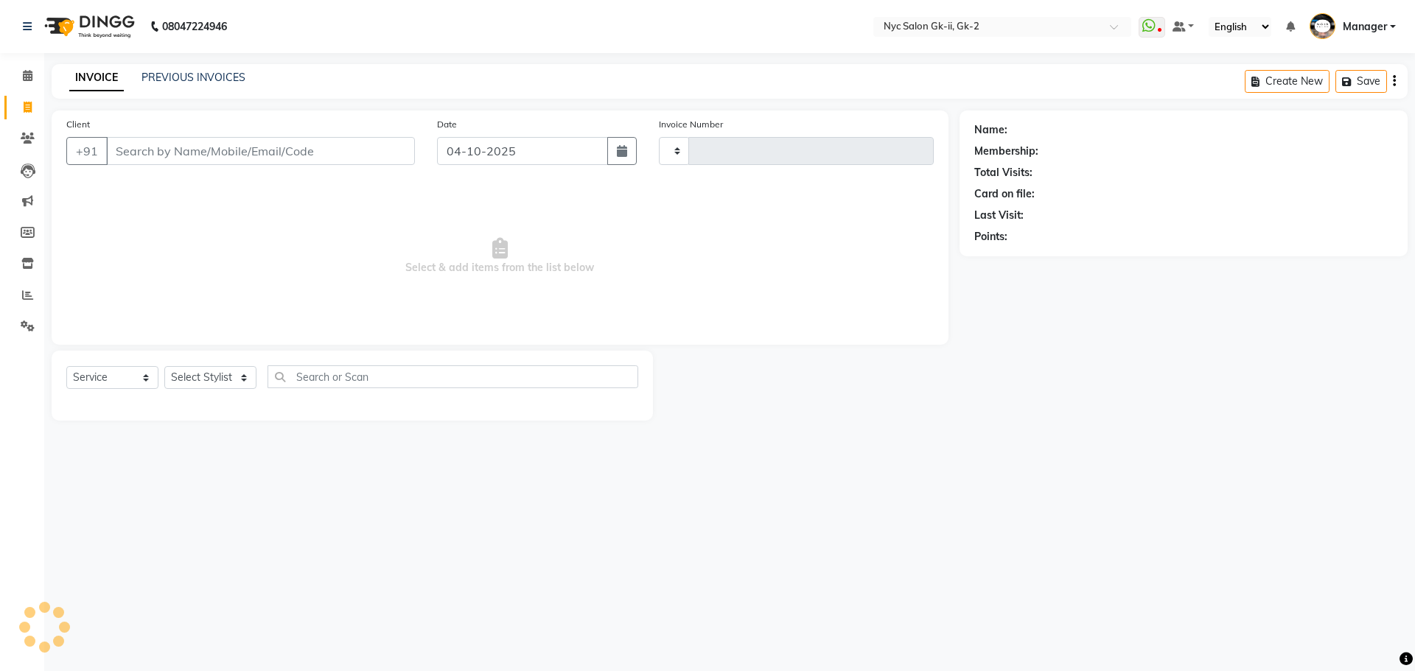
type input "6331"
select select "5936"
click at [203, 377] on select "Select Stylist" at bounding box center [210, 377] width 92 height 23
select select "58938"
click at [164, 366] on select "Select Stylist AMIR_PDCT aniket_ASST AZAD_ASST [PERSON_NAME] [PERSON_NAME] [PER…" at bounding box center [215, 377] width 102 height 23
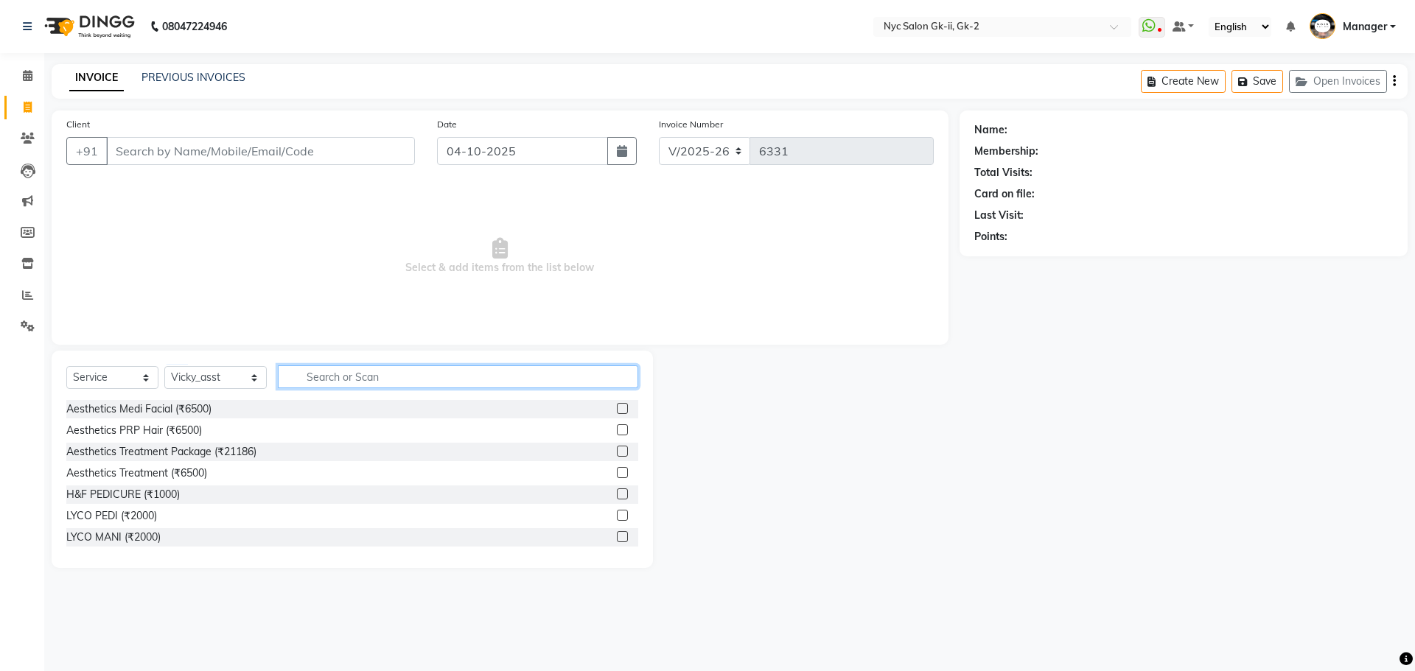
drag, startPoint x: 319, startPoint y: 380, endPoint x: 328, endPoint y: 360, distance: 21.8
click at [328, 360] on div "Select Service Product Membership Package Voucher Prepaid Gift Card Select Styl…" at bounding box center [352, 459] width 601 height 217
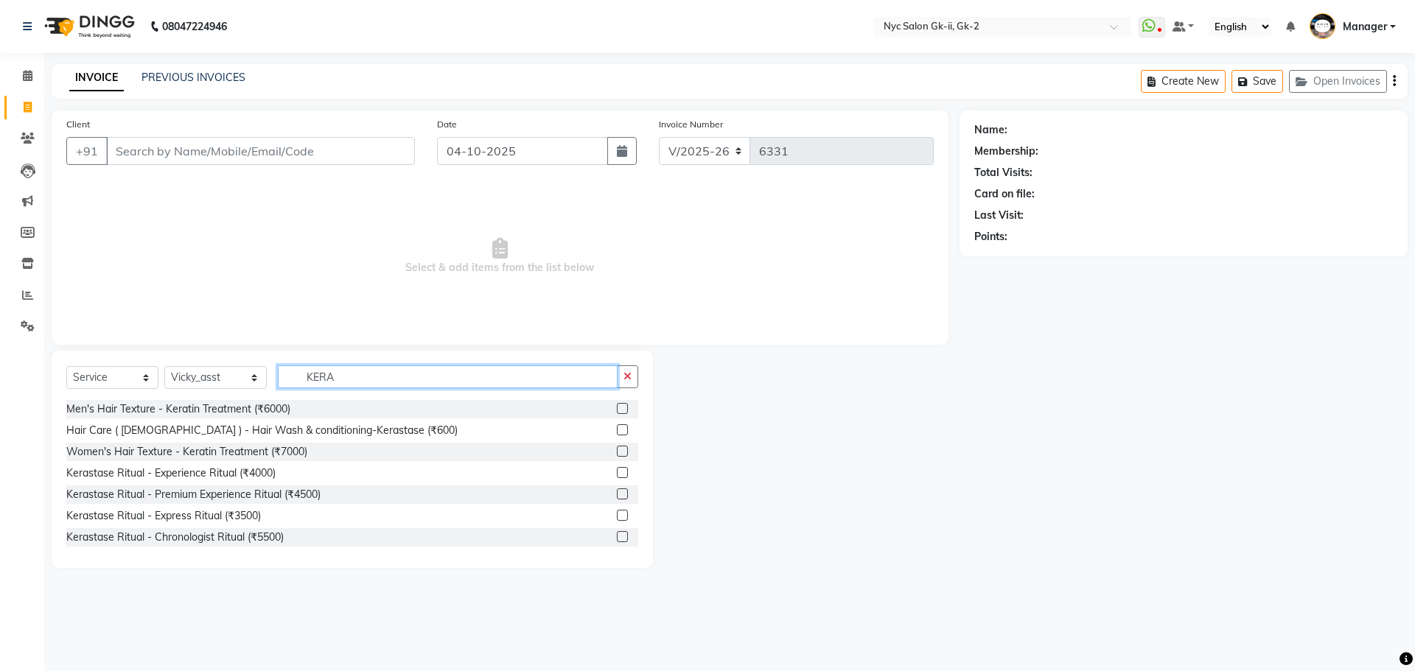
type input "KERA"
click at [617, 432] on label at bounding box center [622, 429] width 11 height 11
click at [617, 432] on input "checkbox" at bounding box center [622, 431] width 10 height 10
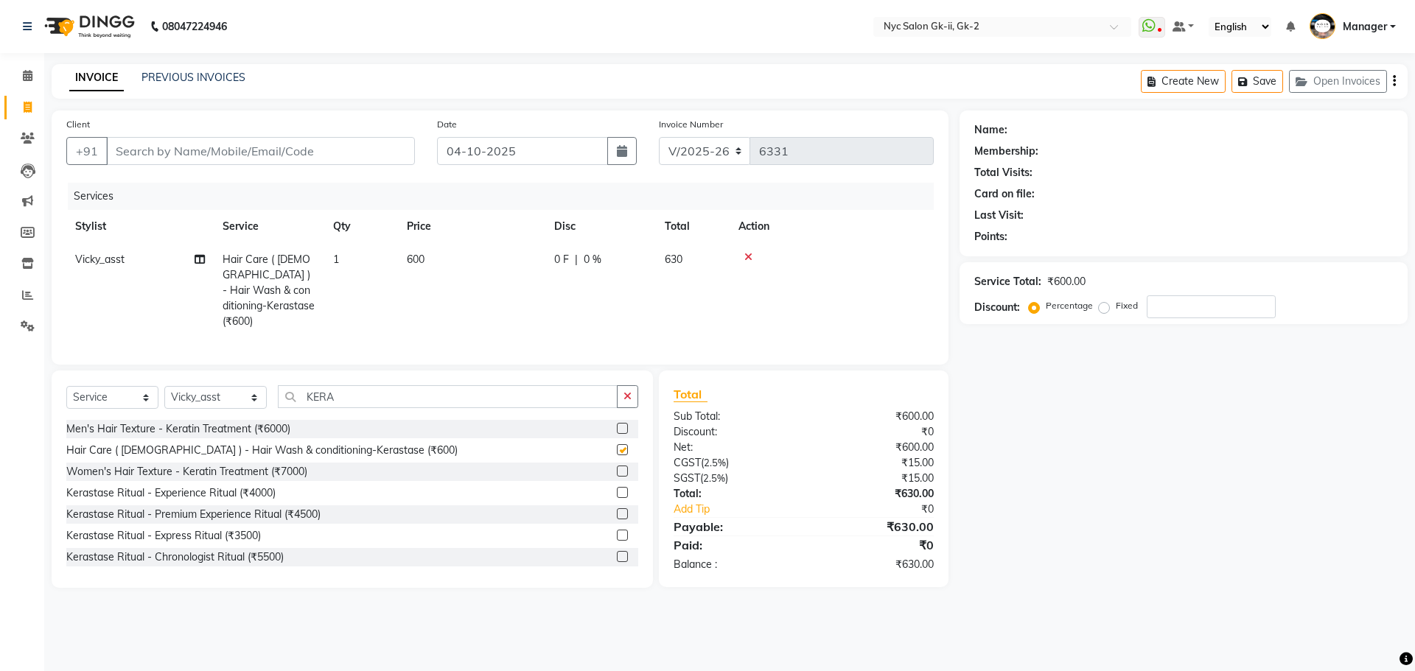
checkbox input "false"
click at [202, 395] on select "Select Stylist AMIR_PDCT aniket_ASST AZAD_ASST [PERSON_NAME] [PERSON_NAME] [PER…" at bounding box center [215, 397] width 102 height 23
click at [189, 388] on select "Select Stylist AMIR_PDCT aniket_ASST AZAD_ASST [PERSON_NAME] [PERSON_NAME] [PER…" at bounding box center [215, 397] width 102 height 23
select select "58937"
click at [164, 386] on select "Select Stylist AMIR_PDCT aniket_ASST AZAD_ASST [PERSON_NAME] [PERSON_NAME] [PER…" at bounding box center [215, 397] width 102 height 23
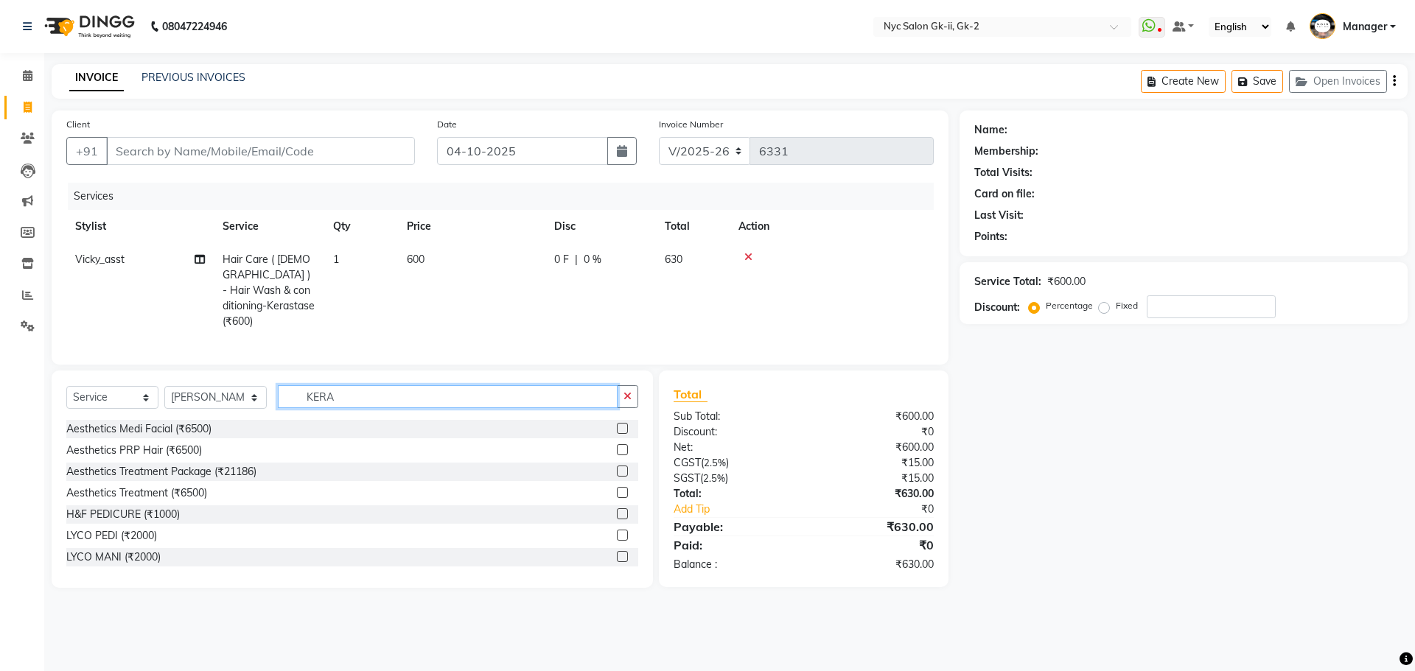
drag, startPoint x: 298, startPoint y: 389, endPoint x: 239, endPoint y: 403, distance: 61.3
click at [239, 403] on div "Select Service Product Membership Package Voucher Prepaid Gift Card Select Styl…" at bounding box center [352, 402] width 572 height 35
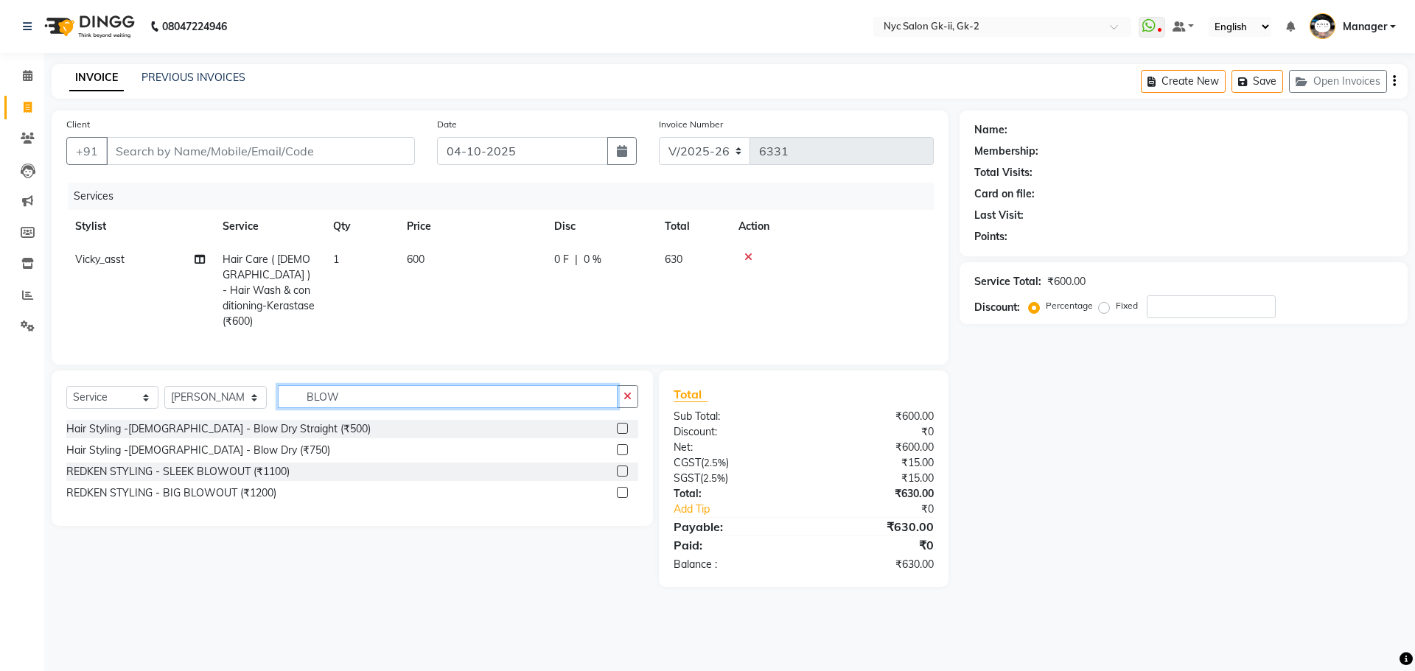
type input "BLOW"
click at [623, 445] on label at bounding box center [622, 449] width 11 height 11
click at [623, 446] on input "checkbox" at bounding box center [622, 451] width 10 height 10
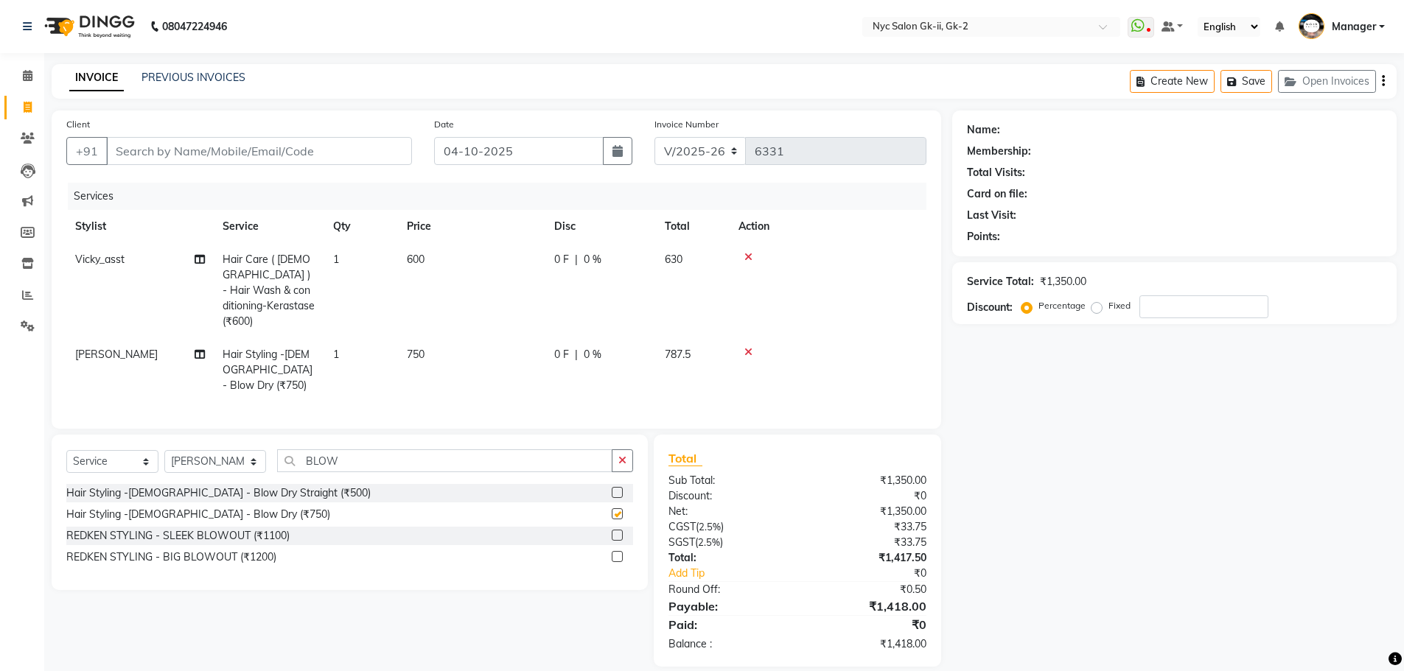
checkbox input "false"
click at [467, 341] on td "750" at bounding box center [471, 370] width 147 height 64
select select "58937"
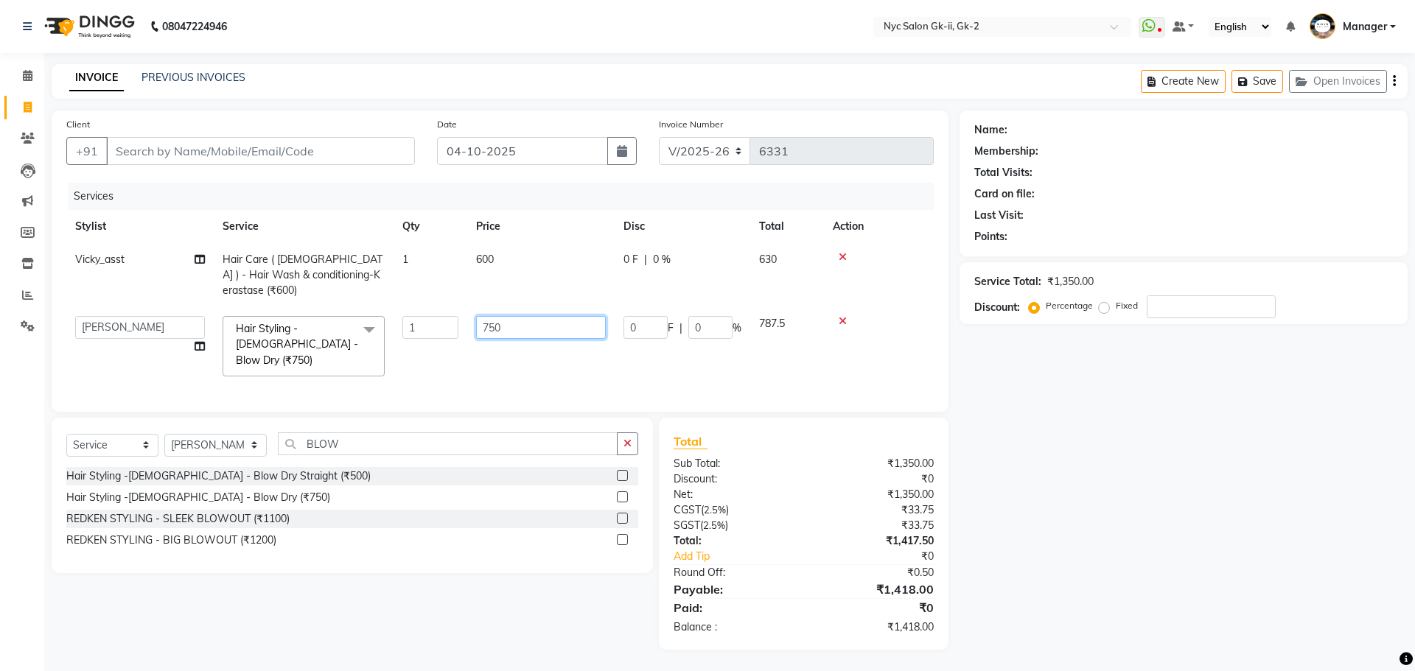
drag, startPoint x: 526, startPoint y: 318, endPoint x: 462, endPoint y: 336, distance: 66.7
click at [465, 336] on tr "AMIR_PDCT aniket_ASST AZAD_ASST [PERSON_NAME] [PERSON_NAME] [PERSON_NAME] Inven…" at bounding box center [499, 346] width 867 height 78
type input "1000"
click at [1070, 543] on div "Name: Membership: Total Visits: Card on file: Last Visit: Points: Service Total…" at bounding box center [1188, 380] width 459 height 539
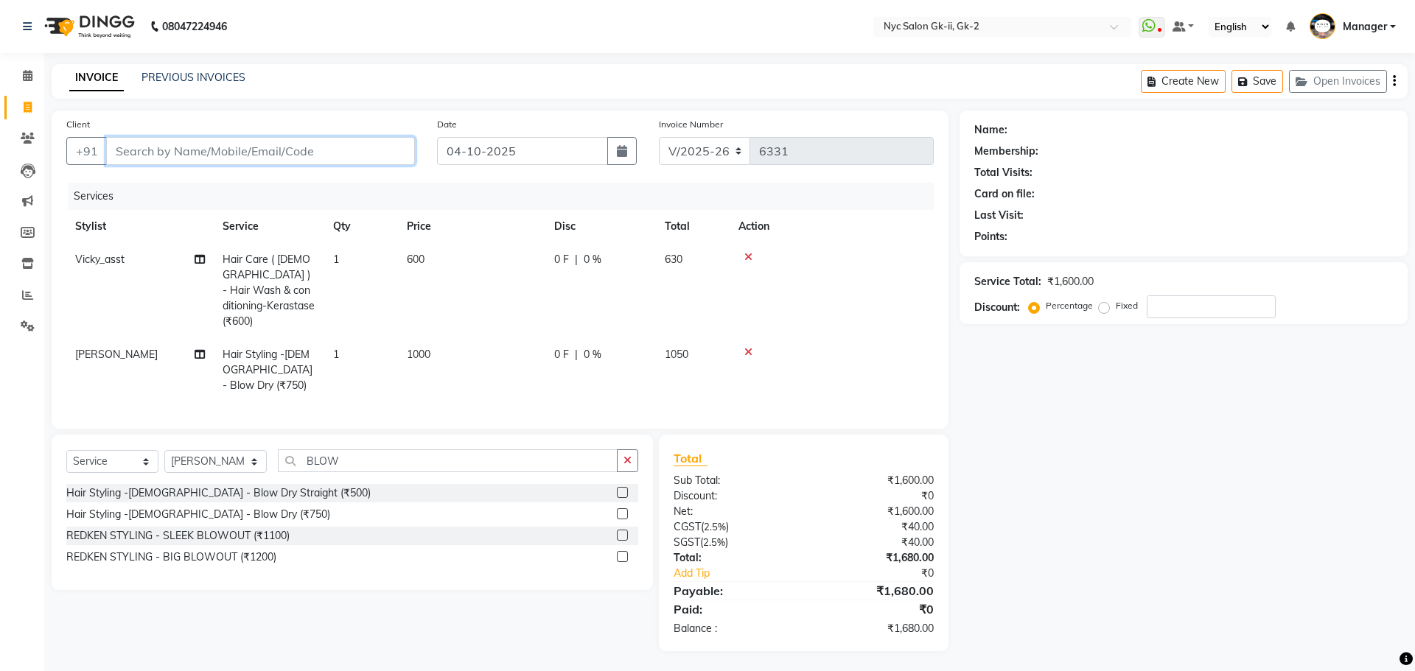
click at [146, 141] on input "Client" at bounding box center [260, 151] width 309 height 28
type input "W"
type input "0"
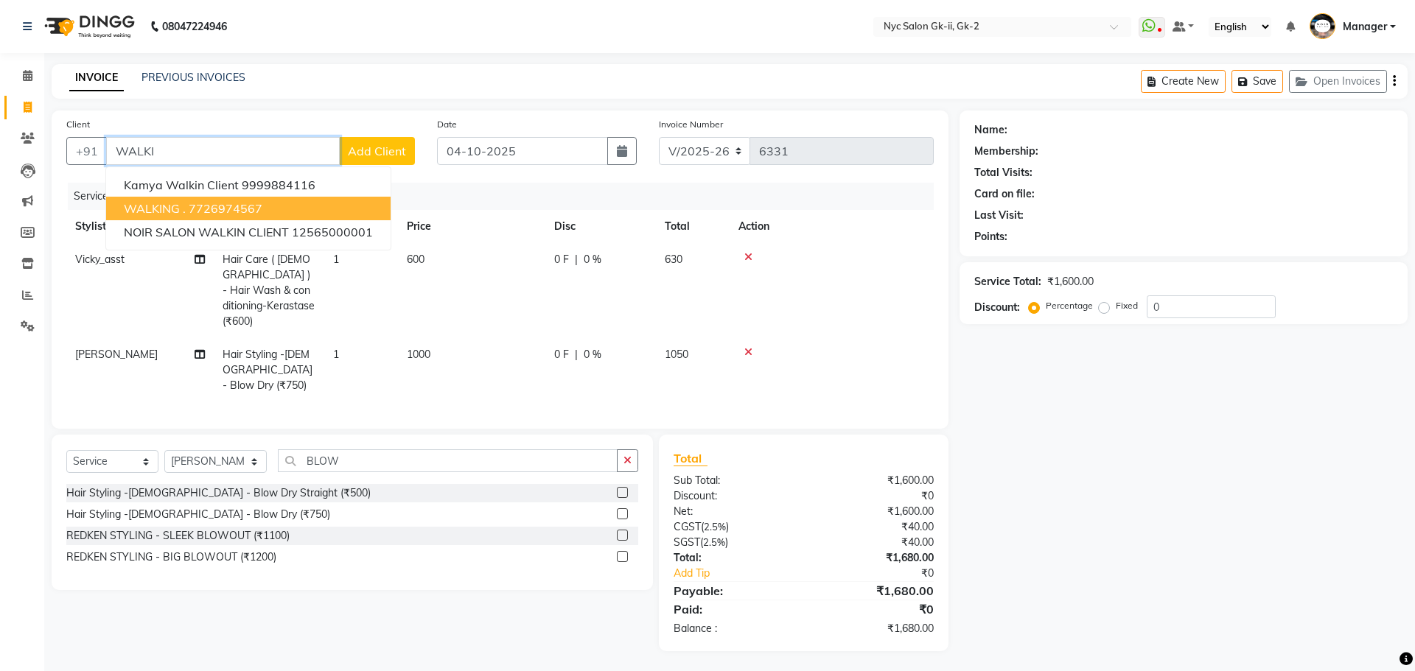
click at [227, 206] on ngb-highlight "7726974567" at bounding box center [226, 208] width 74 height 15
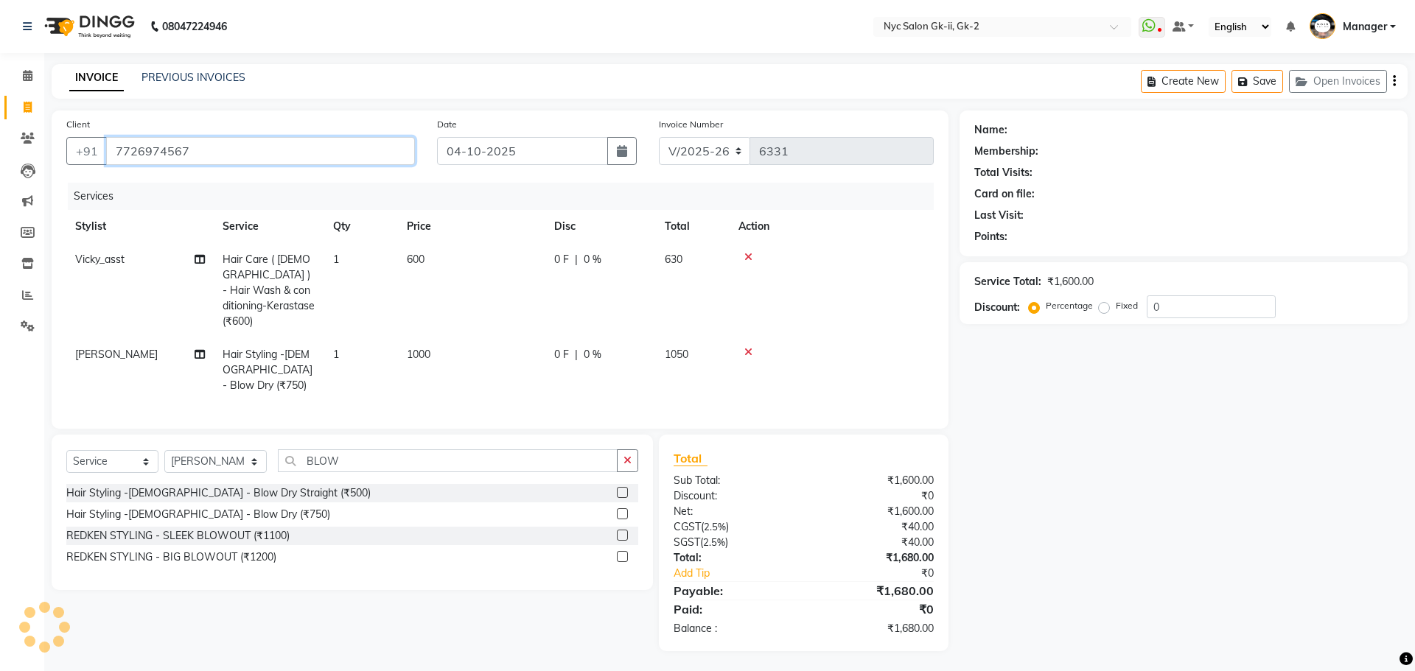
type input "7726974567"
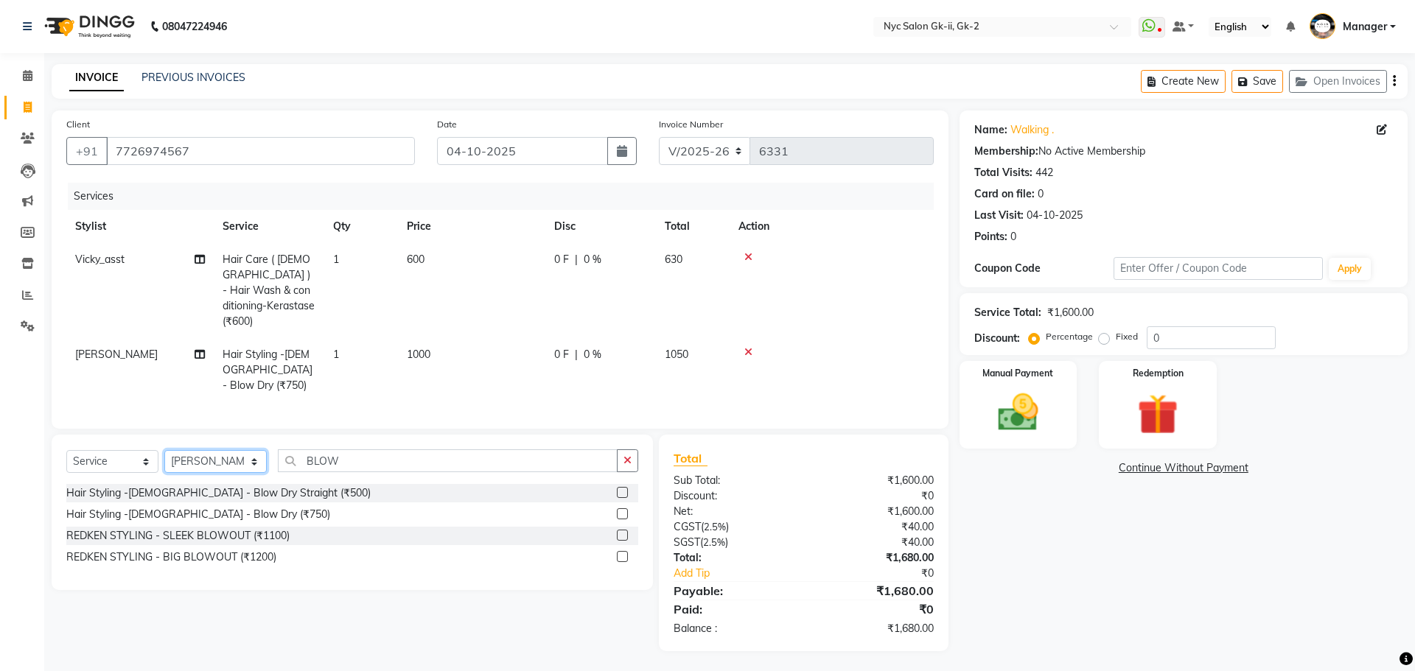
click at [175, 460] on select "Select Stylist AMIR_PDCT aniket_ASST AZAD_ASST [PERSON_NAME] [PERSON_NAME] [PER…" at bounding box center [215, 461] width 102 height 23
select select "85730"
click at [164, 450] on select "Select Stylist AMIR_PDCT aniket_ASST AZAD_ASST [PERSON_NAME] [PERSON_NAME] [PER…" at bounding box center [215, 461] width 102 height 23
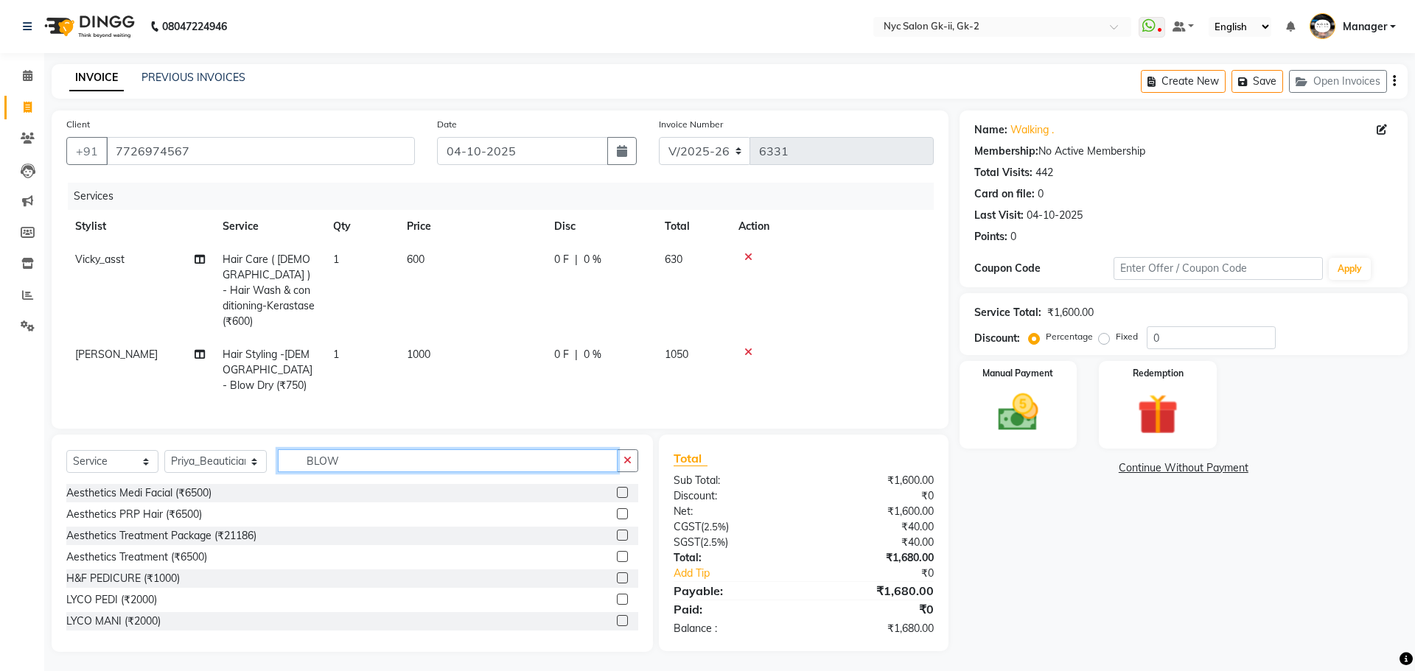
drag, startPoint x: 347, startPoint y: 452, endPoint x: 138, endPoint y: 474, distance: 210.3
click at [140, 475] on div "Select Service Product Membership Package Voucher Prepaid Gift Card Select Styl…" at bounding box center [352, 466] width 572 height 35
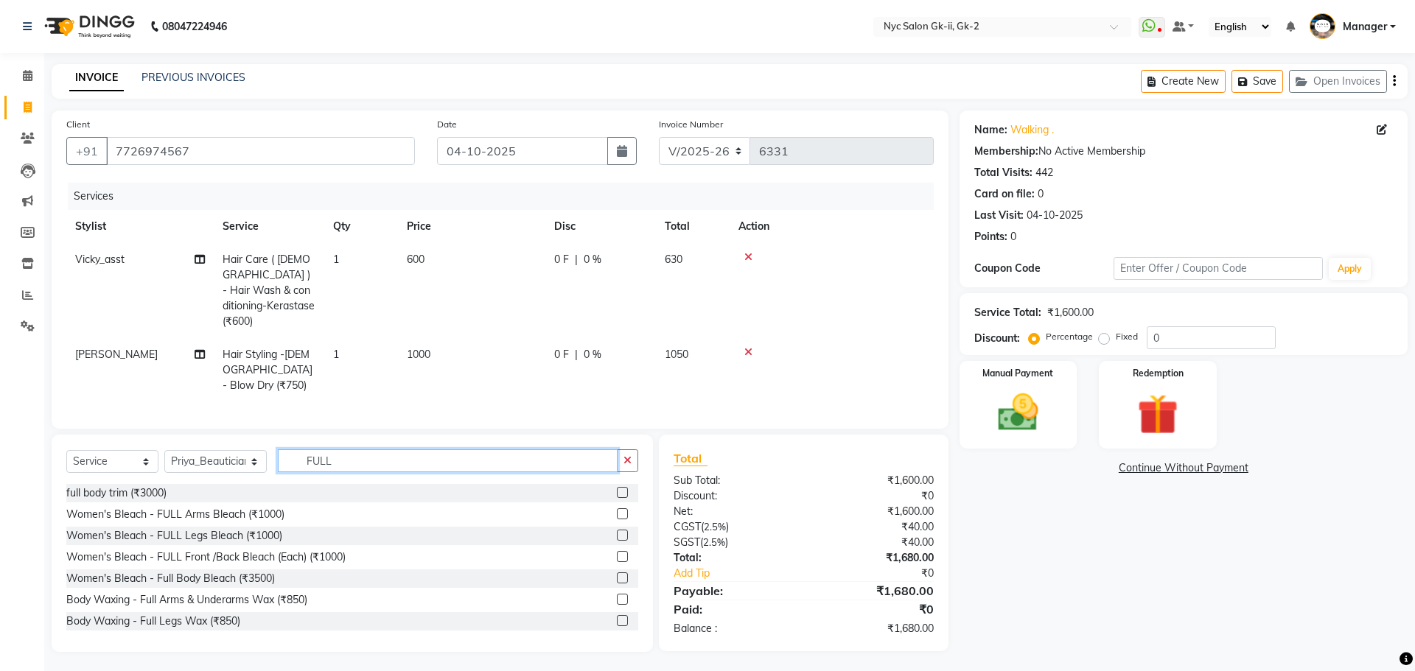
type input "FULL"
click at [617, 596] on label at bounding box center [622, 599] width 11 height 11
click at [617, 596] on input "checkbox" at bounding box center [622, 600] width 10 height 10
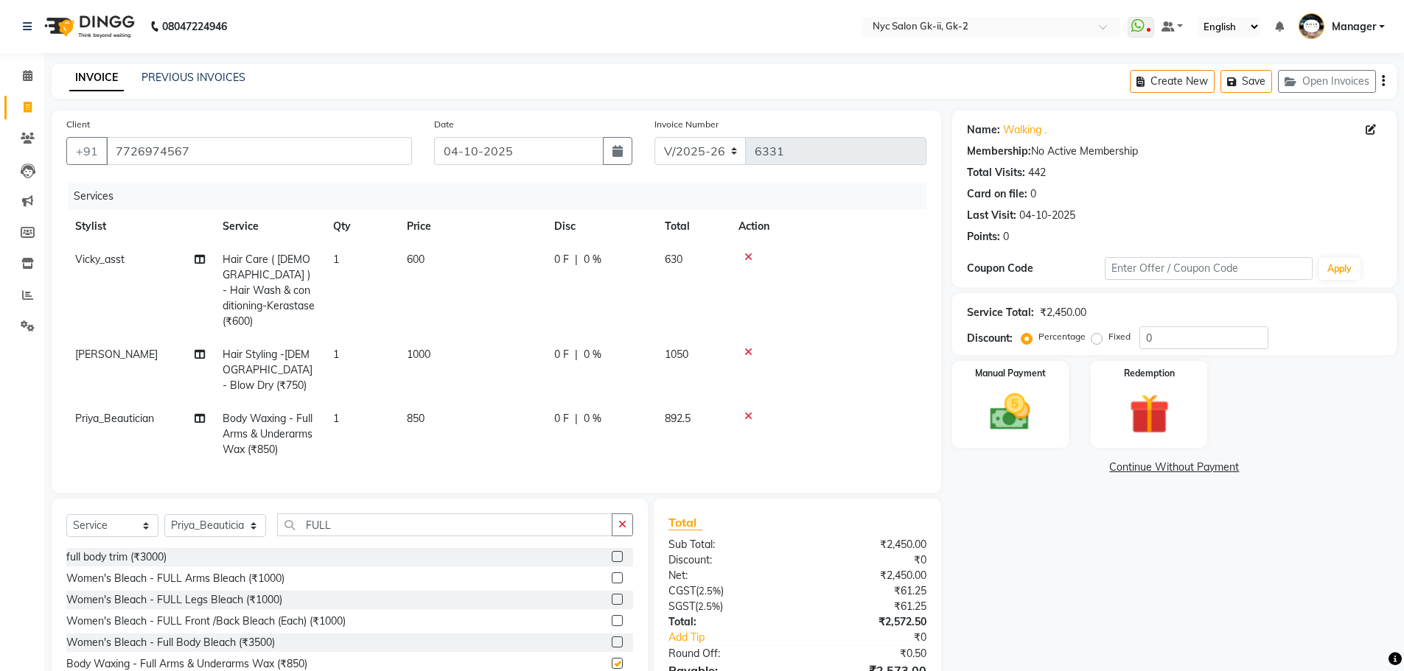
checkbox input "false"
click at [476, 413] on td "850" at bounding box center [471, 434] width 147 height 64
select select "85730"
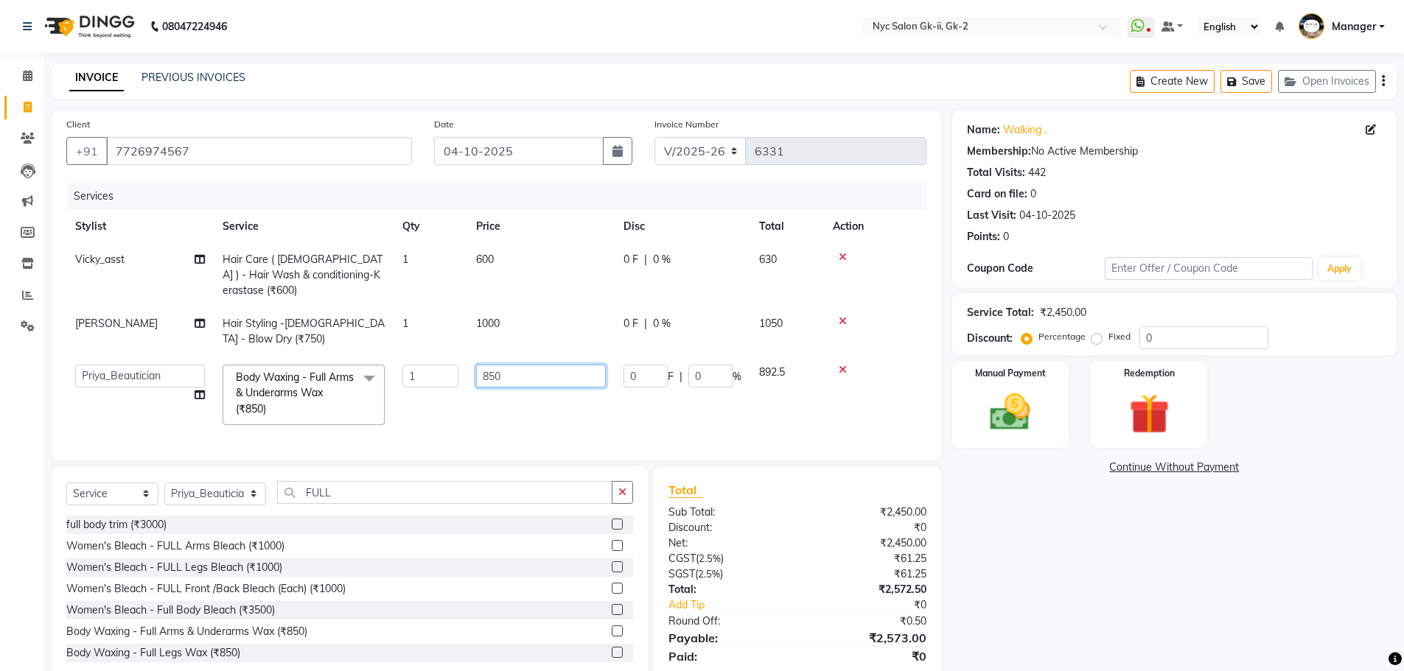
drag, startPoint x: 519, startPoint y: 362, endPoint x: 431, endPoint y: 373, distance: 88.4
click at [433, 377] on tr "AMIR_PDCT aniket_ASST AZAD_ASST [PERSON_NAME] [PERSON_NAME] [PERSON_NAME] Inven…" at bounding box center [496, 395] width 860 height 78
type input "1000"
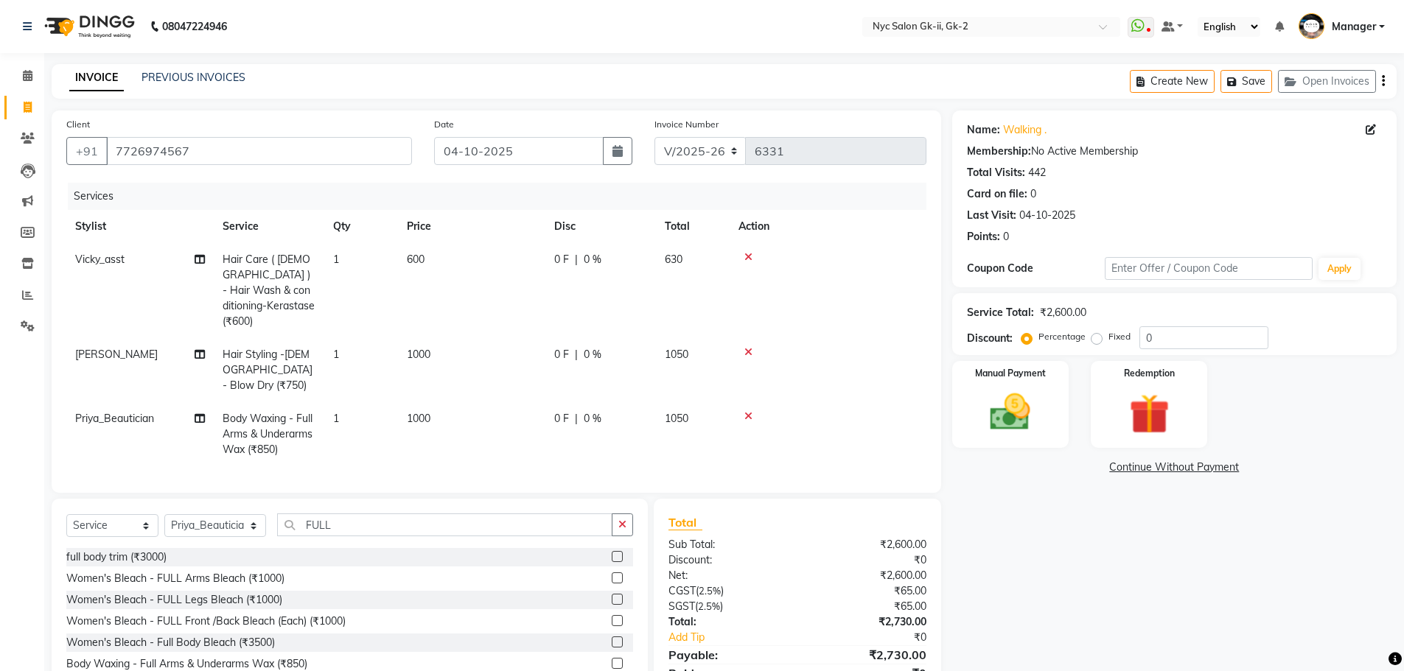
click at [1107, 576] on div "Name: Walking . Membership: No Active Membership Total Visits: 442 Card on file…" at bounding box center [1179, 414] width 455 height 606
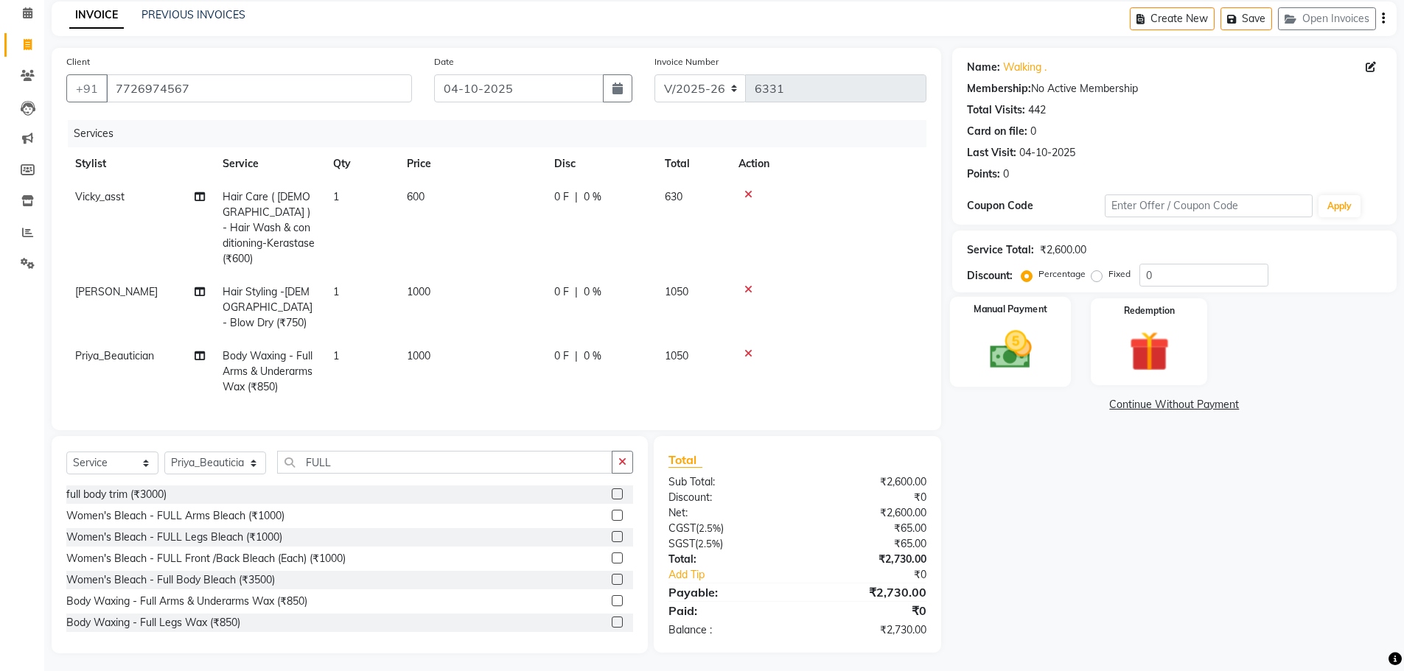
click at [1024, 363] on img at bounding box center [1010, 350] width 68 height 48
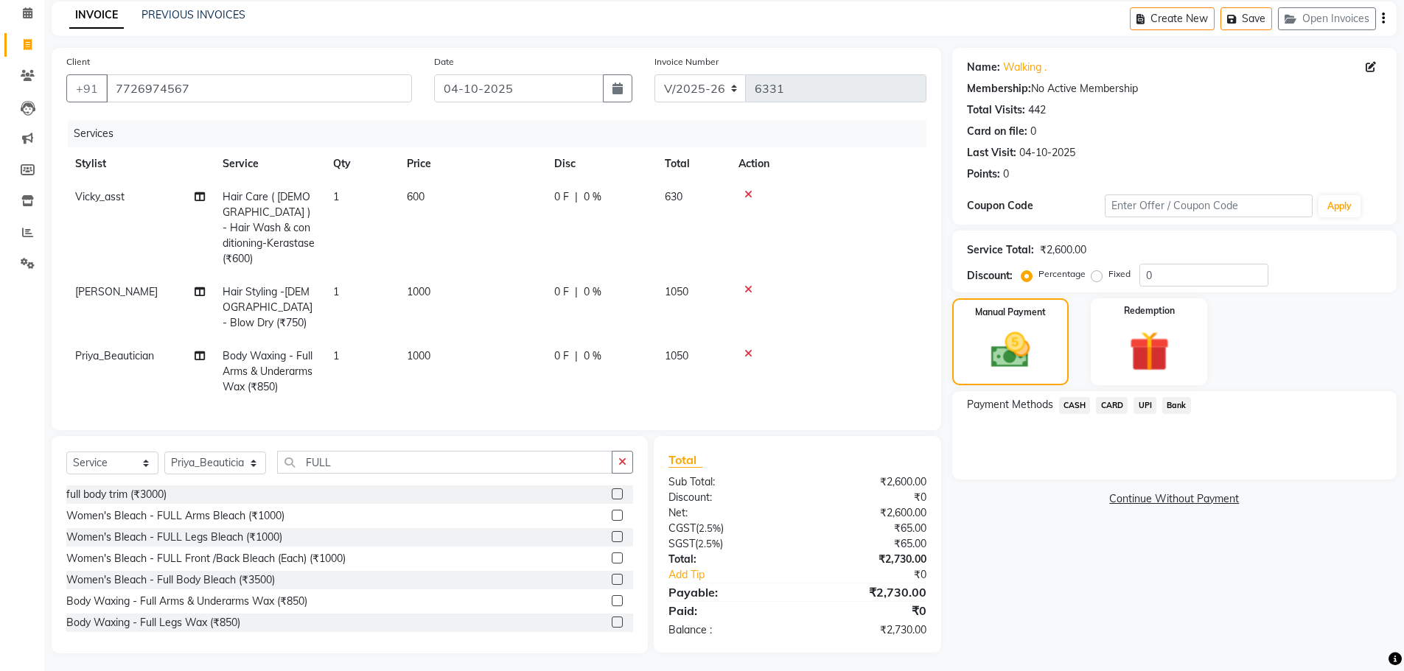
click at [1113, 403] on span "CARD" at bounding box center [1112, 405] width 32 height 17
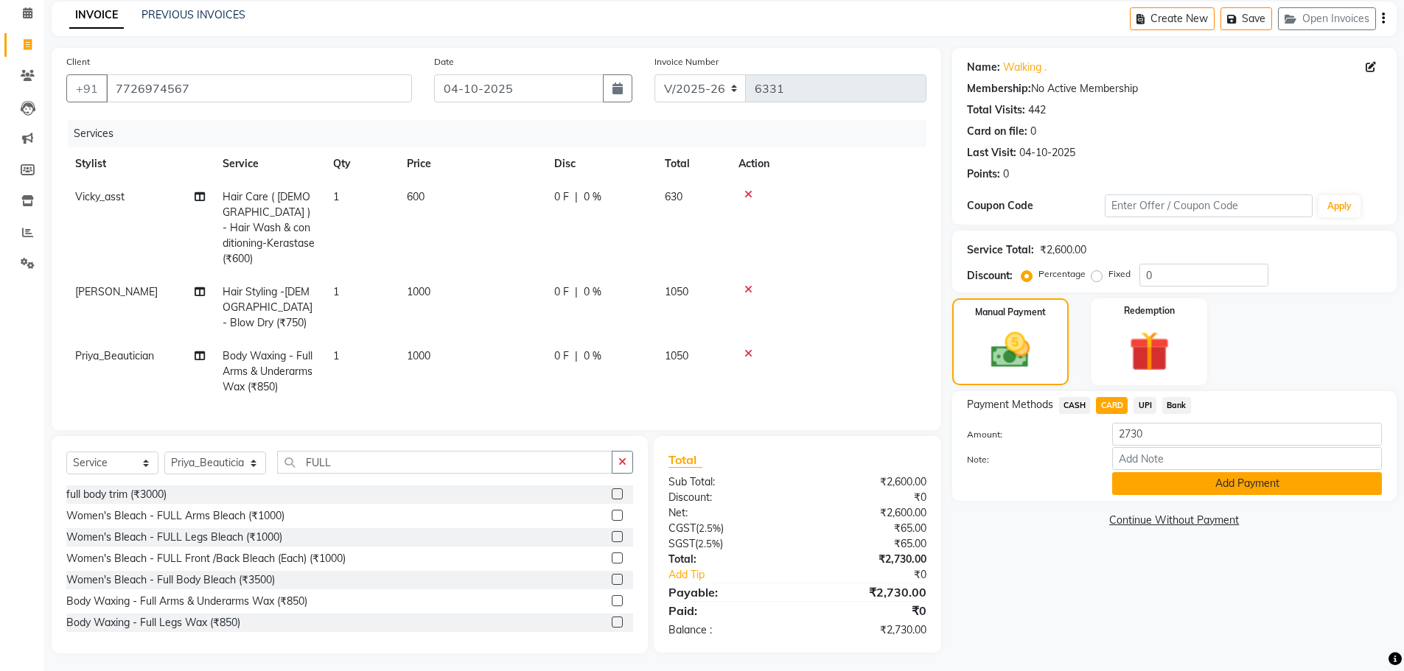
click at [1149, 489] on button "Add Payment" at bounding box center [1247, 483] width 270 height 23
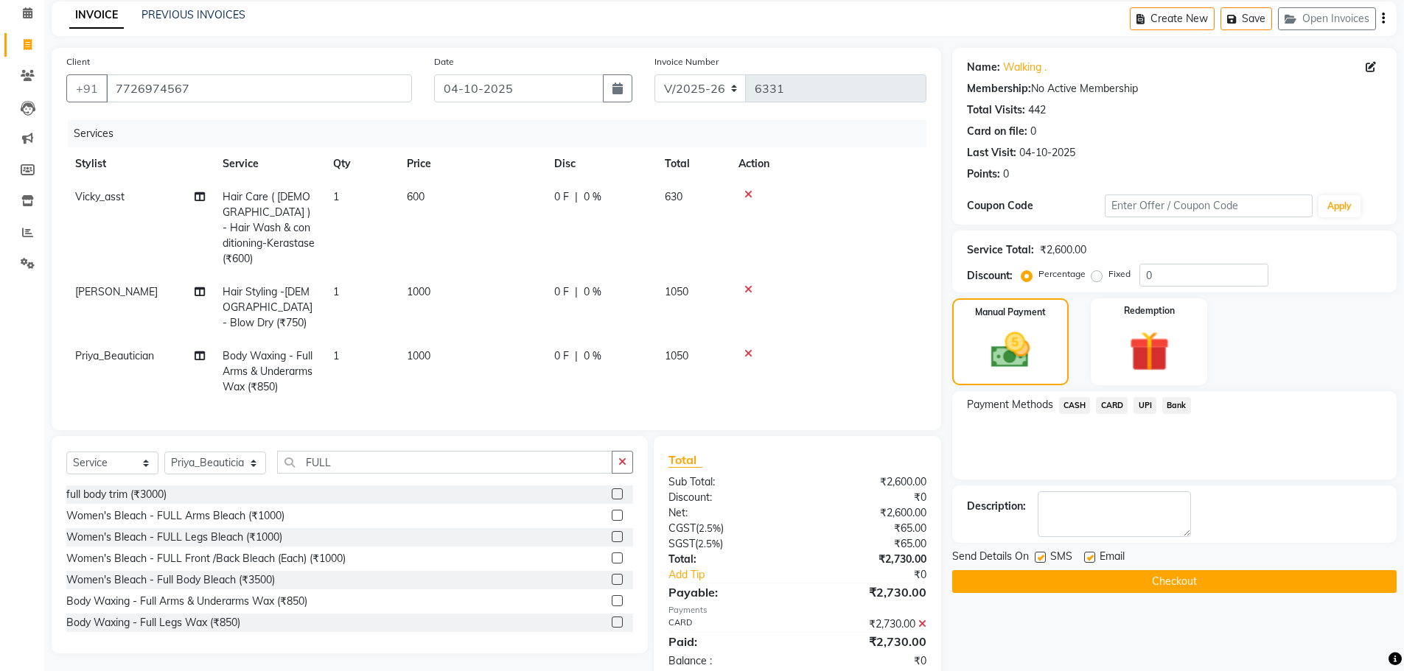
click at [1231, 585] on button "Checkout" at bounding box center [1174, 581] width 444 height 23
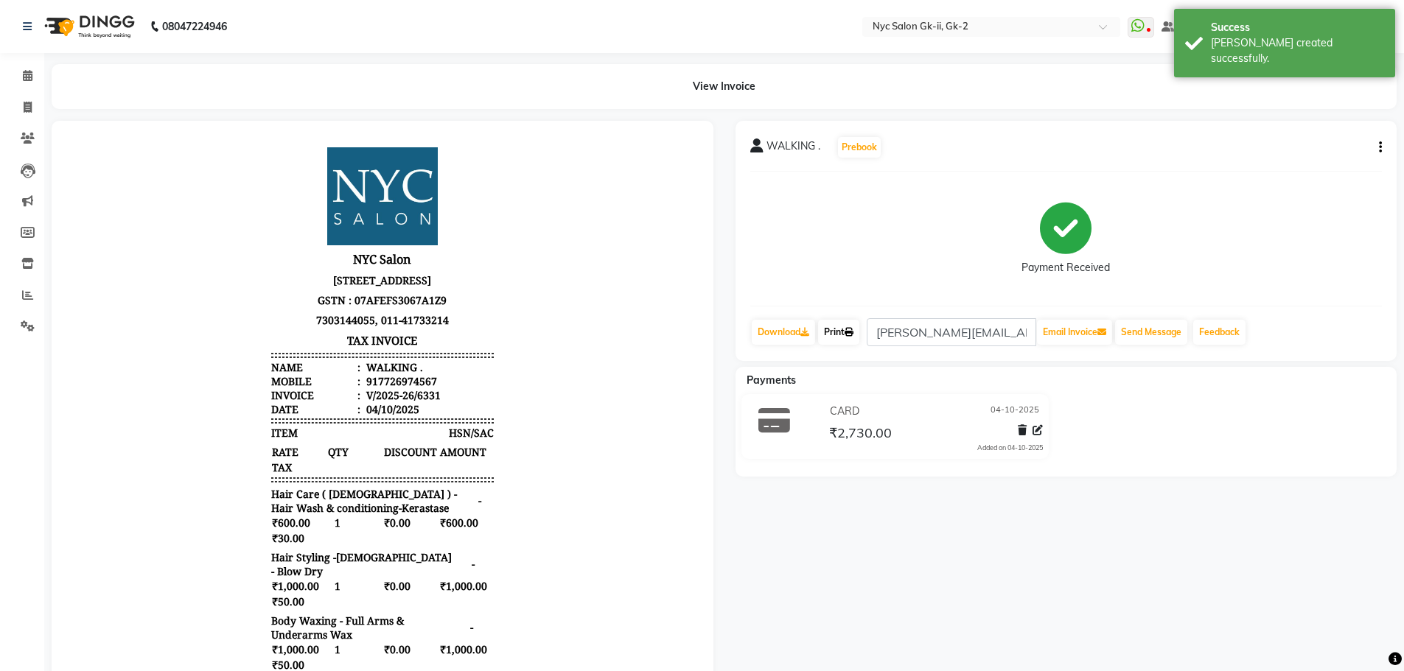
click at [843, 335] on link "Print" at bounding box center [838, 332] width 41 height 25
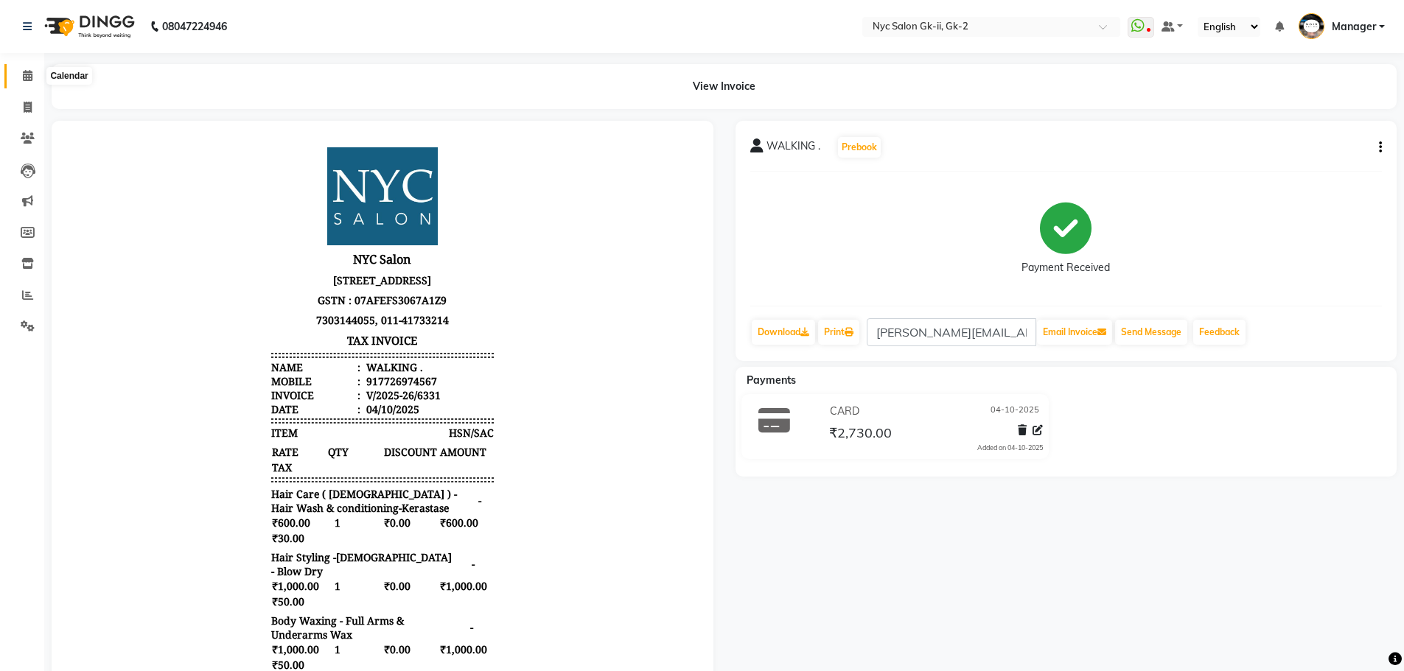
click at [28, 75] on icon at bounding box center [28, 75] width 10 height 11
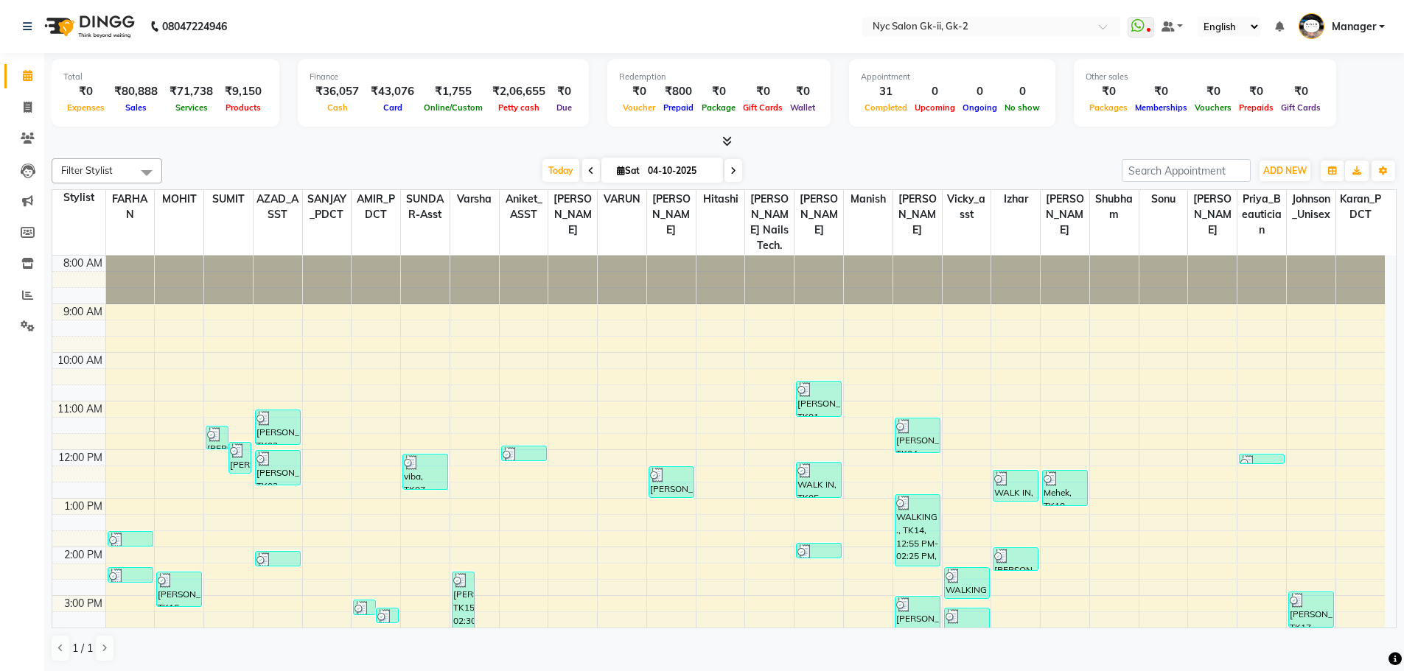
click at [1065, 659] on div "1 / 1" at bounding box center [724, 648] width 1345 height 28
click at [25, 106] on icon at bounding box center [28, 107] width 8 height 11
select select "service"
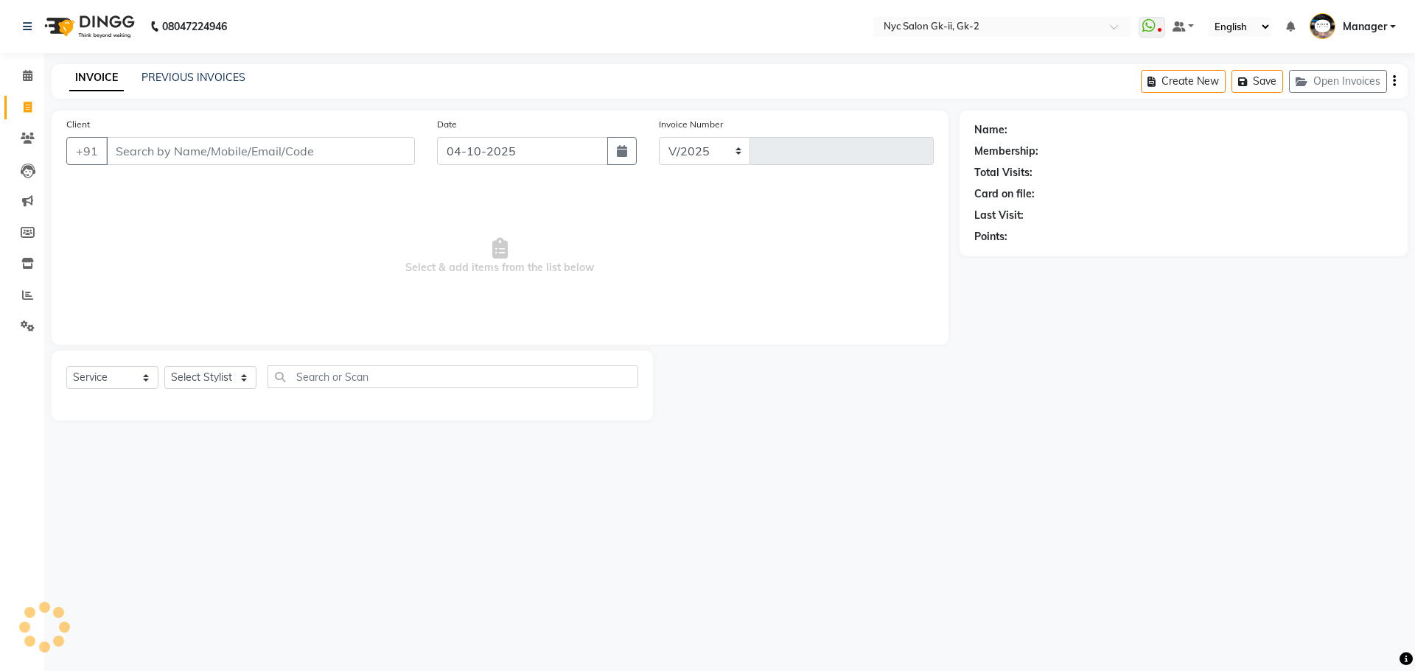
select select "5936"
type input "6332"
click at [197, 379] on select "Select Stylist" at bounding box center [210, 377] width 92 height 23
click at [307, 223] on span "Select & add items from the list below" at bounding box center [499, 256] width 867 height 147
click at [203, 369] on select "Select Stylist AMIR_PDCT aniket_ASST AZAD_ASST [PERSON_NAME] [PERSON_NAME] [PER…" at bounding box center [215, 377] width 102 height 23
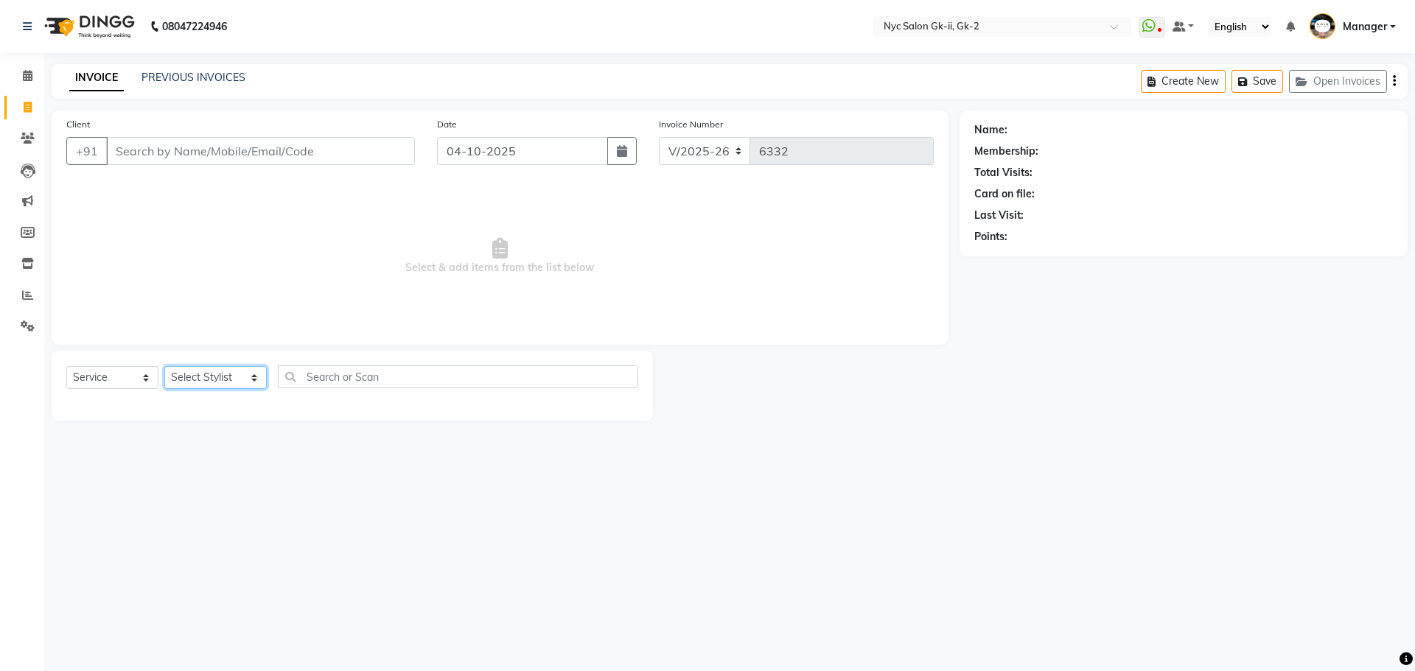
select select "42214"
click at [164, 366] on select "Select Stylist AMIR_PDCT aniket_ASST AZAD_ASST [PERSON_NAME] [PERSON_NAME] [PER…" at bounding box center [215, 377] width 102 height 23
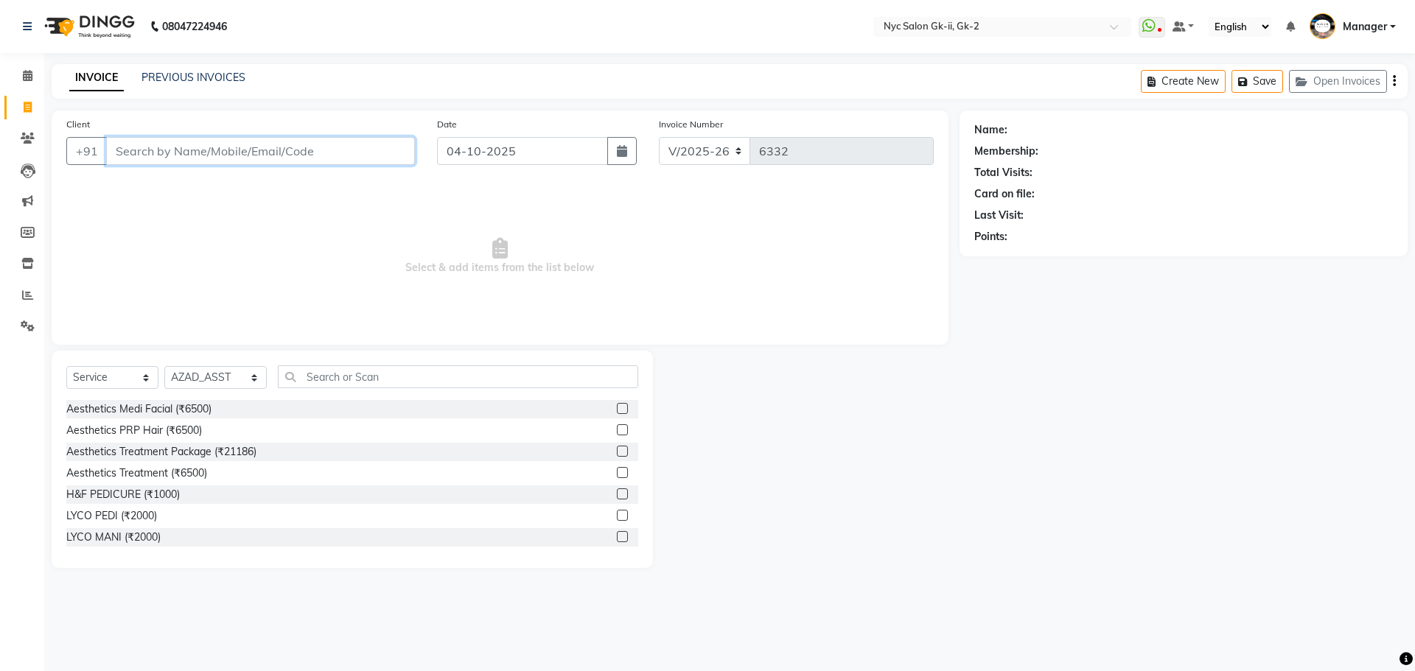
click at [179, 146] on input "Client" at bounding box center [260, 151] width 309 height 28
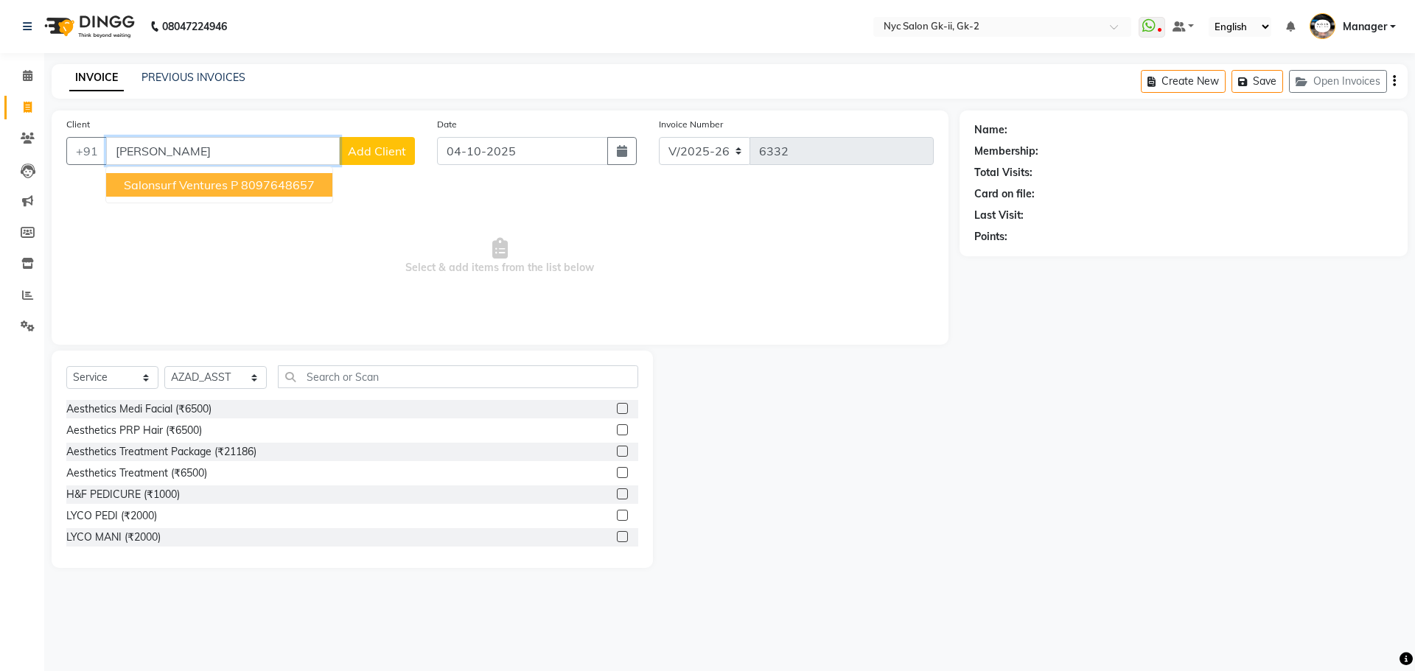
click at [222, 193] on button "Salonsurf Ventures P 8097648657" at bounding box center [219, 185] width 226 height 24
type input "8097648657"
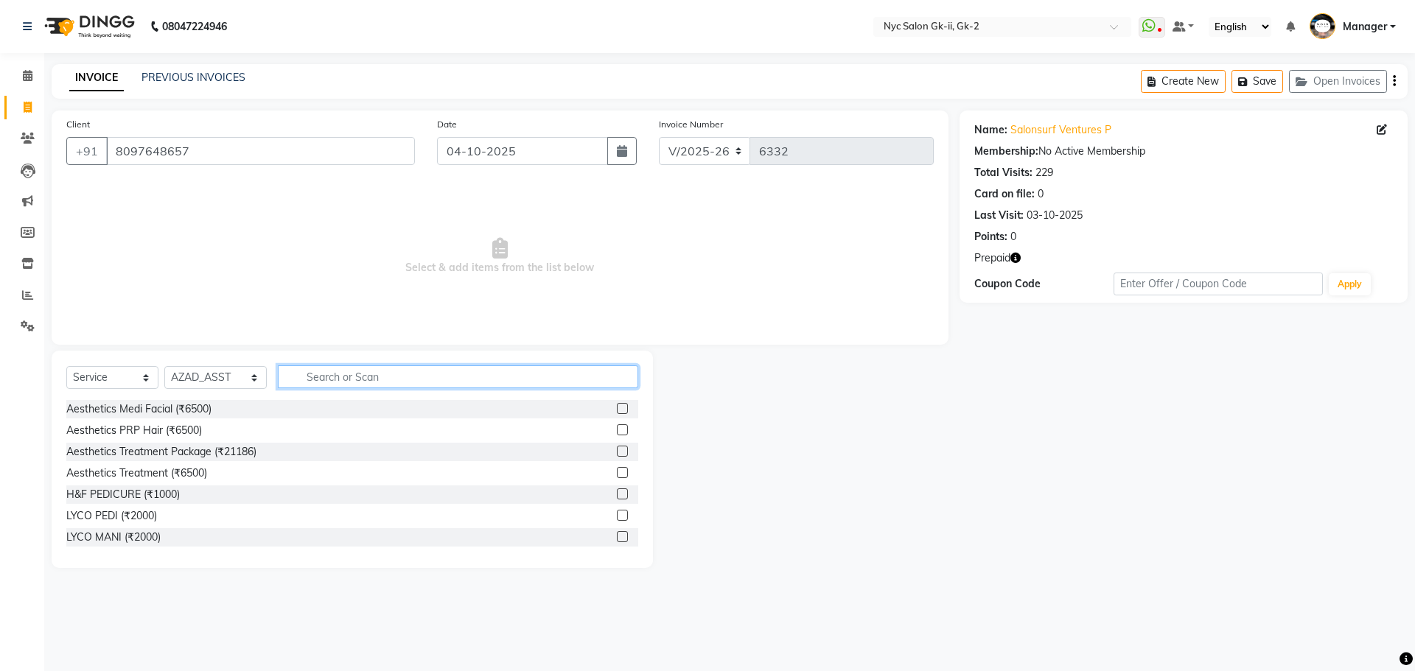
click at [345, 375] on input "text" at bounding box center [458, 376] width 361 height 23
type input "RED"
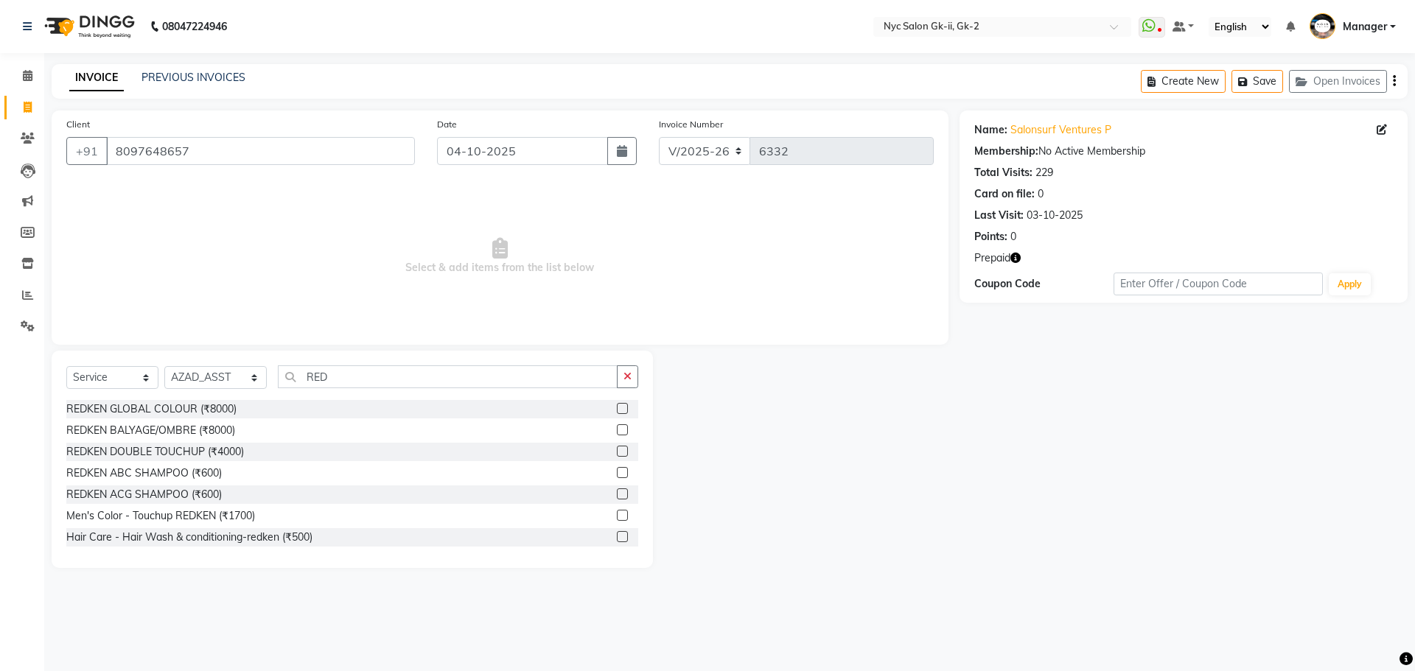
click at [617, 536] on label at bounding box center [622, 536] width 11 height 11
click at [617, 536] on input "checkbox" at bounding box center [622, 538] width 10 height 10
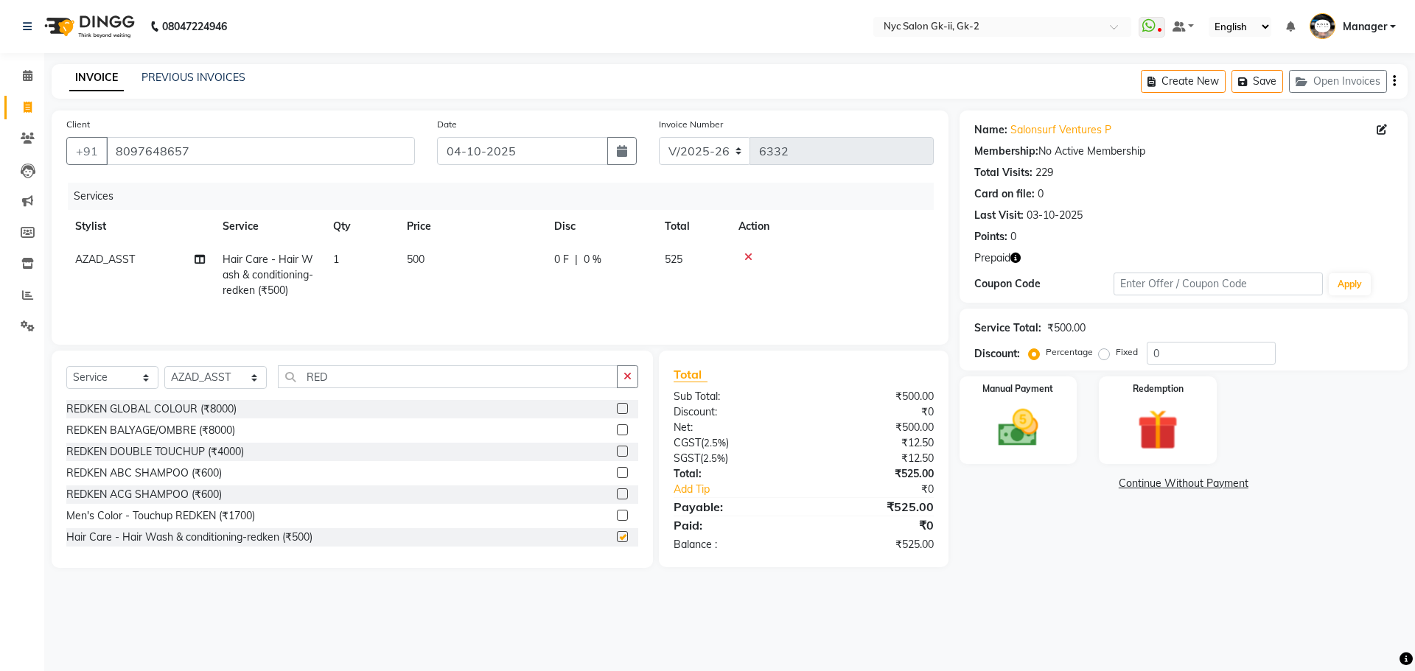
checkbox input "false"
drag, startPoint x: 1147, startPoint y: 419, endPoint x: 1145, endPoint y: 427, distance: 8.4
click at [1147, 419] on img at bounding box center [1157, 430] width 69 height 52
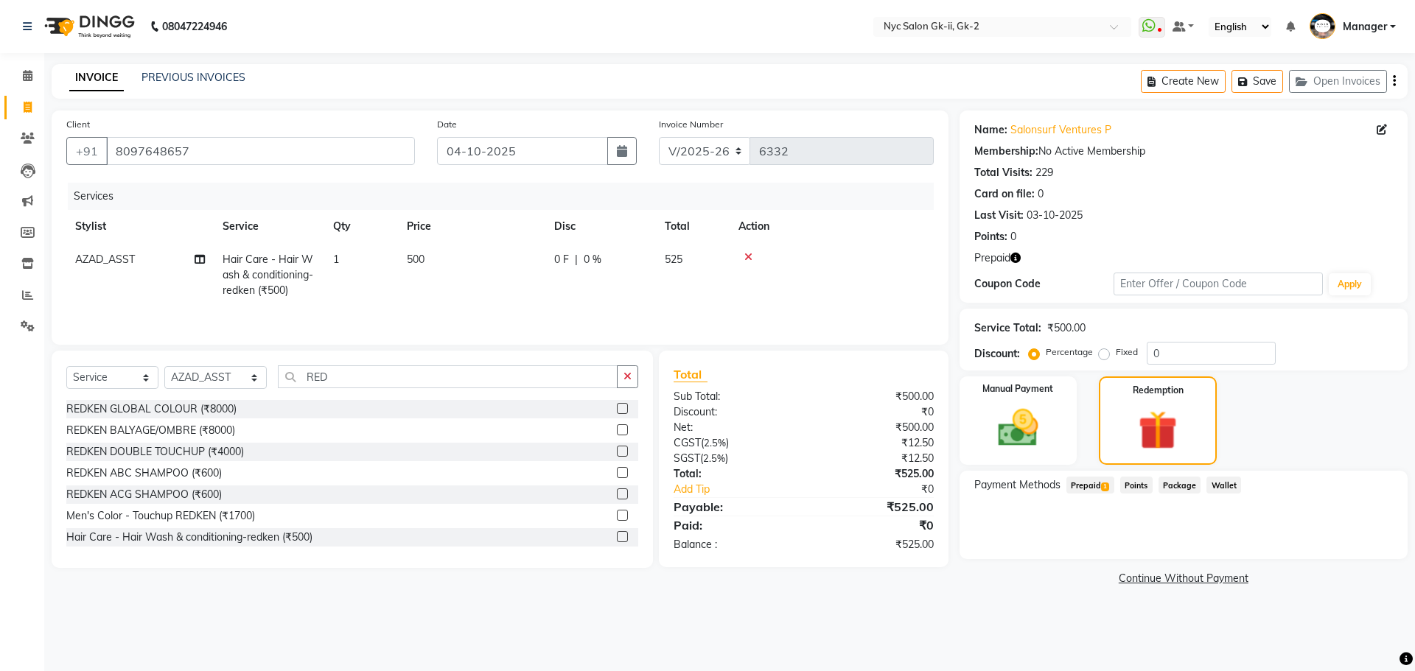
click at [1093, 486] on span "Prepaid 1" at bounding box center [1090, 485] width 48 height 17
click at [1354, 543] on button "Add" at bounding box center [1358, 544] width 54 height 25
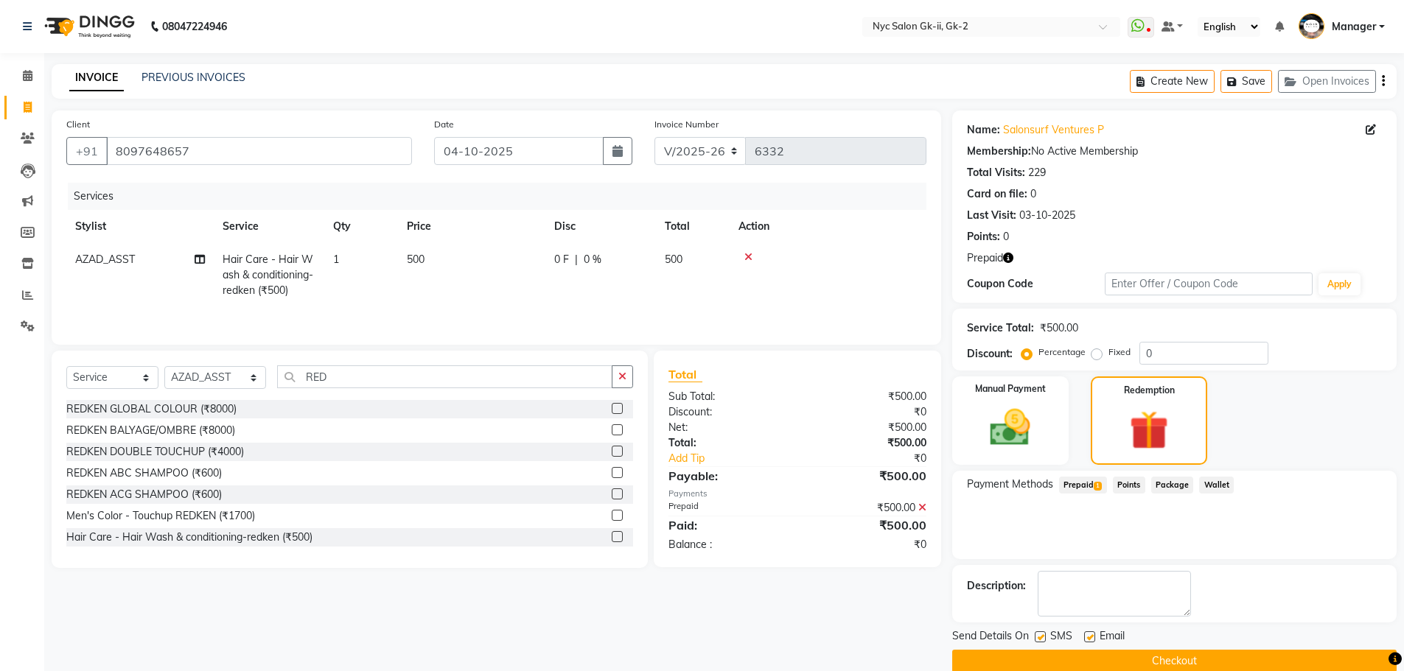
click at [1285, 663] on button "Checkout" at bounding box center [1174, 661] width 444 height 23
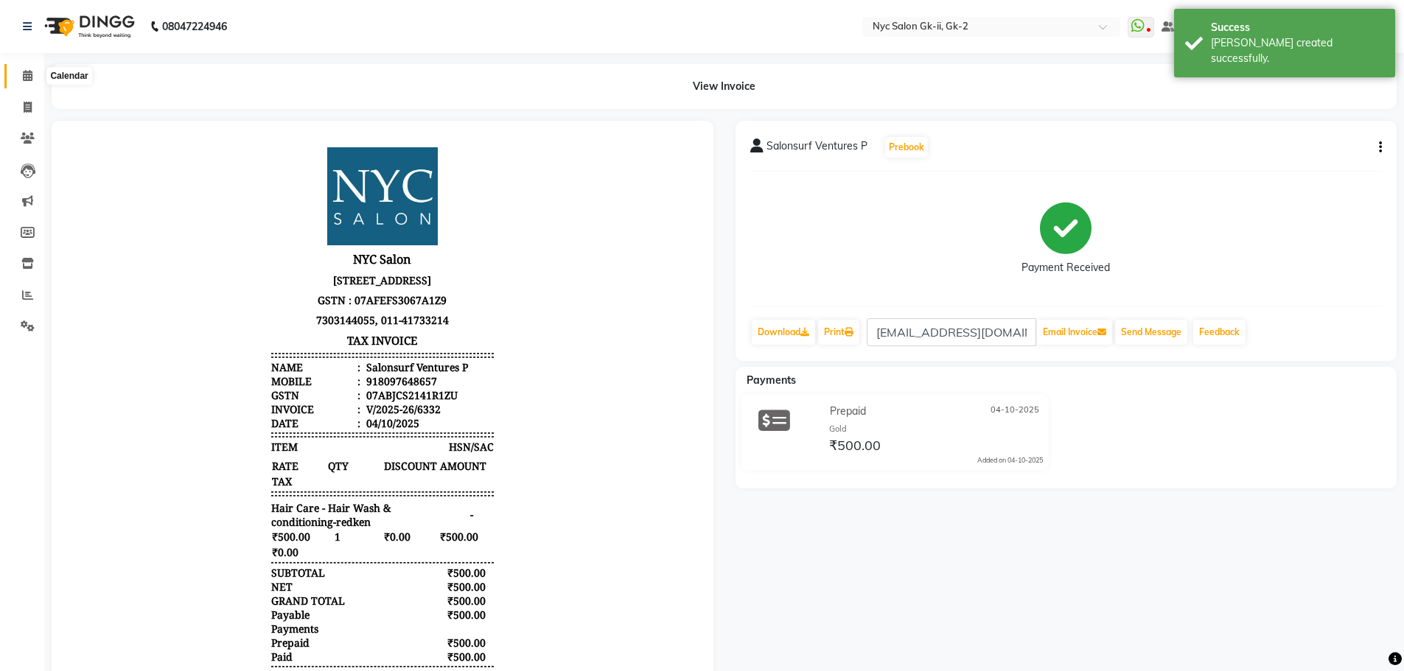
click at [28, 74] on icon at bounding box center [28, 75] width 10 height 11
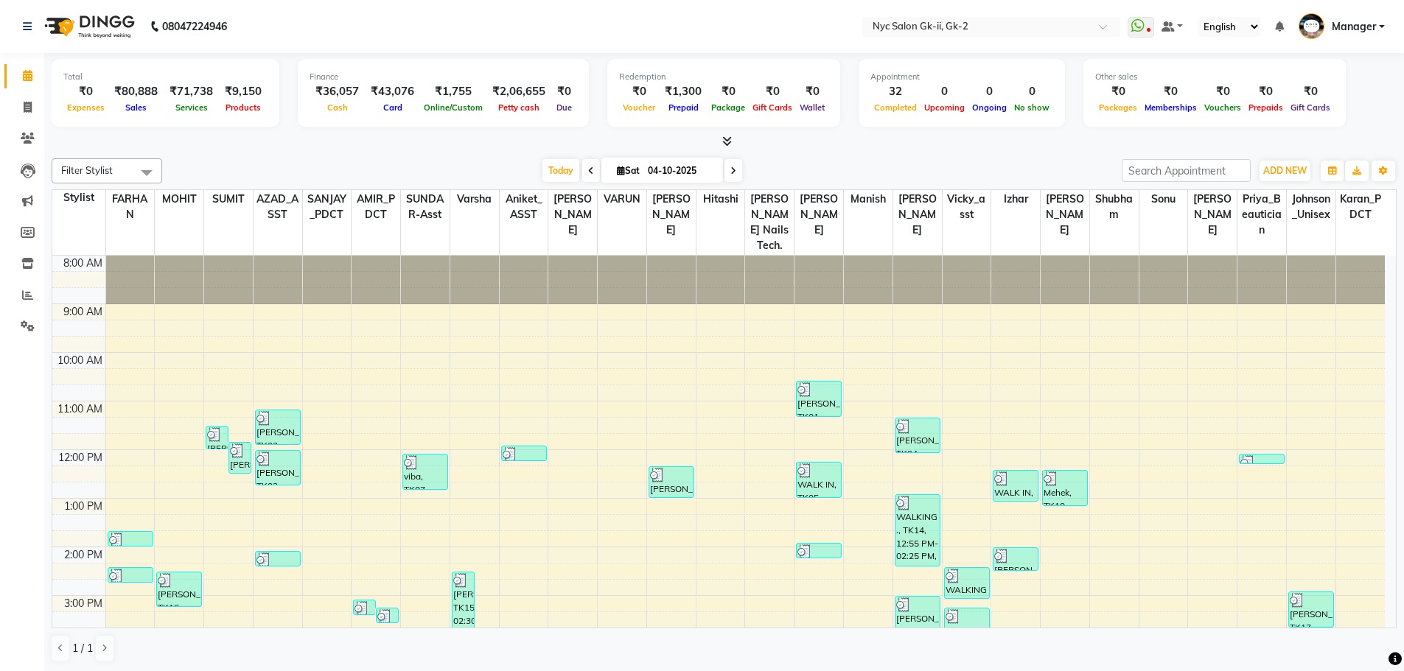
click at [639, 166] on span "Sat" at bounding box center [628, 170] width 30 height 11
select select "10"
select select "2025"
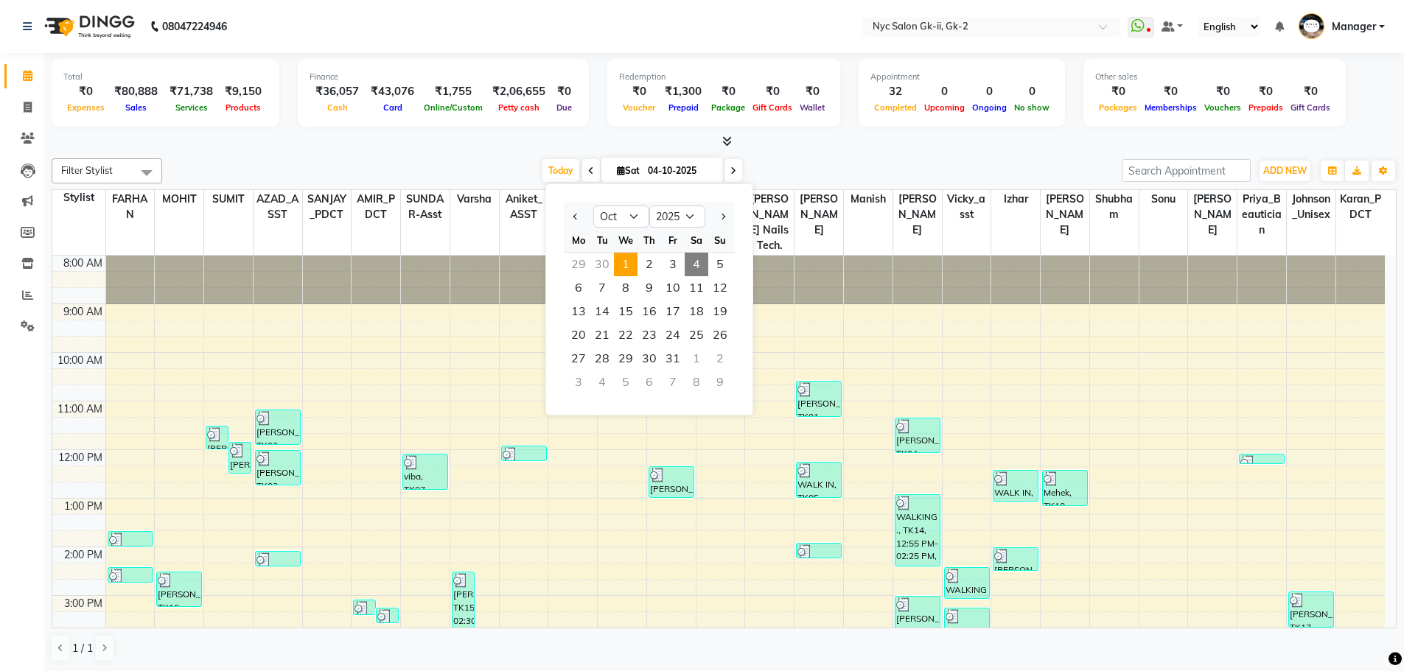
click at [628, 270] on span "1" at bounding box center [626, 265] width 24 height 24
type input "01-10-2025"
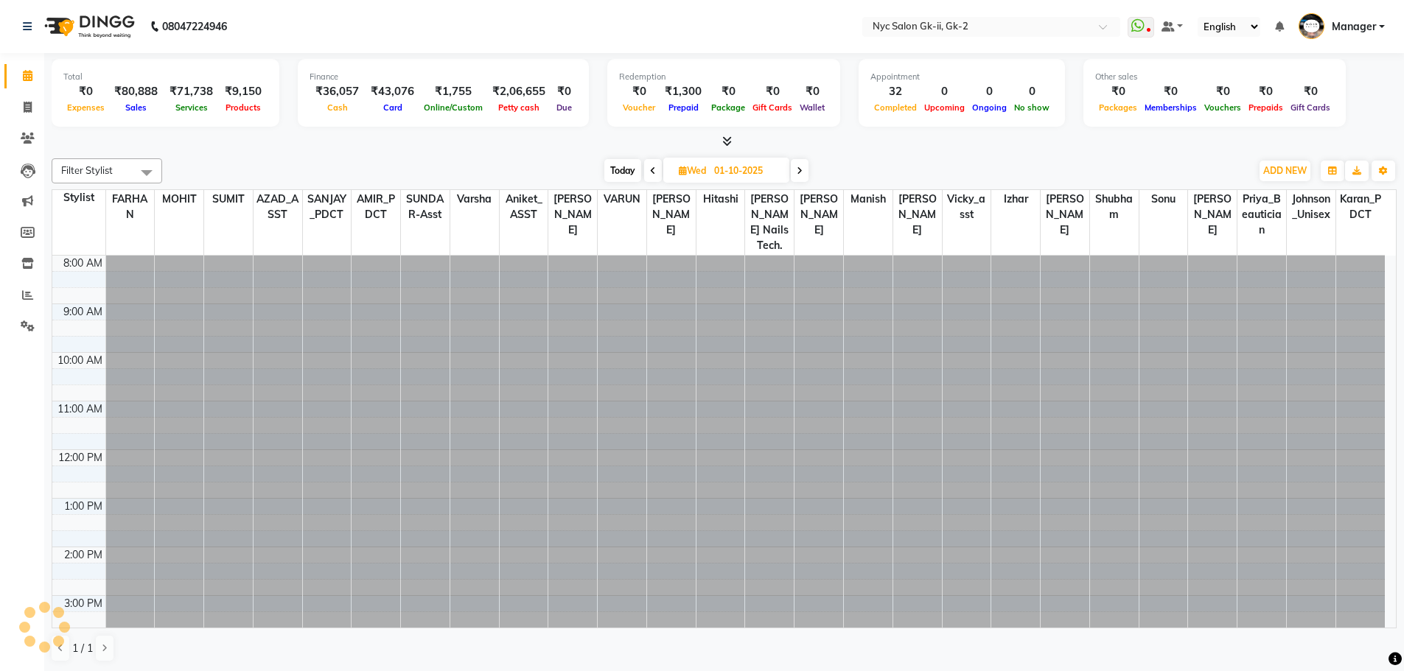
click at [537, 145] on div at bounding box center [724, 141] width 1345 height 15
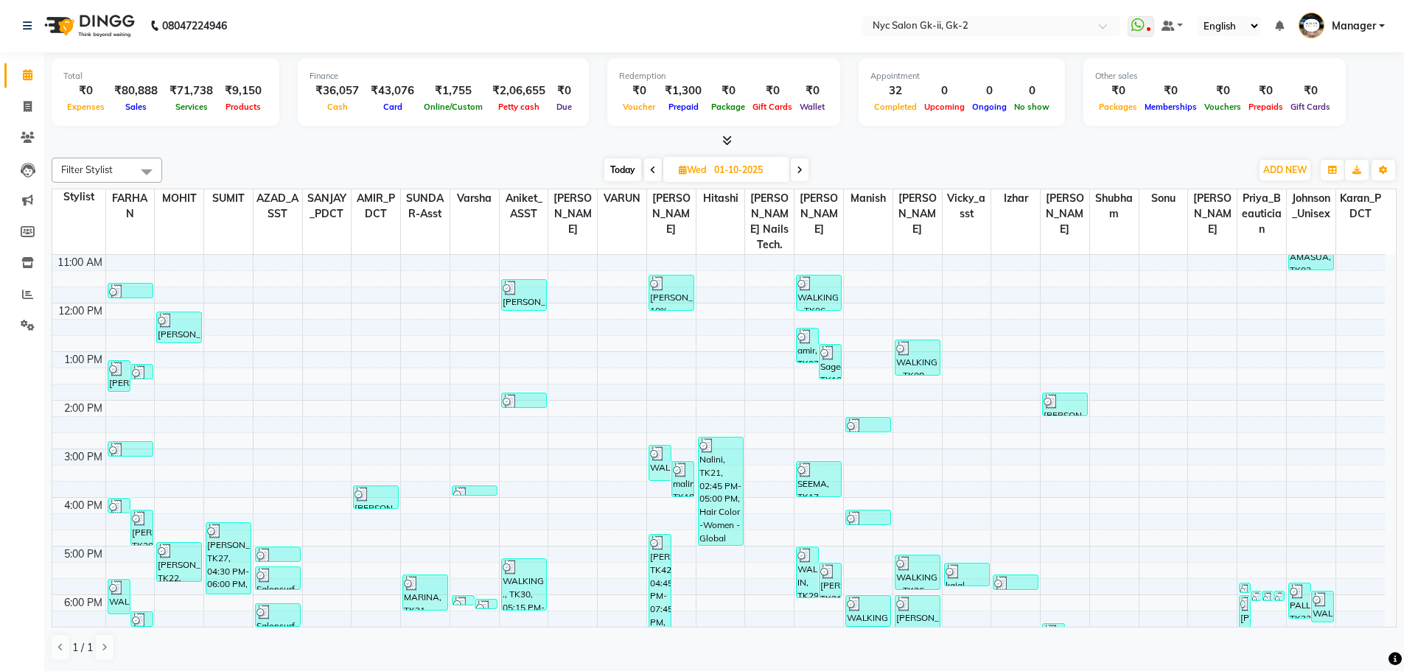
scroll to position [251, 0]
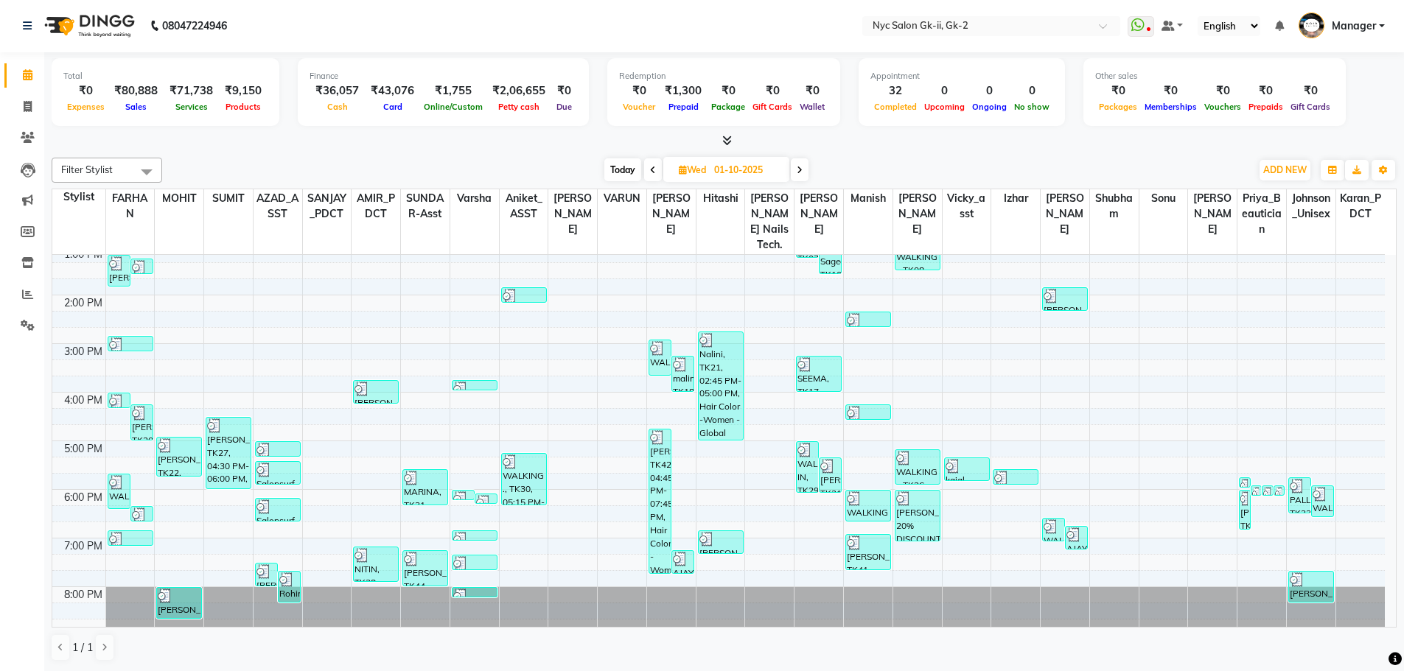
click at [717, 170] on input "01-10-2025" at bounding box center [747, 170] width 74 height 22
select select "10"
select select "2025"
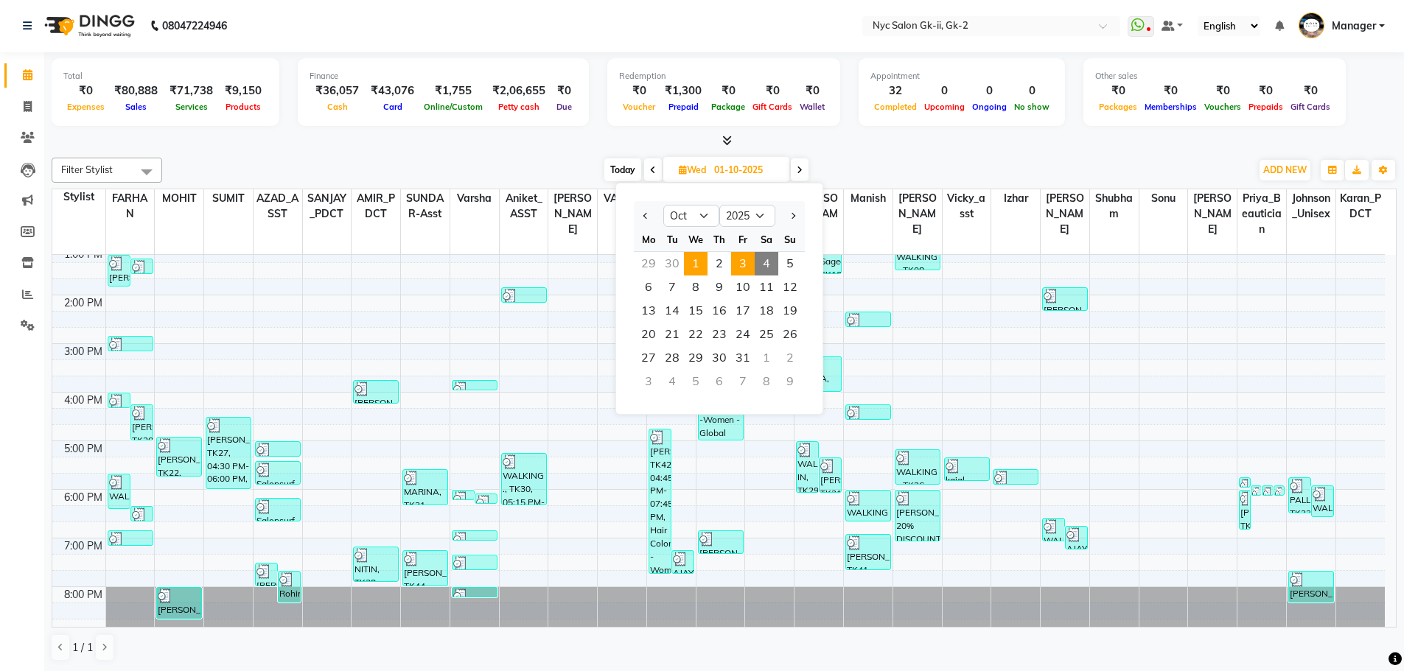
click at [746, 272] on span "3" at bounding box center [743, 264] width 24 height 24
type input "03-10-2025"
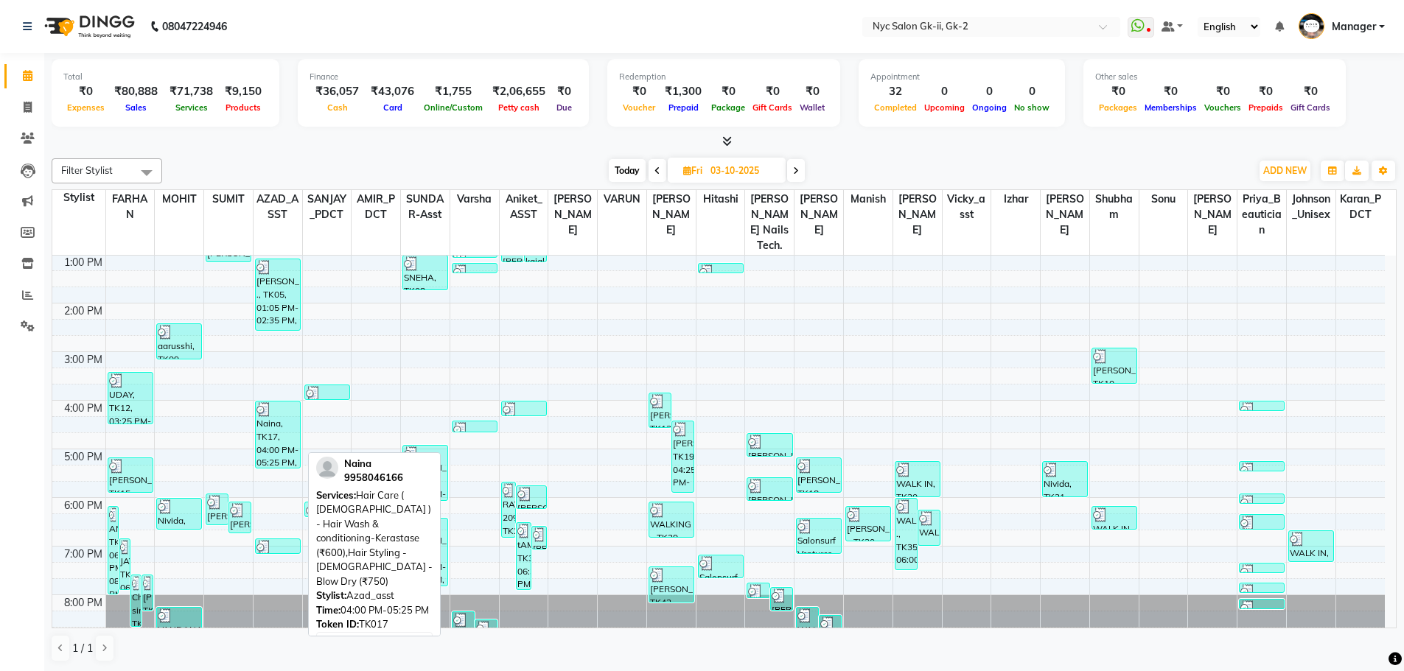
scroll to position [1, 0]
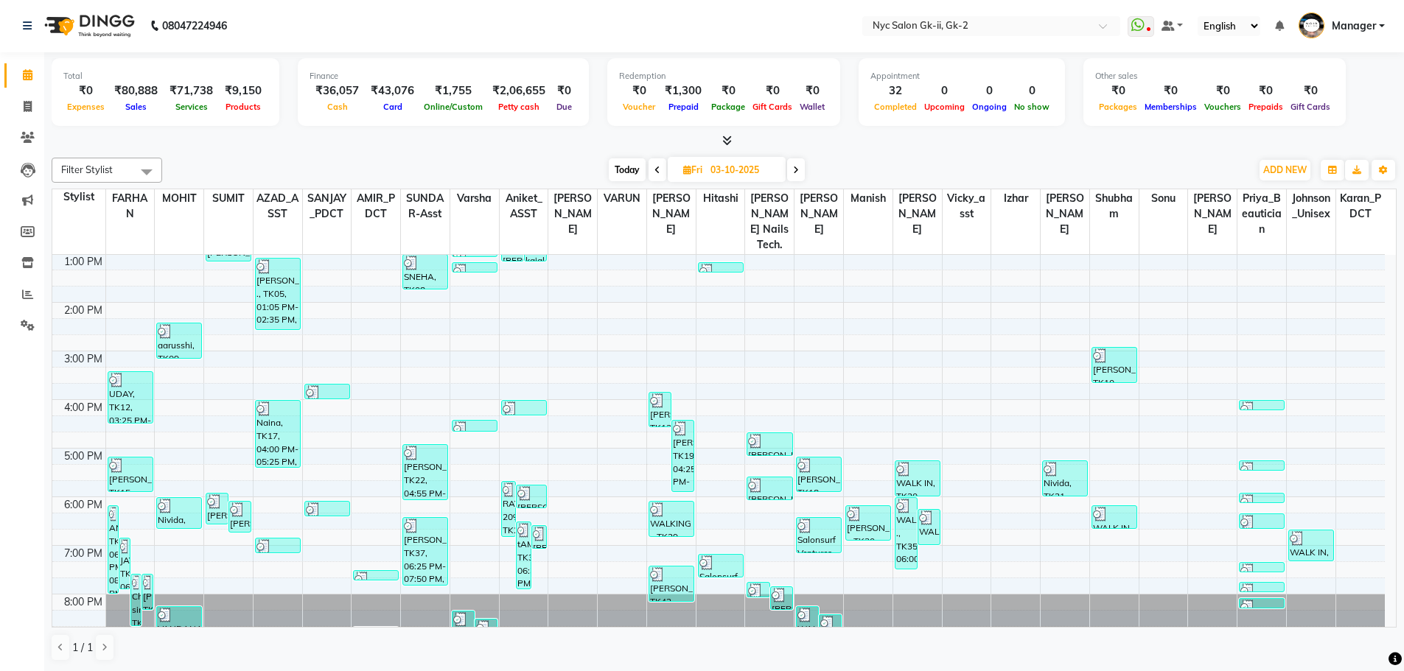
click at [712, 162] on input "03-10-2025" at bounding box center [743, 170] width 74 height 22
select select "10"
select select "2025"
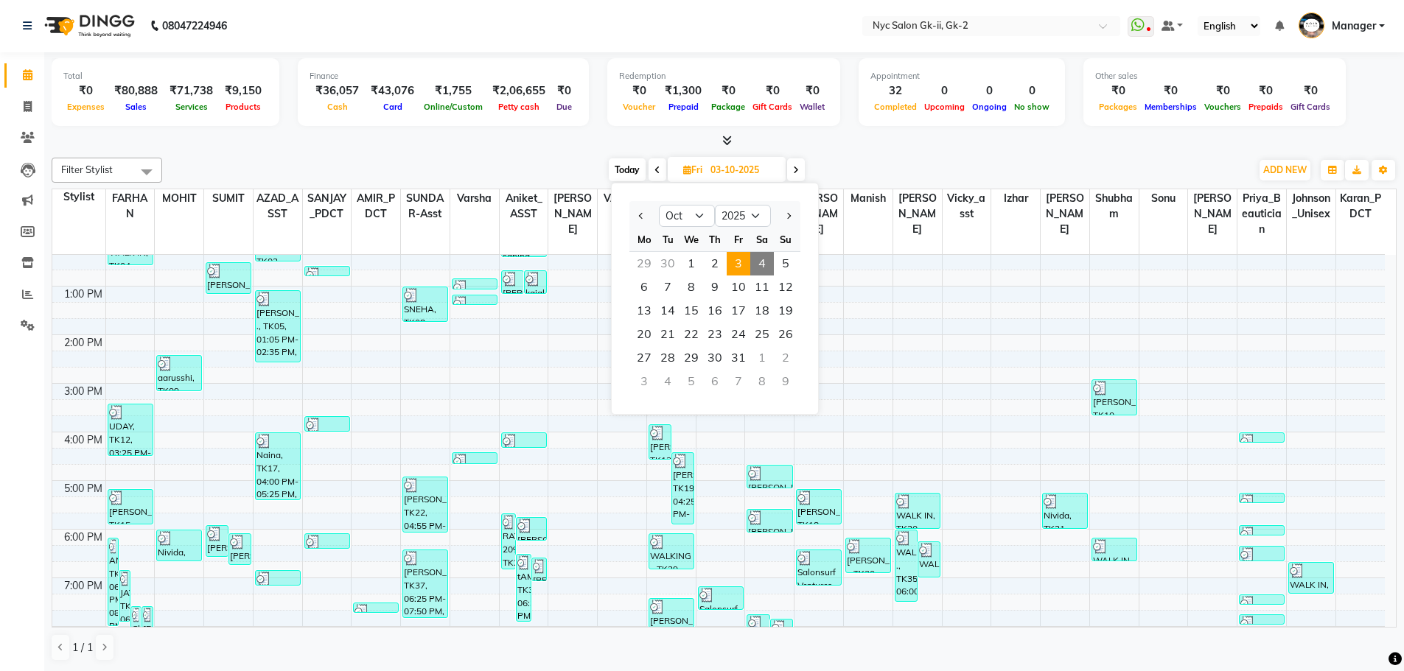
scroll to position [221, 0]
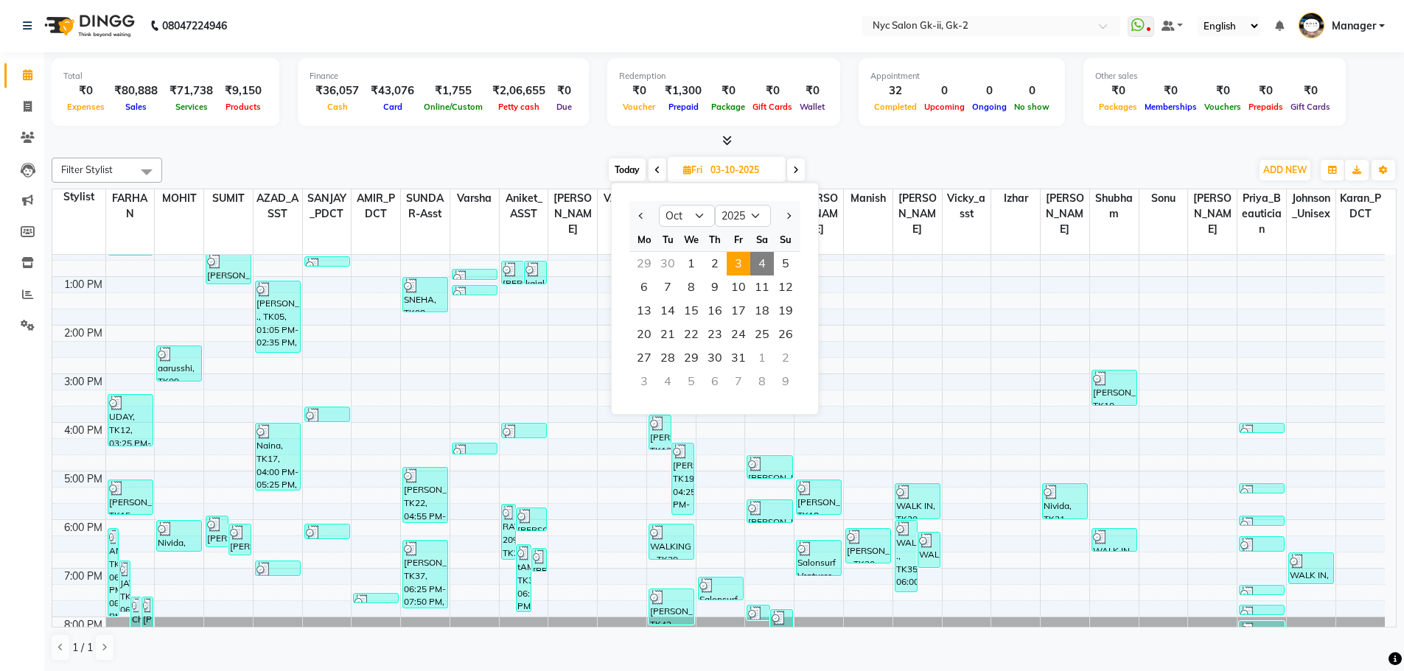
click at [850, 164] on div "[DATE] [DATE] Jan Feb Mar Apr May Jun [DATE] Aug Sep Oct Nov [DATE] 2016 2017 2…" at bounding box center [706, 170] width 1074 height 22
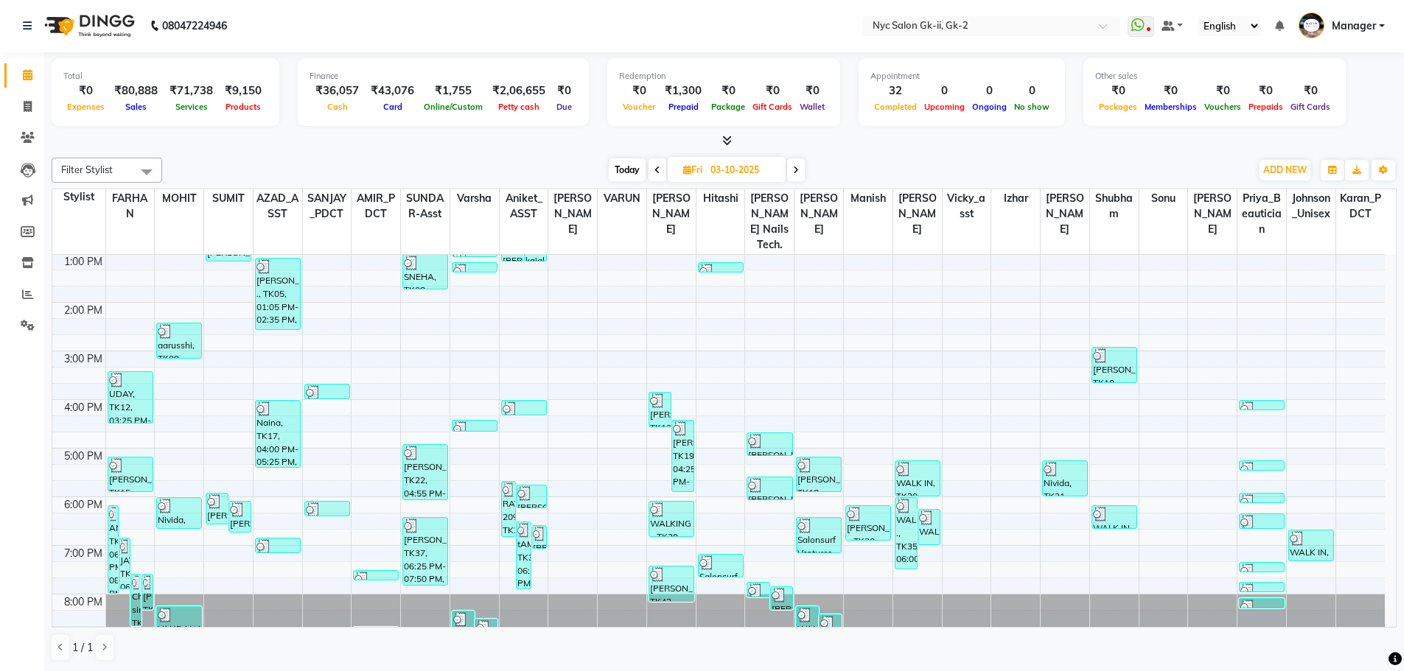
scroll to position [0, 0]
click at [30, 104] on icon at bounding box center [28, 107] width 8 height 11
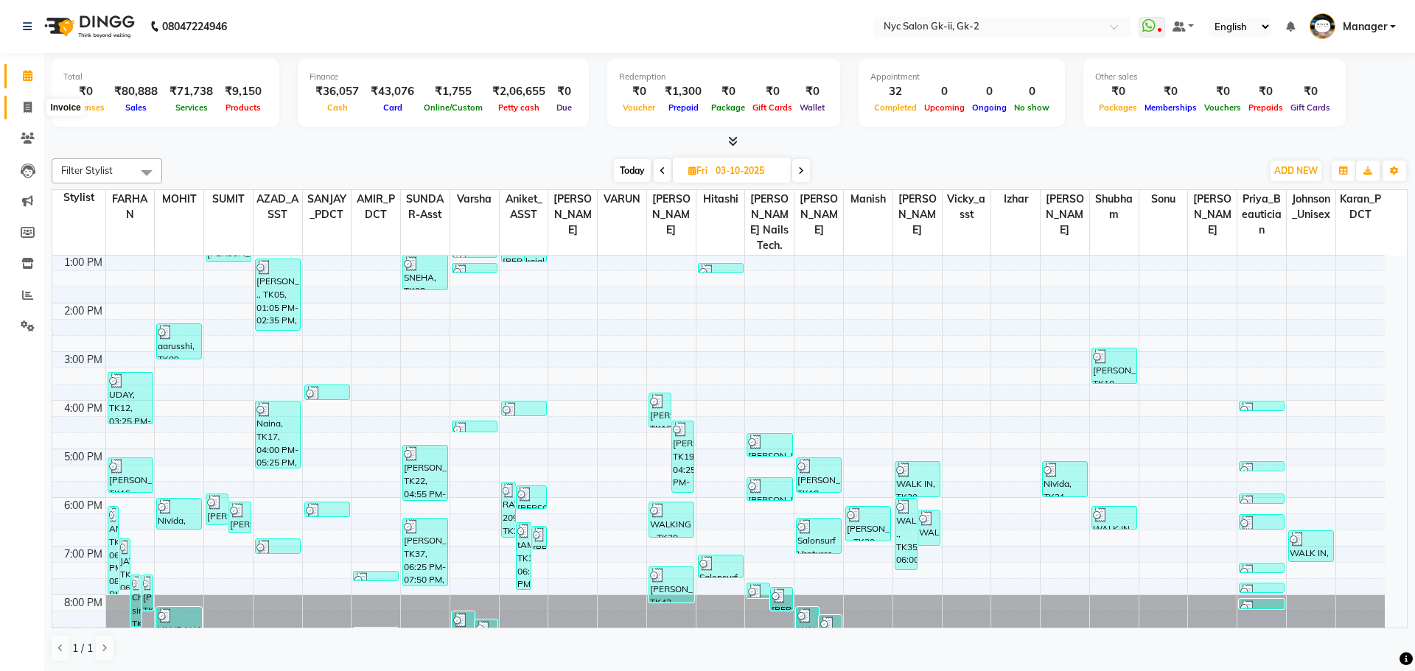
select select "service"
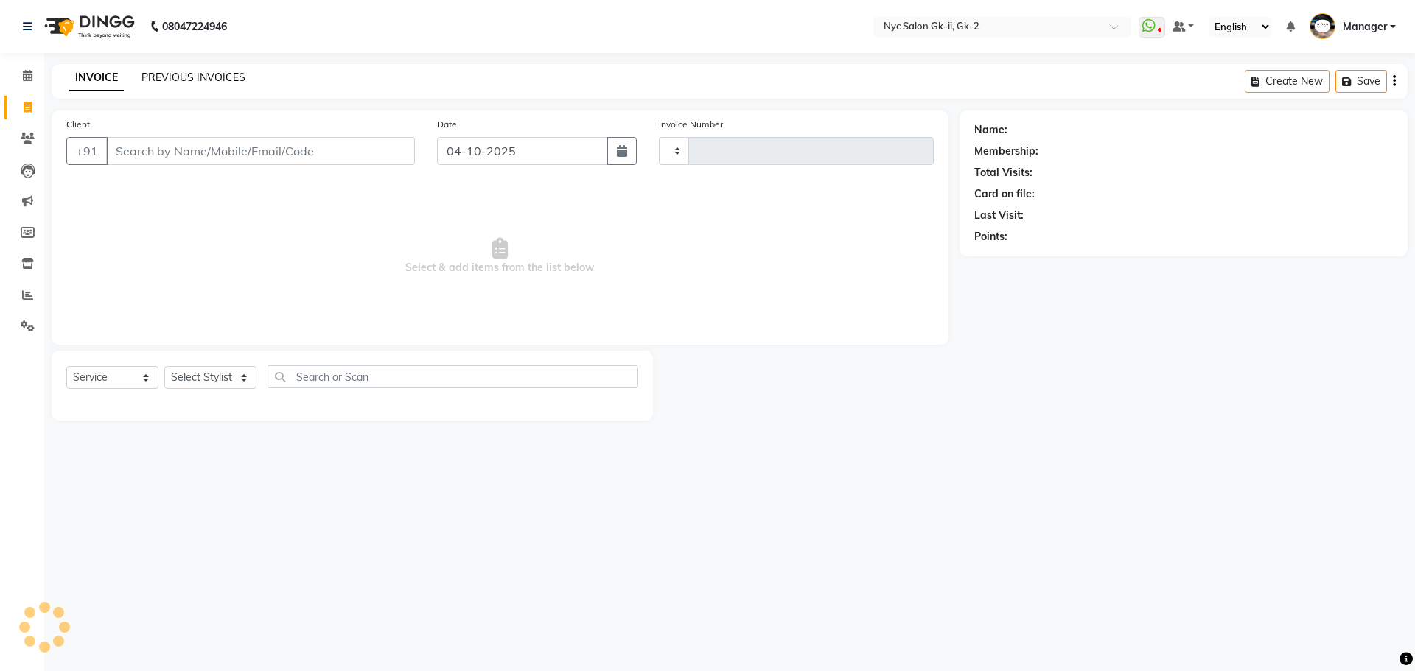
type input "6333"
select select "5936"
click at [157, 75] on link "PREVIOUS INVOICES" at bounding box center [193, 77] width 104 height 13
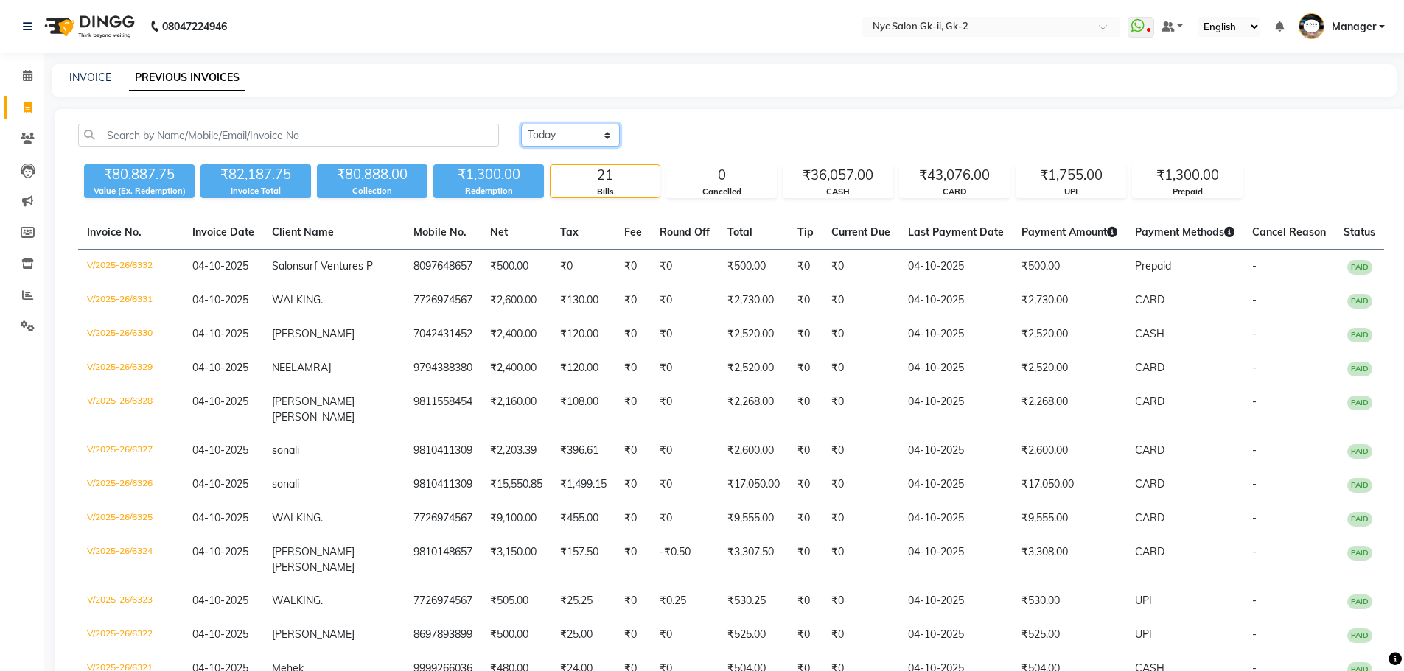
click at [562, 135] on select "[DATE] [DATE] Custom Range" at bounding box center [570, 135] width 99 height 23
select select "yesterday"
click at [521, 124] on select "[DATE] [DATE] Custom Range" at bounding box center [570, 135] width 99 height 23
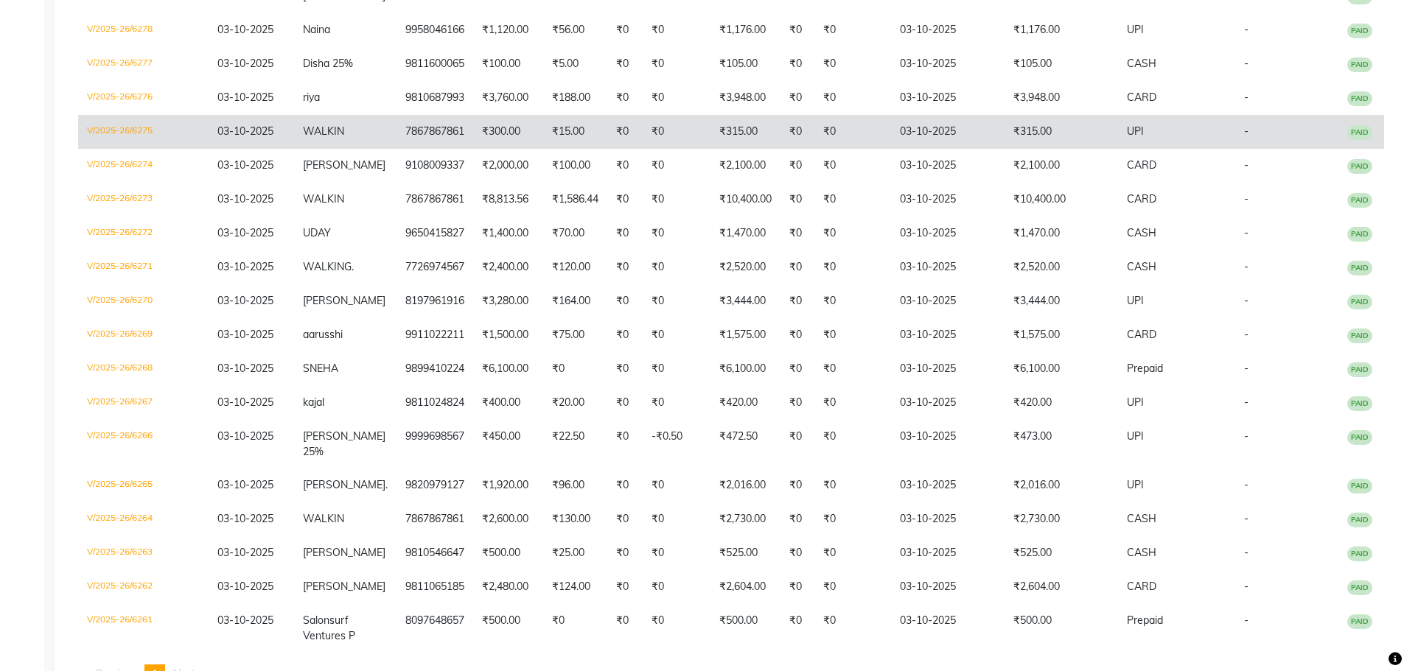
scroll to position [1461, 0]
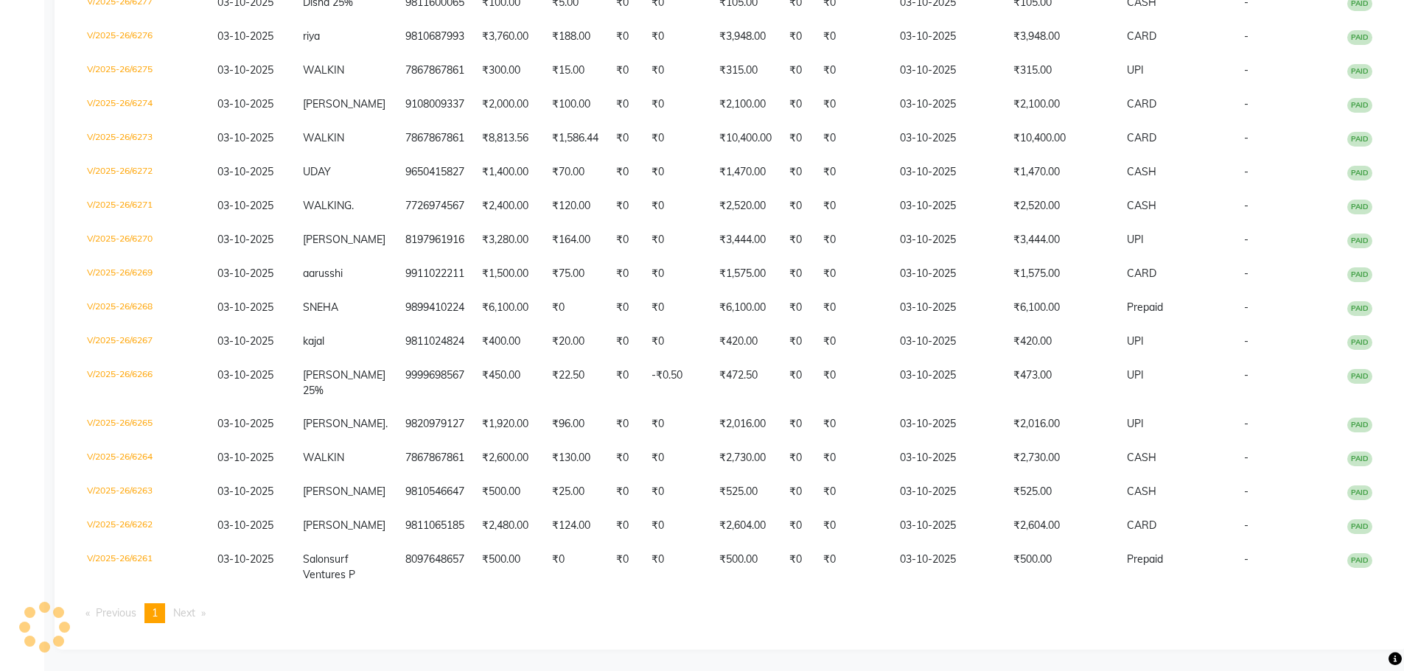
click at [189, 612] on span "Next page" at bounding box center [184, 612] width 22 height 13
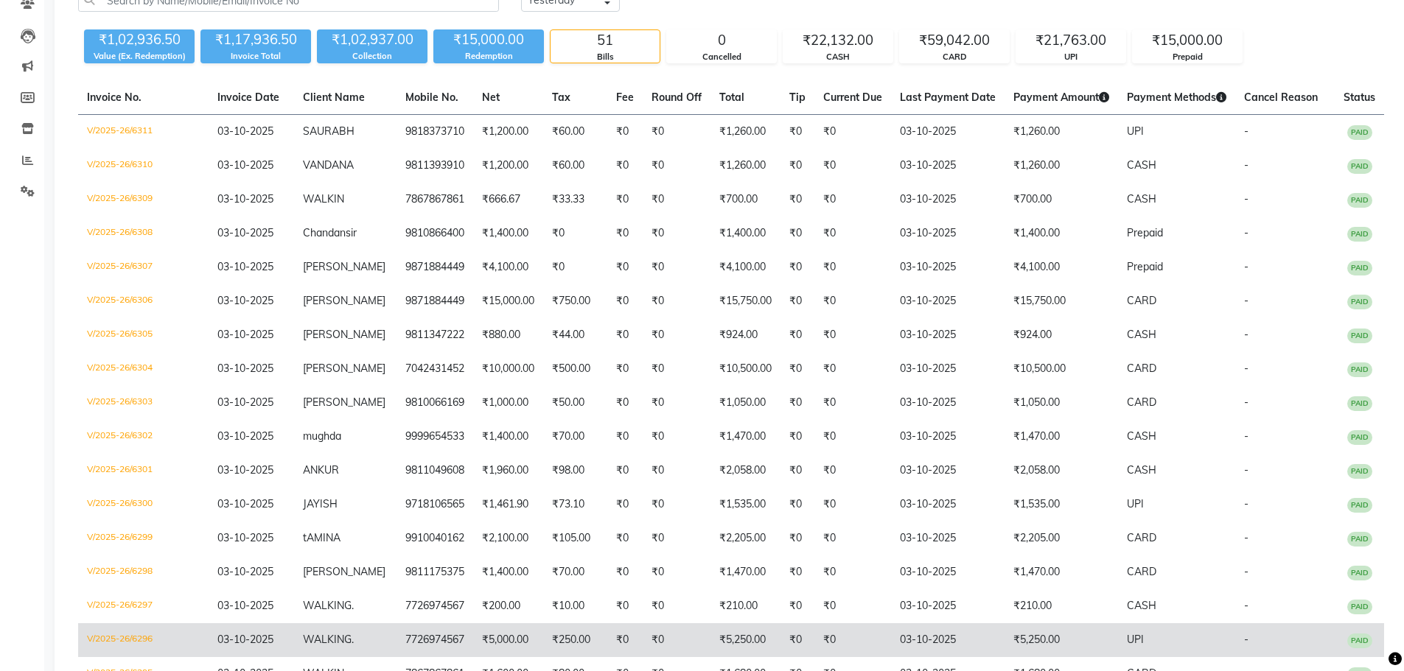
scroll to position [0, 0]
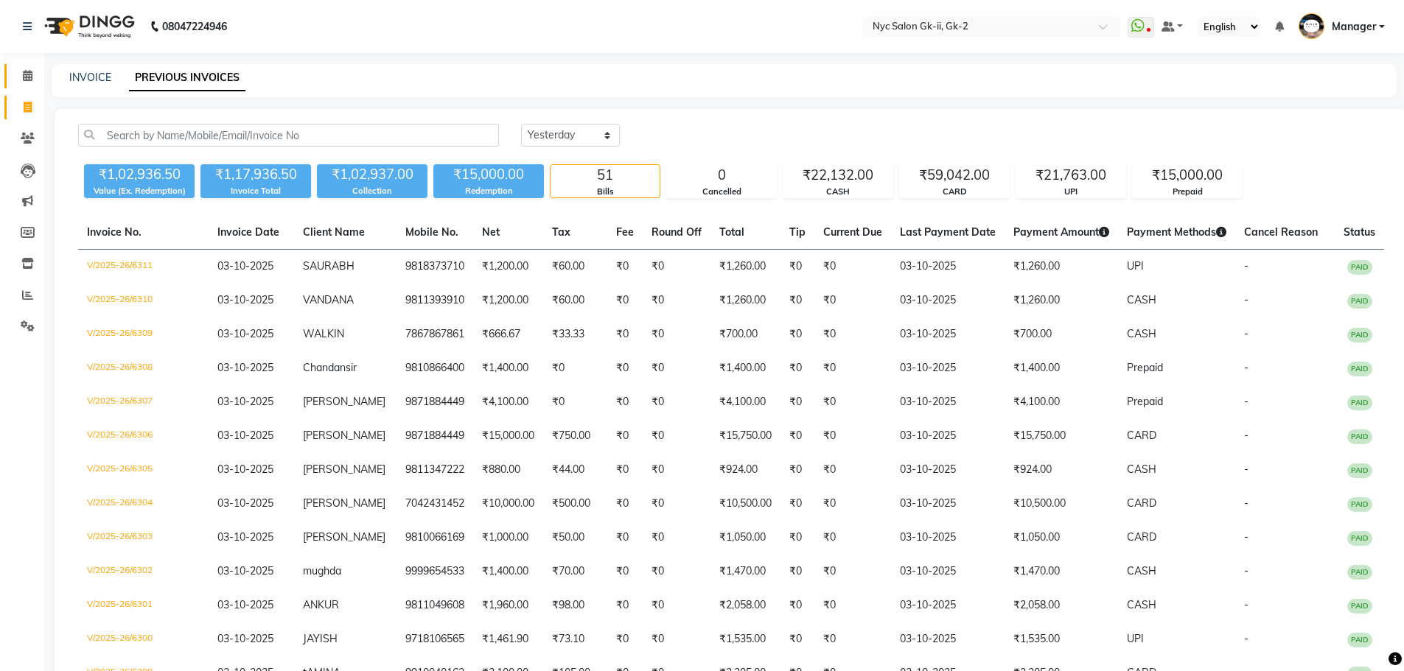
click at [20, 65] on link "Calendar" at bounding box center [21, 76] width 35 height 24
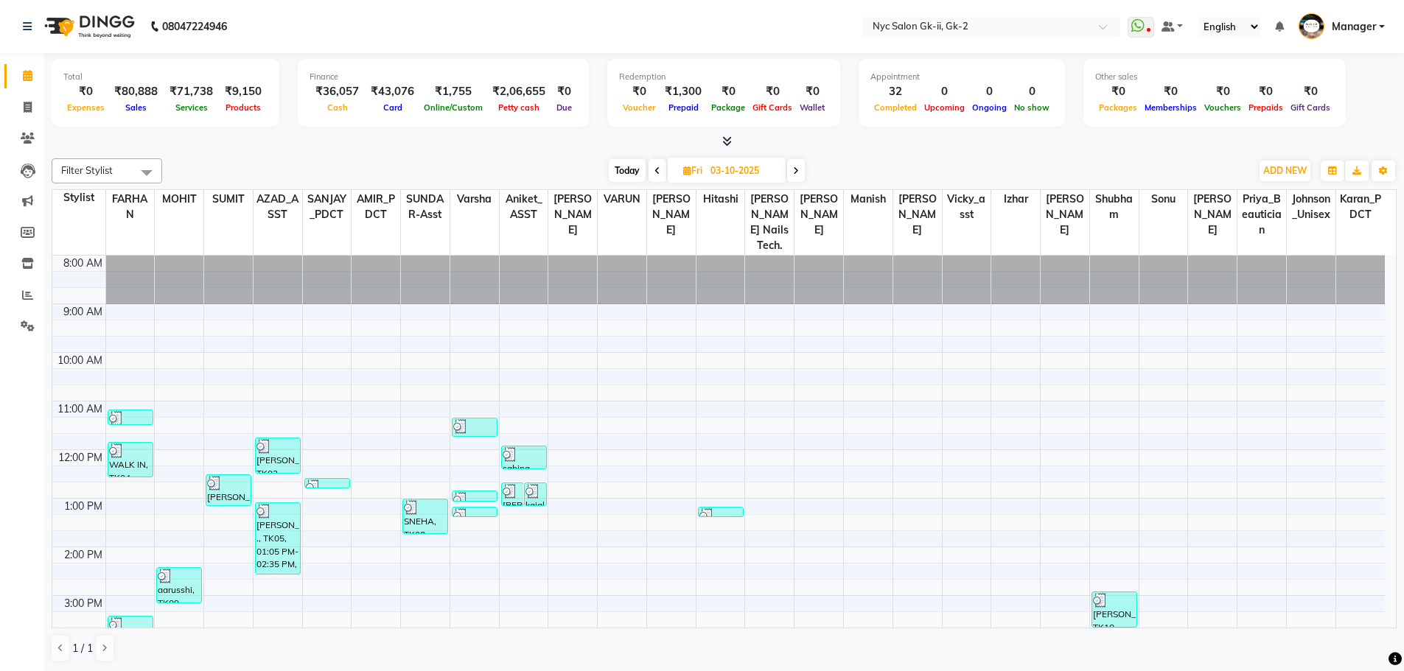
click at [743, 166] on input "03-10-2025" at bounding box center [743, 171] width 74 height 22
select select "10"
select select "2025"
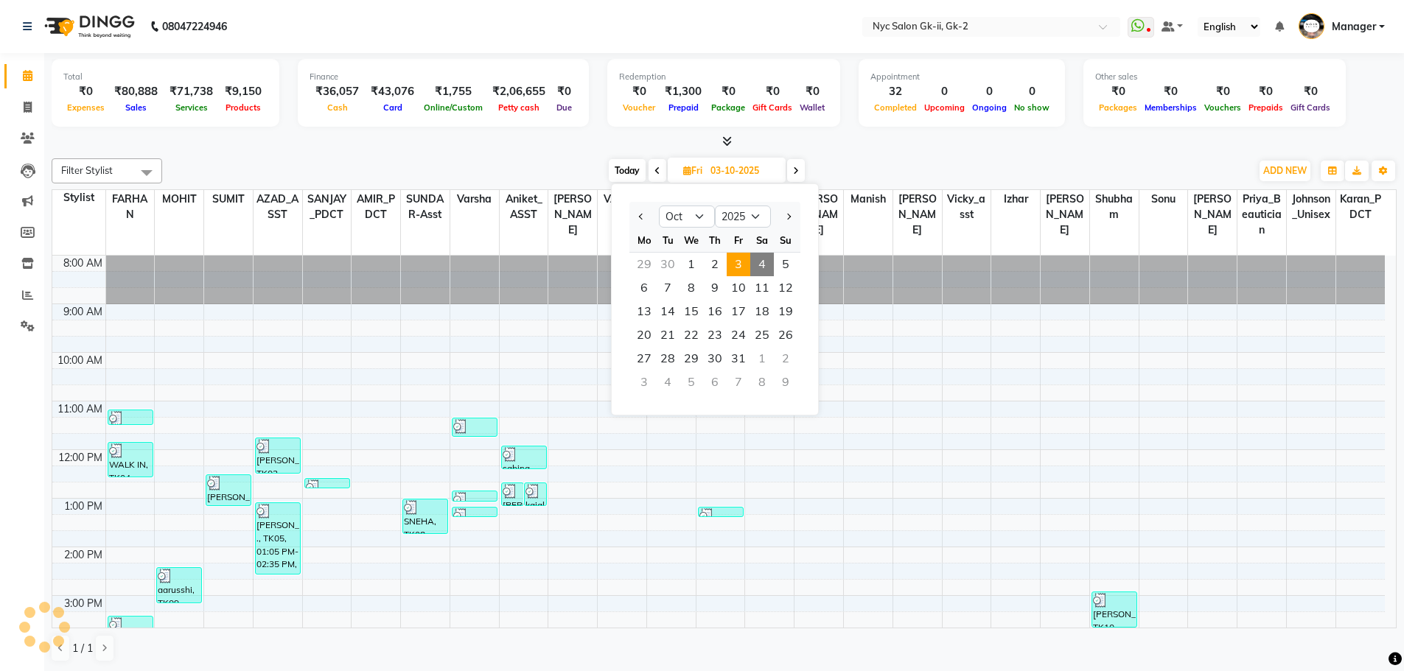
click at [759, 259] on span "4" at bounding box center [762, 265] width 24 height 24
type input "04-10-2025"
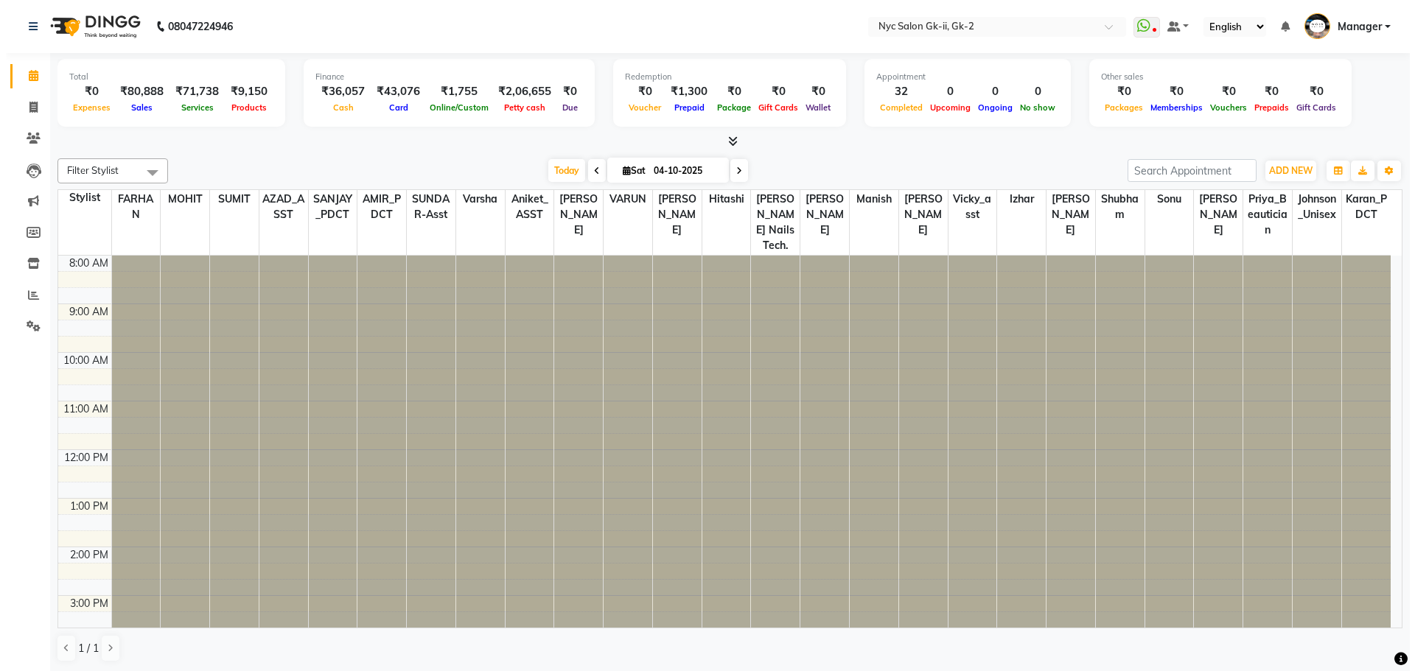
scroll to position [244, 0]
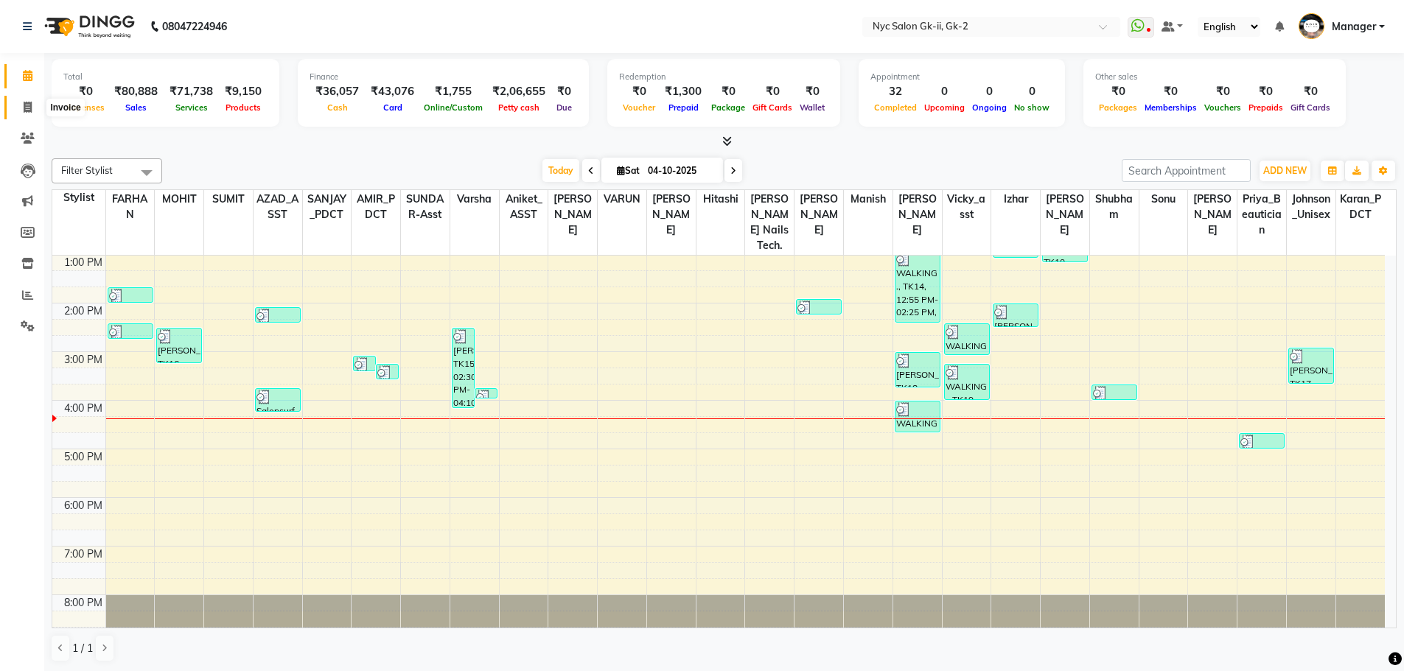
click at [30, 104] on icon at bounding box center [28, 107] width 8 height 11
select select "service"
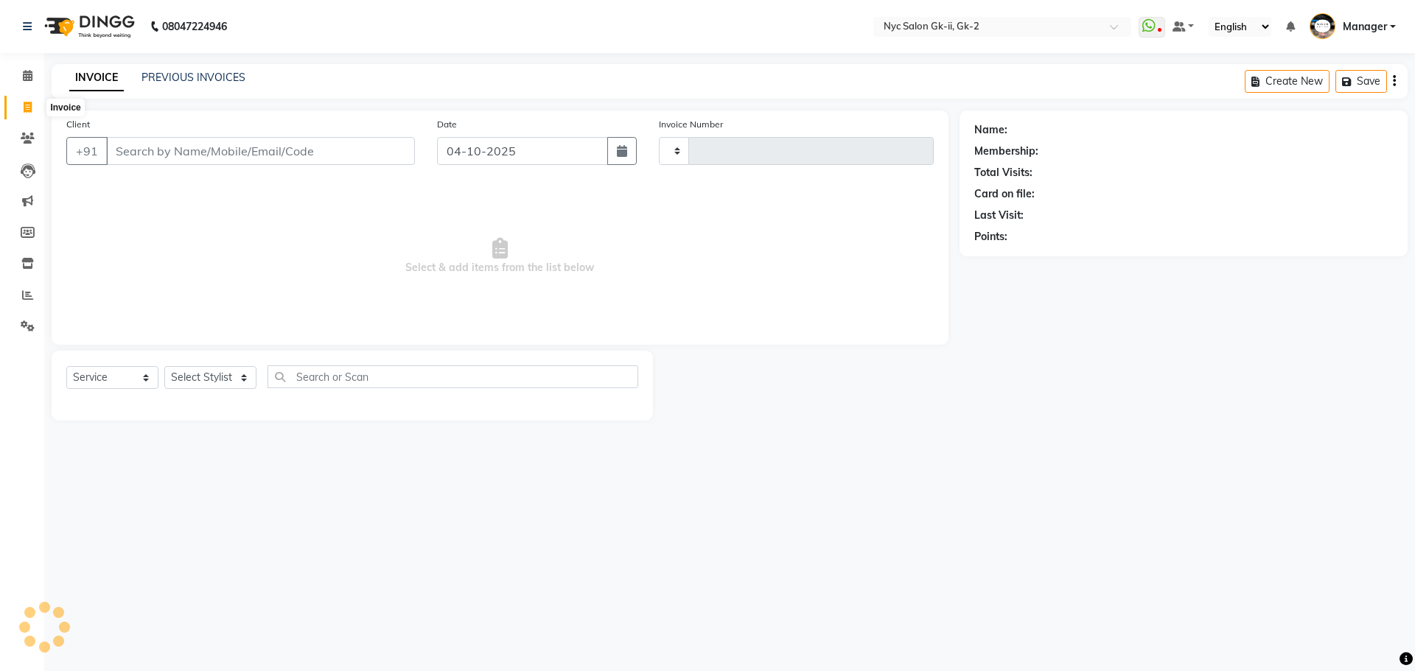
type input "6333"
select select "5936"
click at [164, 153] on input "Client" at bounding box center [260, 151] width 309 height 28
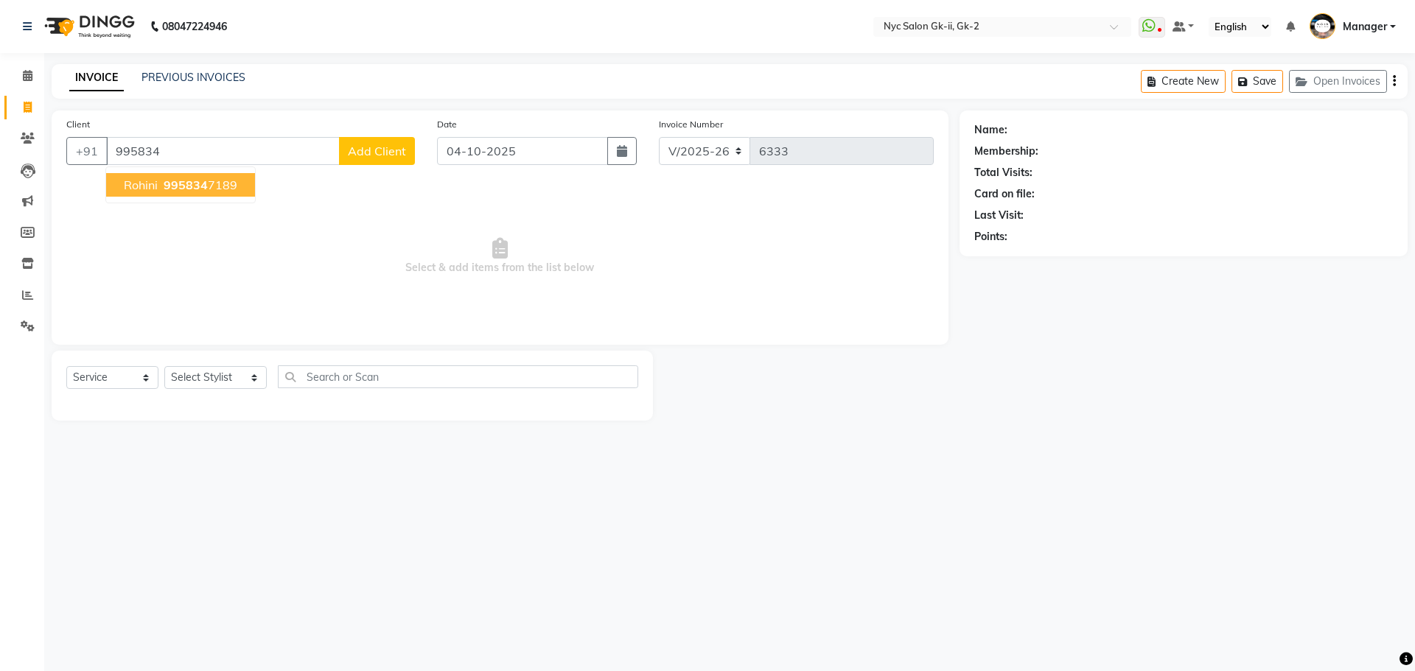
click at [174, 189] on span "995834" at bounding box center [186, 185] width 44 height 15
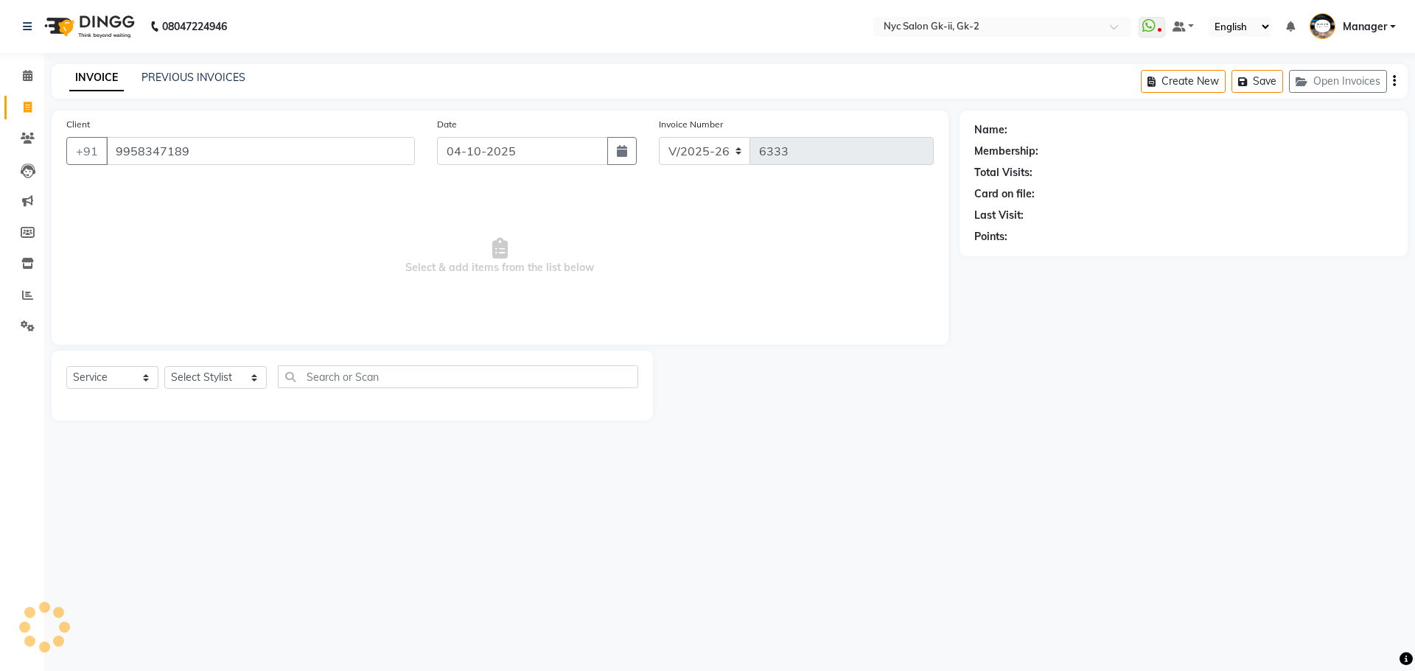
type input "9958347189"
select select "1: Object"
